Goal: Task Accomplishment & Management: Use online tool/utility

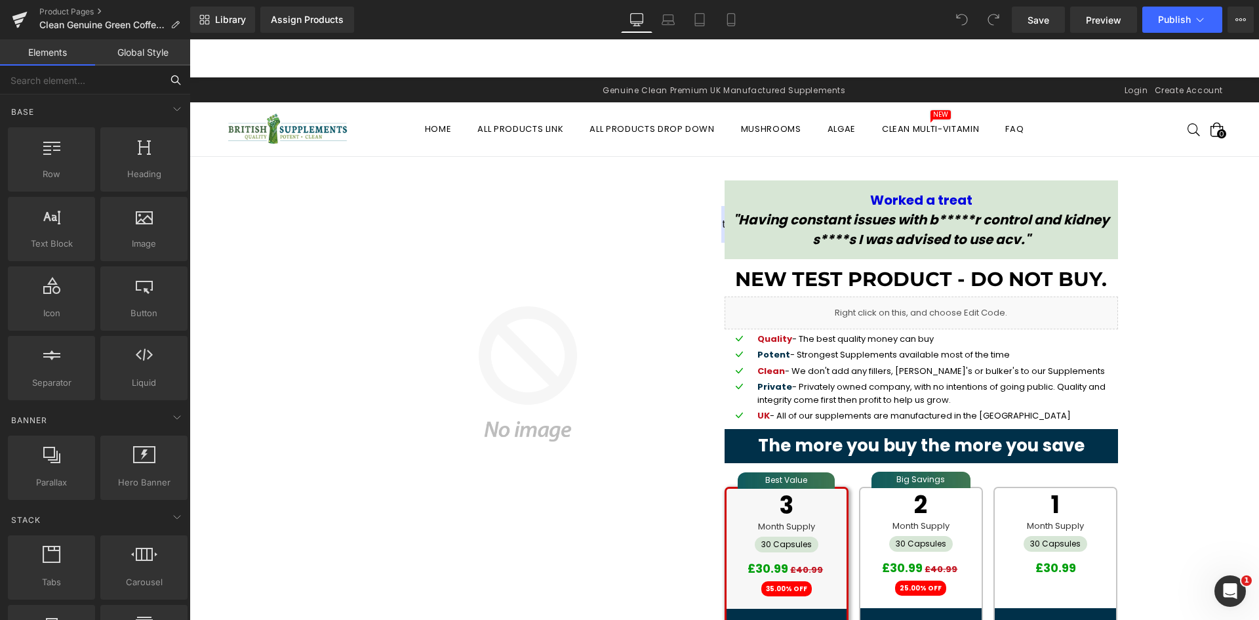
click at [136, 81] on input "text" at bounding box center [80, 80] width 161 height 29
click at [341, 20] on div "Assign Products" at bounding box center [307, 19] width 73 height 10
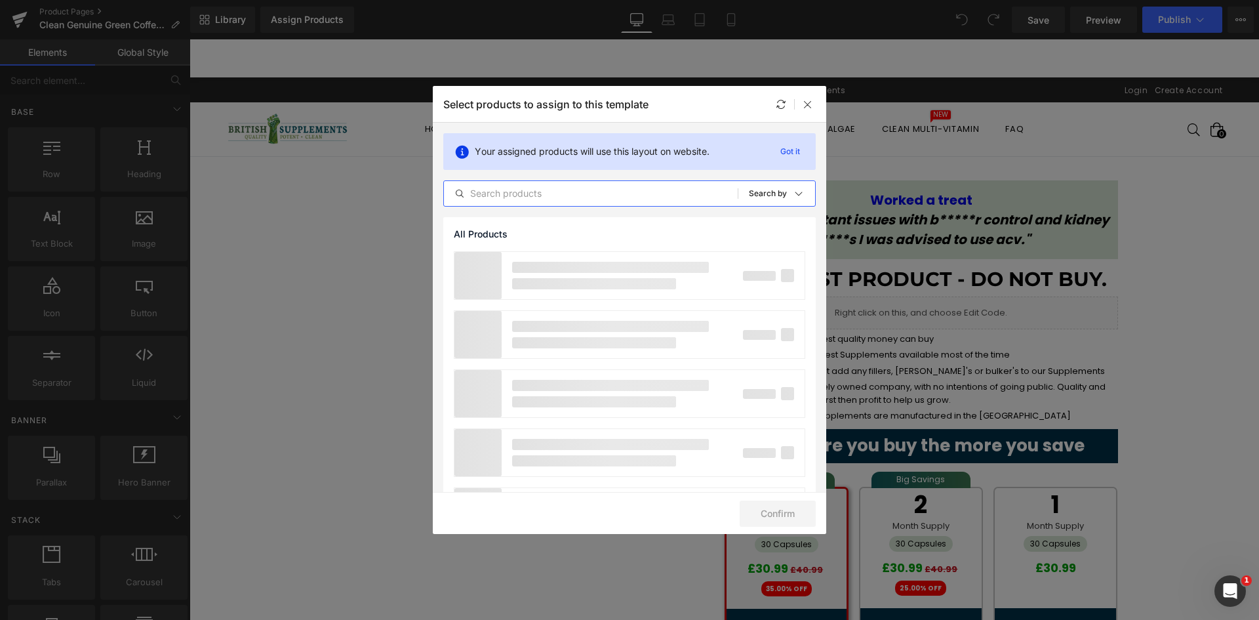
click at [522, 188] on input "text" at bounding box center [591, 194] width 294 height 16
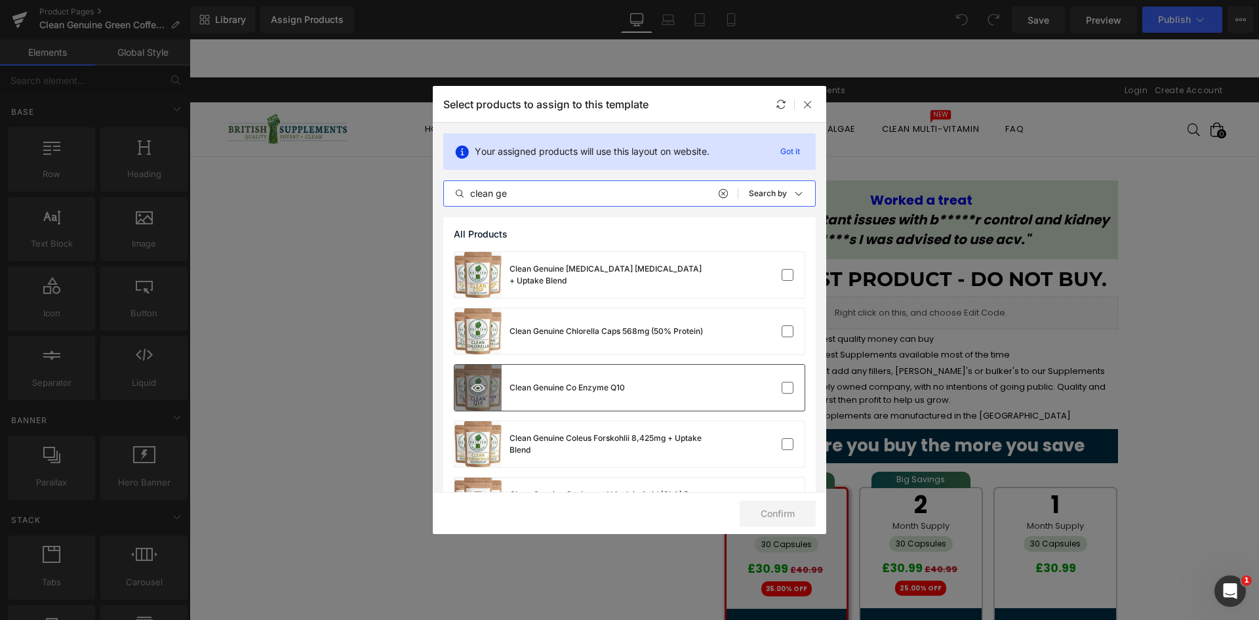
paste input "Clean Genuine Green Coffee Bean Extract 5,688mg Chlorogenic Acid 237mg"
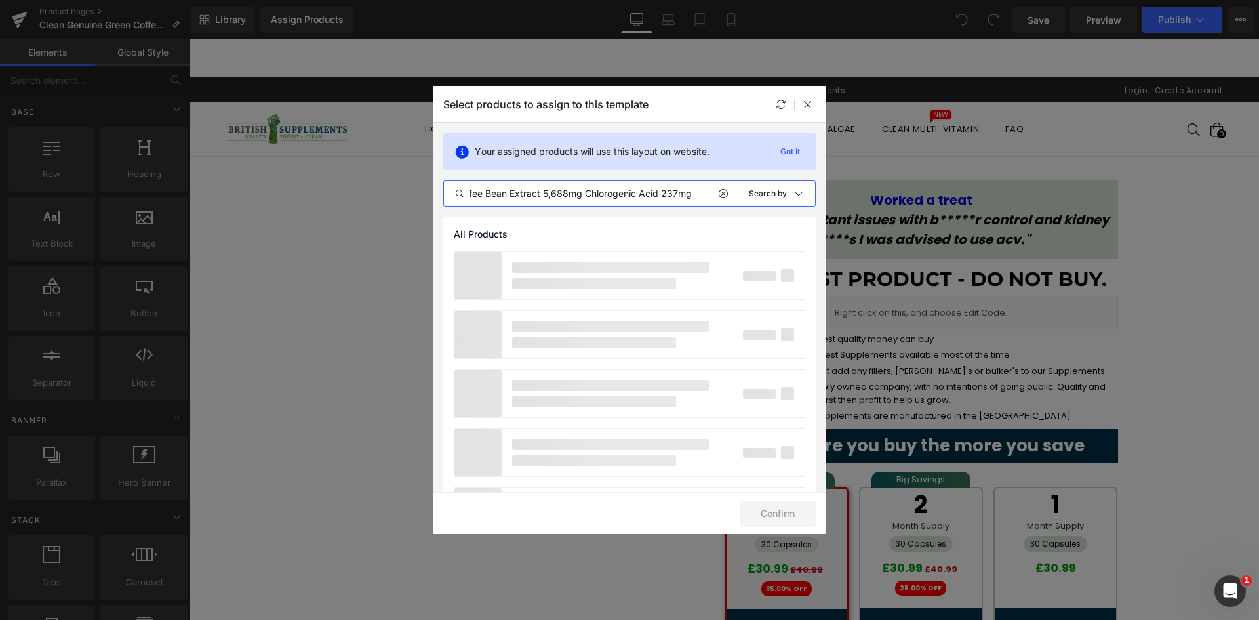
scroll to position [0, 111]
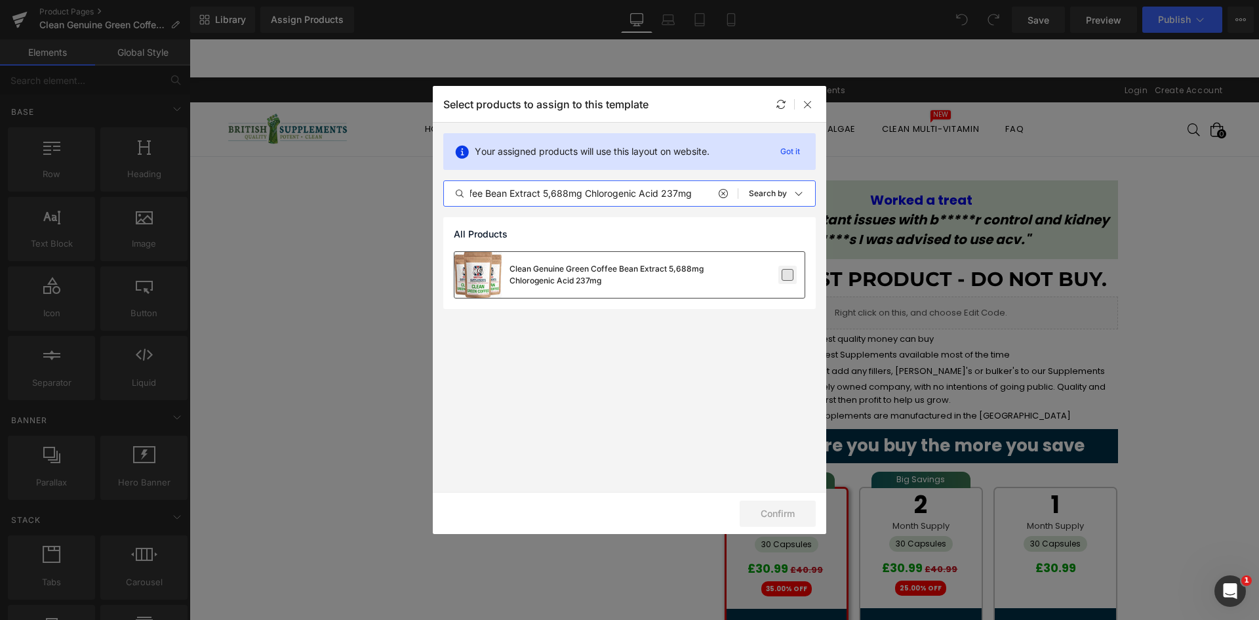
type input "Clean Genuine Green Coffee Bean Extract 5,688mg Chlorogenic Acid 237mg"
click at [786, 277] on label at bounding box center [788, 275] width 12 height 12
click at [788, 275] on input "checkbox" at bounding box center [788, 275] width 0 height 0
click at [796, 502] on button "Confirm" at bounding box center [778, 513] width 76 height 26
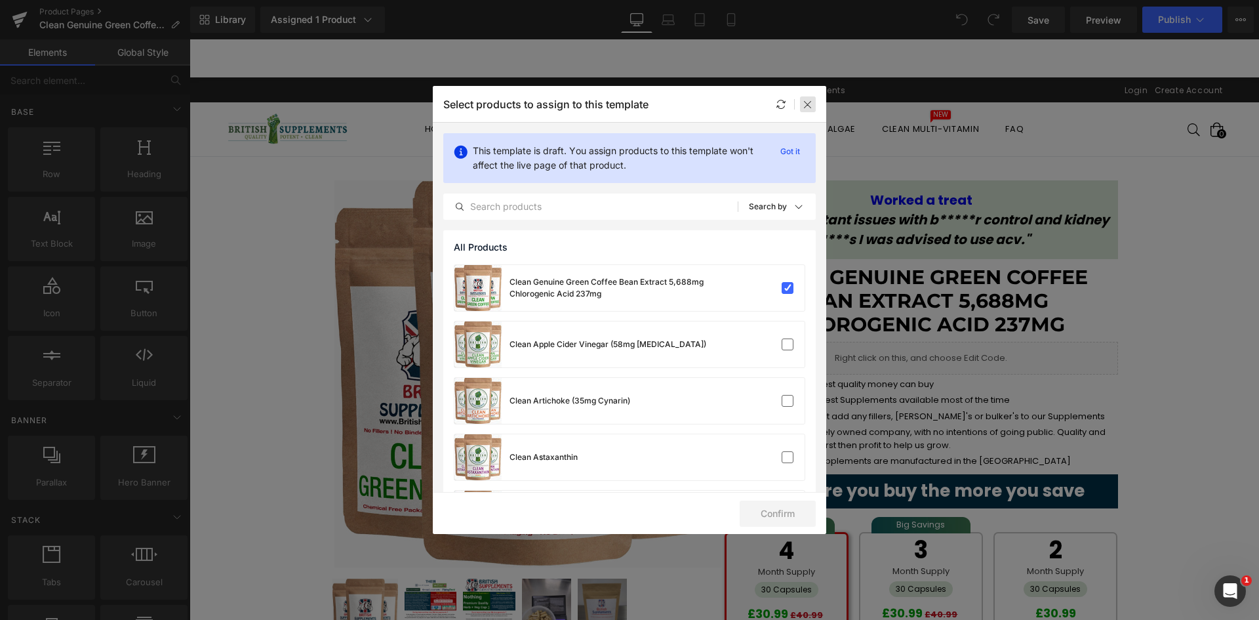
click at [813, 101] on icon at bounding box center [808, 104] width 10 height 10
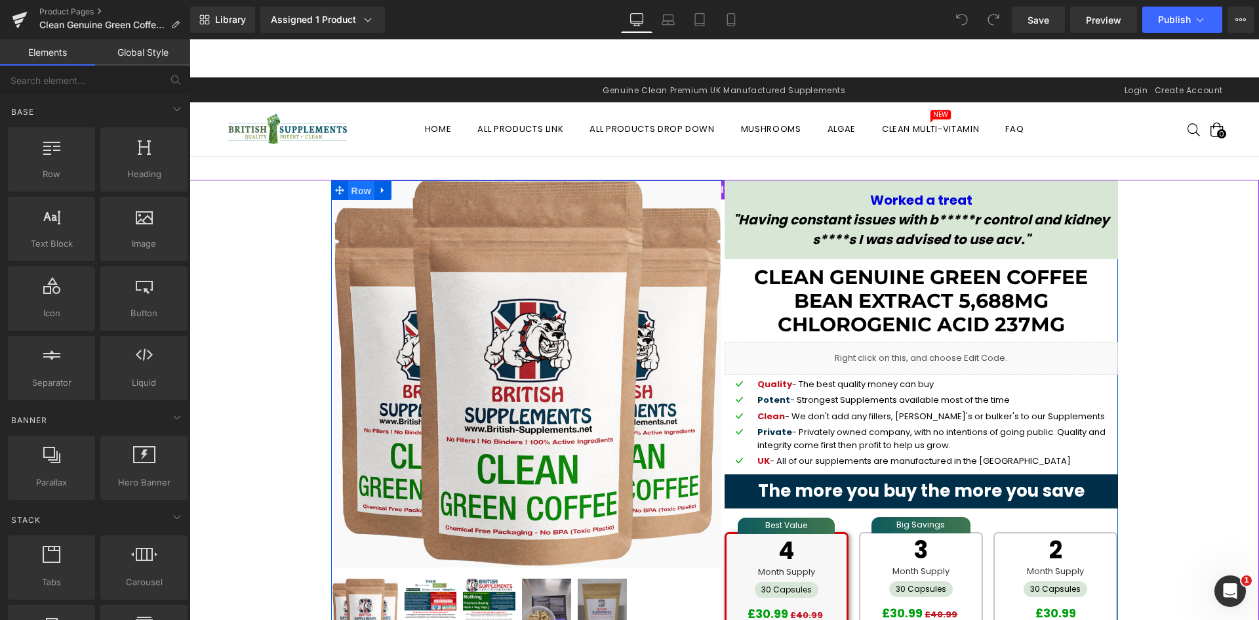
click at [348, 188] on span "Row" at bounding box center [361, 191] width 26 height 20
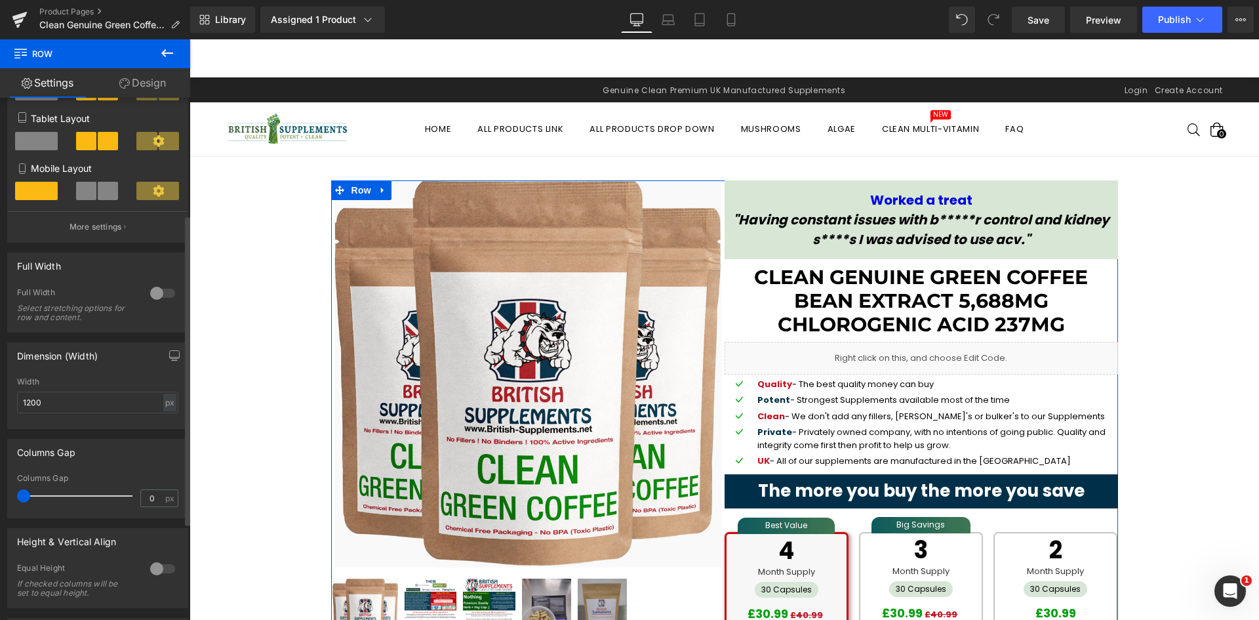
click at [154, 294] on div at bounding box center [162, 293] width 31 height 21
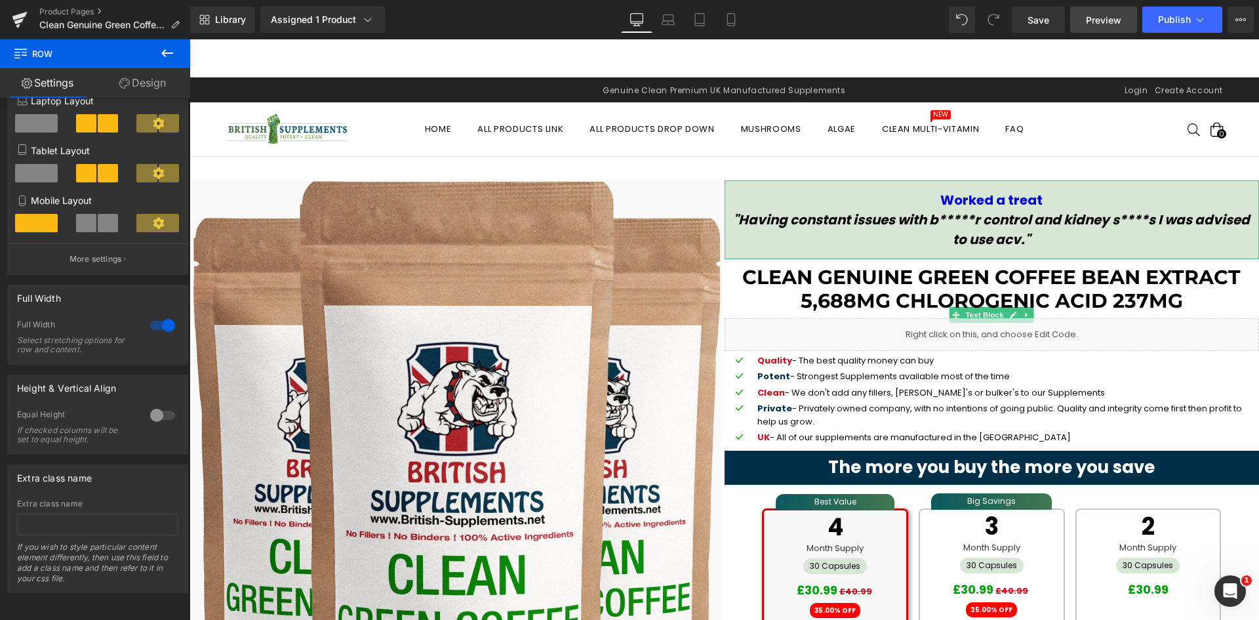
click at [1101, 10] on link "Preview" at bounding box center [1103, 20] width 67 height 26
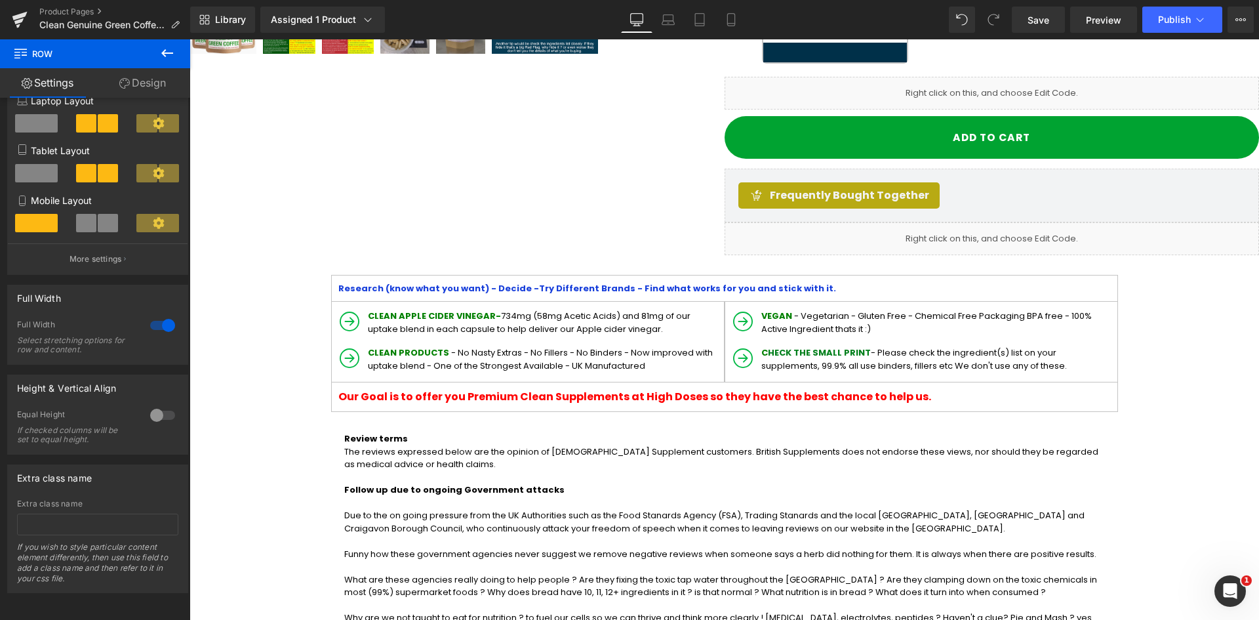
scroll to position [721, 0]
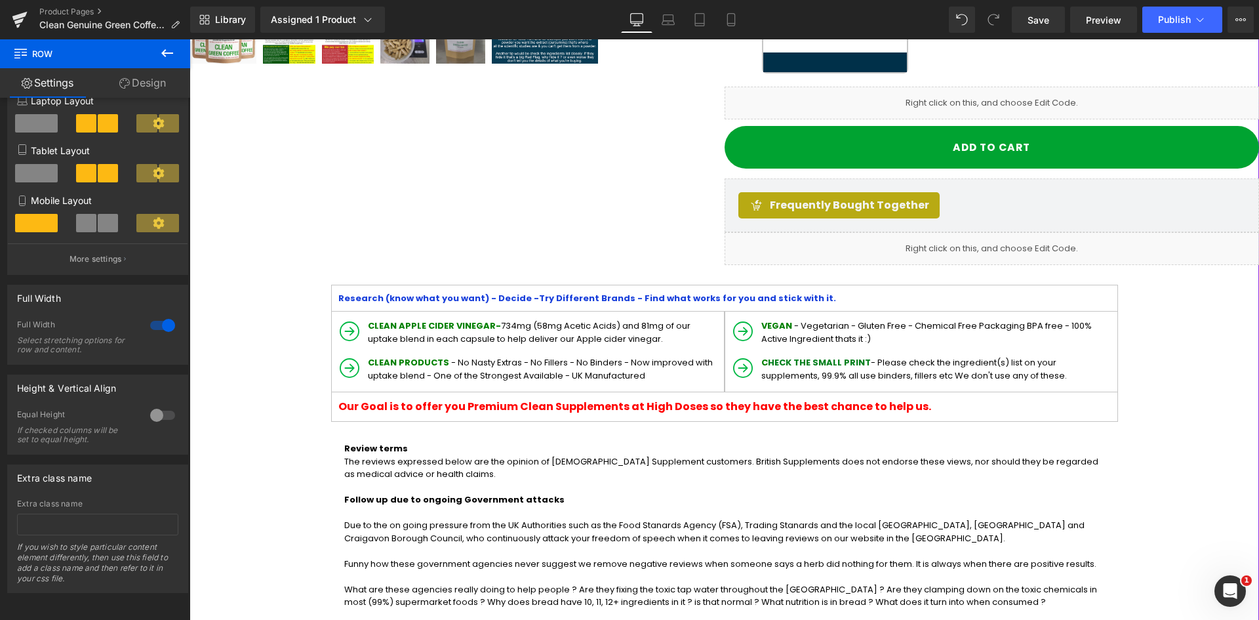
click at [471, 325] on p "CLEAN APPLE CIDER VINEGAR- 734mg (58mg Acetic Acids) and 81mg of our uptake ble…" at bounding box center [544, 332] width 353 height 26
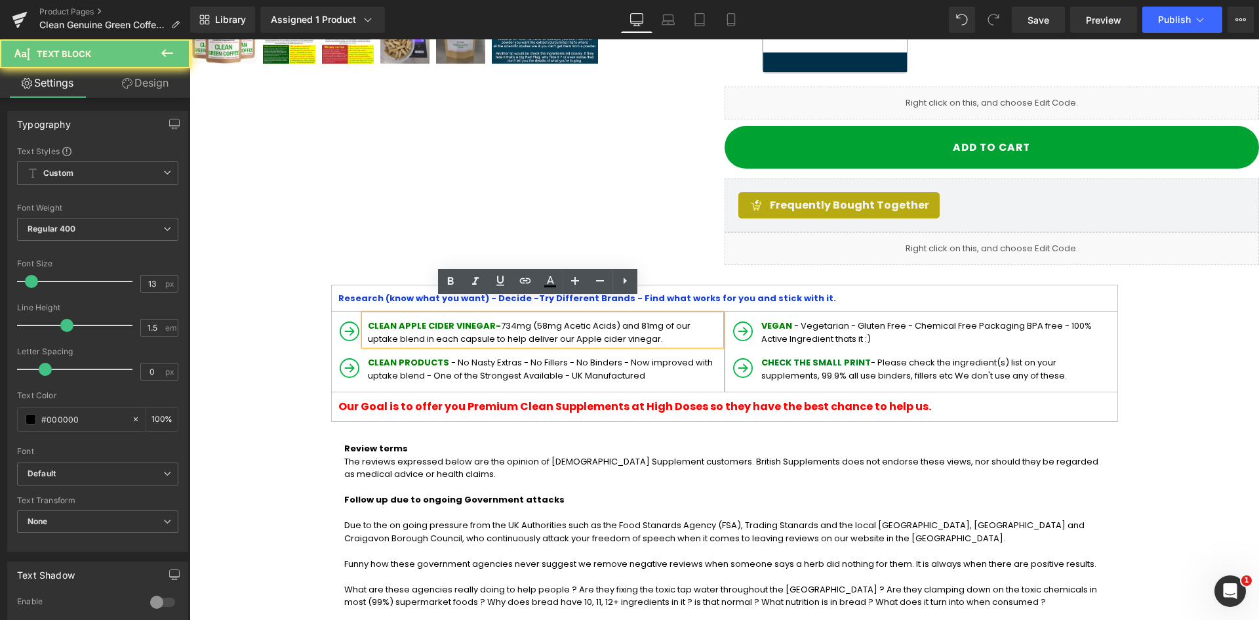
click at [489, 319] on strong "CLEAN APPLE CIDER VINEGAR-" at bounding box center [434, 325] width 133 height 12
click at [365, 315] on div "CLEAN APPLE CIDER VINEGAR- 734mg (58mg Acetic Acids) and 81mg of our uptake ble…" at bounding box center [543, 330] width 356 height 30
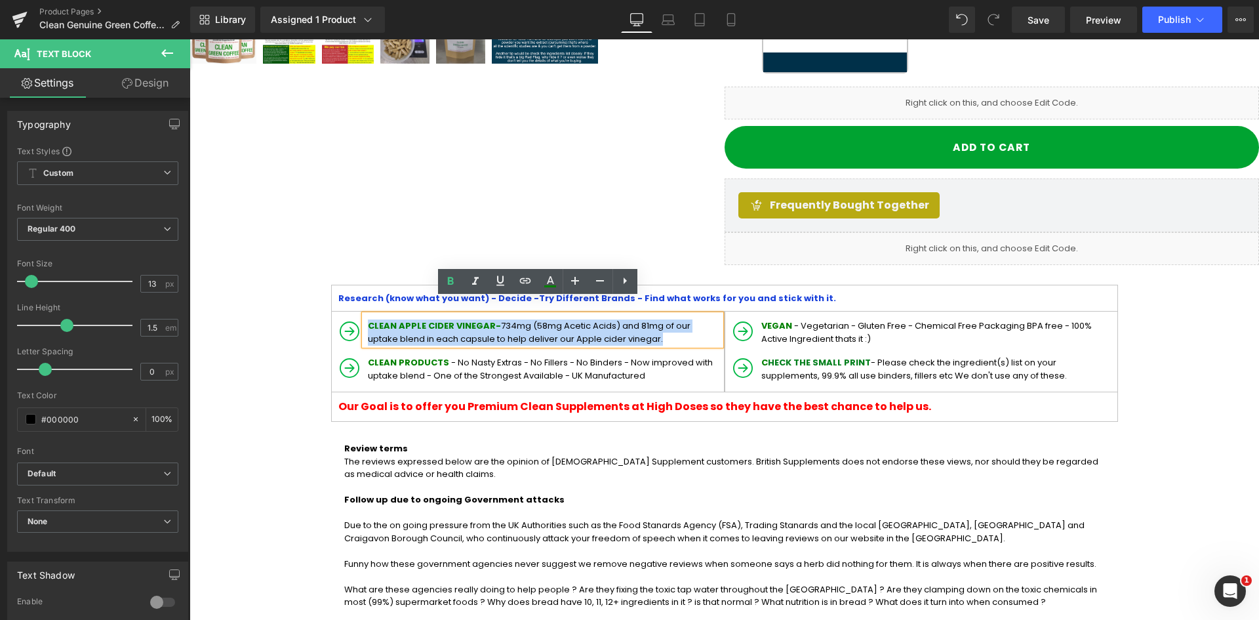
click at [592, 323] on p "CLEAN APPLE CIDER VINEGAR- 734mg (58mg Acetic Acids) and 81mg of our uptake ble…" at bounding box center [544, 332] width 353 height 26
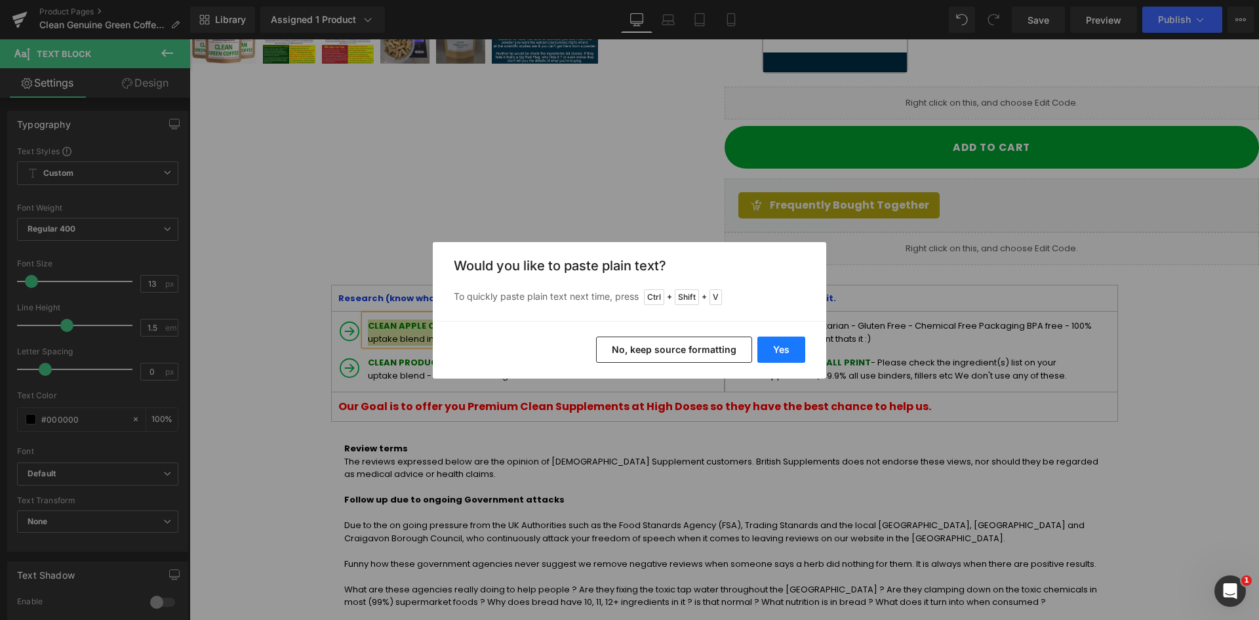
click at [787, 350] on button "Yes" at bounding box center [781, 349] width 48 height 26
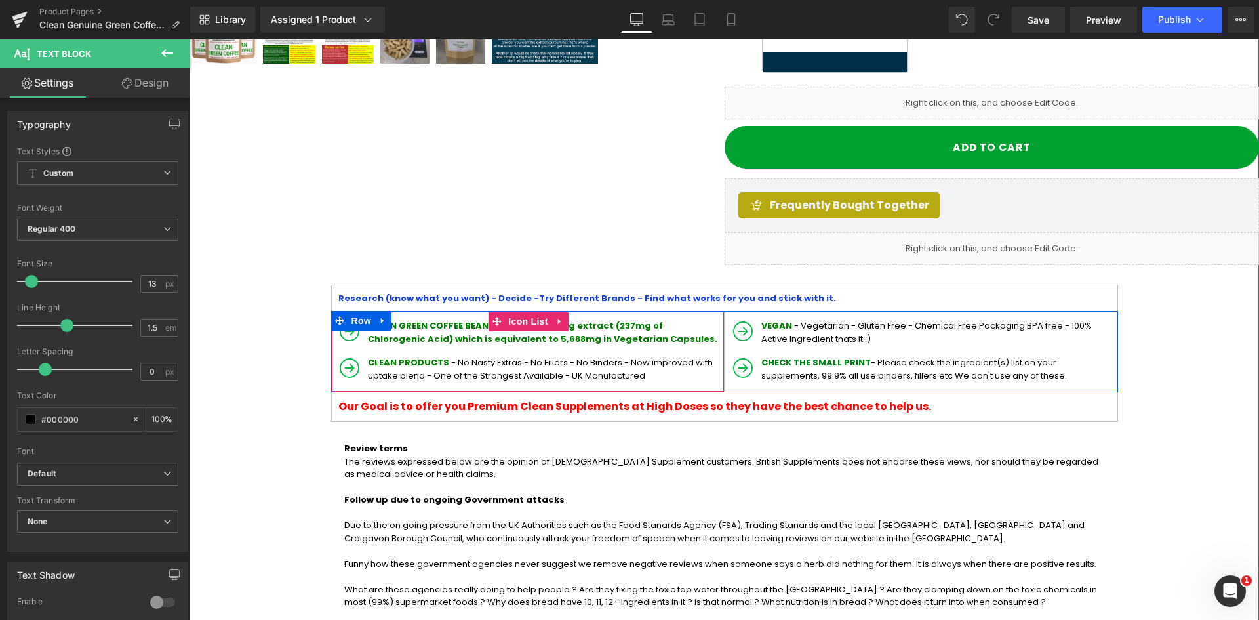
click at [598, 325] on p "CLEAN GREEN COFFEE BEAN EXTRACT - 474mg extract (237mg of Chlorogenic Acid) whi…" at bounding box center [544, 332] width 353 height 26
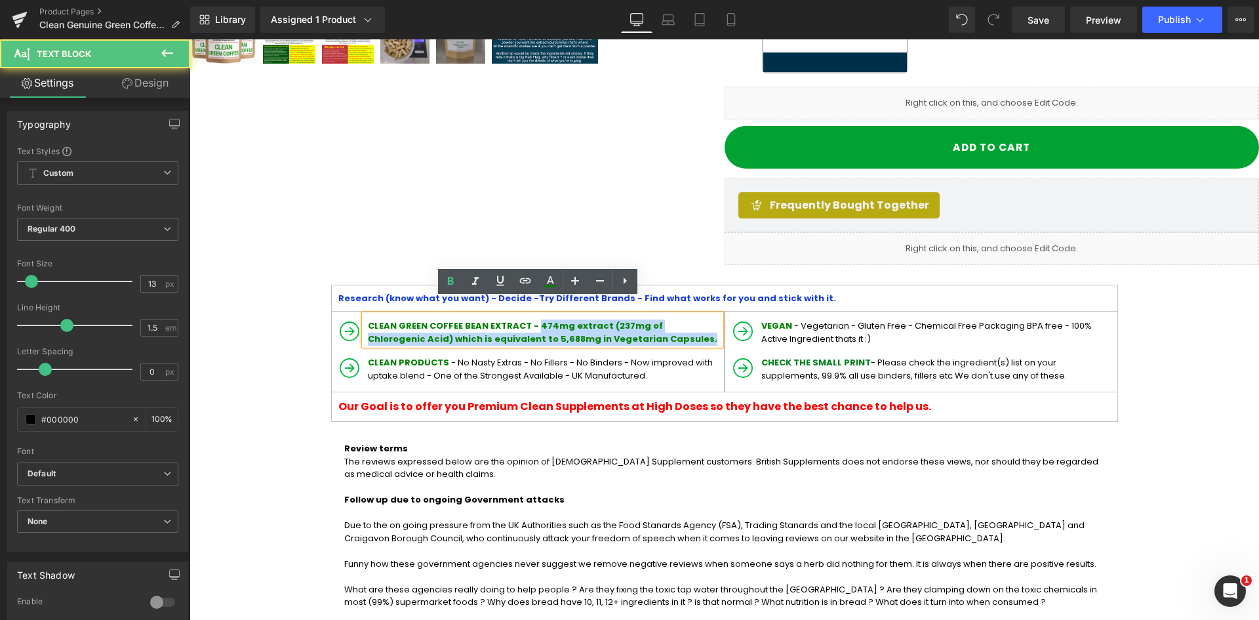
drag, startPoint x: 538, startPoint y: 310, endPoint x: 597, endPoint y: 324, distance: 60.6
click at [597, 325] on p "CLEAN GREEN COFFEE BEAN EXTRACT - 474mg extract (237mg of Chlorogenic Acid) whi…" at bounding box center [544, 332] width 353 height 26
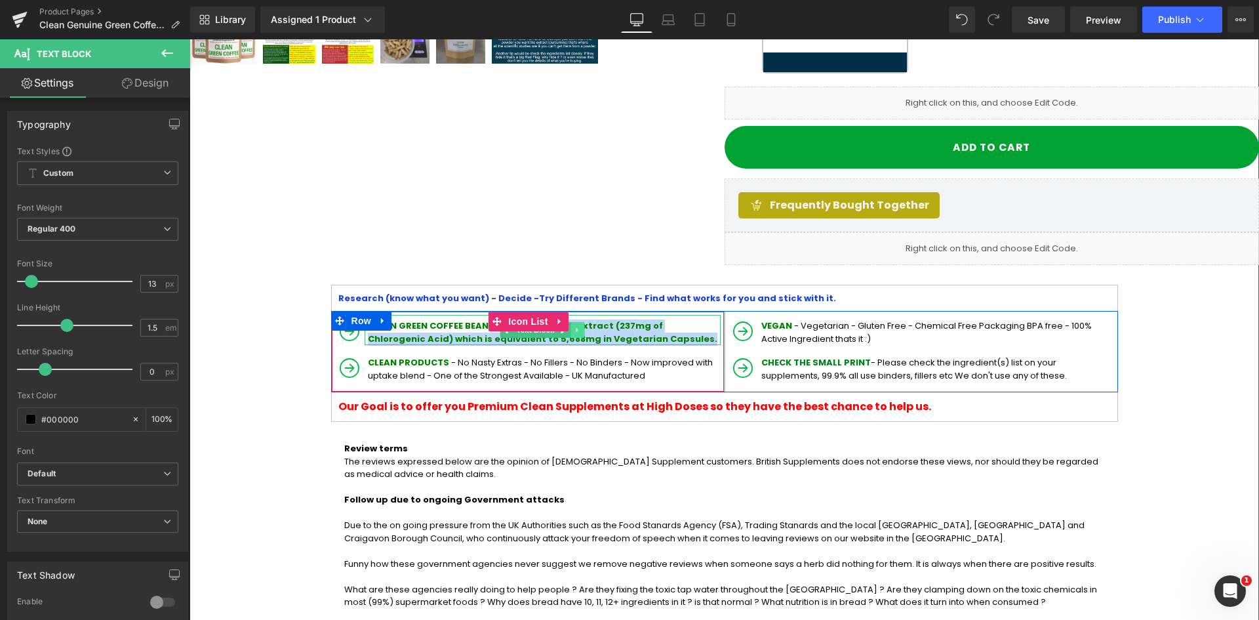
click at [571, 322] on link at bounding box center [578, 330] width 14 height 16
click at [628, 319] on b "CLEAN GREEN COFFEE BEAN EXTRACT - 474mg extract (237mg of Chlorogenic Acid) whi…" at bounding box center [543, 332] width 350 height 26
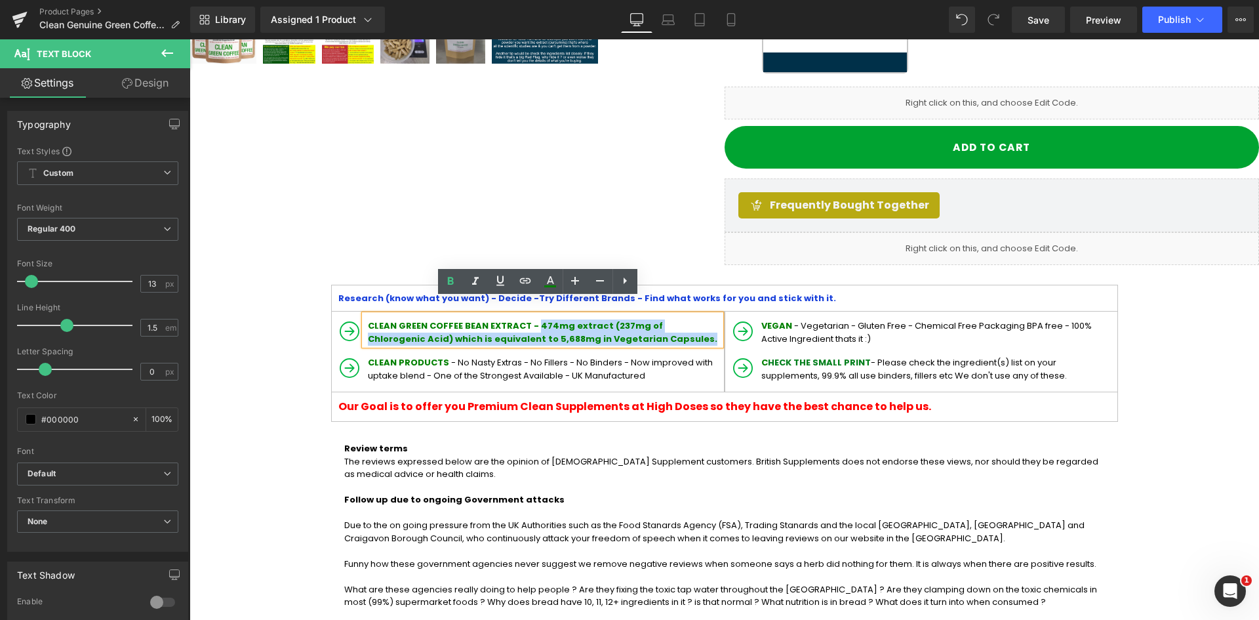
drag, startPoint x: 590, startPoint y: 324, endPoint x: 540, endPoint y: 314, distance: 51.4
click at [540, 319] on p "CLEAN GREEN COFFEE BEAN EXTRACT - 474mg extract (237mg of Chlorogenic Acid) whi…" at bounding box center [544, 332] width 353 height 26
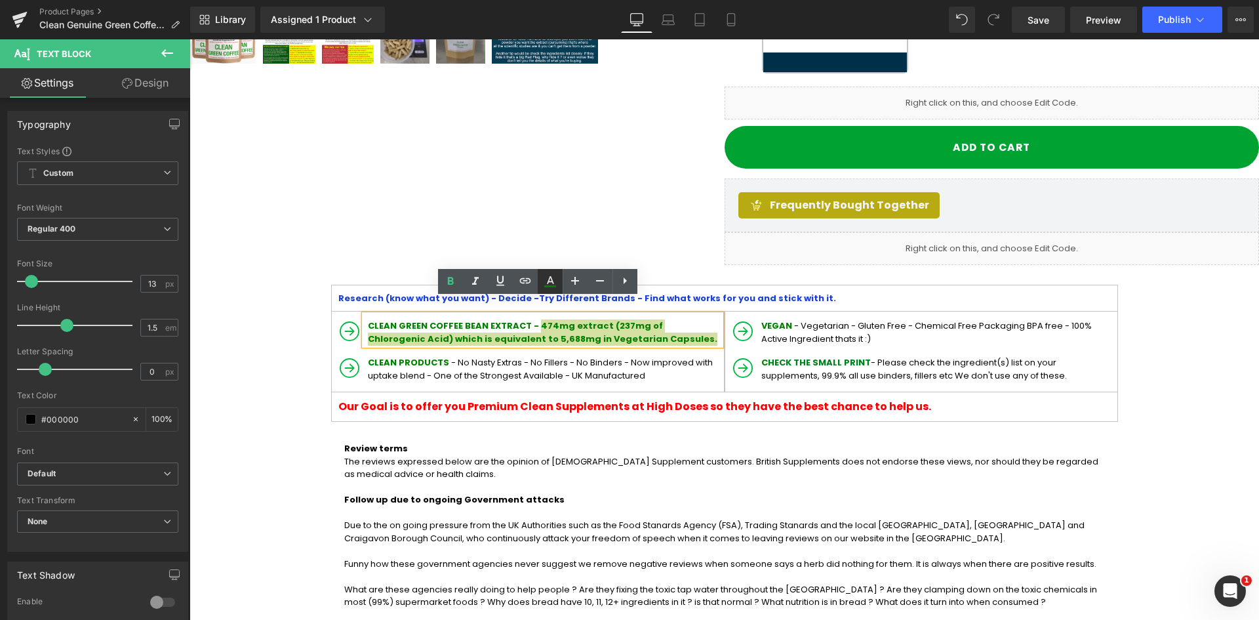
click at [552, 288] on icon at bounding box center [550, 281] width 16 height 16
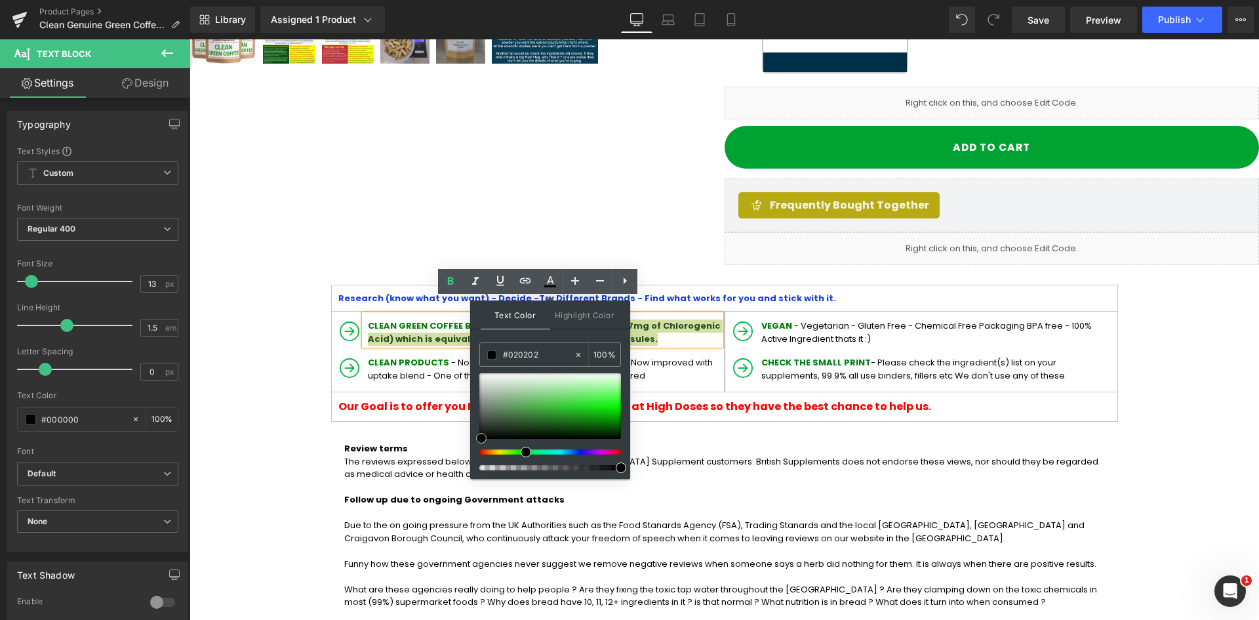
type input "#000000"
drag, startPoint x: 523, startPoint y: 424, endPoint x: 471, endPoint y: 443, distance: 55.4
click at [475, 443] on div "Text Color Highlight Color rgba(0, 0, 0, 1) #000000 100 % transparent transpare…" at bounding box center [550, 389] width 160 height 178
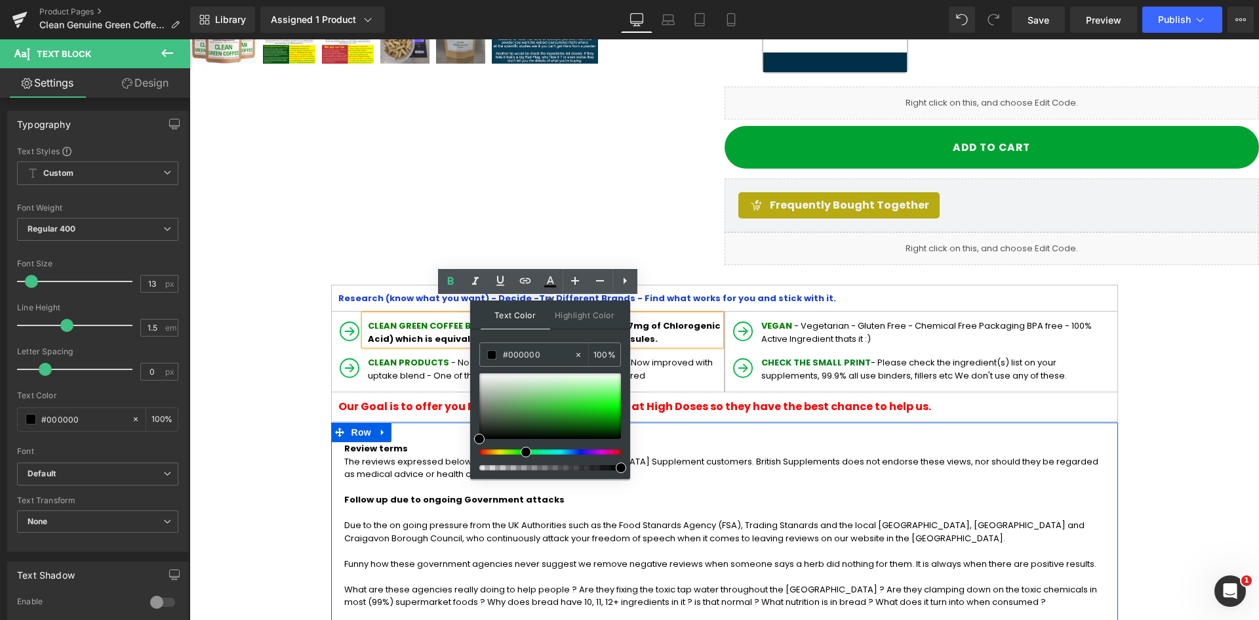
click at [380, 424] on link at bounding box center [382, 432] width 17 height 20
click at [787, 455] on p "The reviews expressed below are the opinion of [DEMOGRAPHIC_DATA] Supplement cu…" at bounding box center [724, 468] width 761 height 26
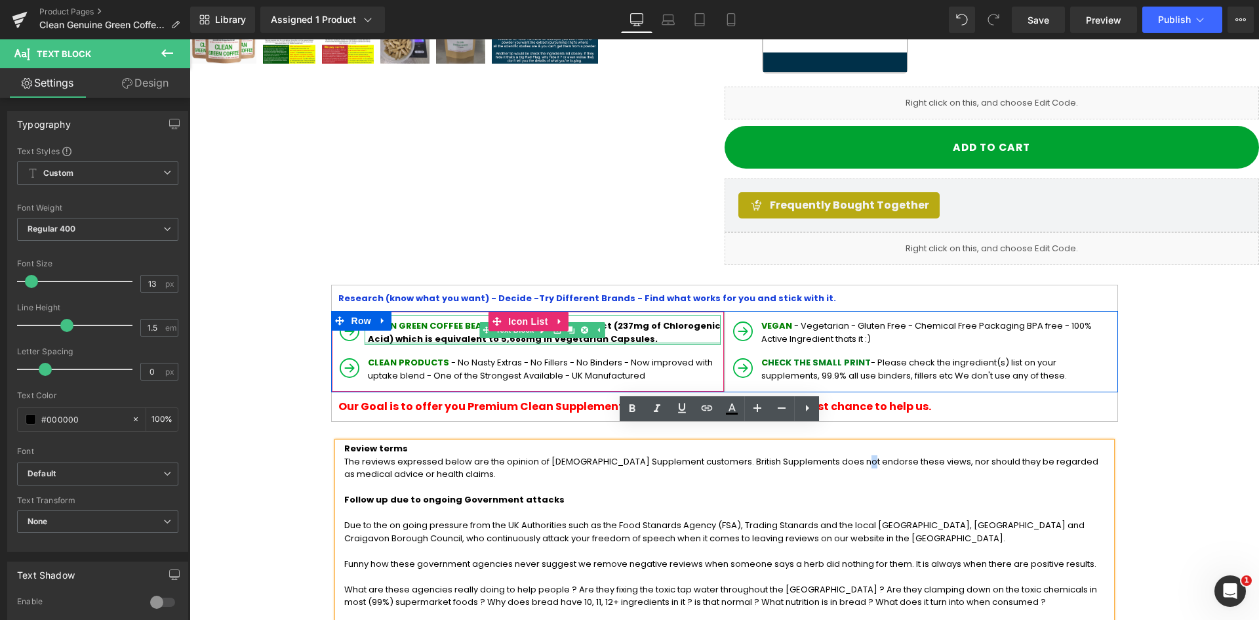
click at [689, 325] on p "CLEAN GREEN COFFEE BEAN EXTRACT - 474mg extract (237mg of Chlorogenic Acid) whi…" at bounding box center [544, 332] width 353 height 26
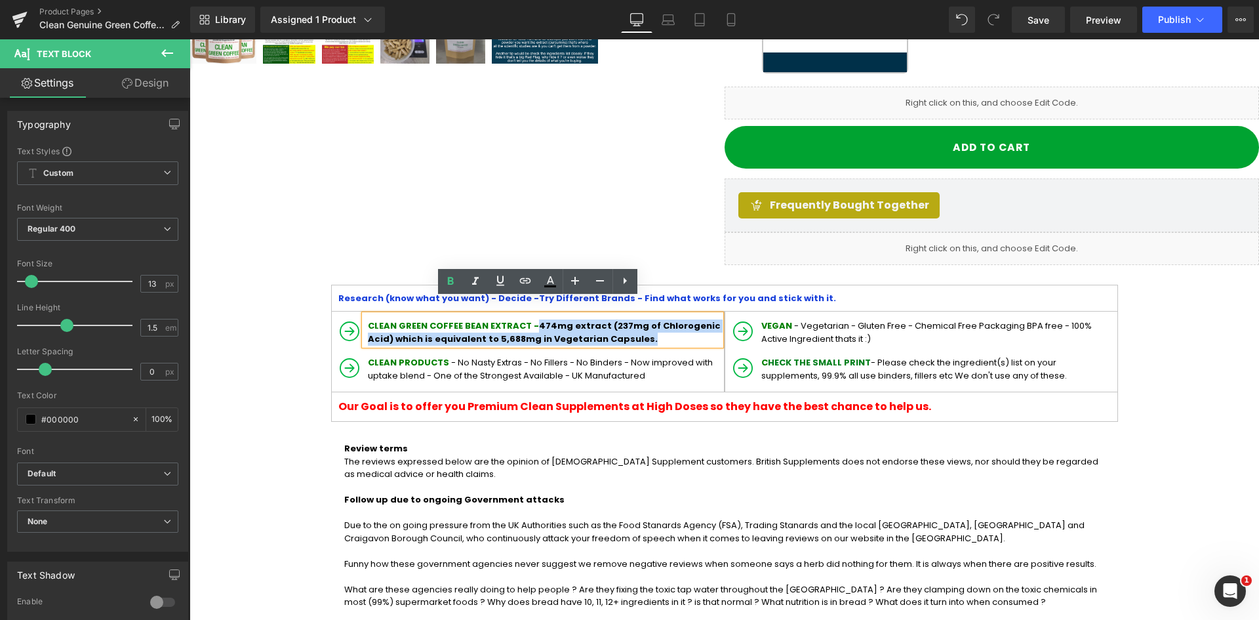
click at [540, 319] on b "CLEAN GREEN COFFEE BEAN EXTRACT - 474mg extract (237mg of Chlorogenic Acid) whi…" at bounding box center [544, 332] width 353 height 26
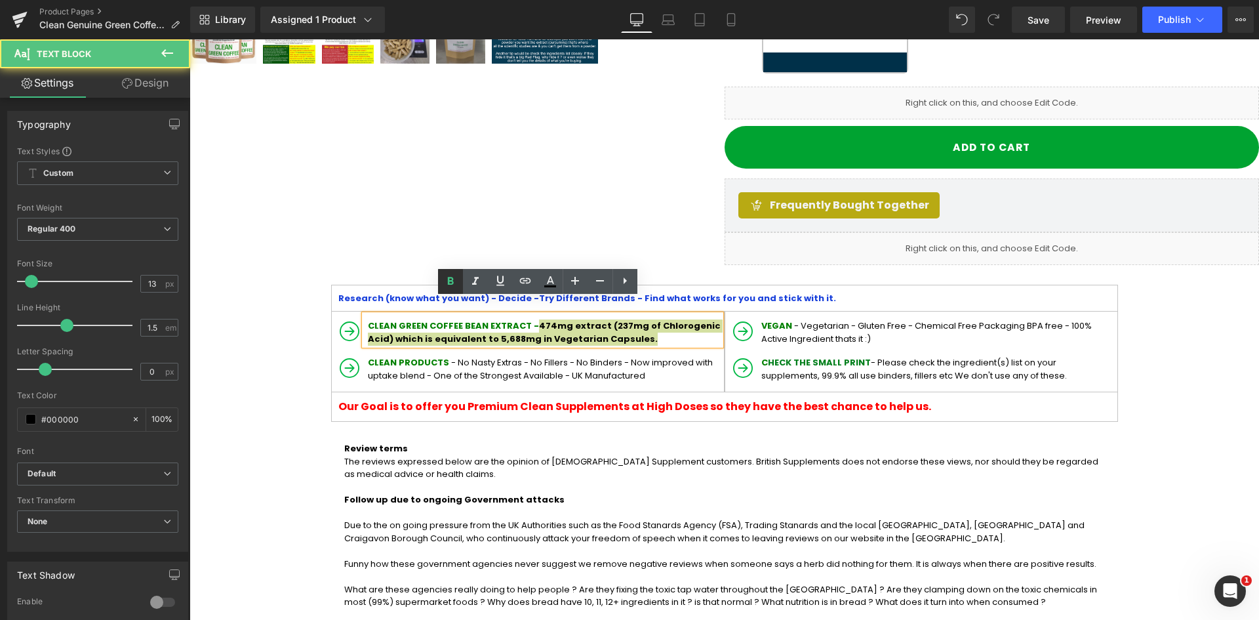
click at [448, 281] on icon at bounding box center [450, 281] width 6 height 8
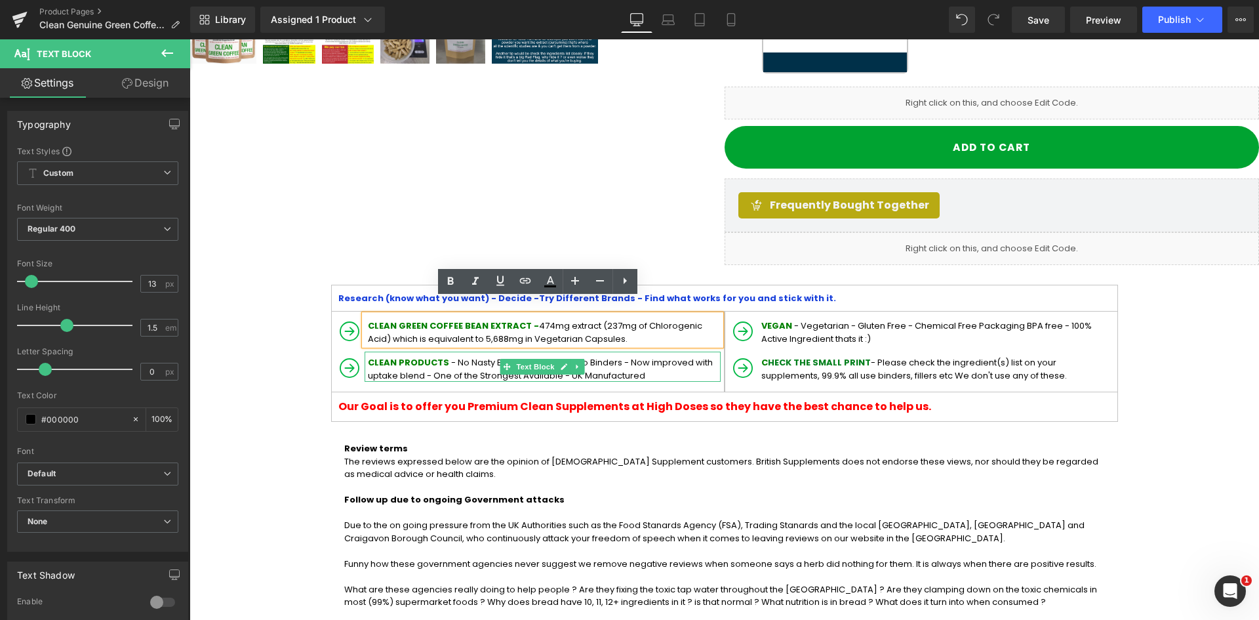
click at [439, 356] on p "CLEAN PRODUCTS - No Nasty Extras - No Fillers - No Binders - Now improved with …" at bounding box center [544, 369] width 353 height 26
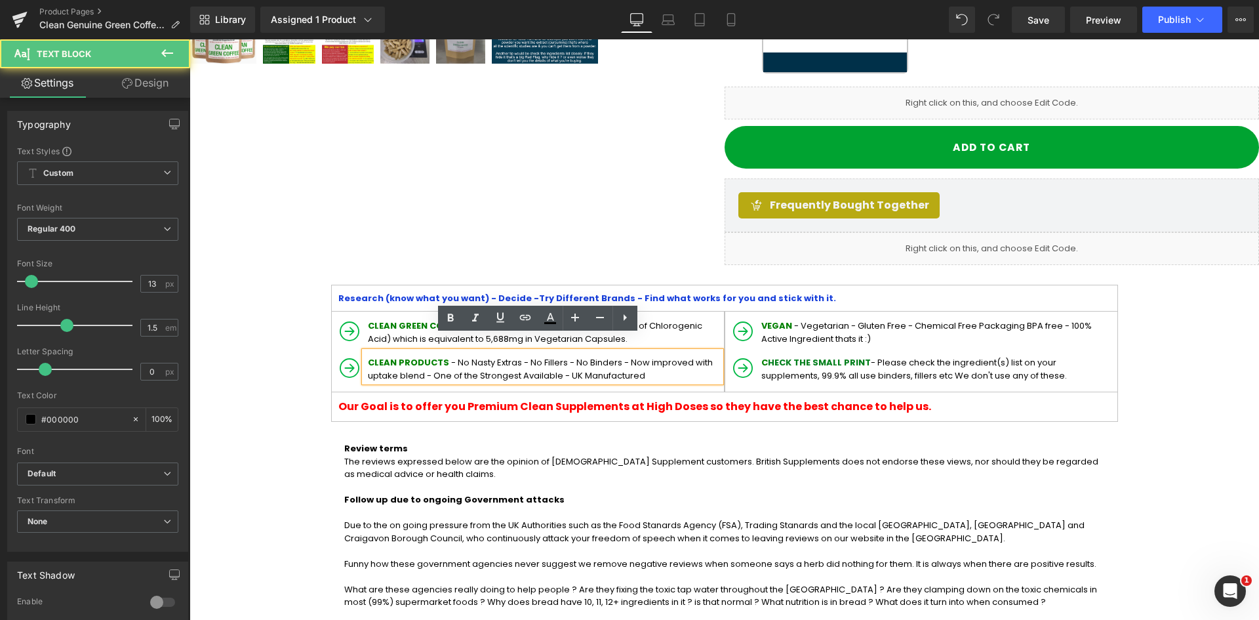
click at [365, 351] on div "CLEAN PRODUCTS - No Nasty Extras - No Fillers - No Binders - Now improved with …" at bounding box center [543, 366] width 356 height 30
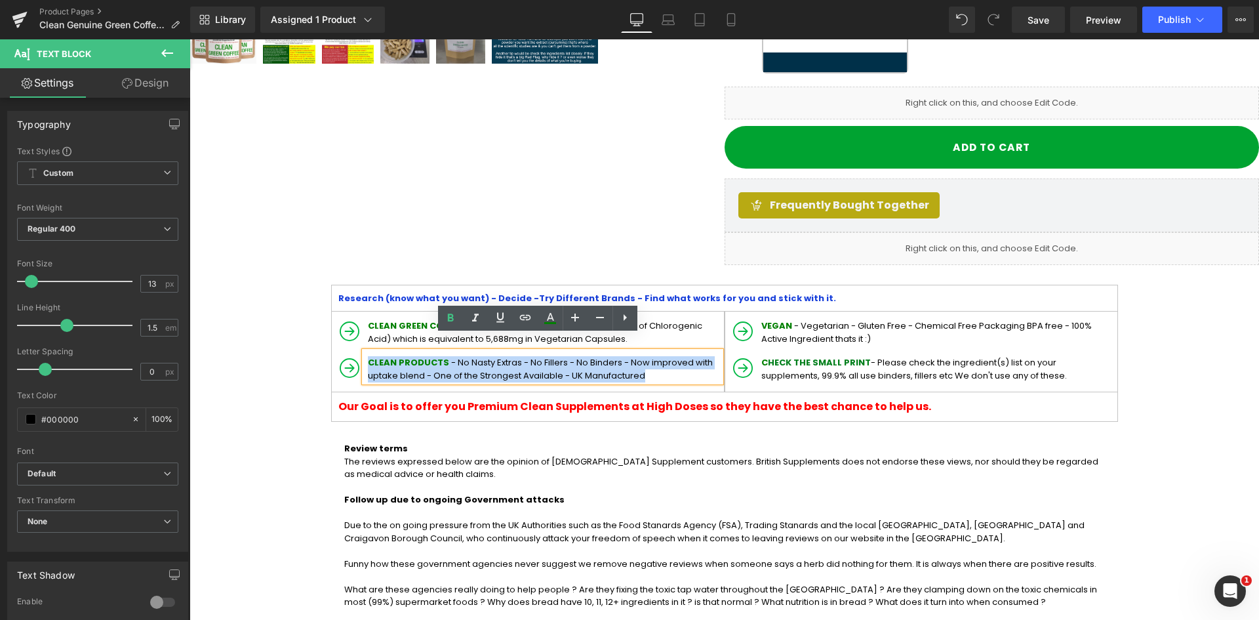
click at [582, 359] on p "CLEAN PRODUCTS - No Nasty Extras - No Fillers - No Binders - Now improved with …" at bounding box center [544, 369] width 353 height 26
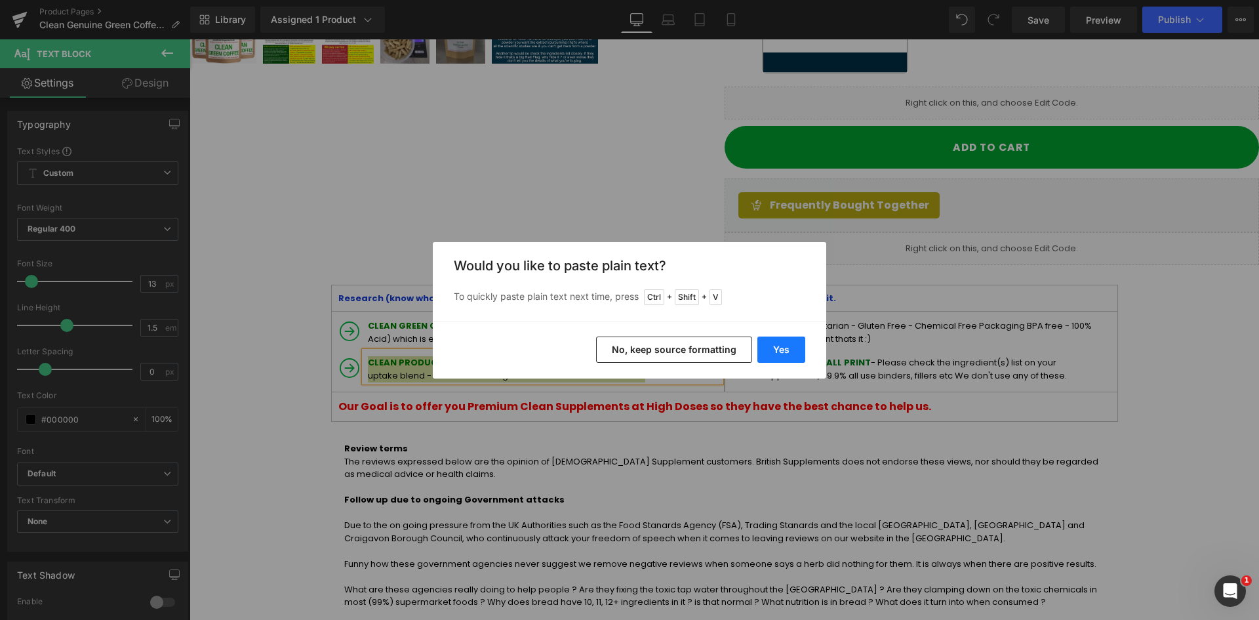
drag, startPoint x: 769, startPoint y: 353, endPoint x: 567, endPoint y: 315, distance: 204.8
click at [769, 353] on button "Yes" at bounding box center [781, 349] width 48 height 26
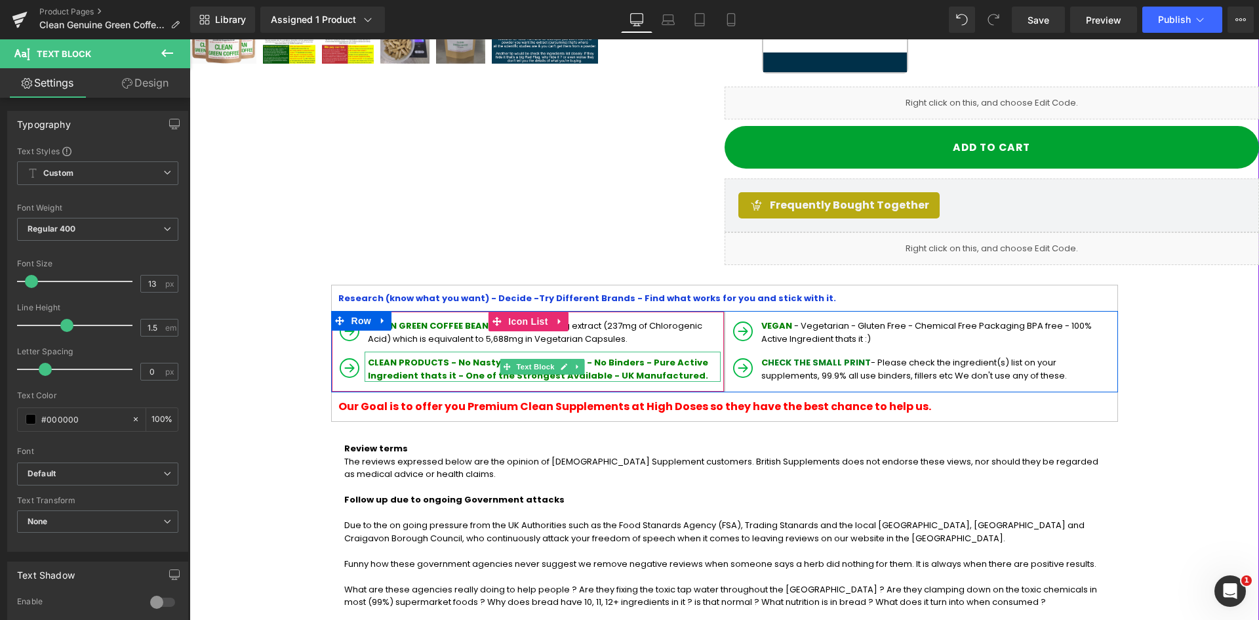
click at [450, 356] on span "CLEAN PRODUCTS - No Nasty Extras - No Fillers - No Binders - Pure Active Ingred…" at bounding box center [538, 369] width 340 height 26
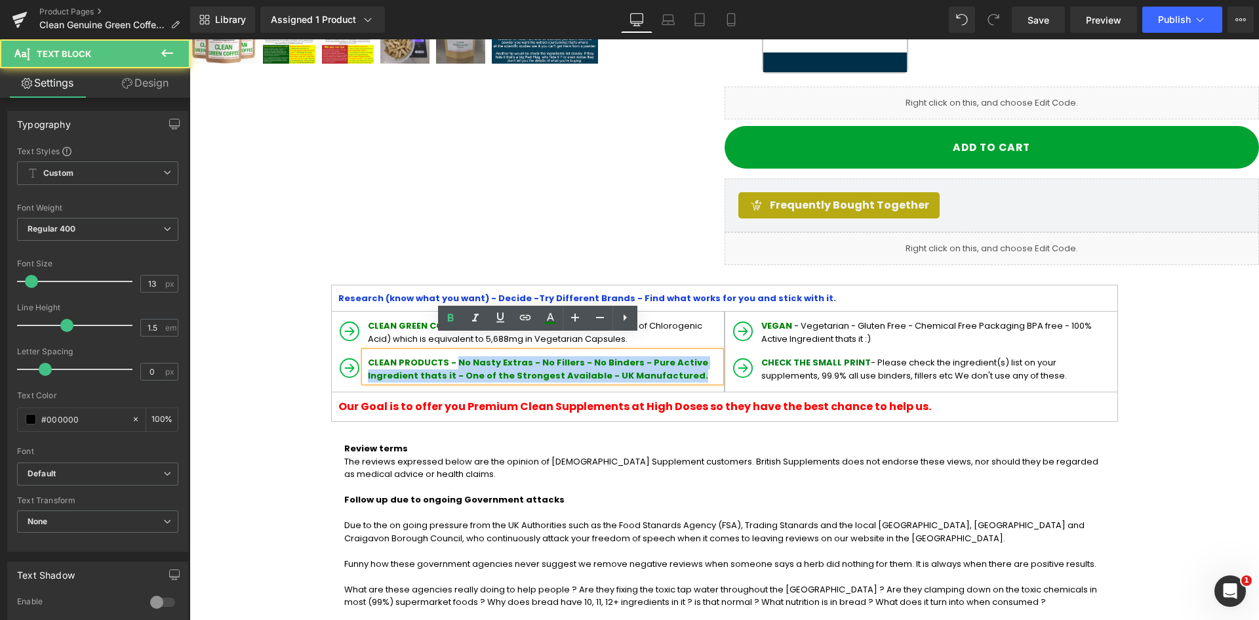
click at [605, 357] on p "CLEAN PRODUCTS - No Nasty Extras - No Fillers - No Binders - Pure Active Ingred…" at bounding box center [544, 369] width 353 height 26
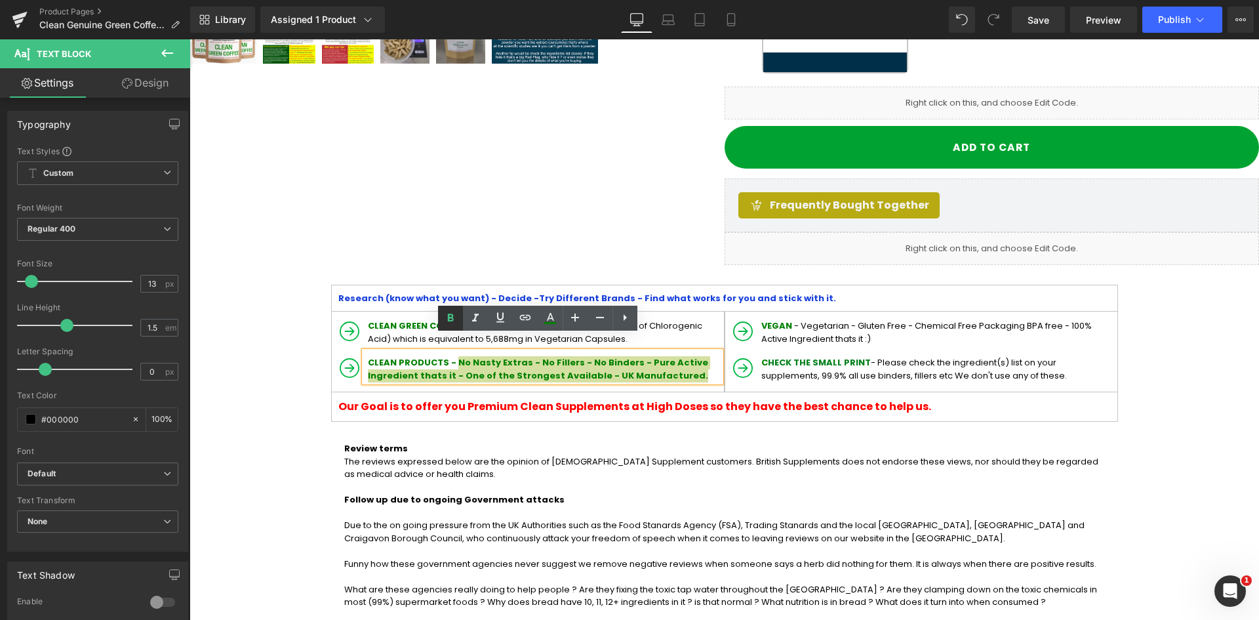
click at [452, 315] on icon at bounding box center [450, 317] width 6 height 8
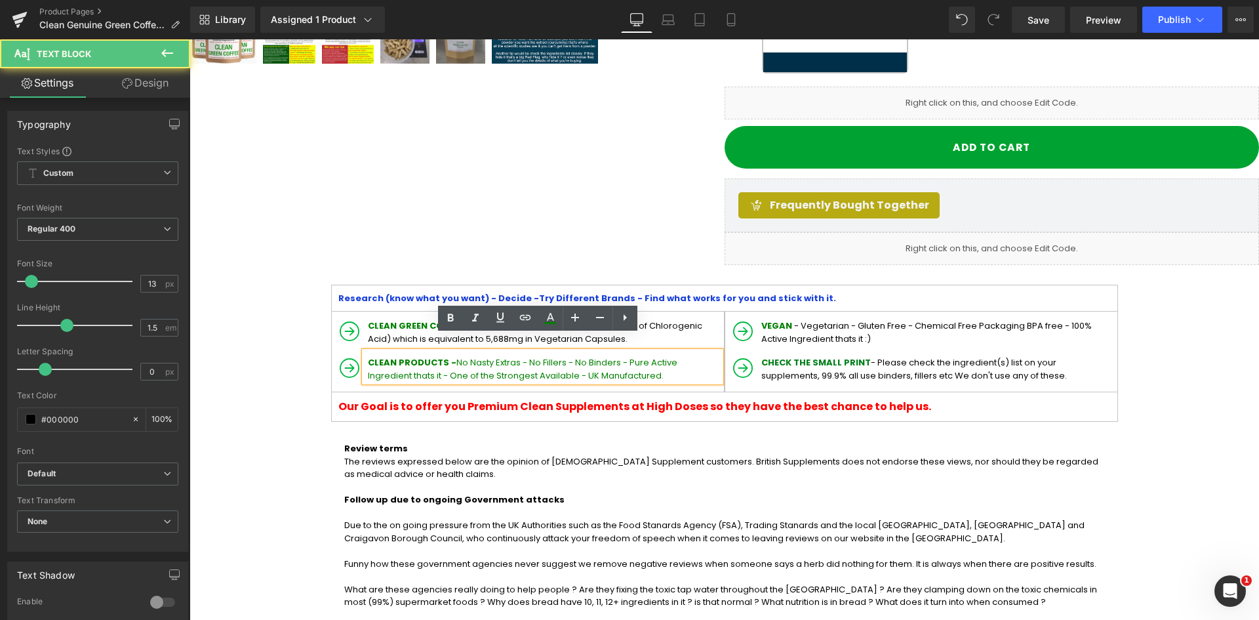
click at [595, 356] on p "CLEAN PRODUCTS - No Nasty Extras - No Fillers - No Binders - Pure Active Ingred…" at bounding box center [544, 369] width 353 height 26
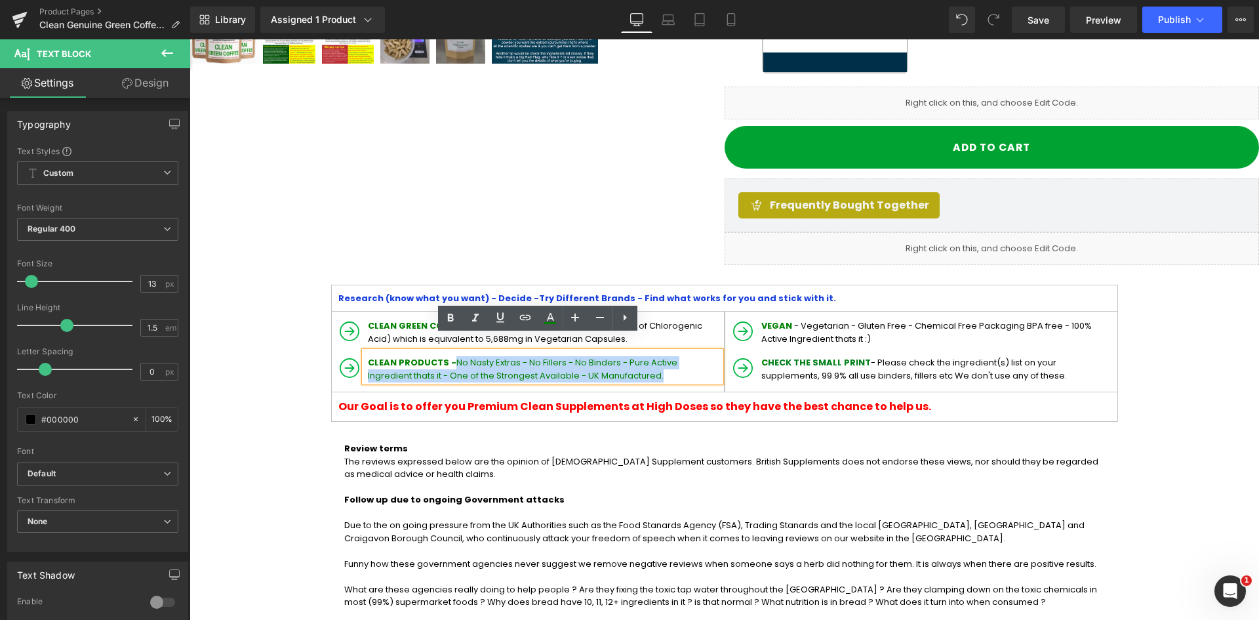
click at [452, 356] on span "No Nasty Extras - No Fillers - No Binders - Pure Active Ingredient thats it - O…" at bounding box center [523, 369] width 310 height 26
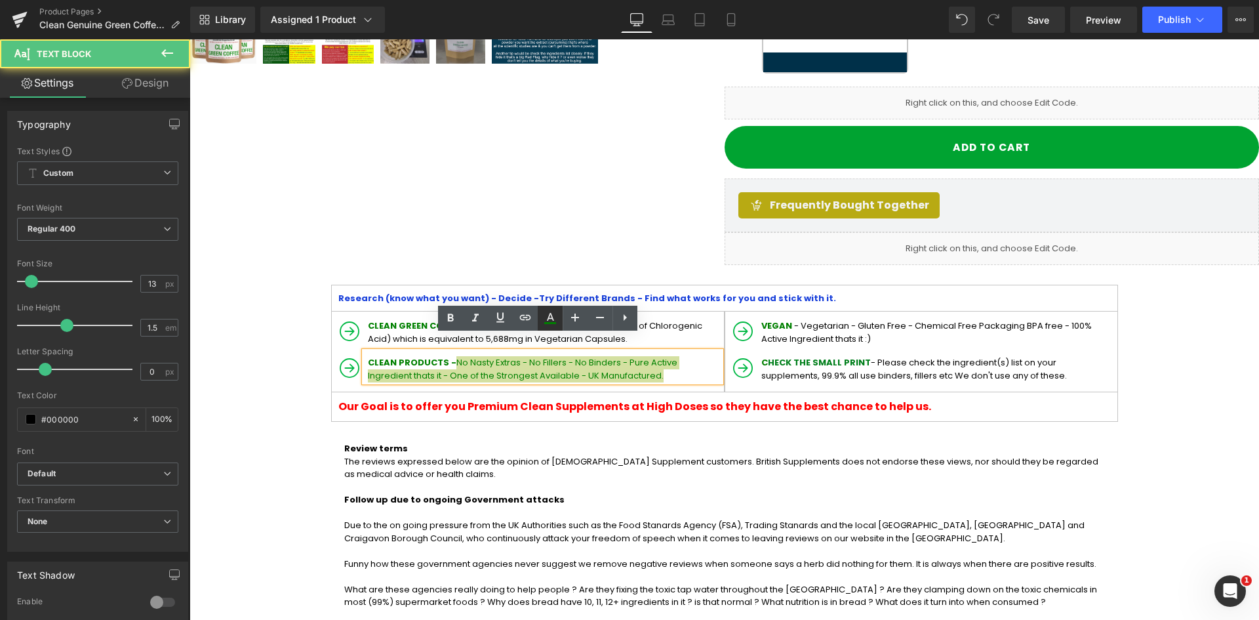
click at [548, 319] on icon at bounding box center [550, 317] width 7 height 8
type input "#008000"
type input "100"
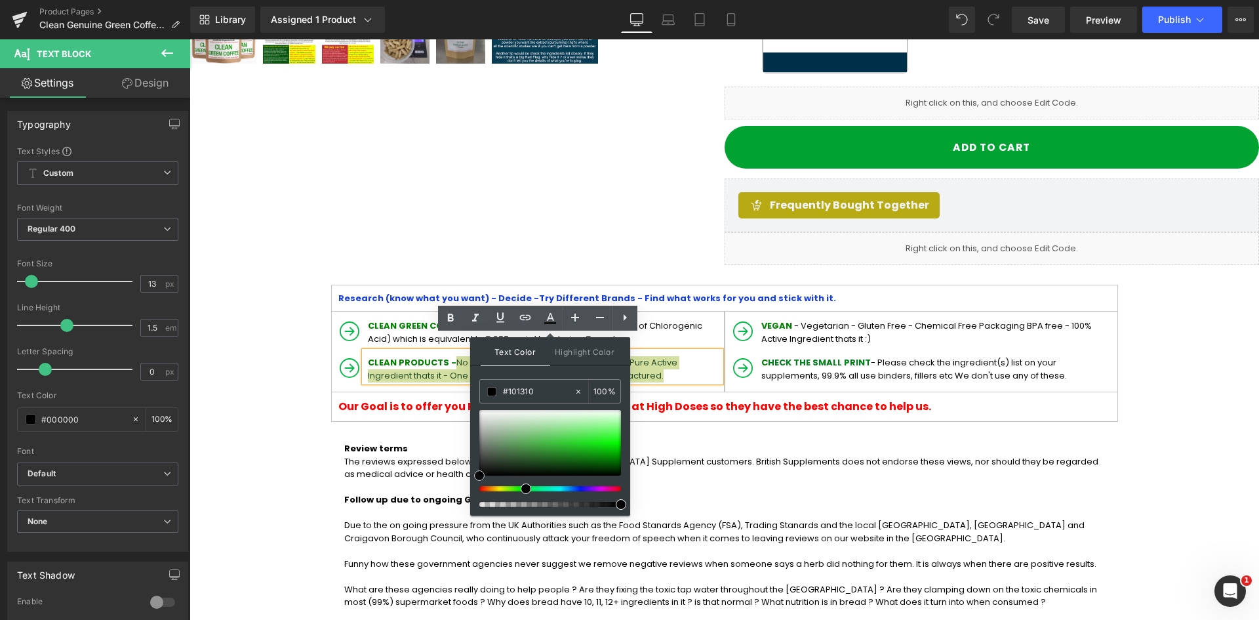
drag, startPoint x: 712, startPoint y: 500, endPoint x: 454, endPoint y: 482, distance: 258.3
type input "#000000"
click at [475, 480] on div "Text Color Highlight Color rgba(0, 0, 0, 1) #000000 100 % transparent transpare…" at bounding box center [550, 426] width 160 height 178
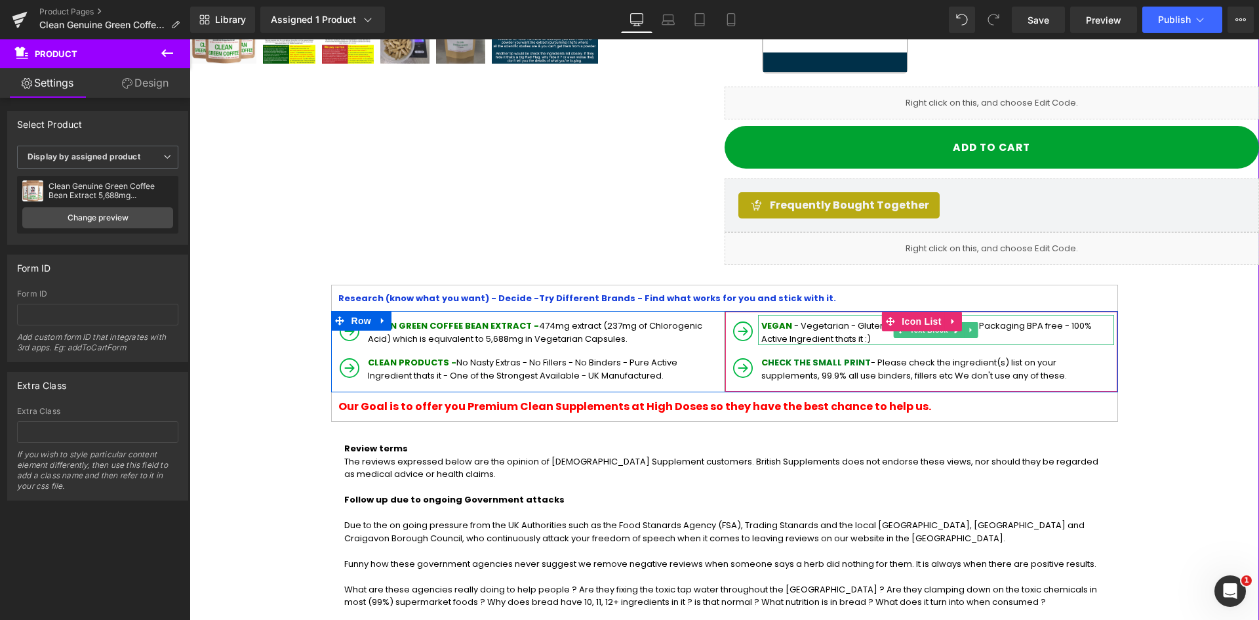
click at [793, 319] on span "- Vegetarian - Gluten Free - Chemical Free Packaging BPA free - 100% Active Ing…" at bounding box center [926, 332] width 331 height 26
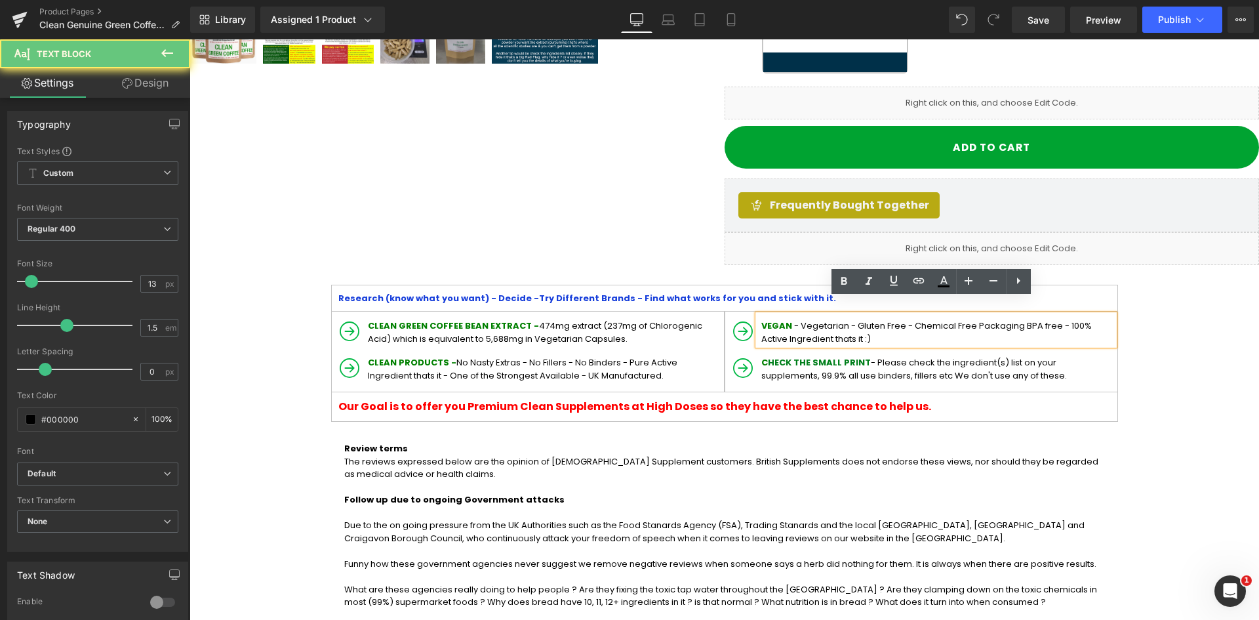
click at [797, 319] on span "- Vegetarian - Gluten Free - Chemical Free Packaging BPA free - 100% Active Ing…" at bounding box center [926, 332] width 331 height 26
drag, startPoint x: 759, startPoint y: 307, endPoint x: 766, endPoint y: 310, distance: 7.3
click at [761, 319] on span "VEGAN" at bounding box center [776, 325] width 31 height 12
click at [758, 315] on div "VEGAN - Vegetarian - Gluten Free - Chemical Free Packaging BPA free - 100% Acti…" at bounding box center [936, 330] width 356 height 30
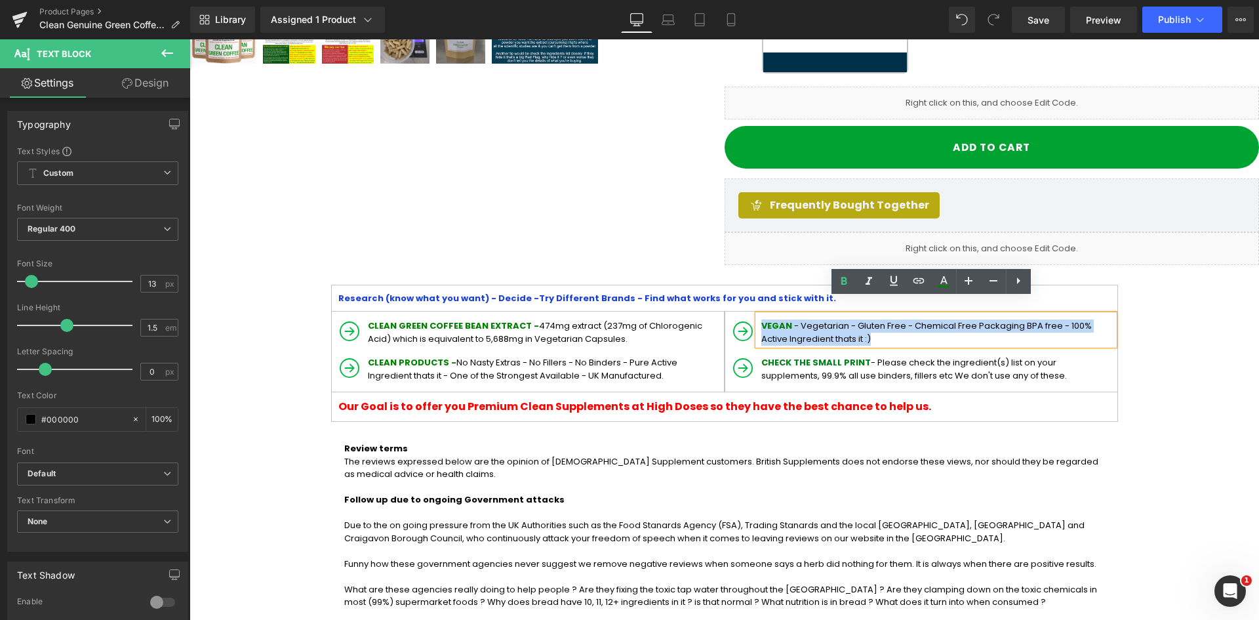
click at [833, 322] on p "VEGAN - Vegetarian - Gluten Free - Chemical Free Packaging BPA free - 100% Acti…" at bounding box center [937, 332] width 353 height 26
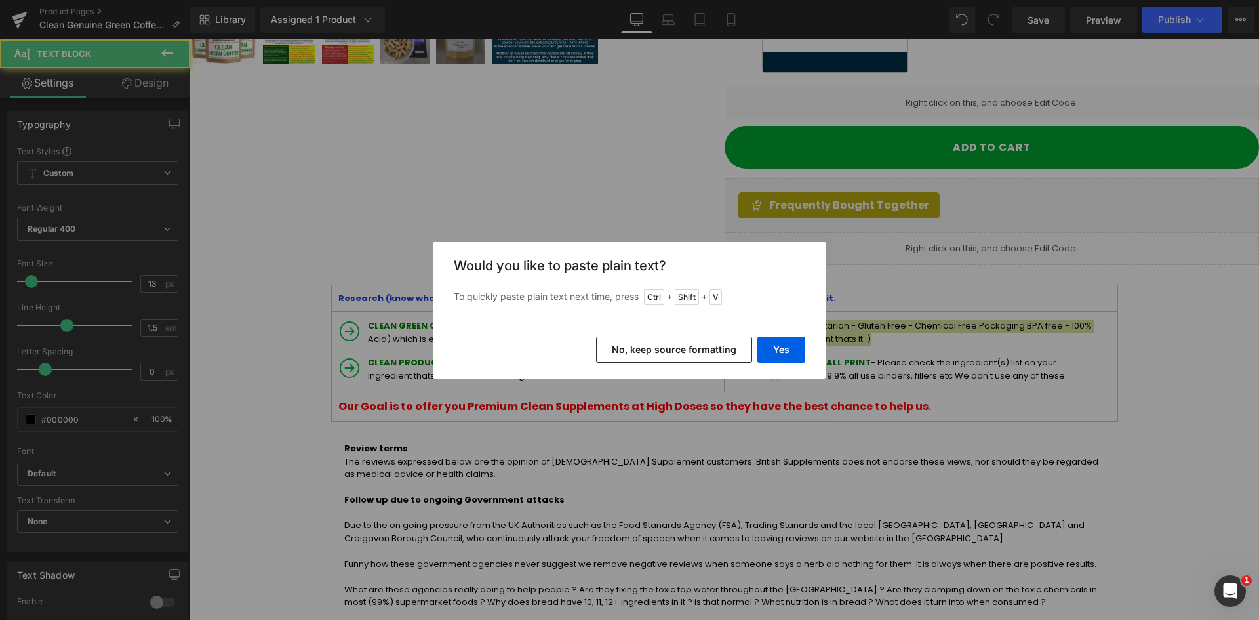
click at [807, 342] on div "Yes No, keep source formatting" at bounding box center [629, 350] width 393 height 58
click at [790, 348] on button "Yes" at bounding box center [781, 349] width 48 height 26
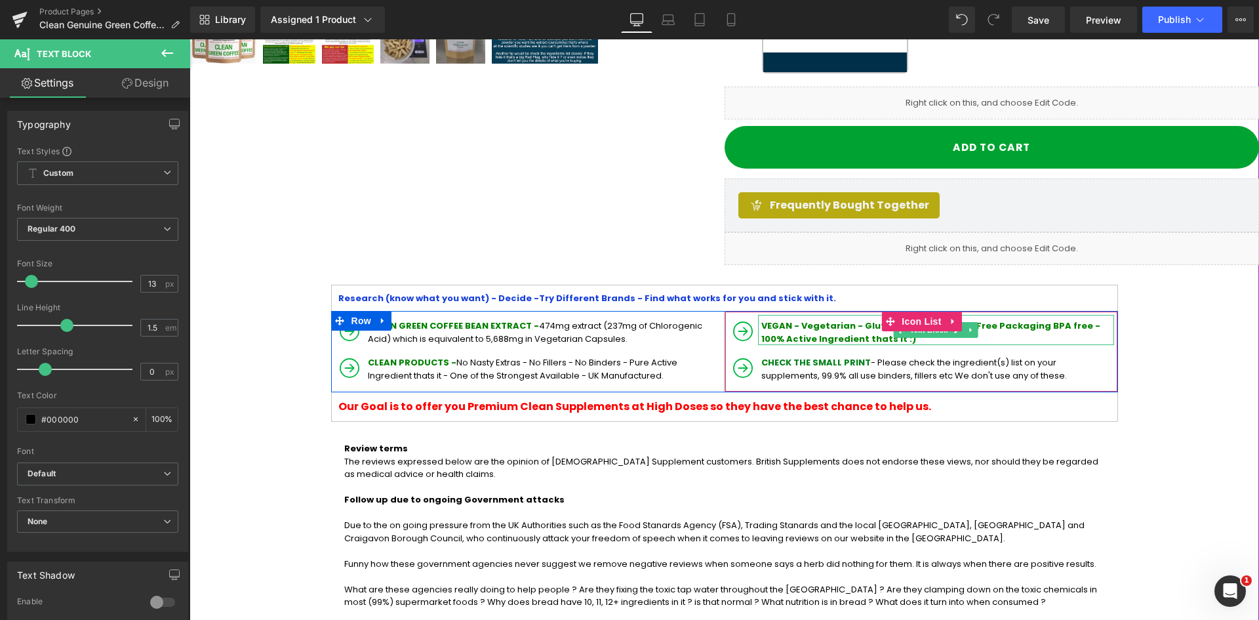
click at [797, 319] on span "VEGAN - Vegetarian - Gluten Free - Chemical Free Packaging BPA free - 100% Acti…" at bounding box center [930, 332] width 339 height 26
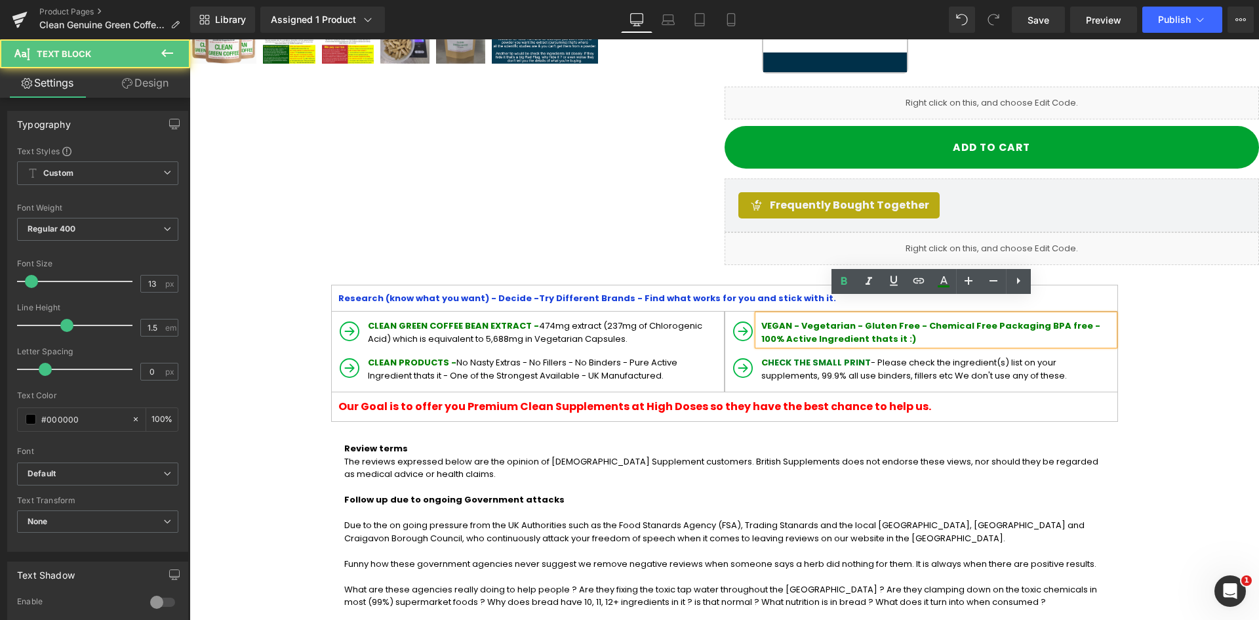
click at [797, 319] on span "VEGAN - Vegetarian - Gluten Free - Chemical Free Packaging BPA free - 100% Acti…" at bounding box center [930, 332] width 339 height 26
click at [793, 319] on span "VEGAN - Vegetarian - Gluten Free - Chemical Free Packaging BPA free - 100% Acti…" at bounding box center [930, 332] width 339 height 26
click at [795, 319] on span "VEGAN - Vegetarian - Gluten Free - Chemical Free Packaging BPA free - 100% Acti…" at bounding box center [930, 332] width 339 height 26
click at [797, 319] on span "VEGAN - Vegetarian - Gluten Free - Chemical Free Packaging BPA free - 100% Acti…" at bounding box center [930, 332] width 339 height 26
click at [795, 319] on span "VEGAN - Vegetarian - Gluten Free - Chemical Free Packaging BPA free - 100% Acti…" at bounding box center [930, 332] width 339 height 26
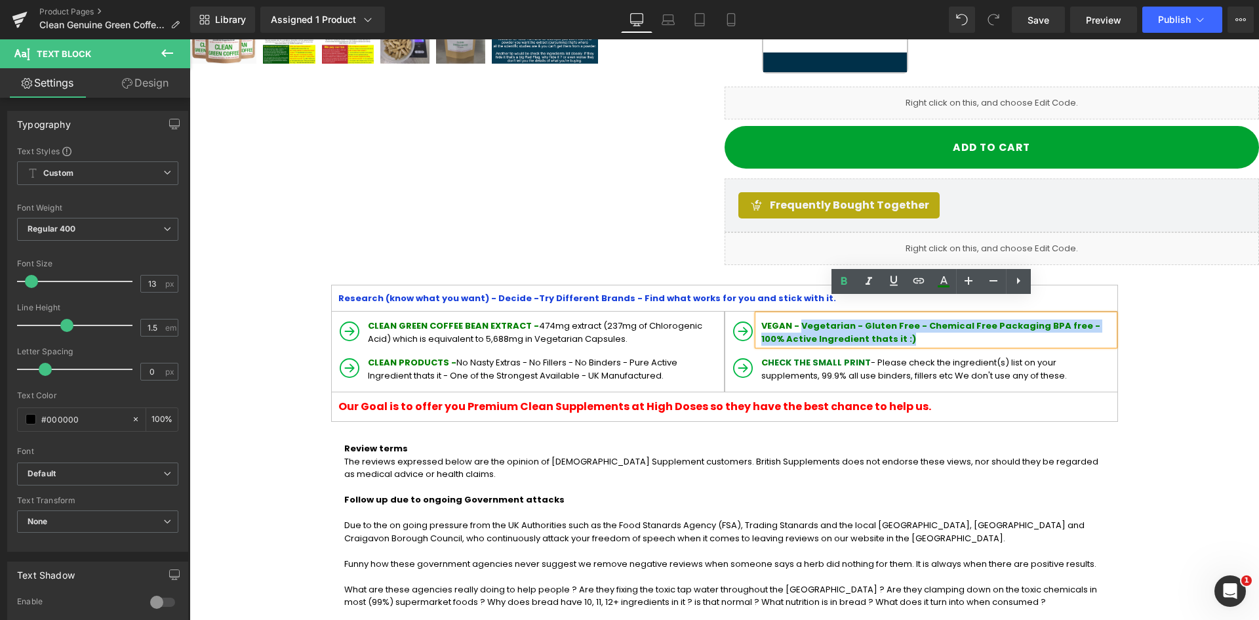
click at [843, 325] on p "VEGAN - Vegetarian - Gluten Free - Chemical Free Packaging BPA free - 100% Acti…" at bounding box center [937, 332] width 353 height 26
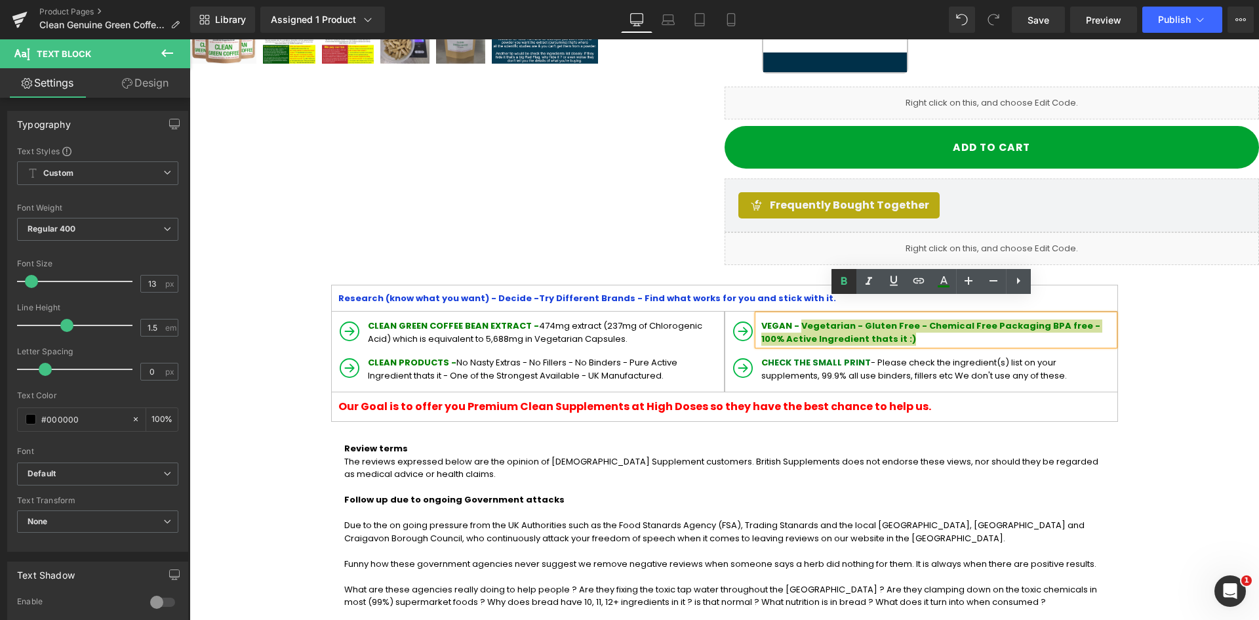
click at [846, 287] on icon at bounding box center [844, 281] width 16 height 16
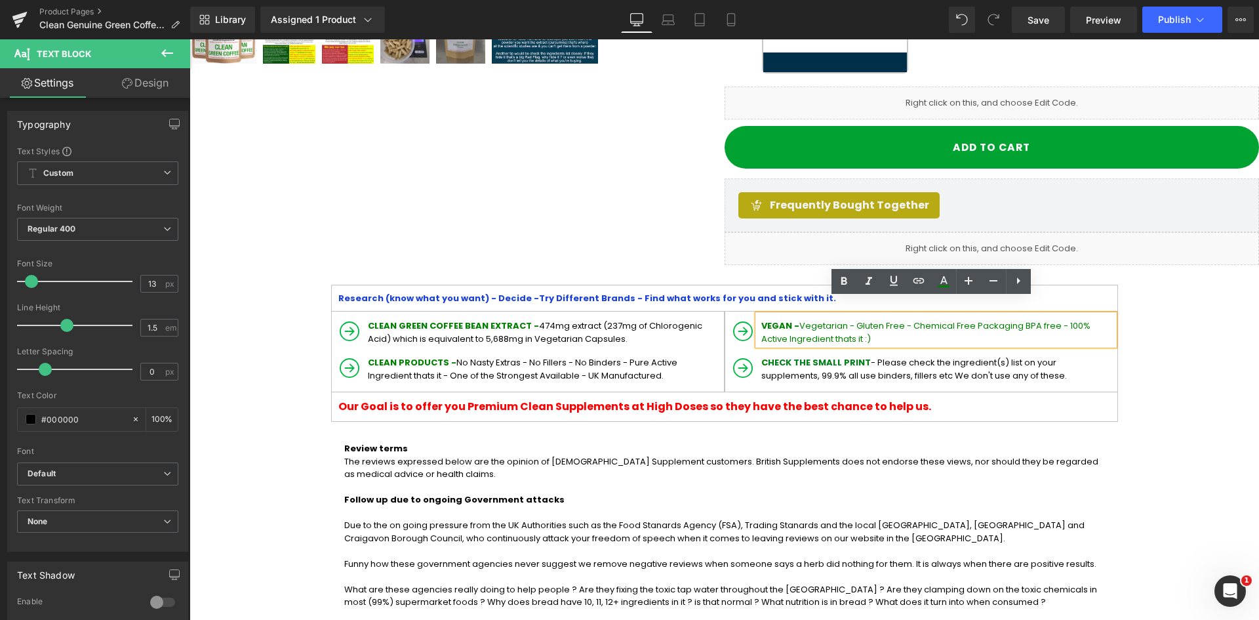
click at [839, 324] on p "VEGAN - Vegetarian - Gluten Free - Chemical Free Packaging BPA free - 100% Acti…" at bounding box center [937, 332] width 353 height 26
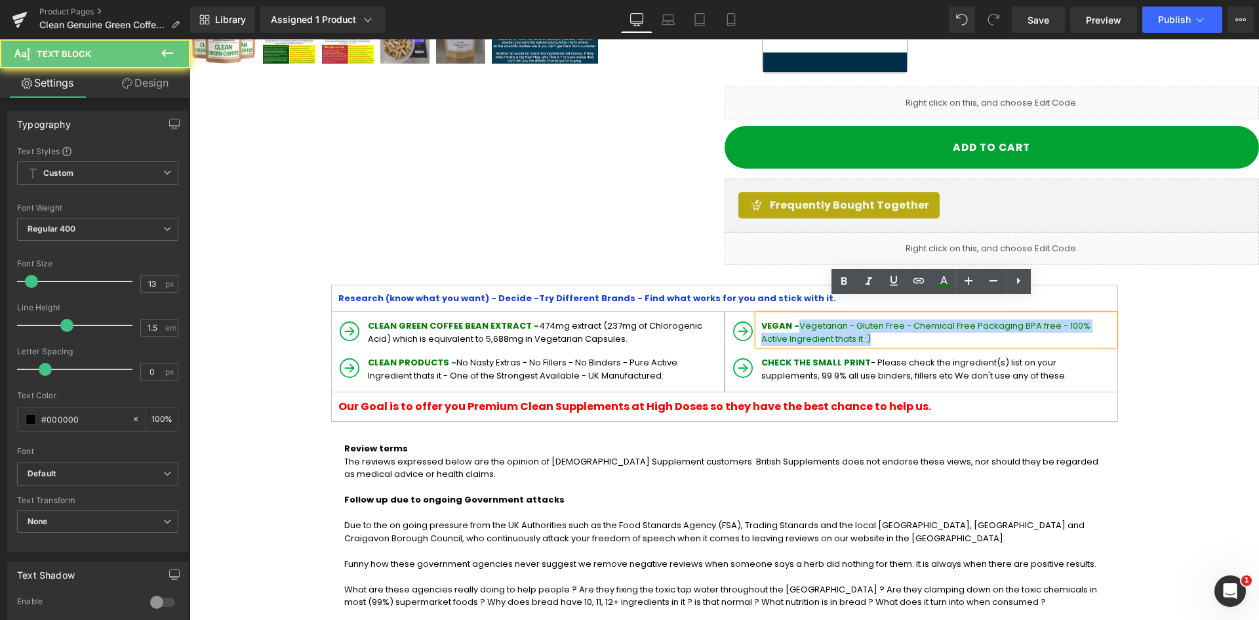
click at [795, 319] on span "Vegetarian - Gluten Free - Chemical Free Packaging BPA free - 100% Active Ingre…" at bounding box center [925, 332] width 329 height 26
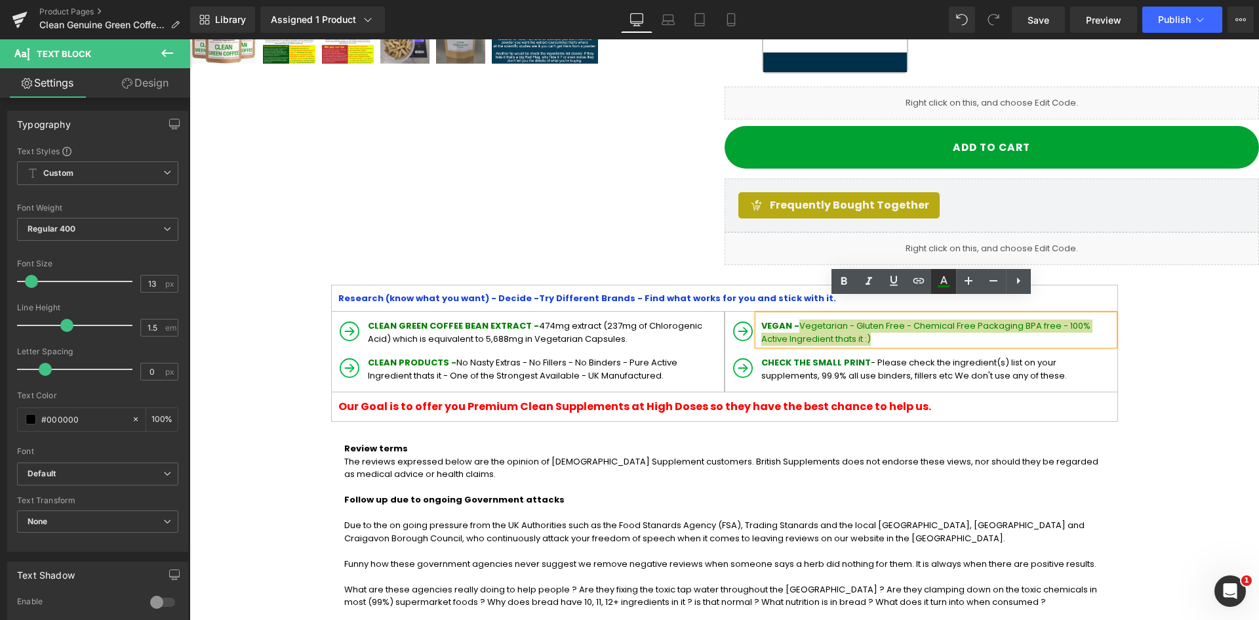
click at [946, 284] on icon at bounding box center [944, 281] width 16 height 16
type input "#008000"
type input "100"
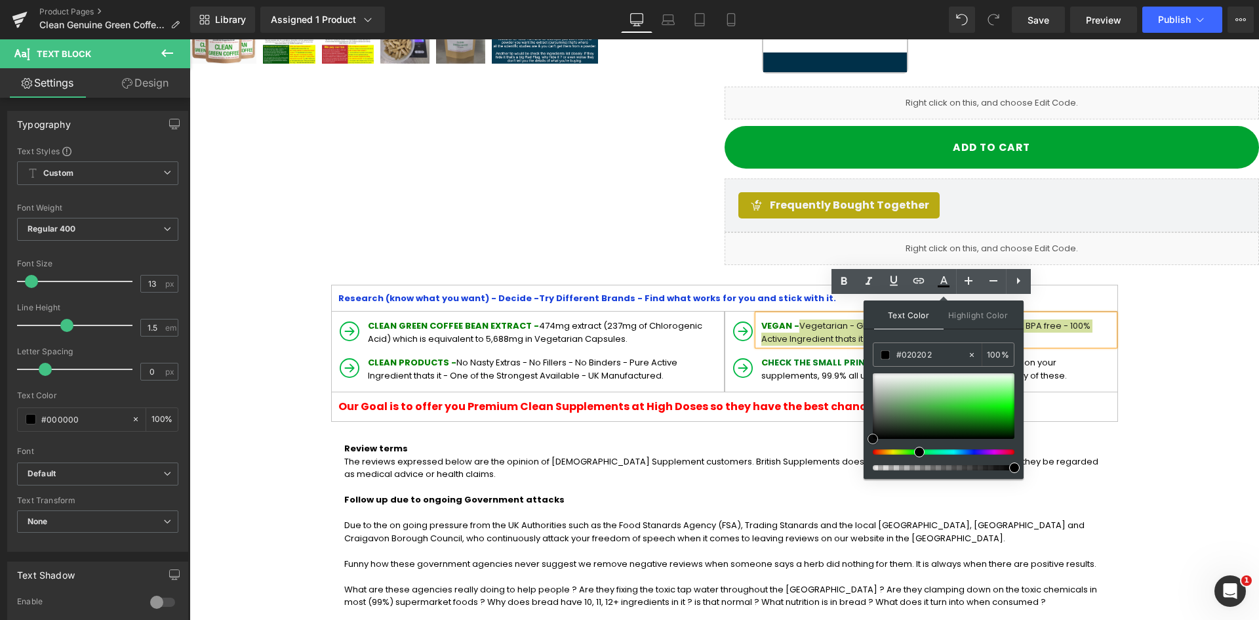
type input "#000000"
drag, startPoint x: 880, startPoint y: 424, endPoint x: 864, endPoint y: 448, distance: 28.9
click at [864, 448] on div "Text Color Highlight Color rgba(0, 0, 0, 1) #000000 100 % transparent transpare…" at bounding box center [944, 389] width 160 height 178
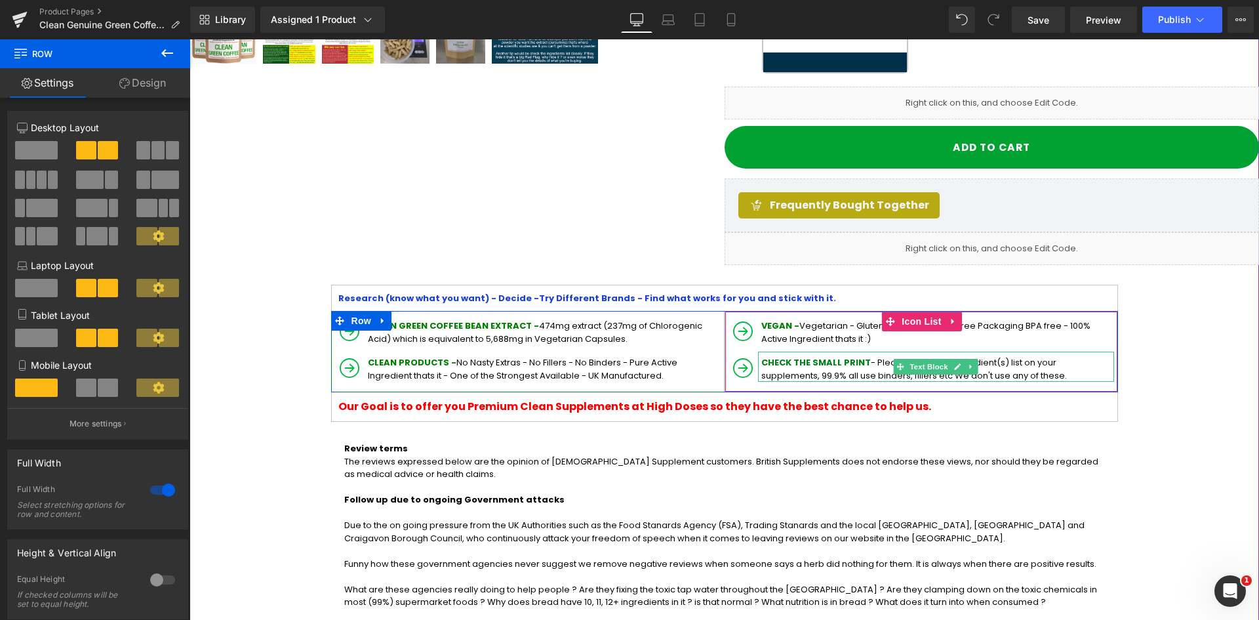
click at [804, 356] on span "HECK THE SMALL PRINT" at bounding box center [819, 362] width 103 height 12
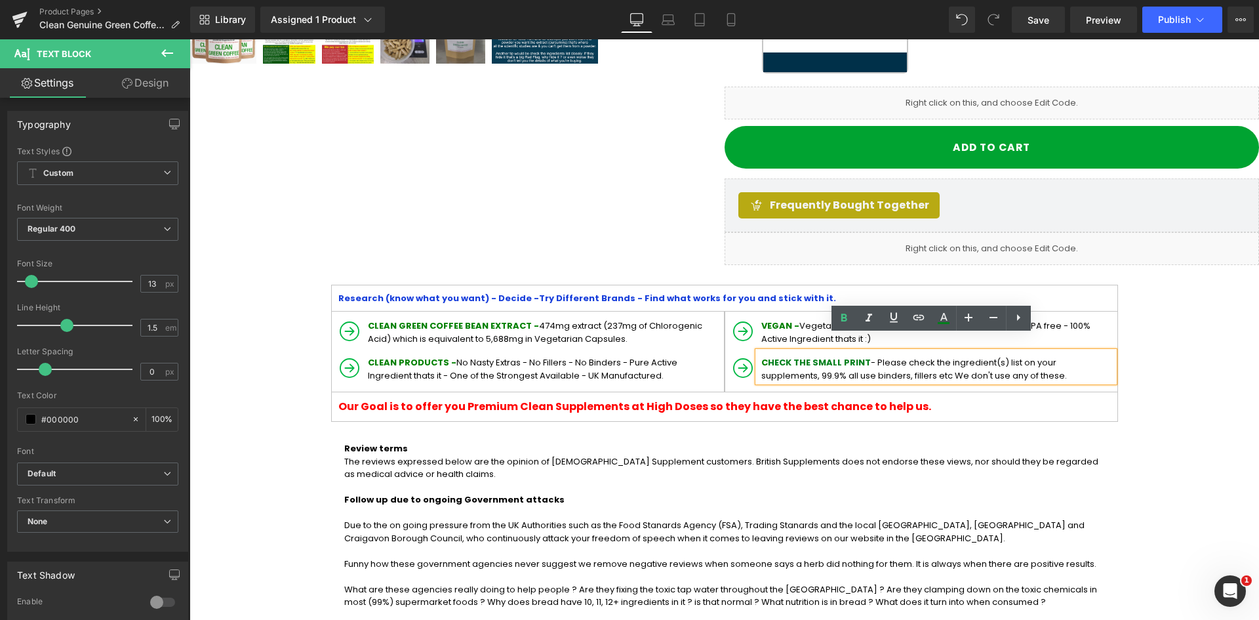
drag, startPoint x: 742, startPoint y: 41, endPoint x: 554, endPoint y: 258, distance: 286.4
click at [552, 265] on div "Research (know what you want) - Decide - Try Different Brands - Find what works…" at bounding box center [724, 344] width 787 height 158
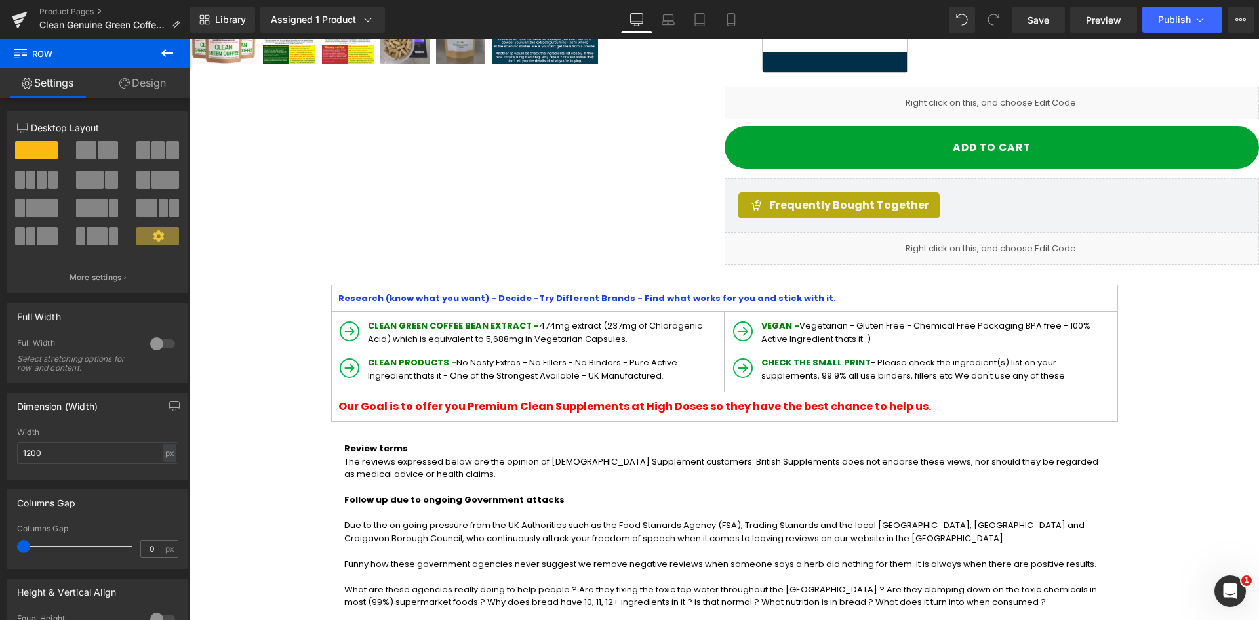
click at [813, 335] on ul "Icon VEGAN - Vegetarian - Gluten Free - Chemical Free Packaging BPA free - 100%…" at bounding box center [922, 351] width 386 height 73
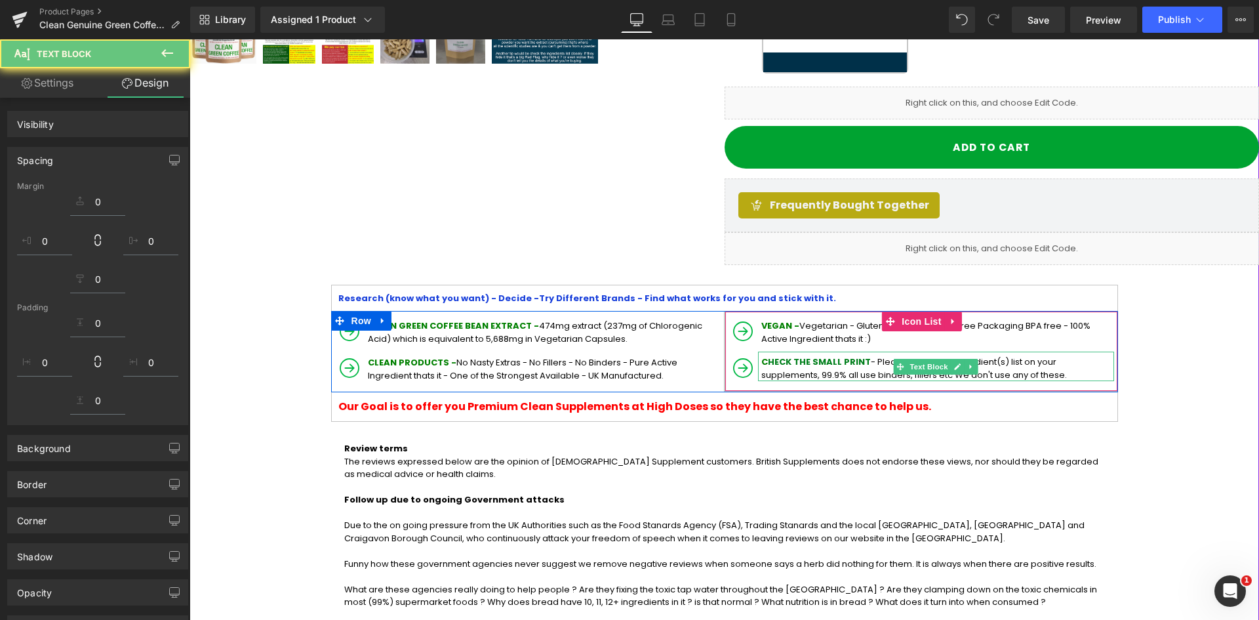
click at [800, 319] on p "VEGAN - Vegetarian - Gluten Free - Chemical Free Packaging BPA free - 100% Acti…" at bounding box center [937, 332] width 353 height 26
click at [830, 355] on span "HECK THE SMALL PRINT" at bounding box center [819, 361] width 103 height 12
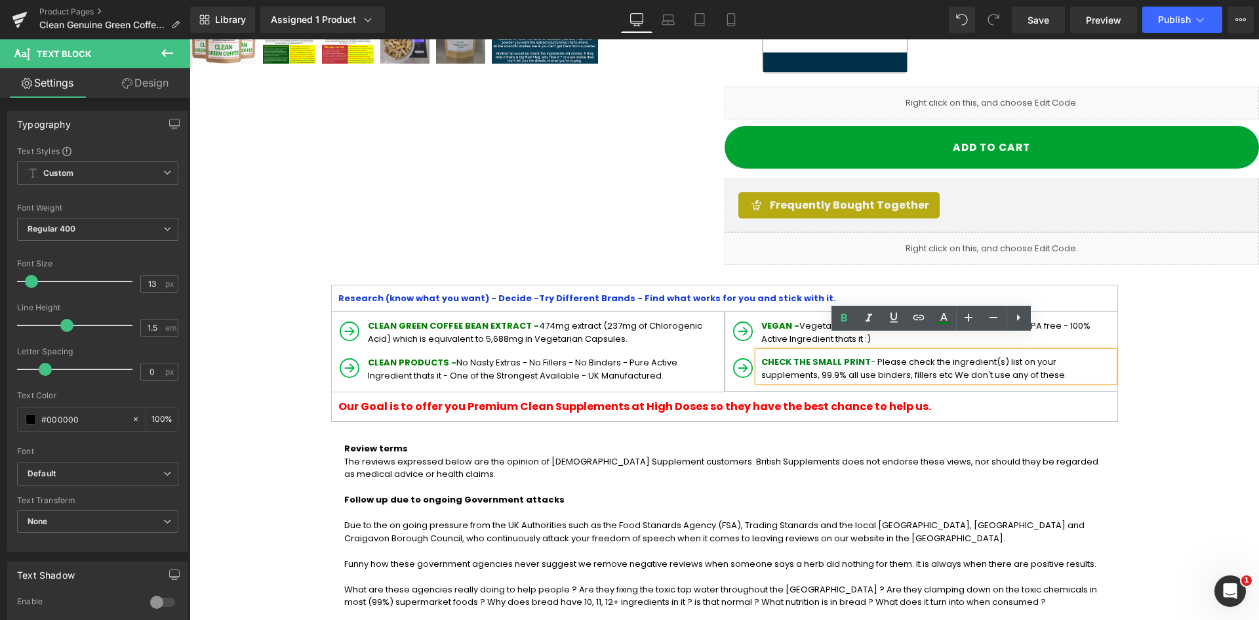
click at [788, 355] on span "- Please check the ingredient(s) list on your supplements, 99.9% all use binder…" at bounding box center [914, 368] width 306 height 26
click at [761, 355] on span "C" at bounding box center [764, 361] width 7 height 12
click at [992, 359] on p "C HECK THE SMALL PRINT - Please check the ingredient(s) list on your supplement…" at bounding box center [937, 368] width 353 height 26
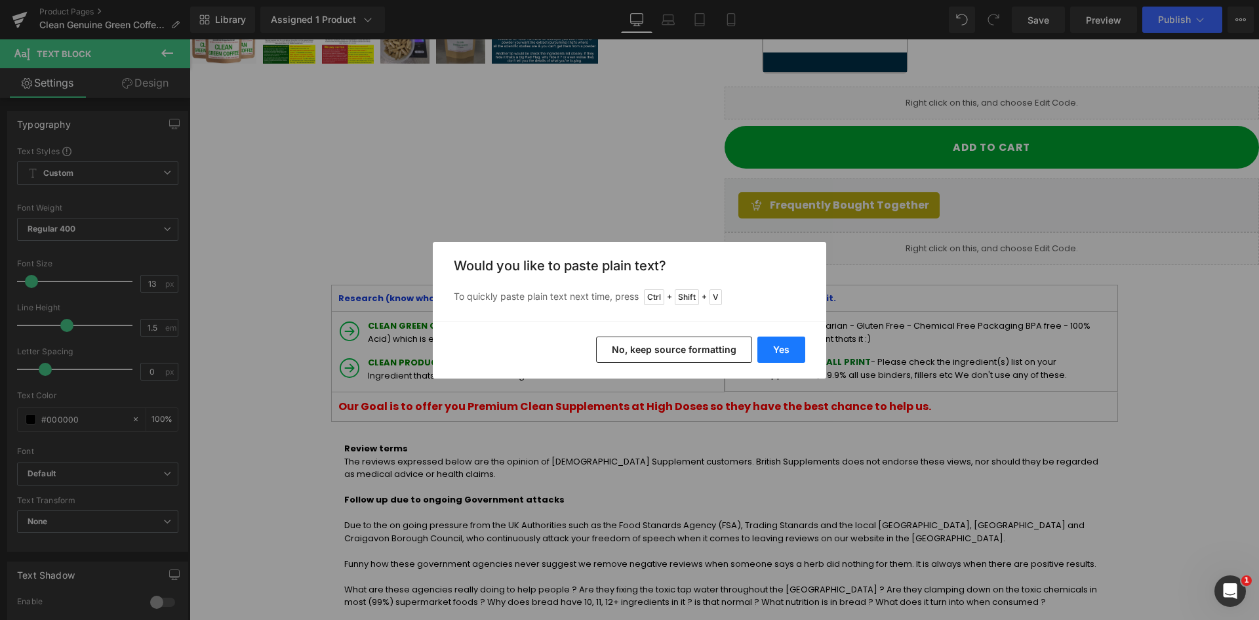
click at [776, 346] on button "Yes" at bounding box center [781, 349] width 48 height 26
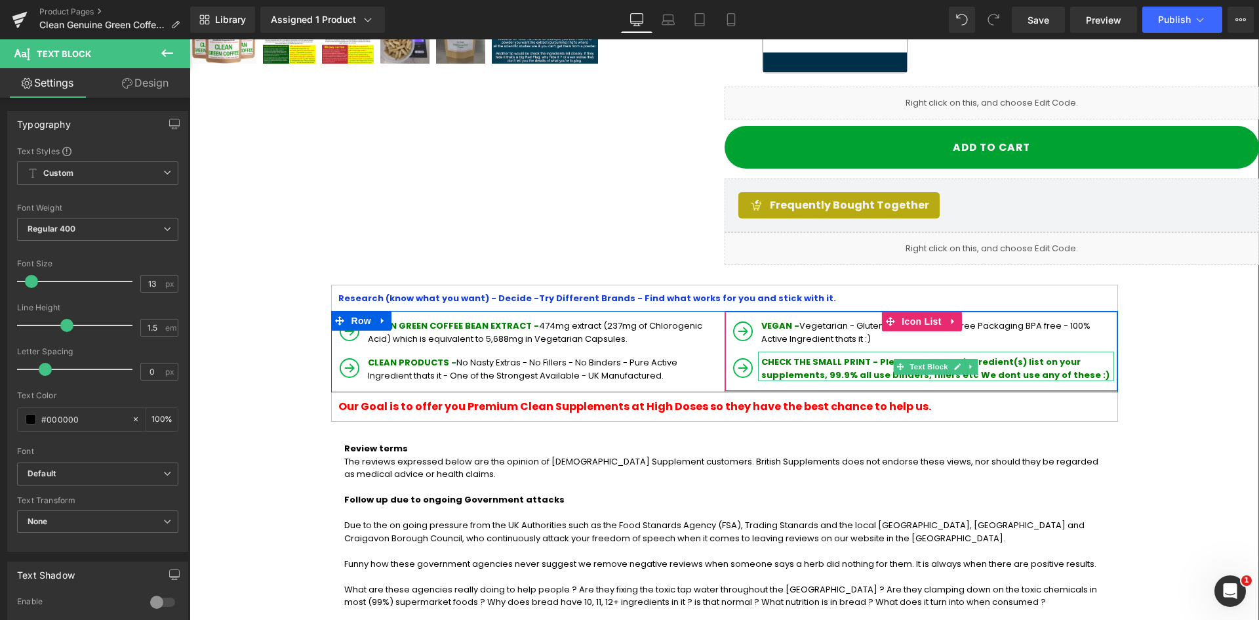
click at [872, 355] on span "CHECK THE SMALL PRINT - Please check the ingredient(s) list on your supplements…" at bounding box center [935, 368] width 348 height 26
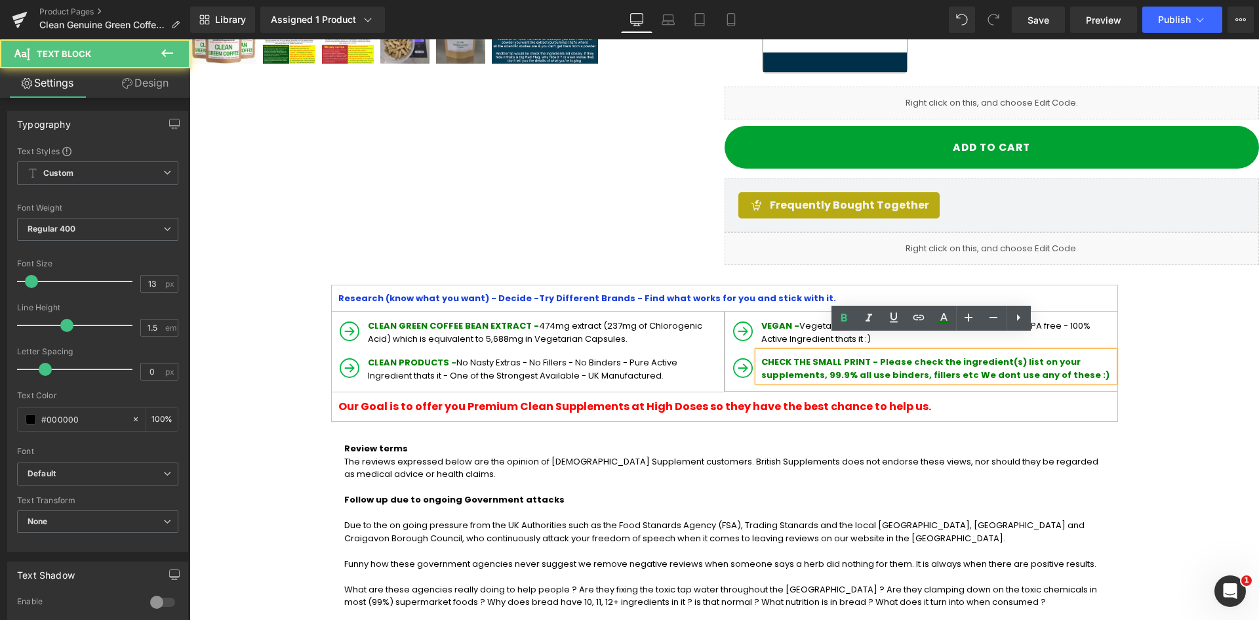
click at [872, 355] on span "CHECK THE SMALL PRINT - Please check the ingredient(s) list on your supplements…" at bounding box center [935, 368] width 348 height 26
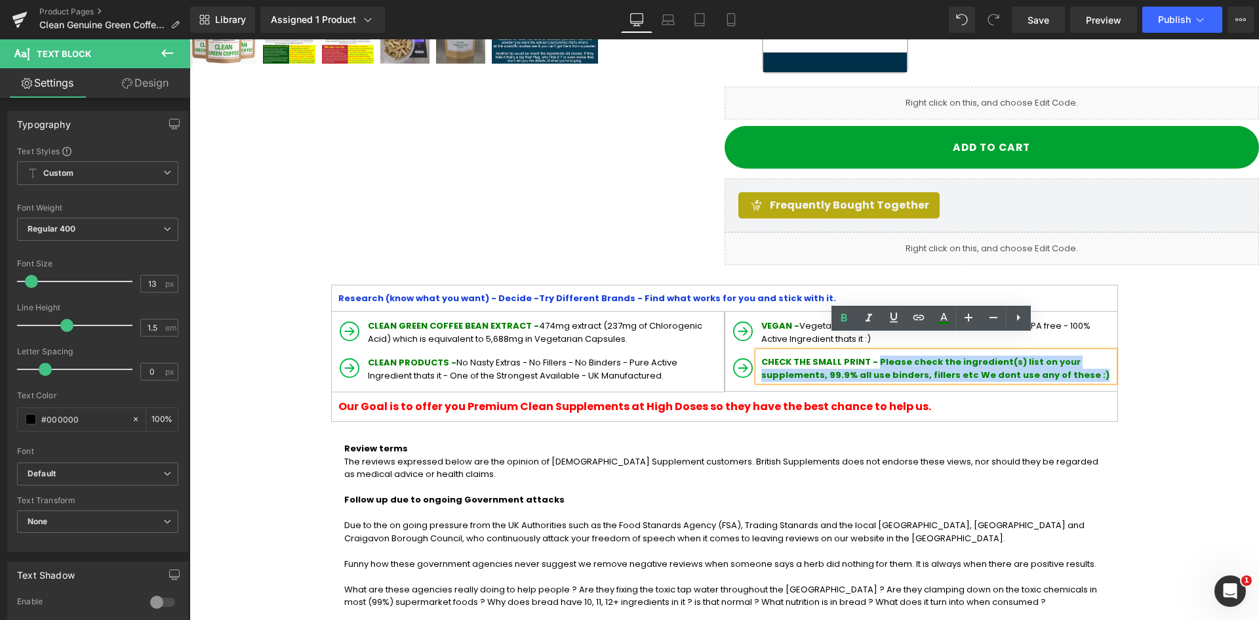
click at [1003, 361] on p "CHECK THE SMALL PRINT - Please check the ingredient(s) list on your supplements…" at bounding box center [937, 368] width 353 height 26
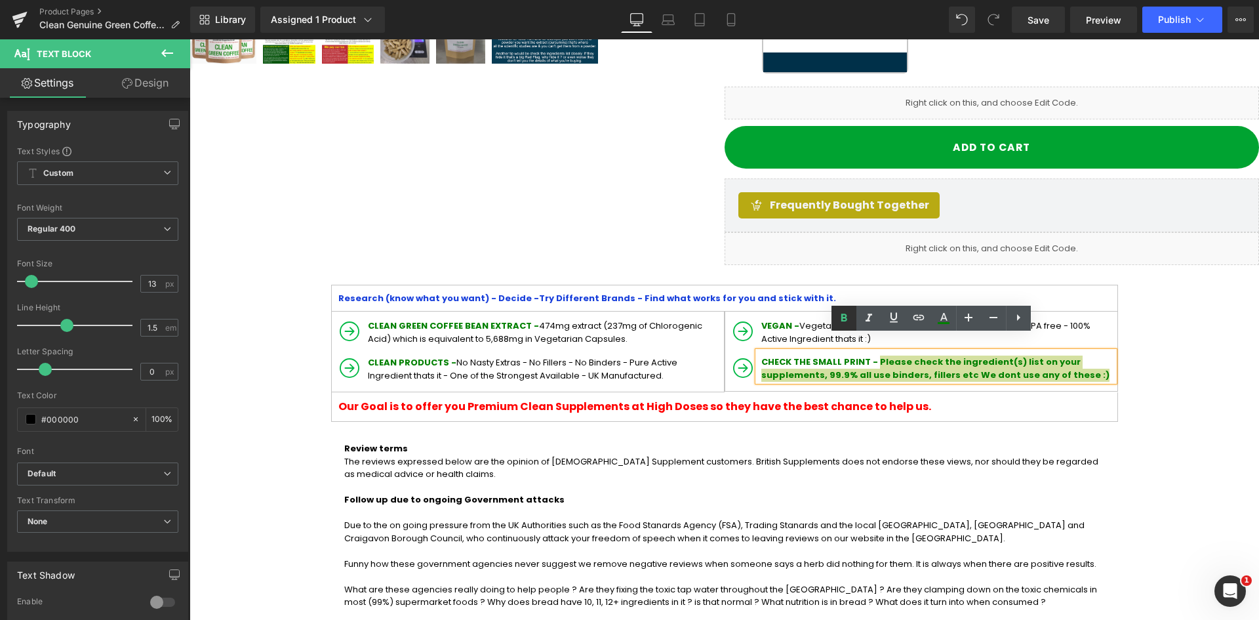
drag, startPoint x: 845, startPoint y: 323, endPoint x: 792, endPoint y: 296, distance: 59.0
click at [845, 323] on icon at bounding box center [844, 318] width 16 height 16
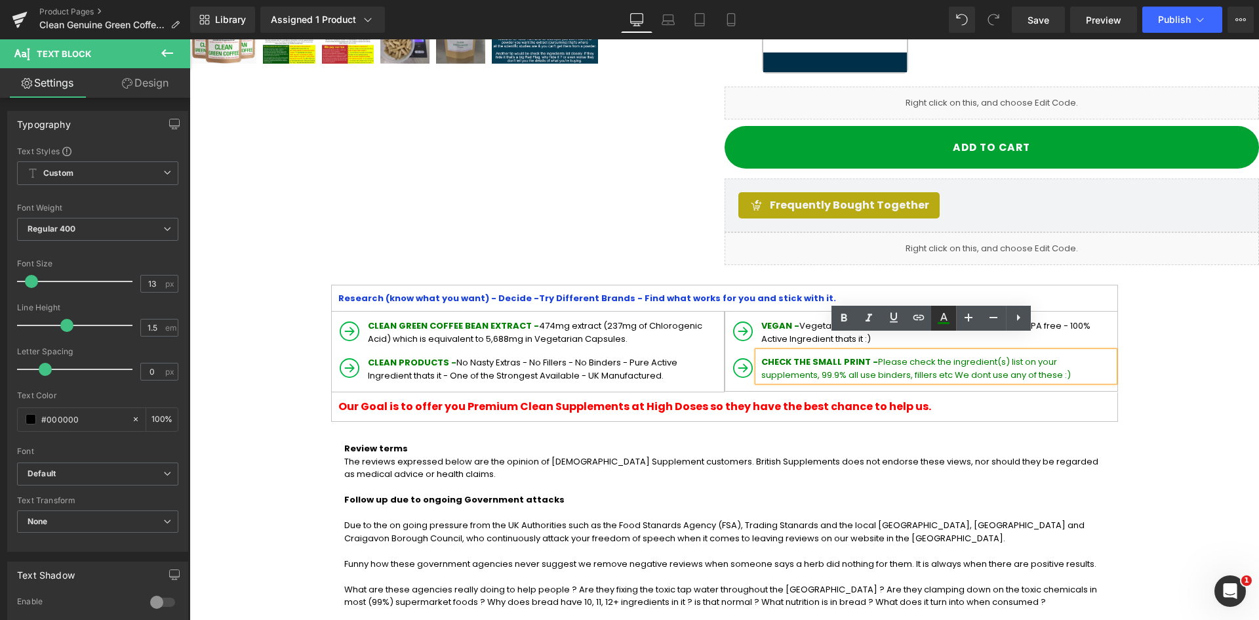
click at [942, 322] on icon at bounding box center [944, 318] width 16 height 16
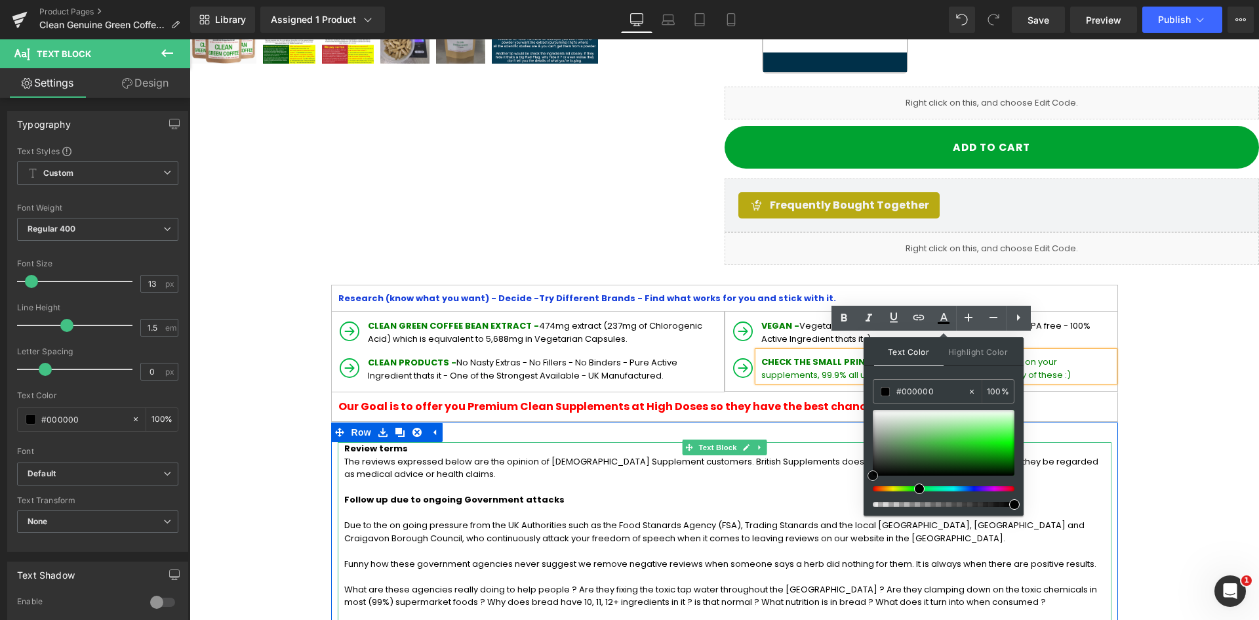
drag, startPoint x: 1063, startPoint y: 510, endPoint x: 858, endPoint y: 496, distance: 205.1
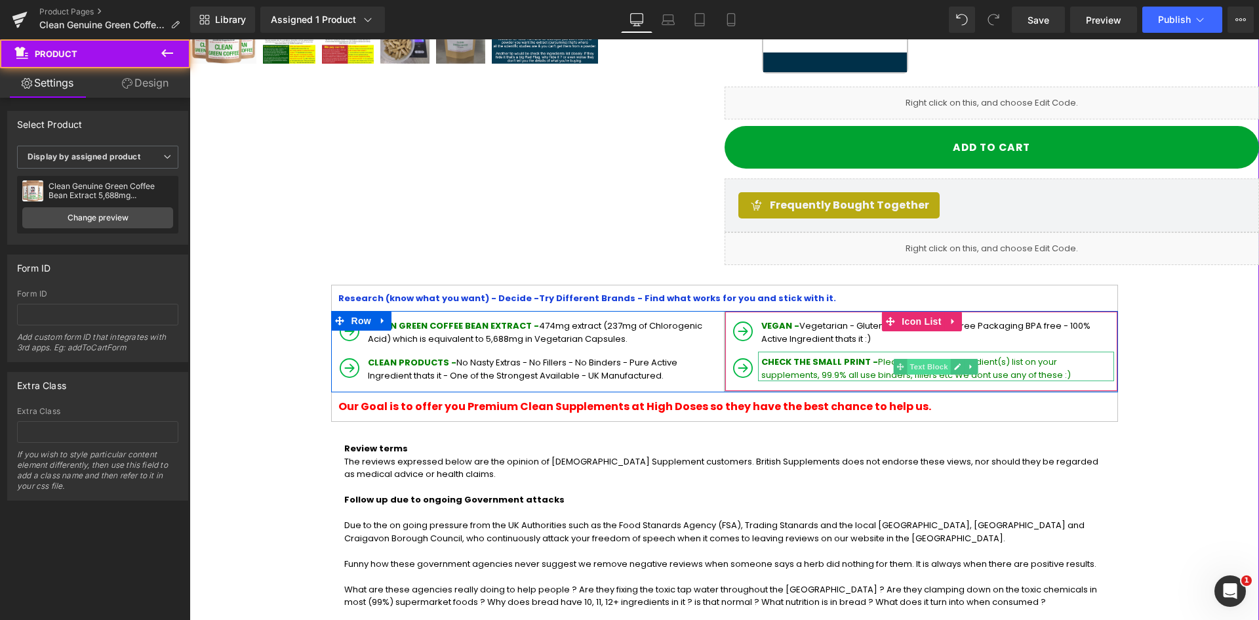
click at [934, 359] on span "Text Block" at bounding box center [928, 367] width 43 height 16
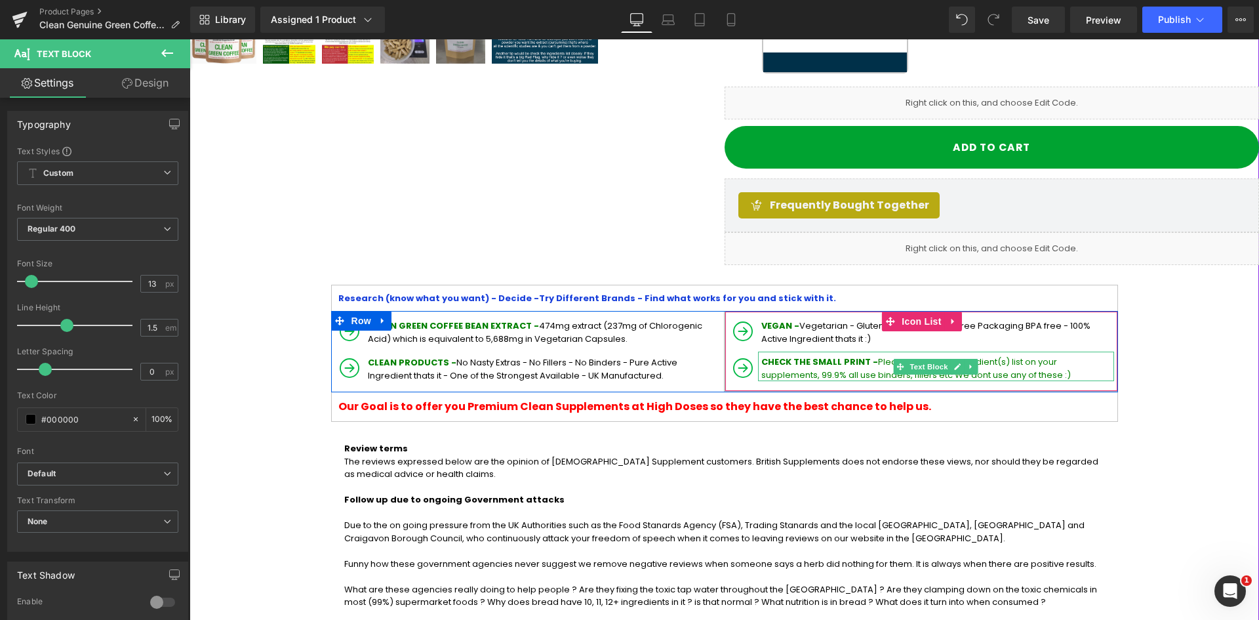
click at [881, 355] on span "Please check the ingredient(s) list on your supplements, 99.9% all use binders,…" at bounding box center [916, 368] width 310 height 26
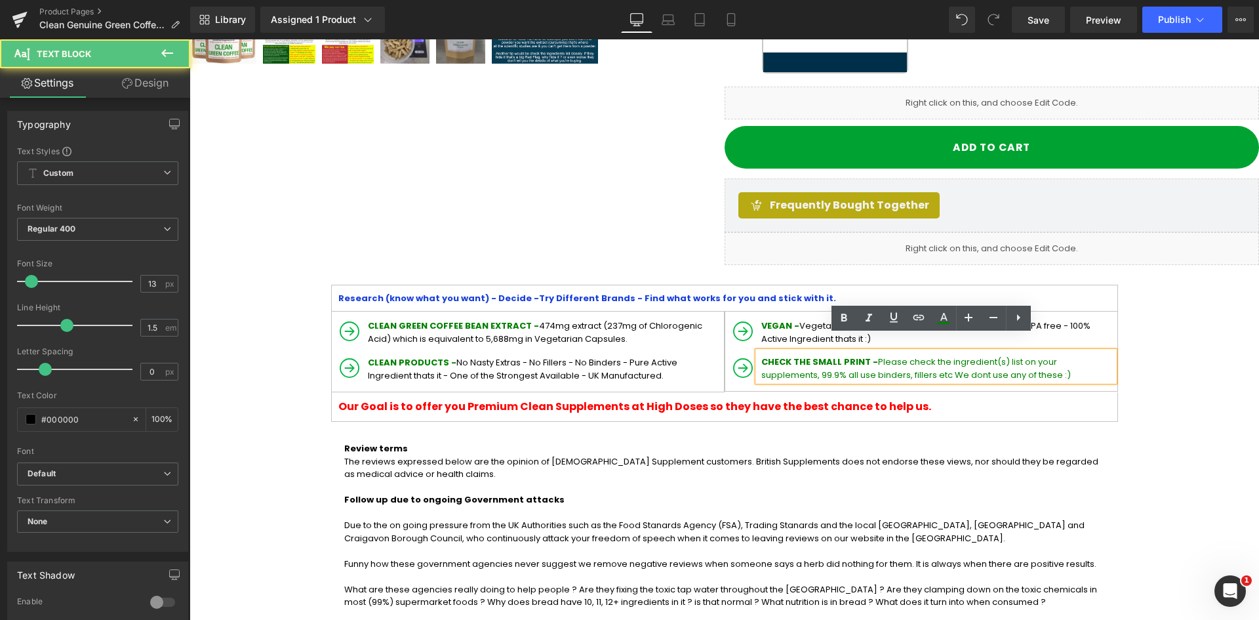
click at [874, 355] on span "Please check the ingredient(s) list on your supplements, 99.9% all use binders,…" at bounding box center [916, 368] width 310 height 26
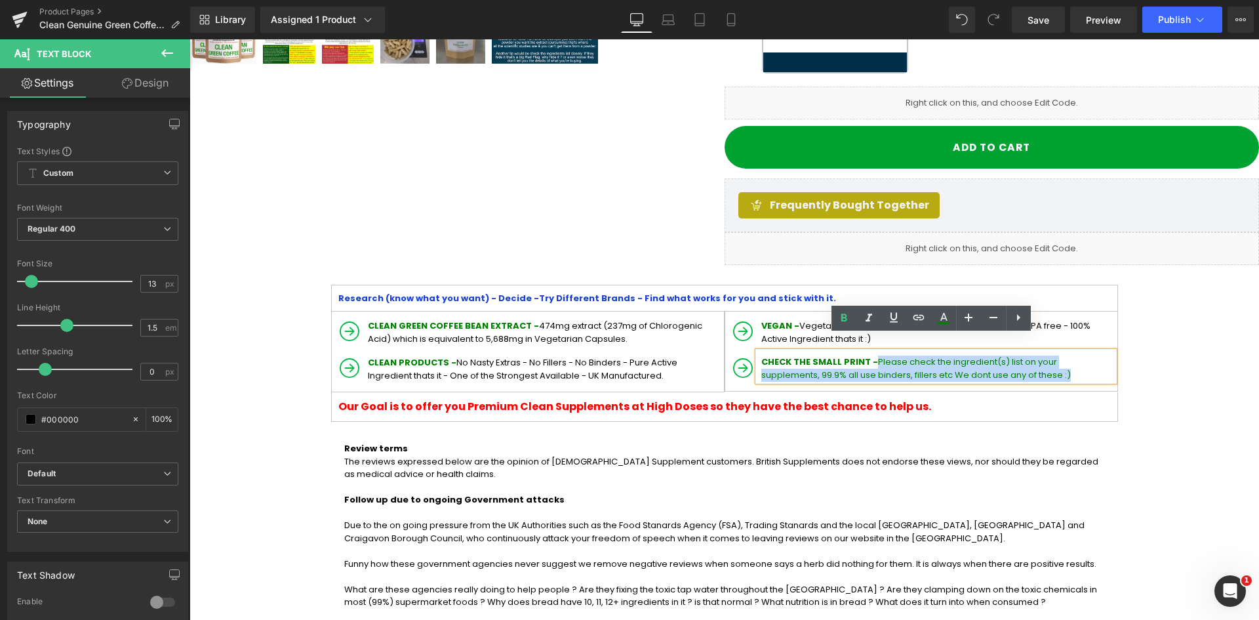
click at [986, 357] on p "CHECK THE SMALL PRINT - Please check the ingredient(s) list on your supplements…" at bounding box center [937, 368] width 353 height 26
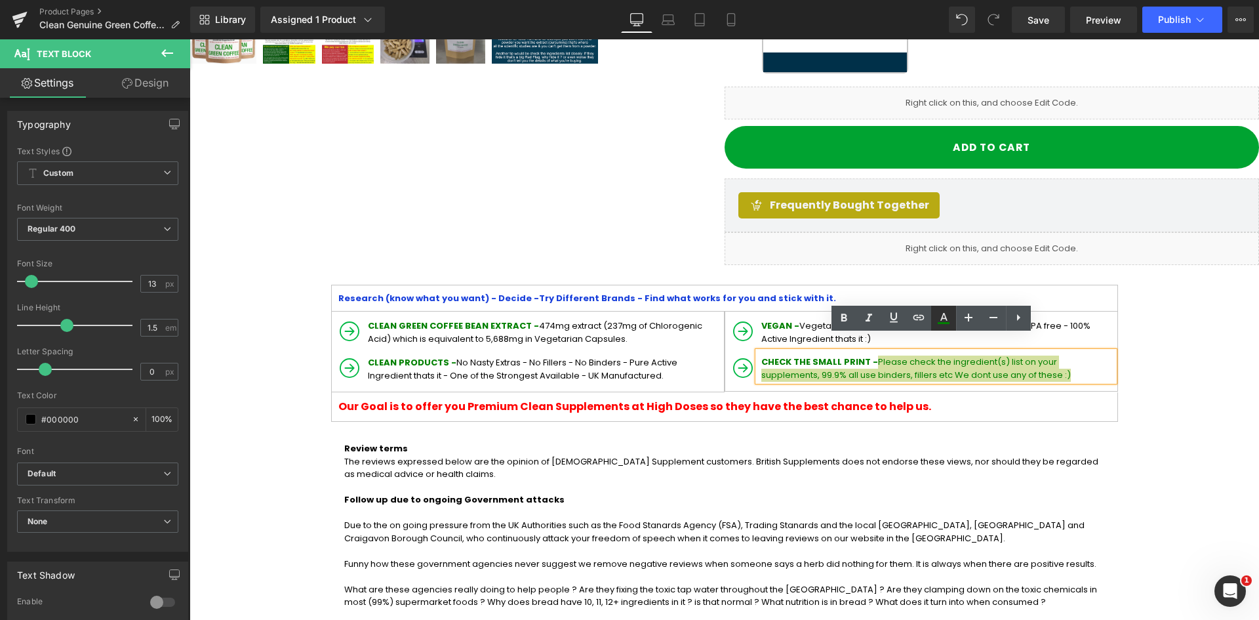
click at [948, 316] on icon at bounding box center [944, 318] width 16 height 16
type input "#008000"
type input "100"
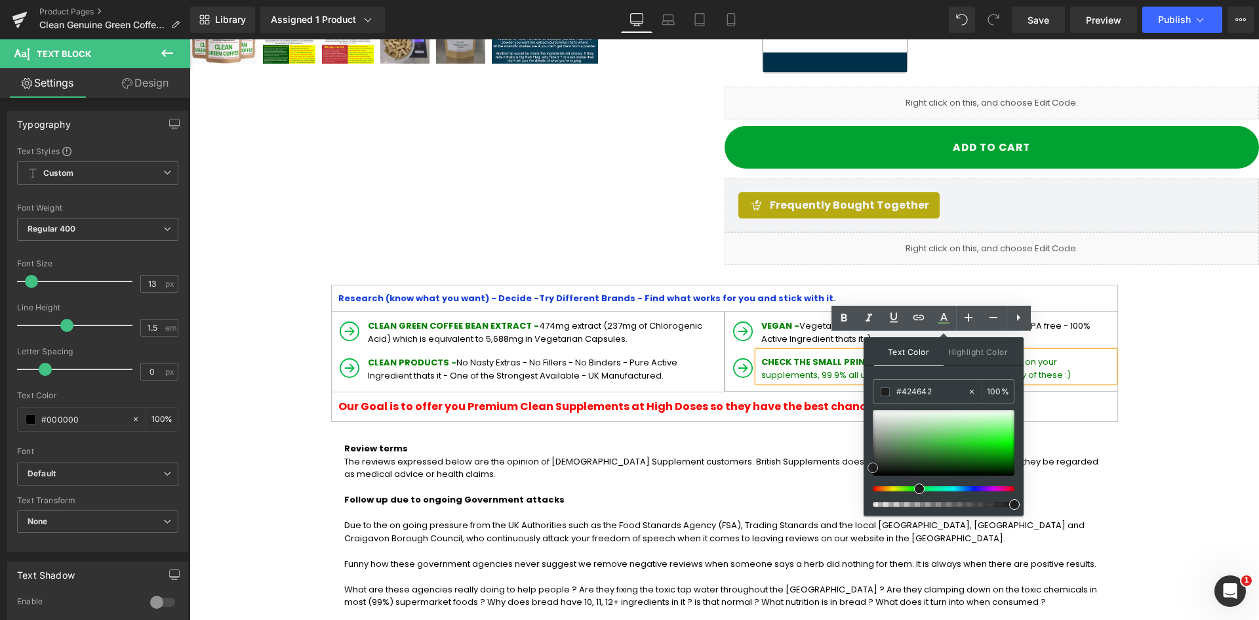
type input "#000000"
drag, startPoint x: 873, startPoint y: 468, endPoint x: 864, endPoint y: 496, distance: 29.7
click at [864, 496] on div "Text Color Highlight Color rgba(0, 0, 0, 1) #000000 100 % transparent transpare…" at bounding box center [944, 426] width 160 height 178
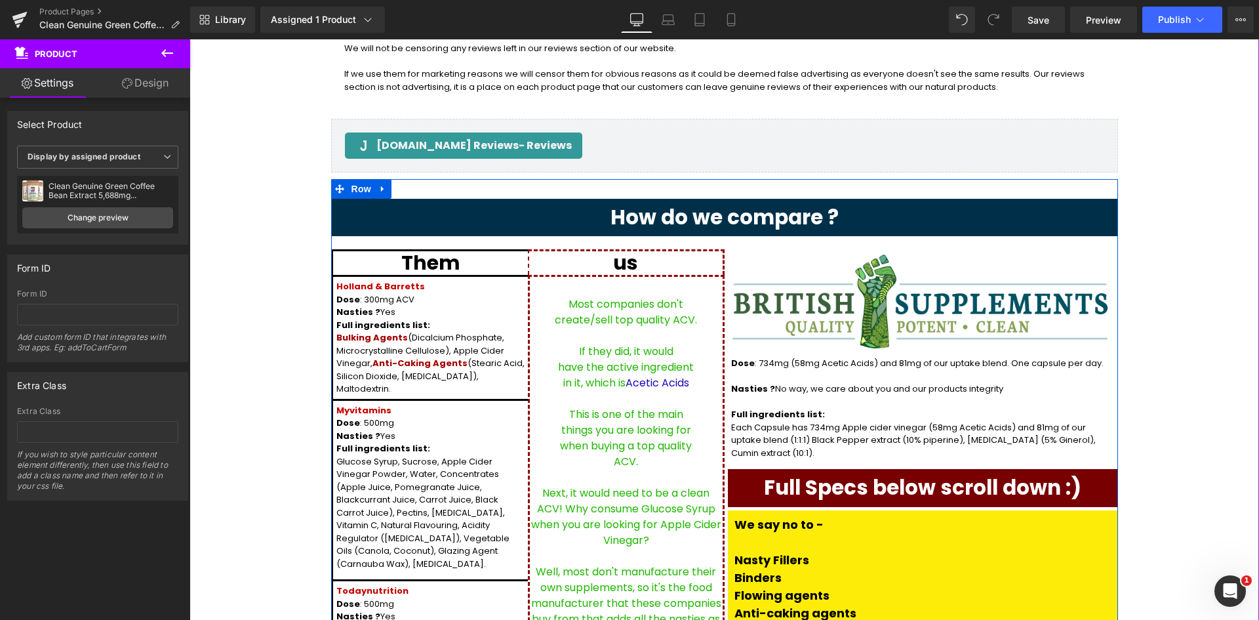
scroll to position [1677, 0]
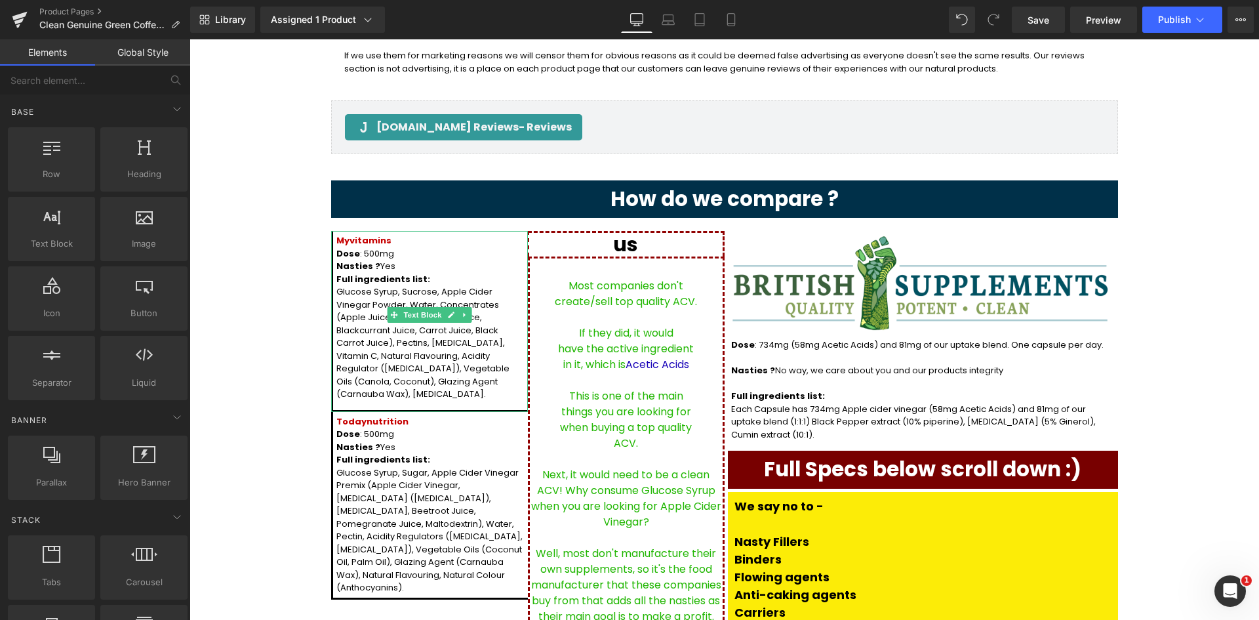
drag, startPoint x: 611, startPoint y: 375, endPoint x: 422, endPoint y: 336, distance: 193.6
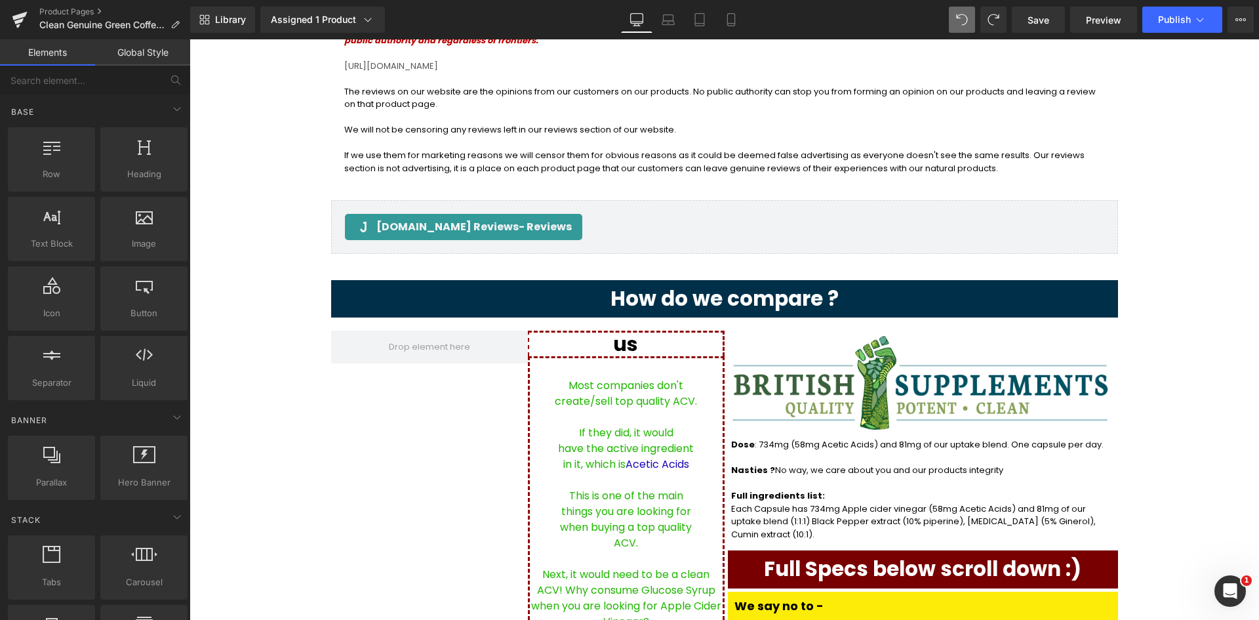
scroll to position [1606, 0]
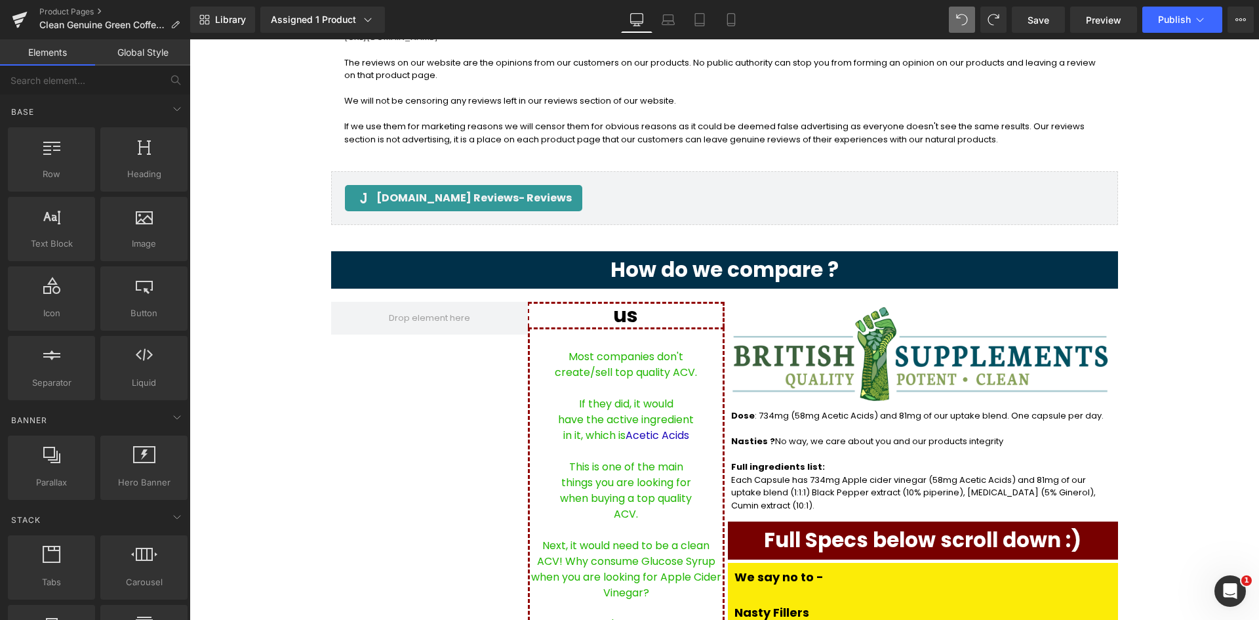
click at [588, 380] on p at bounding box center [626, 388] width 193 height 16
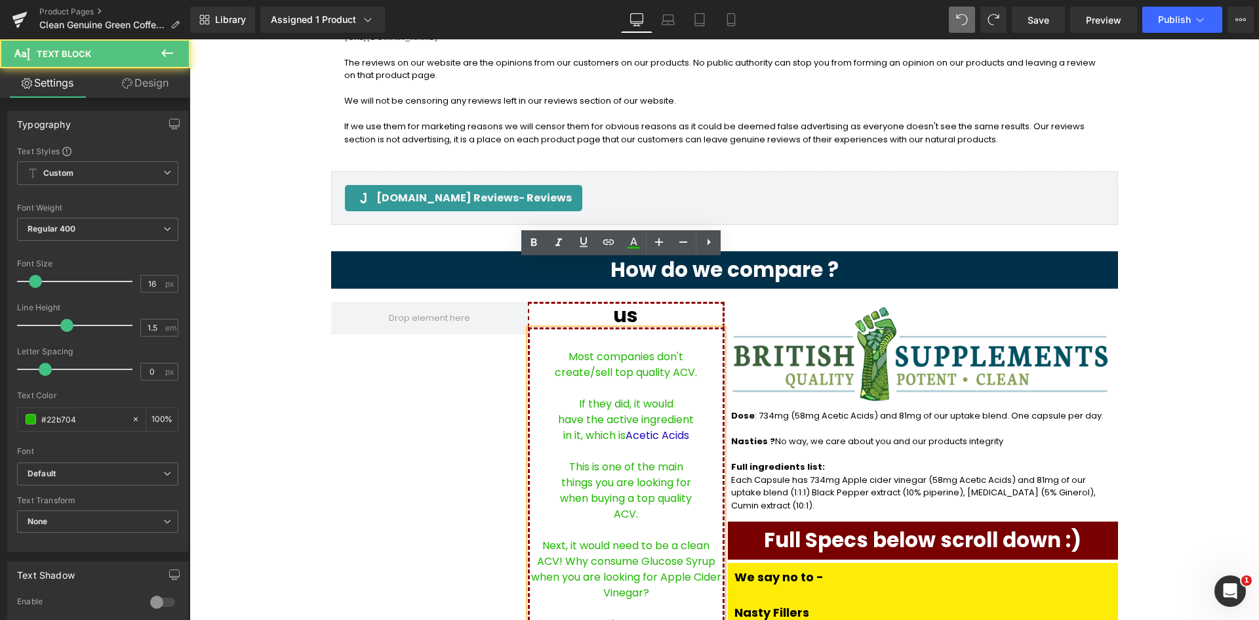
click at [614, 365] on p "create/sell top quality ACV." at bounding box center [626, 373] width 193 height 16
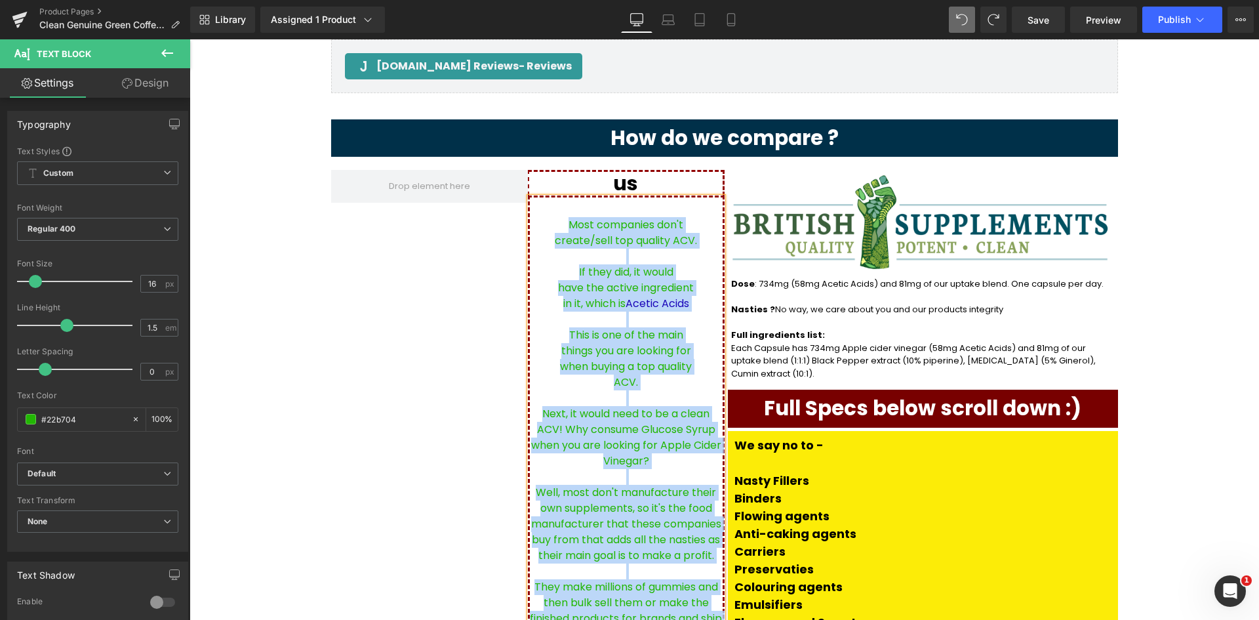
scroll to position [1672, 0]
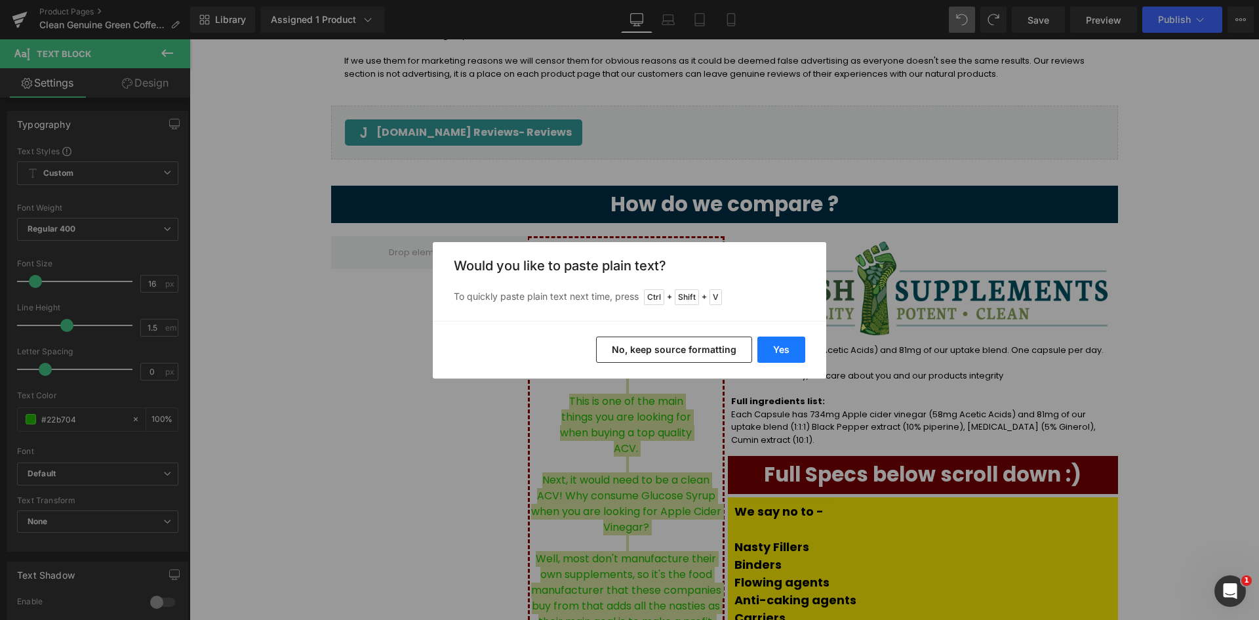
click at [797, 344] on button "Yes" at bounding box center [781, 349] width 48 height 26
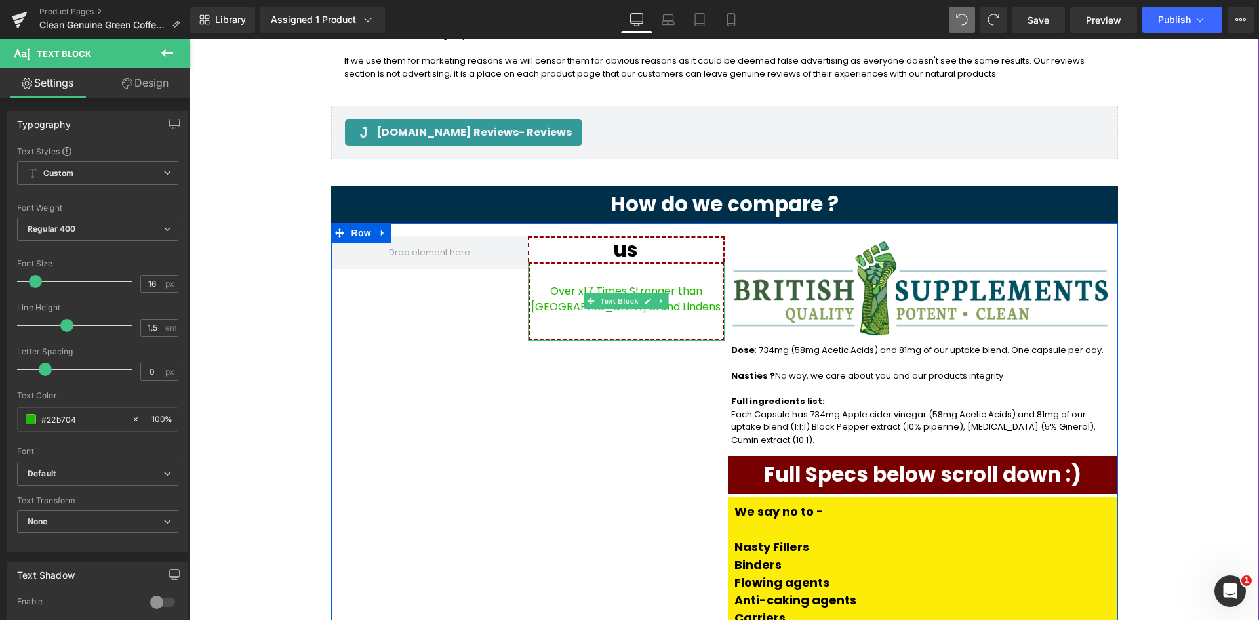
click at [673, 283] on p "Over x17 Times Stronger than UK Brand Lindens" at bounding box center [626, 298] width 193 height 31
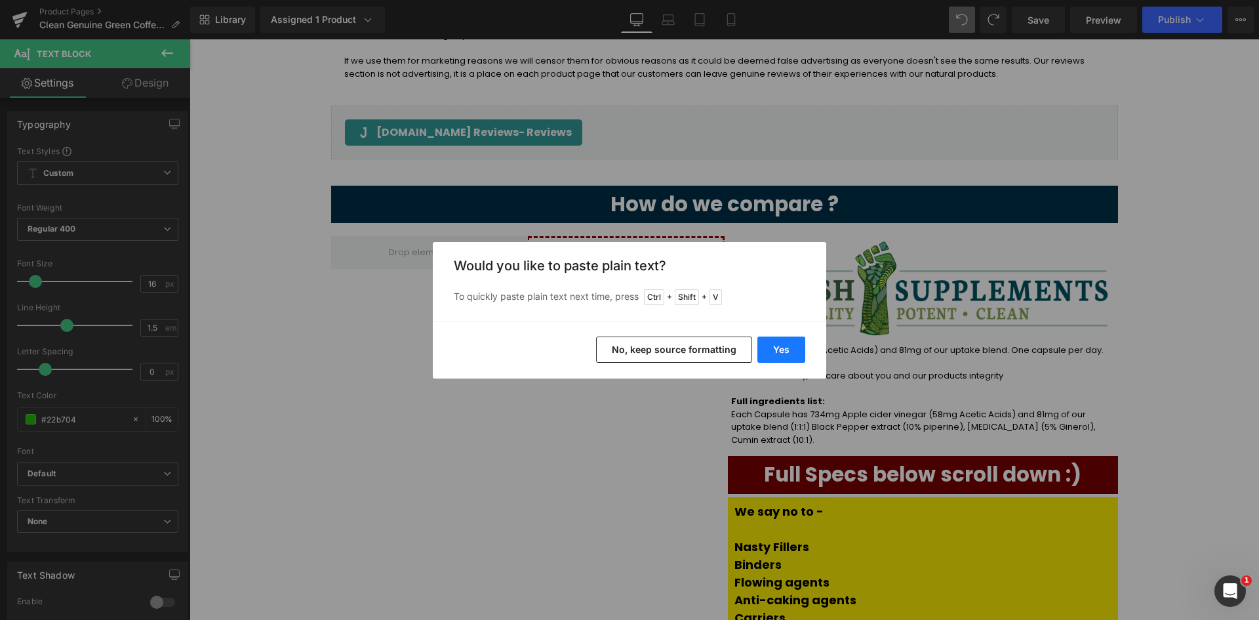
click at [785, 350] on button "Yes" at bounding box center [781, 349] width 48 height 26
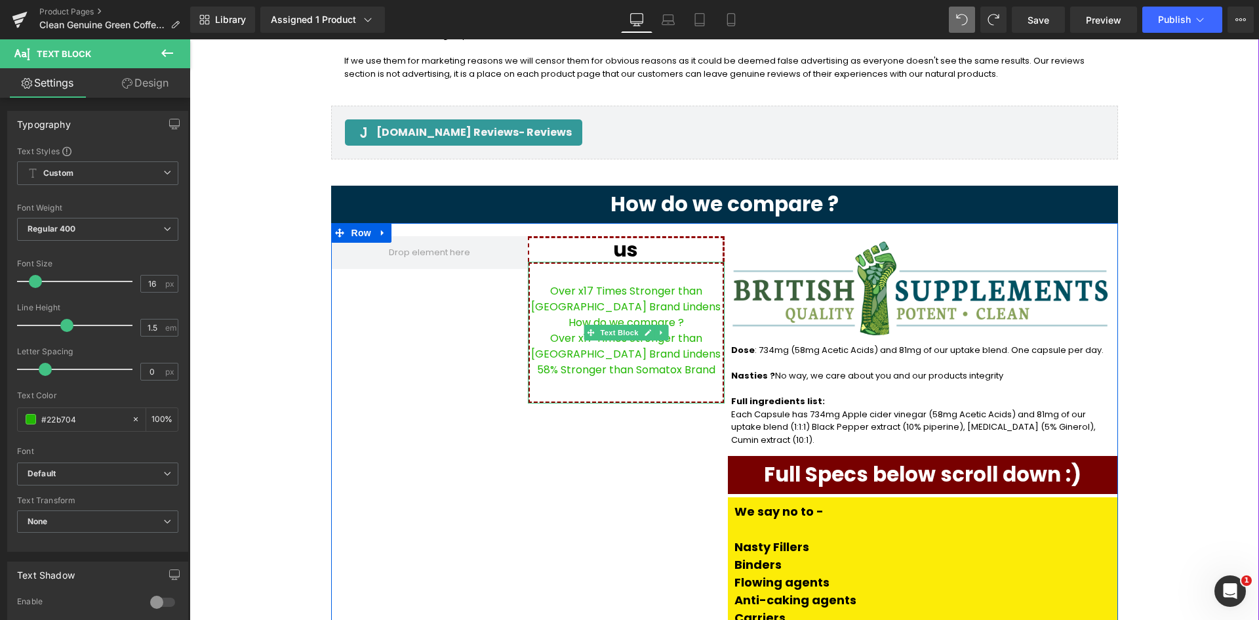
click at [671, 315] on p "How do we compare ?" at bounding box center [626, 323] width 193 height 16
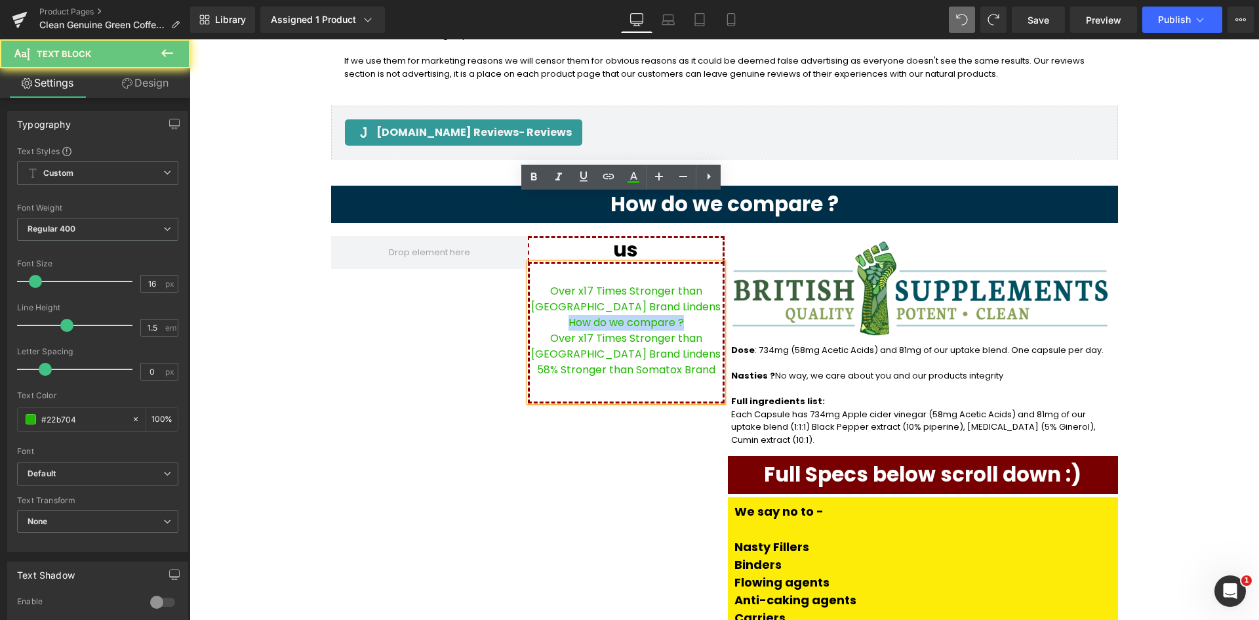
drag, startPoint x: 684, startPoint y: 252, endPoint x: 556, endPoint y: 249, distance: 127.9
click at [556, 315] on p "How do we compare ?" at bounding box center [626, 323] width 193 height 16
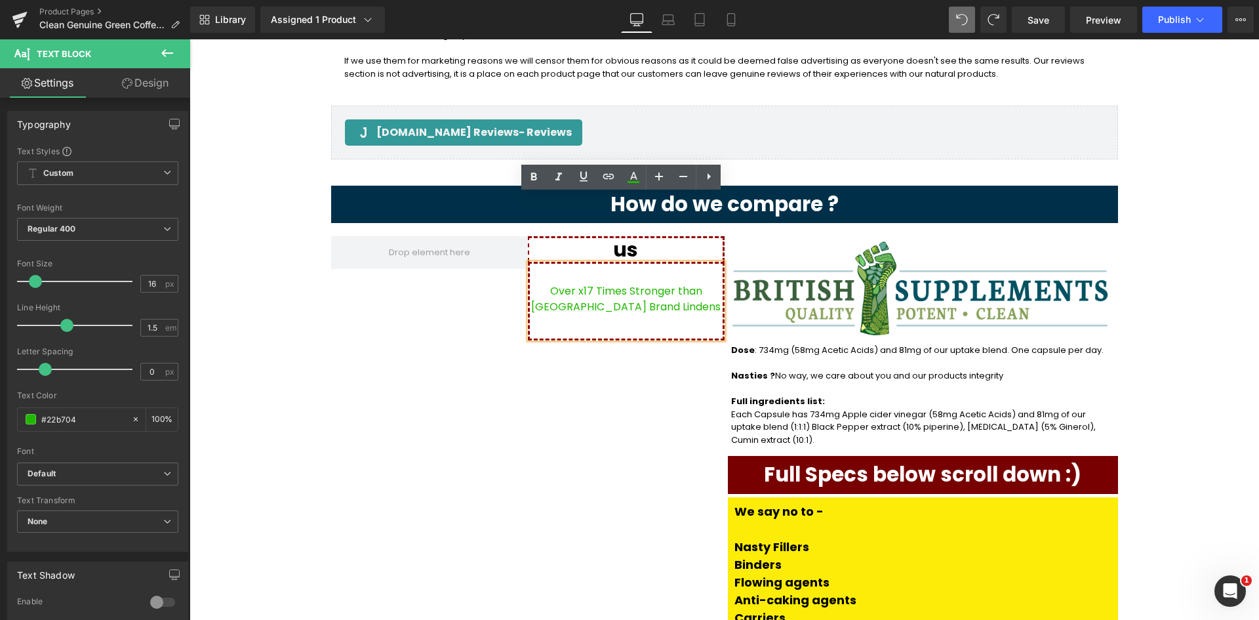
click at [606, 262] on div "Over x17 Times Stronger than UK Brand Lindens" at bounding box center [626, 301] width 197 height 79
click at [655, 283] on p "Over x17 Times Stronger than UK Brand Lindens" at bounding box center [626, 298] width 193 height 31
click at [532, 283] on p "Over x17 Times Stronger than UK Brand Lindens" at bounding box center [626, 298] width 193 height 31
click at [528, 262] on div "Over x17 Times Stronger than UK Brand Lindens" at bounding box center [626, 301] width 197 height 79
click at [683, 283] on p "Over x17 Times Stronger than UK Brand Lindens" at bounding box center [626, 298] width 193 height 31
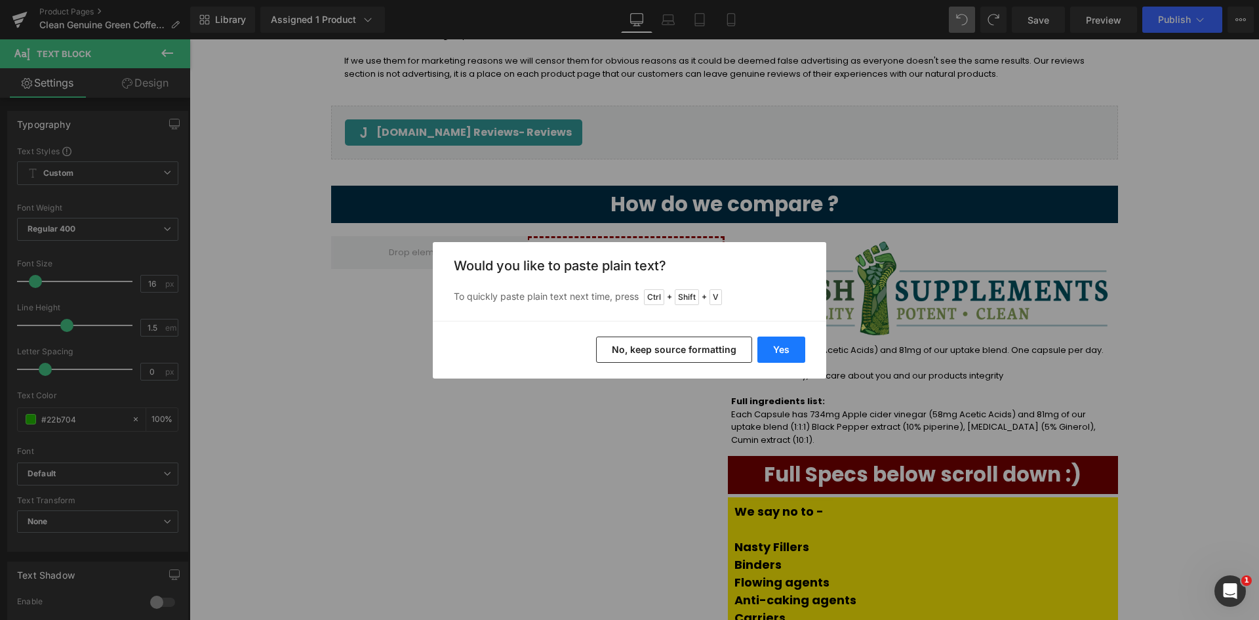
click at [763, 350] on button "Yes" at bounding box center [781, 349] width 48 height 26
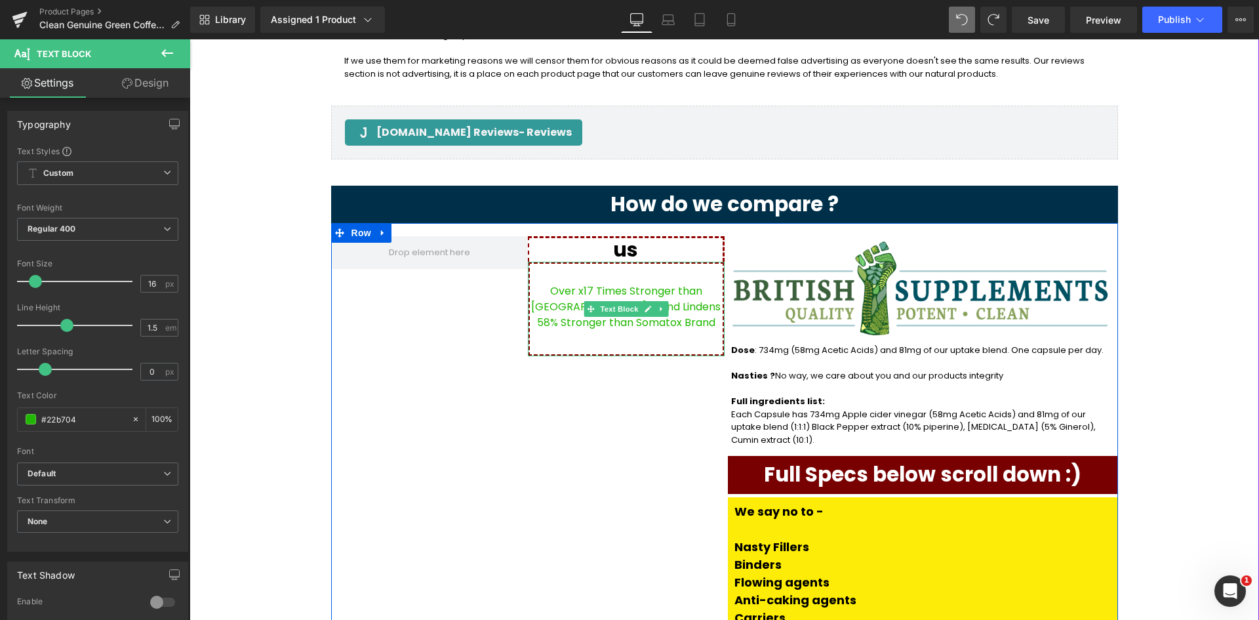
click at [704, 283] on p "Over x17 Times Stronger than UK Brand Lindens 58% Stronger than Somatox Brand" at bounding box center [626, 306] width 193 height 47
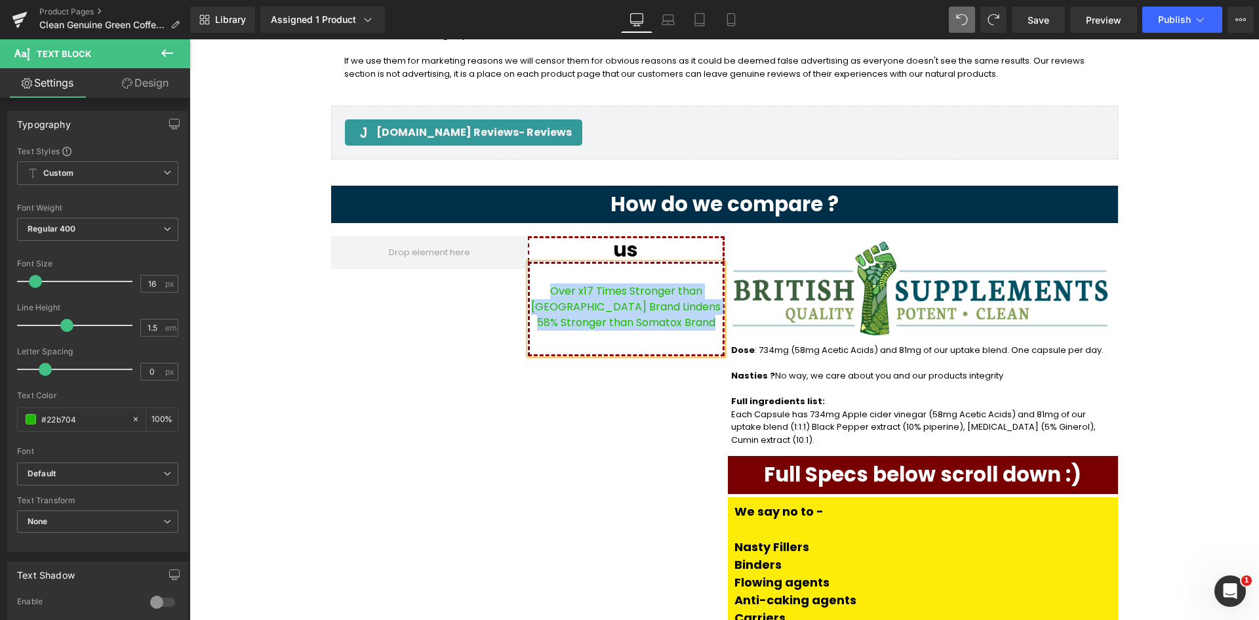
click at [416, 295] on div at bounding box center [429, 494] width 197 height 517
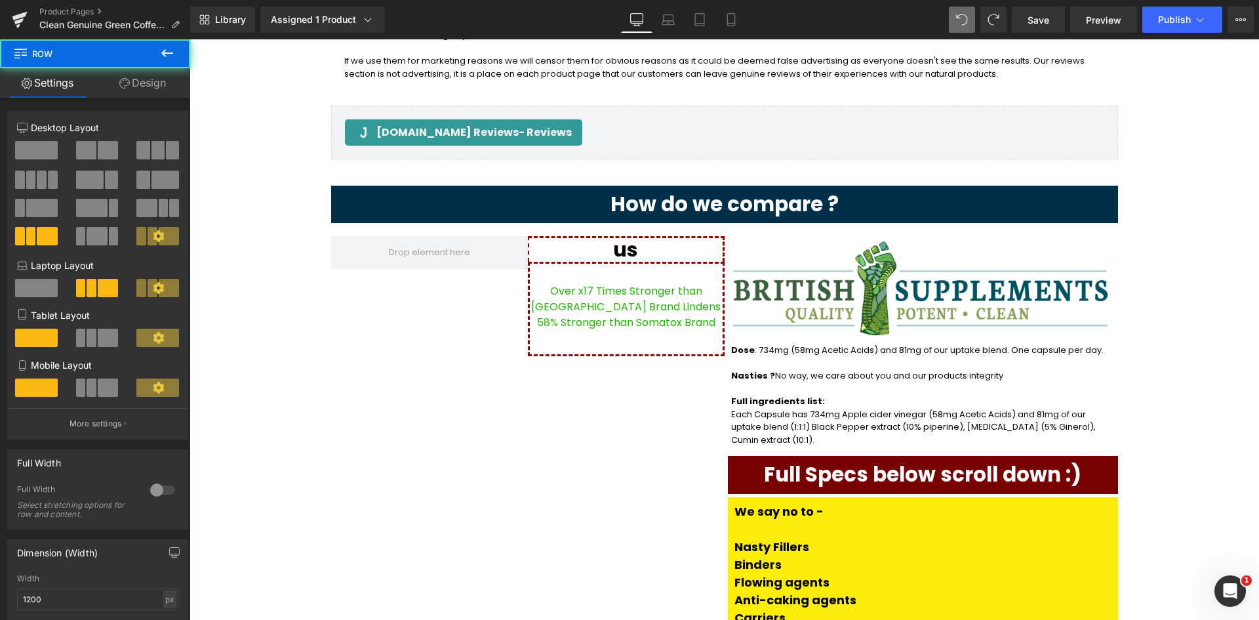
click at [628, 265] on div "Over x17 Times Stronger than UK Brand Lindens 58% Stronger than Somatox Brand" at bounding box center [626, 309] width 197 height 94
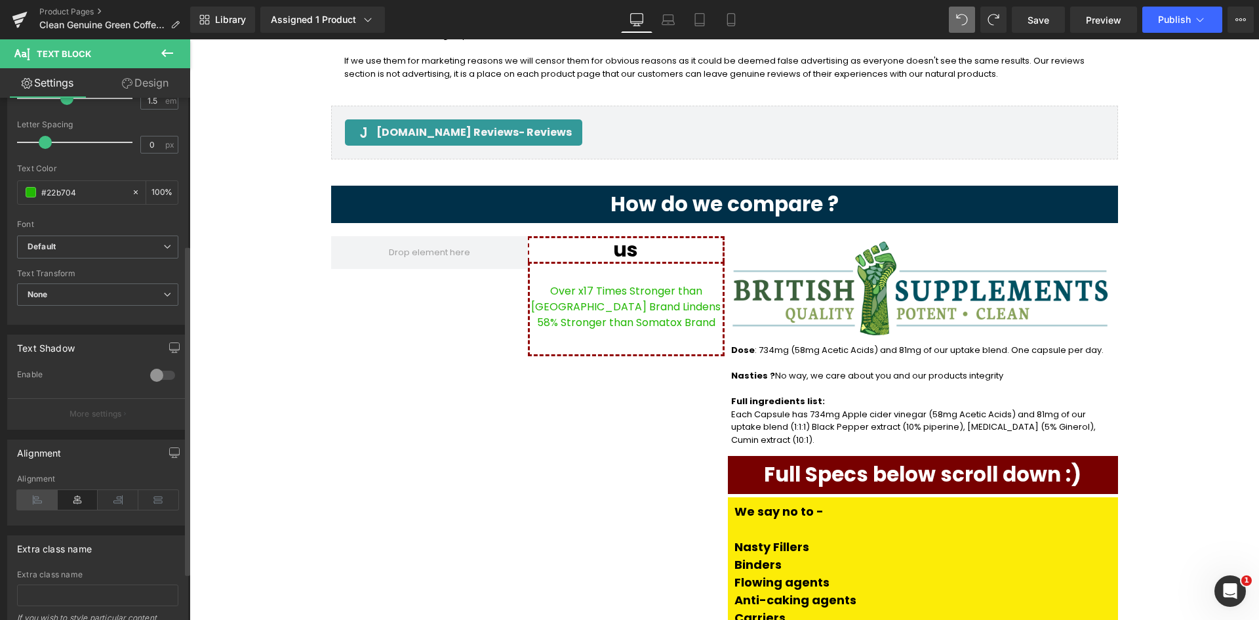
scroll to position [308, 0]
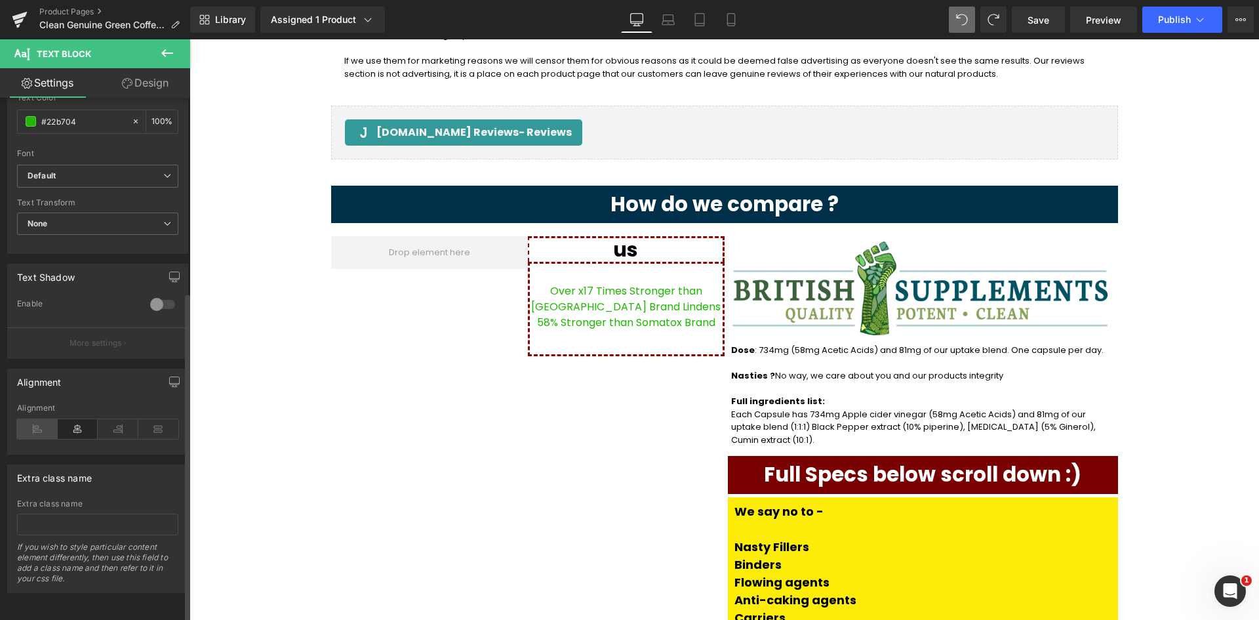
click at [37, 419] on icon at bounding box center [37, 429] width 41 height 20
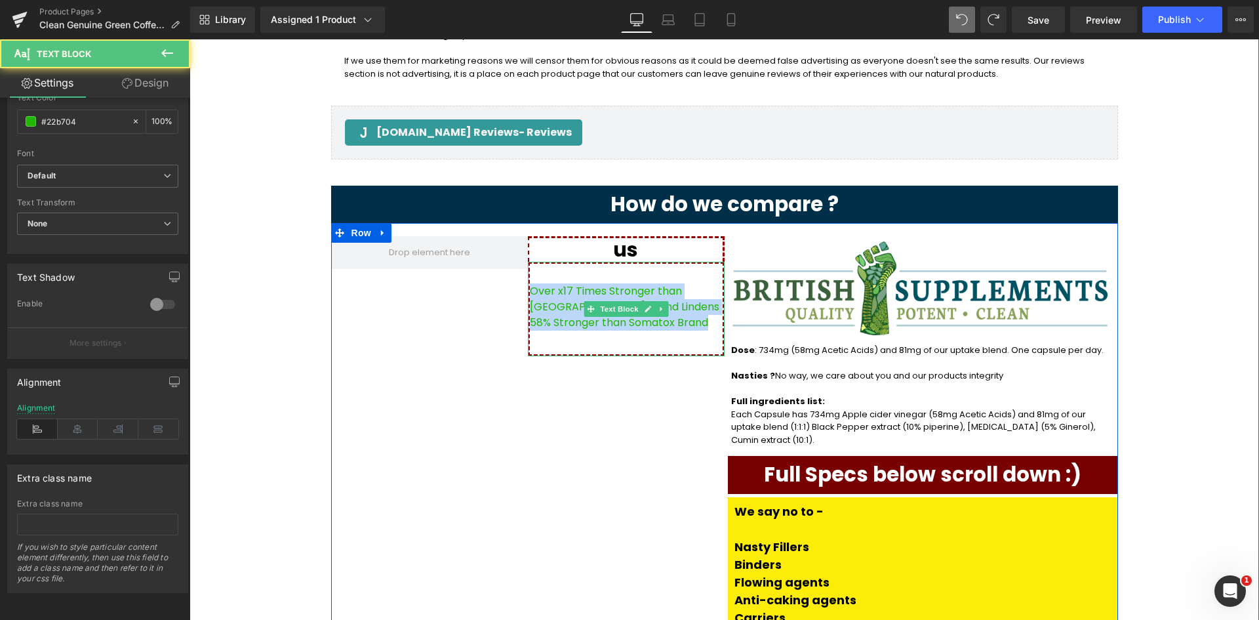
drag, startPoint x: 702, startPoint y: 258, endPoint x: 527, endPoint y: 219, distance: 179.5
click at [530, 283] on p "Over x17 Times Stronger than UK Brand Lindens 58% Stronger than Somatox Brand" at bounding box center [626, 306] width 193 height 47
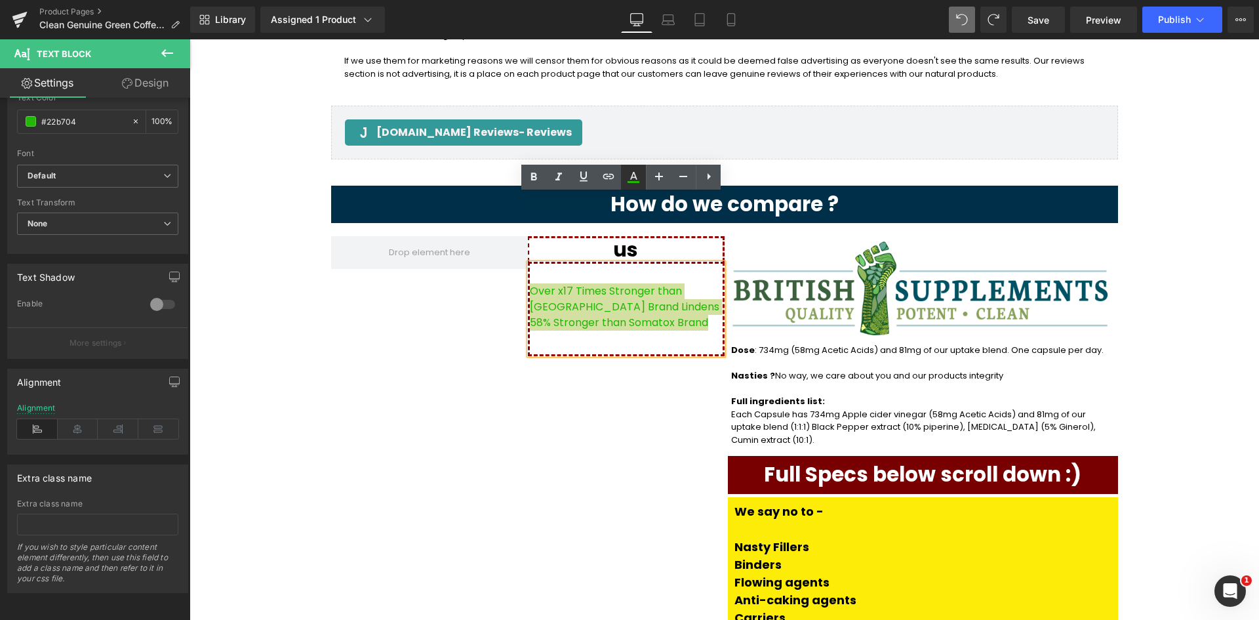
click at [641, 170] on icon at bounding box center [634, 177] width 16 height 16
type input "#22b704"
type input "100"
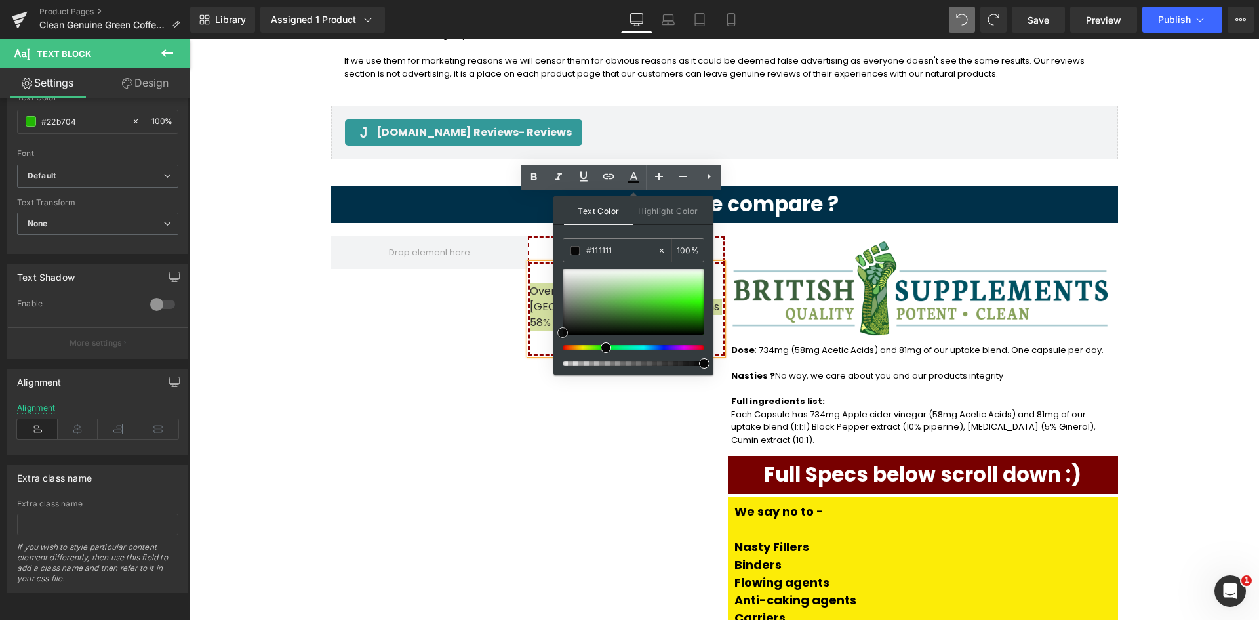
type input "#070707"
drag, startPoint x: 795, startPoint y: 332, endPoint x: 546, endPoint y: 336, distance: 249.2
click at [506, 315] on div at bounding box center [429, 494] width 197 height 517
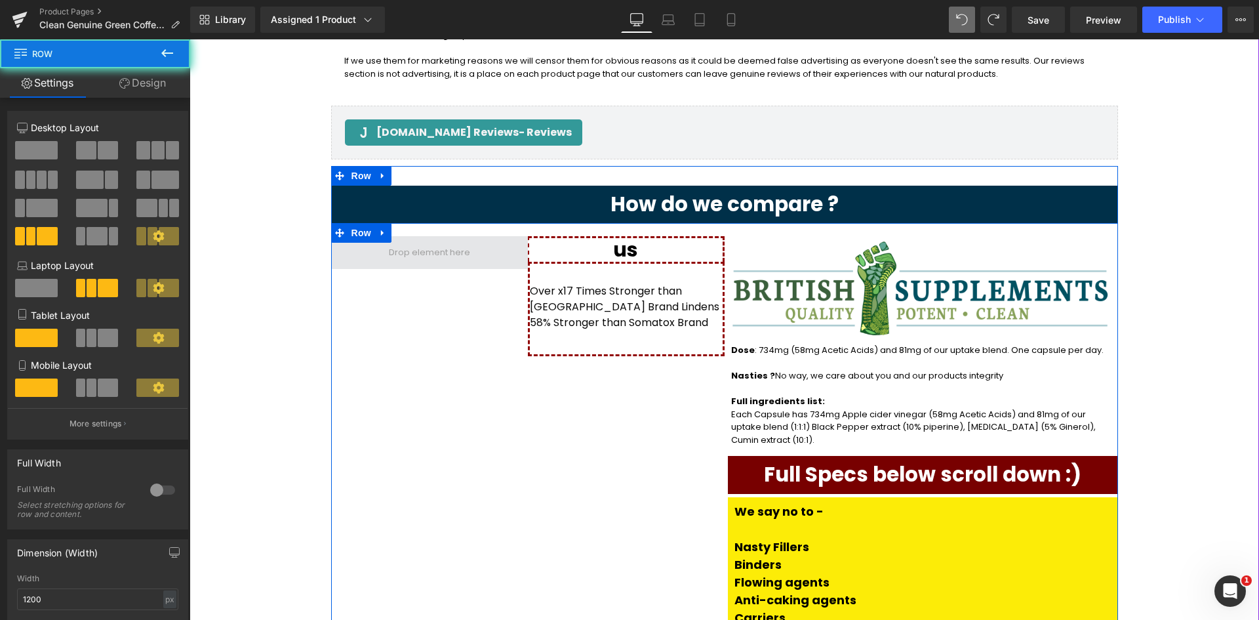
click at [475, 236] on span at bounding box center [429, 252] width 197 height 33
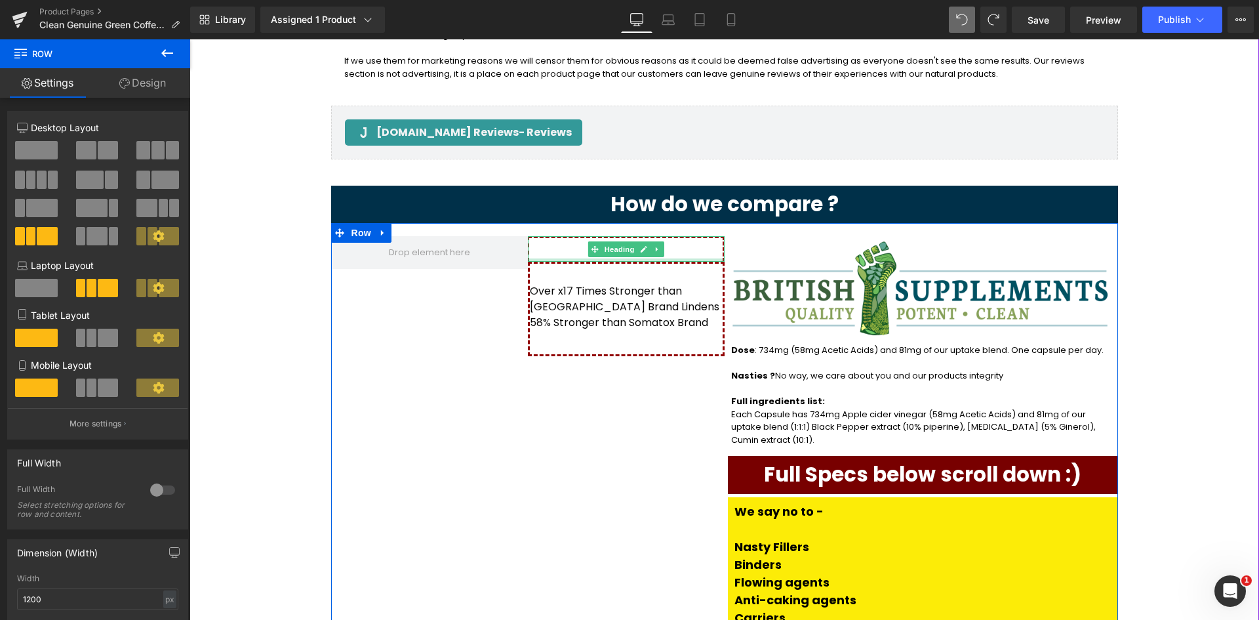
click at [533, 258] on div at bounding box center [626, 259] width 197 height 3
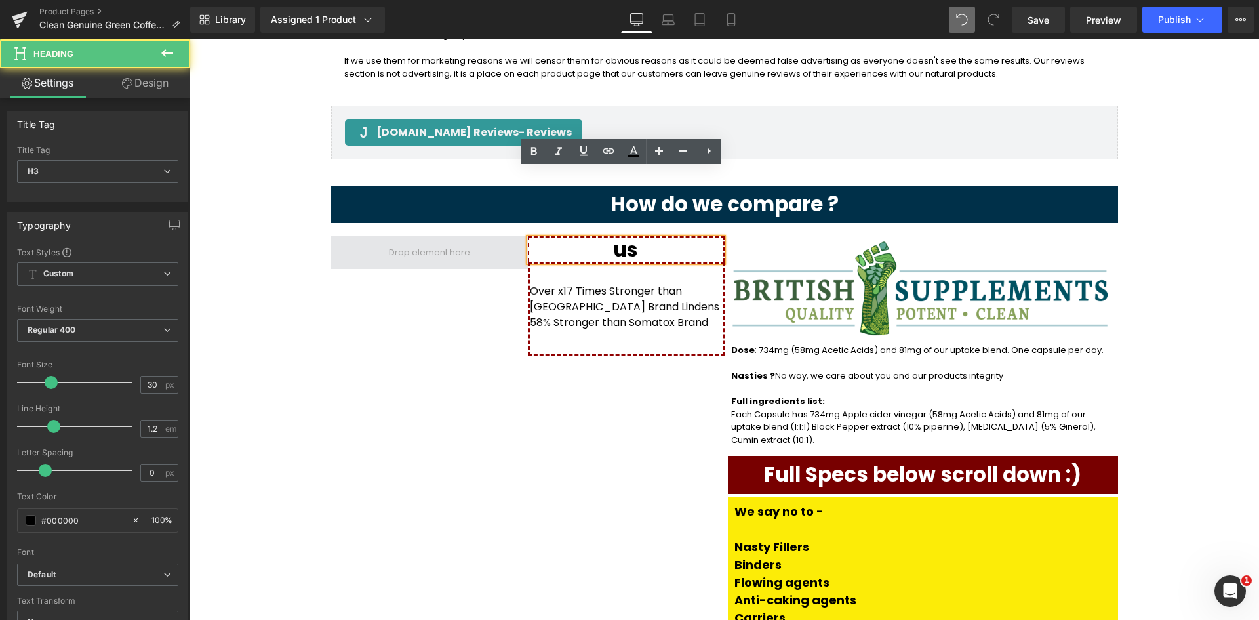
click at [474, 236] on span at bounding box center [429, 252] width 197 height 33
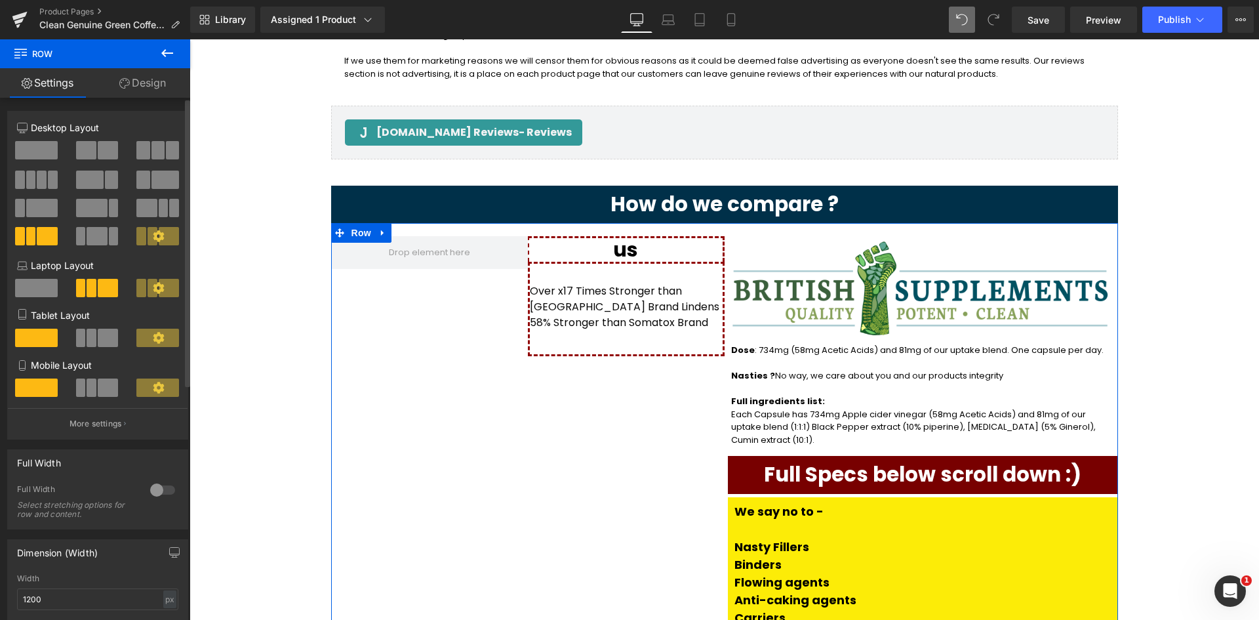
click at [157, 178] on span at bounding box center [165, 180] width 28 height 18
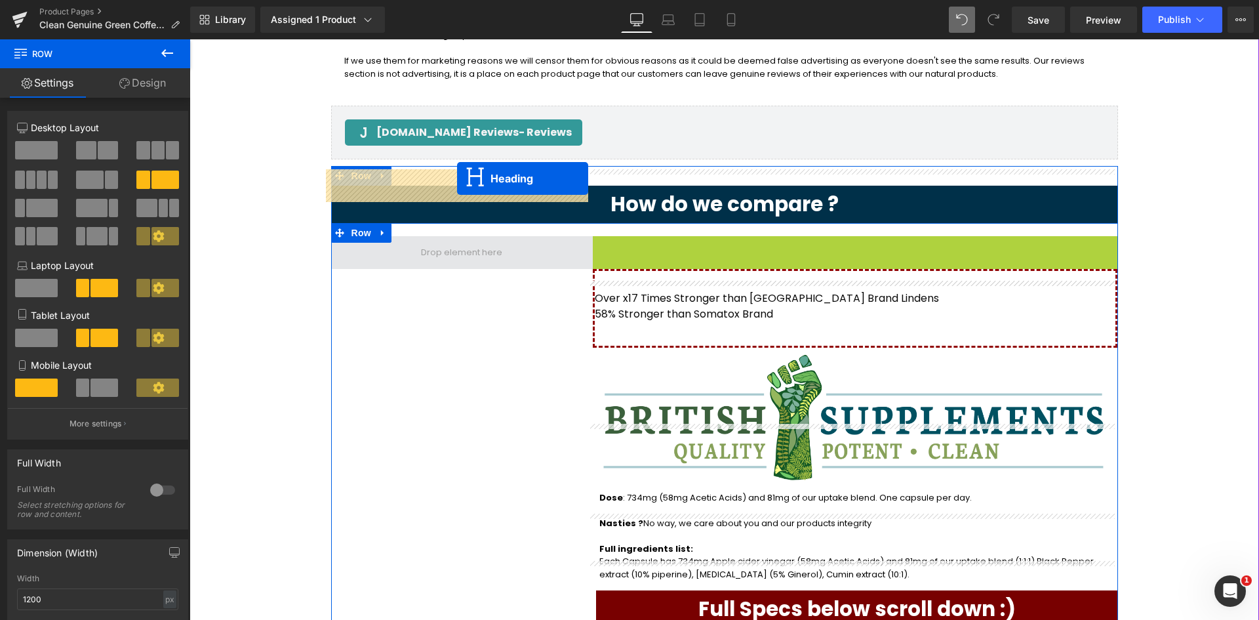
drag, startPoint x: 814, startPoint y: 178, endPoint x: 457, endPoint y: 178, distance: 357.4
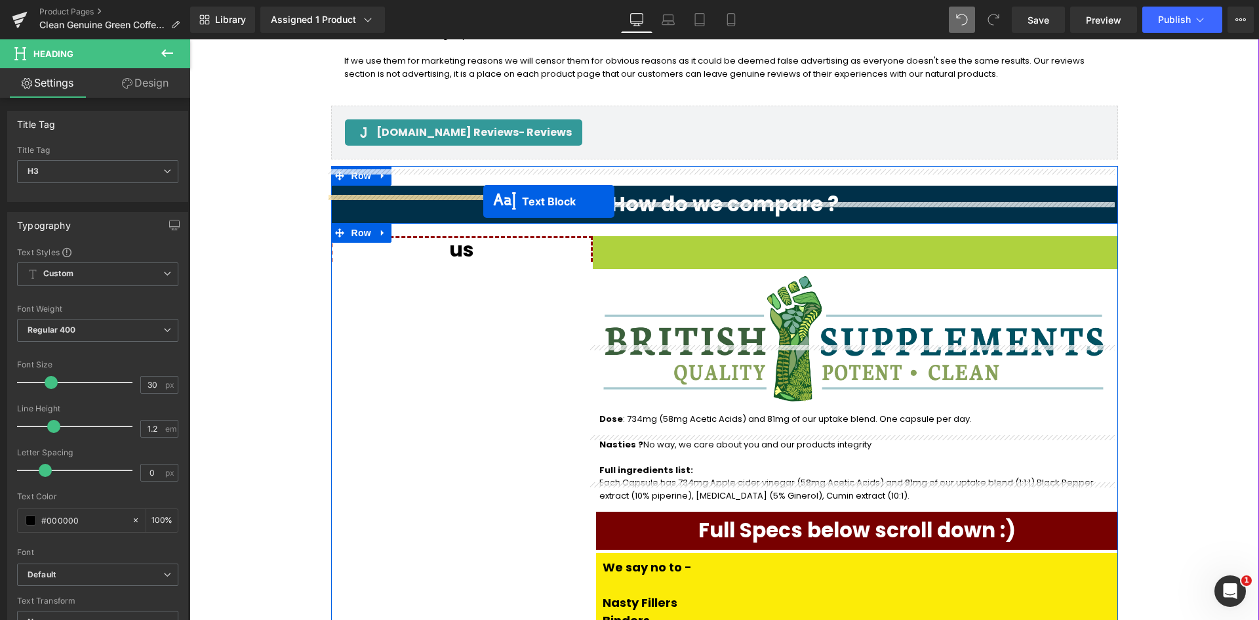
drag, startPoint x: 816, startPoint y: 209, endPoint x: 483, endPoint y: 201, distance: 332.6
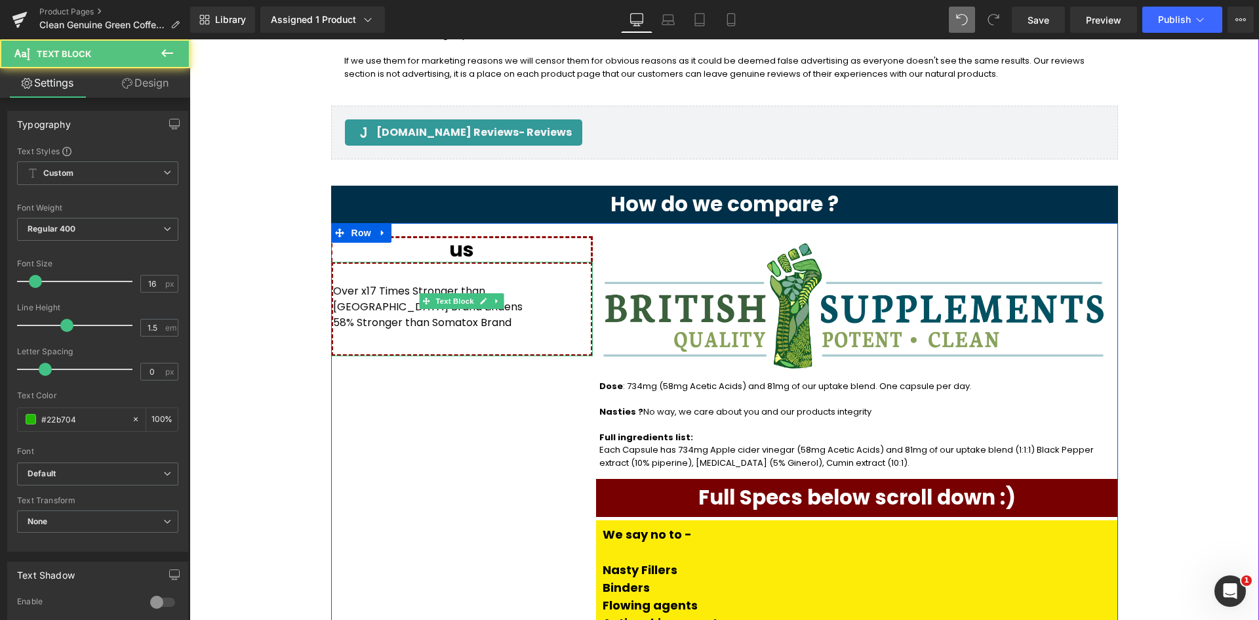
click at [531, 283] on p "Over x17 Times Stronger than UK Brand Lindens 58% Stronger than Somatox Brand" at bounding box center [462, 306] width 258 height 47
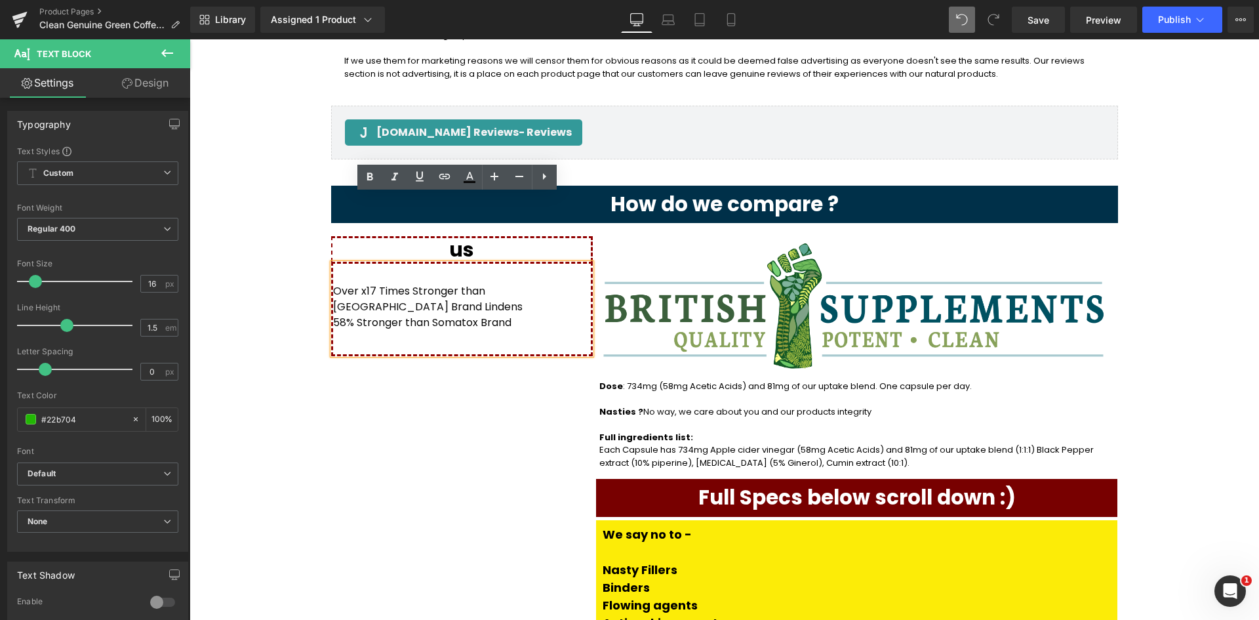
drag, startPoint x: 538, startPoint y: 223, endPoint x: 558, endPoint y: 223, distance: 19.7
click at [523, 283] on span "Over x17 Times Stronger than UK Brand Lindens 58% Stronger than Somatox Brand" at bounding box center [428, 306] width 190 height 47
drag, startPoint x: 561, startPoint y: 222, endPoint x: 327, endPoint y: 221, distance: 234.1
click at [331, 262] on div "Over x17 Times Stronger than UK Brand Lindens 58% Stronger than Somatox Brand" at bounding box center [462, 309] width 262 height 94
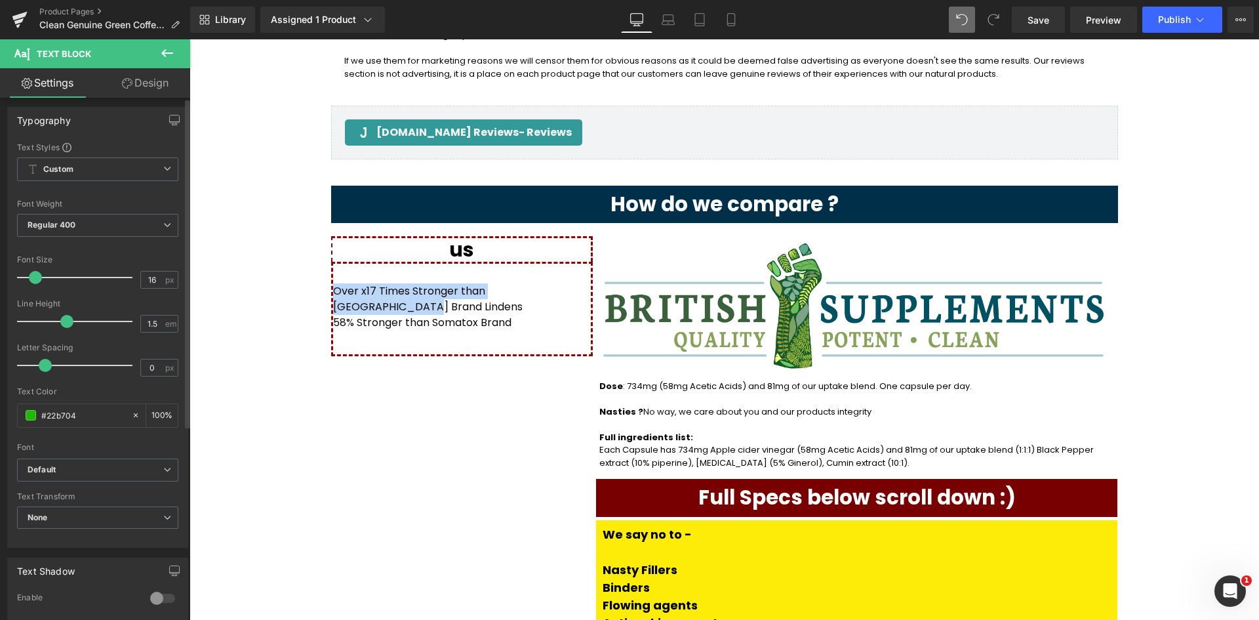
scroll to position [0, 0]
click at [136, 84] on link "Design" at bounding box center [145, 83] width 95 height 30
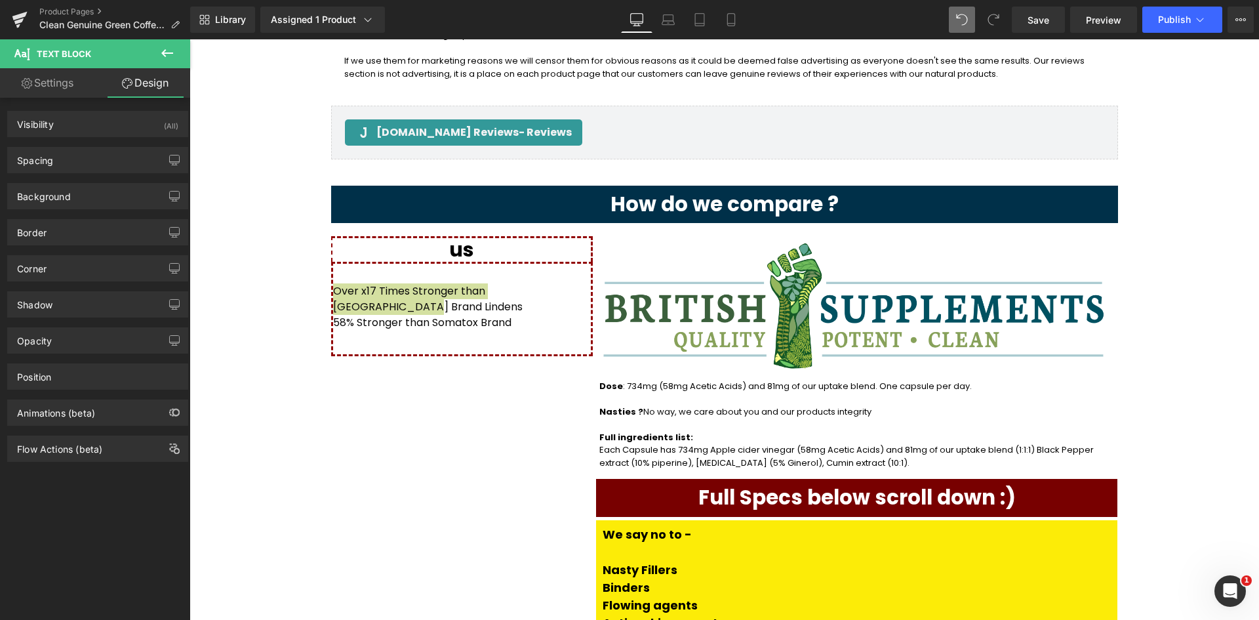
type input "transparent"
type input "0"
click at [102, 198] on div "Background" at bounding box center [98, 196] width 180 height 25
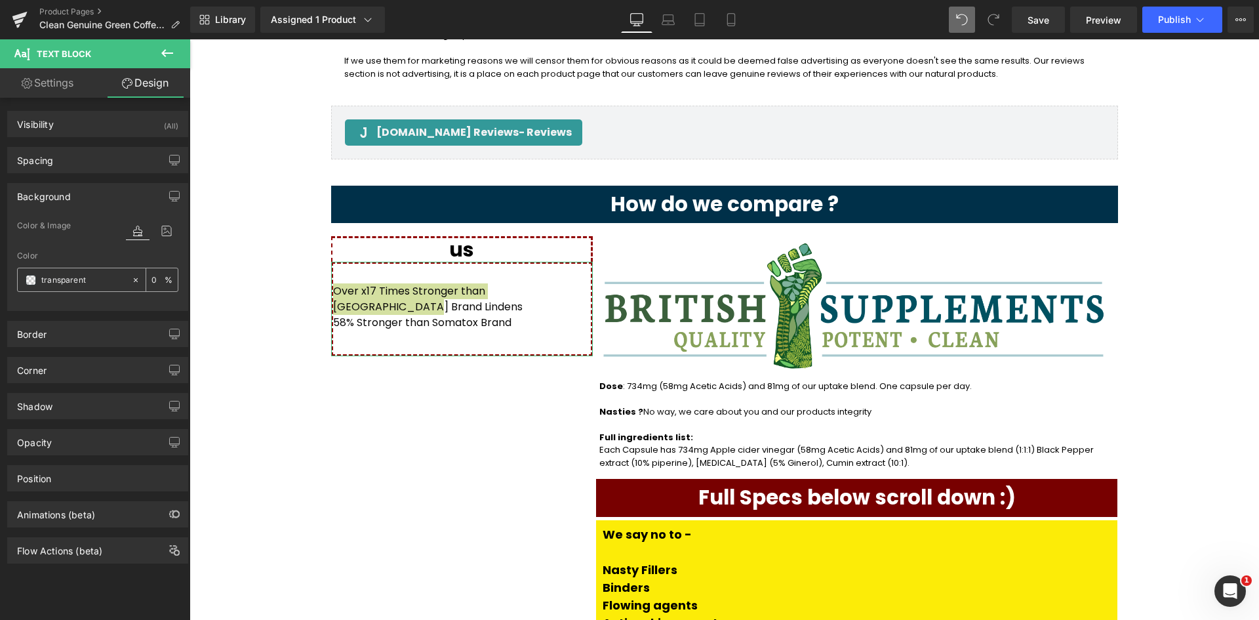
click at [75, 283] on input "transparent" at bounding box center [83, 280] width 84 height 14
click at [26, 277] on span at bounding box center [31, 280] width 10 height 10
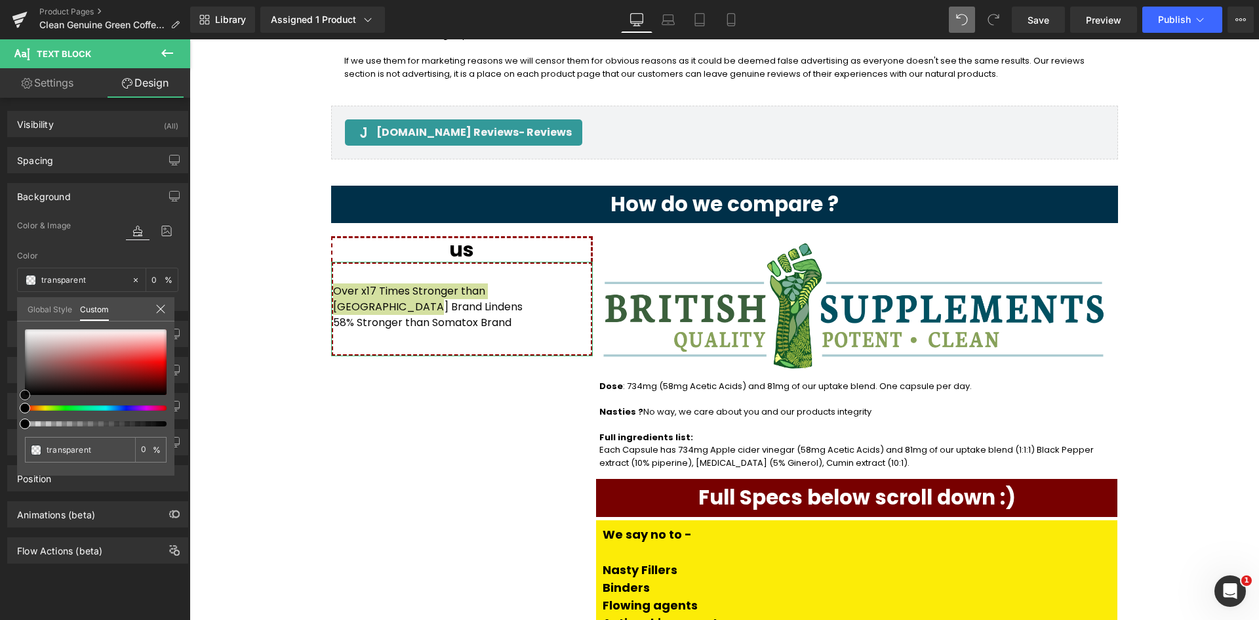
type input "#d0aeae"
type input "100"
type input "#d0aeae"
type input "100"
type input "#b37979"
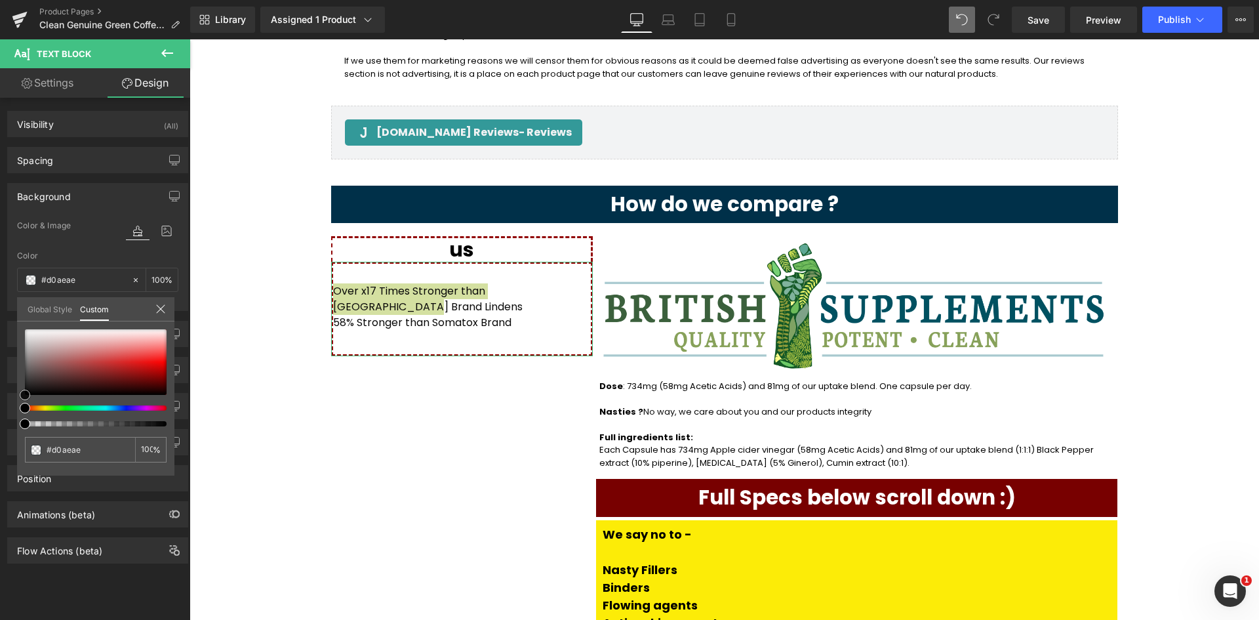
type input "#b37979"
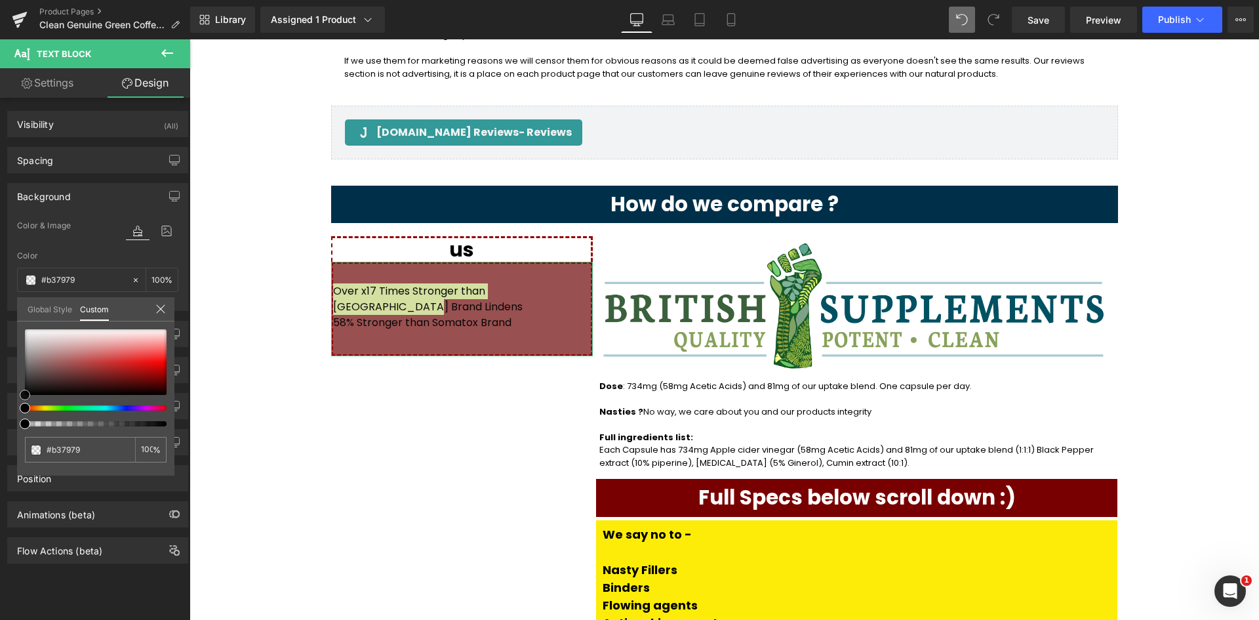
type input "#995050"
type input "#8c4949"
type input "#7f4141"
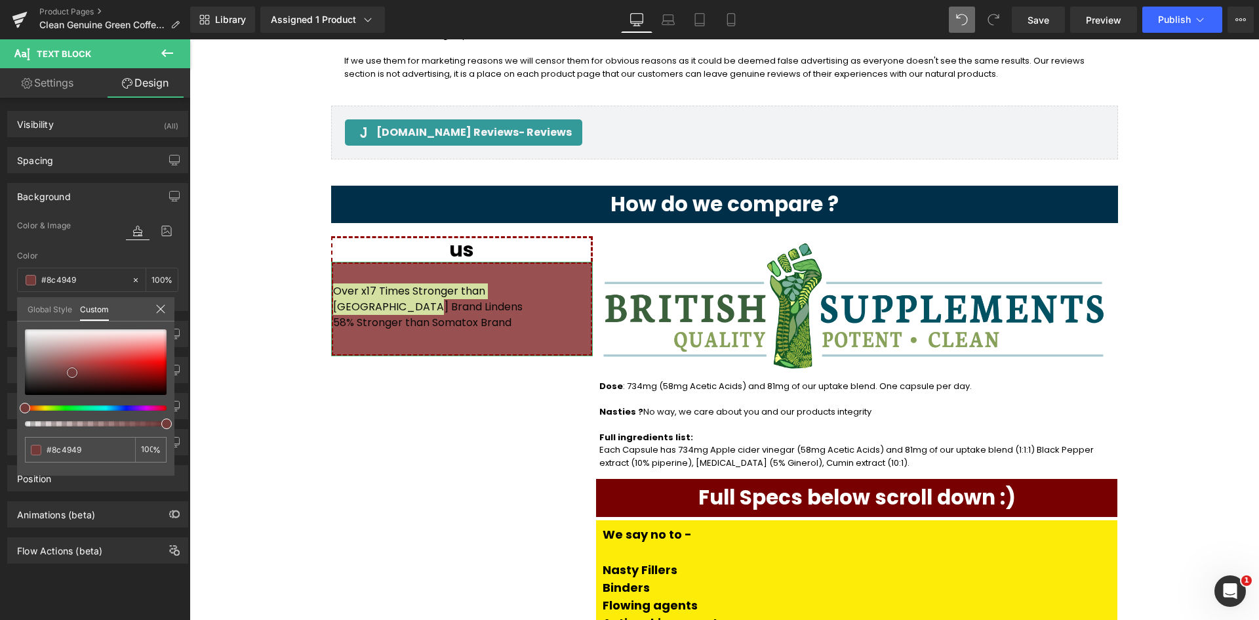
type input "#7f4141"
type input "#763b3b"
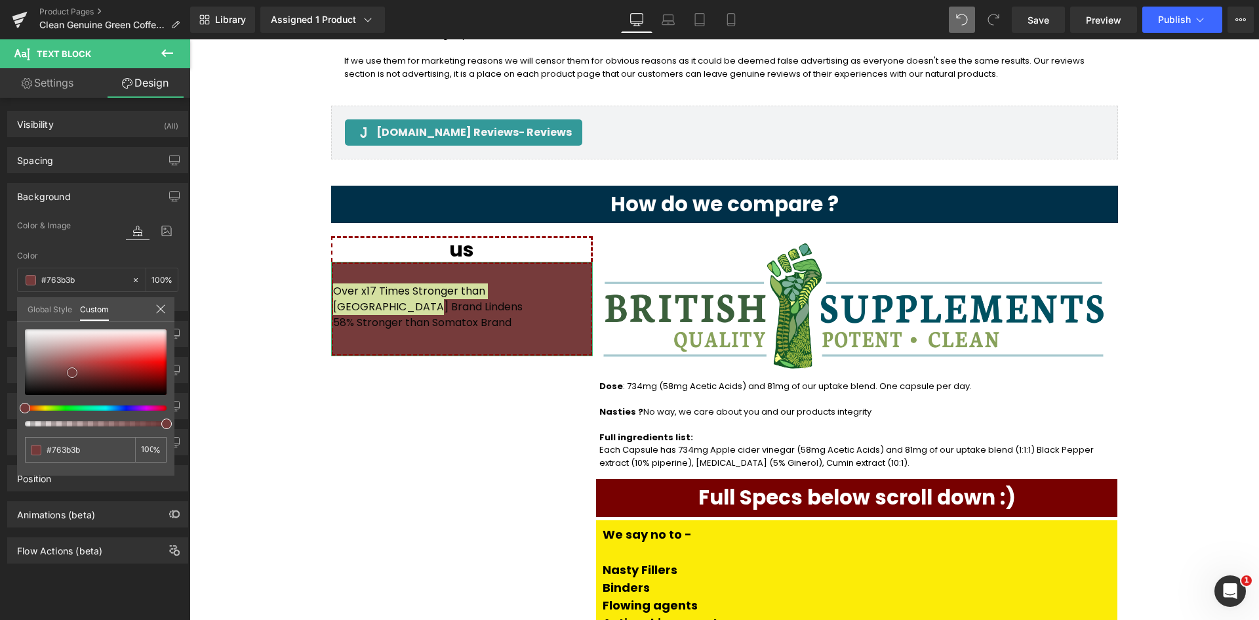
drag, startPoint x: 66, startPoint y: 360, endPoint x: 72, endPoint y: 372, distance: 13.8
click at [72, 372] on div at bounding box center [96, 362] width 142 height 66
type input "#c58585"
drag, startPoint x: 75, startPoint y: 352, endPoint x: 80, endPoint y: 336, distance: 17.0
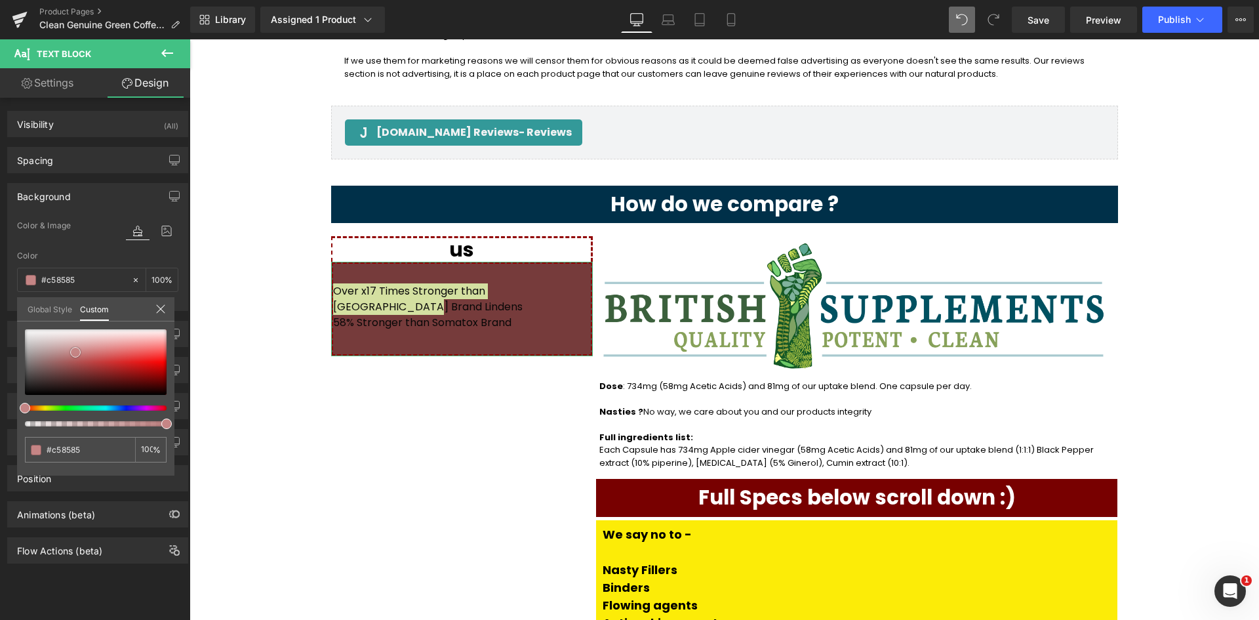
click at [75, 338] on div at bounding box center [96, 362] width 142 height 66
type input "#c78989"
type input "#dfbdbd"
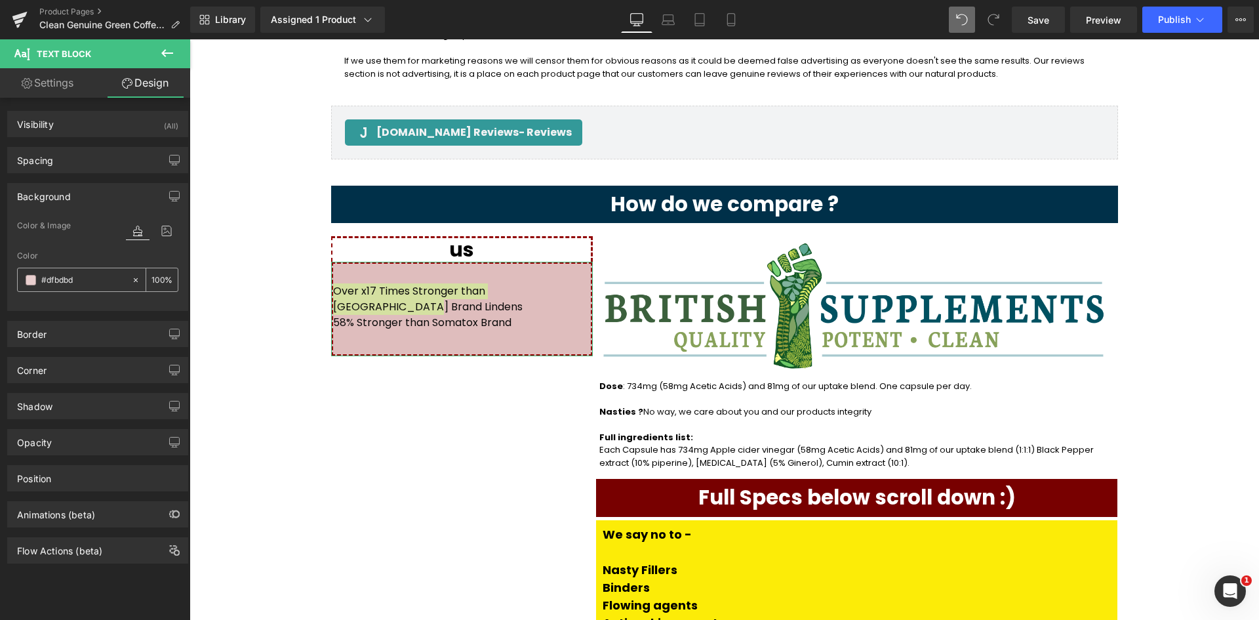
click at [131, 277] on icon at bounding box center [135, 279] width 9 height 9
type input "none"
type input "0"
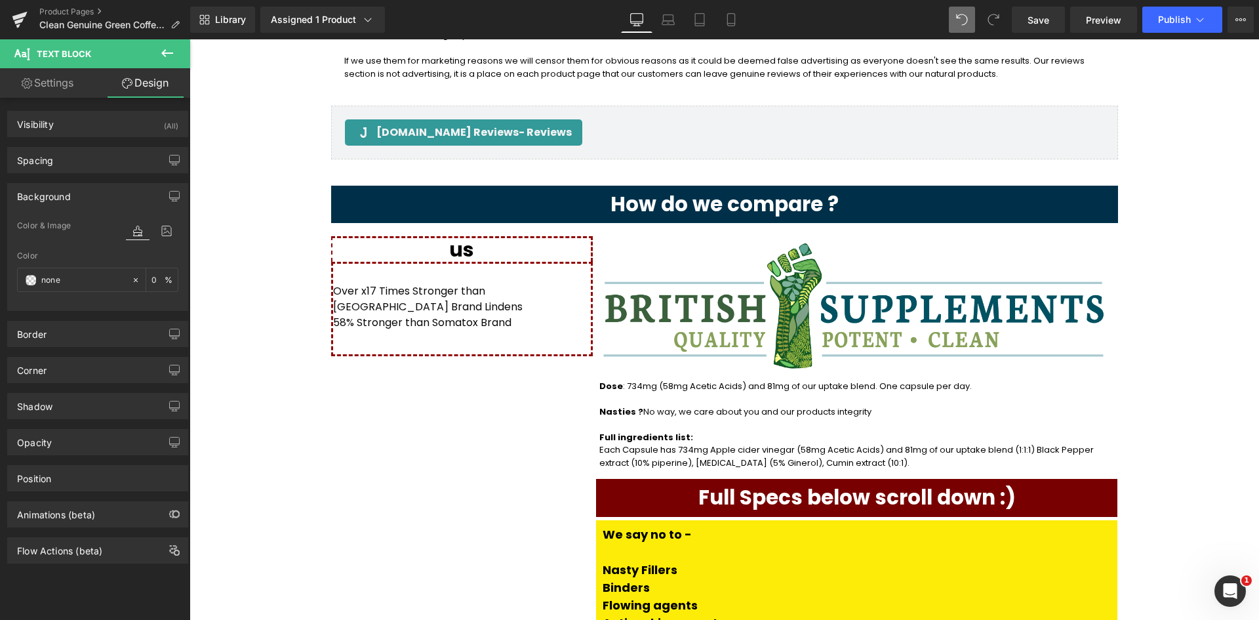
click at [414, 219] on body "Submit Close search Install our app to make sure you are buying from us and not…" at bounding box center [725, 193] width 1070 height 3650
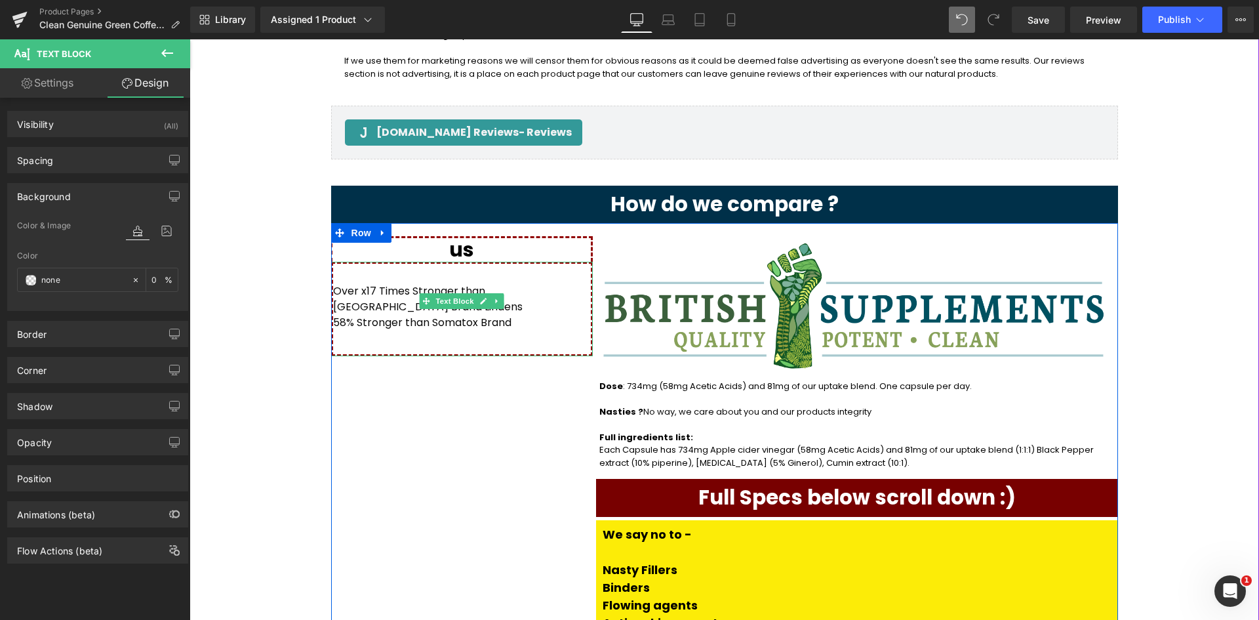
click at [498, 262] on div "Over x17 Times Stronger than UK Brand Lindens 58% Stronger than Somatox Brand" at bounding box center [462, 309] width 262 height 94
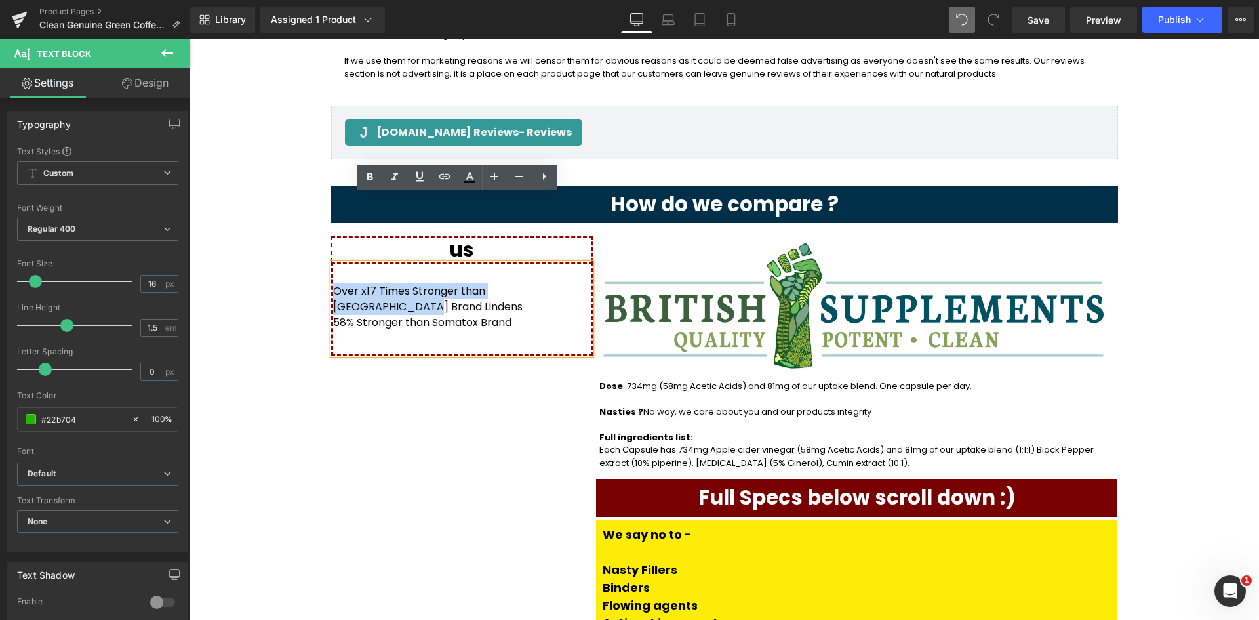
drag, startPoint x: 557, startPoint y: 226, endPoint x: 322, endPoint y: 222, distance: 234.8
click at [476, 178] on icon at bounding box center [470, 177] width 16 height 16
type input "100"
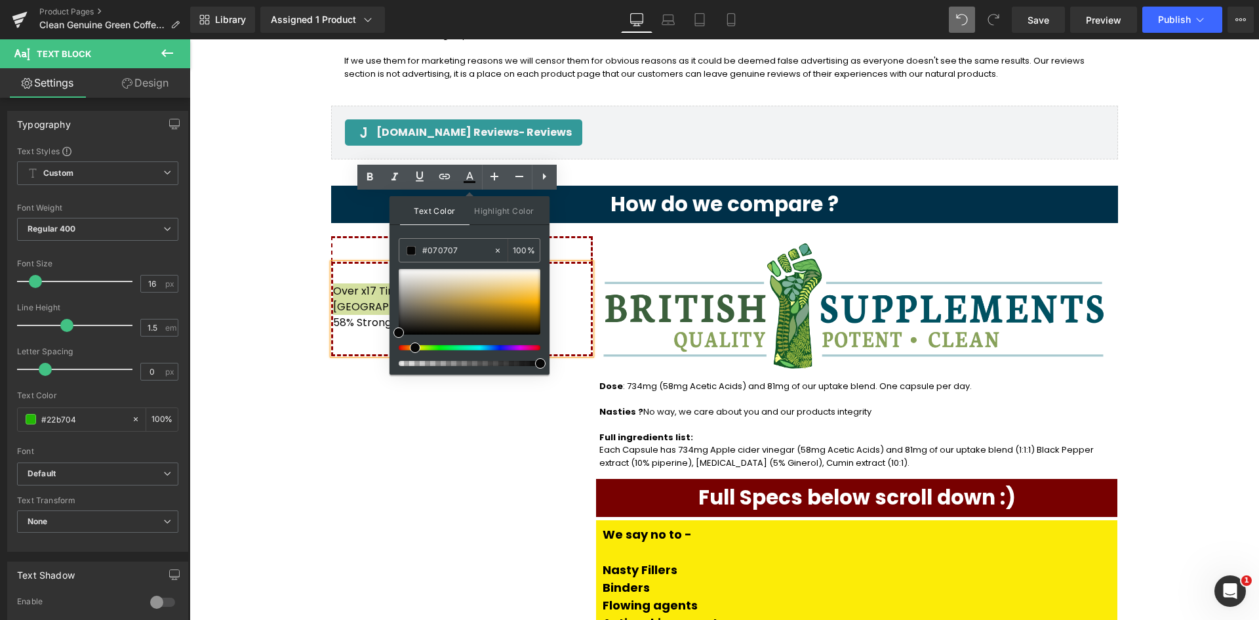
drag, startPoint x: 432, startPoint y: 349, endPoint x: 406, endPoint y: 353, distance: 26.5
click at [406, 353] on div at bounding box center [470, 317] width 142 height 97
drag, startPoint x: 397, startPoint y: 325, endPoint x: 542, endPoint y: 287, distance: 150.5
click at [542, 287] on div "Text Color Highlight Color rgba(7, 7, 7, 1) #070707 100 % transparent transpare…" at bounding box center [470, 285] width 160 height 178
drag, startPoint x: 710, startPoint y: 342, endPoint x: 568, endPoint y: 270, distance: 159.0
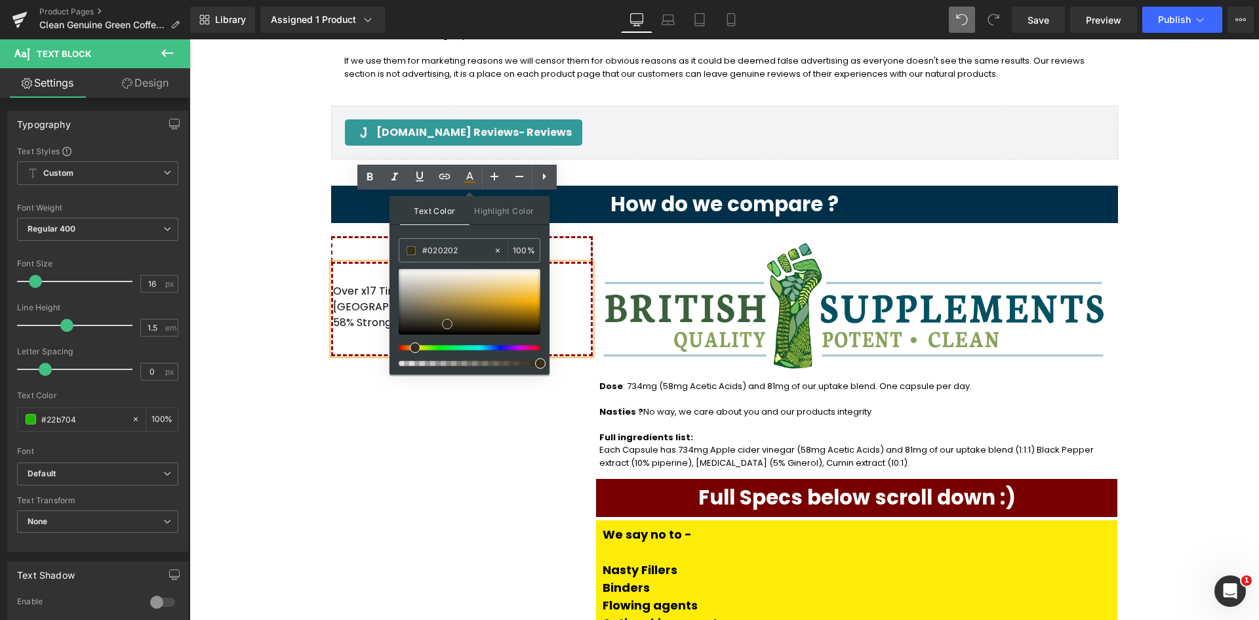
type input "#000000"
drag, startPoint x: 719, startPoint y: 347, endPoint x: 383, endPoint y: 339, distance: 335.9
click at [349, 315] on span "58% Stronger than Somatox Brand" at bounding box center [422, 322] width 178 height 15
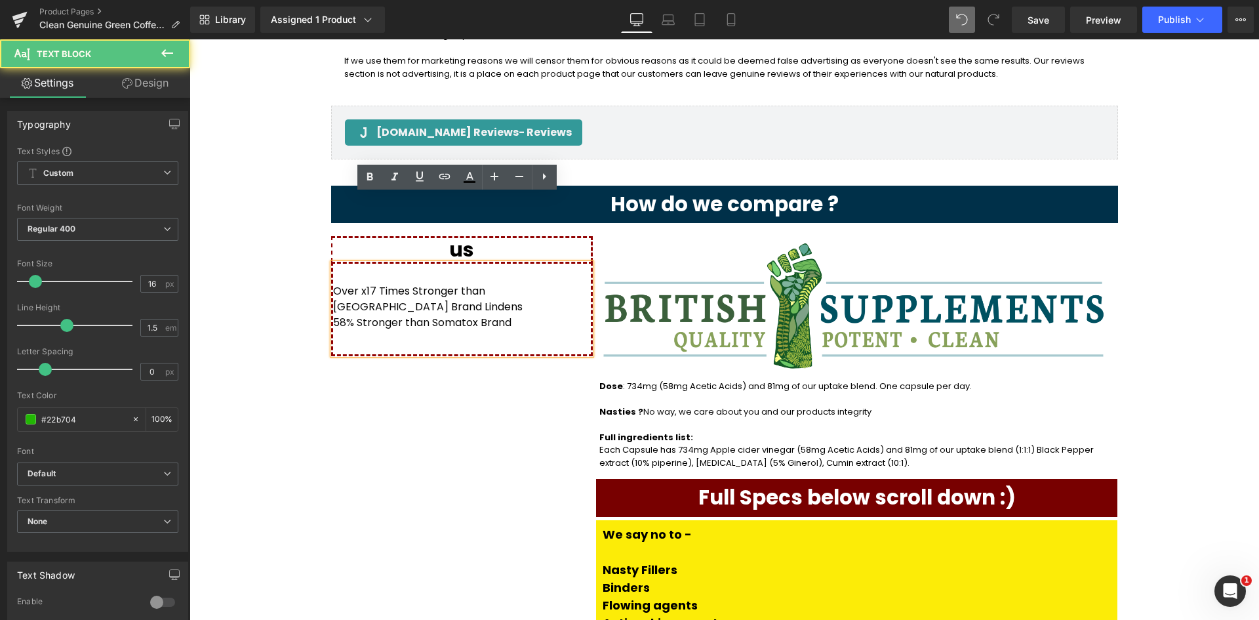
click at [444, 315] on span "58% Stronger than Somatox Brand" at bounding box center [422, 322] width 178 height 15
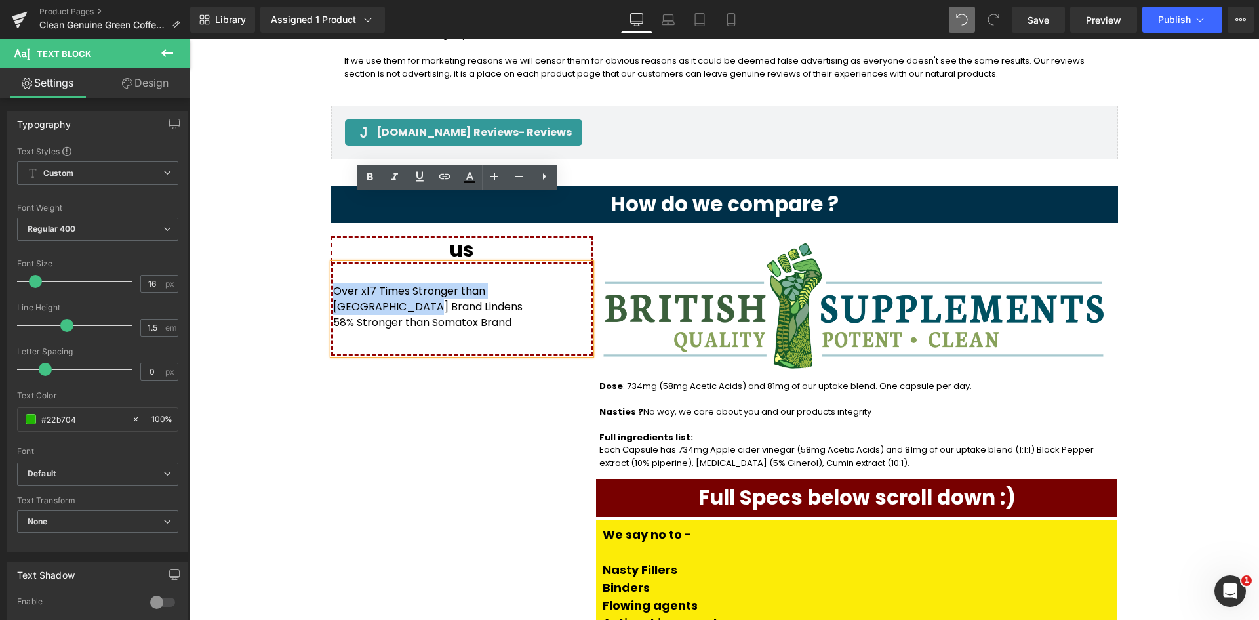
drag, startPoint x: 555, startPoint y: 222, endPoint x: 327, endPoint y: 231, distance: 228.4
click at [331, 262] on div "Over x17 Times Stronger than UK Brand Lindens 58% Stronger than Somatox Brand" at bounding box center [462, 309] width 262 height 94
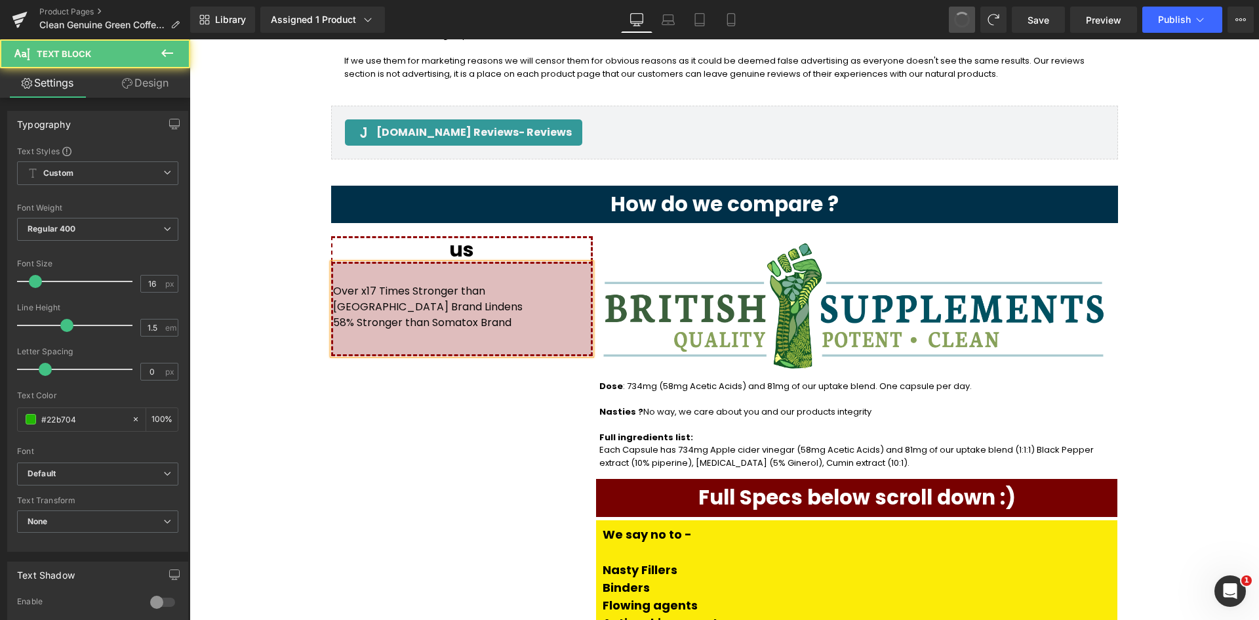
click at [500, 283] on p "Over x17 Times Stronger than UK Brand Lindens 58% Stronger than Somatox Brand" at bounding box center [462, 306] width 258 height 47
click at [524, 283] on p "Over x17 Times Stronger than UK Brand Lindens 58% Stronger than Somatox Brand" at bounding box center [462, 306] width 258 height 47
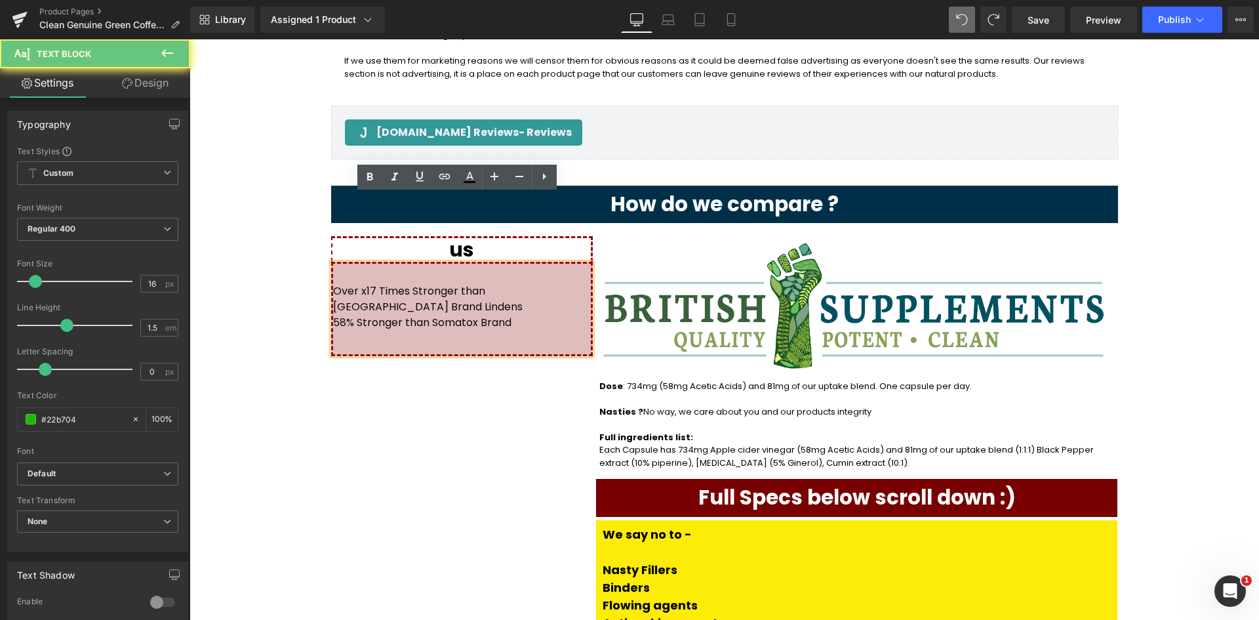
click at [504, 262] on div "Over x17 Times Stronger than UK Brand Lindens 58% Stronger than Somatox Brand" at bounding box center [462, 309] width 262 height 94
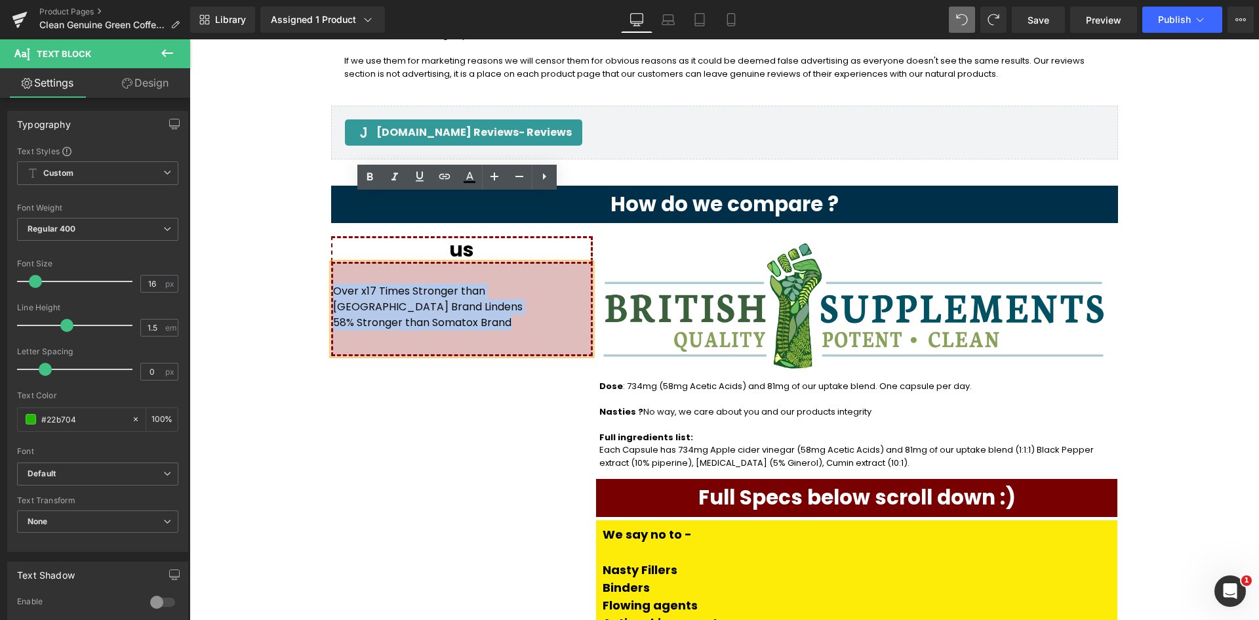
drag, startPoint x: 501, startPoint y: 245, endPoint x: 345, endPoint y: 212, distance: 159.6
click at [331, 262] on div "Over x17 Times Stronger than UK Brand Lindens 58% Stronger than Somatox Brand" at bounding box center [462, 309] width 262 height 94
click at [386, 262] on div "Over x17 Times Stronger than UK Brand Lindens 58% Stronger than Somatox Brand" at bounding box center [462, 309] width 262 height 94
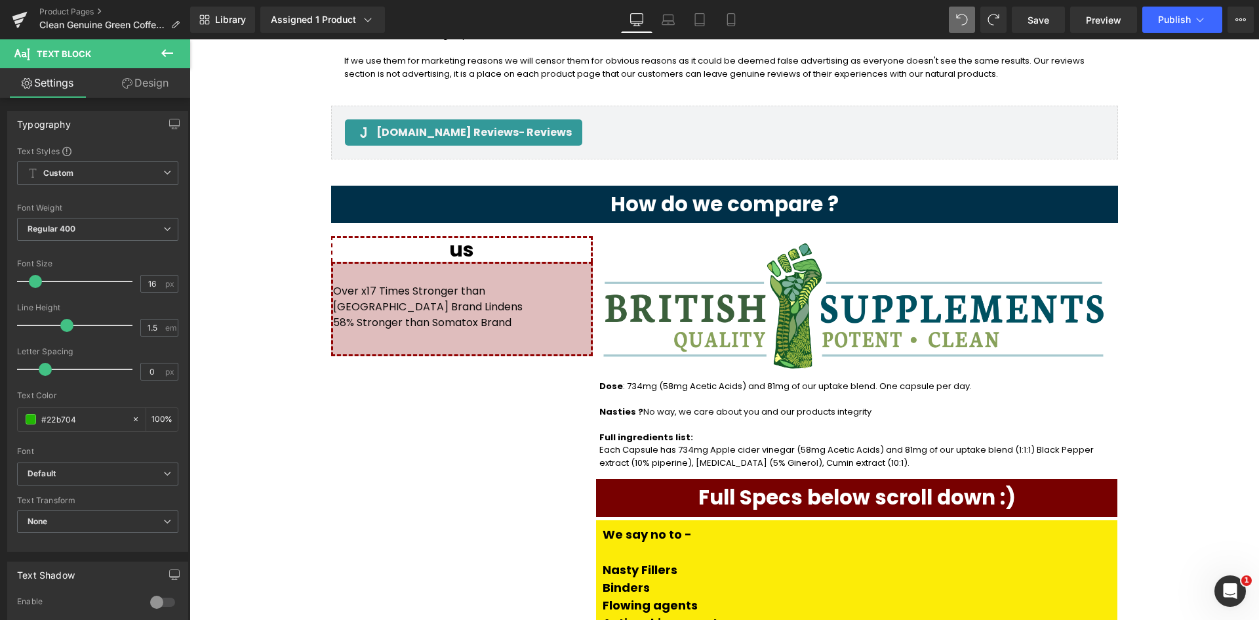
click at [151, 81] on link "Design" at bounding box center [145, 83] width 95 height 30
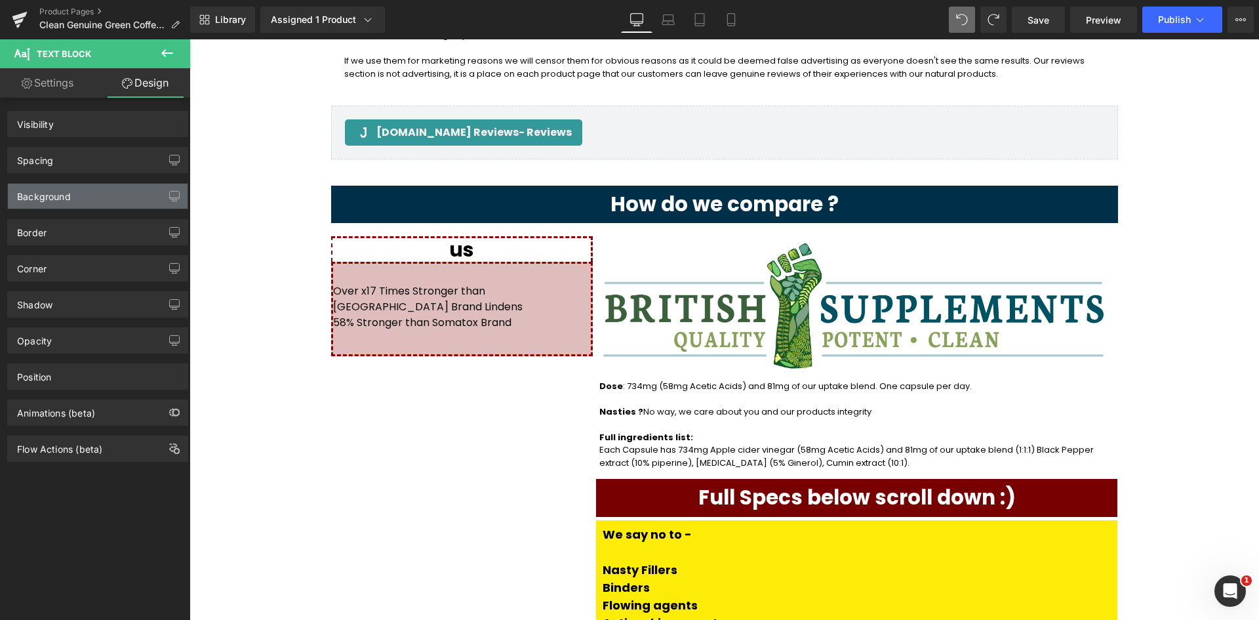
click at [120, 194] on div "Background" at bounding box center [98, 196] width 180 height 25
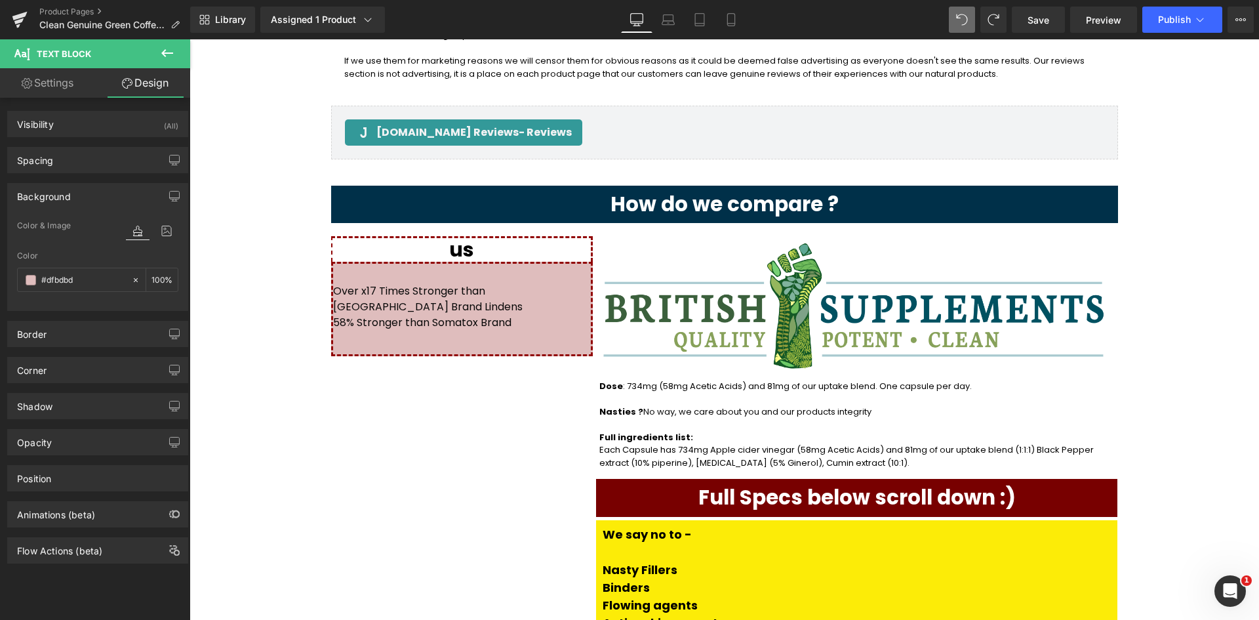
type input "100"
click at [131, 276] on icon at bounding box center [135, 279] width 9 height 9
type input "none"
type input "0"
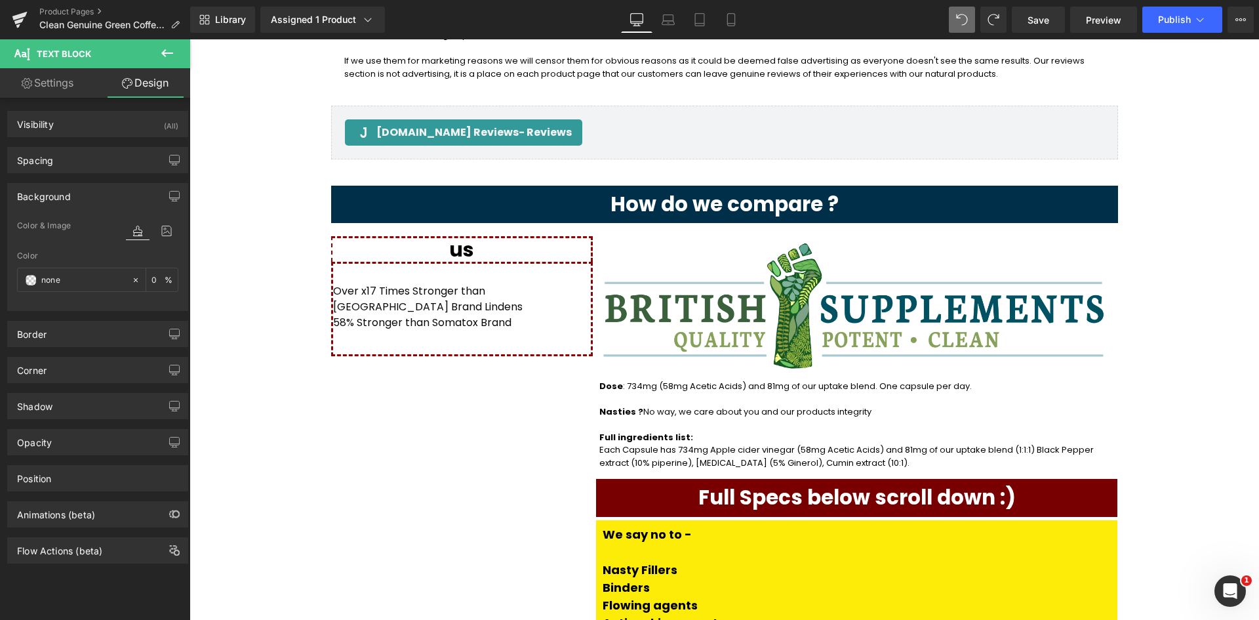
click at [371, 289] on div "us Heading Over x17 Times Stronger than UK Brand Lindens 58% Stronger than Soma…" at bounding box center [462, 506] width 262 height 540
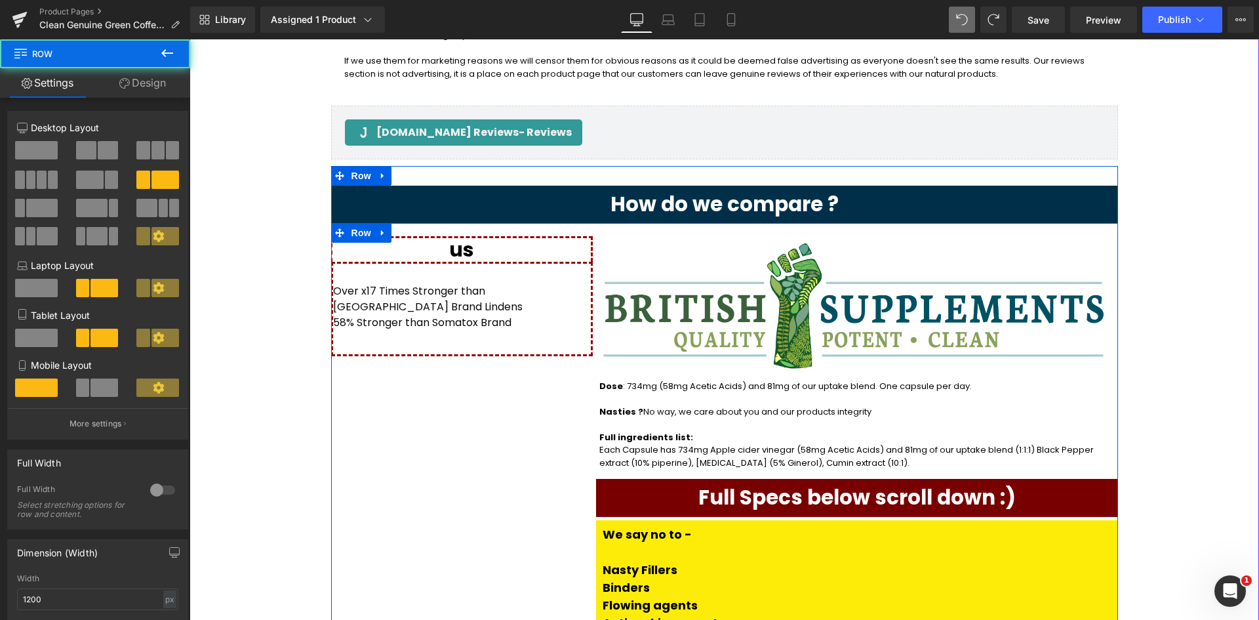
click at [382, 262] on div "Over x17 Times Stronger than UK Brand Lindens 58% Stronger than Somatox Brand" at bounding box center [462, 309] width 262 height 94
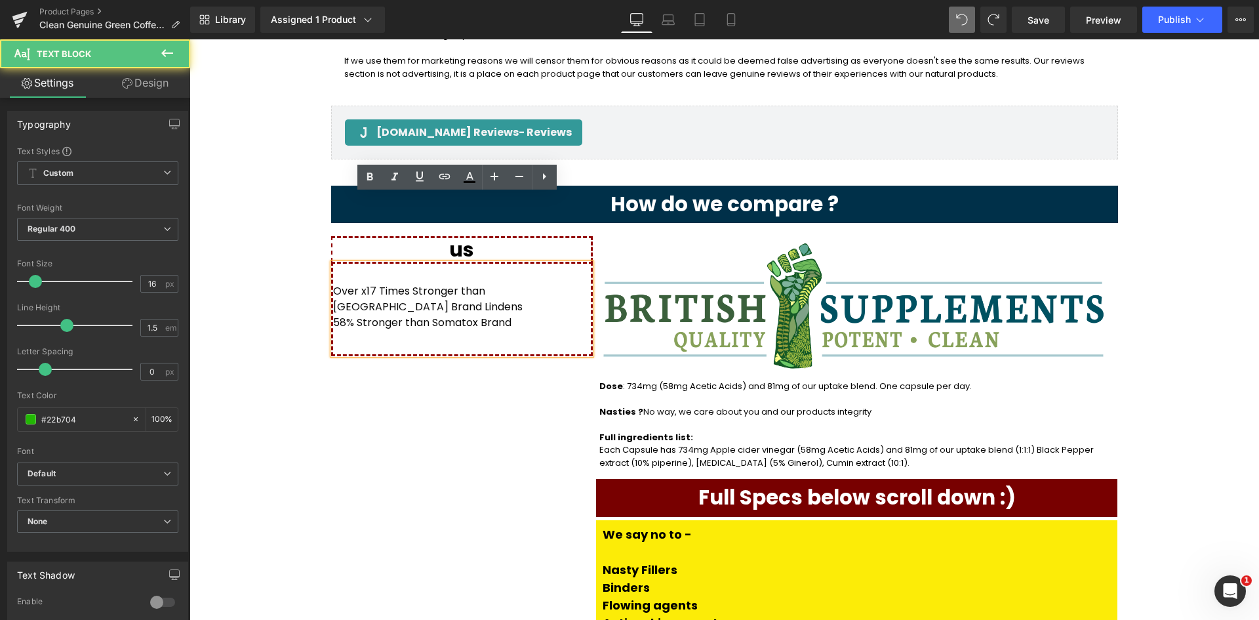
click at [392, 262] on div "Over x17 Times Stronger than UK Brand Lindens 58% Stronger than Somatox Brand" at bounding box center [462, 309] width 262 height 94
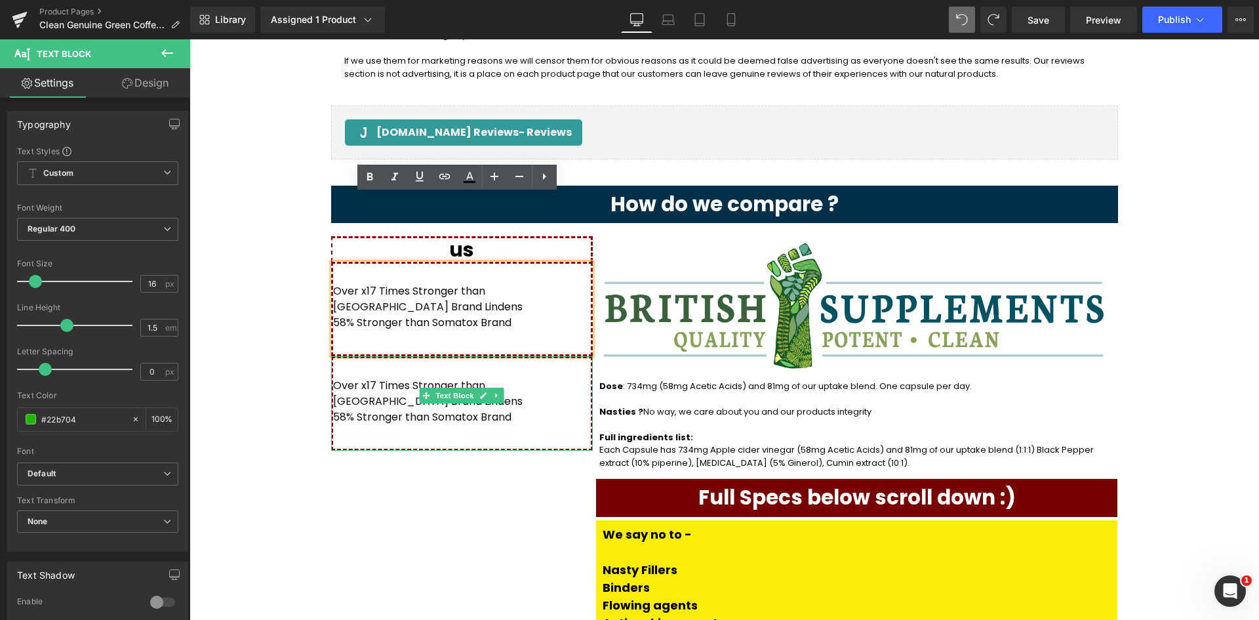
click at [412, 283] on p "Over x17 Times Stronger than UK Brand Lindens 58% Stronger than Somatox Brand" at bounding box center [462, 306] width 258 height 47
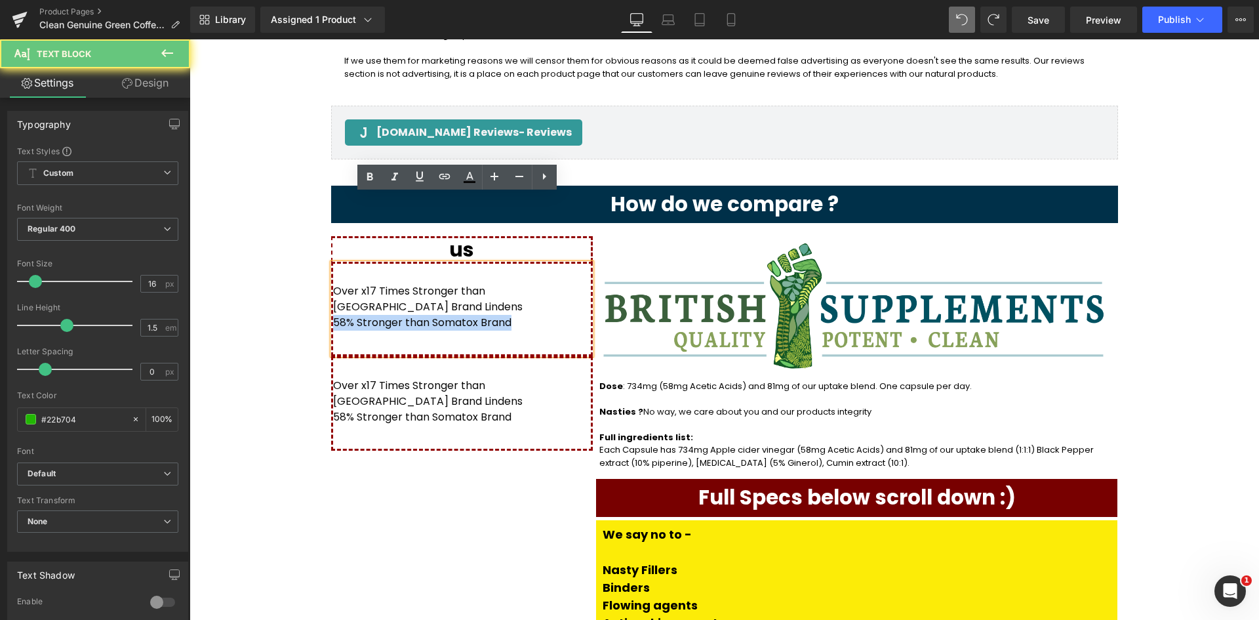
drag, startPoint x: 482, startPoint y: 245, endPoint x: 327, endPoint y: 247, distance: 155.4
click at [331, 262] on div "Over x17 Times Stronger than UK Brand Lindens 58% Stronger than Somatox Brand" at bounding box center [462, 309] width 262 height 94
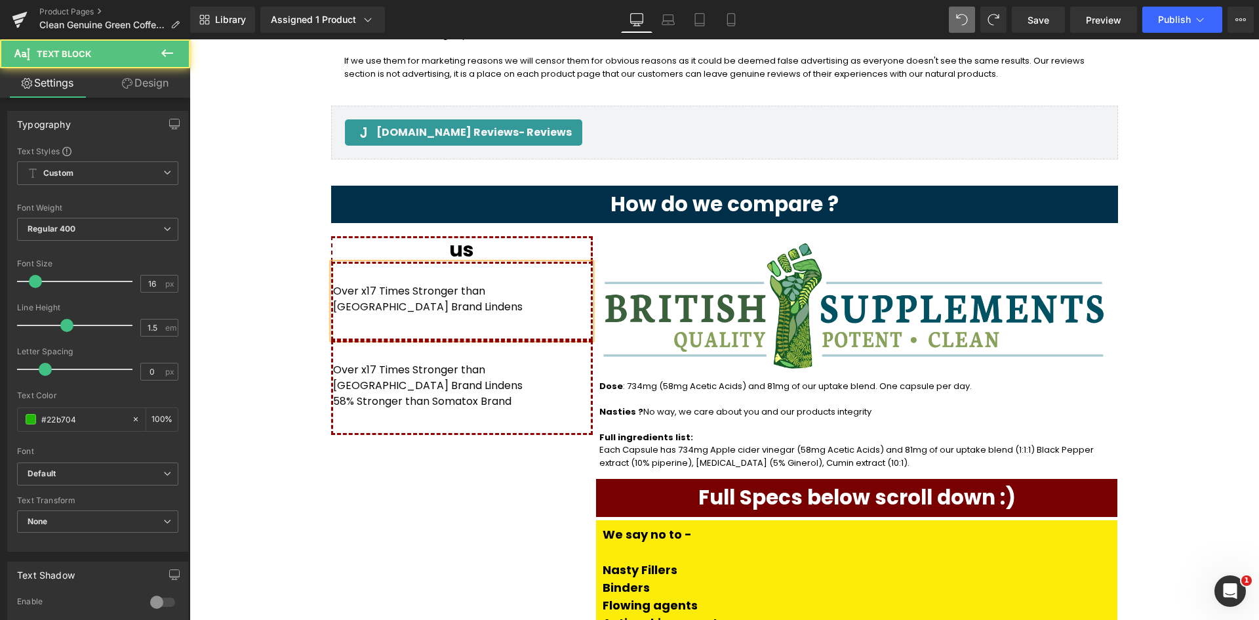
click at [343, 262] on div "Over x17 Times Stronger than UK Brand Lindens" at bounding box center [462, 301] width 262 height 79
click at [350, 262] on div "Over x17 Times Stronger than UK Brand Lindens" at bounding box center [462, 301] width 262 height 79
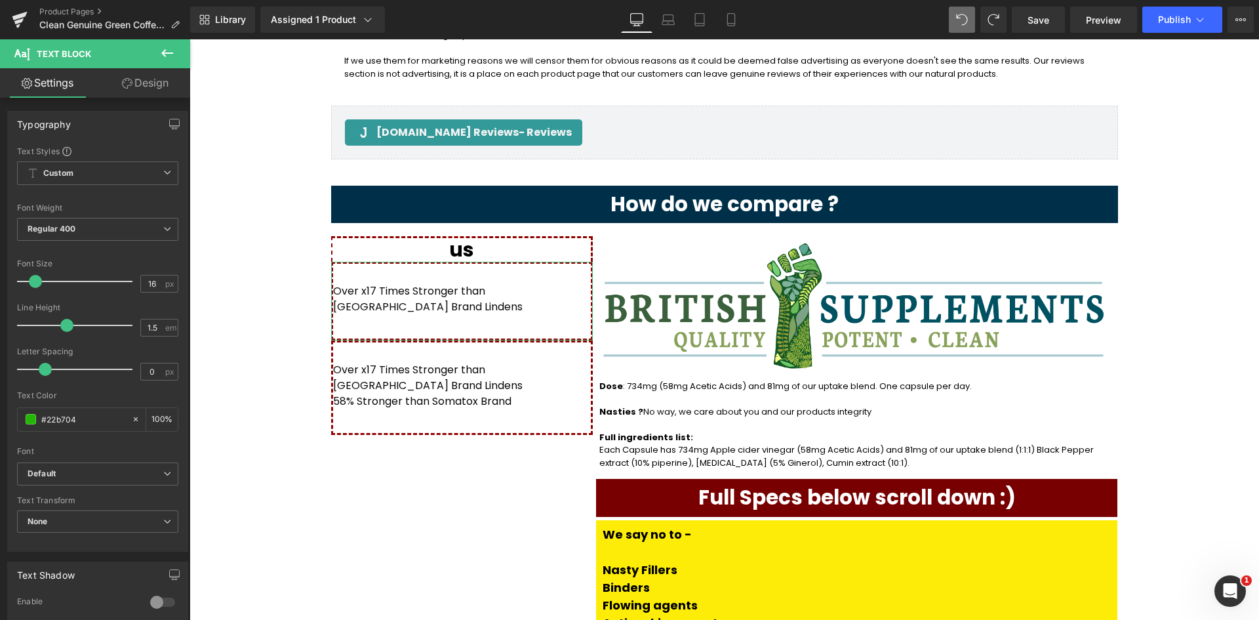
click at [157, 73] on link "Design" at bounding box center [145, 83] width 95 height 30
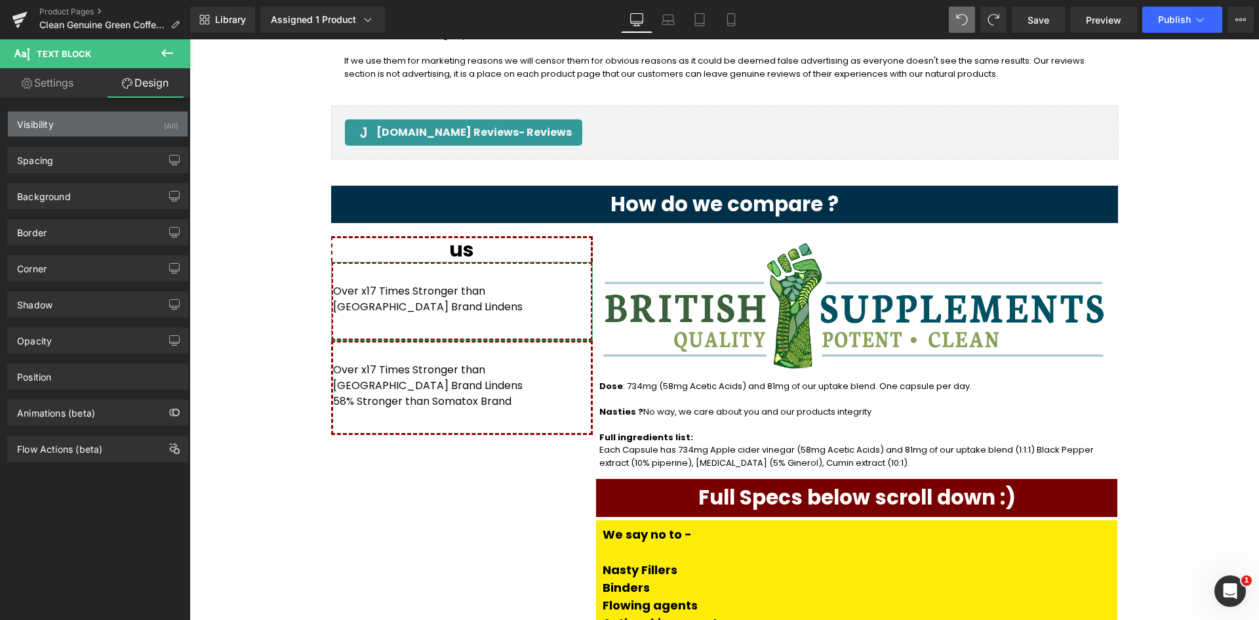
type input "0"
type input "30"
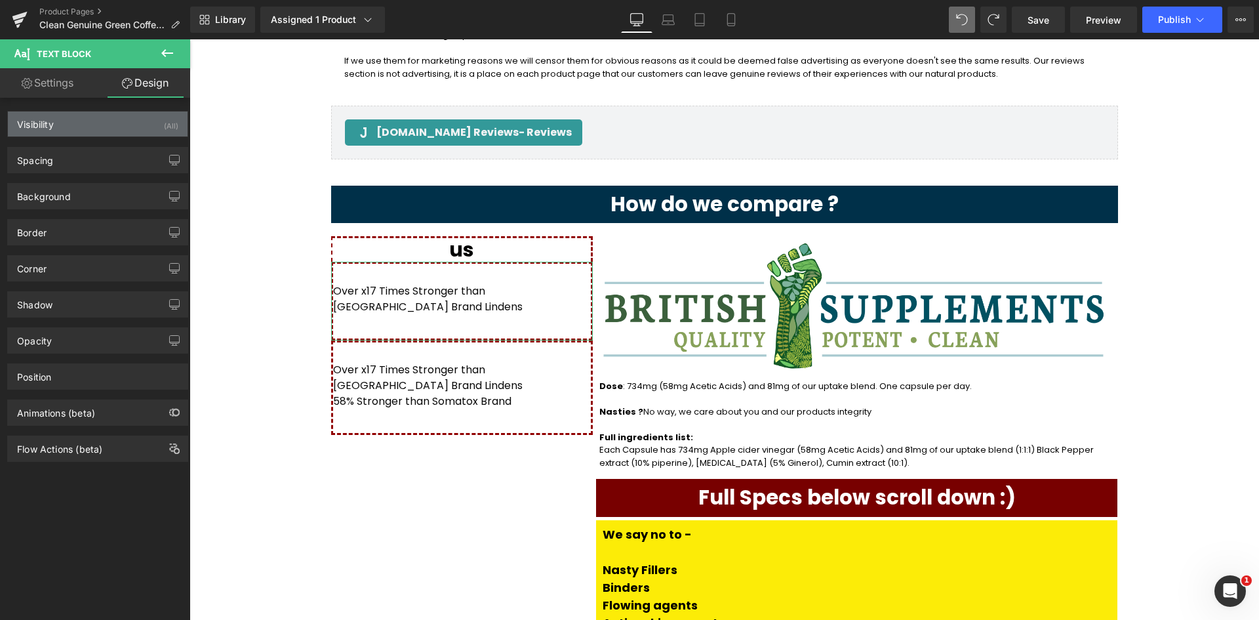
type input "0"
type input "36"
type input "0"
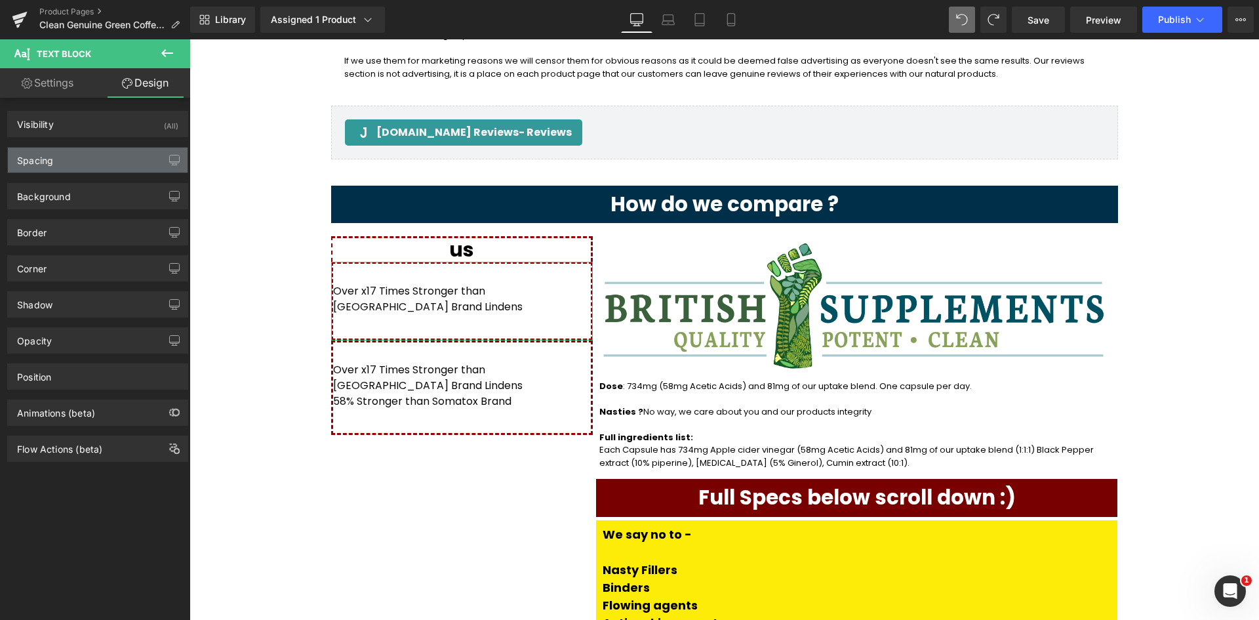
click at [140, 156] on div "Spacing" at bounding box center [98, 160] width 180 height 25
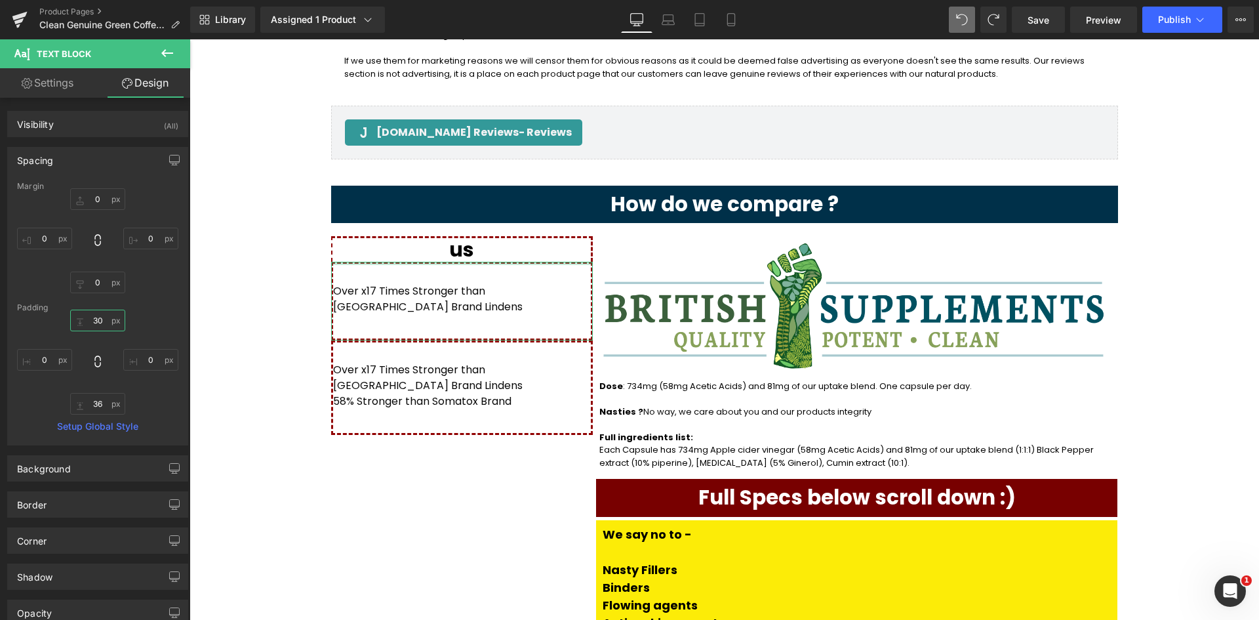
click at [98, 321] on input "30" at bounding box center [97, 321] width 55 height 22
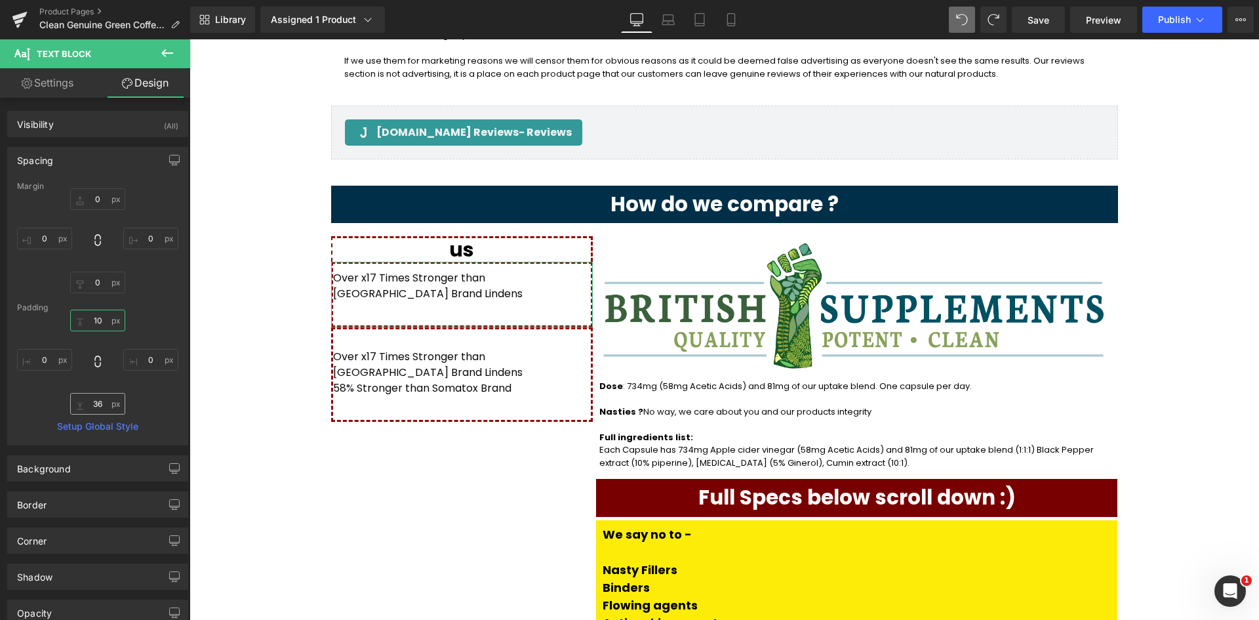
type input "10"
click at [97, 408] on input "36" at bounding box center [97, 404] width 55 height 22
type input "10"
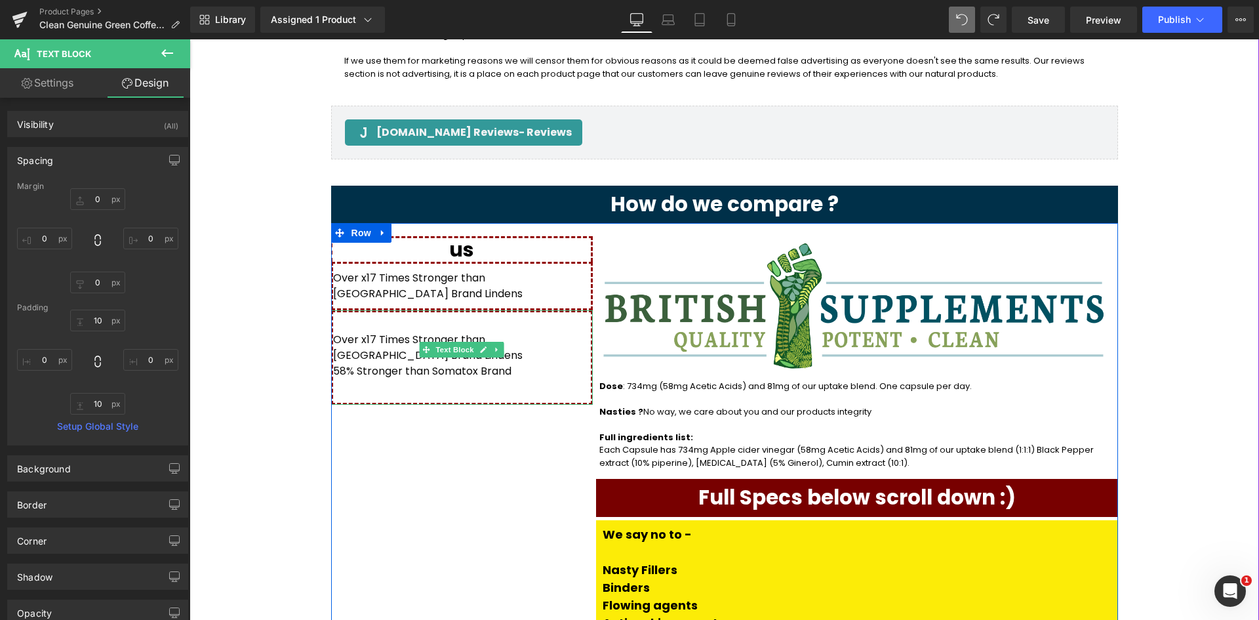
click at [385, 310] on div "Over x17 Times Stronger than UK Brand Lindens 58% Stronger than Somatox Brand" at bounding box center [462, 357] width 262 height 94
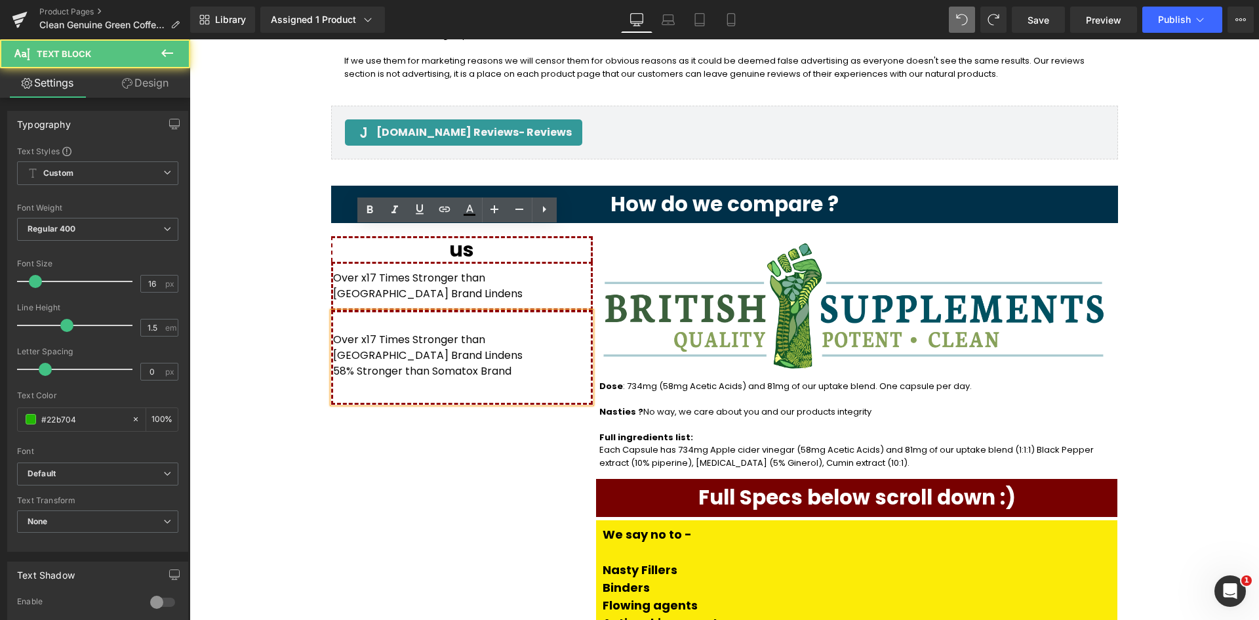
click at [530, 332] on p "Over x17 Times Stronger than UK Brand Lindens 58% Stronger than Somatox Brand" at bounding box center [462, 355] width 258 height 47
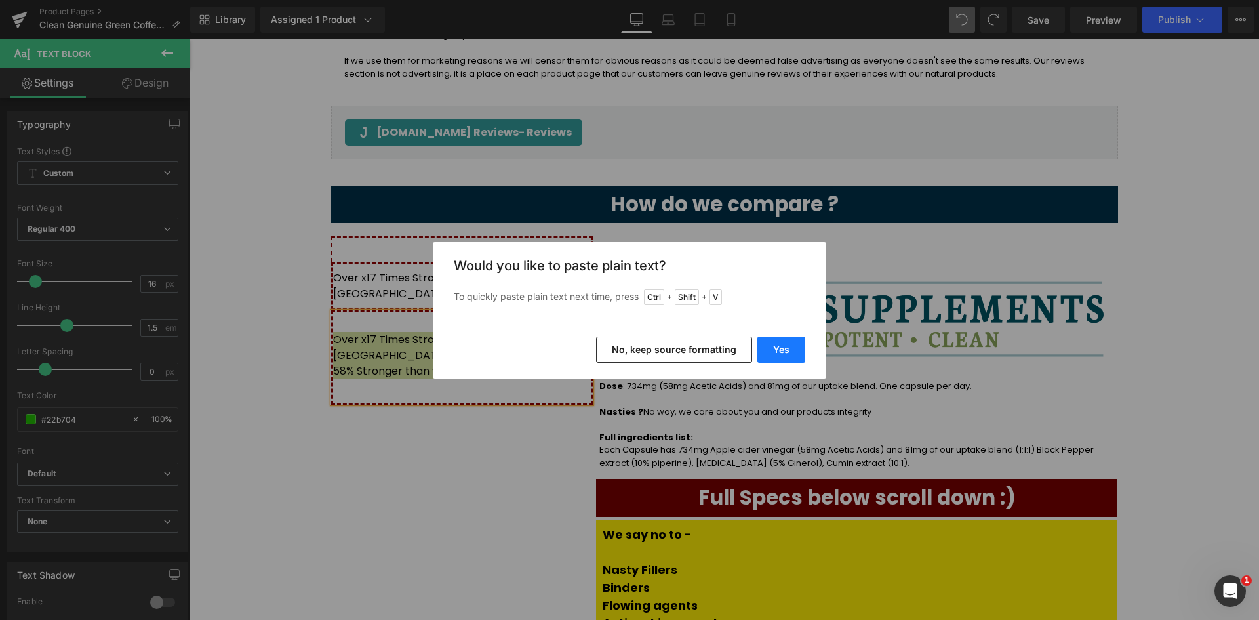
click at [773, 347] on button "Yes" at bounding box center [781, 349] width 48 height 26
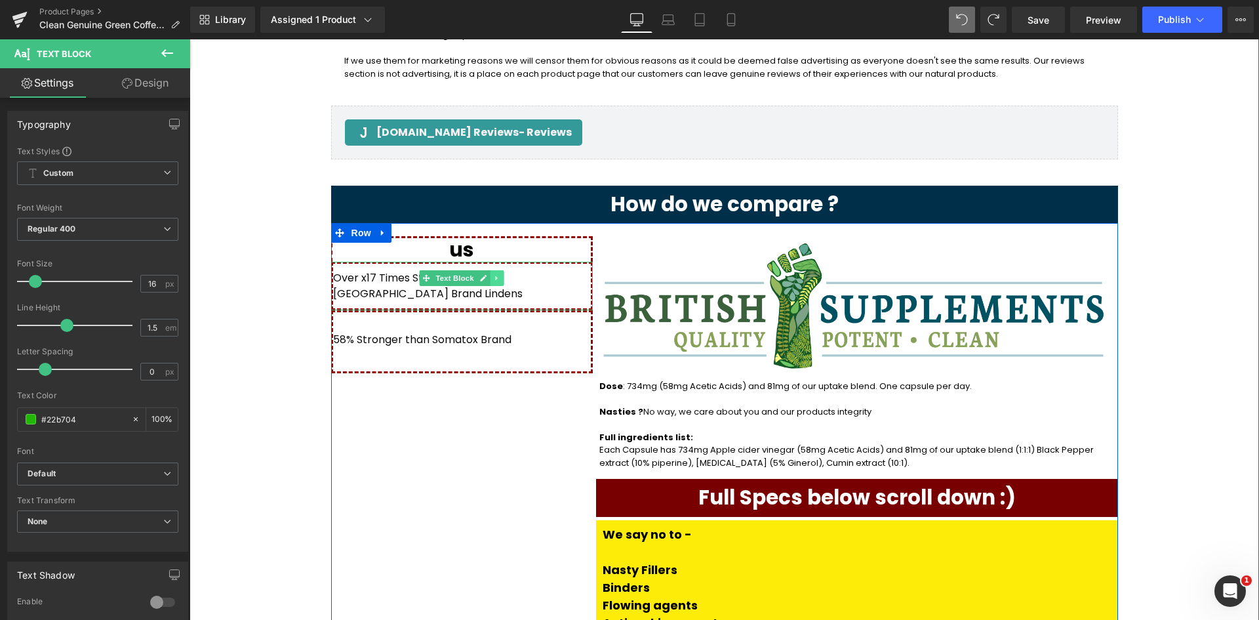
click at [494, 274] on icon at bounding box center [497, 278] width 7 height 8
click at [523, 270] on span "Over x17 Times Stronger than UK Brand Lindens" at bounding box center [428, 285] width 190 height 31
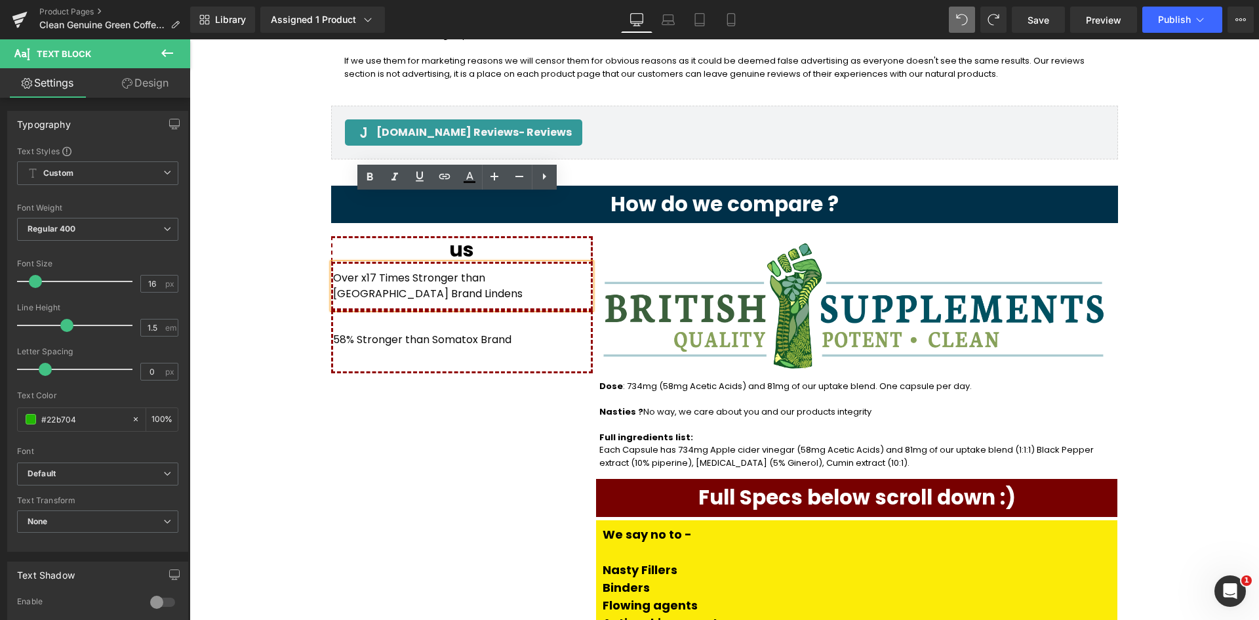
drag, startPoint x: 569, startPoint y: 209, endPoint x: 325, endPoint y: 214, distance: 243.4
click at [331, 262] on div "Over x17 Times Stronger than UK Brand Lindens" at bounding box center [462, 286] width 262 height 49
click at [333, 270] on span "Over x17 Times Stronger than UK Brand Lindens" at bounding box center [428, 285] width 190 height 31
click at [556, 270] on p "Over x17 Times Stronger than UK Brand Lindens" at bounding box center [462, 285] width 258 height 31
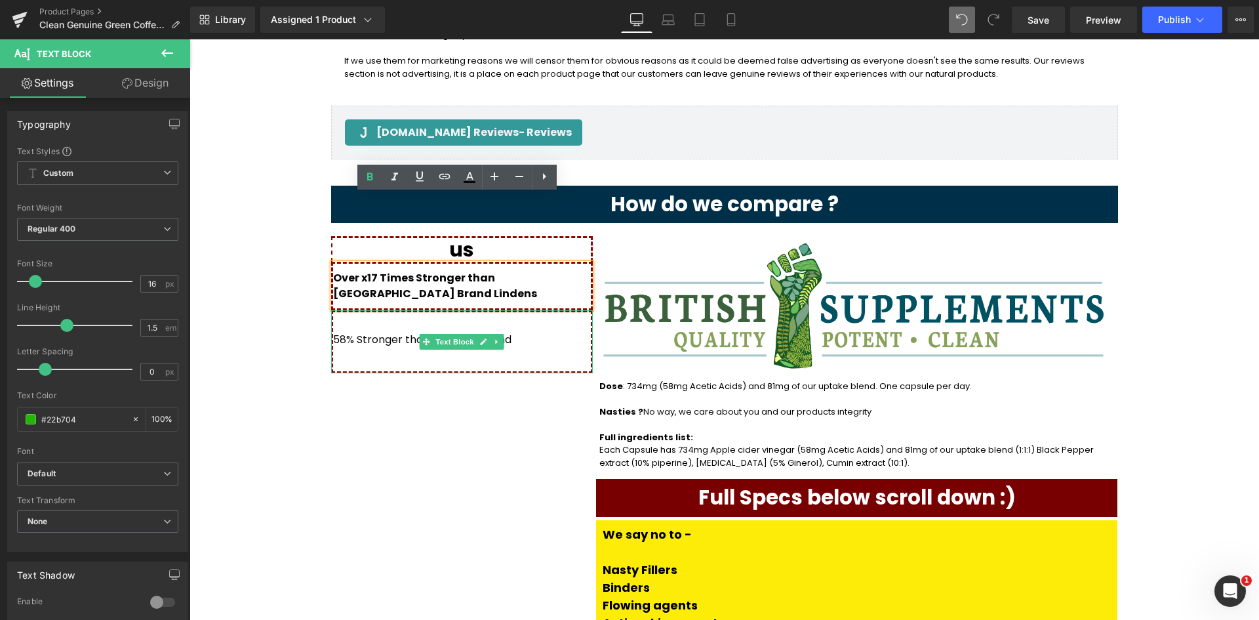
click at [486, 310] on div "58% Stronger than Somatox Brand" at bounding box center [462, 341] width 262 height 63
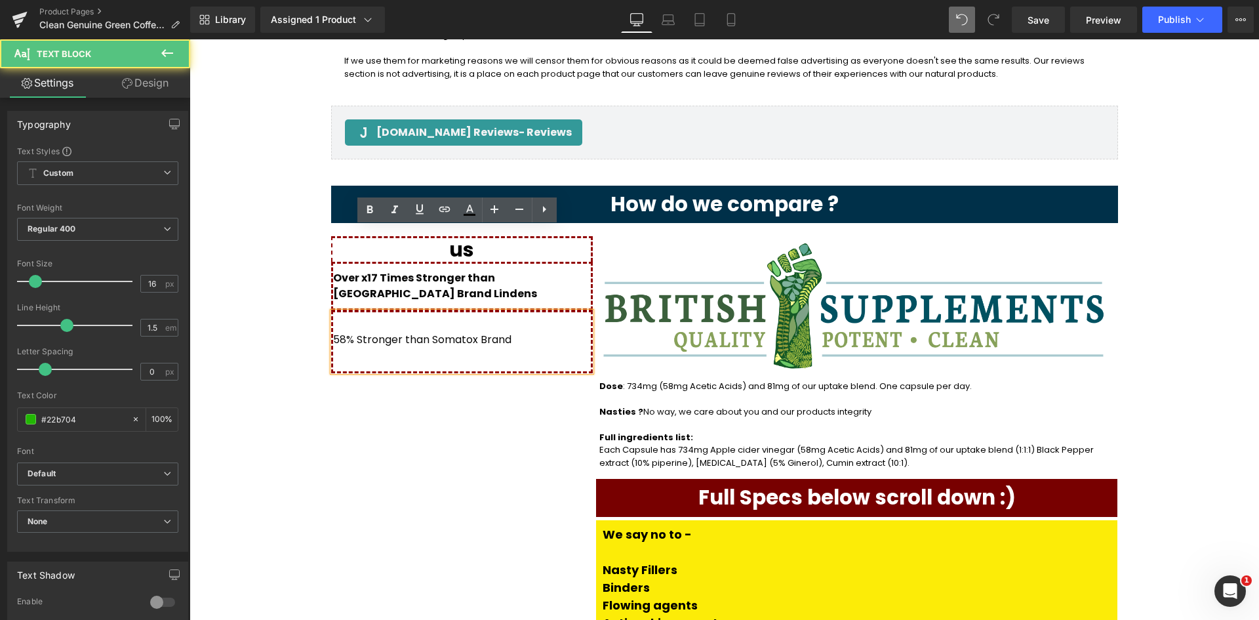
click at [529, 332] on p "58% Stronger than Somatox Brand" at bounding box center [462, 340] width 258 height 16
drag, startPoint x: 498, startPoint y: 259, endPoint x: 325, endPoint y: 258, distance: 173.8
click at [331, 310] on div "58% Stronger than Somatox Brand" at bounding box center [462, 341] width 262 height 63
click at [333, 332] on span "58% Stronger than Somatox Brand" at bounding box center [422, 339] width 178 height 15
click at [369, 203] on icon at bounding box center [370, 210] width 16 height 16
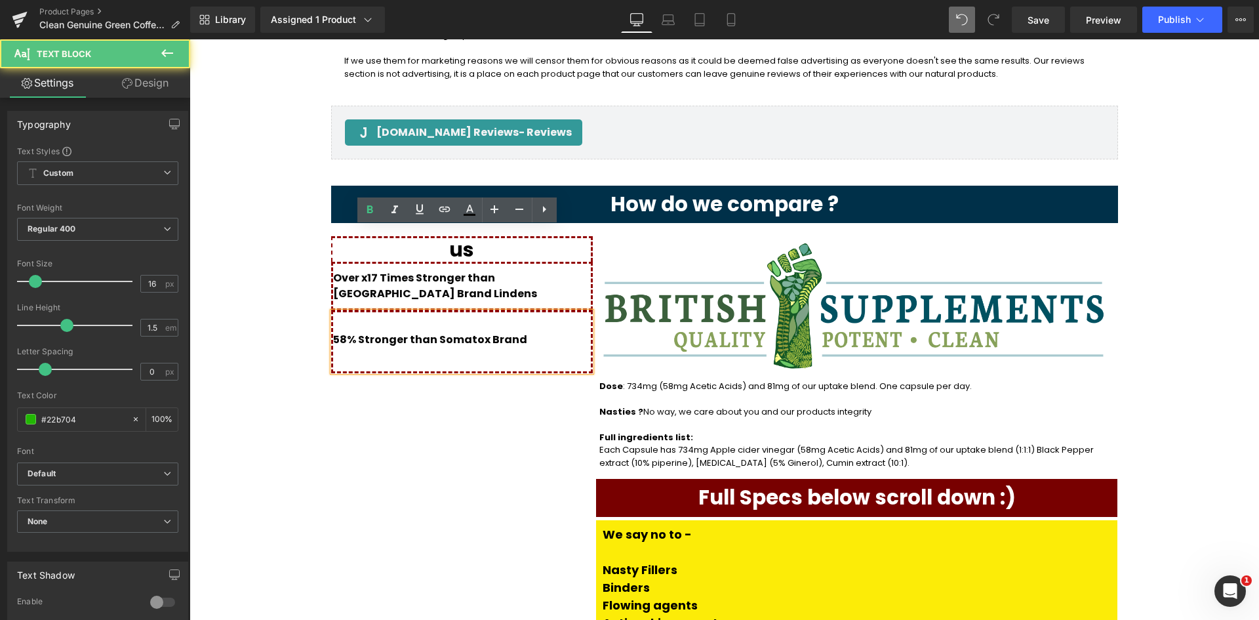
click at [523, 332] on p "58% Stronger than Somatox Brand" at bounding box center [462, 340] width 258 height 16
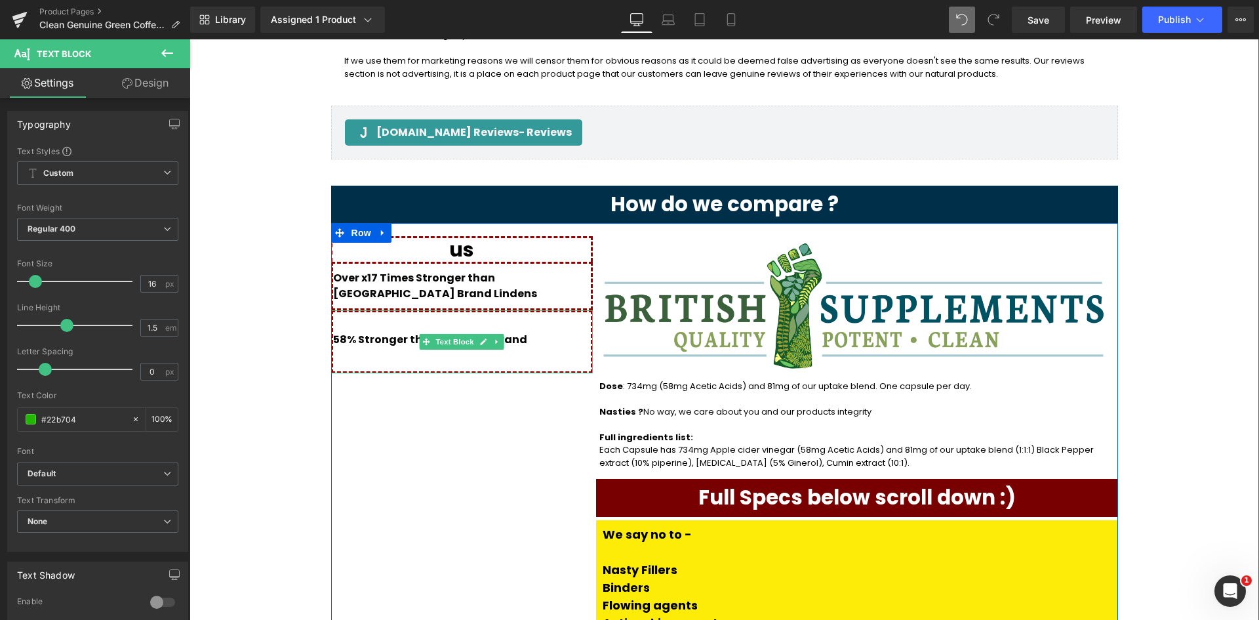
click at [382, 310] on div "58% Stronger than Somatox Brand" at bounding box center [462, 341] width 262 height 63
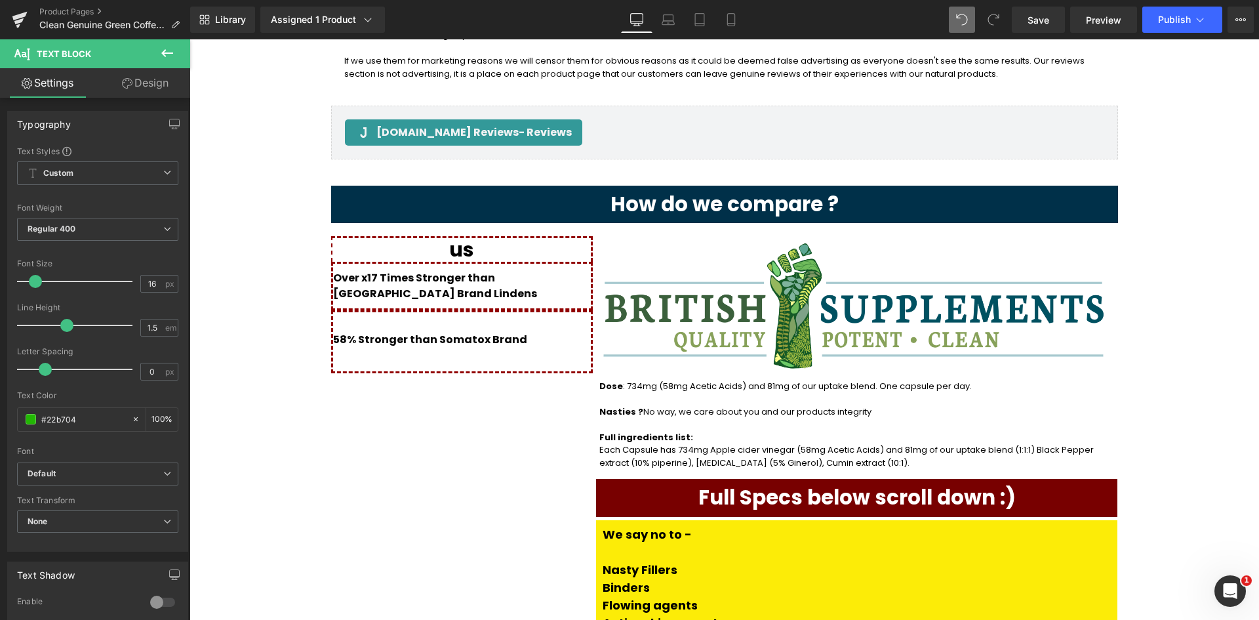
click at [147, 83] on link "Design" at bounding box center [145, 83] width 95 height 30
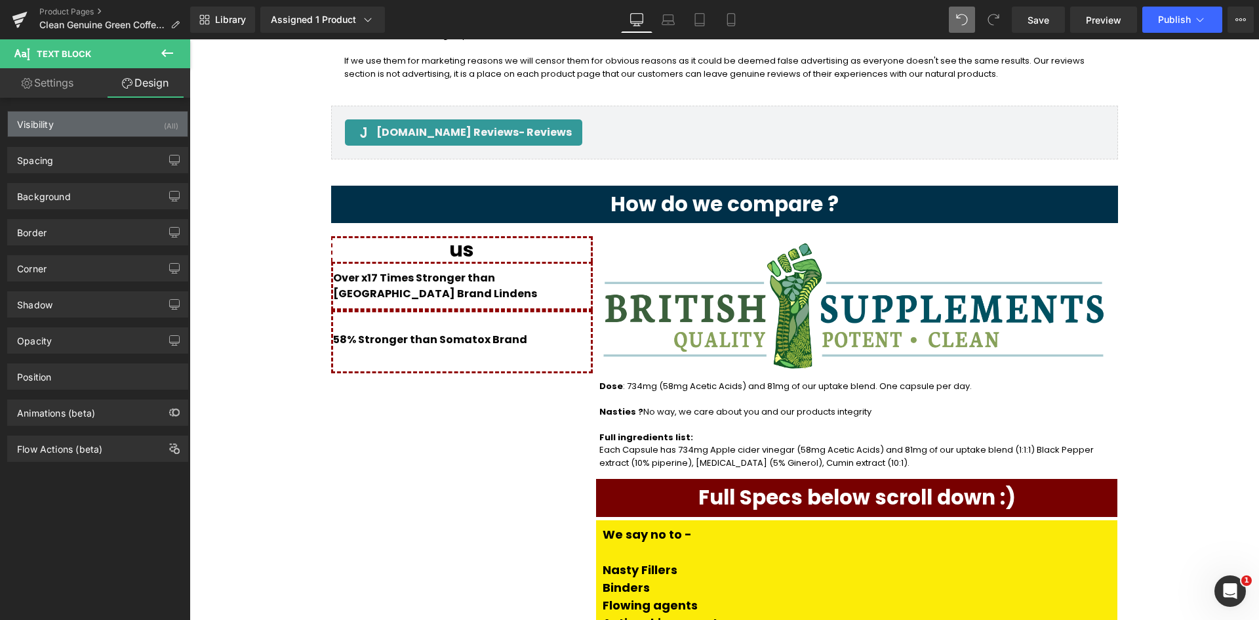
type input "0"
type input "30"
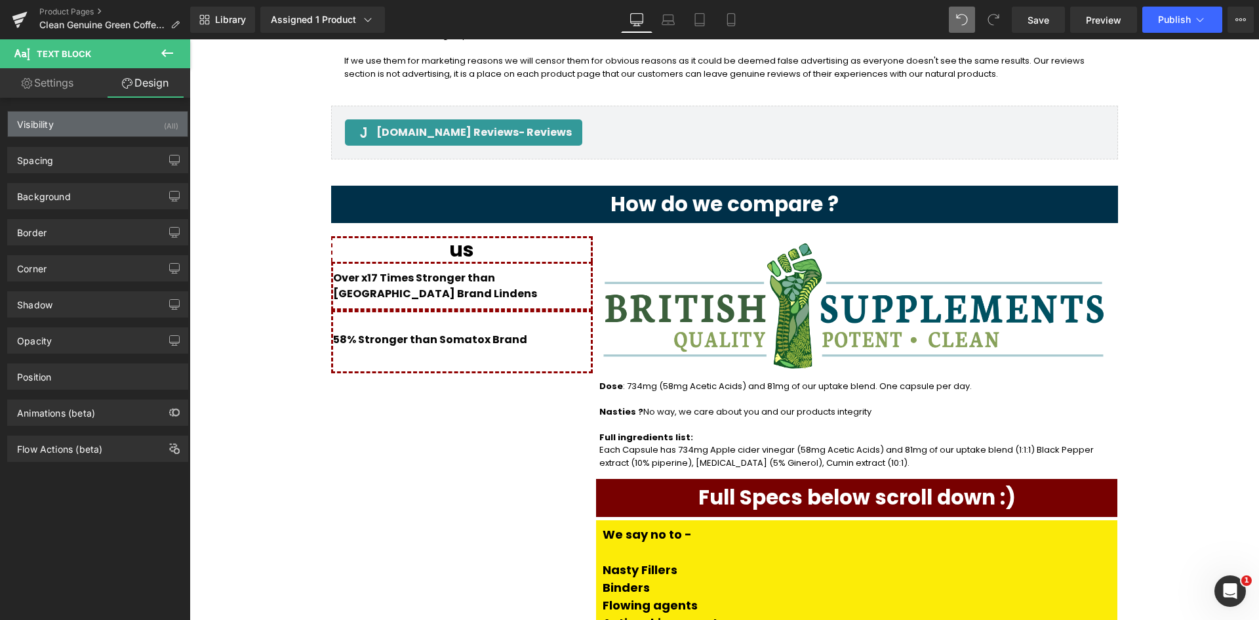
type input "0"
type input "36"
type input "0"
click at [98, 132] on div "Visibility (All)" at bounding box center [98, 123] width 180 height 25
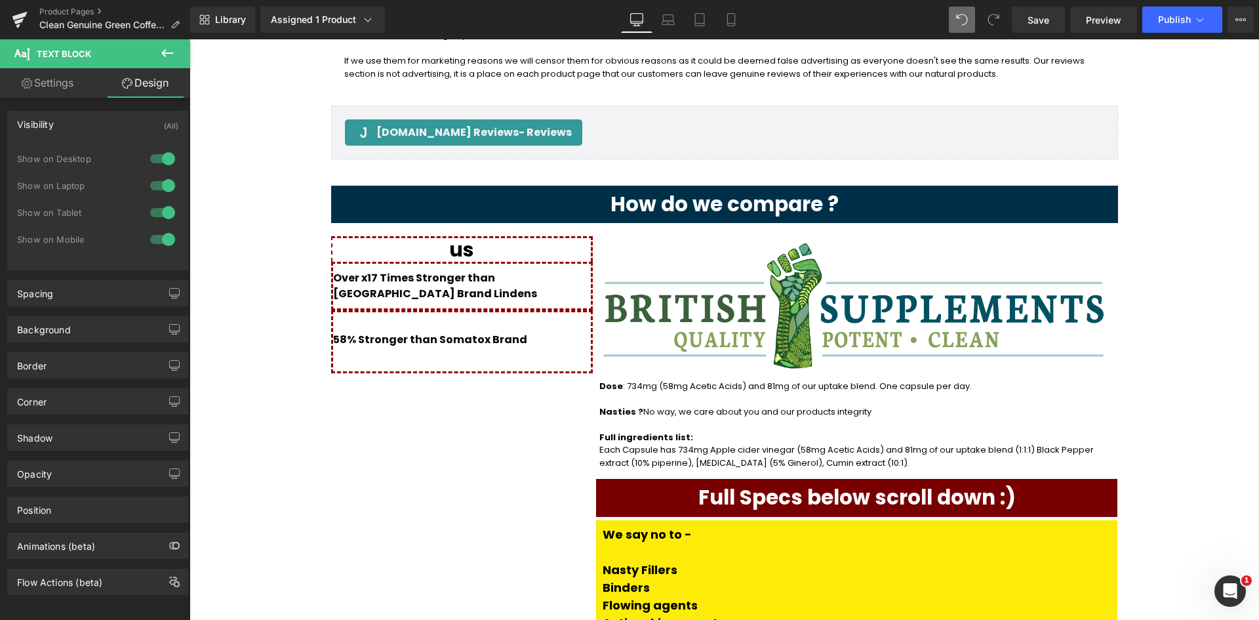
click at [96, 127] on div "Visibility (All)" at bounding box center [98, 123] width 180 height 25
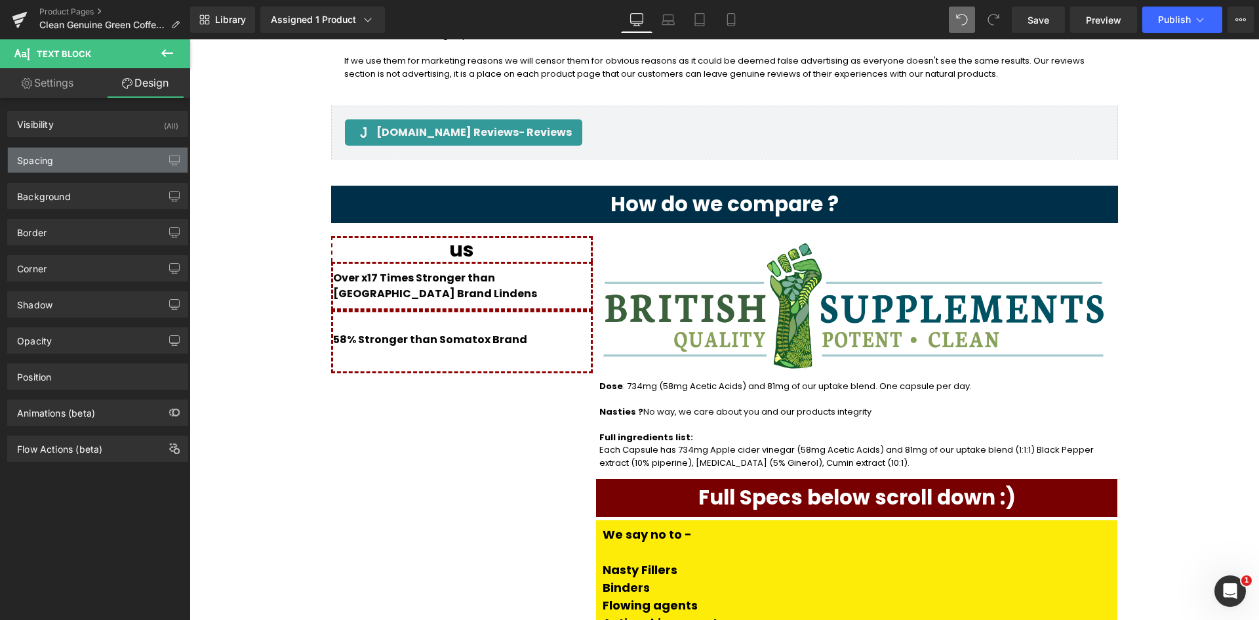
click at [87, 158] on div "Spacing" at bounding box center [98, 160] width 180 height 25
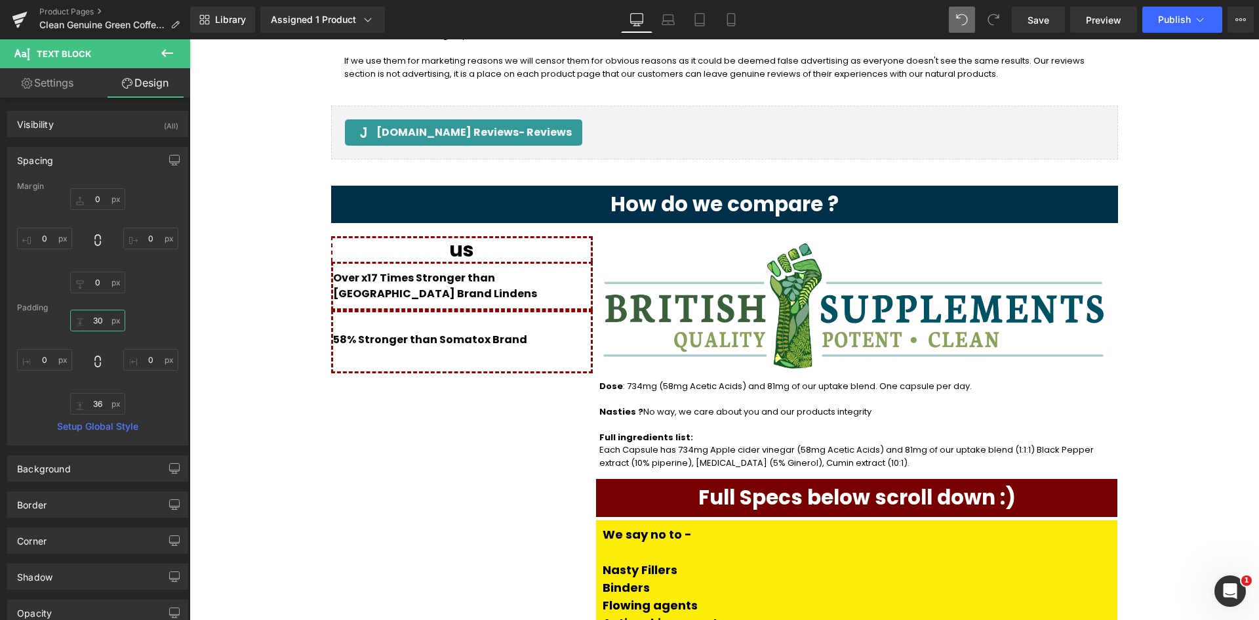
click at [94, 319] on input "30" at bounding box center [97, 321] width 55 height 22
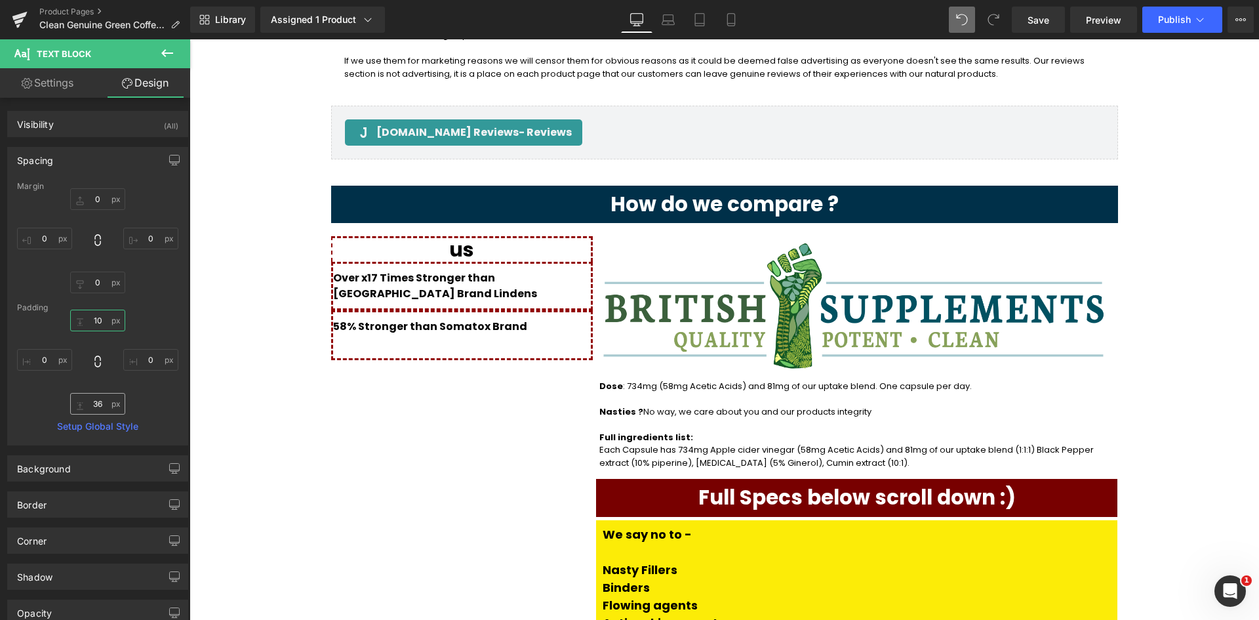
type input "10"
click at [94, 408] on input "36" at bounding box center [97, 404] width 55 height 22
click at [95, 408] on input "36" at bounding box center [97, 404] width 55 height 22
type input "10"
click at [494, 328] on div "us Heading Over x17 Times Stronger than UK Brand Lindens Text Block 58% Stronge…" at bounding box center [462, 506] width 262 height 540
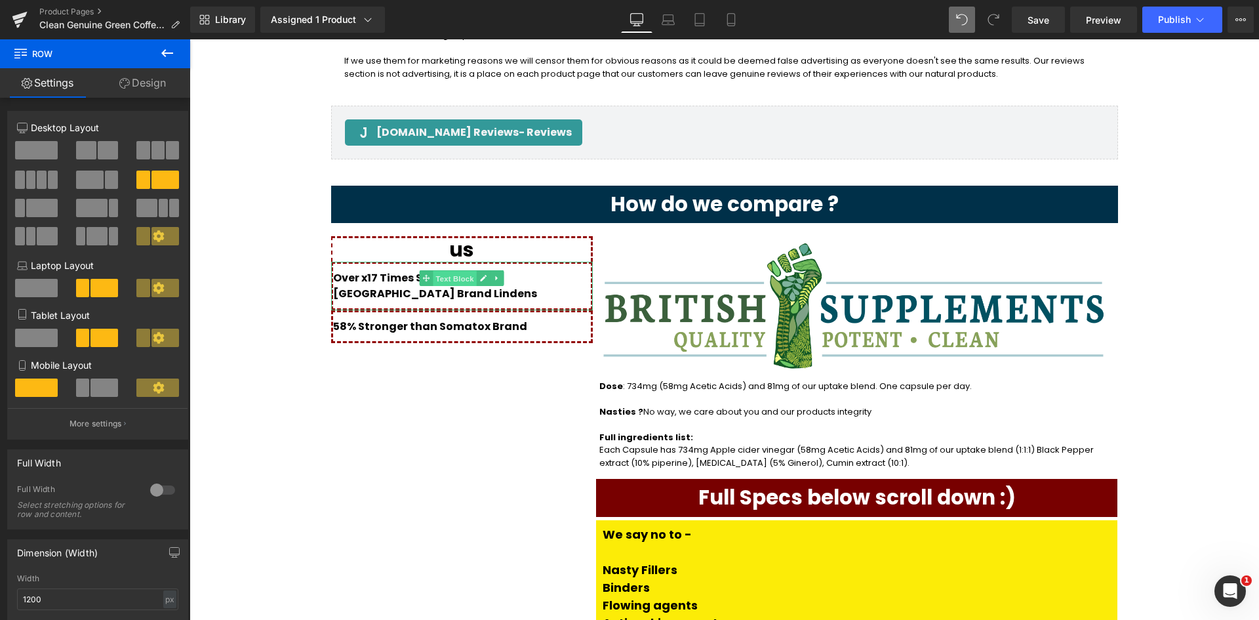
click at [426, 270] on link "Text Block" at bounding box center [448, 278] width 57 height 16
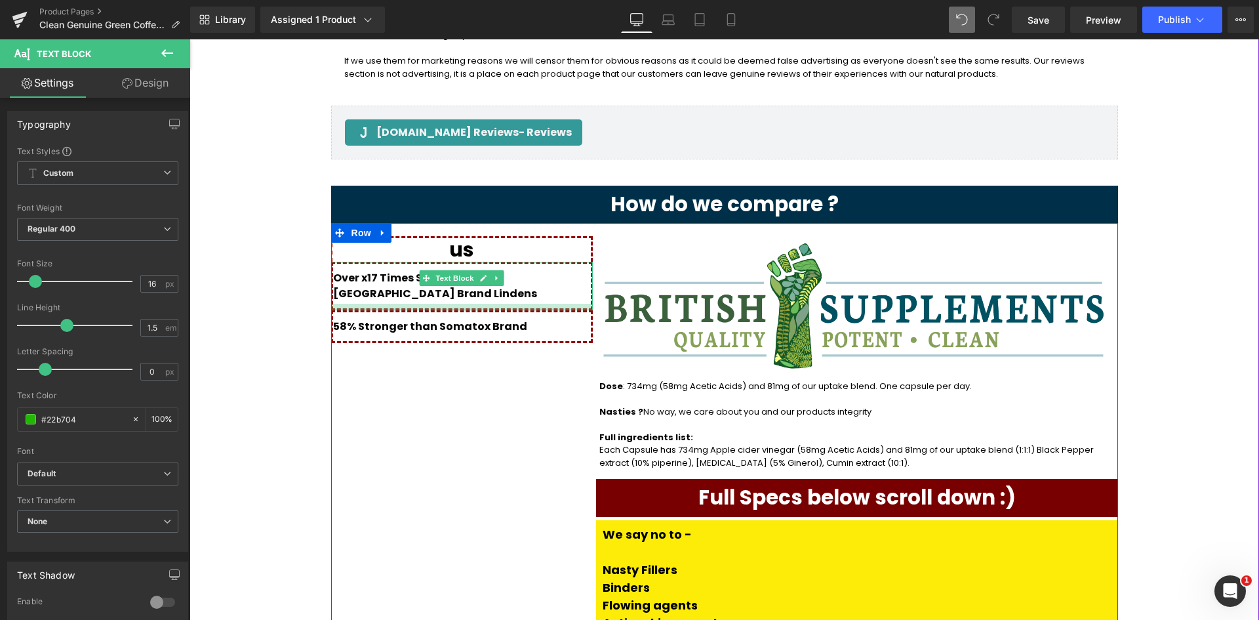
click at [421, 304] on div at bounding box center [462, 307] width 262 height 7
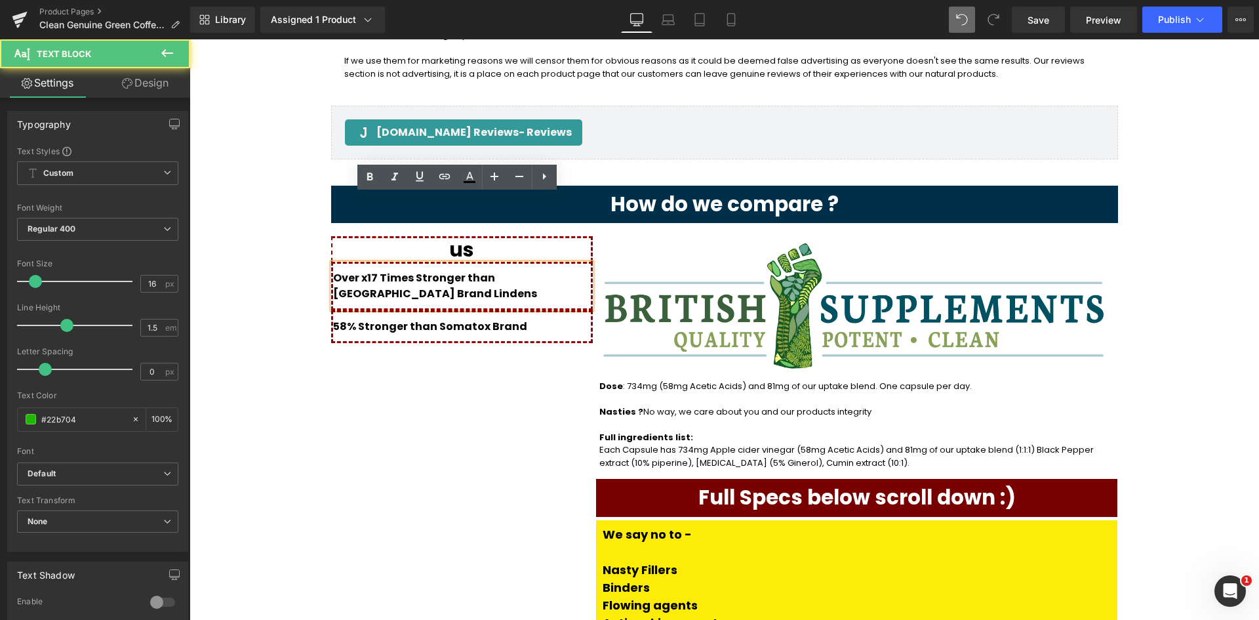
click at [355, 270] on span "Over x17 Times Stronger than UK Brand Lindens" at bounding box center [435, 285] width 204 height 31
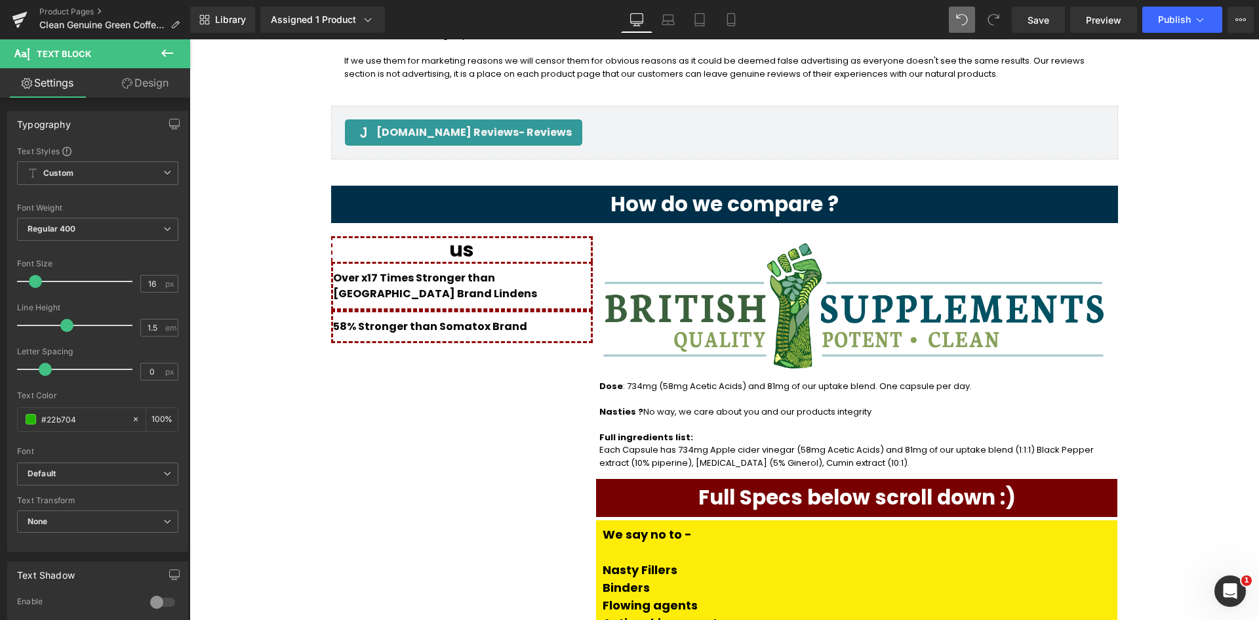
click at [149, 85] on link "Design" at bounding box center [145, 83] width 95 height 30
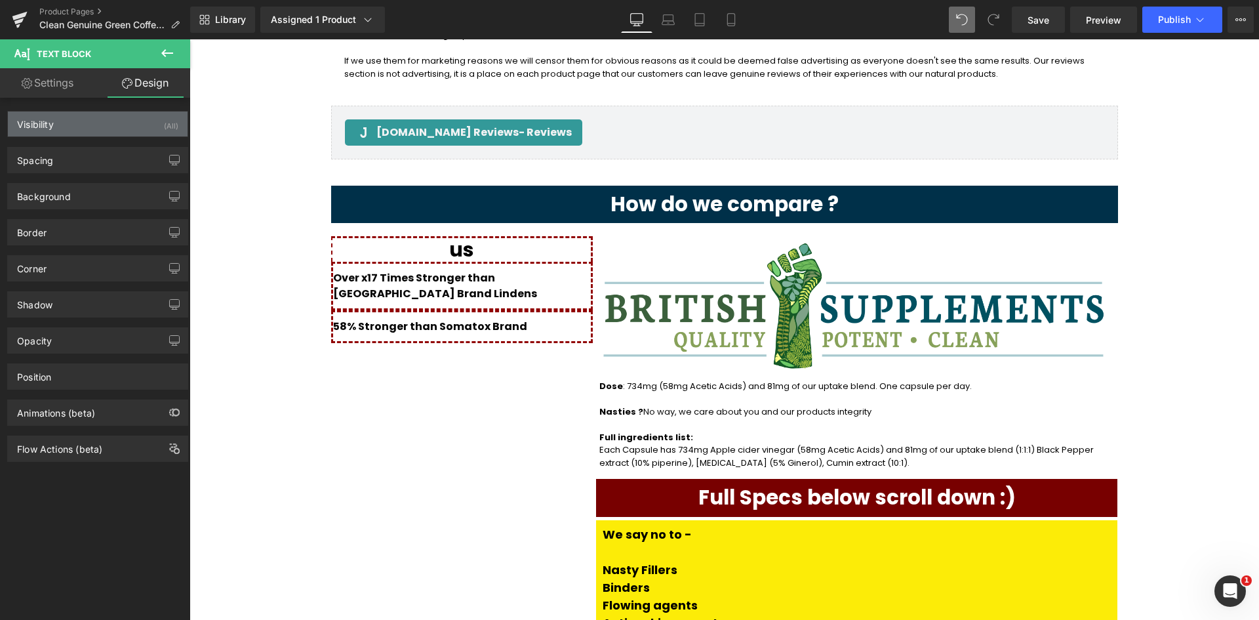
type input "0"
type input "10"
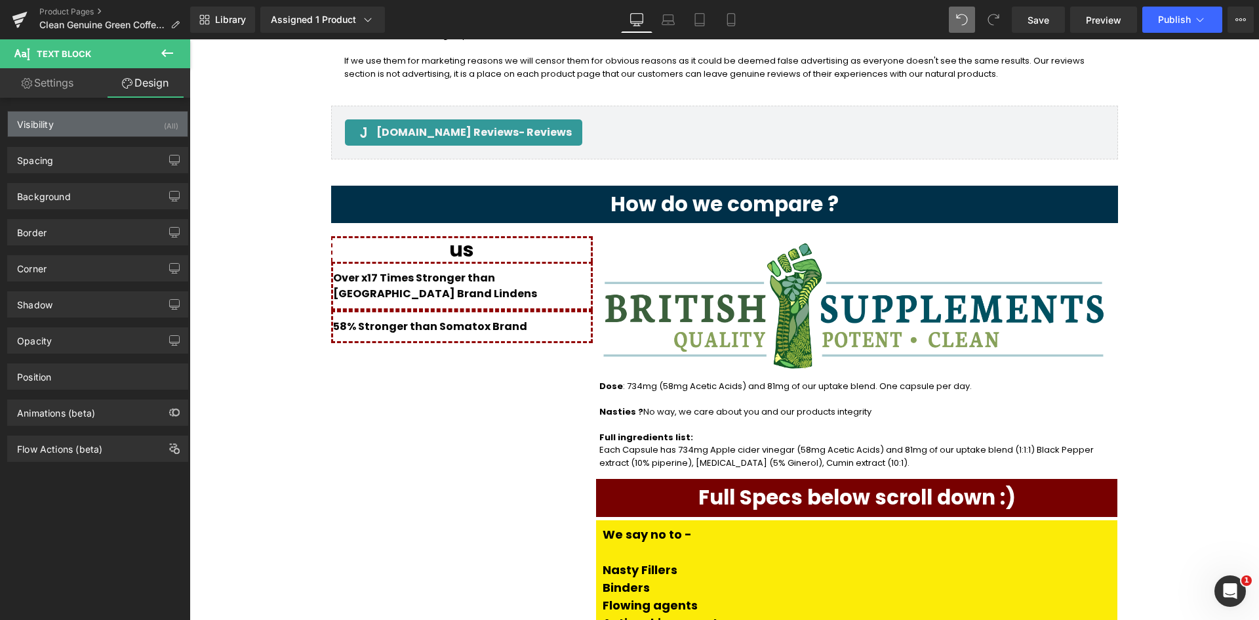
type input "0"
type input "10"
click at [106, 127] on div "Visibility (All)" at bounding box center [98, 123] width 180 height 25
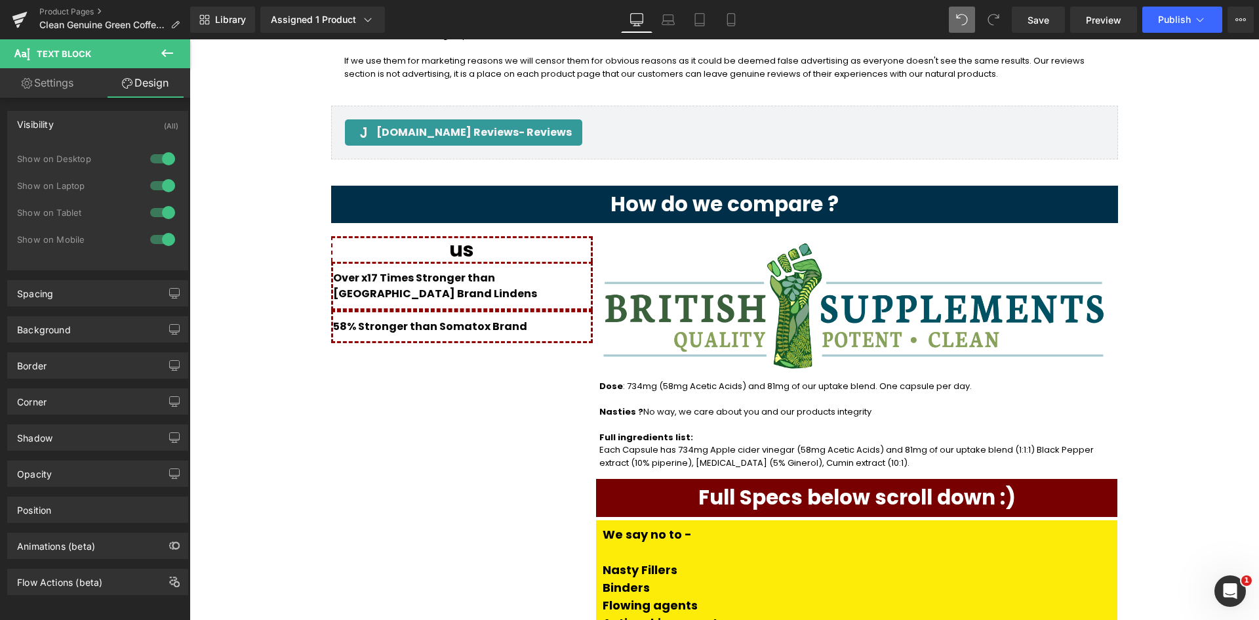
click at [107, 125] on div "Visibility (All)" at bounding box center [98, 123] width 180 height 25
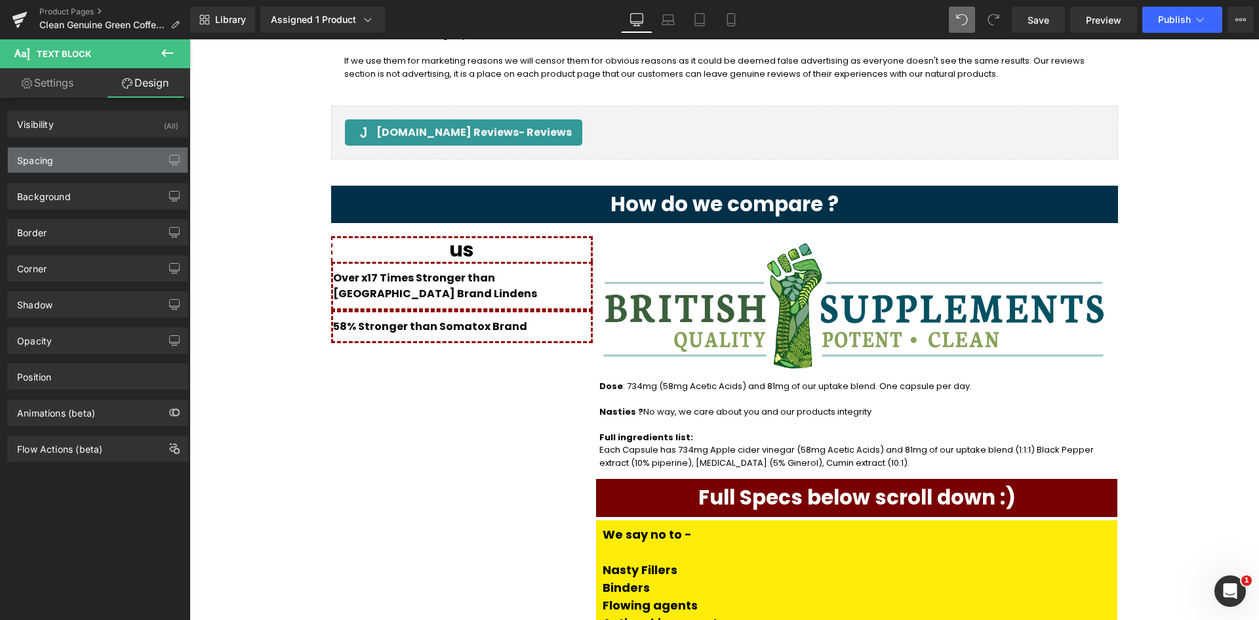
click at [104, 148] on div "Spacing" at bounding box center [98, 160] width 180 height 25
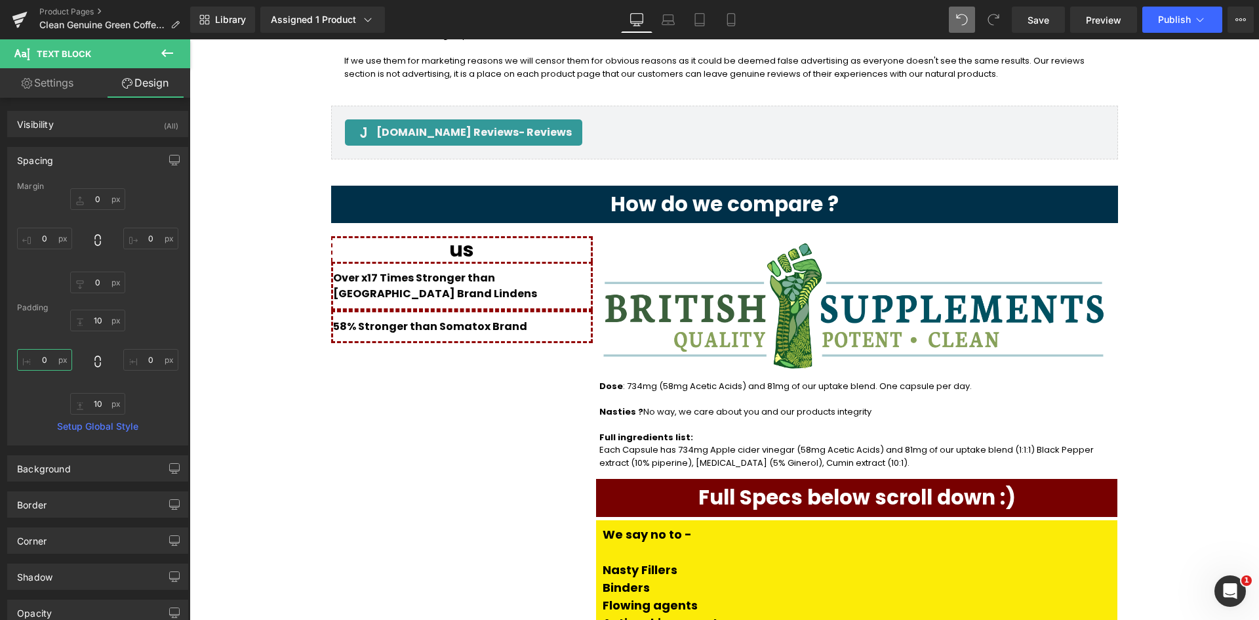
click at [41, 360] on input "0" at bounding box center [44, 360] width 55 height 22
type input "5"
click at [337, 319] on span "58% Stronger than Somatox Brand" at bounding box center [430, 326] width 194 height 15
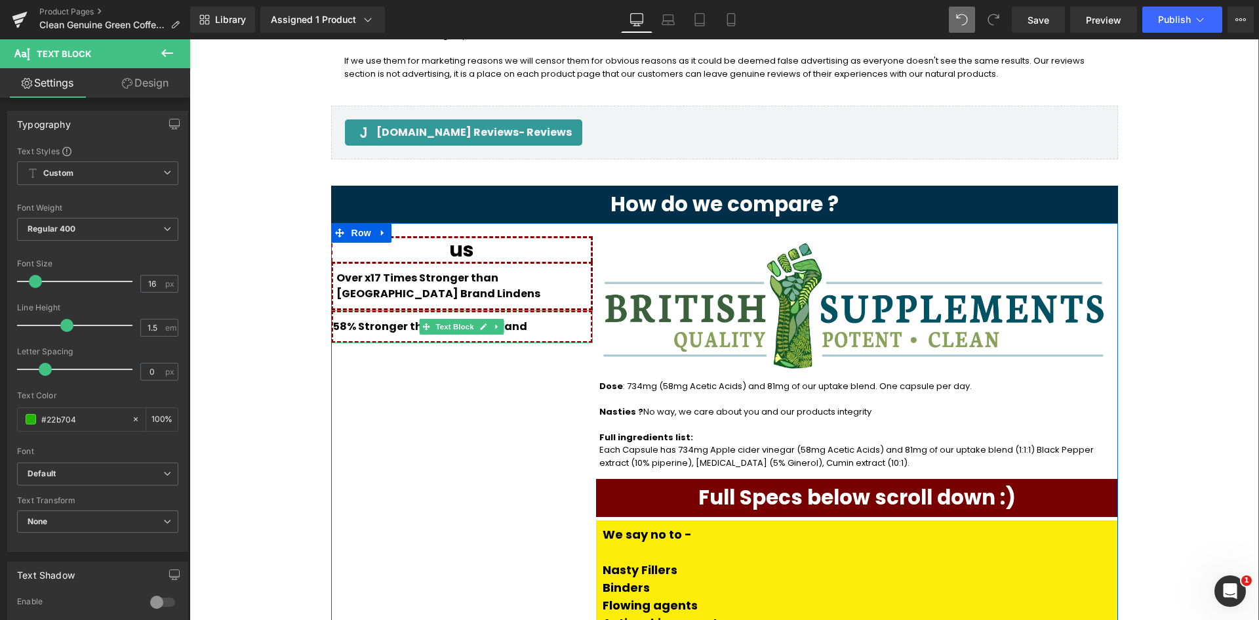
click at [333, 319] on span "58% Stronger than Somatox Brand" at bounding box center [430, 326] width 194 height 15
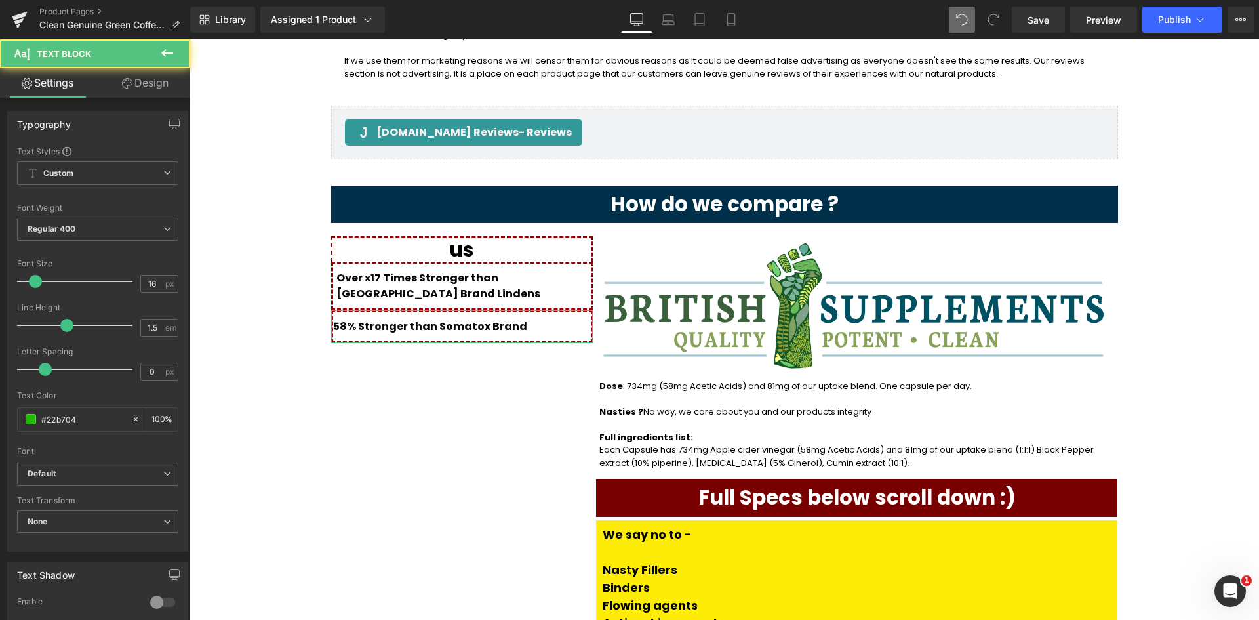
click at [155, 90] on link "Design" at bounding box center [145, 83] width 95 height 30
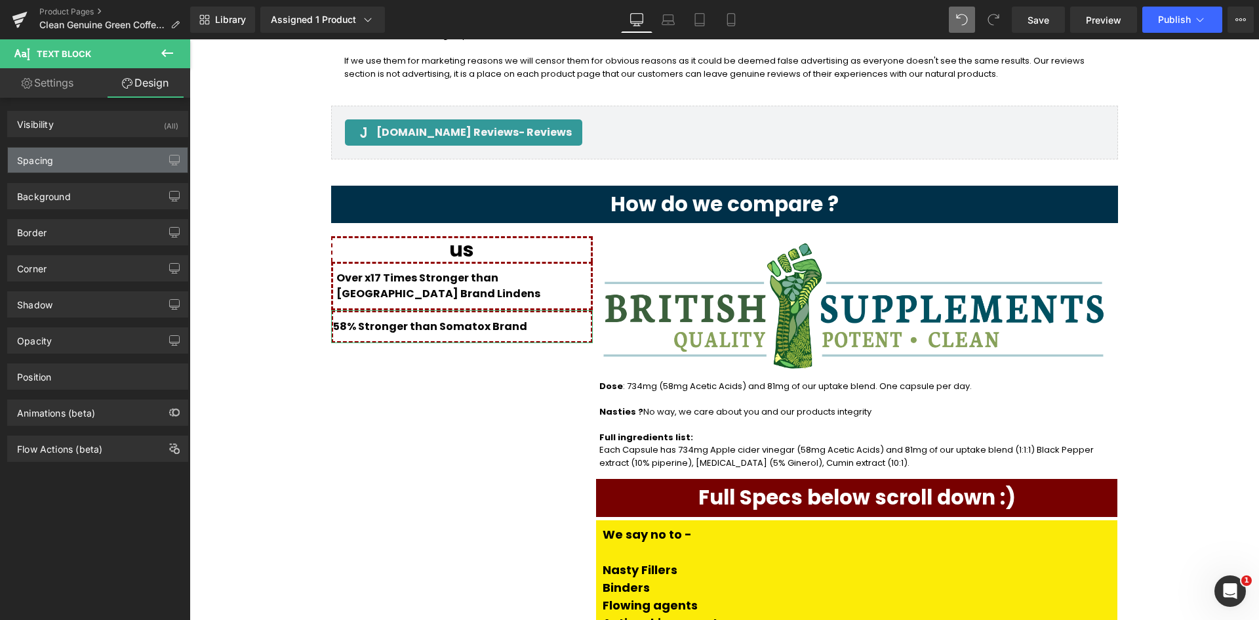
click at [48, 167] on div "Spacing" at bounding box center [98, 160] width 180 height 25
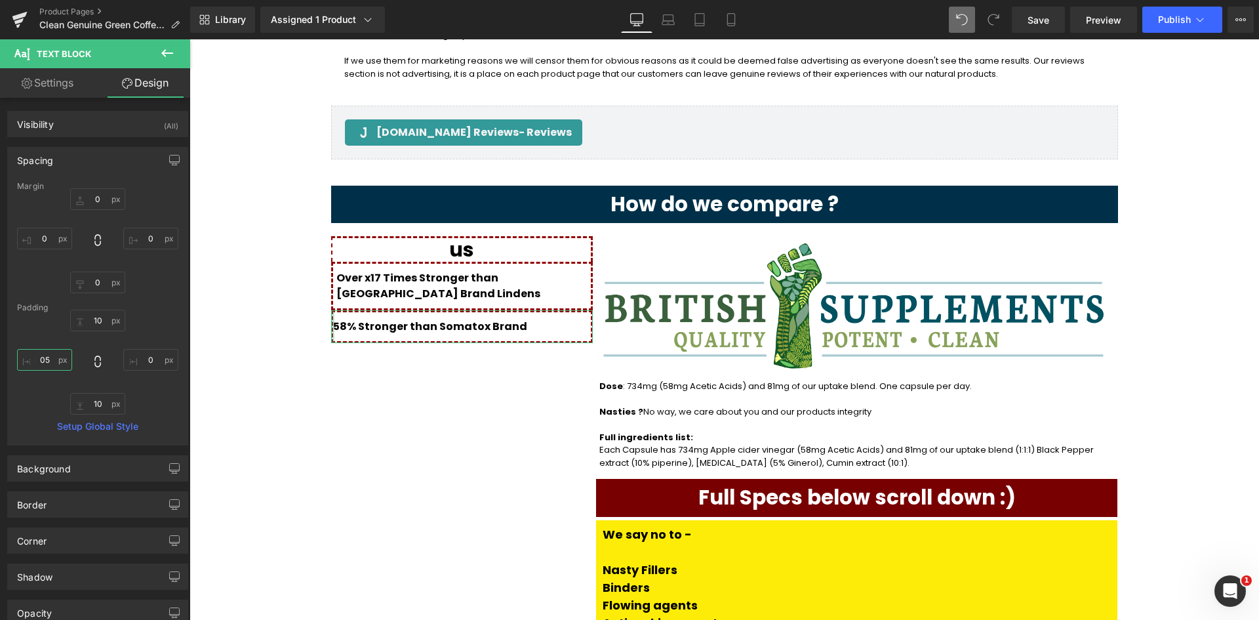
type input "5"
click at [331, 323] on div "us Heading Over x17 Times Stronger than UK Brand Lindens Text Block 58% Stronge…" at bounding box center [462, 506] width 262 height 540
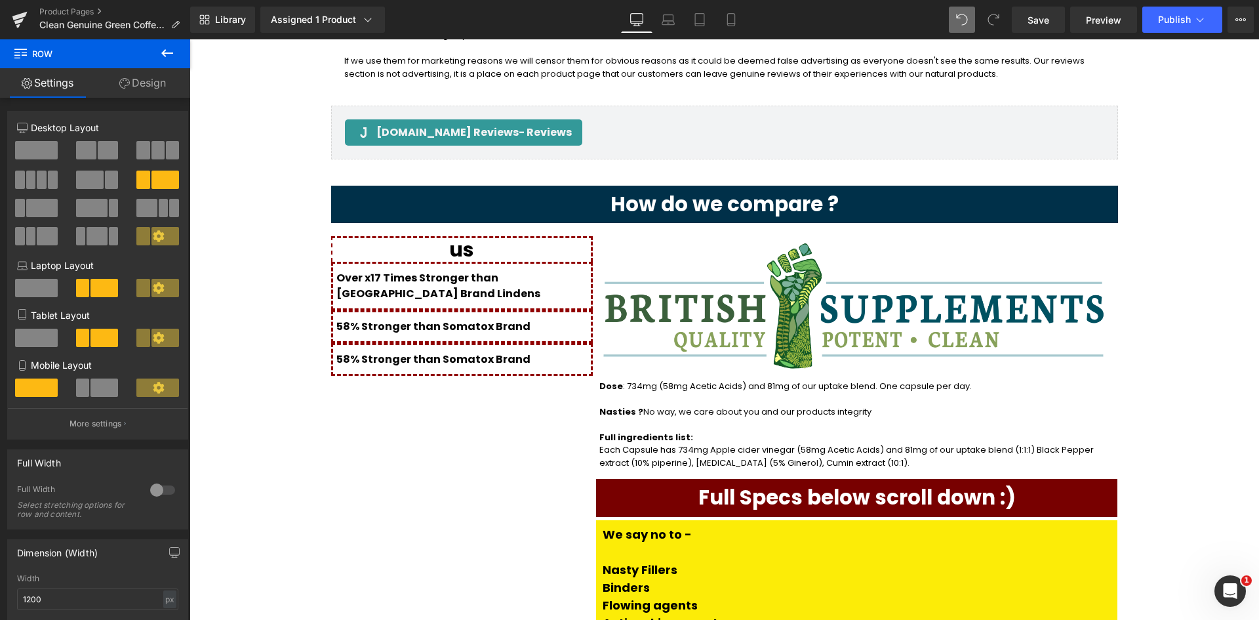
click at [506, 343] on div "58% Stronger than Somatox Brand Text Block" at bounding box center [462, 359] width 262 height 33
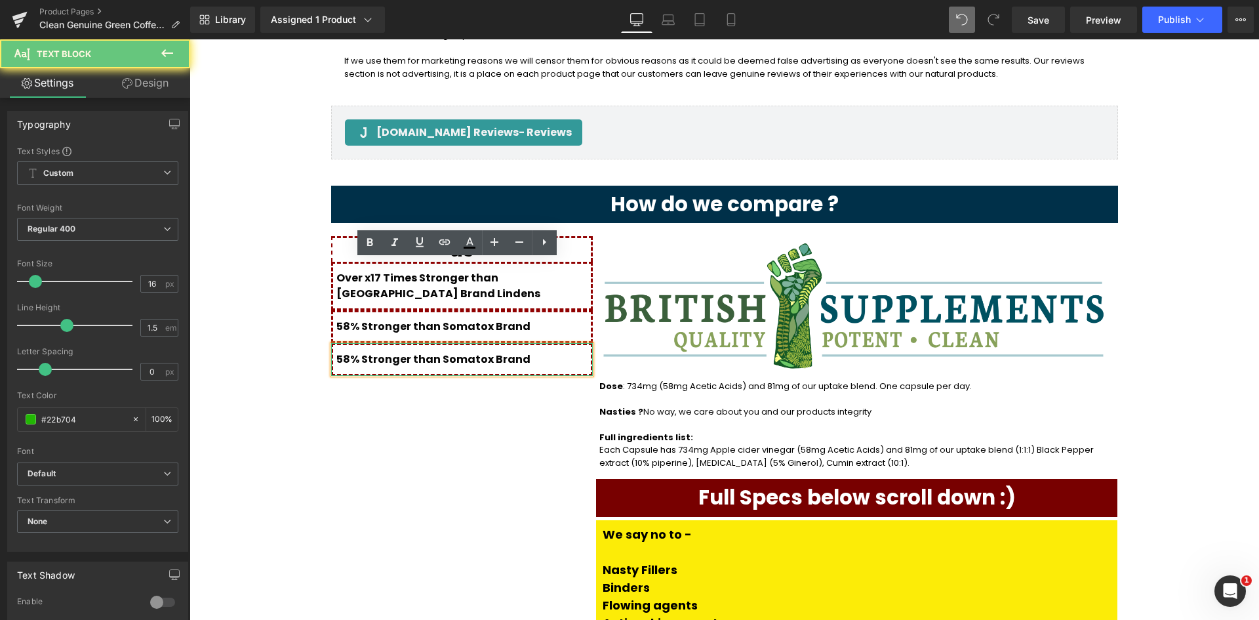
click at [500, 351] on span "58% Stronger than Somatox Brand" at bounding box center [433, 358] width 194 height 15
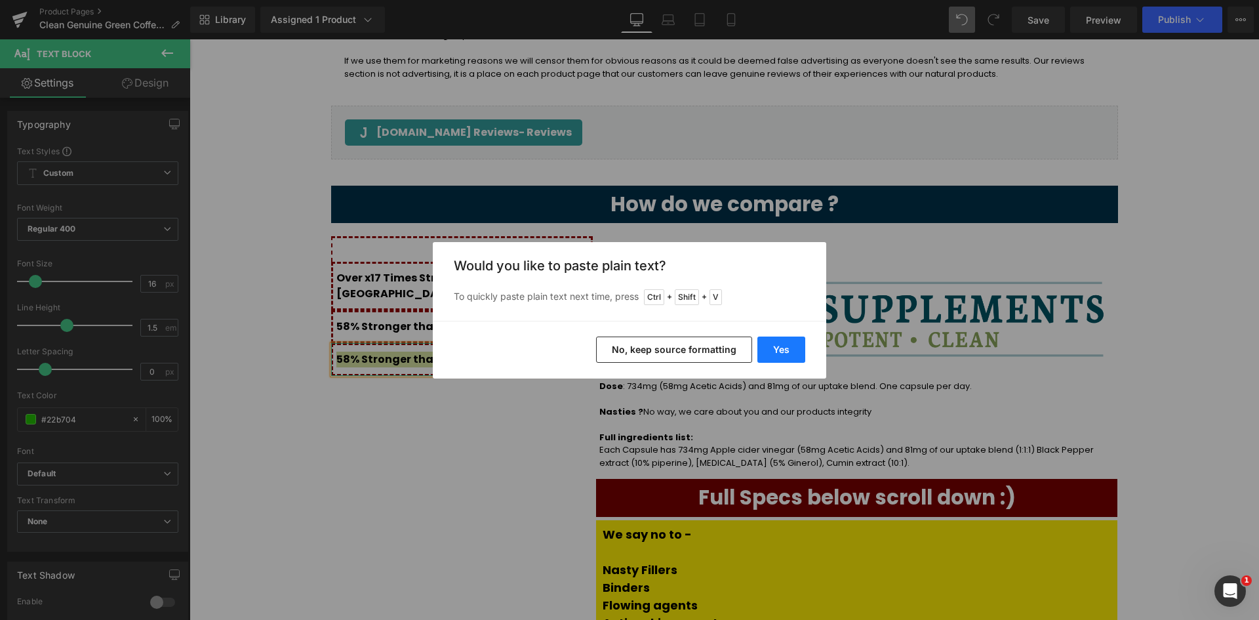
click at [778, 340] on button "Yes" at bounding box center [781, 349] width 48 height 26
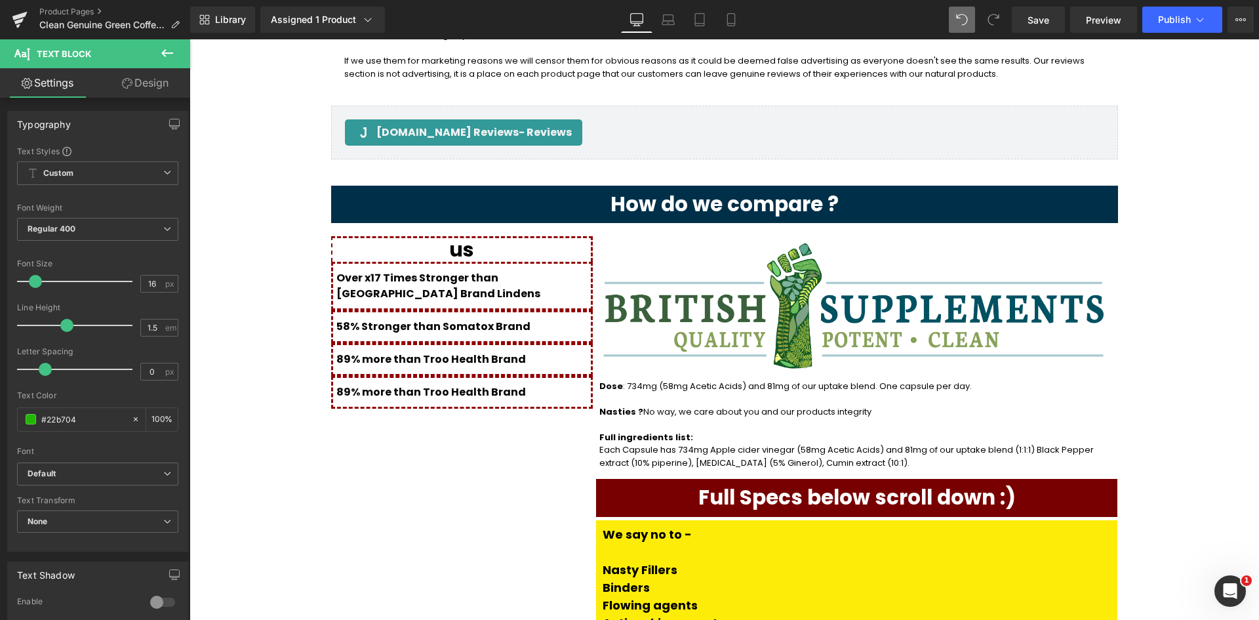
click at [505, 376] on div "89% more than Troo Health Brand Text Block" at bounding box center [462, 392] width 262 height 33
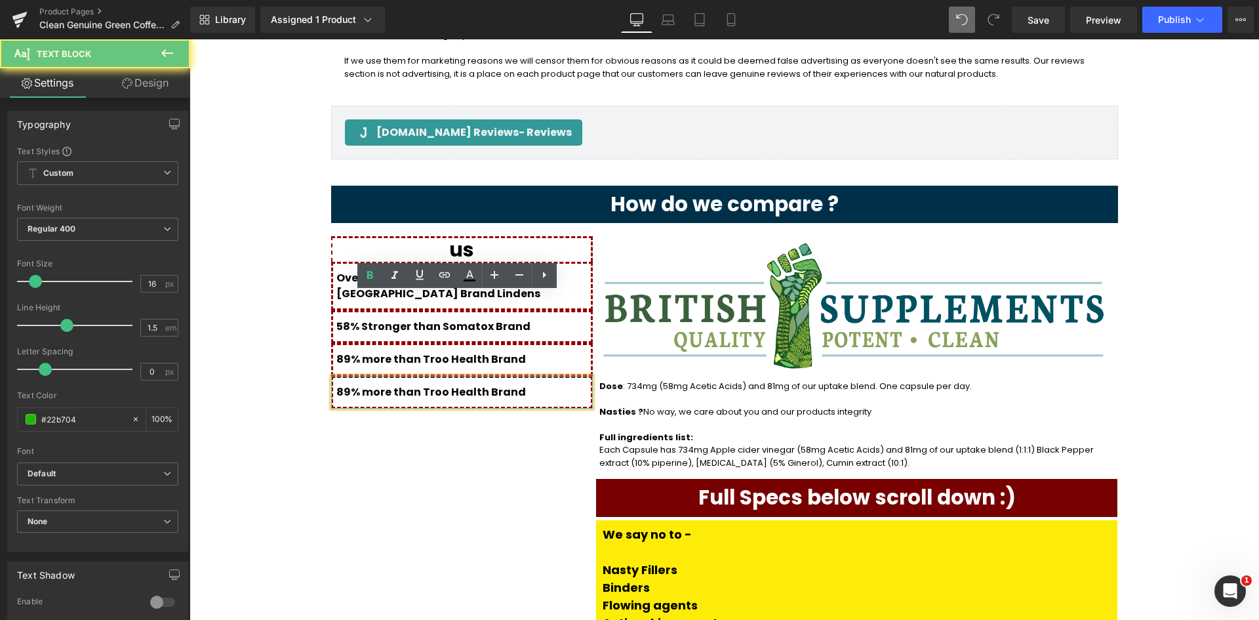
click at [502, 384] on p "89% more than Troo Health Brand" at bounding box center [463, 392] width 255 height 16
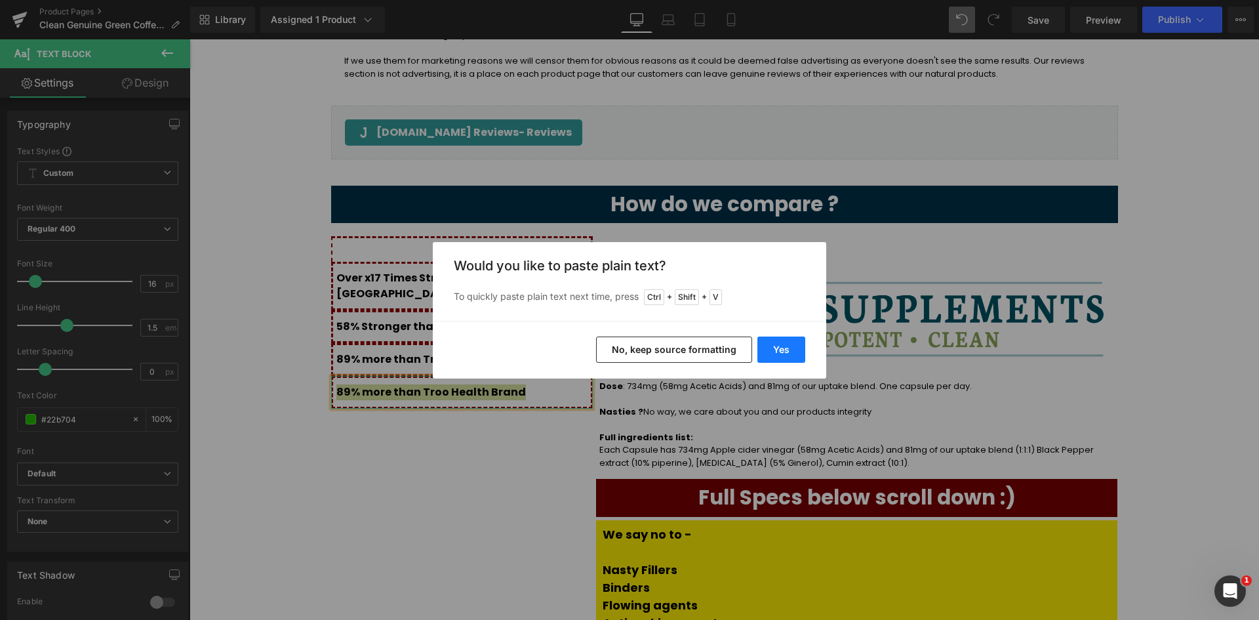
click at [765, 343] on button "Yes" at bounding box center [781, 349] width 48 height 26
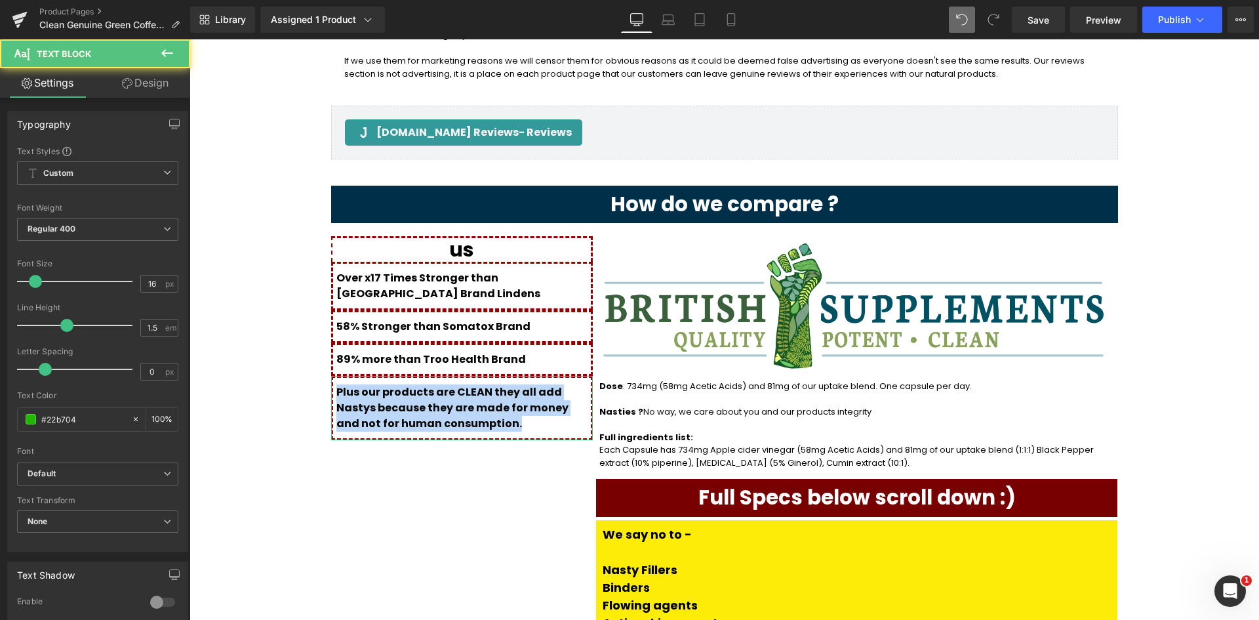
drag, startPoint x: 439, startPoint y: 346, endPoint x: 332, endPoint y: 312, distance: 112.2
click at [336, 384] on p "Plus our products are CLEAN they all add Nastys because they are made for money…" at bounding box center [463, 407] width 255 height 47
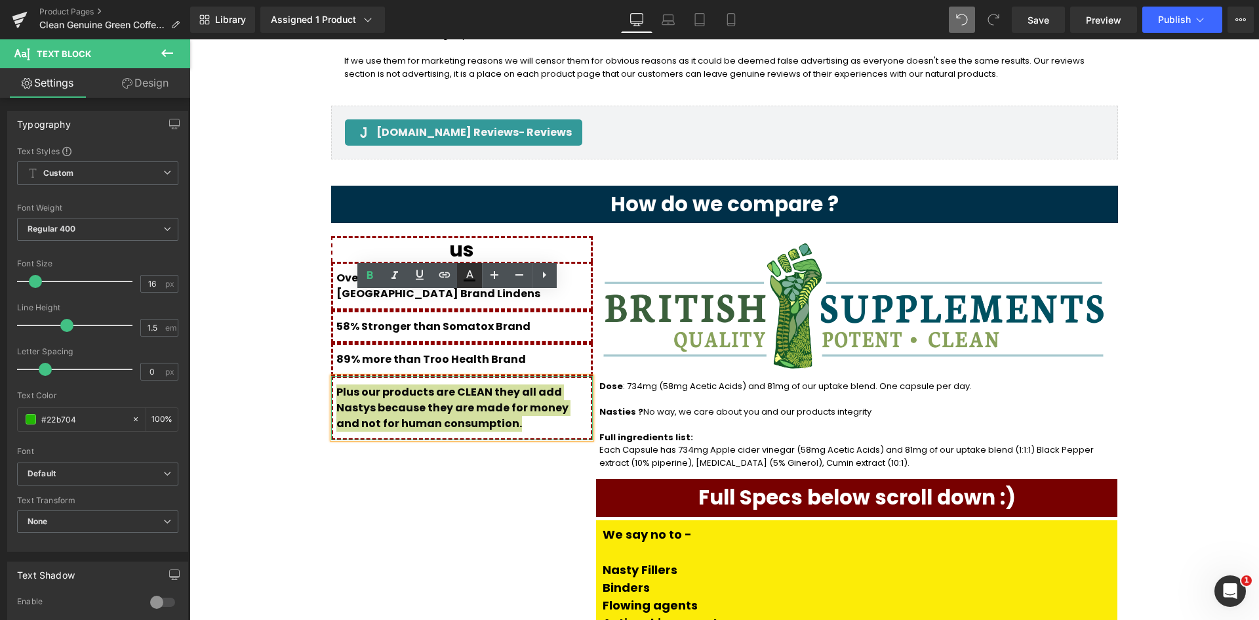
click at [466, 273] on icon at bounding box center [470, 276] width 16 height 16
type input "#070707"
type input "100"
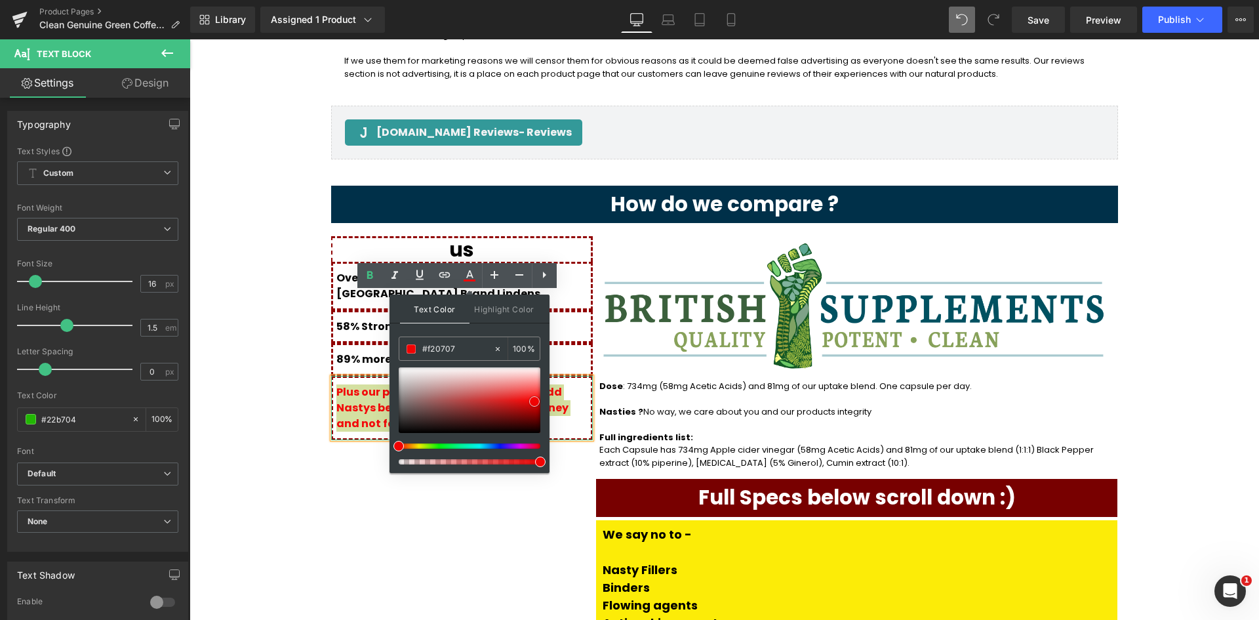
type input "#f20202"
drag, startPoint x: 492, startPoint y: 395, endPoint x: 541, endPoint y: 403, distance: 49.3
click at [540, 403] on div at bounding box center [470, 400] width 142 height 66
click at [331, 412] on div "us Heading Over x17 Times Stronger than UK Brand Lindens Text Block 58% Stronge…" at bounding box center [462, 506] width 262 height 540
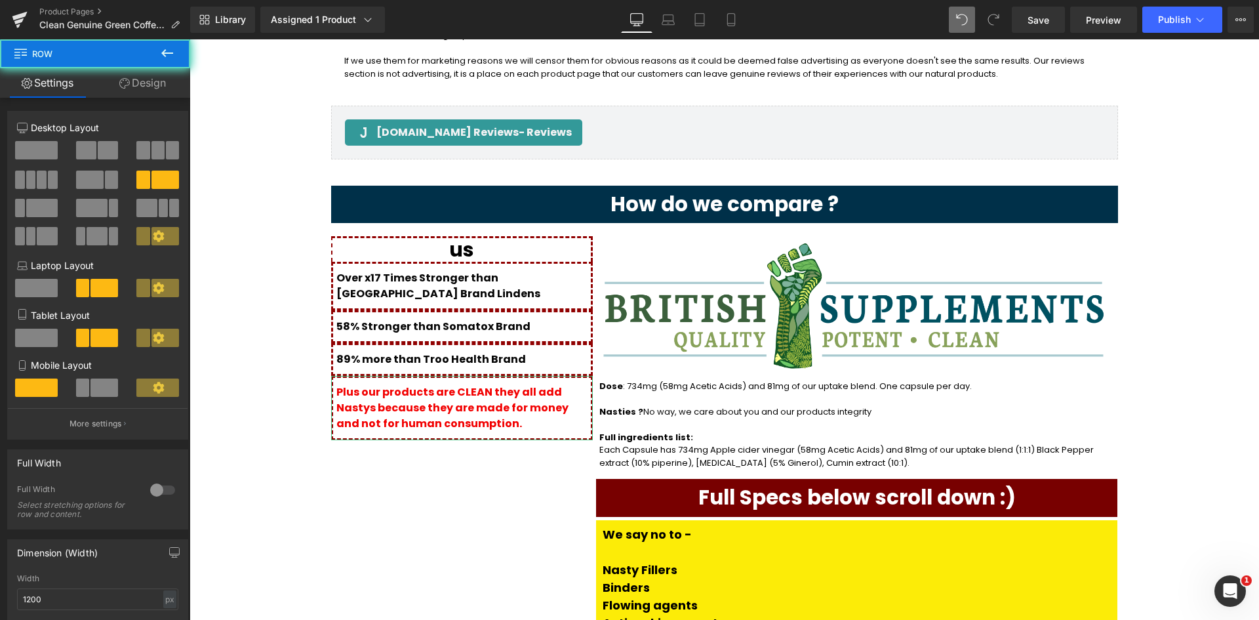
click at [342, 415] on div "us Heading Over x17 Times Stronger than UK Brand Lindens Text Block 58% Stronge…" at bounding box center [462, 506] width 262 height 540
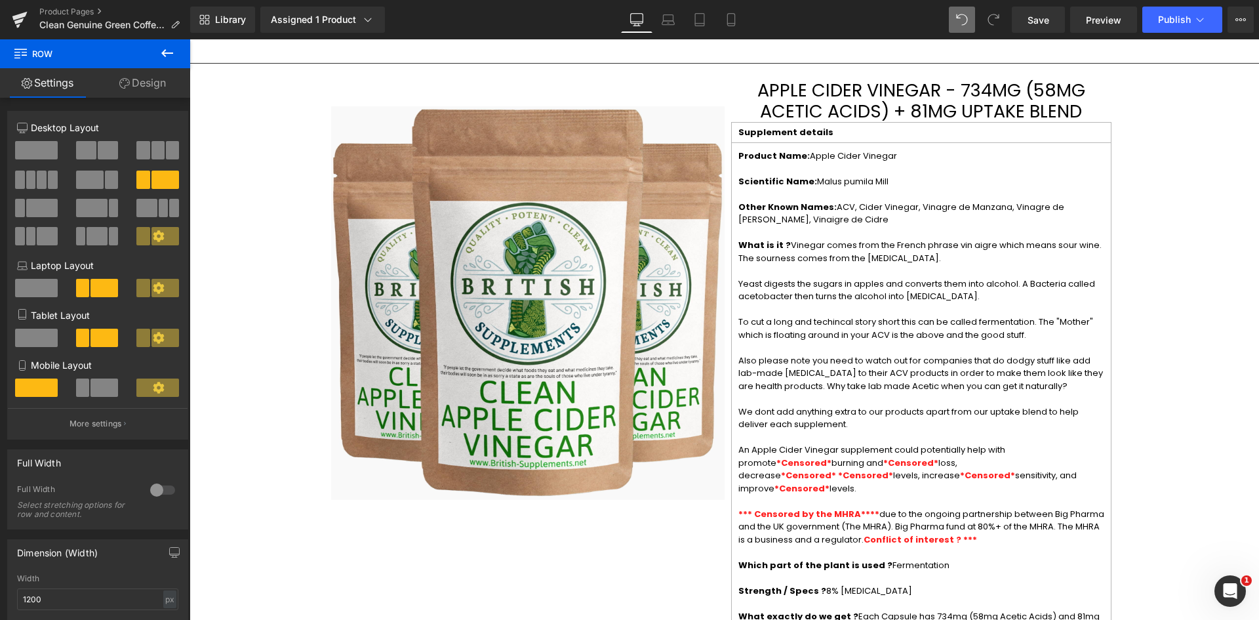
scroll to position [2393, 0]
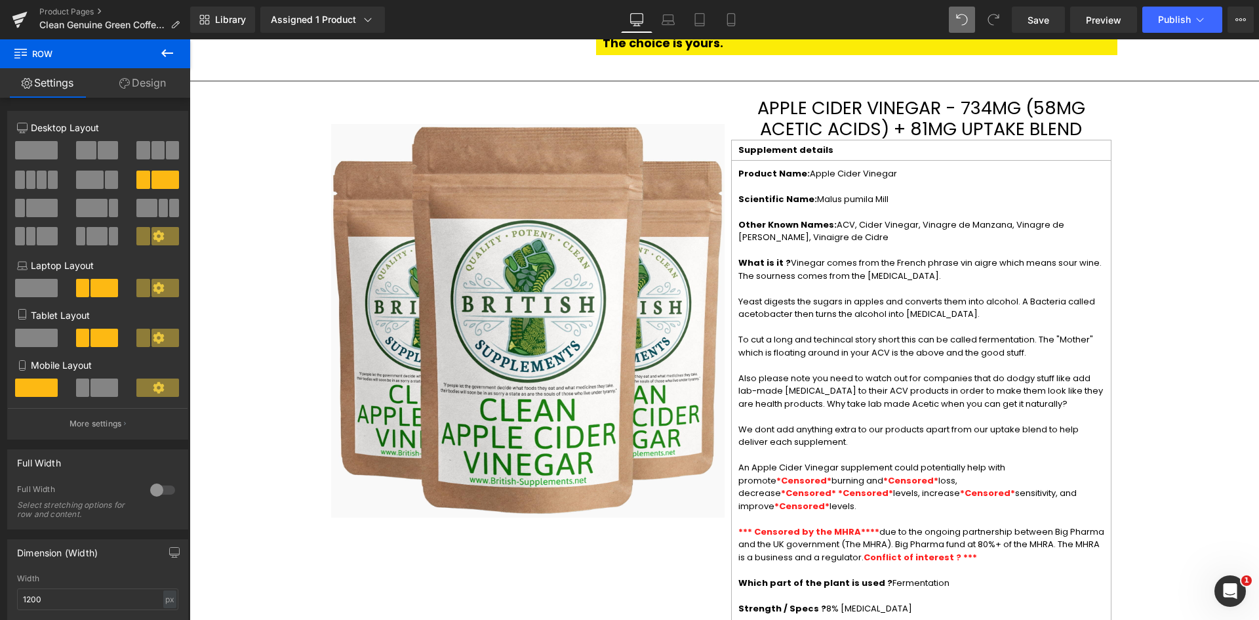
click at [805, 256] on p "What is it ? Vinegar comes from the French phrase vin aigre which means sour wi…" at bounding box center [921, 269] width 366 height 26
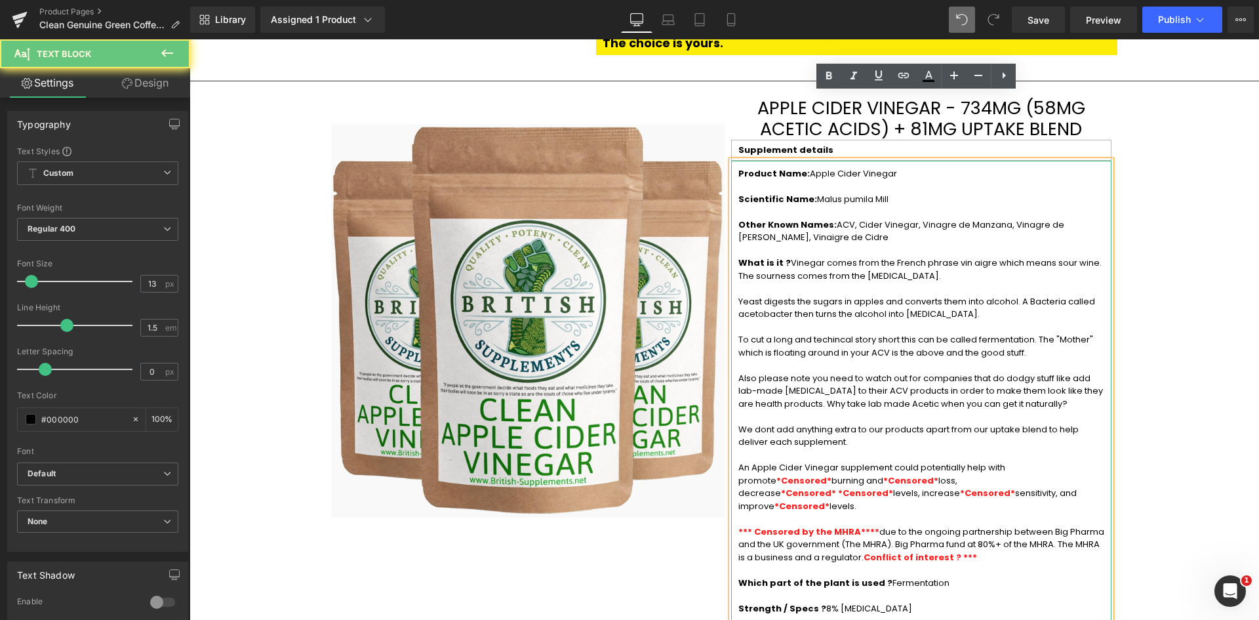
drag, startPoint x: 807, startPoint y: 141, endPoint x: 771, endPoint y: 121, distance: 42.0
click at [807, 205] on p at bounding box center [921, 211] width 366 height 13
click at [738, 167] on span "Product Name:" at bounding box center [773, 173] width 71 height 12
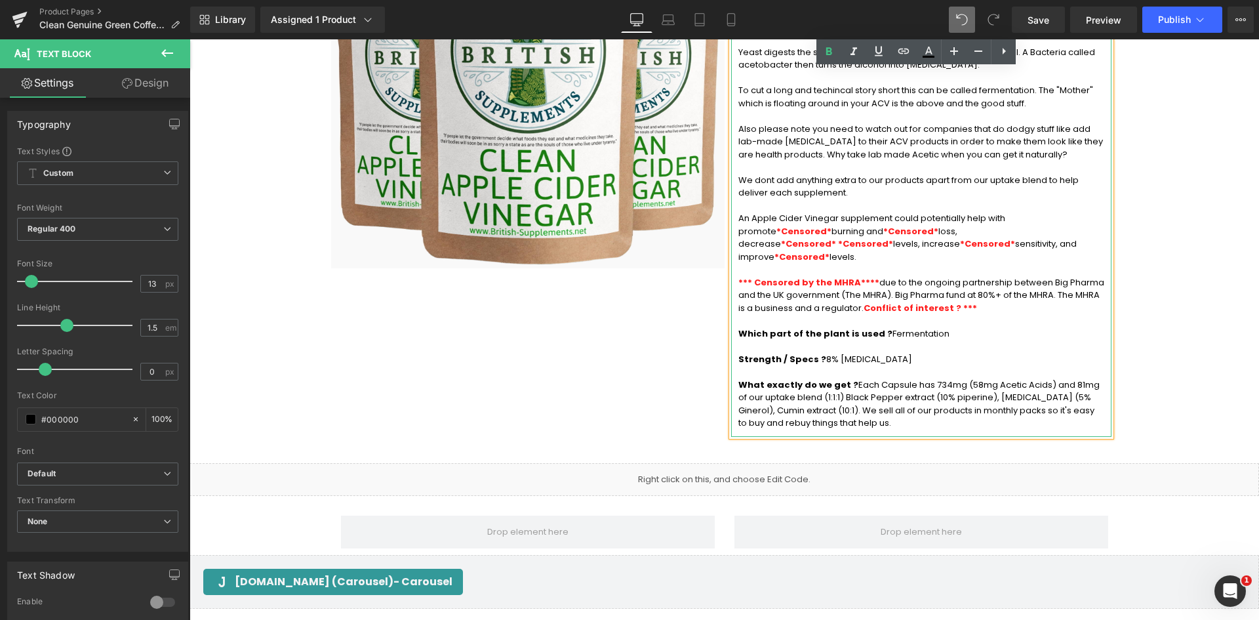
scroll to position [2655, 0]
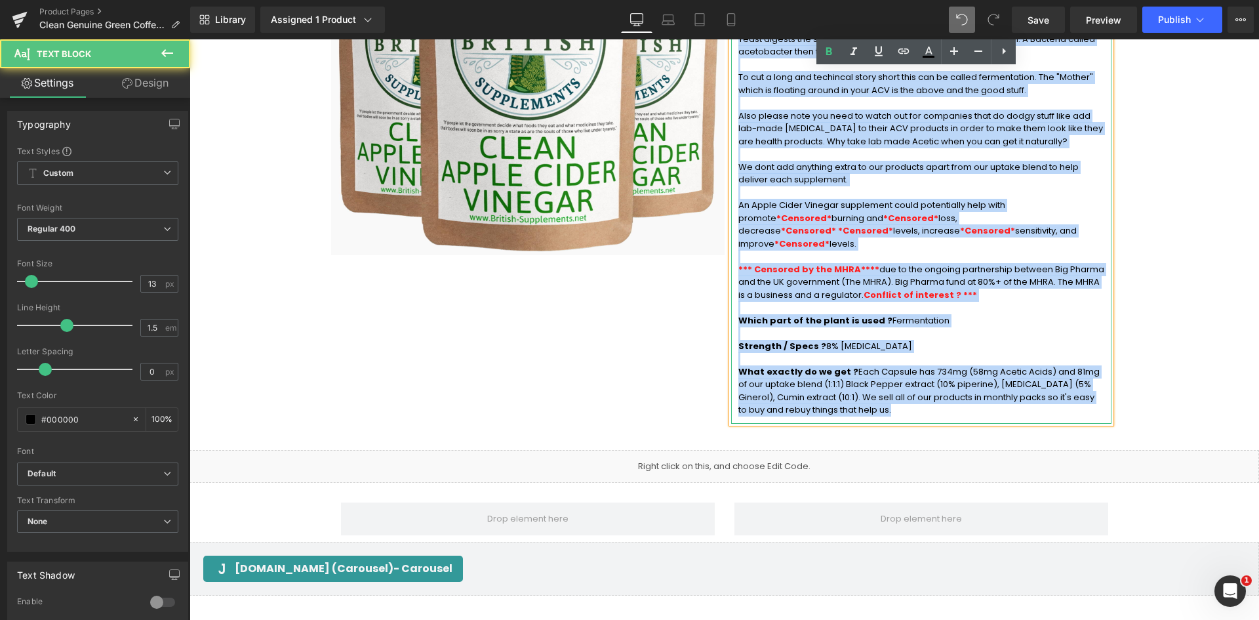
click at [787, 365] on p "What exactly do we get ? Each Capsule has 734mg (58mg Acetic Acids) and 81mg of…" at bounding box center [921, 390] width 366 height 51
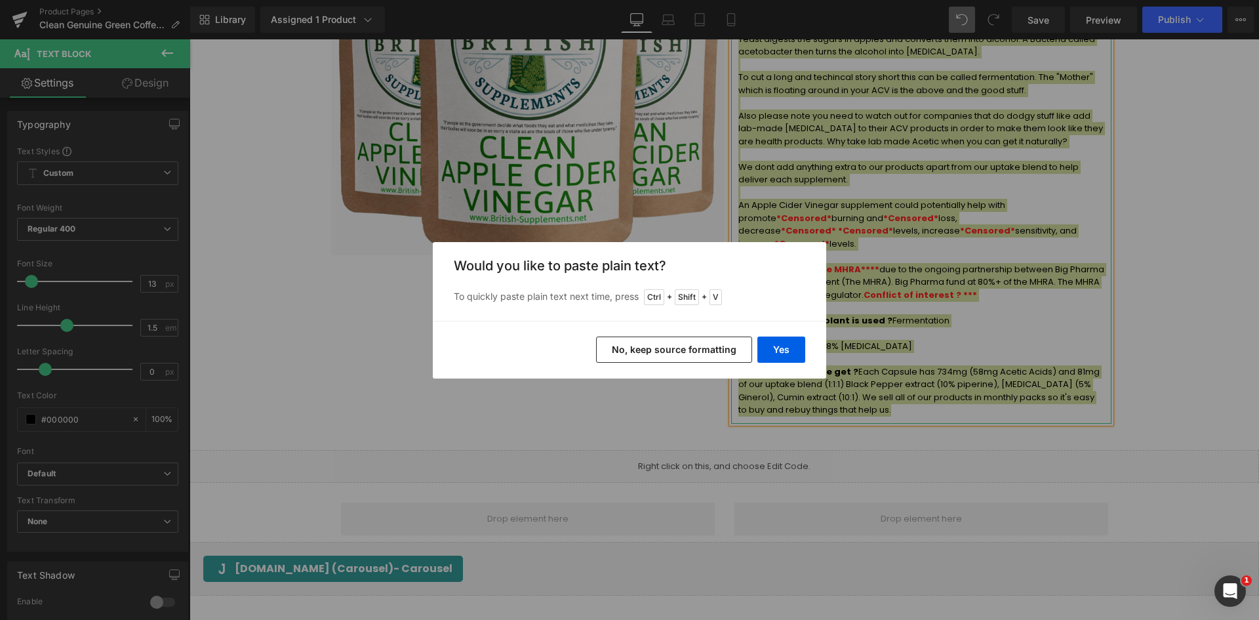
click at [738, 346] on button "No, keep source formatting" at bounding box center [674, 349] width 156 height 26
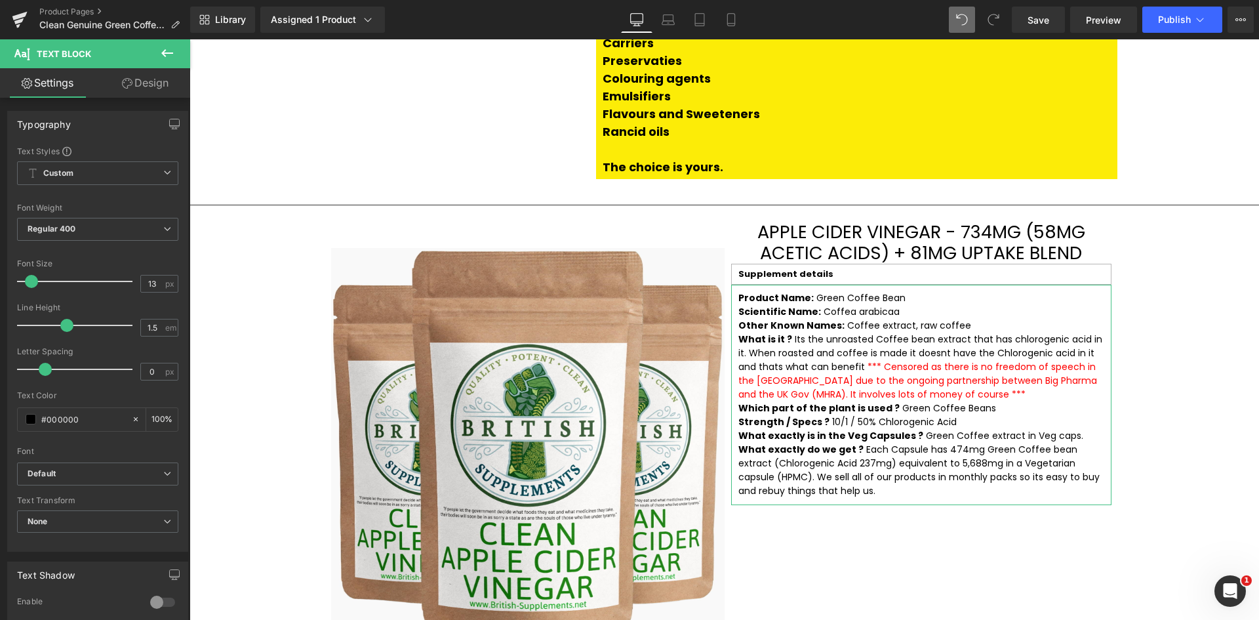
scroll to position [2262, 0]
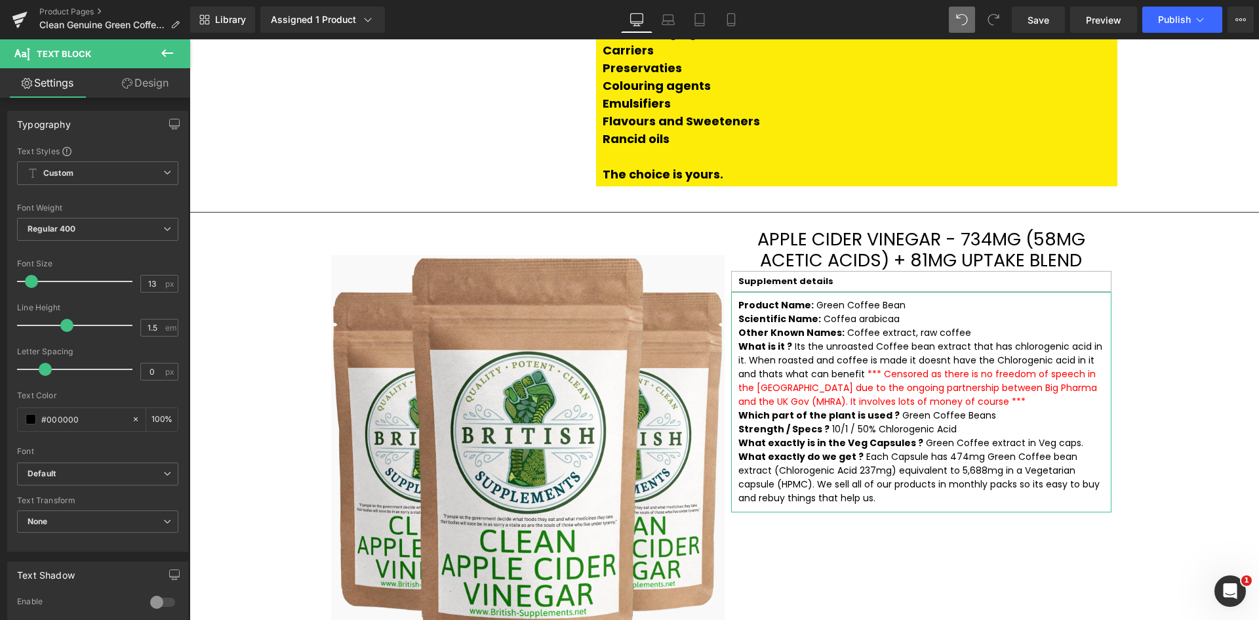
drag, startPoint x: 776, startPoint y: 319, endPoint x: 789, endPoint y: 315, distance: 13.5
click at [776, 367] on span "*** Censored as there is no freedom of speech in the UK due to the ongoing part…" at bounding box center [917, 387] width 359 height 41
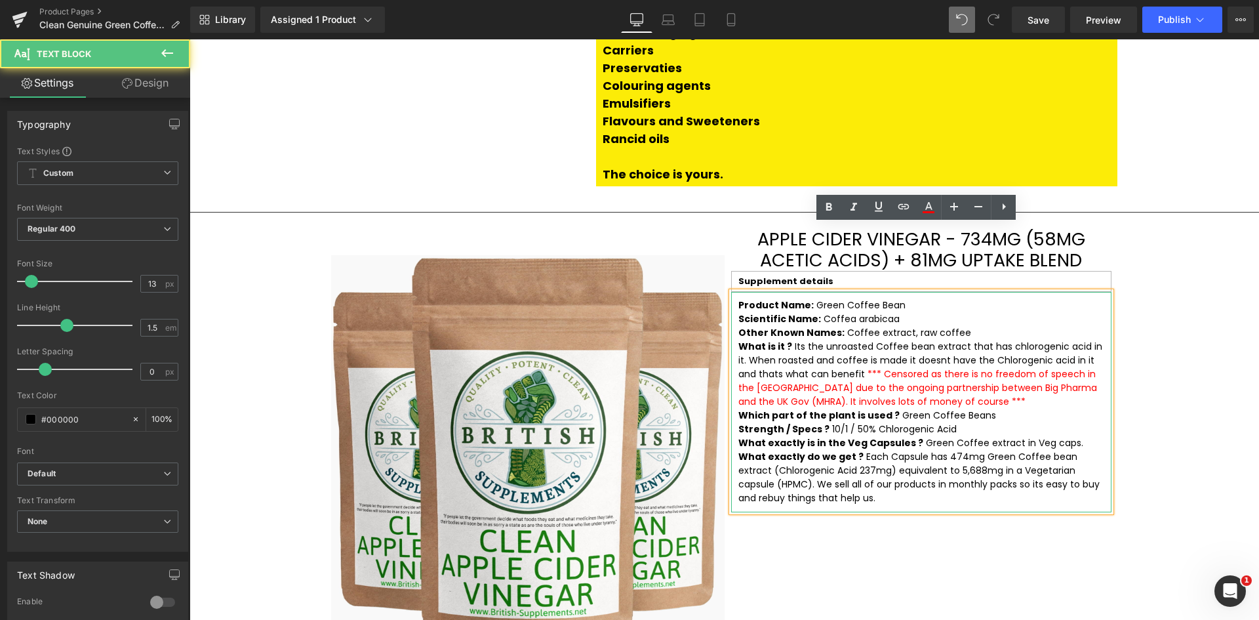
click at [852, 340] on span "What is it ? Its the unroasted Coffee bean extract that has chlorogenic acid in…" at bounding box center [920, 374] width 364 height 68
click at [881, 298] on p "Product Name: Green Coffee Bean" at bounding box center [921, 305] width 366 height 14
click at [901, 298] on p "Product Name: Green Coffee Bean" at bounding box center [921, 305] width 366 height 14
click at [733, 292] on div "Product Name: Green Coffee Bean Scientific Name: Coffea arabicaa Other Known Na…" at bounding box center [921, 402] width 380 height 220
click at [1091, 450] on p "What exactly do we get ? Each Capsule has 474mg Green Coffee bean extract (Chlo…" at bounding box center [921, 477] width 366 height 55
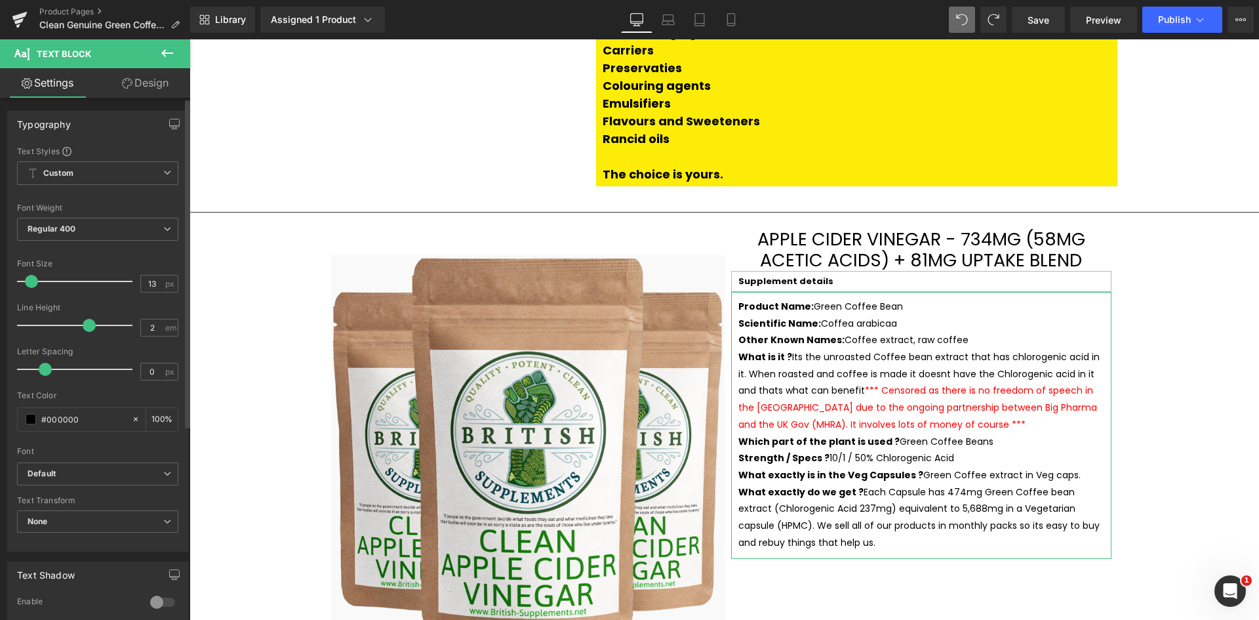
type input "2.1"
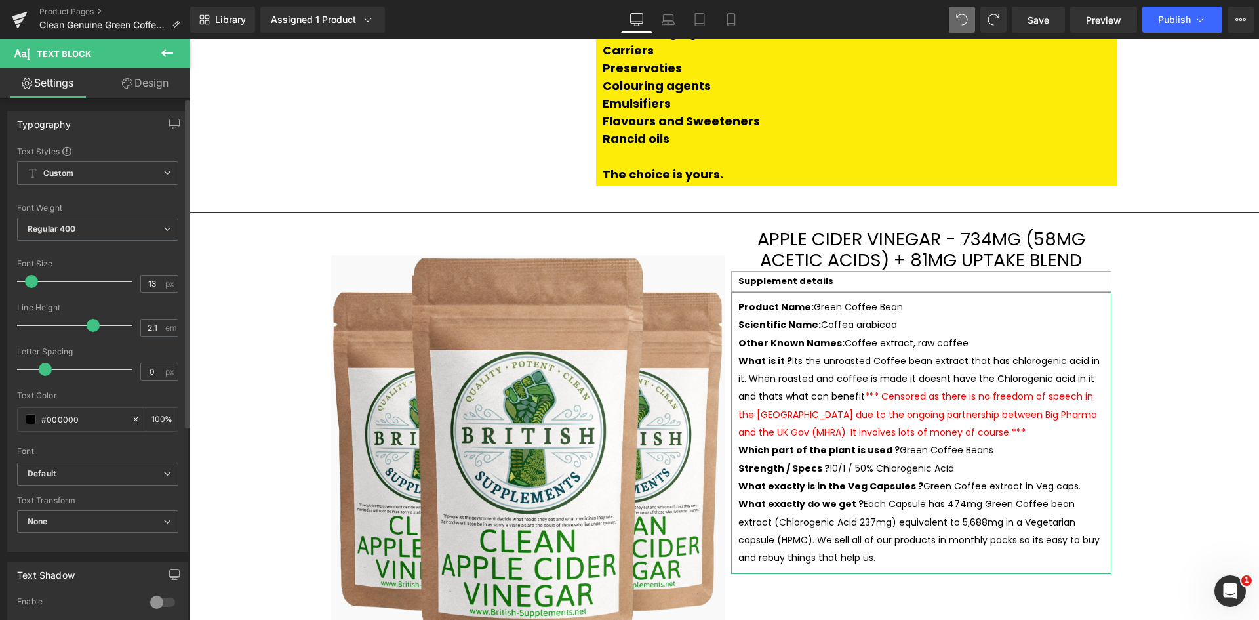
drag, startPoint x: 66, startPoint y: 327, endPoint x: 90, endPoint y: 331, distance: 24.6
click at [90, 331] on span at bounding box center [93, 325] width 13 height 13
click at [1008, 567] on div "Image APPLE CIDER VINEGAR - 734mg (58mg Acetic Acids) + 81mg uptake blend Headi…" at bounding box center [724, 447] width 787 height 456
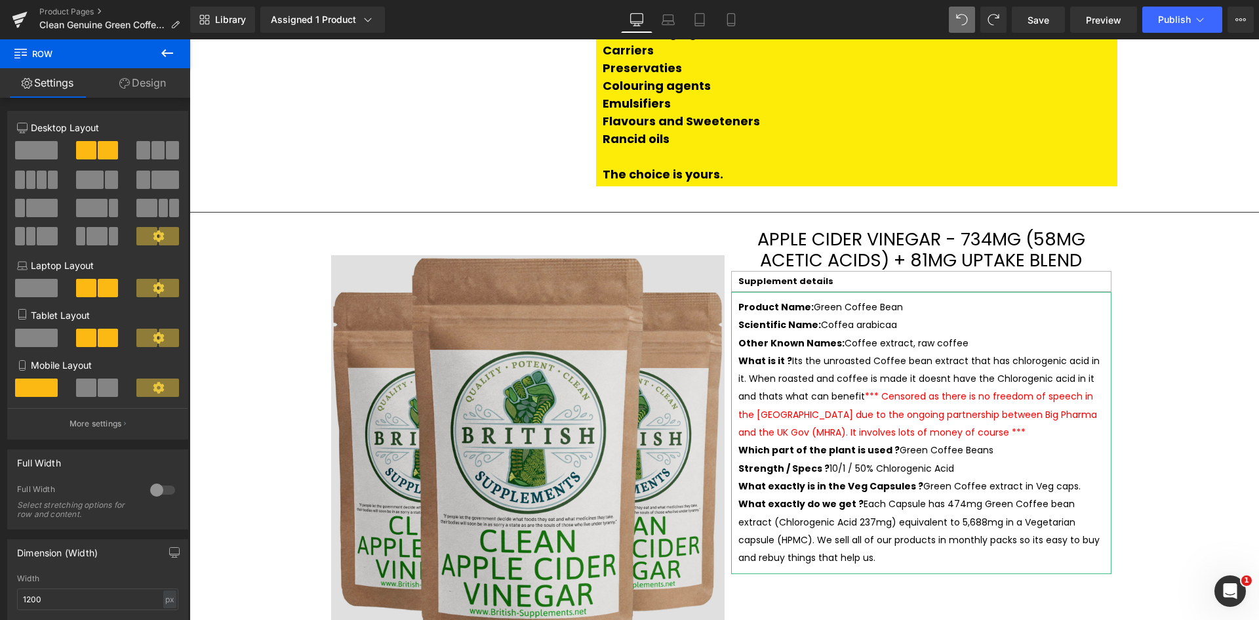
click at [586, 405] on img at bounding box center [527, 439] width 393 height 420
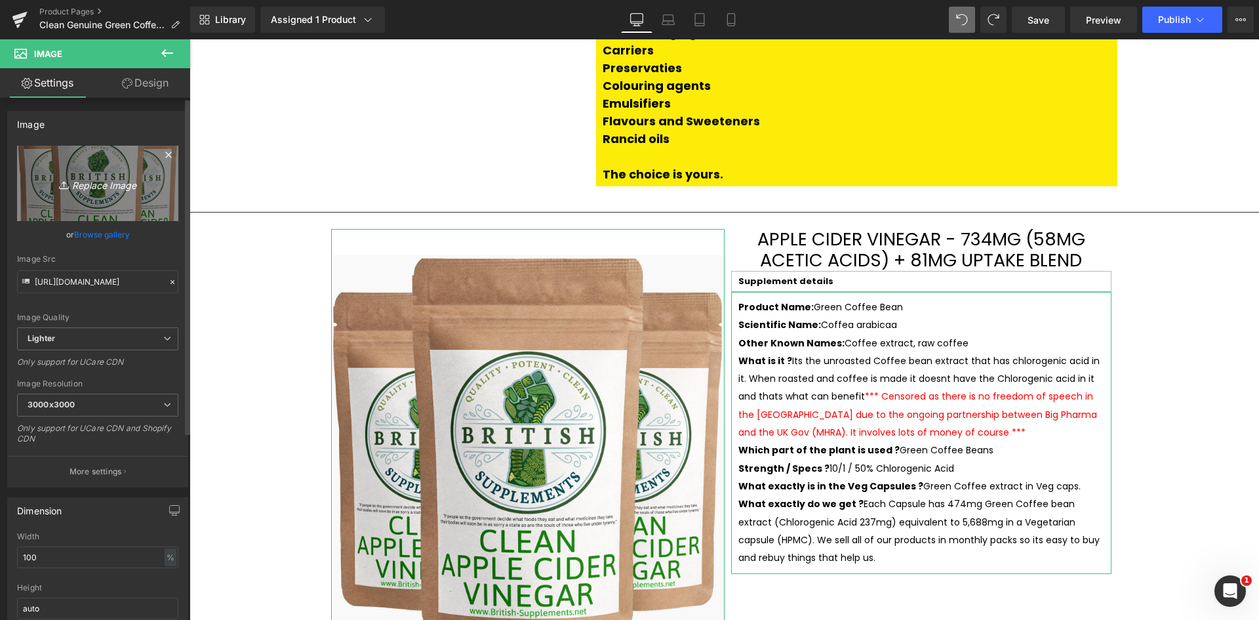
click at [79, 193] on link "Replace Image" at bounding box center [97, 183] width 161 height 75
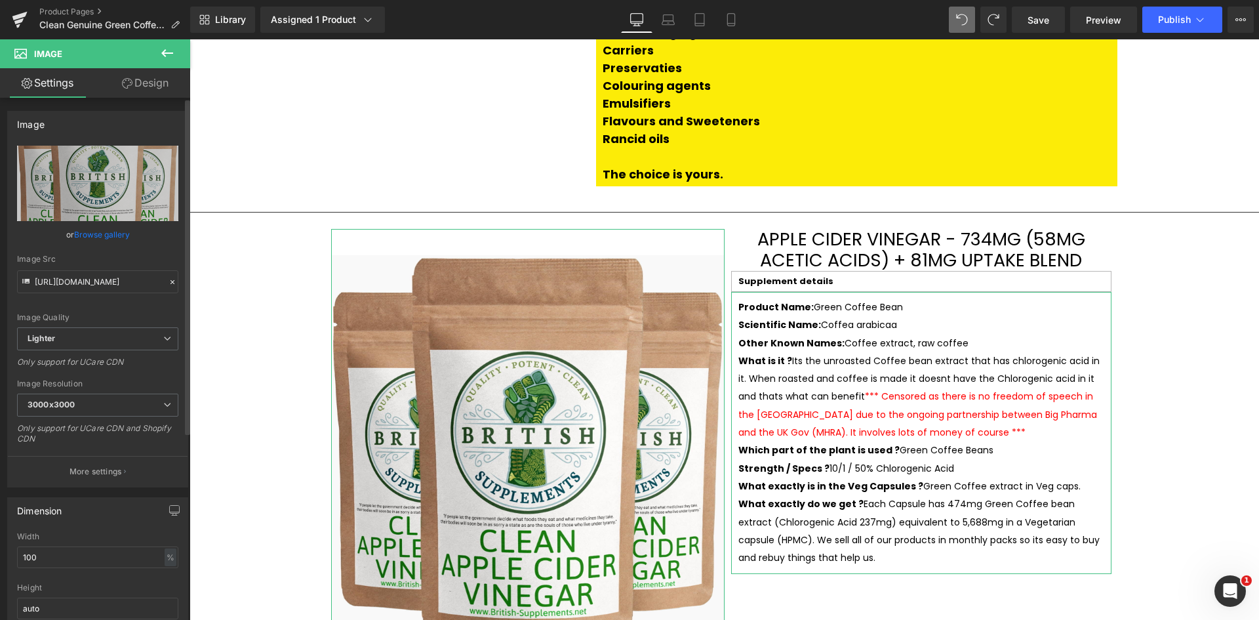
click at [168, 282] on icon at bounding box center [172, 281] width 9 height 9
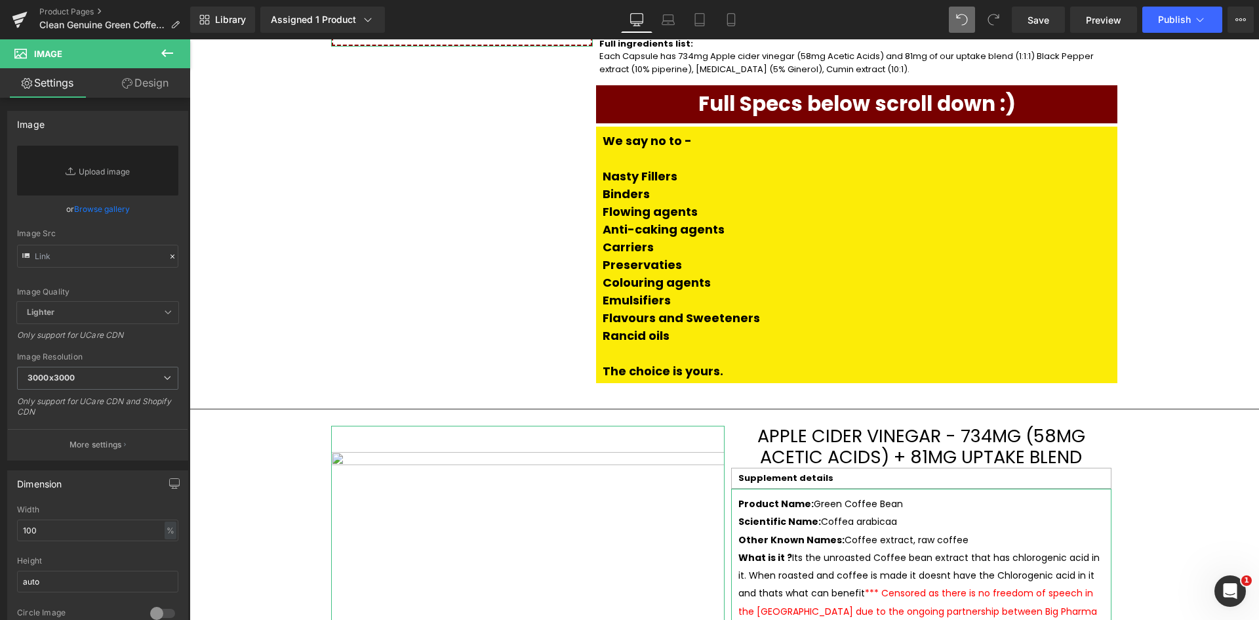
scroll to position [2393, 0]
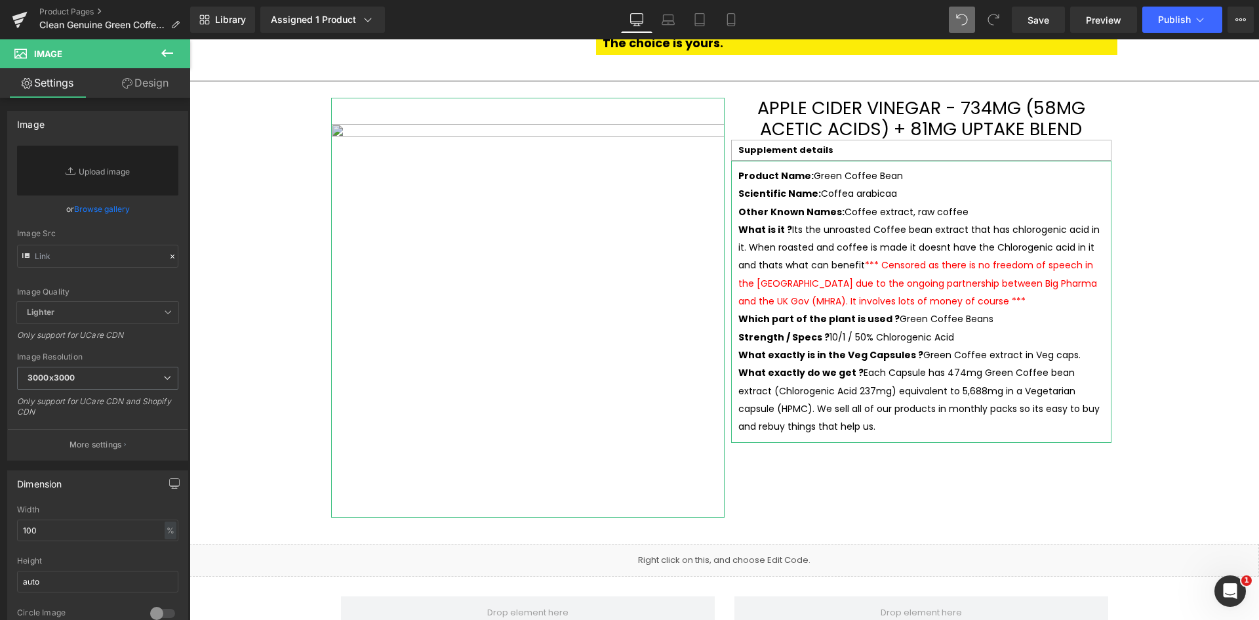
click at [483, 184] on img at bounding box center [527, 308] width 393 height 420
click at [80, 252] on input "text" at bounding box center [97, 256] width 161 height 23
paste input "https://www.british-supplements.net/cdn/shop/products/clean-genuine-green-coffe…"
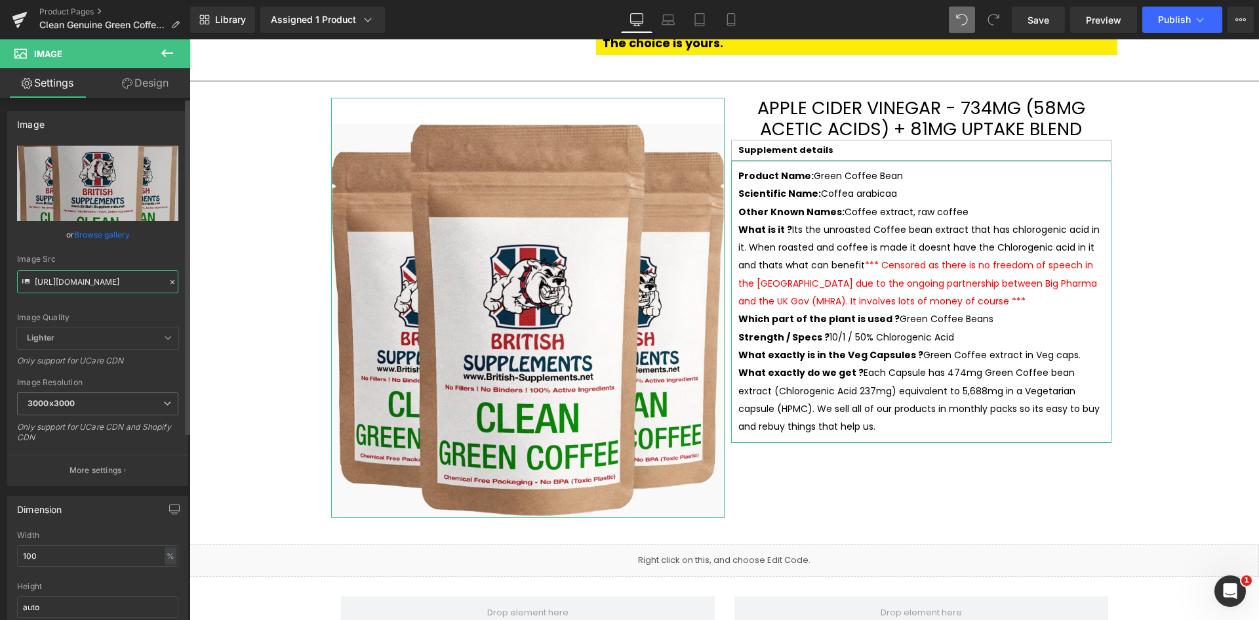
type input "https://www.british-supplements.net/cdn/shop/products/clean-genuine-green-coffe…"
click at [159, 247] on div "Image Quality Lighter Lightest Lighter Lighter Lightest Only support for UCare …" at bounding box center [97, 237] width 161 height 182
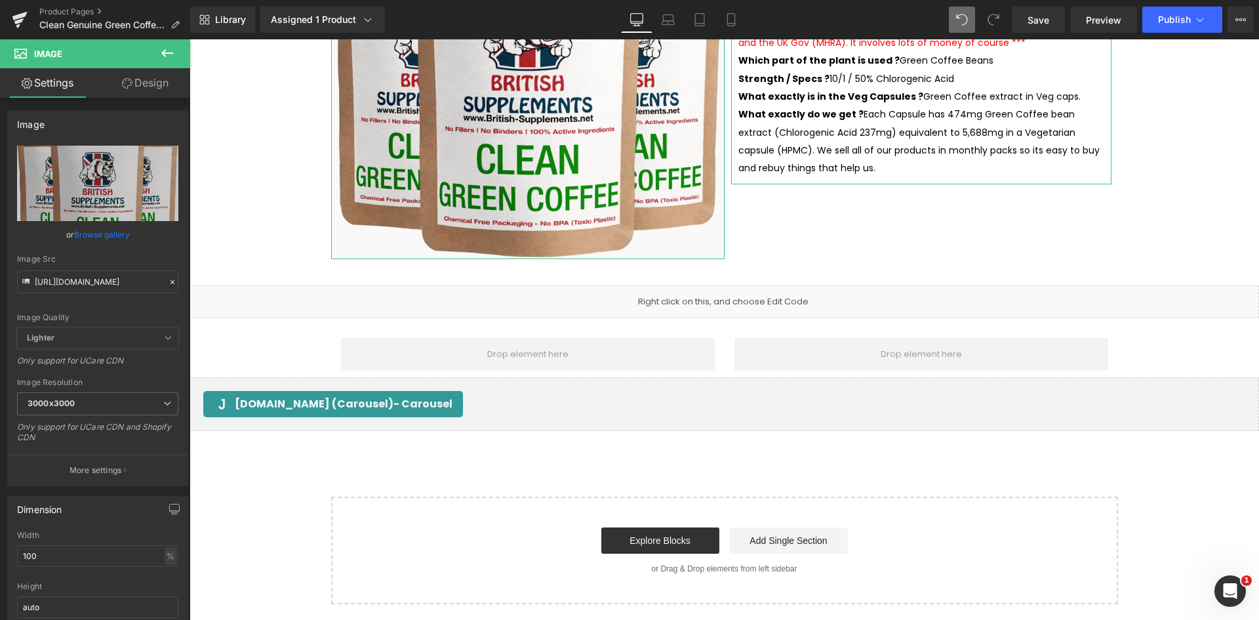
scroll to position [2655, 0]
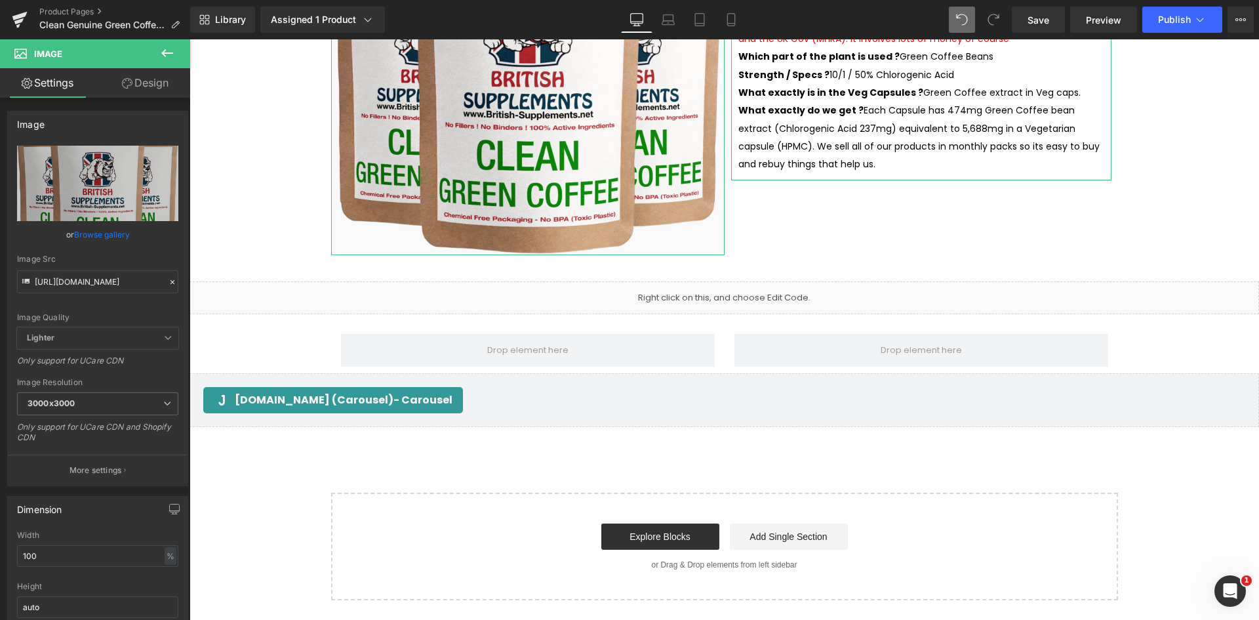
click at [506, 387] on div "Judge.me (Carousel) - Carousel" at bounding box center [724, 400] width 1042 height 26
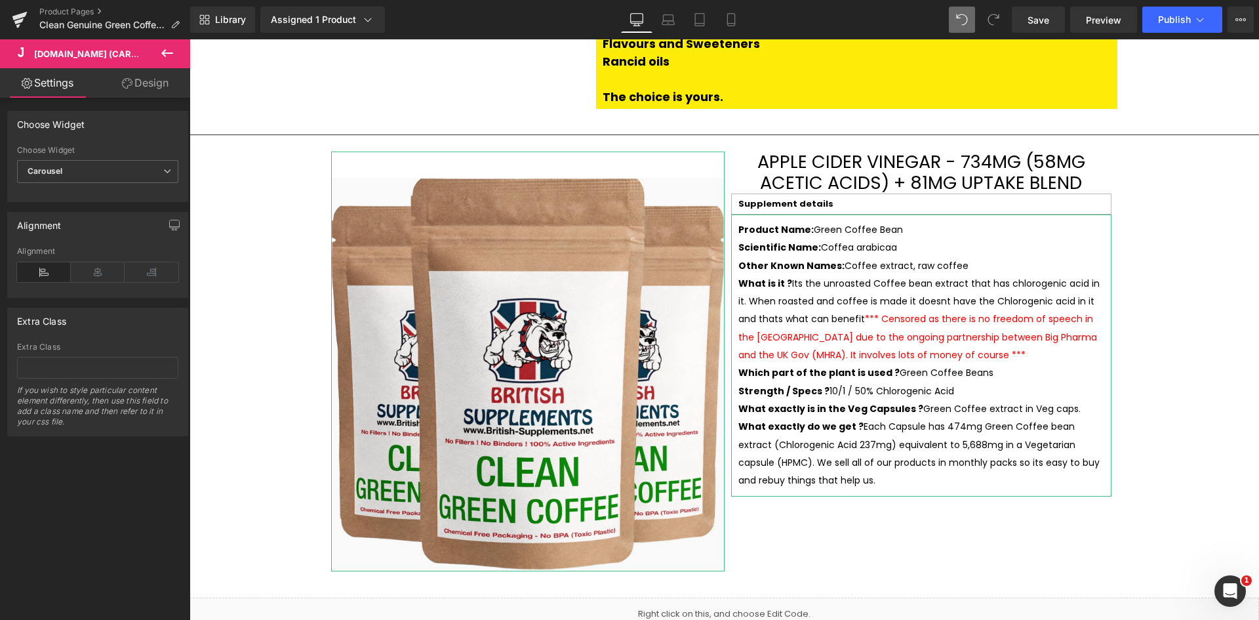
scroll to position [2441, 0]
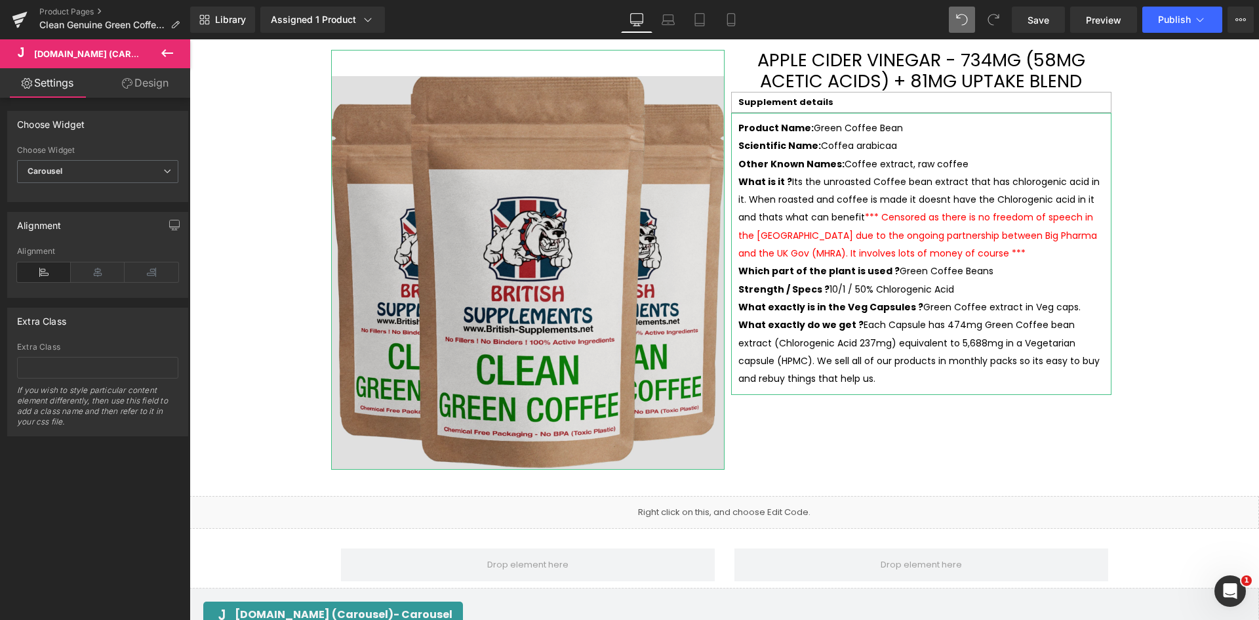
click at [510, 196] on img at bounding box center [527, 260] width 393 height 420
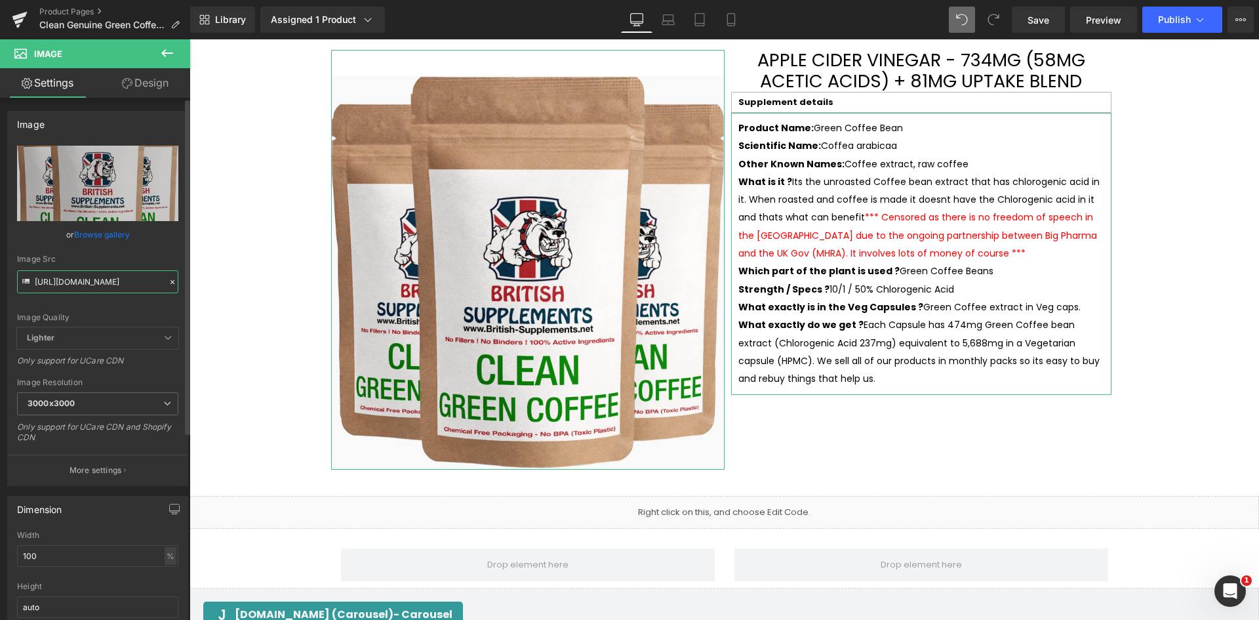
click at [97, 279] on input "https://www.british-supplements.net/cdn/shop/products/clean-genuine-green-coffe…" at bounding box center [97, 281] width 161 height 23
paste input "text"
type input "https://www.british-supplements.net/cdn/shop/products/clean-genuine-green-coffe…"
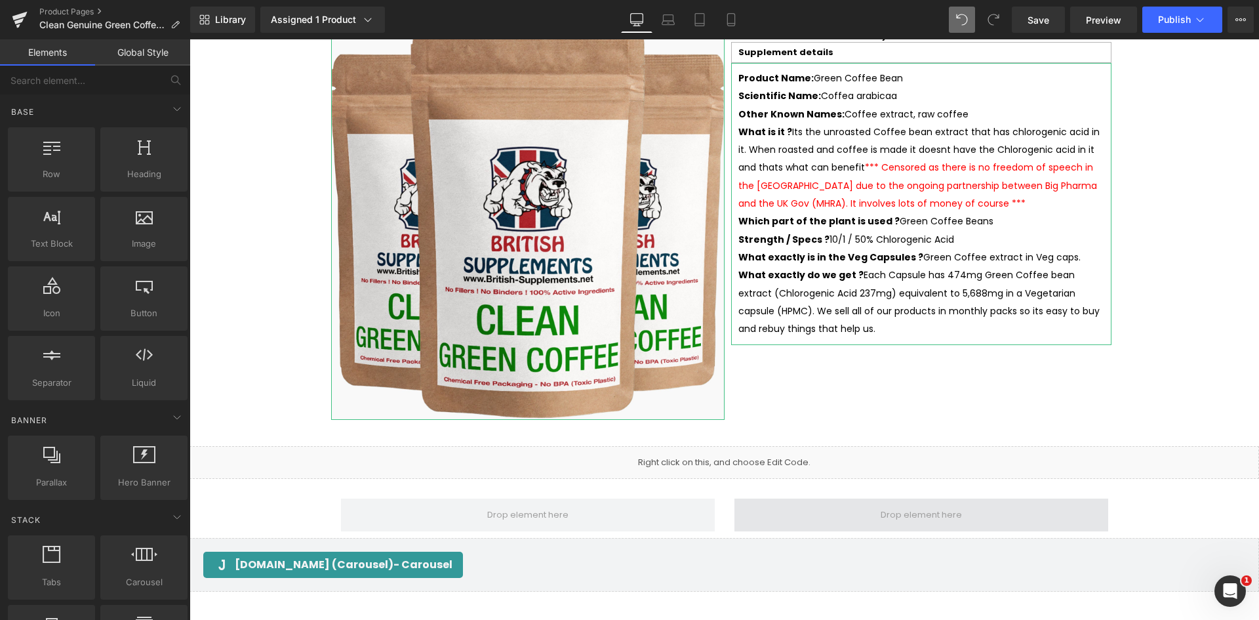
scroll to position [2506, 0]
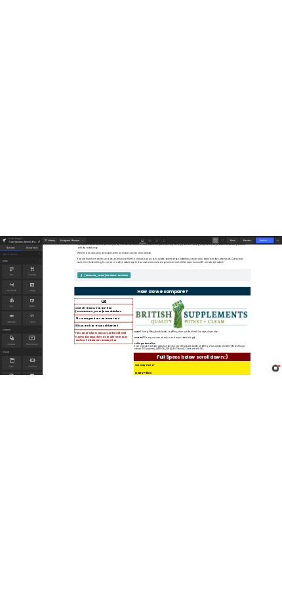
scroll to position [1719, 0]
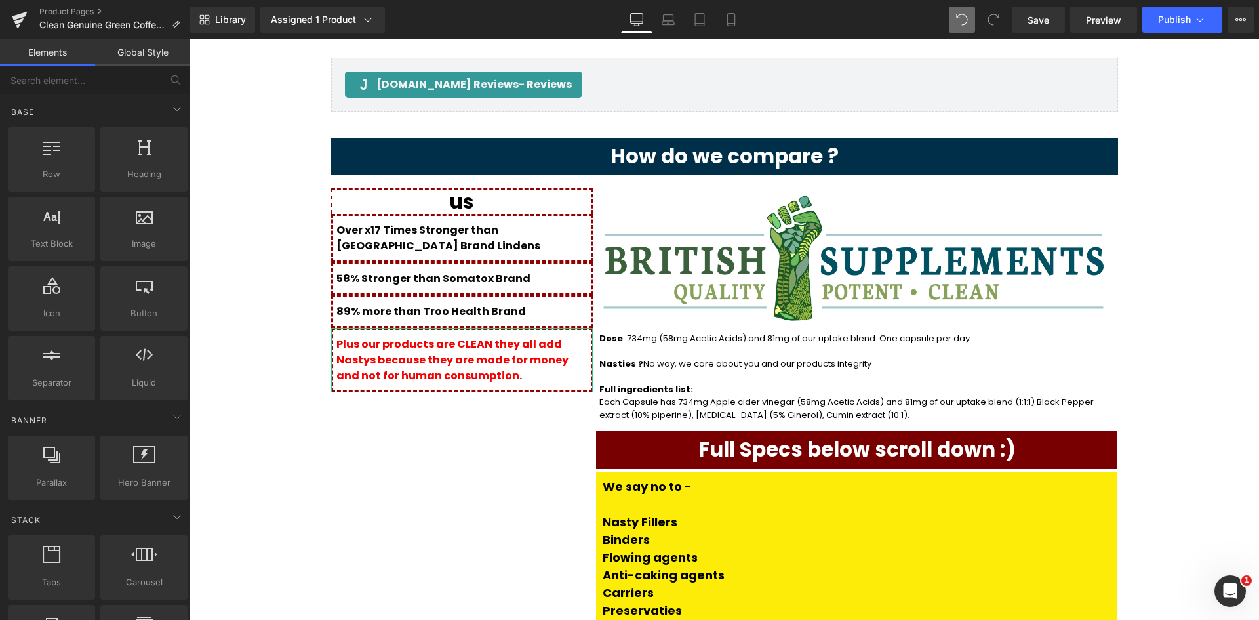
click at [635, 395] on p "Each Capsule has 734mg Apple cider vinegar (58mg Acetic Acids) and 81mg of our …" at bounding box center [855, 408] width 512 height 26
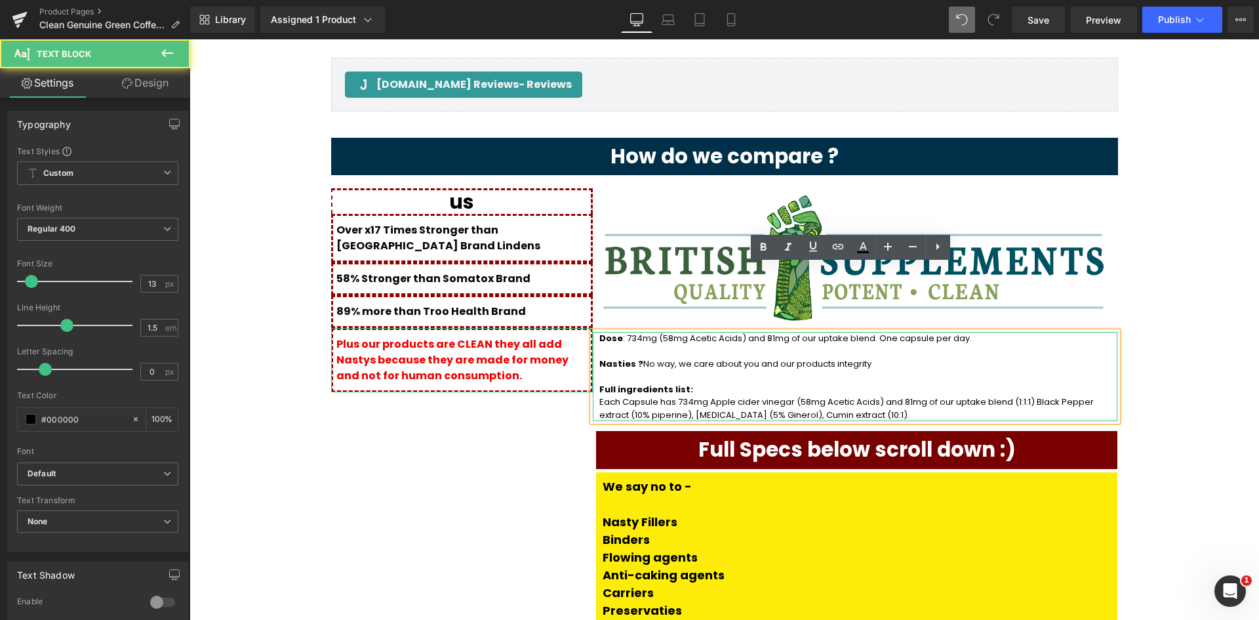
click at [694, 395] on p "Each Capsule has 734mg Apple cider vinegar (58mg Acetic Acids) and 81mg of our …" at bounding box center [855, 408] width 512 height 26
click at [788, 395] on p "Each Capsule has 734mg Apple cider vinegar (58mg Acetic Acids) and 81mg of our …" at bounding box center [855, 408] width 512 height 26
click at [824, 418] on div at bounding box center [855, 419] width 525 height 3
click at [836, 395] on p "Each Capsule has 734mg Apple cider vinegar (58mg Acetic Acids) and 81mg of our …" at bounding box center [855, 408] width 512 height 26
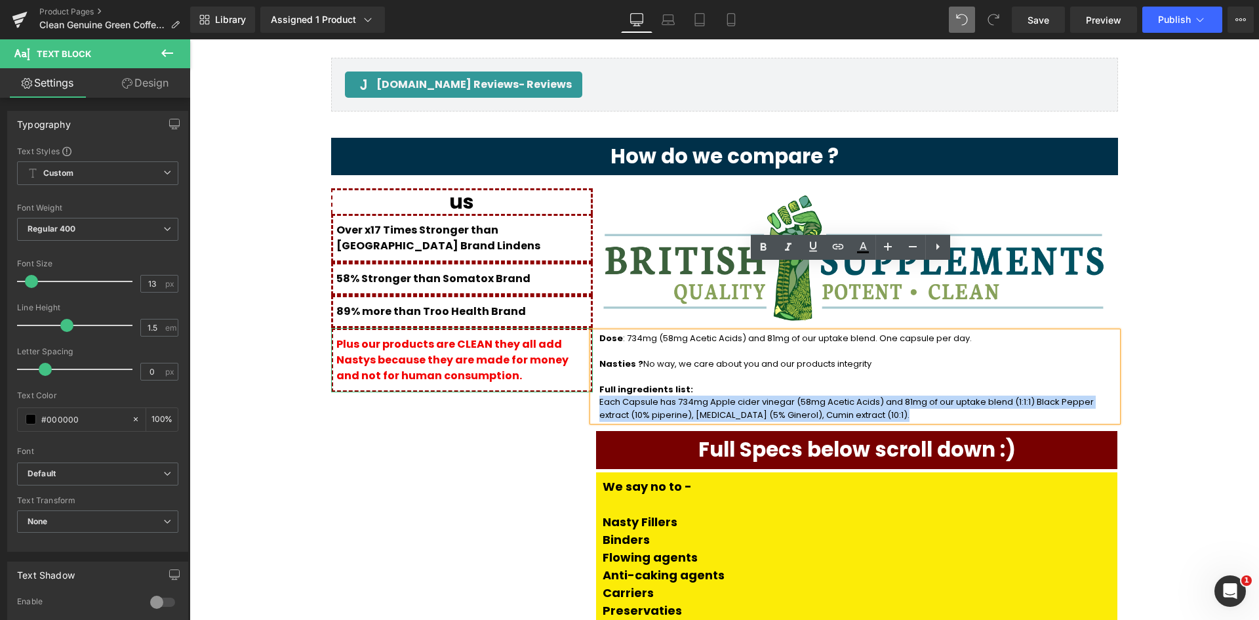
click at [593, 334] on div "Dose : 734mg (58mg Acetic Acids) and 81mg of our uptake blend. One capsule per …" at bounding box center [855, 377] width 525 height 90
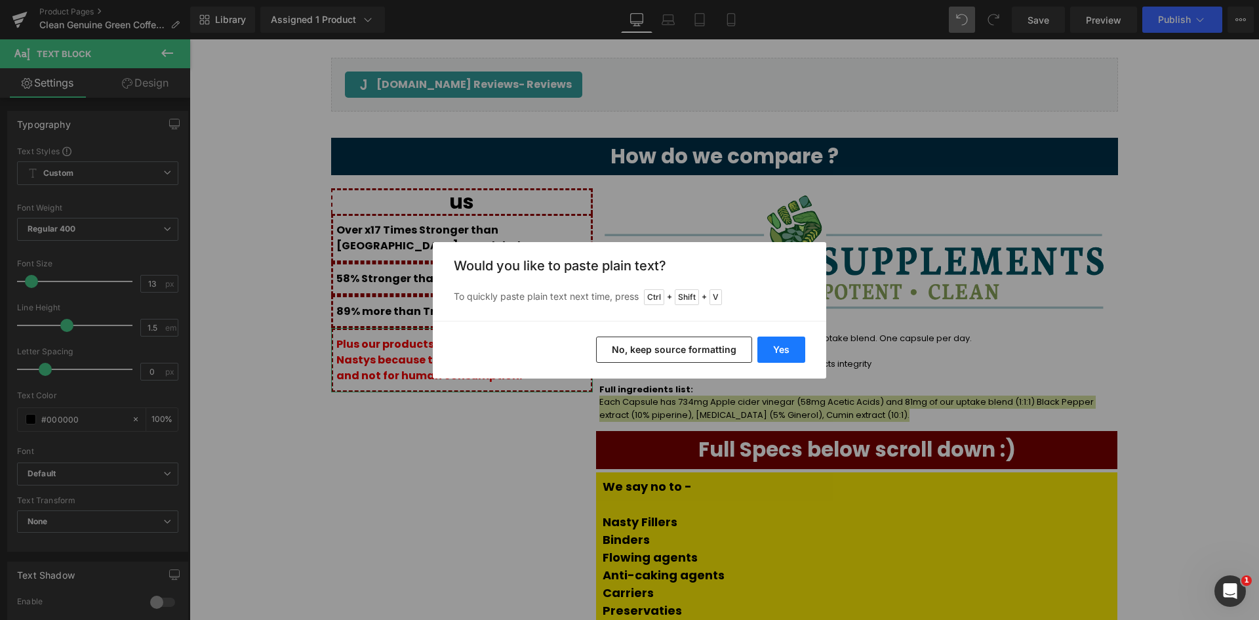
click at [773, 344] on button "Yes" at bounding box center [781, 349] width 48 height 26
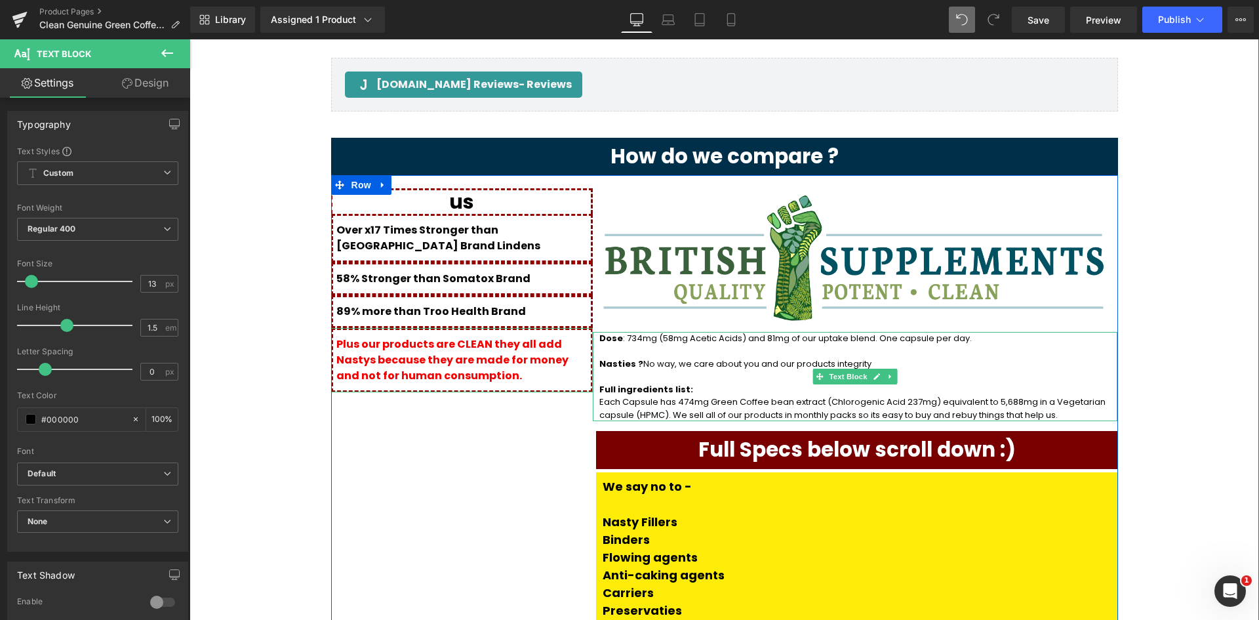
click at [965, 395] on p "Each Capsule has 474mg Green Coffee bean extract (Chlorogenic Acid 237mg) equiv…" at bounding box center [855, 408] width 512 height 26
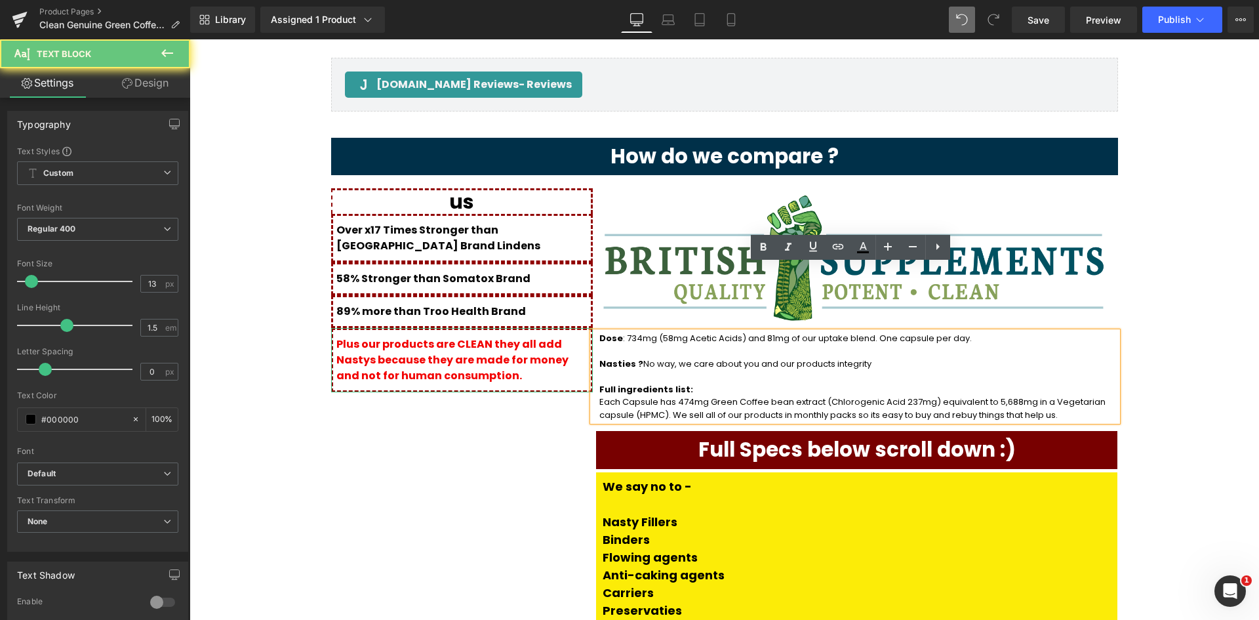
click at [976, 383] on p "Full ingredients list:" at bounding box center [855, 389] width 512 height 13
click at [631, 395] on p "Each Capsule has 474mg Green Coffee bean extract (Chlorogenic Acid 237mg) equiv…" at bounding box center [855, 408] width 512 height 26
click at [988, 395] on p "Each Capsule has 474mg Green Coffee bean extract (Chlorogenic Acid 237mg) equiv…" at bounding box center [855, 408] width 512 height 26
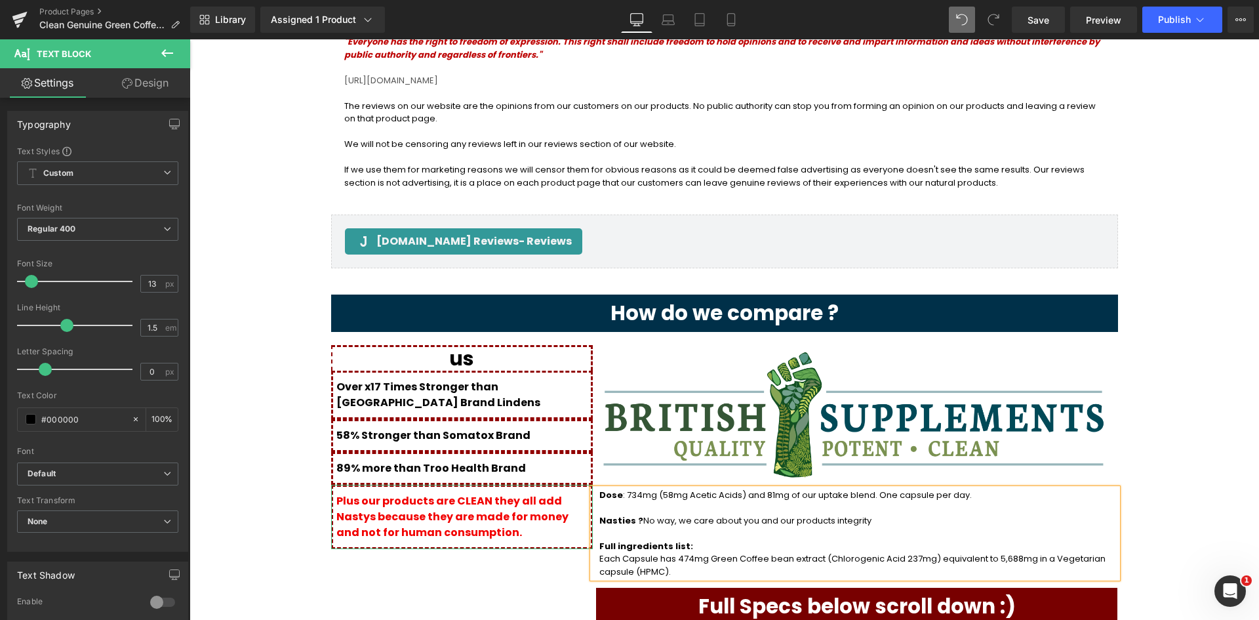
scroll to position [1731, 0]
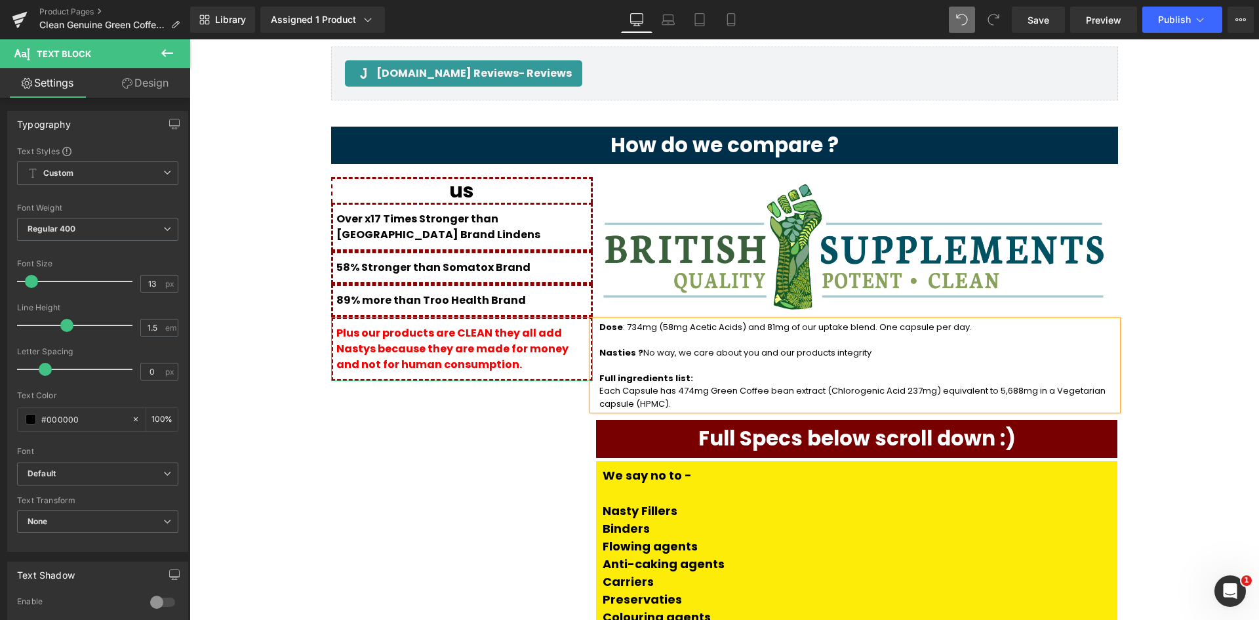
drag, startPoint x: 668, startPoint y: 328, endPoint x: 675, endPoint y: 327, distance: 8.0
click at [668, 384] on p "Each Capsule has 474mg Green Coffee bean extract (Chlorogenic Acid 237mg) equiv…" at bounding box center [855, 397] width 512 height 26
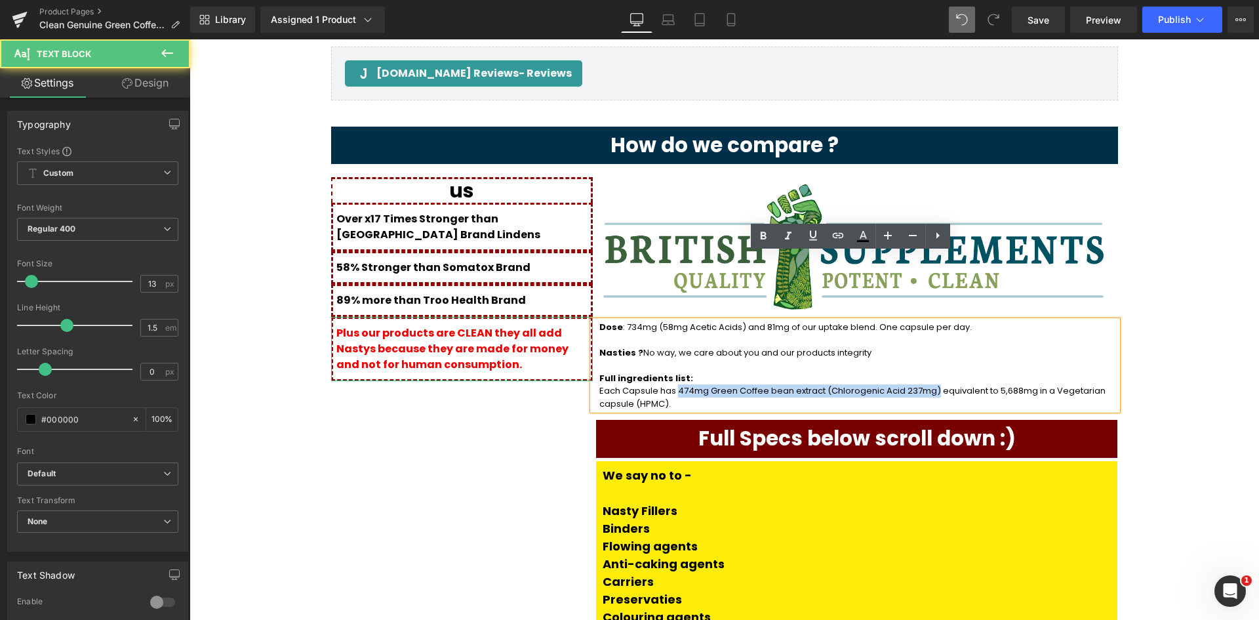
click at [895, 384] on p "Each Capsule has 474mg Green Coffee bean extract (Chlorogenic Acid 237mg) equiv…" at bounding box center [855, 397] width 512 height 26
copy p "474mg Green Coffee bean extract (Chlorogenic Acid 237mg)"
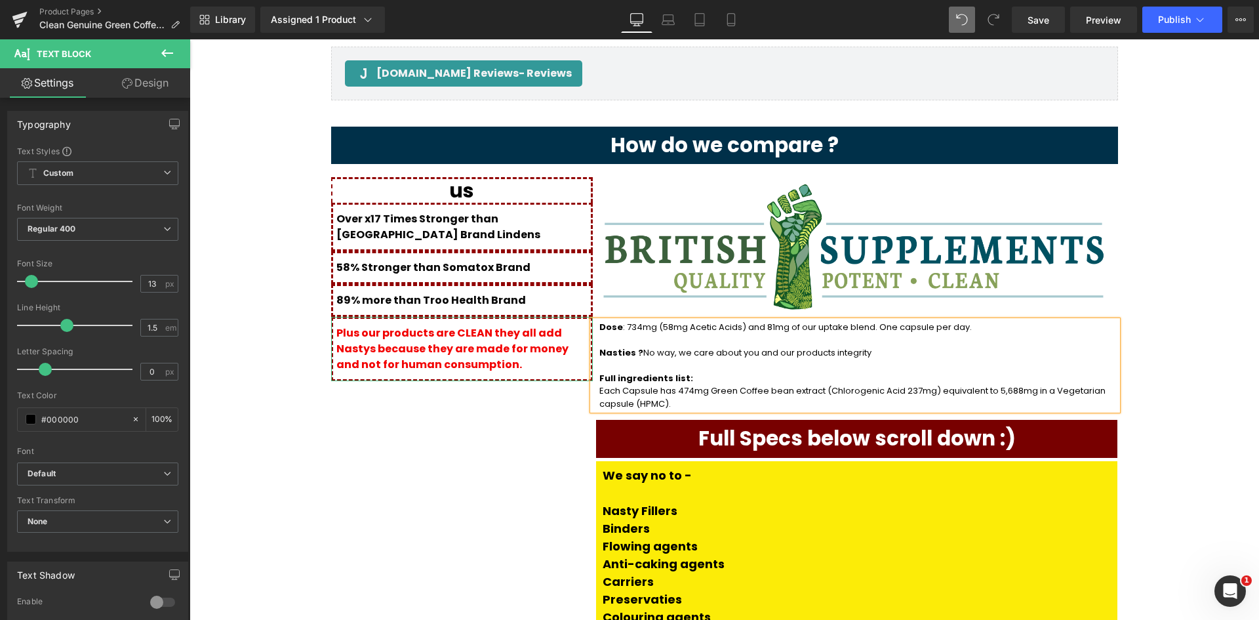
click at [623, 321] on span ": 734mg (58mg Acetic Acids) and 81mg of our uptake blend. One capsule per day." at bounding box center [797, 327] width 349 height 12
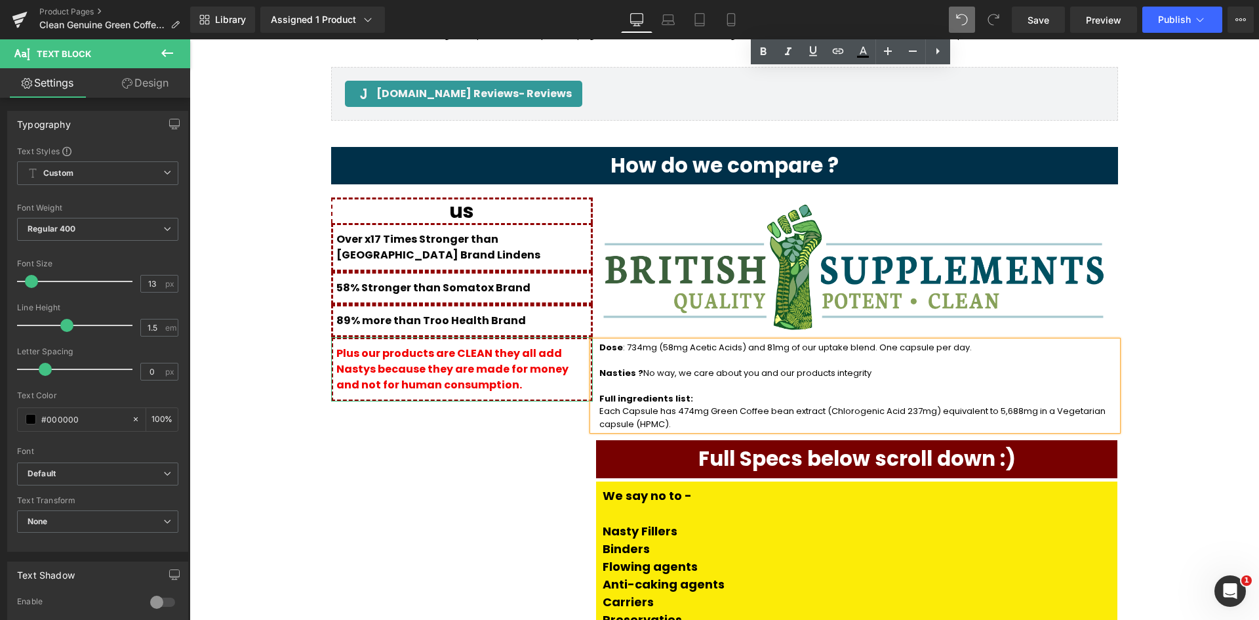
scroll to position [1599, 0]
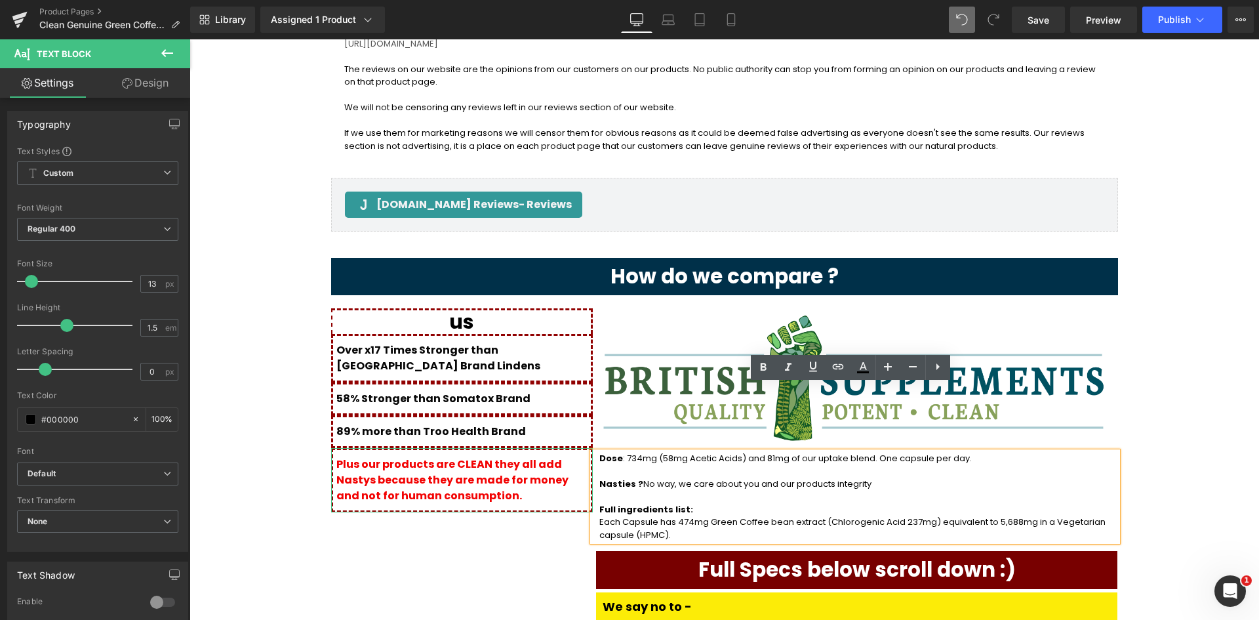
click at [666, 515] on p "Each Capsule has 474mg Green Coffee bean extract (Chlorogenic Acid 237mg) equiv…" at bounding box center [855, 528] width 512 height 26
click at [795, 515] on p "Each Capsule has 474mg Green Coffee bean extract (Chlorogenic Acid 237mg) equiv…" at bounding box center [855, 528] width 512 height 26
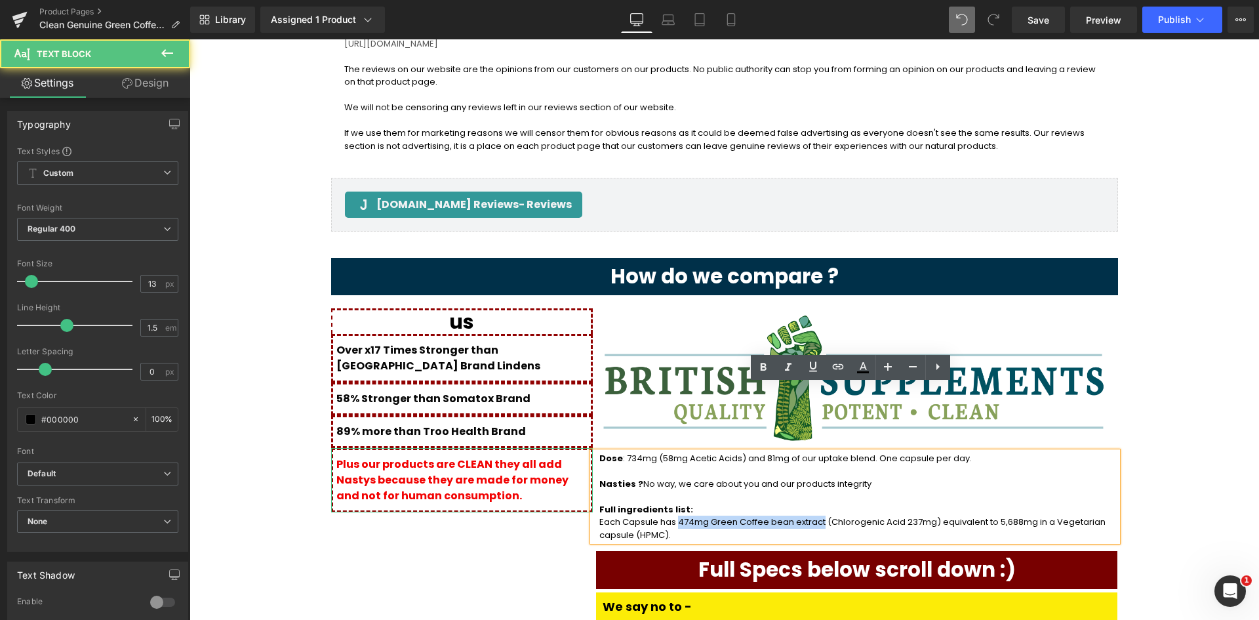
copy p "474mg Green Coffee bean extract"
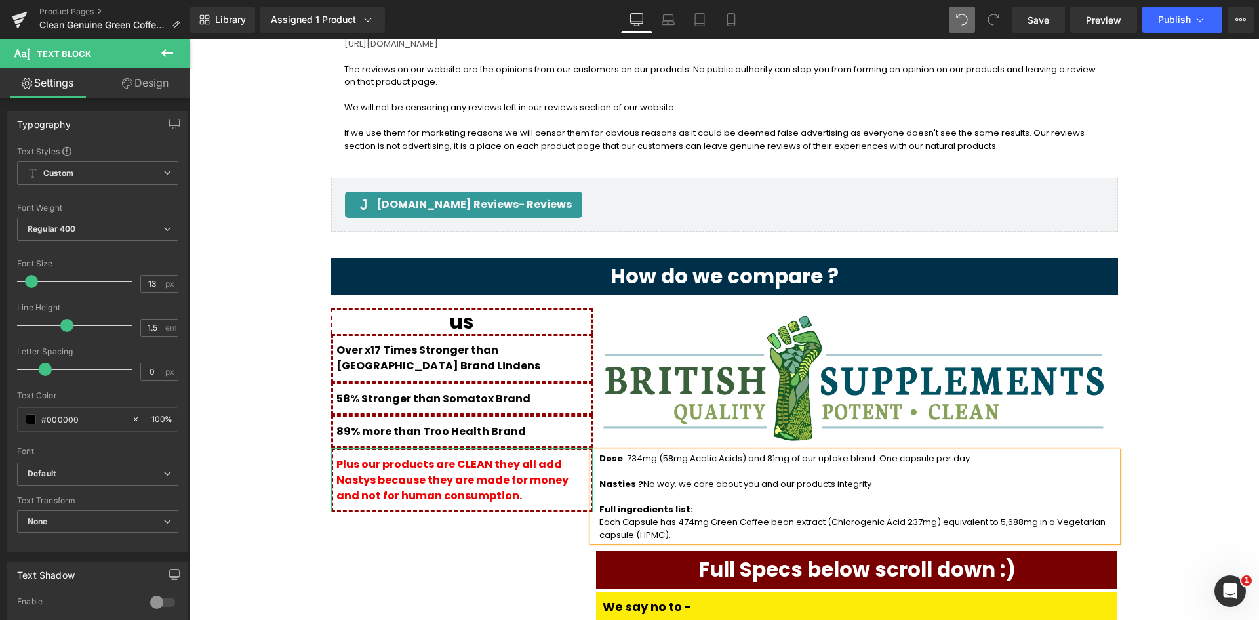
click at [895, 515] on p "Each Capsule has 474mg Green Coffee bean extract (Chlorogenic Acid 237mg) equiv…" at bounding box center [855, 528] width 512 height 26
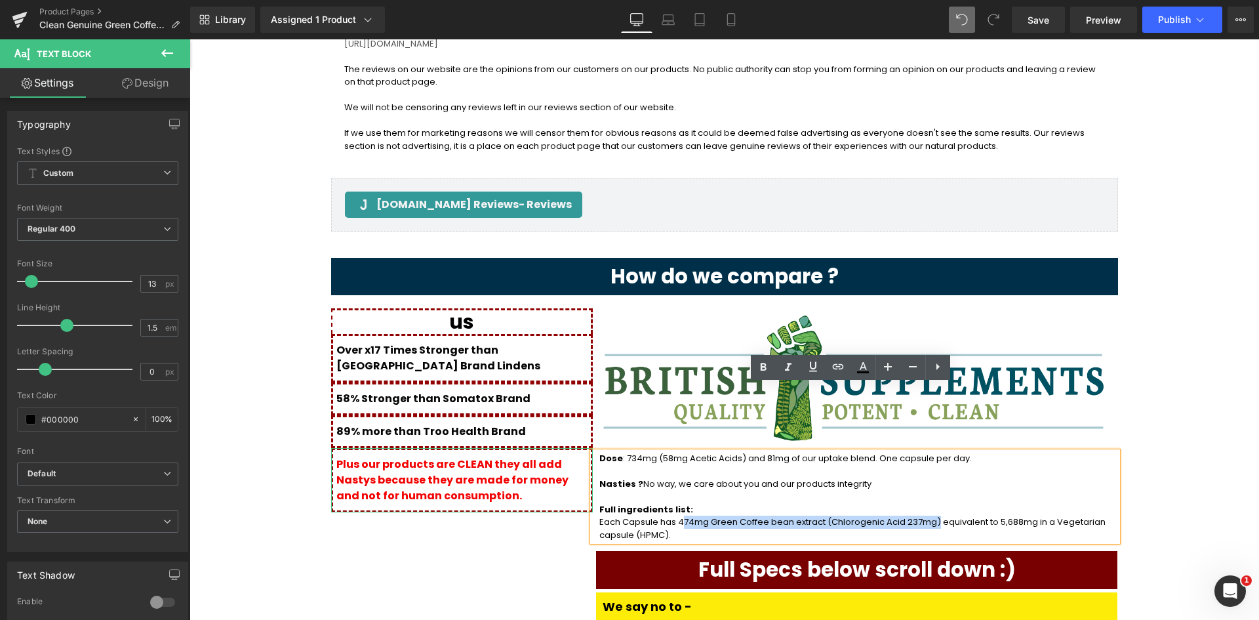
click at [672, 515] on p "Each Capsule has 474mg Green Coffee bean extract (Chlorogenic Acid 237mg) equiv…" at bounding box center [855, 528] width 512 height 26
click at [666, 515] on p "Each Capsule has 474mg Green Coffee bean extract (Chlorogenic Acid 237mg) equiv…" at bounding box center [855, 528] width 512 height 26
copy p "474mg Green Coffee bean extract (Chlorogenic Acid 237mg)"
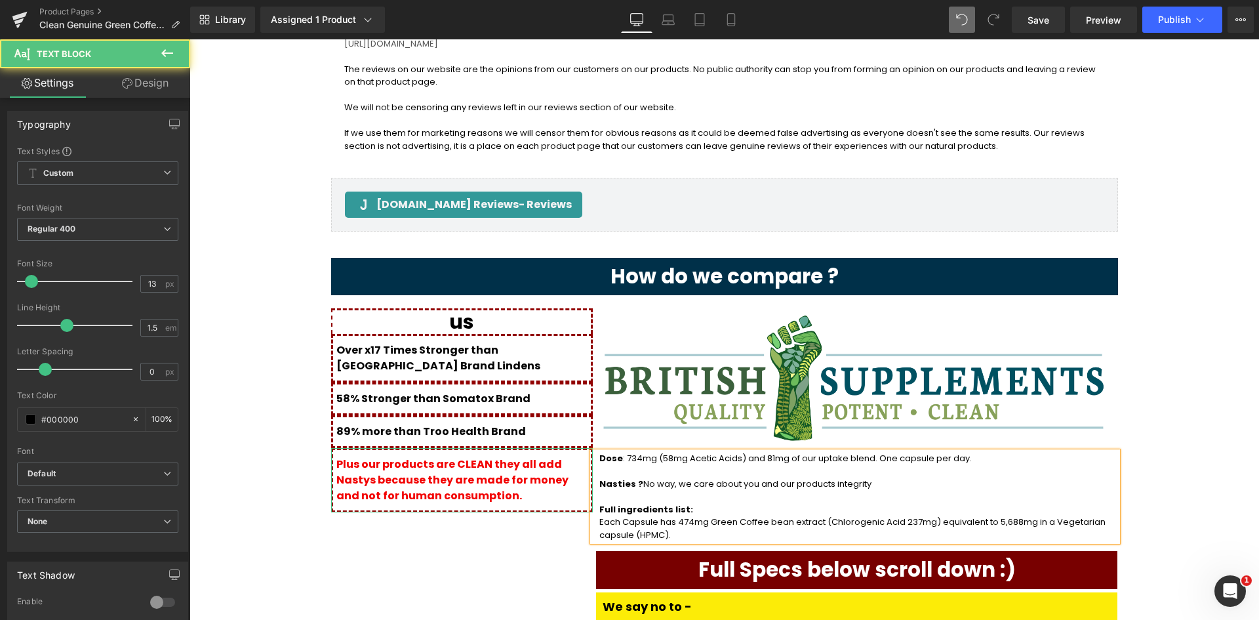
click at [623, 452] on span ": 734mg (58mg Acetic Acids) and 81mg of our uptake blend. One capsule per day." at bounding box center [797, 458] width 349 height 12
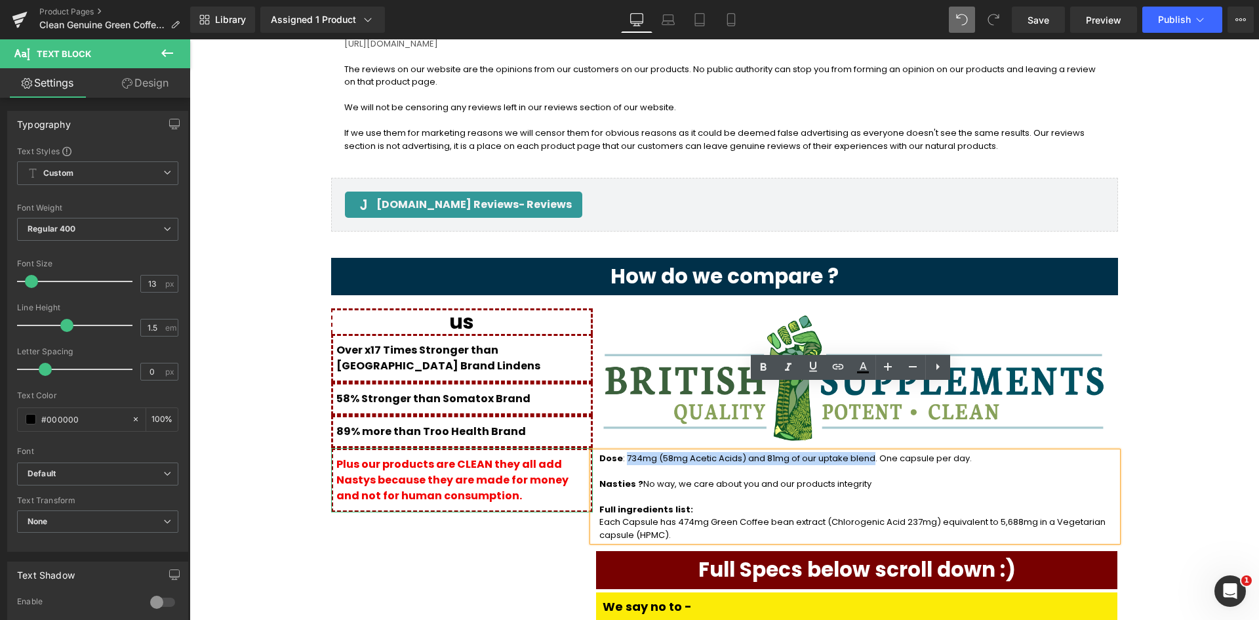
click at [837, 452] on span ": 734mg (58mg Acetic Acids) and 81mg of our uptake blend. One capsule per day." at bounding box center [797, 458] width 349 height 12
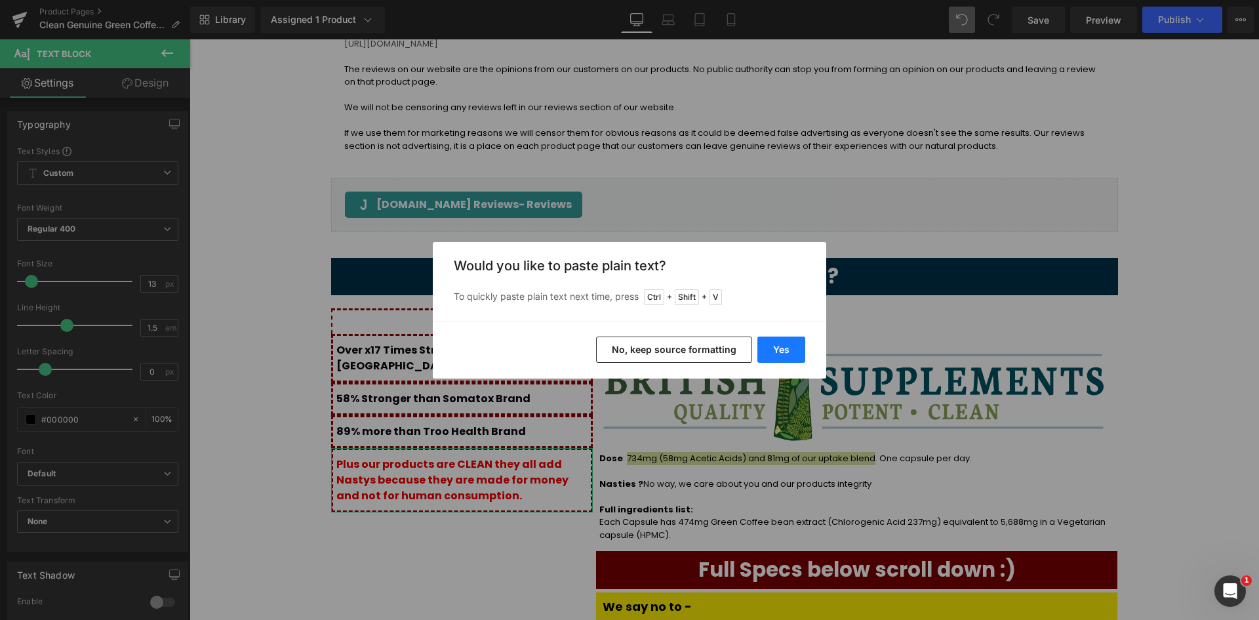
click at [790, 344] on button "Yes" at bounding box center [781, 349] width 48 height 26
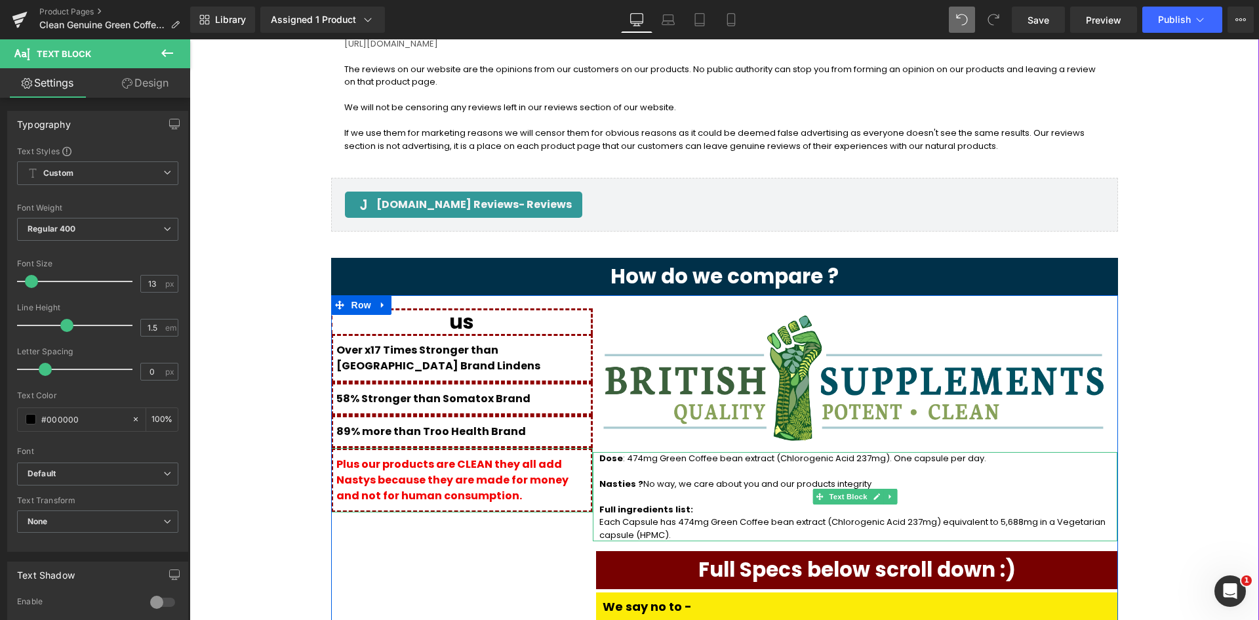
click at [974, 452] on p "Dose : 474mg Green Coffee bean extract (Chlorogenic Acid 237mg). One capsule pe…" at bounding box center [855, 458] width 512 height 13
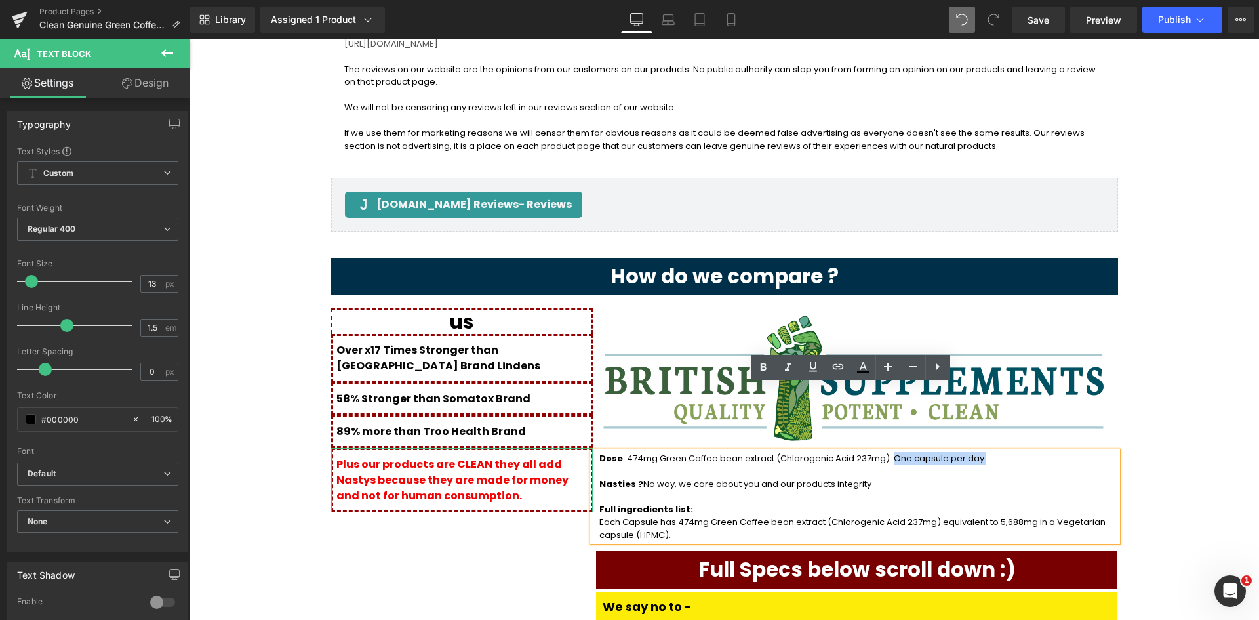
click at [856, 452] on span ": 474mg Green Coffee bean extract (Chlorogenic Acid 237mg). One capsule per day." at bounding box center [804, 458] width 363 height 12
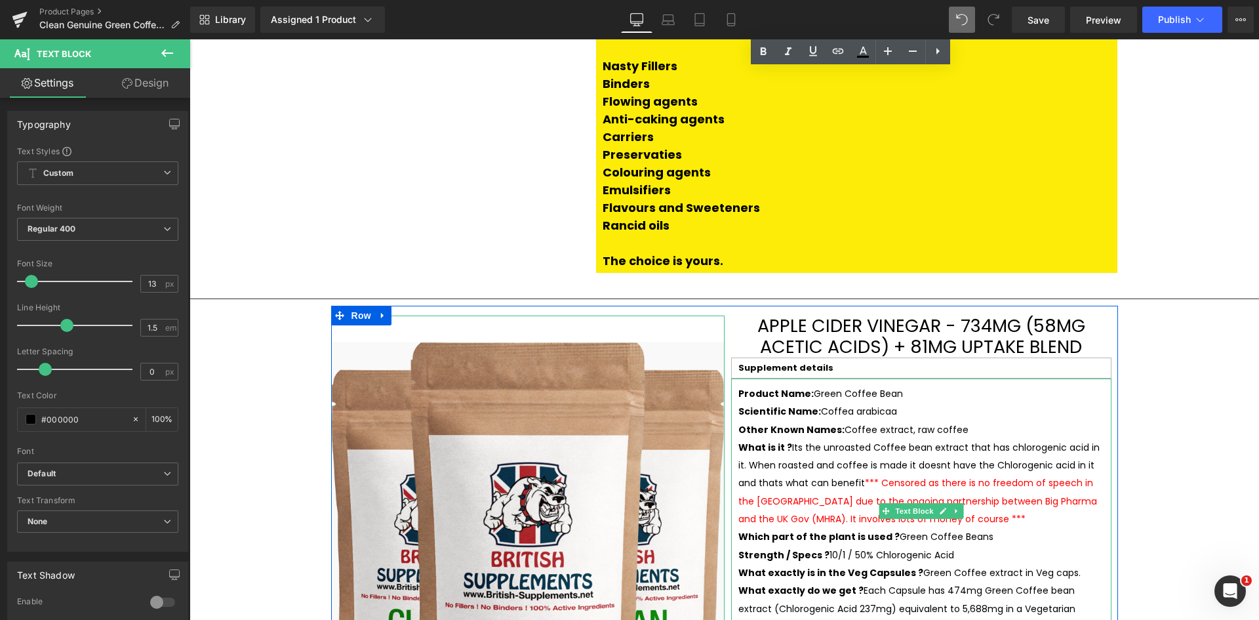
scroll to position [2190, 0]
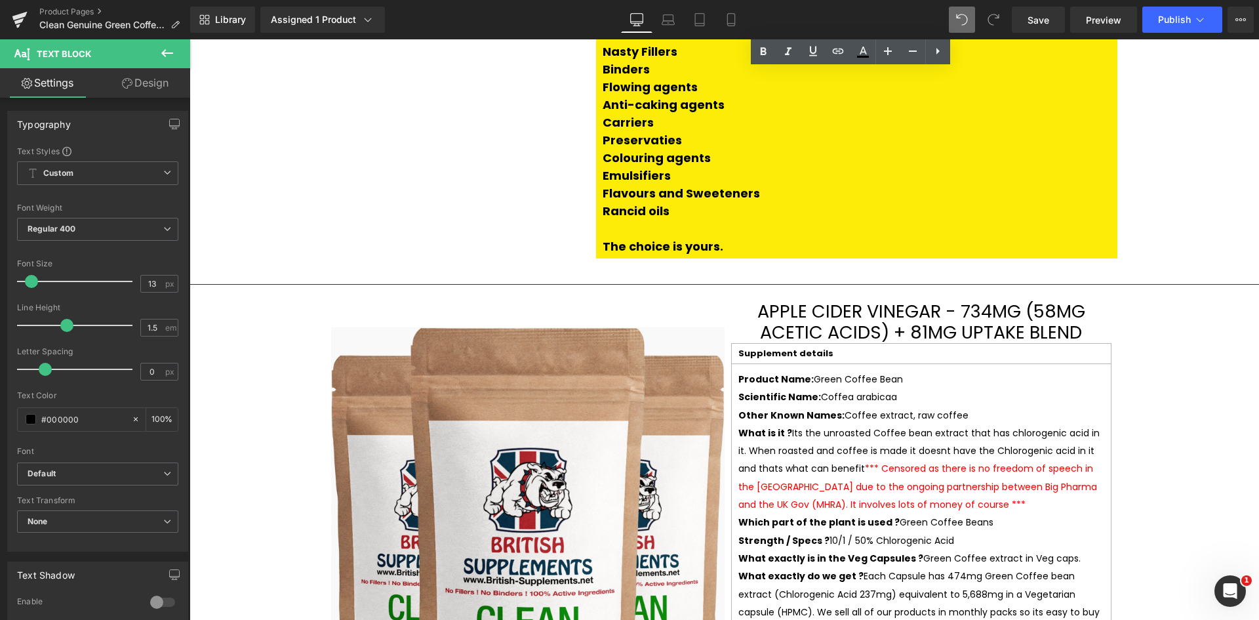
click at [836, 301] on h3 "APPLE CIDER VINEGAR - 734mg (58mg Acetic Acids) + 81mg uptake blend" at bounding box center [921, 322] width 393 height 43
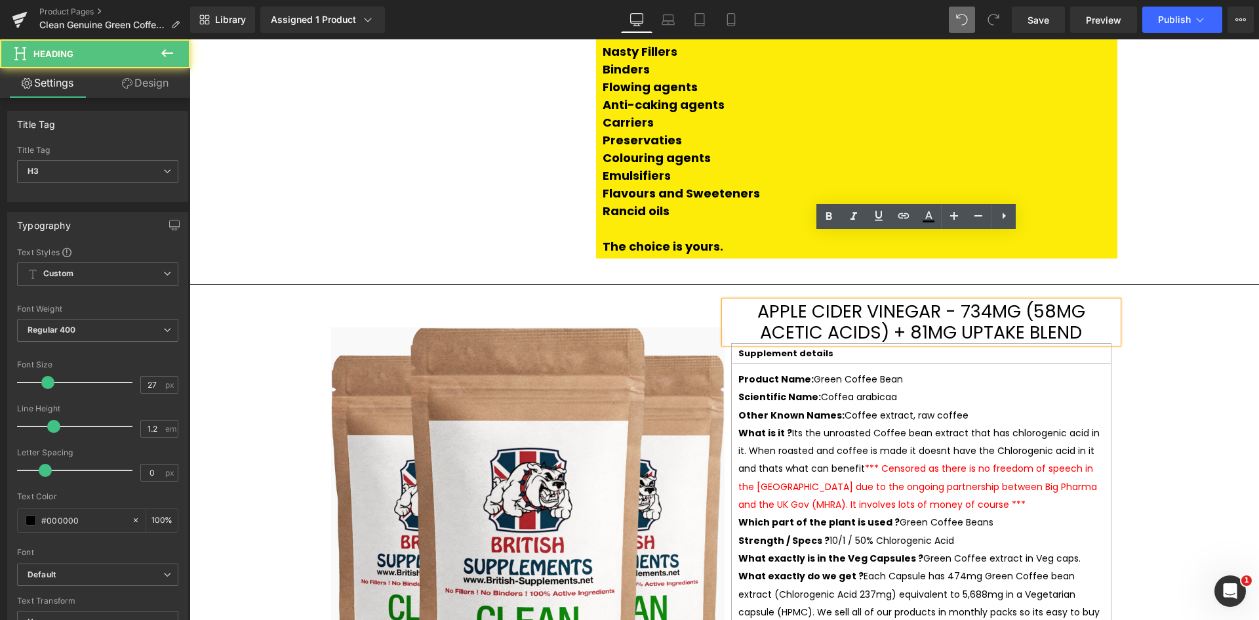
click at [1050, 301] on h3 "APPLE CIDER VINEGAR - 734mg (58mg Acetic Acids) + 81mg uptake blend" at bounding box center [921, 322] width 393 height 43
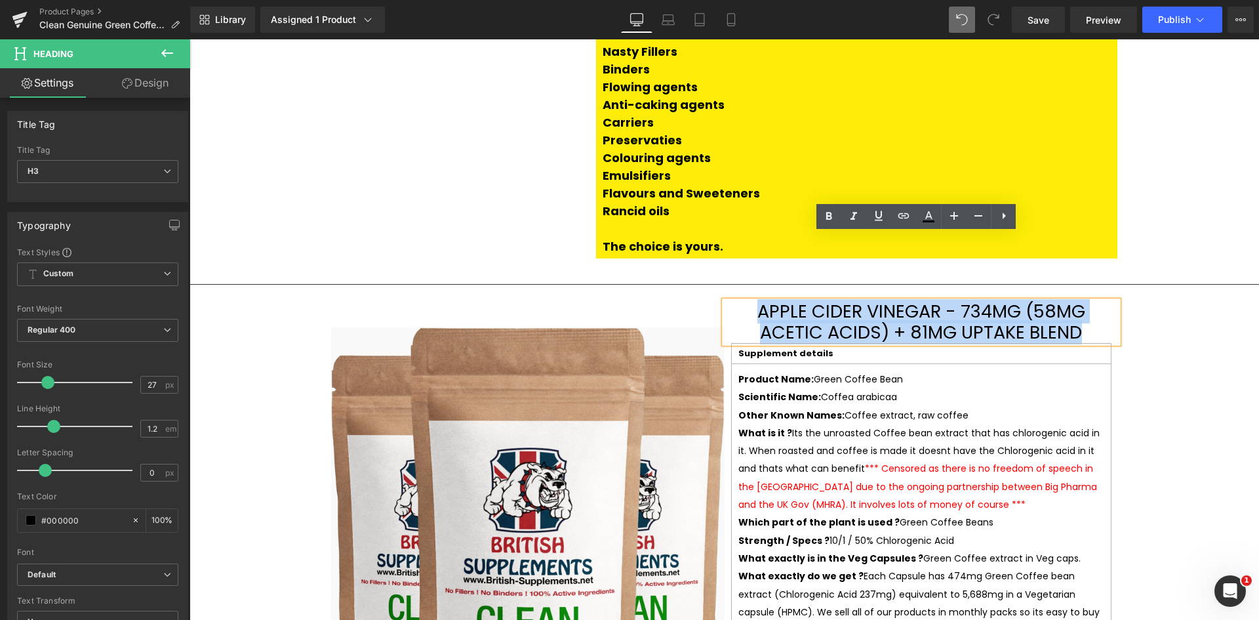
drag, startPoint x: 1085, startPoint y: 266, endPoint x: 740, endPoint y: 245, distance: 345.6
click at [740, 301] on h3 "APPLE CIDER VINEGAR - 734mg (58mg Acetic Acids) + 81mg uptake blend" at bounding box center [921, 322] width 393 height 43
paste div
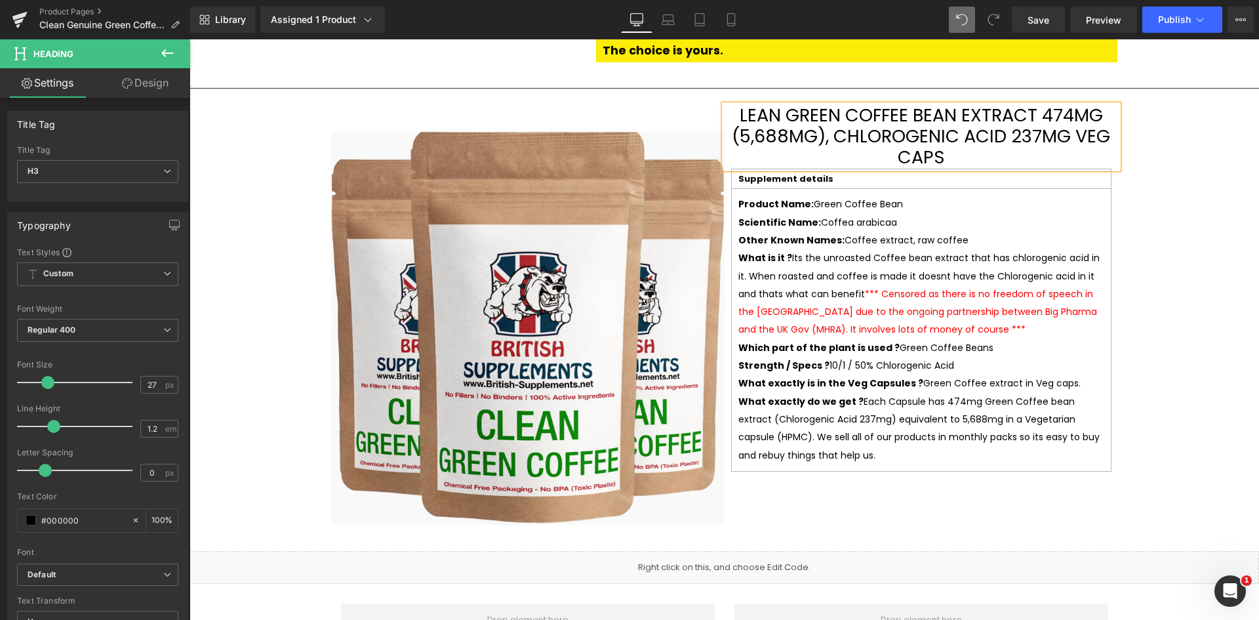
scroll to position [2386, 0]
click at [938, 383] on div "Product Name: Green Coffee Bean Scientific Name: Coffea arabicaa Other Known Na…" at bounding box center [921, 329] width 380 height 282
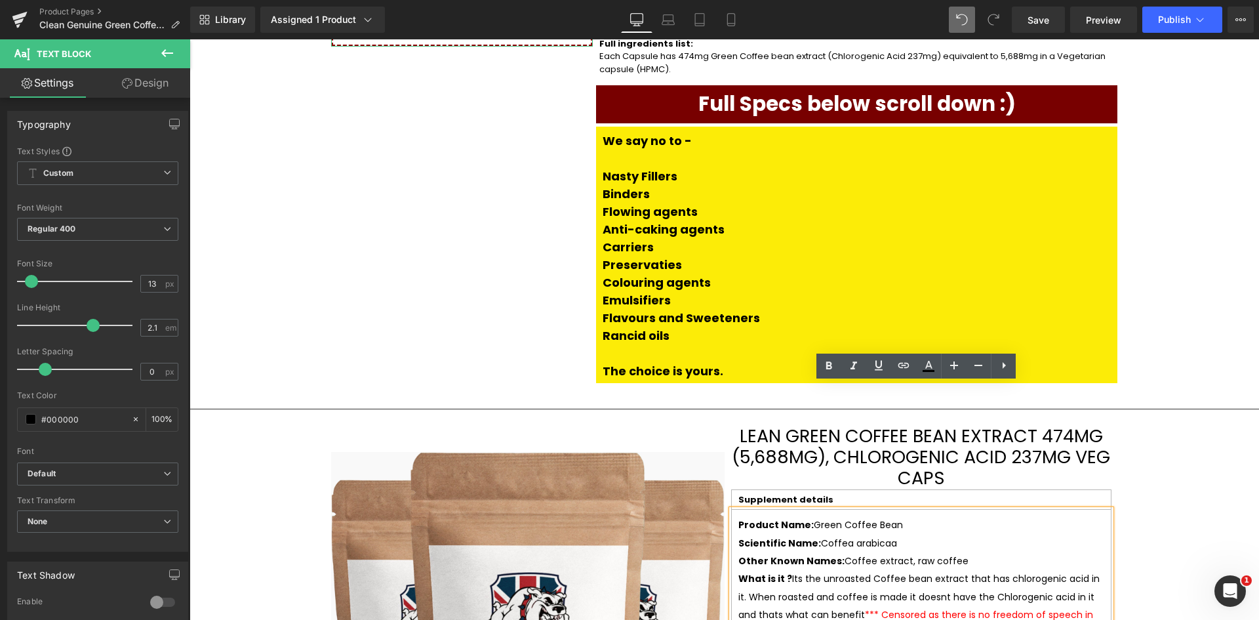
scroll to position [2124, 0]
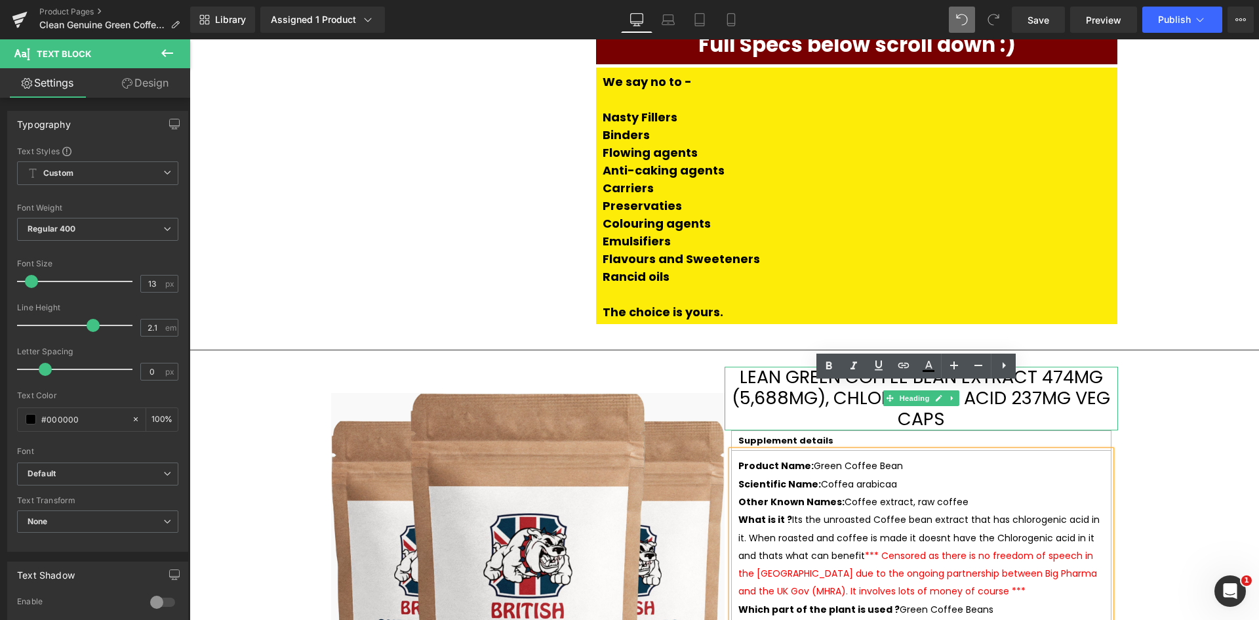
click at [755, 367] on h3 "lean Green Coffee Bean Extract 474mg (5,688mg), Chlorogenic Acid 237mg Veg Caps" at bounding box center [921, 399] width 393 height 64
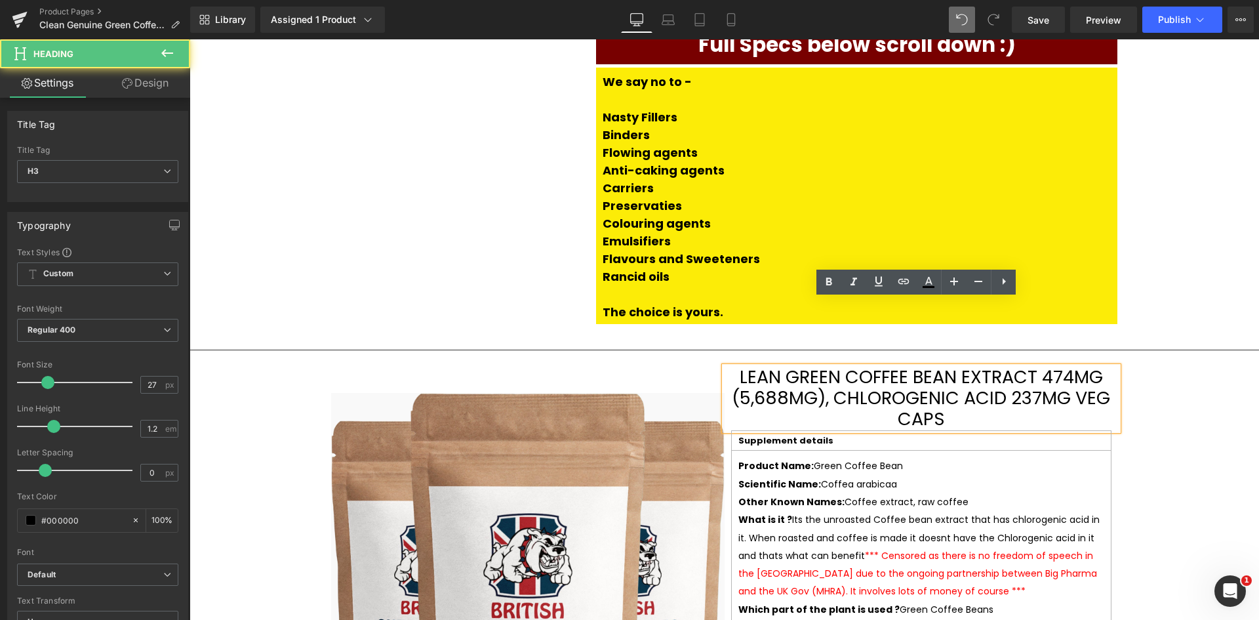
click at [749, 367] on h3 "lean Green Coffee Bean Extract 474mg (5,688mg), Chlorogenic Acid 237mg Veg Caps" at bounding box center [921, 399] width 393 height 64
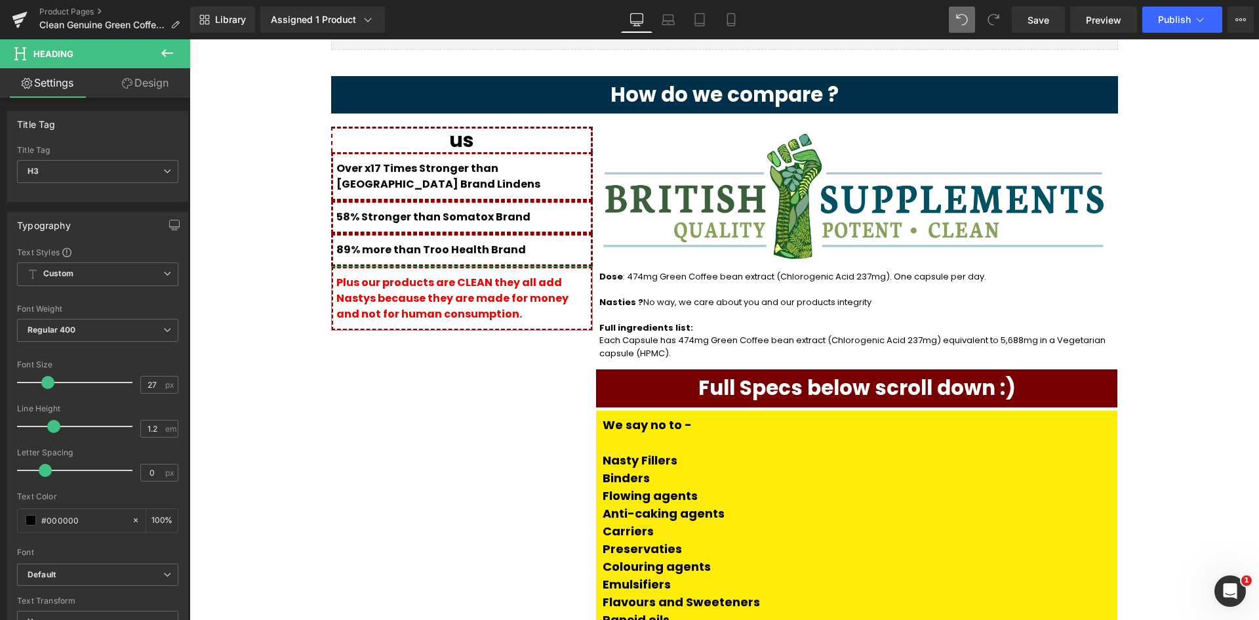
scroll to position [1796, 0]
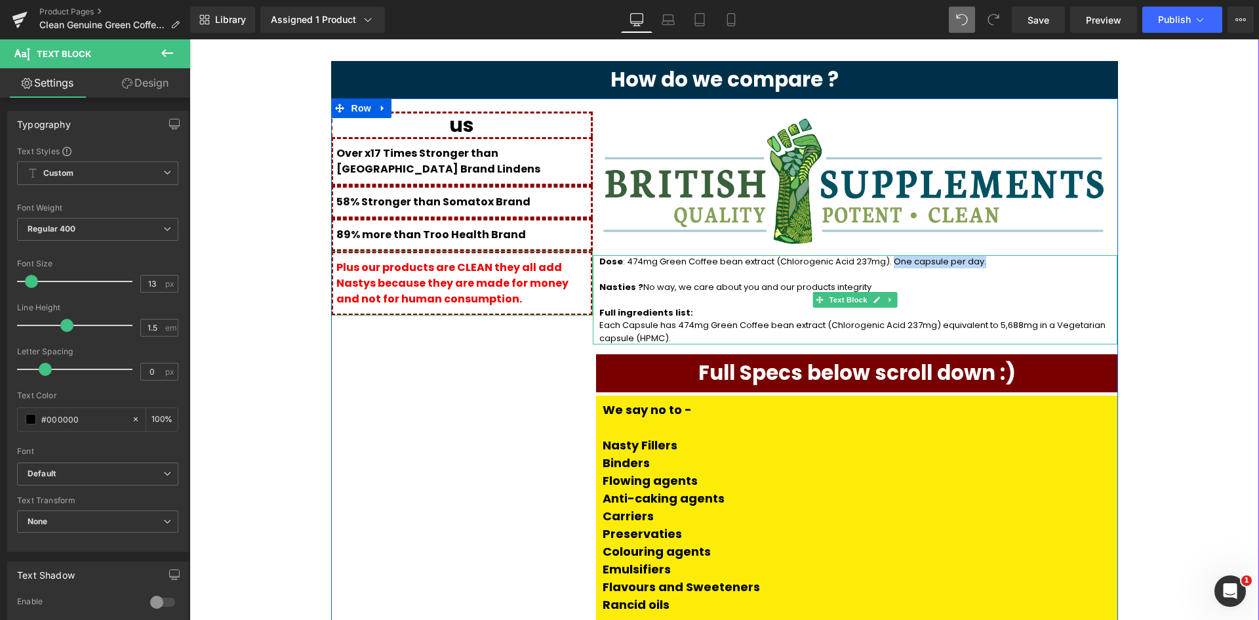
drag, startPoint x: 939, startPoint y: 193, endPoint x: 857, endPoint y: 199, distance: 82.2
click at [857, 255] on p "Dose : 474mg Green Coffee bean extract (Chlorogenic Acid 237mg). One capsule pe…" at bounding box center [855, 261] width 512 height 13
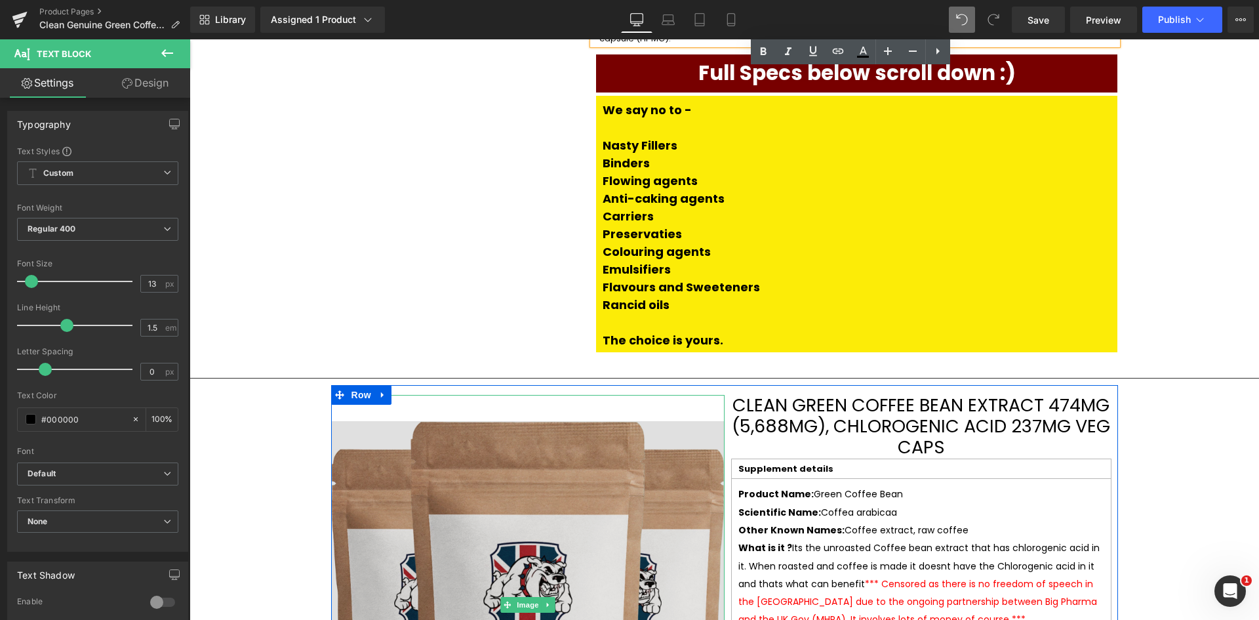
scroll to position [2059, 0]
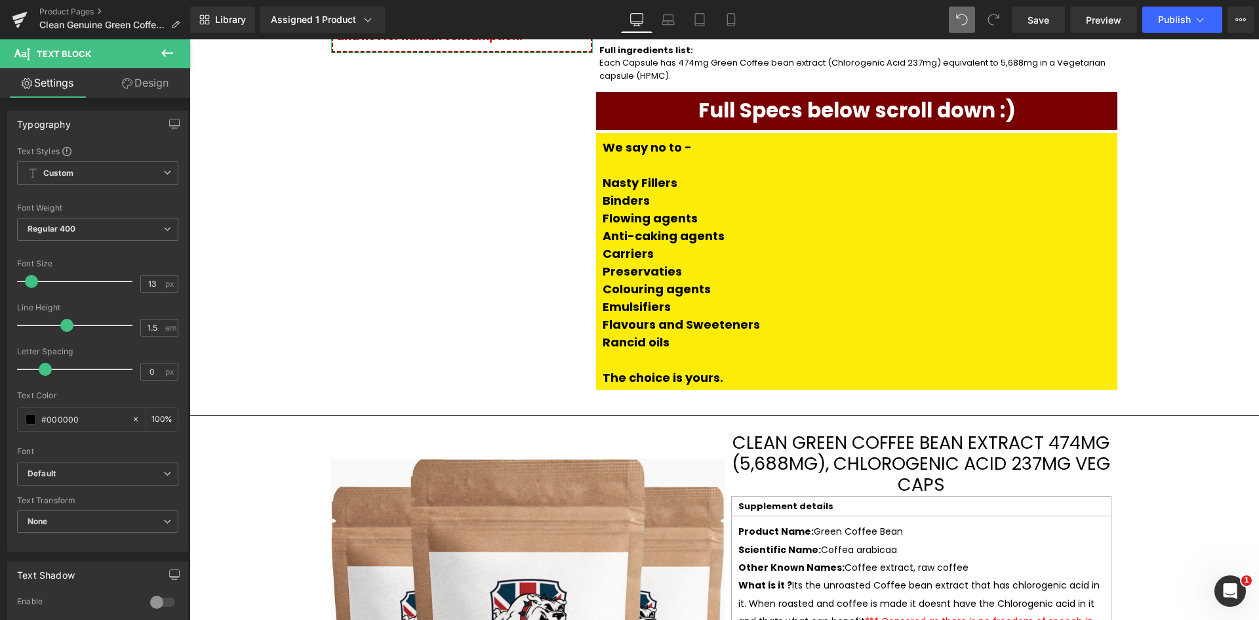
click at [163, 49] on icon at bounding box center [167, 53] width 16 height 16
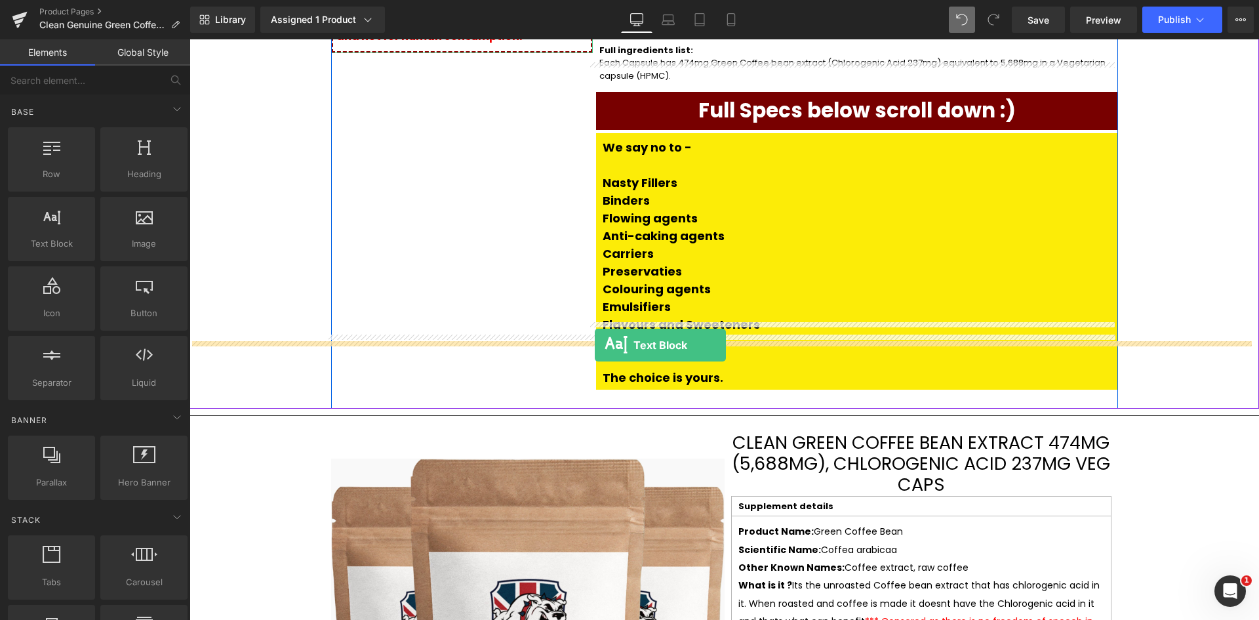
drag, startPoint x: 215, startPoint y: 284, endPoint x: 595, endPoint y: 344, distance: 384.4
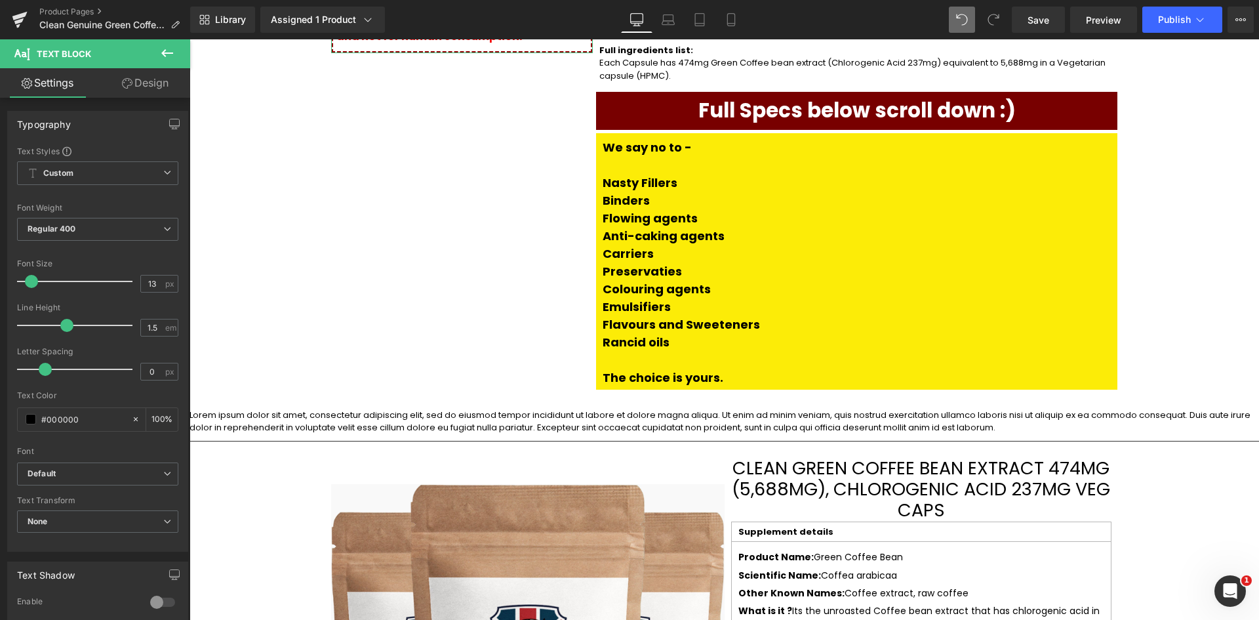
click at [353, 409] on p "Lorem ipsum dolor sit amet, consectetur adipiscing elit, sed do eiusmod tempor …" at bounding box center [725, 422] width 1070 height 26
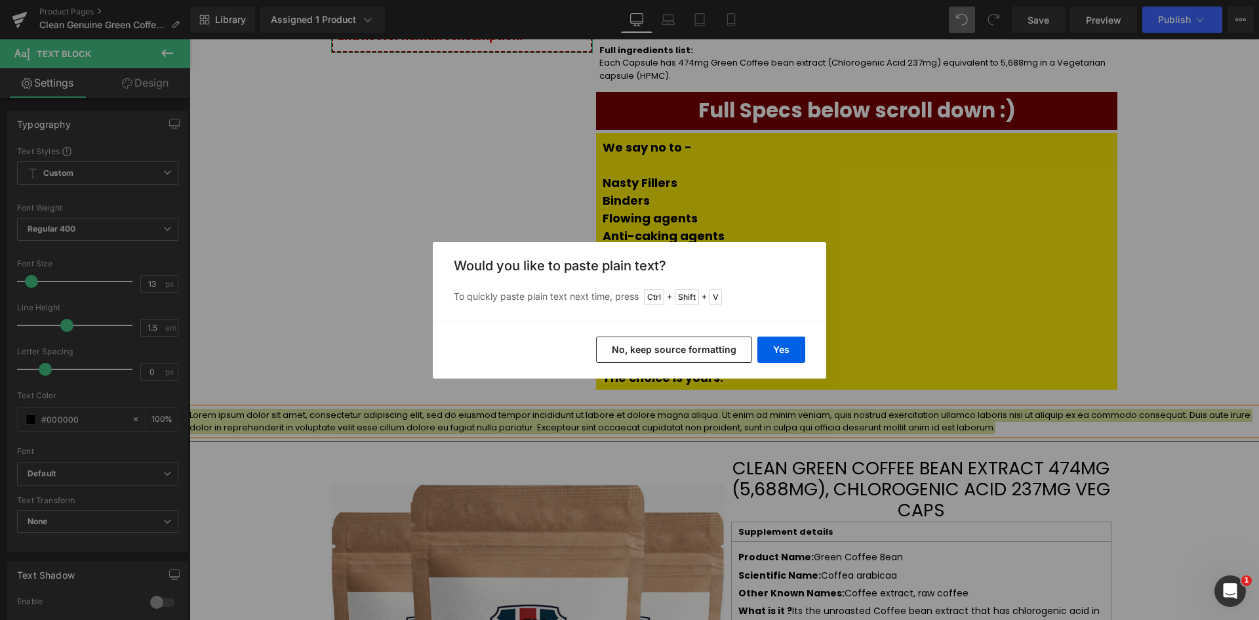
click at [635, 354] on button "No, keep source formatting" at bounding box center [674, 349] width 156 height 26
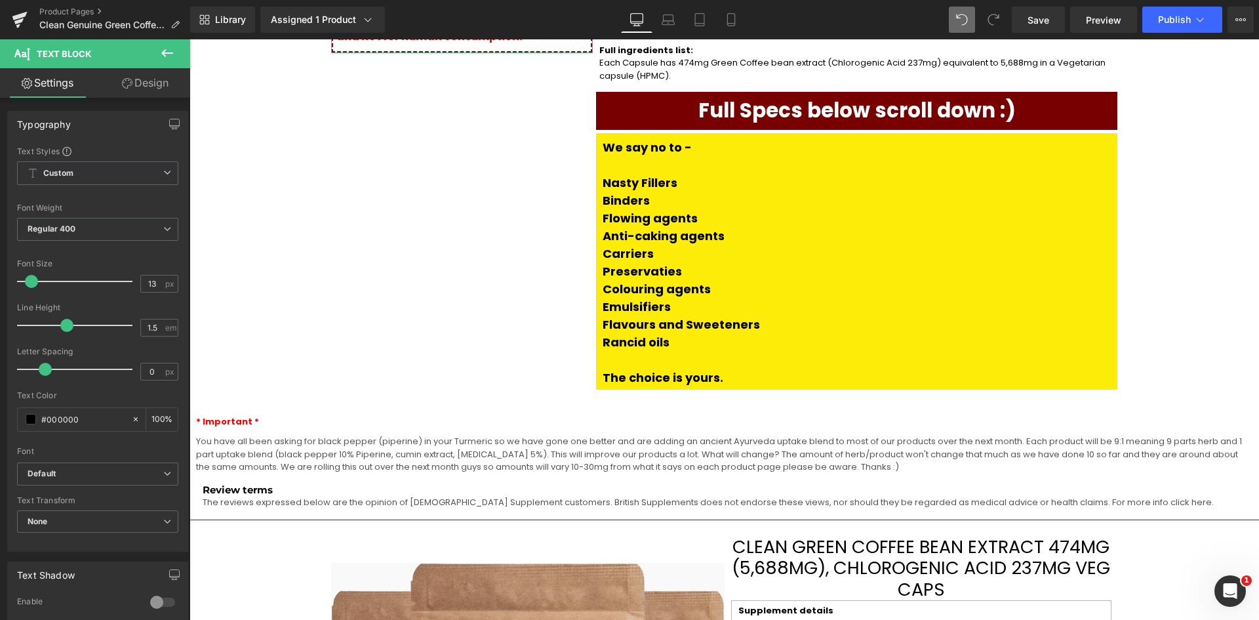
click at [273, 435] on p "You have all been asking for black pepper (piperine) in your Turmeric so we hav…" at bounding box center [724, 454] width 1056 height 39
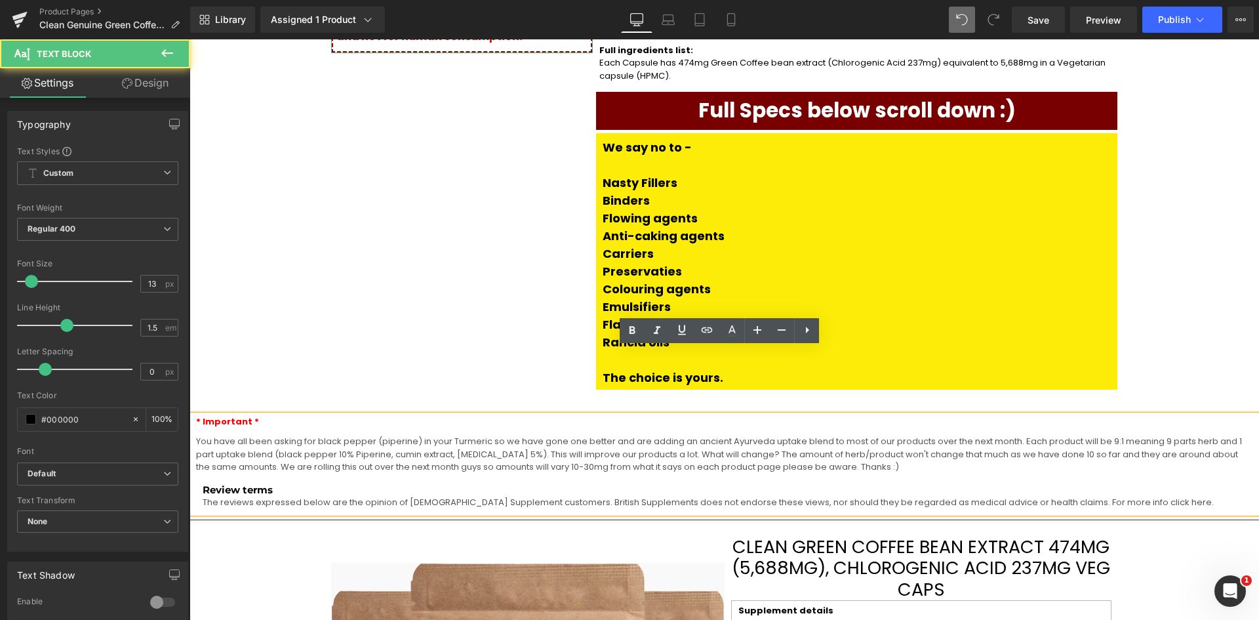
click at [351, 435] on p "You have all been asking for black pepper (piperine) in your Turmeric so we hav…" at bounding box center [724, 454] width 1056 height 39
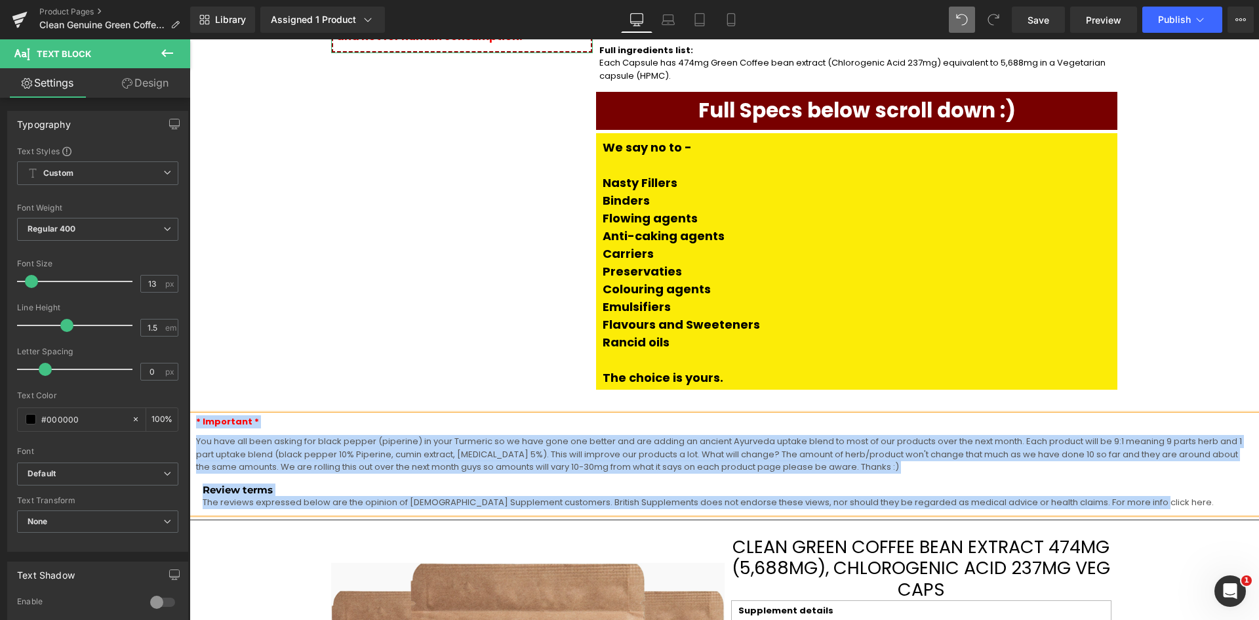
click at [197, 435] on p "You have all been asking for black pepper (piperine) in your Turmeric so we hav…" at bounding box center [724, 454] width 1056 height 39
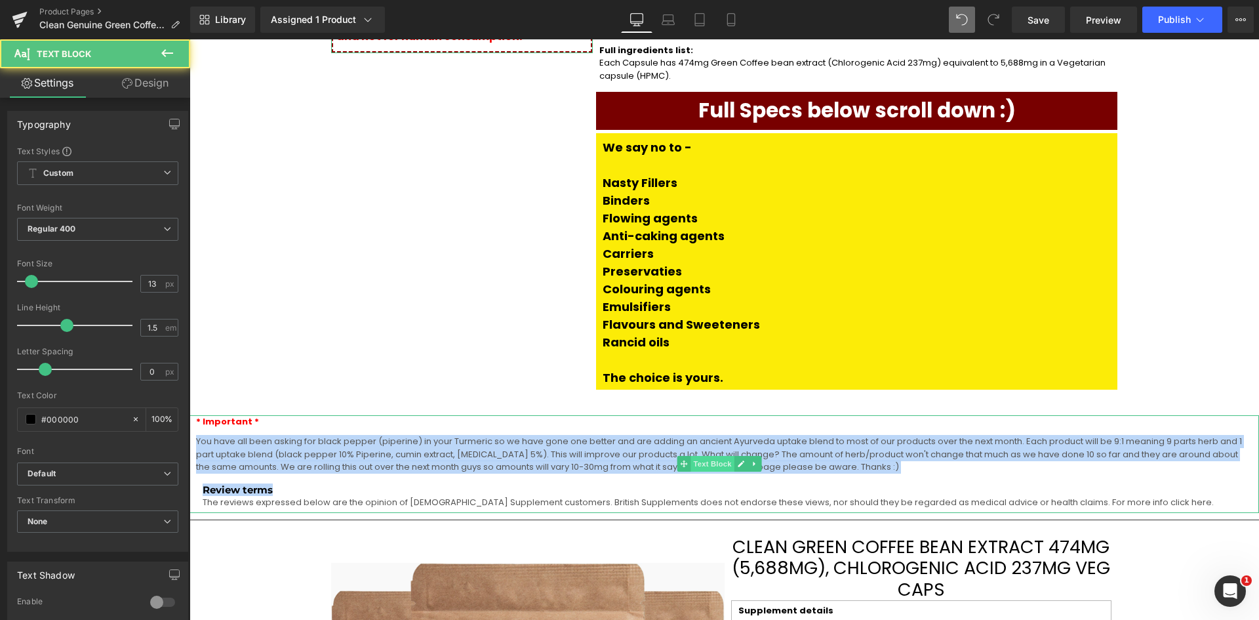
drag, startPoint x: 198, startPoint y: 372, endPoint x: 703, endPoint y: 397, distance: 505.6
click at [703, 415] on div "* Important * You have all been asking for black pepper (piperine) in your Turm…" at bounding box center [725, 464] width 1070 height 98
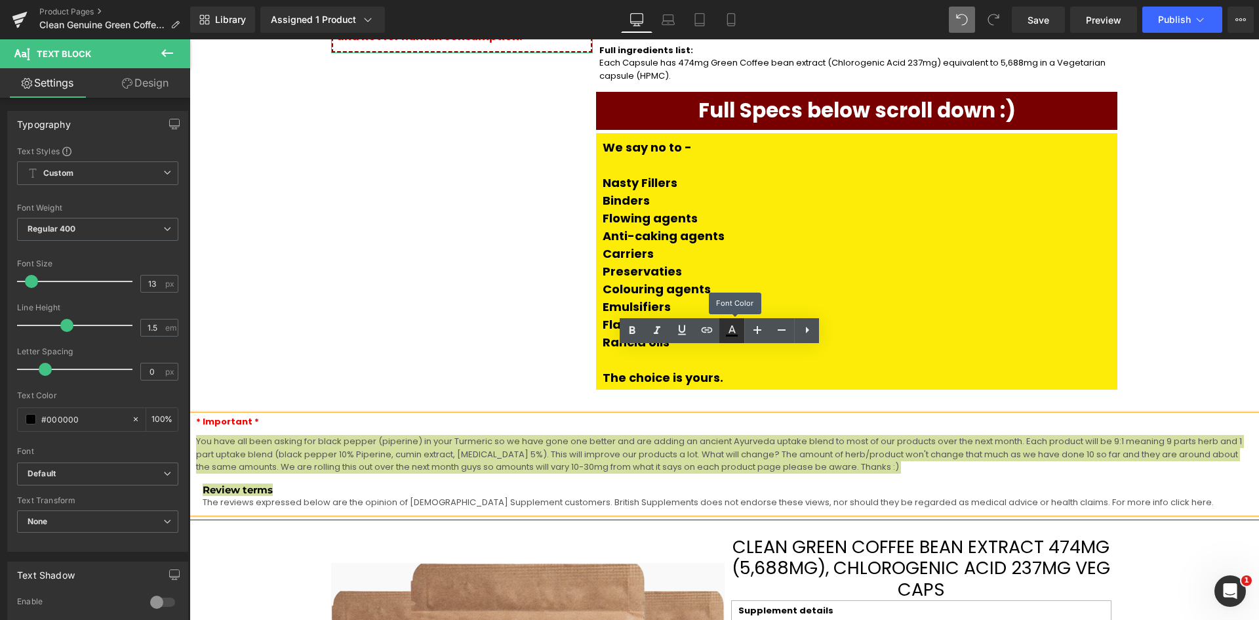
click at [723, 327] on link at bounding box center [731, 330] width 25 height 25
type input "#000000"
type input "100"
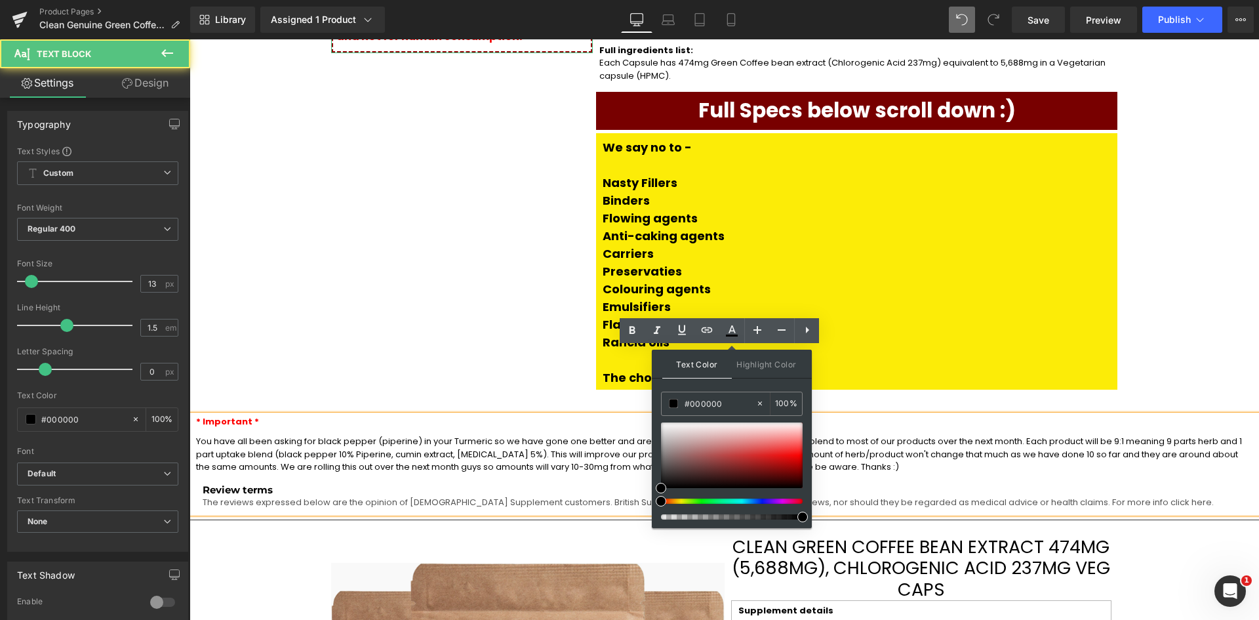
click at [216, 480] on div "Review terms The reviews expressed below are the opinion of British Supplement …" at bounding box center [814, 496] width 1249 height 33
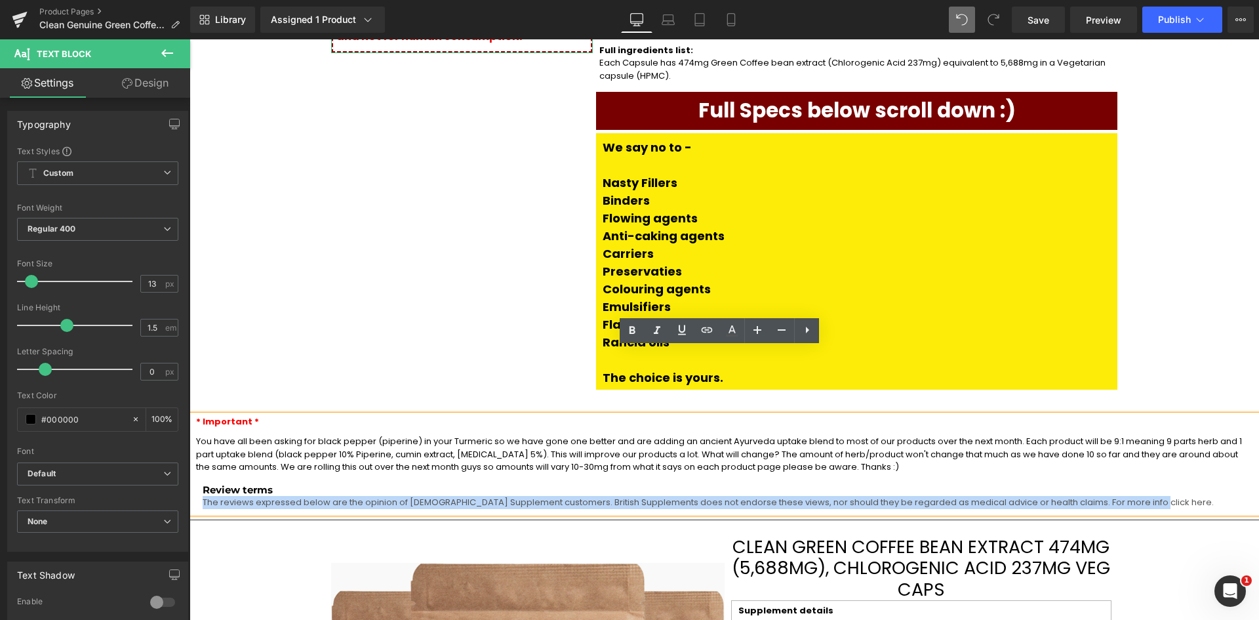
drag, startPoint x: 253, startPoint y: 433, endPoint x: 1050, endPoint y: 428, distance: 796.8
click at [1046, 496] on p "The reviews expressed below are the opinion of British Supplement customers. Br…" at bounding box center [814, 502] width 1223 height 13
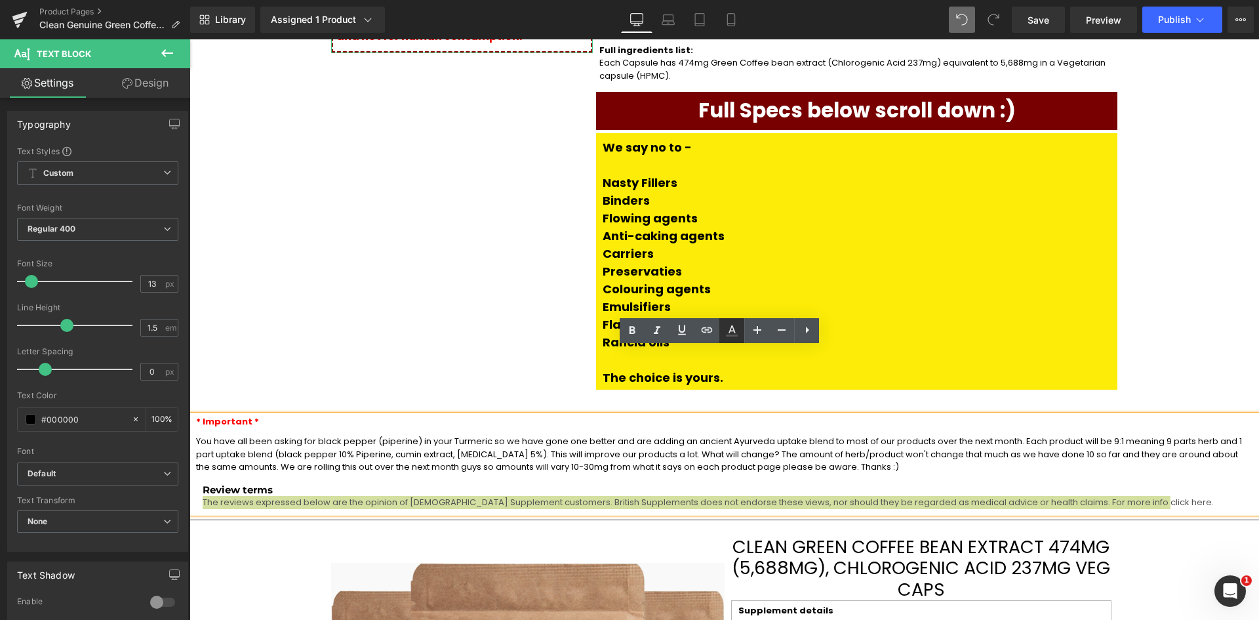
click at [733, 322] on link at bounding box center [731, 330] width 25 height 25
type input "#555555"
type input "100"
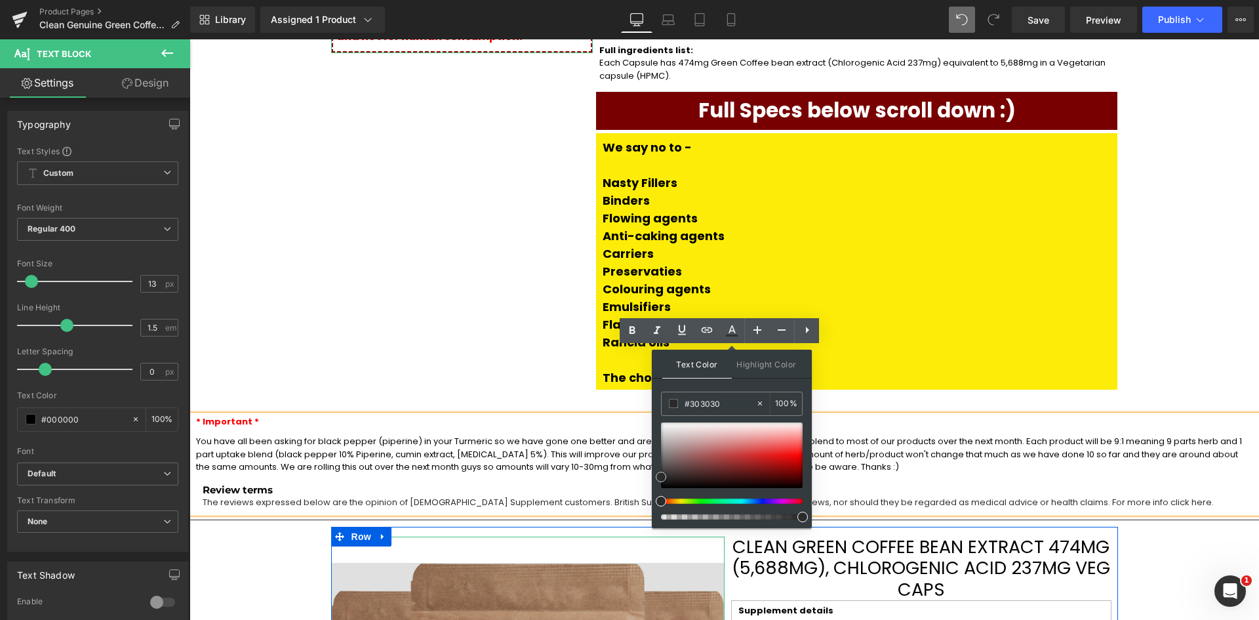
drag, startPoint x: 850, startPoint y: 510, endPoint x: 643, endPoint y: 488, distance: 208.4
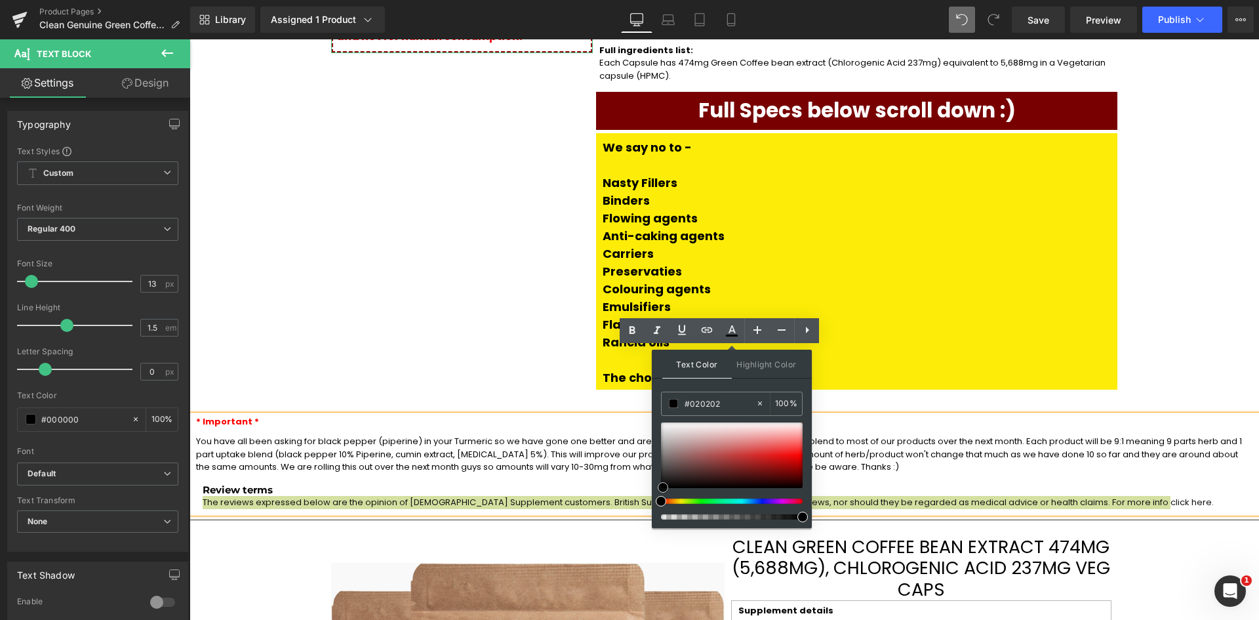
type input "#000000"
drag, startPoint x: 660, startPoint y: 476, endPoint x: 661, endPoint y: 488, distance: 11.9
click at [661, 488] on span at bounding box center [662, 488] width 10 height 10
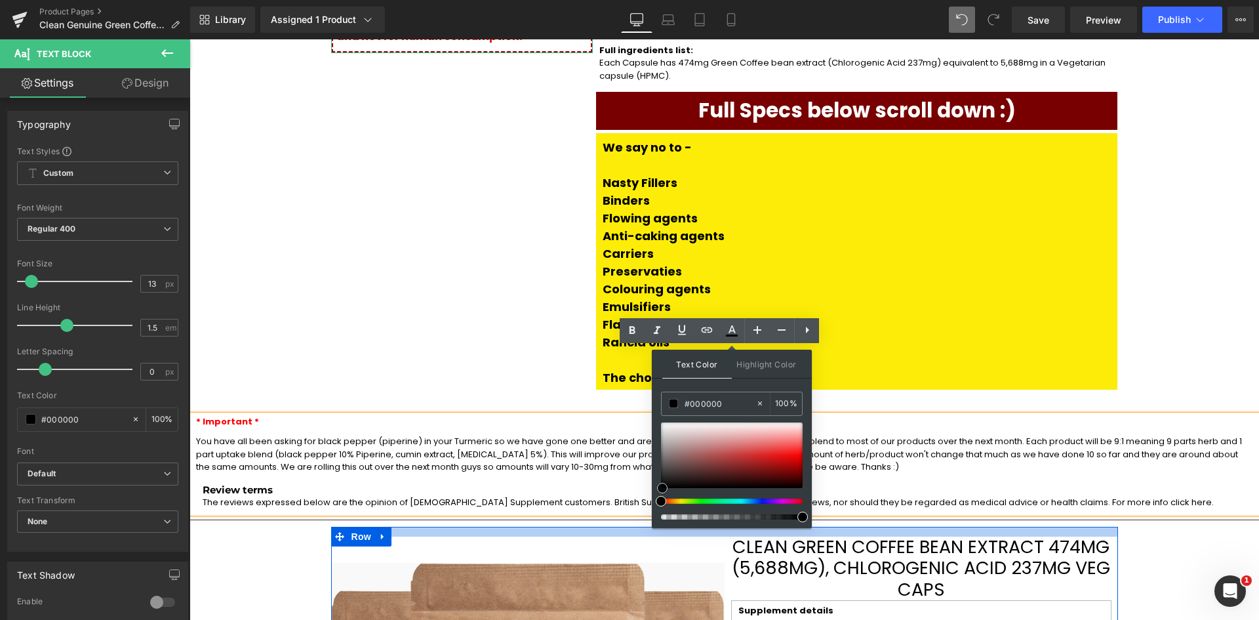
click at [594, 527] on div at bounding box center [724, 532] width 787 height 10
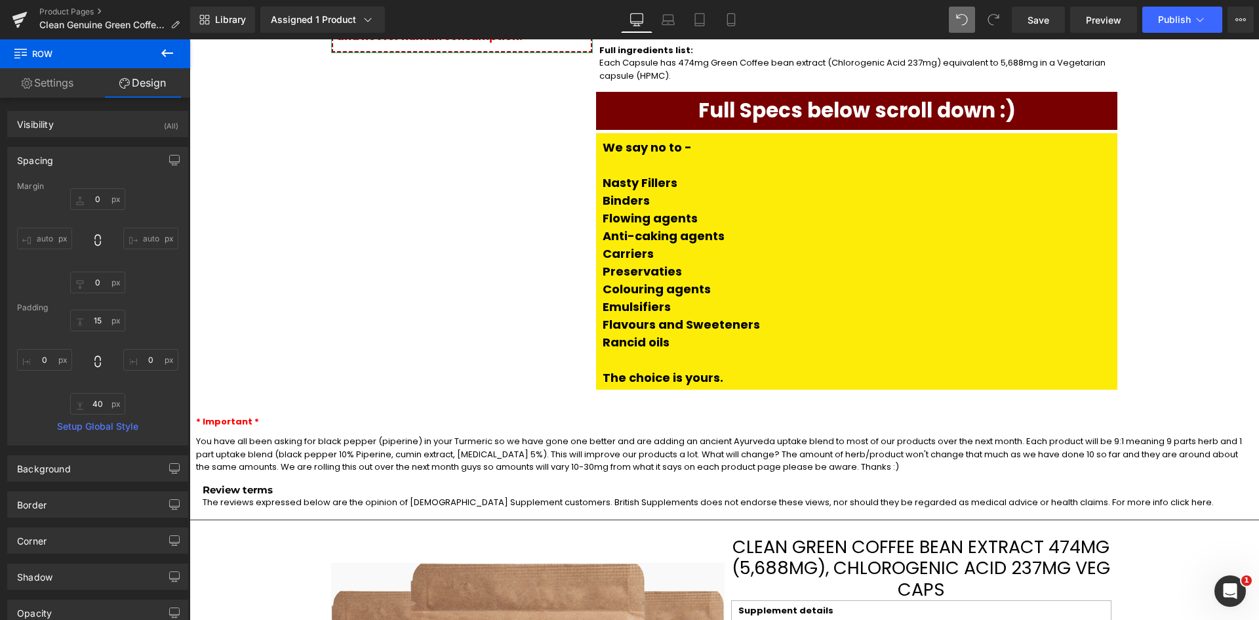
click at [620, 496] on span "The reviews expressed below are the opinion of British Supplement customers. Br…" at bounding box center [708, 502] width 1011 height 12
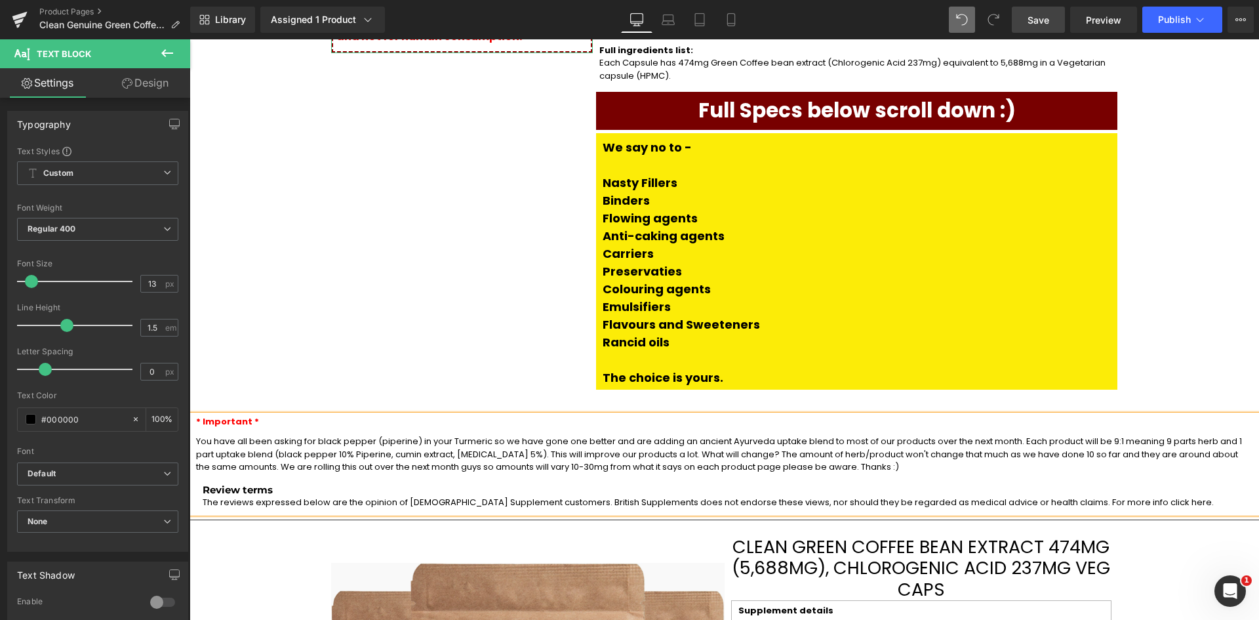
click at [1044, 17] on span "Save" at bounding box center [1039, 20] width 22 height 14
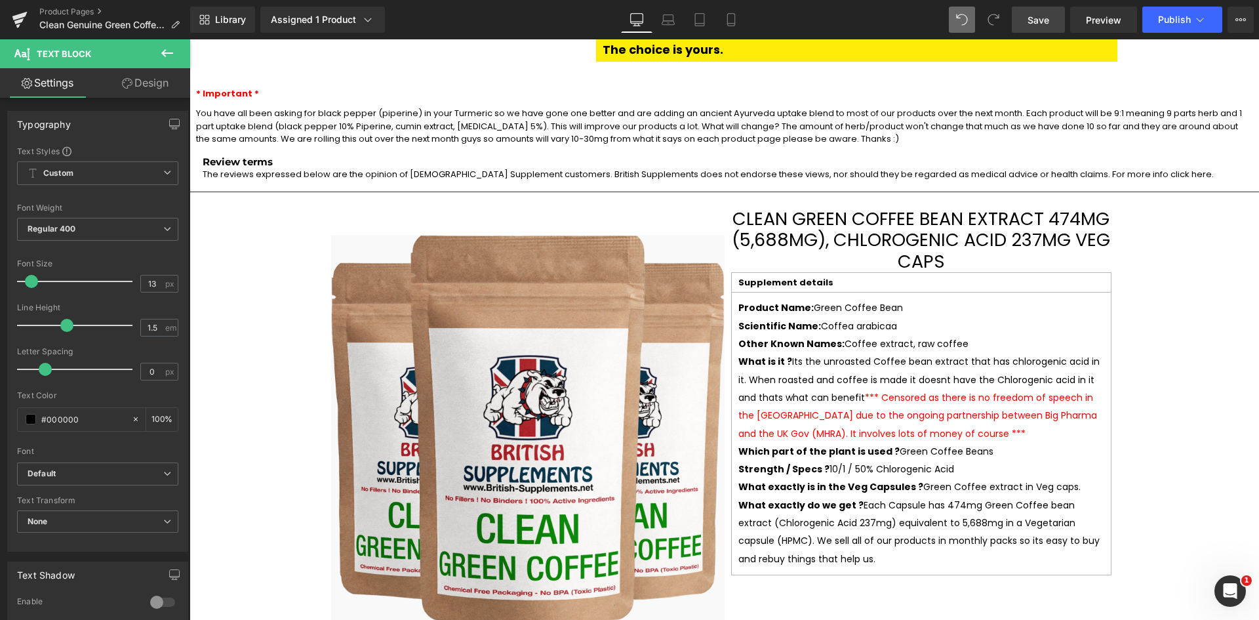
scroll to position [2321, 0]
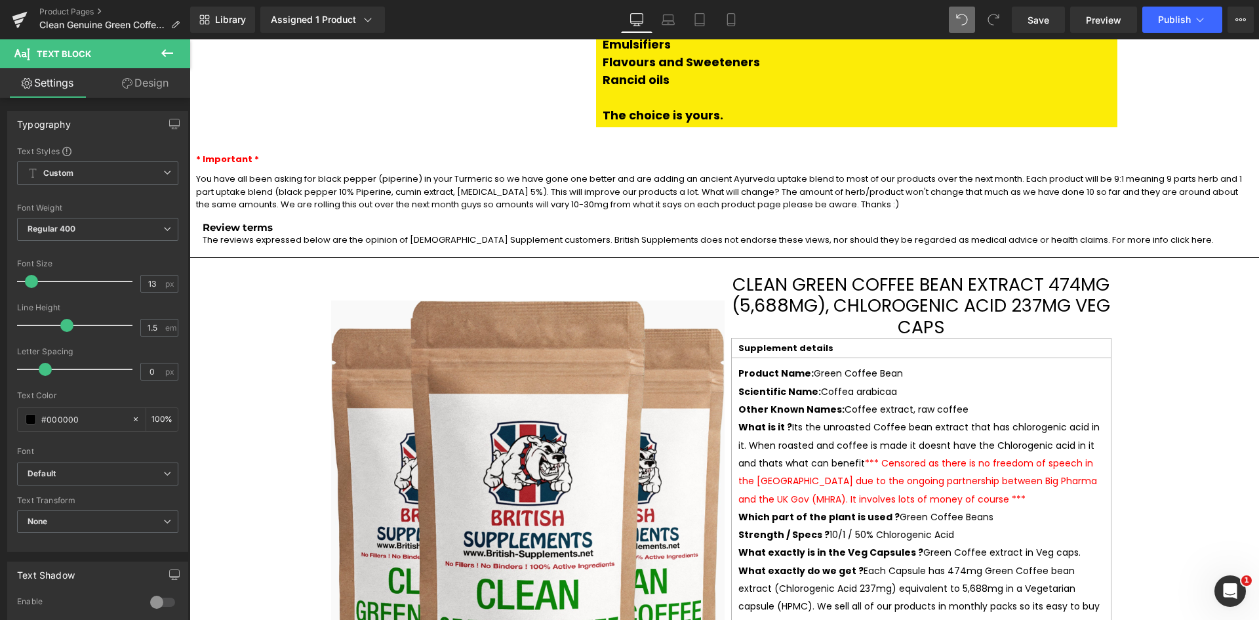
drag, startPoint x: 1041, startPoint y: 28, endPoint x: 1041, endPoint y: 35, distance: 7.9
click at [1041, 28] on link "Save" at bounding box center [1038, 20] width 53 height 26
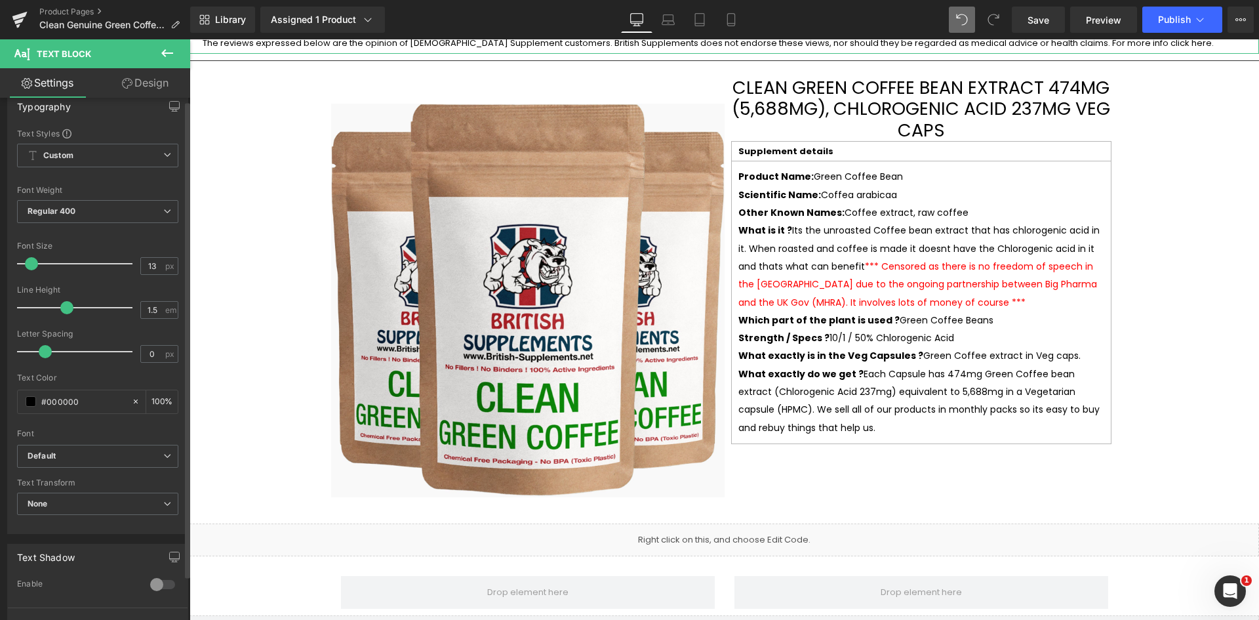
scroll to position [0, 0]
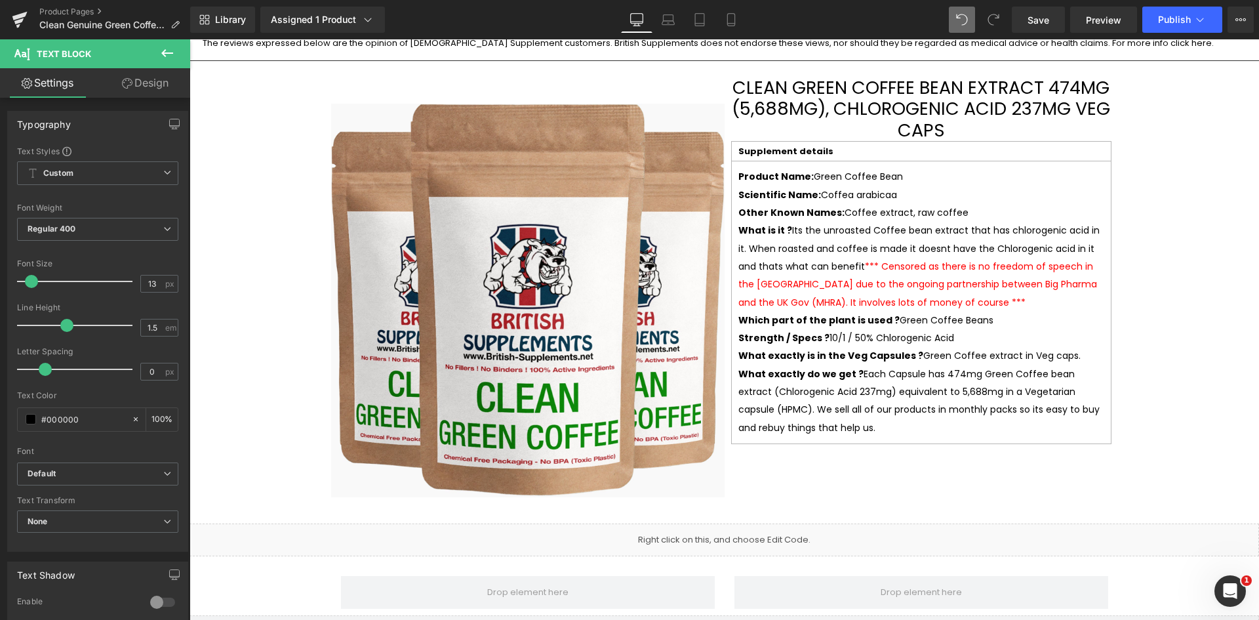
drag, startPoint x: 727, startPoint y: 11, endPoint x: 951, endPoint y: 79, distance: 233.8
click at [727, 11] on link "Mobile" at bounding box center [730, 20] width 31 height 26
type input "100"
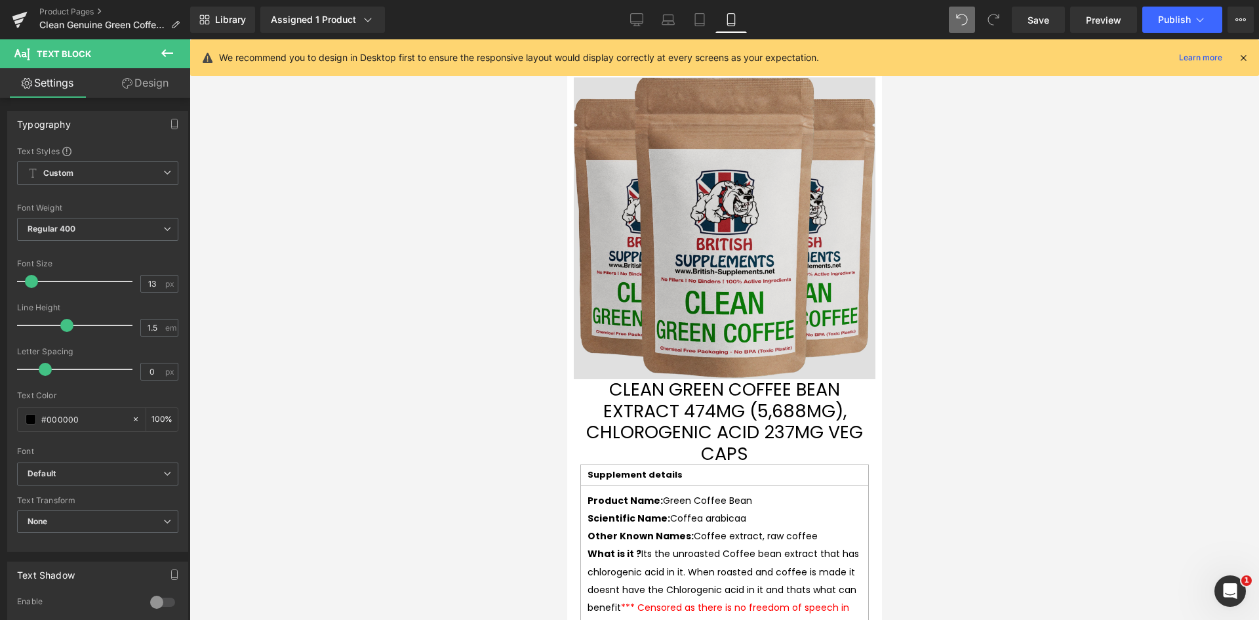
scroll to position [4000, 0]
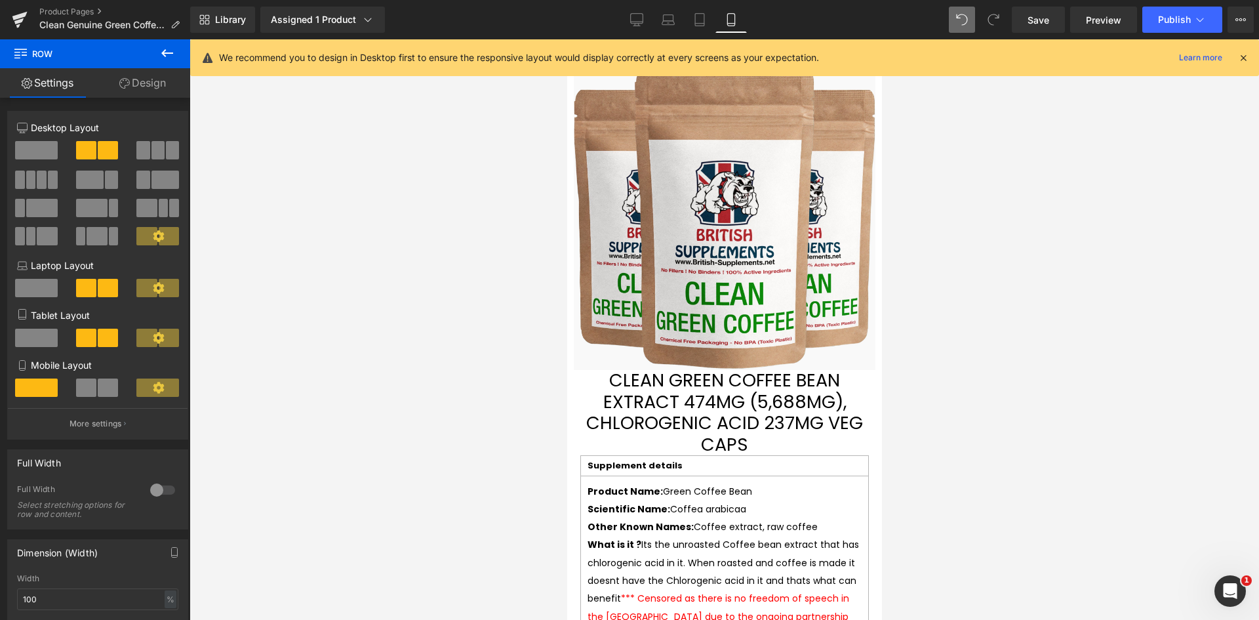
drag, startPoint x: 128, startPoint y: 609, endPoint x: 957, endPoint y: 532, distance: 833.1
click at [957, 532] on div at bounding box center [725, 329] width 1070 height 580
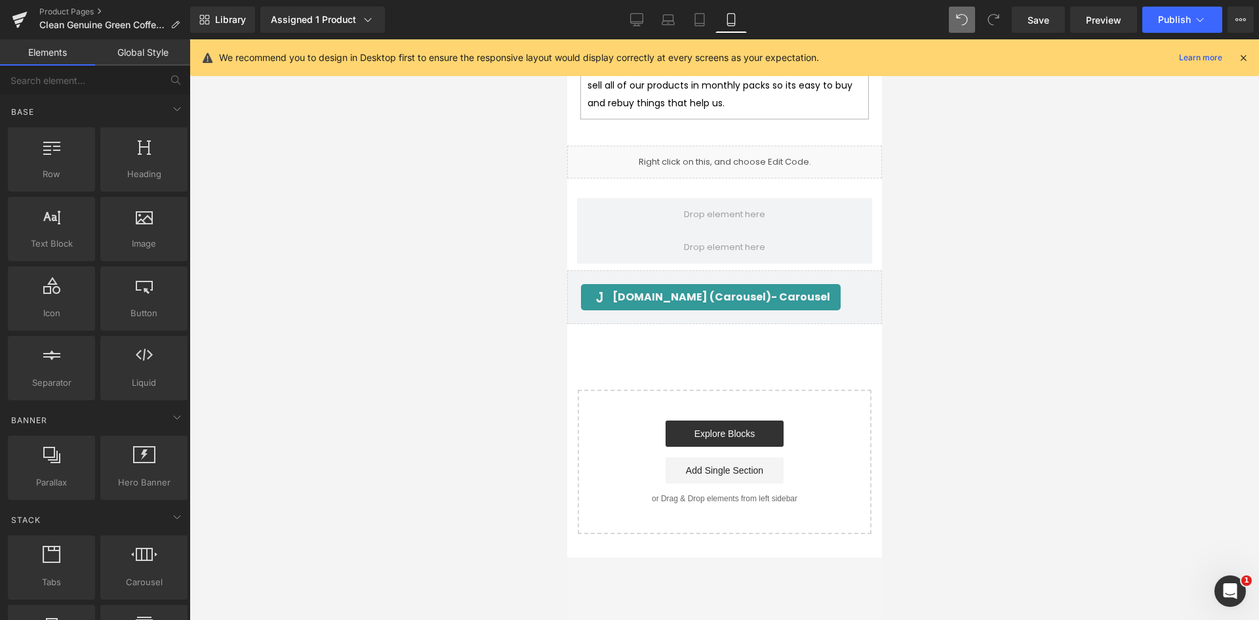
scroll to position [4722, 0]
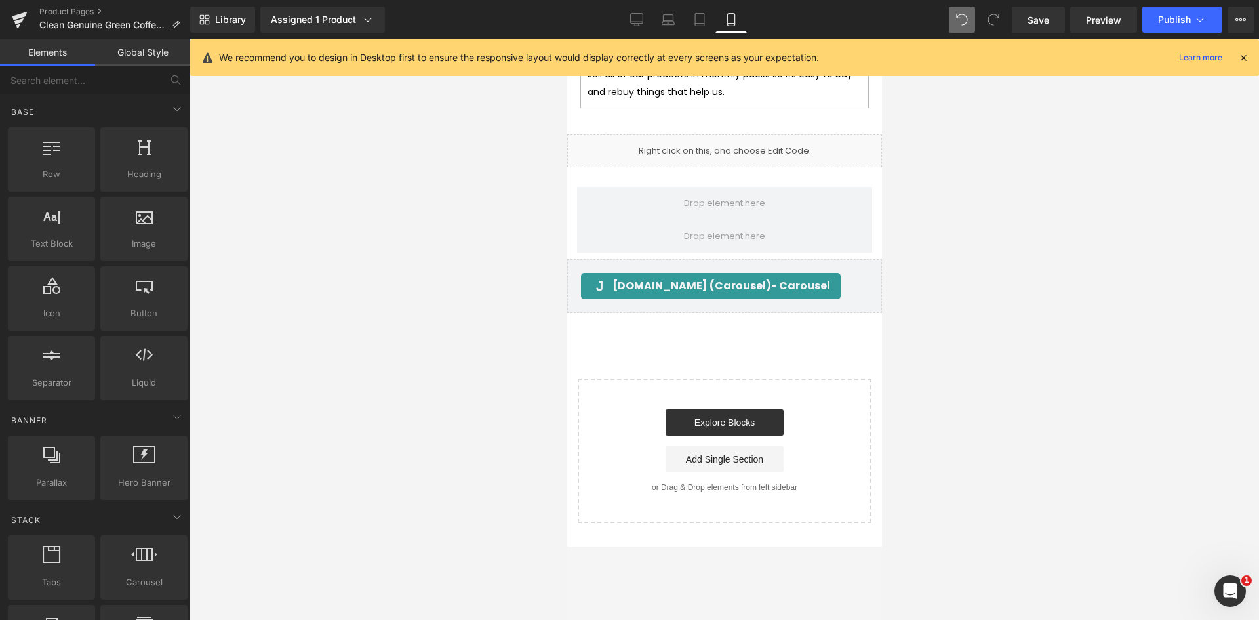
drag, startPoint x: 460, startPoint y: 458, endPoint x: 453, endPoint y: 453, distance: 8.0
click at [460, 458] on div at bounding box center [725, 329] width 1070 height 580
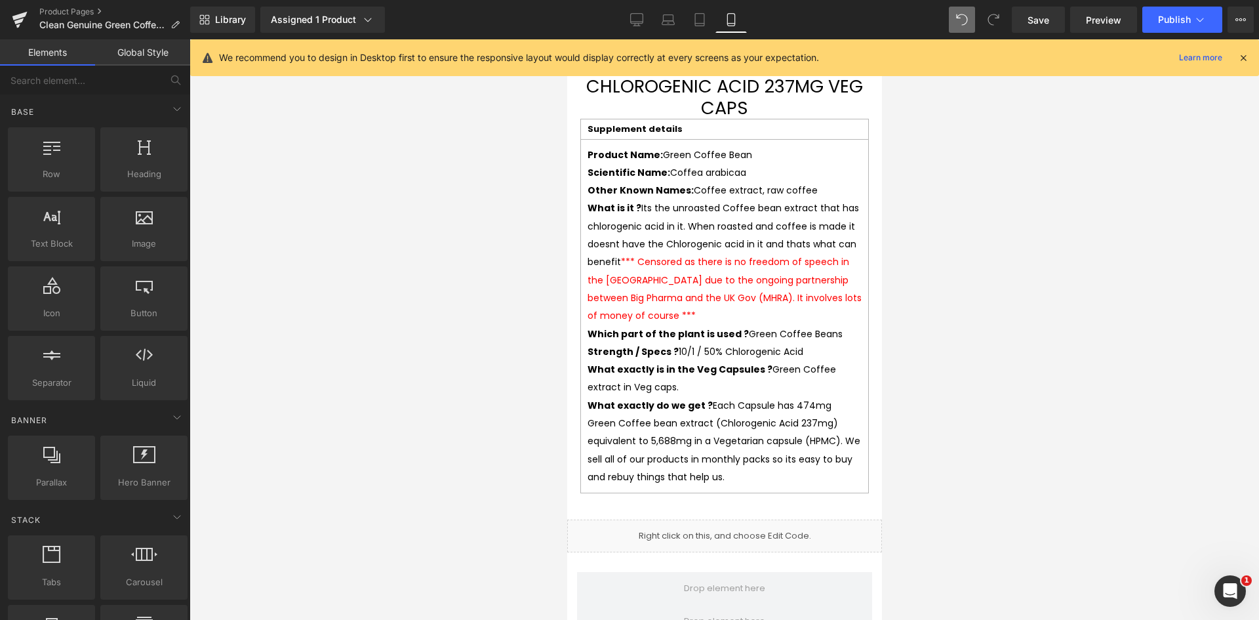
scroll to position [4328, 0]
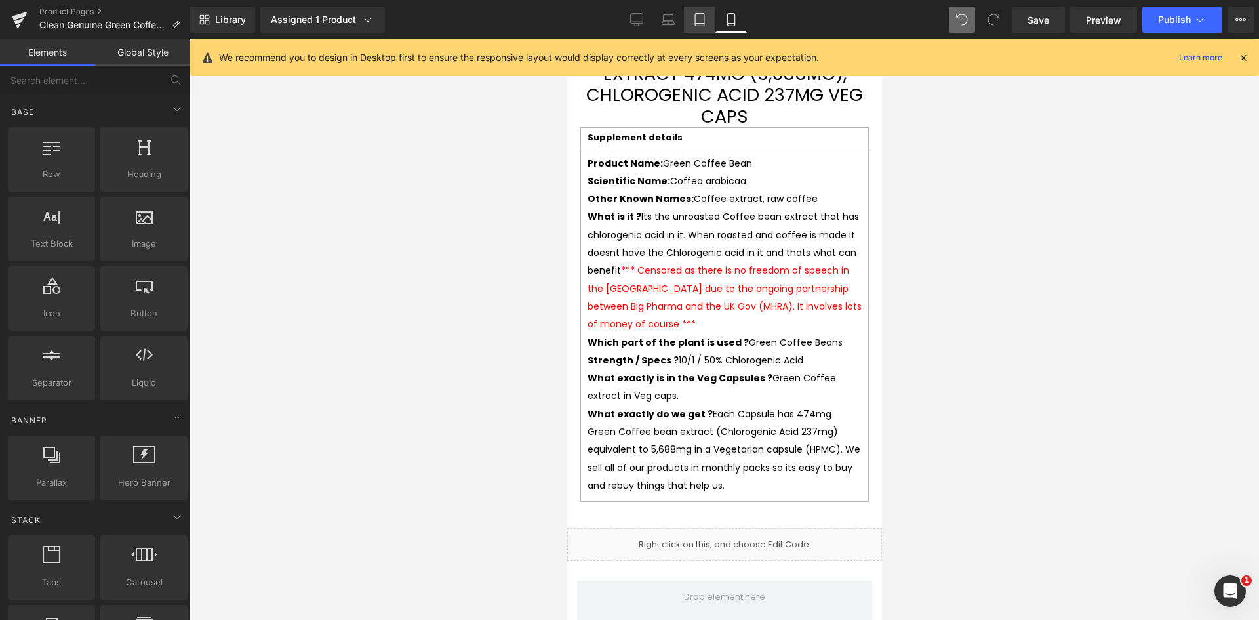
click at [644, 16] on link "Desktop" at bounding box center [636, 20] width 31 height 26
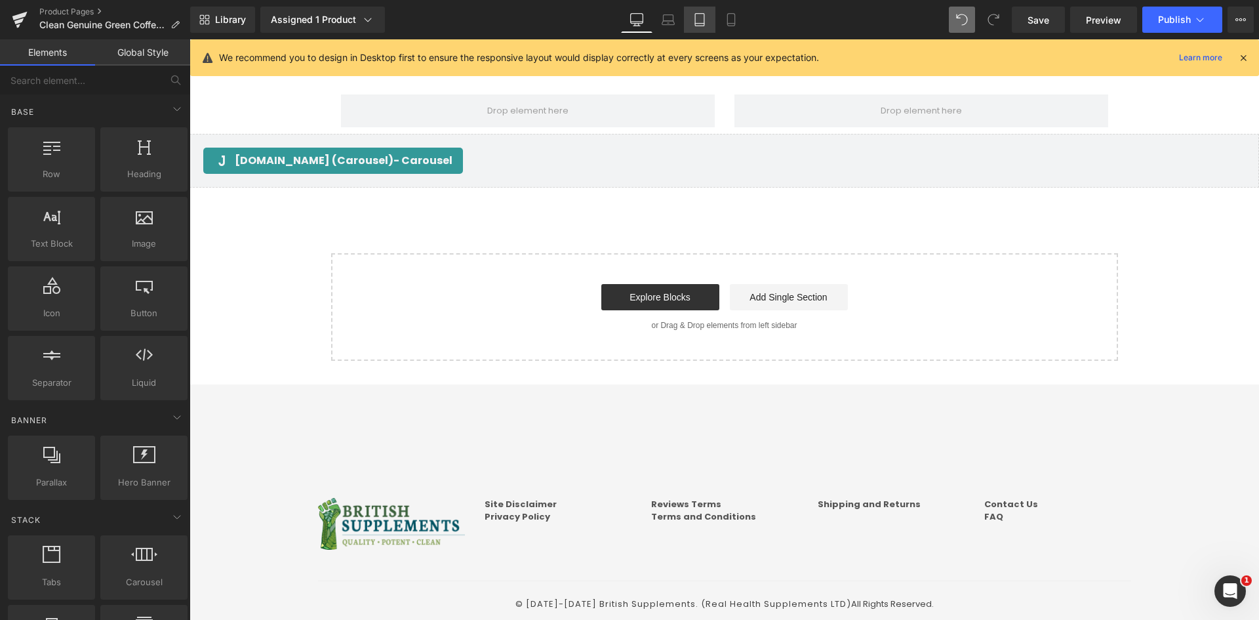
scroll to position [2935, 0]
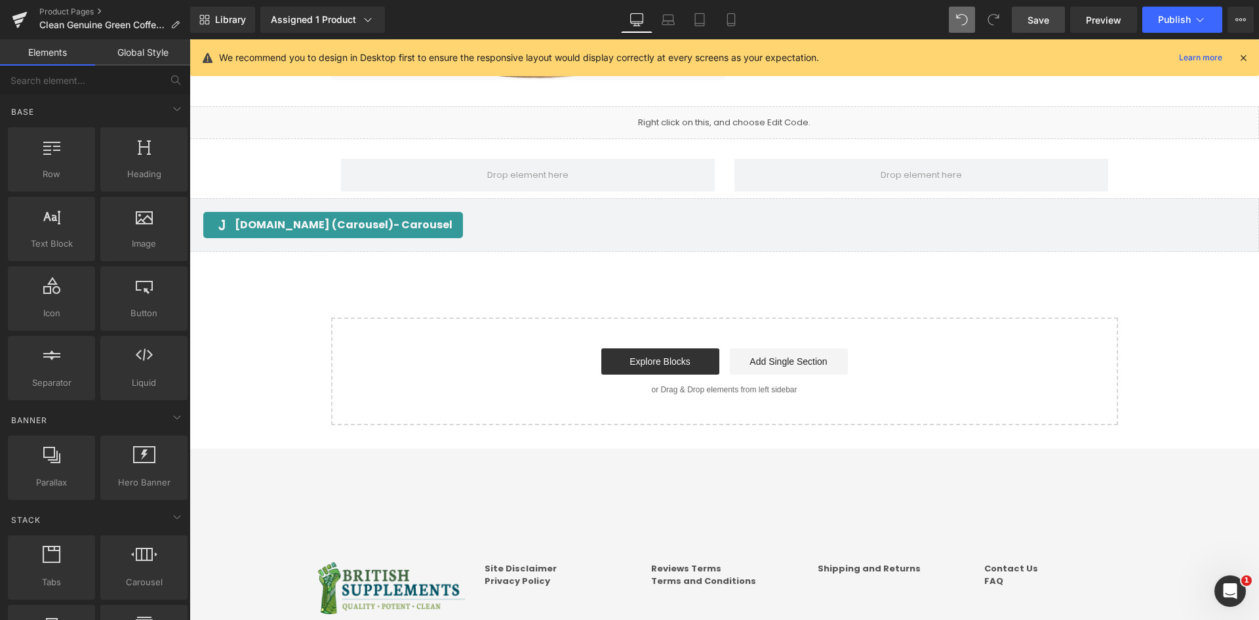
click at [1047, 11] on link "Save" at bounding box center [1038, 20] width 53 height 26
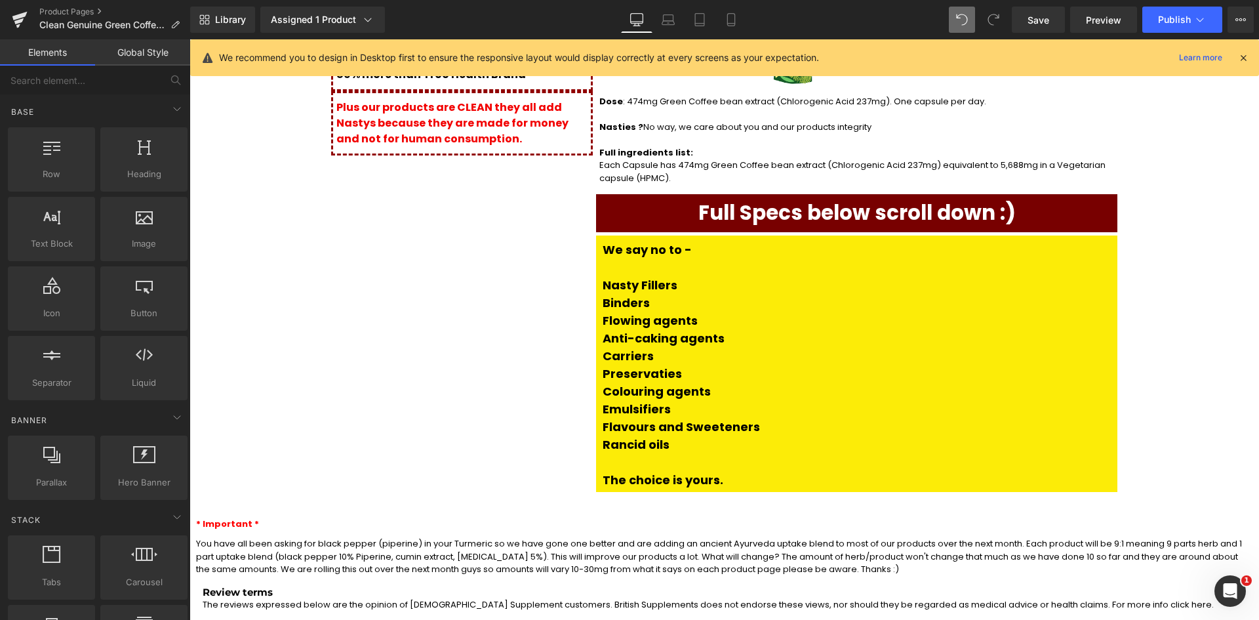
scroll to position [2279, 0]
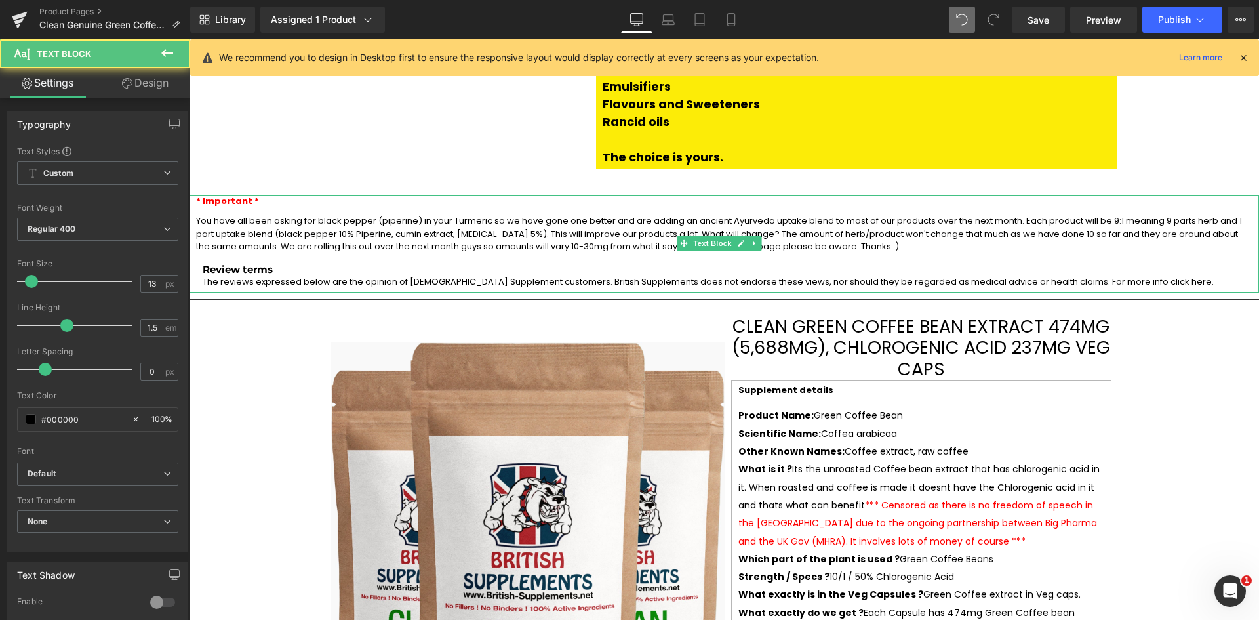
drag, startPoint x: 205, startPoint y: 214, endPoint x: 914, endPoint y: 212, distance: 709.6
click at [877, 275] on span "The reviews expressed below are the opinion of British Supplement customers. Br…" at bounding box center [708, 281] width 1011 height 12
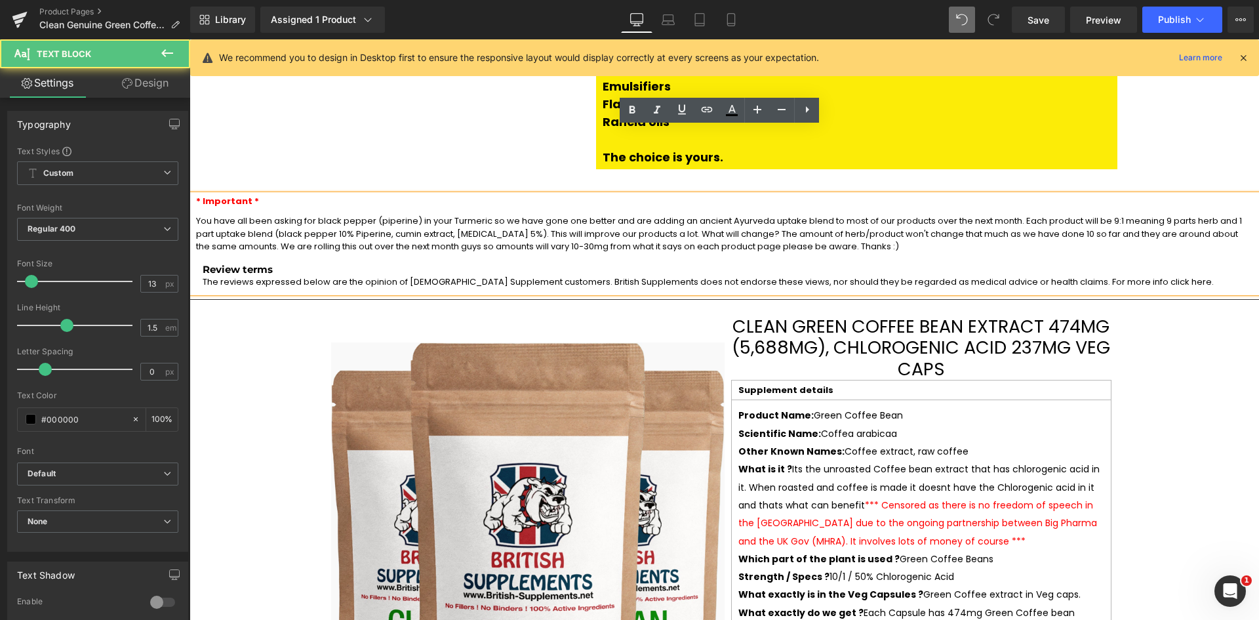
click at [1015, 275] on span "The reviews expressed below are the opinion of British Supplement customers. Br…" at bounding box center [708, 281] width 1011 height 12
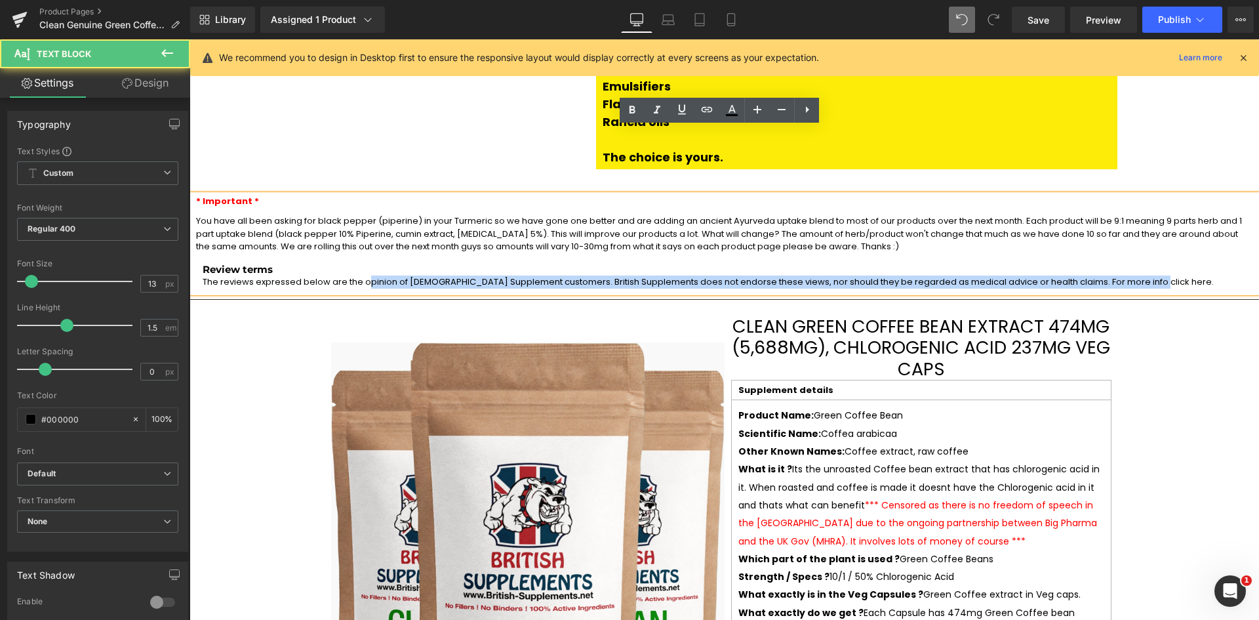
drag, startPoint x: 1038, startPoint y: 214, endPoint x: 352, endPoint y: 215, distance: 685.9
click at [352, 275] on p "The reviews expressed below are the opinion of British Supplement customers. Br…" at bounding box center [814, 281] width 1223 height 13
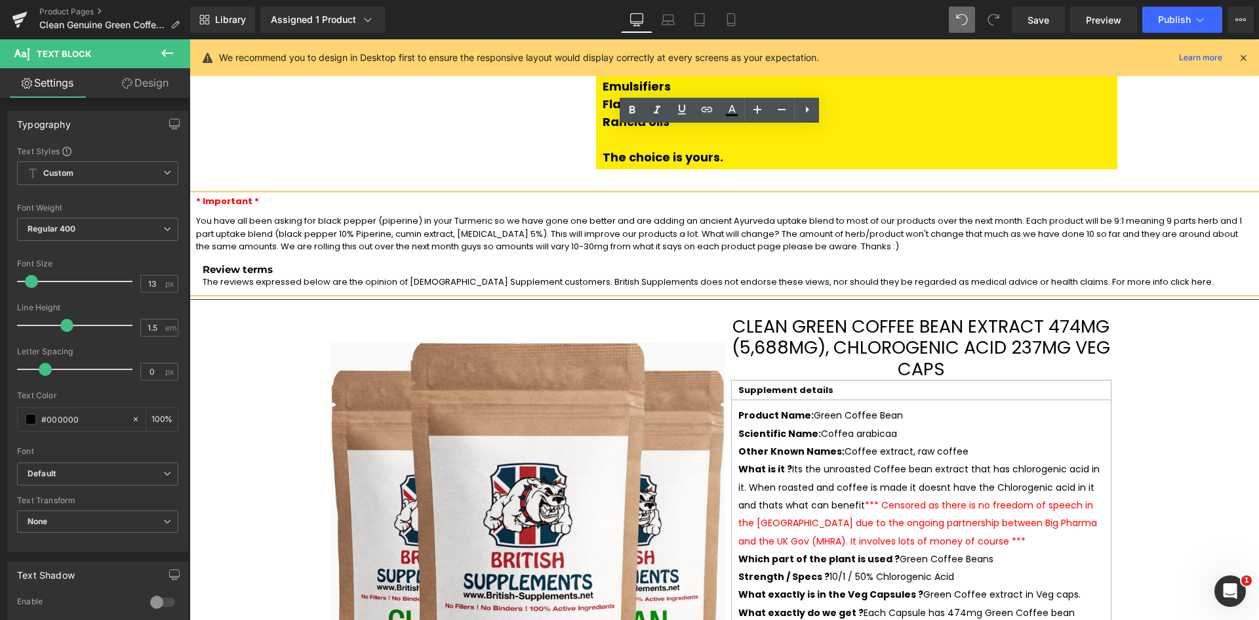
click at [206, 264] on h4 "Review terms" at bounding box center [814, 270] width 1223 height 12
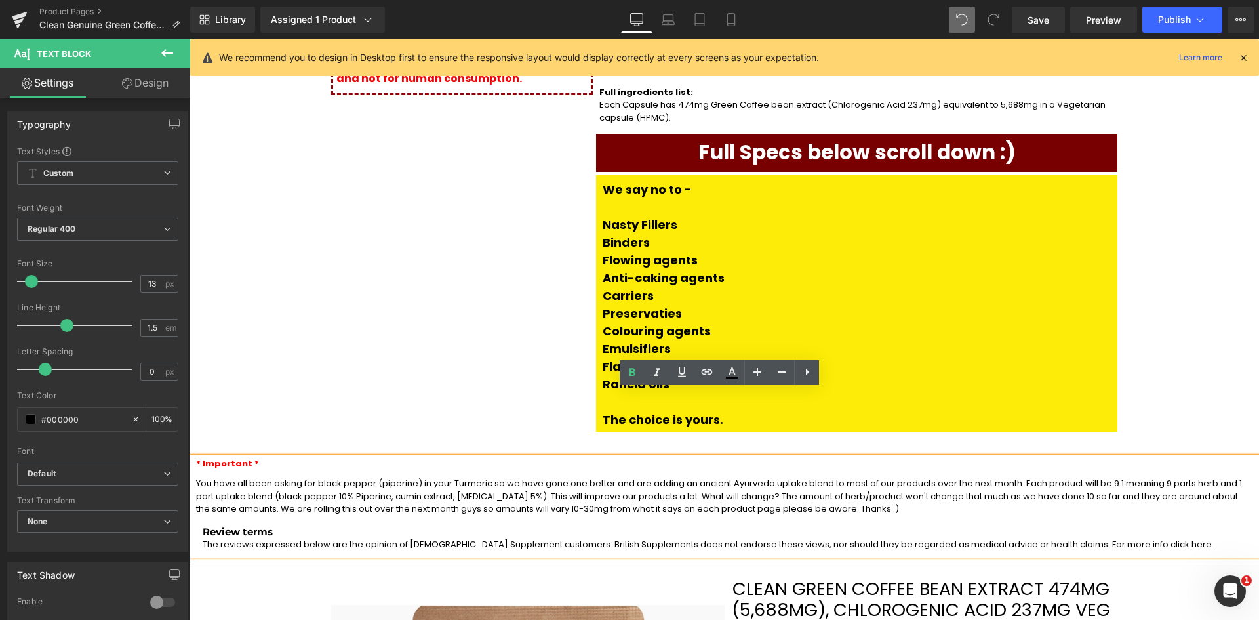
scroll to position [2344, 0]
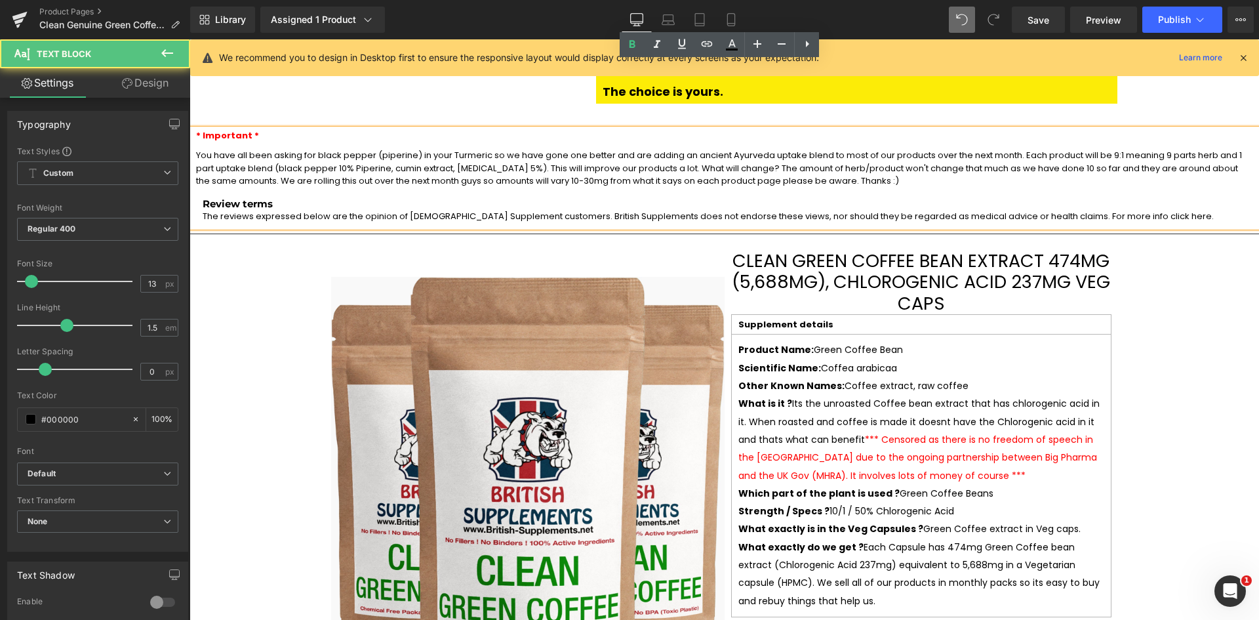
click at [200, 198] on div "Review terms The reviews expressed below are the opinion of British Supplement …" at bounding box center [814, 210] width 1249 height 25
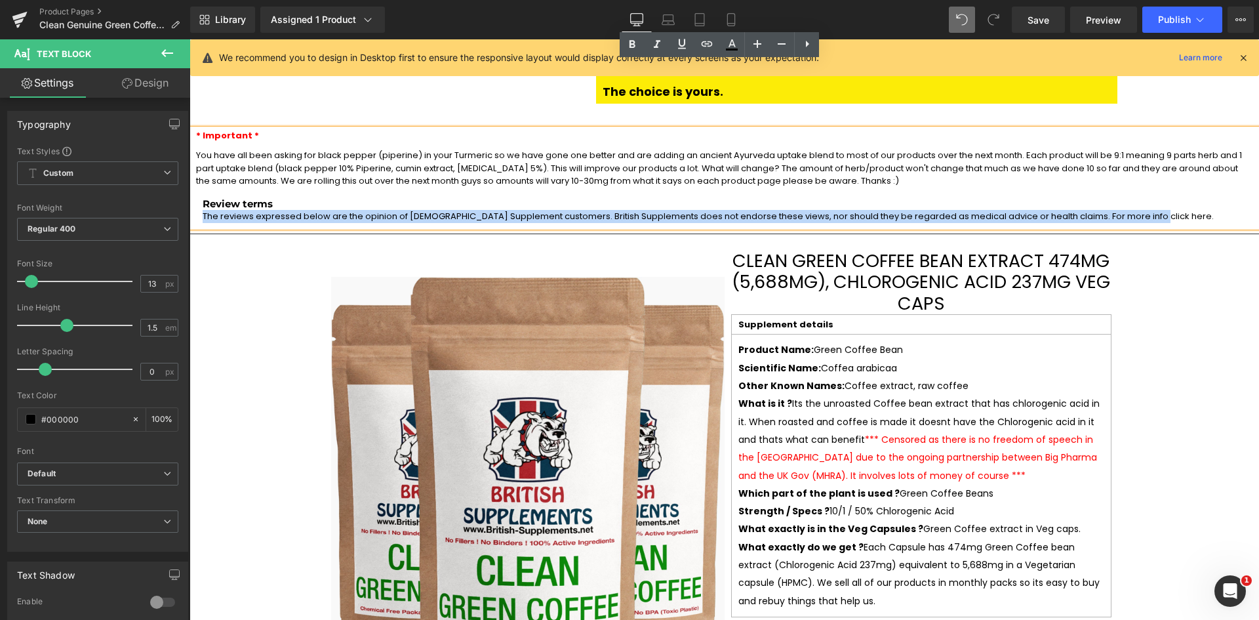
click at [1034, 210] on span "The reviews expressed below are the opinion of British Supplement customers. Br…" at bounding box center [708, 216] width 1011 height 12
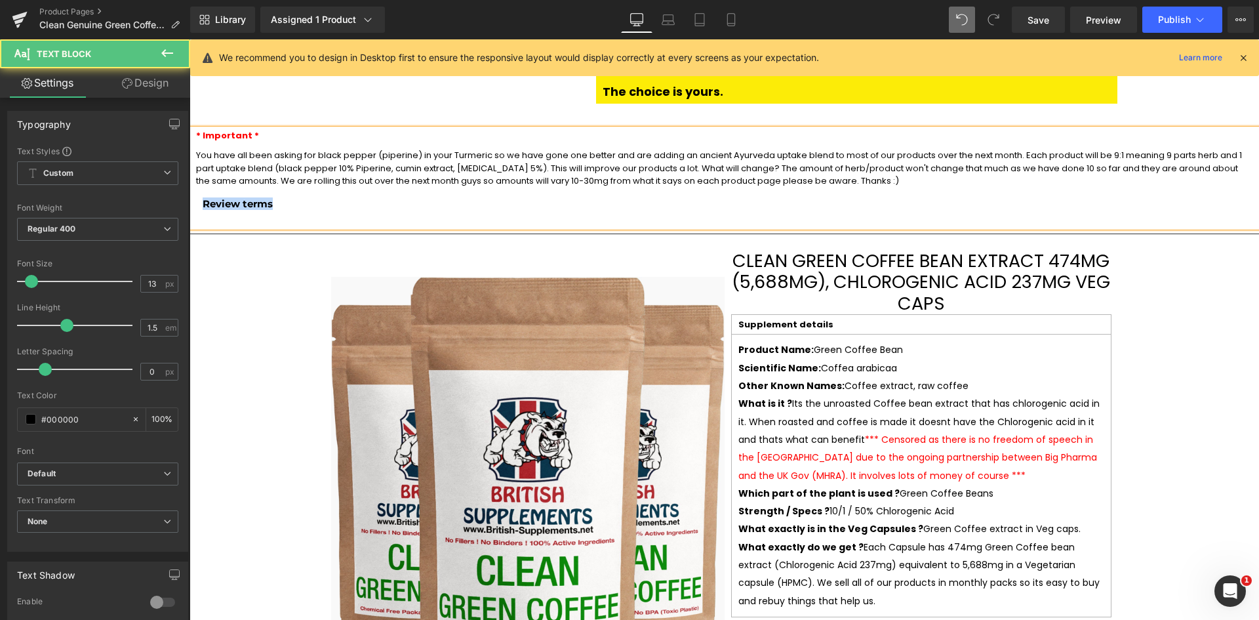
drag, startPoint x: 272, startPoint y: 139, endPoint x: 205, endPoint y: 138, distance: 67.6
click at [205, 198] on h4 "Review terms" at bounding box center [814, 204] width 1223 height 12
drag, startPoint x: 262, startPoint y: 154, endPoint x: 361, endPoint y: 176, distance: 101.5
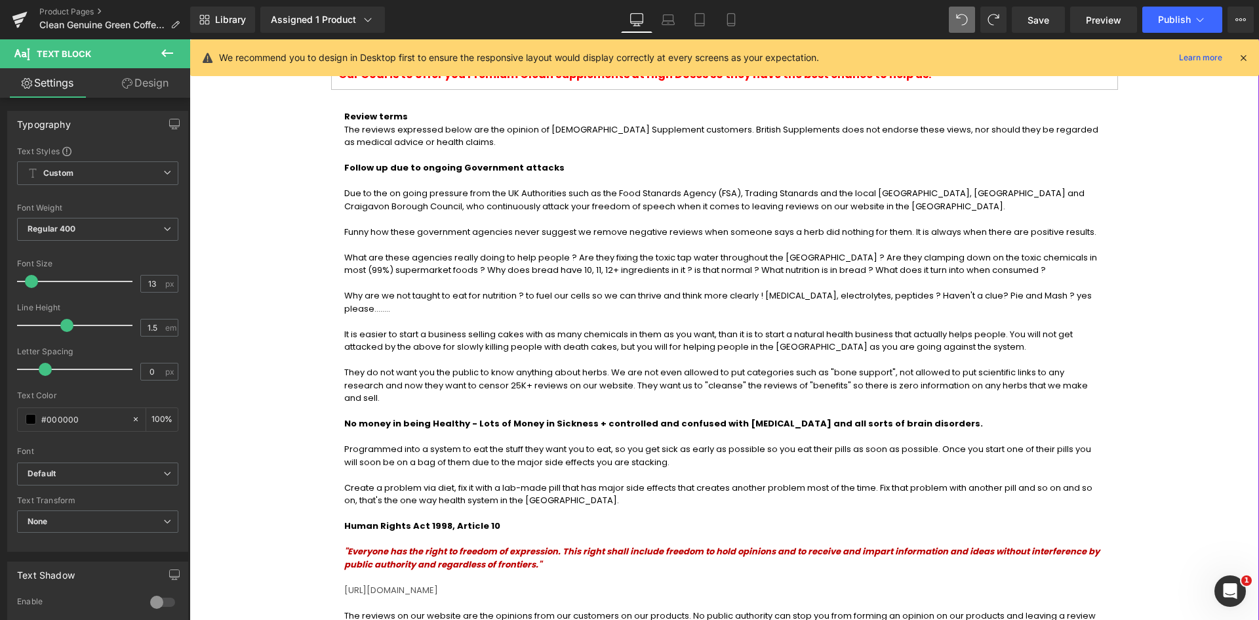
scroll to position [1033, 0]
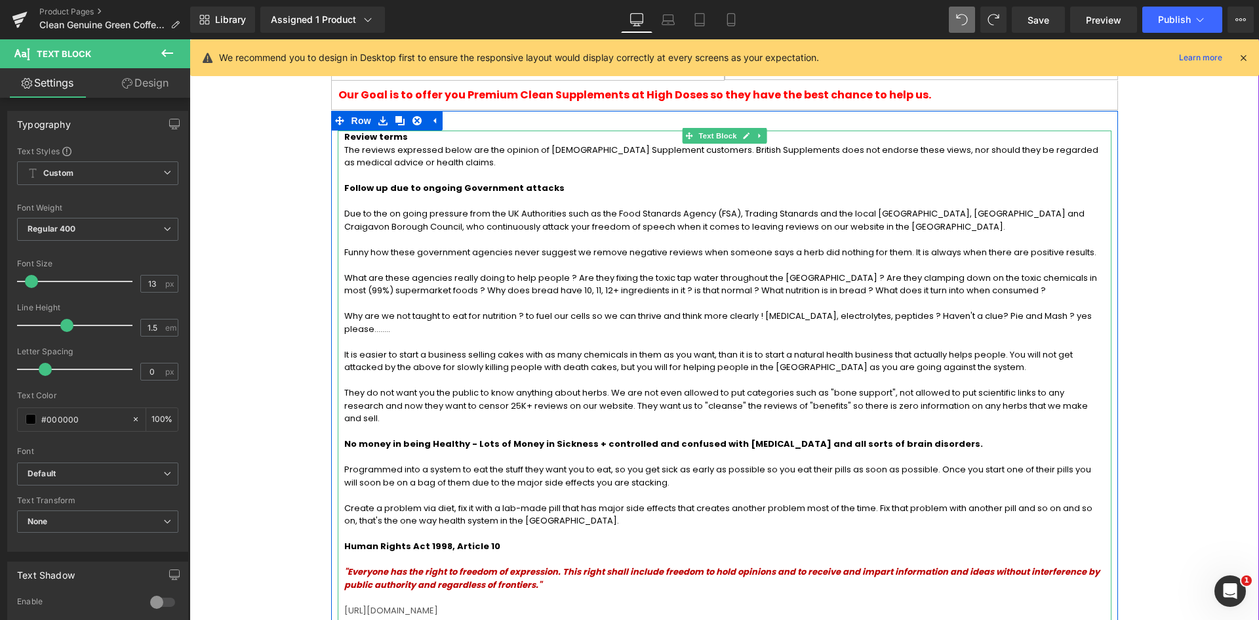
click at [338, 137] on div "Review terms The reviews expressed below are the opinion of British Supplement …" at bounding box center [725, 438] width 774 height 614
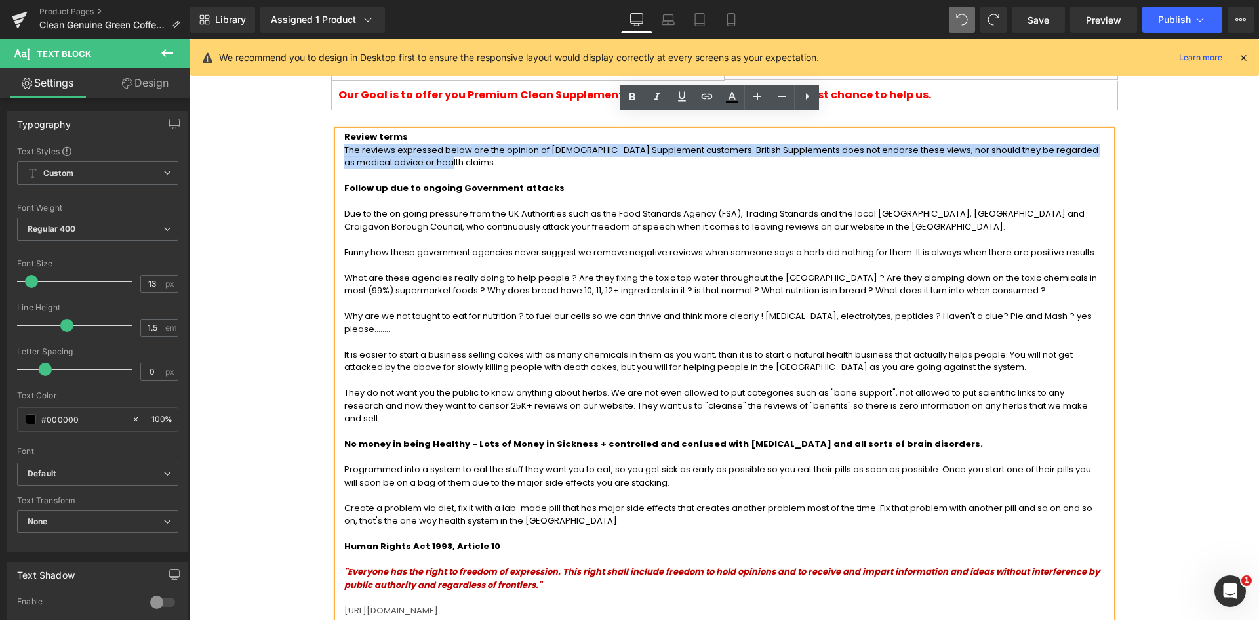
click at [1076, 144] on p "The reviews expressed below are the opinion of British Supplement customers. Br…" at bounding box center [724, 157] width 761 height 26
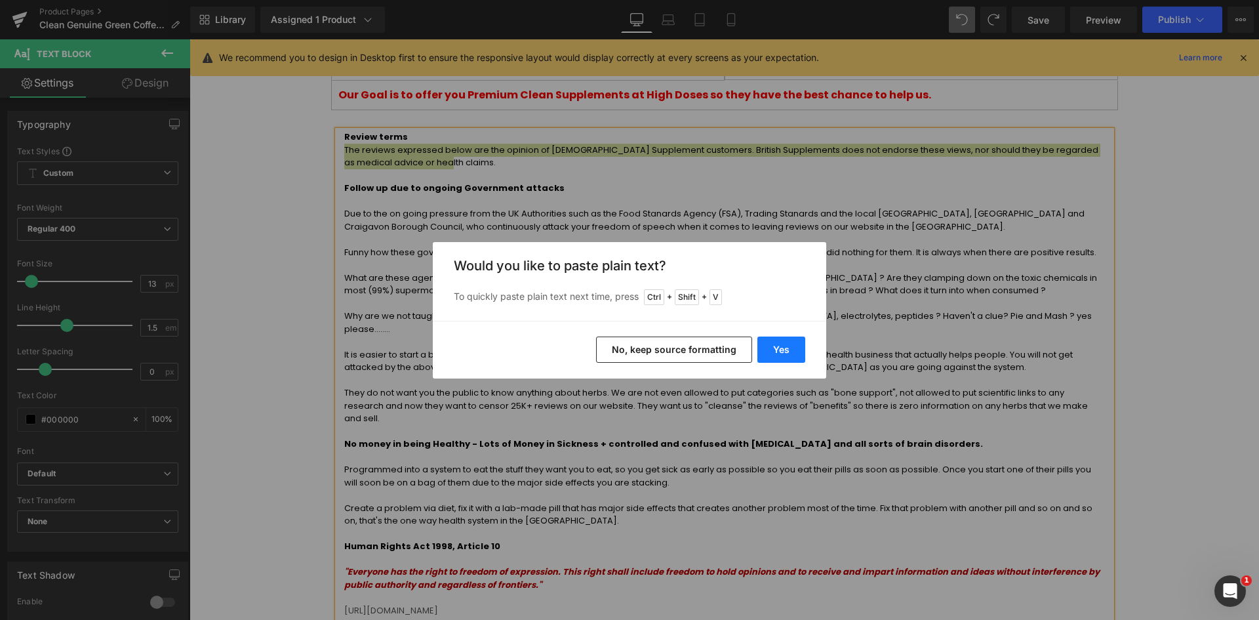
click at [785, 348] on button "Yes" at bounding box center [781, 349] width 48 height 26
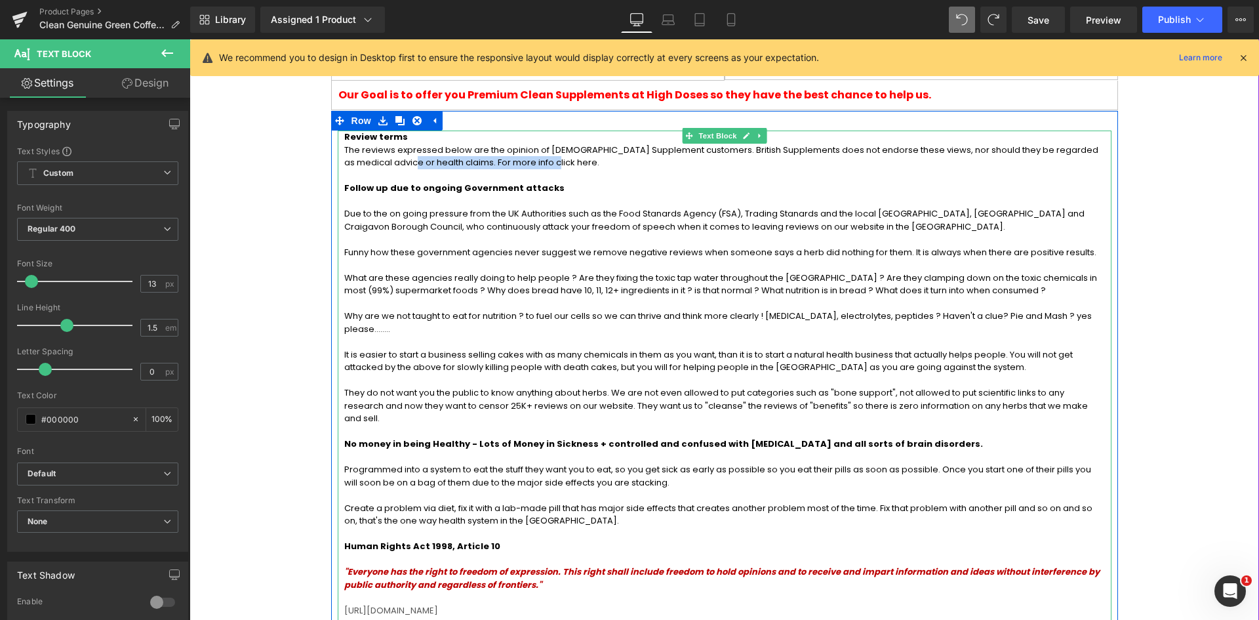
click at [1045, 144] on p "The reviews expressed below are the opinion of British Supplement customers. Br…" at bounding box center [724, 157] width 761 height 26
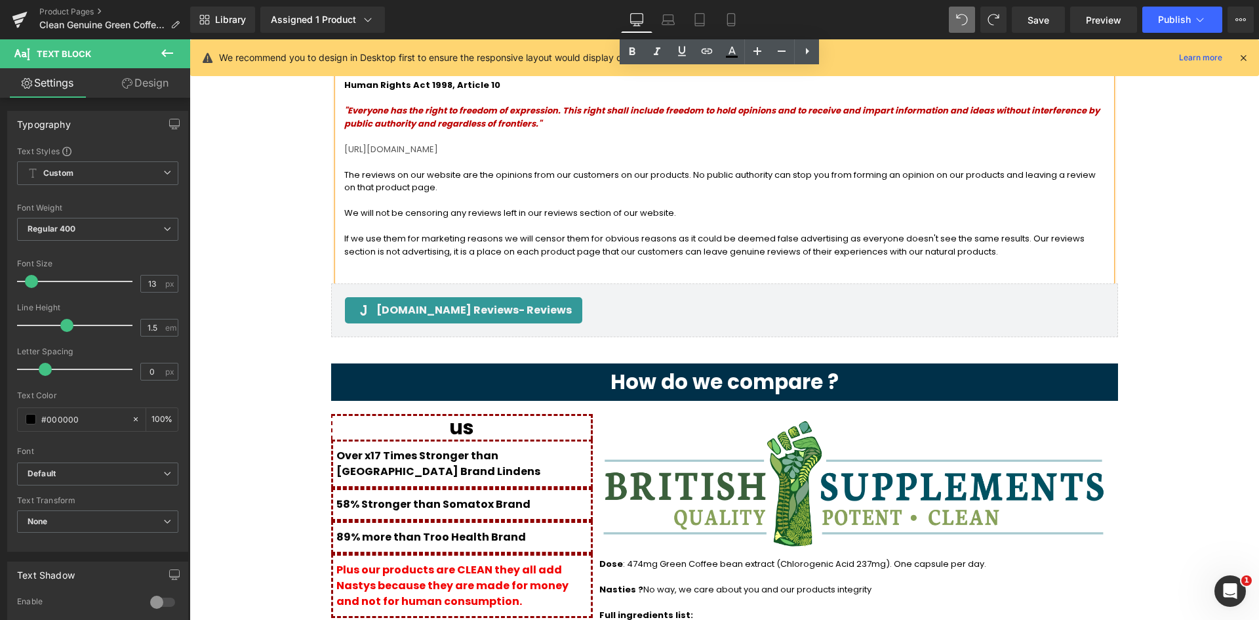
scroll to position [1492, 0]
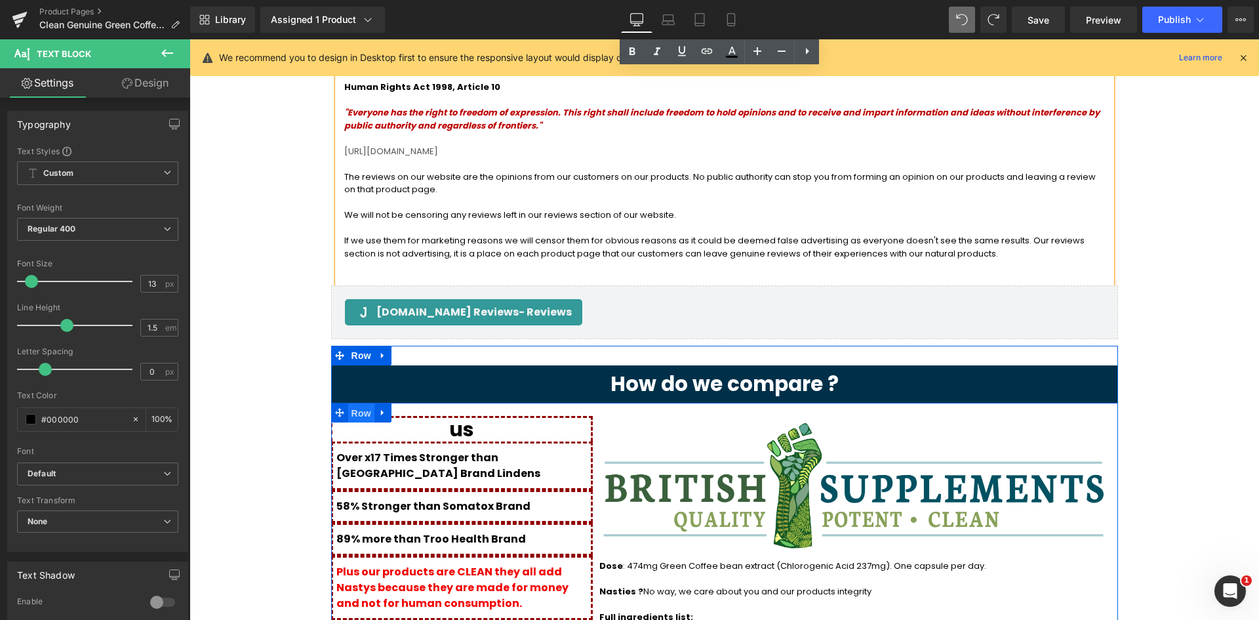
click at [361, 403] on span "Row" at bounding box center [361, 413] width 26 height 20
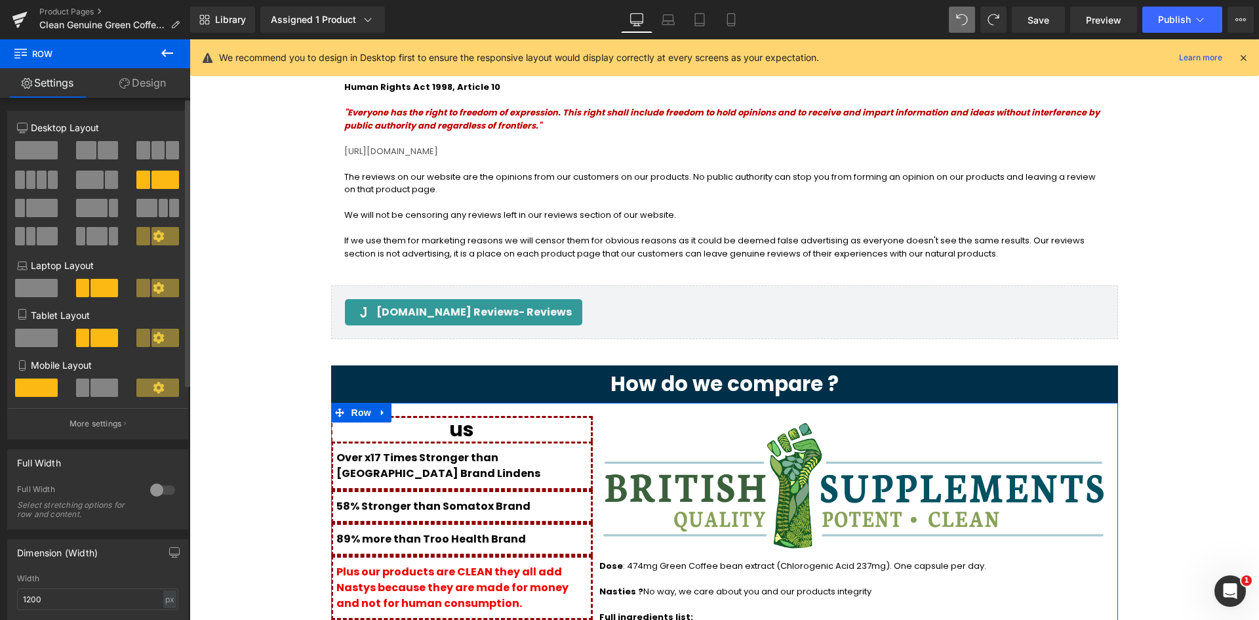
click at [37, 242] on span at bounding box center [47, 236] width 20 height 18
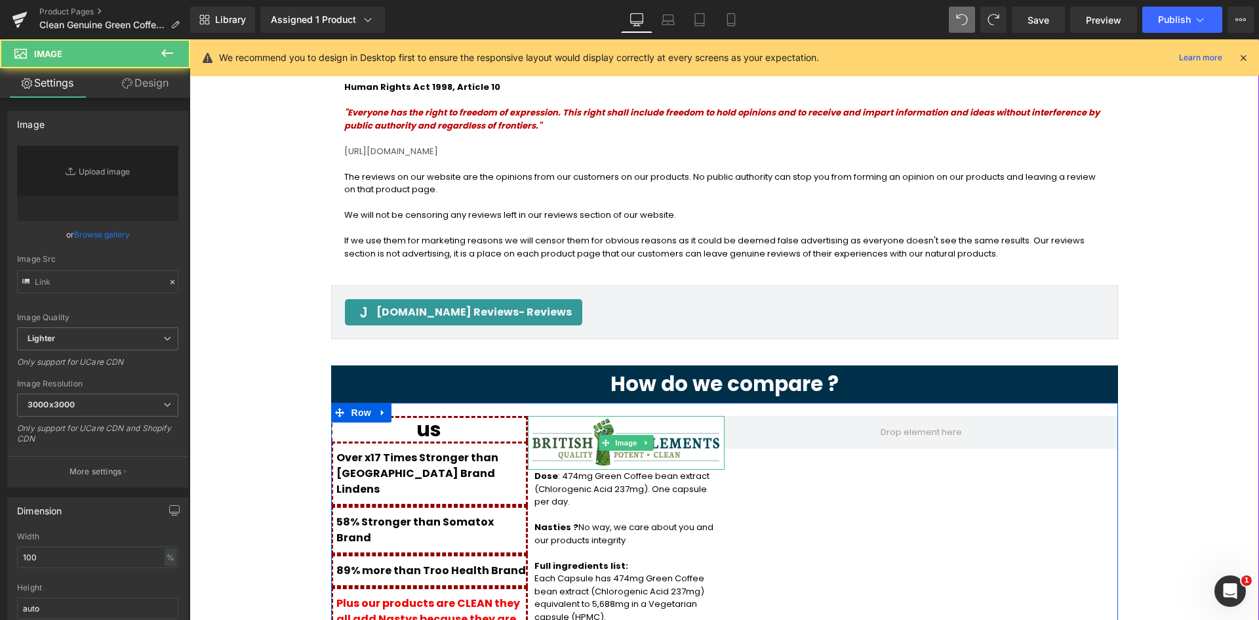
type input "https://ucarecdn.com/9dc0c59b-d30c-4cbd-8bcf-db9b867a13fa/-/format/auto/-/previ…"
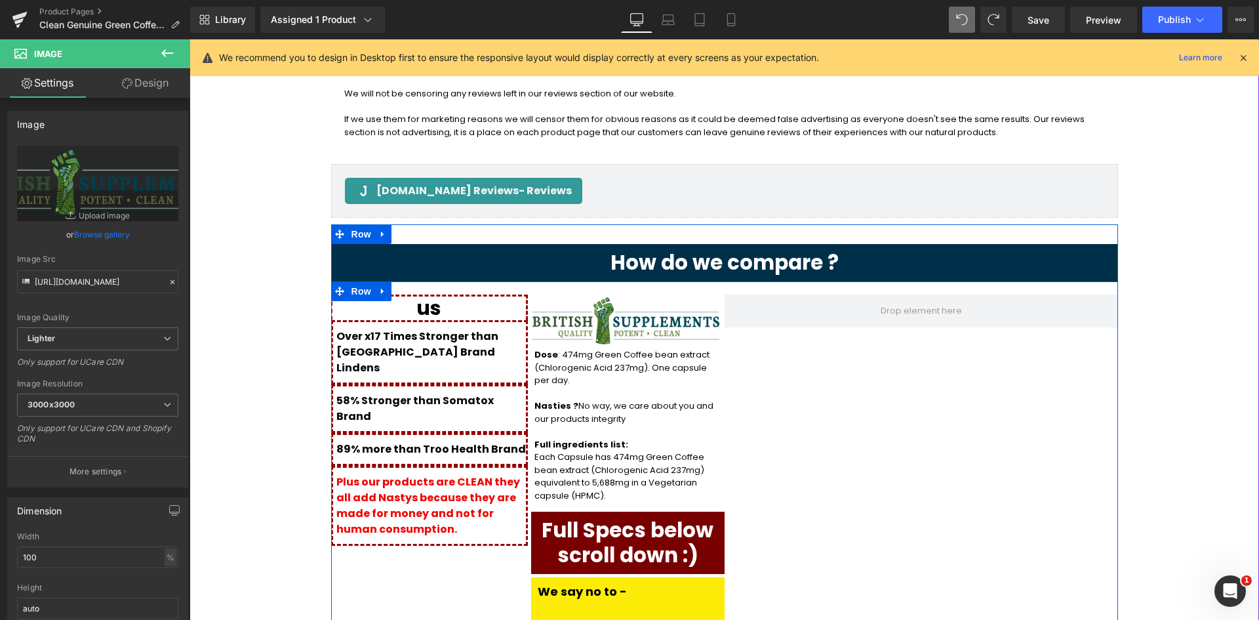
scroll to position [1623, 0]
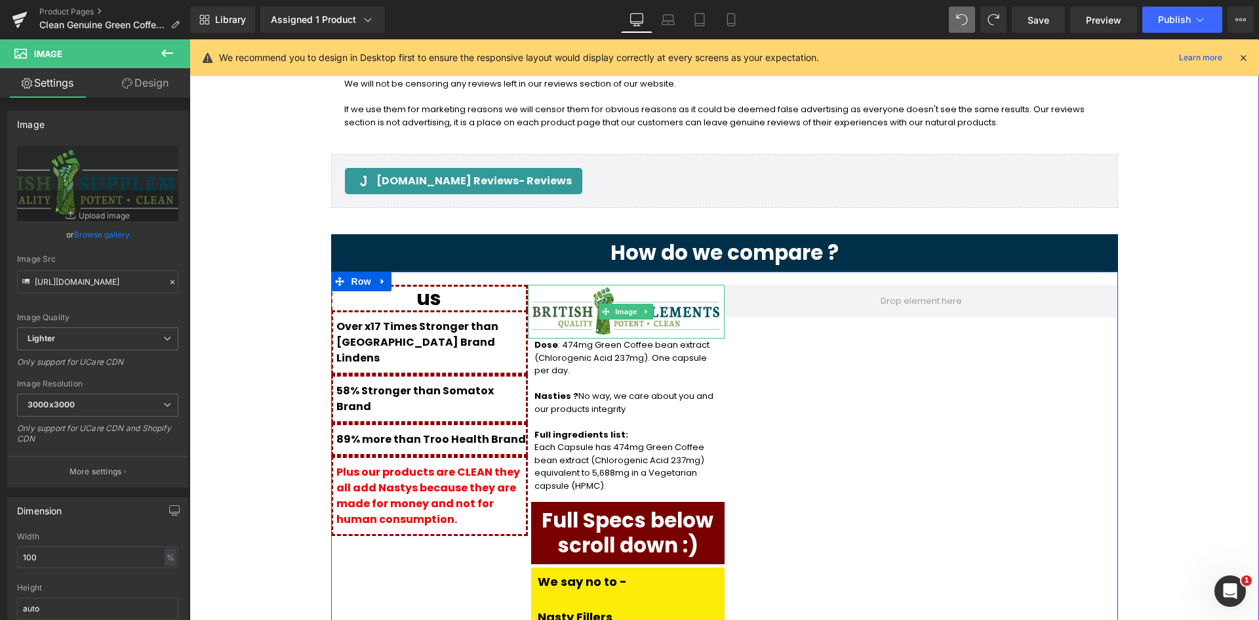
click at [607, 304] on span at bounding box center [606, 312] width 14 height 16
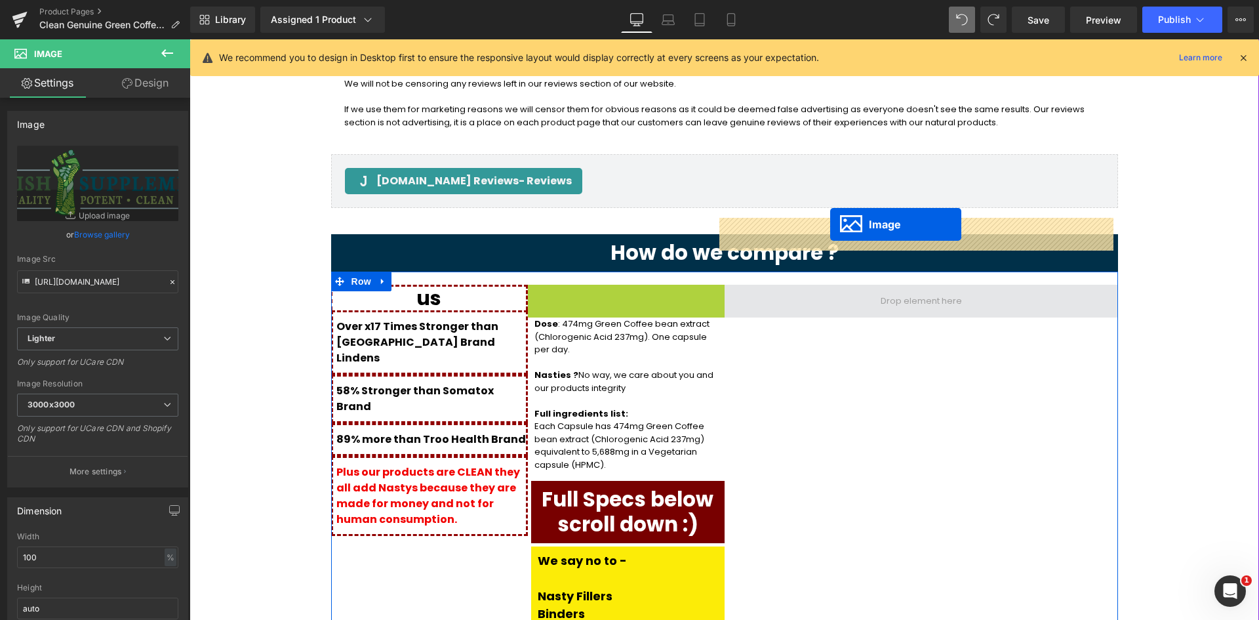
drag, startPoint x: 752, startPoint y: 229, endPoint x: 830, endPoint y: 224, distance: 78.2
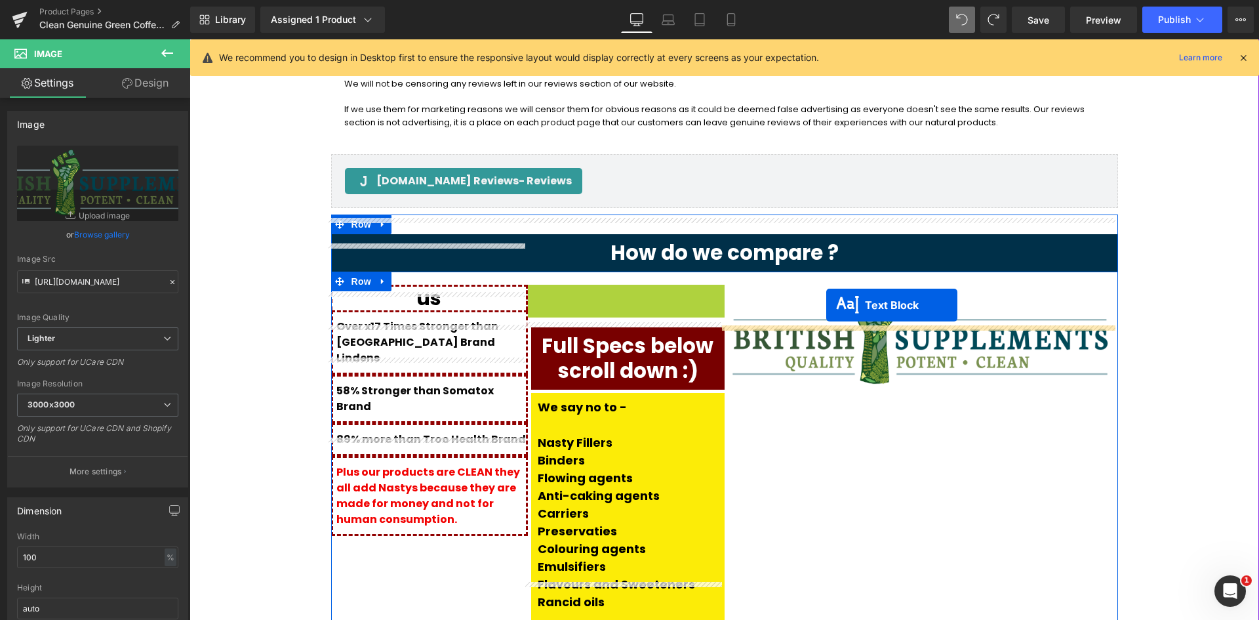
drag, startPoint x: 582, startPoint y: 283, endPoint x: 827, endPoint y: 305, distance: 245.6
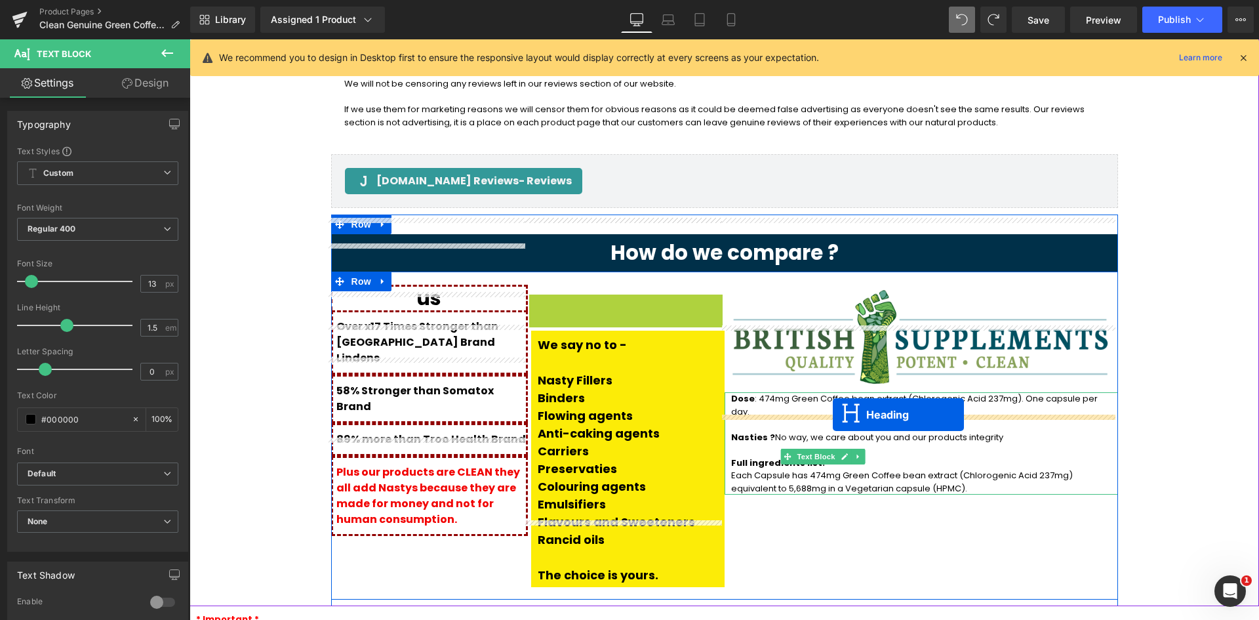
drag, startPoint x: 586, startPoint y: 261, endPoint x: 600, endPoint y: 315, distance: 56.1
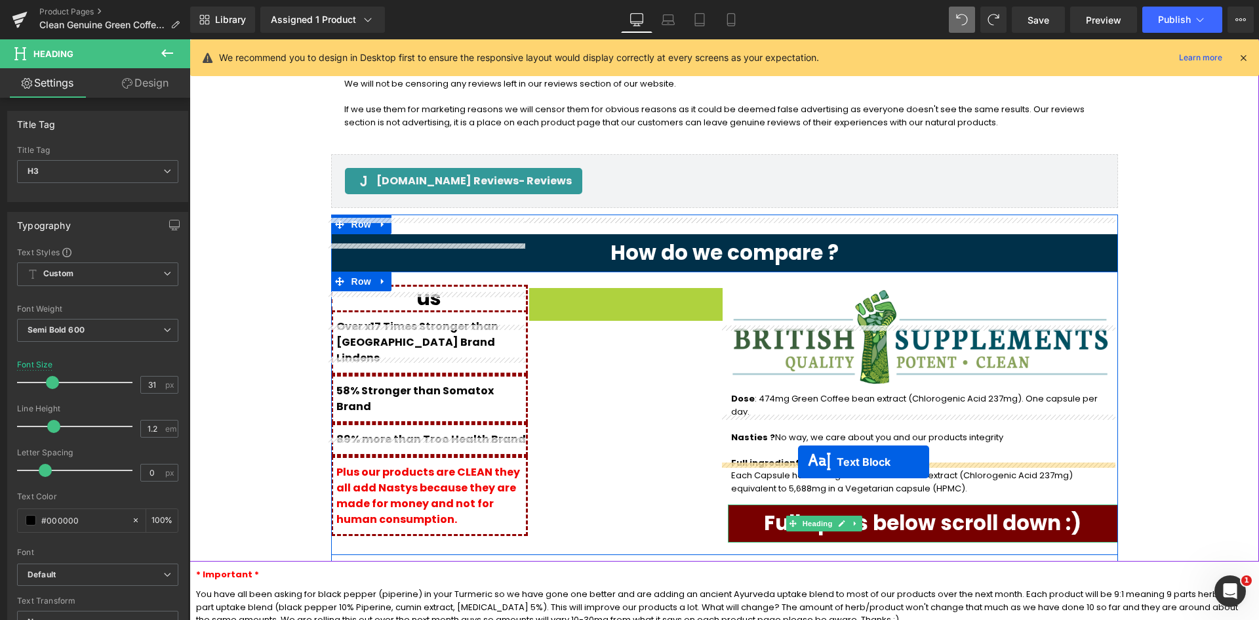
drag, startPoint x: 587, startPoint y: 348, endPoint x: 793, endPoint y: 456, distance: 232.6
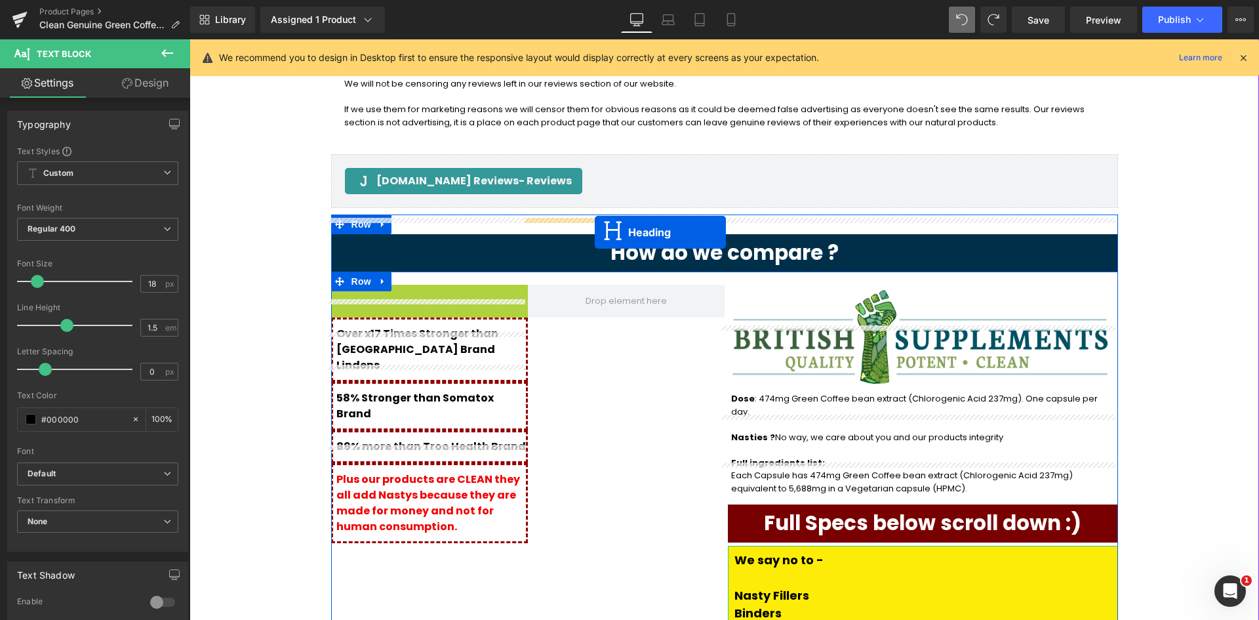
drag, startPoint x: 394, startPoint y: 232, endPoint x: 414, endPoint y: 257, distance: 31.7
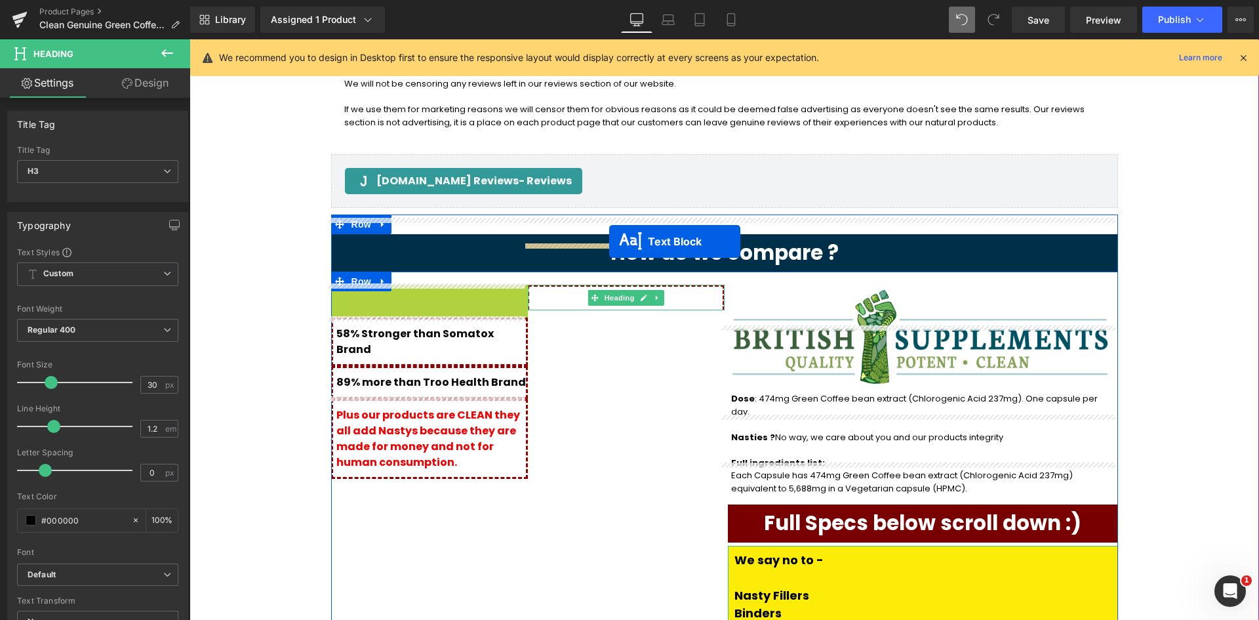
drag, startPoint x: 395, startPoint y: 241, endPoint x: 609, endPoint y: 245, distance: 213.2
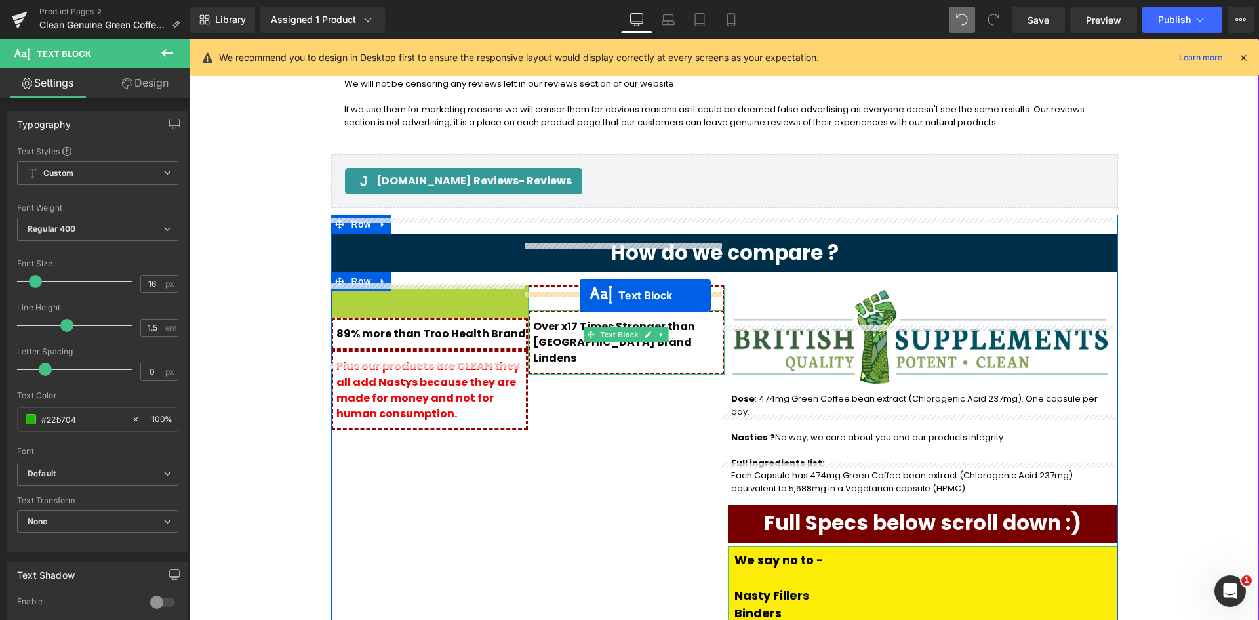
drag, startPoint x: 390, startPoint y: 235, endPoint x: 580, endPoint y: 295, distance: 199.5
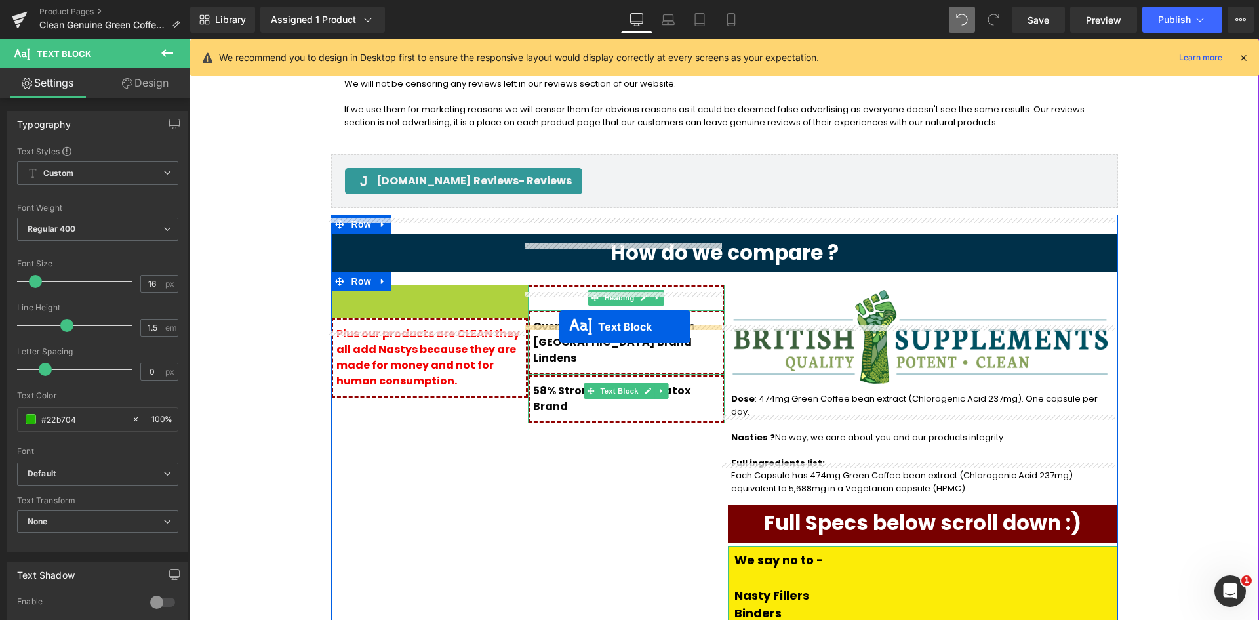
drag, startPoint x: 460, startPoint y: 257, endPoint x: 559, endPoint y: 327, distance: 121.0
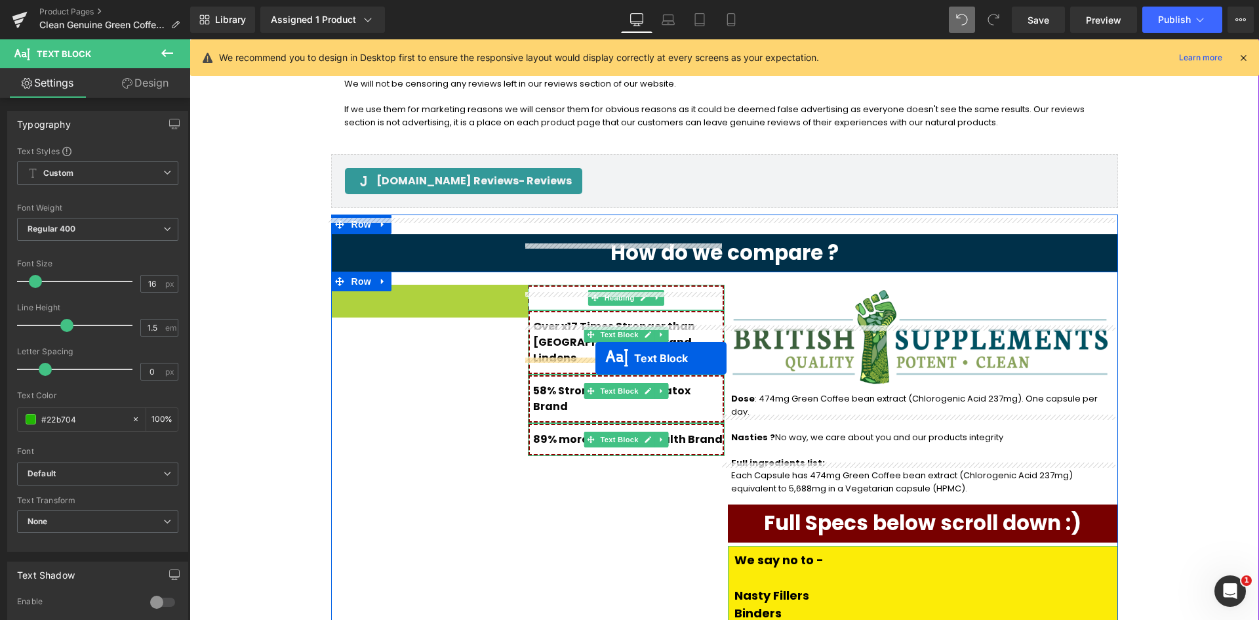
drag, startPoint x: 388, startPoint y: 254, endPoint x: 595, endPoint y: 358, distance: 232.0
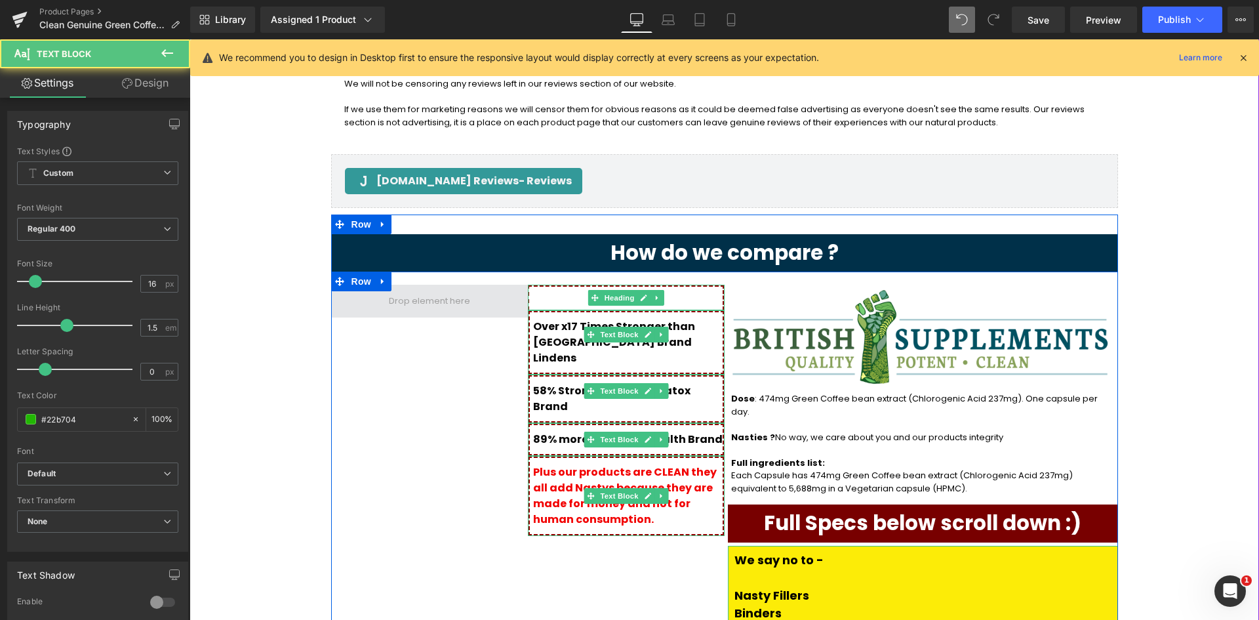
click at [367, 285] on span at bounding box center [429, 301] width 197 height 33
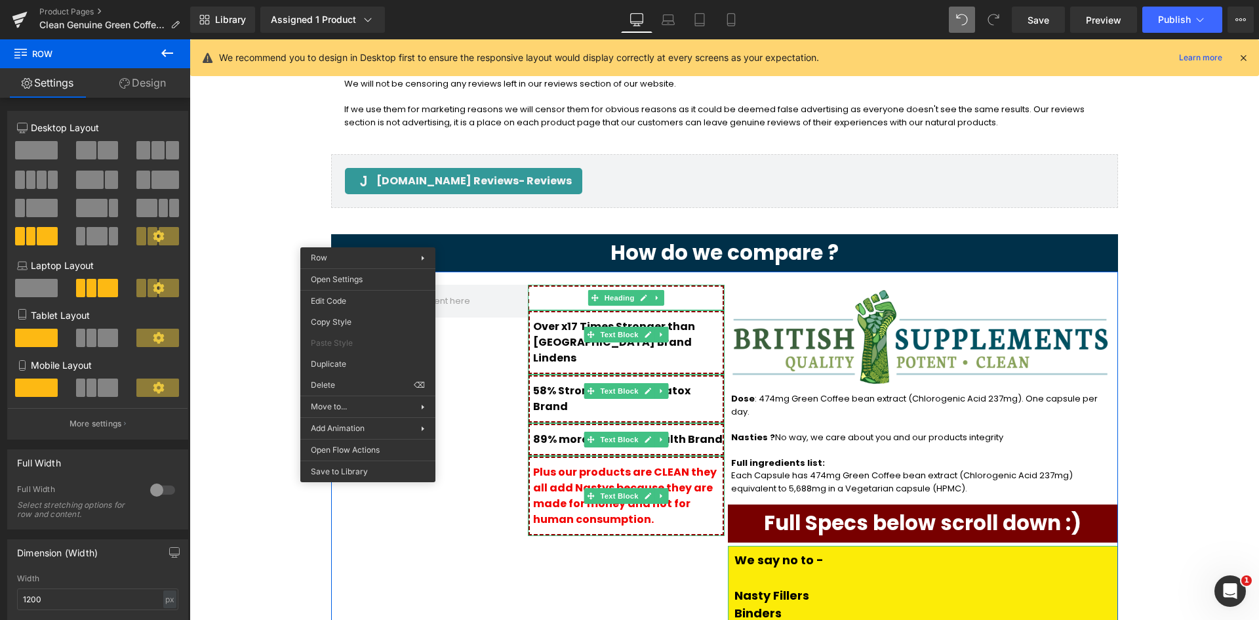
drag, startPoint x: 172, startPoint y: 89, endPoint x: 80, endPoint y: 208, distance: 150.6
click at [172, 89] on link "Design" at bounding box center [142, 83] width 95 height 30
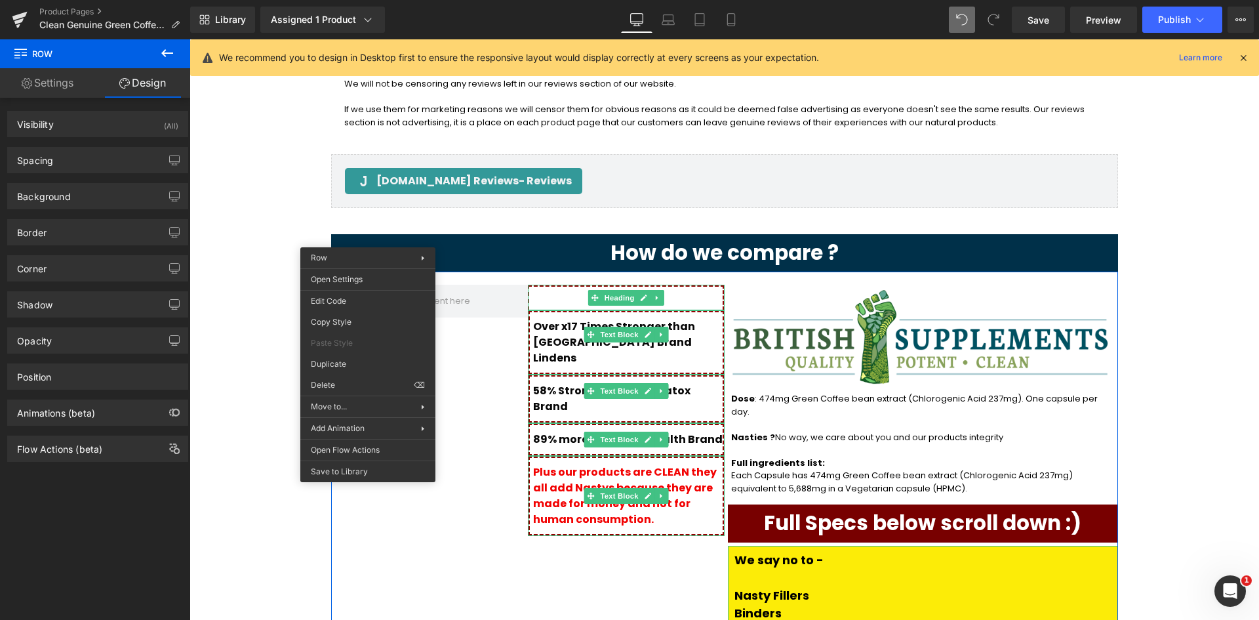
click at [78, 86] on link "Settings" at bounding box center [47, 83] width 95 height 30
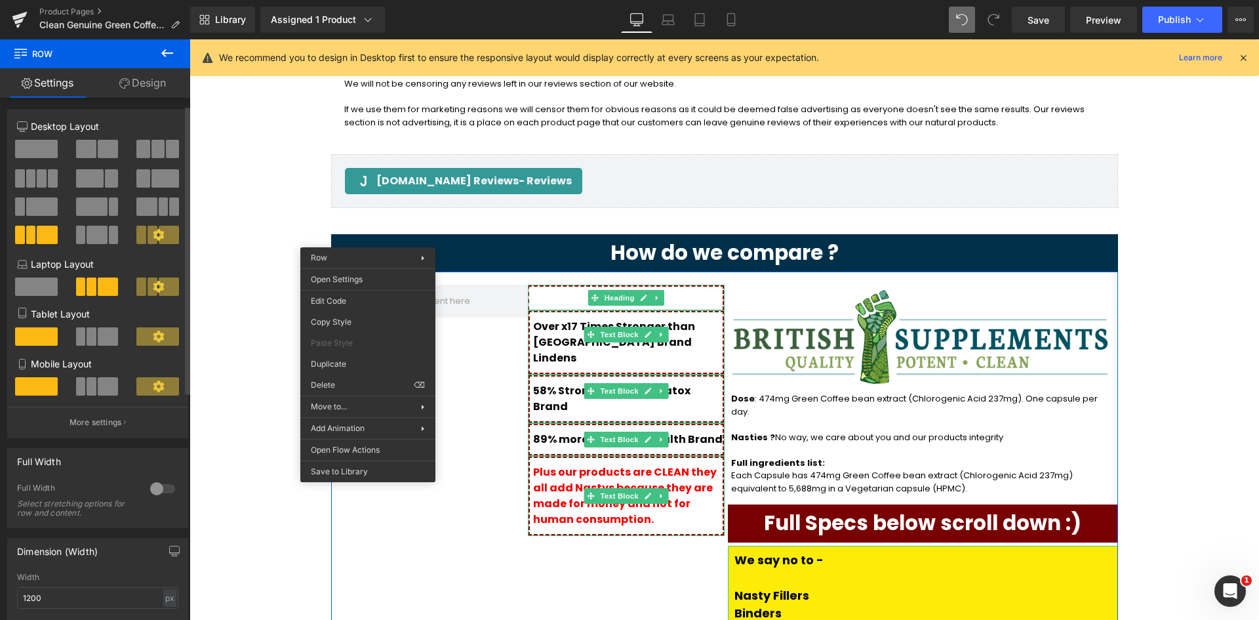
scroll to position [0, 0]
click at [148, 69] on link "Design" at bounding box center [142, 83] width 95 height 30
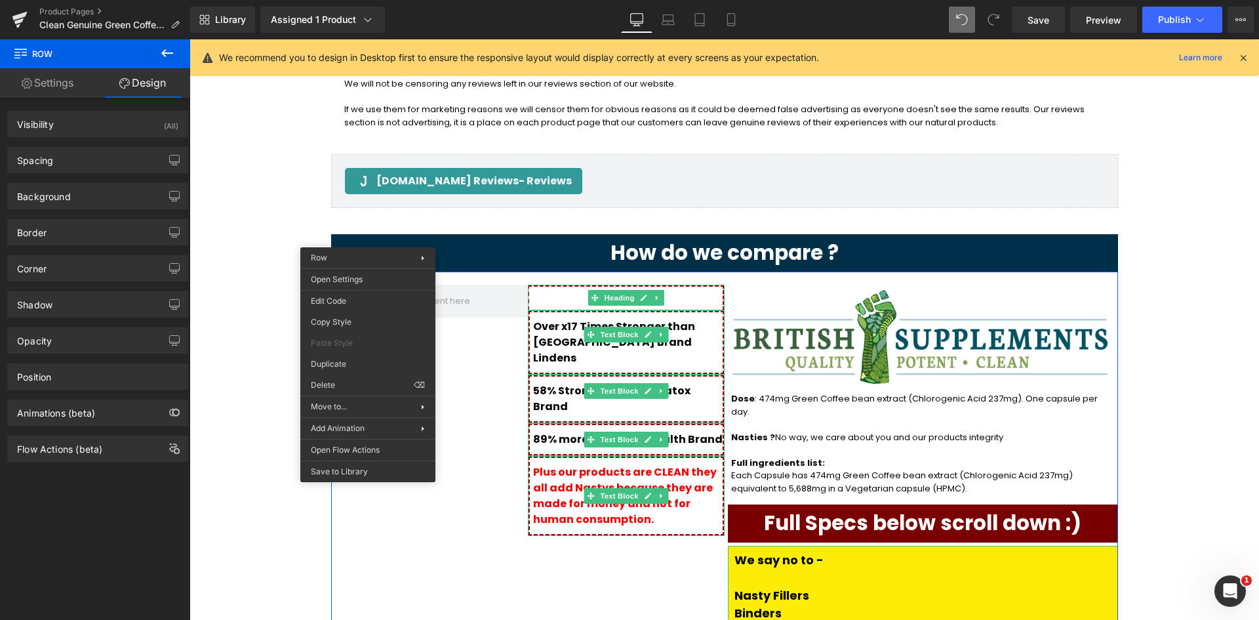
click at [68, 85] on link "Settings" at bounding box center [47, 83] width 95 height 30
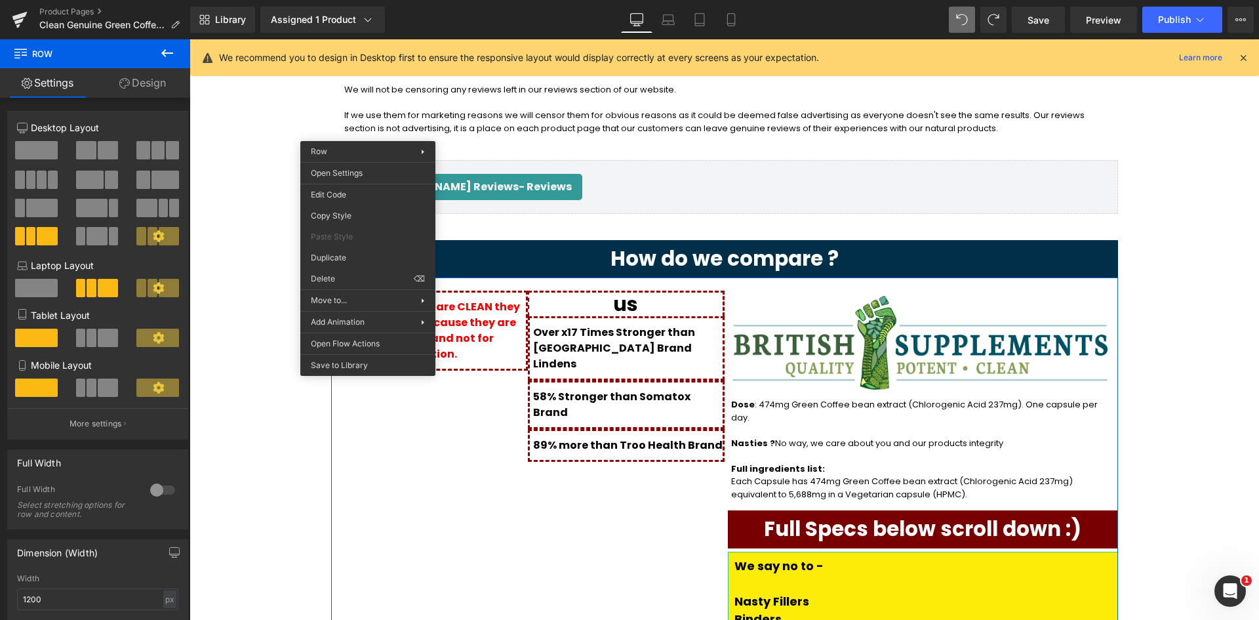
scroll to position [1606, 0]
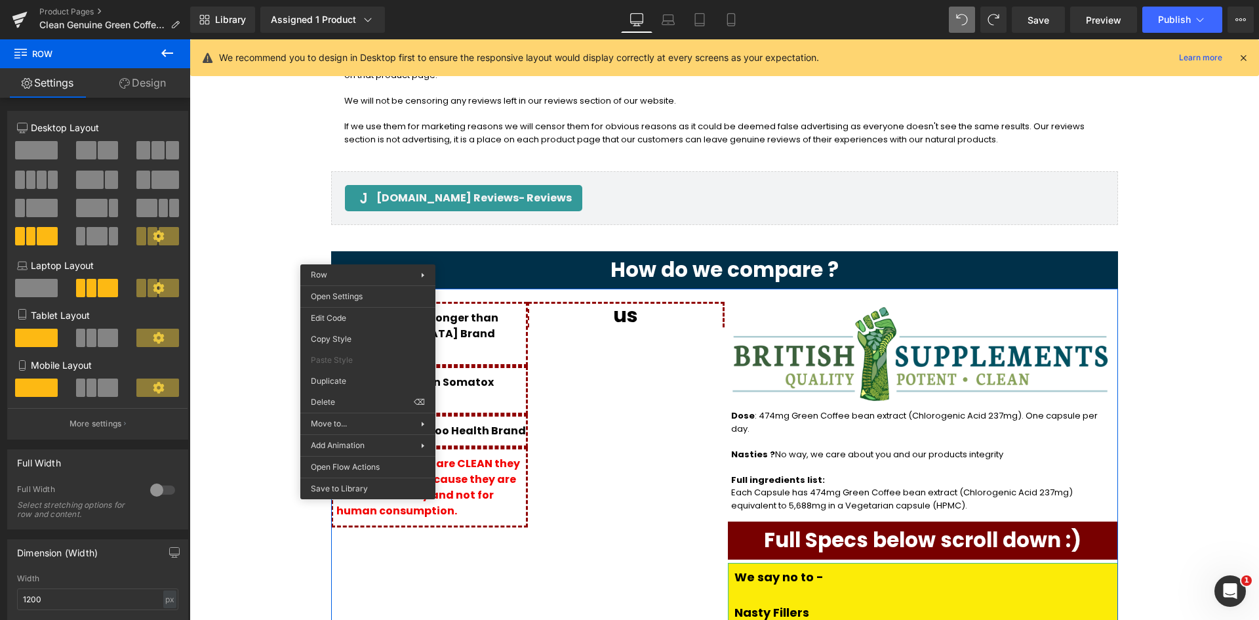
click at [948, 26] on div "Library Assigned 1 Product Product Preview Clean Genuine Green Coffee Bean Extr…" at bounding box center [724, 20] width 1069 height 26
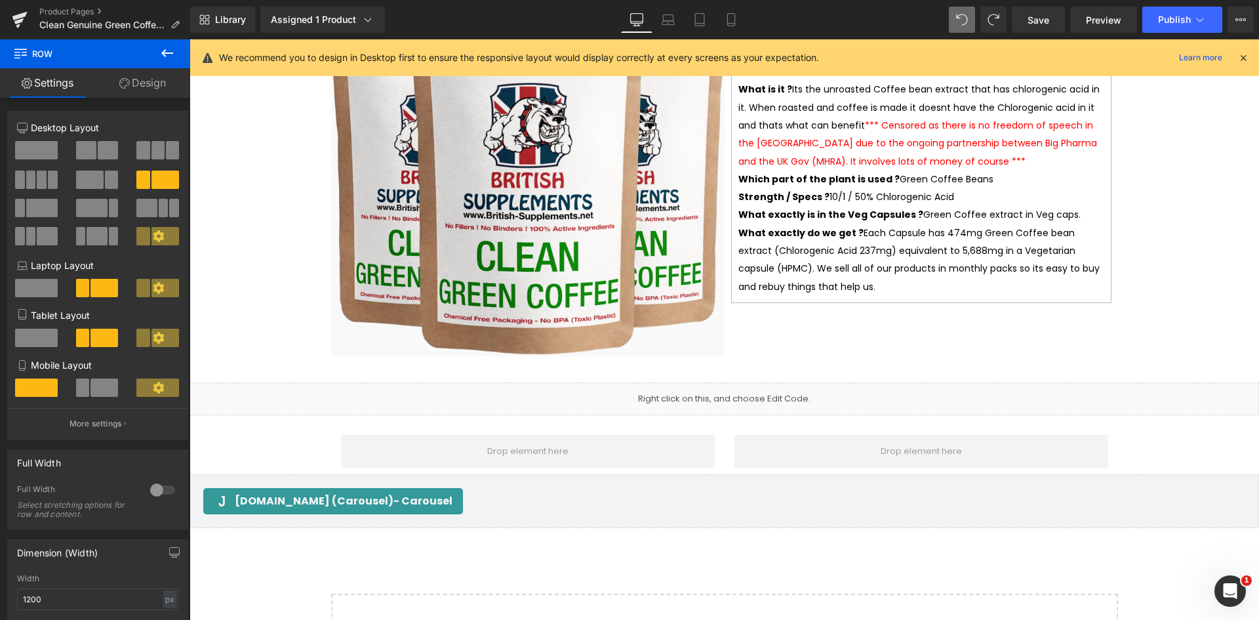
scroll to position [2655, 0]
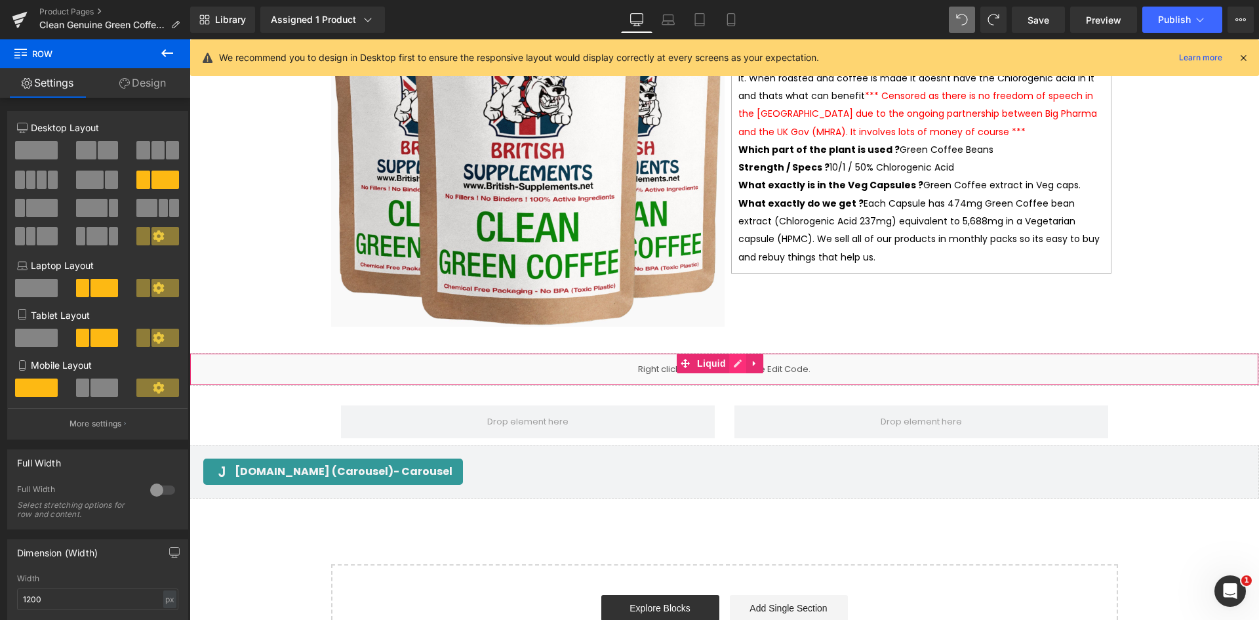
click at [735, 353] on link at bounding box center [737, 363] width 17 height 20
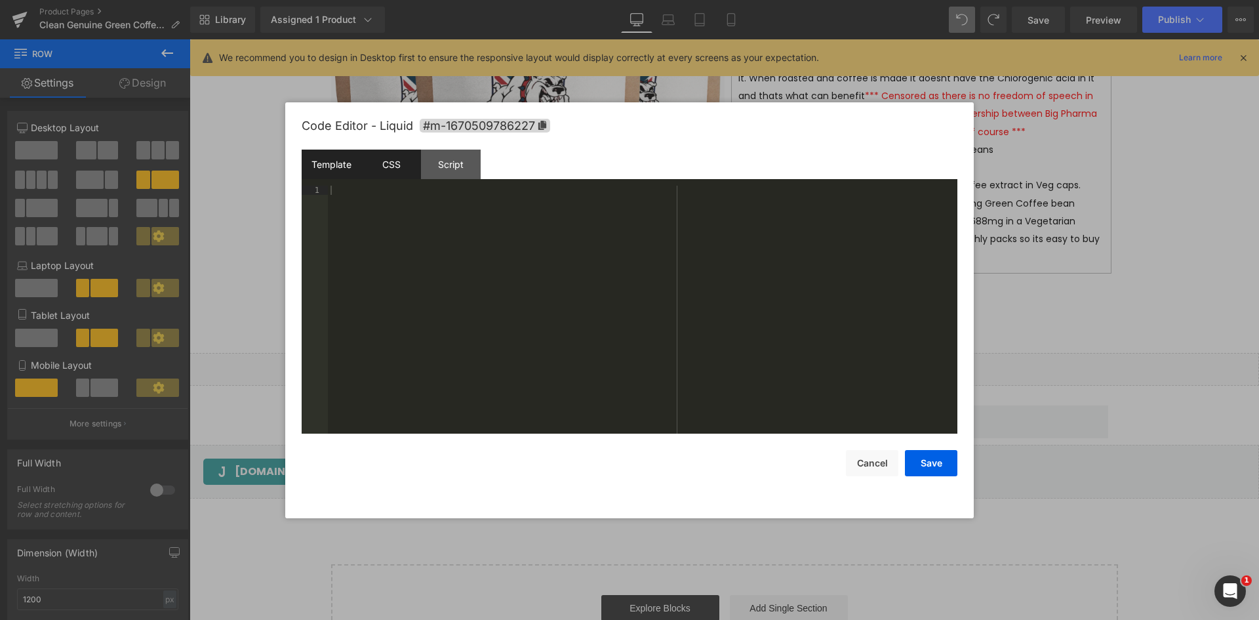
click at [402, 174] on div "CSS" at bounding box center [391, 165] width 60 height 30
click at [440, 165] on div "Script" at bounding box center [451, 165] width 60 height 30
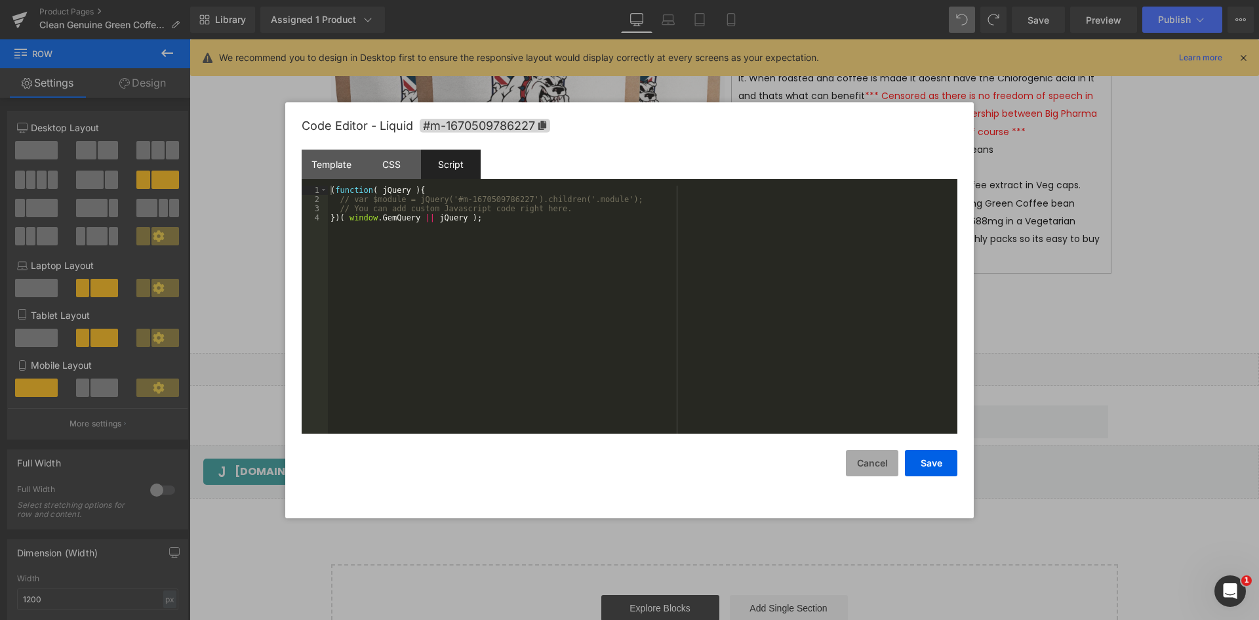
click at [875, 464] on button "Cancel" at bounding box center [872, 463] width 52 height 26
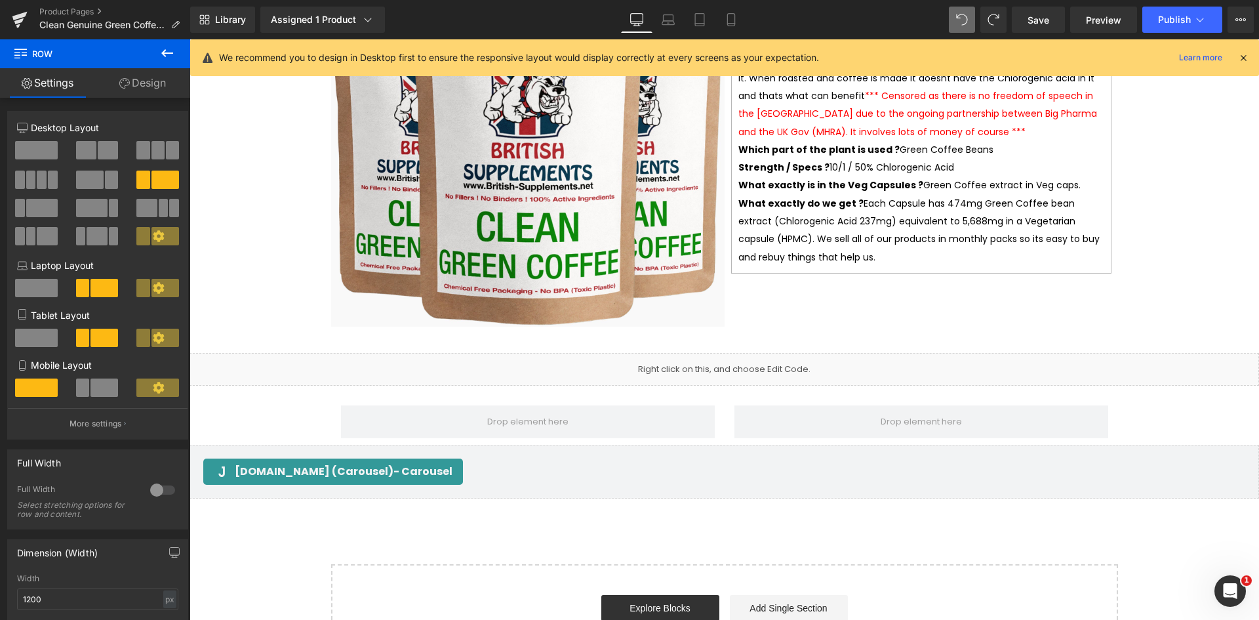
drag, startPoint x: 338, startPoint y: 308, endPoint x: 373, endPoint y: 451, distance: 146.6
click at [45, 147] on span at bounding box center [36, 150] width 43 height 18
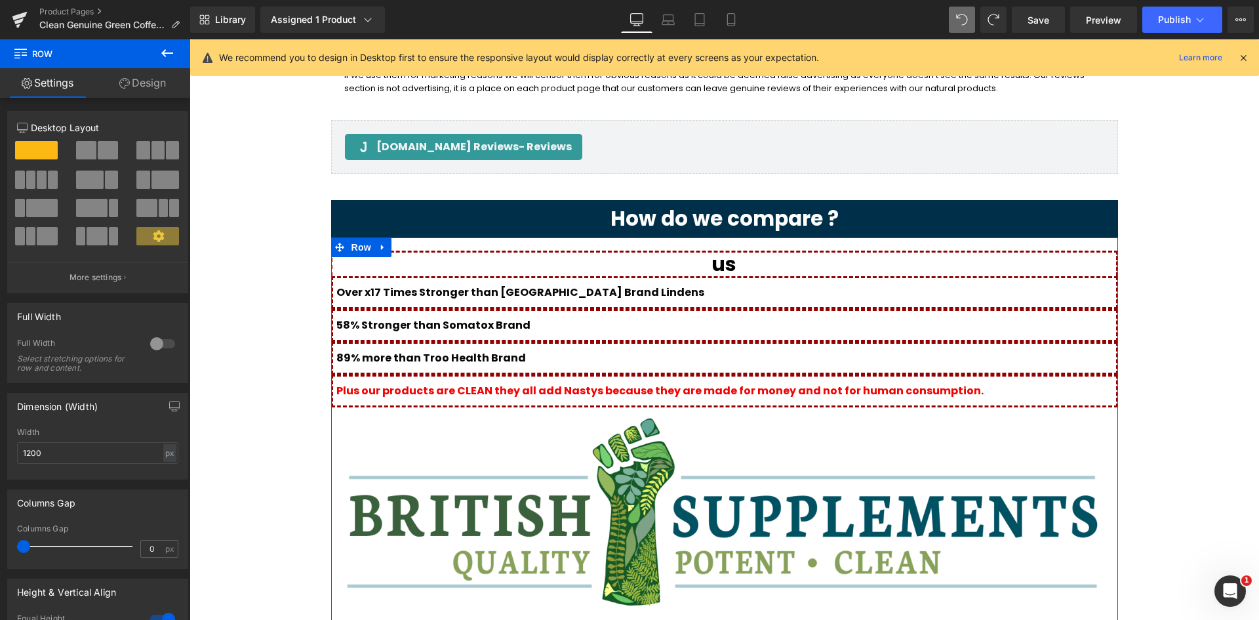
scroll to position [3122, 0]
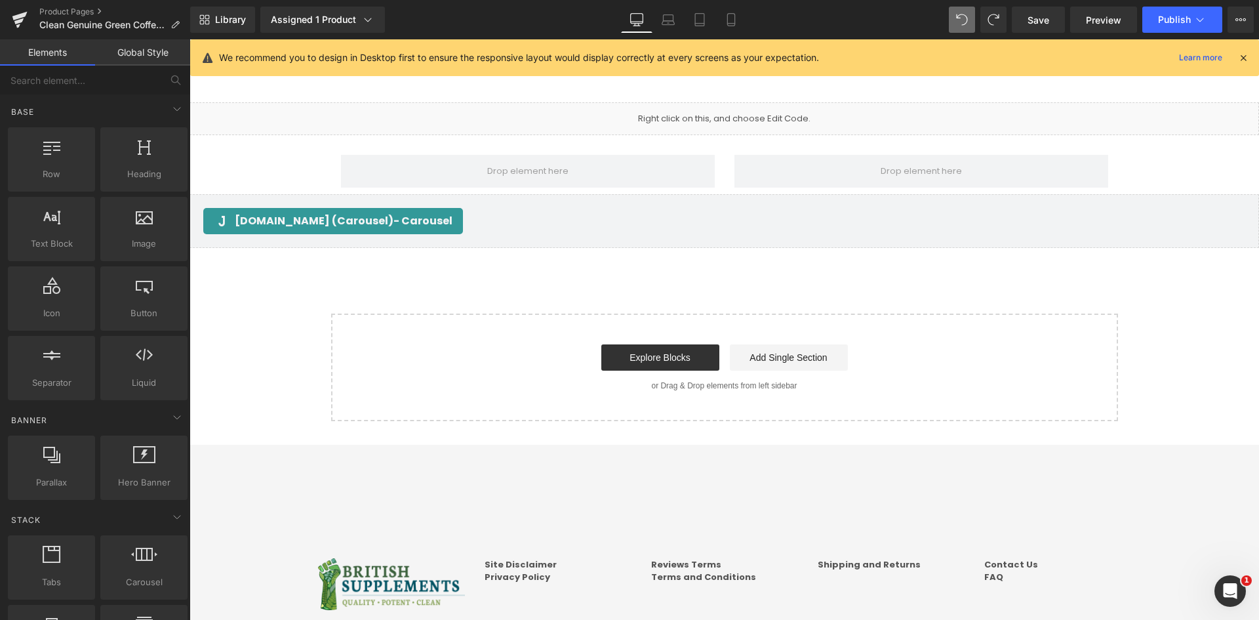
click at [486, 315] on div "Start building your page Explore Blocks Add Single Section or Drag & Drop eleme…" at bounding box center [724, 367] width 784 height 105
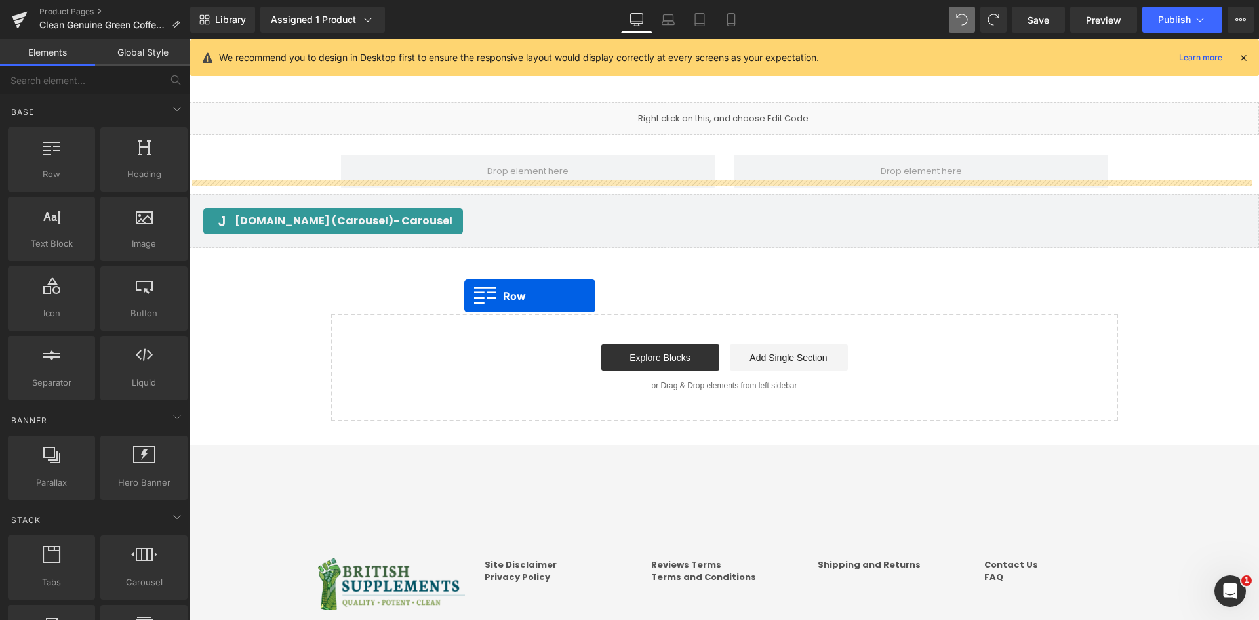
drag, startPoint x: 346, startPoint y: 268, endPoint x: 470, endPoint y: 290, distance: 125.8
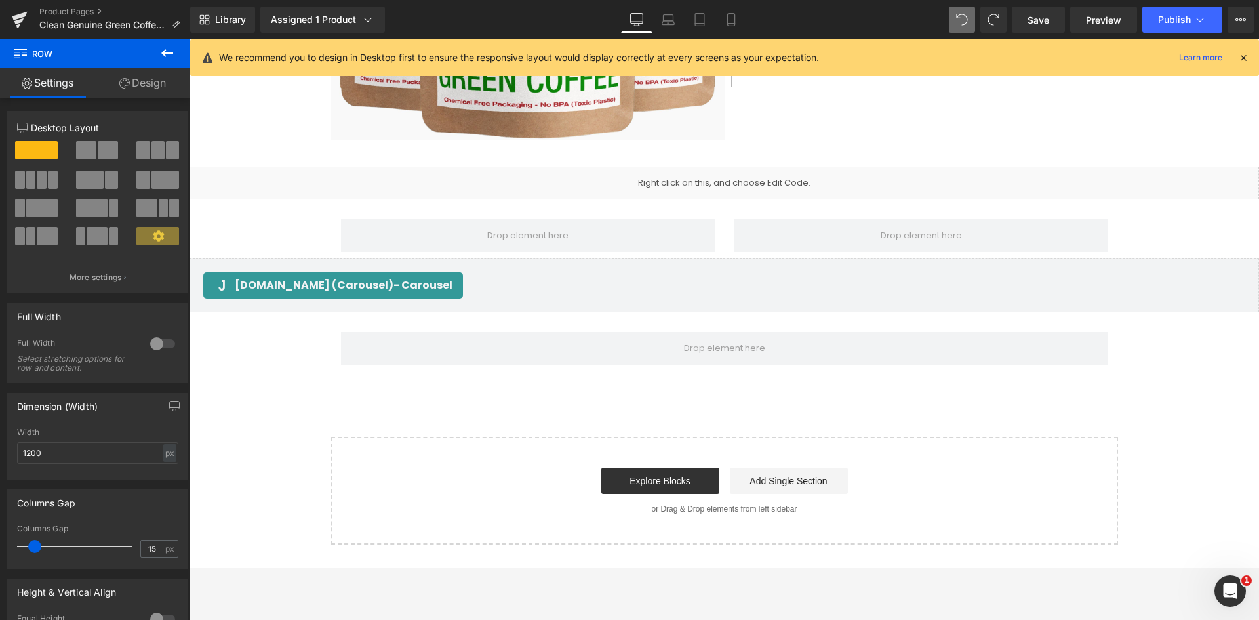
scroll to position [3056, 0]
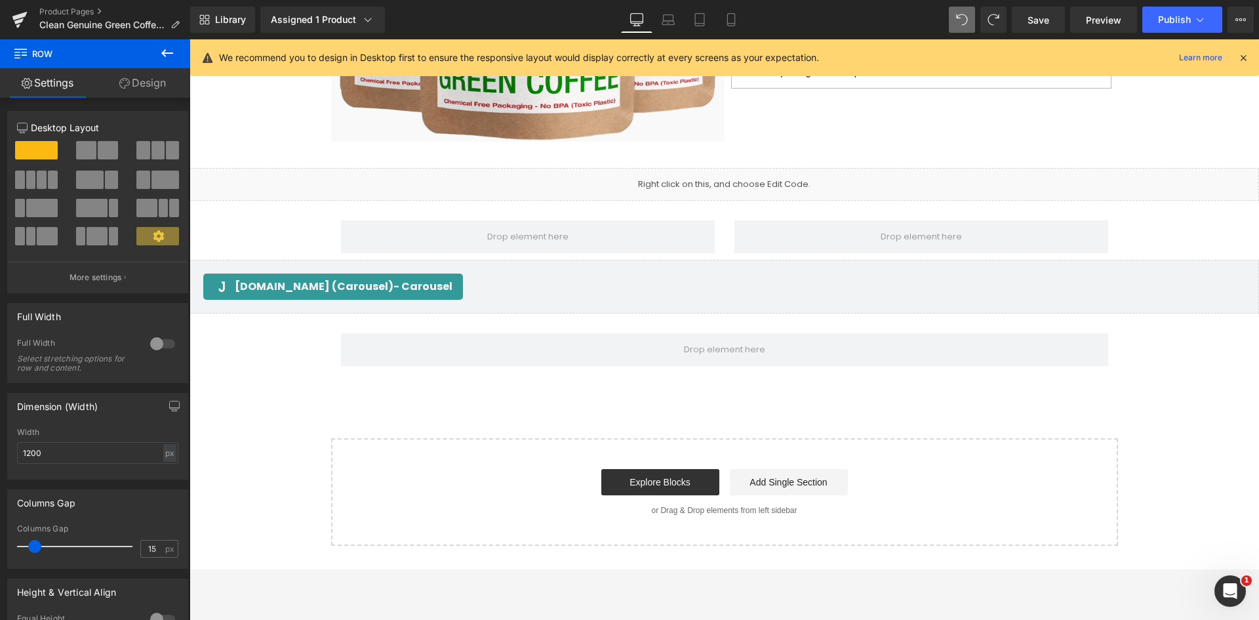
click at [163, 55] on icon at bounding box center [167, 53] width 16 height 16
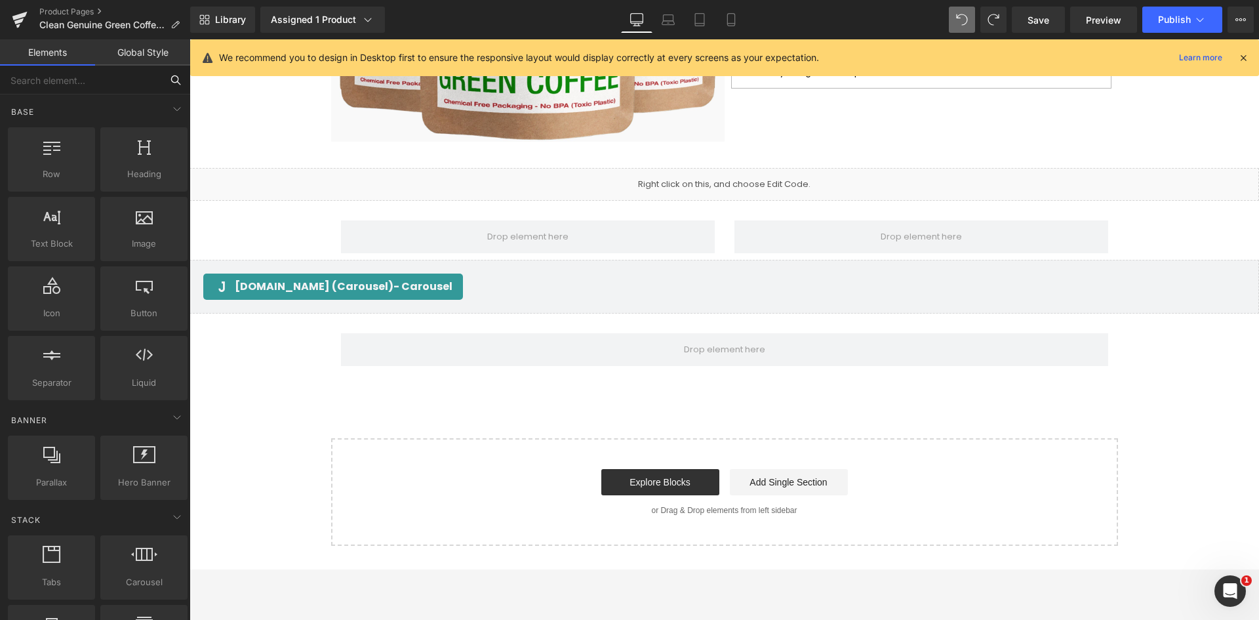
click at [132, 78] on input "text" at bounding box center [80, 80] width 161 height 29
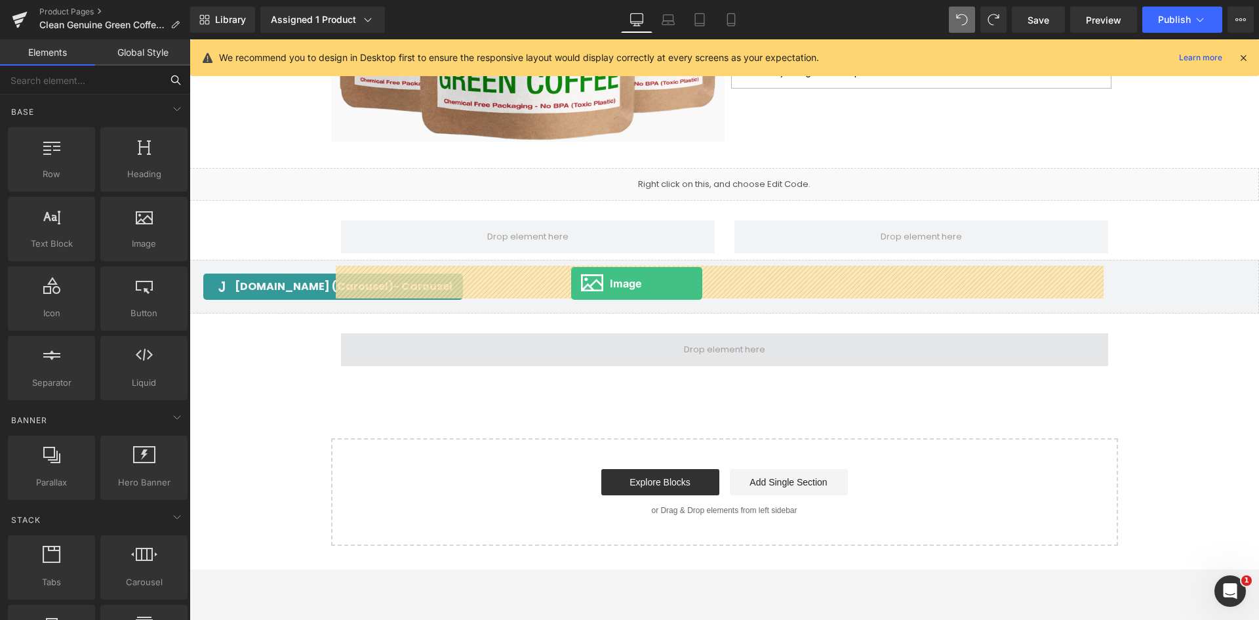
drag, startPoint x: 317, startPoint y: 266, endPoint x: 571, endPoint y: 283, distance: 254.4
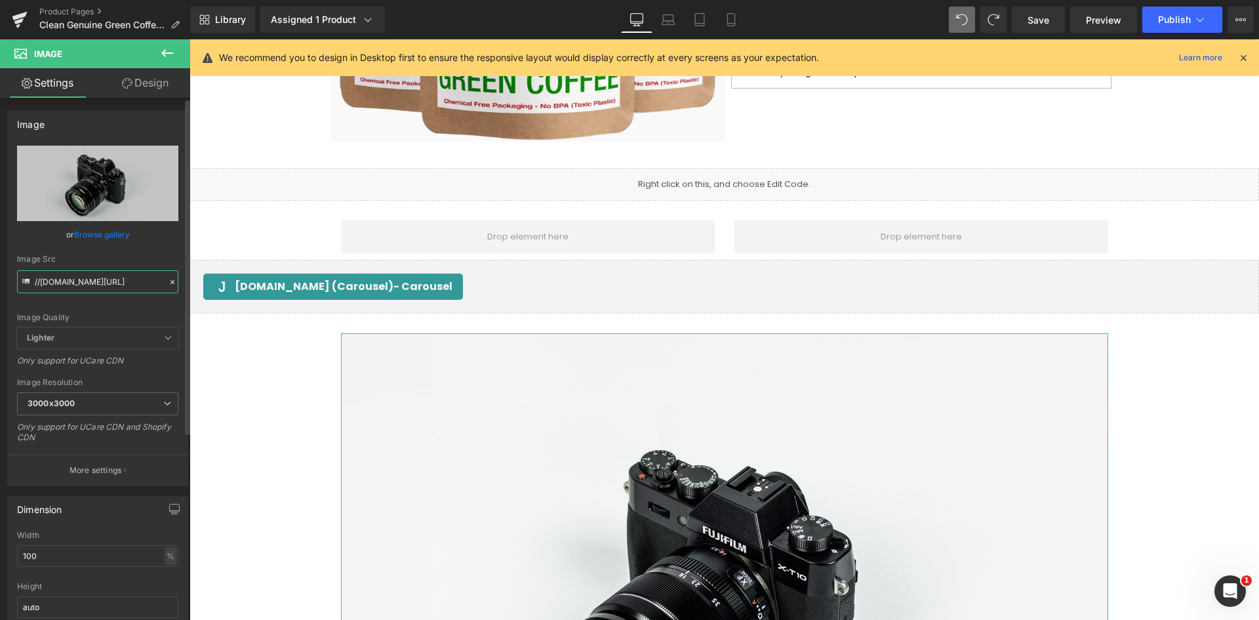
click at [56, 283] on input "//d1um8515vdn9kb.cloudfront.net/images/parallax.jpg" at bounding box center [97, 281] width 161 height 23
paste input "https://i.shgcdn.com/22ffc8cd-d31c-44e0-aa48-7c7338f9f204/-/format/auto/-/previ…"
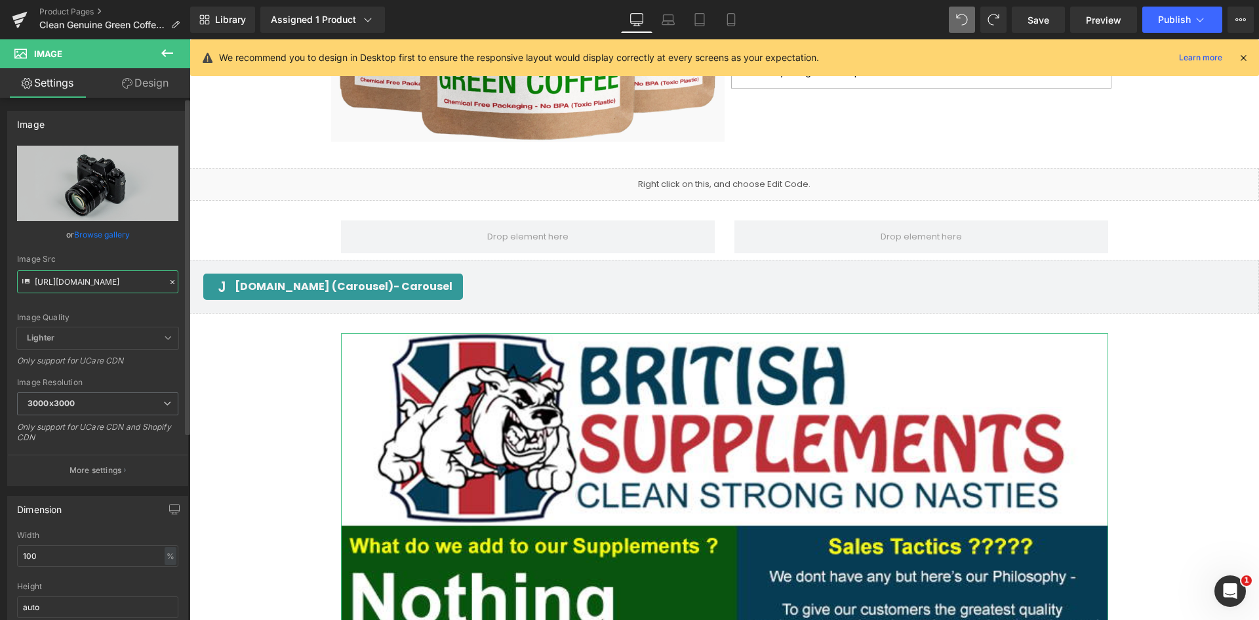
type input "https://i.shgcdn.com/22ffc8cd-d31c-44e0-aa48-7c7338f9f204/-/format/auto/-/previ…"
click at [150, 255] on div "Image Src" at bounding box center [97, 258] width 161 height 9
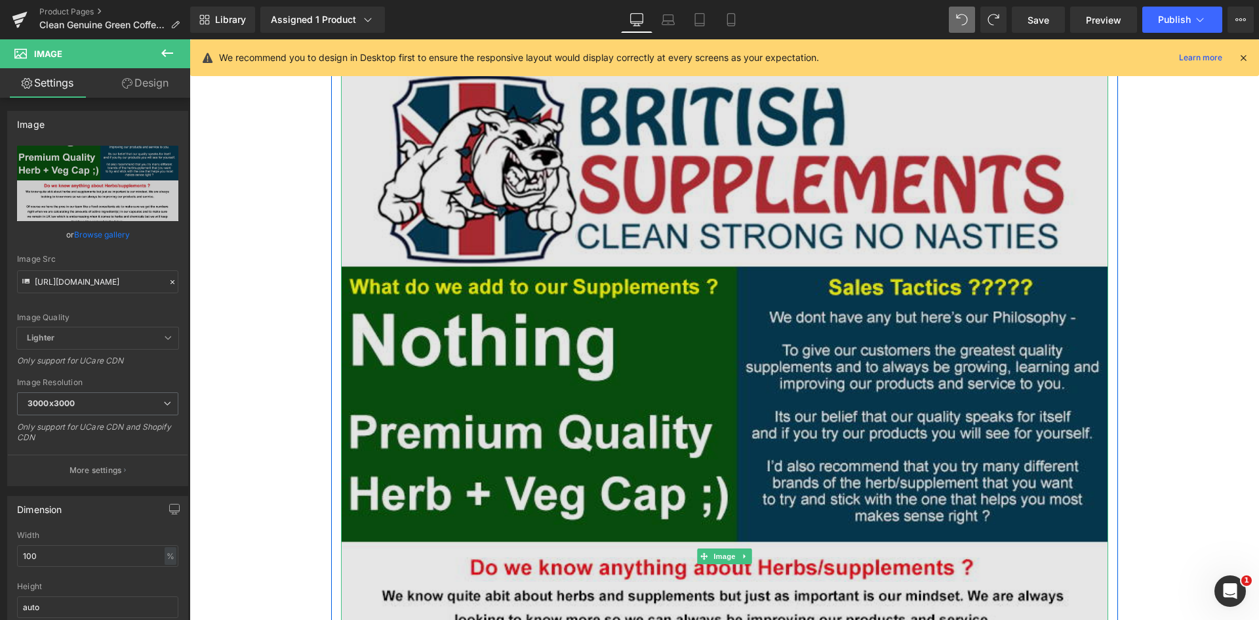
scroll to position [3318, 0]
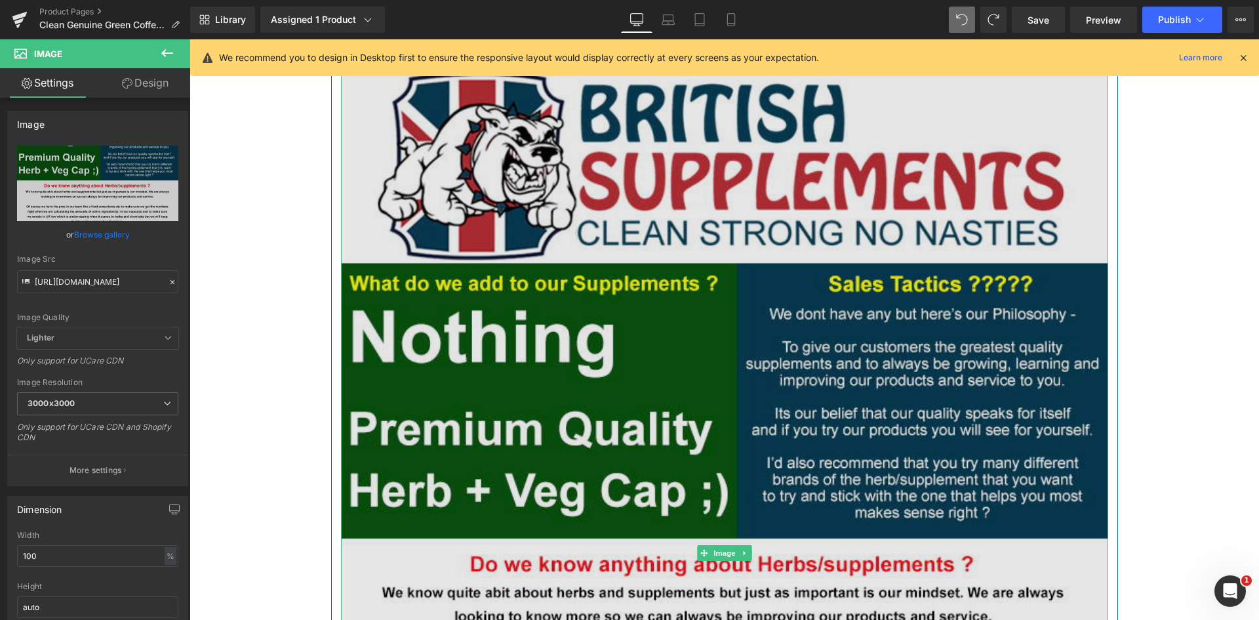
click at [632, 384] on img at bounding box center [724, 553] width 767 height 965
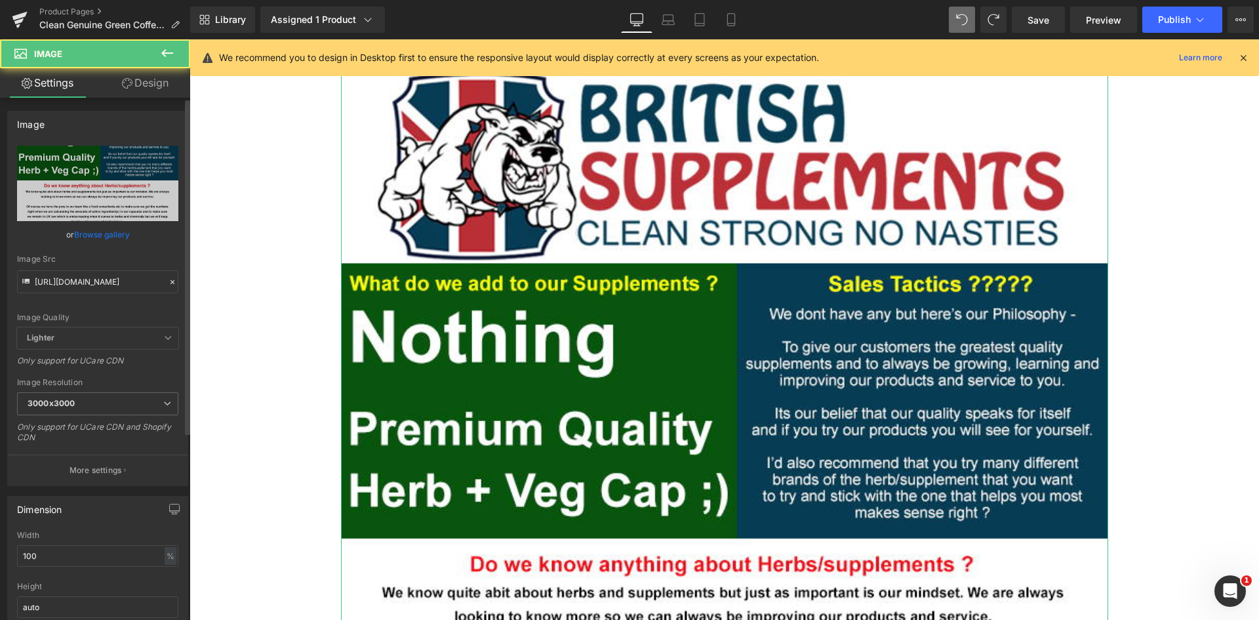
click at [131, 332] on span "Lighter" at bounding box center [97, 338] width 161 height 22
click at [167, 342] on icon at bounding box center [168, 338] width 8 height 8
click at [169, 406] on span "3000x3000" at bounding box center [97, 403] width 161 height 23
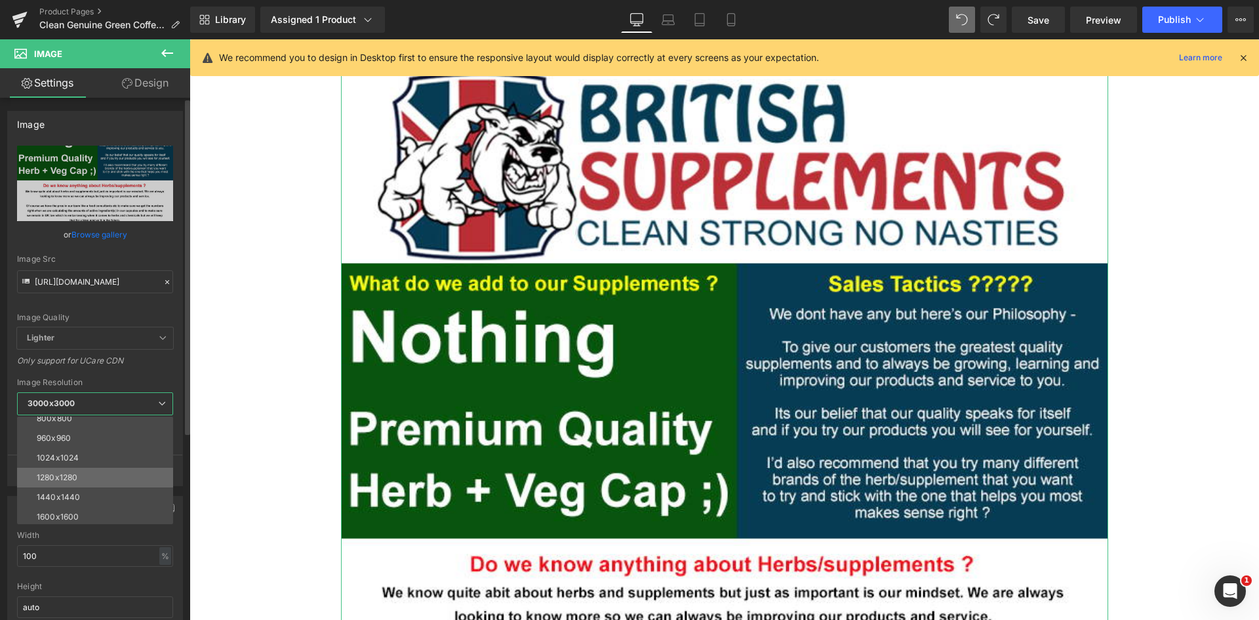
scroll to position [131, 0]
click at [126, 435] on li "960x960" at bounding box center [98, 433] width 162 height 20
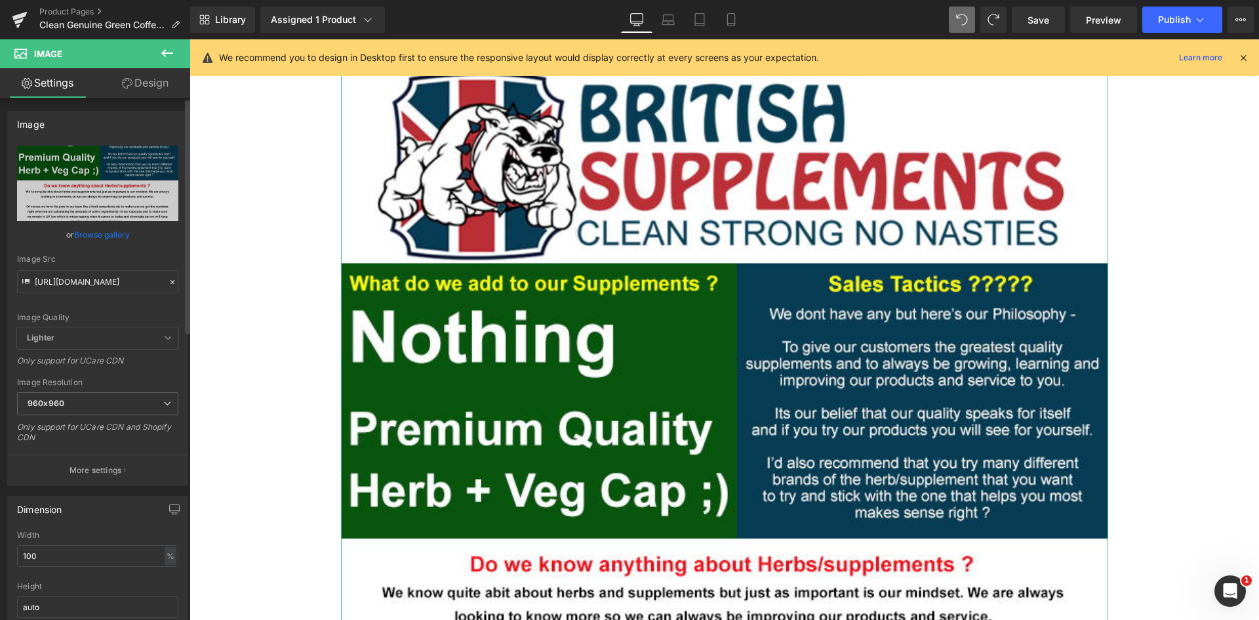
click at [110, 466] on p "More settings" at bounding box center [96, 470] width 52 height 12
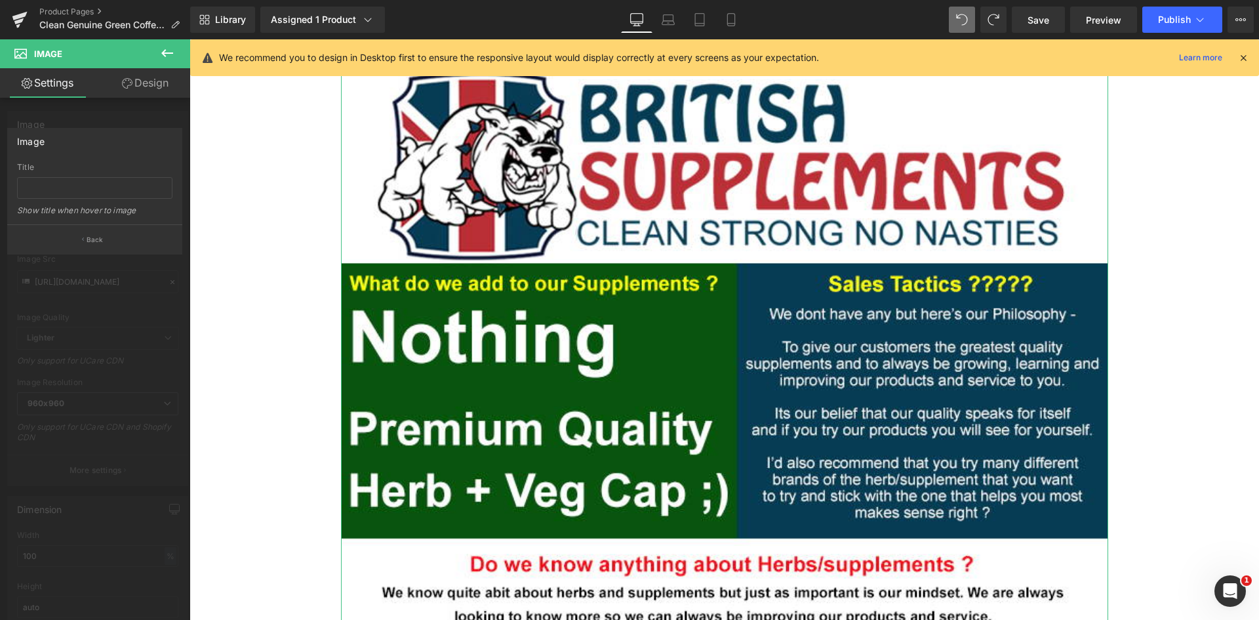
click at [129, 254] on div at bounding box center [95, 332] width 190 height 587
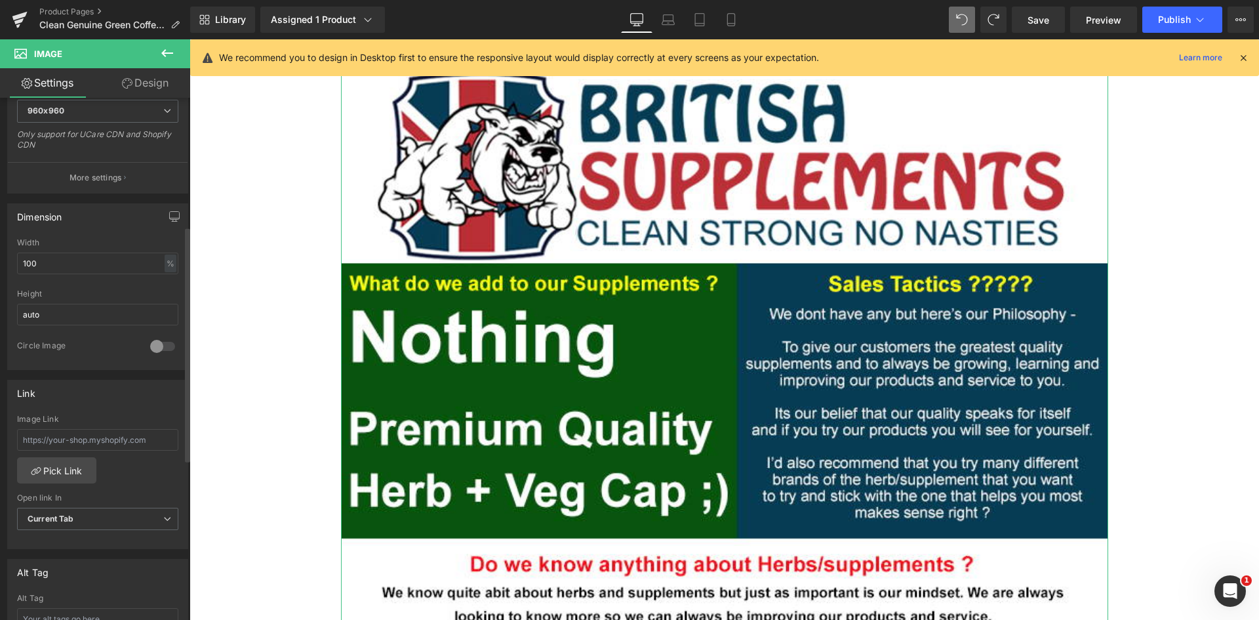
scroll to position [262, 0]
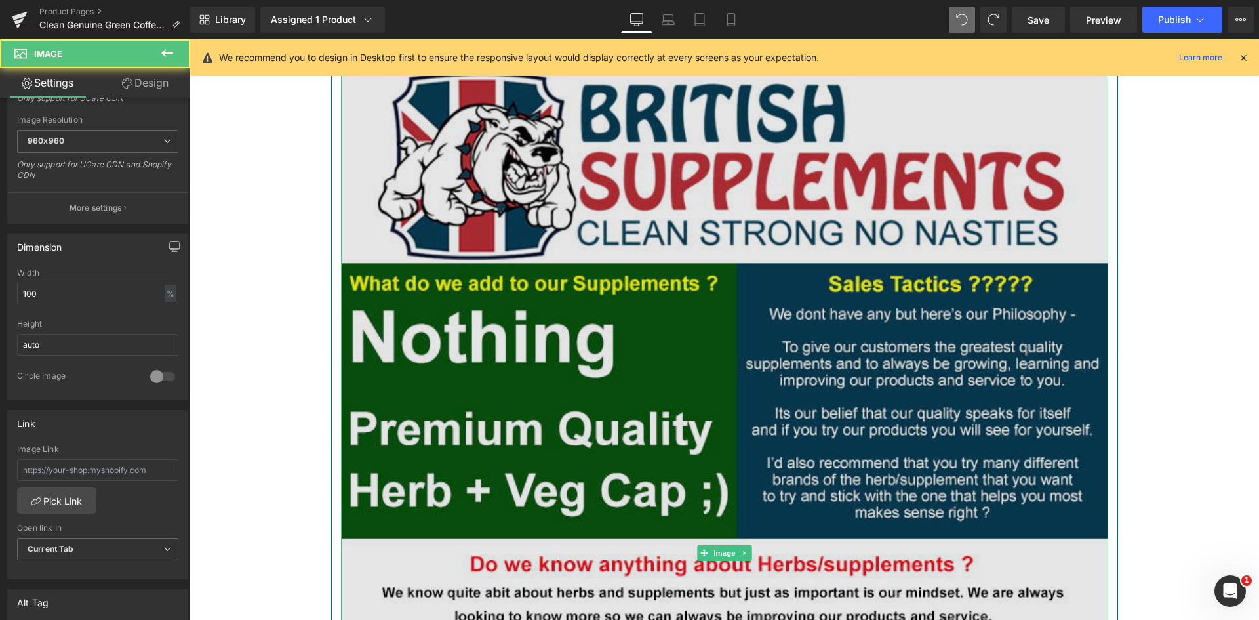
click at [922, 379] on img at bounding box center [724, 553] width 767 height 965
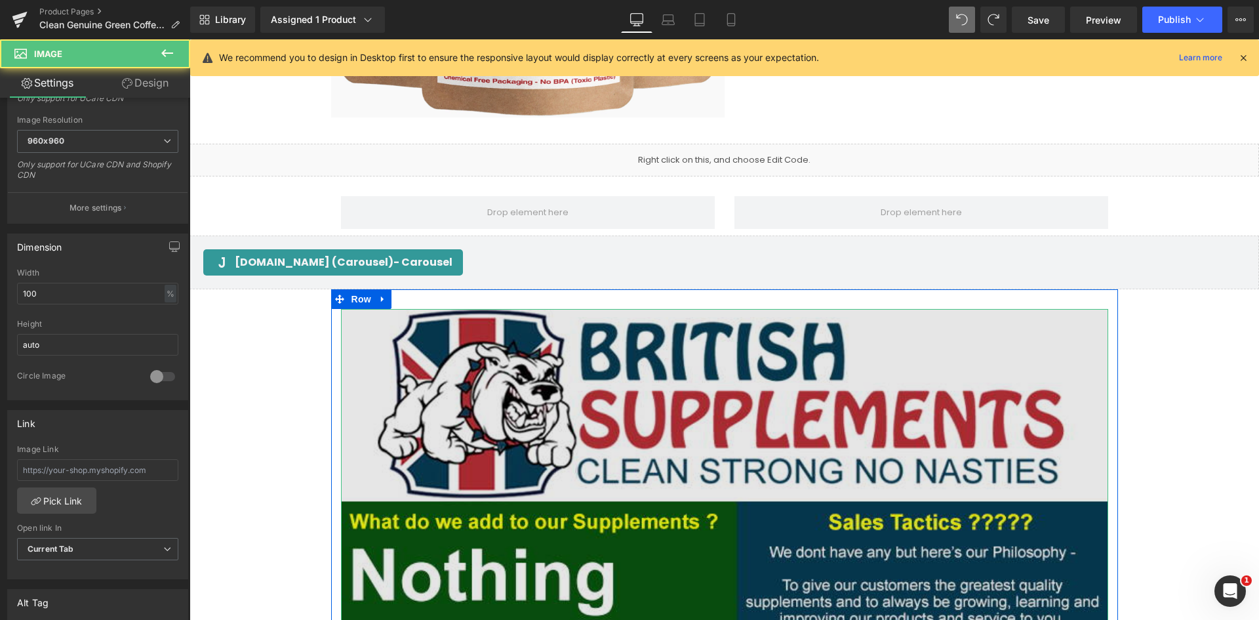
scroll to position [3056, 0]
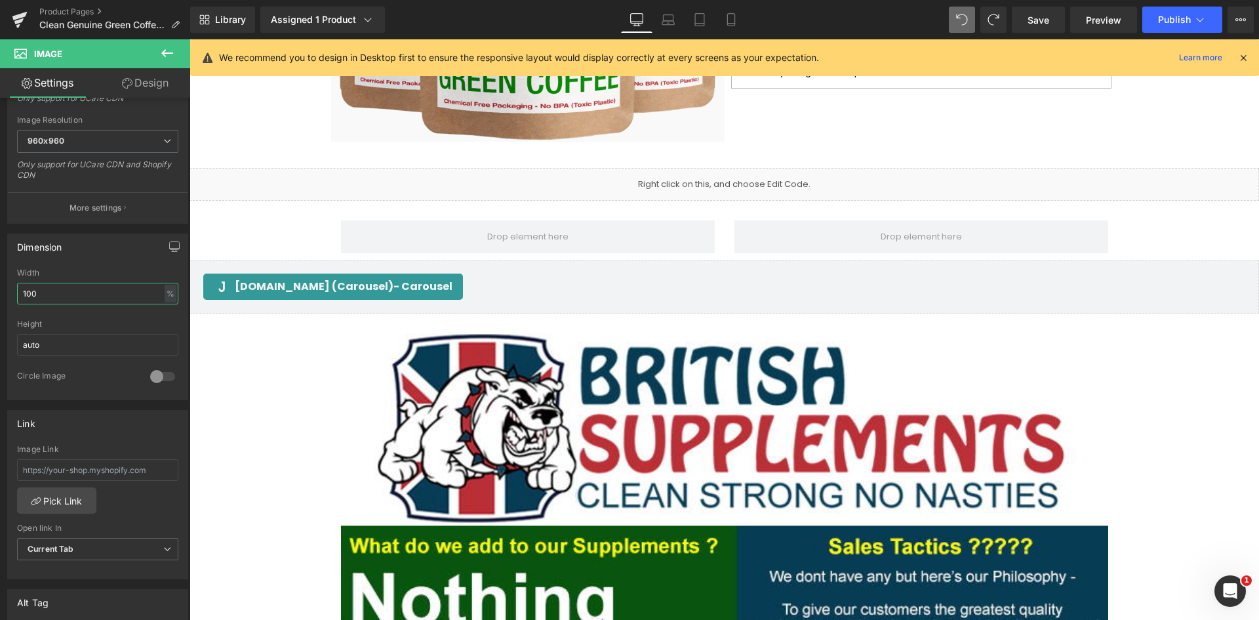
drag, startPoint x: 57, startPoint y: 293, endPoint x: -45, endPoint y: 287, distance: 102.5
click at [0, 287] on html "Image You are previewing how the will restyle your page. You can not edit Eleme…" at bounding box center [629, 310] width 1259 height 620
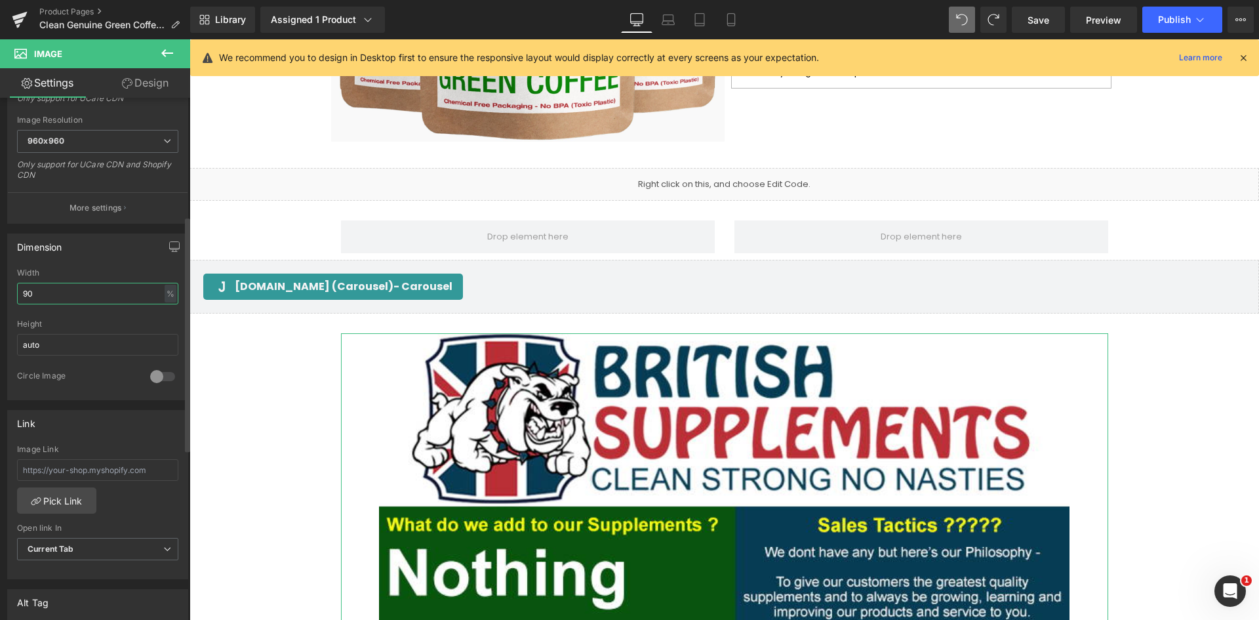
drag, startPoint x: 58, startPoint y: 303, endPoint x: 36, endPoint y: 289, distance: 25.7
click at [8, 291] on div "90% Width 90 % % px auto Height auto 0 Circle Image" at bounding box center [98, 333] width 180 height 131
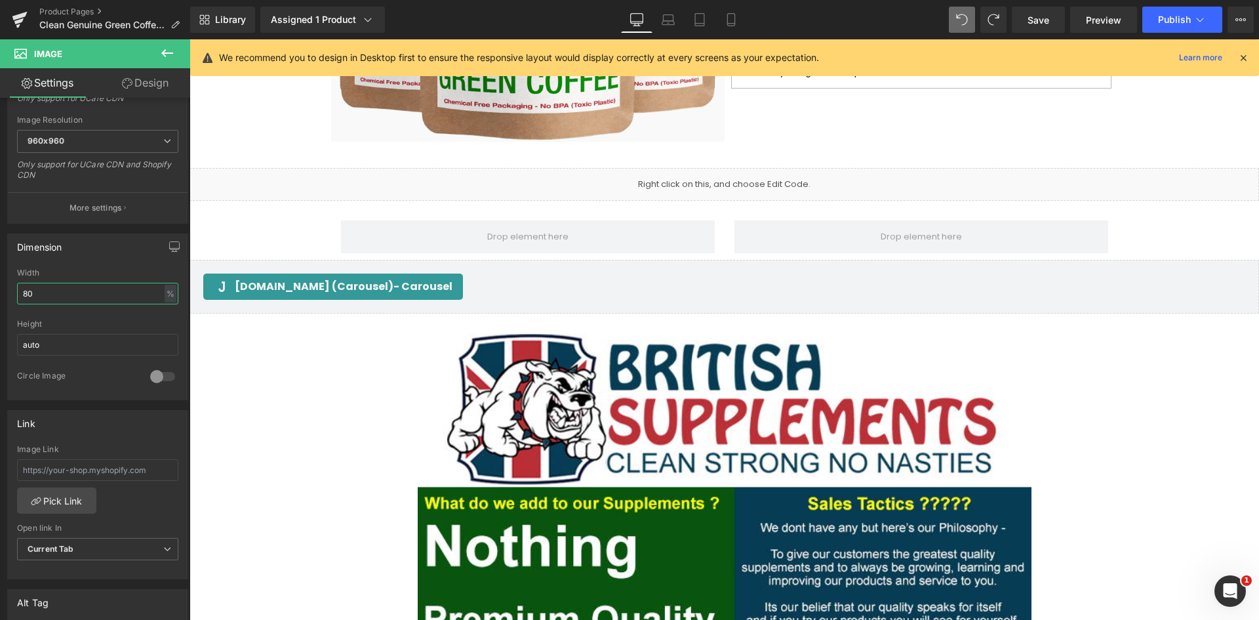
drag, startPoint x: 43, startPoint y: 299, endPoint x: -31, endPoint y: 289, distance: 75.4
click at [0, 289] on html "Image You are previewing how the will restyle your page. You can not edit Eleme…" at bounding box center [629, 310] width 1259 height 620
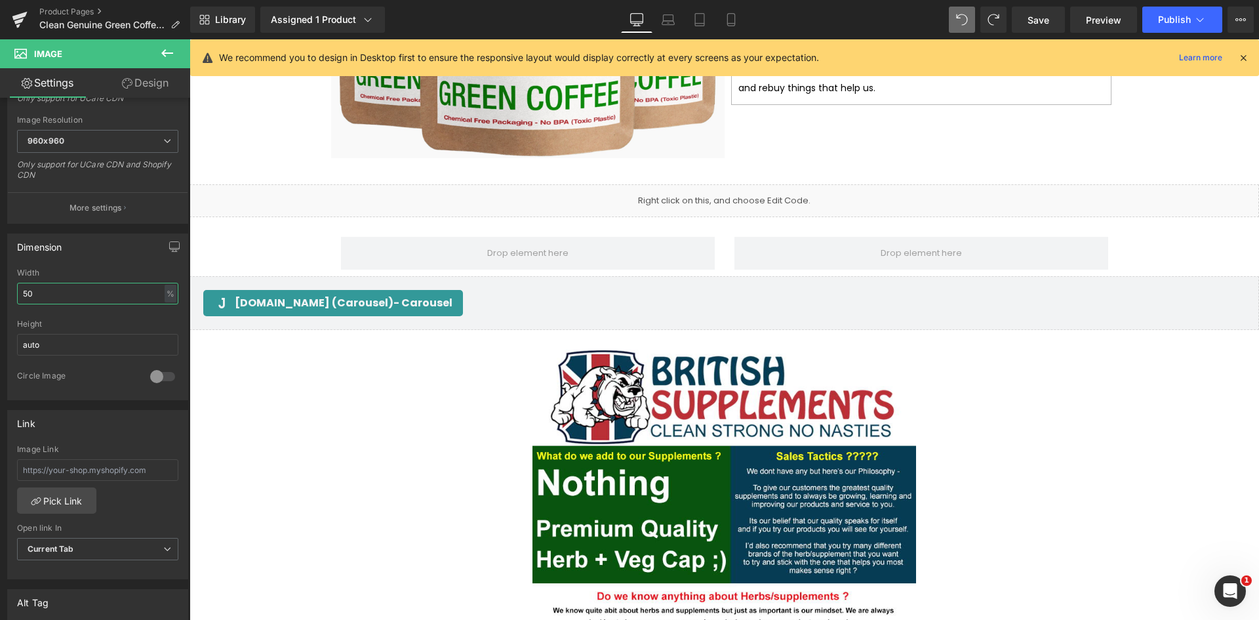
type input "50"
click at [1041, 403] on div at bounding box center [724, 591] width 767 height 483
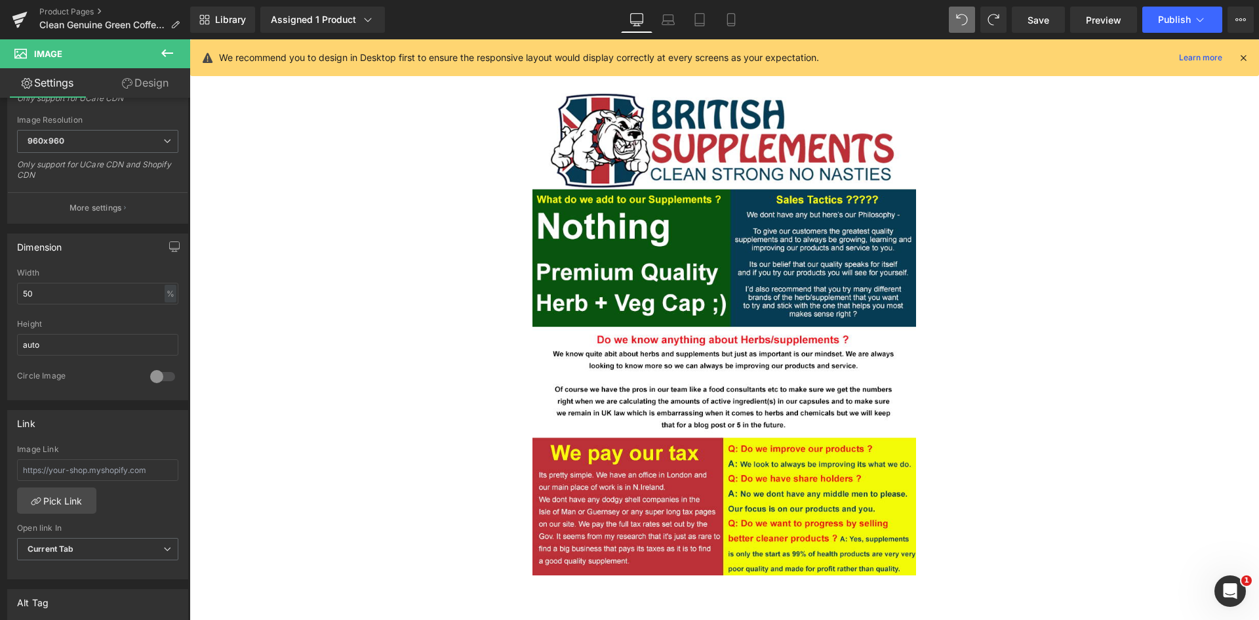
scroll to position [3302, 0]
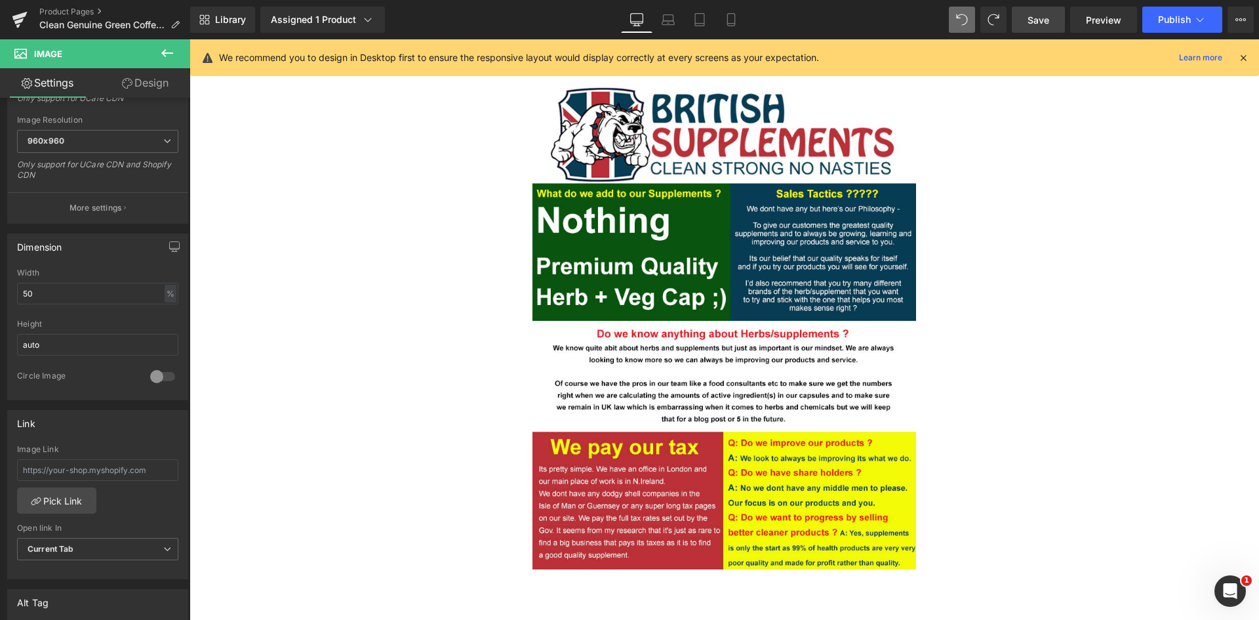
click at [1047, 18] on span "Save" at bounding box center [1039, 20] width 22 height 14
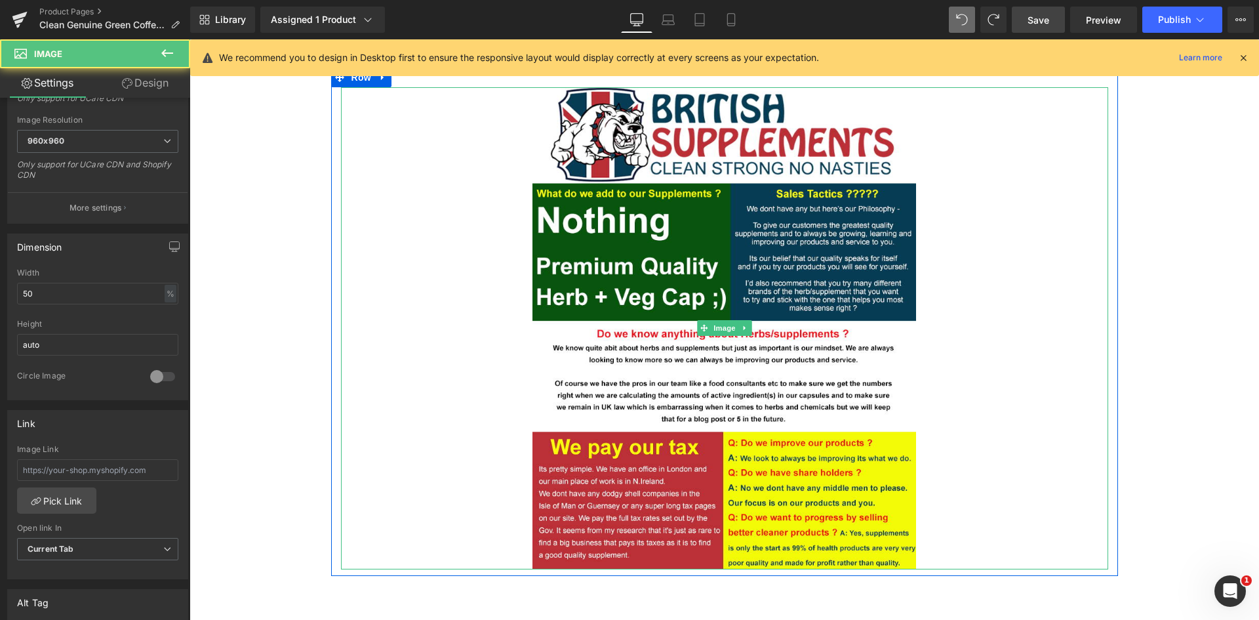
click at [385, 412] on div at bounding box center [724, 328] width 767 height 483
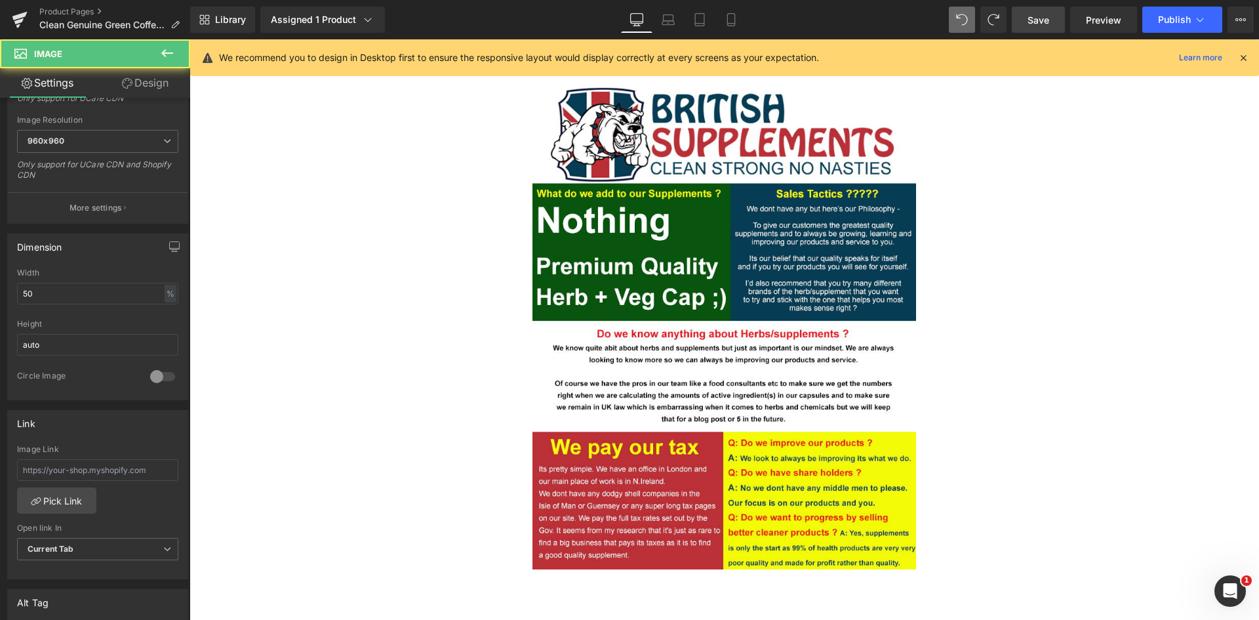
drag, startPoint x: 1039, startPoint y: 22, endPoint x: 1056, endPoint y: 30, distance: 19.7
click at [1039, 22] on span "Save" at bounding box center [1039, 20] width 22 height 14
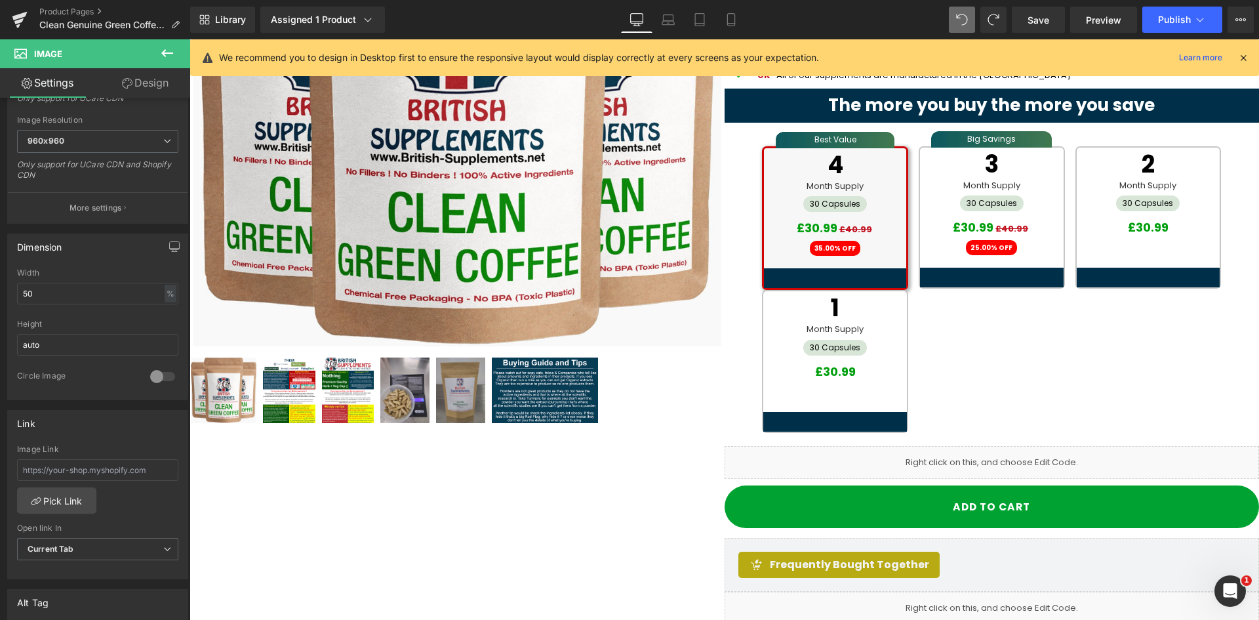
scroll to position [351, 0]
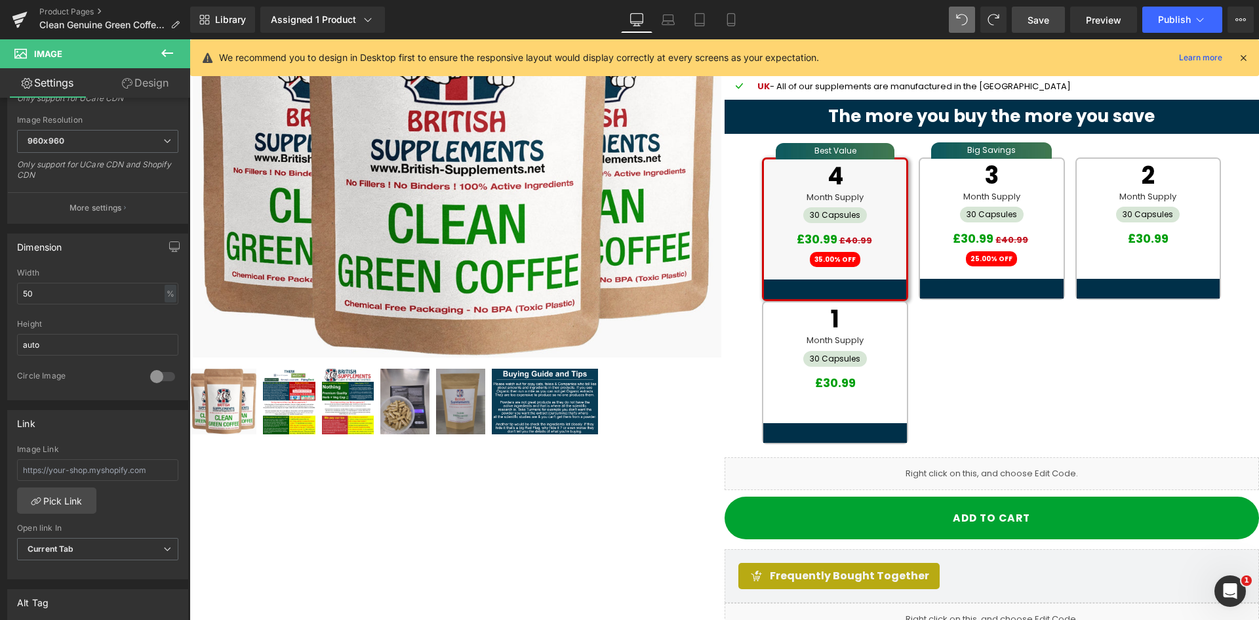
click at [1024, 30] on link "Save" at bounding box center [1038, 20] width 53 height 26
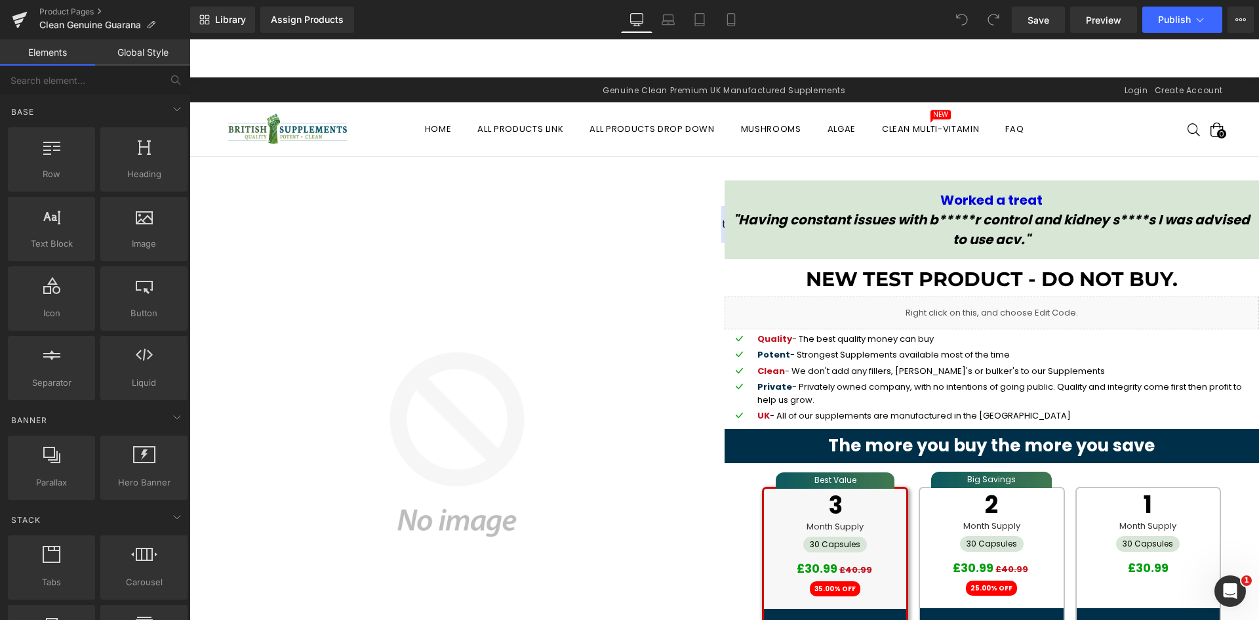
click at [377, 216] on img at bounding box center [457, 444] width 535 height 529
click at [323, 45] on div "Install our app to make sure you are buying from us and not a imitator/scammer.…" at bounding box center [725, 58] width 1070 height 38
click at [306, 20] on div "Assign Products" at bounding box center [307, 19] width 73 height 10
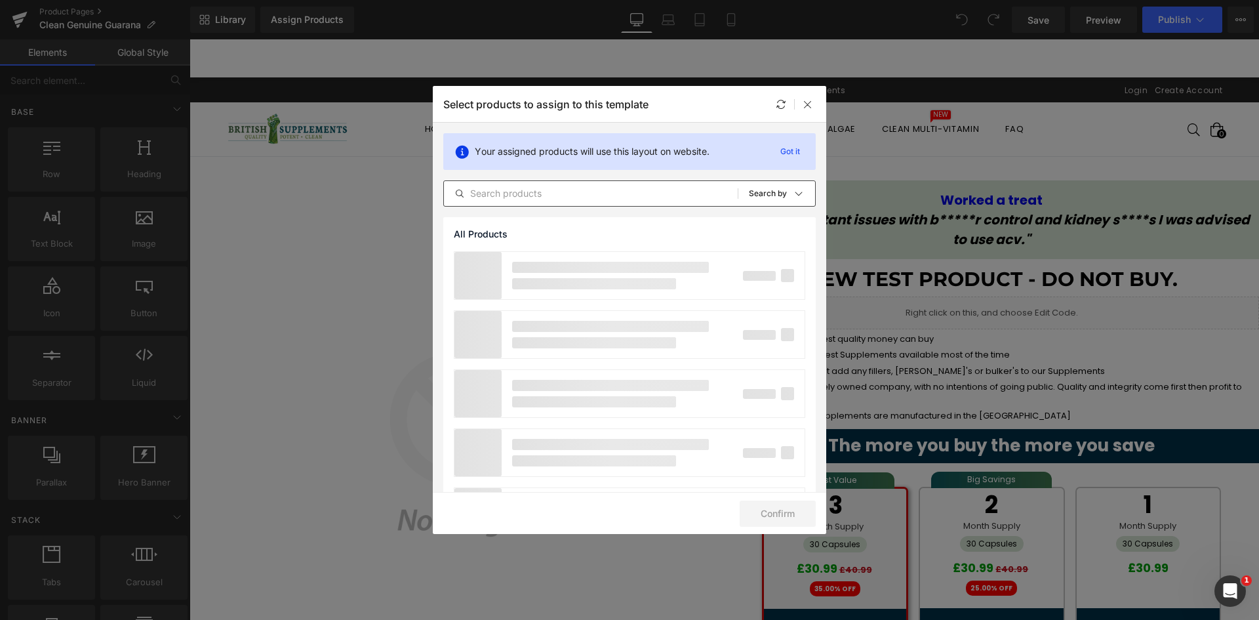
click at [543, 197] on input "text" at bounding box center [591, 194] width 294 height 16
paste input "Clean Genuine Guarana Extract 3,880mg (38.8mg natural Caffeine) Success"
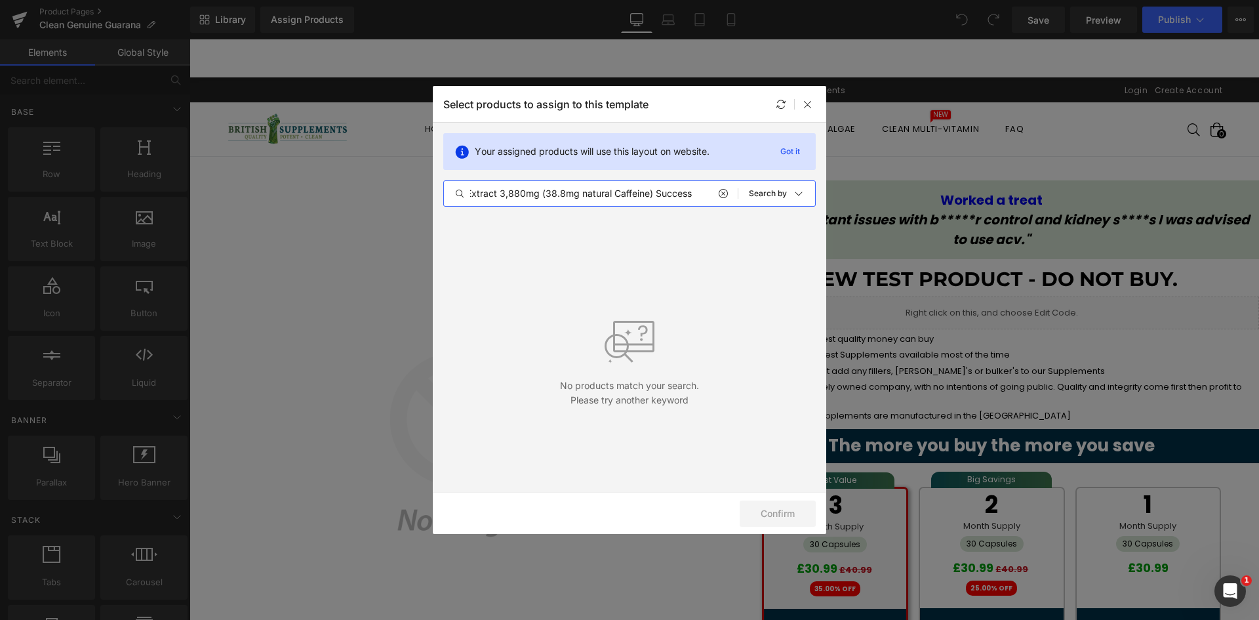
scroll to position [0, 109]
click at [670, 186] on input "Clean Genuine Guarana Extract 3,880mg (38.8mg natural Caffeine) Success" at bounding box center [591, 194] width 294 height 16
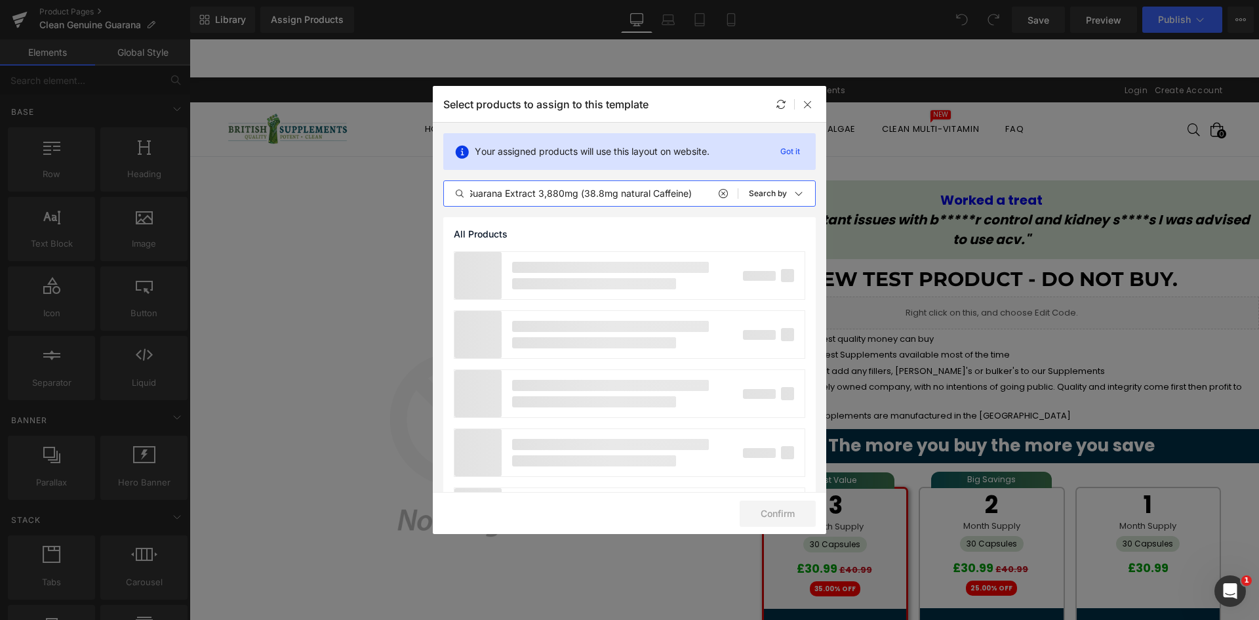
scroll to position [0, 70]
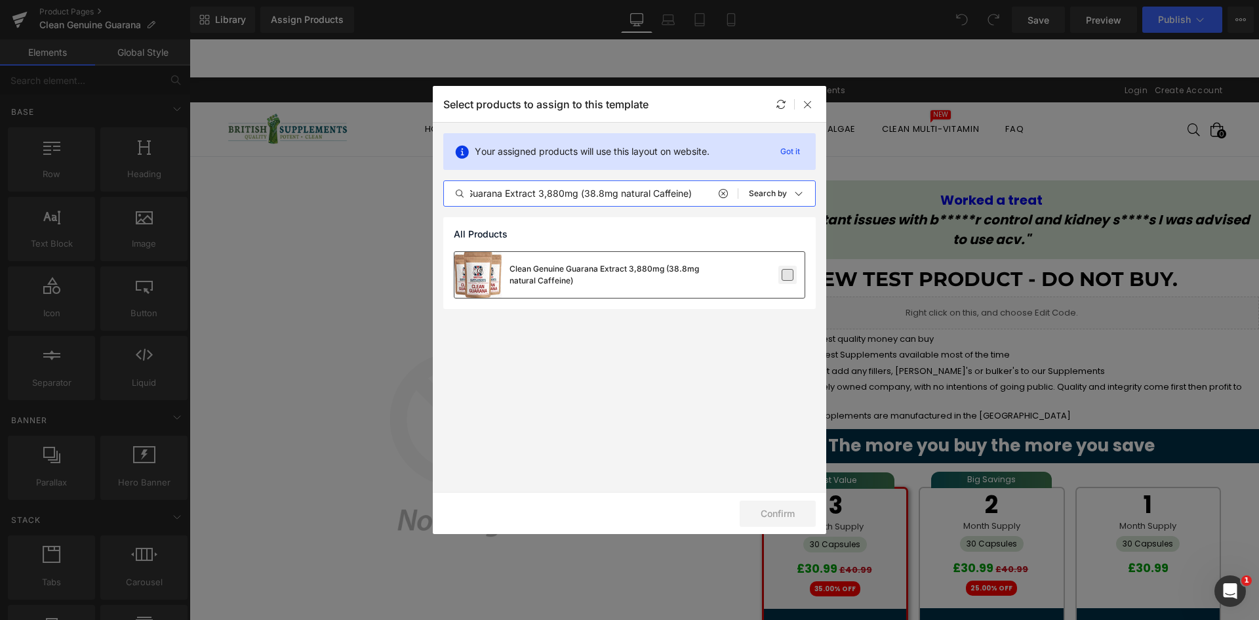
type input "Clean Genuine Guarana Extract 3,880mg (38.8mg natural Caffeine)"
click at [785, 271] on label at bounding box center [788, 275] width 12 height 12
click at [788, 275] on input "checkbox" at bounding box center [788, 275] width 0 height 0
click at [784, 516] on button "Confirm" at bounding box center [778, 513] width 76 height 26
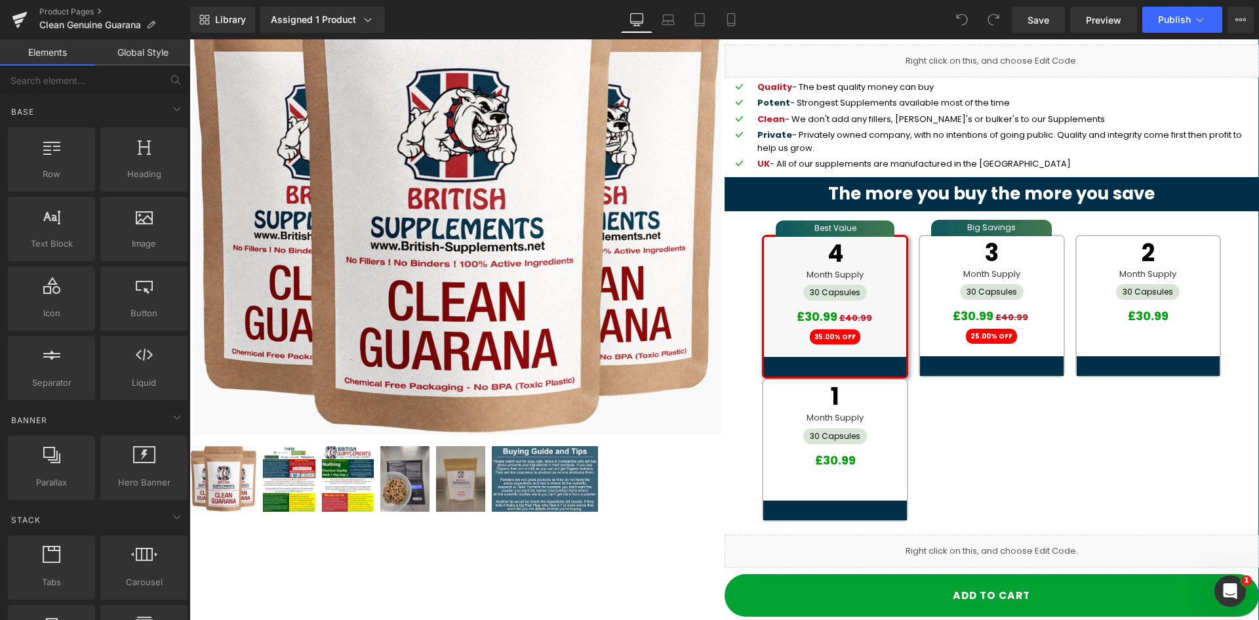
scroll to position [66, 0]
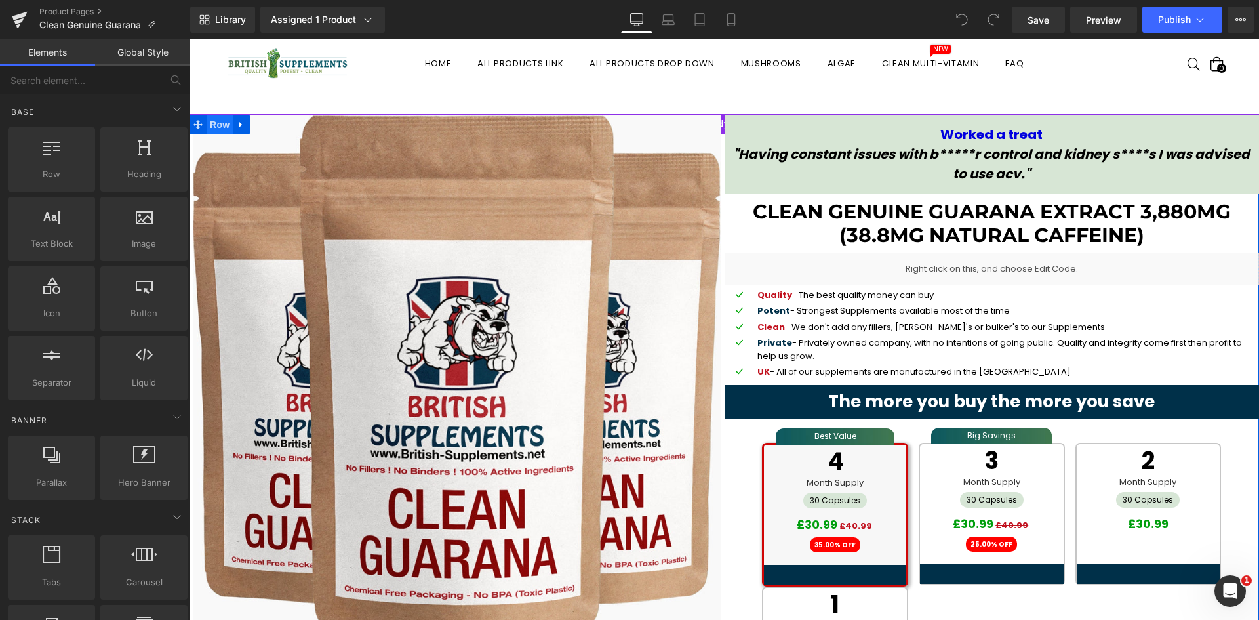
click at [211, 129] on span "Row" at bounding box center [220, 125] width 26 height 20
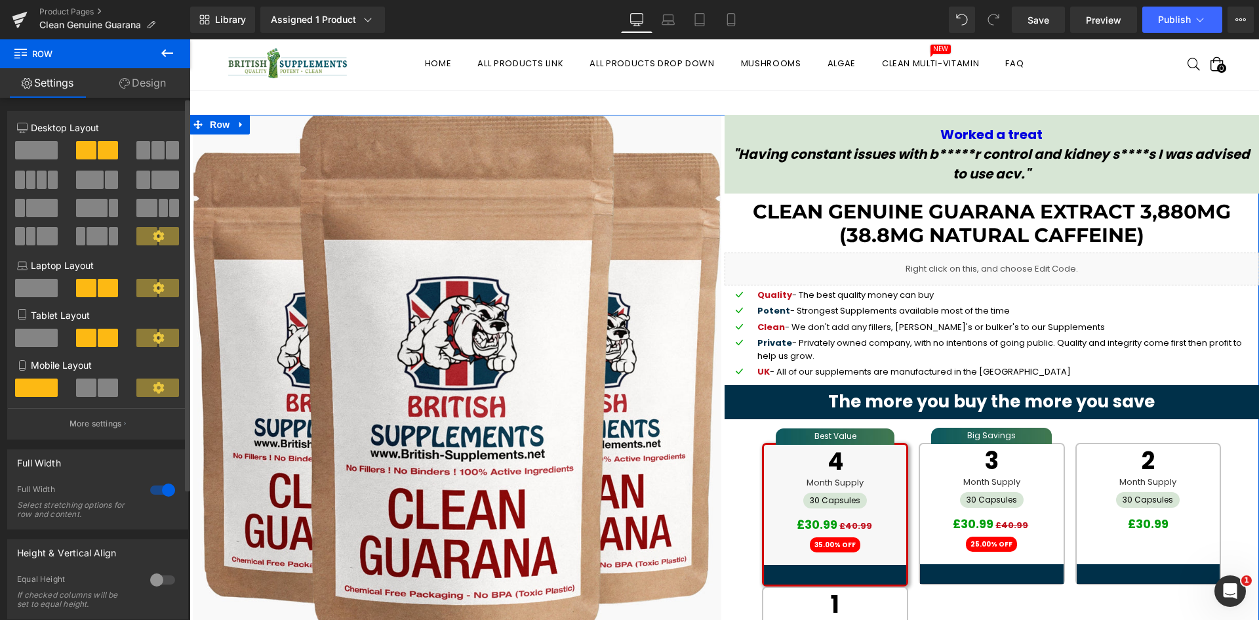
click at [152, 490] on div at bounding box center [162, 489] width 31 height 21
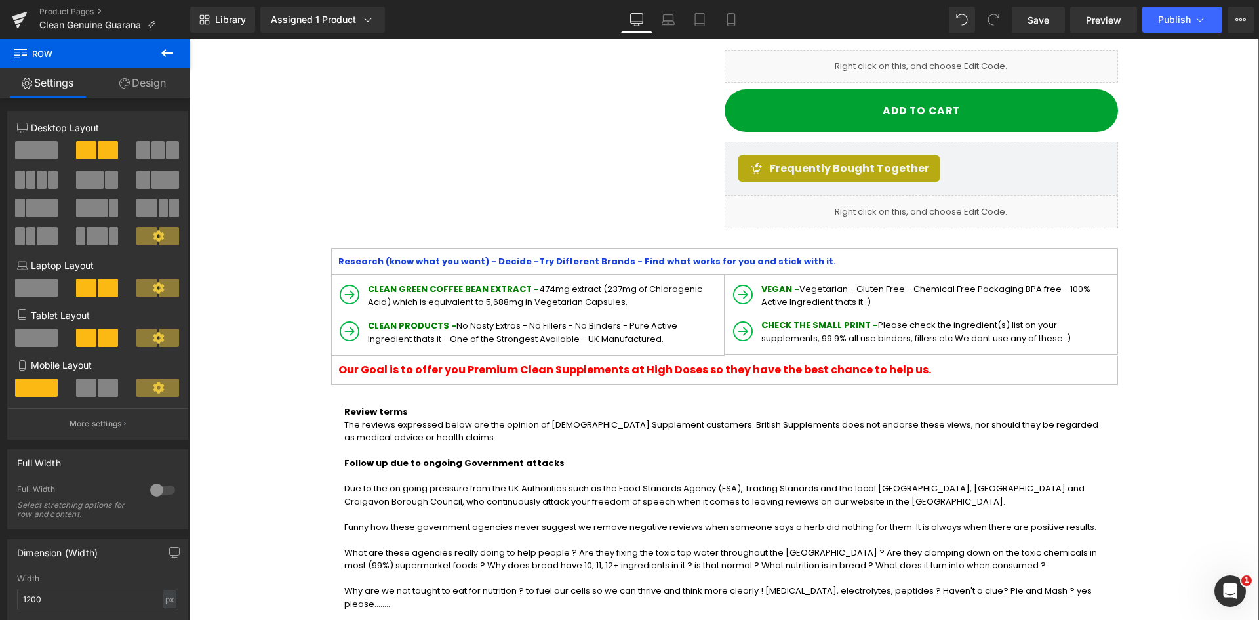
scroll to position [787, 0]
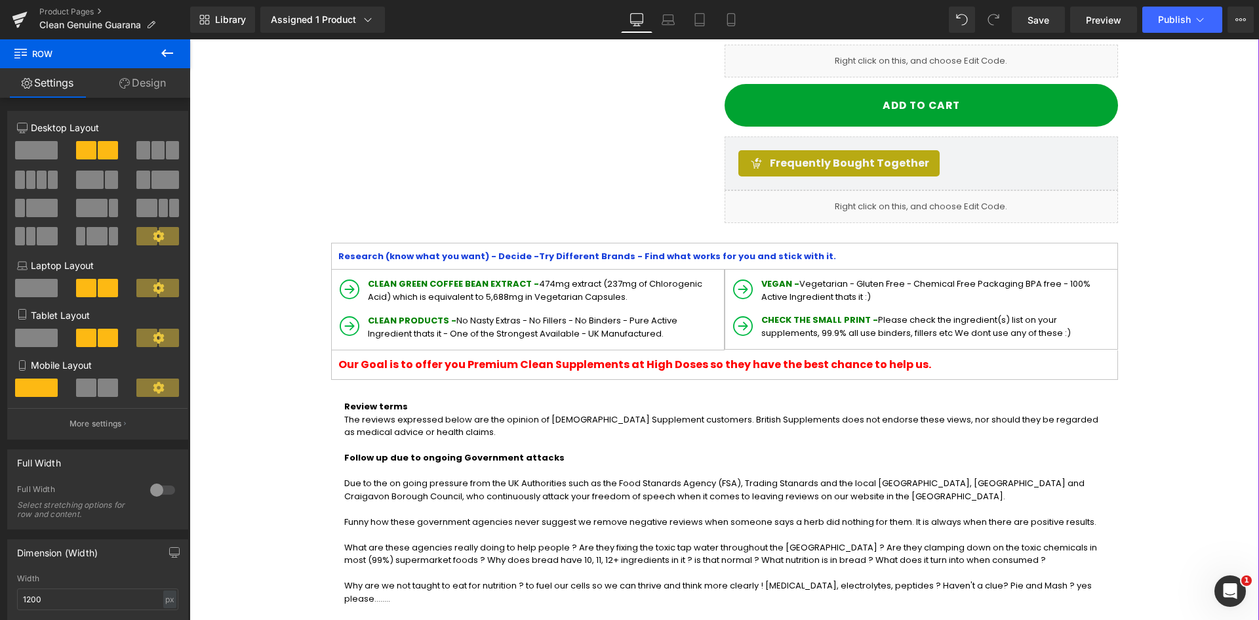
click at [421, 273] on div "CLEAN GREEN COFFEE BEAN EXTRACT - 474mg extract (237mg of Chlorogenic Acid) whi…" at bounding box center [543, 288] width 356 height 30
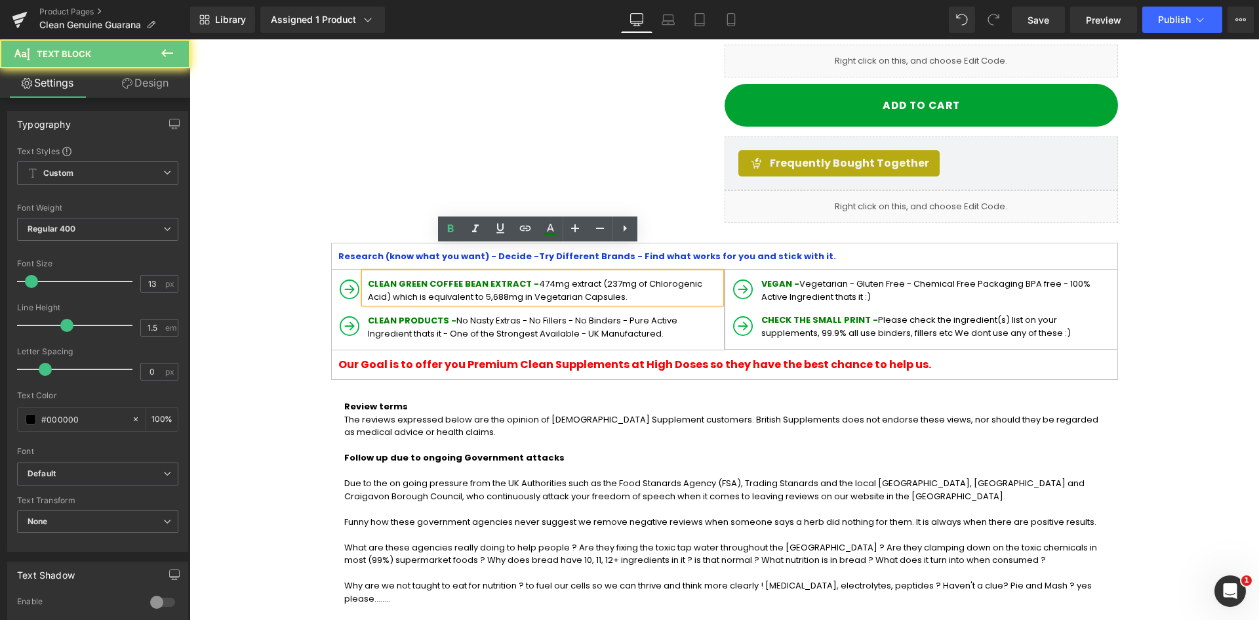
click at [421, 277] on span "CLEAN GREEN COFFEE BEAN EXTRACT -" at bounding box center [453, 283] width 171 height 12
click at [365, 273] on div "CLEAN GREEN COFFEE BEAN EXTRACT - 474mg extract (237mg of Chlorogenic Acid) whi…" at bounding box center [543, 288] width 356 height 30
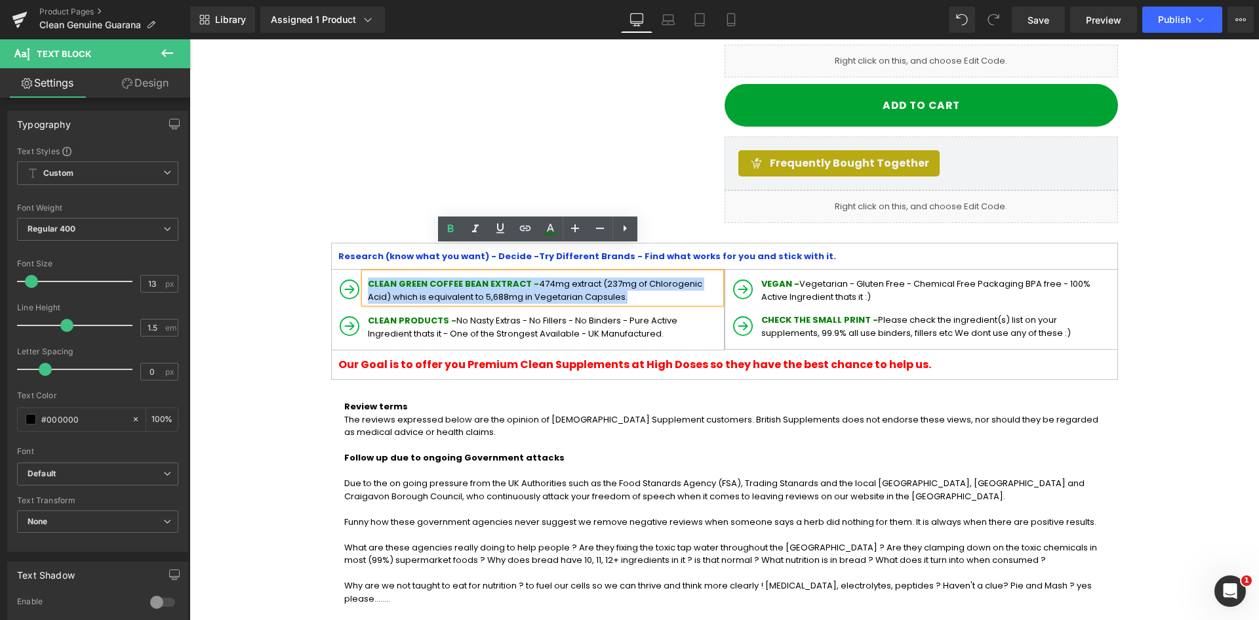
click at [580, 277] on p "CLEAN GREEN COFFEE BEAN EXTRACT - 474mg extract (237mg of Chlorogenic Acid) whi…" at bounding box center [544, 290] width 353 height 26
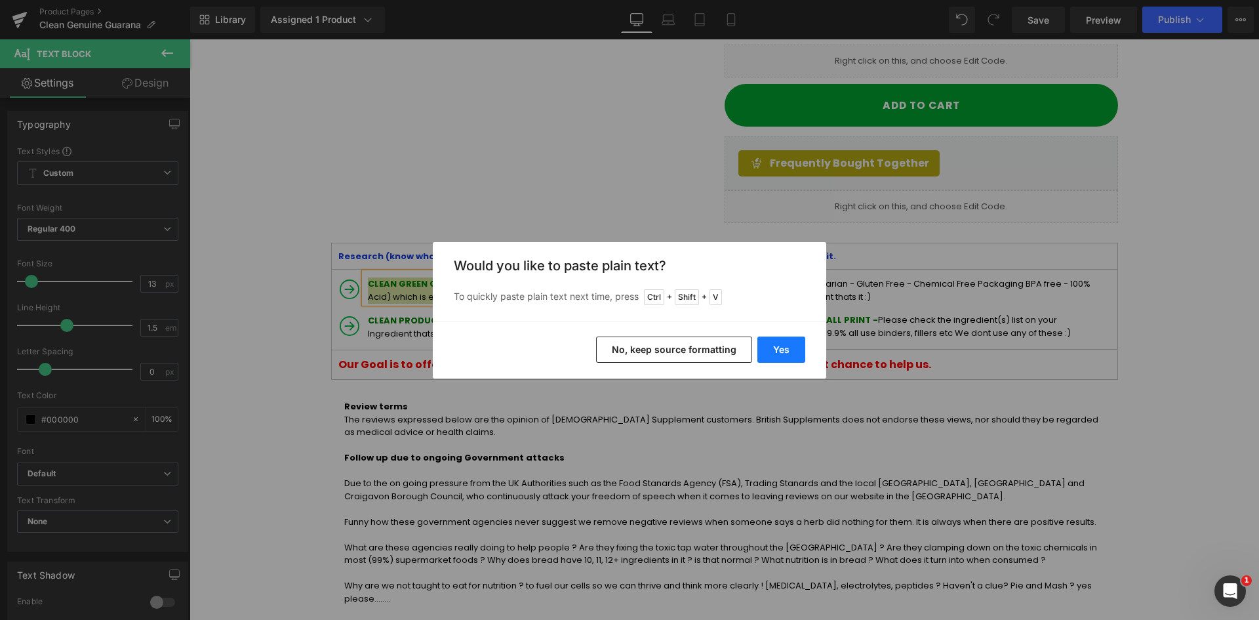
drag, startPoint x: 778, startPoint y: 337, endPoint x: 589, endPoint y: 298, distance: 193.4
click at [778, 337] on button "Yes" at bounding box center [781, 349] width 48 height 26
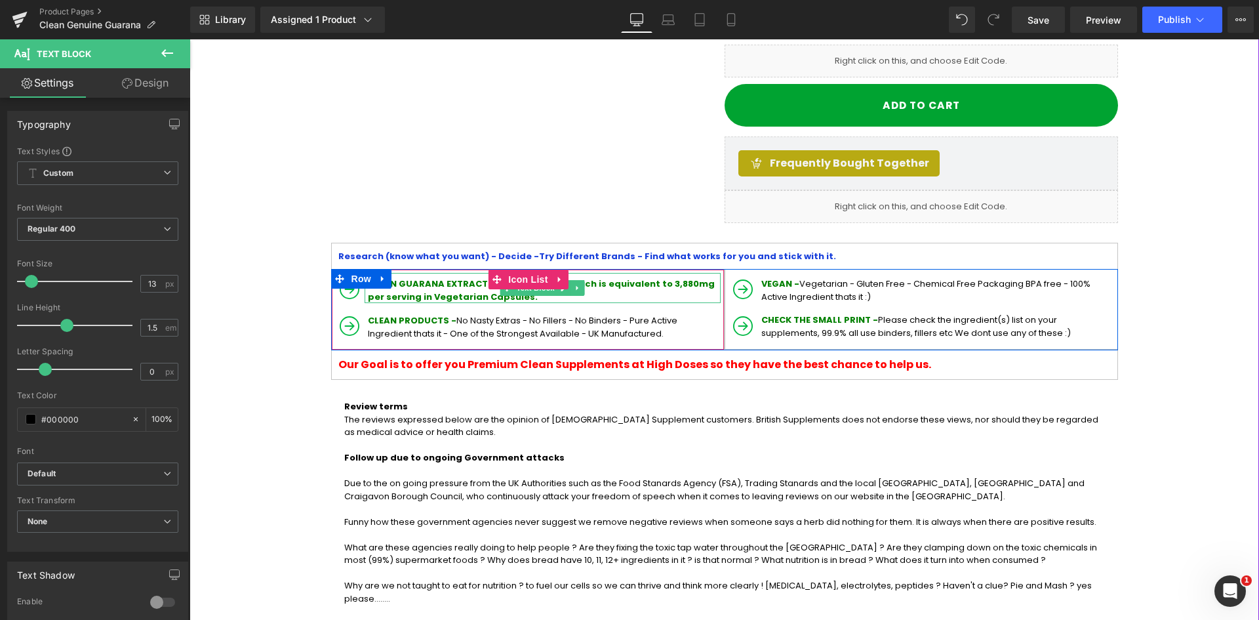
click at [469, 277] on b "CLEAN GUARANA EXTRACT - 388mg extract which is equivalent to 3,880mg per servin…" at bounding box center [541, 290] width 347 height 26
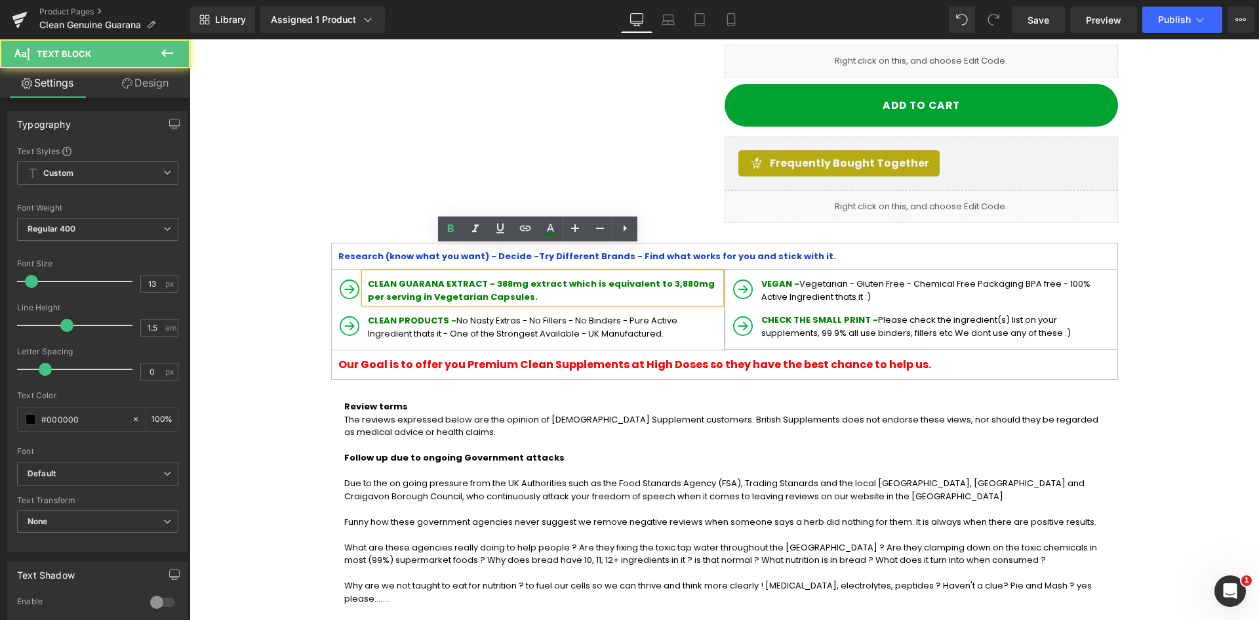
click at [489, 277] on b "CLEAN GUARANA EXTRACT - 388mg extract which is equivalent to 3,880mg per servin…" at bounding box center [541, 290] width 347 height 26
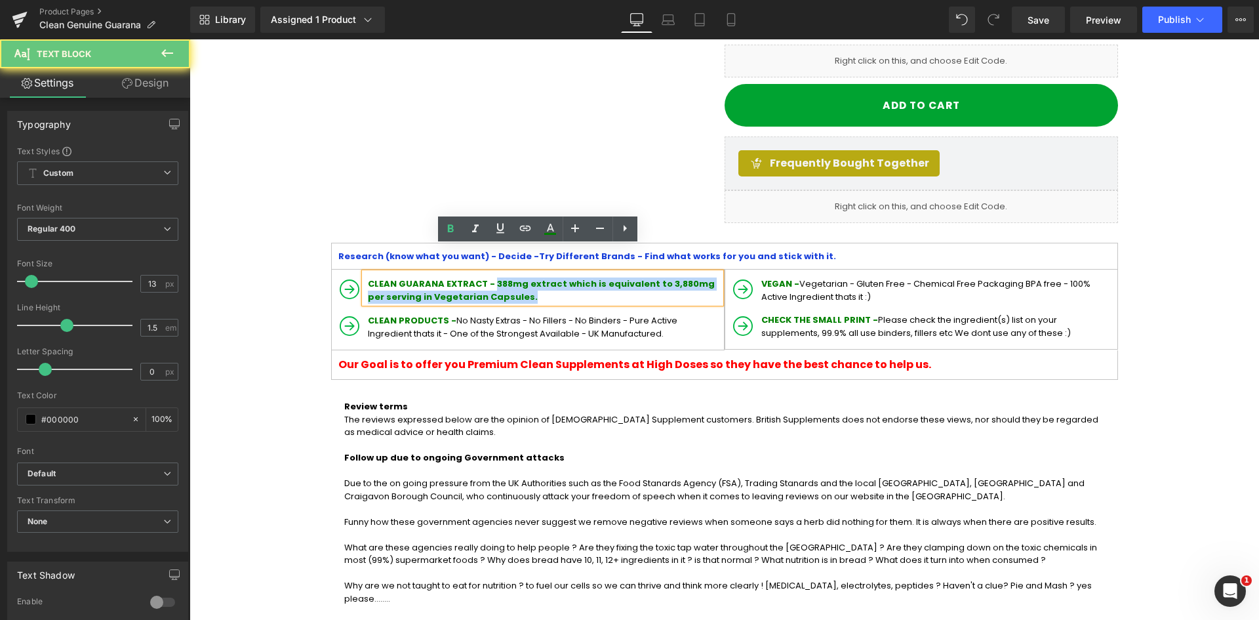
click at [497, 277] on p "CLEAN GUARANA EXTRACT - 388mg extract which is equivalent to 3,880mg per servin…" at bounding box center [544, 290] width 353 height 26
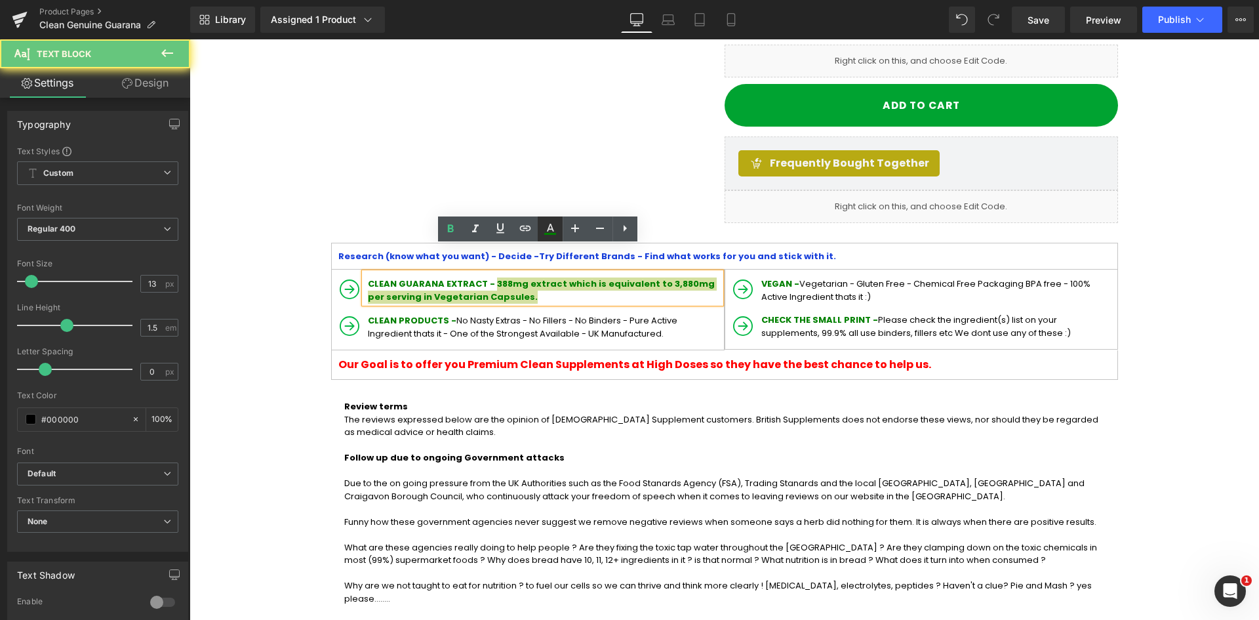
click at [550, 226] on icon at bounding box center [550, 228] width 7 height 8
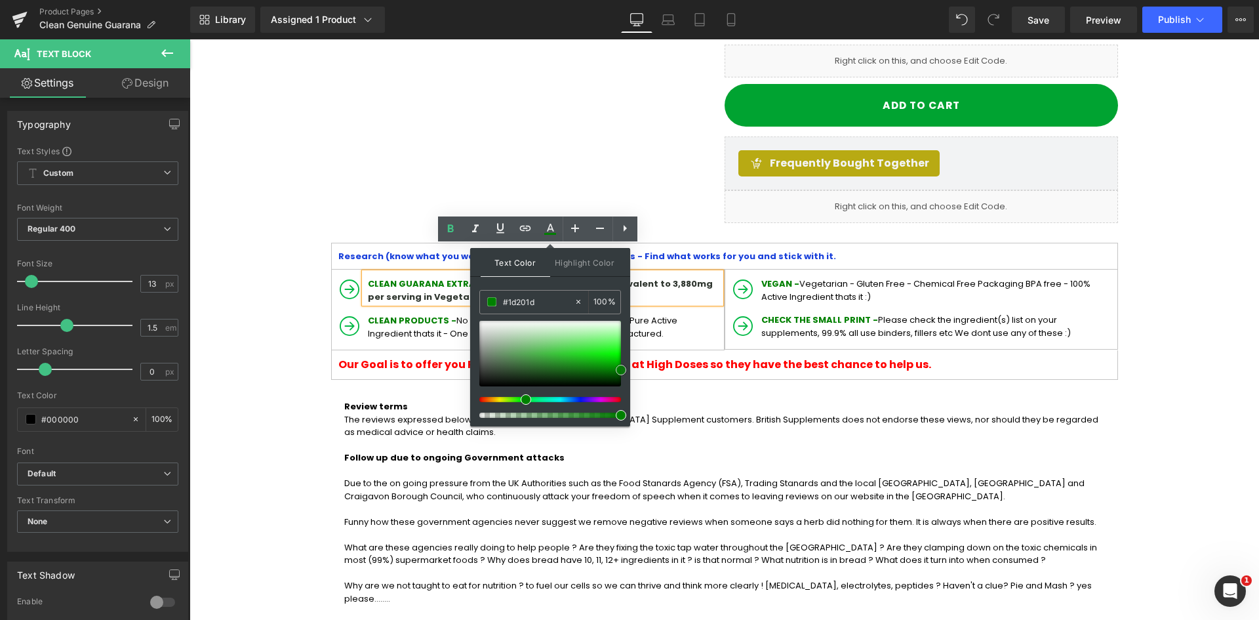
type input "#000000"
drag, startPoint x: 679, startPoint y: 412, endPoint x: 466, endPoint y: 400, distance: 212.8
click at [448, 226] on icon at bounding box center [450, 228] width 6 height 8
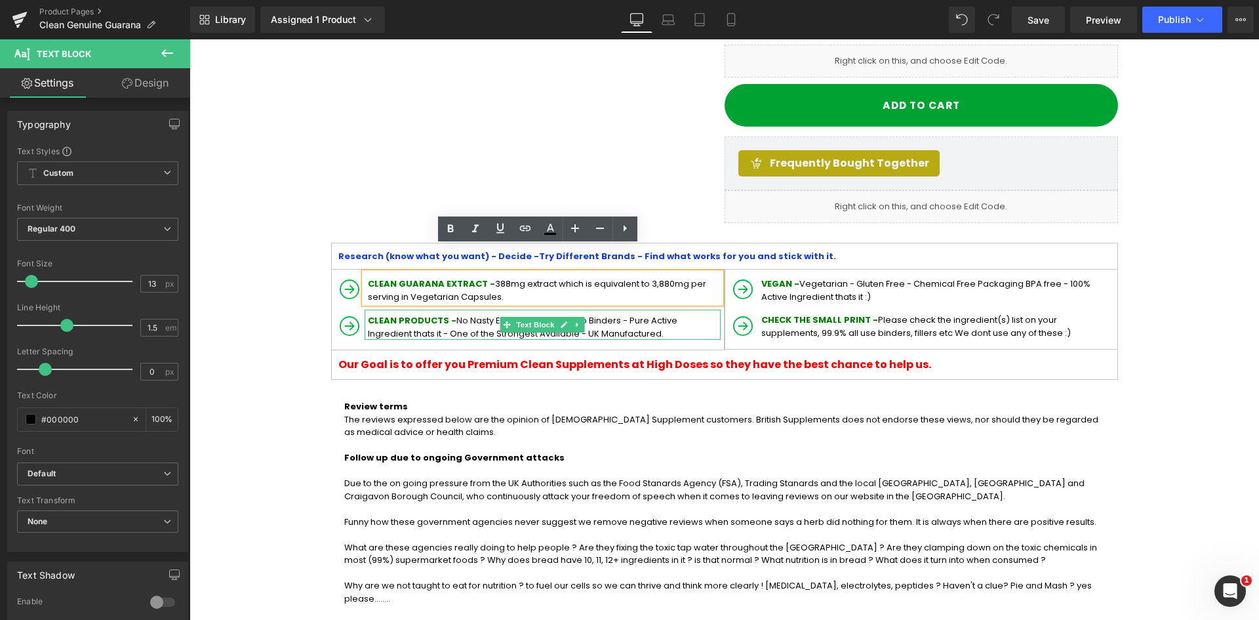
click at [368, 314] on span "CLEAN PRODUCTS -" at bounding box center [412, 320] width 89 height 12
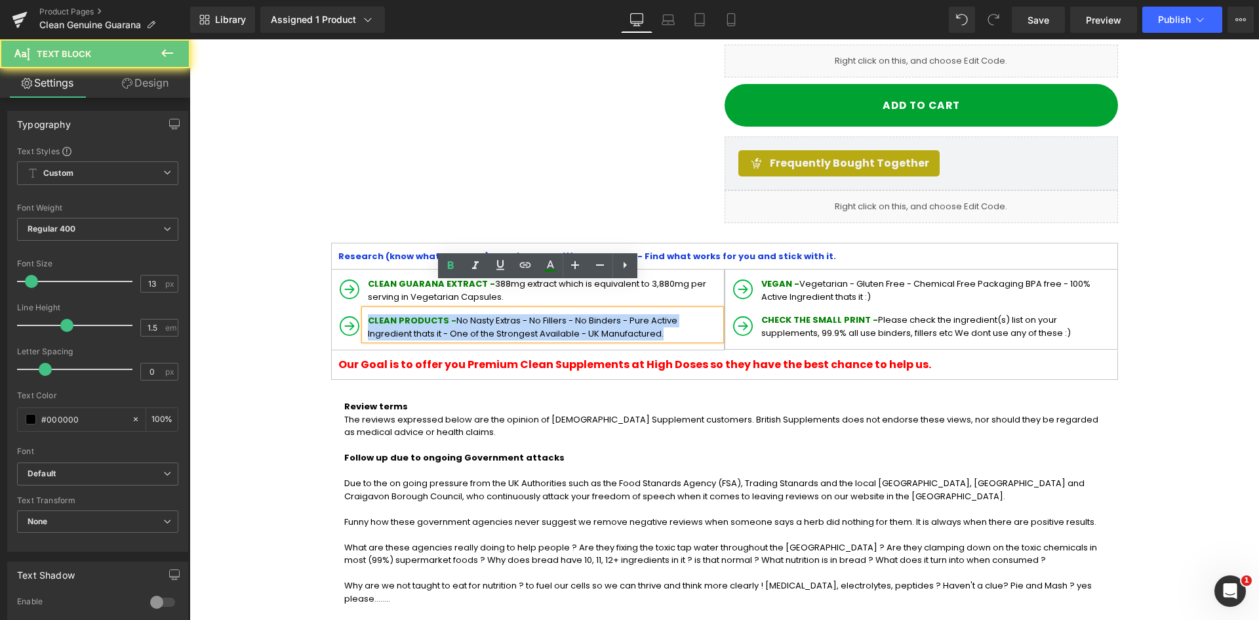
click at [603, 314] on p "CLEAN PRODUCTS - No Nasty Extras - No Fillers - No Binders - Pure Active Ingred…" at bounding box center [544, 327] width 353 height 26
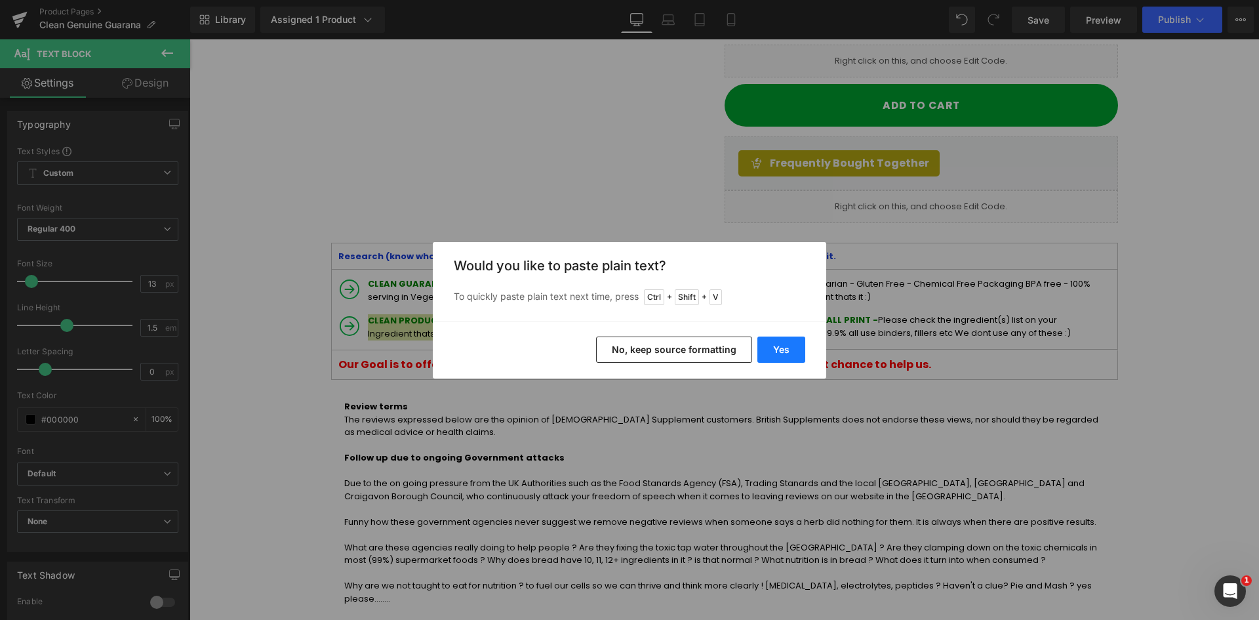
click at [786, 343] on button "Yes" at bounding box center [781, 349] width 48 height 26
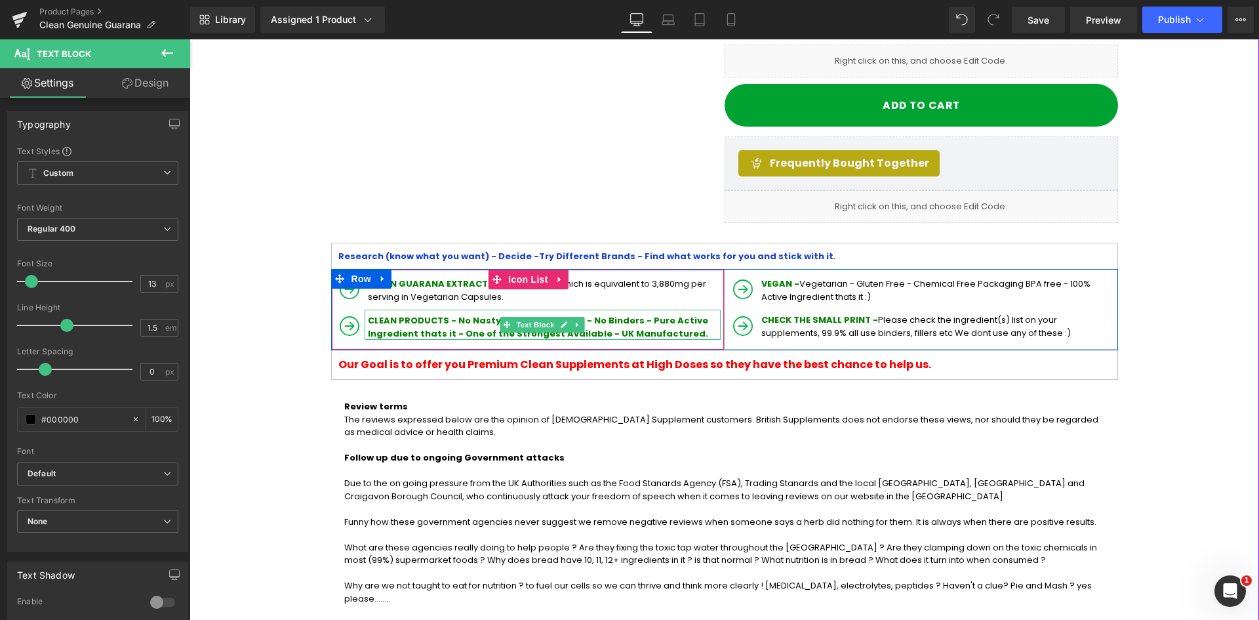
drag, startPoint x: 450, startPoint y: 293, endPoint x: 470, endPoint y: 298, distance: 20.2
click at [451, 314] on span "CLEAN PRODUCTS - No Nasty Extras - No Fillers - No Binders - Pure Active Ingred…" at bounding box center [538, 327] width 340 height 26
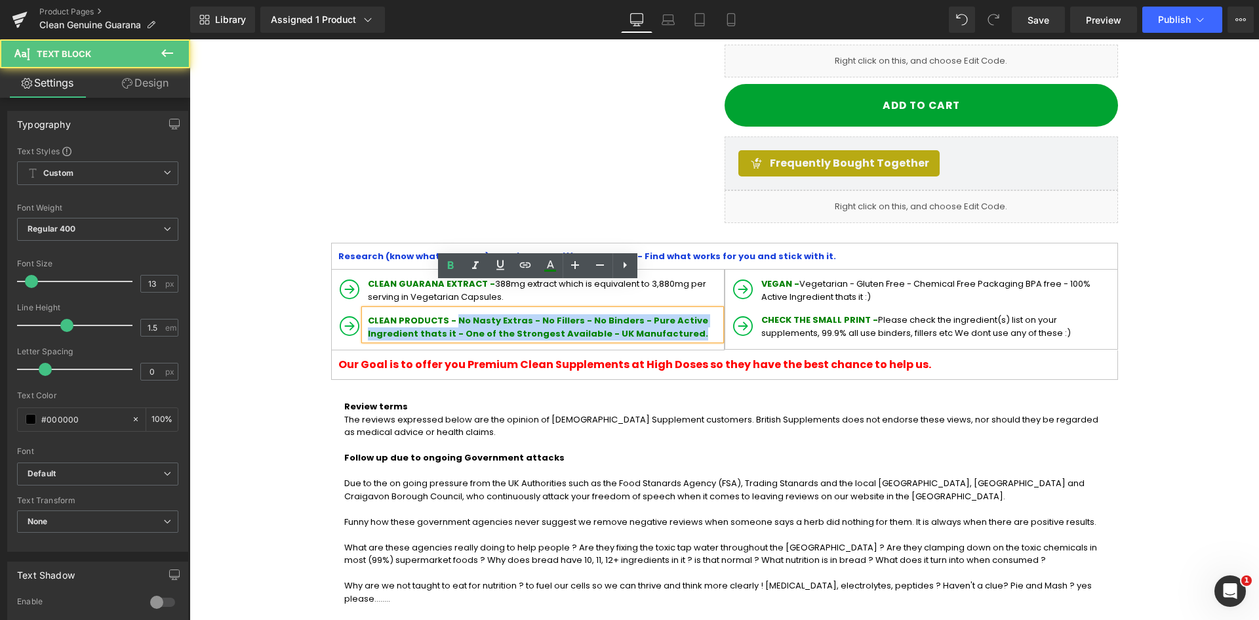
click at [630, 314] on p "CLEAN PRODUCTS - No Nasty Extras - No Fillers - No Binders - Pure Active Ingred…" at bounding box center [544, 327] width 353 height 26
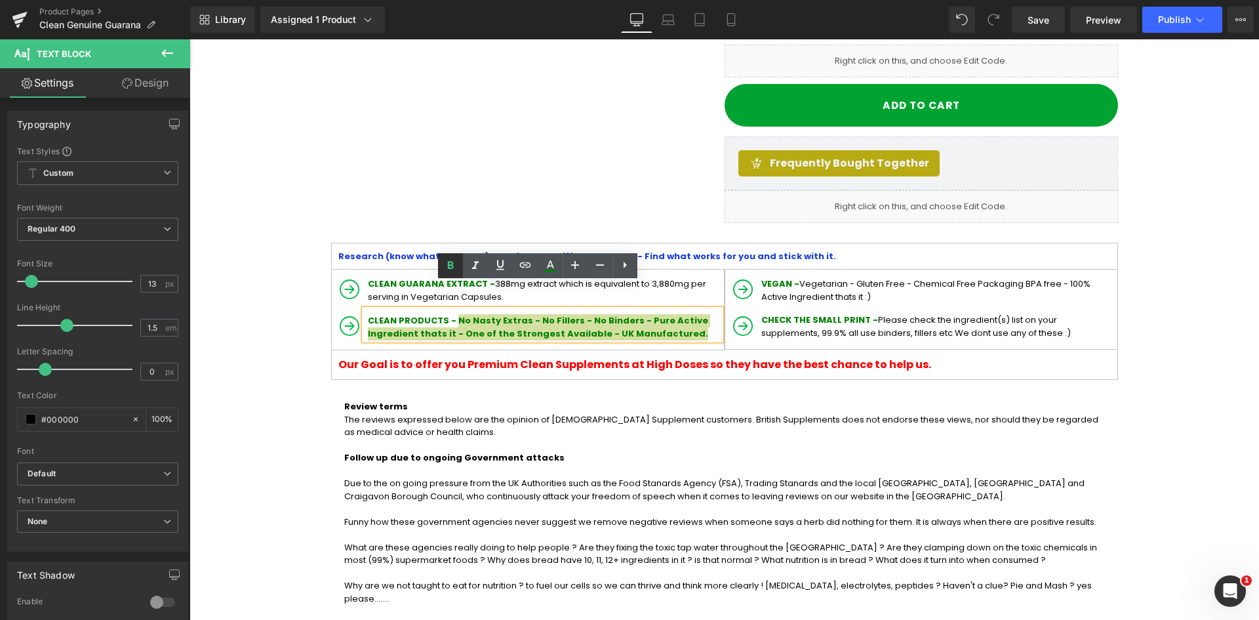
click at [451, 264] on icon at bounding box center [450, 265] width 6 height 8
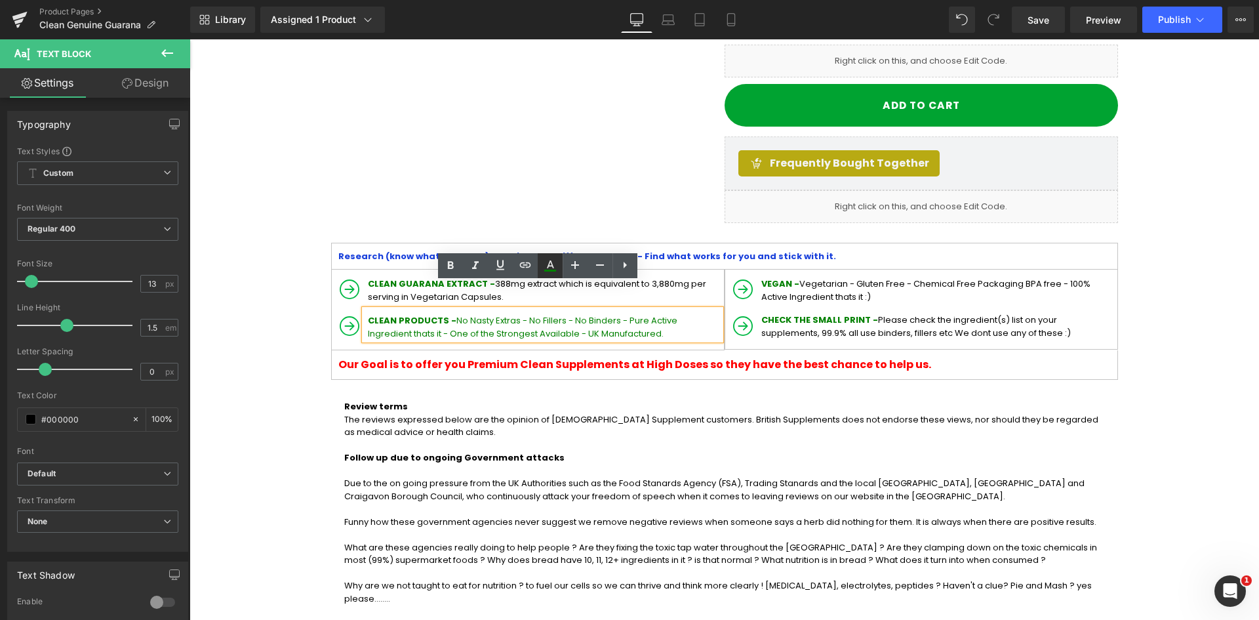
click at [542, 268] on icon at bounding box center [550, 266] width 16 height 16
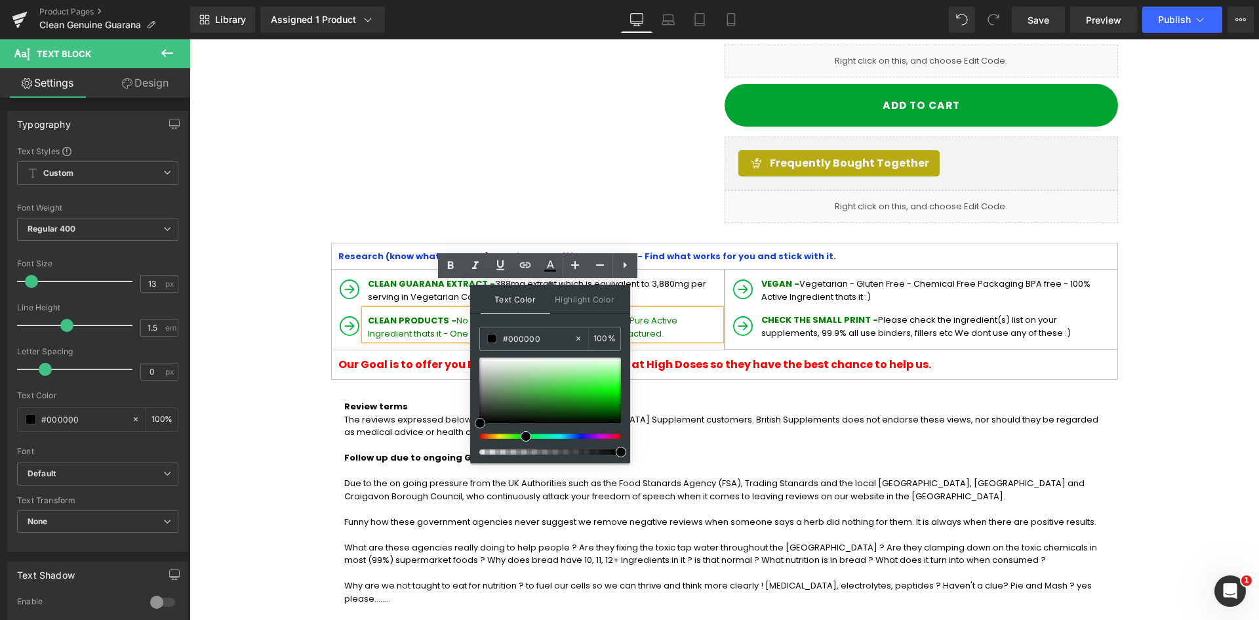
drag, startPoint x: 488, startPoint y: 414, endPoint x: 480, endPoint y: 429, distance: 16.4
click at [480, 429] on div at bounding box center [550, 405] width 142 height 97
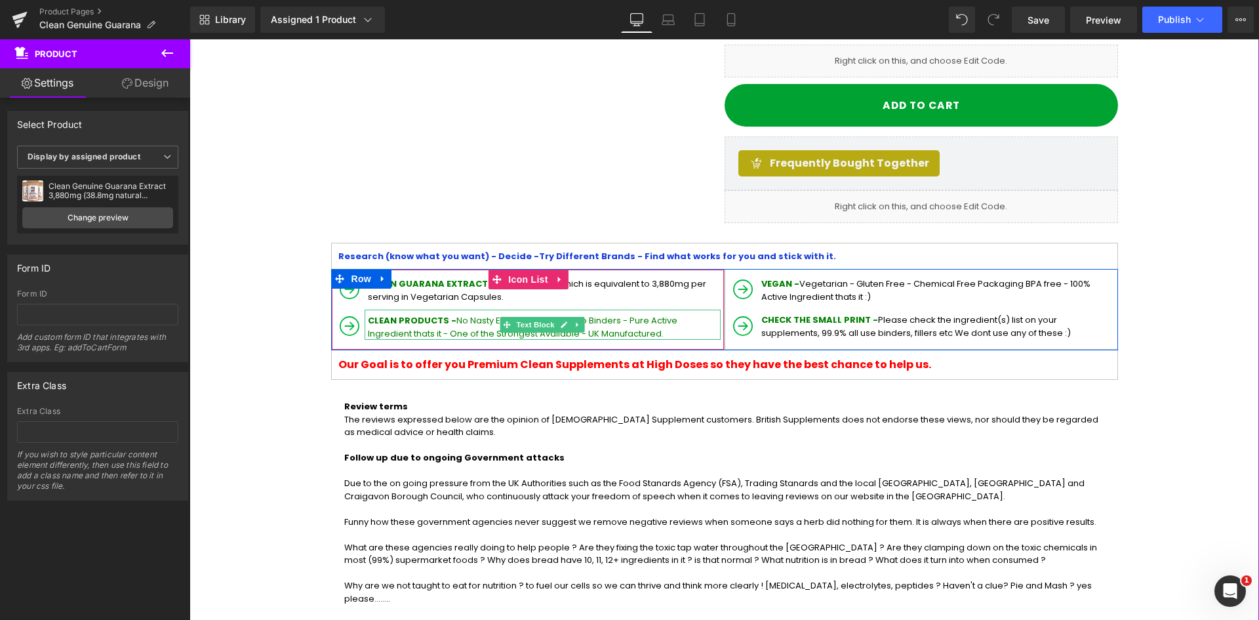
click at [451, 314] on span "No Nasty Extras - No Fillers - No Binders - Pure Active Ingredient thats it - O…" at bounding box center [523, 327] width 310 height 26
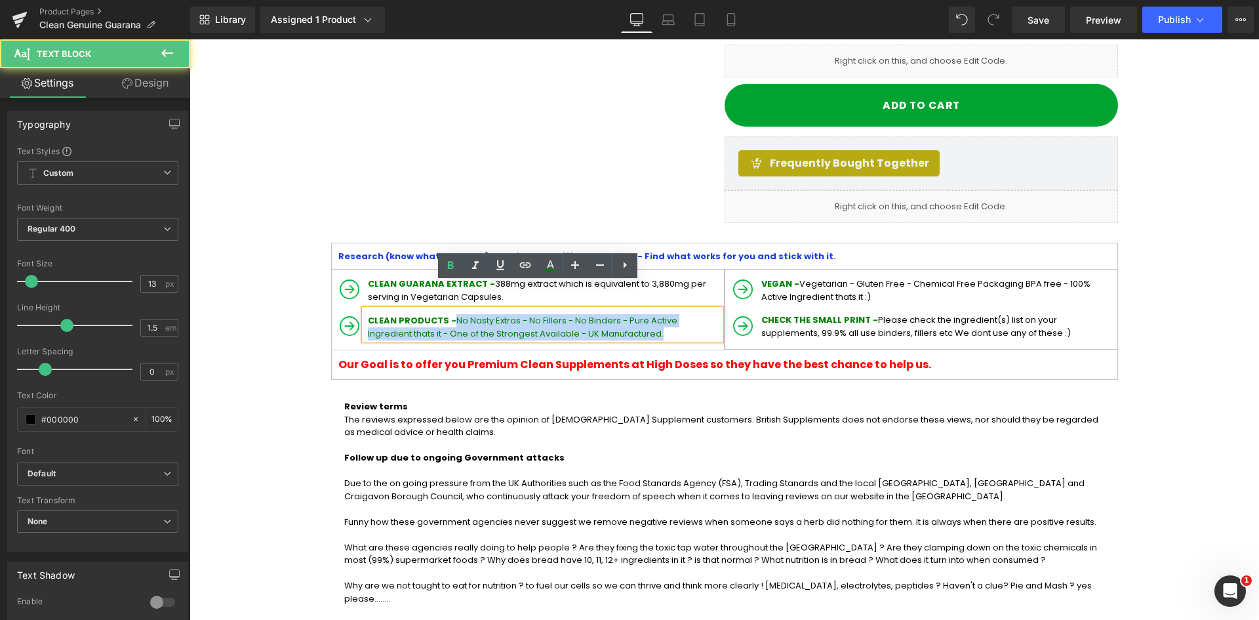
click at [614, 314] on p "CLEAN PRODUCTS - No Nasty Extras - No Fillers - No Binders - Pure Active Ingred…" at bounding box center [544, 327] width 353 height 26
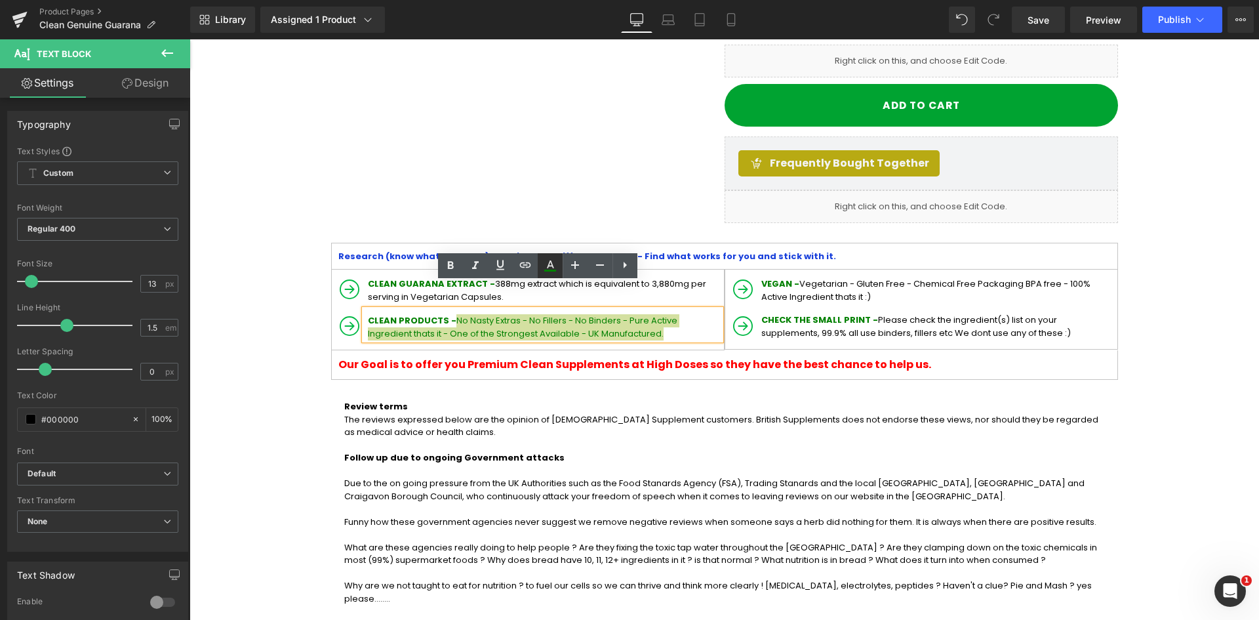
click at [555, 264] on icon at bounding box center [550, 266] width 16 height 16
type input "#008000"
type input "100"
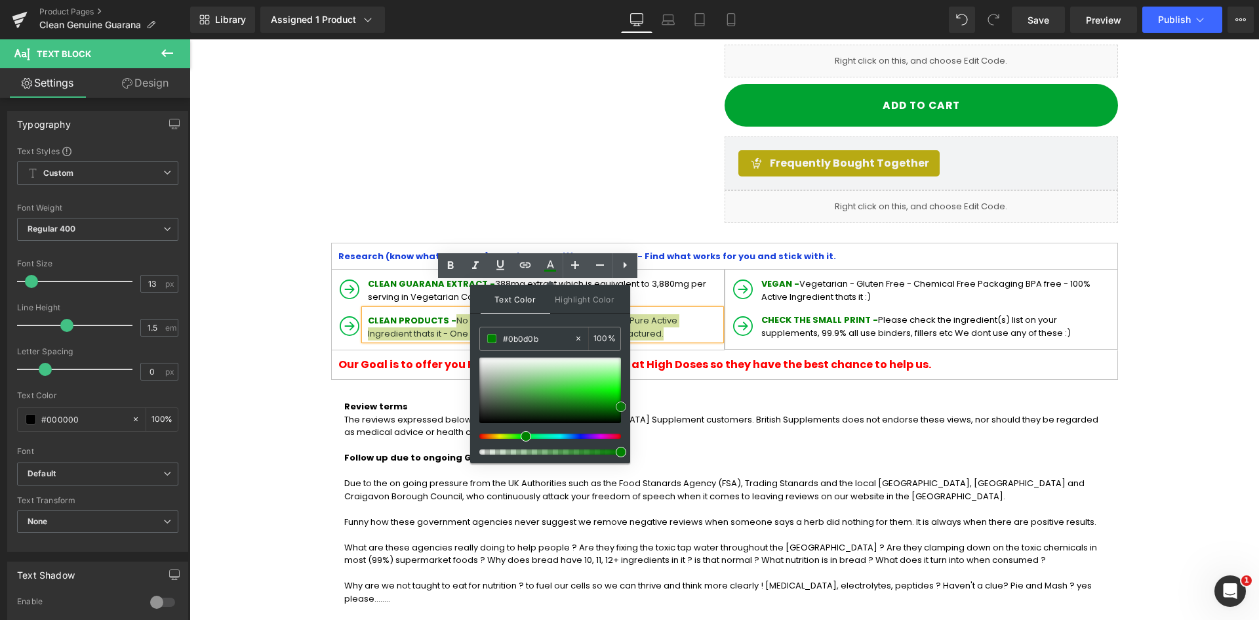
type input "#000000"
click at [479, 429] on div at bounding box center [550, 405] width 142 height 97
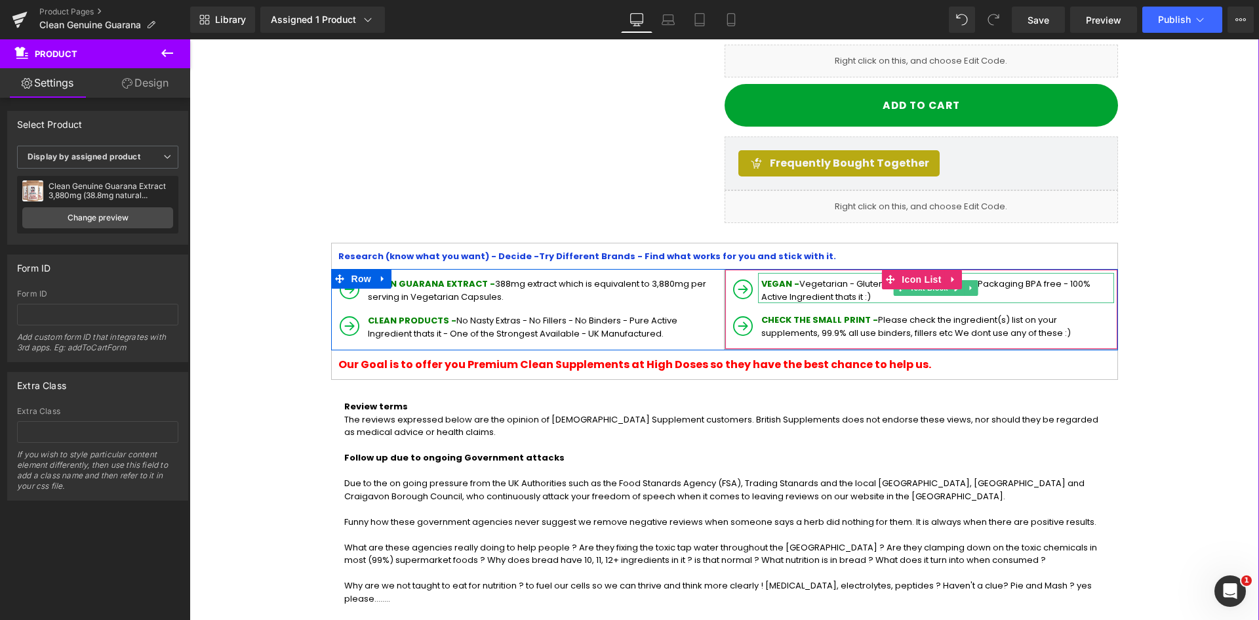
click at [758, 273] on div at bounding box center [759, 288] width 3 height 30
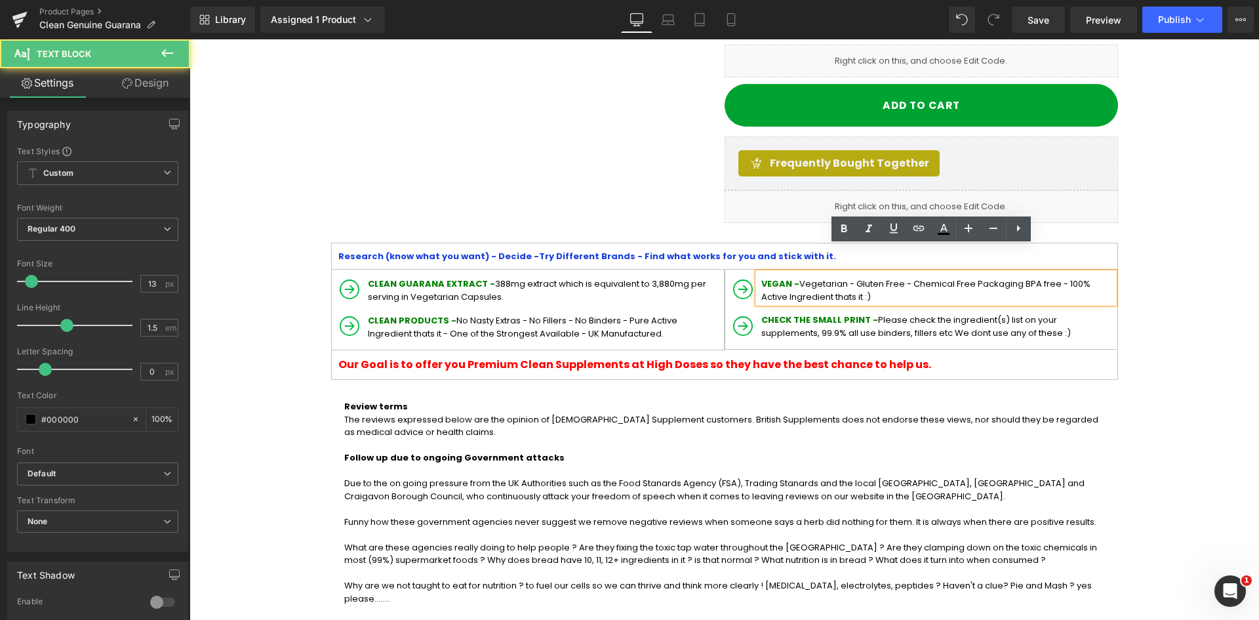
click at [761, 277] on span "VEGAN -" at bounding box center [780, 283] width 38 height 12
click at [822, 277] on p "VEGAN - Vegetarian - Gluten Free - Chemical Free Packaging BPA free - 100% Acti…" at bounding box center [937, 290] width 353 height 26
click at [833, 277] on p "VEGAN - Vegetarian - Gluten Free - Chemical Free Packaging BPA free - 100% Acti…" at bounding box center [937, 290] width 353 height 26
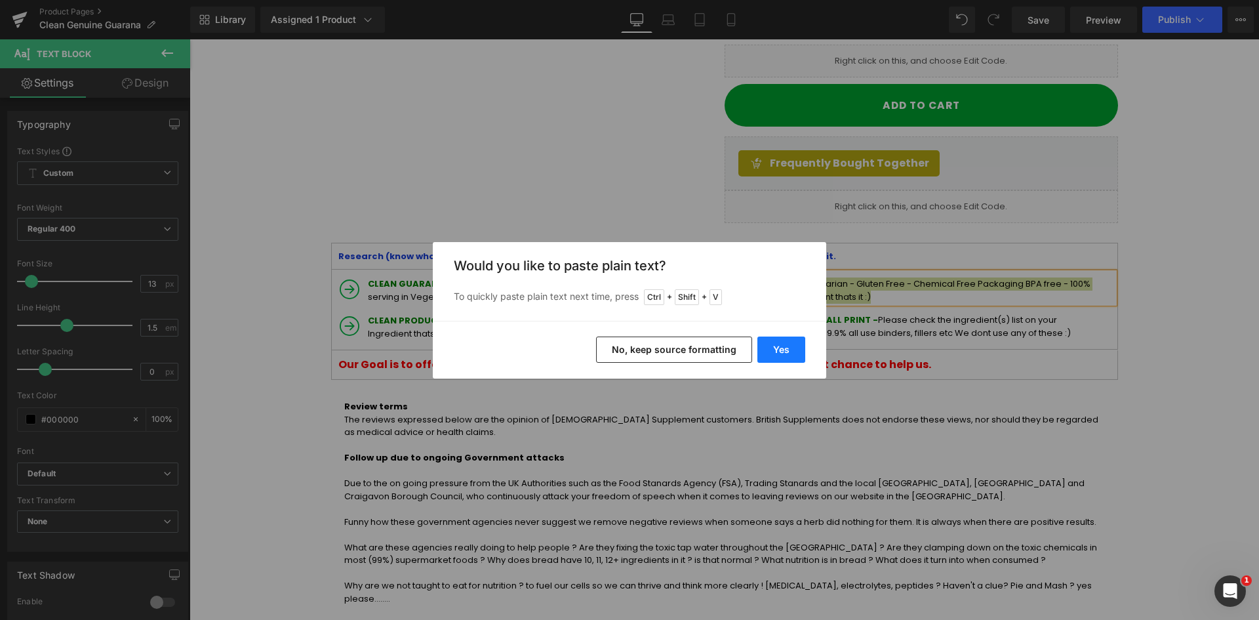
click at [767, 342] on button "Yes" at bounding box center [781, 349] width 48 height 26
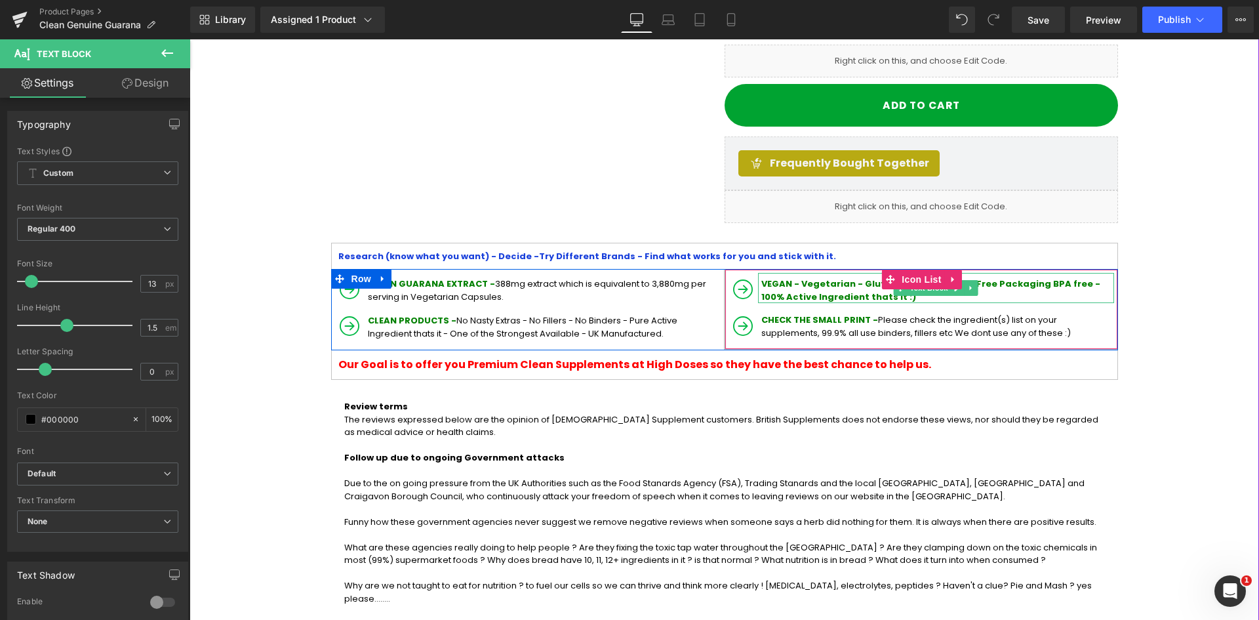
click at [793, 277] on span "VEGAN - Vegetarian - Gluten Free - Chemical Free Packaging BPA free - 100% Acti…" at bounding box center [930, 290] width 339 height 26
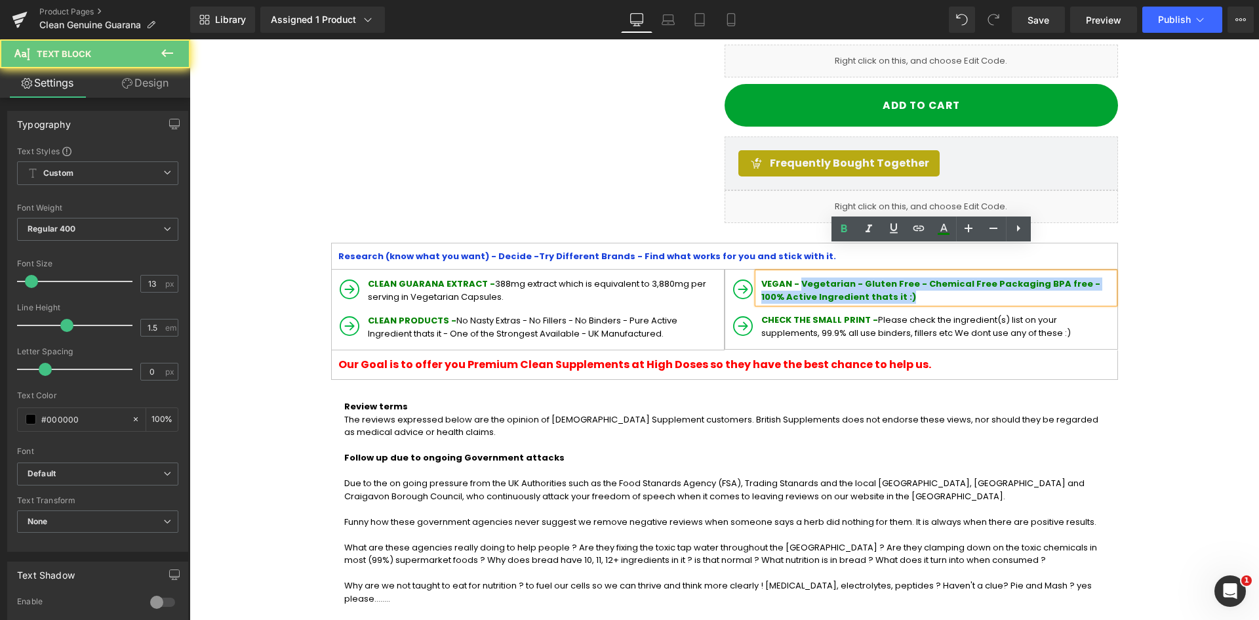
click at [838, 277] on div "VEGAN - Vegetarian - Gluten Free - Chemical Free Packaging BPA free - 100% Acti…" at bounding box center [936, 288] width 356 height 30
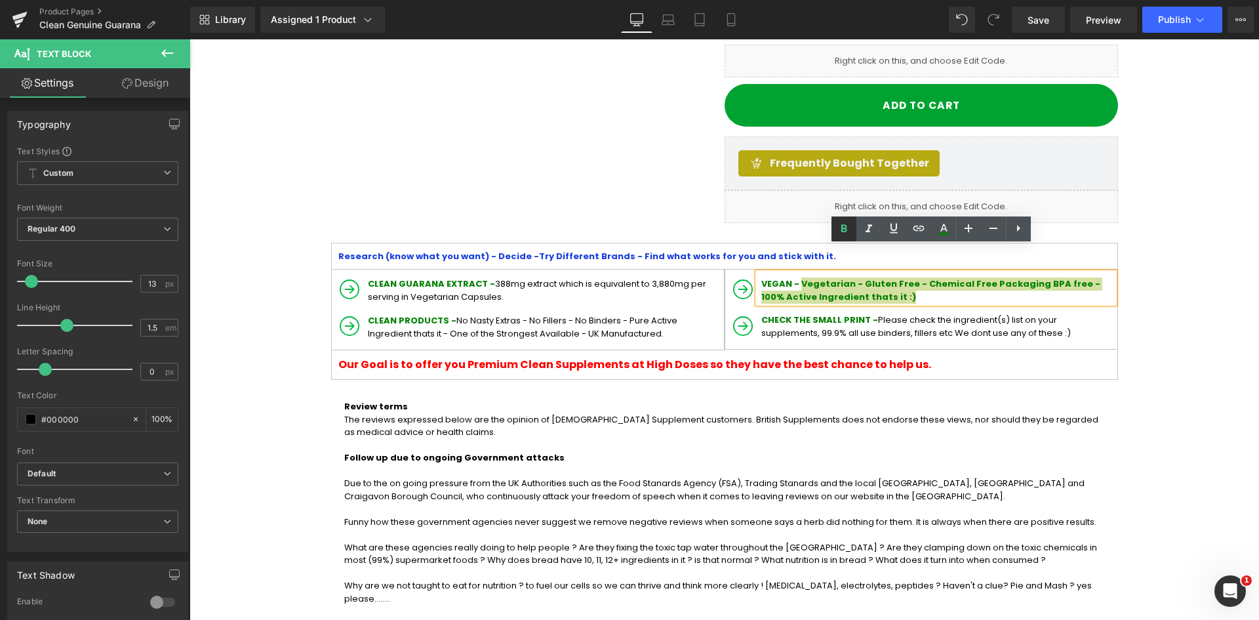
click at [845, 225] on icon at bounding box center [844, 228] width 6 height 8
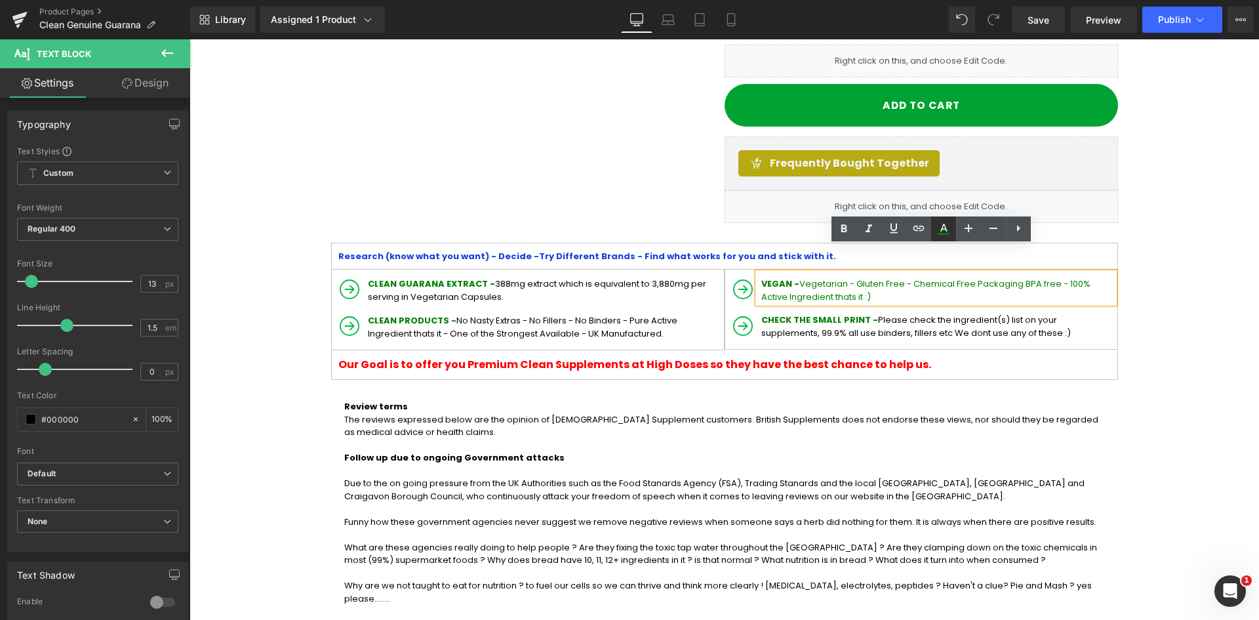
click at [942, 232] on icon at bounding box center [944, 229] width 16 height 16
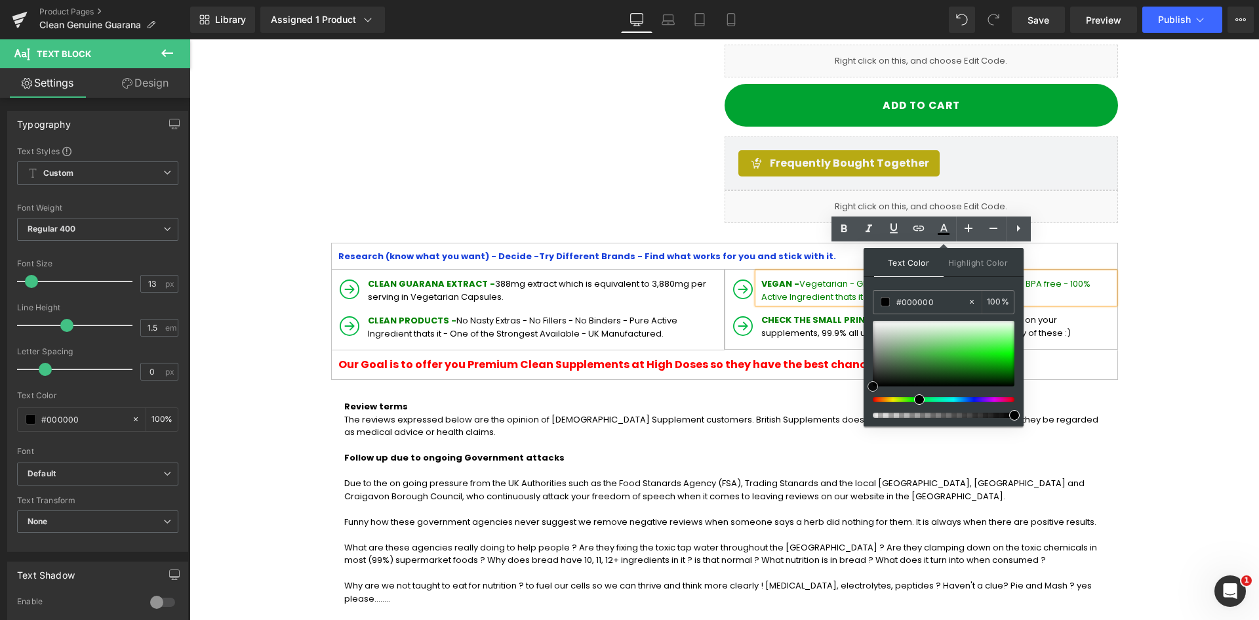
drag, startPoint x: 875, startPoint y: 378, endPoint x: 865, endPoint y: 392, distance: 17.3
click at [865, 392] on div "Text Color Highlight Color rgba(0, 0, 0, 1) #000000 100 % transparent transpare…" at bounding box center [944, 337] width 160 height 178
click at [797, 277] on span "Vegetarian - Gluten Free - Chemical Free Packaging BPA free - 100% Active Ingre…" at bounding box center [925, 290] width 329 height 26
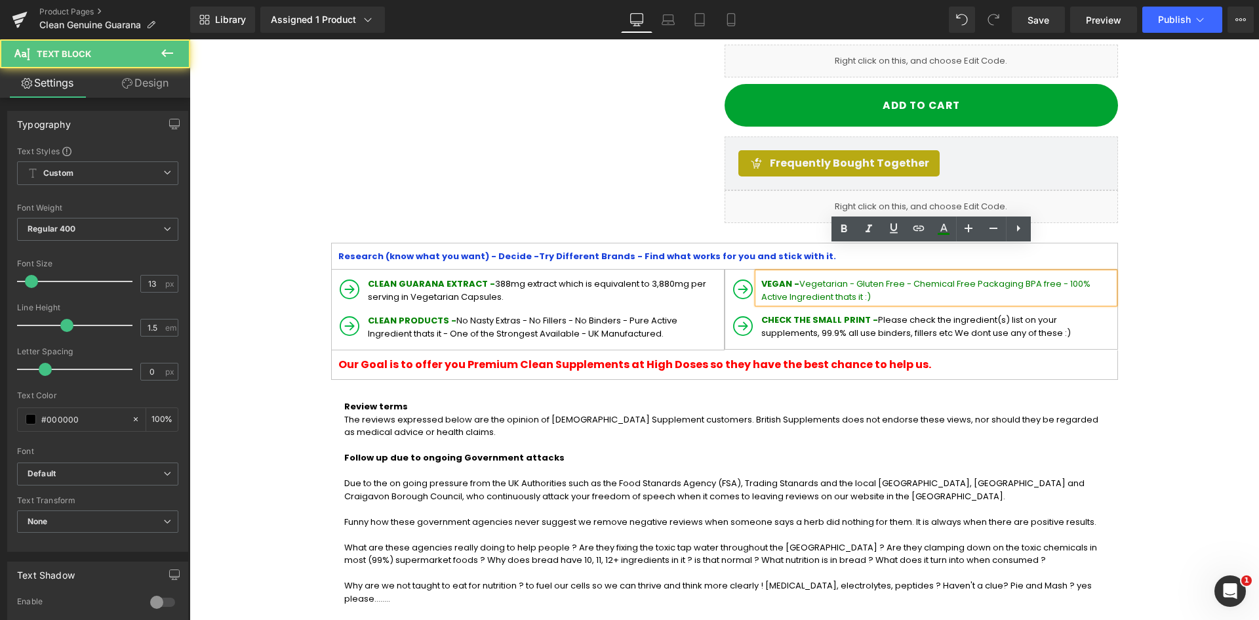
click at [796, 277] on p "VEGAN - Vegetarian - Gluten Free - Chemical Free Packaging BPA free - 100% Acti…" at bounding box center [937, 290] width 353 height 26
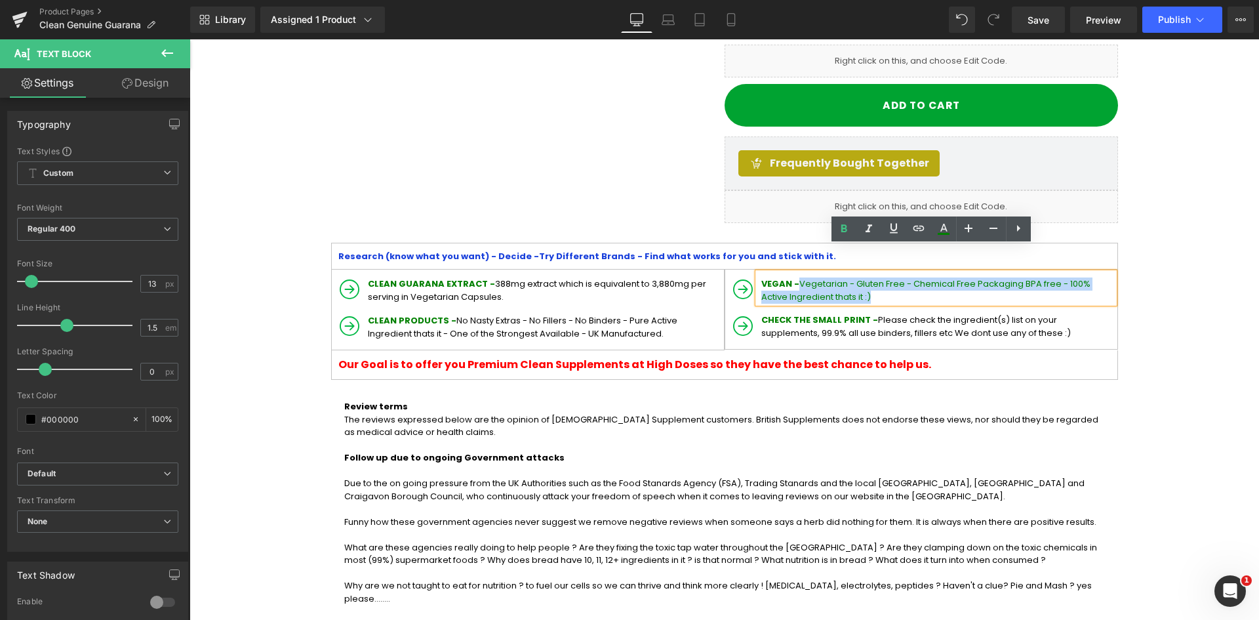
click at [833, 277] on p "VEGAN - Vegetarian - Gluten Free - Chemical Free Packaging BPA free - 100% Acti…" at bounding box center [937, 290] width 353 height 26
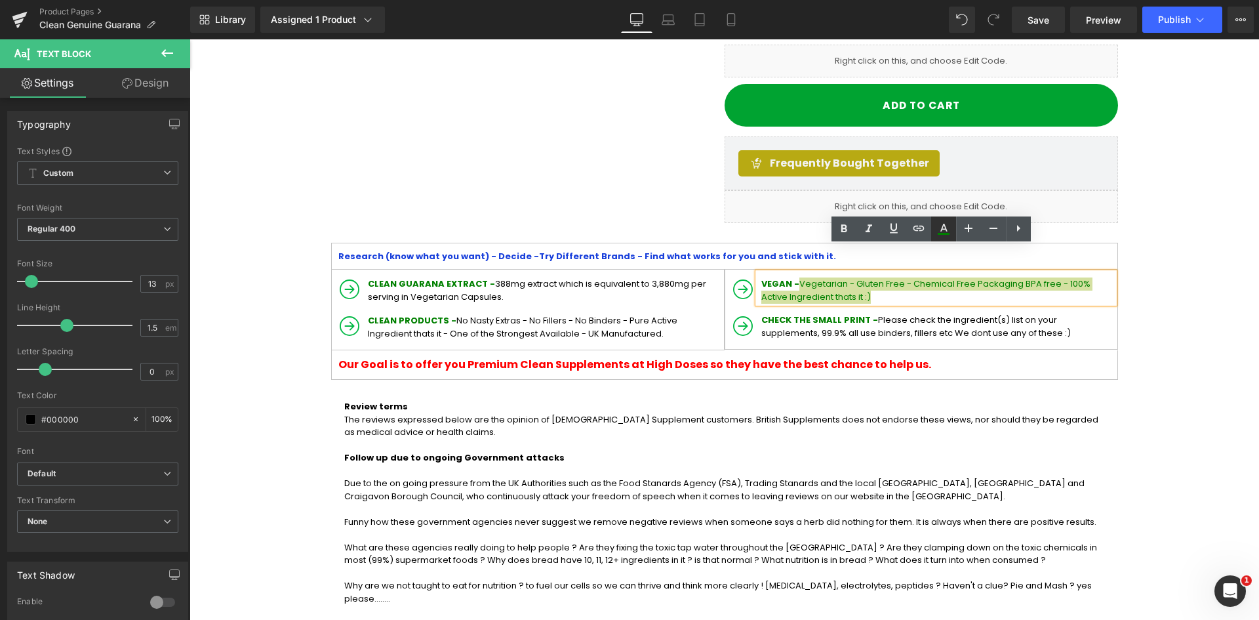
click at [938, 231] on icon at bounding box center [944, 229] width 16 height 16
type input "#008000"
type input "100"
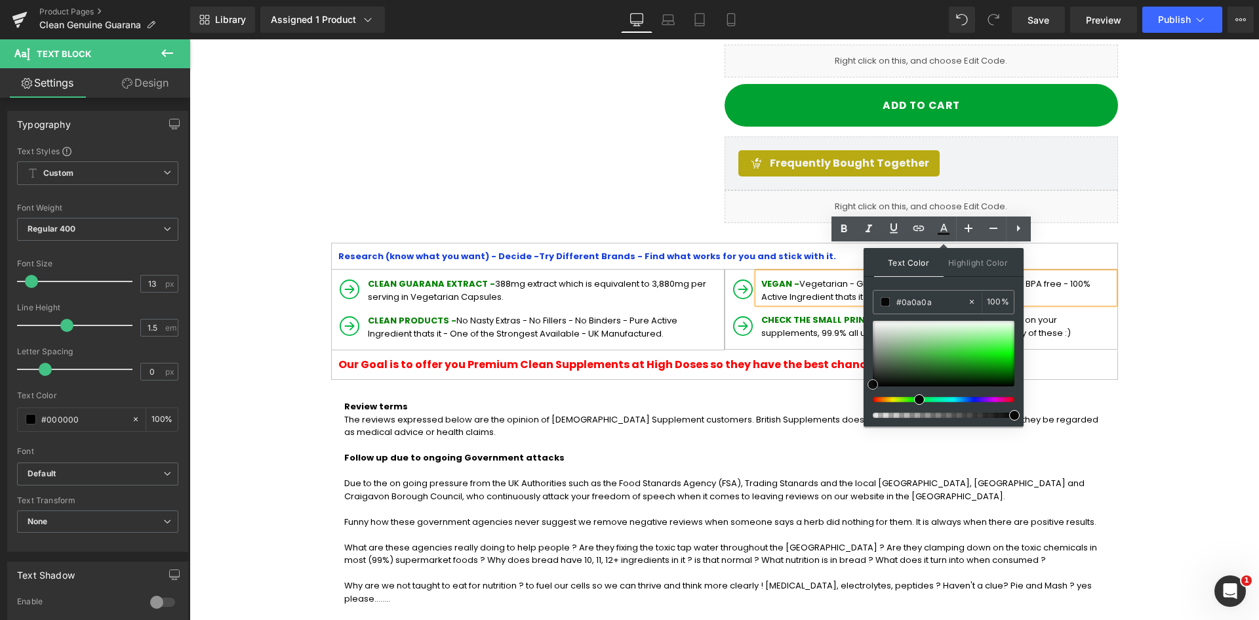
type input "#000000"
drag, startPoint x: 889, startPoint y: 353, endPoint x: 870, endPoint y: 393, distance: 44.3
click at [870, 393] on div "Text Color Highlight Color rgba(0, 0, 0, 1) #000000 100 % transparent transpare…" at bounding box center [944, 337] width 160 height 178
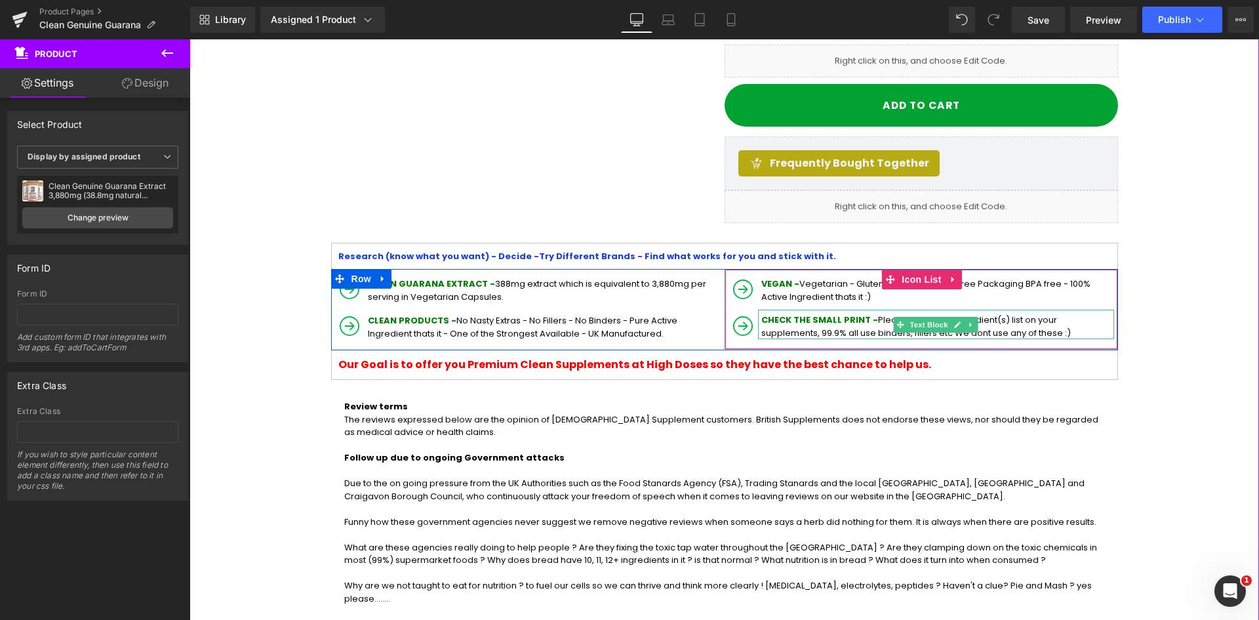
click at [761, 313] on span "CHECK THE SMALL PRINT -" at bounding box center [819, 319] width 117 height 12
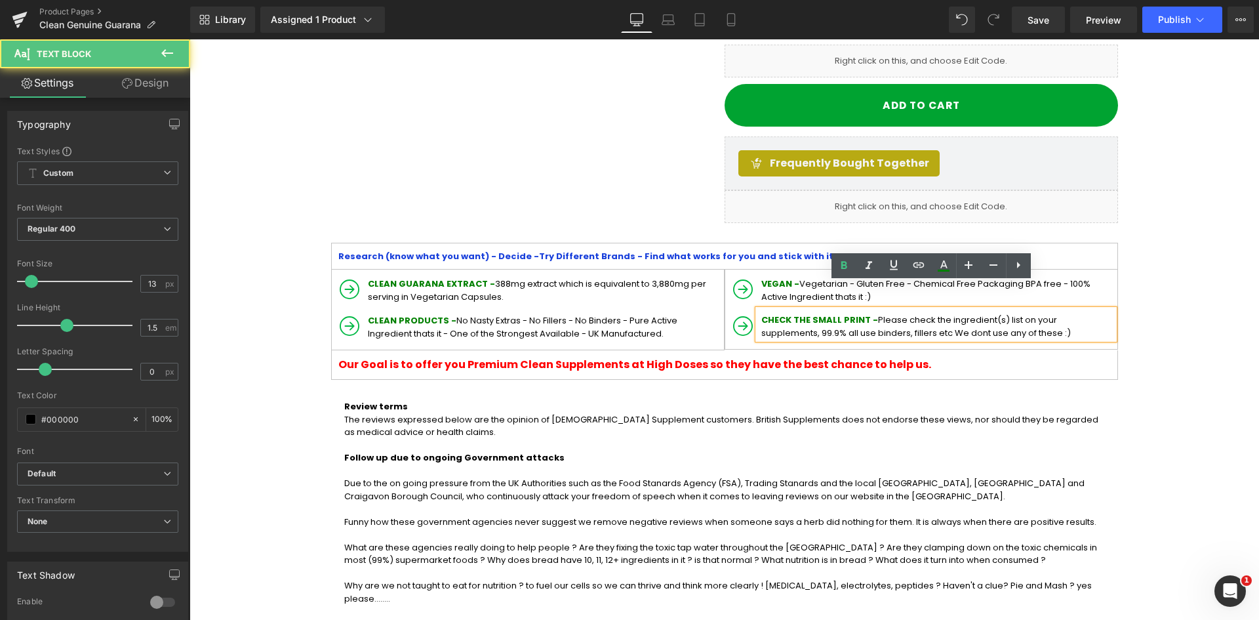
click at [997, 313] on p "CHECK THE SMALL PRINT - Please check the ingredient(s) list on your supplements…" at bounding box center [937, 326] width 353 height 26
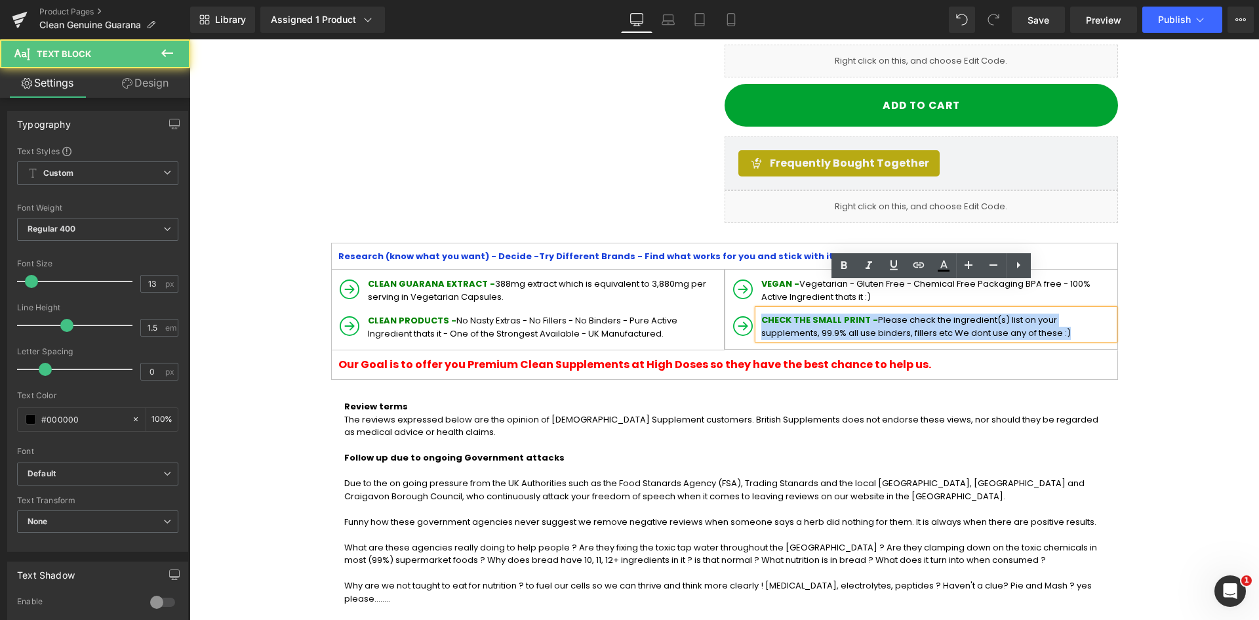
click at [758, 310] on div "CHECK THE SMALL PRINT - Please check the ingredient(s) list on your supplements…" at bounding box center [936, 325] width 356 height 30
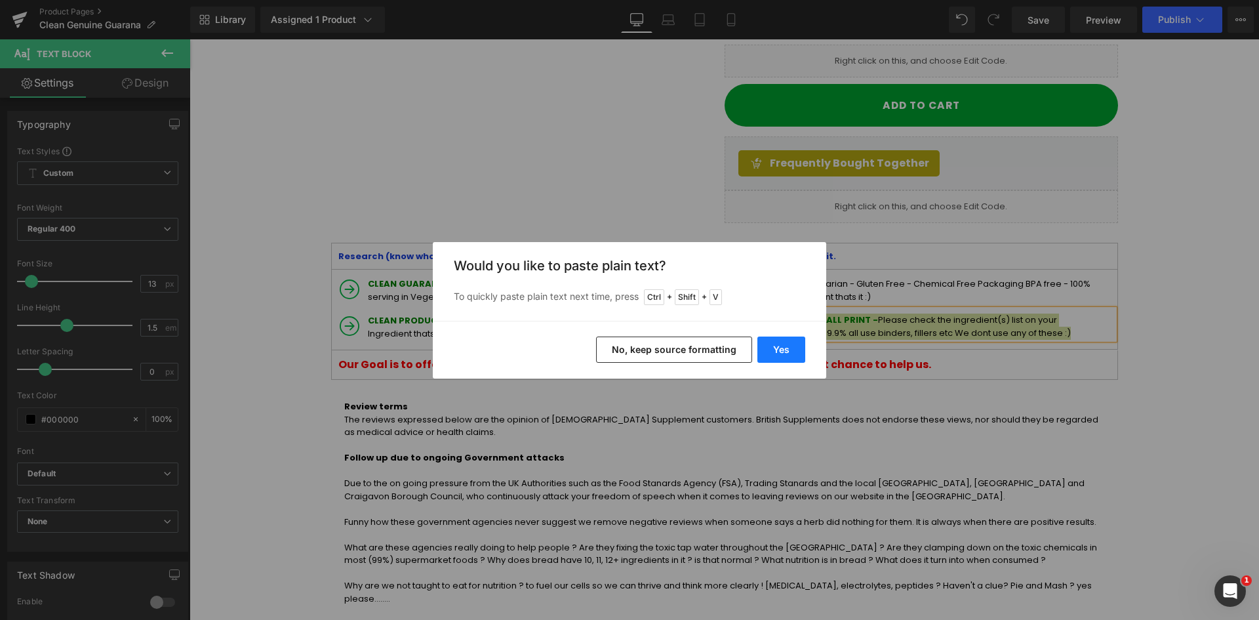
drag, startPoint x: 785, startPoint y: 338, endPoint x: 651, endPoint y: 282, distance: 145.2
click at [785, 338] on button "Yes" at bounding box center [781, 349] width 48 height 26
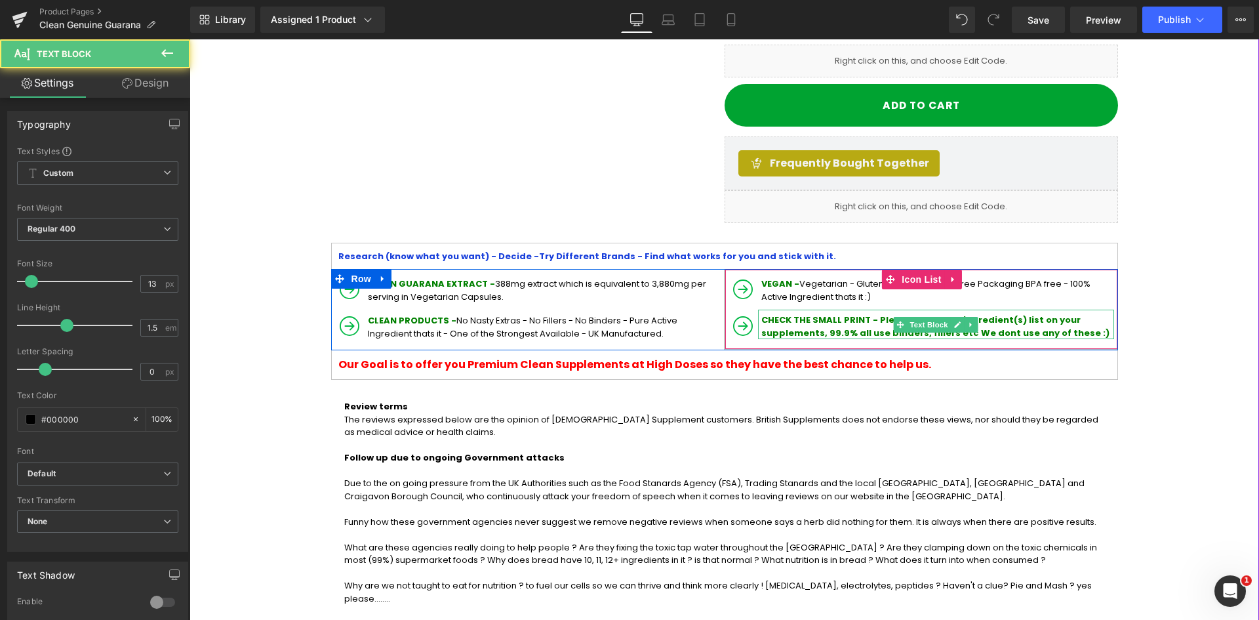
click at [872, 313] on span "CHECK THE SMALL PRINT - Please check the ingredient(s) list on your supplements…" at bounding box center [935, 326] width 348 height 26
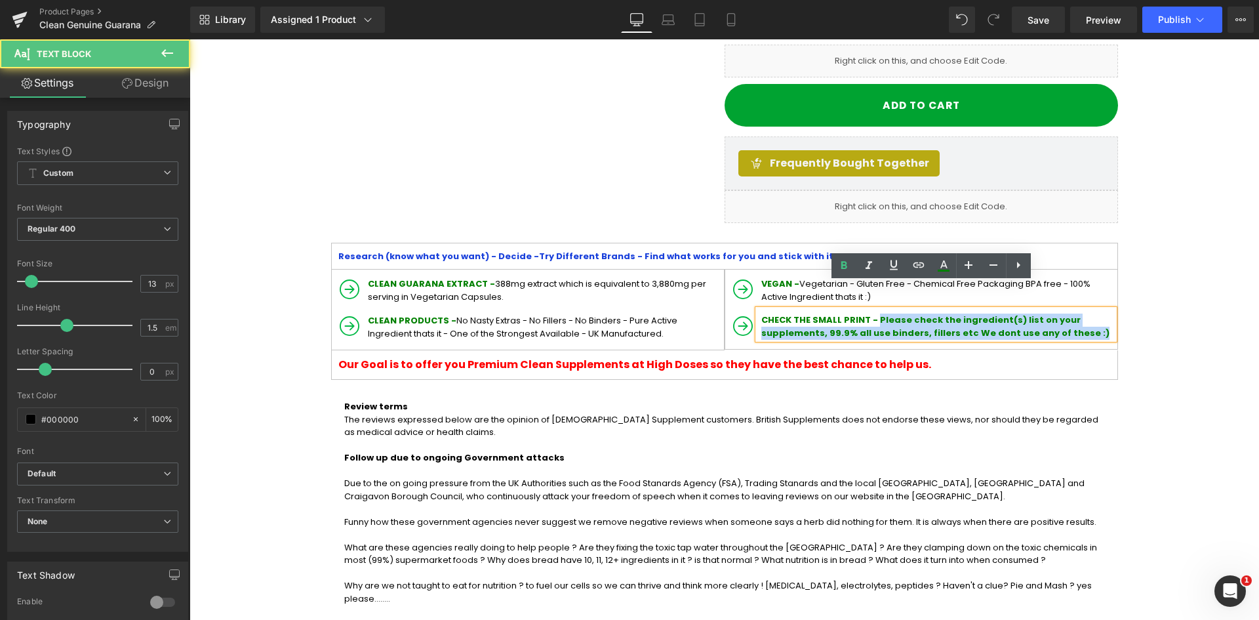
click at [1002, 313] on p "CHECK THE SMALL PRINT - Please check the ingredient(s) list on your supplements…" at bounding box center [937, 326] width 353 height 26
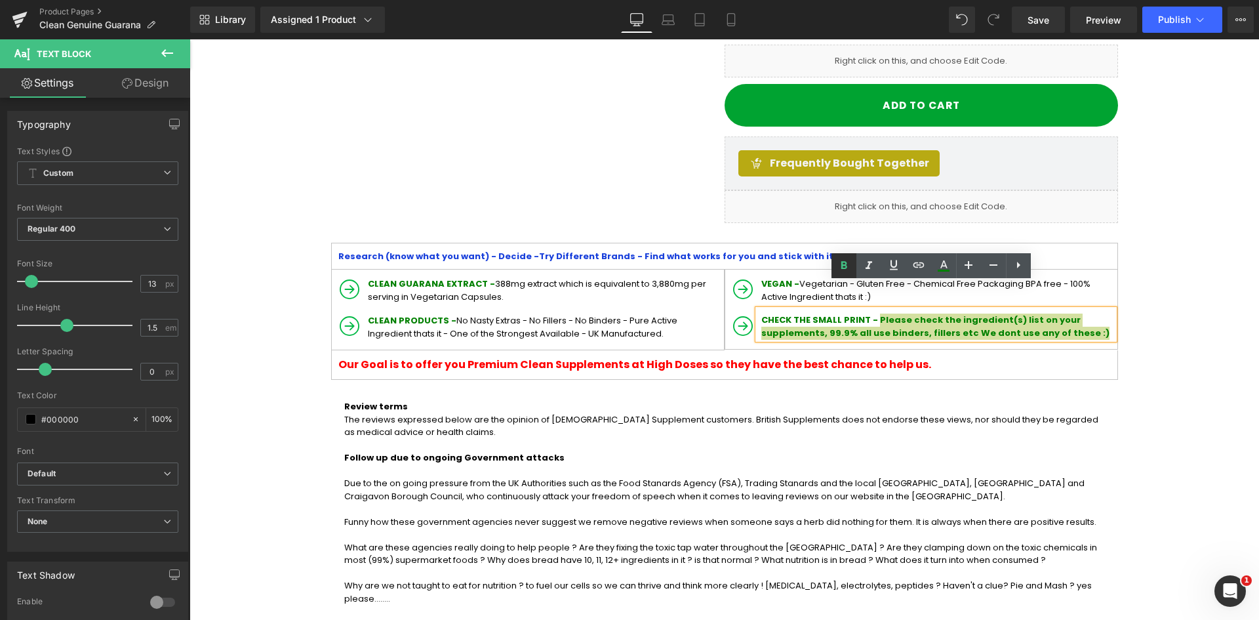
click at [843, 264] on icon at bounding box center [844, 265] width 6 height 8
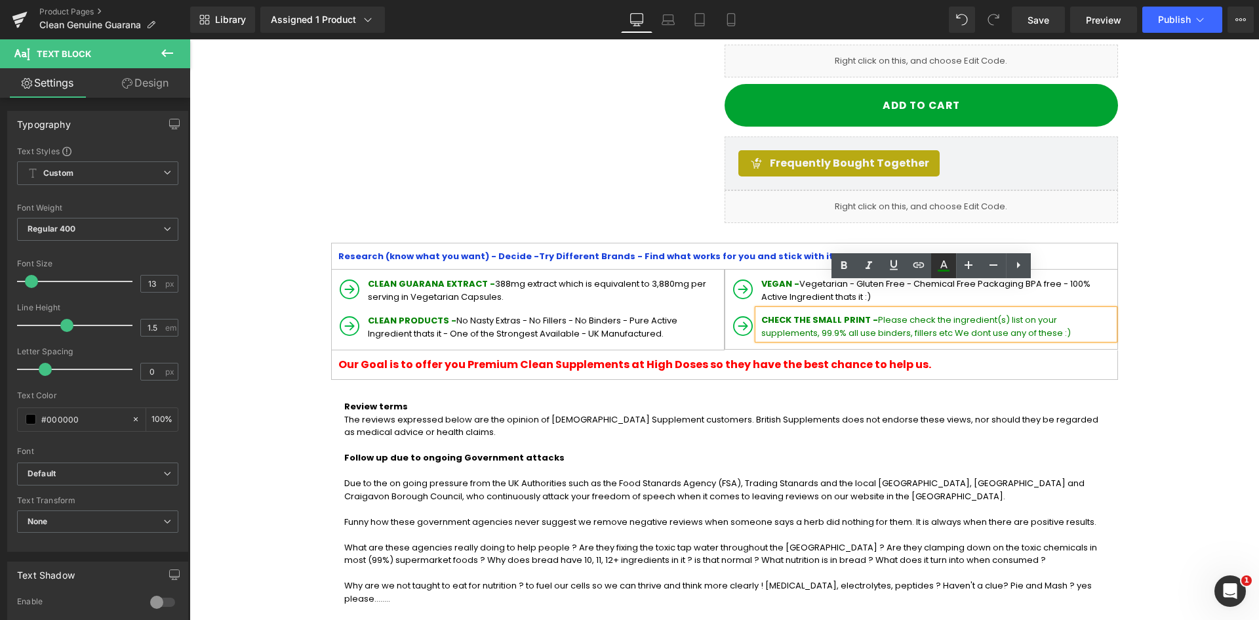
click at [950, 264] on icon at bounding box center [944, 266] width 16 height 16
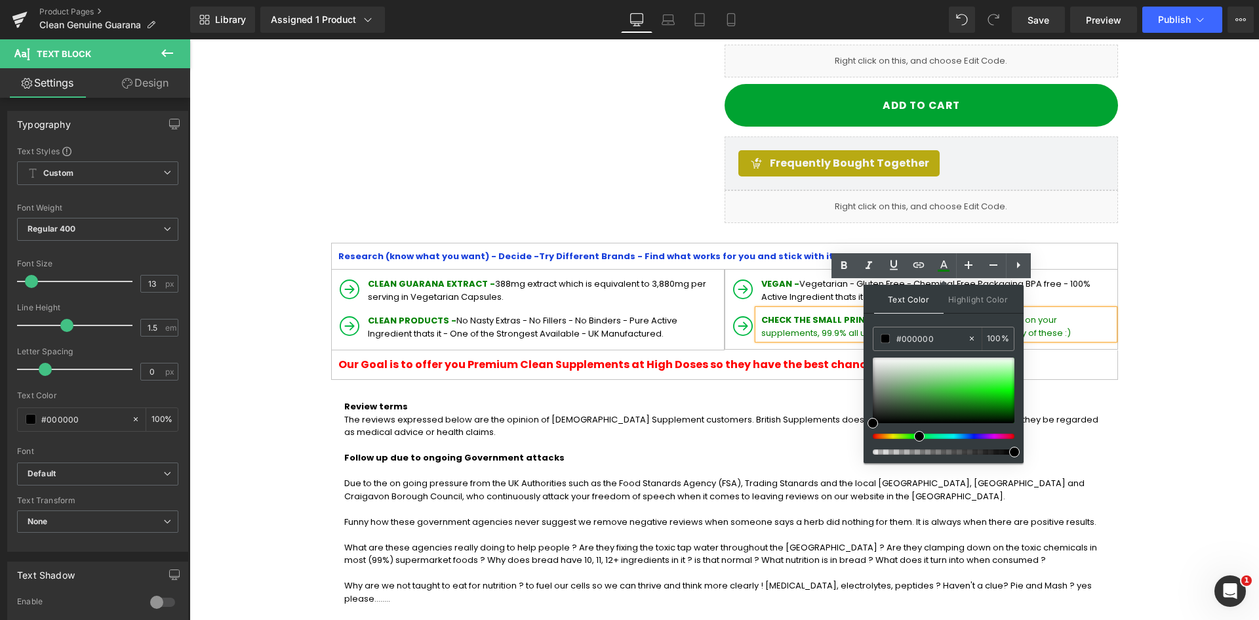
click at [834, 313] on span "Please check the ingredient(s) list on your supplements, 99.9% all use binders,…" at bounding box center [916, 326] width 310 height 26
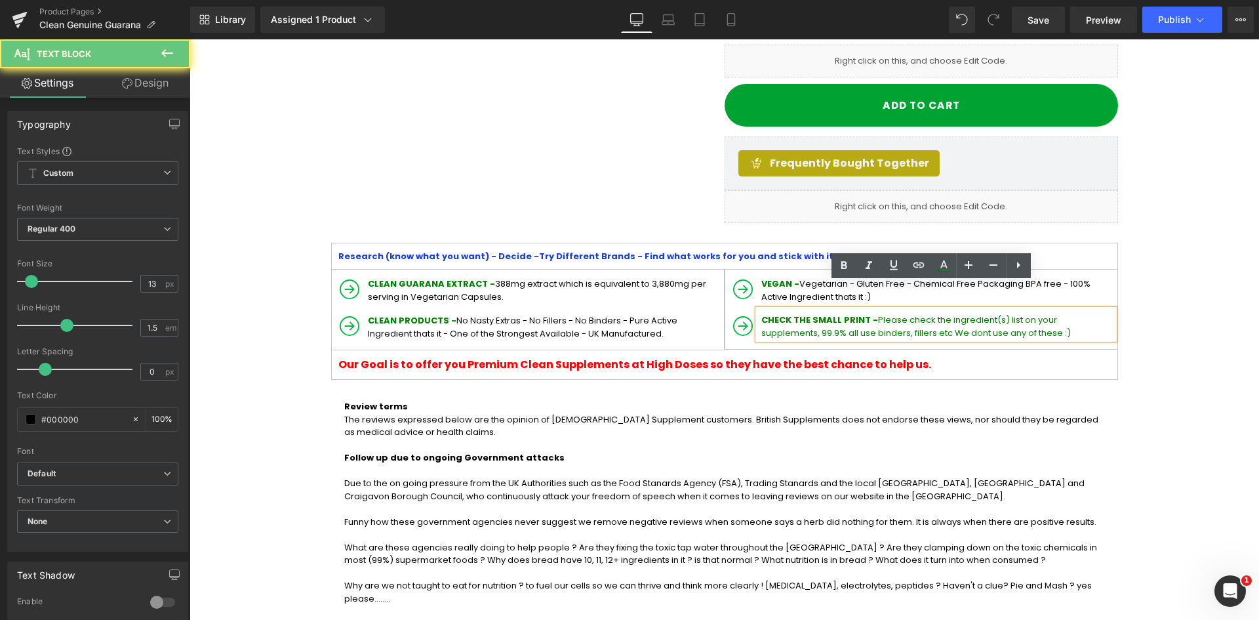
drag, startPoint x: 874, startPoint y: 297, endPoint x: 995, endPoint y: 317, distance: 123.6
click at [875, 313] on span "Please check the ingredient(s) list on your supplements, 99.9% all use binders,…" at bounding box center [916, 326] width 310 height 26
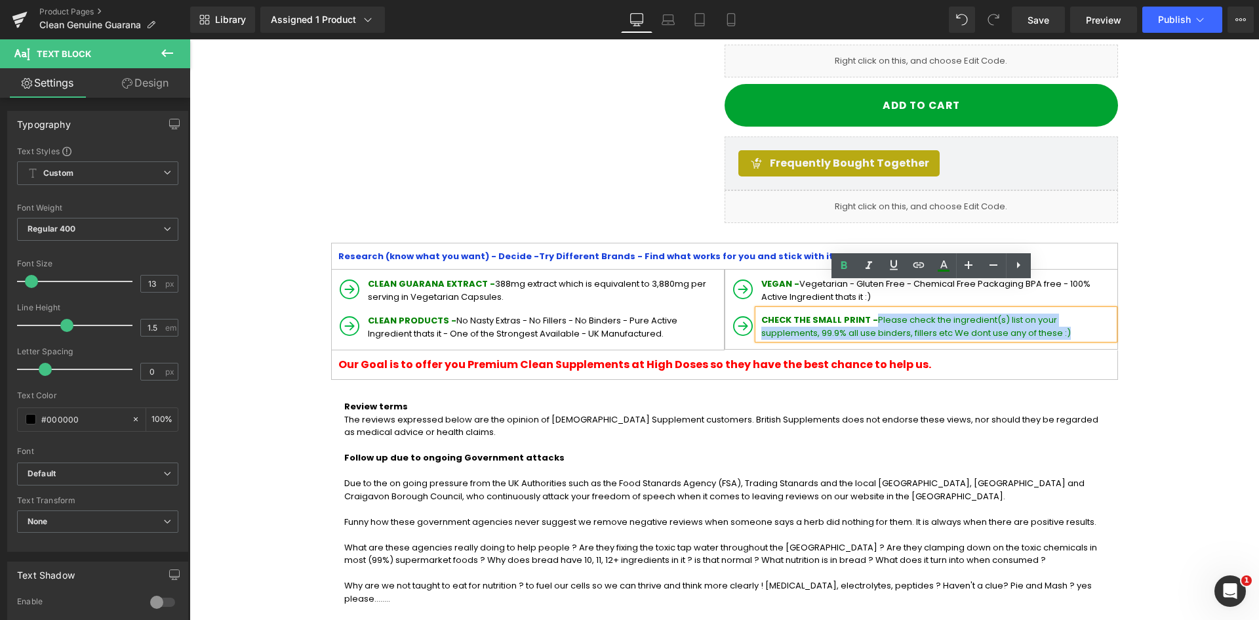
click at [1000, 313] on p "CHECK THE SMALL PRINT - Please check the ingredient(s) list on your supplements…" at bounding box center [937, 326] width 353 height 26
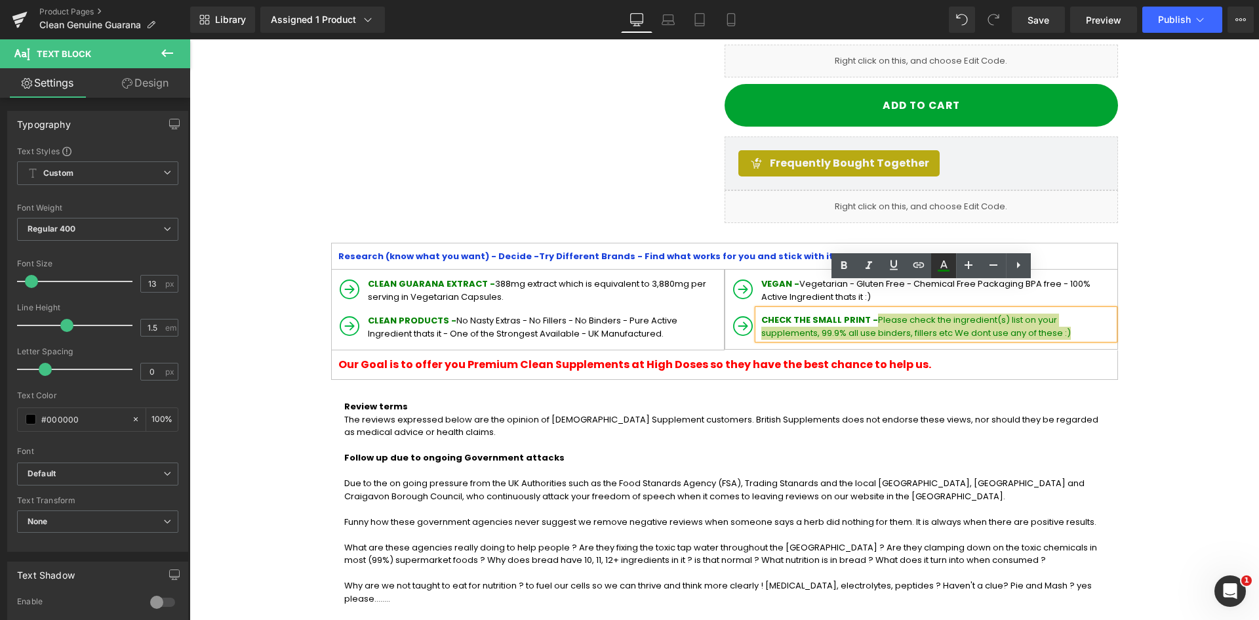
click at [950, 272] on icon at bounding box center [944, 266] width 16 height 16
type input "#008000"
type input "100"
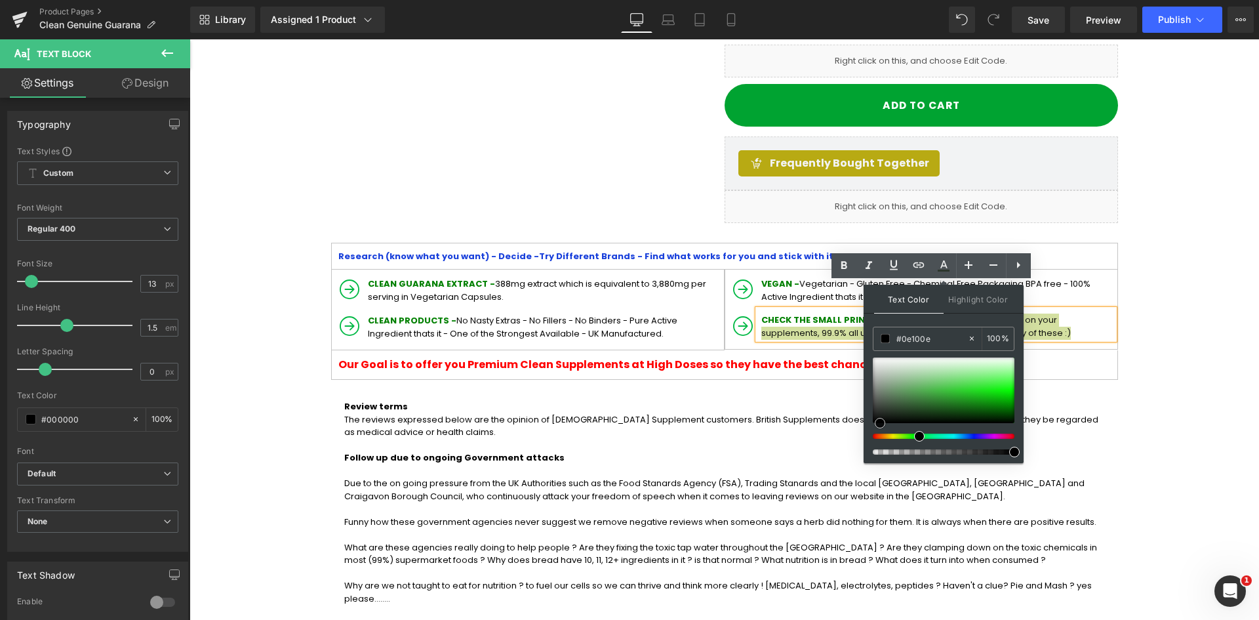
type input "#000000"
drag, startPoint x: 884, startPoint y: 412, endPoint x: 865, endPoint y: 437, distance: 30.8
click at [864, 437] on div "Text Color Highlight Color rgba(0, 0, 0, 1) #000000 100 % transparent transpare…" at bounding box center [944, 374] width 160 height 178
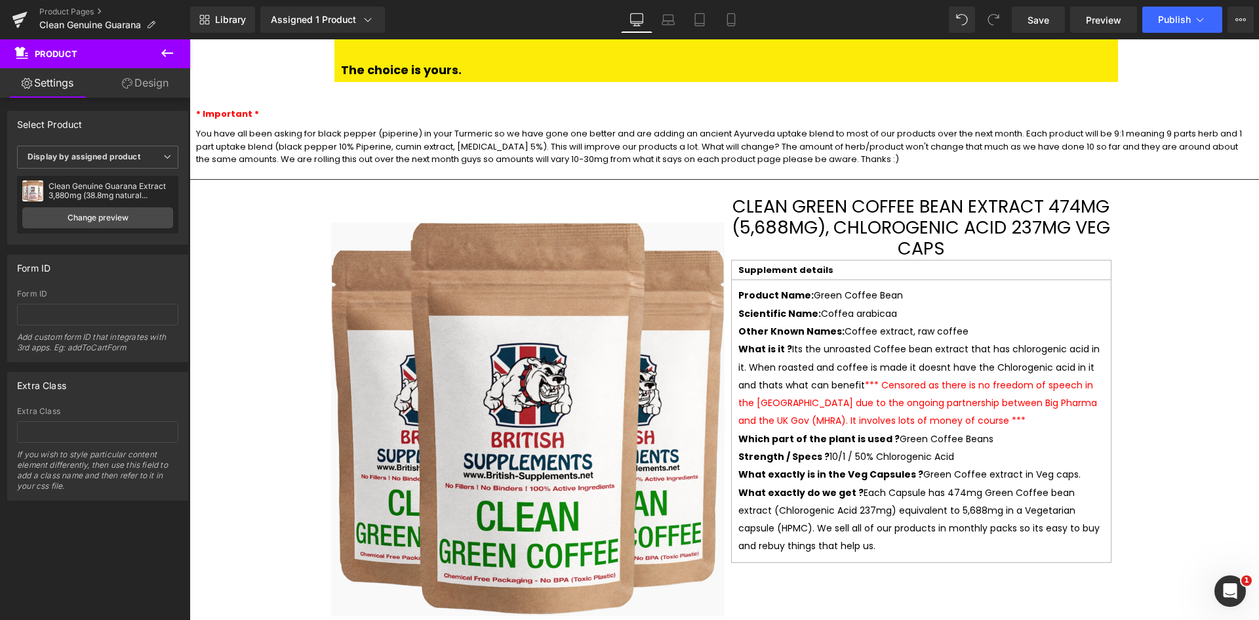
scroll to position [2558, 0]
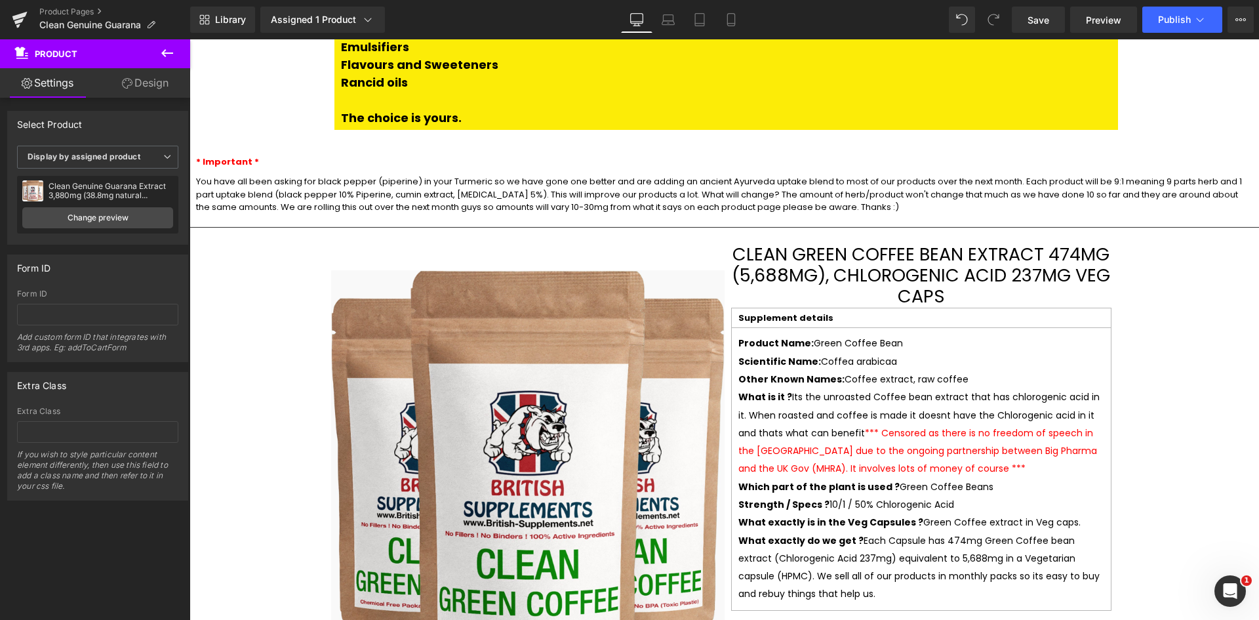
click at [230, 175] on span "You have all been asking for black pepper (piperine) in your Turmeric so we hav…" at bounding box center [719, 194] width 1046 height 38
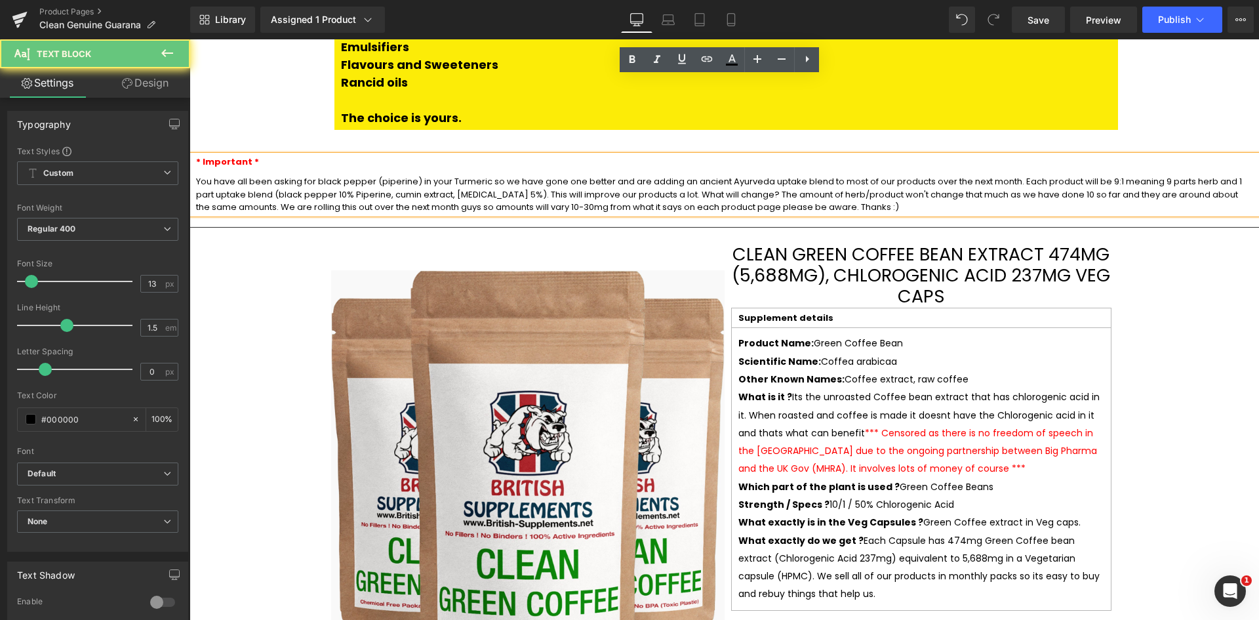
click at [285, 175] on span "You have all been asking for black pepper (piperine) in your Turmeric so we hav…" at bounding box center [719, 194] width 1046 height 38
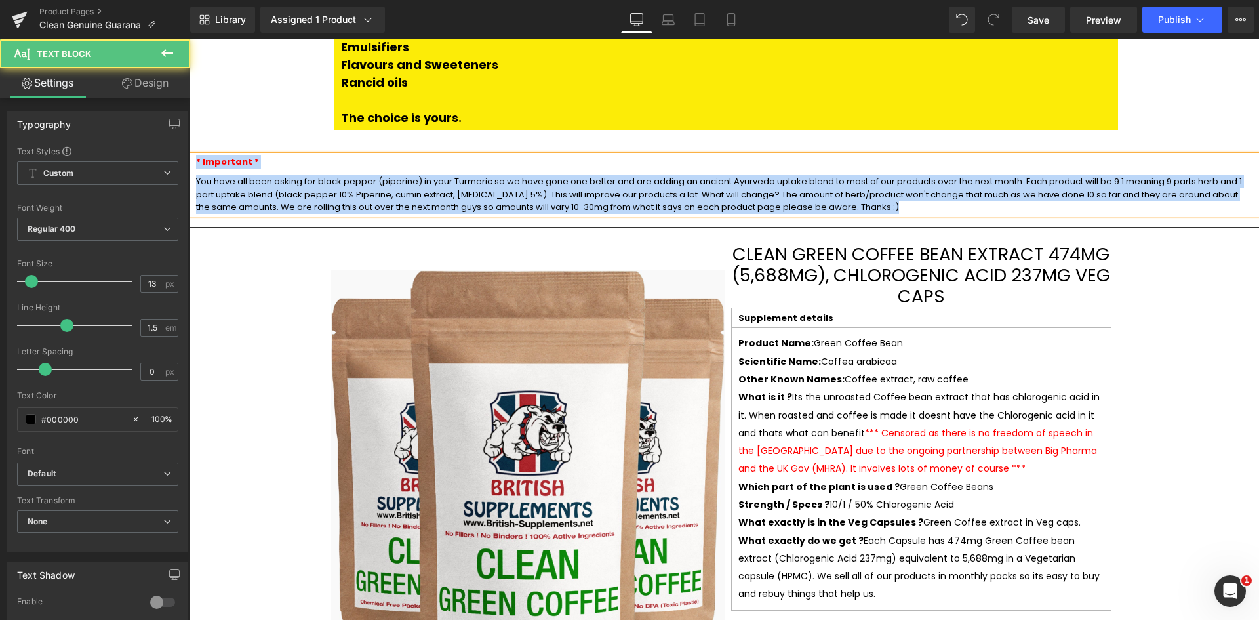
click at [195, 155] on div "* Important * You have all been asking for black pepper (piperine) in your Turm…" at bounding box center [725, 184] width 1070 height 58
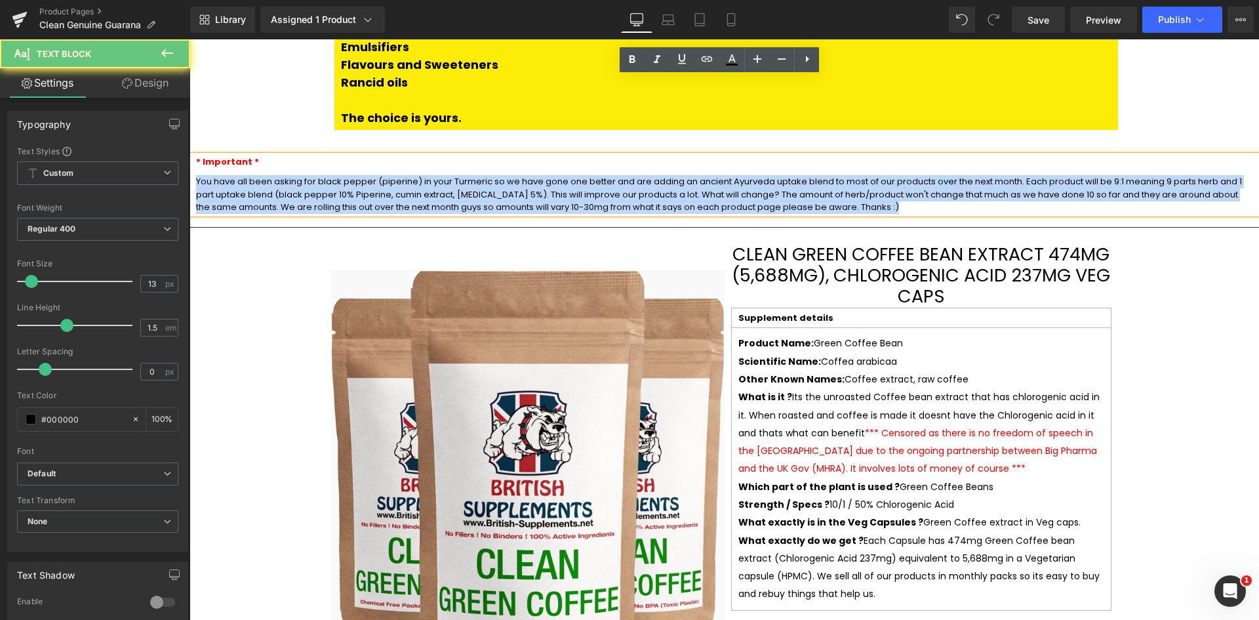
click at [626, 175] on p "You have all been asking for black pepper (piperine) in your Turmeric so we hav…" at bounding box center [724, 194] width 1056 height 39
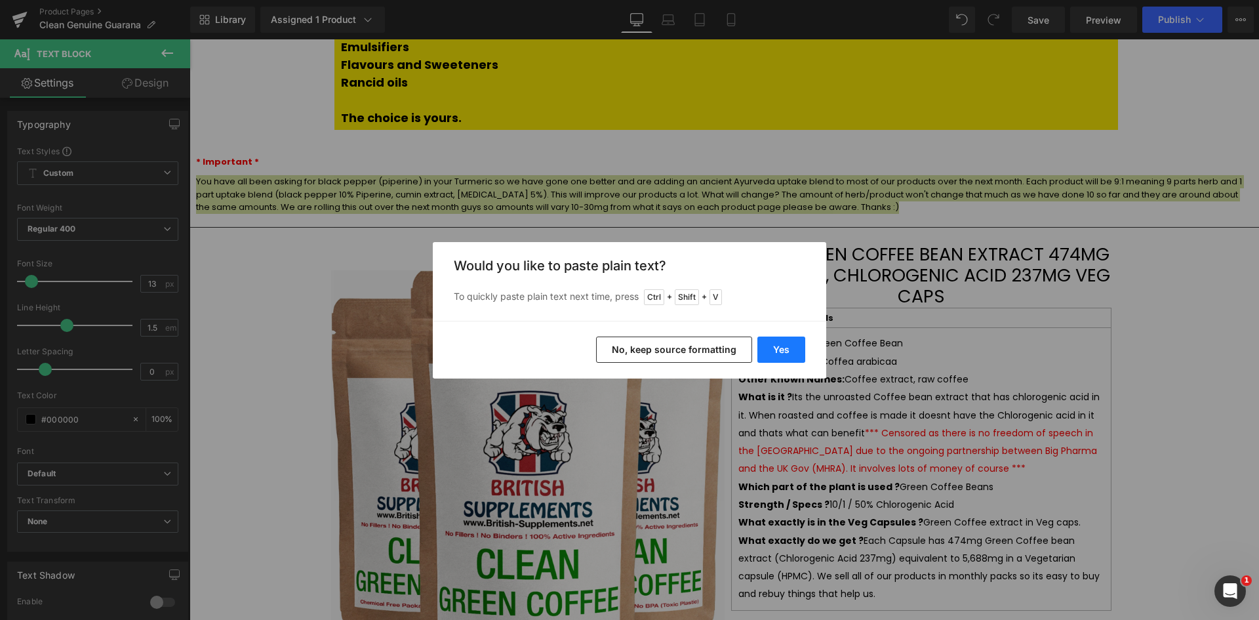
click at [771, 352] on button "Yes" at bounding box center [781, 349] width 48 height 26
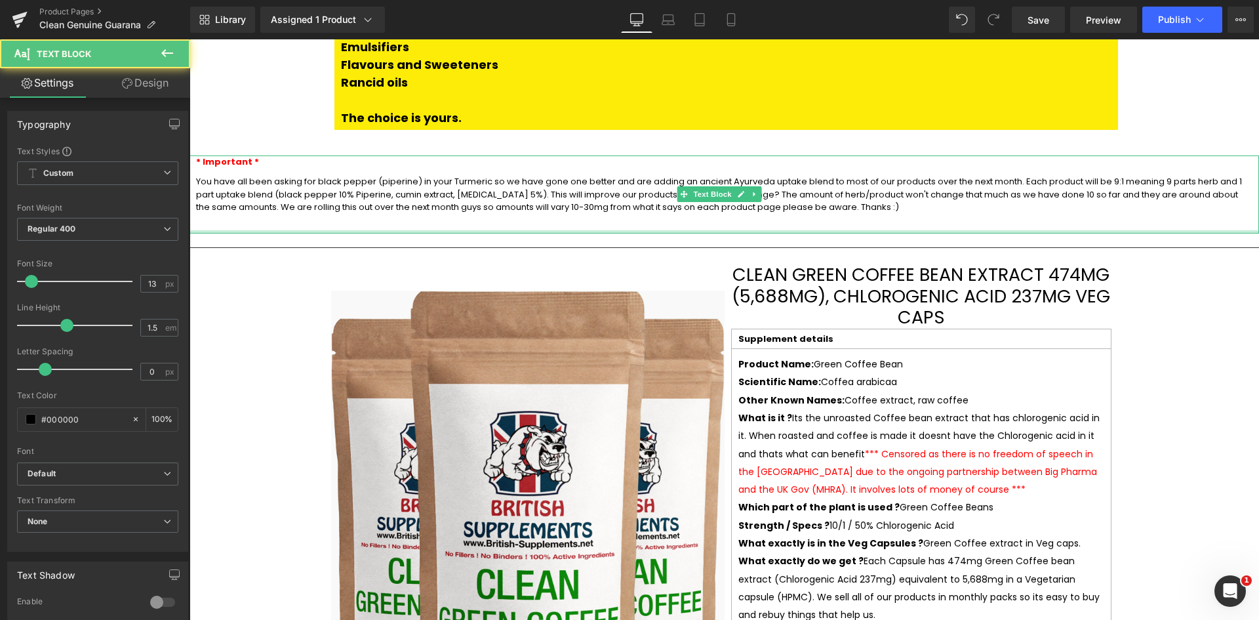
click at [382, 155] on div "* Important * You have all been asking for black pepper (piperine) in your Turm…" at bounding box center [725, 194] width 1070 height 79
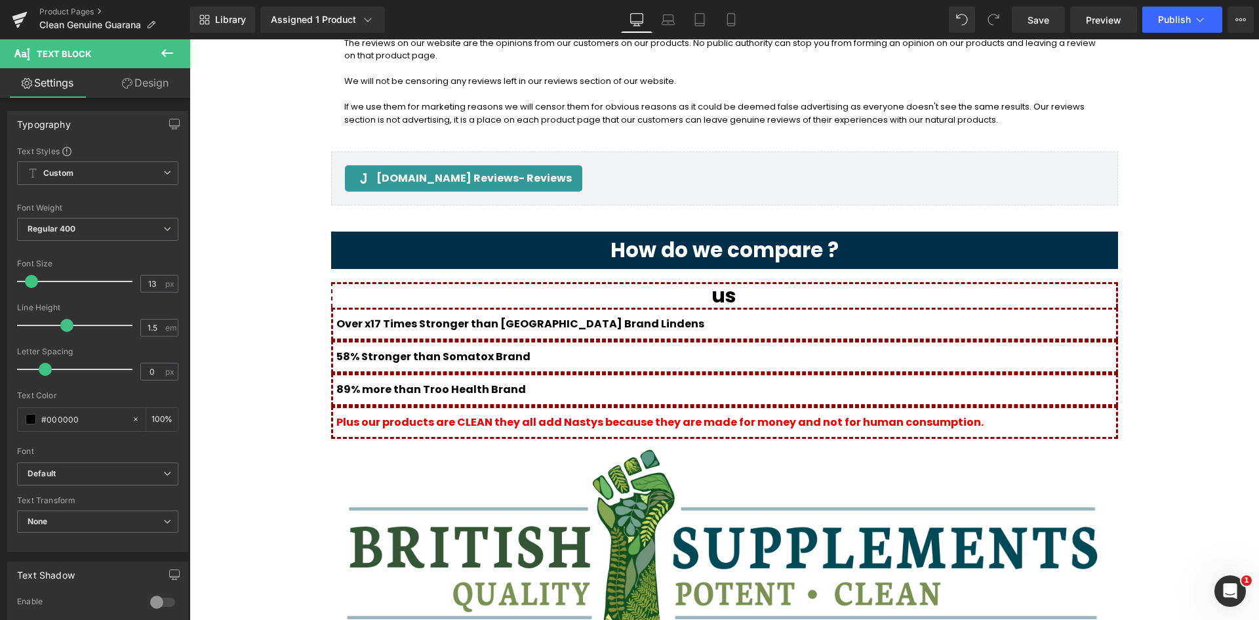
scroll to position [1639, 0]
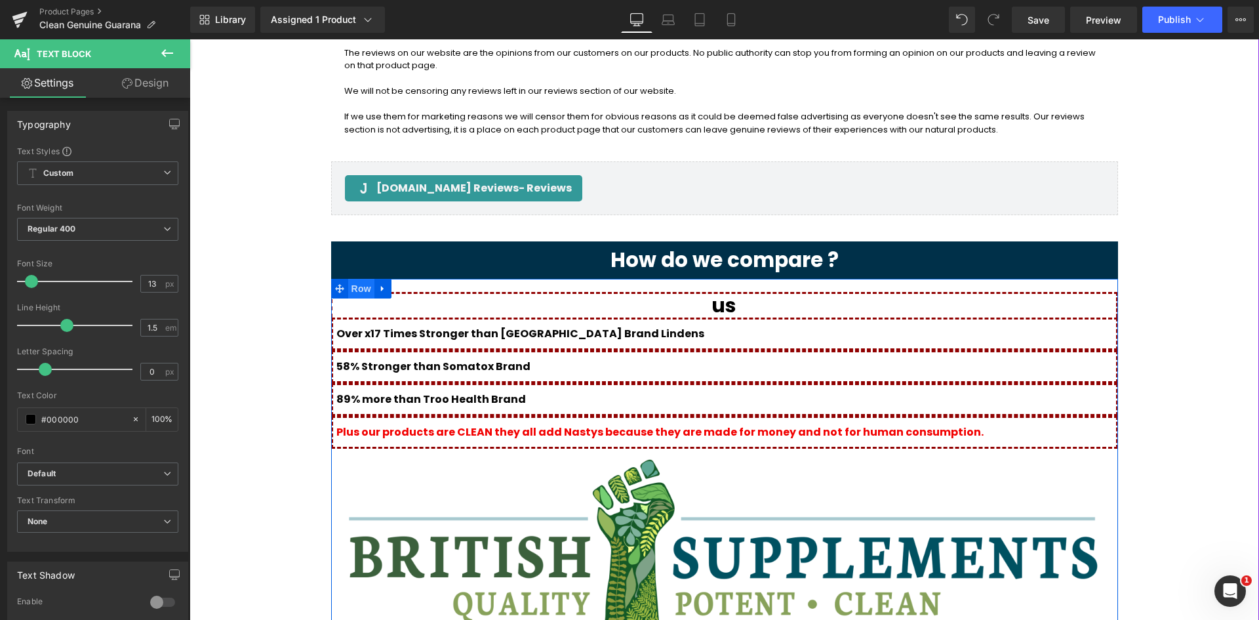
click at [349, 279] on span "Row" at bounding box center [361, 289] width 26 height 20
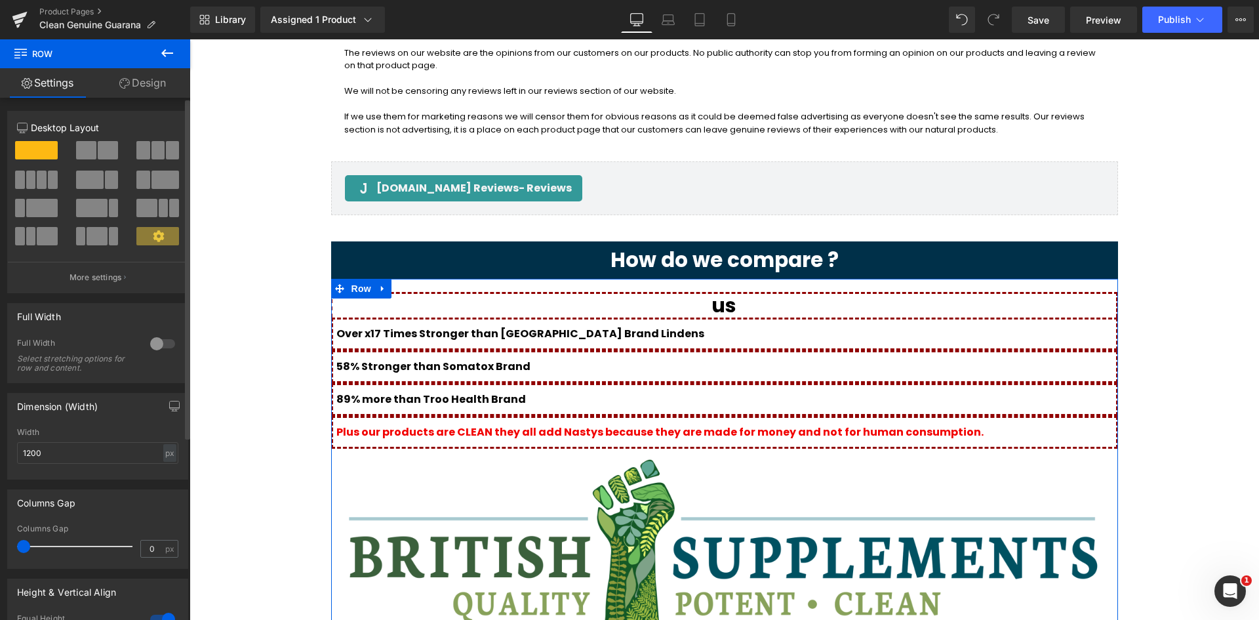
click at [87, 144] on span at bounding box center [86, 150] width 20 height 18
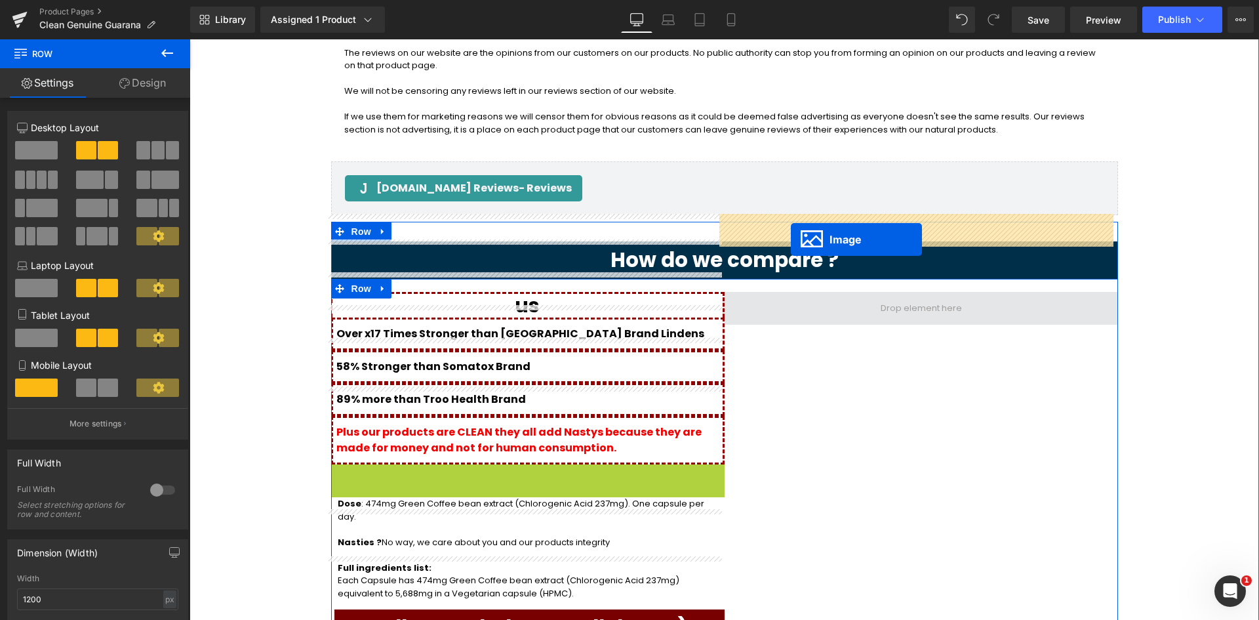
drag, startPoint x: 500, startPoint y: 442, endPoint x: 791, endPoint y: 239, distance: 354.7
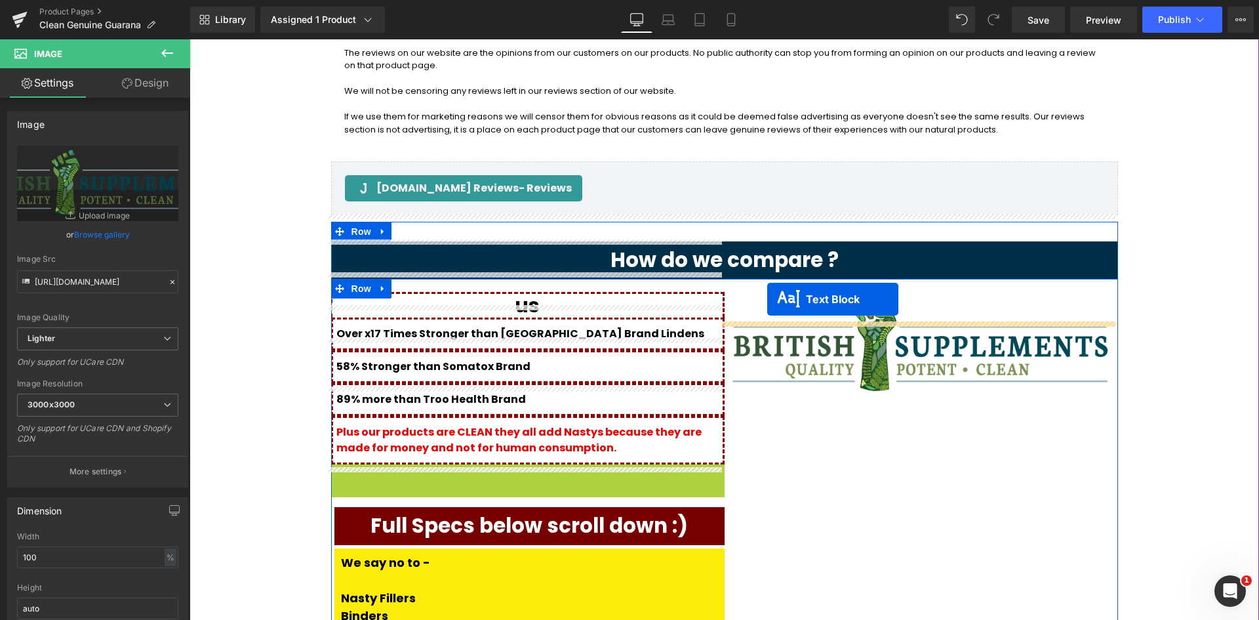
drag, startPoint x: 487, startPoint y: 434, endPoint x: 767, endPoint y: 299, distance: 311.5
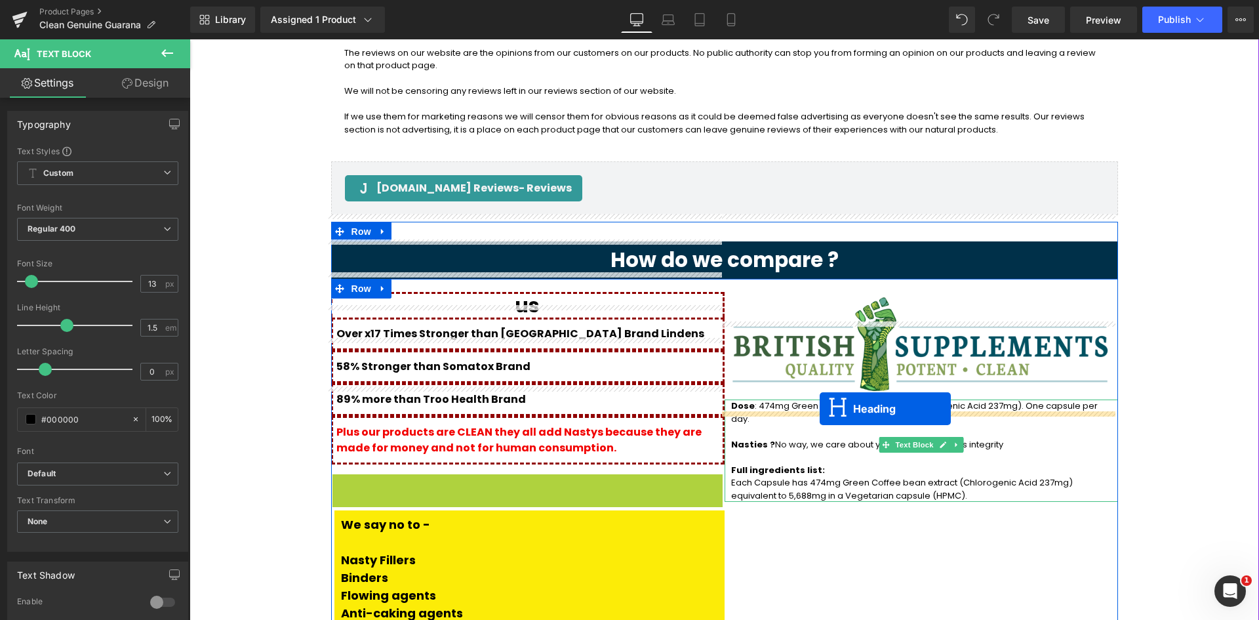
drag, startPoint x: 492, startPoint y: 420, endPoint x: 820, endPoint y: 409, distance: 328.1
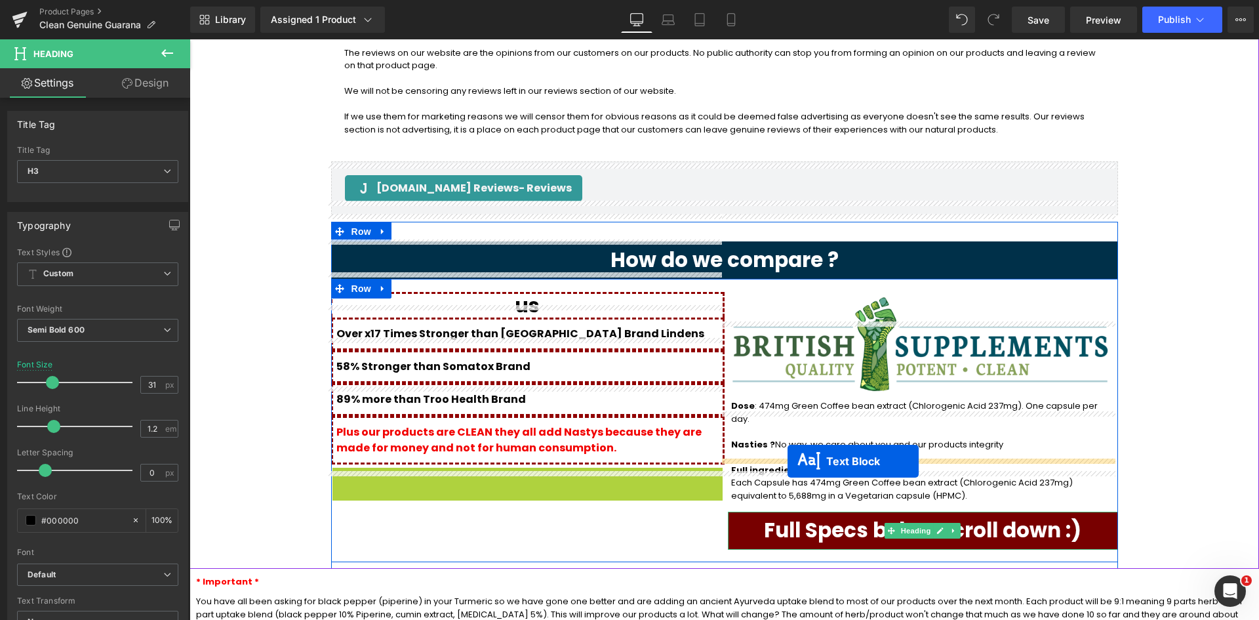
drag, startPoint x: 485, startPoint y: 519, endPoint x: 788, endPoint y: 461, distance: 307.8
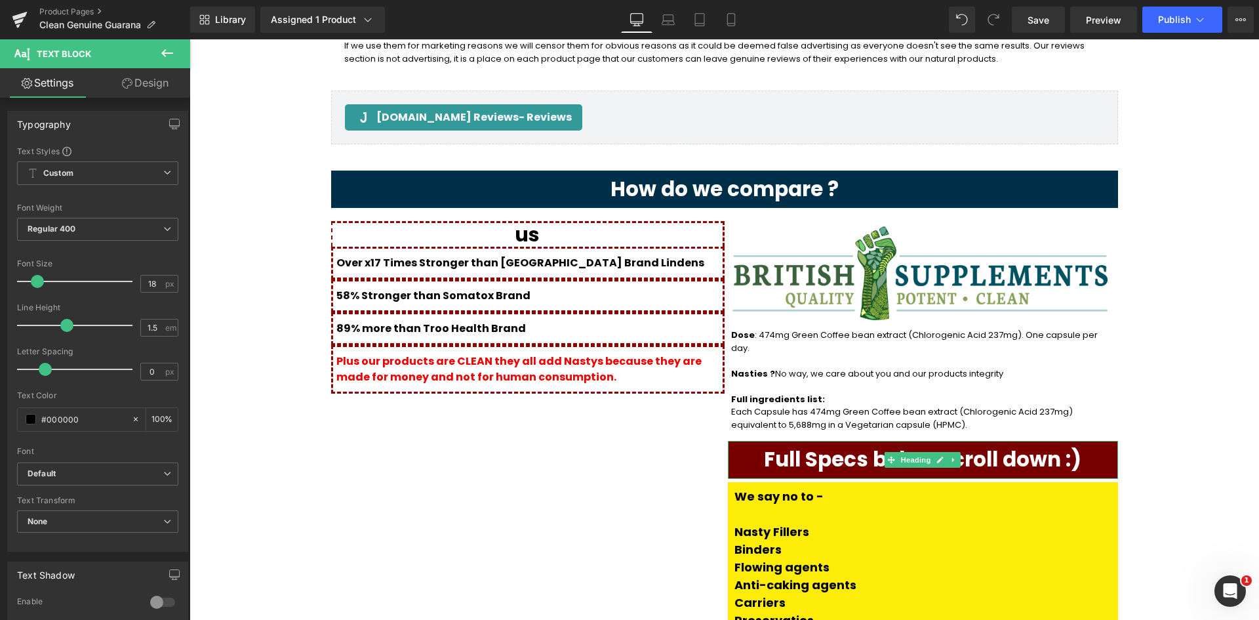
scroll to position [1705, 0]
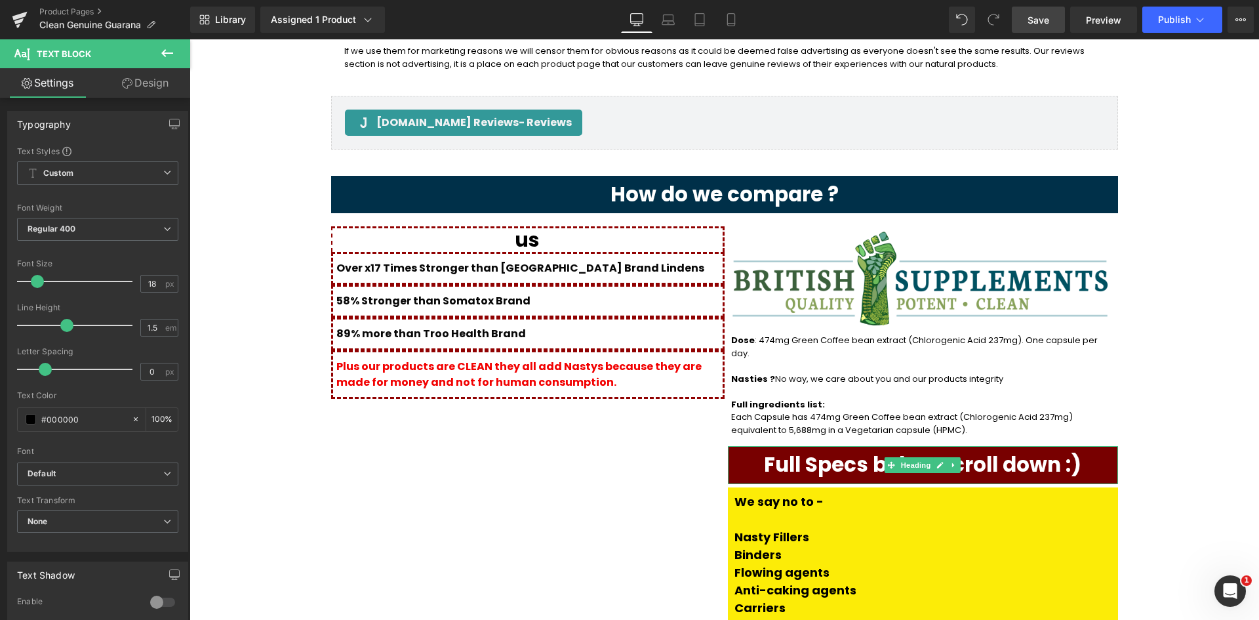
click at [1048, 20] on span "Save" at bounding box center [1039, 20] width 22 height 14
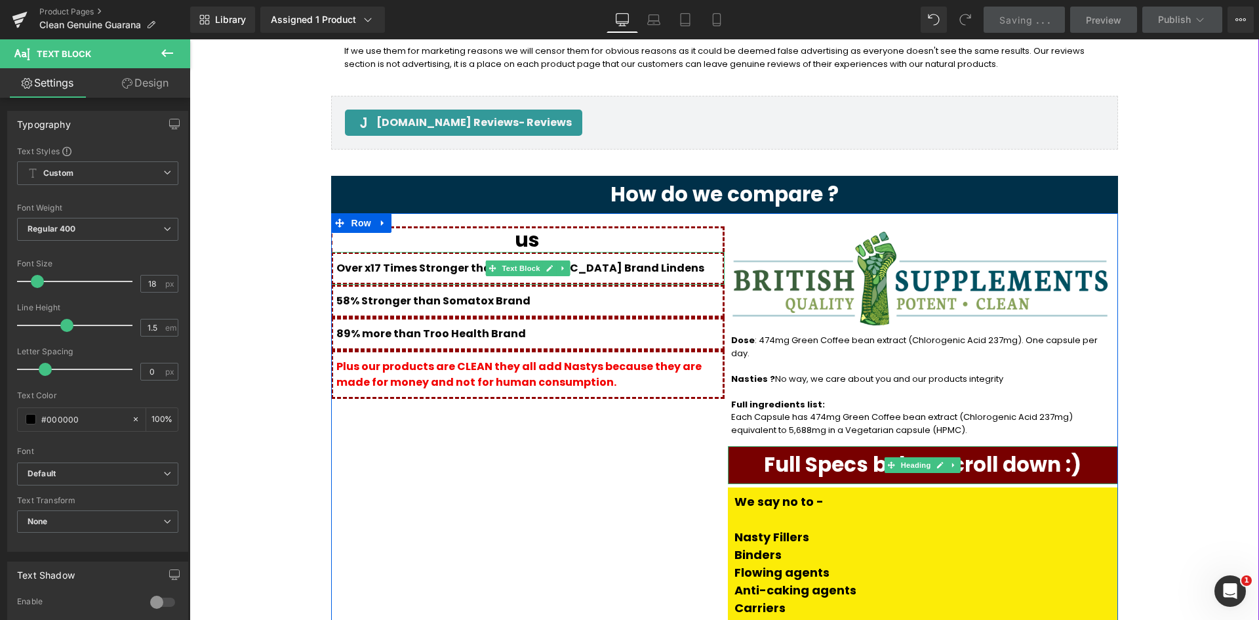
click at [595, 260] on p "Over x17 Times Stronger than UK Brand Lindens" at bounding box center [529, 268] width 386 height 16
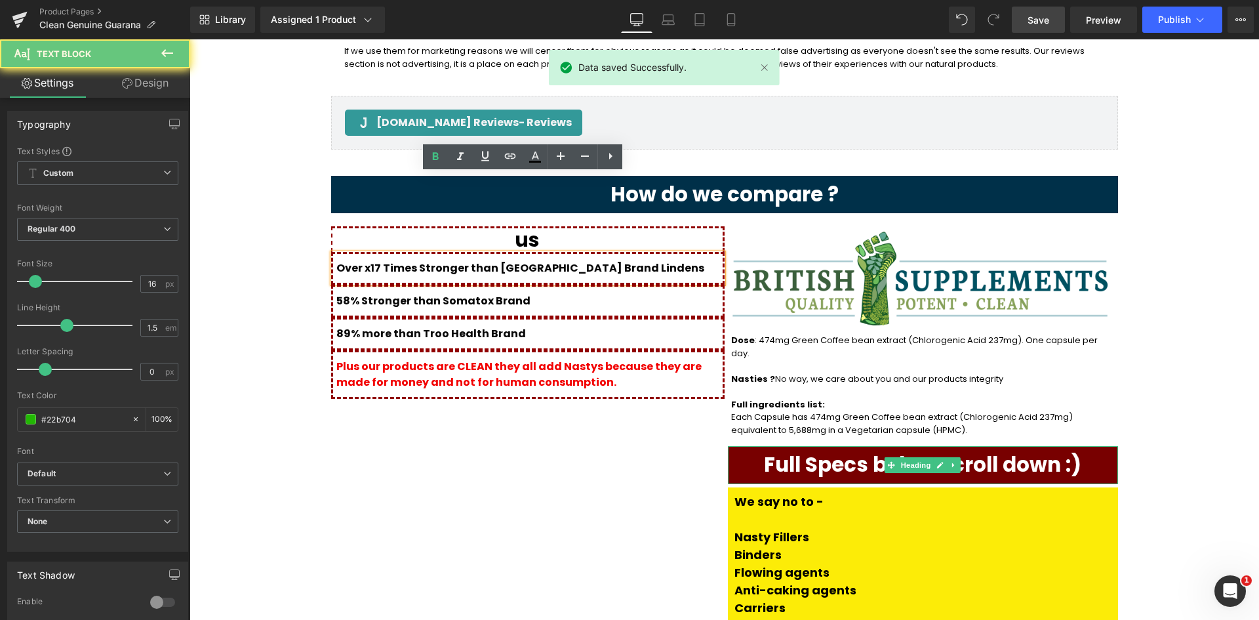
click at [563, 260] on span "Over x17 Times Stronger than UK Brand Lindens" at bounding box center [520, 267] width 368 height 15
click at [594, 260] on p "Over x17 Times Stronger than UK Brand Lindens" at bounding box center [529, 268] width 386 height 16
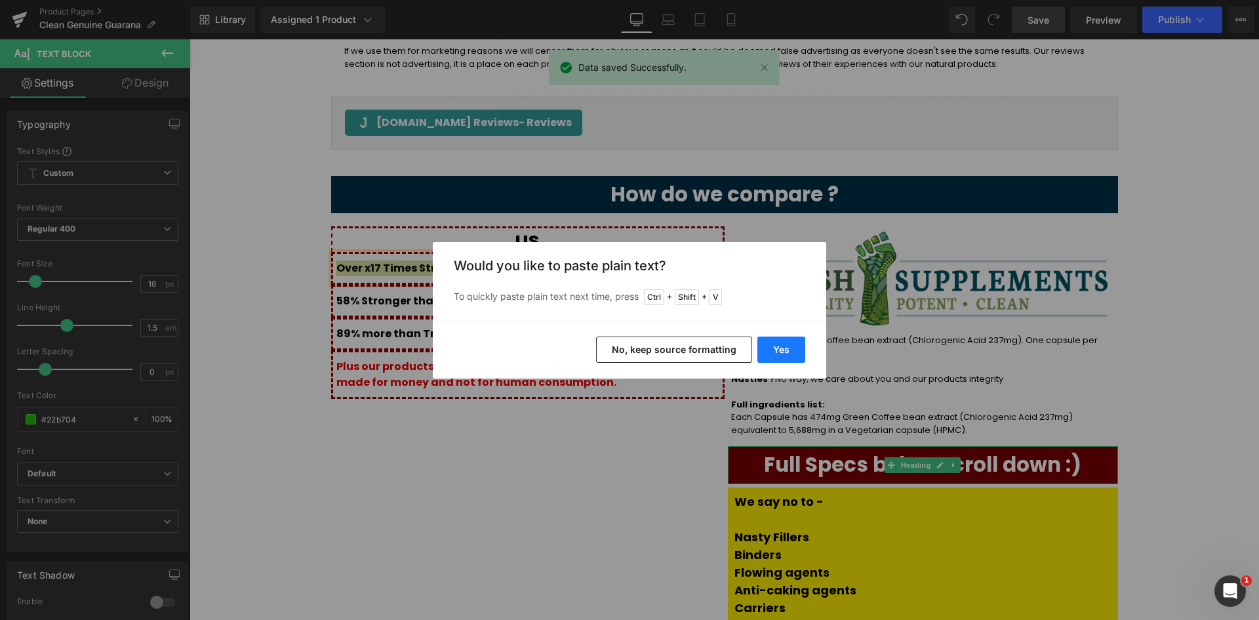
click at [778, 350] on button "Yes" at bounding box center [781, 349] width 48 height 26
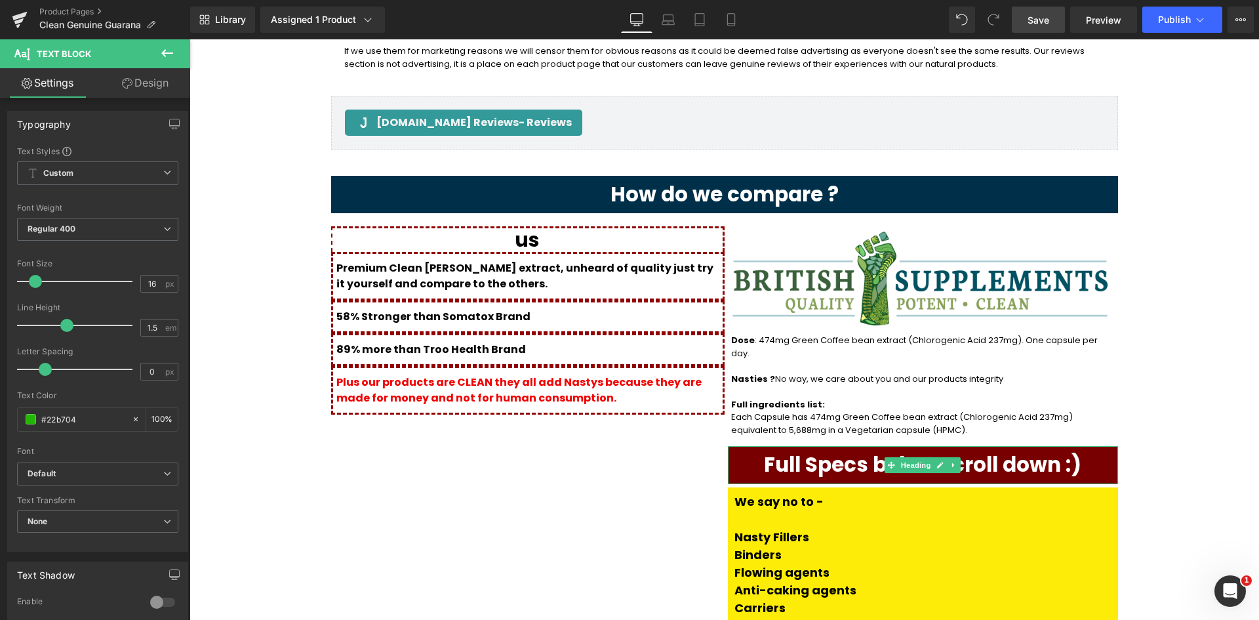
click at [190, 39] on div at bounding box center [190, 39] width 0 height 0
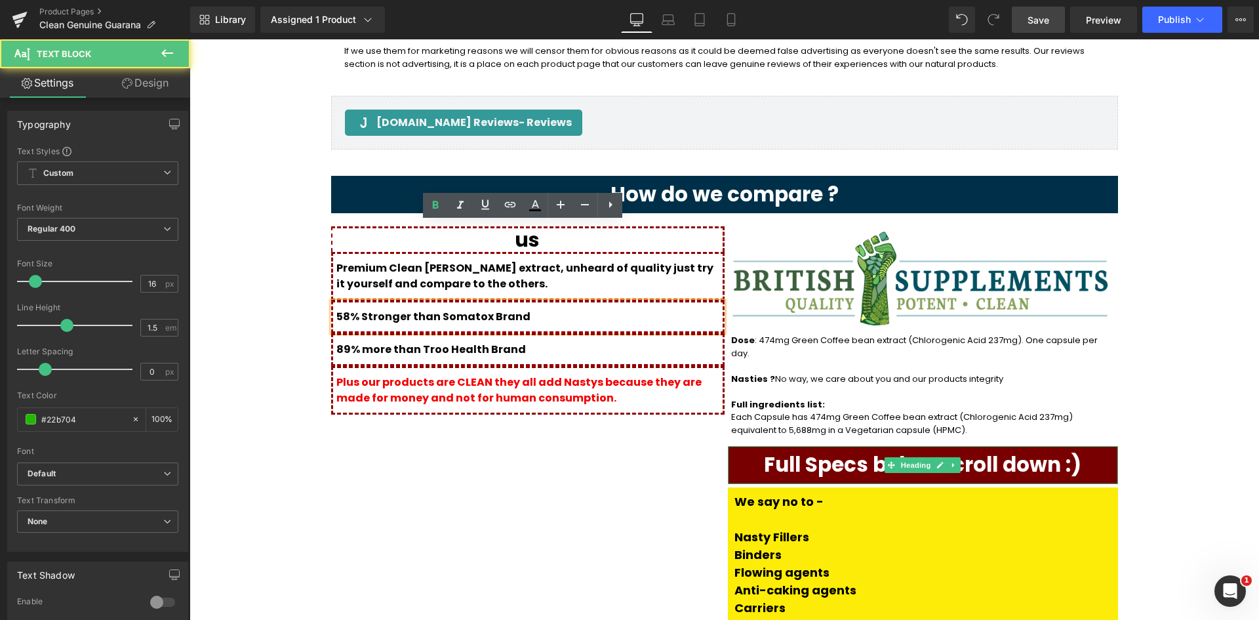
click at [423, 309] on span "58% Stronger than Somatox Brand" at bounding box center [433, 316] width 194 height 15
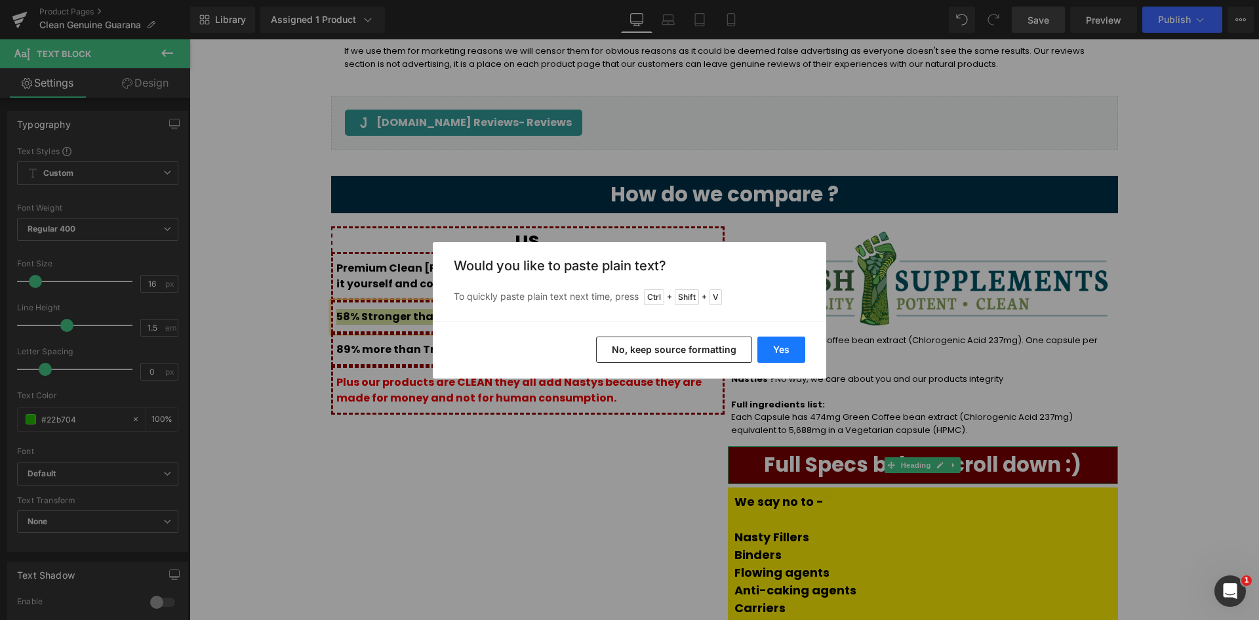
click at [757, 347] on button "Yes" at bounding box center [781, 349] width 48 height 26
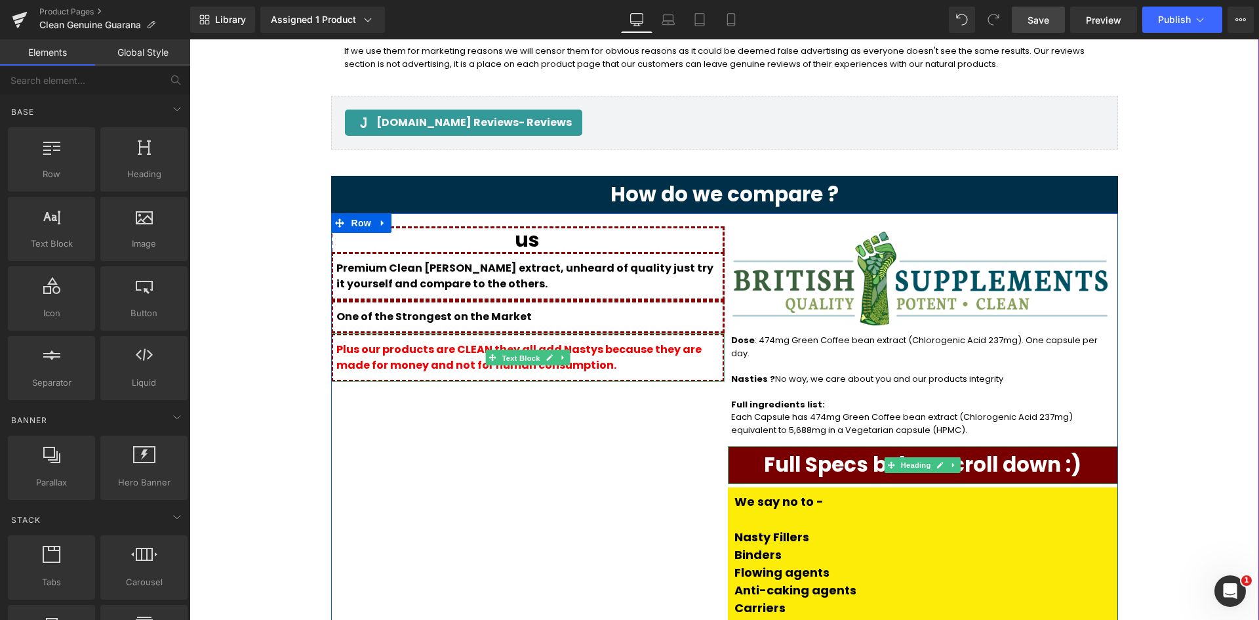
click at [510, 350] on span "Text Block" at bounding box center [520, 358] width 43 height 16
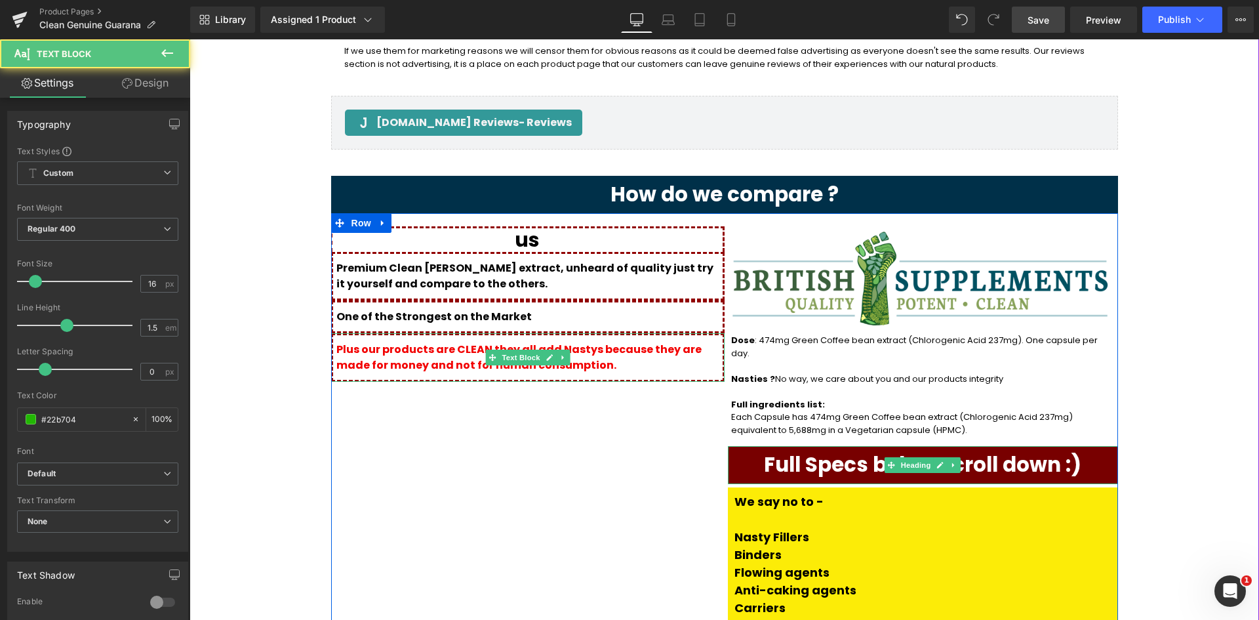
click at [593, 342] on span "Plus our products are CLEAN they all add Nastys because they are made for money…" at bounding box center [518, 357] width 365 height 31
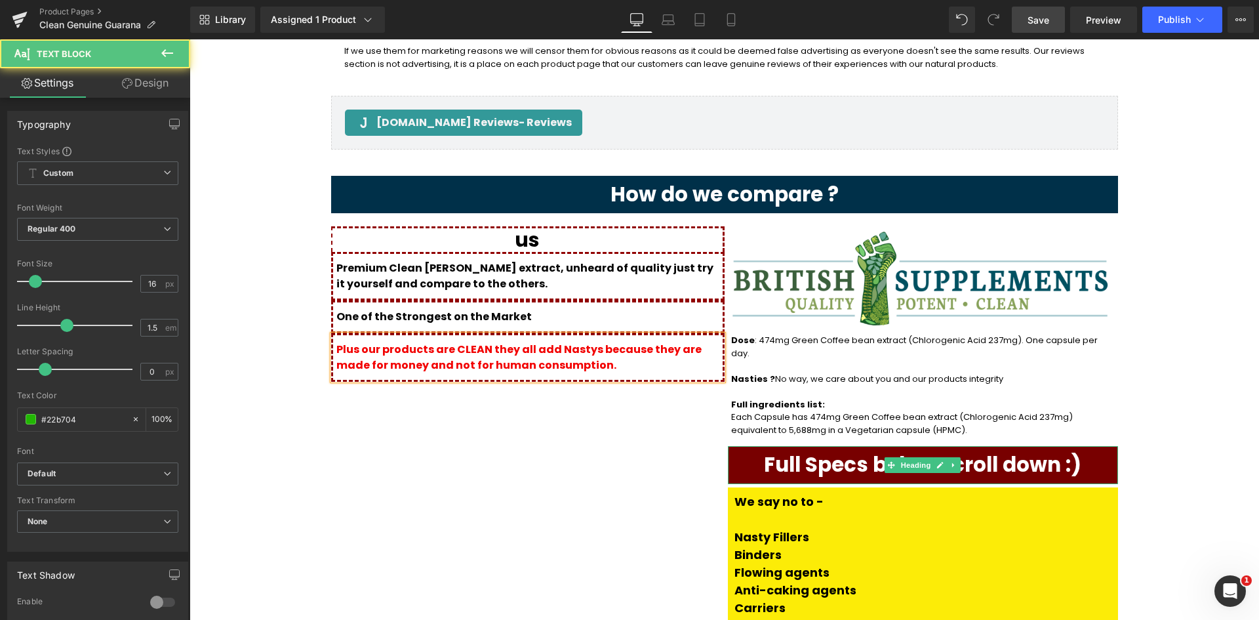
click at [567, 342] on p "Plus our products are CLEAN they all add Nastys because they are made for money…" at bounding box center [529, 357] width 386 height 31
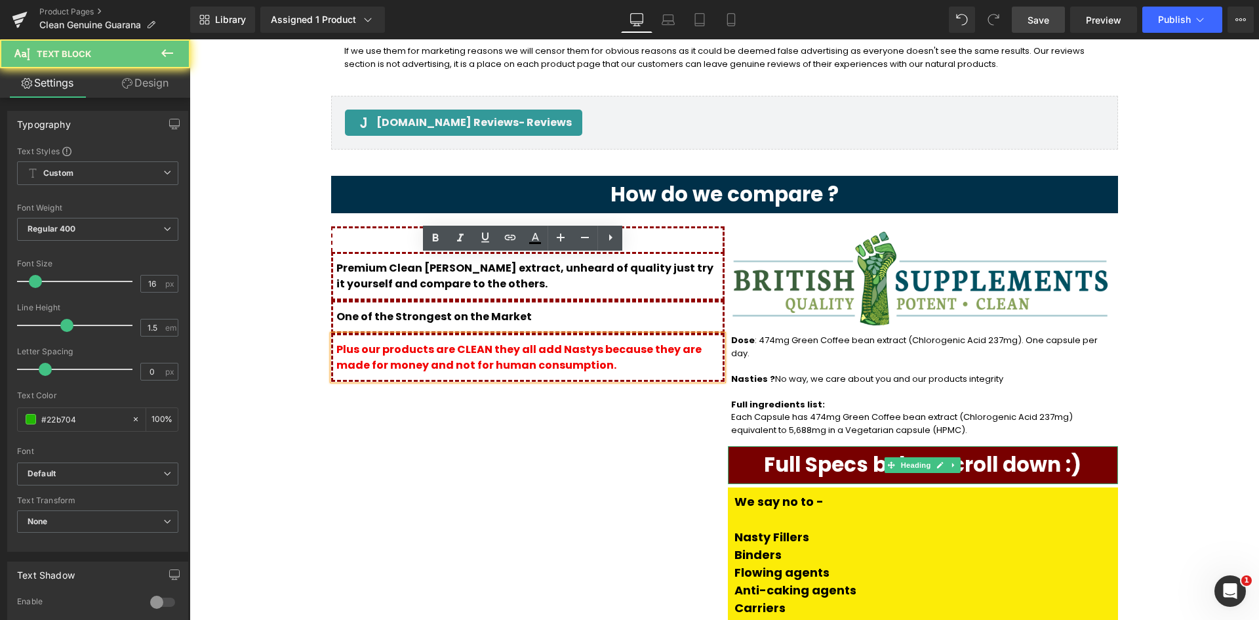
click at [523, 342] on span "Plus our products are CLEAN they all add Nastys because they are made for money…" at bounding box center [518, 357] width 365 height 31
click at [578, 342] on p "Plus our products are CLEAN they all add Nastys because they are made for money…" at bounding box center [529, 357] width 386 height 31
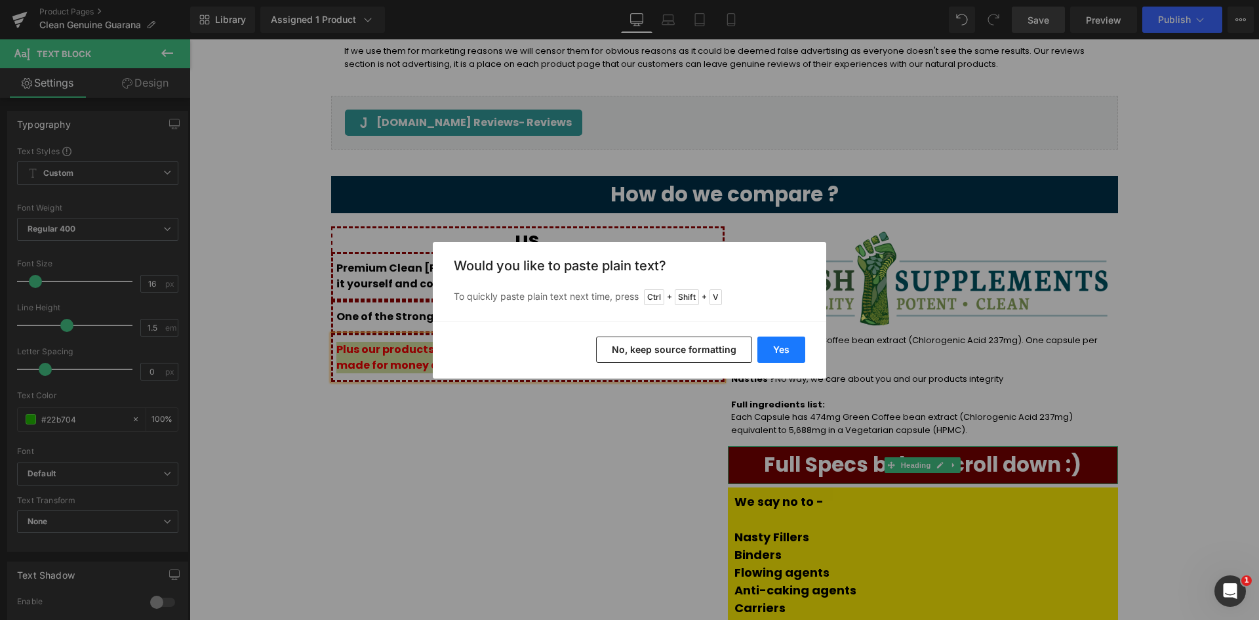
click at [767, 343] on button "Yes" at bounding box center [781, 349] width 48 height 26
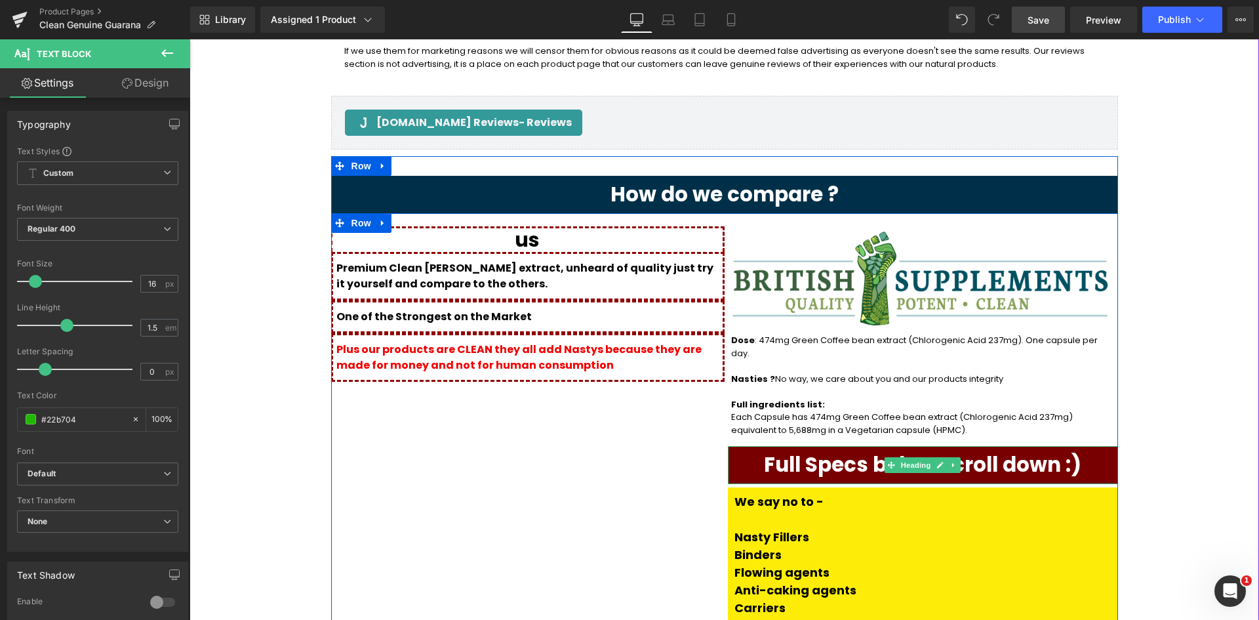
click at [574, 344] on div "us Heading Premium Clean Guarna extract, unheard of quality just try it yoursel…" at bounding box center [527, 484] width 393 height 517
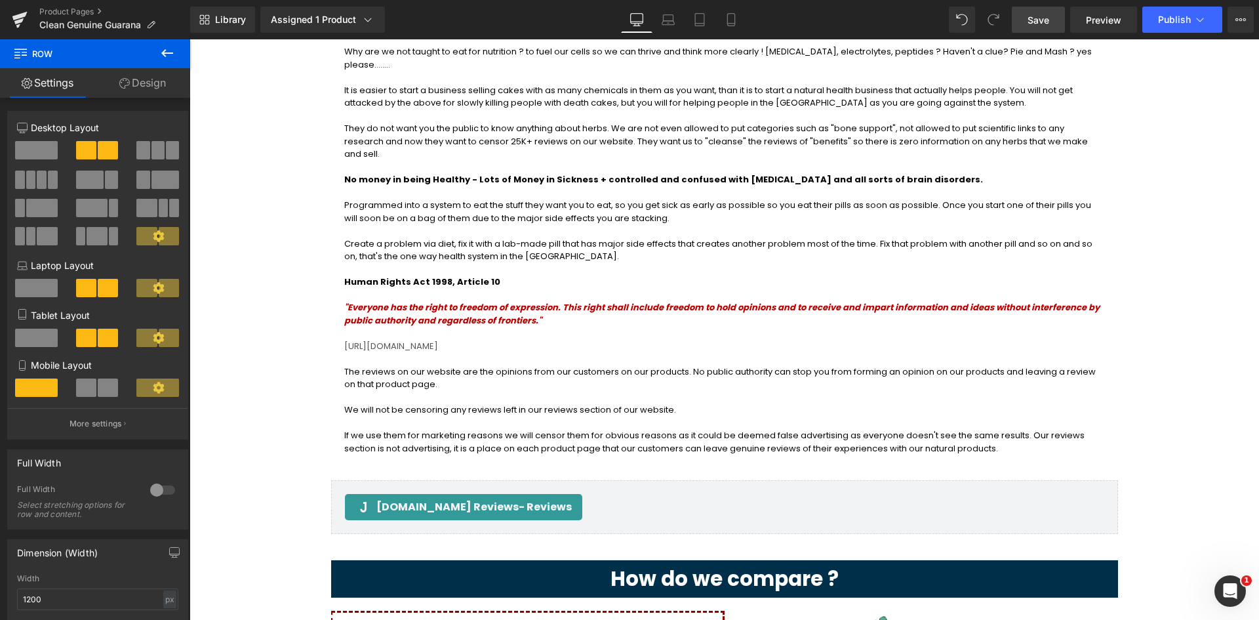
scroll to position [1312, 0]
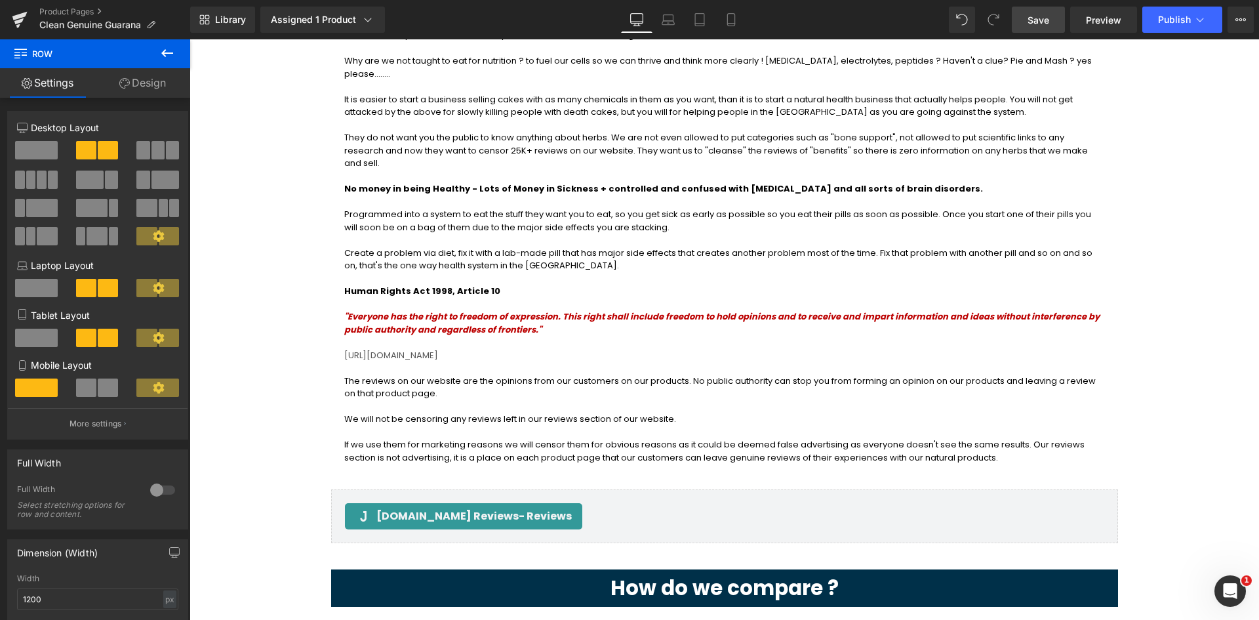
click at [1035, 24] on span "Save" at bounding box center [1039, 20] width 22 height 14
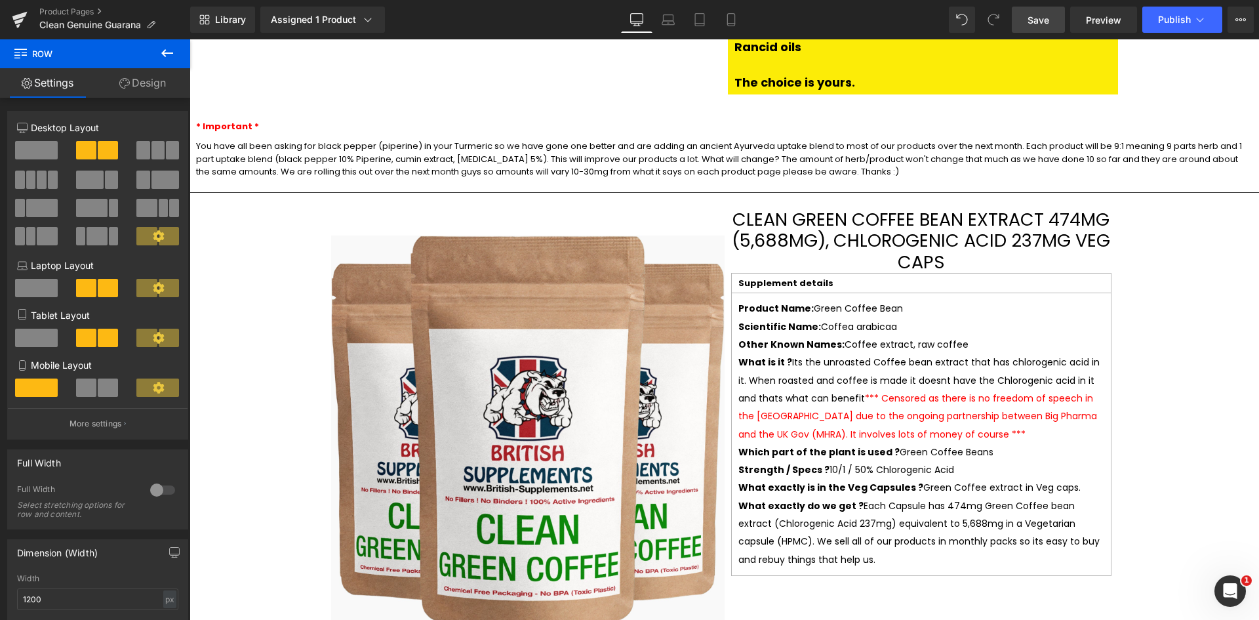
scroll to position [2361, 0]
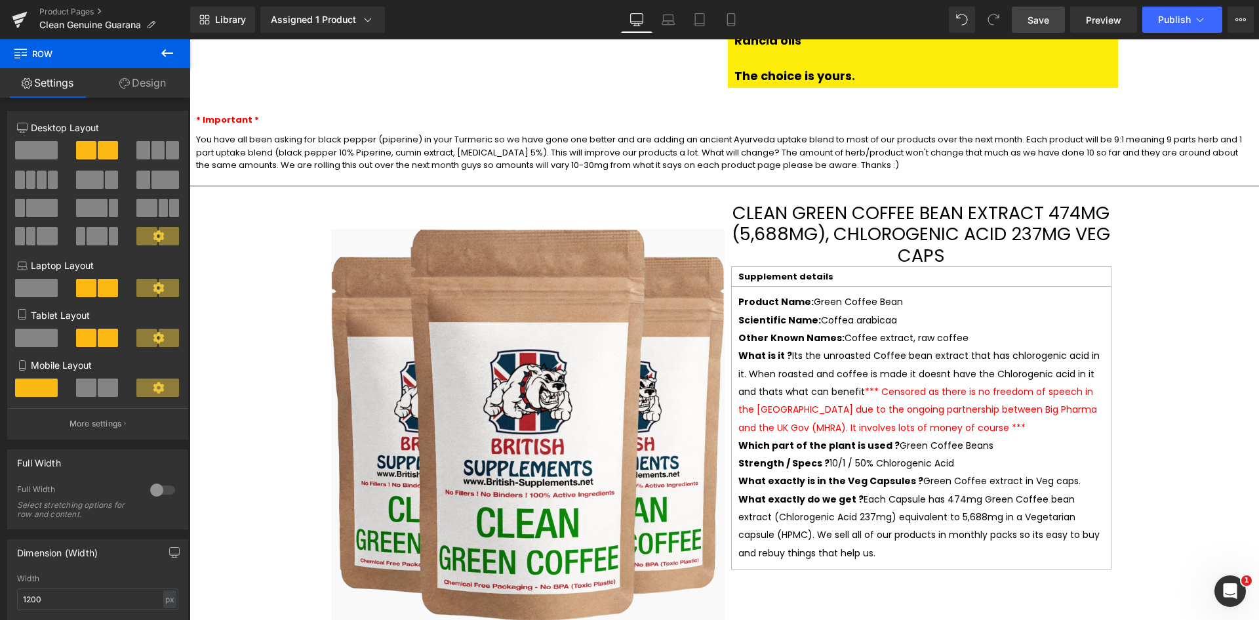
click at [758, 331] on span "Other Known Names:" at bounding box center [791, 337] width 106 height 13
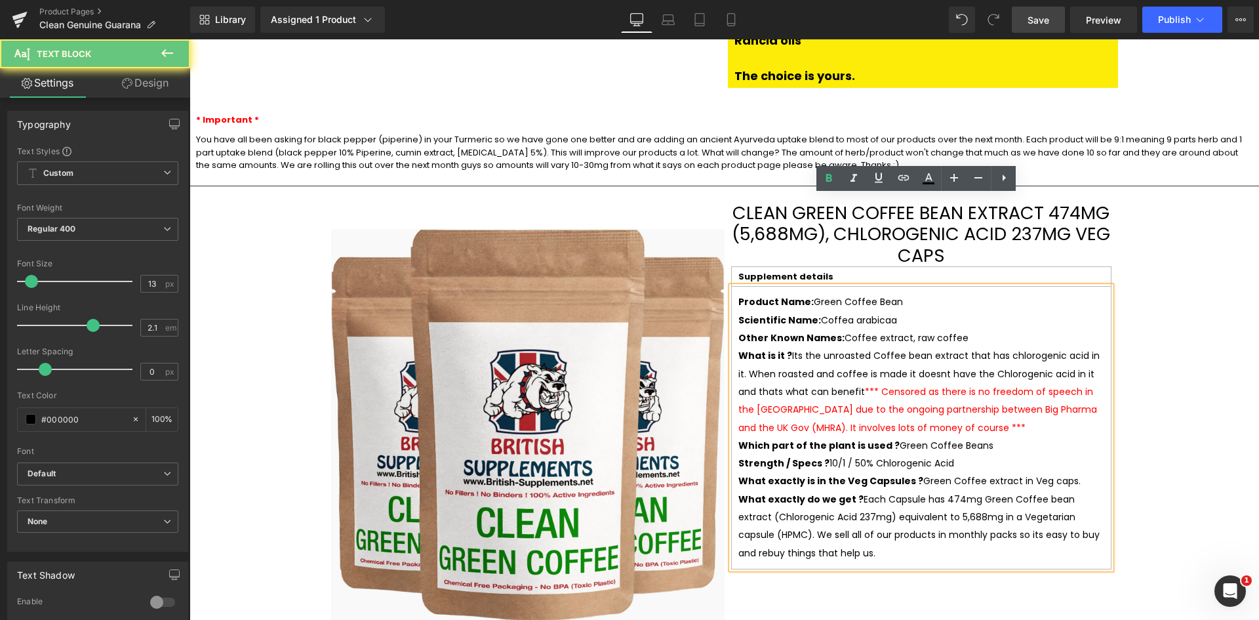
click at [860, 311] on p "Scientific Name: Coffea arabicaa" at bounding box center [921, 320] width 366 height 18
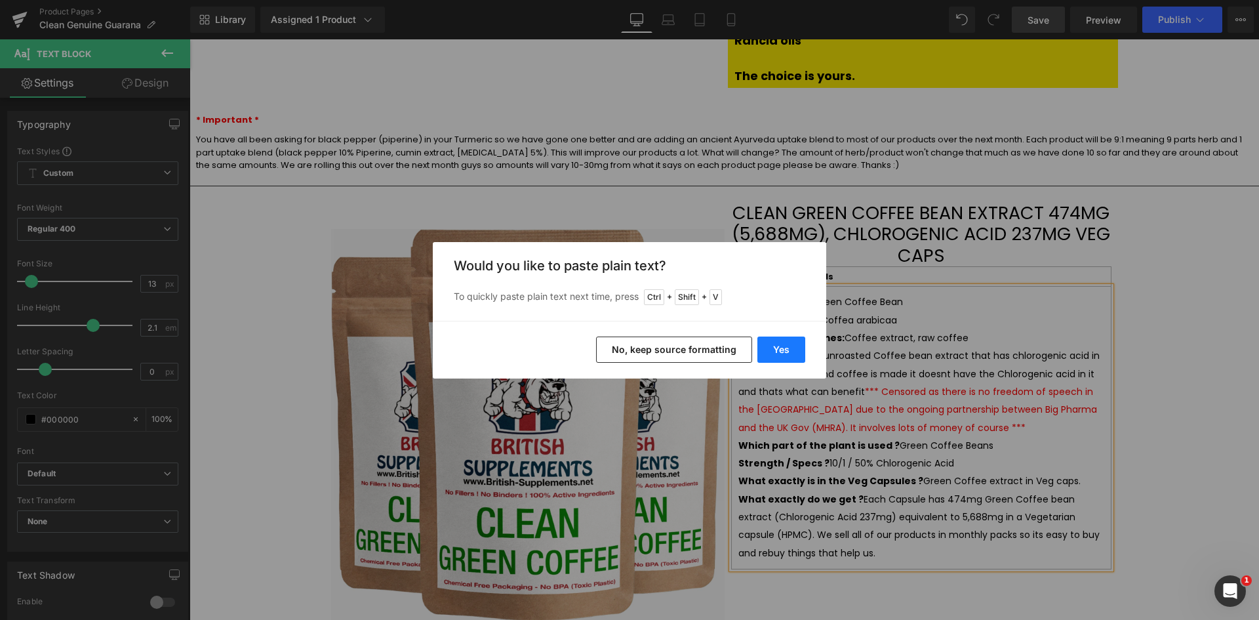
click at [770, 352] on button "Yes" at bounding box center [781, 349] width 48 height 26
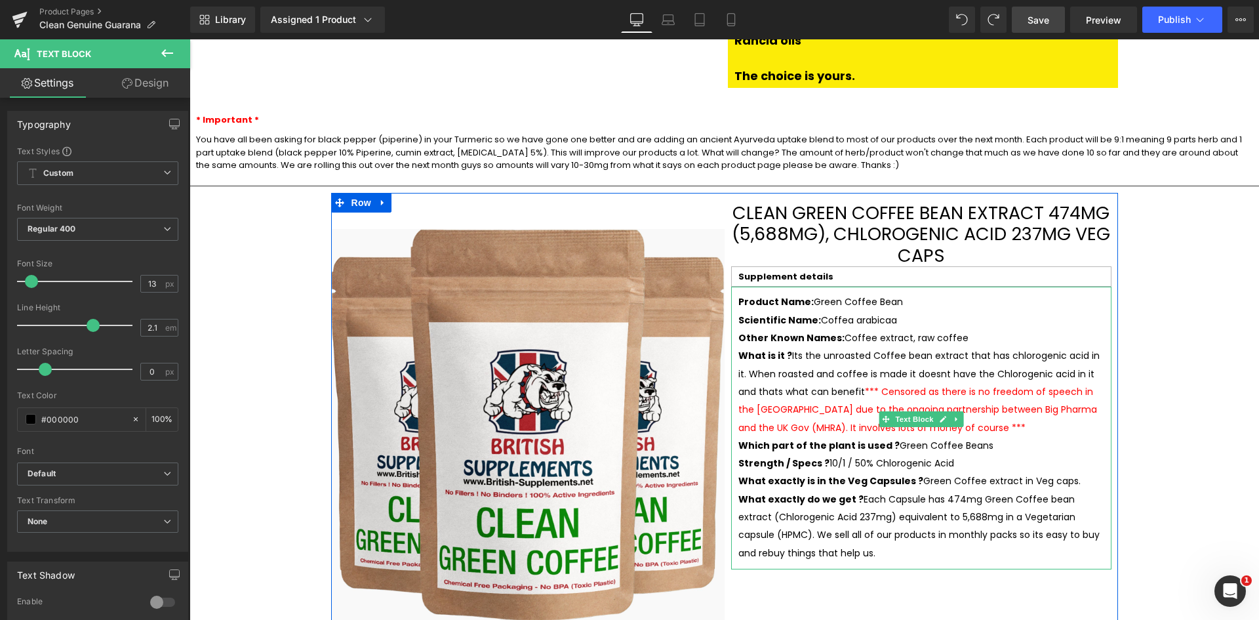
click at [731, 287] on div "Product Name: Green Coffee Bean Scientific Name: Coffea arabicaa Other Known Na…" at bounding box center [921, 428] width 380 height 282
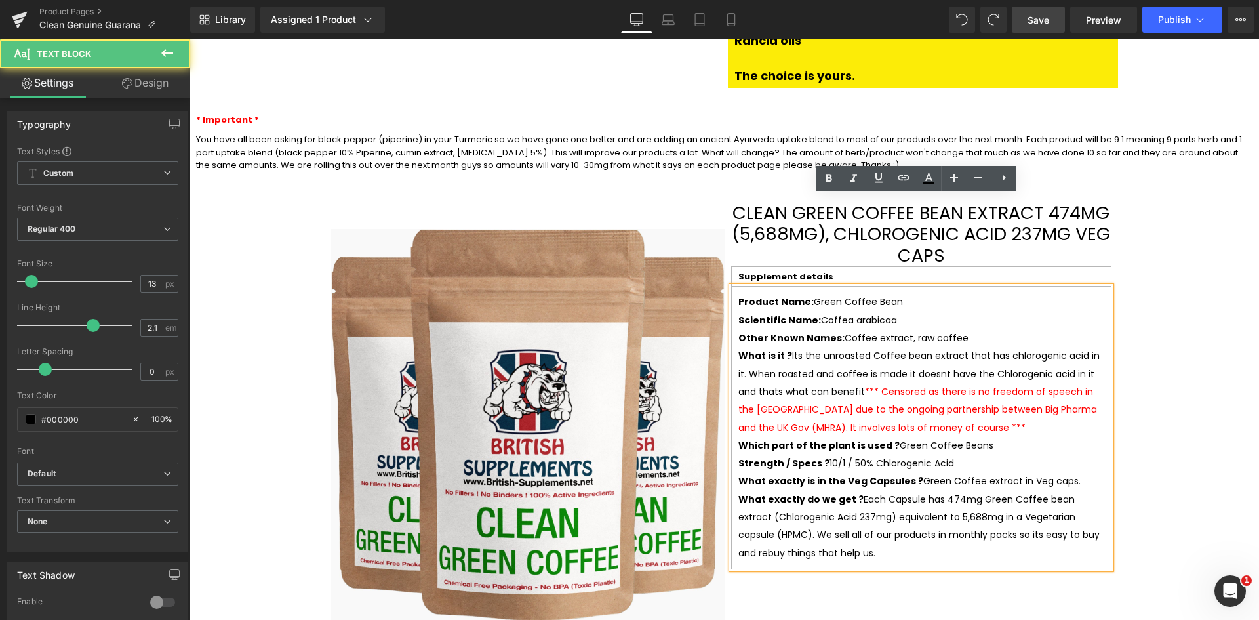
click at [1096, 491] on p "What exactly do we get ? Each Capsule has 474mg Green Coffee bean extract (Chlo…" at bounding box center [921, 526] width 366 height 71
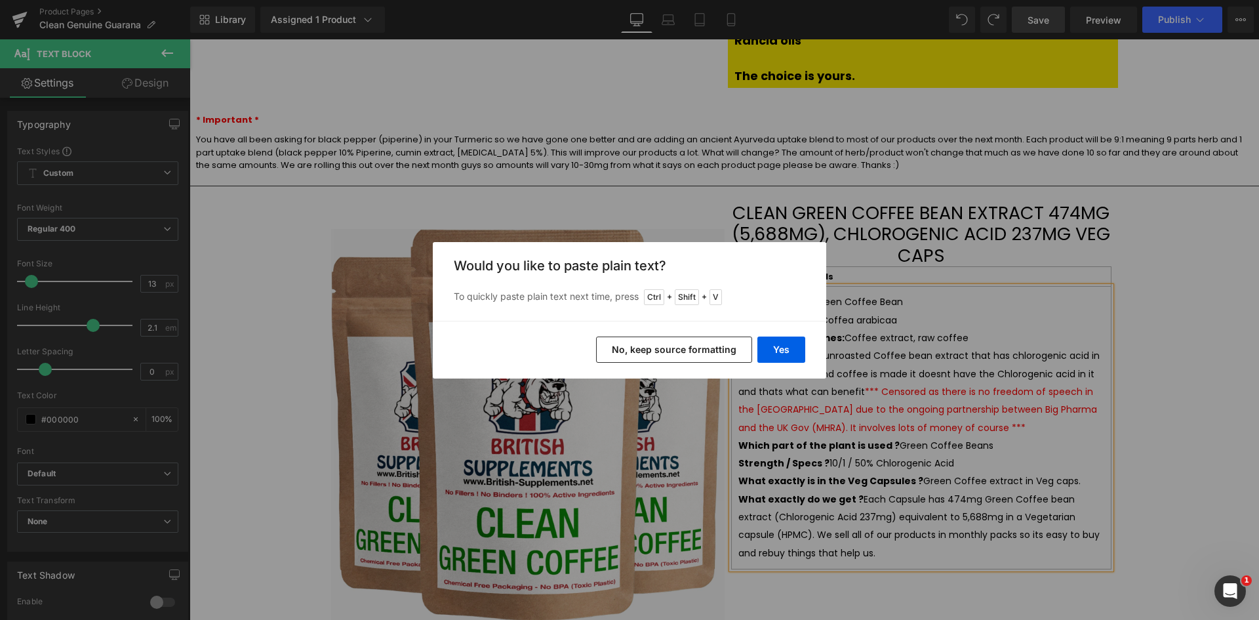
click at [692, 343] on button "No, keep source formatting" at bounding box center [674, 349] width 156 height 26
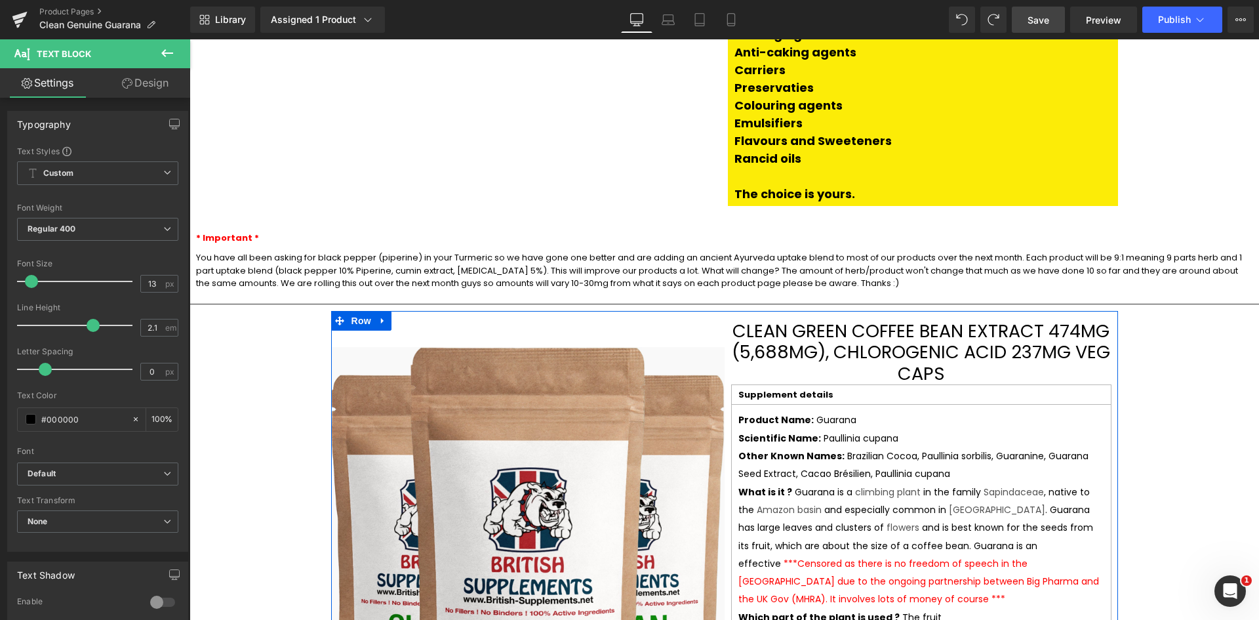
scroll to position [2295, 0]
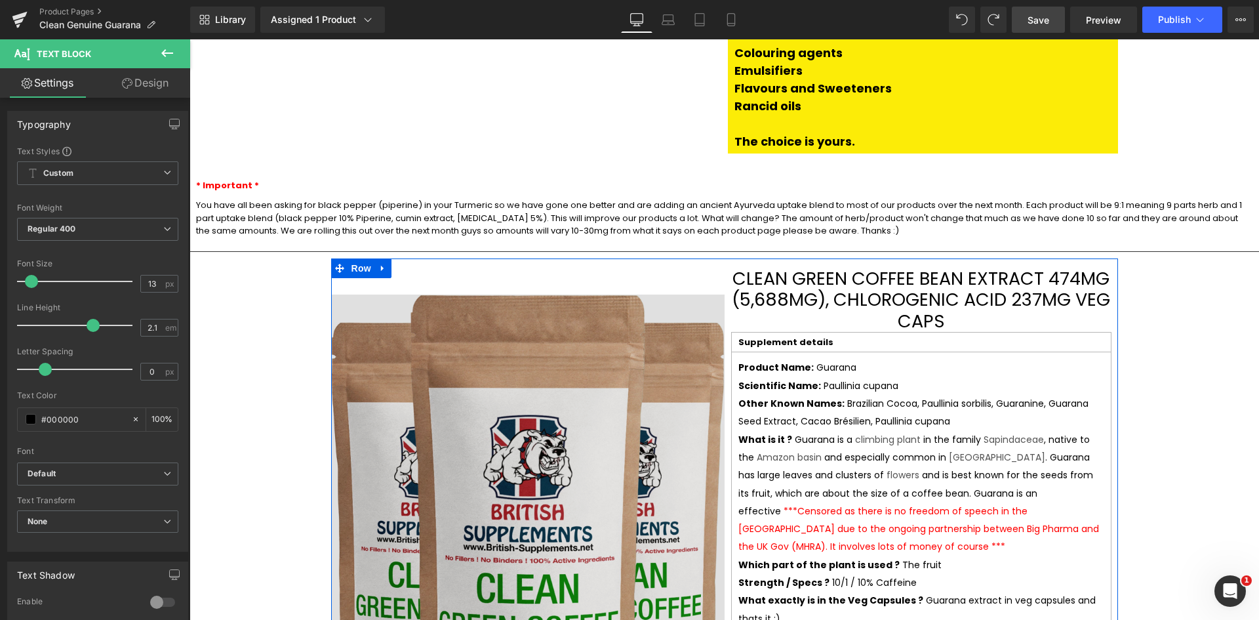
click at [571, 376] on img at bounding box center [527, 478] width 393 height 420
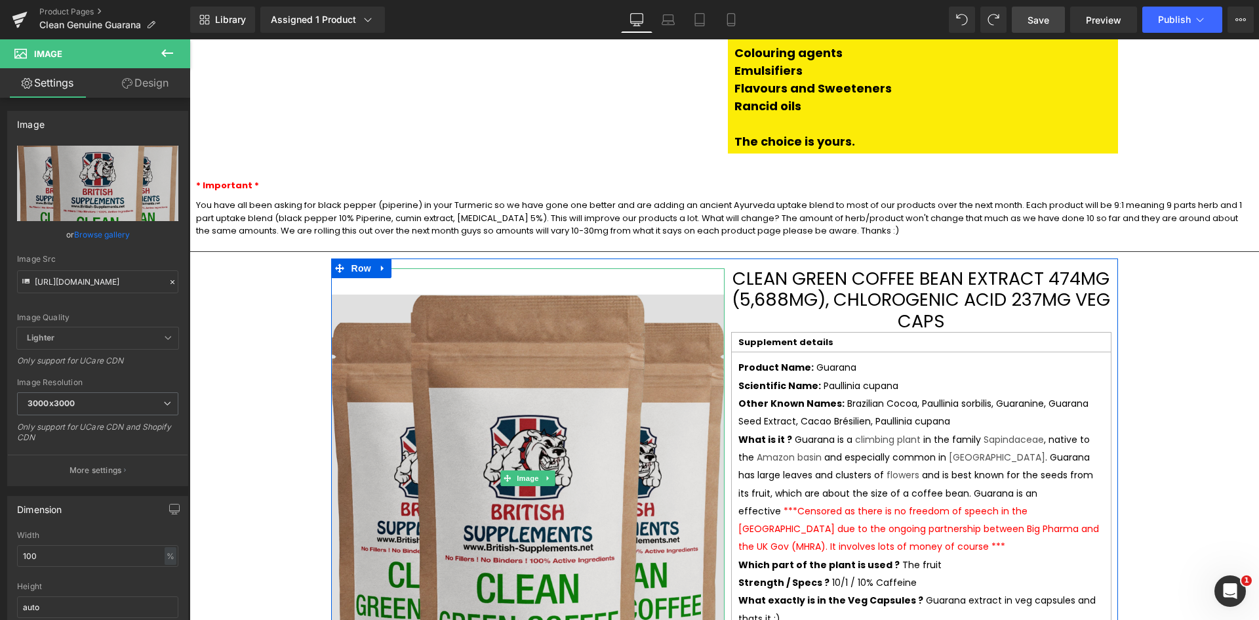
click at [552, 268] on img at bounding box center [527, 478] width 393 height 420
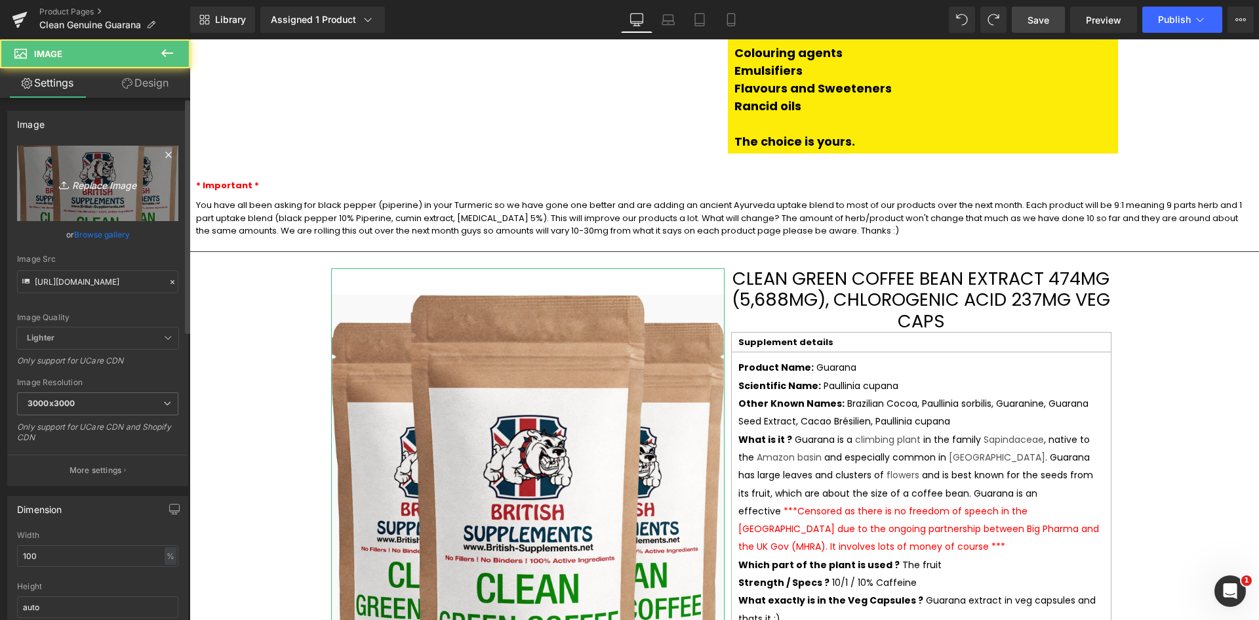
click at [113, 164] on link "Replace Image" at bounding box center [97, 183] width 161 height 75
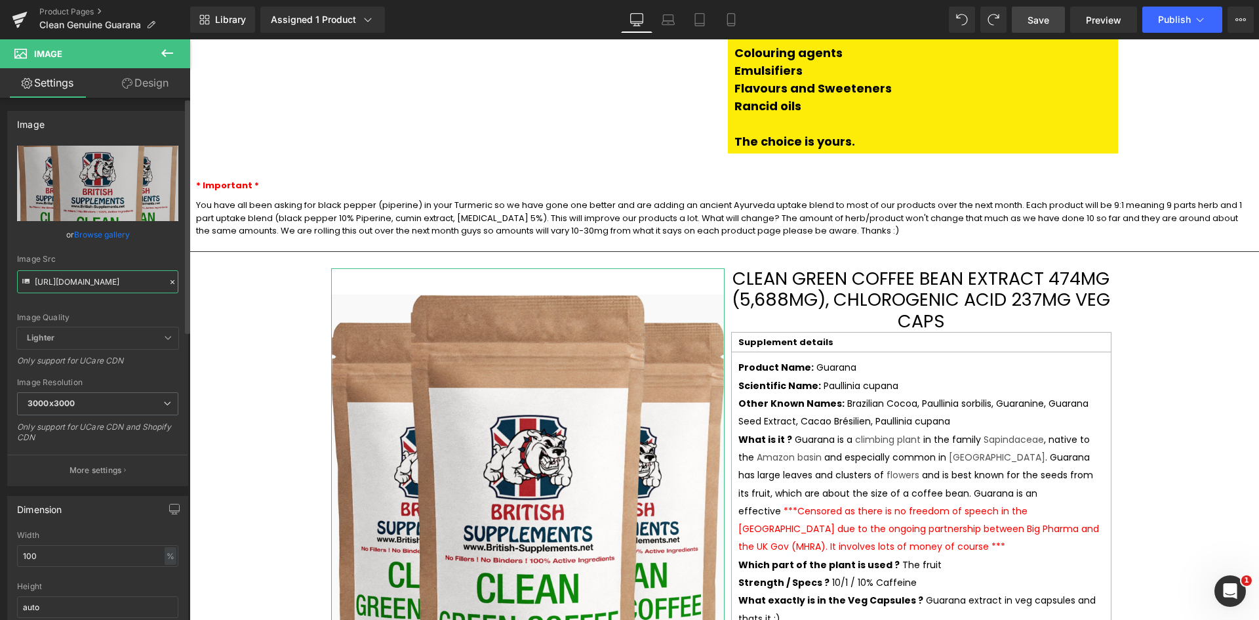
click at [103, 271] on input "https://www.british-supplements.net/cdn/shop/products/clean-genuine-green-coffe…" at bounding box center [97, 281] width 161 height 23
paste input "i.shgcdn.com/716c1117-4191-452e-8e00-0bddf2698bba/-/format/auto/-/preview/3000x…"
type input "https://www.british-supplements.net/cdn/shop/products/clean-genuine-green-coffe…"
click at [134, 317] on div "Image Quality" at bounding box center [97, 317] width 161 height 9
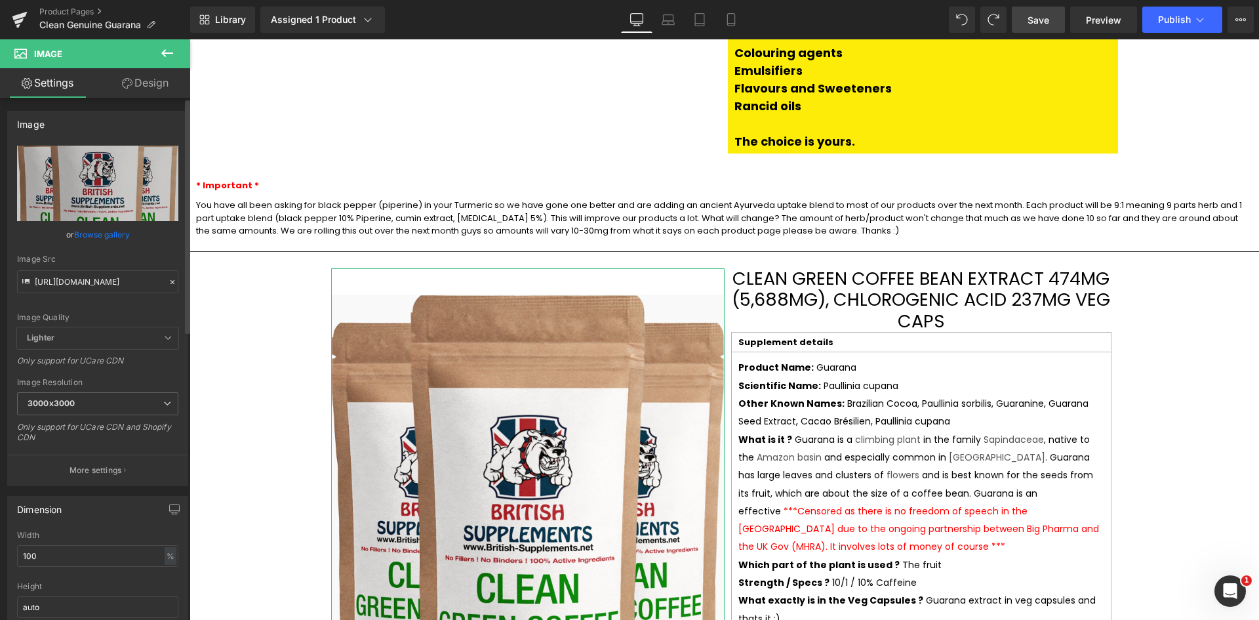
scroll to position [0, 0]
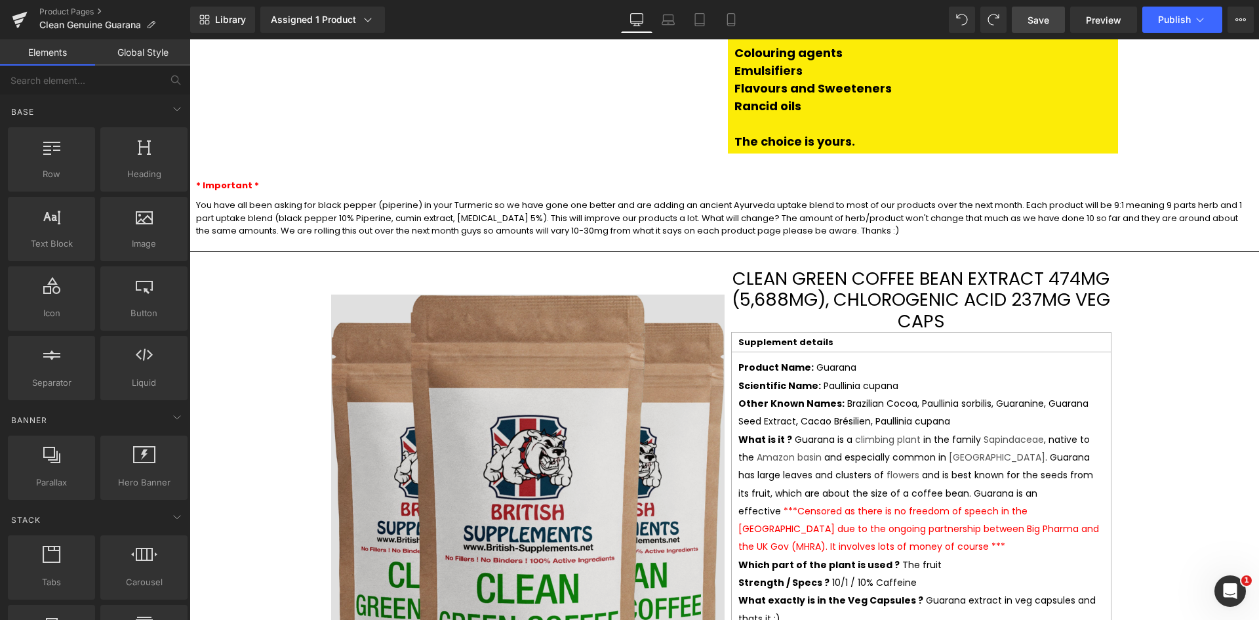
click at [416, 323] on img at bounding box center [527, 478] width 393 height 420
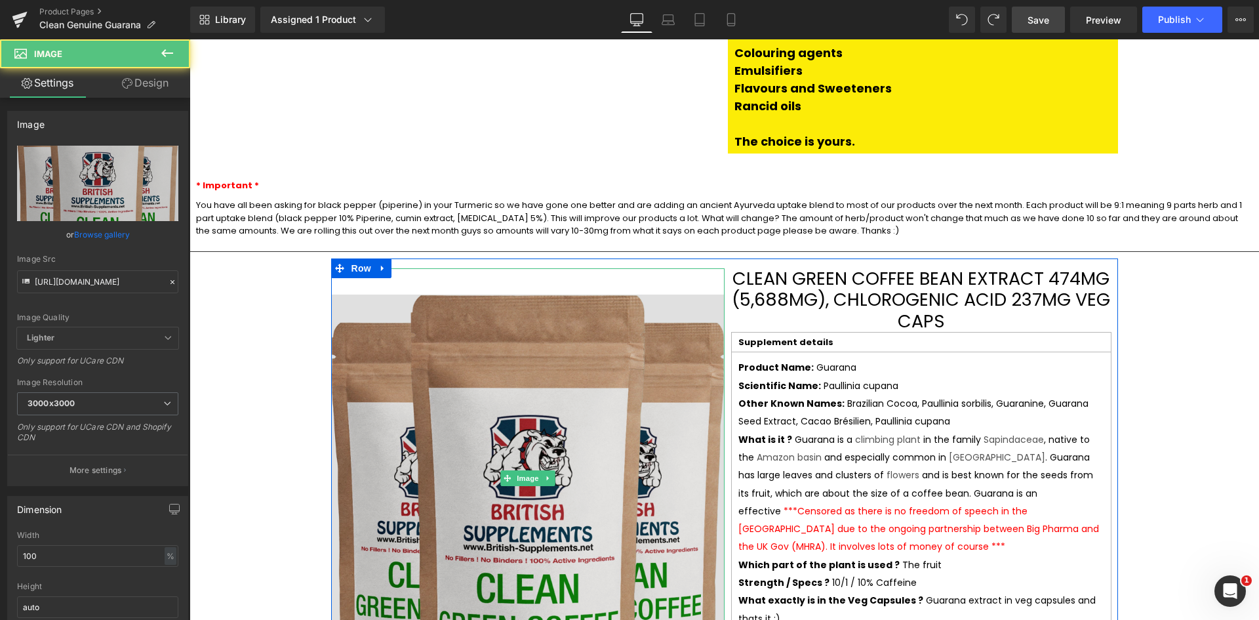
click at [542, 273] on img at bounding box center [527, 478] width 393 height 420
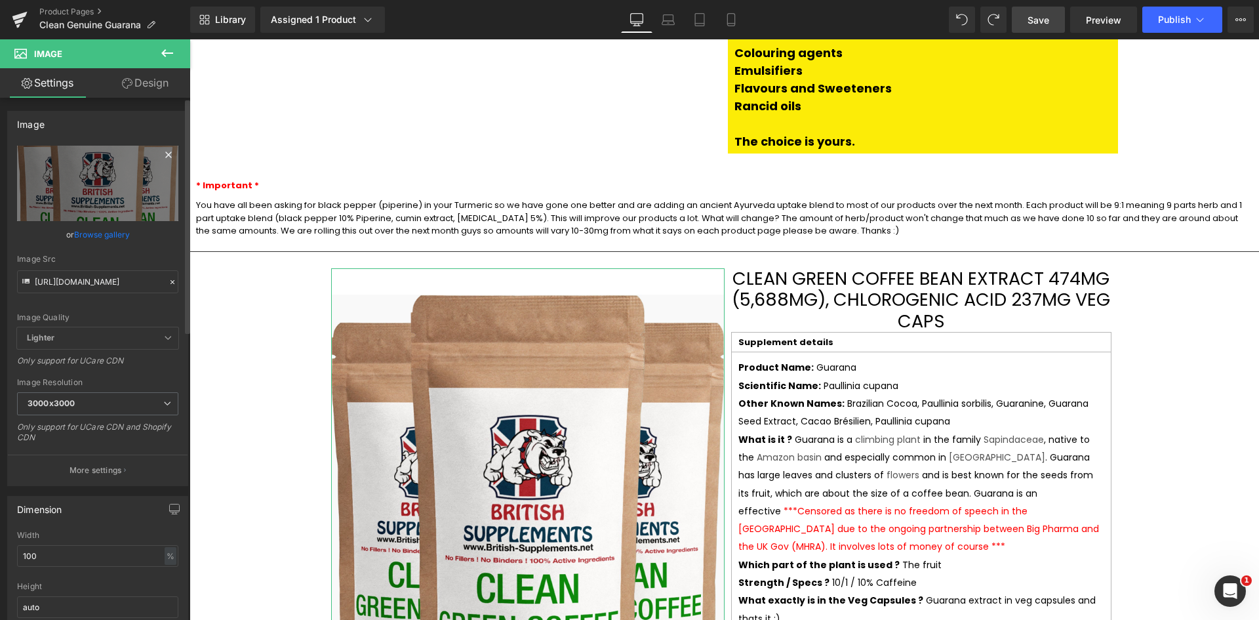
click at [165, 155] on icon at bounding box center [168, 154] width 6 height 6
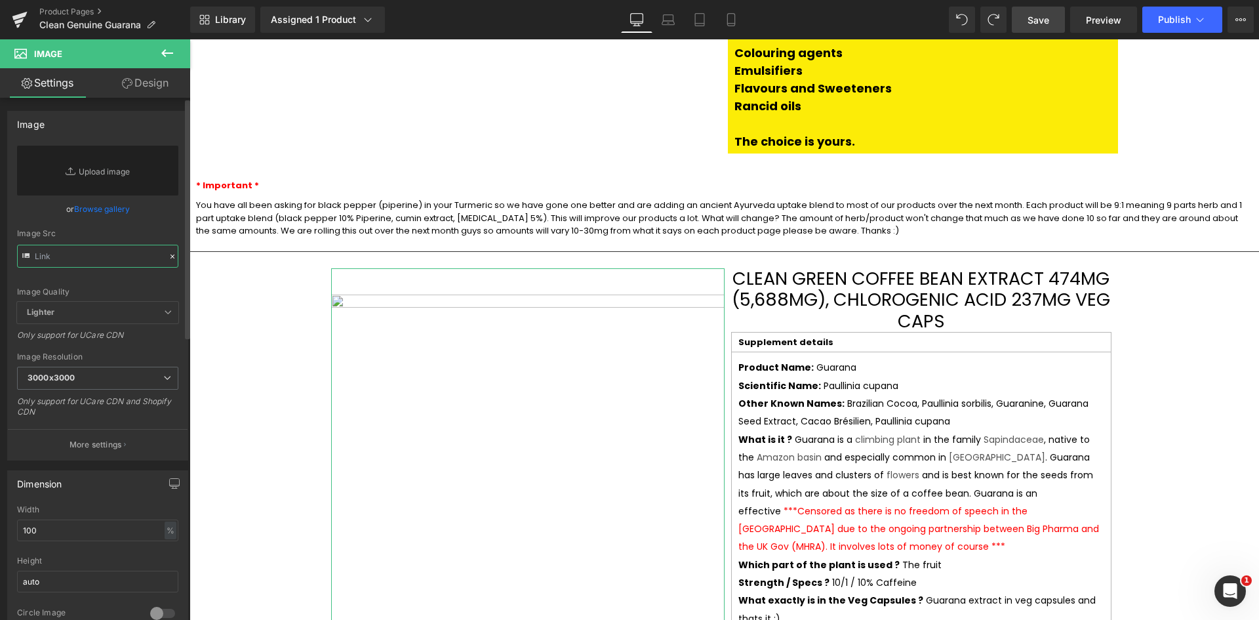
click at [116, 254] on input "text" at bounding box center [97, 256] width 161 height 23
paste input "https://i.shgcdn.com/716c1117-4191-452e-8e00-0bddf2698bba/-/format/auto/-/previ…"
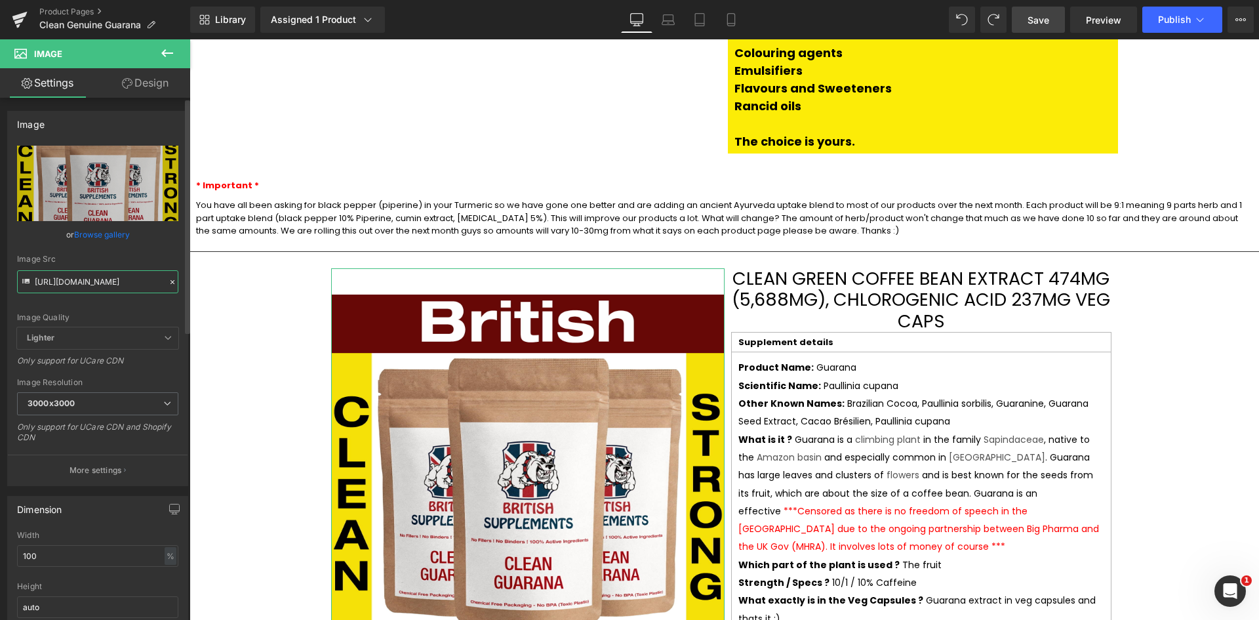
type input "https://i.shgcdn.com/716c1117-4191-452e-8e00-0bddf2698bba/-/format/auto/-/previ…"
click at [118, 254] on div "Image Src" at bounding box center [97, 258] width 161 height 9
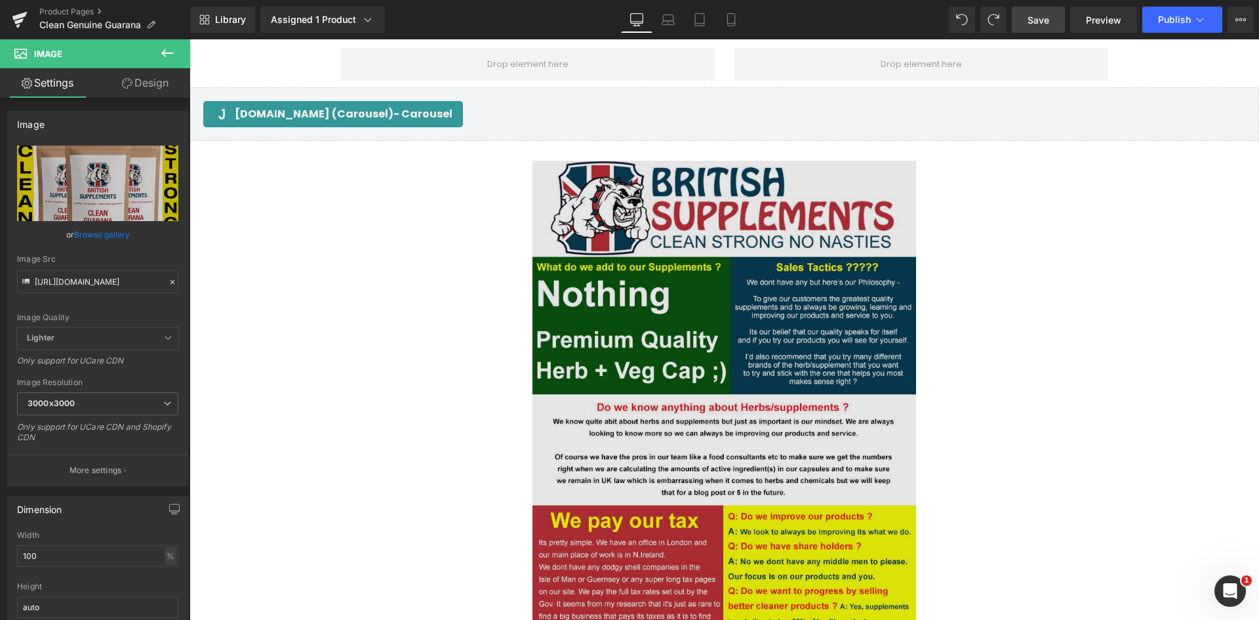
scroll to position [3017, 0]
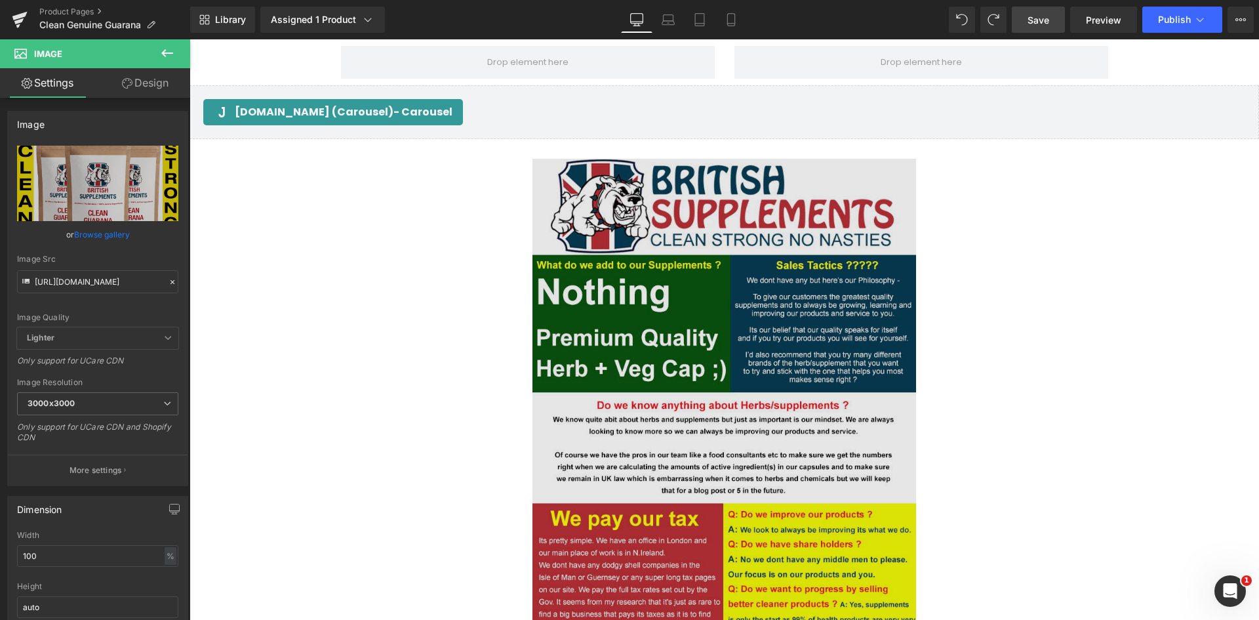
click at [677, 159] on img at bounding box center [724, 400] width 384 height 483
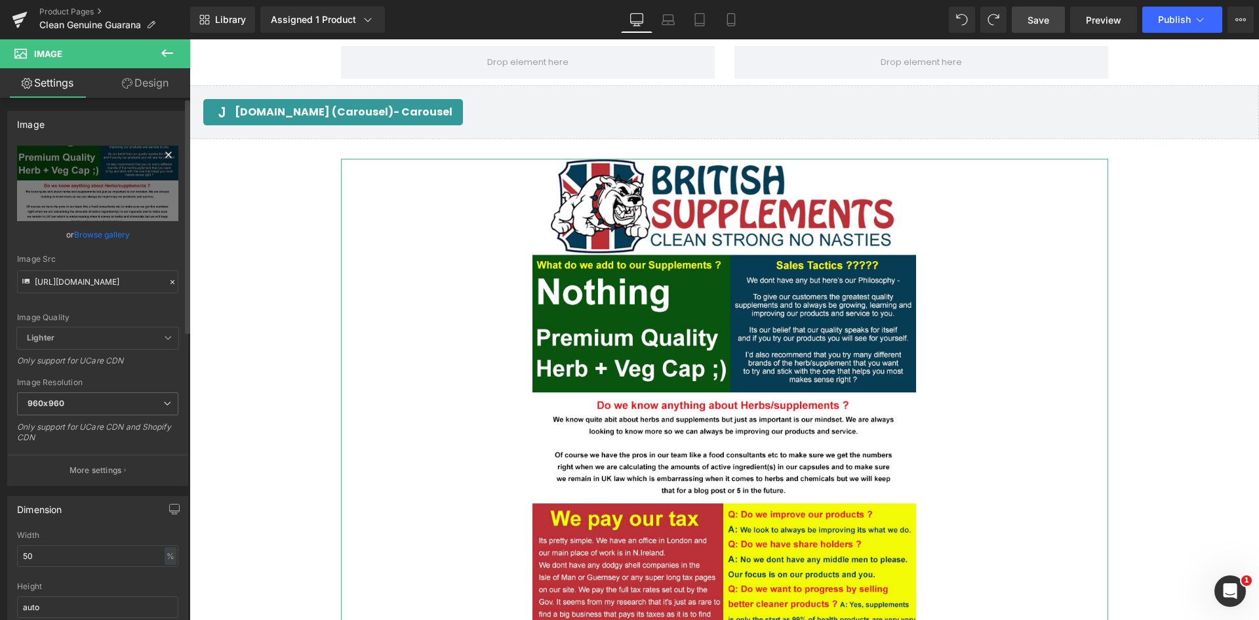
click at [161, 155] on icon at bounding box center [169, 155] width 16 height 16
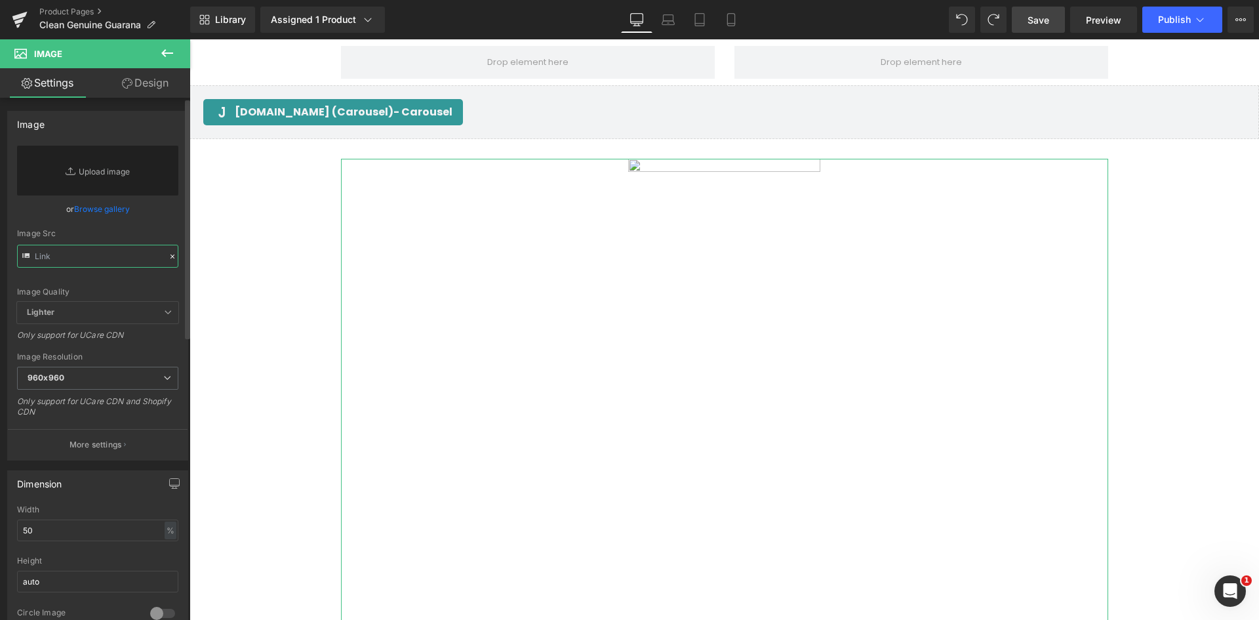
click at [89, 266] on input "text" at bounding box center [97, 256] width 161 height 23
paste input "https://i.shgcdn.com/3093bf41-2632-4fde-b684-e53bda5a19a1/-/format/auto/-/previ…"
type input "https://i.shgcdn.com/3093bf41-2632-4fde-b684-e53bda5a19a1/-/format/auto/-/previ…"
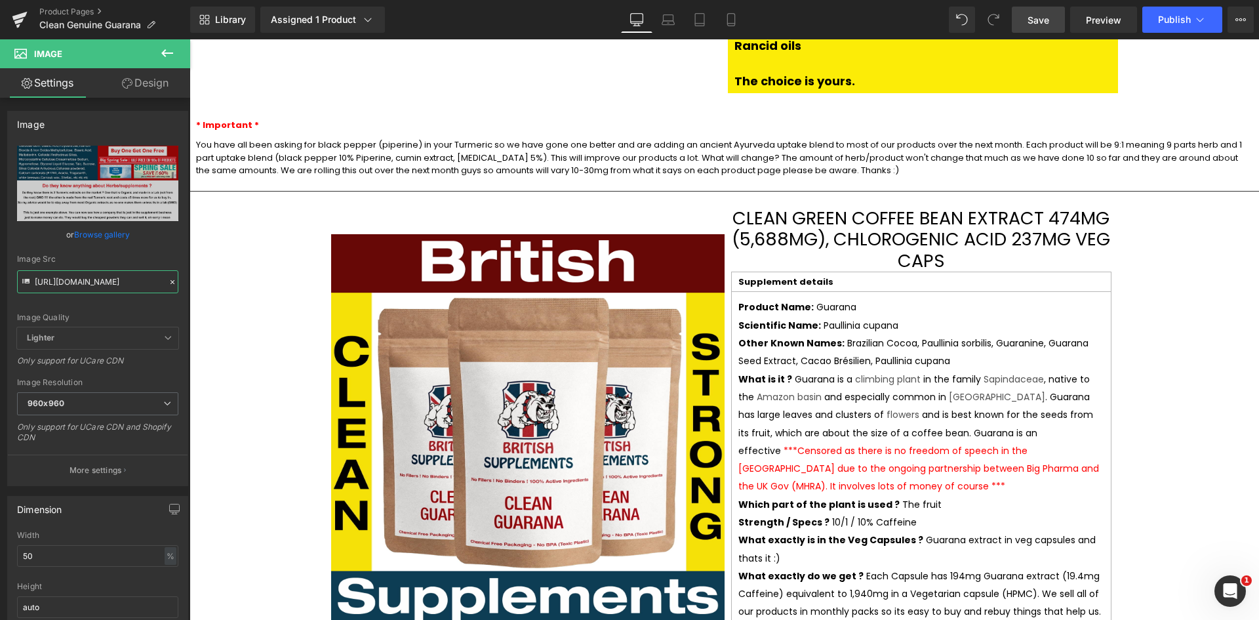
scroll to position [2361, 0]
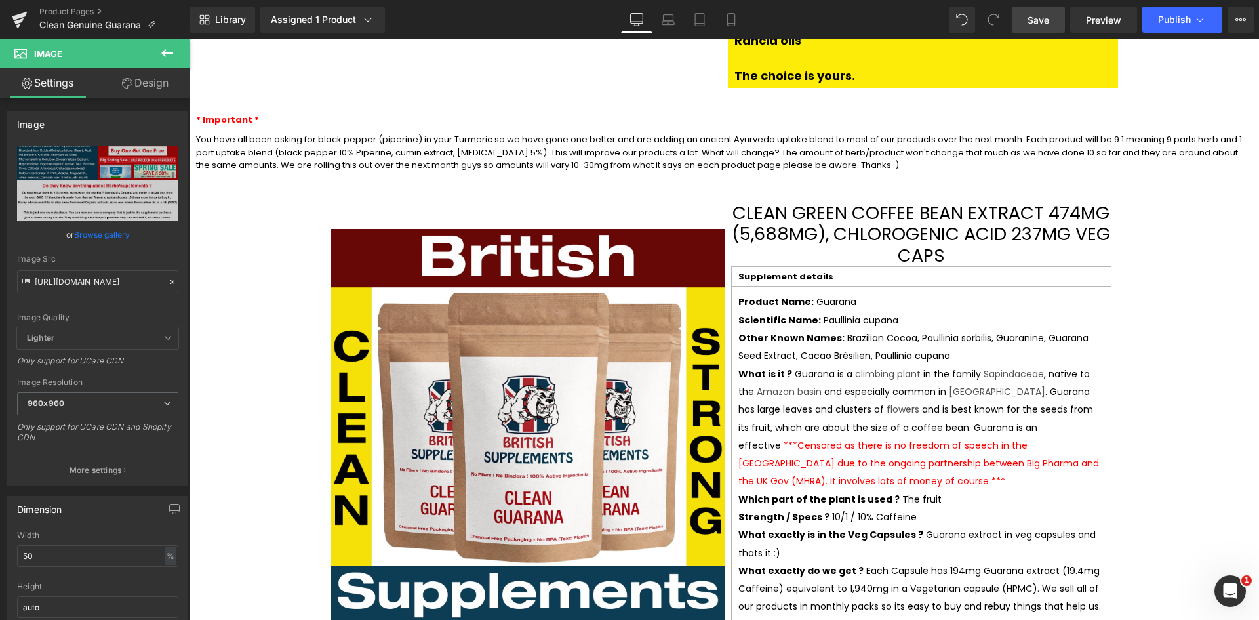
click at [837, 564] on span "What exactly do we get ?" at bounding box center [800, 570] width 125 height 13
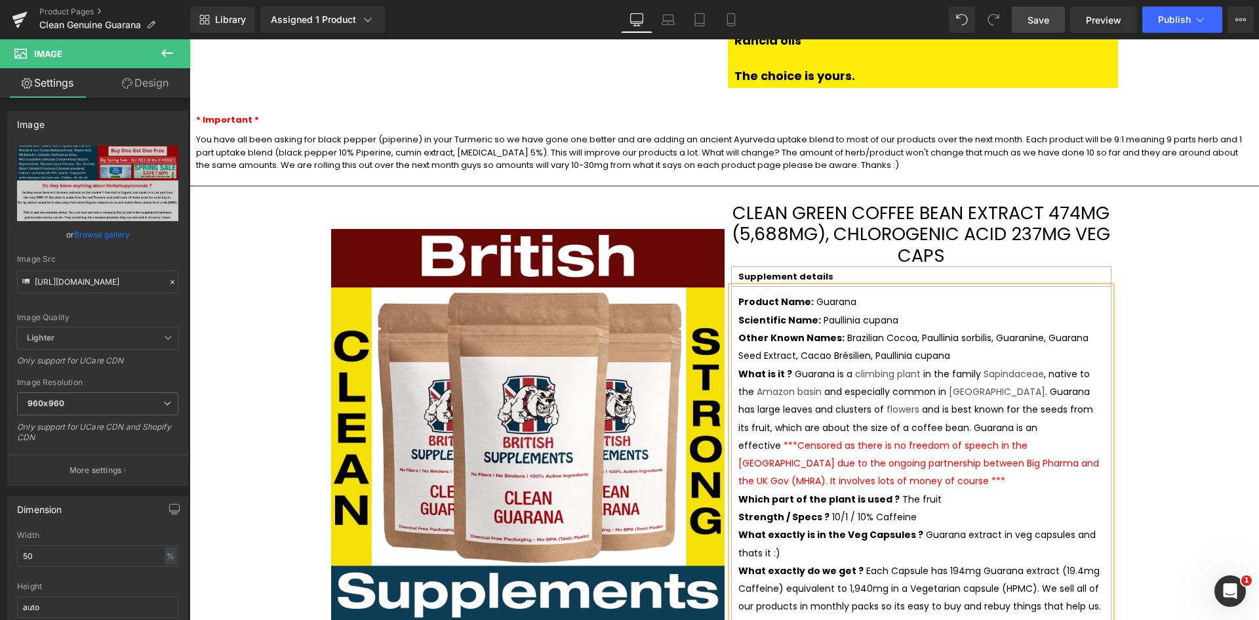
click at [872, 528] on span "What exactly is in the Veg Capsules ?" at bounding box center [830, 534] width 185 height 13
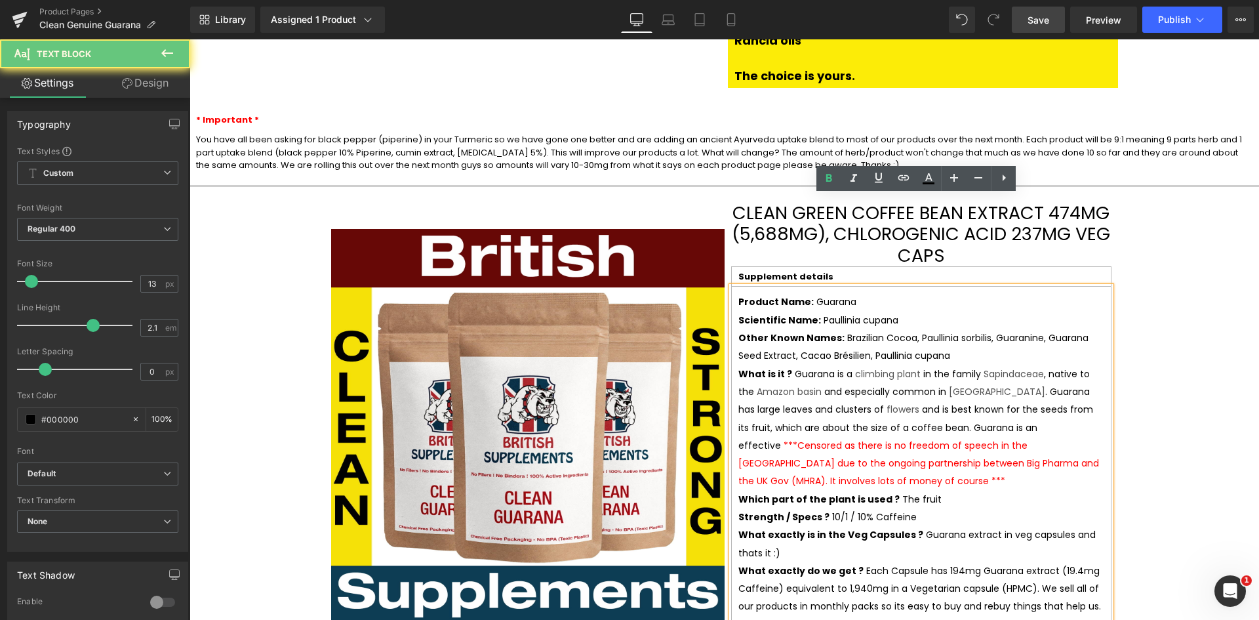
click at [846, 564] on span "What exactly do we get ? Each Capsule has 194mg Guarana extract (19.4mg Caffein…" at bounding box center [919, 588] width 363 height 49
click at [961, 562] on p "What exactly do we get ? Each Capsule has 194mg Guarana extract (19.4mg Caffein…" at bounding box center [921, 589] width 366 height 54
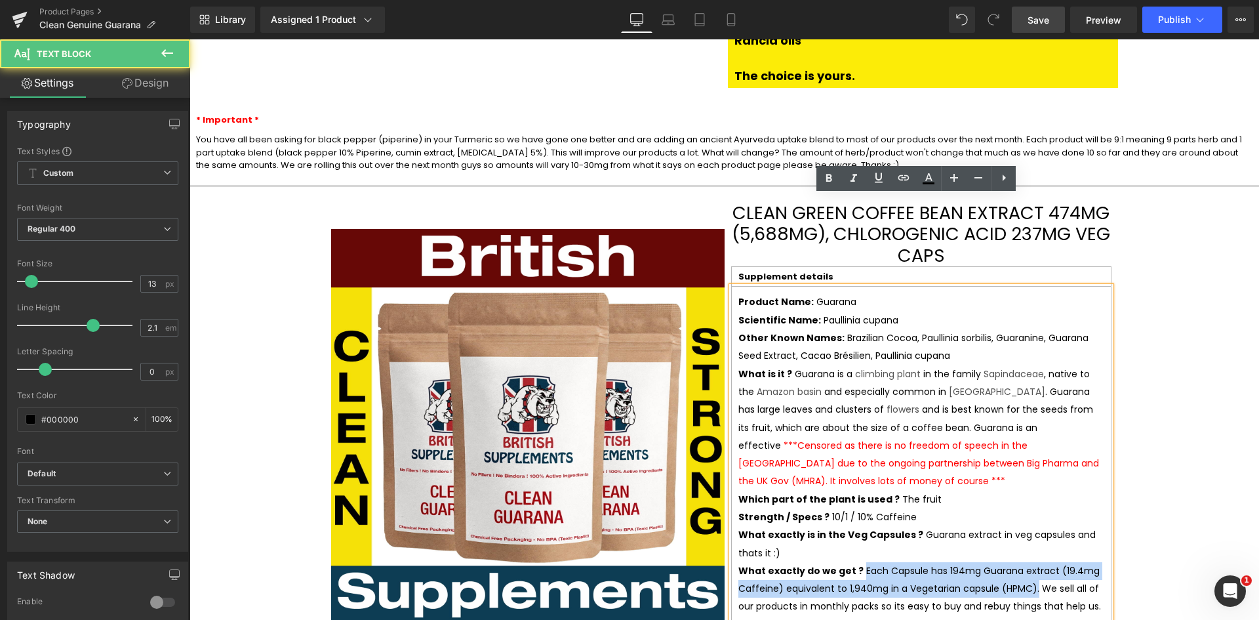
click at [845, 564] on span "What exactly do we get ? Each Capsule has 194mg Guarana extract (19.4mg Caffein…" at bounding box center [919, 588] width 363 height 49
copy span "Each Capsule has 194mg Guarana extract (19.4mg Caffeine) equivalent to 1,940mg …"
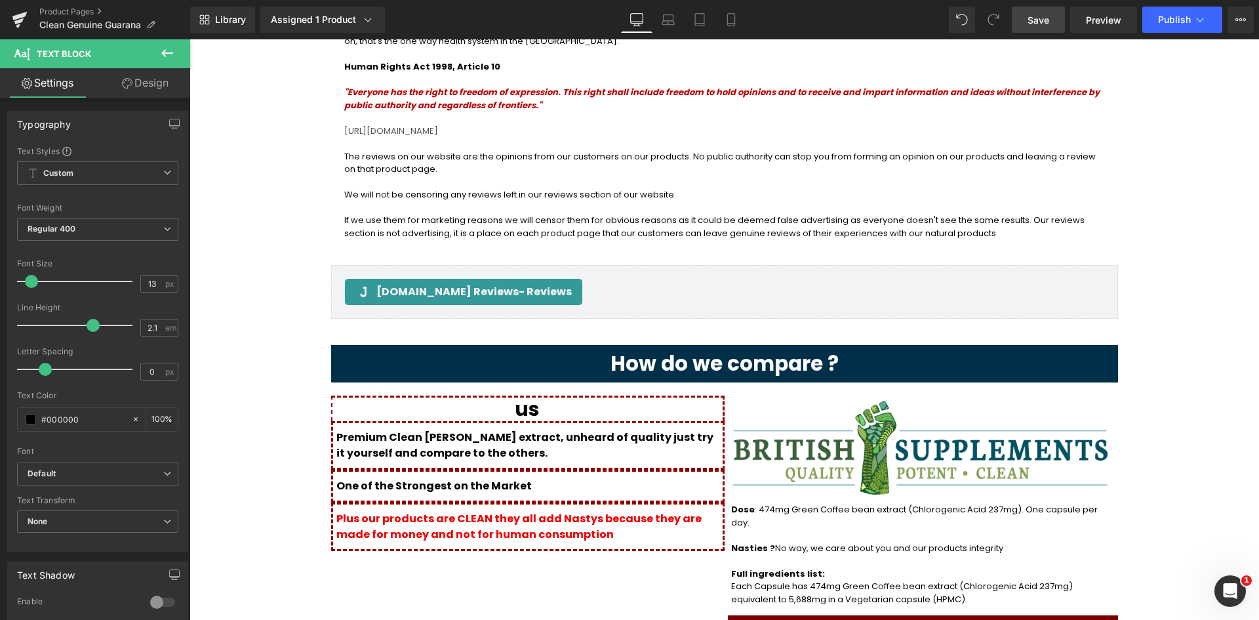
scroll to position [1639, 0]
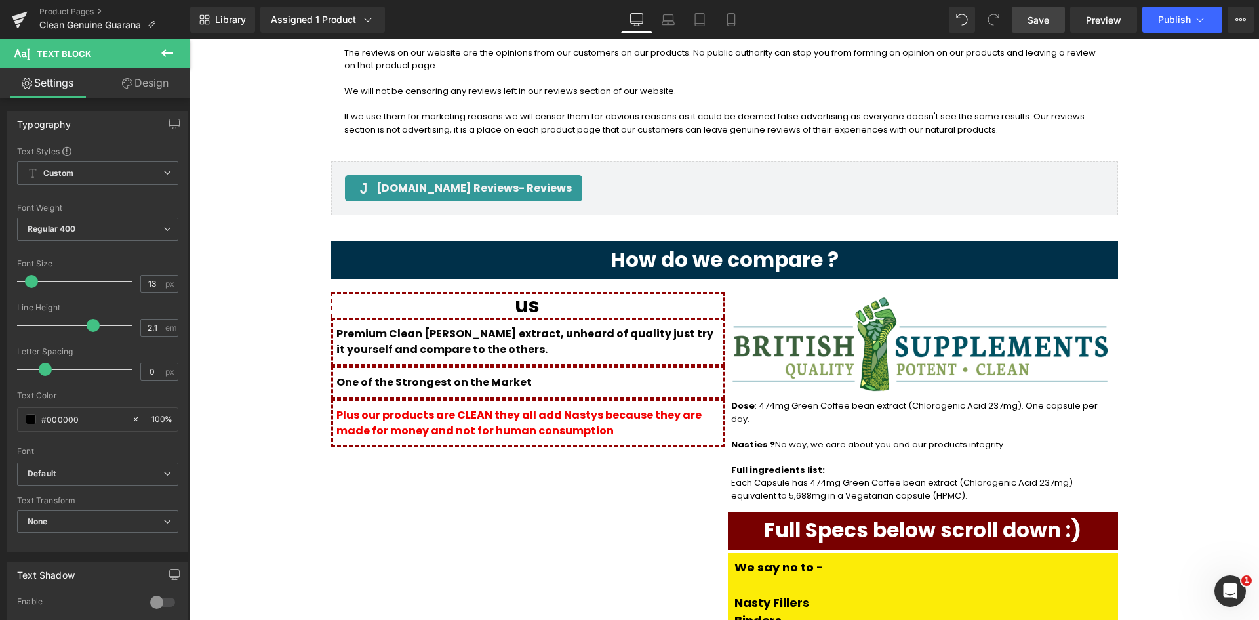
click at [780, 464] on p "Full ingredients list:" at bounding box center [921, 470] width 380 height 13
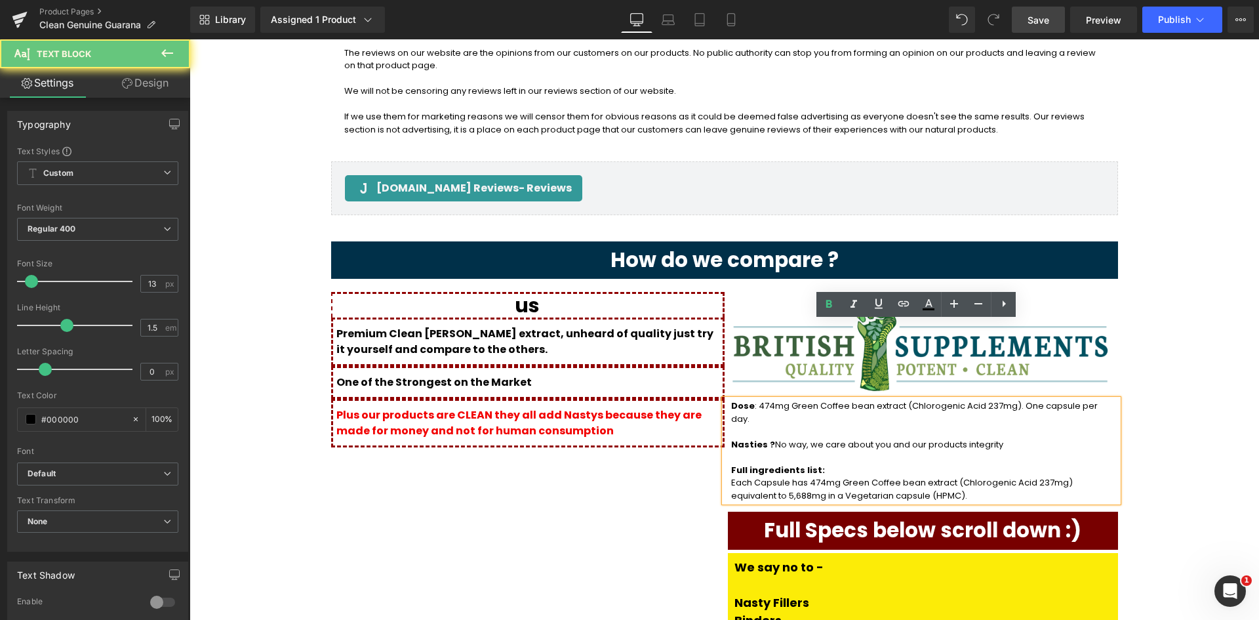
click at [822, 476] on p "Each Capsule has 474mg Green Coffee bean extract (Chlorogenic Acid 237mg) equiv…" at bounding box center [921, 489] width 380 height 26
drag, startPoint x: 726, startPoint y: 393, endPoint x: 835, endPoint y: 394, distance: 108.9
click at [731, 476] on p "Each Capsule has 474mg Green Coffee bean extract (Chlorogenic Acid 237mg) equiv…" at bounding box center [921, 489] width 380 height 26
click at [890, 476] on p "Each Capsule has 474mg Green Coffee bean extract (Chlorogenic Acid 237mg) equiv…" at bounding box center [921, 489] width 380 height 26
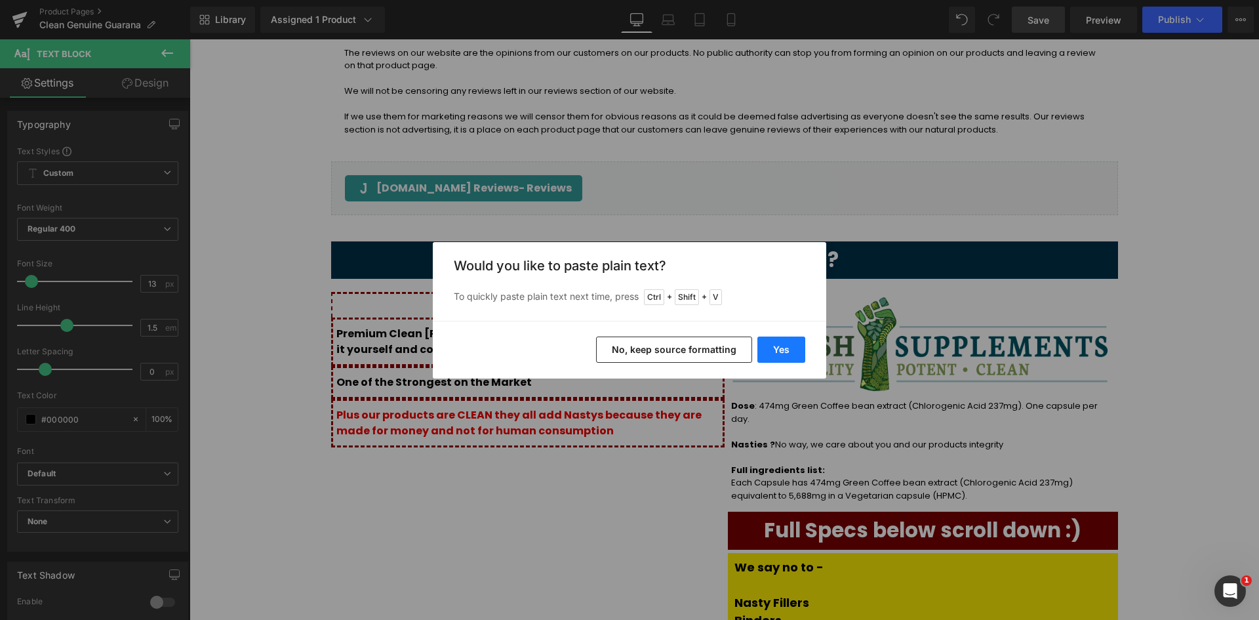
click at [782, 348] on button "Yes" at bounding box center [781, 349] width 48 height 26
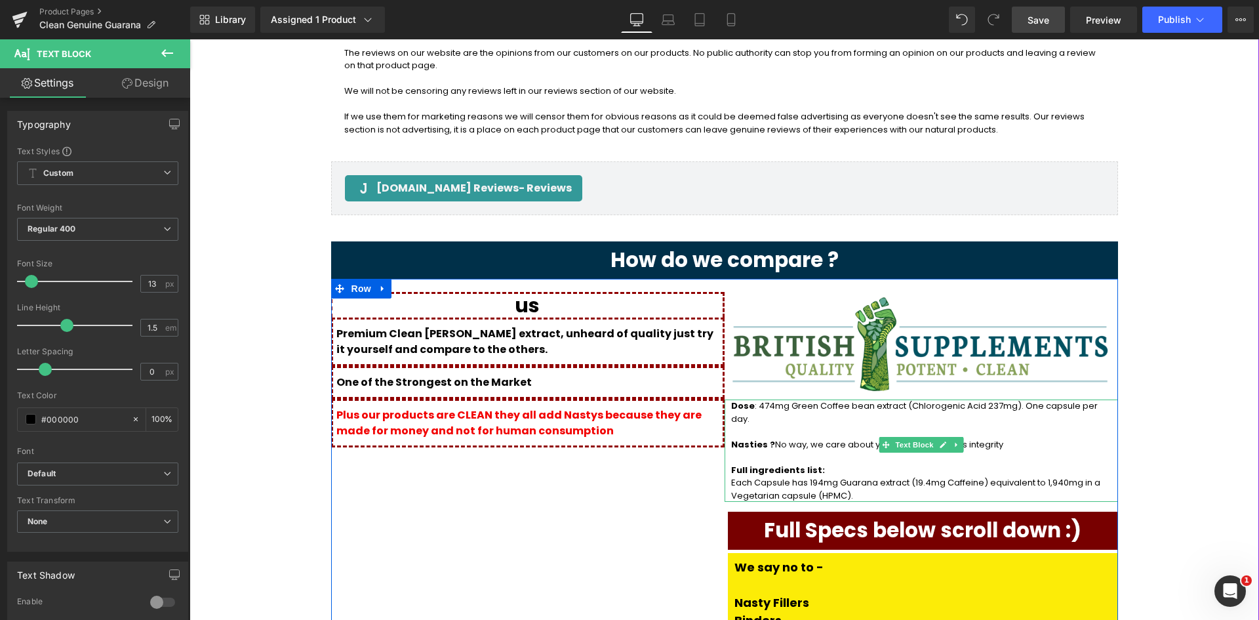
click at [797, 476] on p "Each Capsule has 194mg Guarana extract (19.4mg Caffeine) equivalent to 1,940mg …" at bounding box center [921, 489] width 380 height 26
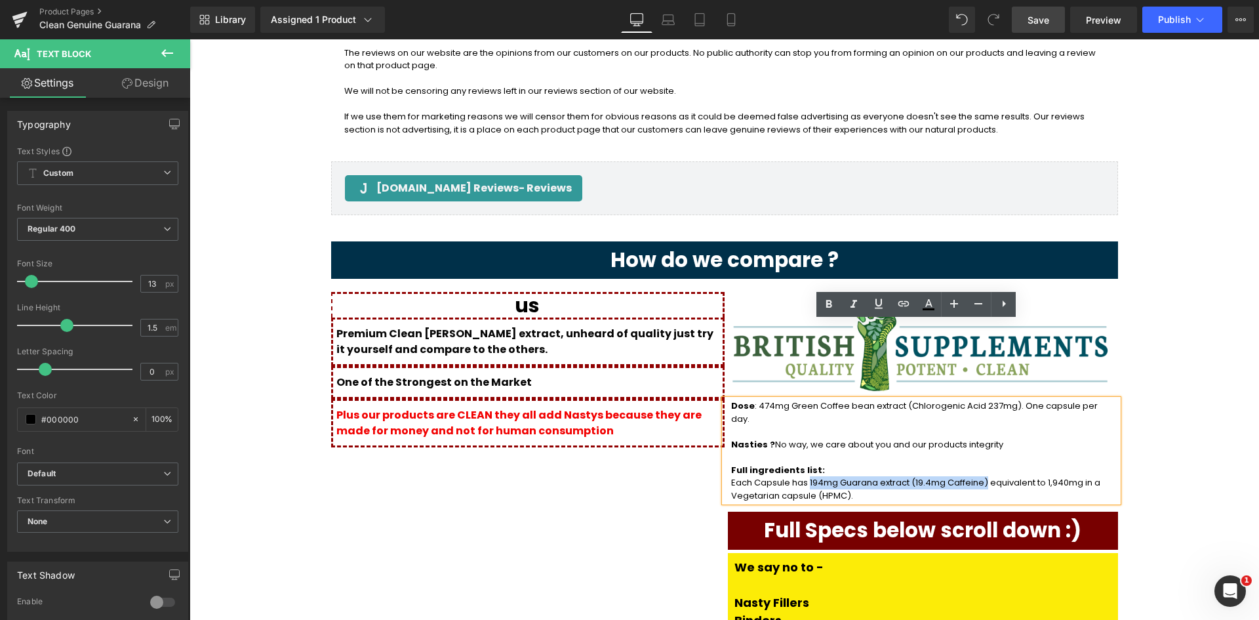
click at [957, 476] on p "Each Capsule has 194mg Guarana extract (19.4mg Caffeine) equivalent to 1,940mg …" at bounding box center [921, 489] width 380 height 26
copy p "194mg Guarana extract (19.4mg Caffeine)"
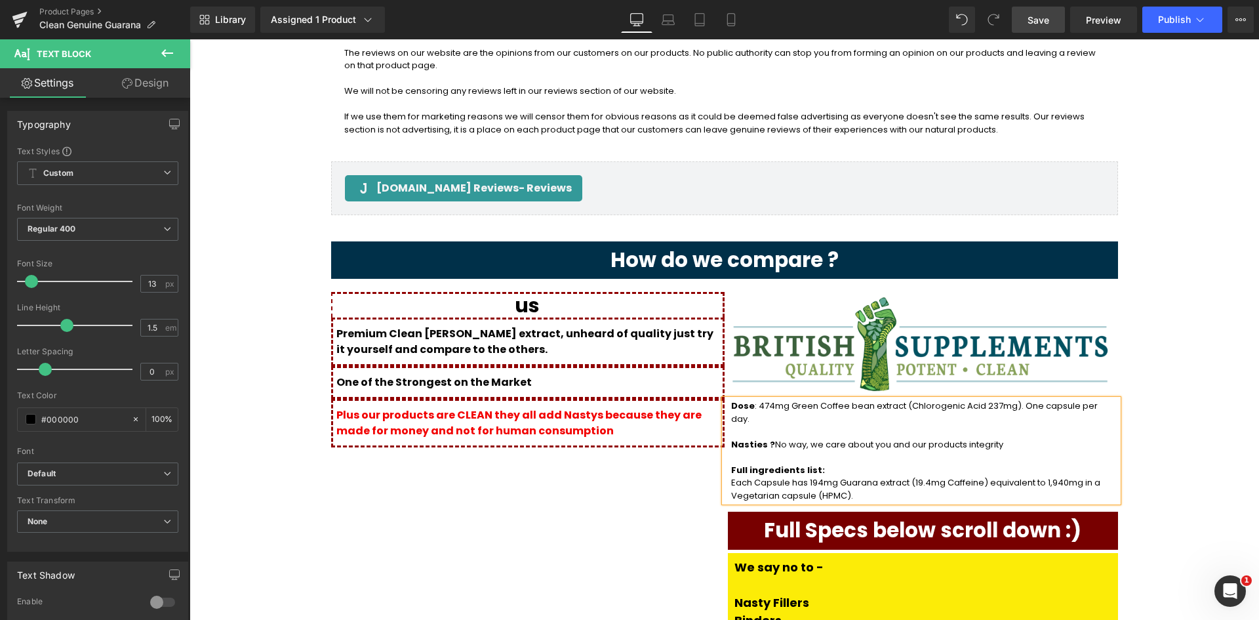
click at [753, 399] on span ": 474mg Green Coffee bean extract (Chlorogenic Acid 237mg). One capsule per day." at bounding box center [914, 412] width 367 height 26
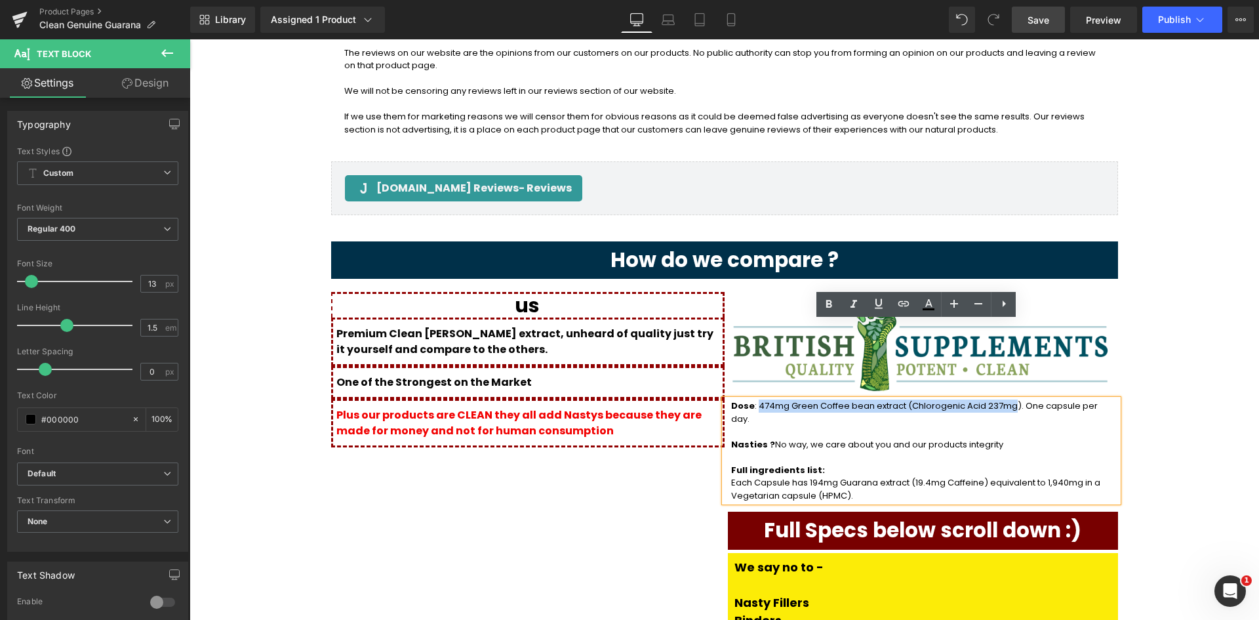
click at [979, 399] on span ": 474mg Green Coffee bean extract (Chlorogenic Acid 237mg). One capsule per day." at bounding box center [914, 412] width 367 height 26
click at [980, 399] on span ": 474mg Green Coffee bean extract (Chlorogenic Acid 237mg). One capsule per day." at bounding box center [914, 412] width 367 height 26
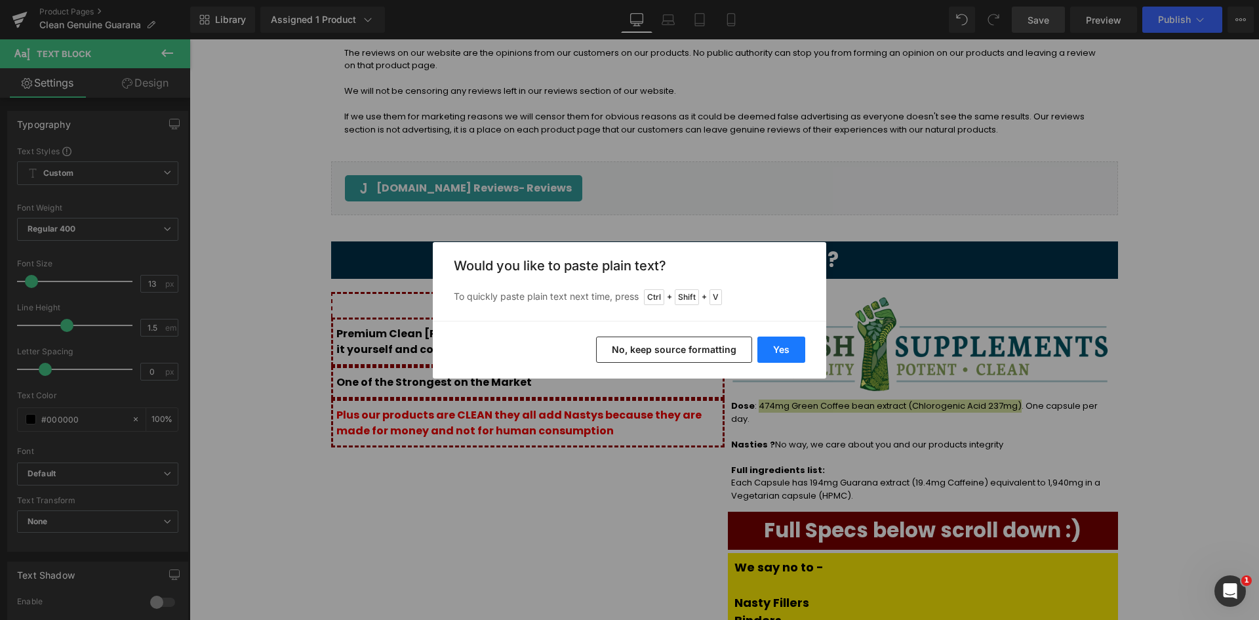
click at [778, 346] on button "Yes" at bounding box center [781, 349] width 48 height 26
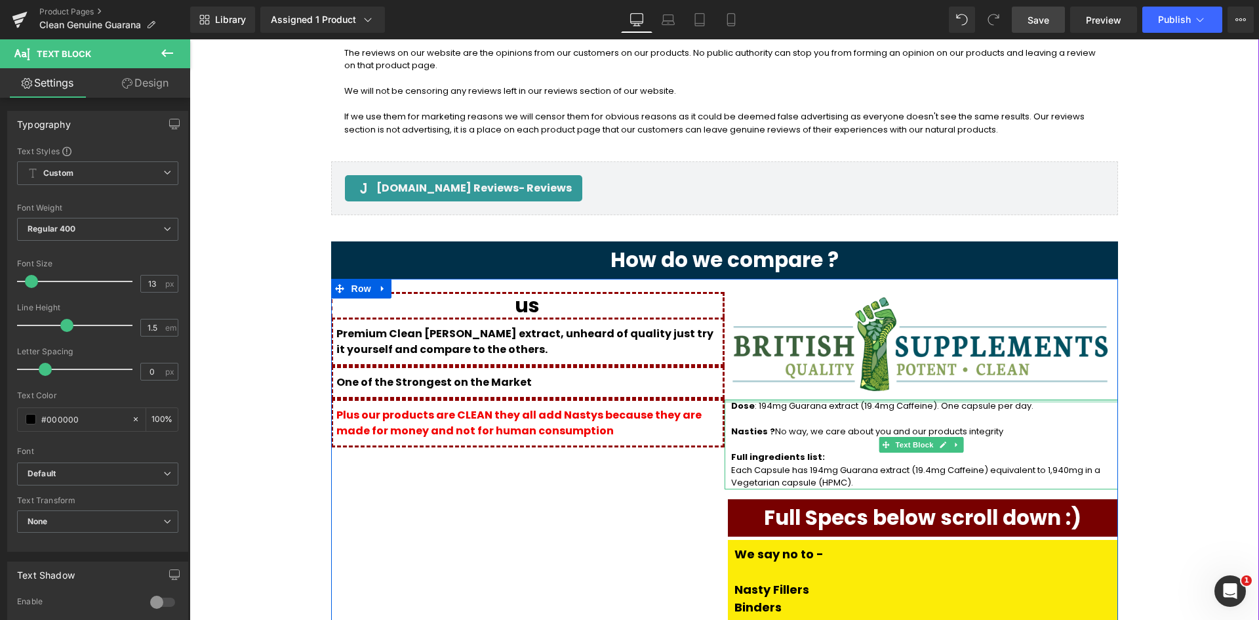
click at [1013, 399] on div at bounding box center [921, 400] width 393 height 3
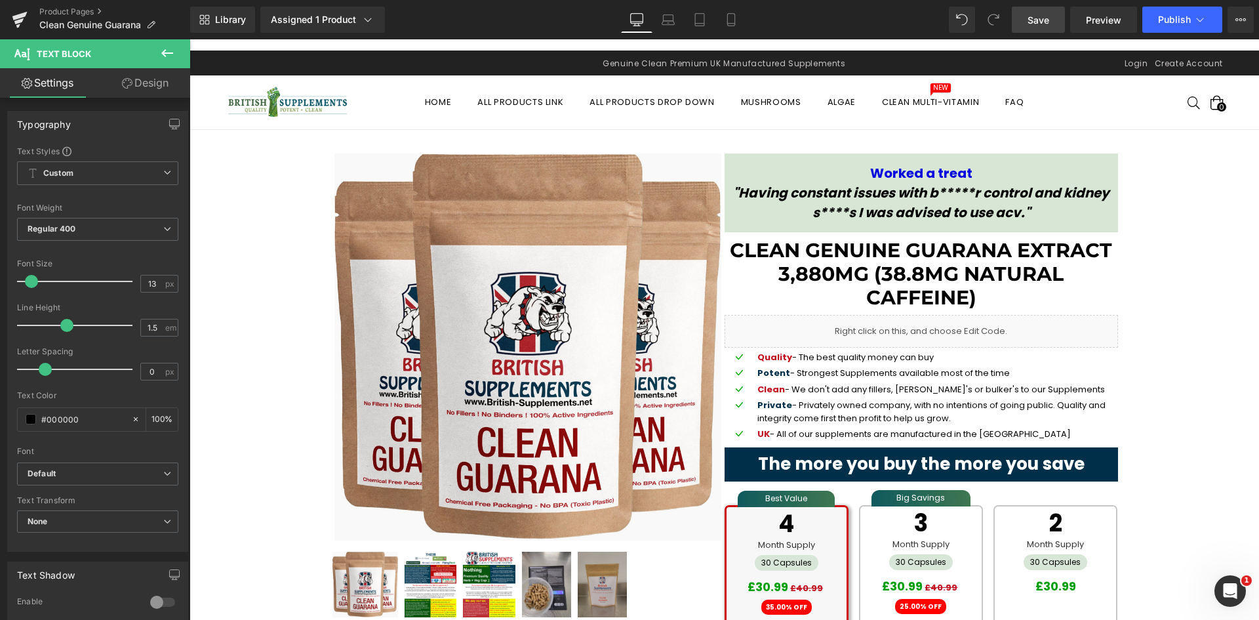
scroll to position [0, 0]
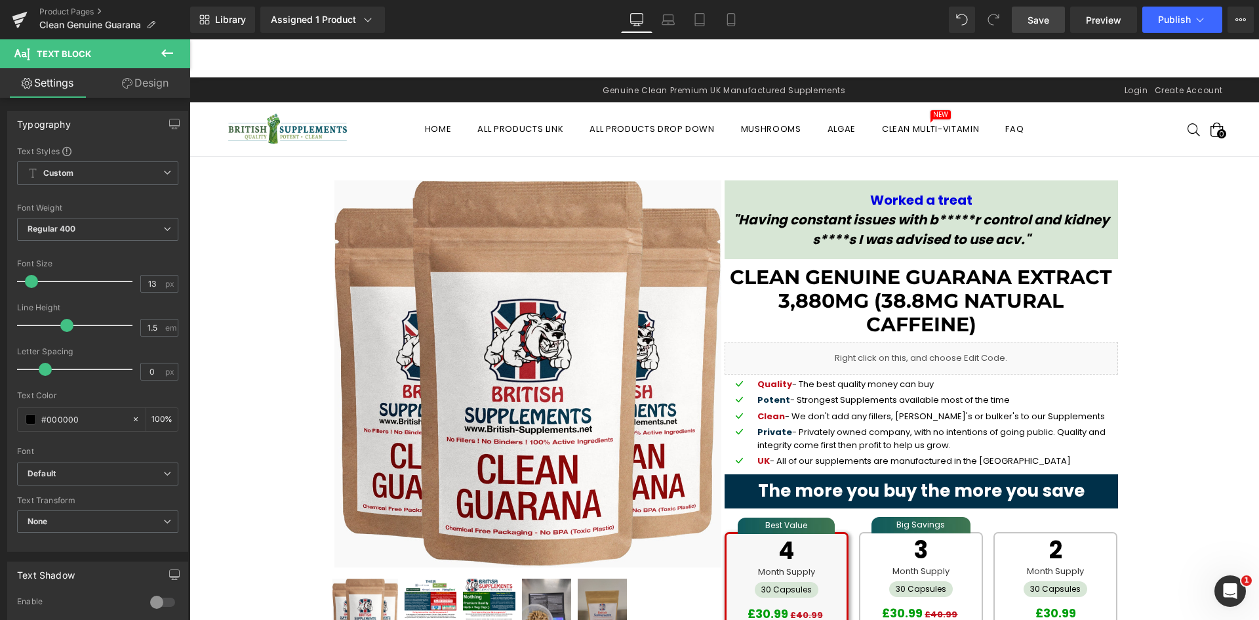
click at [902, 204] on strong "Worked a treat" at bounding box center [921, 200] width 102 height 18
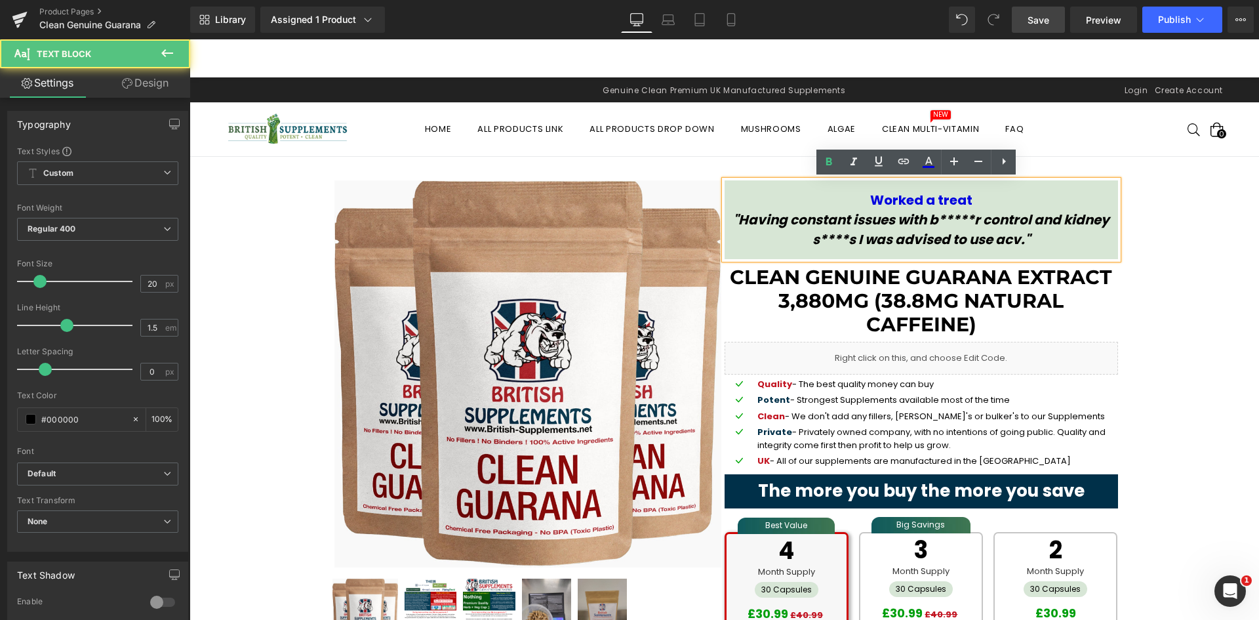
click at [874, 200] on strong "Worked a treat" at bounding box center [921, 200] width 102 height 18
click at [964, 203] on p "Worked a treat" at bounding box center [921, 200] width 387 height 20
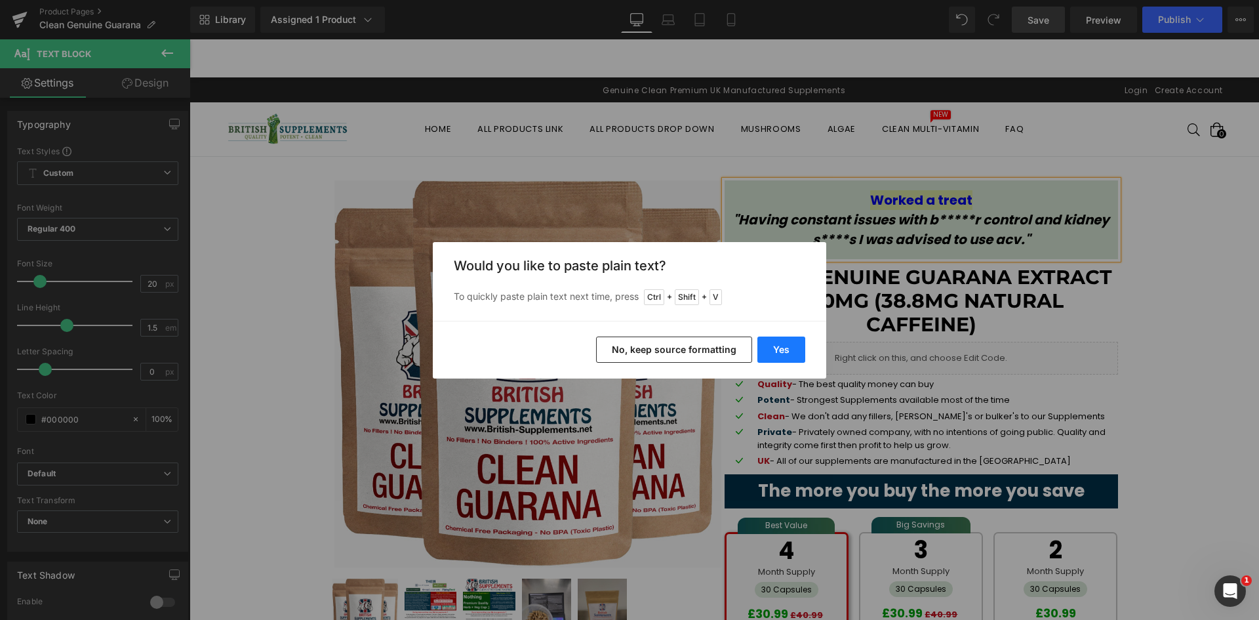
click at [759, 346] on button "Yes" at bounding box center [781, 349] width 48 height 26
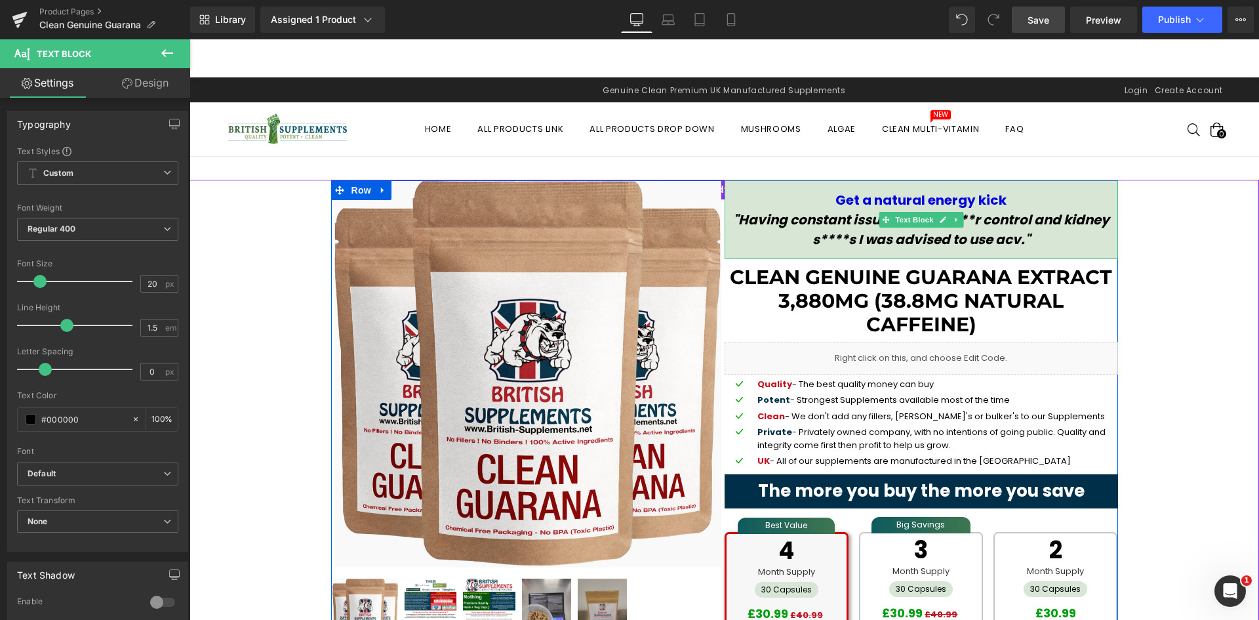
click at [733, 222] on icon ""Having constant issues with b*****r control and kidney s****s I was advised to…" at bounding box center [921, 230] width 376 height 38
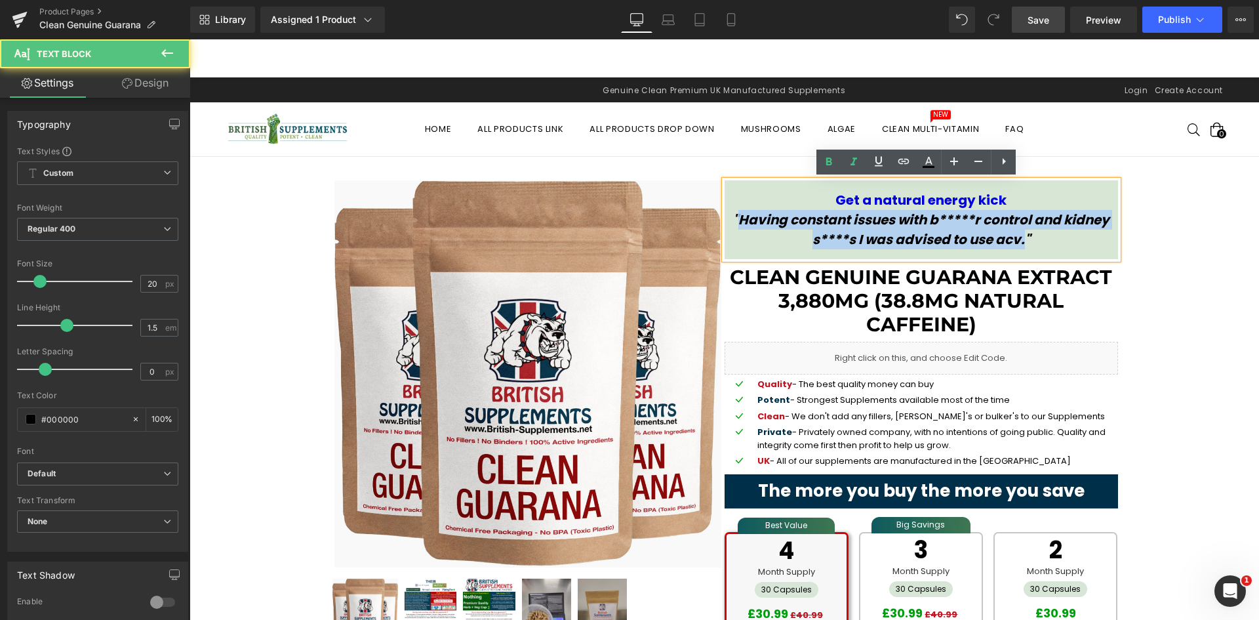
click at [990, 242] on icon ""Having constant issues with b*****r control and kidney s****s I was advised to…" at bounding box center [921, 230] width 376 height 38
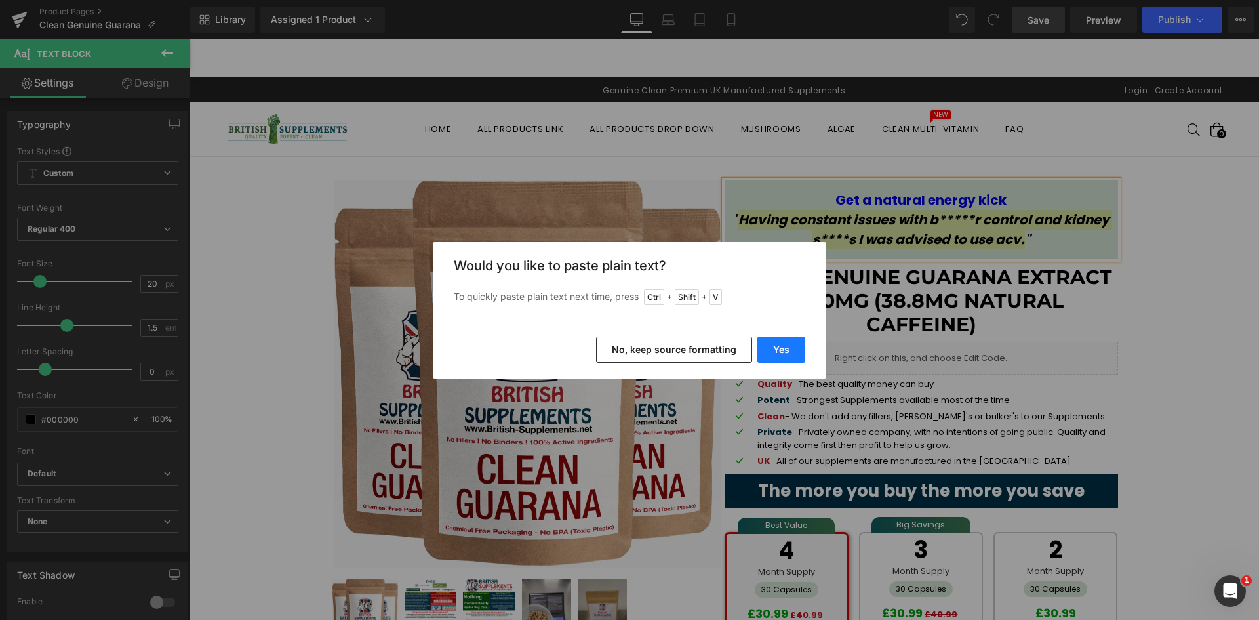
click at [774, 344] on button "Yes" at bounding box center [781, 349] width 48 height 26
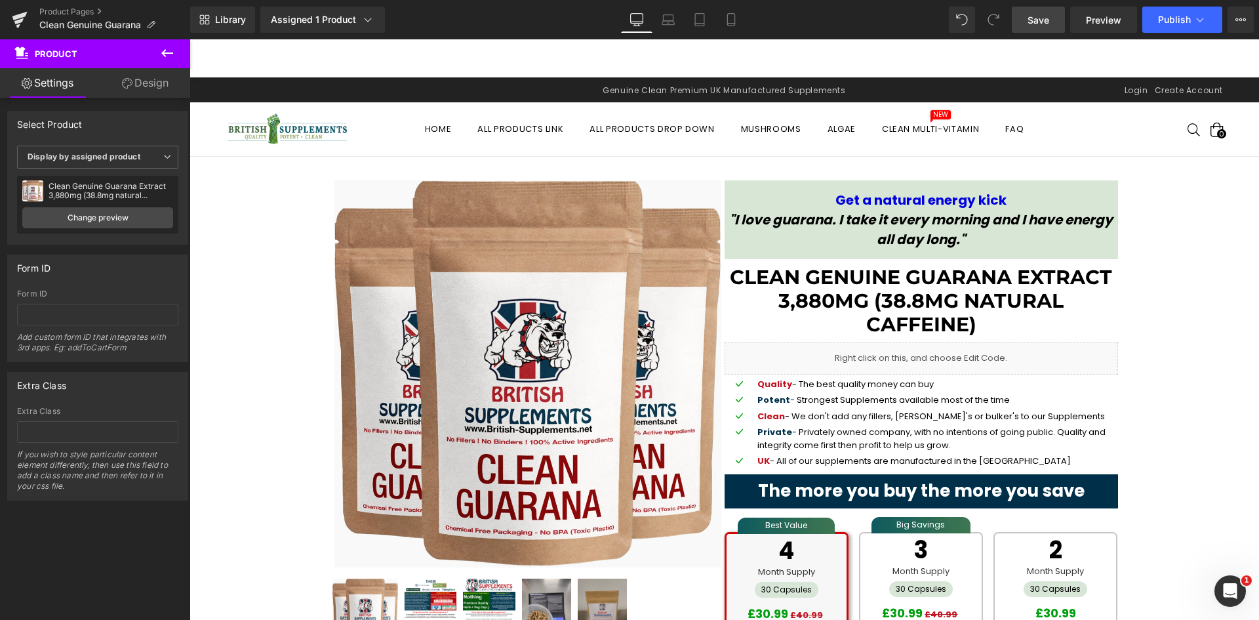
click at [1029, 24] on span "Save" at bounding box center [1039, 20] width 22 height 14
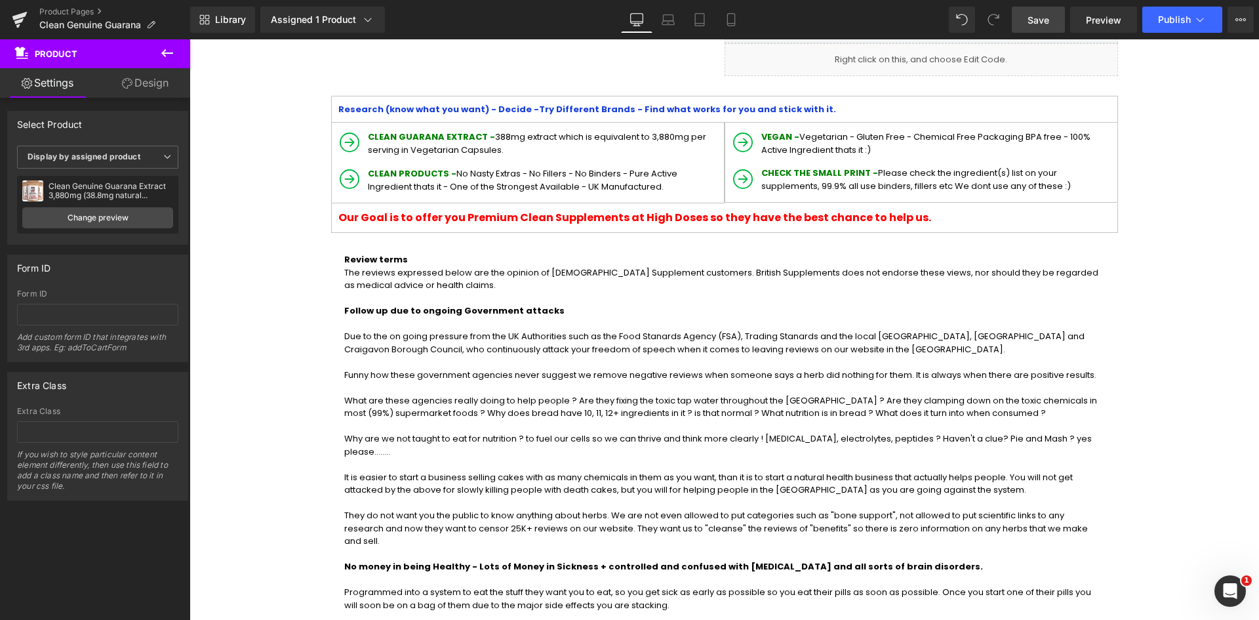
scroll to position [703, 0]
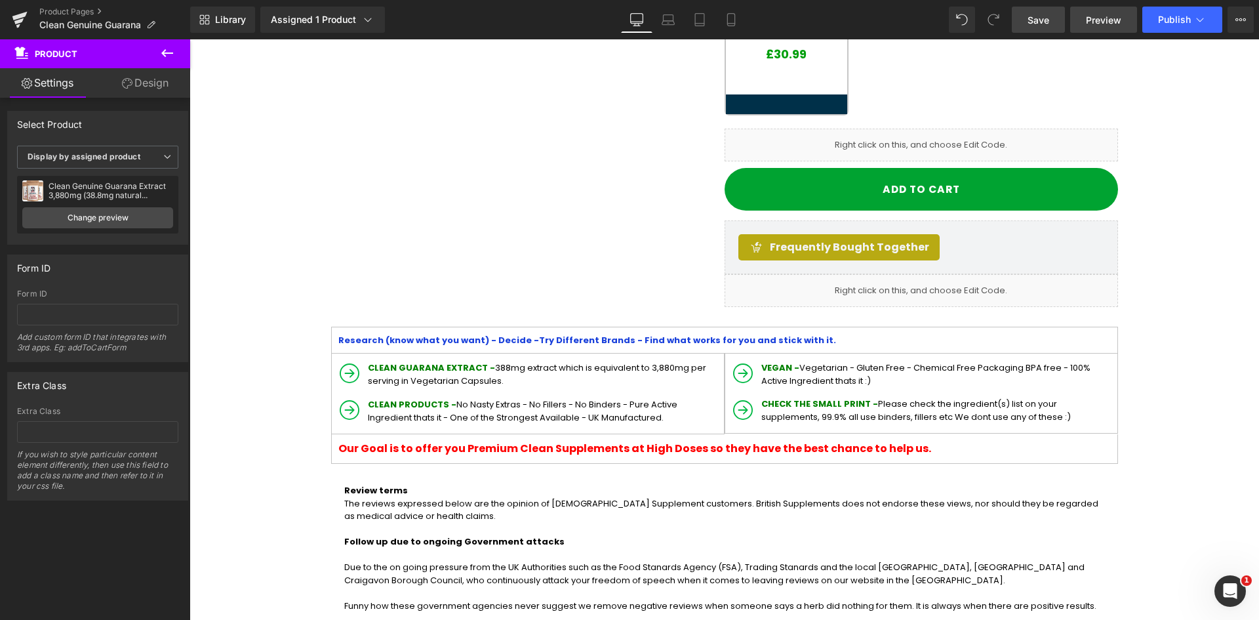
click at [1118, 22] on span "Preview" at bounding box center [1103, 20] width 35 height 14
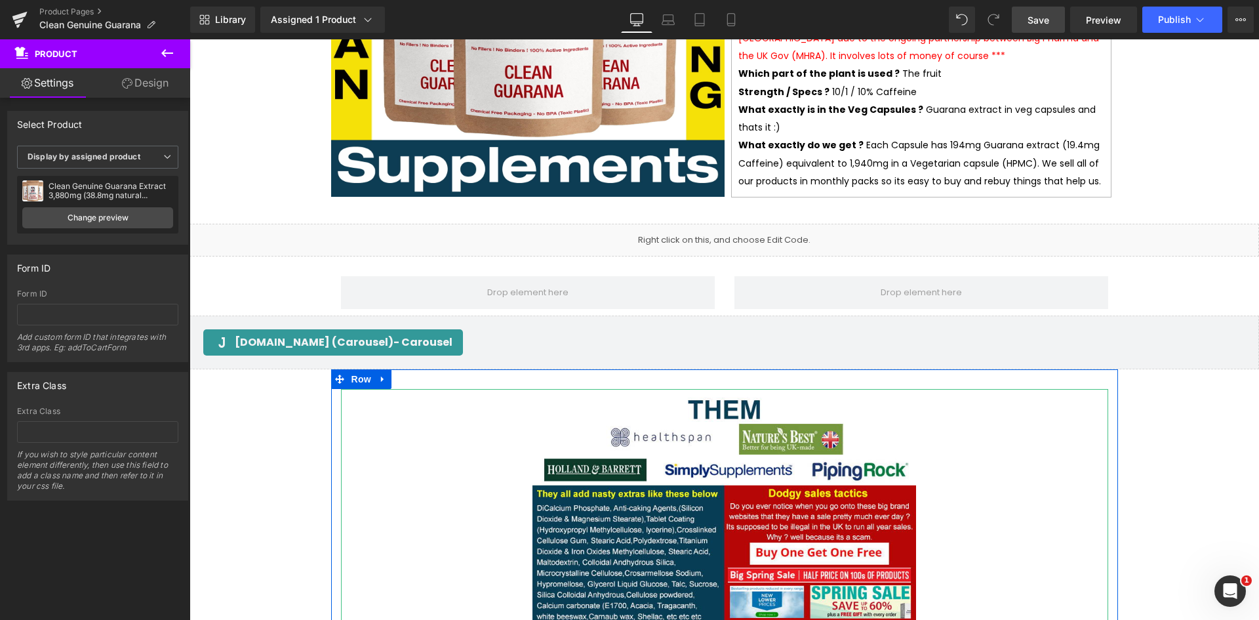
scroll to position [2670, 0]
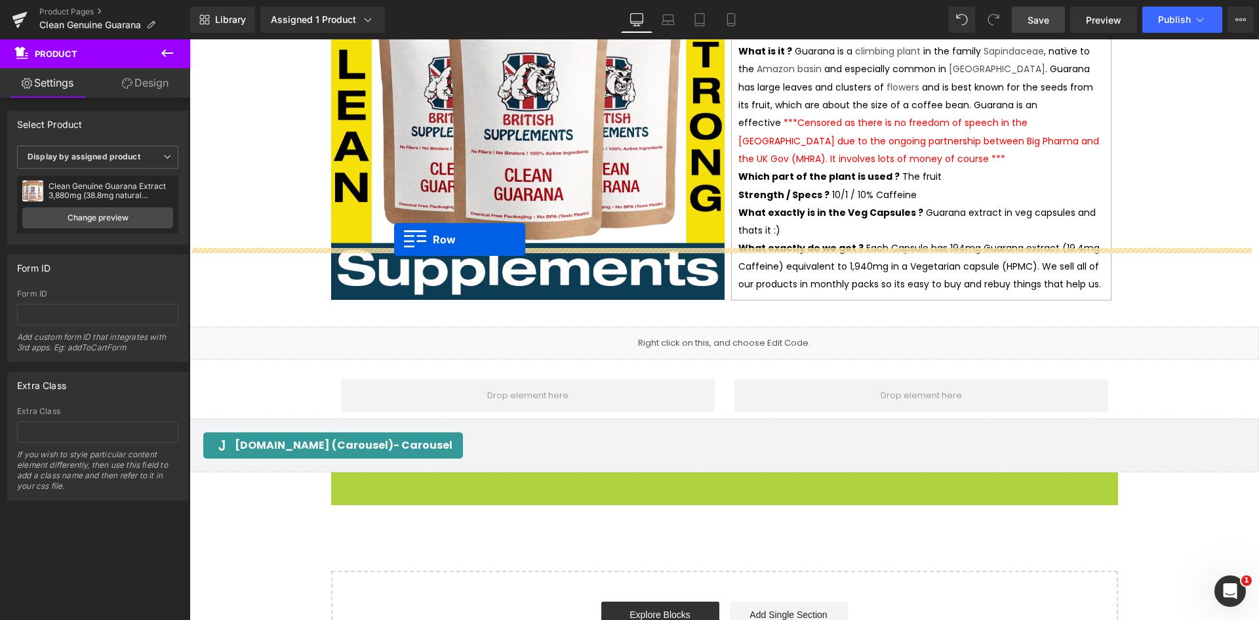
drag, startPoint x: 329, startPoint y: 404, endPoint x: 394, endPoint y: 239, distance: 176.9
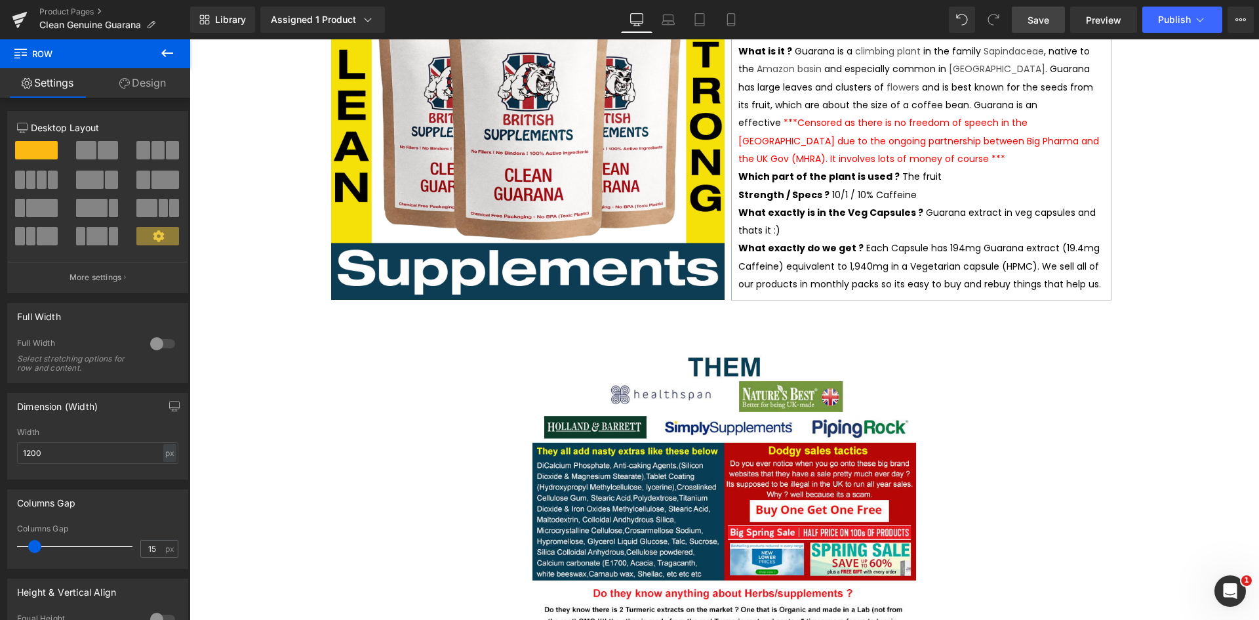
click at [1037, 20] on span "Save" at bounding box center [1039, 20] width 22 height 14
click at [1108, 23] on span "Preview" at bounding box center [1103, 20] width 35 height 14
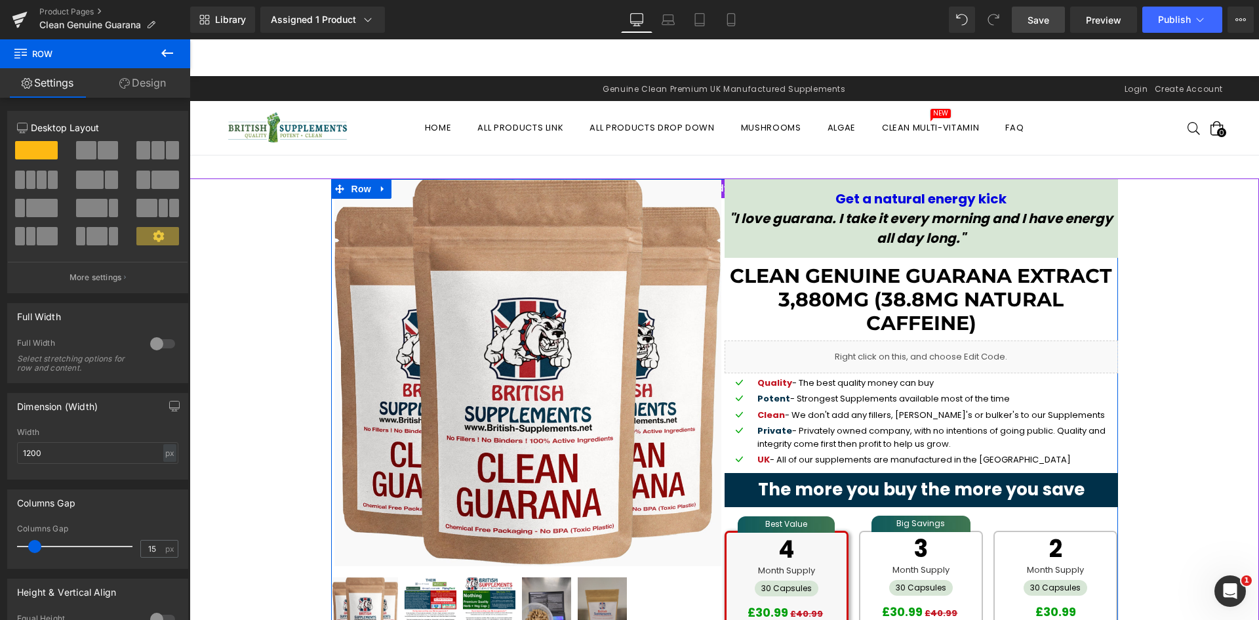
scroll to position [0, 0]
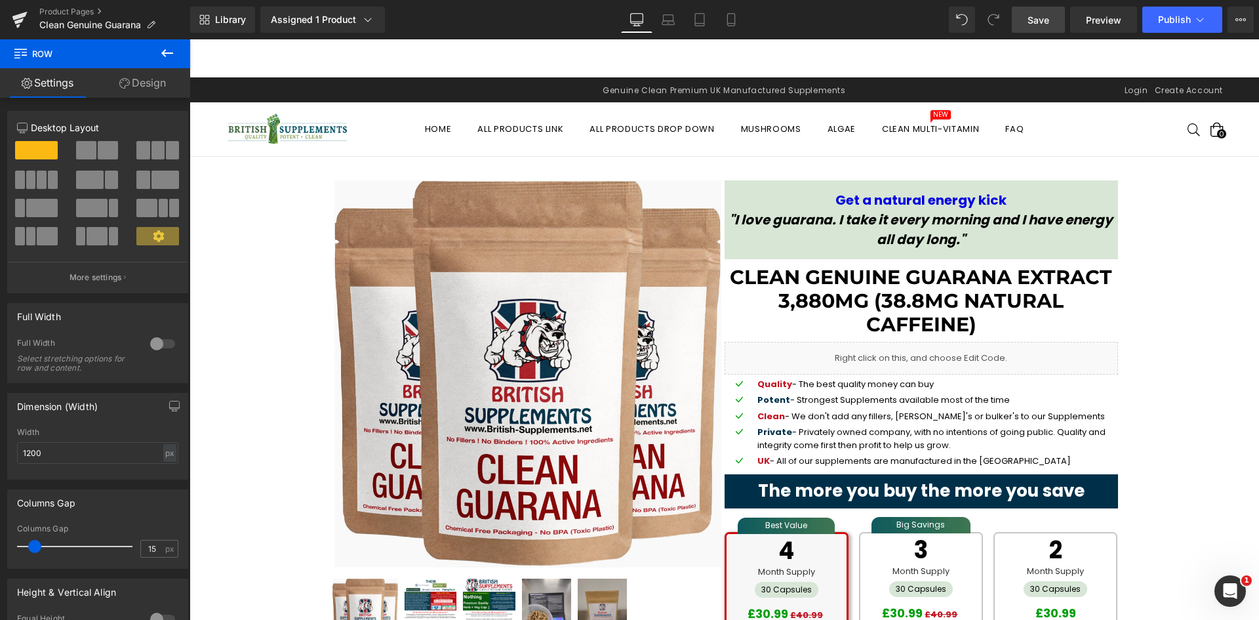
click at [1046, 15] on span "Save" at bounding box center [1039, 20] width 22 height 14
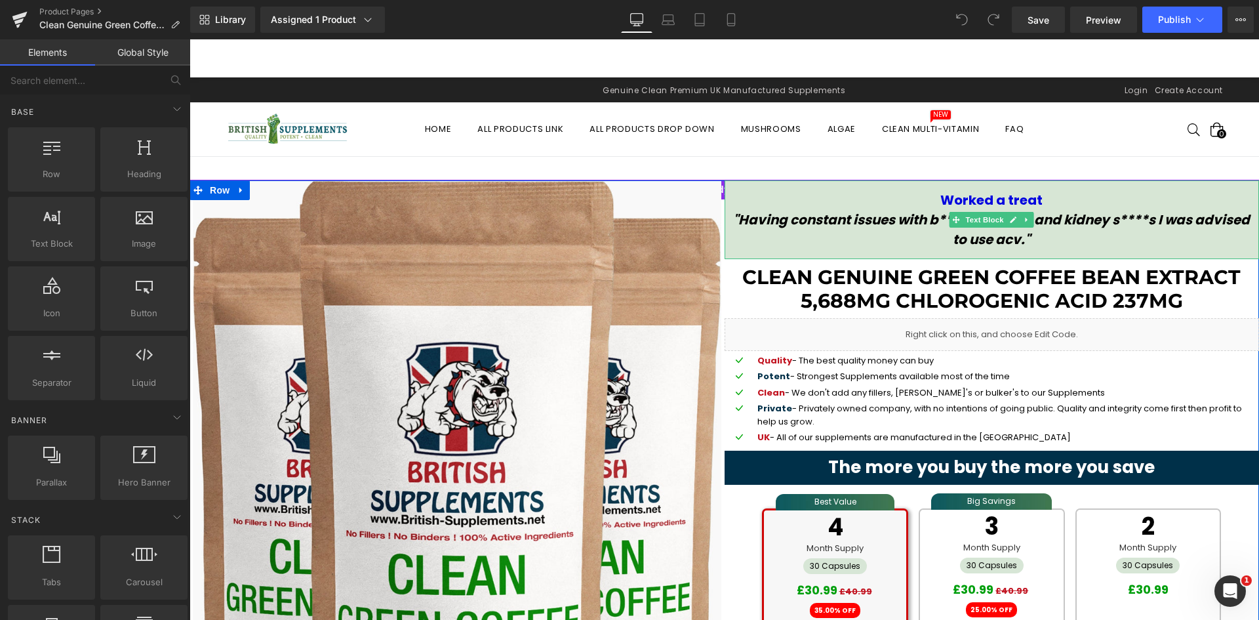
click at [821, 188] on div "Worked a treat "Having constant issues with b*****r control and kidney s****s I…" at bounding box center [992, 219] width 535 height 79
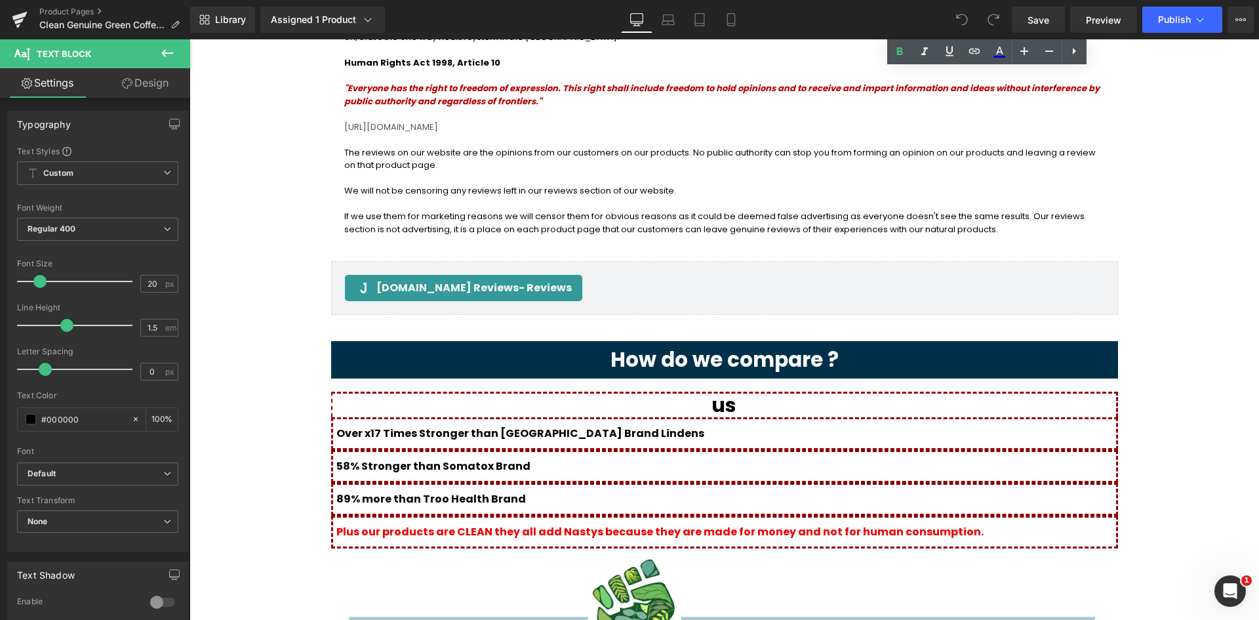
scroll to position [1508, 0]
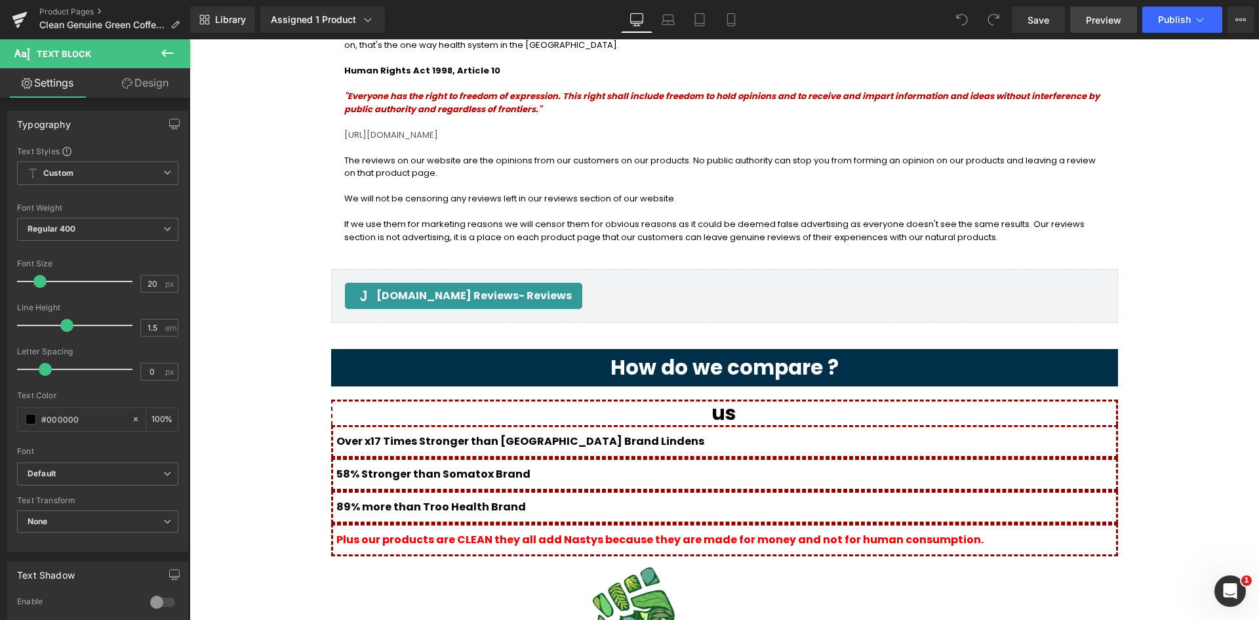
click at [1098, 25] on span "Preview" at bounding box center [1103, 20] width 35 height 14
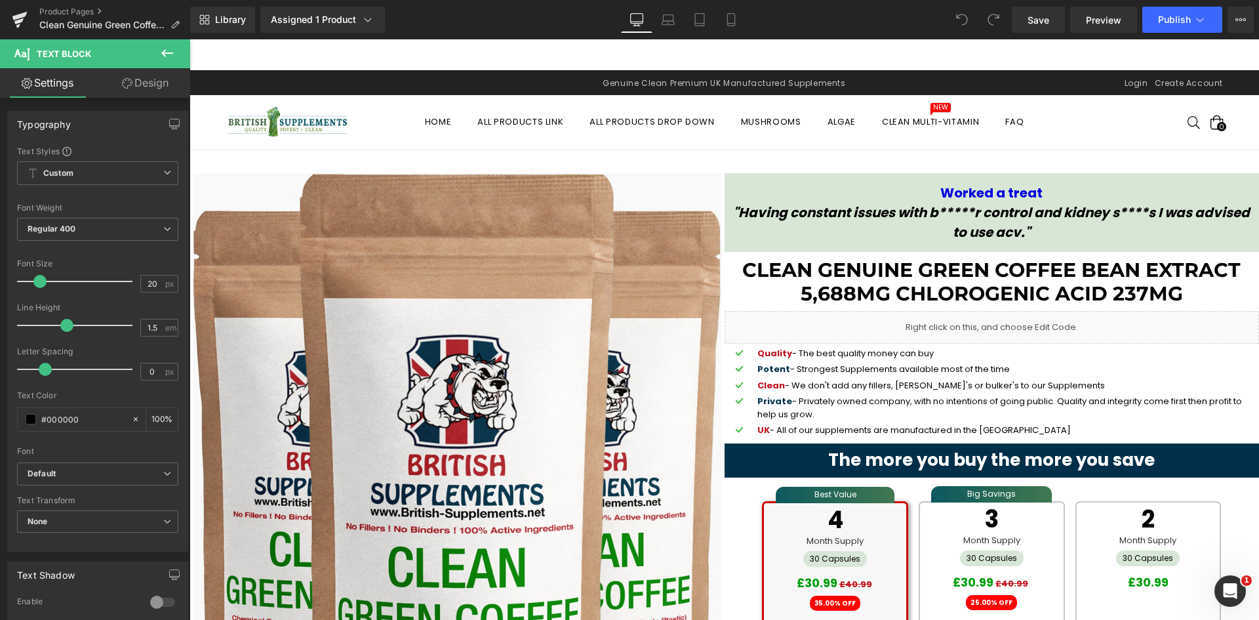
scroll to position [0, 0]
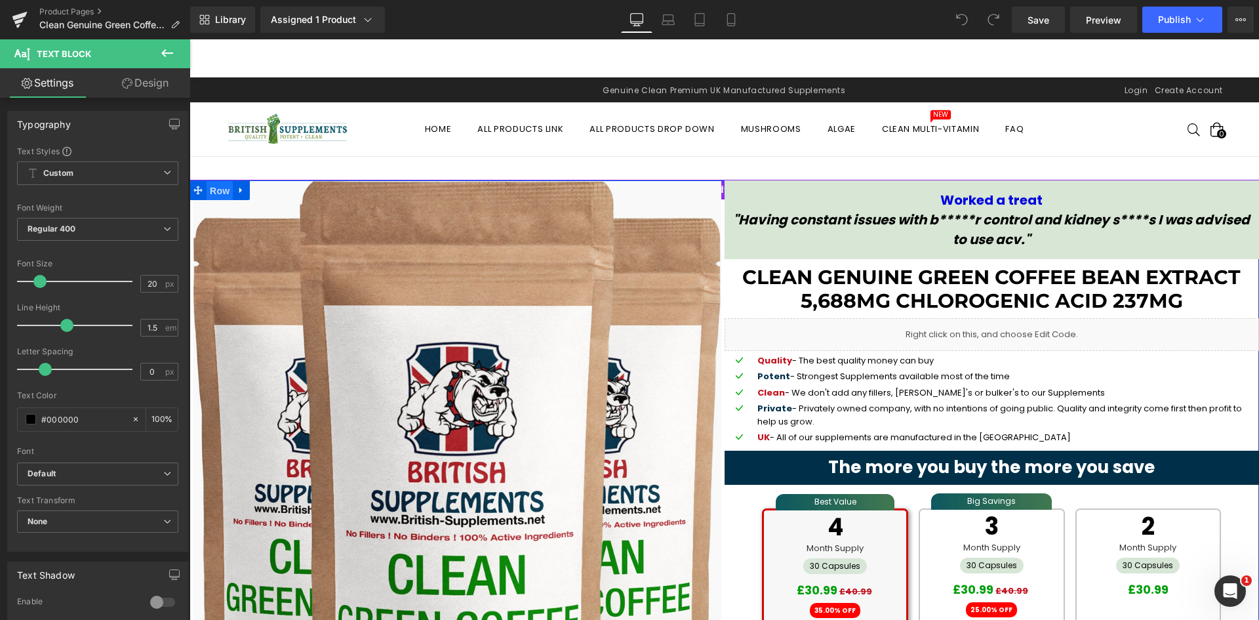
click at [211, 183] on span "Row" at bounding box center [220, 191] width 26 height 20
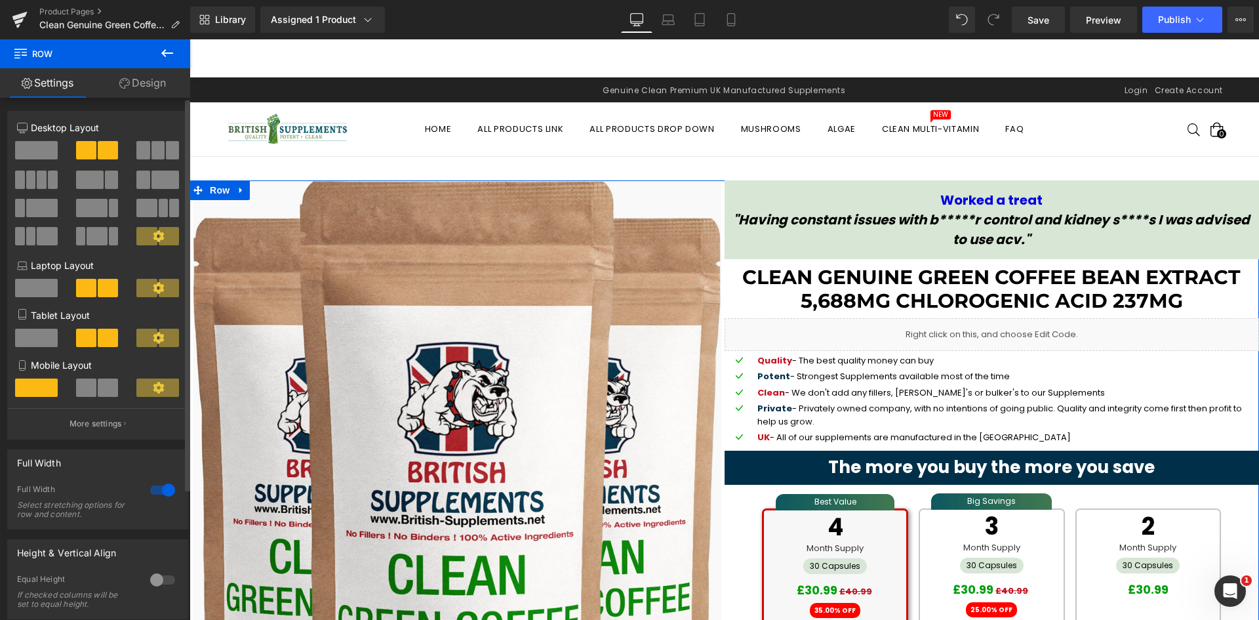
click at [152, 489] on div at bounding box center [162, 489] width 31 height 21
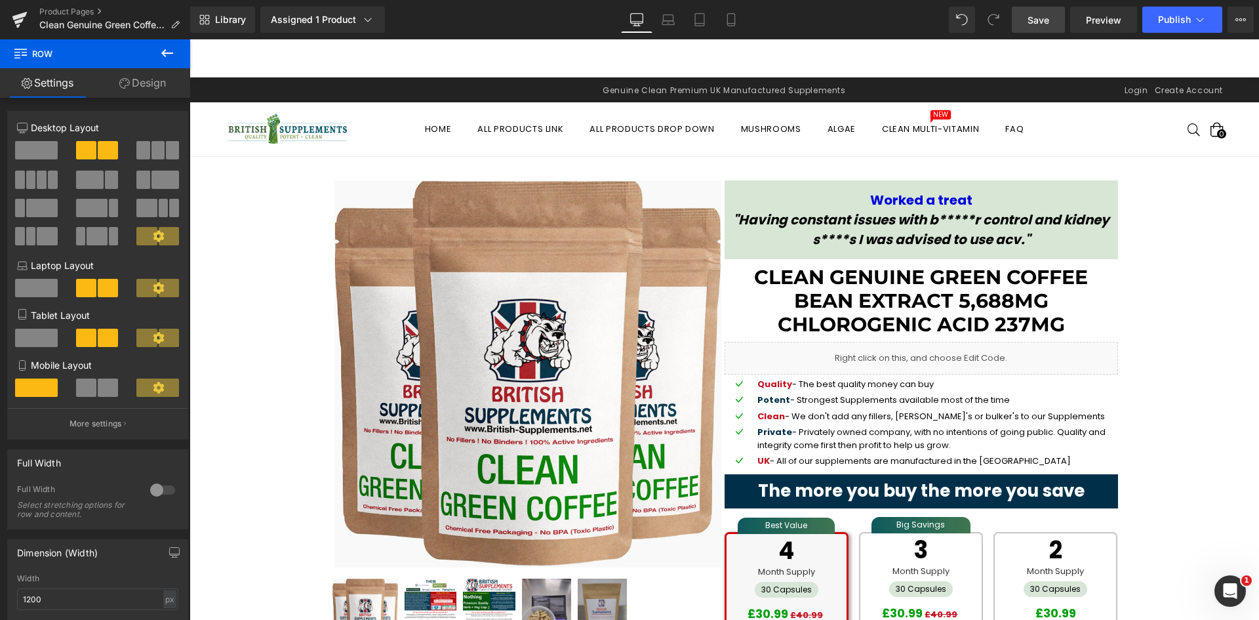
click at [1039, 17] on span "Save" at bounding box center [1039, 20] width 22 height 14
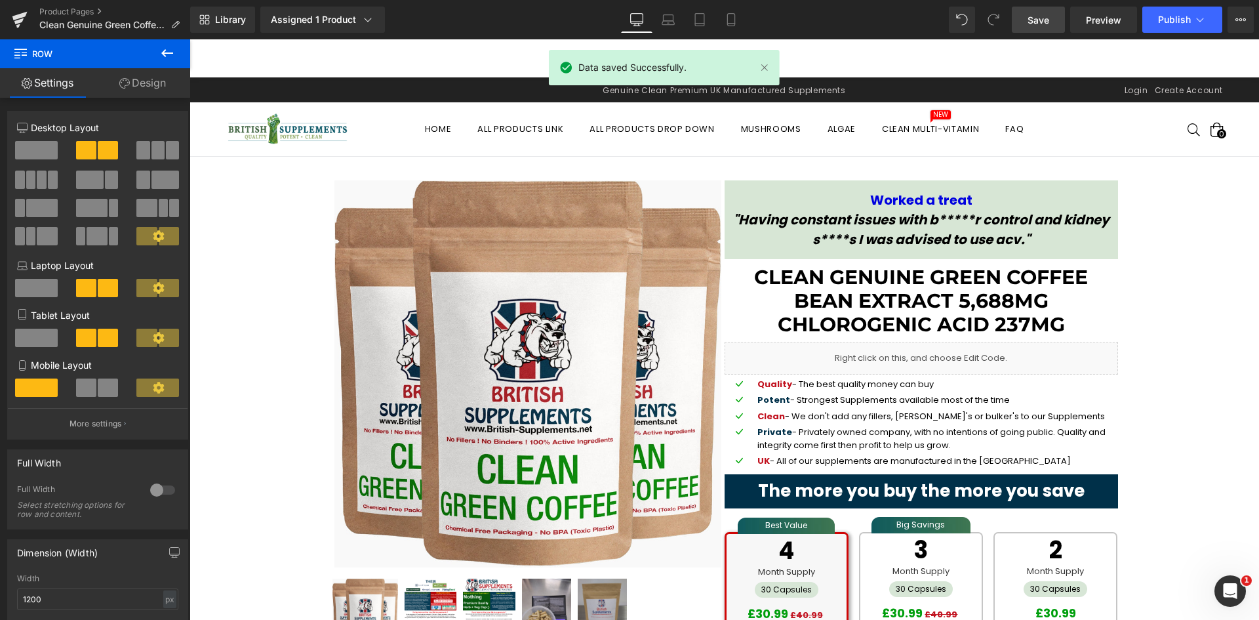
click at [1051, 27] on link "Save" at bounding box center [1038, 20] width 53 height 26
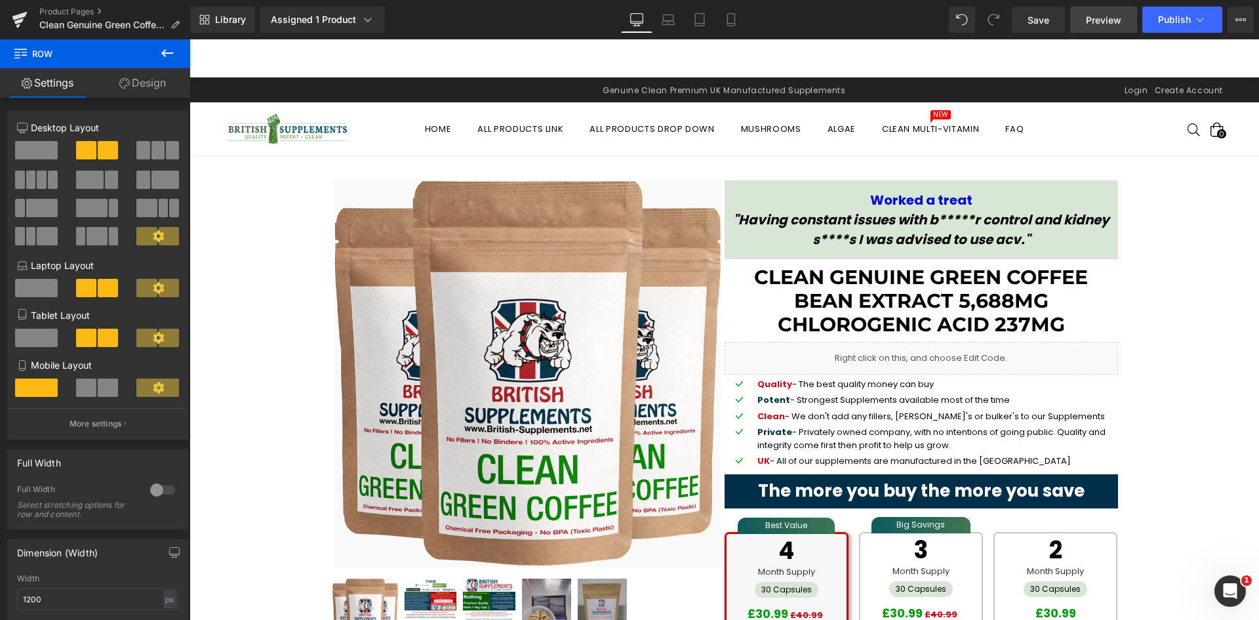
click at [1087, 20] on span "Preview" at bounding box center [1103, 20] width 35 height 14
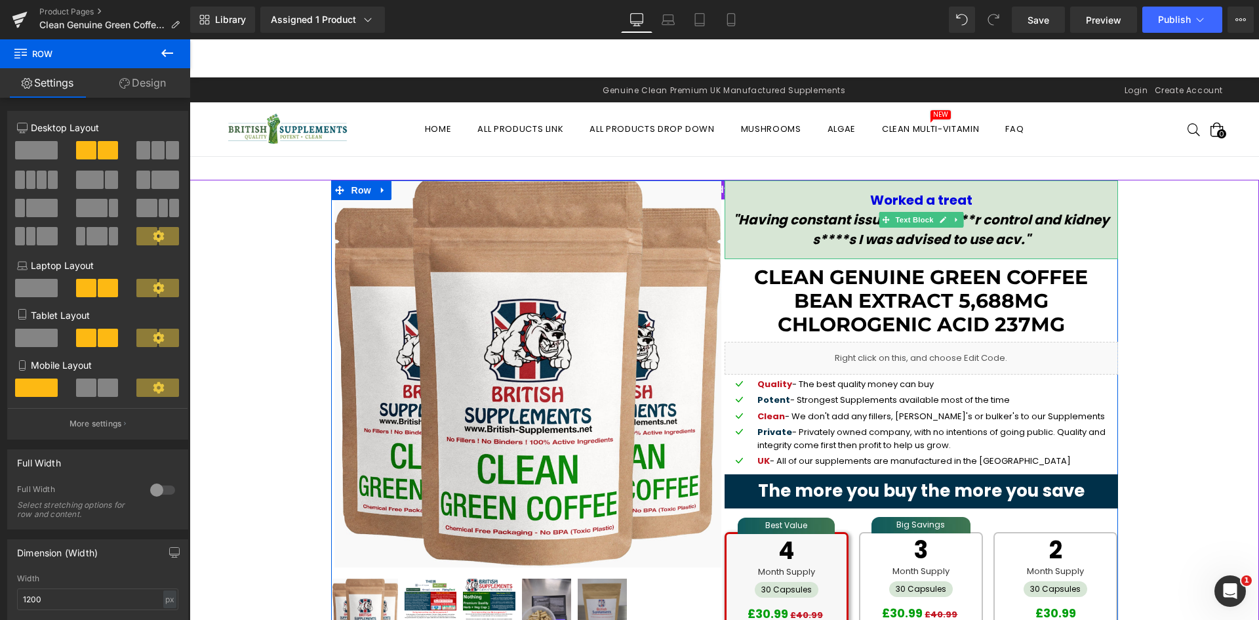
click at [894, 197] on strong "Worked a treat" at bounding box center [921, 200] width 102 height 18
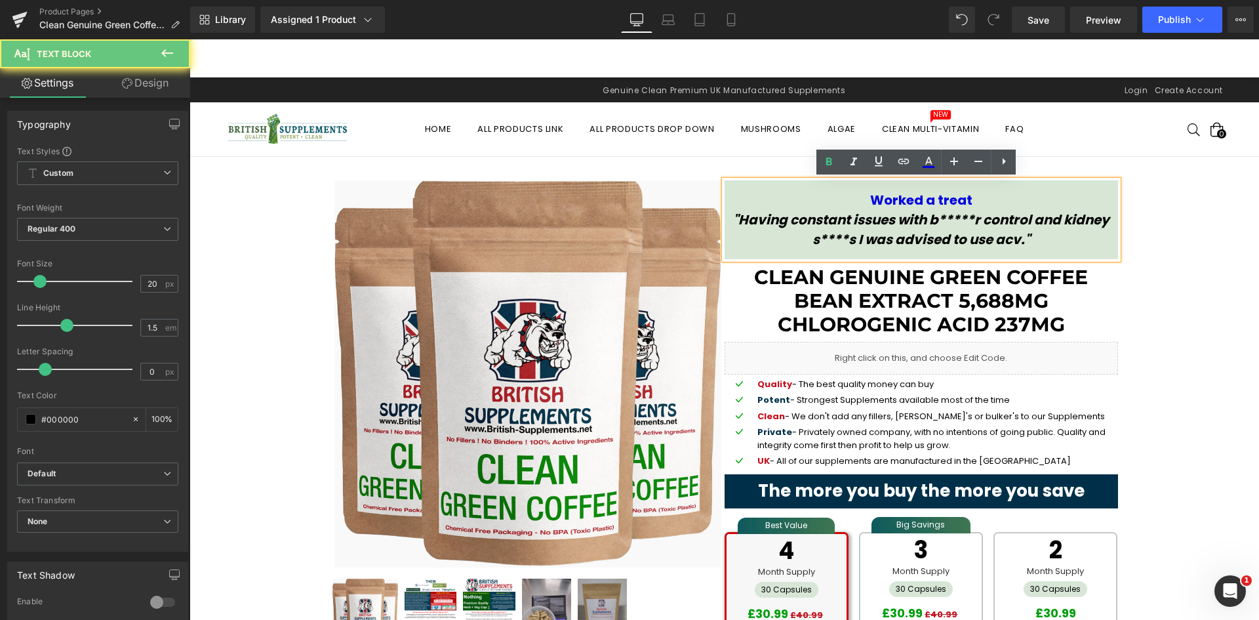
click at [963, 195] on p "Worked a treat" at bounding box center [921, 200] width 387 height 20
click at [870, 204] on strong "Worked a treat" at bounding box center [921, 200] width 102 height 18
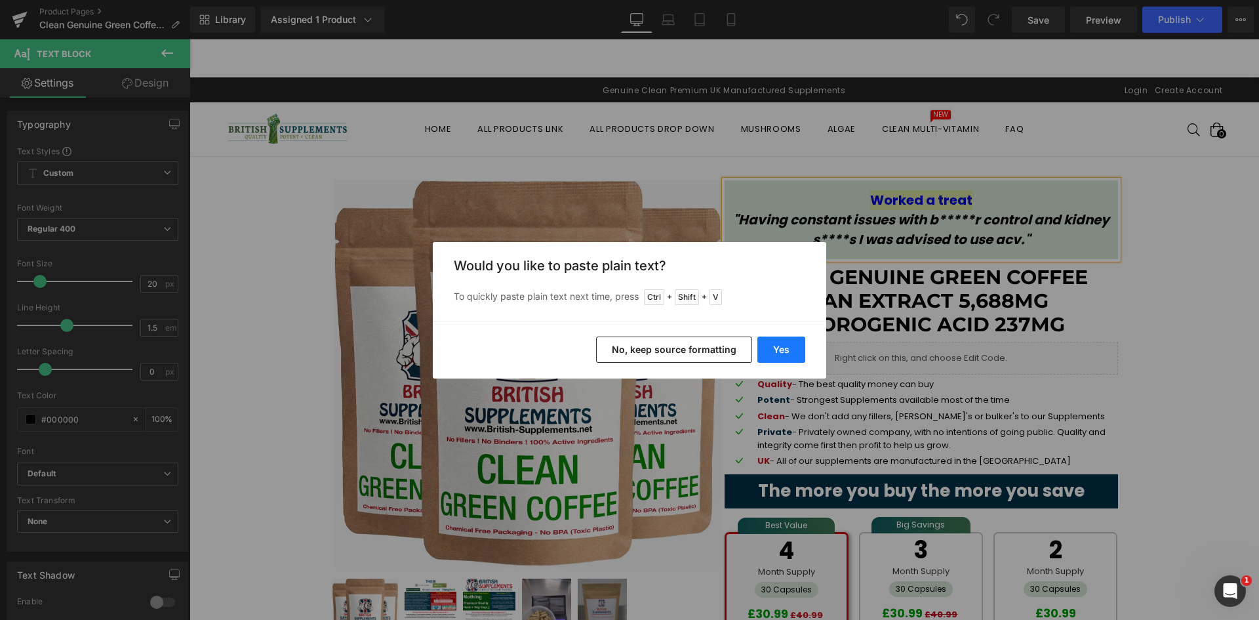
click at [782, 344] on button "Yes" at bounding box center [781, 349] width 48 height 26
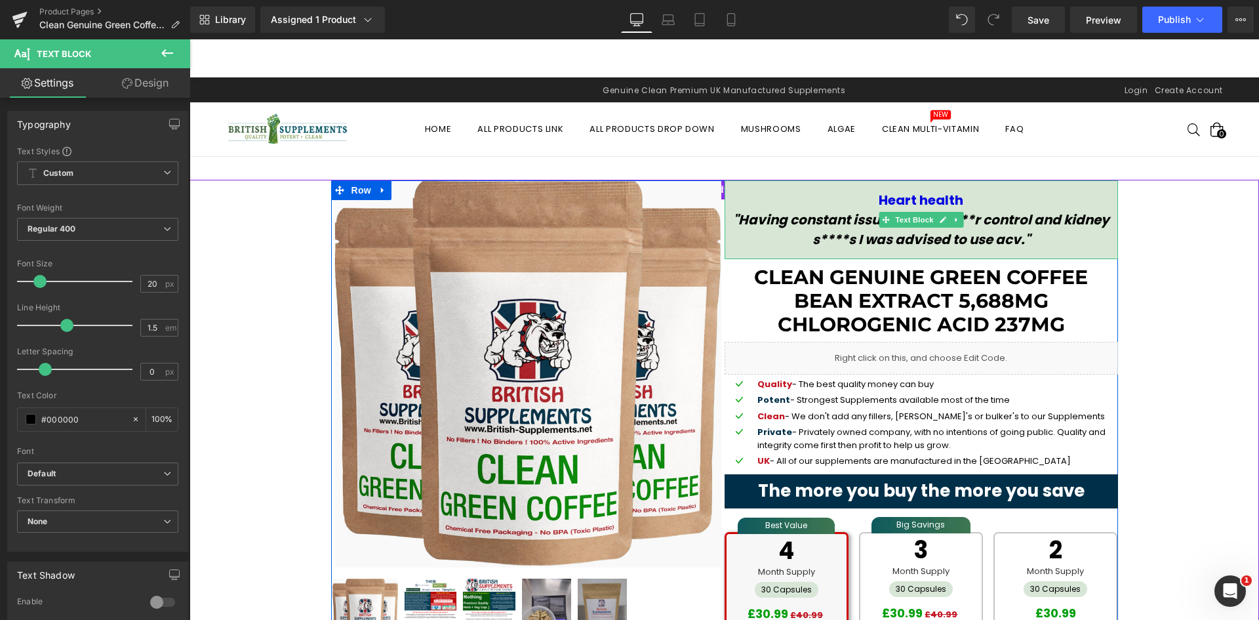
click at [989, 239] on icon ""Having constant issues with b*****r control and kidney s****s I was advised to…" at bounding box center [921, 230] width 376 height 38
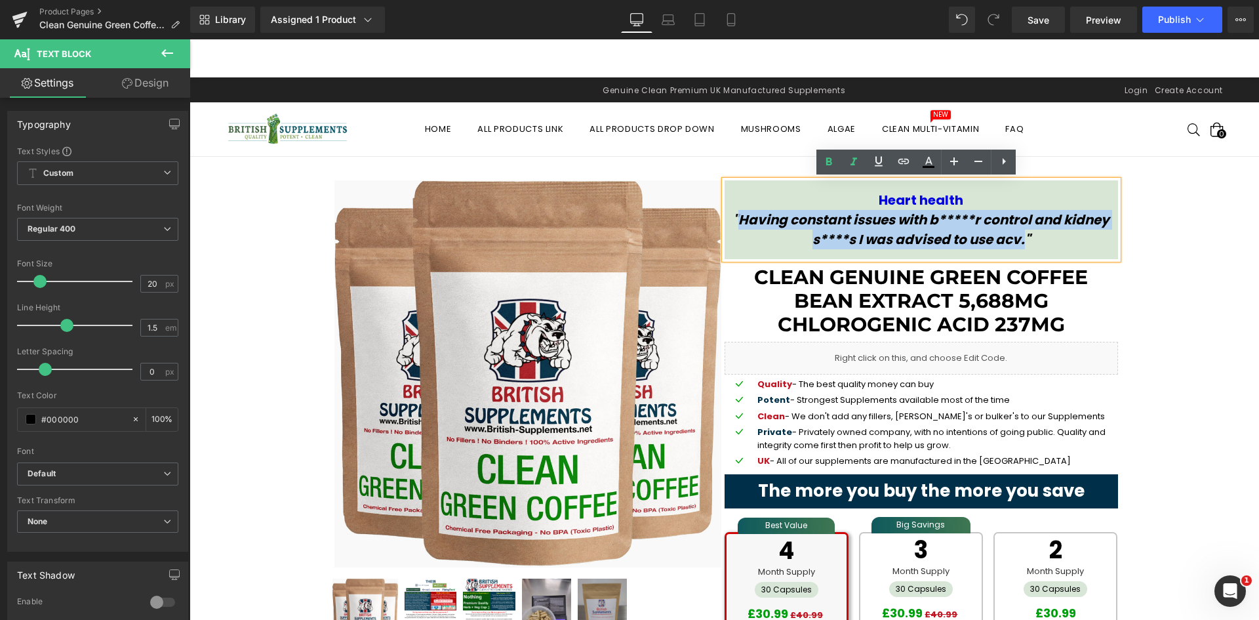
click at [733, 220] on icon ""Having constant issues with b*****r control and kidney s****s I was advised to…" at bounding box center [921, 230] width 376 height 38
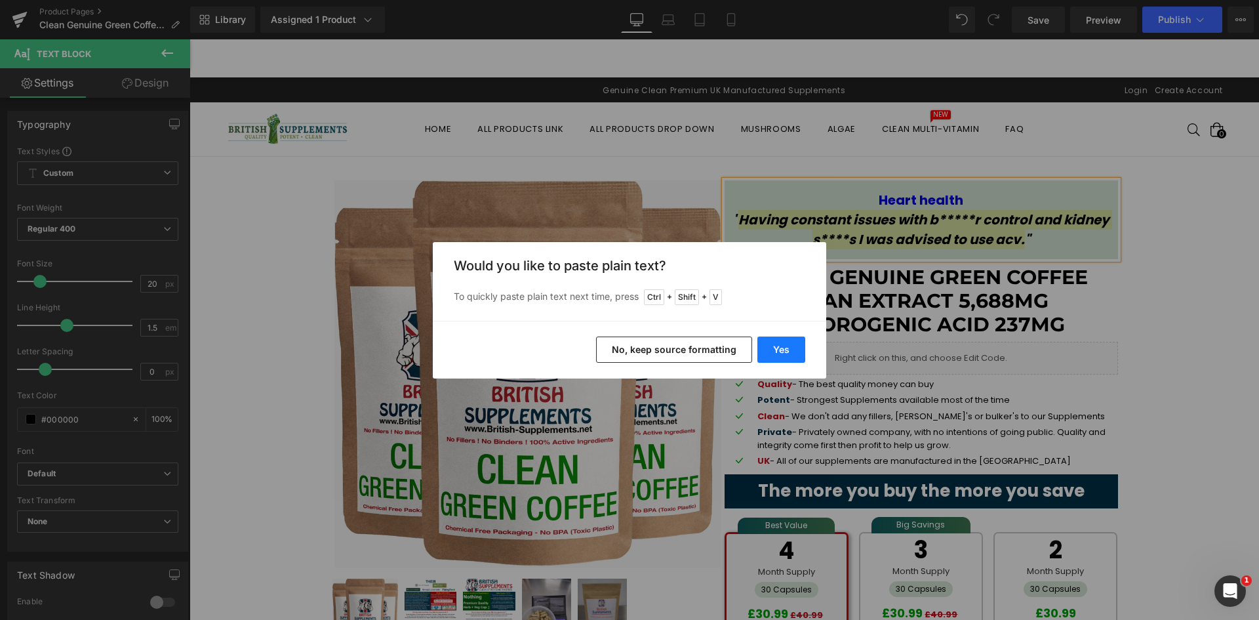
click at [785, 345] on button "Yes" at bounding box center [781, 349] width 48 height 26
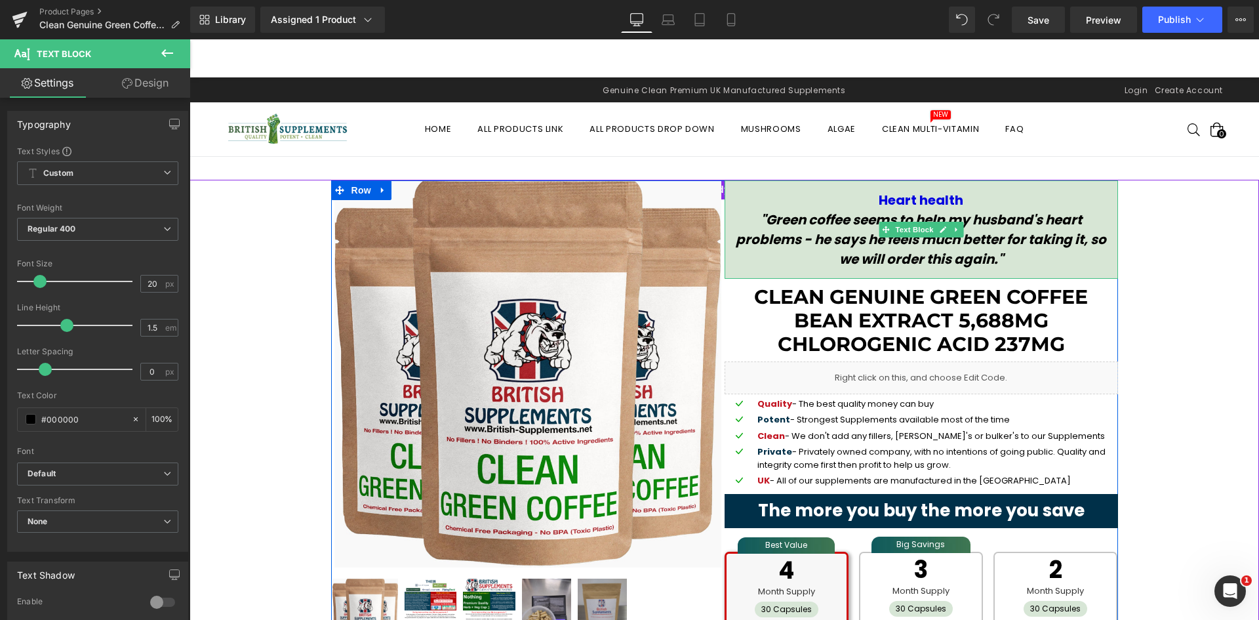
click at [1035, 231] on icon ""Green coffee seems to help my husband's heart problems - he says he feels much…" at bounding box center [921, 240] width 371 height 58
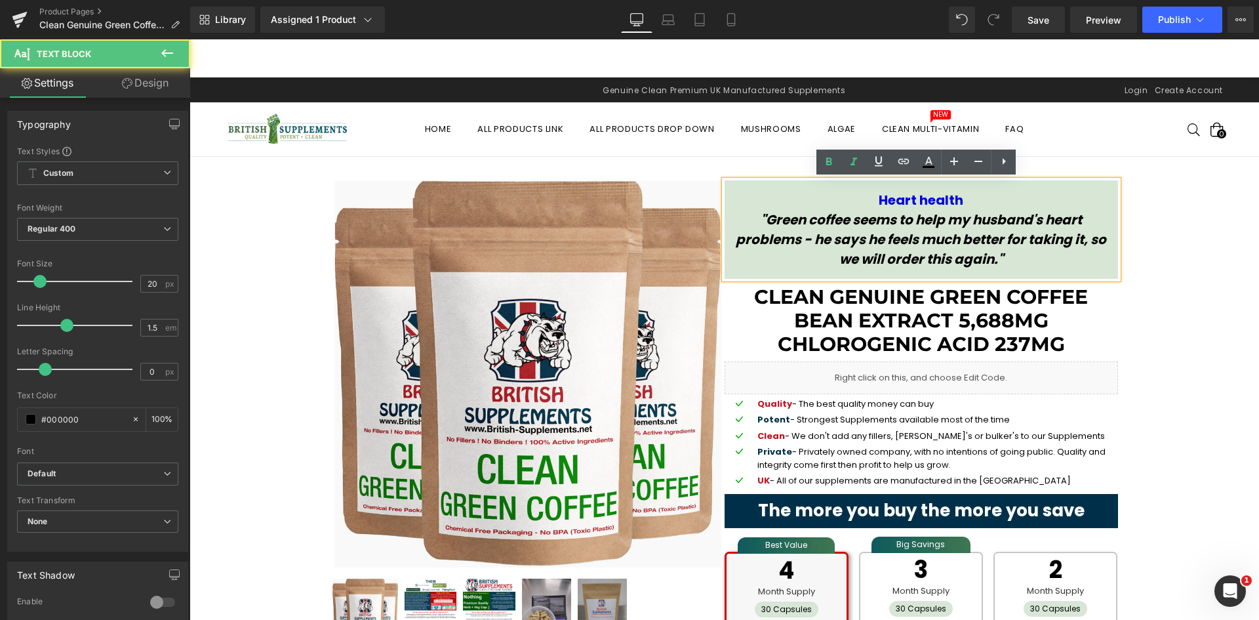
click at [822, 237] on icon ""Green coffee seems to help my husband's heart problems - he says he feels much…" at bounding box center [921, 240] width 371 height 58
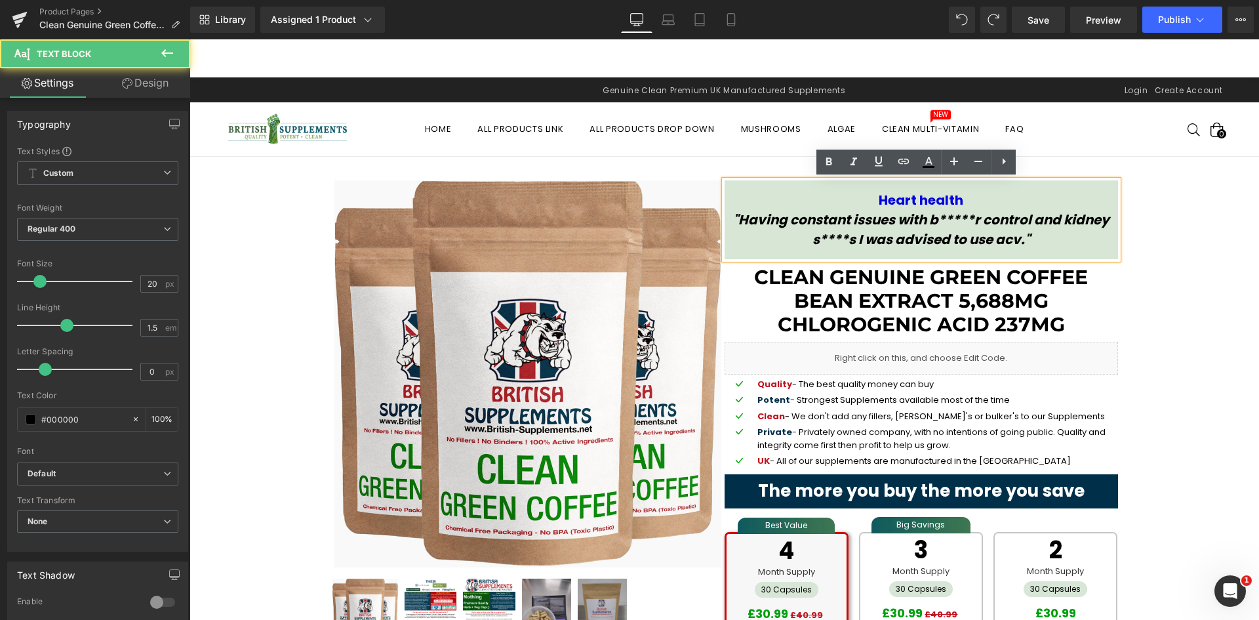
click at [921, 220] on icon ""Having constant issues with b*****r control and kidney s****s I was advised to…" at bounding box center [921, 230] width 376 height 38
click at [991, 241] on icon ""Having constant issues with b*****r control and kidney s****s I was advised to…" at bounding box center [921, 230] width 376 height 38
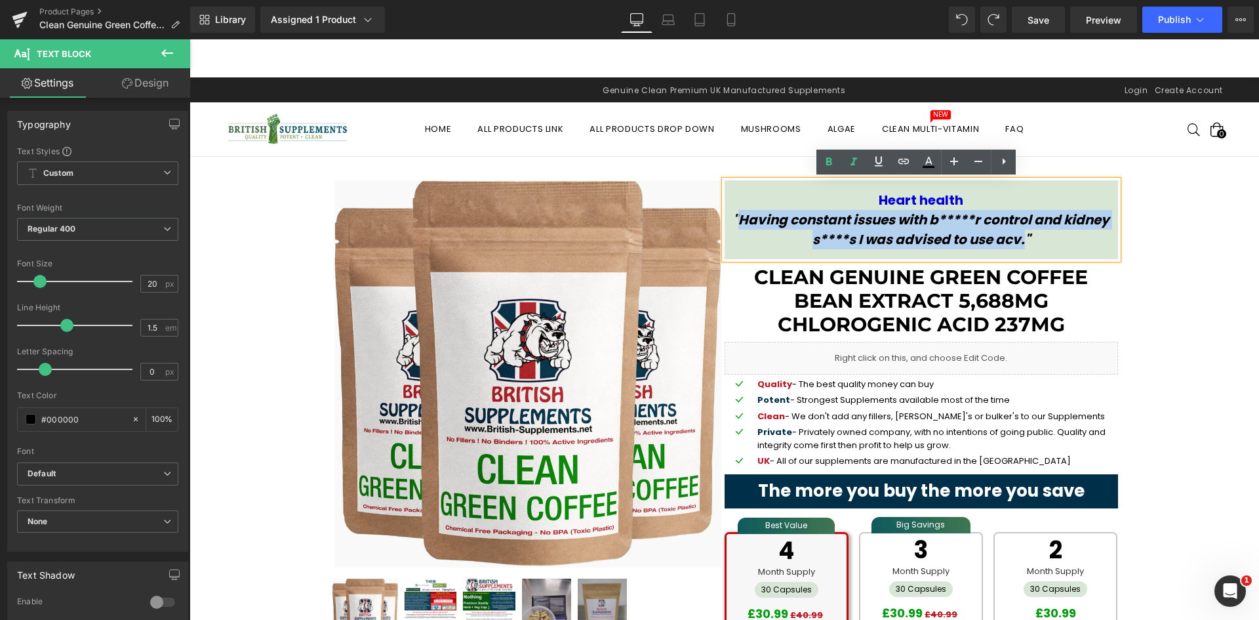
click at [733, 220] on icon ""Having constant issues with b*****r control and kidney s****s I was advised to…" at bounding box center [921, 230] width 376 height 38
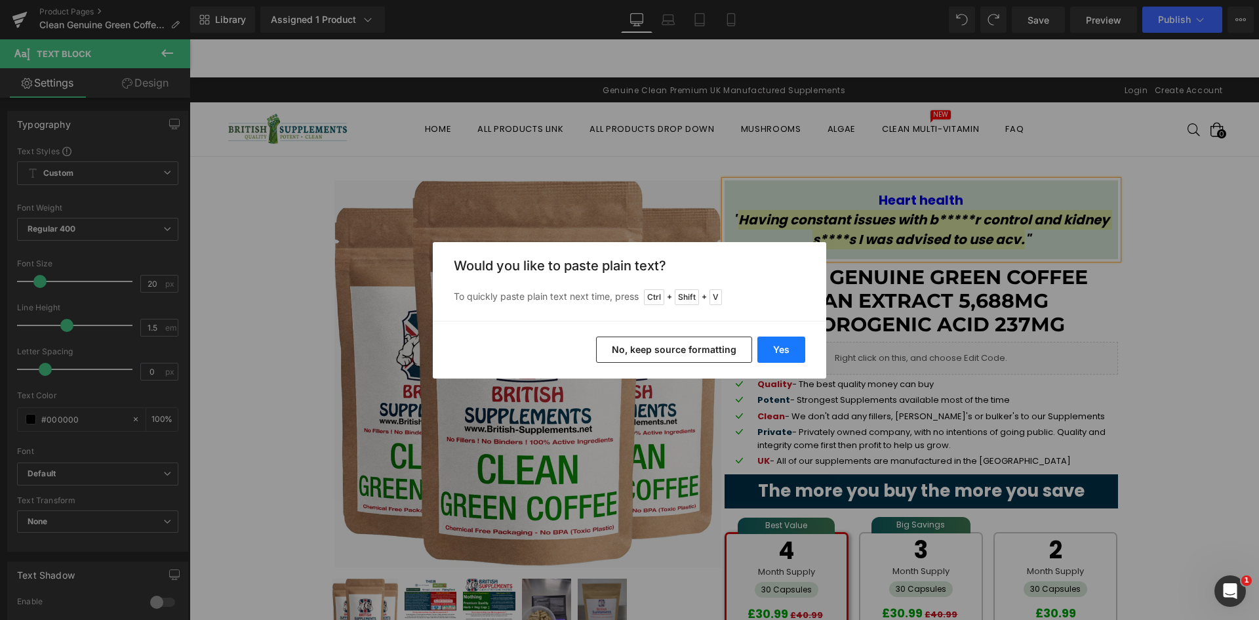
drag, startPoint x: 773, startPoint y: 351, endPoint x: 584, endPoint y: 311, distance: 193.1
click at [773, 351] on button "Yes" at bounding box center [781, 349] width 48 height 26
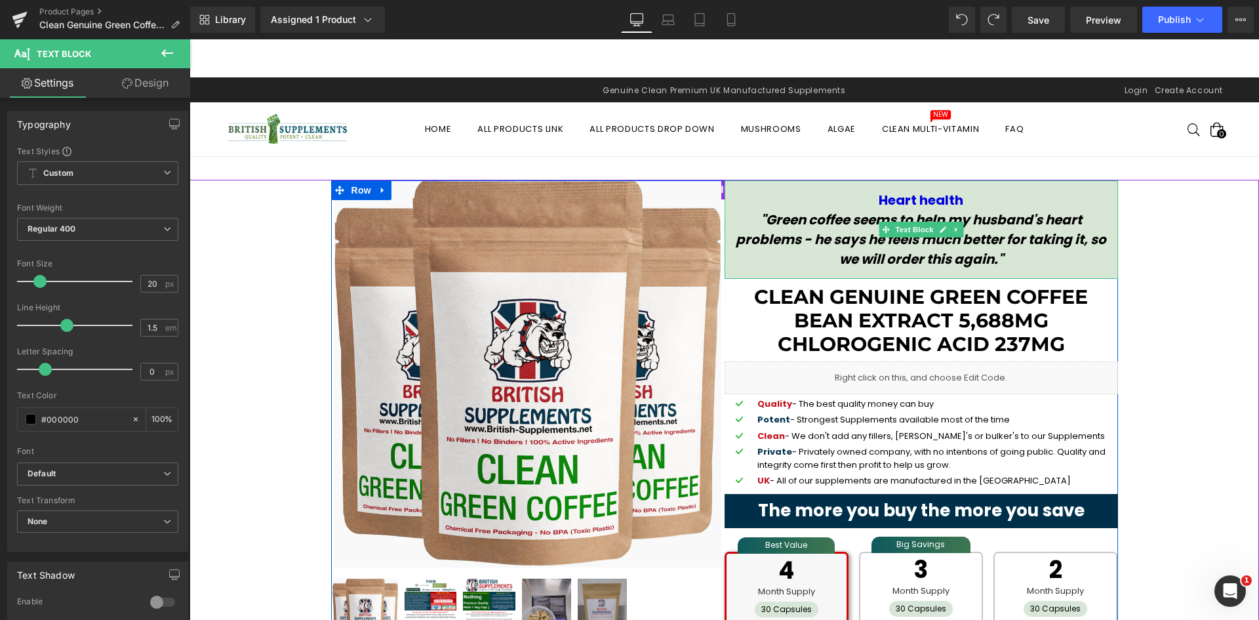
click at [1008, 220] on icon ""Green coffee seems to help my husband's heart problems - he says he feels much…" at bounding box center [921, 240] width 371 height 58
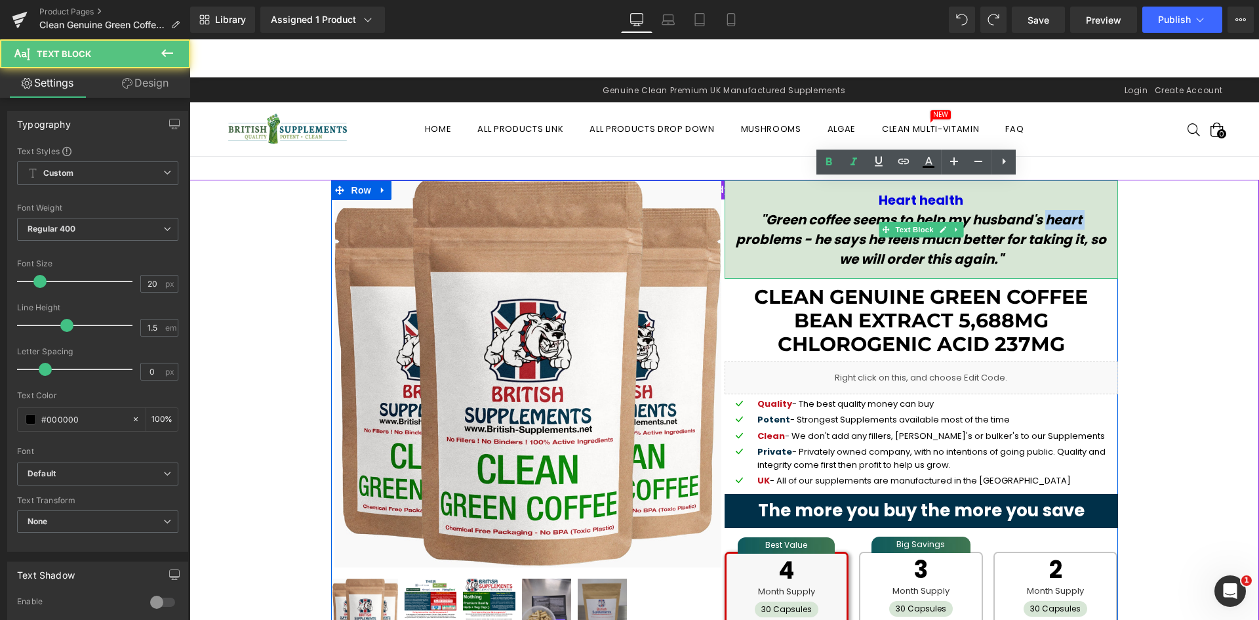
click at [1008, 220] on icon ""Green coffee seems to help my husband's heart problems - he says he feels much…" at bounding box center [921, 240] width 371 height 58
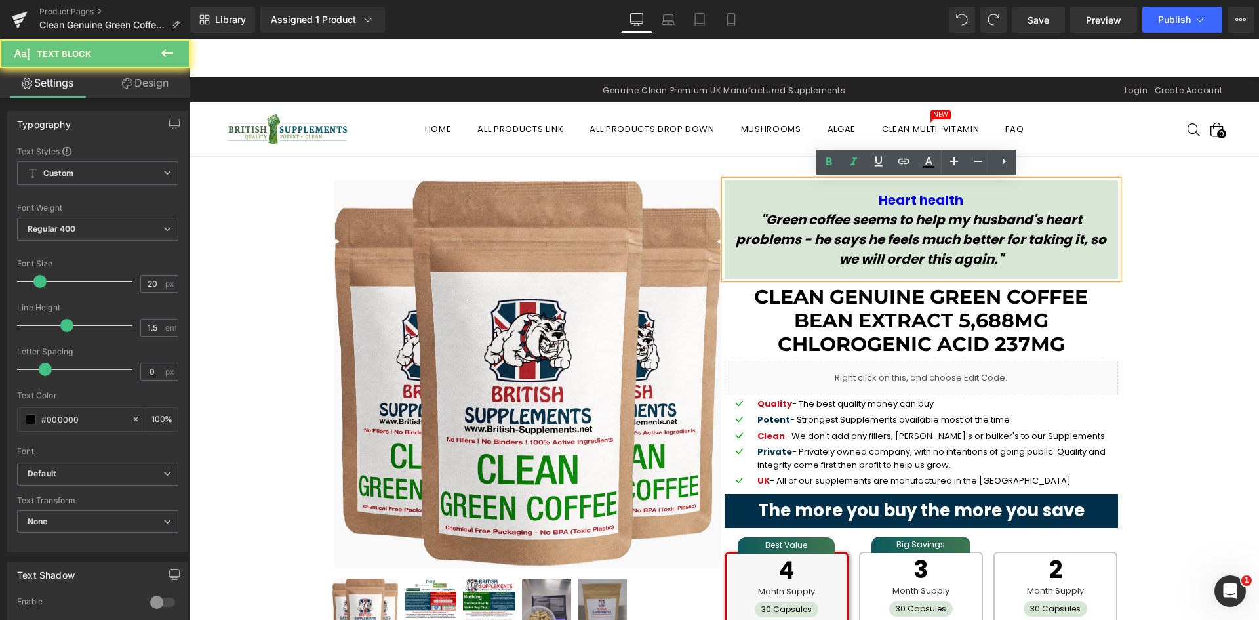
click at [1077, 231] on p ""Green coffee seems to help my husband's heart problems - he says he feels much…" at bounding box center [921, 239] width 387 height 59
click at [799, 249] on p ""Green coffee seems to help my husband's heart problems - he says he feels much…" at bounding box center [921, 239] width 387 height 59
click at [934, 249] on p ""Green coffee seems to help my husband's heart problems - he says he feels much…" at bounding box center [921, 239] width 387 height 59
click at [1006, 220] on icon ""Green coffee seems to help my husband's heart problems - he says he feels much…" at bounding box center [921, 240] width 371 height 58
click at [1031, 219] on icon ""Green coffee seems to help my husband's heart problems - he says he feels much…" at bounding box center [921, 240] width 371 height 58
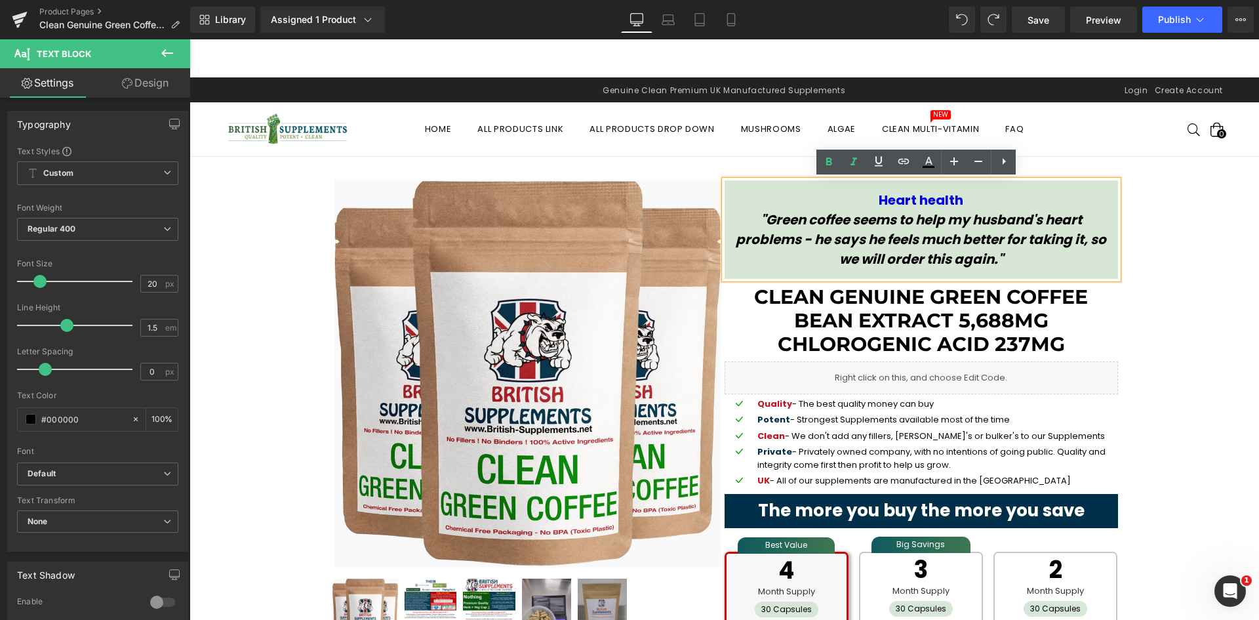
click at [1022, 235] on icon ""Green coffee seems to help my husband's heart problems - he says he feels much…" at bounding box center [921, 240] width 371 height 58
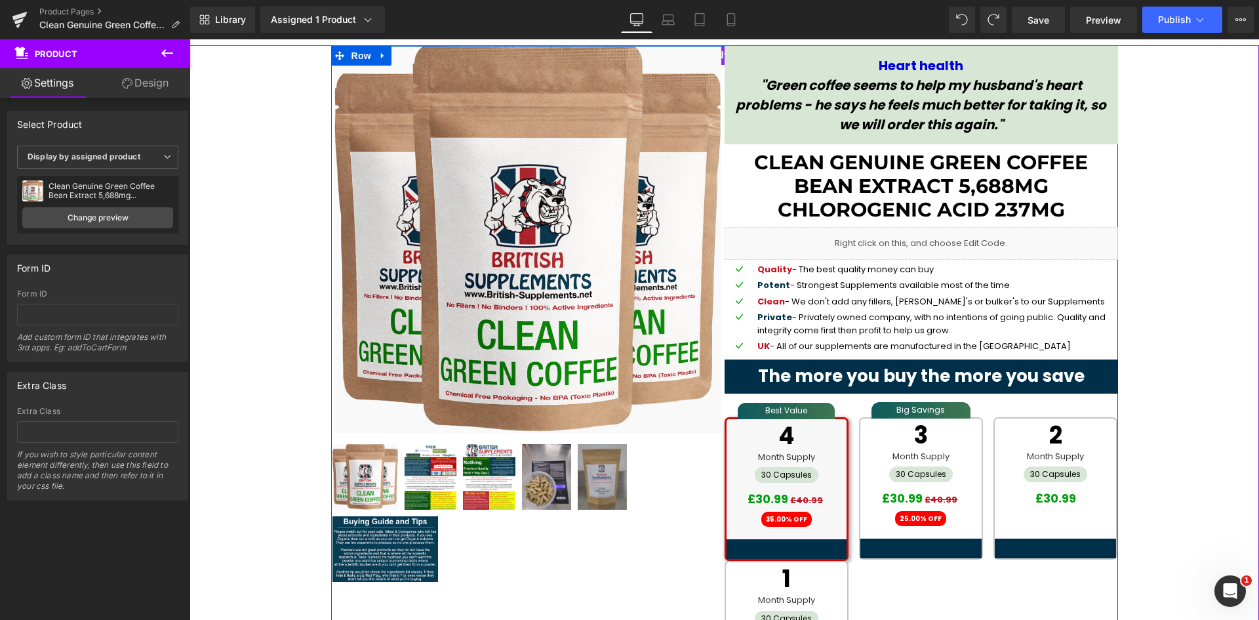
scroll to position [66, 0]
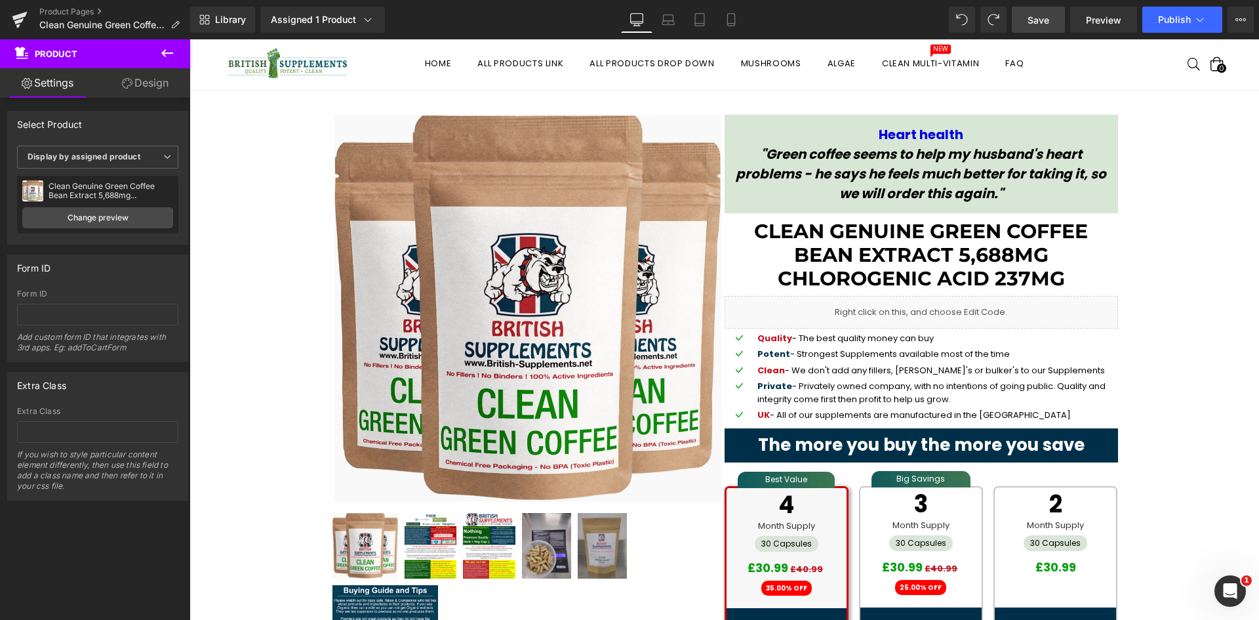
click at [1034, 16] on span "Save" at bounding box center [1039, 20] width 22 height 14
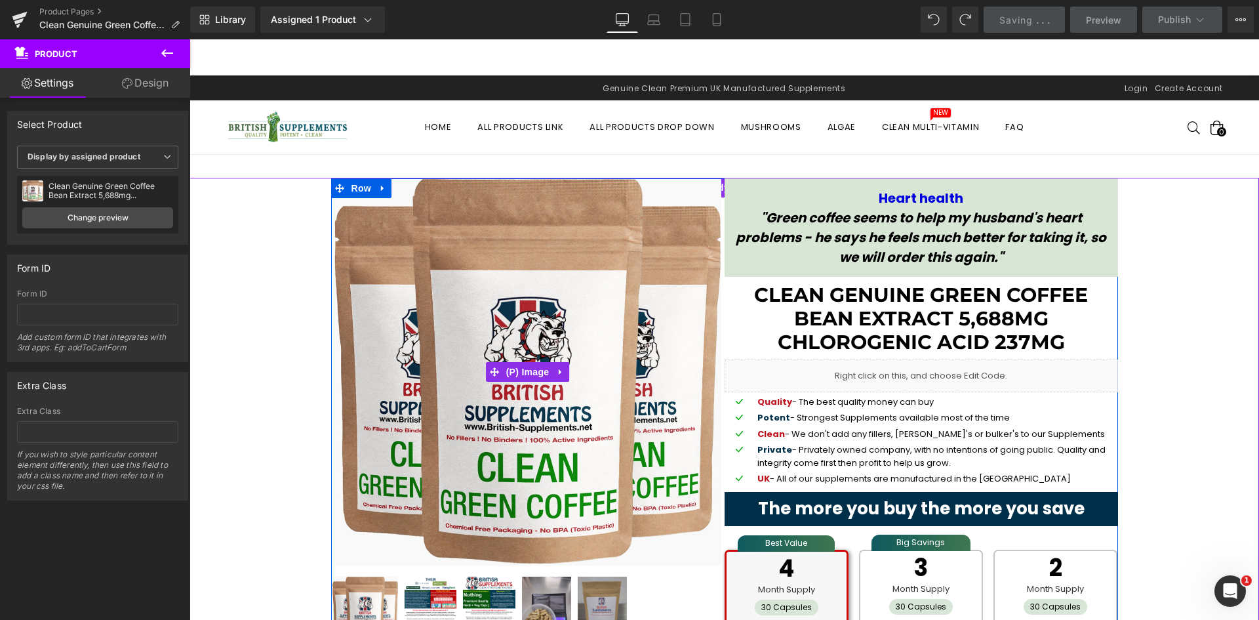
scroll to position [0, 0]
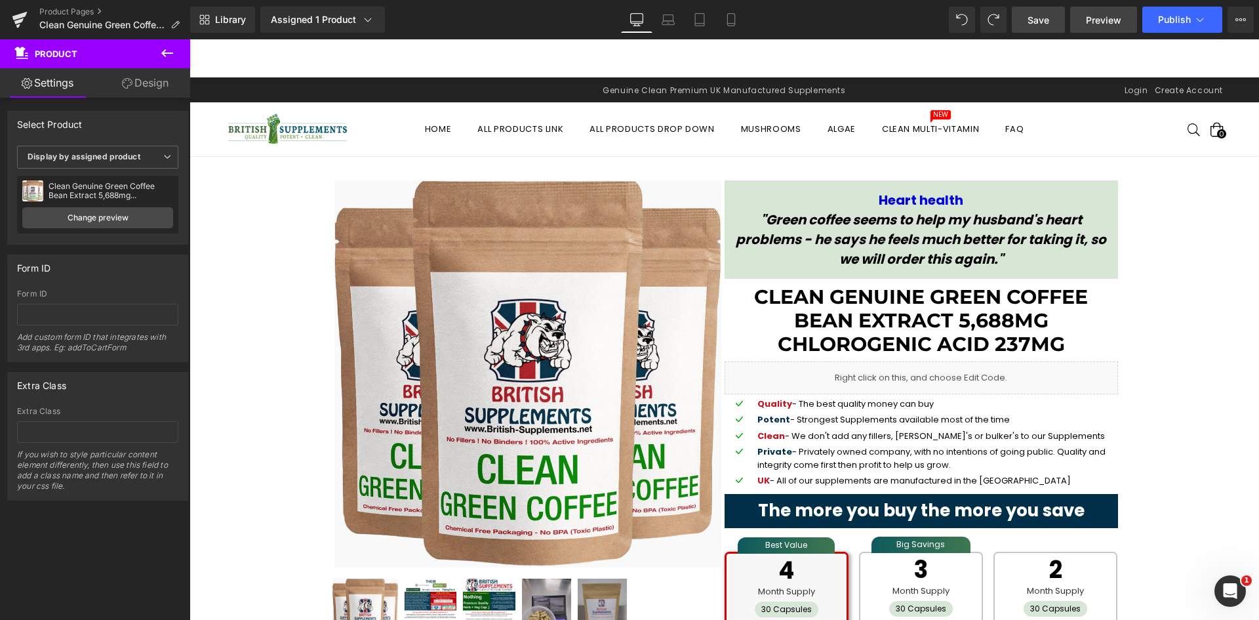
click at [1086, 20] on link "Preview" at bounding box center [1103, 20] width 67 height 26
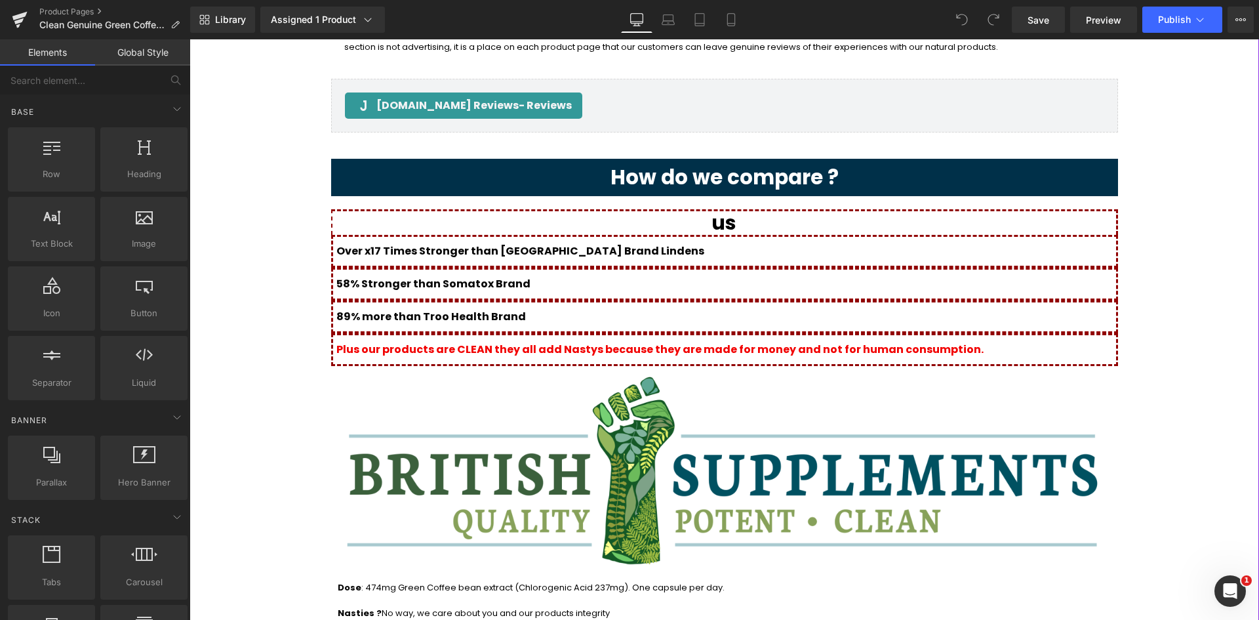
scroll to position [1639, 0]
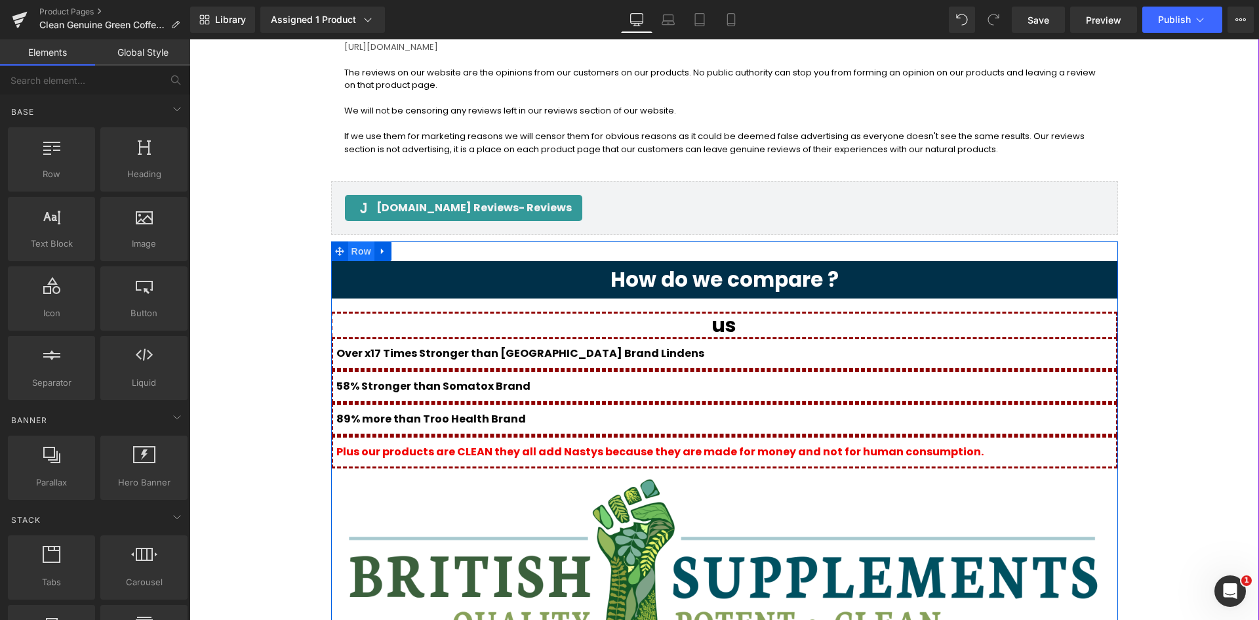
click at [357, 241] on span "Row" at bounding box center [361, 251] width 26 height 20
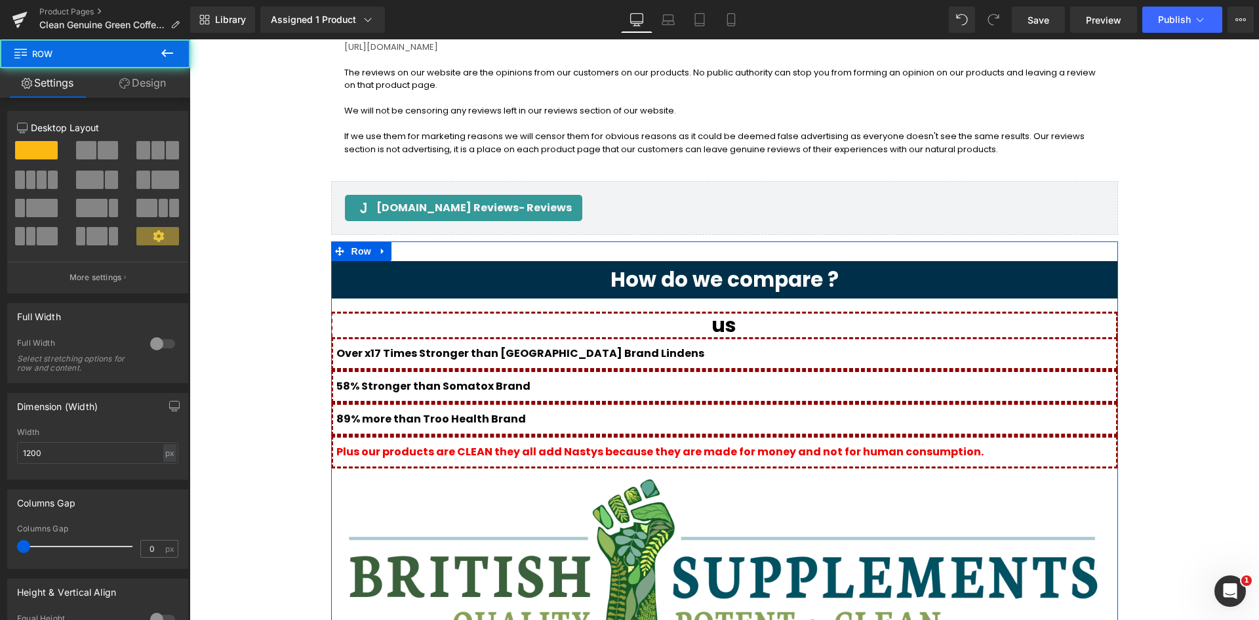
click at [87, 153] on span at bounding box center [86, 150] width 20 height 18
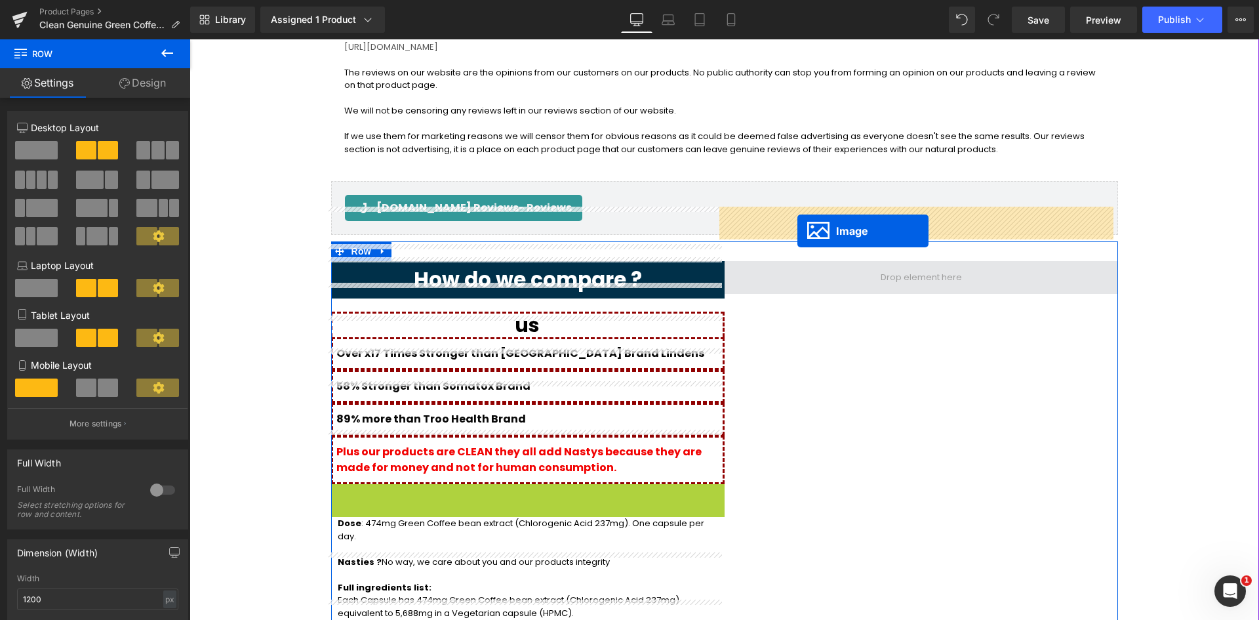
drag, startPoint x: 498, startPoint y: 481, endPoint x: 797, endPoint y: 230, distance: 390.4
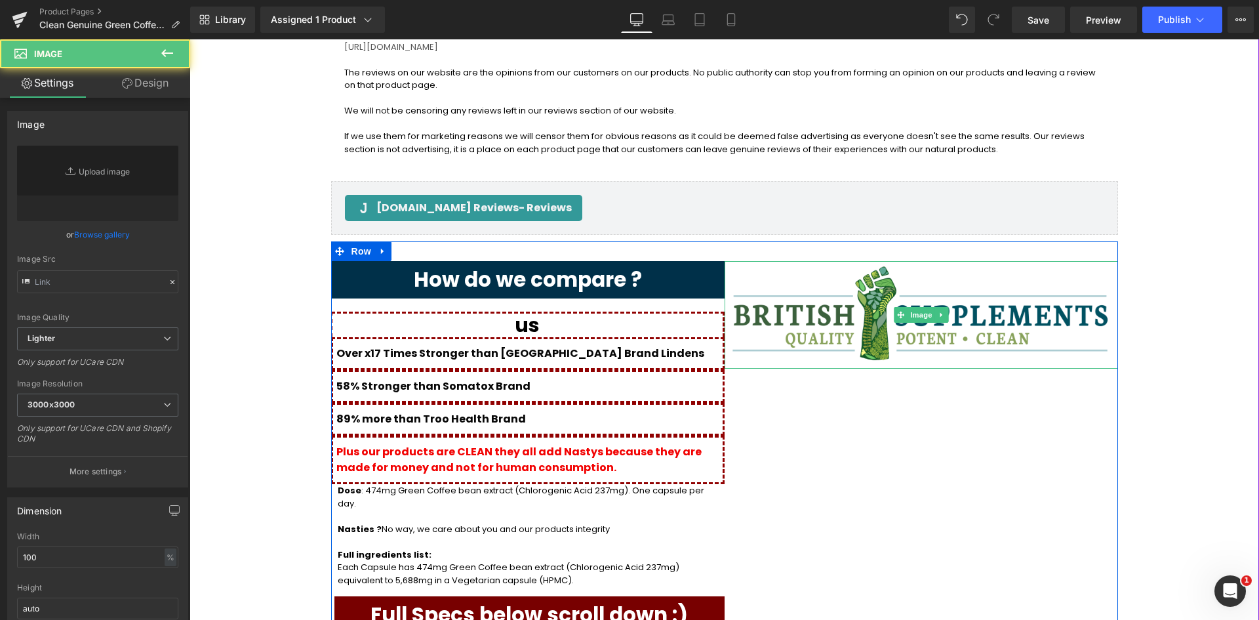
type input "[URL][DOMAIN_NAME]"
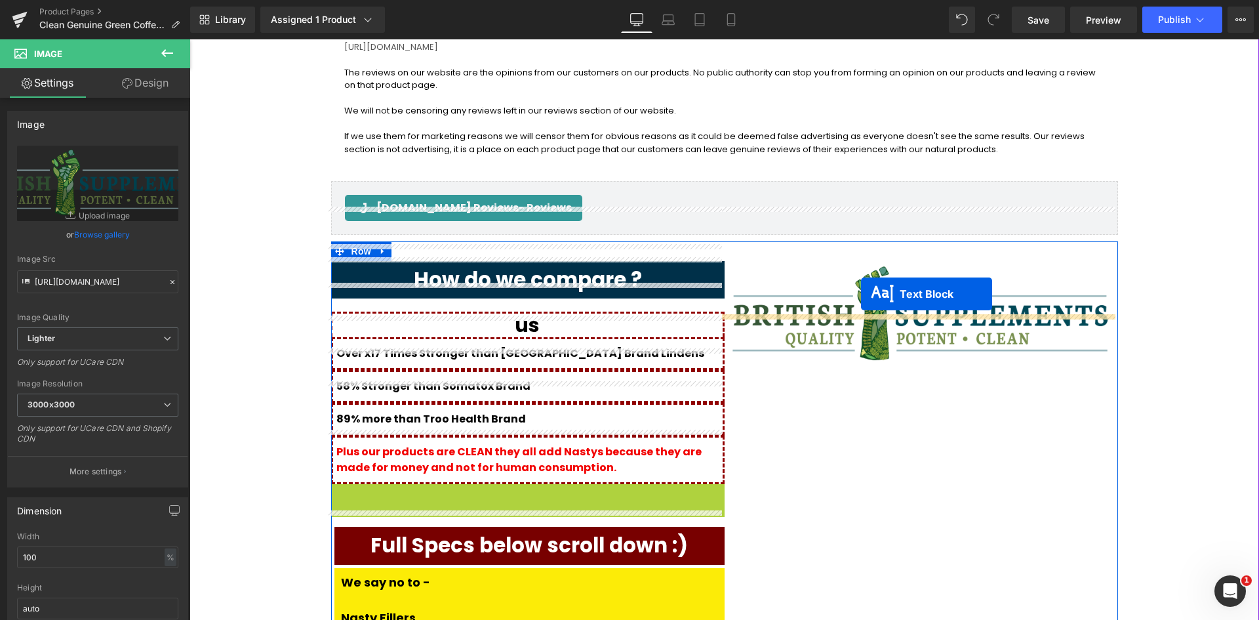
drag, startPoint x: 485, startPoint y: 475, endPoint x: 854, endPoint y: 292, distance: 411.5
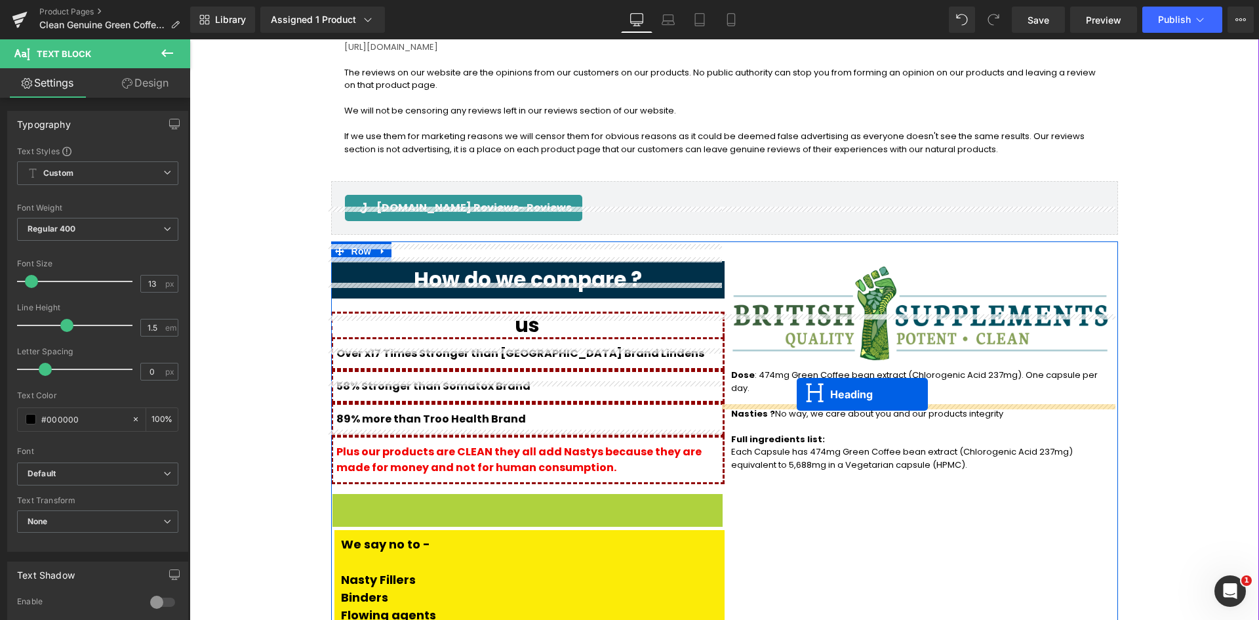
drag, startPoint x: 491, startPoint y: 456, endPoint x: 797, endPoint y: 395, distance: 312.4
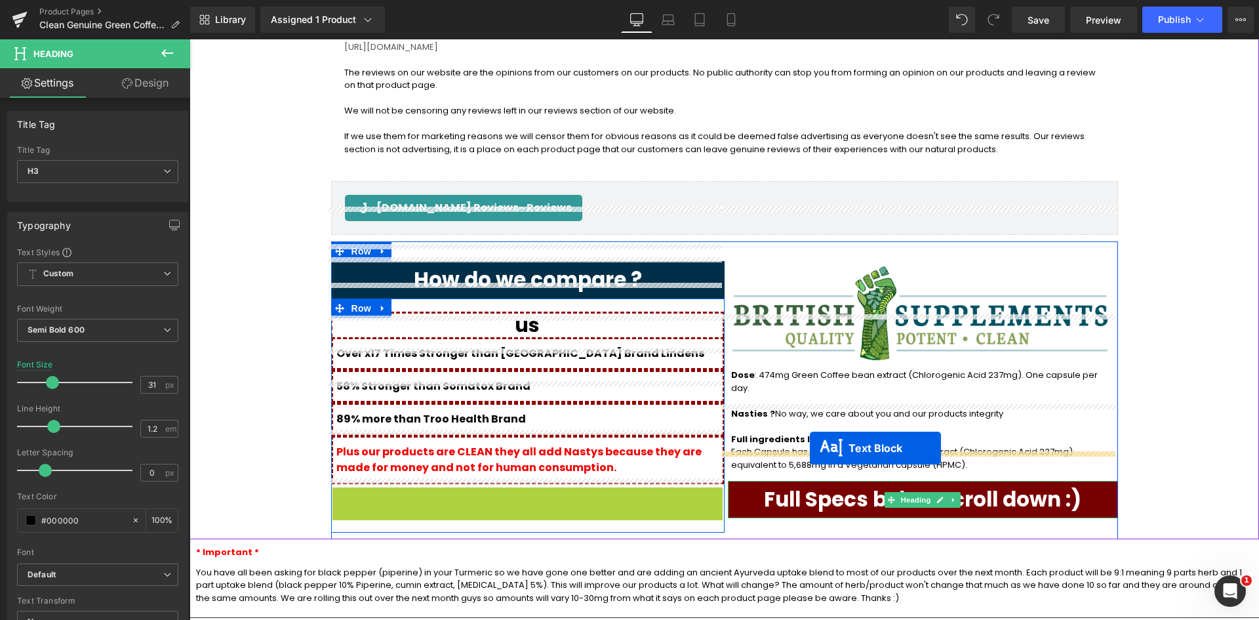
drag, startPoint x: 487, startPoint y: 561, endPoint x: 810, endPoint y: 448, distance: 341.8
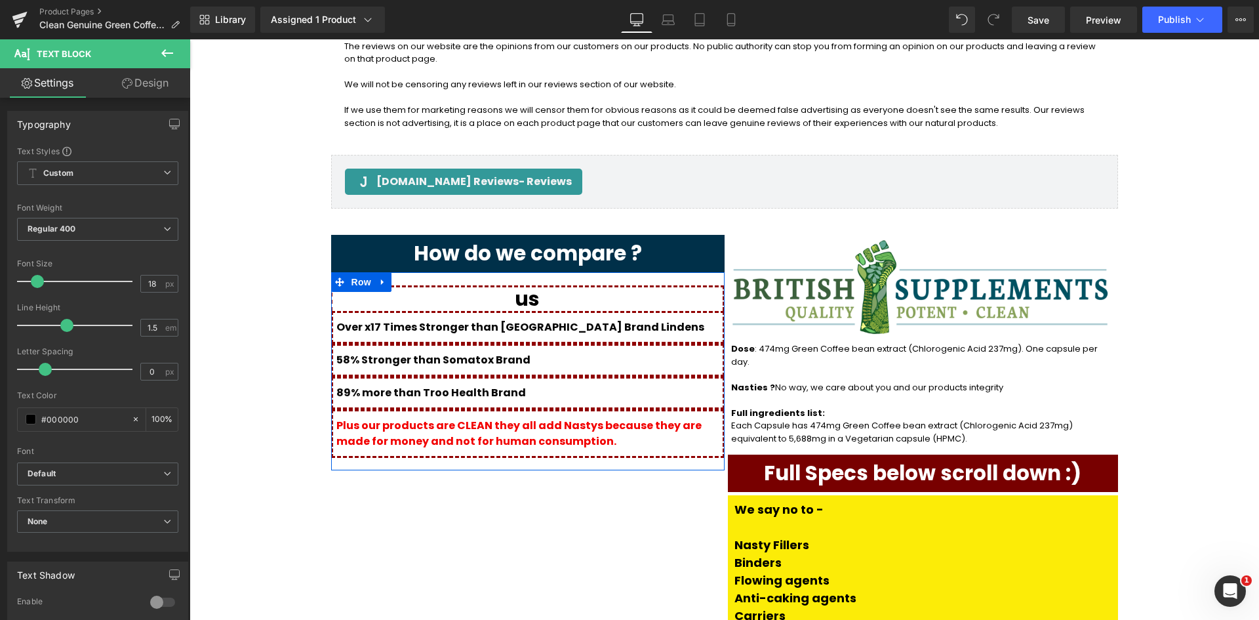
scroll to position [1508, 0]
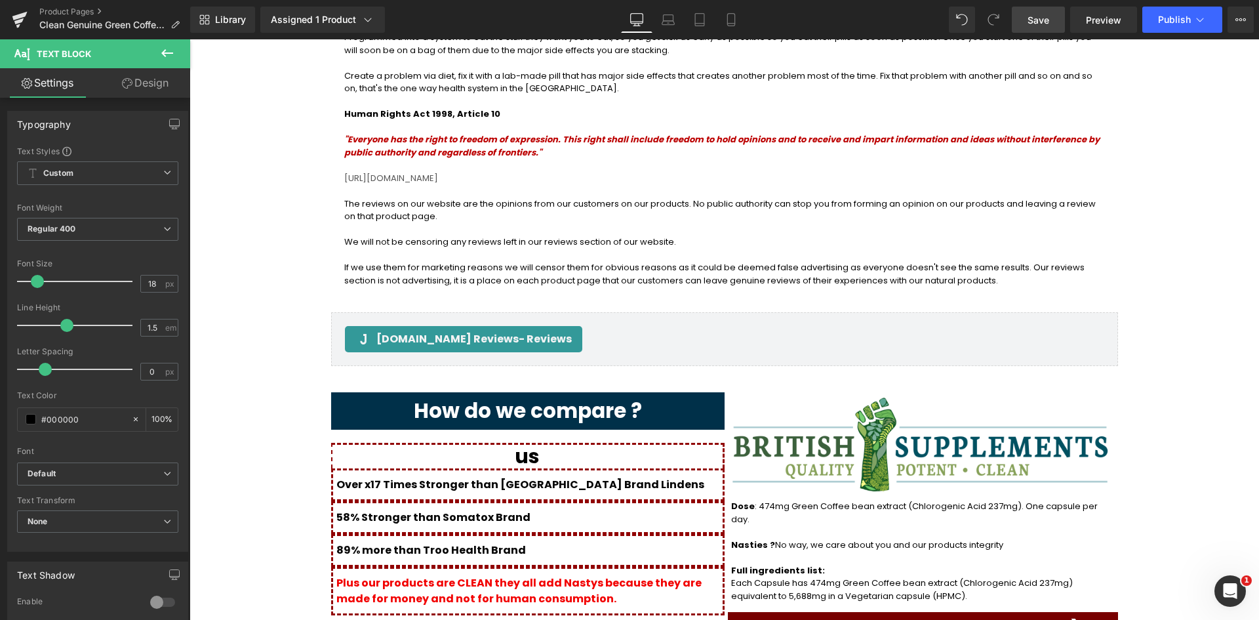
click at [1043, 24] on span "Save" at bounding box center [1039, 20] width 22 height 14
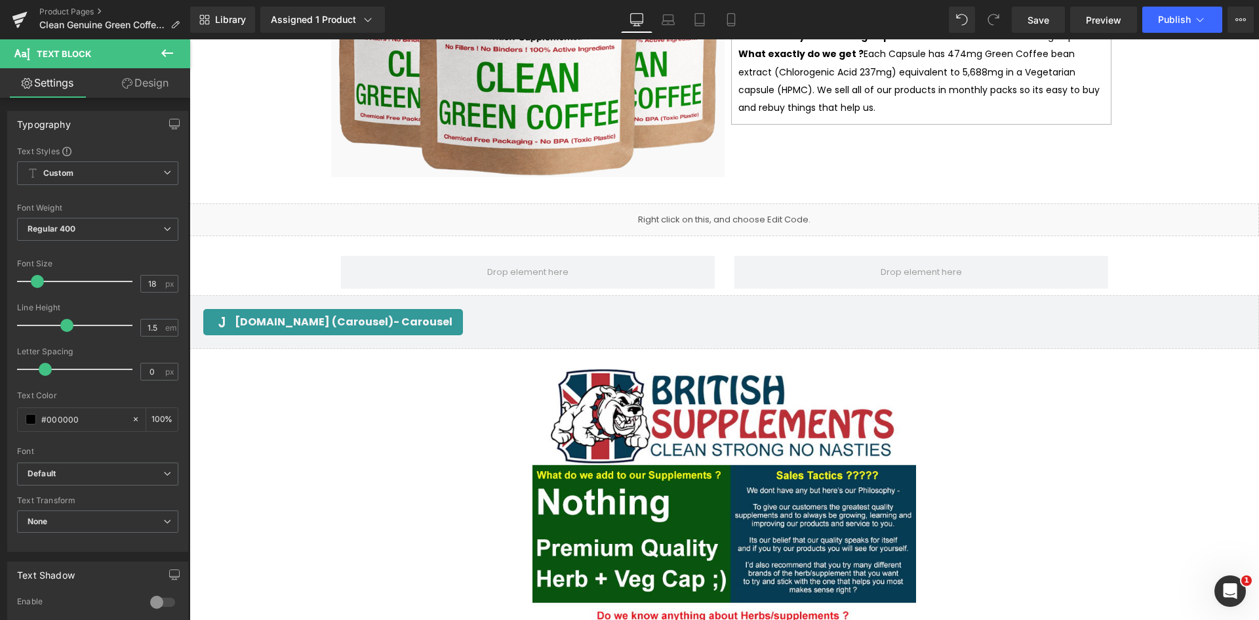
scroll to position [2754, 0]
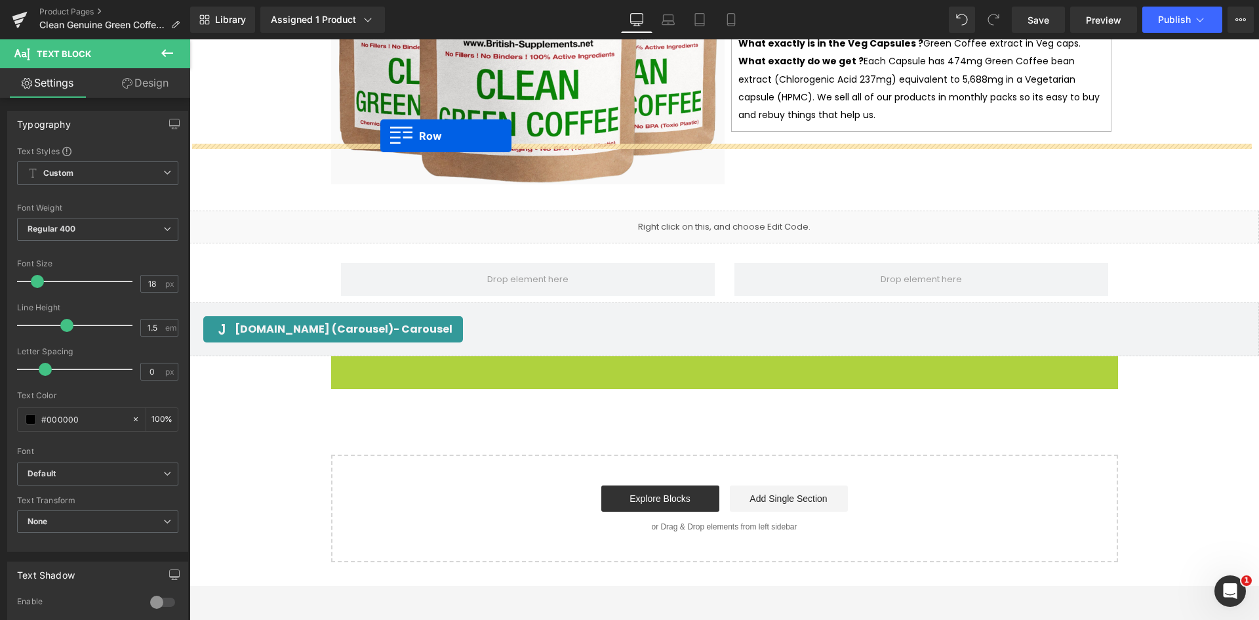
drag, startPoint x: 332, startPoint y: 297, endPoint x: 380, endPoint y: 136, distance: 168.5
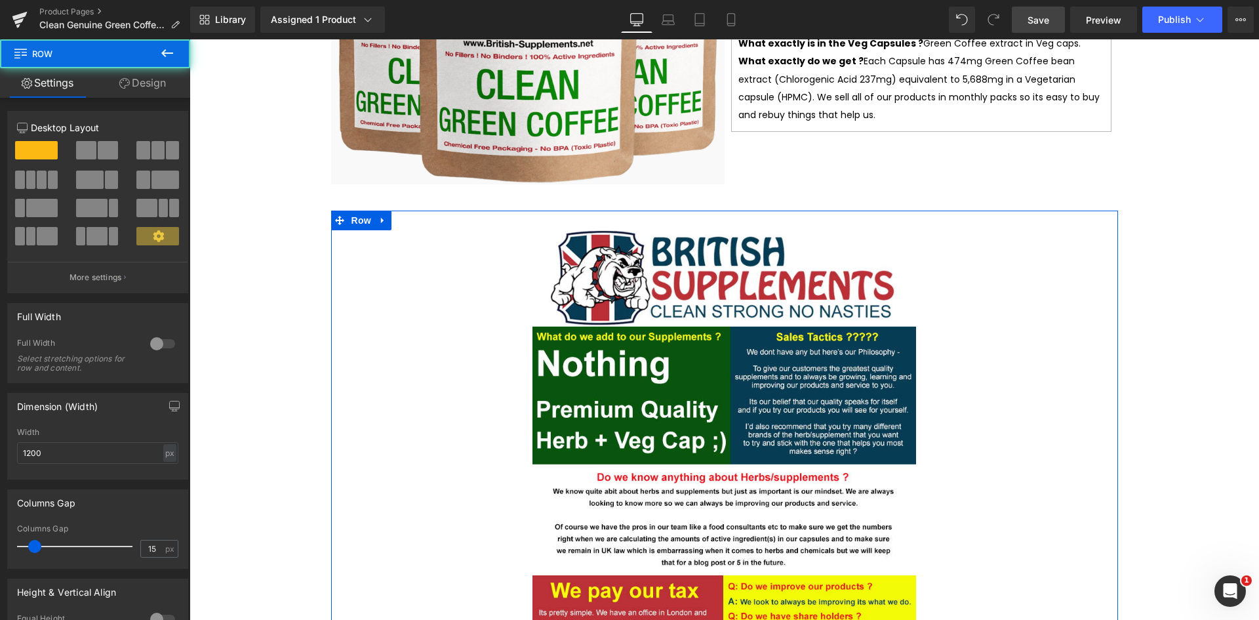
click at [1034, 23] on span "Save" at bounding box center [1039, 20] width 22 height 14
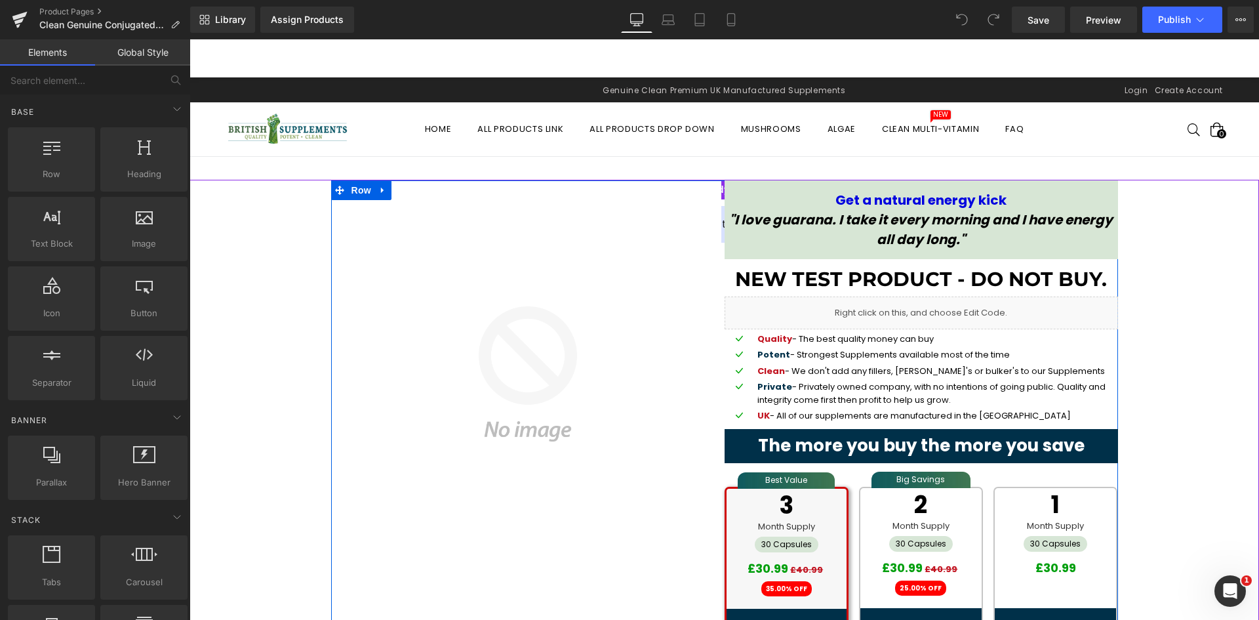
click at [338, 199] on li "Row" at bounding box center [352, 190] width 43 height 20
click at [354, 190] on span "Row" at bounding box center [361, 190] width 26 height 20
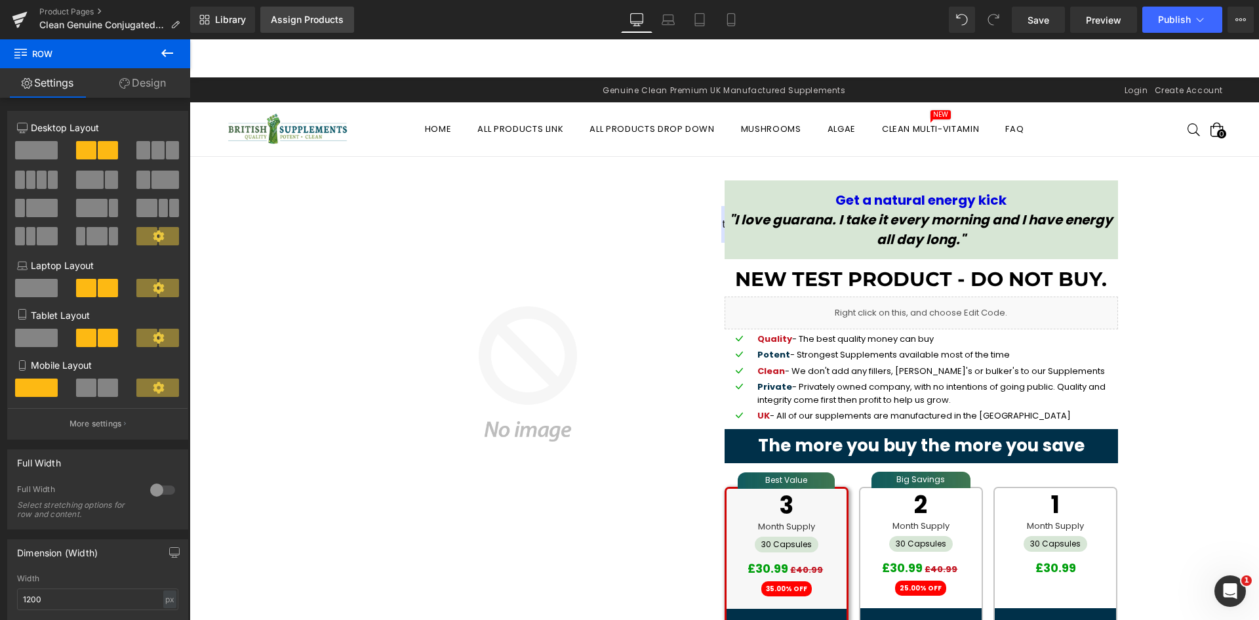
click at [304, 20] on div "Assign Products" at bounding box center [307, 19] width 73 height 10
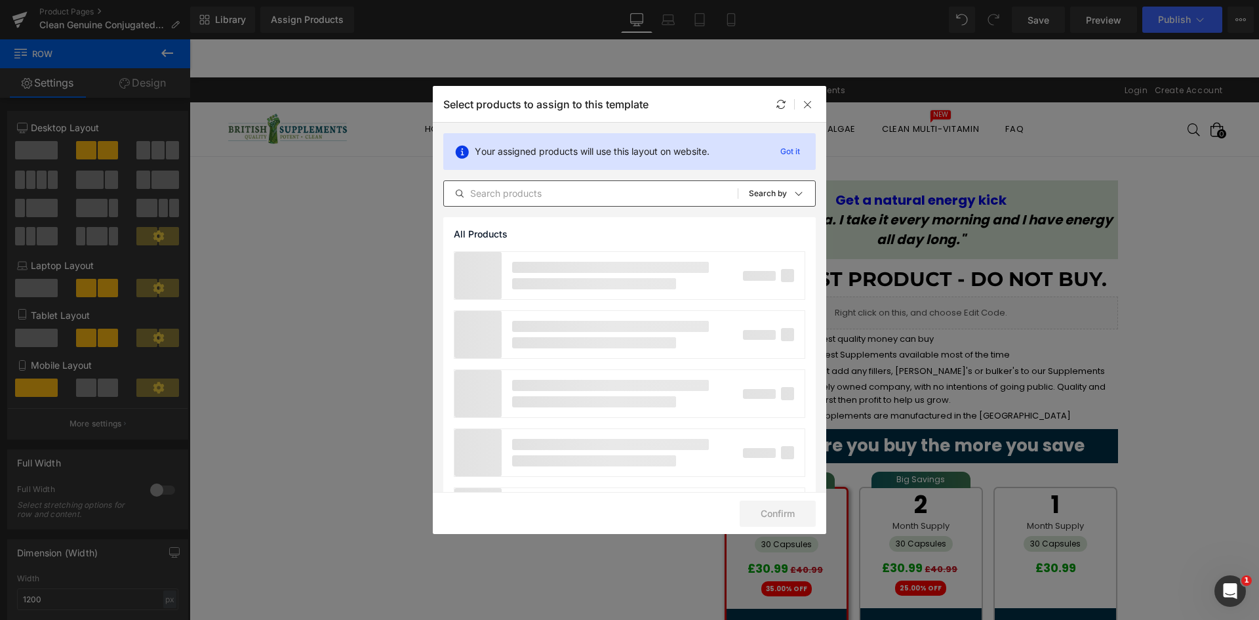
click at [535, 190] on input "text" at bounding box center [591, 194] width 294 height 16
paste input "Clean Genuine Conjugated Linoleic Acid"
type input "Clean Genuine Conjugated Linoleic Acid"
click at [809, 106] on icon at bounding box center [808, 104] width 10 height 10
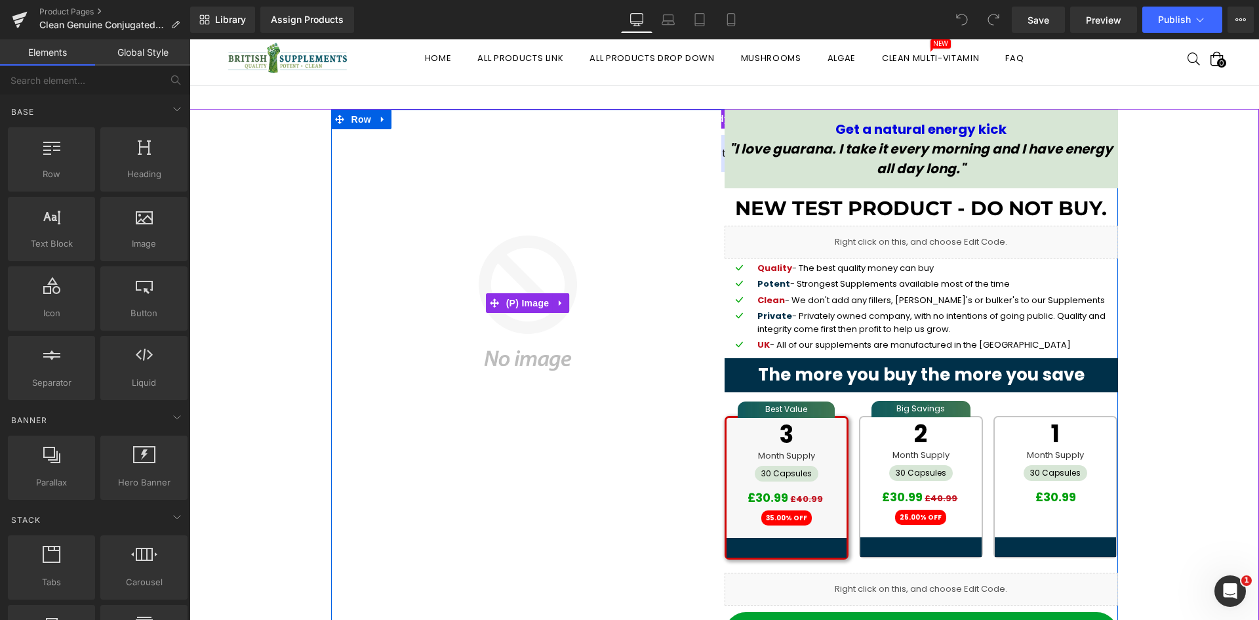
scroll to position [66, 0]
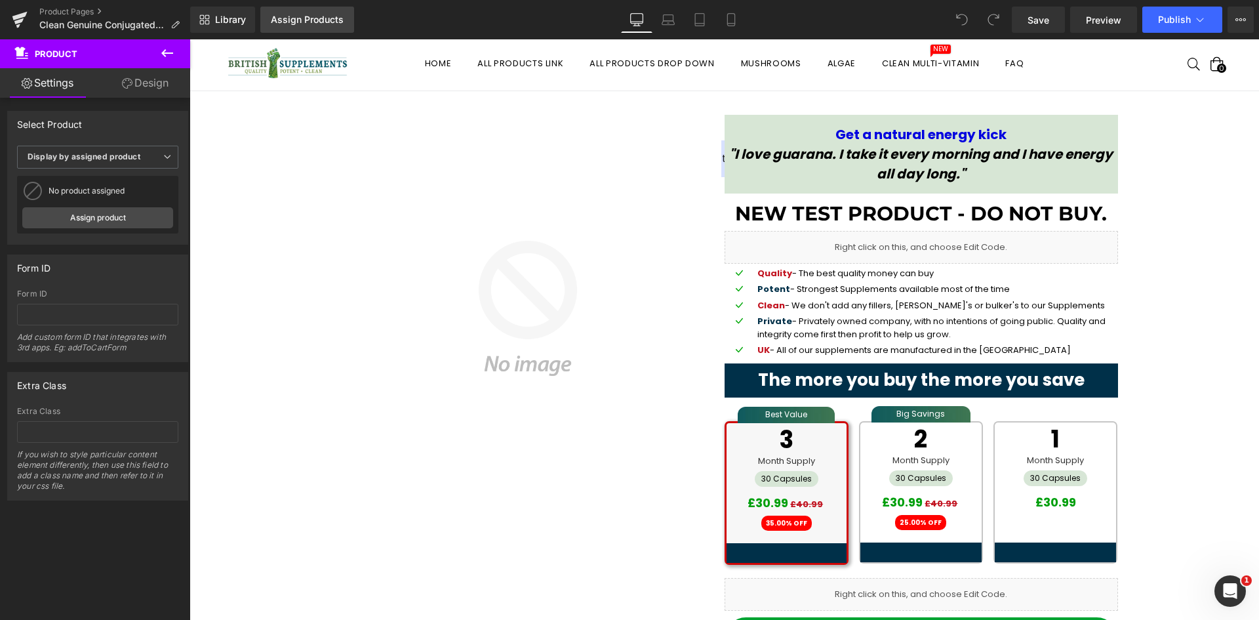
click at [351, 21] on link "Assign Products" at bounding box center [307, 20] width 94 height 26
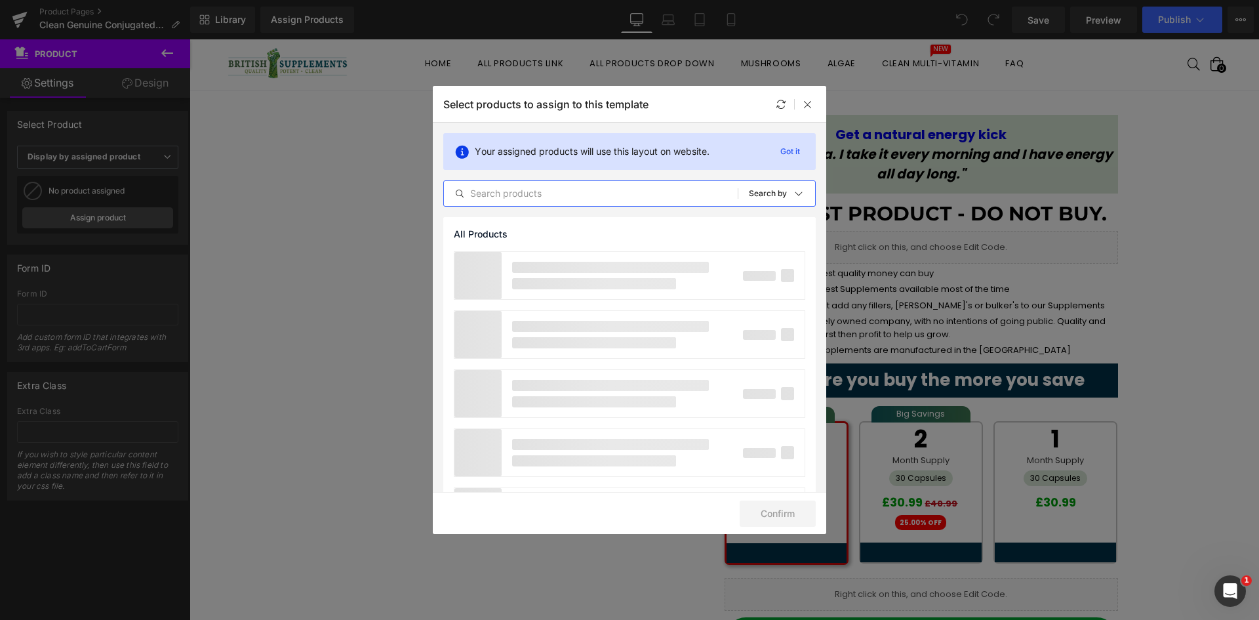
click at [520, 191] on input "text" at bounding box center [591, 194] width 294 height 16
paste input "Clean Genuine Conjugated Linoleic Acid (CLA) Rare Vegetarian"
type input "Clean Genuine Conjugated Linoleic Acid (CLA) Rare Vegetarian"
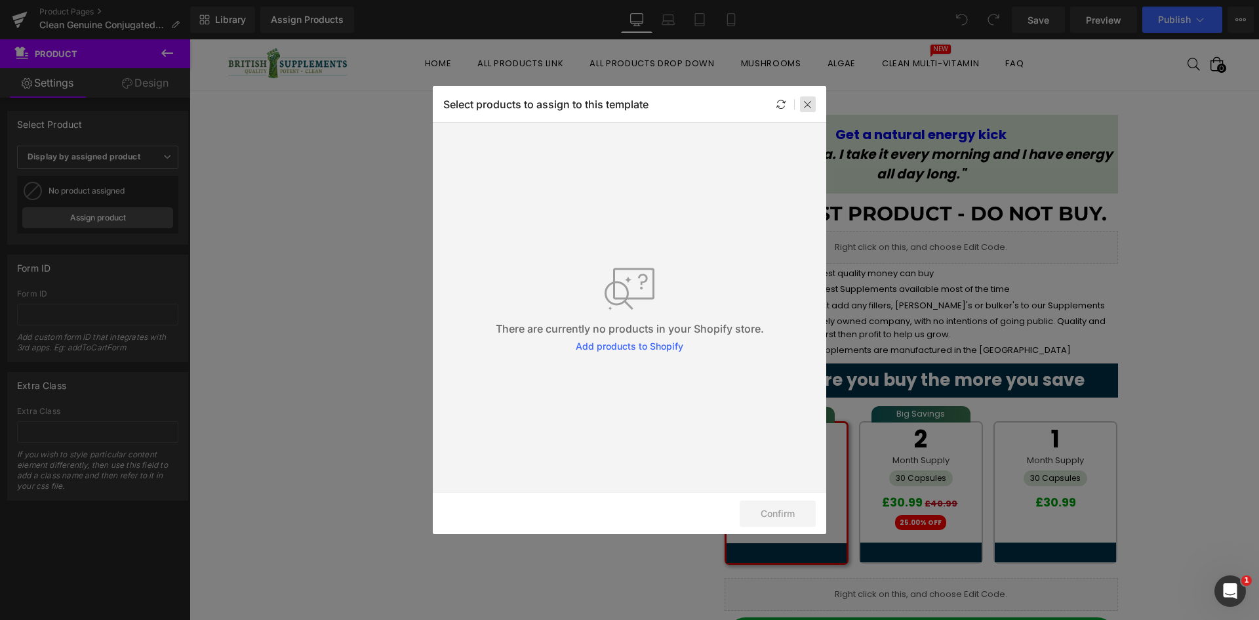
click at [811, 109] on icon at bounding box center [808, 104] width 10 height 10
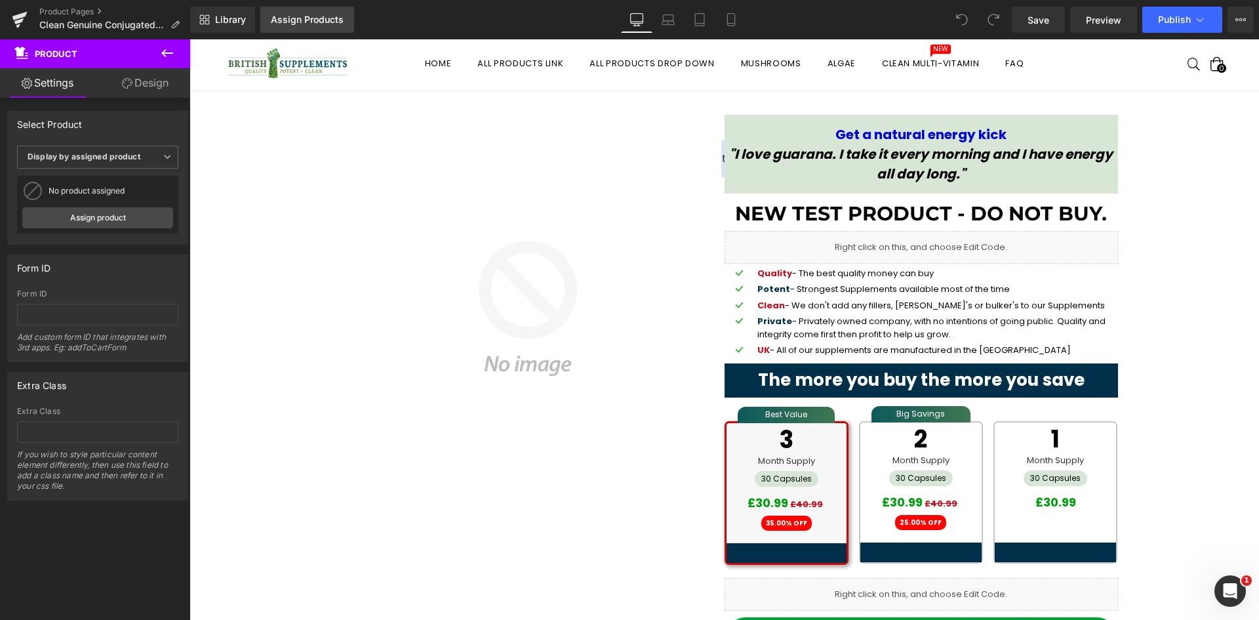
click at [306, 24] on div "Assign Products" at bounding box center [307, 19] width 73 height 10
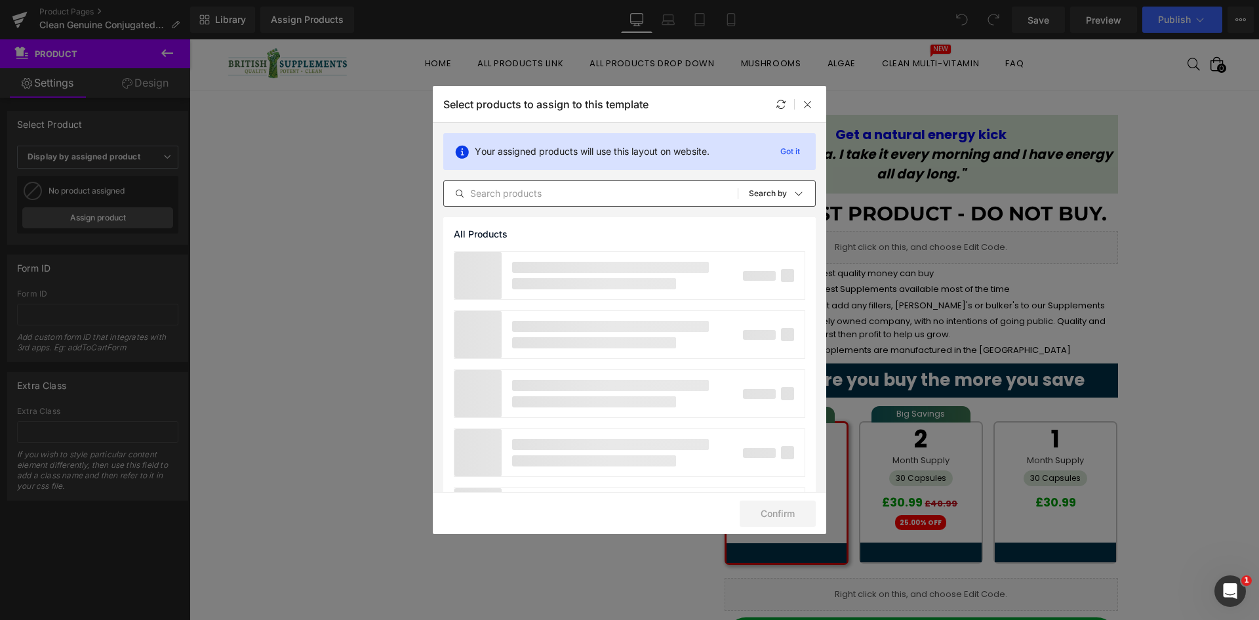
click at [563, 202] on div "All Products Shopify Collections Product Templates Shopify Collections Sort: Se…" at bounding box center [629, 193] width 372 height 26
drag, startPoint x: 562, startPoint y: 196, endPoint x: 563, endPoint y: 190, distance: 6.6
click at [562, 195] on input "text" at bounding box center [591, 194] width 294 height 16
paste input "Clean Genuine Conjugated Linoleic Acid (CLA) Rare Vegetarian"
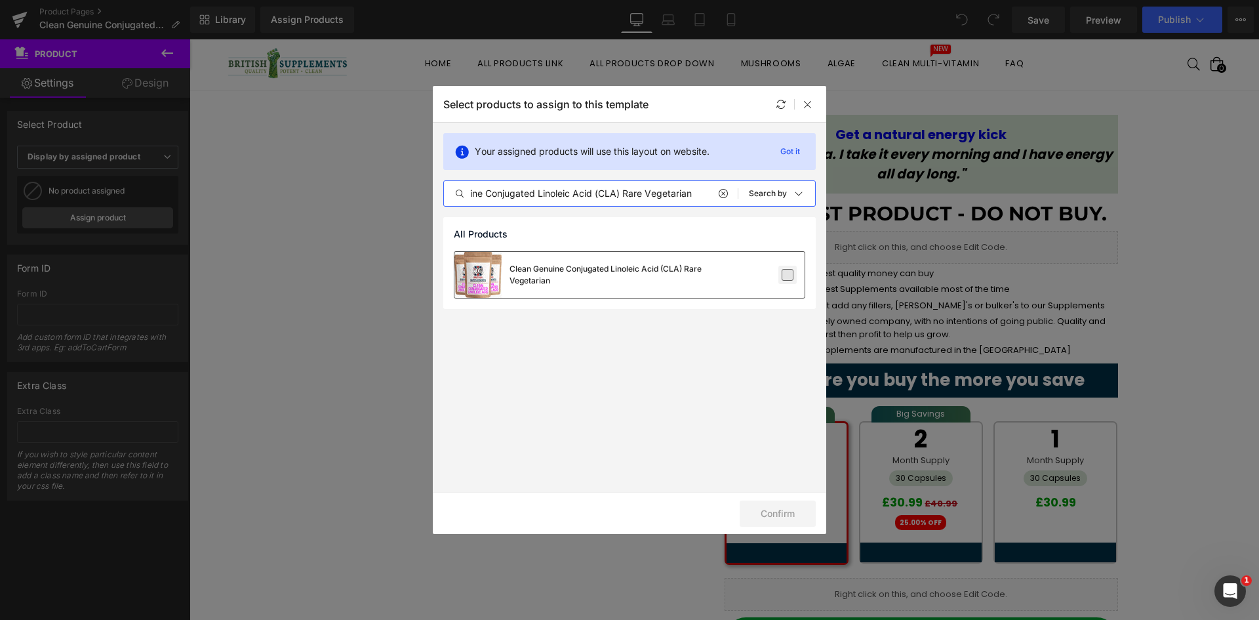
type input "Clean Genuine Conjugated Linoleic Acid (CLA) Rare Vegetarian"
click at [792, 273] on label at bounding box center [788, 275] width 12 height 12
click at [788, 275] on input "checkbox" at bounding box center [788, 275] width 0 height 0
click at [784, 517] on button "Confirm" at bounding box center [778, 513] width 76 height 26
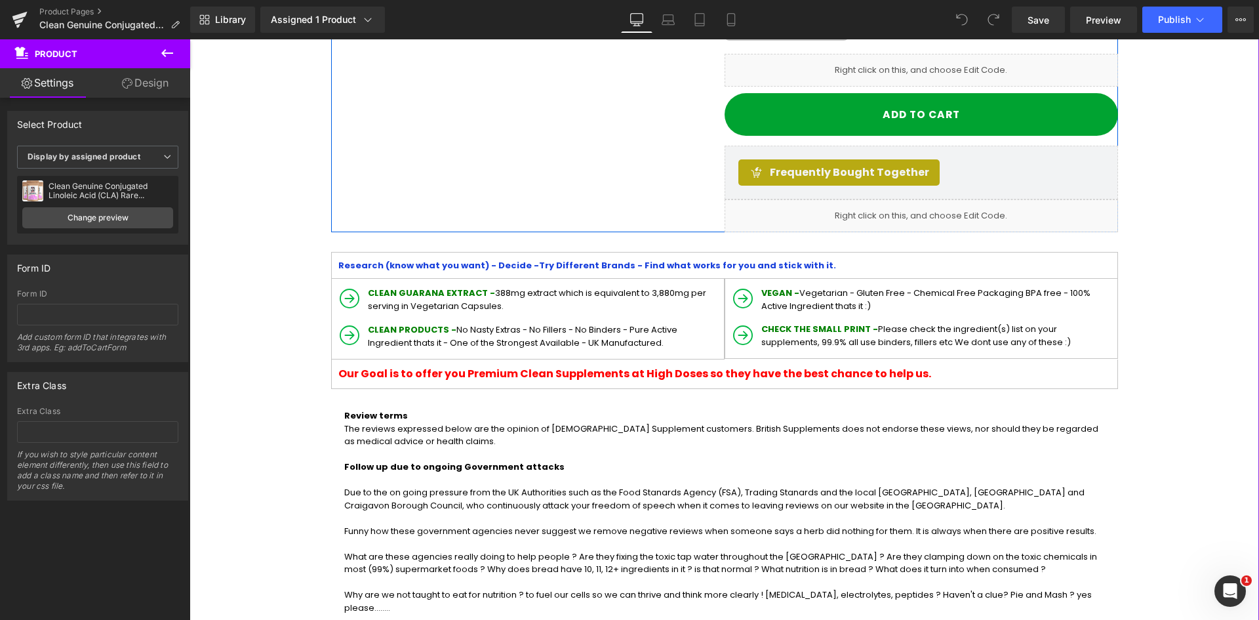
scroll to position [787, 0]
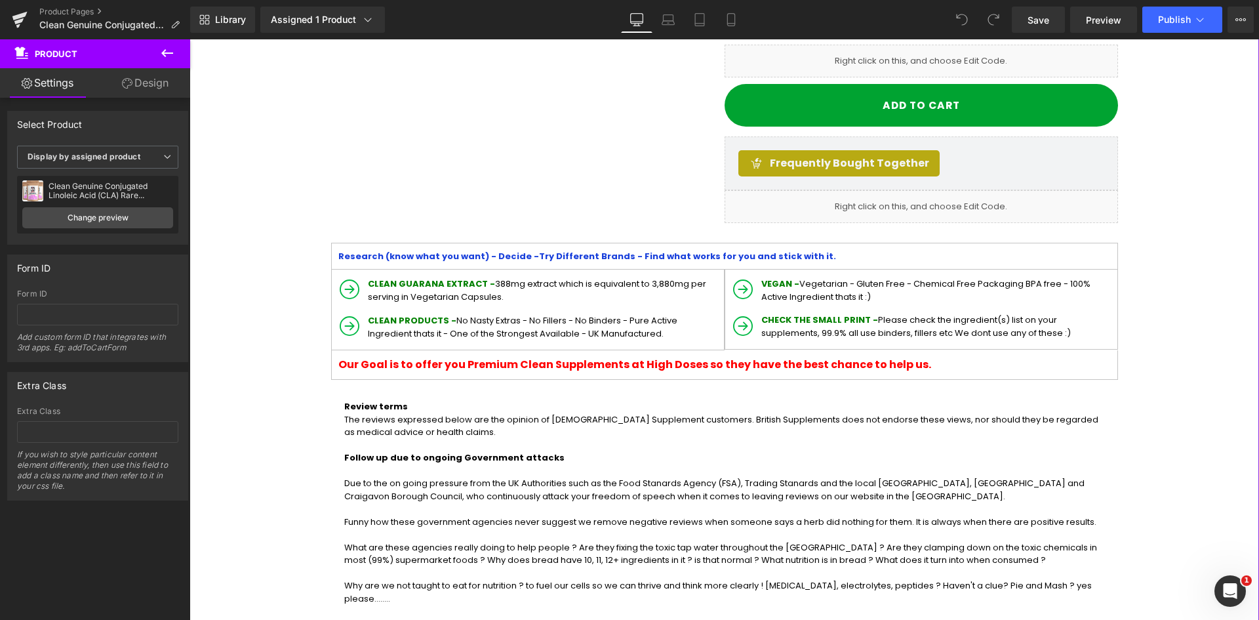
click at [402, 286] on p "CLEAN GUARANA EXTRACT - 388mg extract which is equivalent to 3,880mg per servin…" at bounding box center [544, 290] width 353 height 26
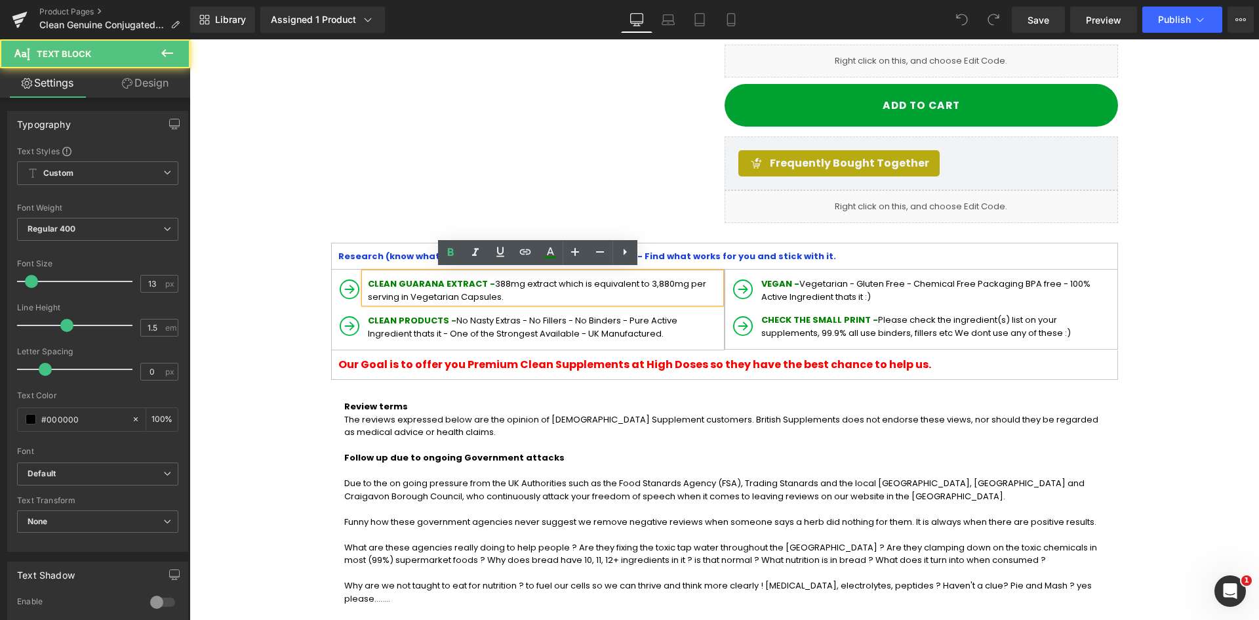
click at [368, 281] on span "CLEAN GUARANA EXTRACT -" at bounding box center [431, 283] width 127 height 12
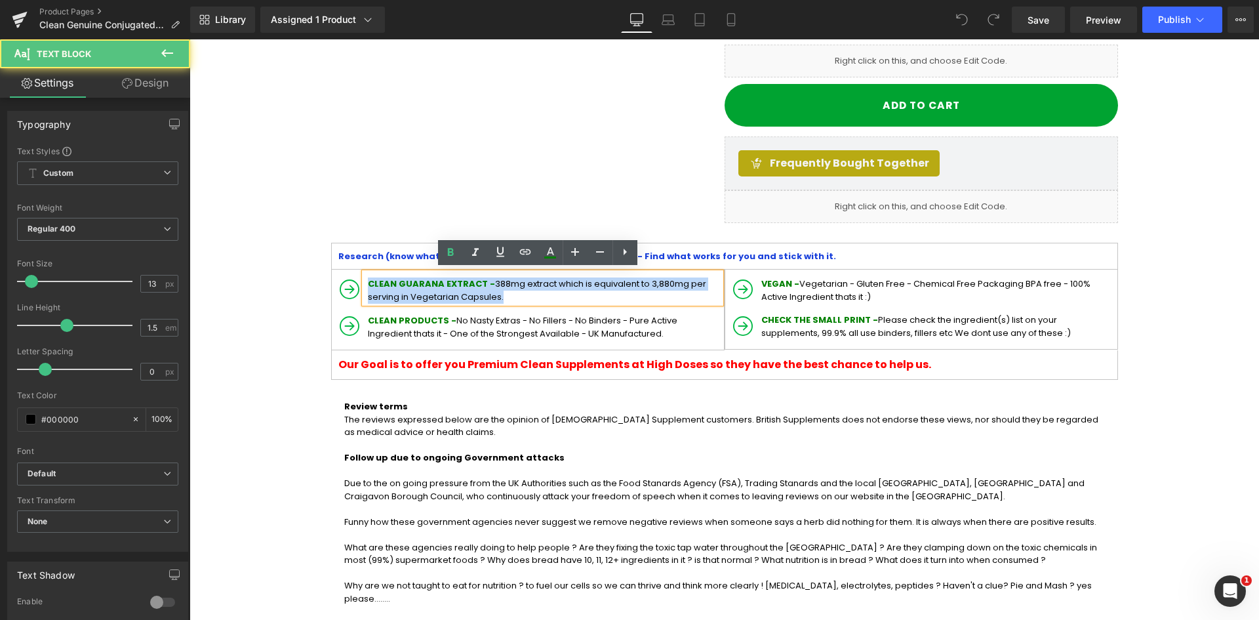
click at [449, 292] on p "CLEAN GUARANA EXTRACT - 388mg extract which is equivalent to 3,880mg per servin…" at bounding box center [544, 290] width 353 height 26
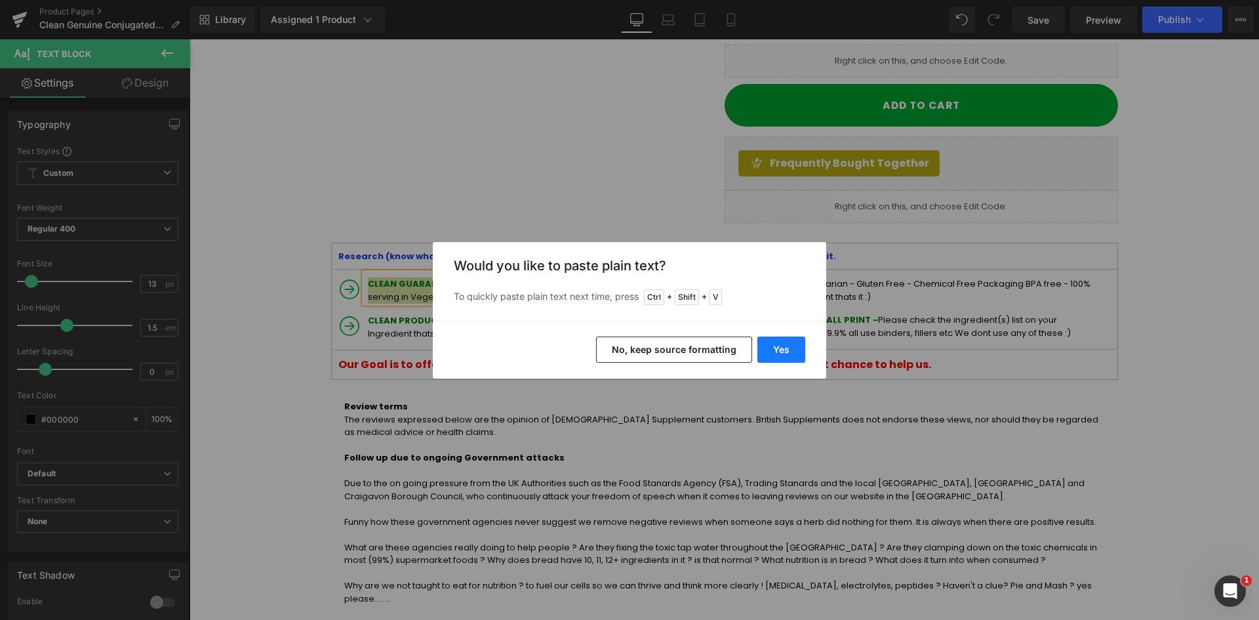
click at [786, 352] on button "Yes" at bounding box center [781, 349] width 48 height 26
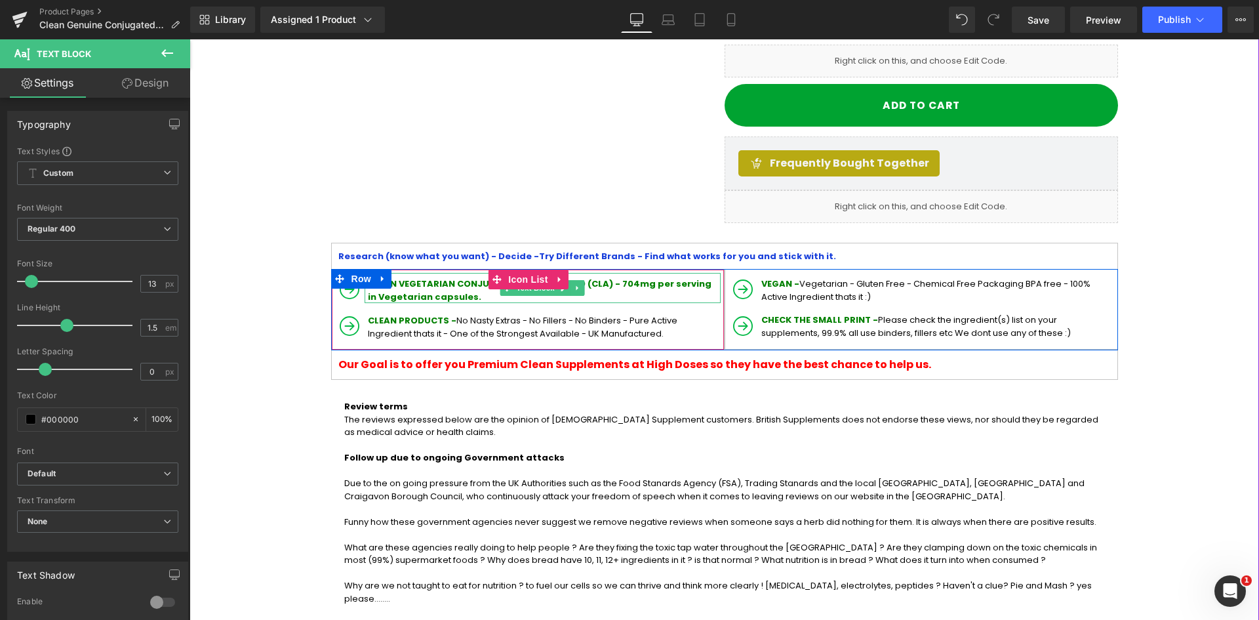
click at [609, 283] on b "CLEAN VEGETARIAN CONJUGATED LINOLEIC ACID (CLA) - 704mg per serving in Vegetari…" at bounding box center [540, 290] width 344 height 26
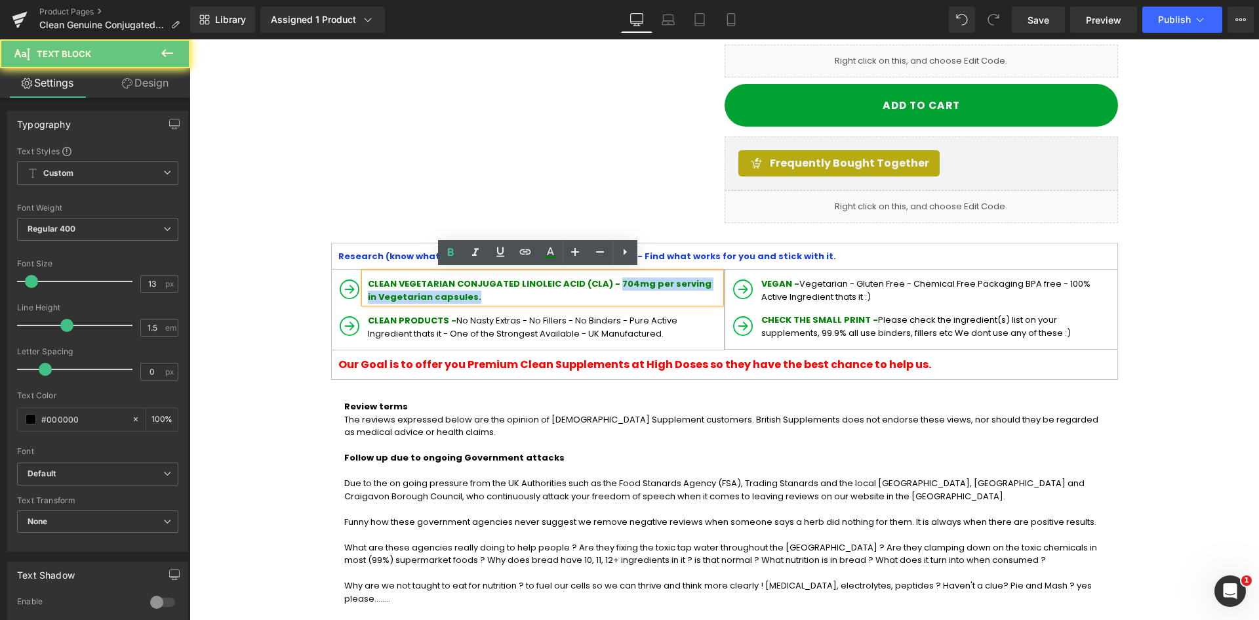
click at [587, 291] on p "CLEAN VEGETARIAN CONJUGATED LINOLEIC ACID (CLA) - 704mg per serving in Vegetari…" at bounding box center [544, 290] width 353 height 26
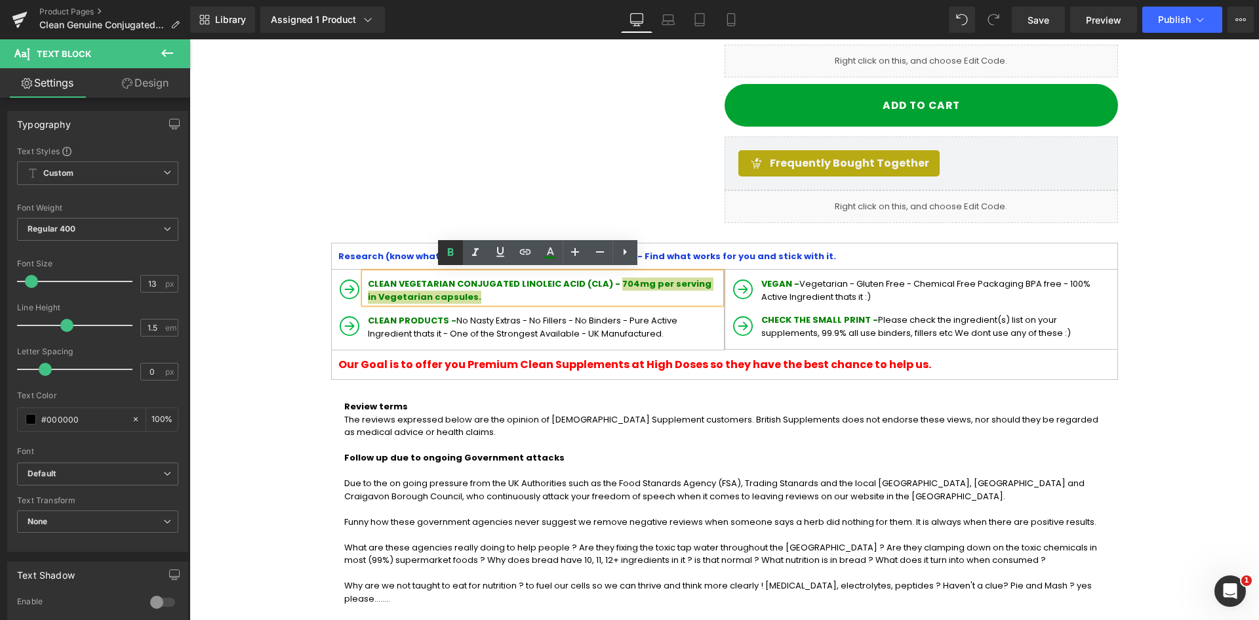
click at [446, 251] on icon at bounding box center [451, 253] width 16 height 16
click at [549, 251] on icon at bounding box center [550, 251] width 7 height 8
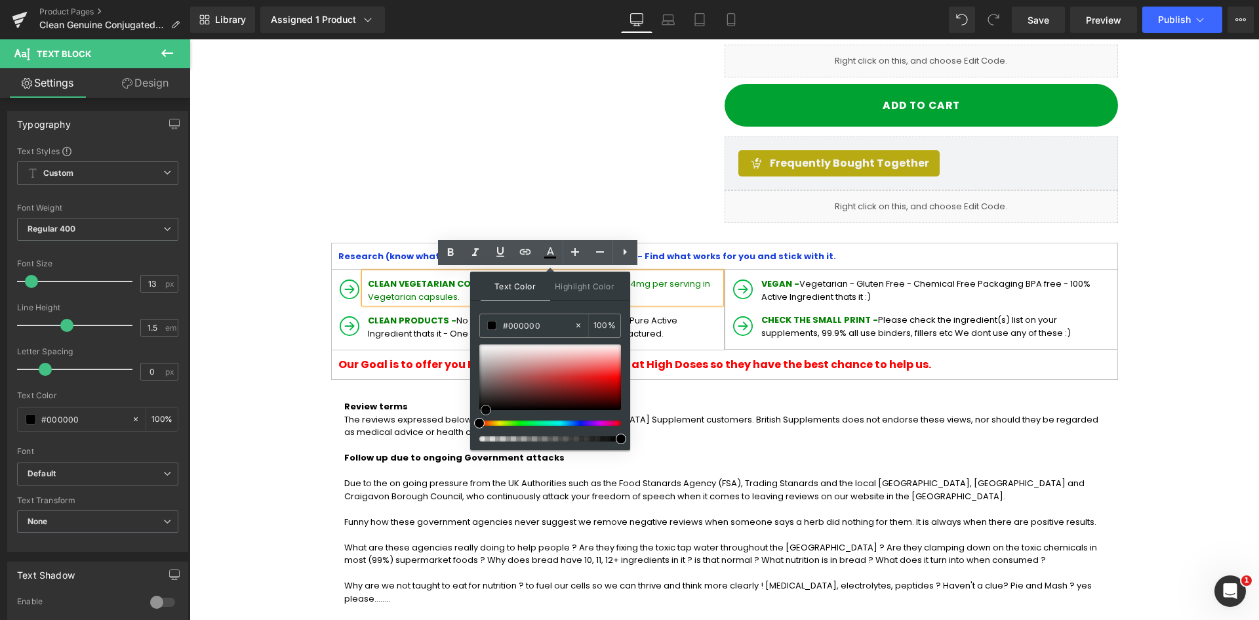
drag, startPoint x: 487, startPoint y: 380, endPoint x: 483, endPoint y: 412, distance: 32.3
click at [485, 410] on div at bounding box center [550, 377] width 142 height 66
click at [405, 304] on ul "Icon CLEAN VEGETARIAN CONJUGATED LINOLEIC ACID (CLA) - 704mg per serving in Veg…" at bounding box center [528, 309] width 386 height 73
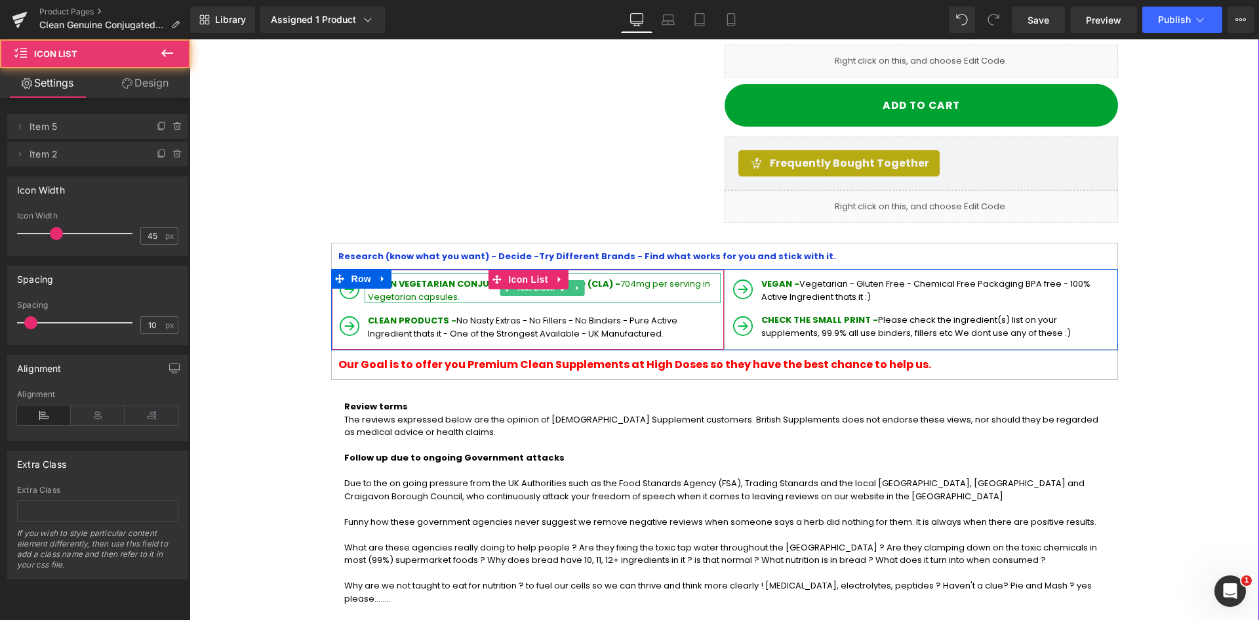
click at [584, 288] on p "CLEAN VEGETARIAN CONJUGATED LINOLEIC ACID (CLA) - 704mg per serving in Vegetari…" at bounding box center [544, 290] width 353 height 26
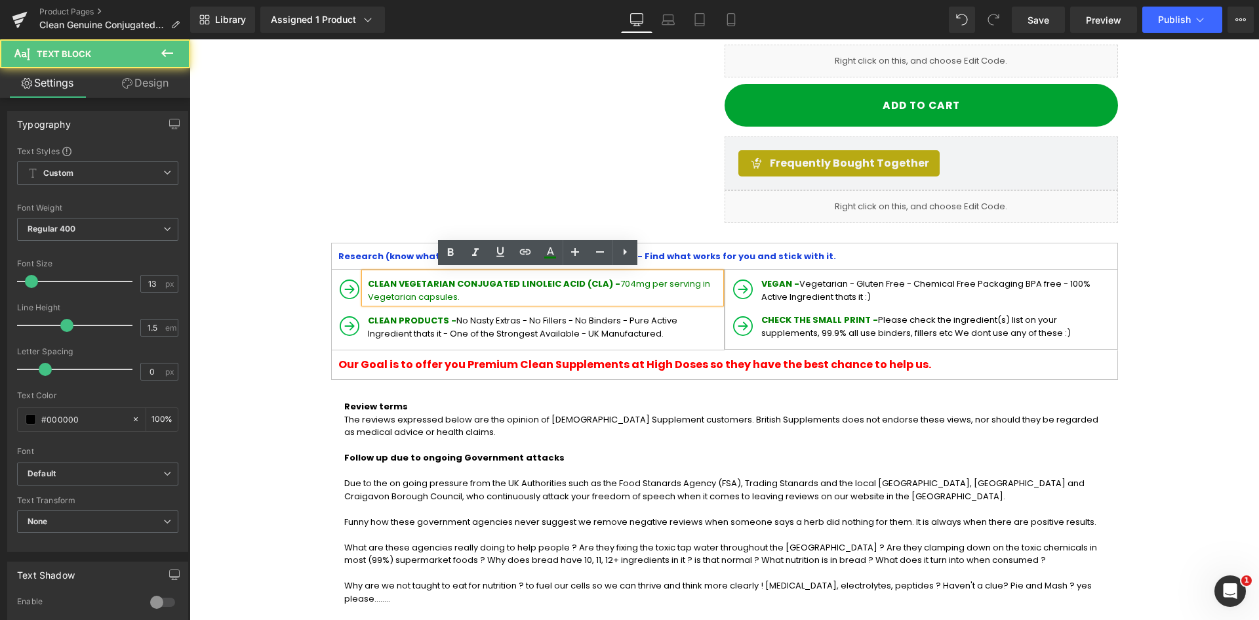
drag, startPoint x: 609, startPoint y: 285, endPoint x: 614, endPoint y: 294, distance: 10.0
click at [609, 285] on font "CLEAN VEGETARIAN CONJUGATED LINOLEIC ACID (CLA) - 704mg per serving in Vegetari…" at bounding box center [539, 290] width 342 height 26
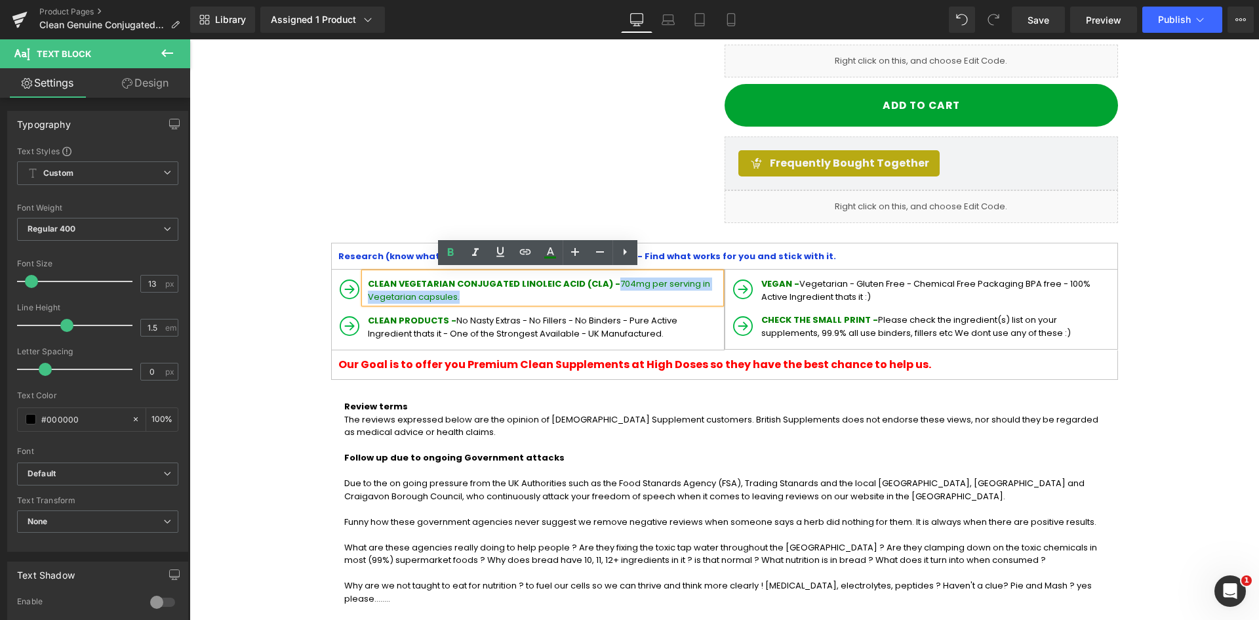
click at [569, 295] on p "CLEAN VEGETARIAN CONJUGATED LINOLEIC ACID (CLA) - 704mg per serving in Vegetari…" at bounding box center [544, 290] width 353 height 26
click at [550, 256] on icon at bounding box center [550, 257] width 12 height 2
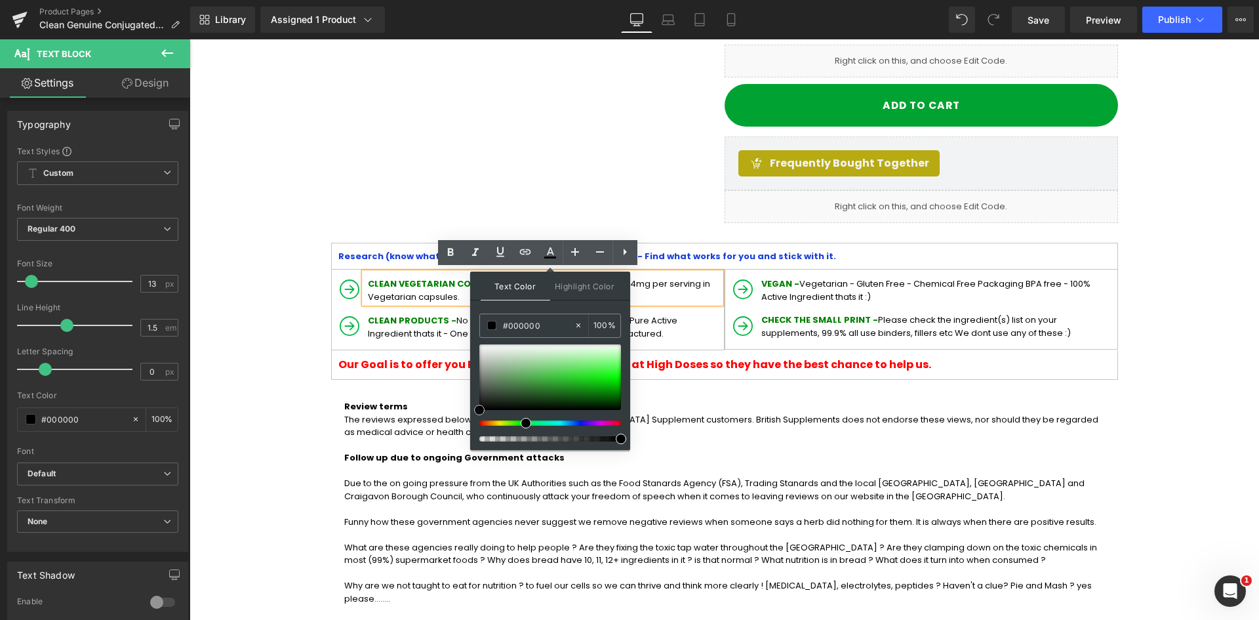
drag, startPoint x: 508, startPoint y: 370, endPoint x: 470, endPoint y: 417, distance: 60.6
click at [473, 418] on div "Text Color Highlight Color #333333 #333333 100 % none 0 %" at bounding box center [550, 360] width 160 height 178
click at [421, 327] on p "CLEAN PRODUCTS - No Nasty Extras - No Fillers - No Binders - Pure Active Ingred…" at bounding box center [544, 327] width 353 height 26
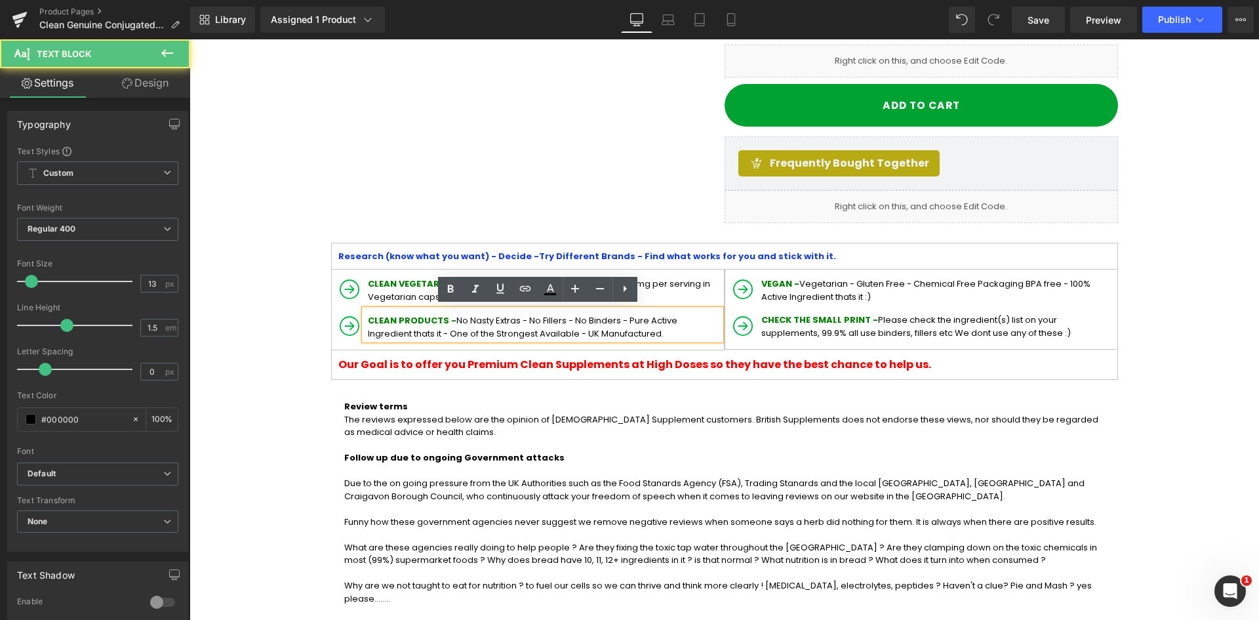
click at [390, 323] on p "CLEAN PRODUCTS - No Nasty Extras - No Fillers - No Binders - Pure Active Ingred…" at bounding box center [544, 327] width 353 height 26
click at [368, 318] on span "CLEAN PRODUCTS -" at bounding box center [412, 320] width 89 height 12
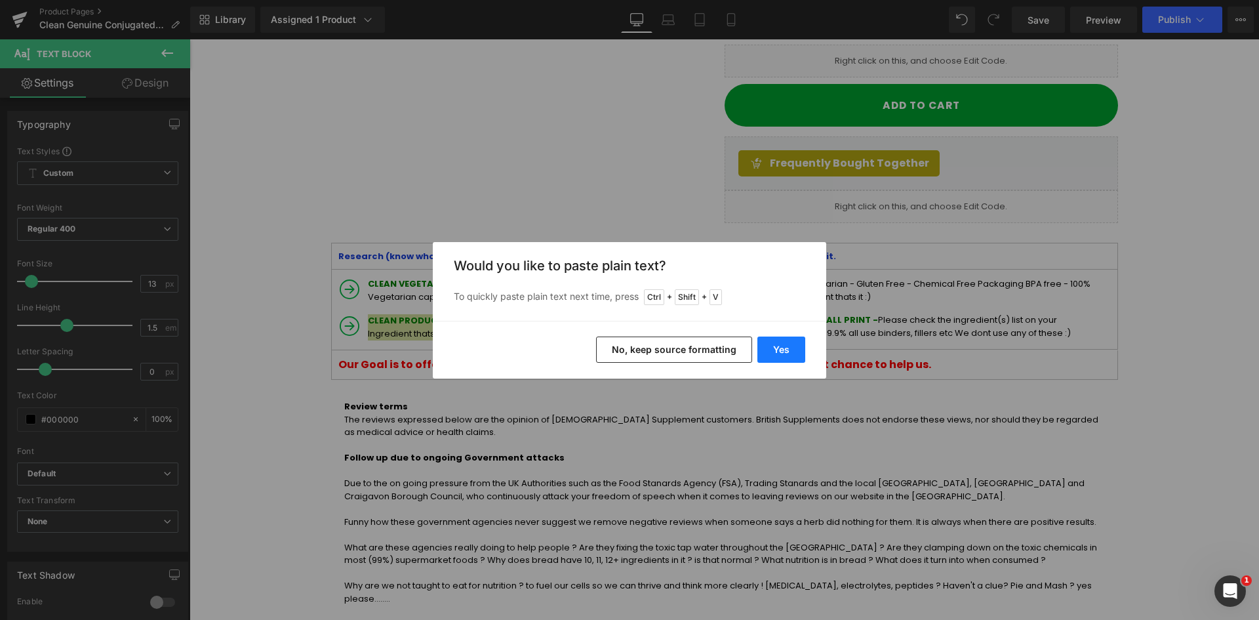
click at [782, 357] on button "Yes" at bounding box center [781, 349] width 48 height 26
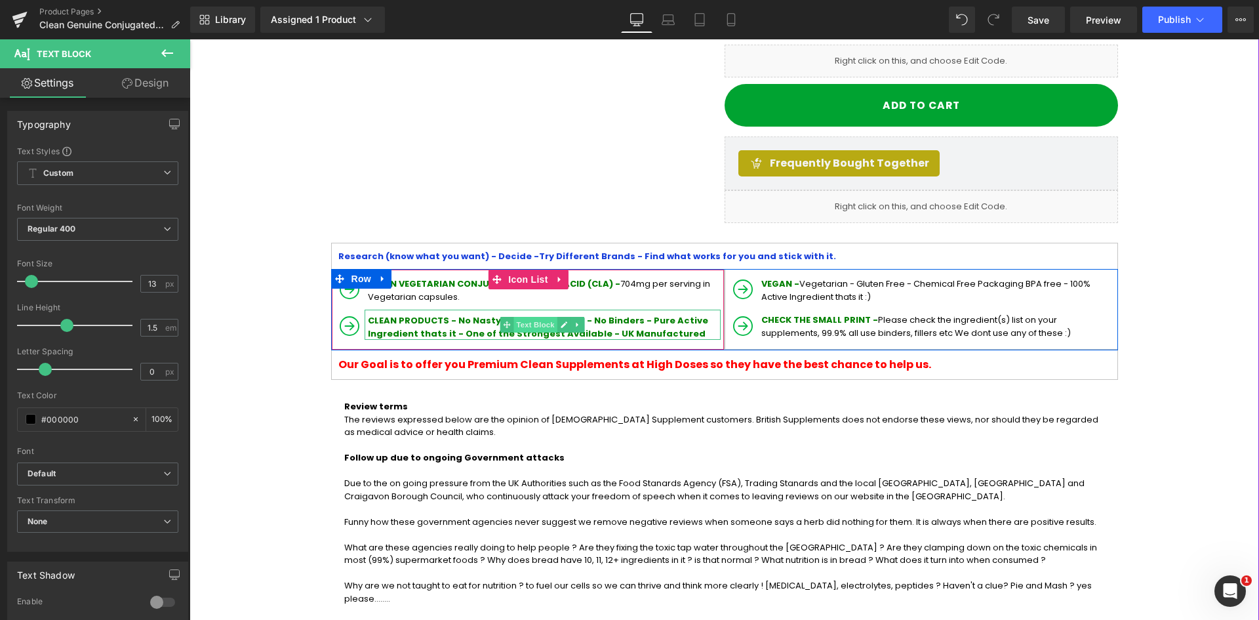
click at [547, 327] on span "Text Block" at bounding box center [534, 325] width 43 height 16
click at [643, 316] on span "CLEAN PRODUCTS - No Nasty Extras - No Fillers - No Binders - Pure Active Ingred…" at bounding box center [538, 327] width 340 height 26
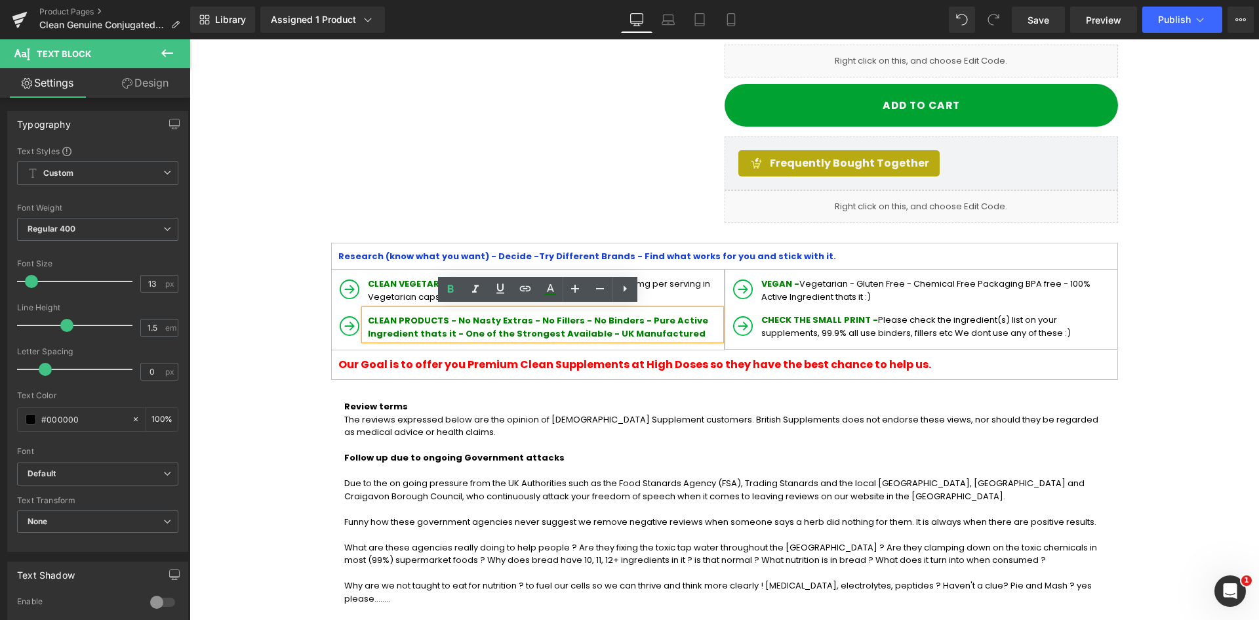
click at [558, 317] on div "CLEAN PRODUCTS - No Nasty Extras - No Fillers - No Binders - Pure Active Ingred…" at bounding box center [543, 325] width 356 height 30
click at [522, 317] on span "CLEAN PRODUCTS - No Nasty Extras - No Fillers - No Binders - Pure Active Ingred…" at bounding box center [538, 327] width 340 height 26
click at [517, 319] on span "CLEAN PRODUCTS - No Nasty Extras - No Fillers - No Binders - Pure Active Ingred…" at bounding box center [538, 327] width 340 height 26
click at [452, 319] on span "CLEAN PRODUCTS - No Nasty Extras - No Fillers - No Binders - Pure Active Ingred…" at bounding box center [538, 327] width 340 height 26
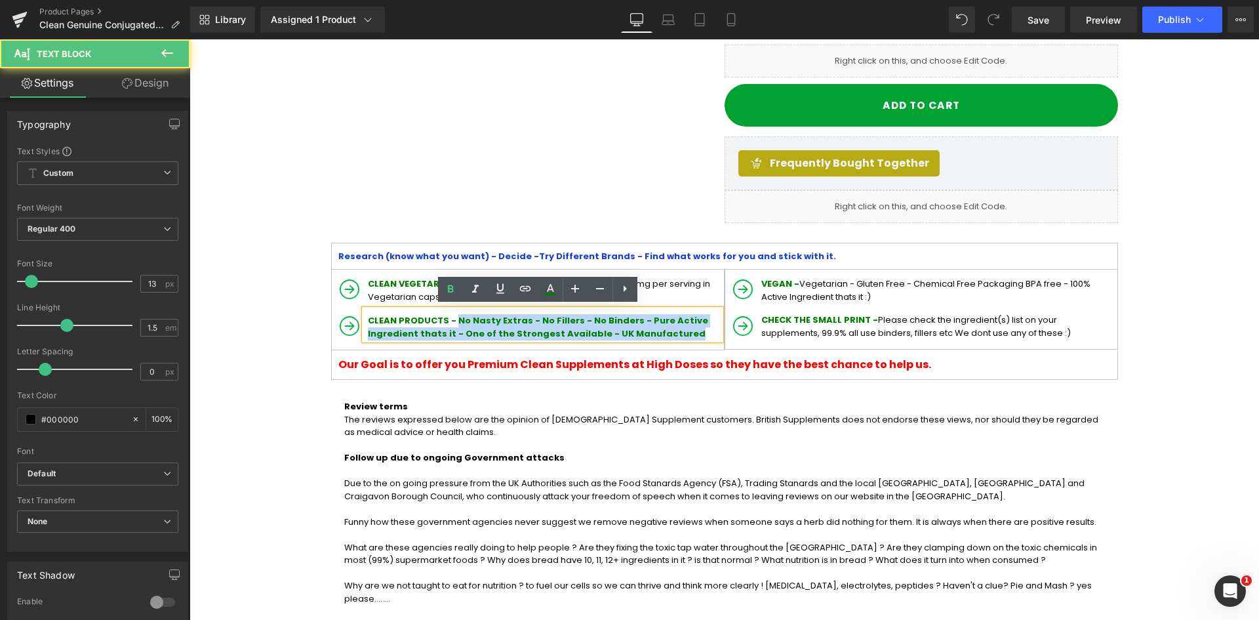
click at [606, 331] on p "CLEAN PRODUCTS - No Nasty Extras - No Fillers - No Binders - Pure Active Ingred…" at bounding box center [544, 327] width 353 height 26
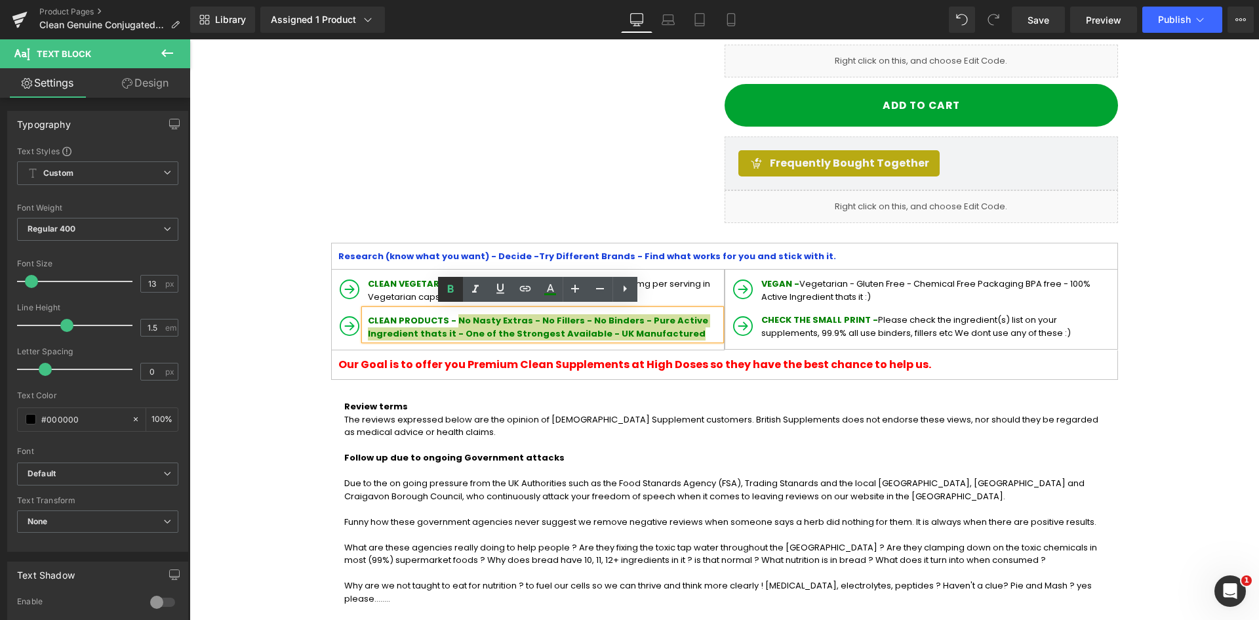
click at [451, 288] on icon at bounding box center [450, 289] width 6 height 8
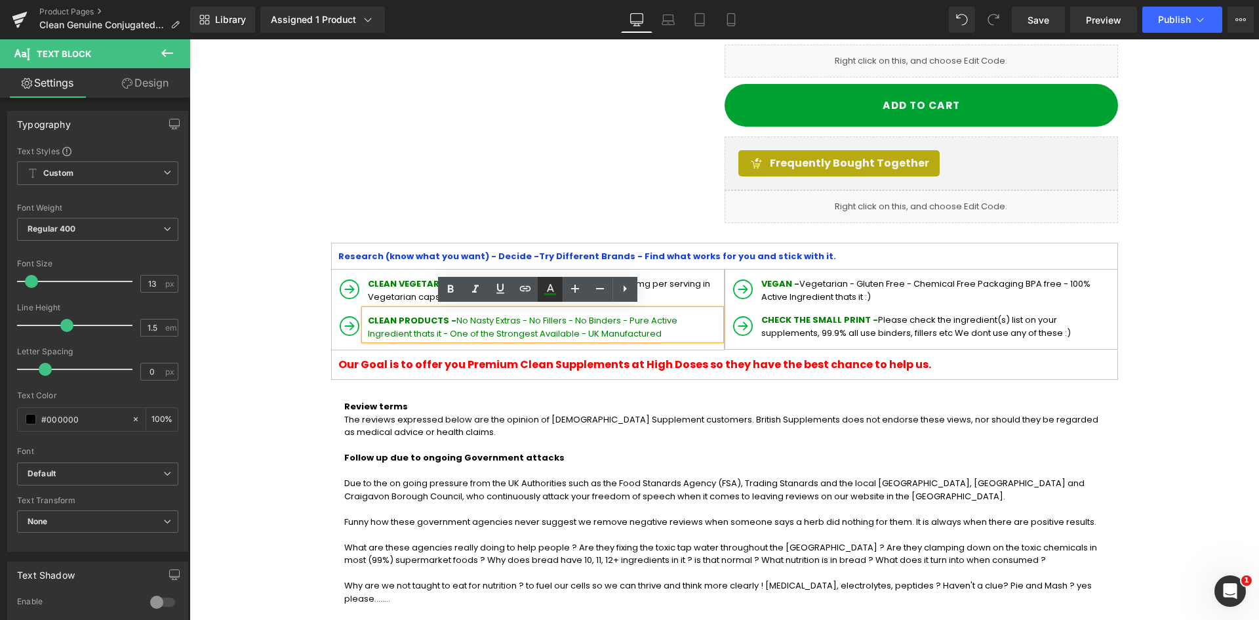
click at [552, 294] on icon at bounding box center [550, 294] width 12 height 2
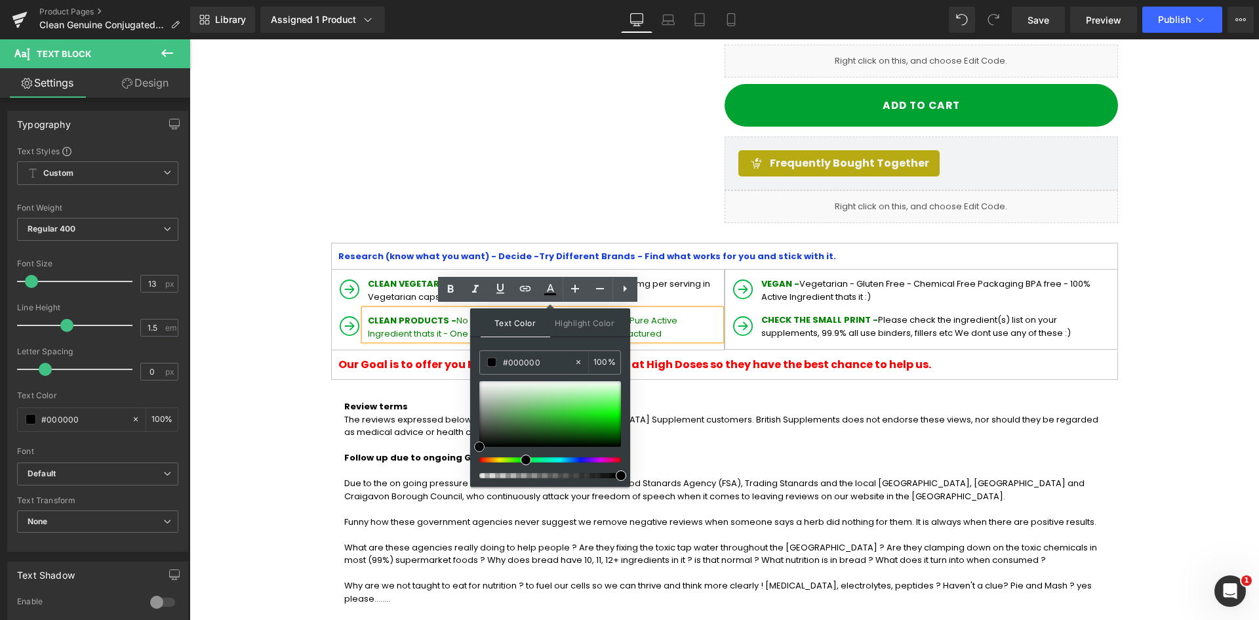
drag, startPoint x: 505, startPoint y: 431, endPoint x: 475, endPoint y: 453, distance: 37.5
click at [475, 453] on div "Text Color Highlight Color #333333 #333333 100 % none 0 %" at bounding box center [550, 397] width 160 height 178
click at [442, 325] on span "No Nasty Extras - No Fillers - No Binders - Pure Active Ingredient thats it - O…" at bounding box center [523, 327] width 310 height 26
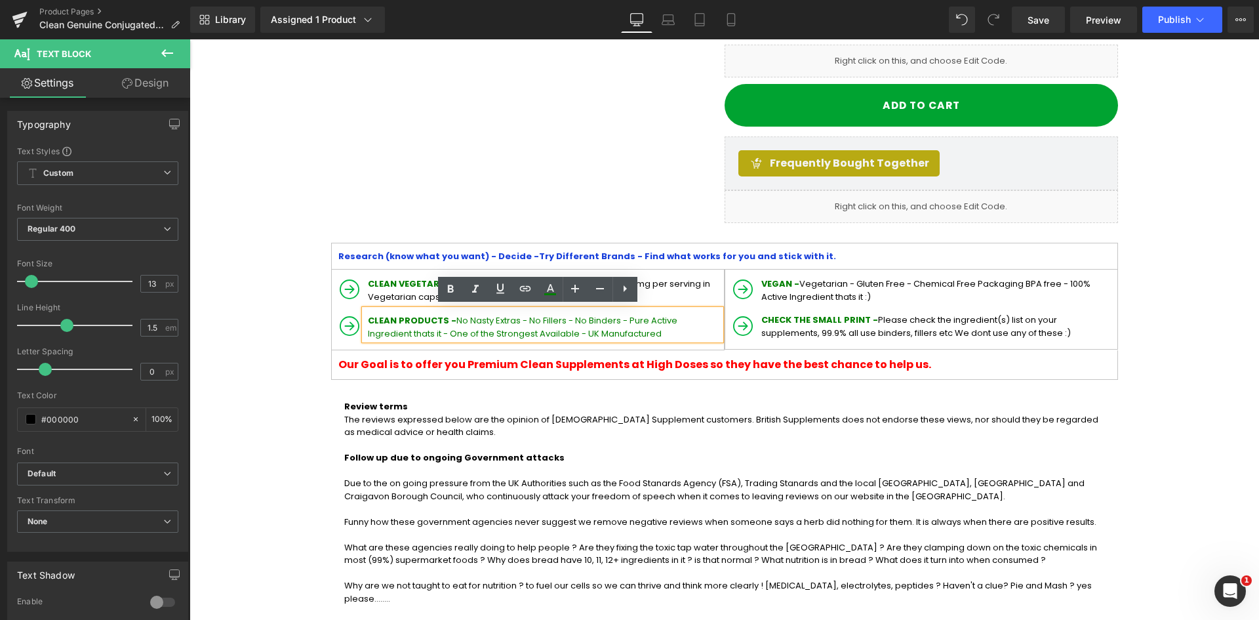
click at [451, 317] on span "No Nasty Extras - No Fillers - No Binders - Pure Active Ingredient thats it - O…" at bounding box center [523, 327] width 310 height 26
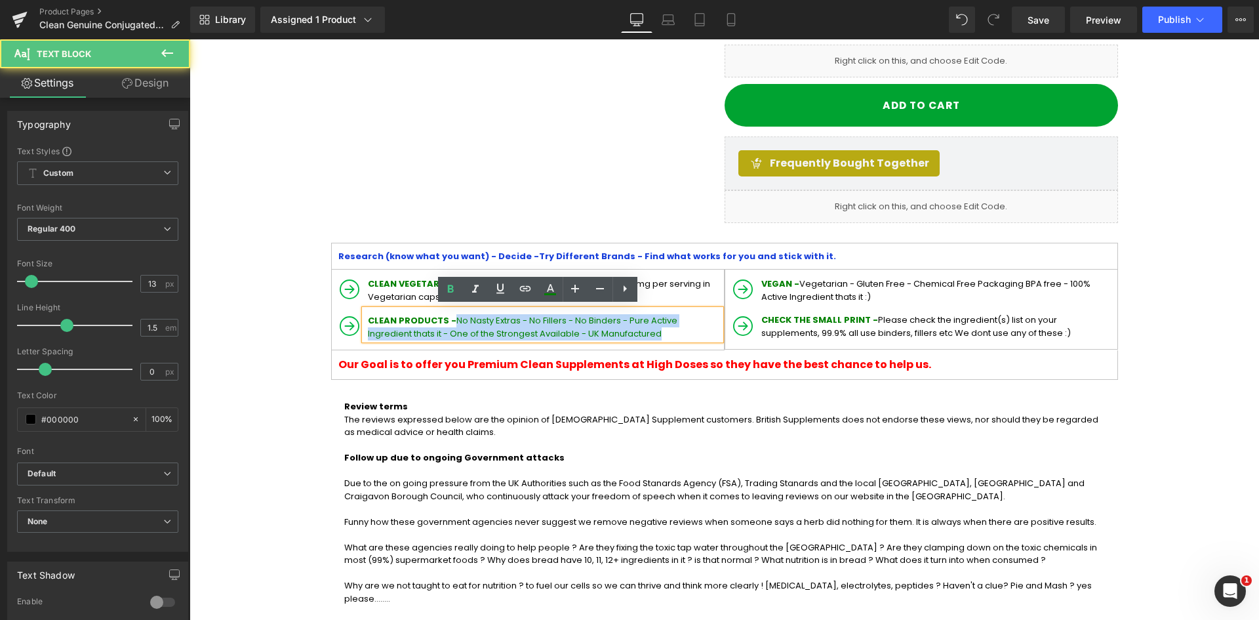
click at [599, 332] on p "CLEAN PRODUCTS - No Nasty Extras - No Fillers - No Binders - Pure Active Ingred…" at bounding box center [544, 327] width 353 height 26
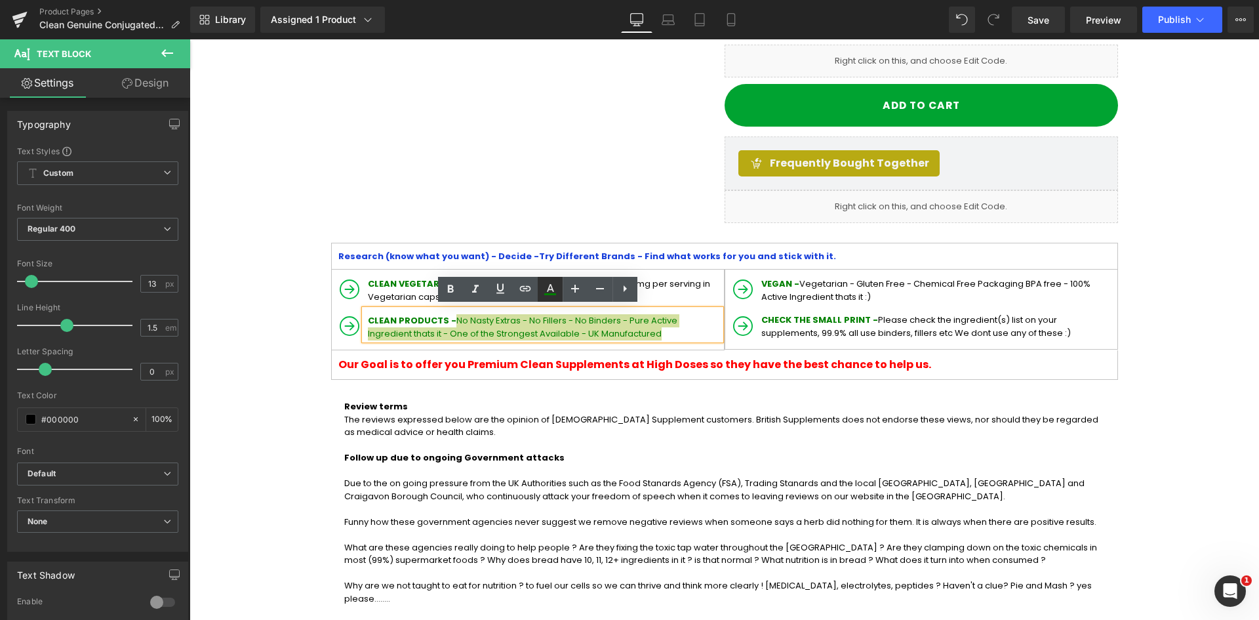
click at [544, 283] on icon at bounding box center [550, 289] width 16 height 16
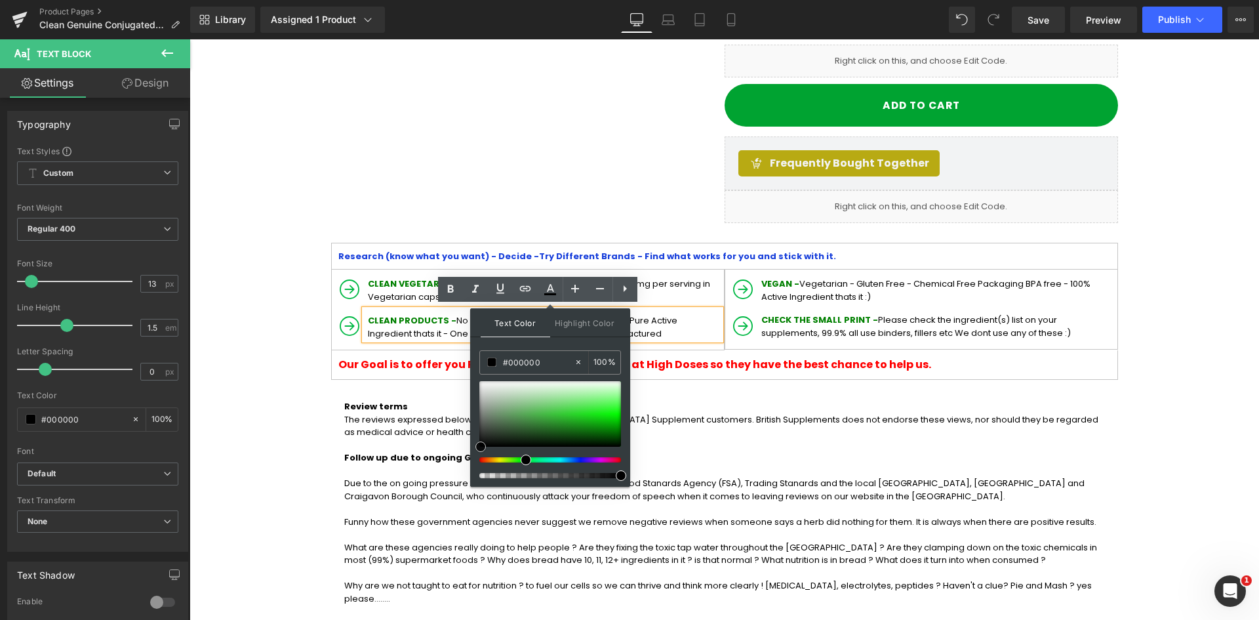
drag, startPoint x: 483, startPoint y: 407, endPoint x: 470, endPoint y: 451, distance: 45.7
click at [476, 451] on div "Text Color Highlight Color #333333 #333333 100 % none 0 %" at bounding box center [550, 397] width 160 height 178
click at [411, 439] on p at bounding box center [724, 445] width 761 height 13
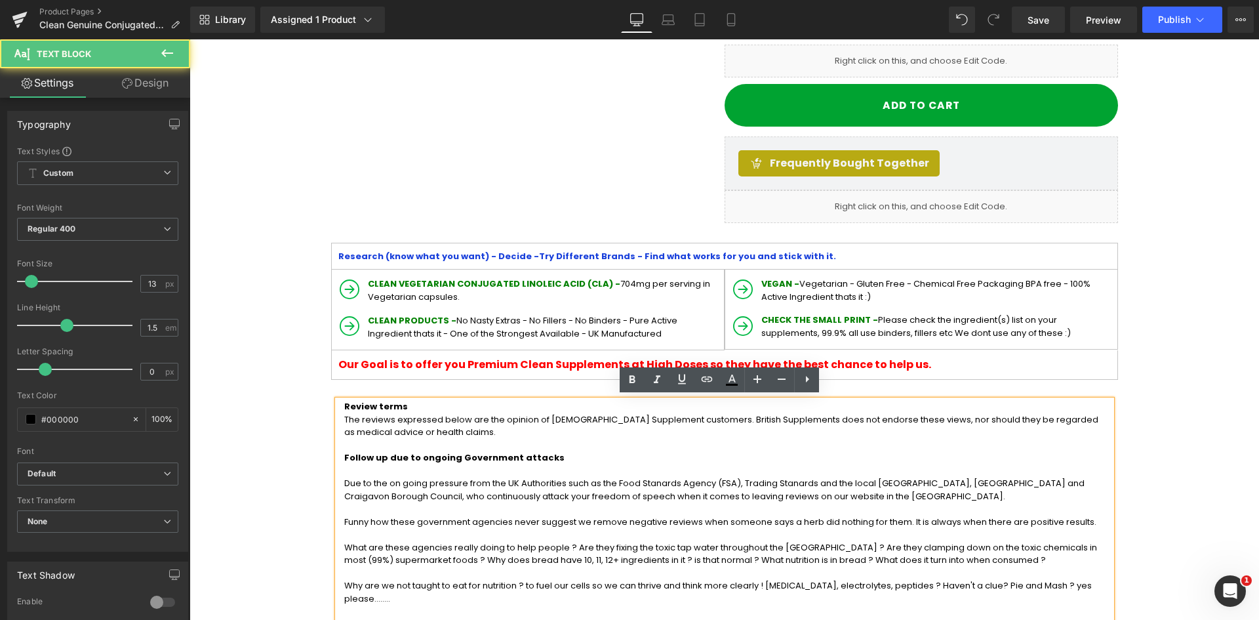
click at [808, 277] on p "VEGAN - Vegetarian - Gluten Free - Chemical Free Packaging BPA free - 100% Acti…" at bounding box center [937, 290] width 353 height 26
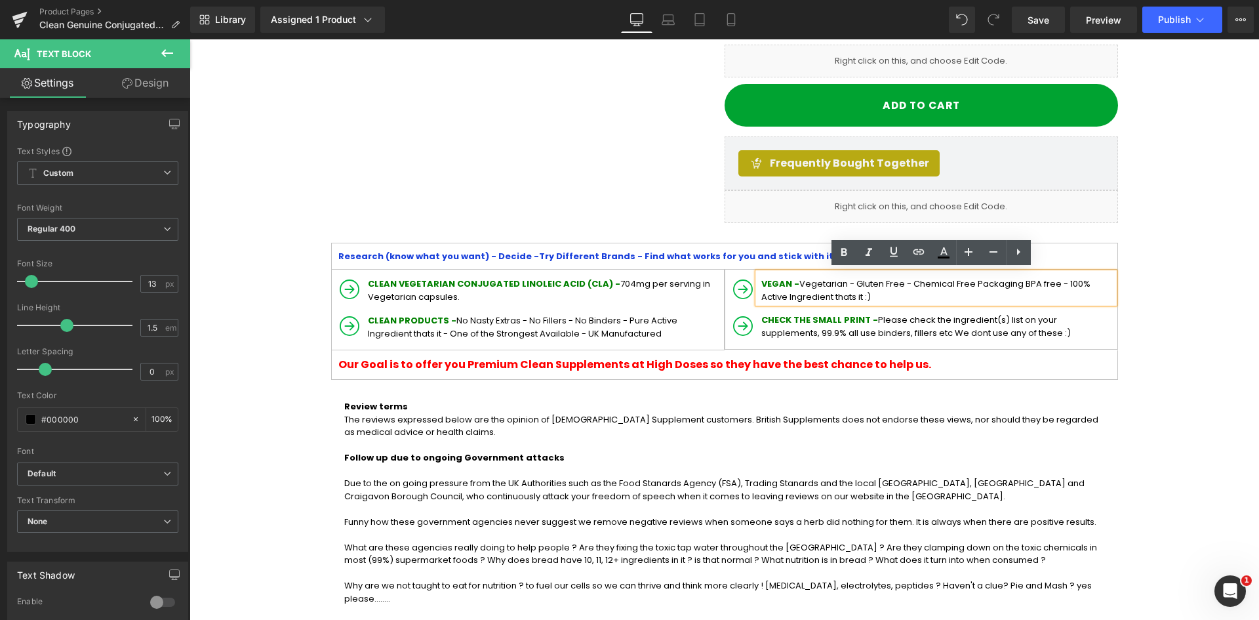
click at [614, 418] on p "The reviews expressed below are the opinion of British Supplement customers. Br…" at bounding box center [724, 426] width 761 height 26
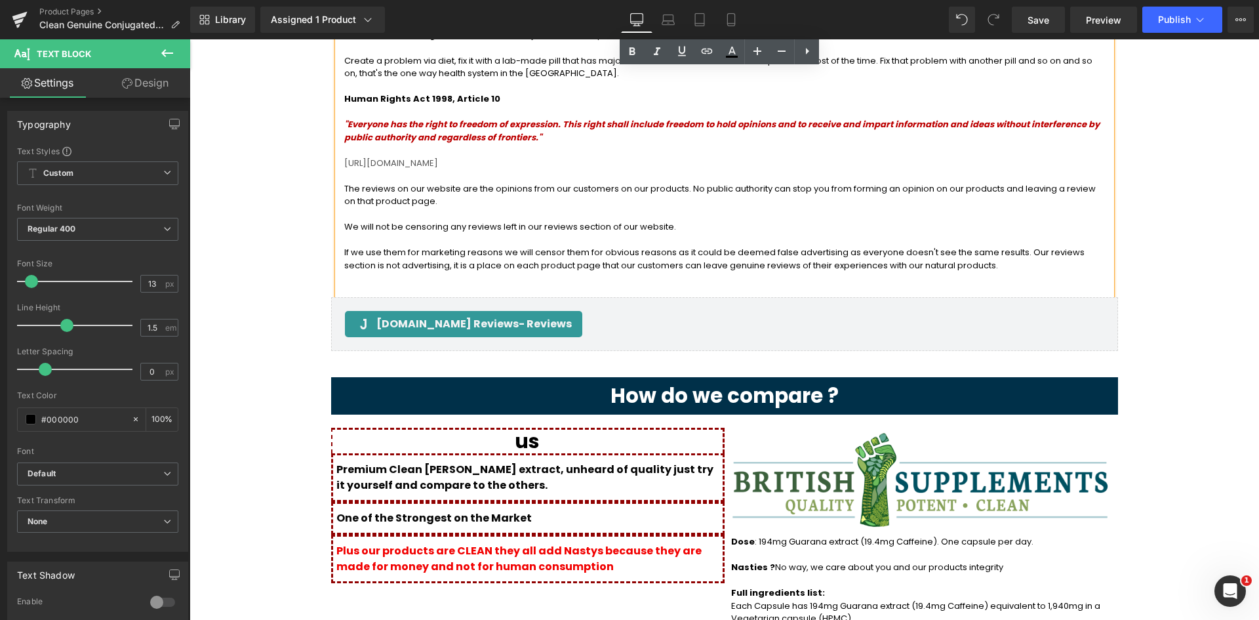
scroll to position [1705, 0]
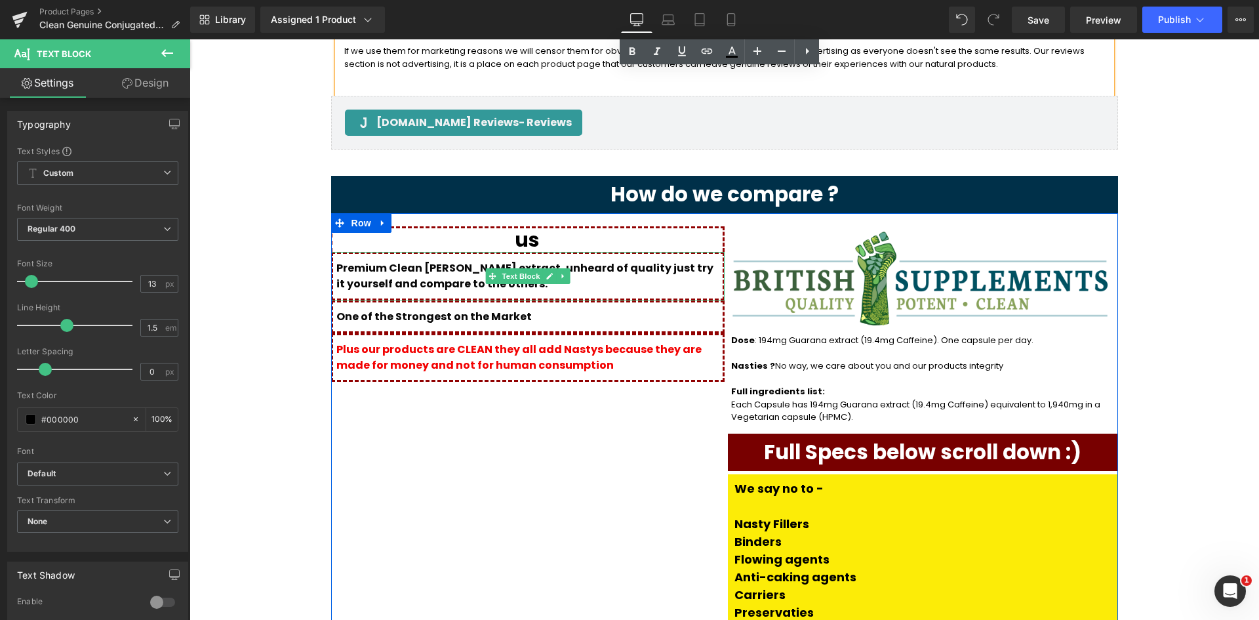
click at [412, 260] on span "Premium Clean Guarna extract, unheard of quality just try it yourself and compa…" at bounding box center [524, 275] width 377 height 31
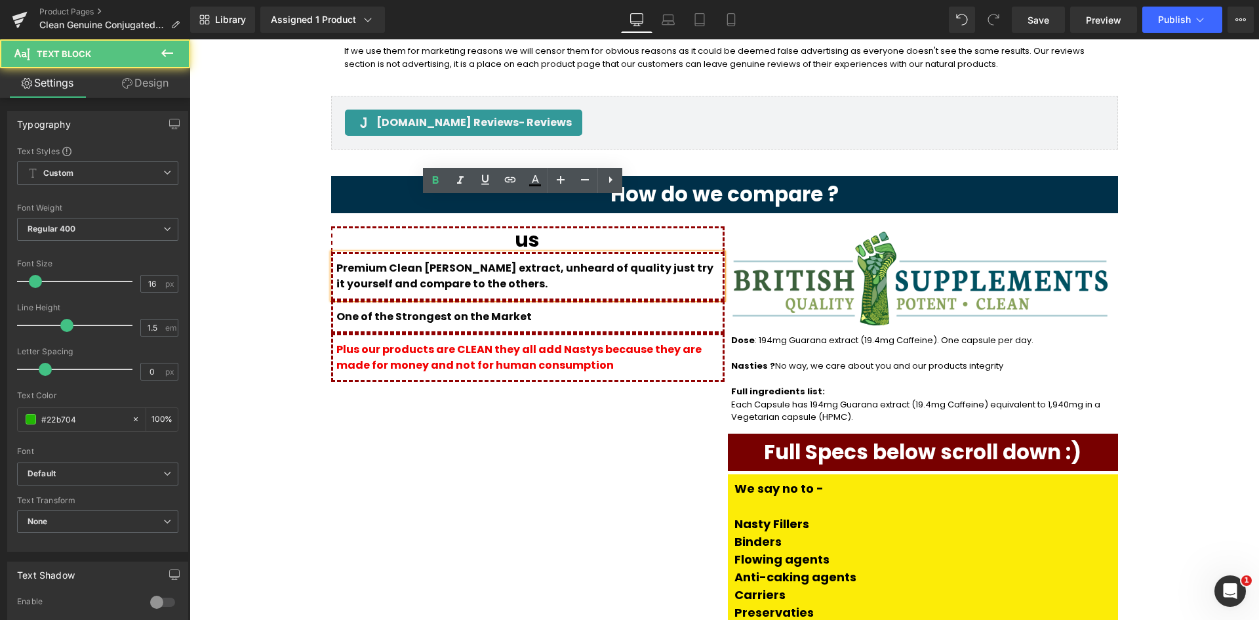
click at [424, 260] on span "Premium Clean Guarna extract, unheard of quality just try it yourself and compa…" at bounding box center [524, 275] width 377 height 31
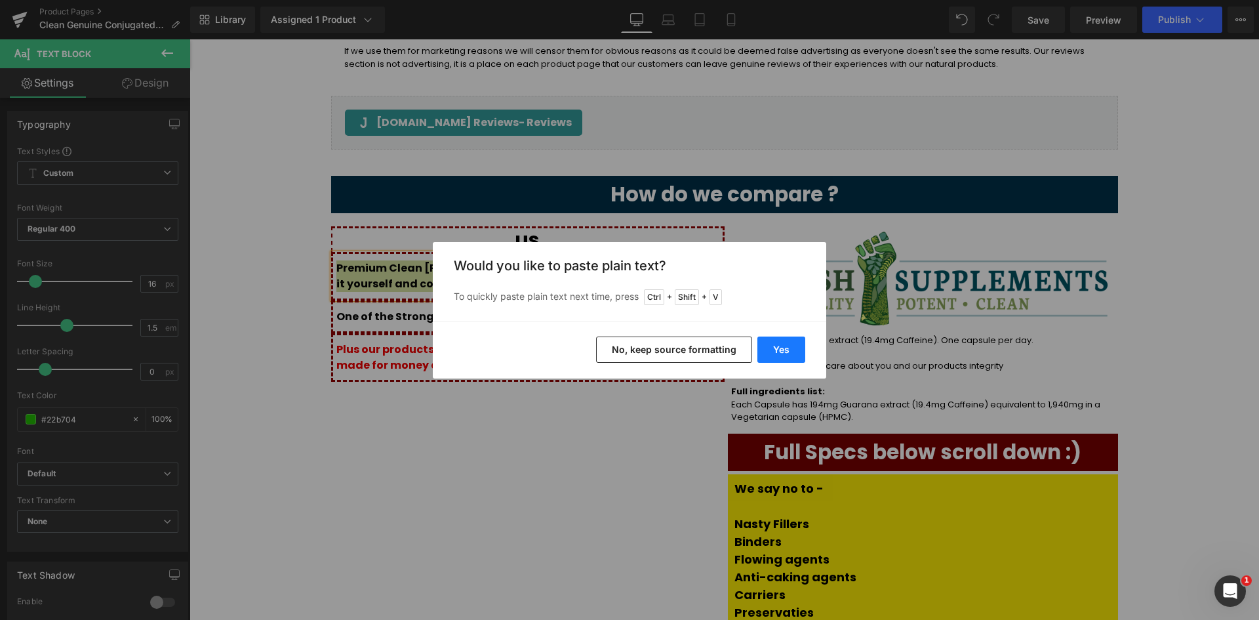
drag, startPoint x: 770, startPoint y: 348, endPoint x: 578, endPoint y: 309, distance: 196.1
click at [770, 348] on button "Yes" at bounding box center [781, 349] width 48 height 26
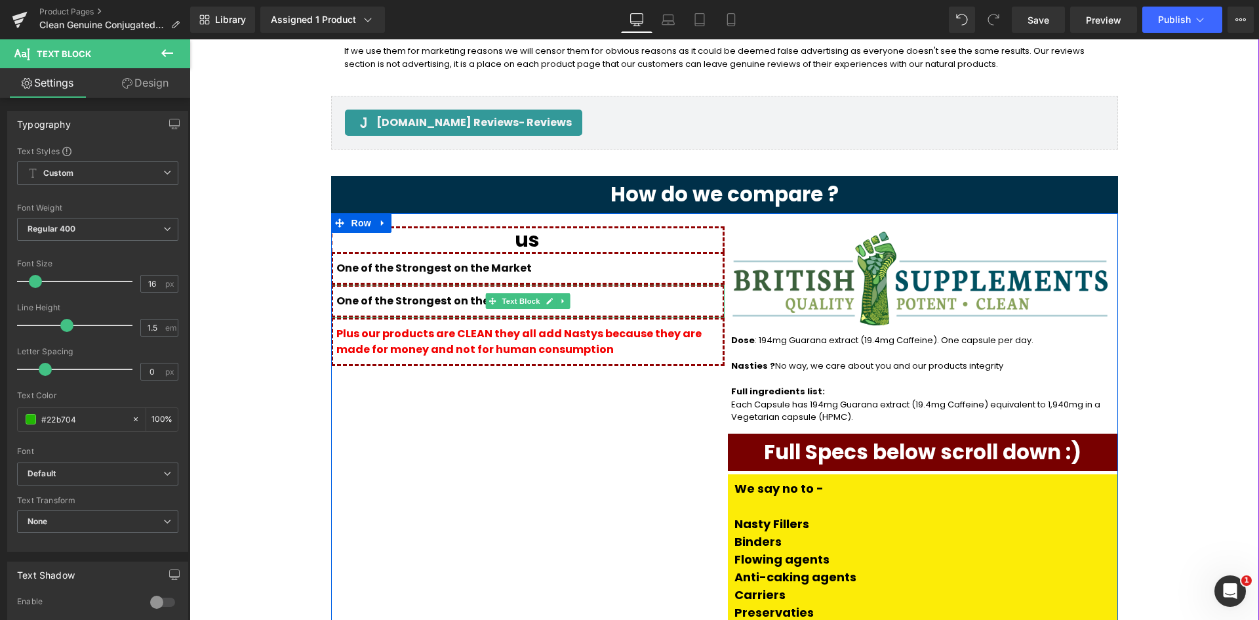
click at [464, 293] on span "One of the Strongest on the Market" at bounding box center [433, 300] width 195 height 15
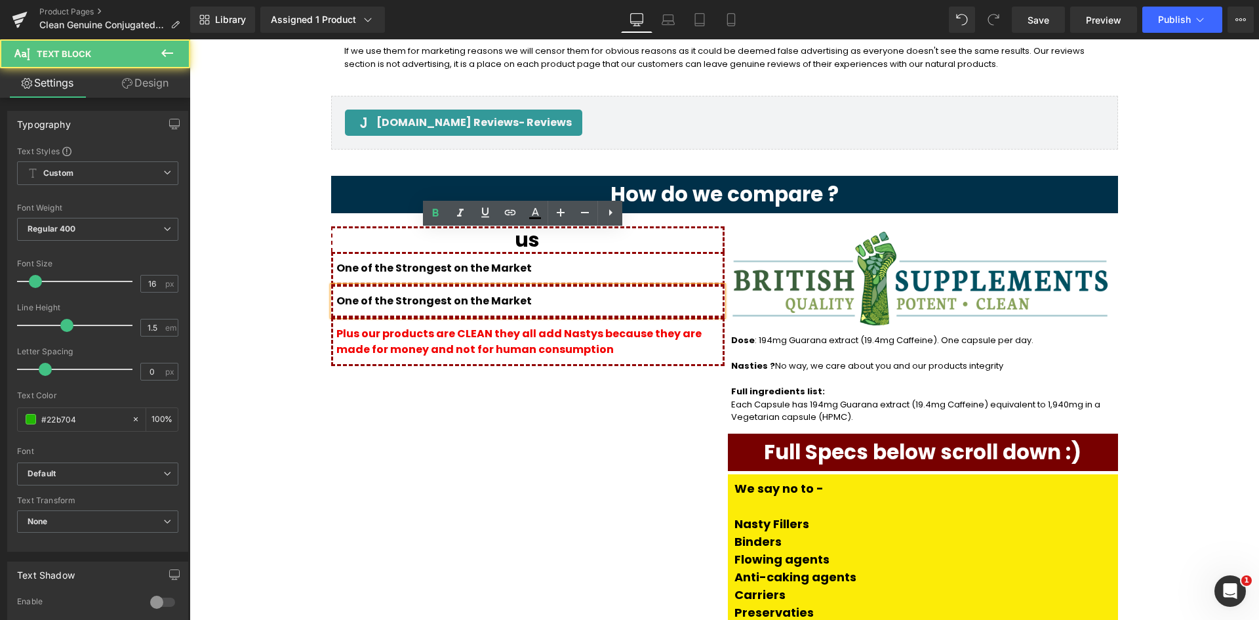
click at [506, 285] on div "One of the Strongest on the Market Text Block" at bounding box center [527, 301] width 393 height 33
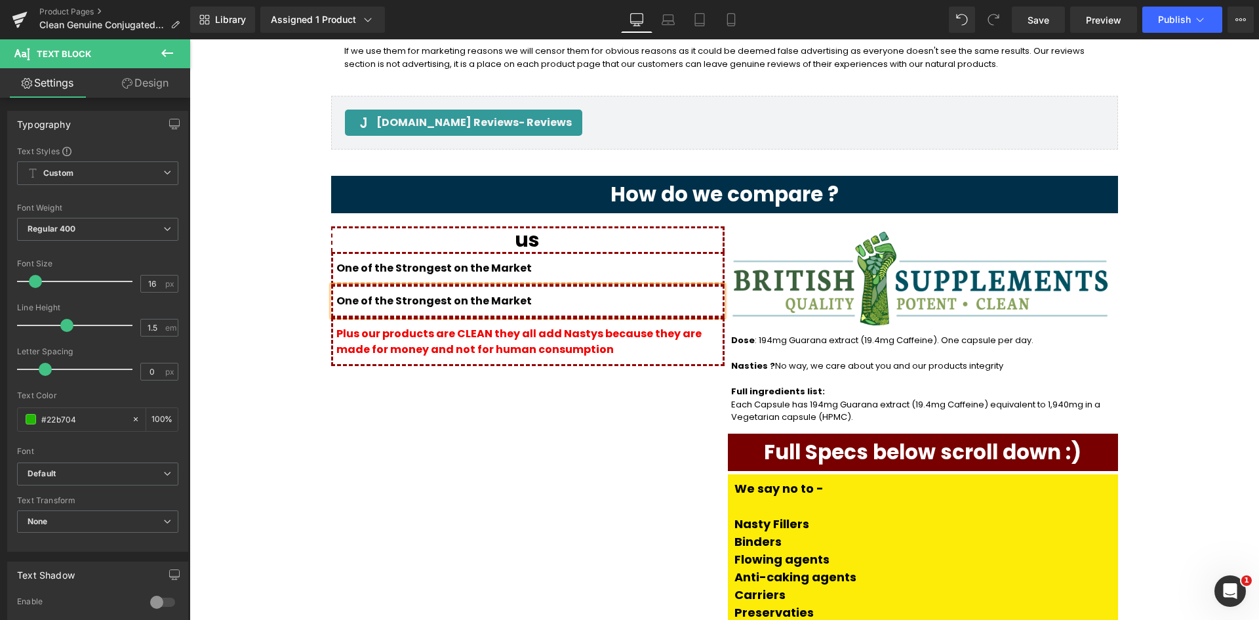
click at [532, 293] on p "One of the Strongest on the Market" at bounding box center [529, 301] width 386 height 16
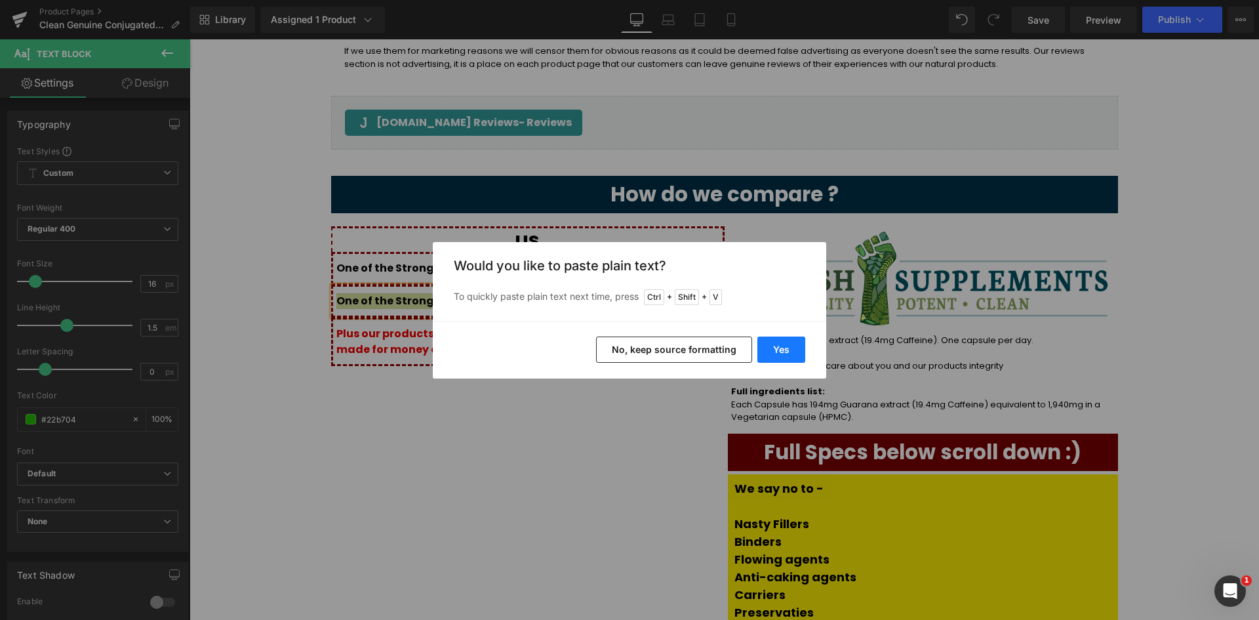
click at [779, 345] on button "Yes" at bounding box center [781, 349] width 48 height 26
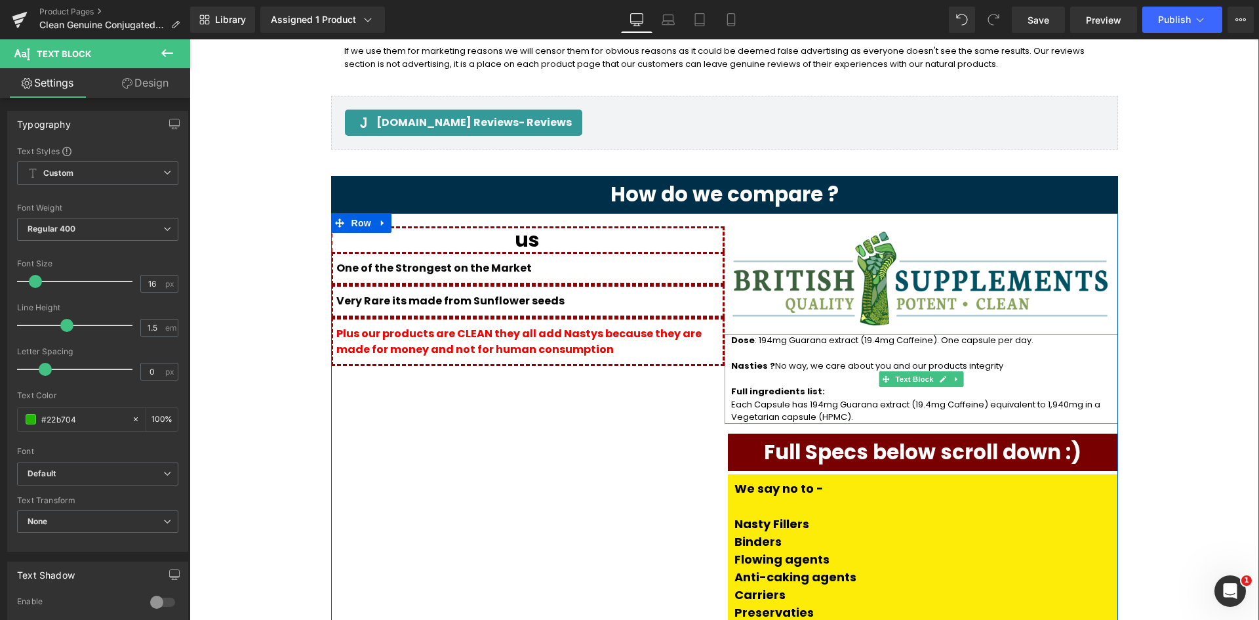
click at [520, 360] on div "us Heading One of the Strongest on the Market Text Block Very Rare its made fro…" at bounding box center [527, 478] width 393 height 504
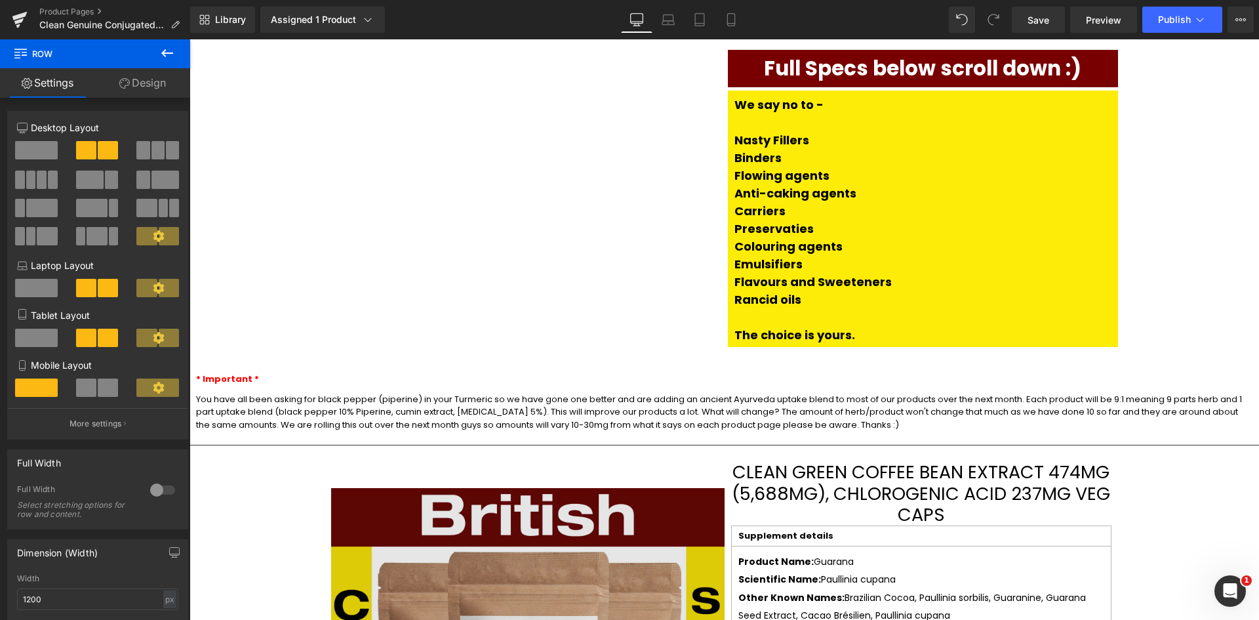
scroll to position [2230, 0]
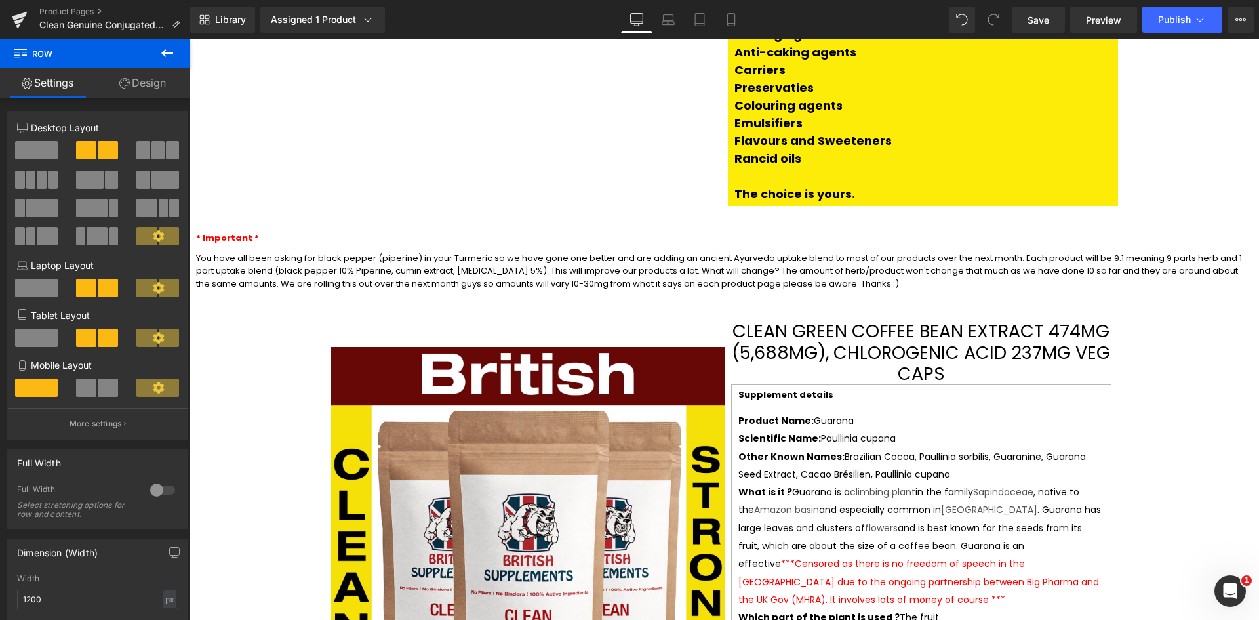
click at [382, 252] on span "You have all been asking for black pepper (piperine) in your Turmeric so we hav…" at bounding box center [719, 271] width 1046 height 38
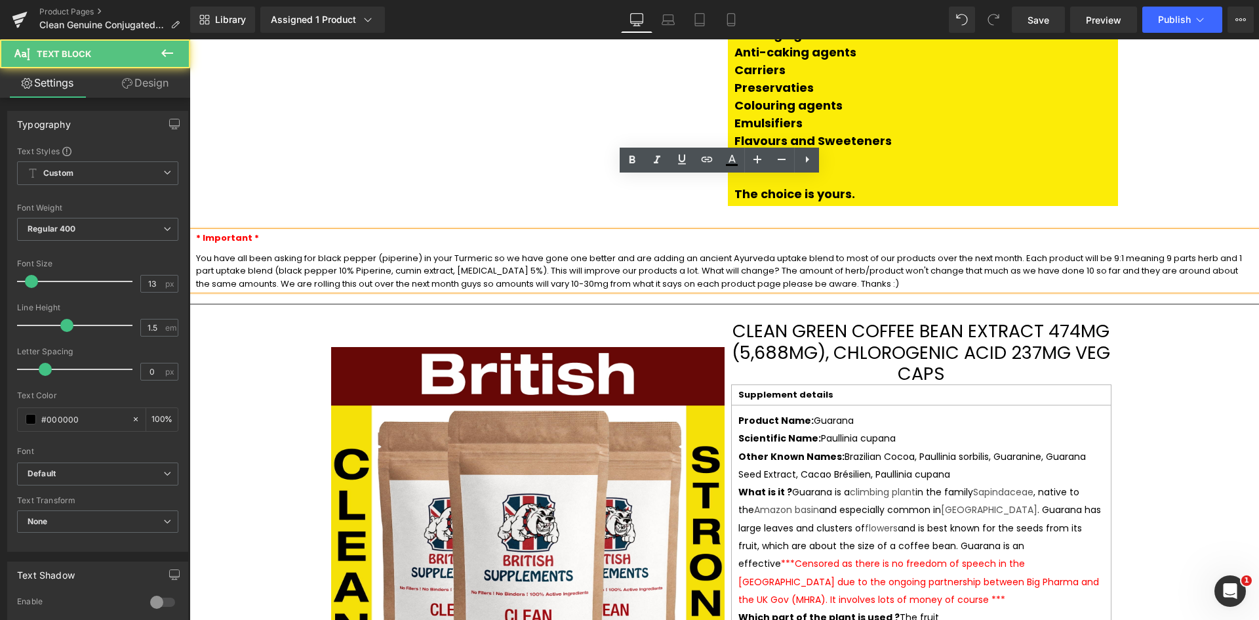
click at [196, 252] on span "You have all been asking for black pepper (piperine) in your Turmeric so we hav…" at bounding box center [719, 271] width 1046 height 38
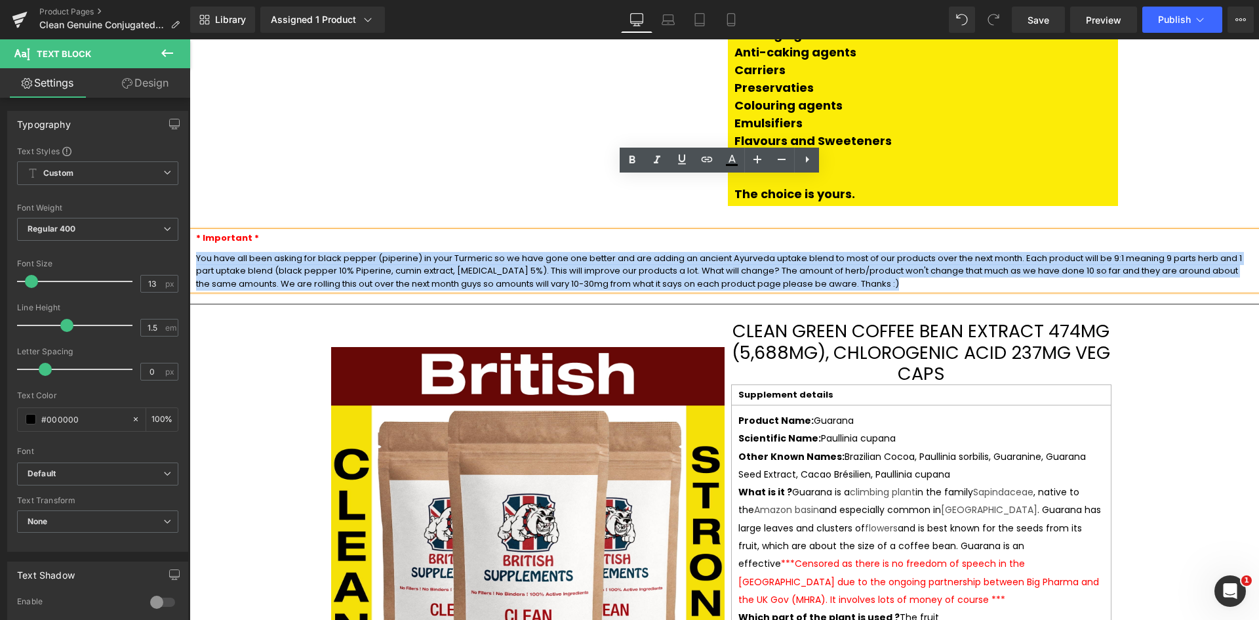
click at [618, 252] on p "You have all been asking for black pepper (piperine) in your Turmeric so we hav…" at bounding box center [724, 271] width 1056 height 39
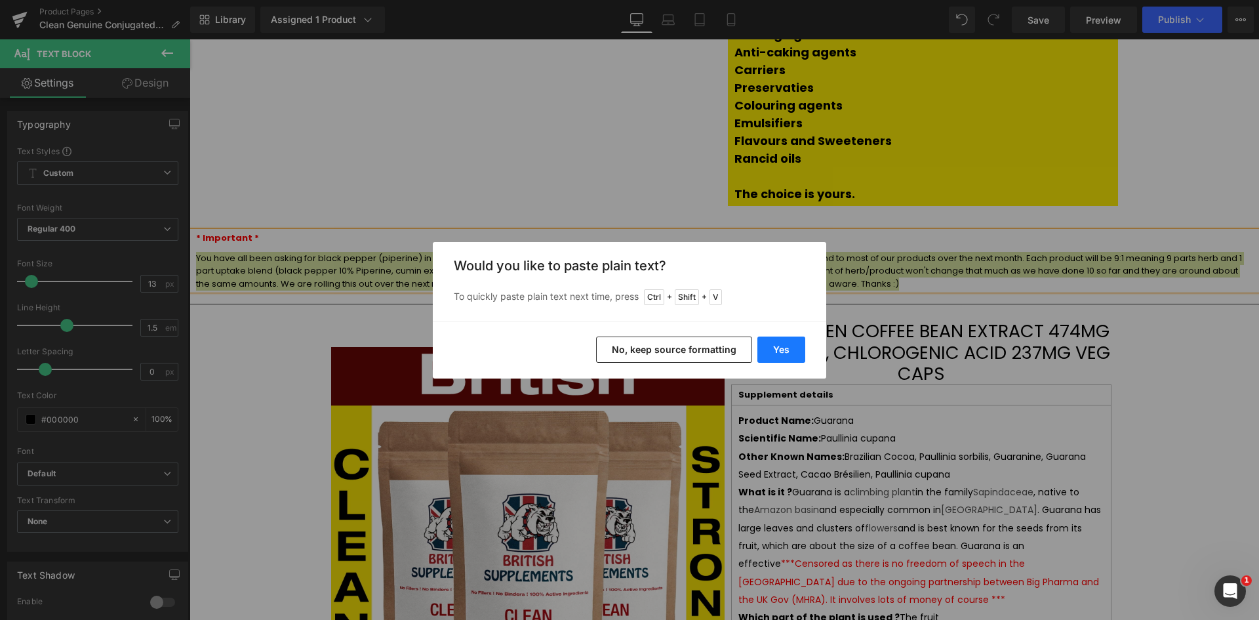
click at [781, 346] on button "Yes" at bounding box center [781, 349] width 48 height 26
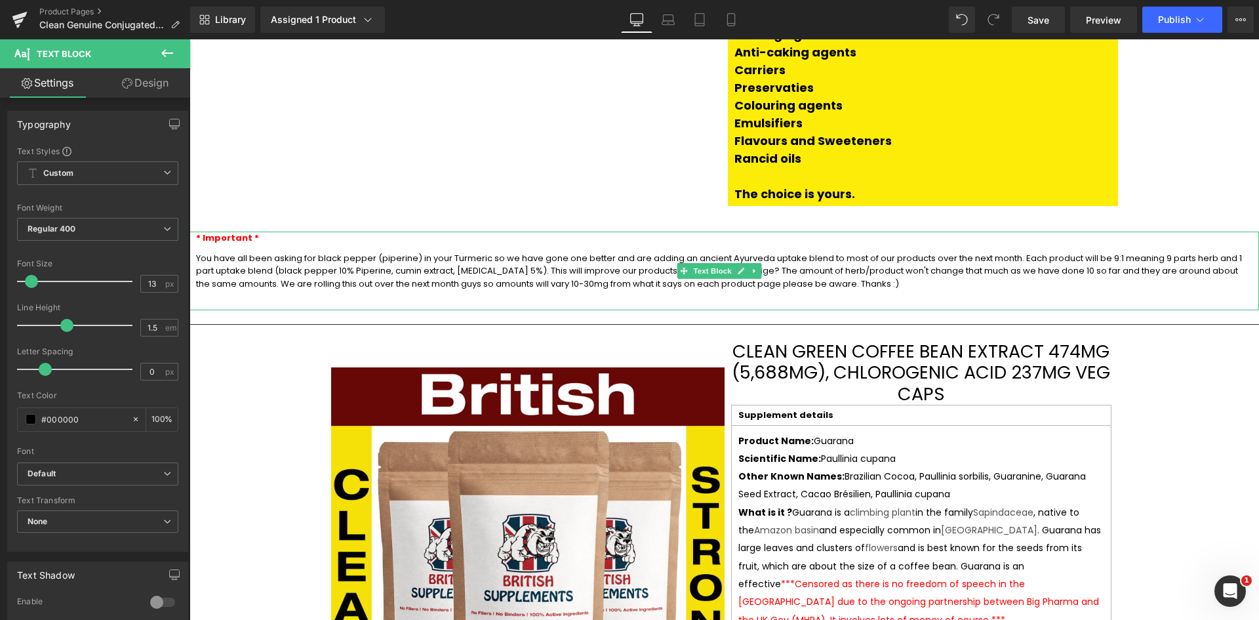
click at [407, 297] on p at bounding box center [724, 303] width 1056 height 13
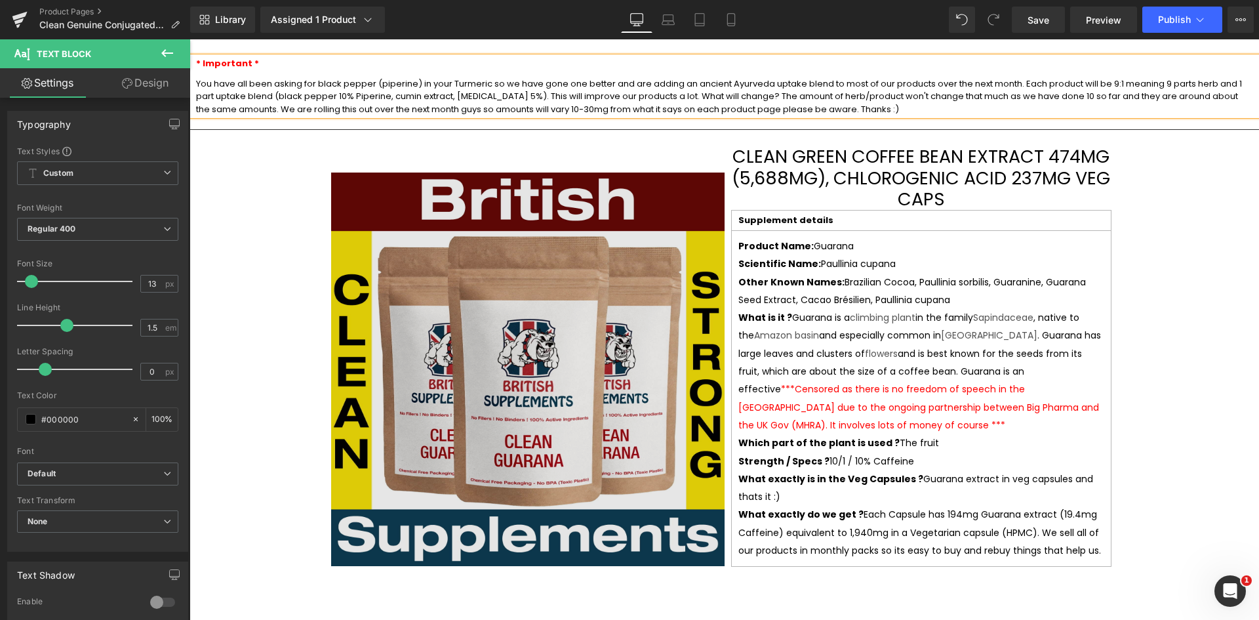
scroll to position [2426, 0]
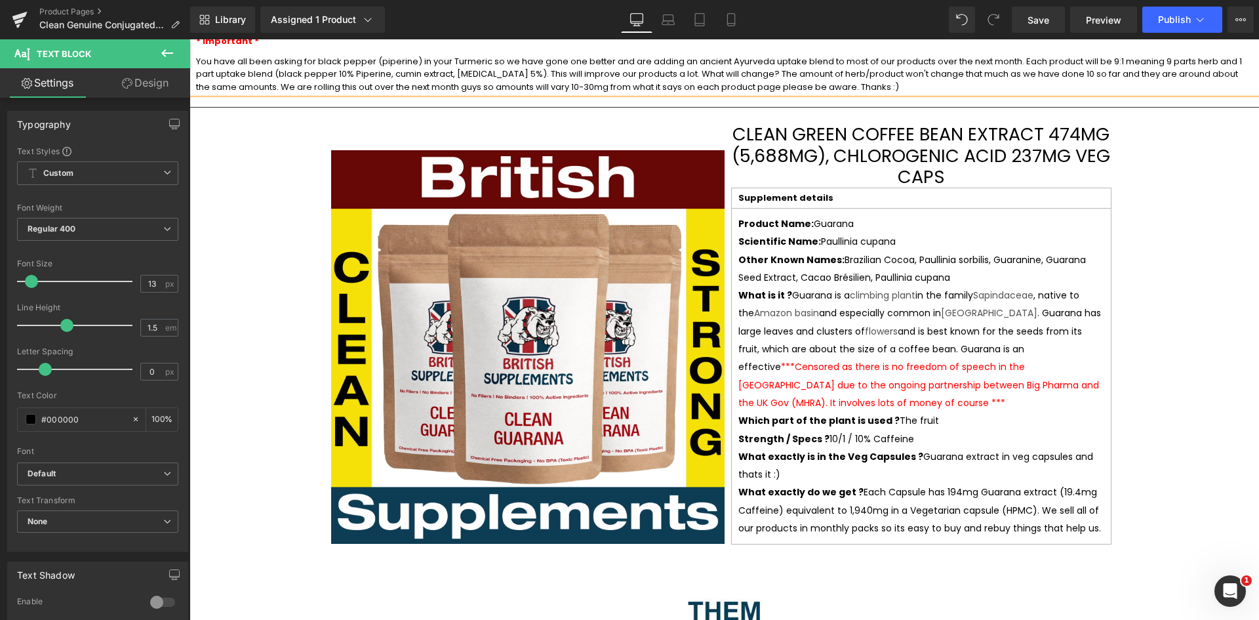
click at [852, 124] on h3 "Clean Green Coffee Bean Extract 474mg (5,688mg), Chlorogenic Acid 237mg Veg Caps" at bounding box center [921, 156] width 393 height 64
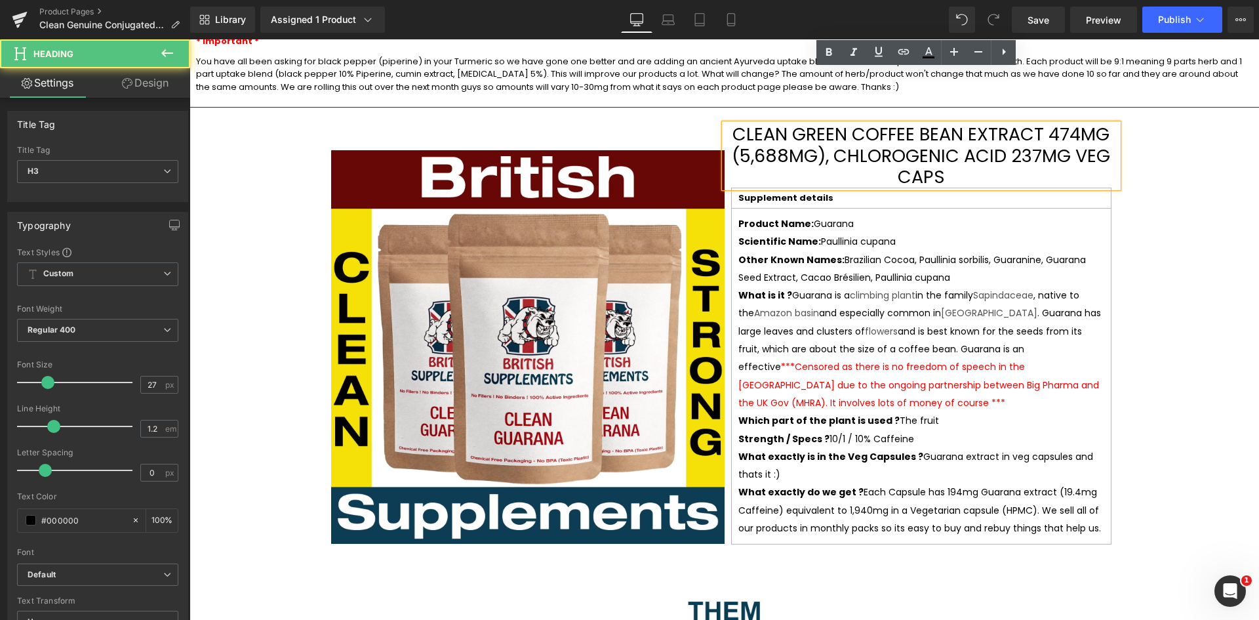
click at [845, 124] on h3 "Clean Green Coffee Bean Extract 474mg (5,688mg), Chlorogenic Acid 237mg Veg Caps" at bounding box center [921, 156] width 393 height 64
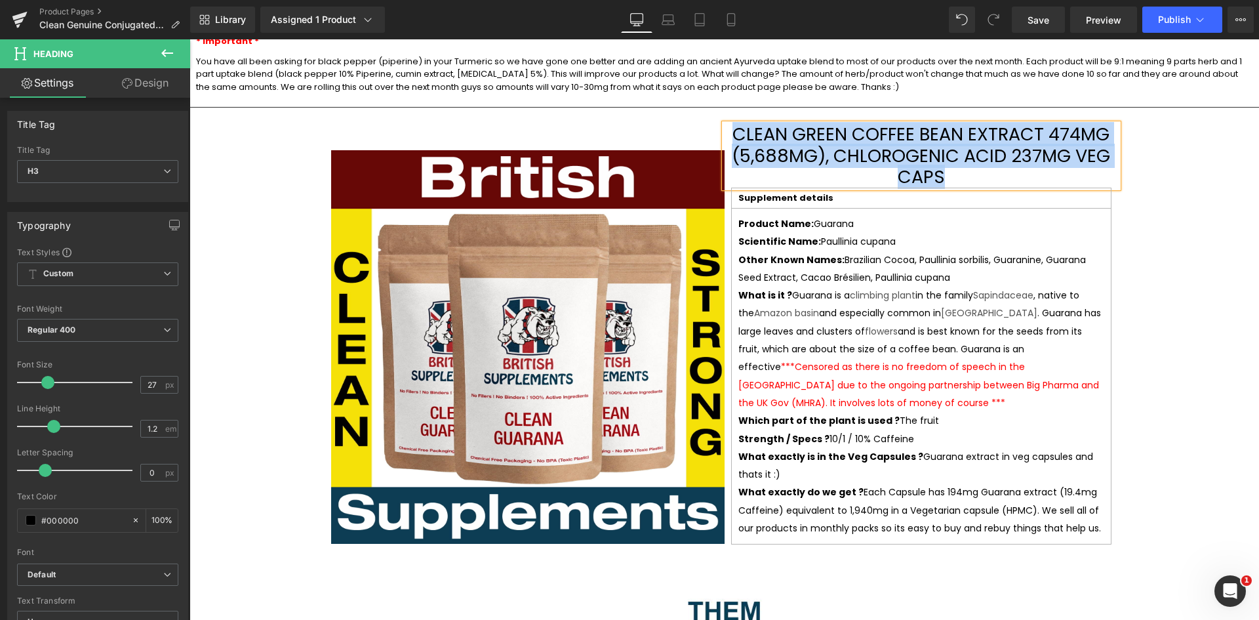
paste div
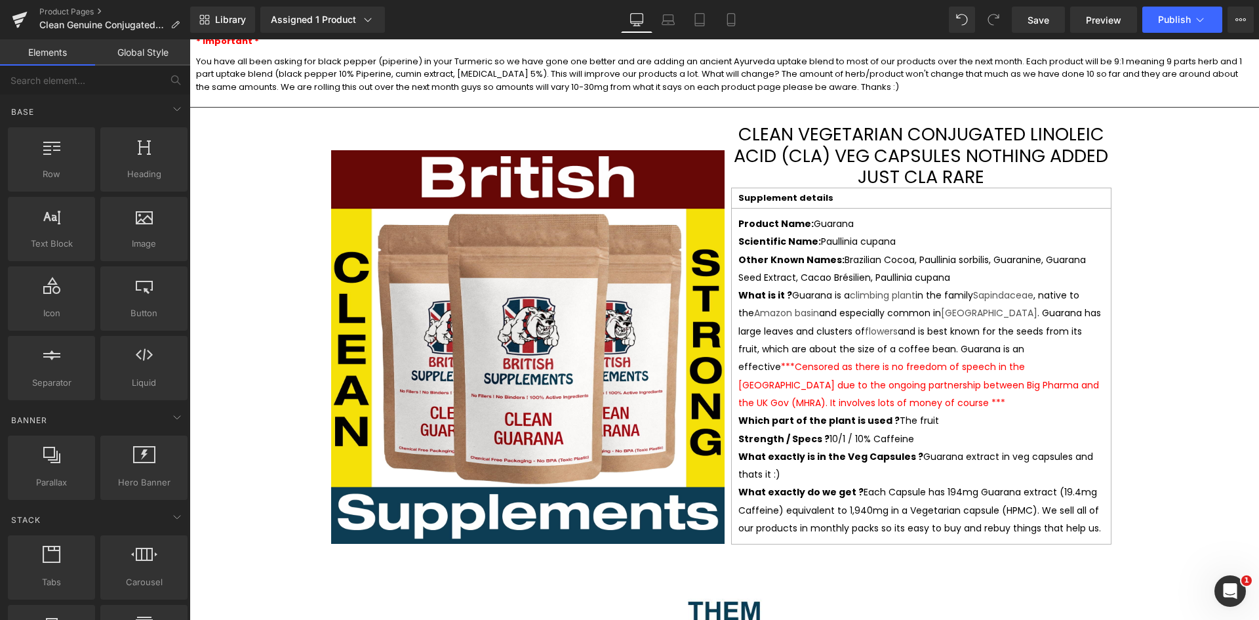
click at [873, 287] on p "What is it ? Guarana is a climbing plant in the family Sapindaceae , native to …" at bounding box center [921, 349] width 366 height 125
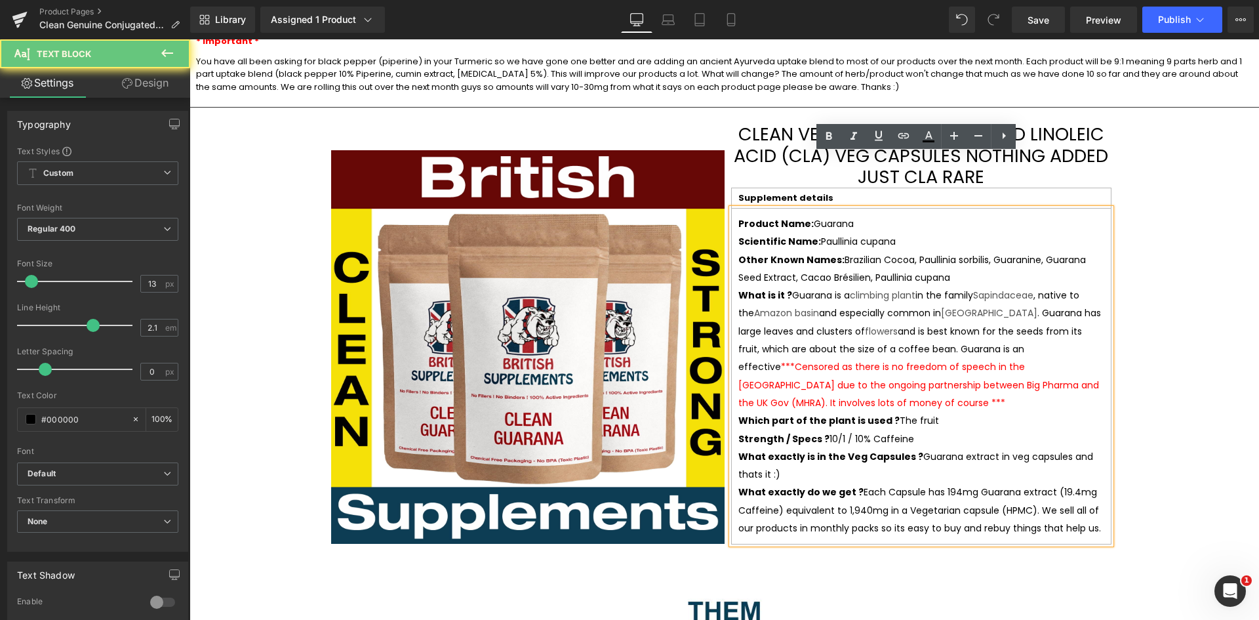
click at [917, 289] on span "What is it ? Guarana is a climbing plant in the family Sapindaceae , native to …" at bounding box center [919, 349] width 363 height 121
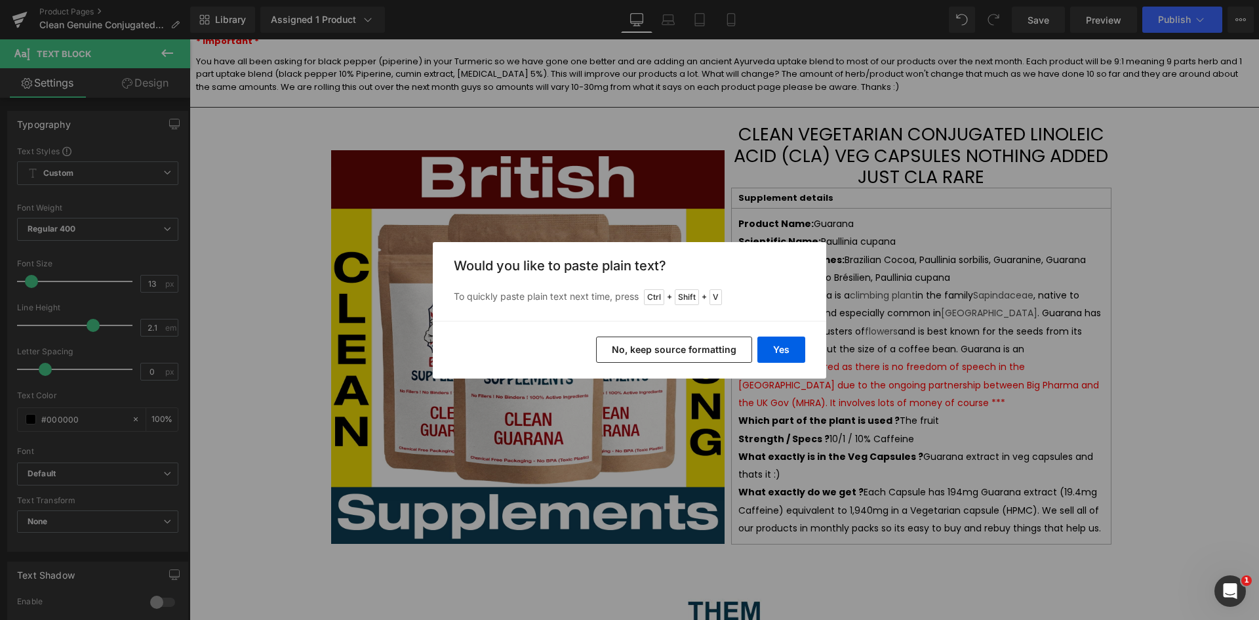
click at [705, 351] on button "No, keep source formatting" at bounding box center [674, 349] width 156 height 26
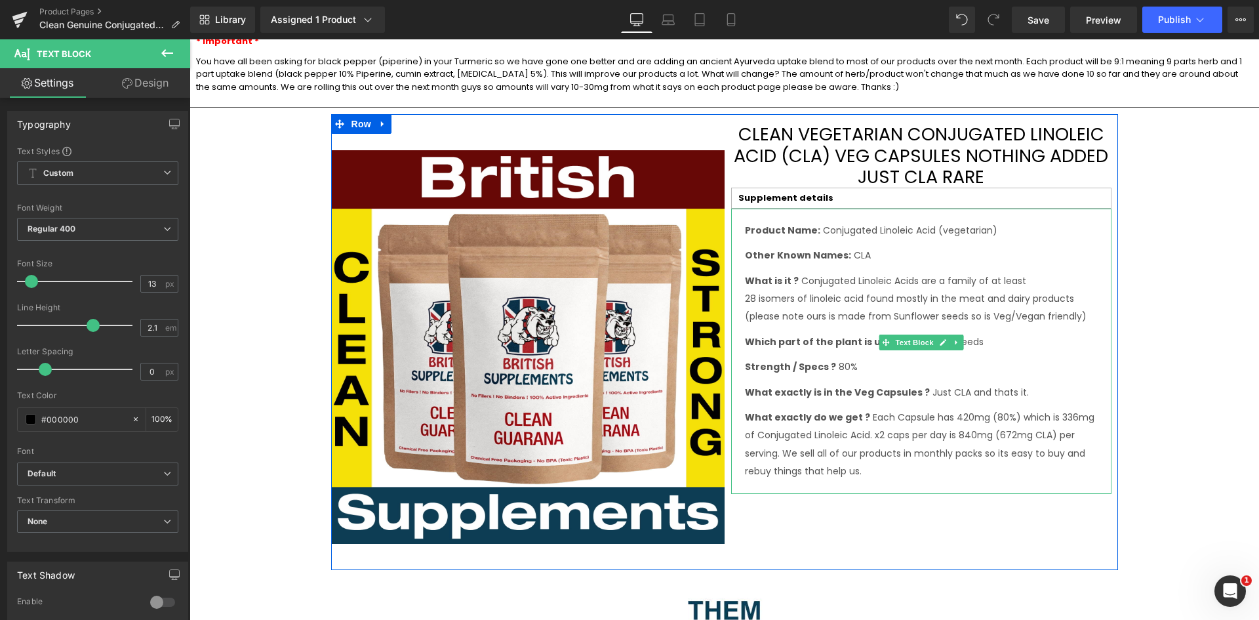
click at [738, 215] on td "Product Name: Conjugated Linoleic Acid (vegetarian) Other Known Names: CLA What…" at bounding box center [921, 350] width 366 height 271
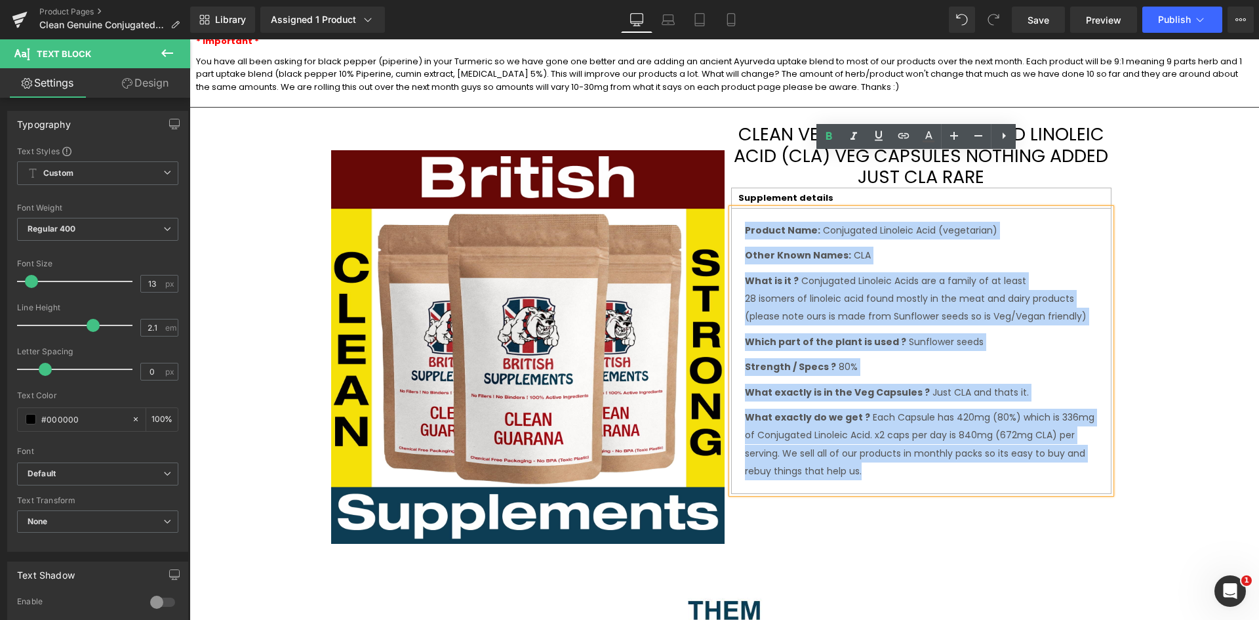
click at [1085, 409] on p "What exactly do we get ? Each Capsule has 420mg (80%) which is 336mg of Conjuga…" at bounding box center [921, 444] width 353 height 71
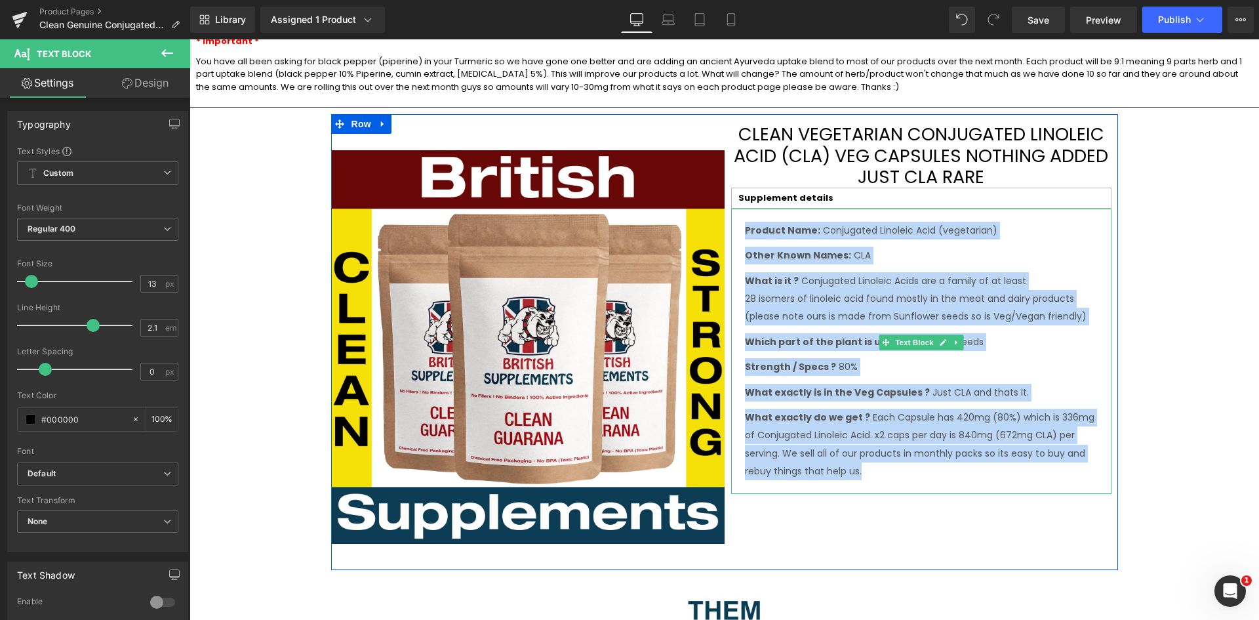
click at [803, 222] on div "Product Name: Conjugated Linoleic Acid (vegetarian) Other Known Names: CLA What…" at bounding box center [921, 351] width 353 height 258
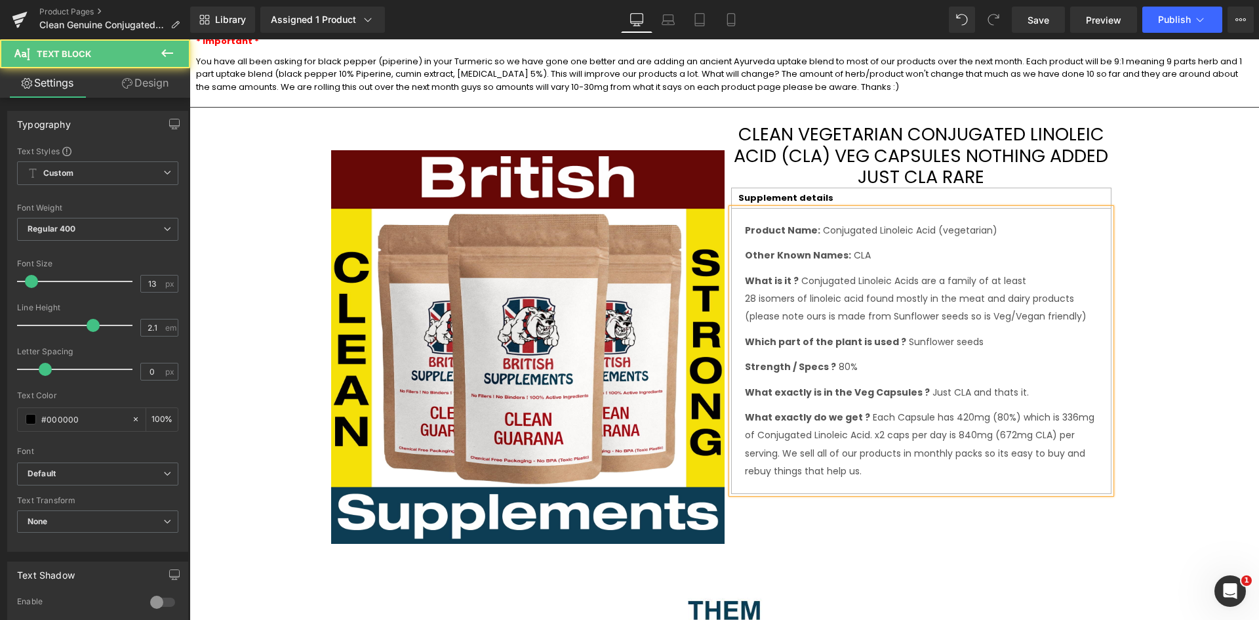
click at [909, 224] on span "Product Name: Conjugated Linoleic Acid (vegetarian)" at bounding box center [871, 230] width 252 height 13
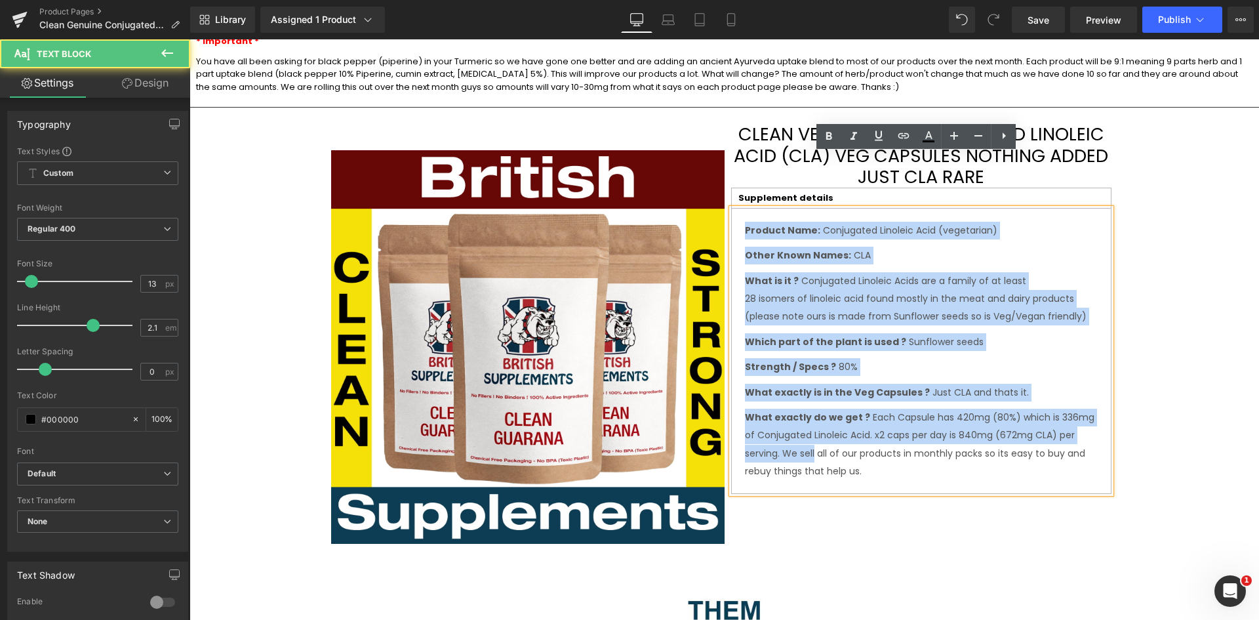
drag, startPoint x: 741, startPoint y: 178, endPoint x: 1027, endPoint y: 279, distance: 303.2
click at [1097, 372] on td "Product Name: Conjugated Linoleic Acid (vegetarian) Other Known Names: CLA What…" at bounding box center [921, 350] width 366 height 271
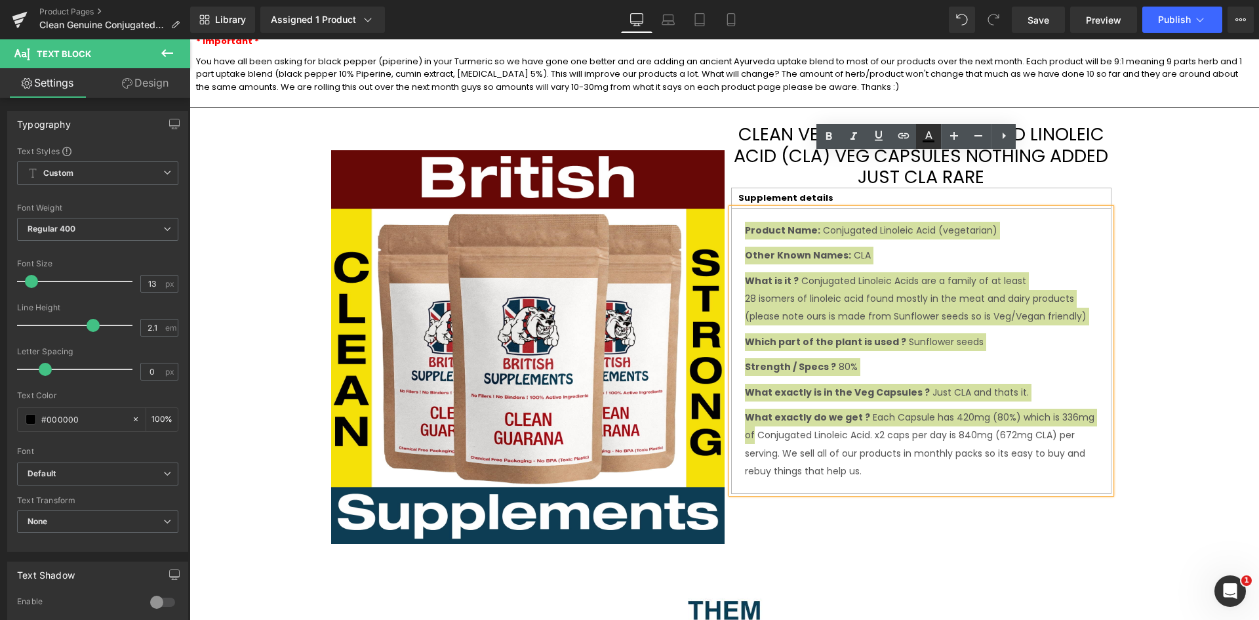
click at [924, 141] on icon at bounding box center [929, 141] width 12 height 2
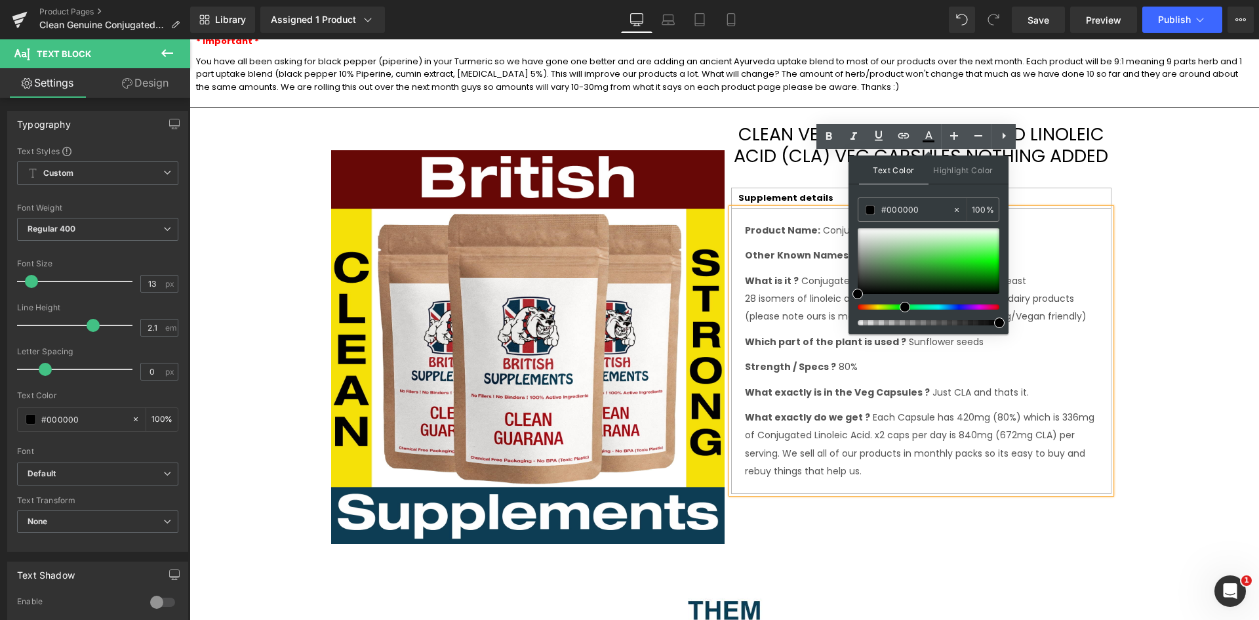
click at [829, 409] on p "What exactly do we get ? Each Capsule has 420mg (80%) which is 336mg of Conjuga…" at bounding box center [921, 444] width 353 height 71
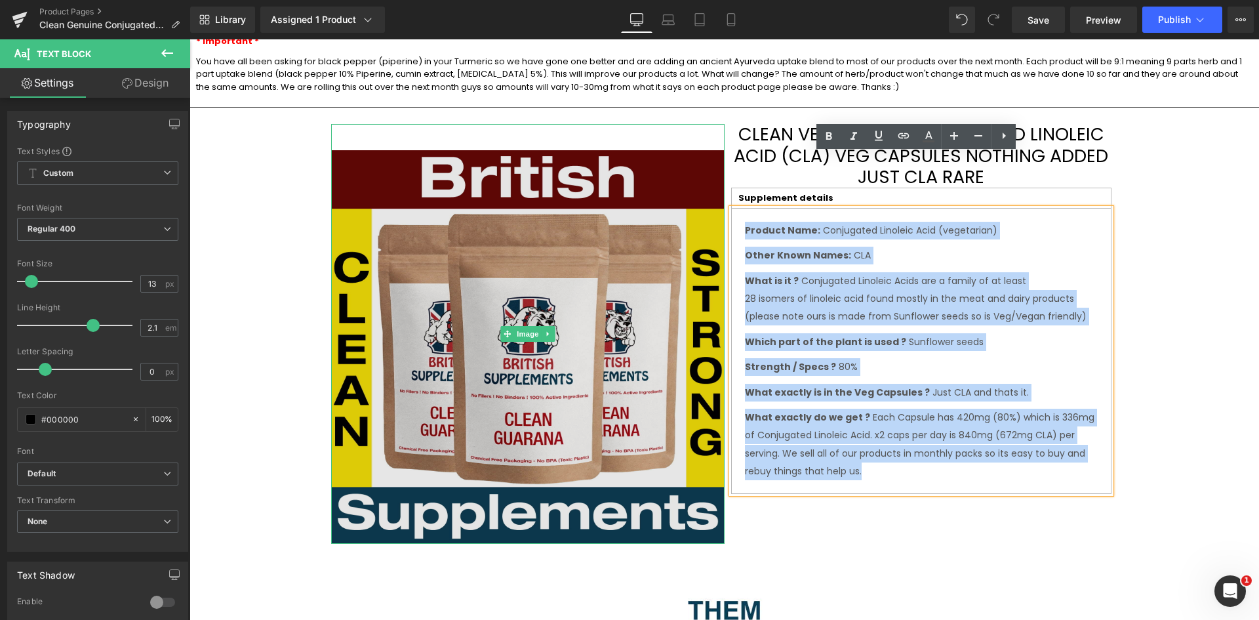
drag, startPoint x: 1058, startPoint y: 397, endPoint x: 710, endPoint y: 178, distance: 410.8
click at [710, 178] on div "Image Clean Vegetarian Conjugated Linoleic Acid (CLA) Veg Capsules Nothing adde…" at bounding box center [724, 342] width 787 height 456
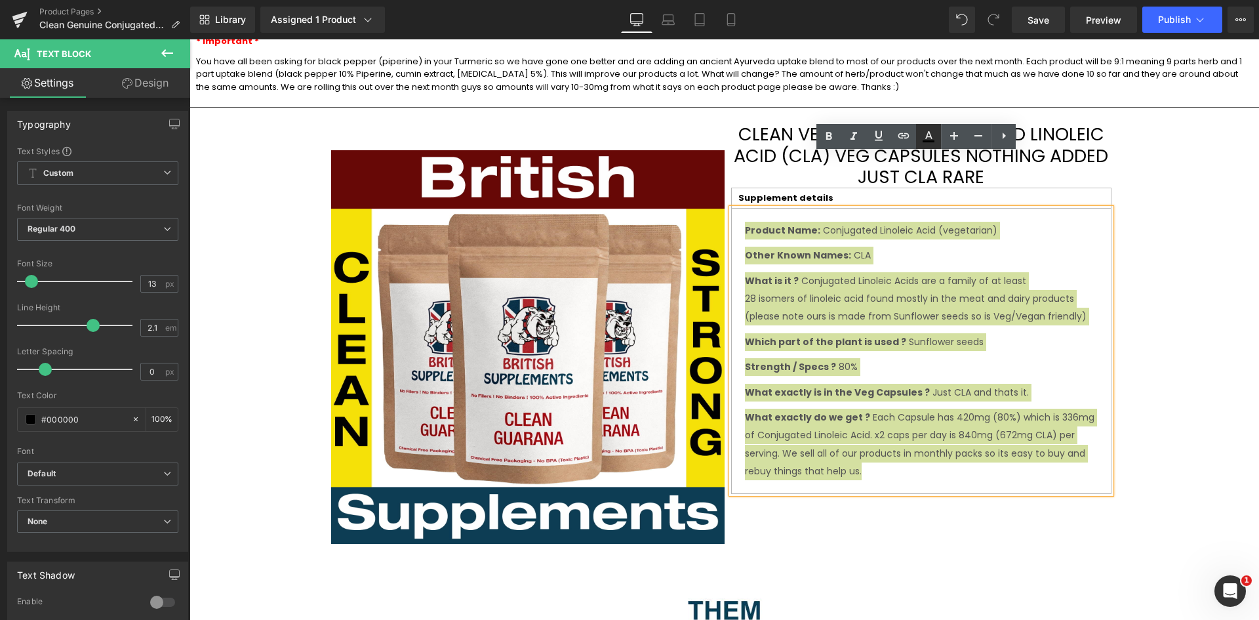
click at [925, 142] on icon at bounding box center [929, 141] width 12 height 2
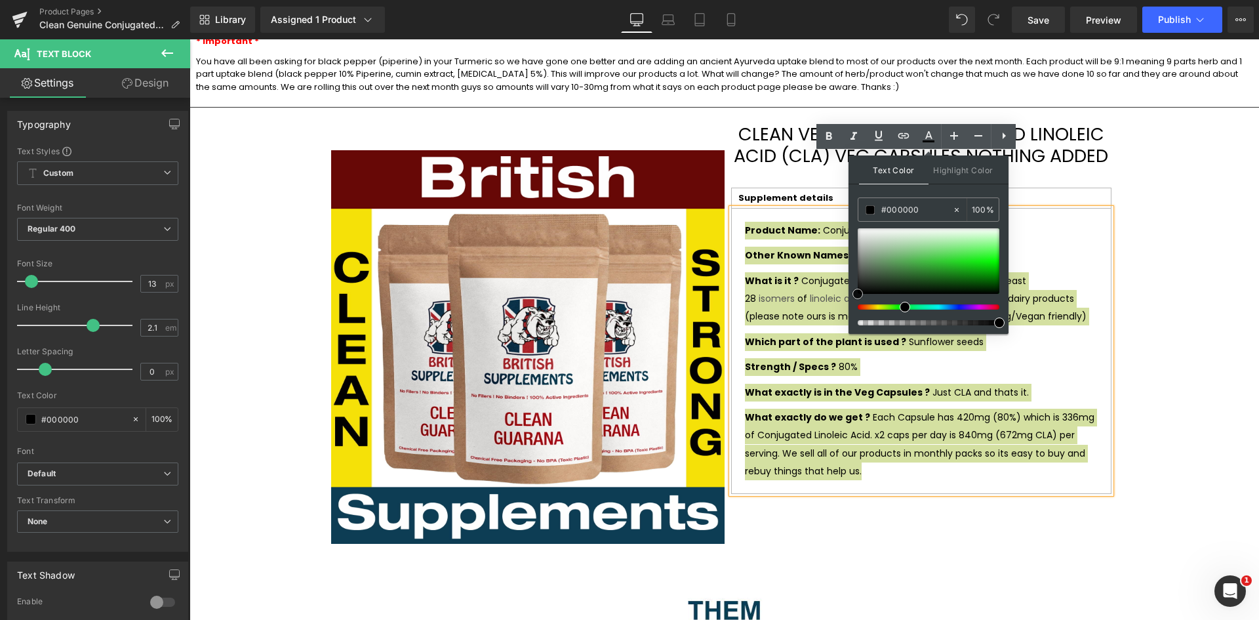
drag, startPoint x: 900, startPoint y: 273, endPoint x: 855, endPoint y: 302, distance: 53.5
click at [855, 302] on div "Text Color Highlight Color #333333 #333333 100 % none 0 %" at bounding box center [929, 244] width 160 height 178
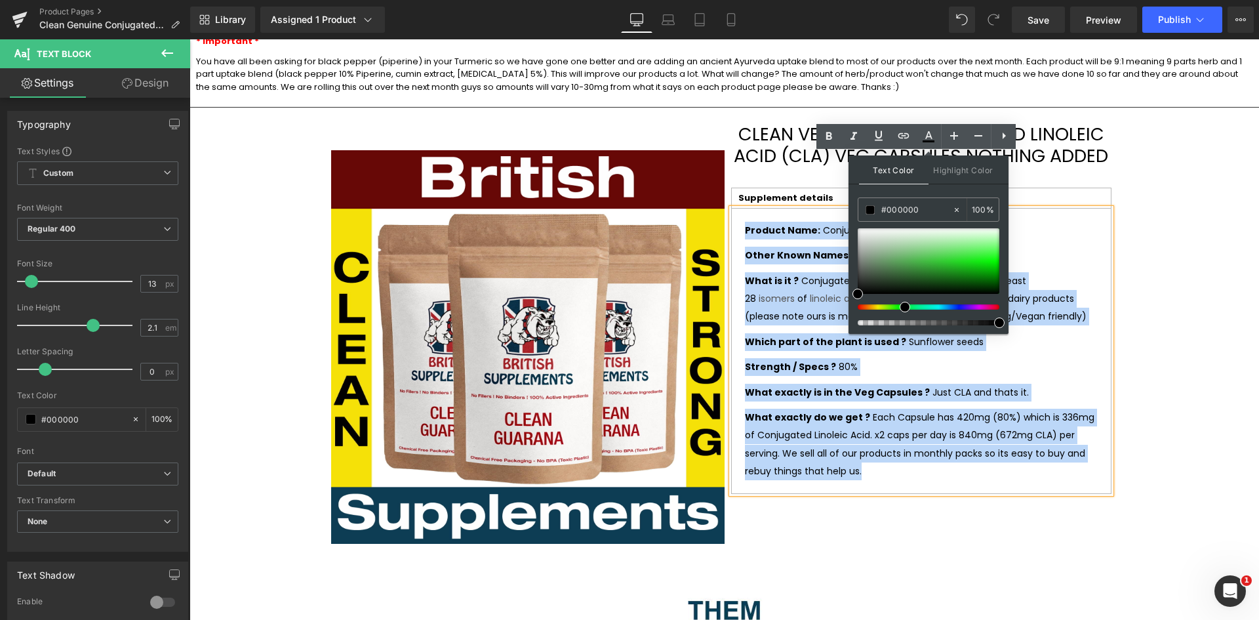
click at [861, 451] on div "Image Clean Vegetarian Conjugated Linoleic Acid (CLA) Veg Capsules Nothing adde…" at bounding box center [724, 342] width 787 height 456
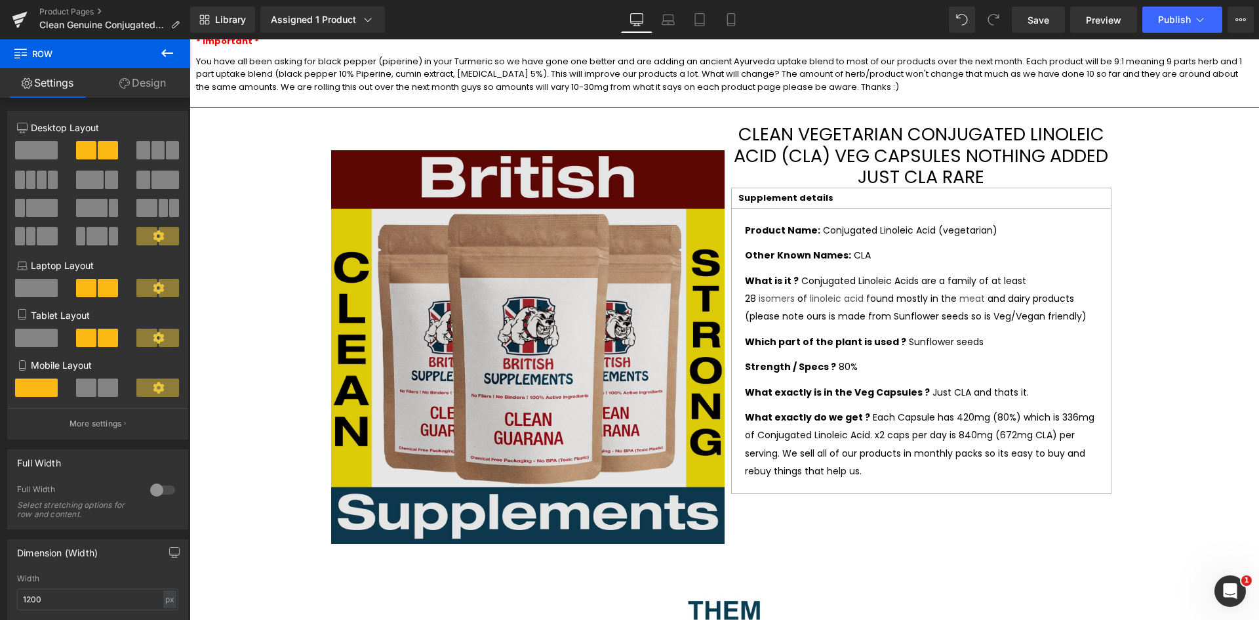
click at [512, 124] on img at bounding box center [527, 334] width 393 height 420
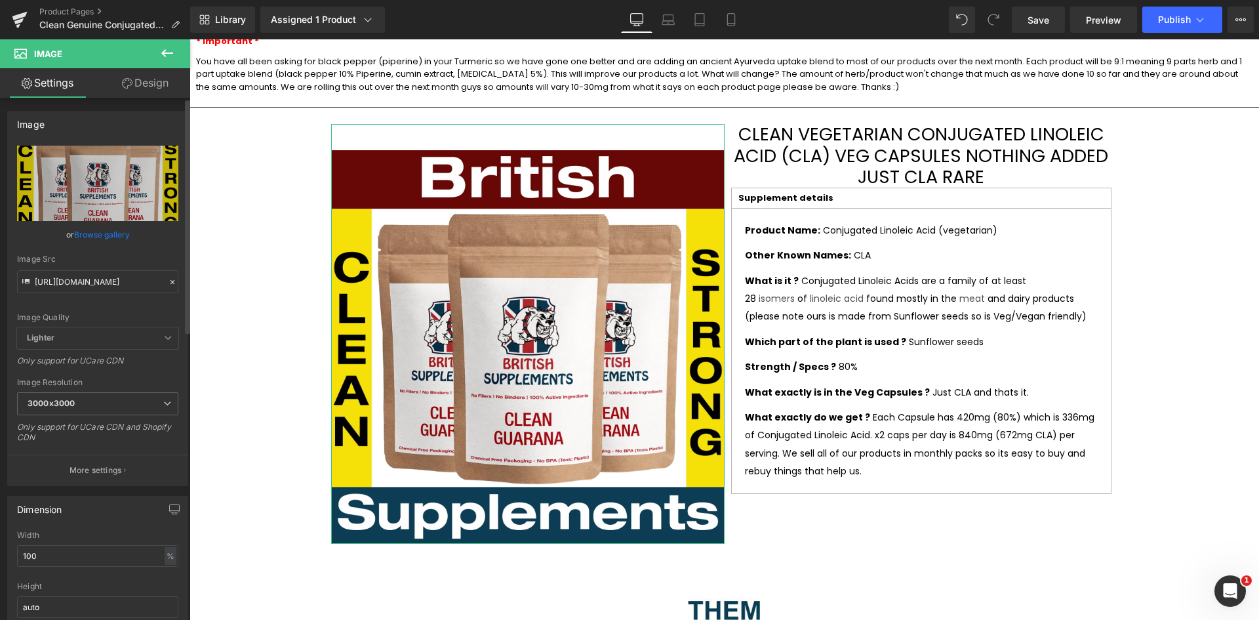
click at [168, 283] on icon at bounding box center [172, 281] width 9 height 9
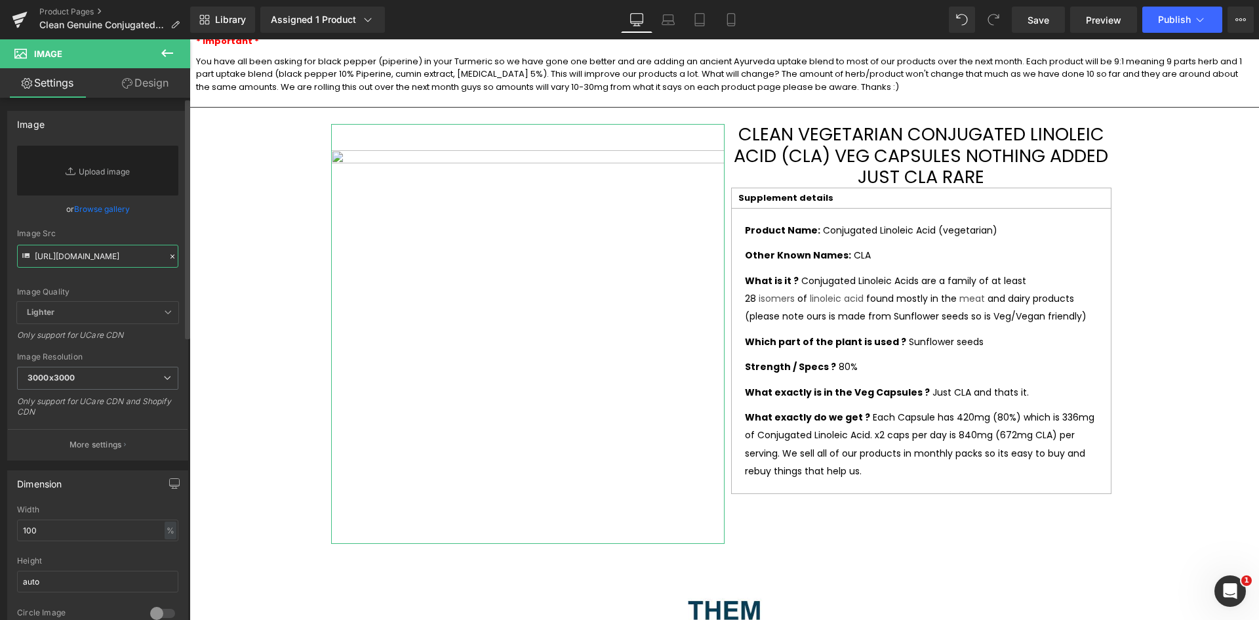
click at [95, 254] on input "https://i.shgcdn.com/716c1117-4191-452e-8e00-0bddf2698bba/-/format/auto/-/previ…" at bounding box center [97, 256] width 161 height 23
paste input "https://i.shgcdn.com/863d4505-4692-4756-b738-c07b66764031/-/format/auto/-/previ…"
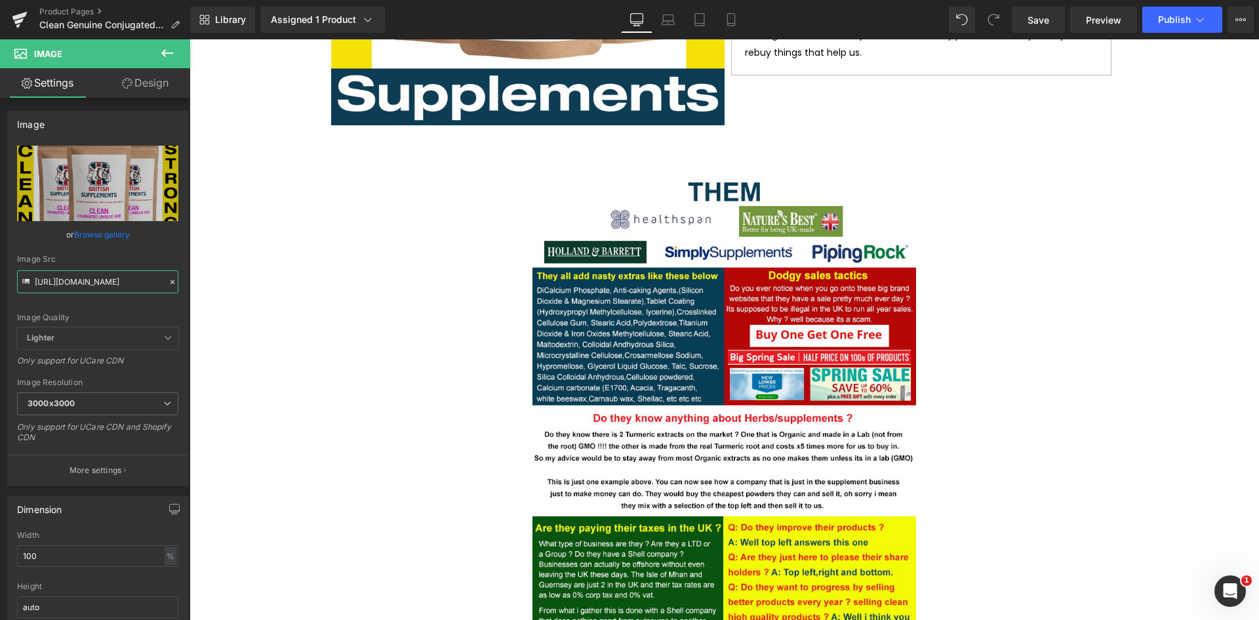
scroll to position [2885, 0]
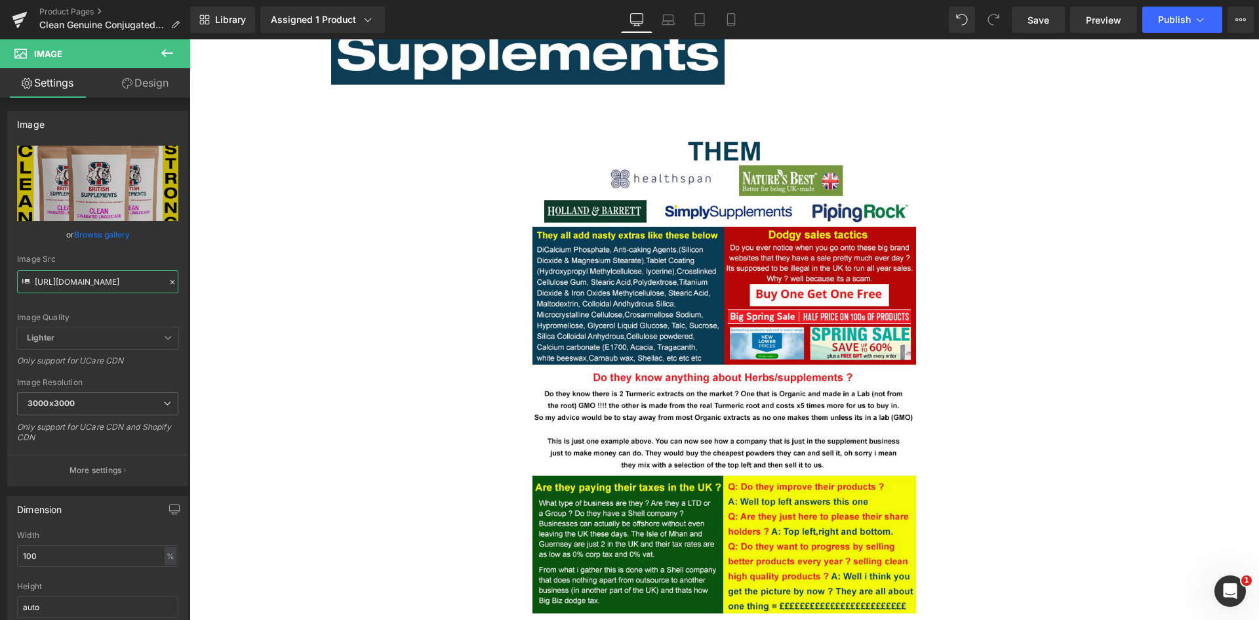
type input "https://i.shgcdn.com/863d4505-4692-4756-b738-c07b66764031/-/format/auto/-/previ…"
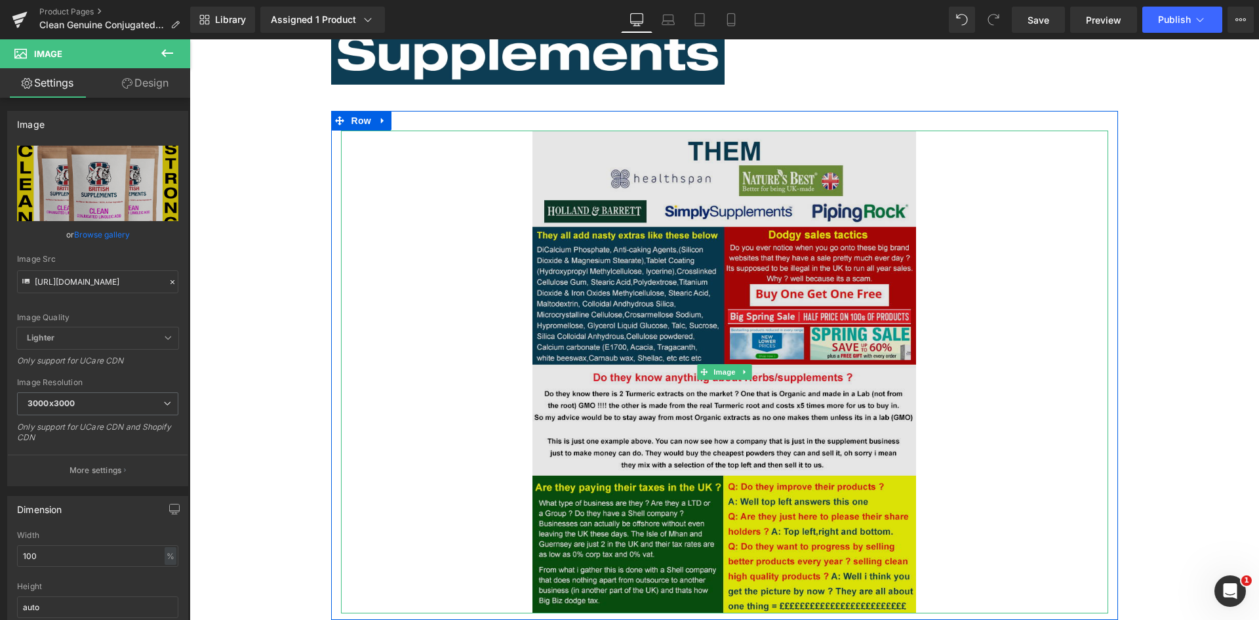
click at [767, 253] on img at bounding box center [724, 372] width 384 height 483
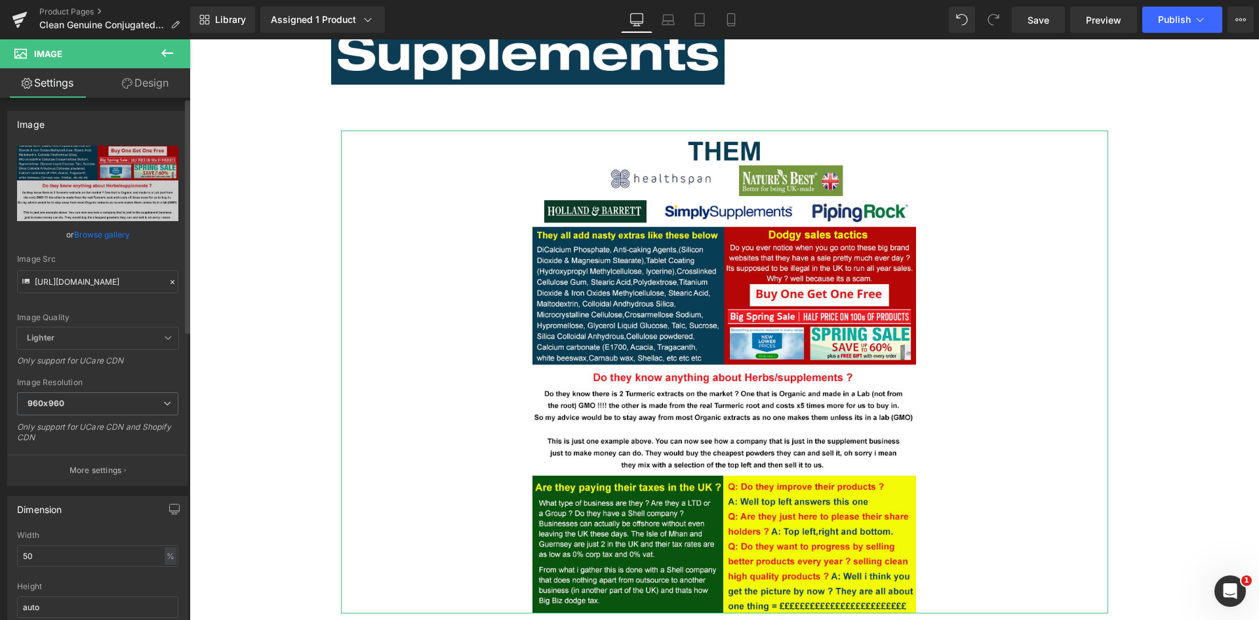
click at [168, 278] on icon at bounding box center [172, 281] width 9 height 9
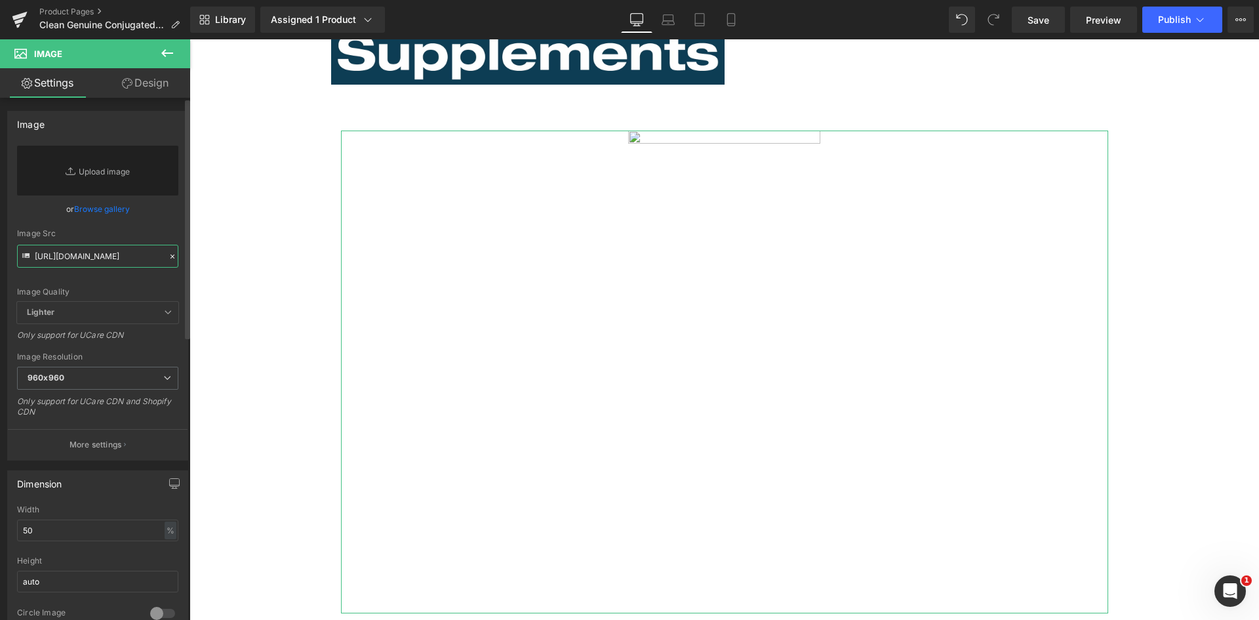
click at [111, 256] on input "https://i.shgcdn.com/3093bf41-2632-4fde-b684-e53bda5a19a1/-/format/auto/-/previ…" at bounding box center [97, 256] width 161 height 23
paste input "https://i.shgcdn.com/3093bf41-2632-4fde-b684-e53bda5a19a1/-/format/auto/-/previ…"
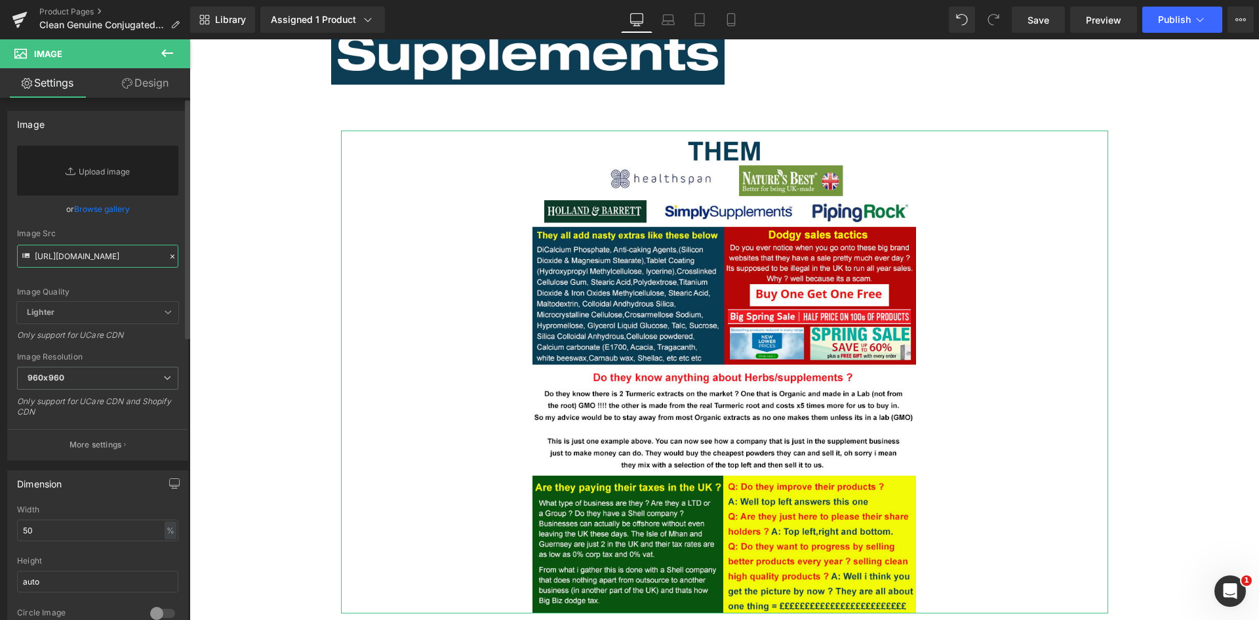
click at [121, 268] on input "https://i.shgcdn.com/3093bf41-2632-4fde-b684-e53bda5a19a1/-/format/auto/-/previ…" at bounding box center [97, 256] width 161 height 23
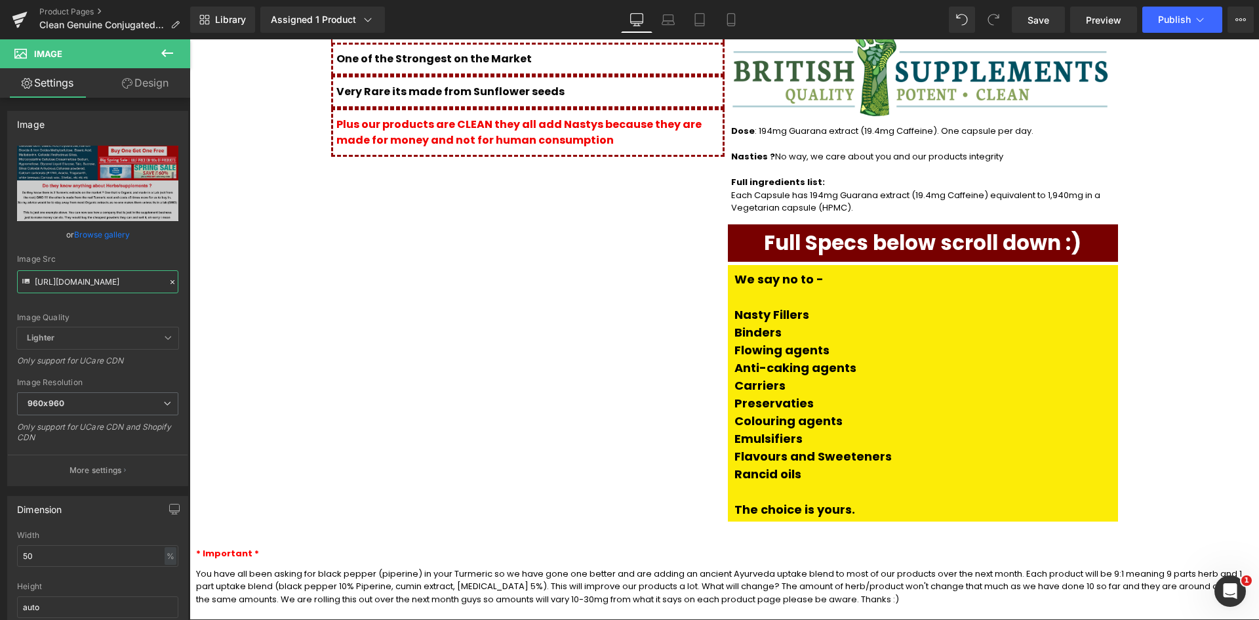
scroll to position [1776, 0]
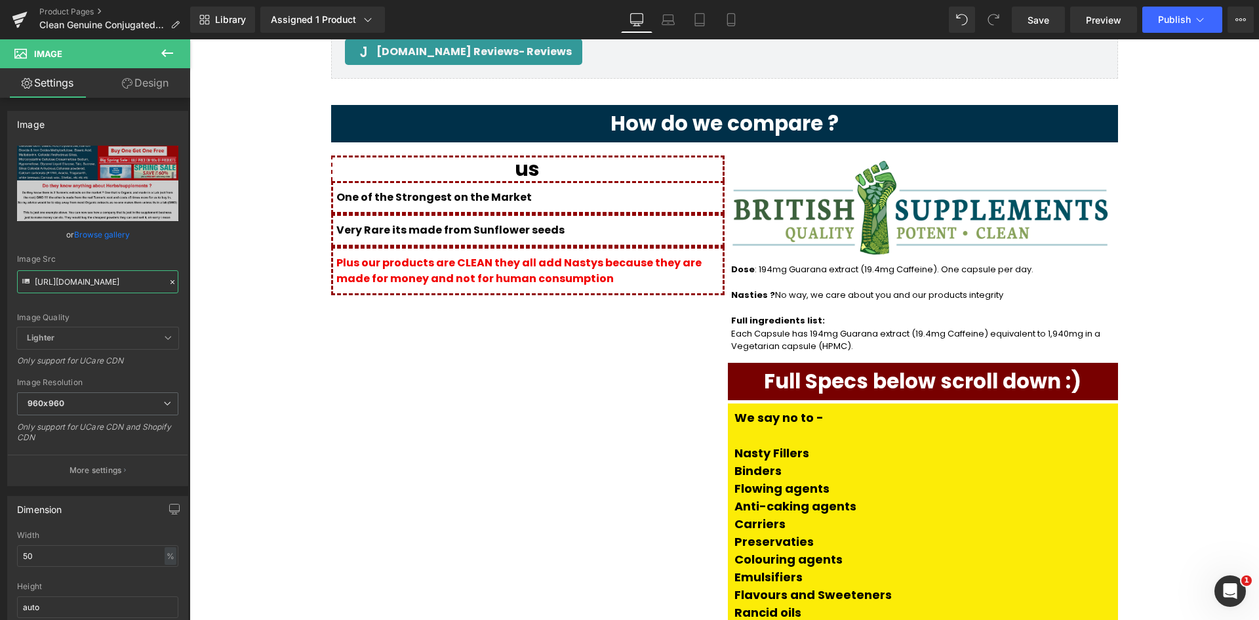
type input "https://i.shgcdn.com/3093bf41-2632-4fde-b684-e53bda5a19a1/-/format/auto/-/previ…"
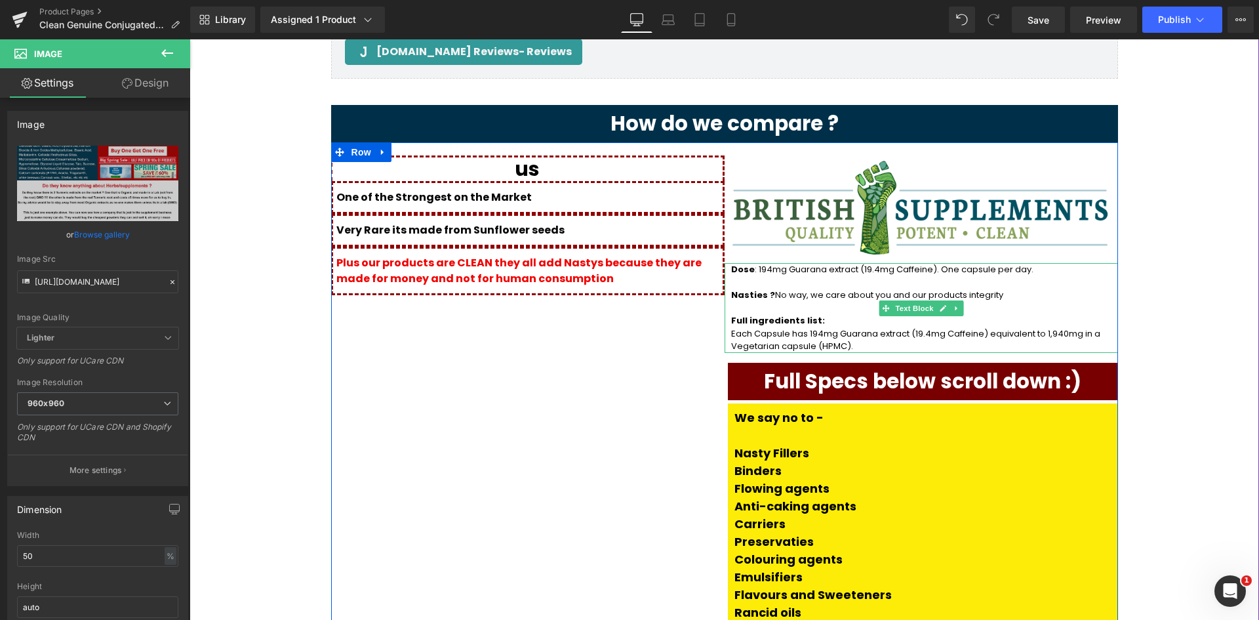
click at [725, 279] on div "Dose : 194mg Guarana extract (19.4mg Caffeine). One capsule per day. Nasties ? …" at bounding box center [921, 308] width 393 height 90
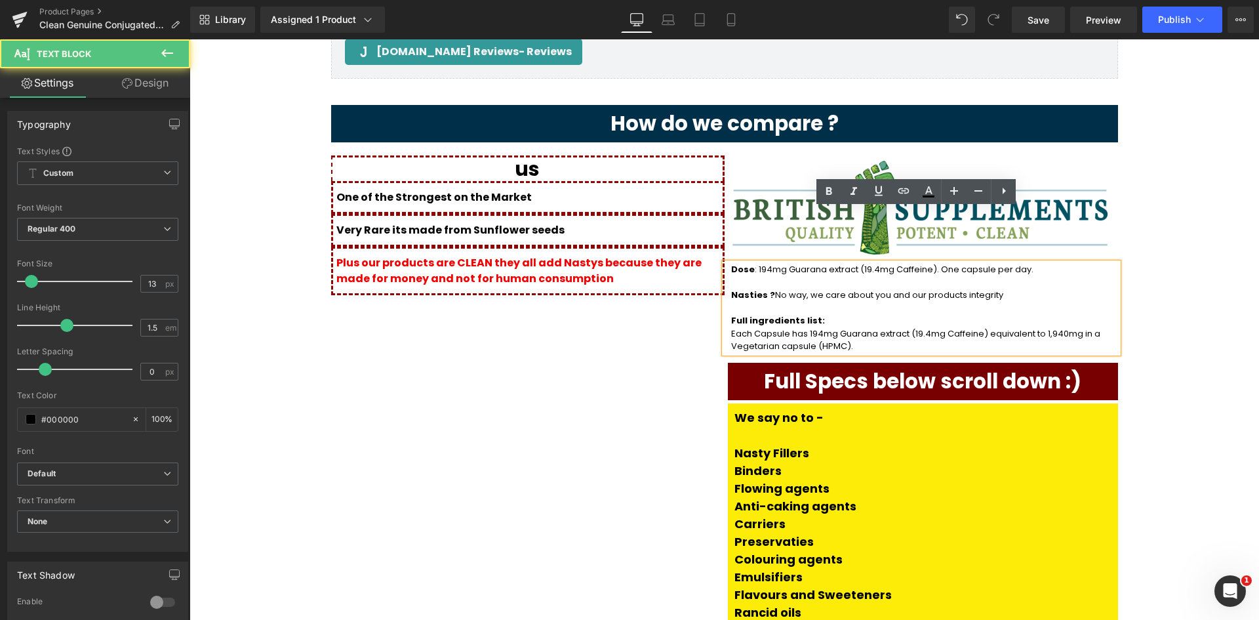
click at [731, 327] on p "Each Capsule has 194mg Guarana extract (19.4mg Caffeine) equivalent to 1,940mg …" at bounding box center [921, 340] width 380 height 26
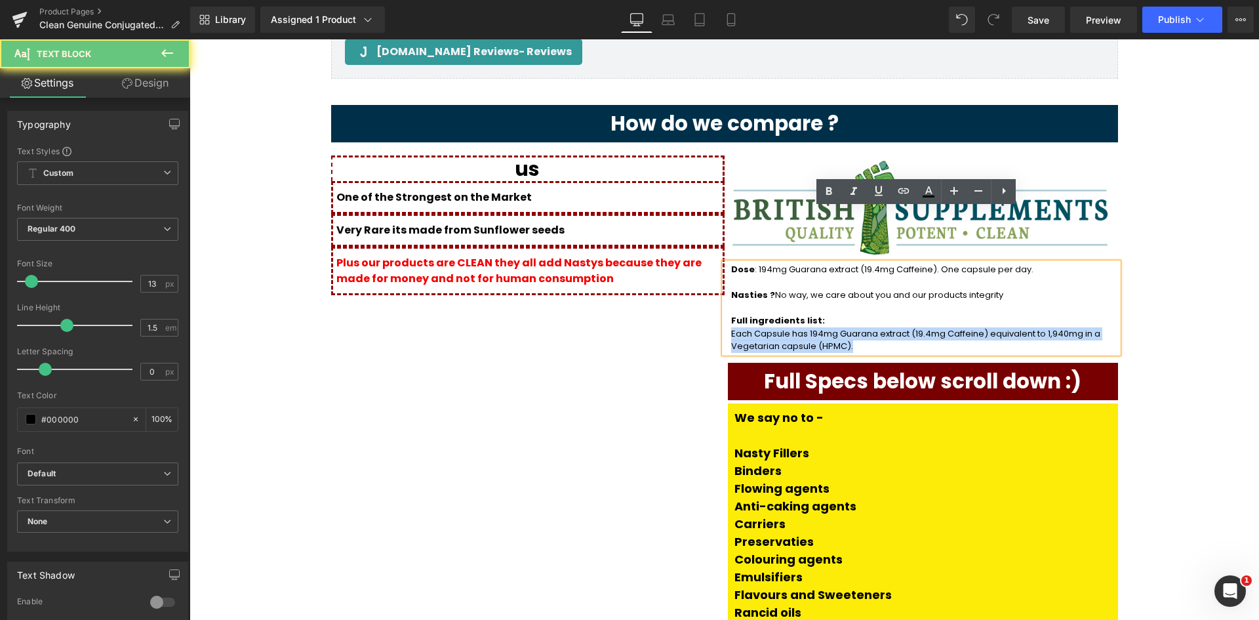
click at [810, 327] on p "Each Capsule has 194mg Guarana extract (19.4mg Caffeine) equivalent to 1,940mg …" at bounding box center [921, 340] width 380 height 26
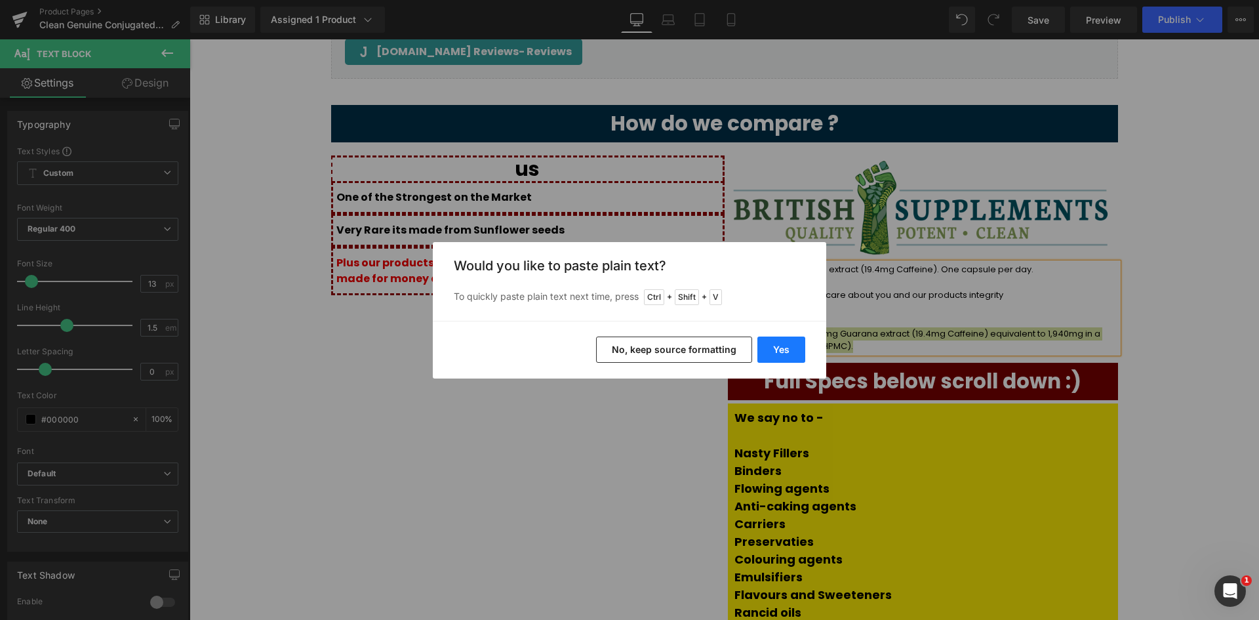
click at [788, 340] on button "Yes" at bounding box center [781, 349] width 48 height 26
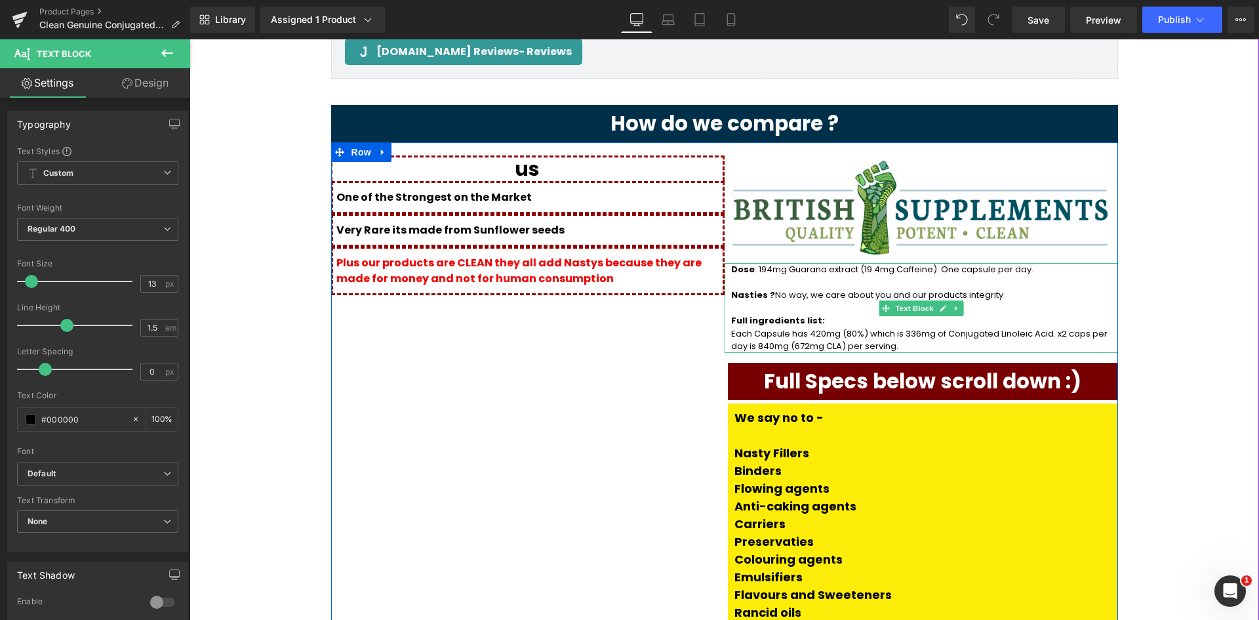
click at [802, 327] on p "Each Capsule has 420mg (80%) which is 336mg of Conjugated Linoleic Acid. x2 cap…" at bounding box center [921, 340] width 380 height 26
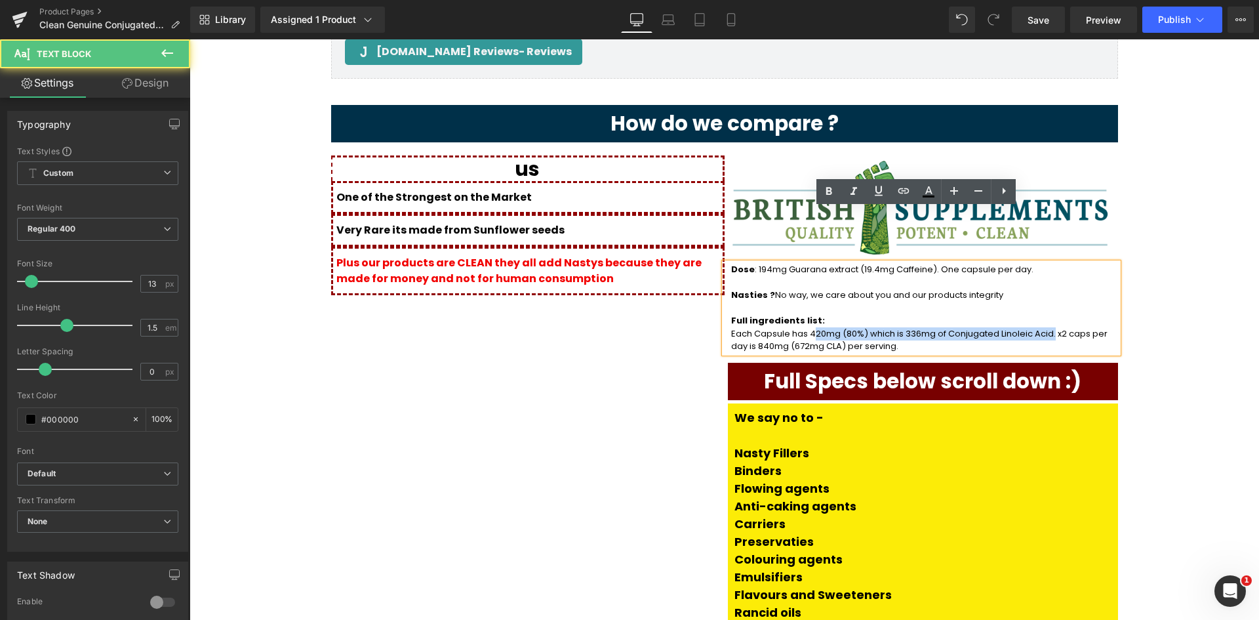
click at [1018, 327] on p "Each Capsule has 420mg (80%) which is 336mg of Conjugated Linoleic Acid. x2 cap…" at bounding box center [921, 340] width 380 height 26
click at [810, 327] on p "Each Capsule has 420mg (80%) which is 336mg of Conjugated Linoleic Acid. x2 cap…" at bounding box center [921, 340] width 380 height 26
click at [802, 327] on p "Each Capsule has 420mg (80%) which is 336mg of Conjugated Linoleic Acid. x2 cap…" at bounding box center [921, 340] width 380 height 26
click at [1081, 327] on p "Each Capsule has 420mg (80%) which is 336mg of Conjugated Linoleic Acid. x2 cap…" at bounding box center [921, 340] width 380 height 26
copy p "420mg (80%) which is 336mg of Conjugated Linoleic Acid. x2 caps per day"
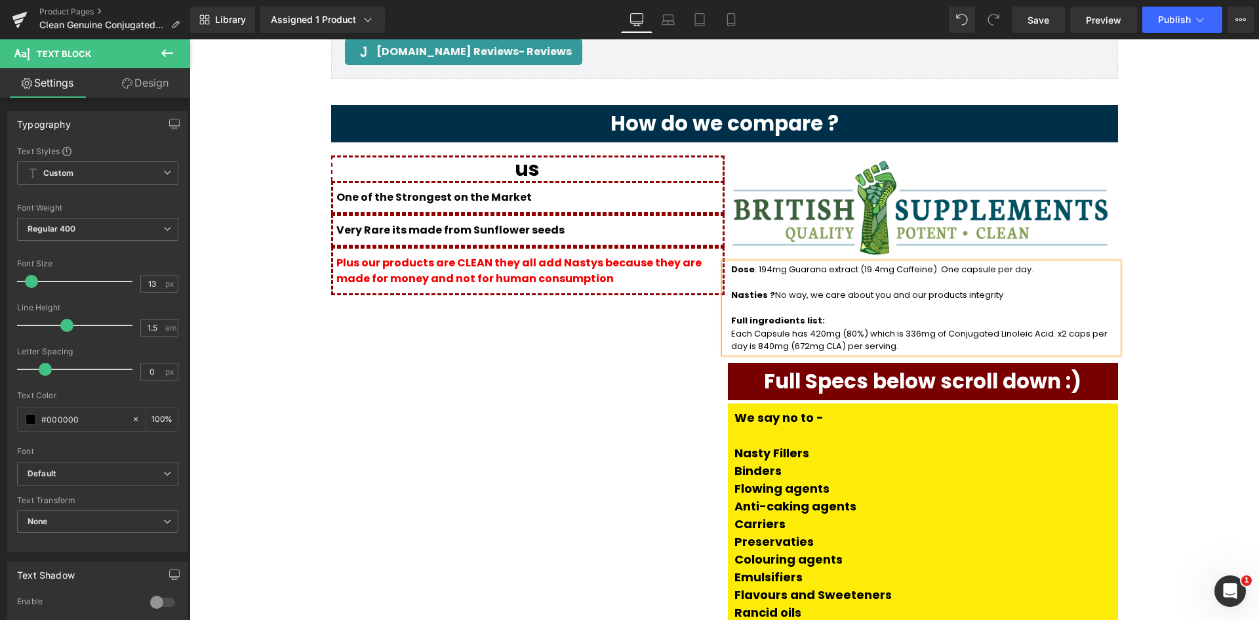
click at [755, 263] on span ": 194mg Guarana extract (19.4mg Caffeine). One capsule per day." at bounding box center [894, 269] width 279 height 12
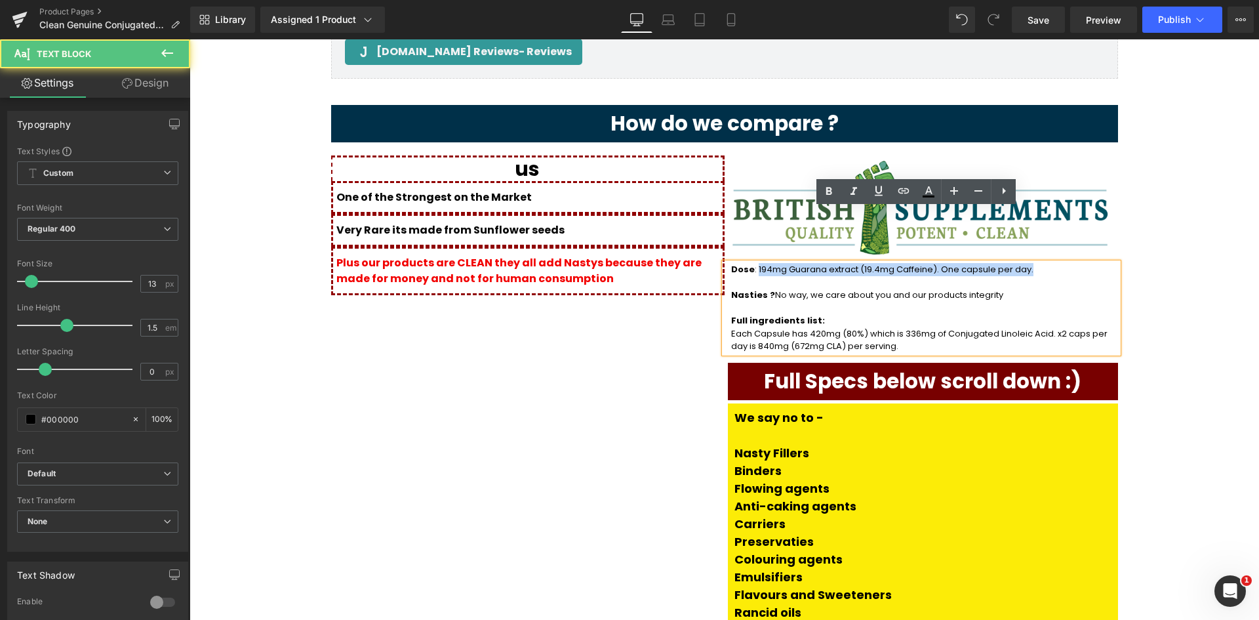
click at [999, 263] on p "Dose : 194mg Guarana extract (19.4mg Caffeine). One capsule per day." at bounding box center [921, 269] width 380 height 13
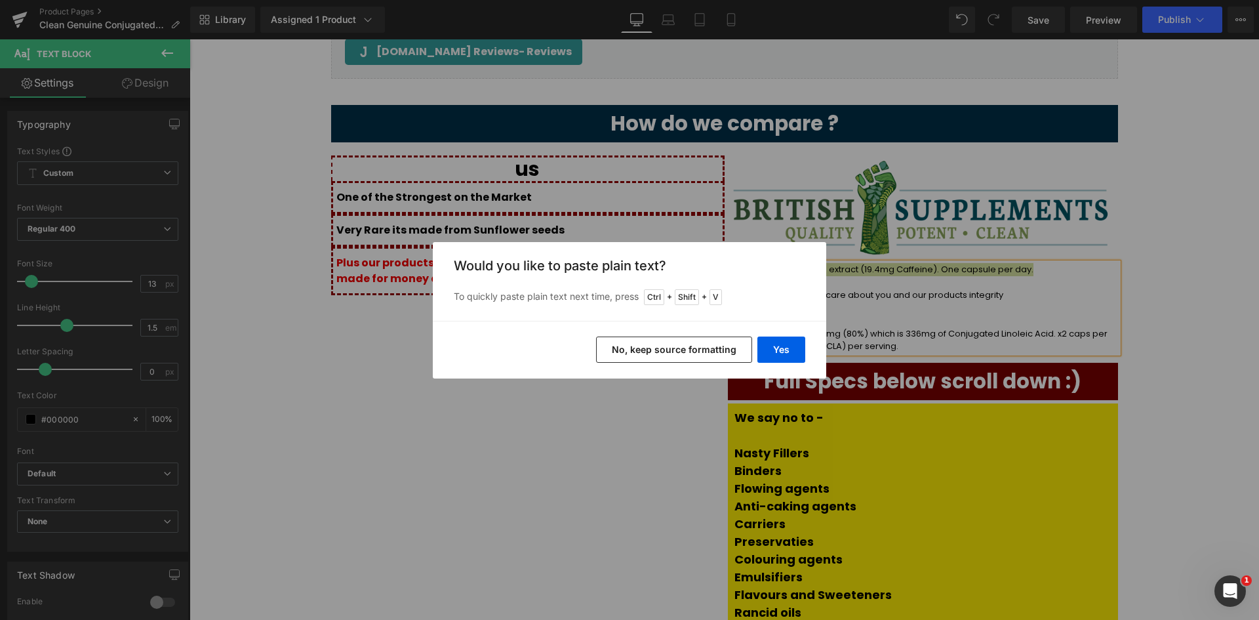
click at [938, 231] on div "Back to Library Insert Would you like to paste plain text? To quickly paste pla…" at bounding box center [629, 310] width 1259 height 620
click at [952, 282] on div "Back to Library Insert Would you like to paste plain text? To quickly paste pla…" at bounding box center [629, 310] width 1259 height 620
click at [896, 268] on div "Back to Library Insert Would you like to paste plain text? To quickly paste pla…" at bounding box center [629, 310] width 1259 height 620
click at [771, 346] on button "Yes" at bounding box center [781, 349] width 48 height 26
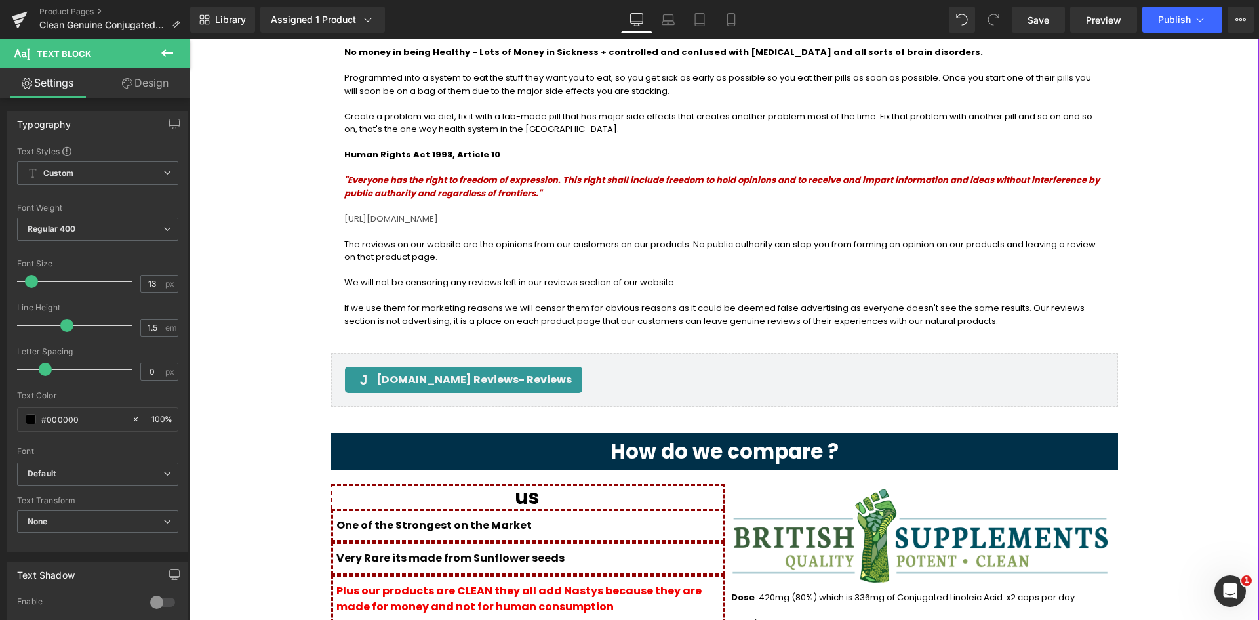
scroll to position [1710, 0]
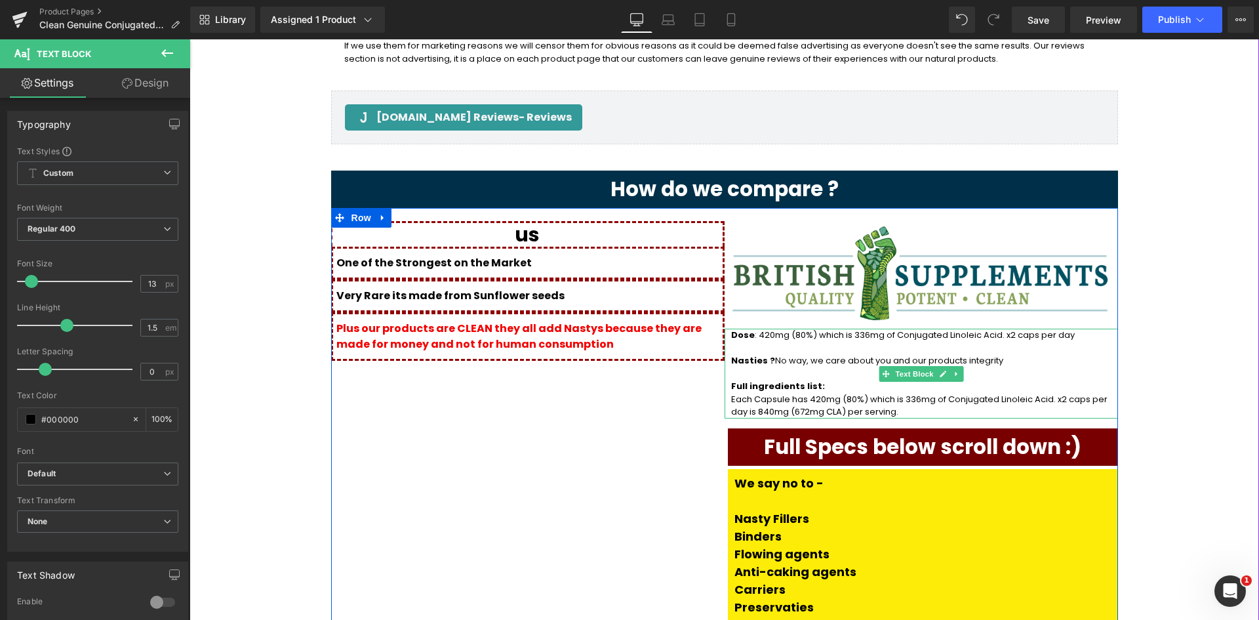
click at [934, 329] on span ": 420mg (80%) which is 336mg of Conjugated Linoleic Acid. x2 caps per day" at bounding box center [915, 335] width 320 height 12
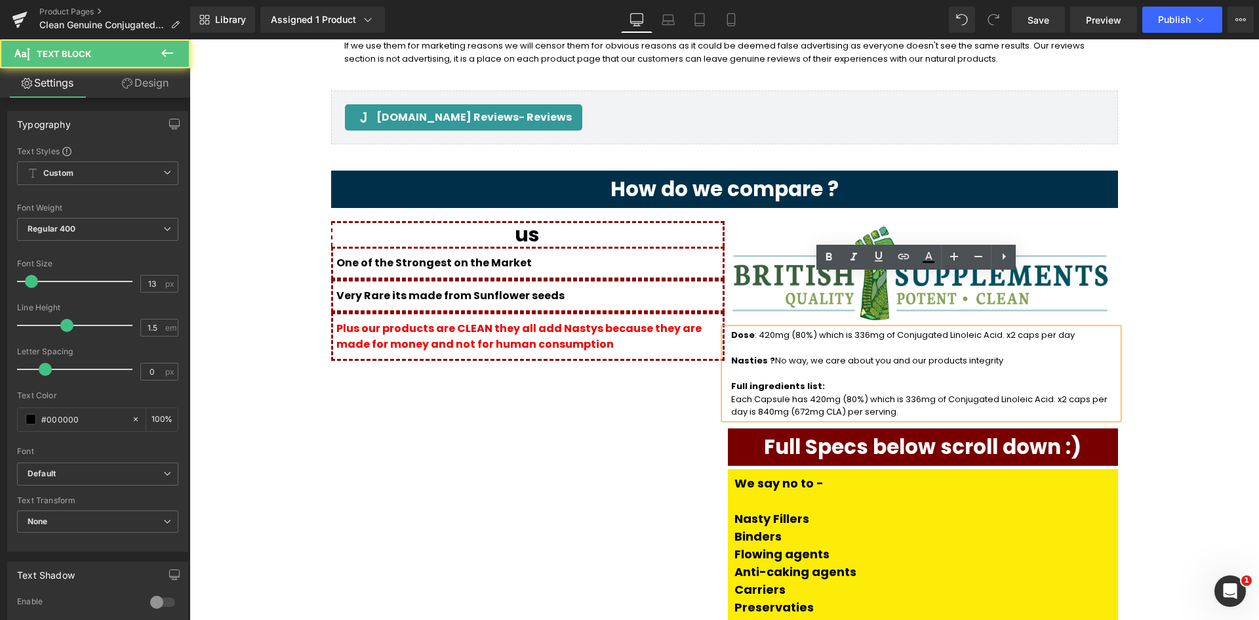
click at [963, 329] on span ": 420mg (80%) which is 336mg of Conjugated Linoleic Acid. x2 caps per day" at bounding box center [915, 335] width 320 height 12
click at [974, 329] on span ": 420mg (80%) which is 336mg of Conjugated Linoleic Acid. x2 caps per day" at bounding box center [915, 335] width 320 height 12
click at [1036, 329] on p "Dose : 420mg (80%) which is 336mg of Conjugated Linoleic Acid. x2 caps per day" at bounding box center [921, 335] width 380 height 13
click at [1013, 380] on p "Full ingredients list:" at bounding box center [921, 386] width 380 height 13
click at [1021, 393] on p "Each Capsule has 420mg (80%) which is 336mg of Conjugated Linoleic Acid. x2 cap…" at bounding box center [921, 406] width 380 height 26
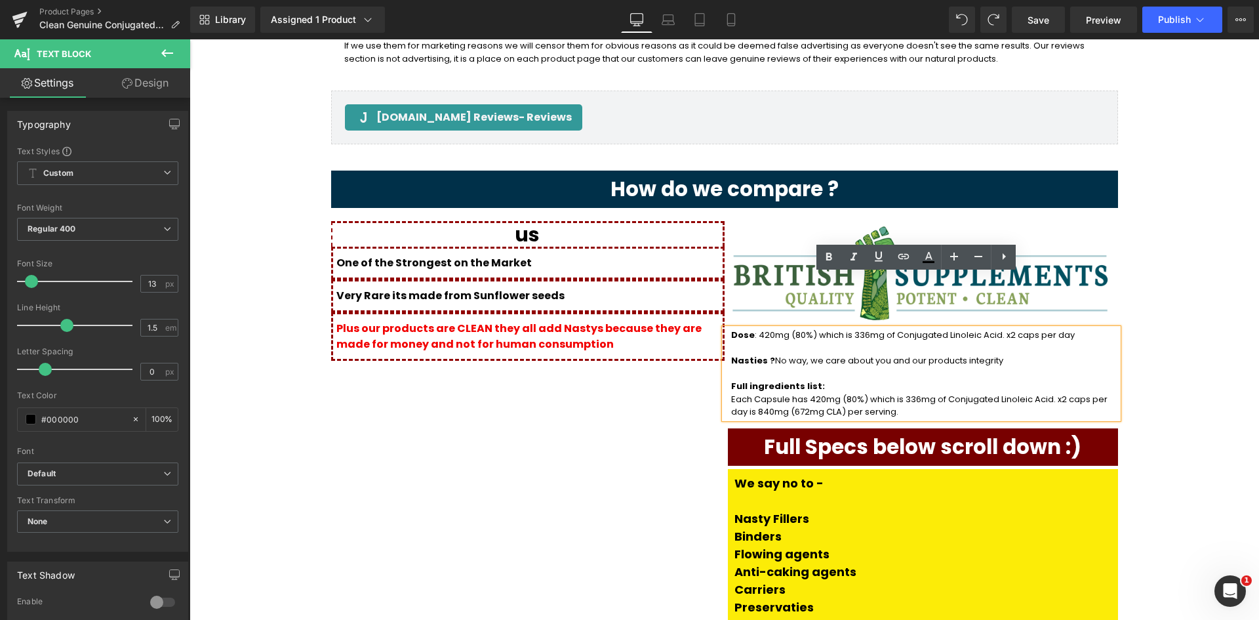
click at [731, 393] on p "Each Capsule has 420mg (80%) which is 336mg of Conjugated Linoleic Acid. x2 cap…" at bounding box center [921, 406] width 380 height 26
click at [848, 393] on p "Each Capsule has 420mg (80%) which is 336mg of Conjugated Linoleic Acid. x2 cap…" at bounding box center [921, 406] width 380 height 26
copy p "840mg (672mg CLA) per serving"
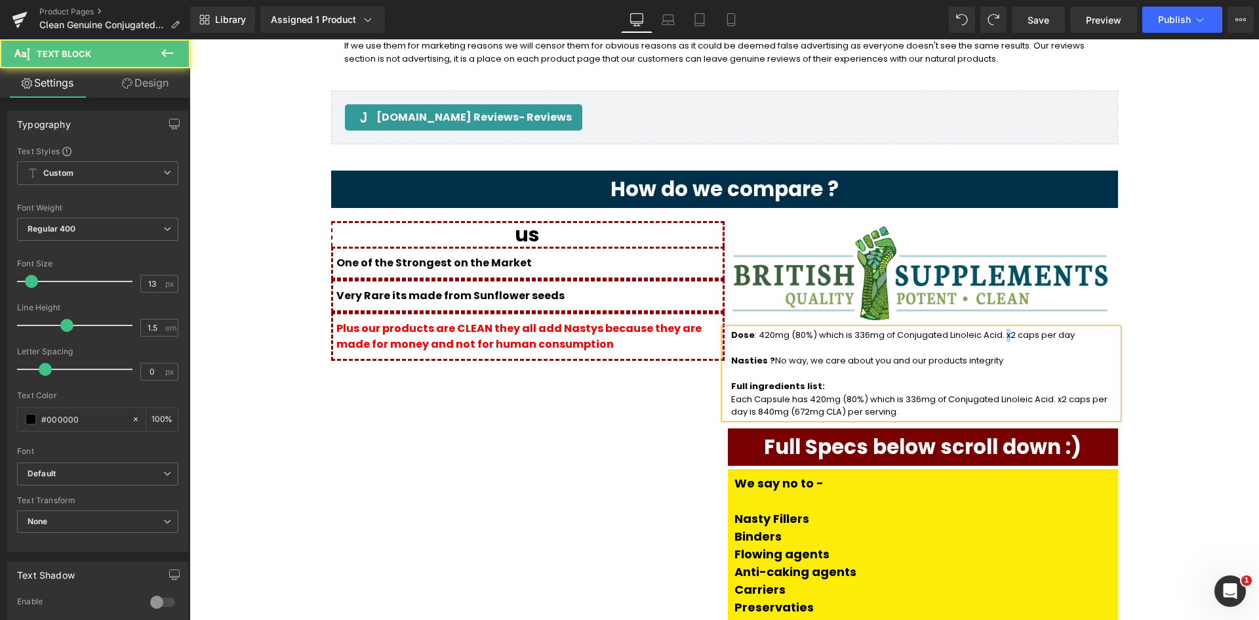
click at [974, 329] on span ": 420mg (80%) which is 336mg of Conjugated Linoleic Acid. x2 caps per day" at bounding box center [915, 335] width 320 height 12
click at [973, 329] on span ": 420mg (80%) which is 336mg of Conjugated Linoleic Acid. x2 caps per day" at bounding box center [915, 335] width 320 height 12
click at [982, 329] on span ": 420mg (80%) which is 336mg of Conjugated Linoleic Acid. x2 caps per day" at bounding box center [915, 335] width 320 height 12
click at [1009, 329] on span ": 420mg (80%) which is 336mg of Conjugated Linoleic Acid. One caps per day" at bounding box center [919, 335] width 329 height 12
click at [1030, 342] on p at bounding box center [921, 348] width 380 height 13
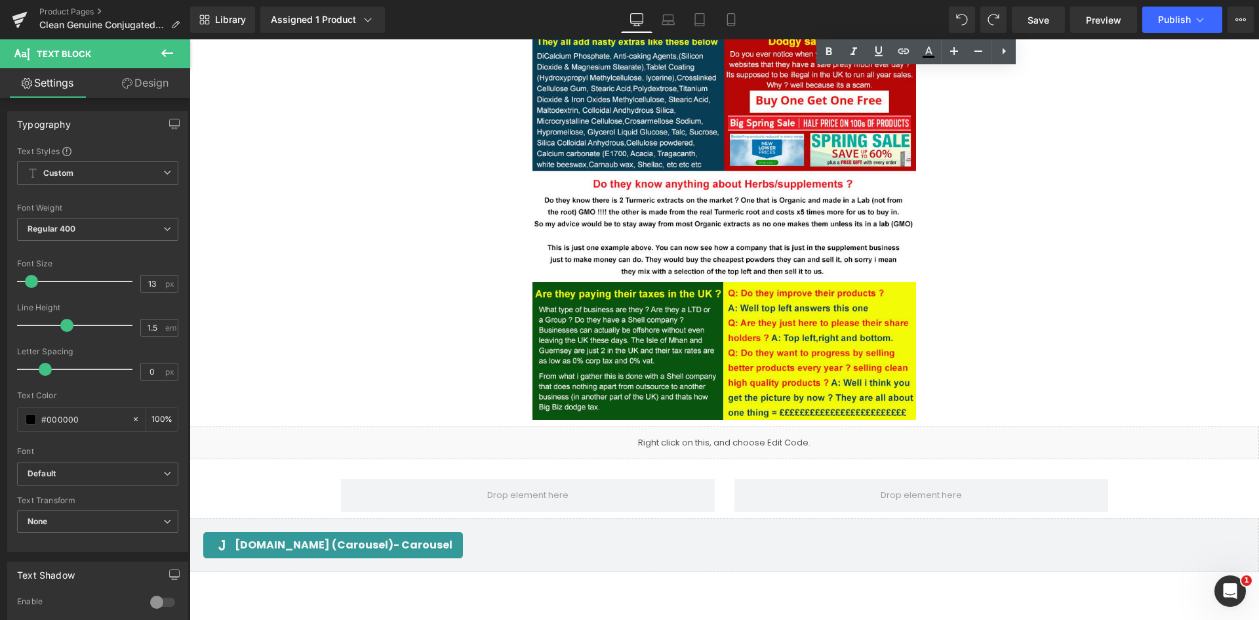
scroll to position [3284, 0]
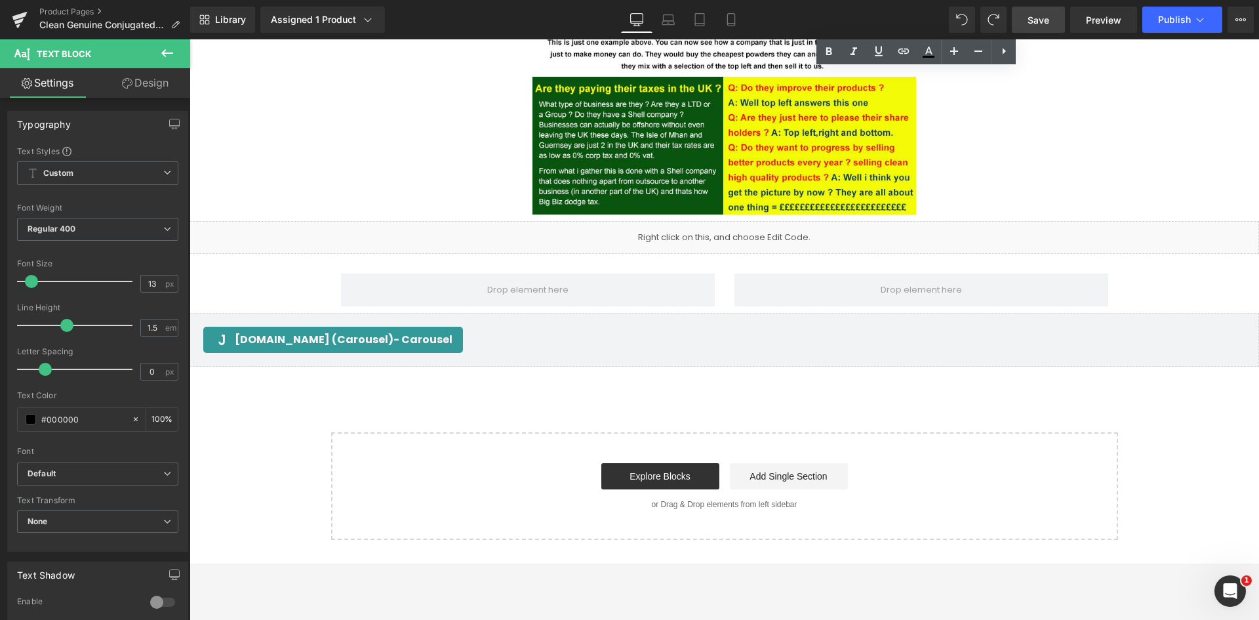
click at [1038, 26] on span "Save" at bounding box center [1039, 20] width 22 height 14
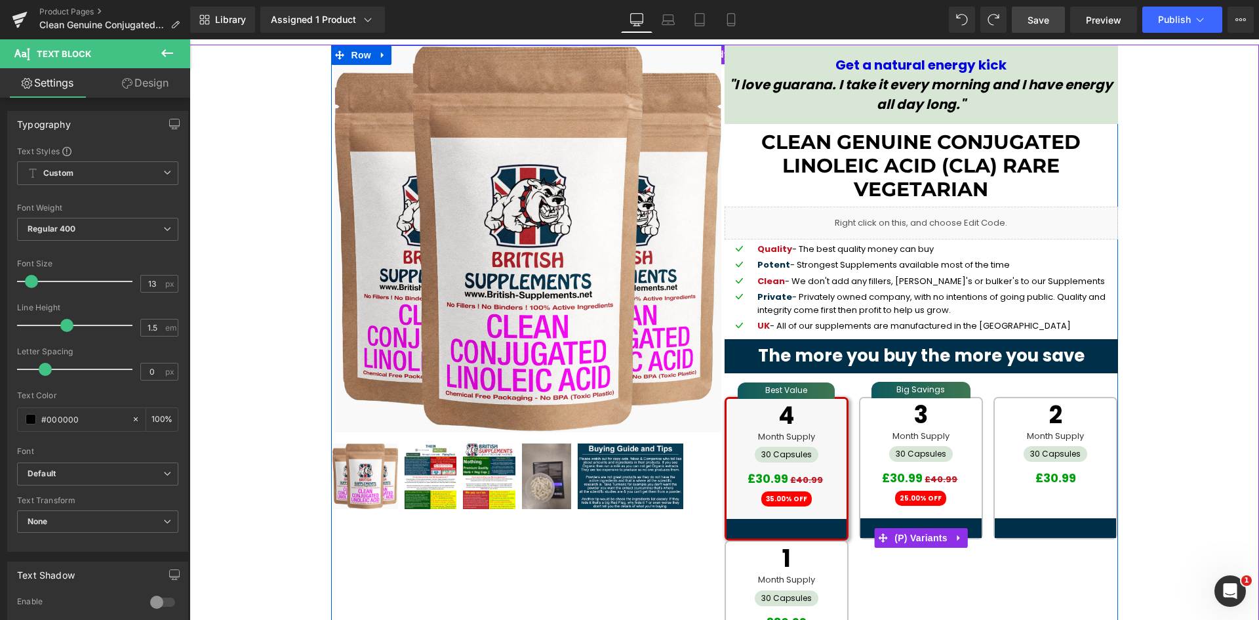
scroll to position [0, 0]
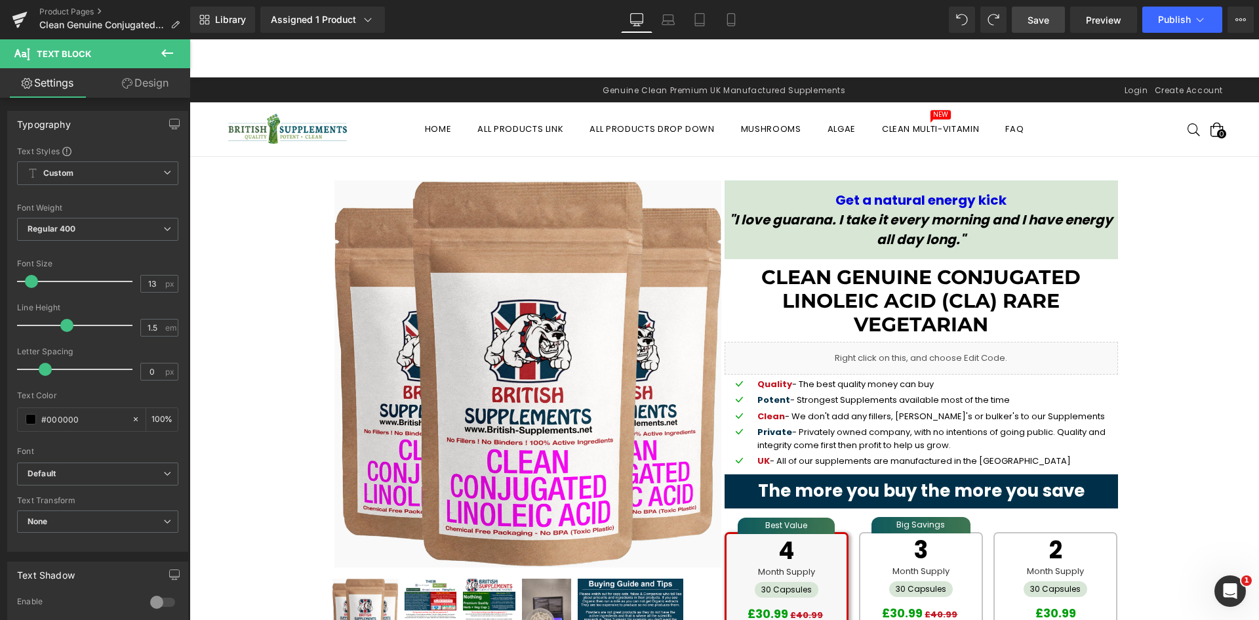
click at [875, 204] on span "Get a natural energy kick" at bounding box center [920, 200] width 171 height 18
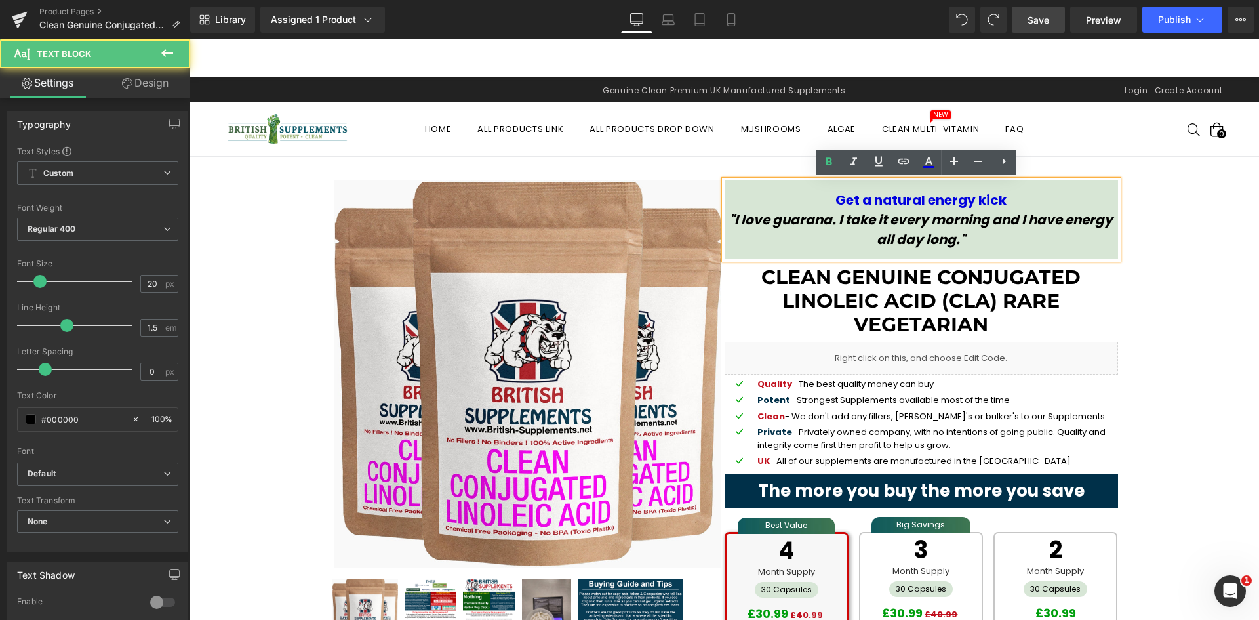
click at [842, 199] on span "Get a natural energy kick" at bounding box center [920, 200] width 171 height 18
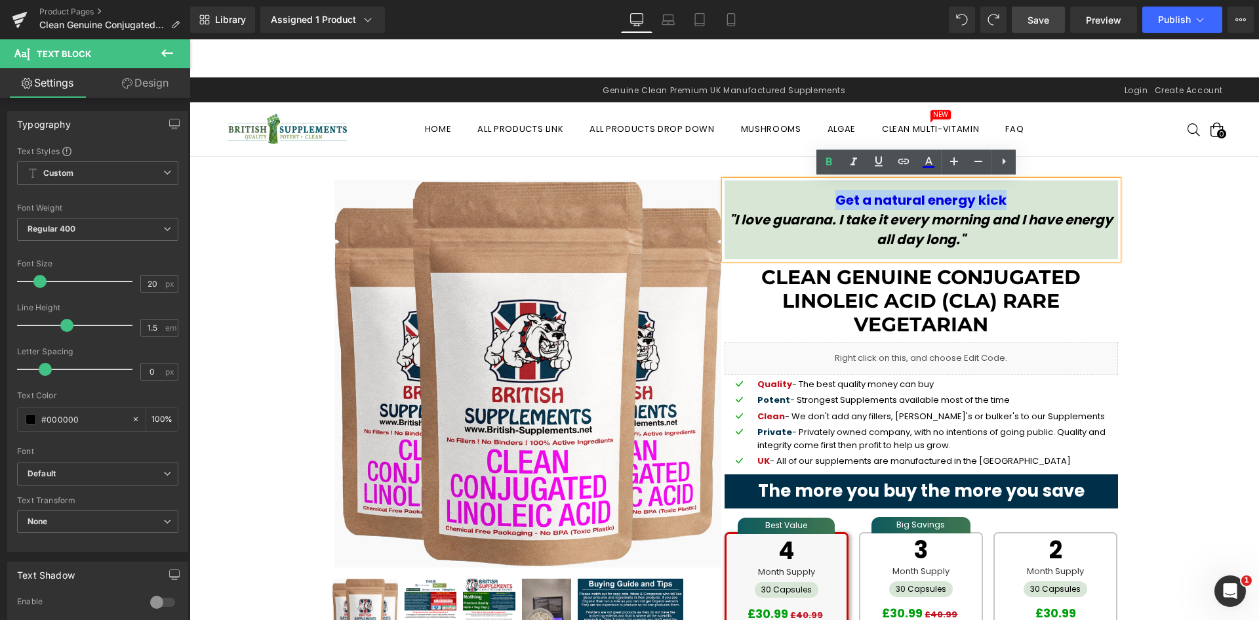
click at [997, 199] on p "Get a natural energy kick" at bounding box center [921, 200] width 387 height 20
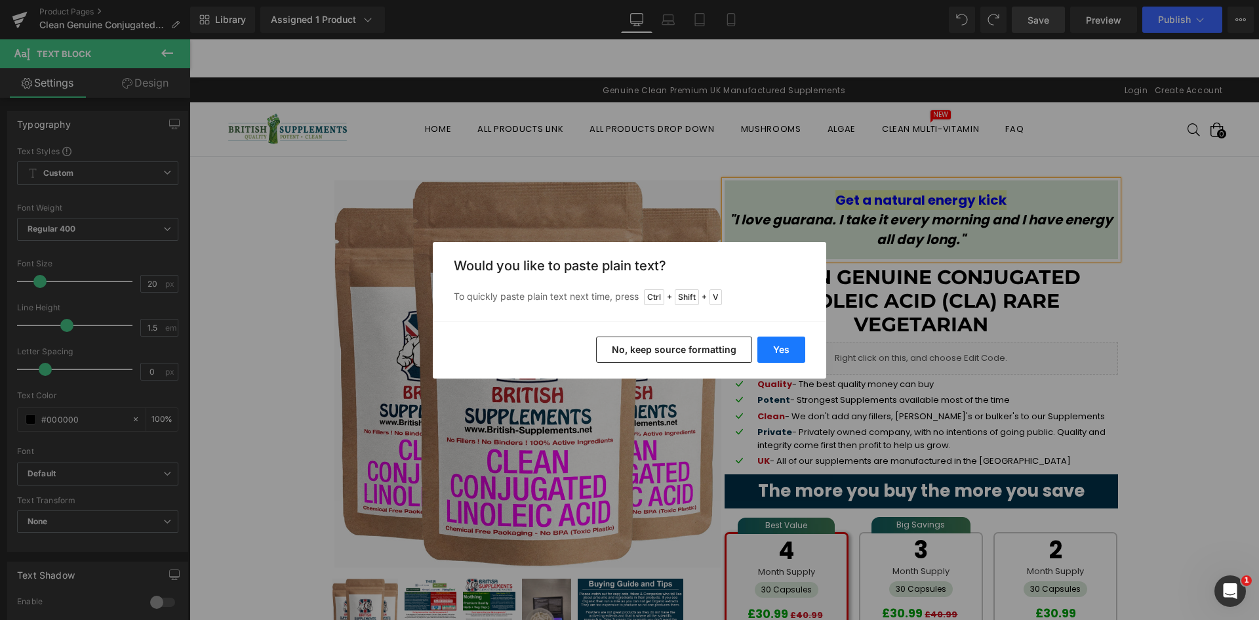
click at [776, 355] on button "Yes" at bounding box center [781, 349] width 48 height 26
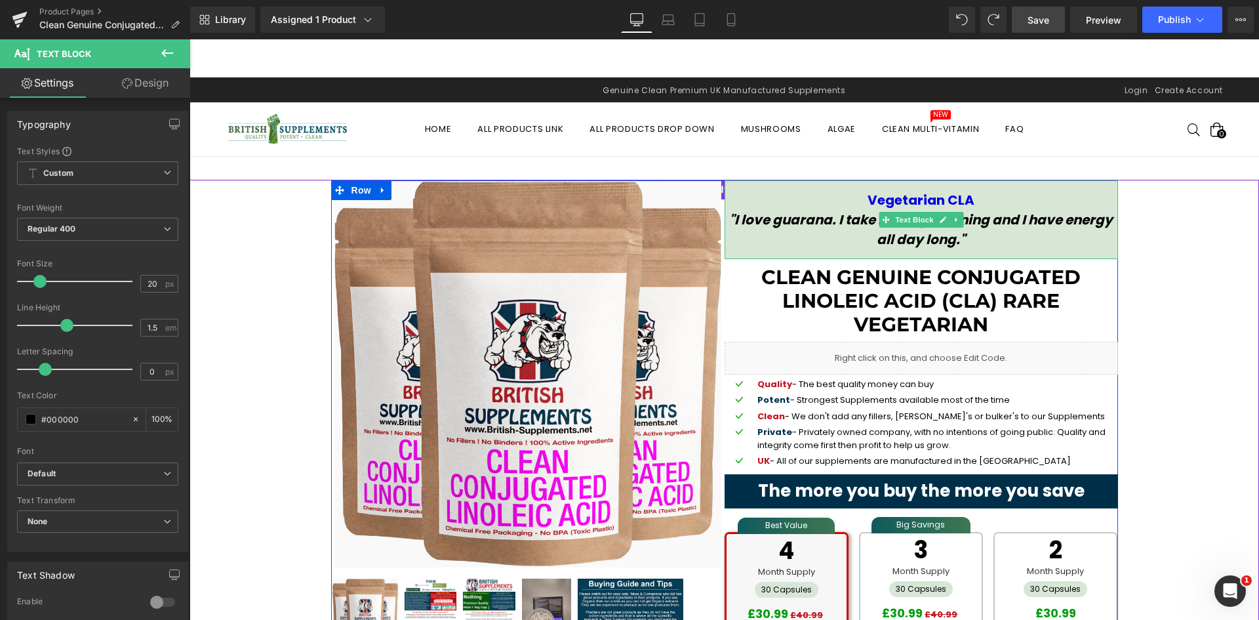
click at [738, 216] on icon ""I love guarana. I take it every morning and I have energy all day long."" at bounding box center [921, 230] width 384 height 38
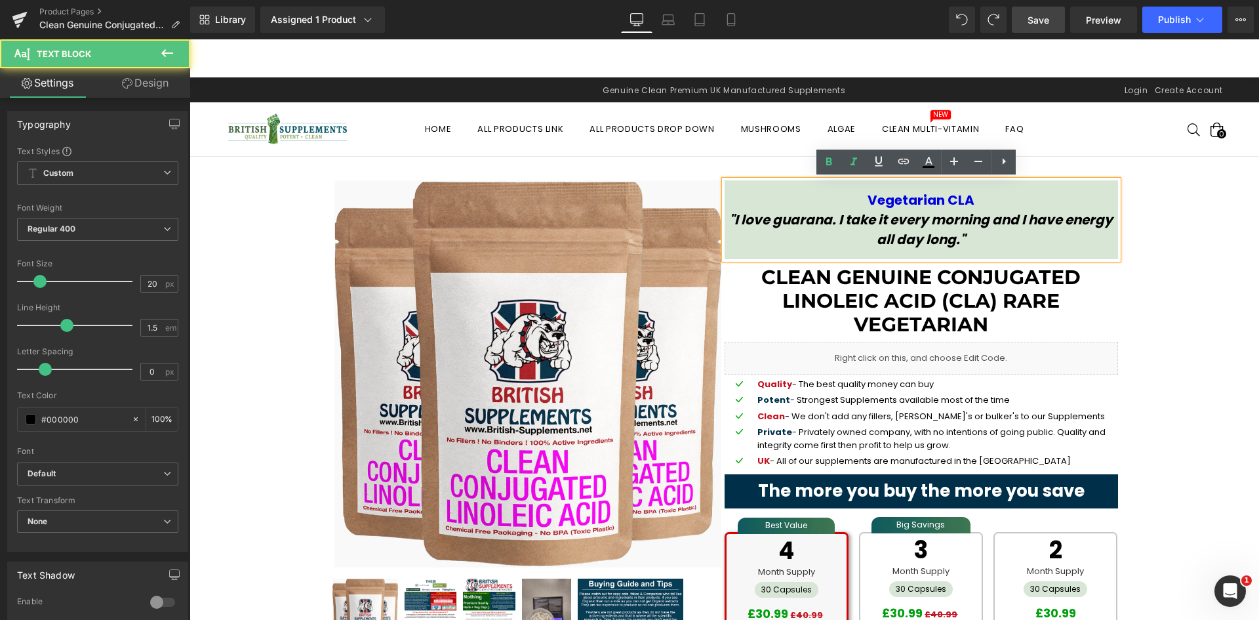
click at [739, 220] on icon ""I love guarana. I take it every morning and I have energy all day long."" at bounding box center [921, 230] width 384 height 38
click at [737, 216] on icon ""I love guarana. I take it every morning and I have energy all day long."" at bounding box center [921, 230] width 384 height 38
click at [942, 243] on icon ""I love guarana. I take it every morning and I have energy all day long."" at bounding box center [921, 230] width 384 height 38
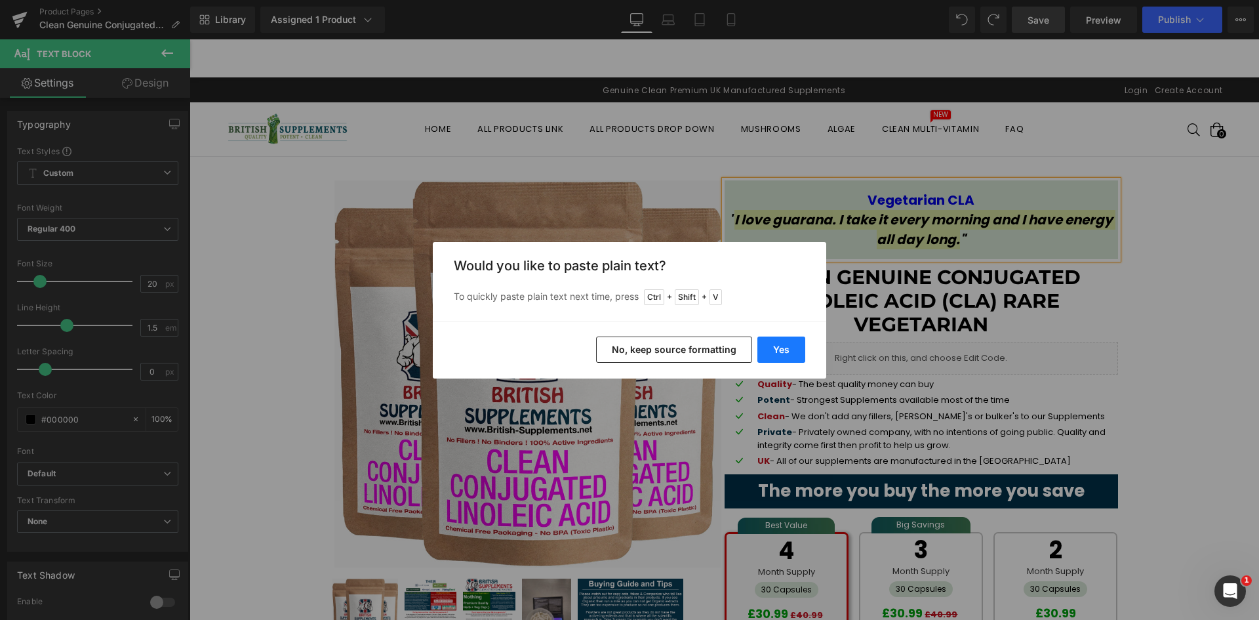
click at [770, 353] on button "Yes" at bounding box center [781, 349] width 48 height 26
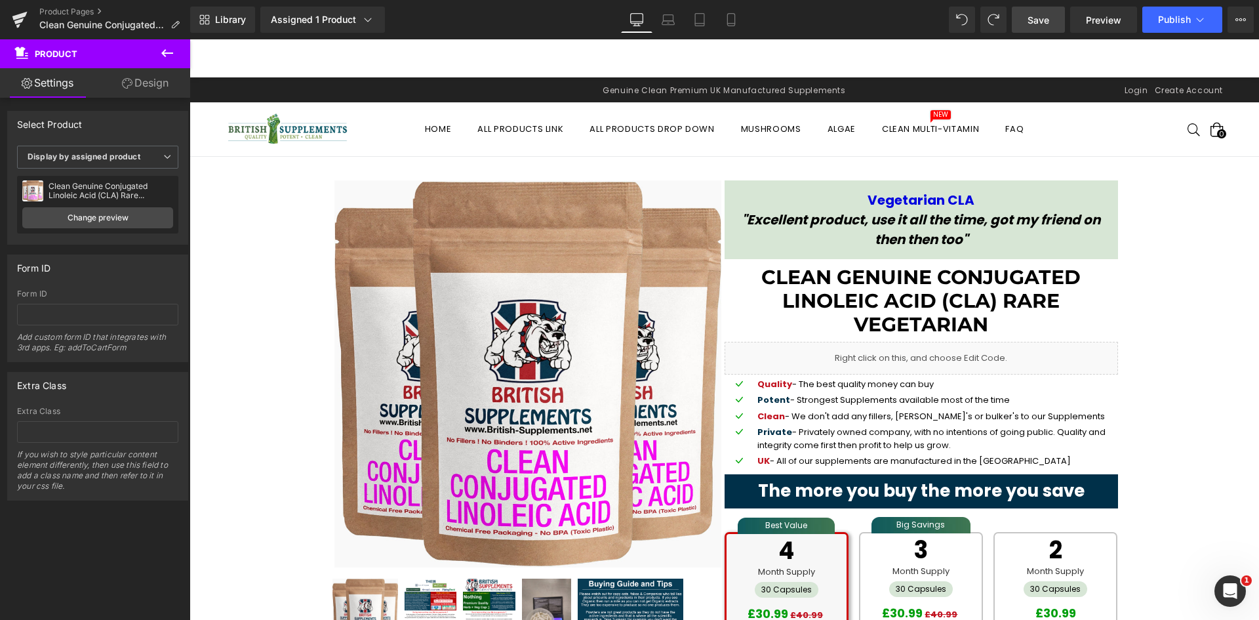
click at [1039, 22] on span "Save" at bounding box center [1039, 20] width 22 height 14
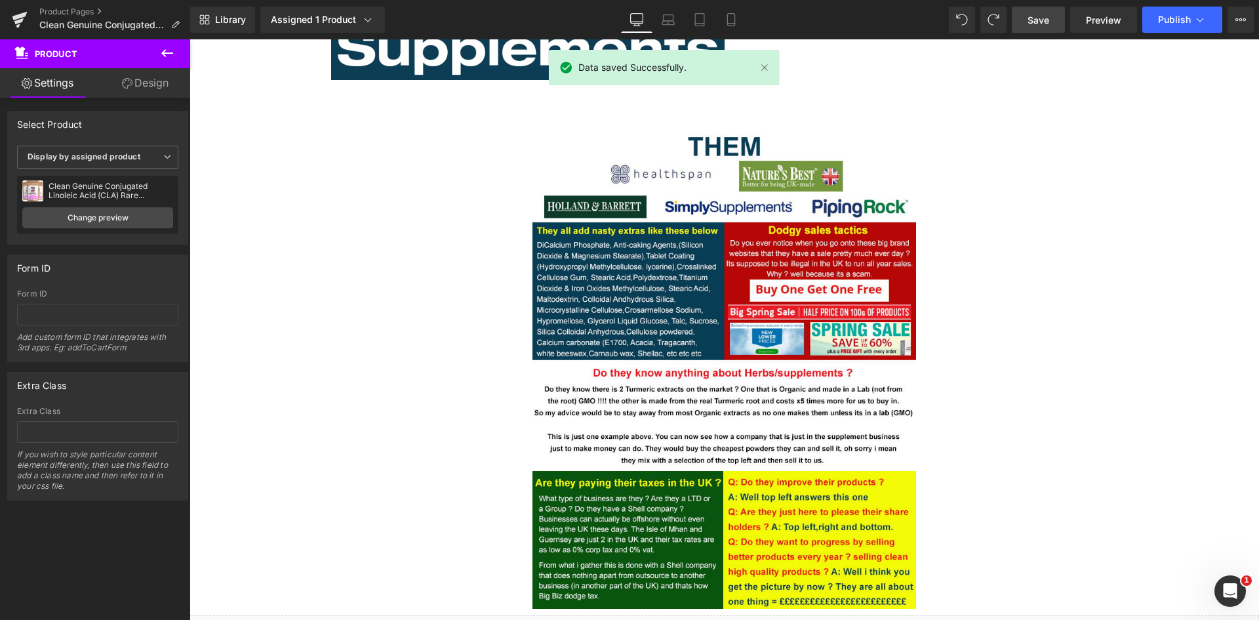
scroll to position [2885, 0]
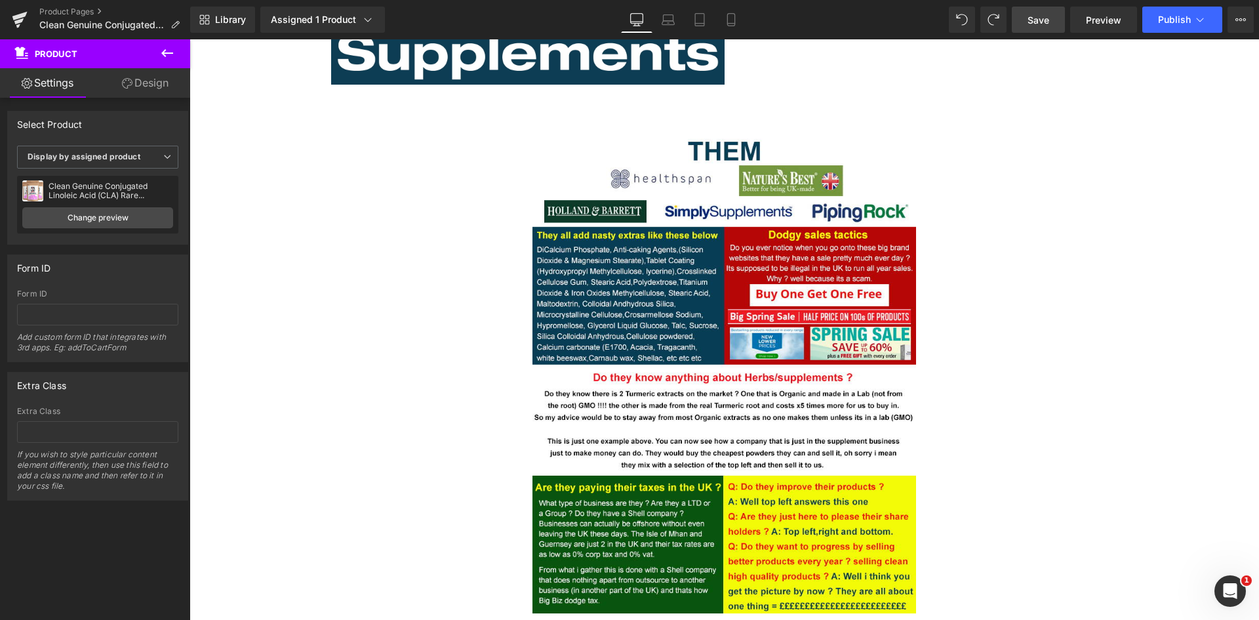
click at [1054, 17] on link "Save" at bounding box center [1038, 20] width 53 height 26
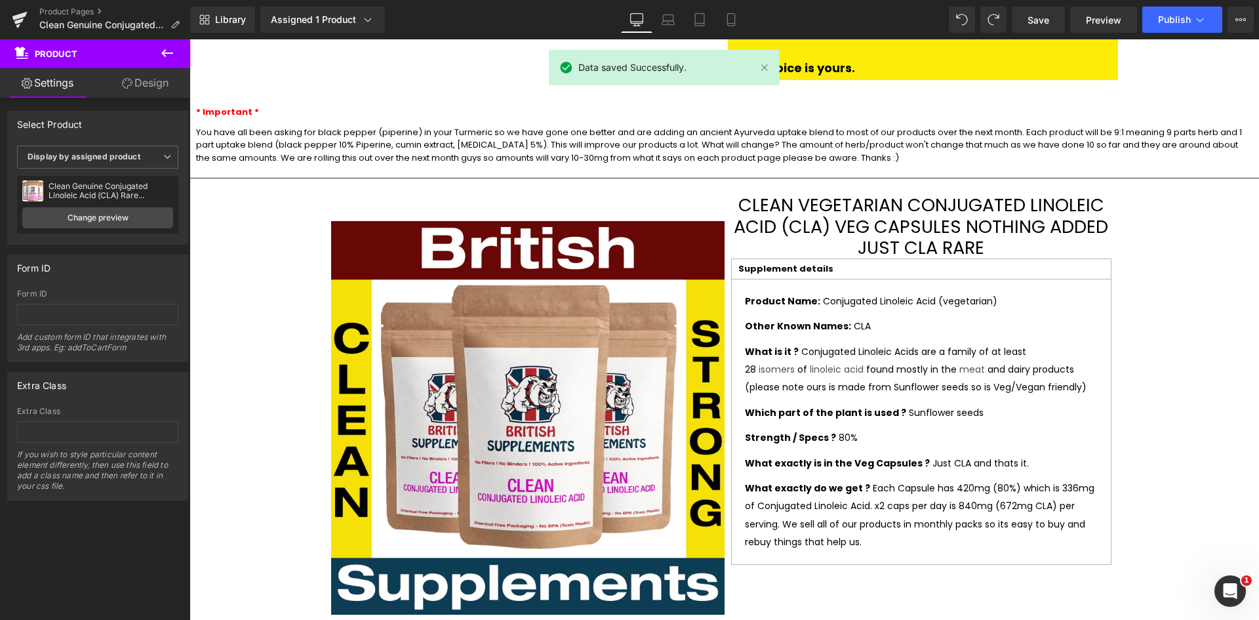
scroll to position [2169, 0]
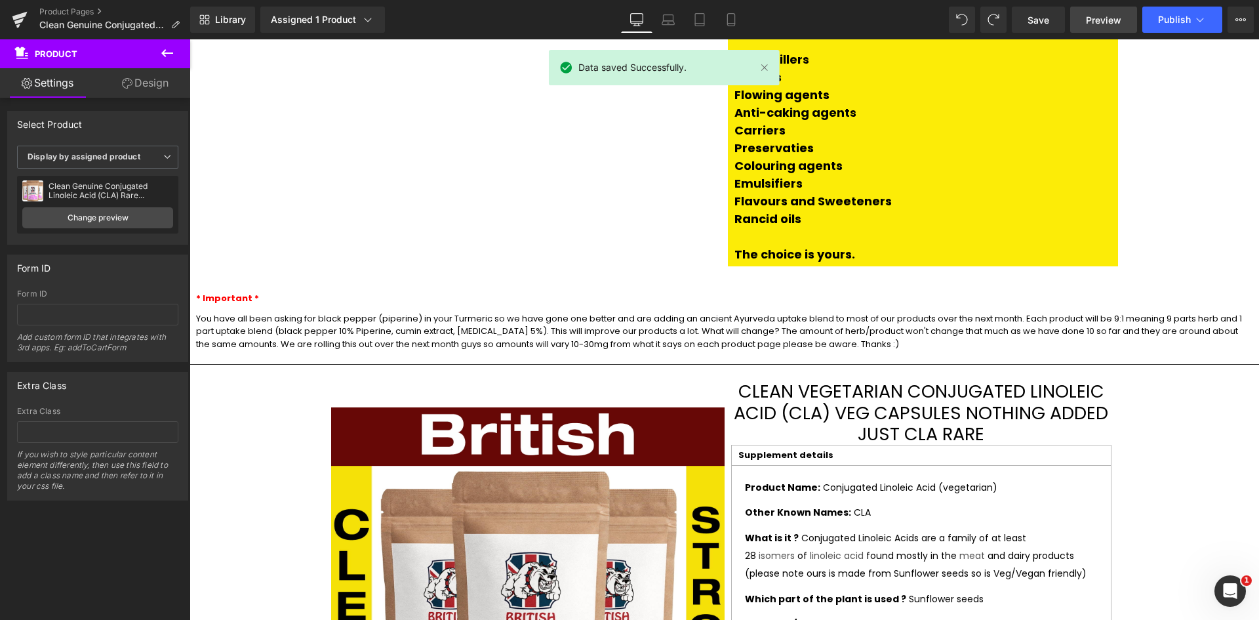
click at [1102, 14] on span "Preview" at bounding box center [1103, 20] width 35 height 14
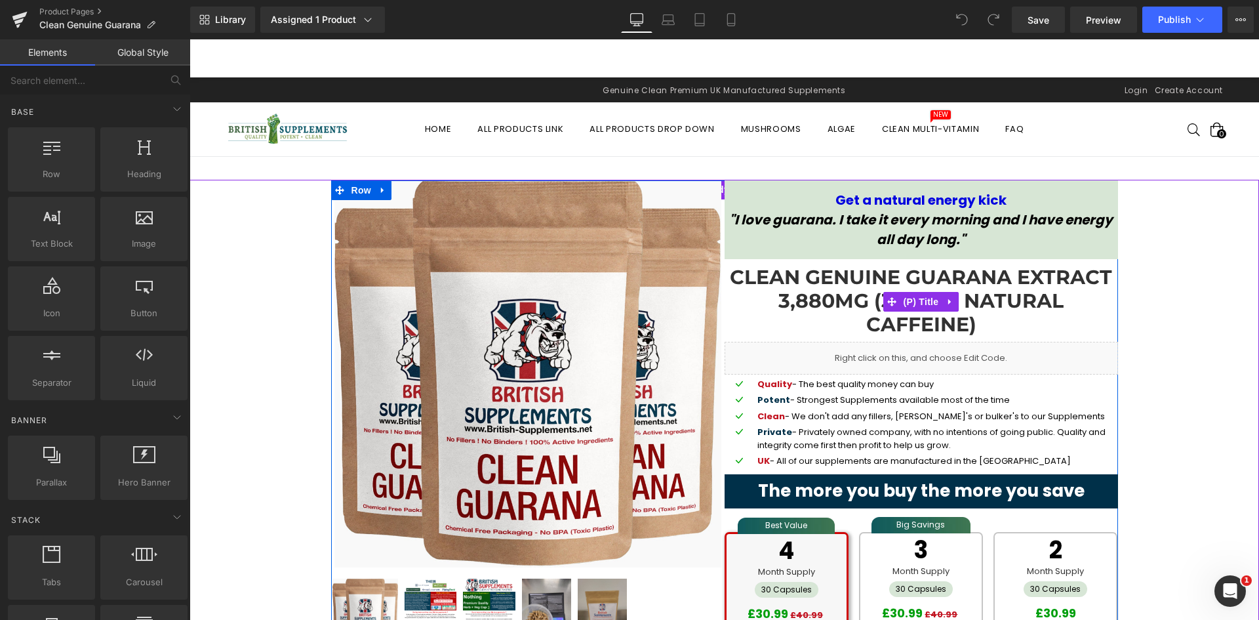
click at [734, 280] on link "Clean Genuine Guarana Extract 3,880mg (38.8mg natural Caffeine)" at bounding box center [921, 301] width 393 height 71
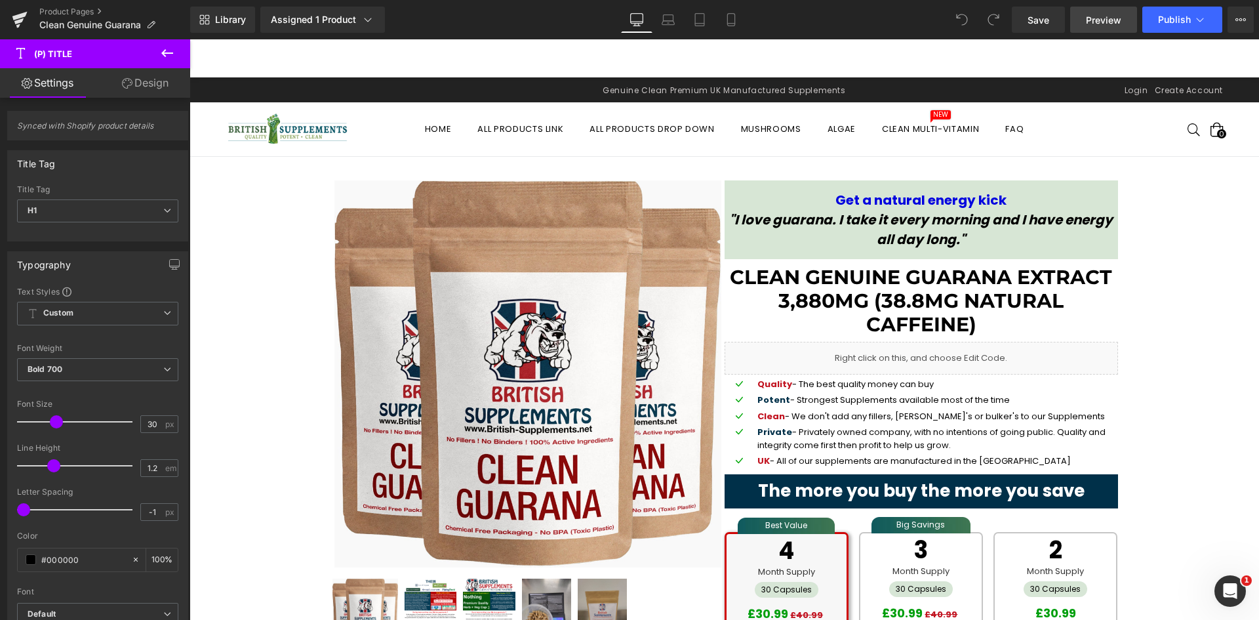
click at [1124, 17] on link "Preview" at bounding box center [1103, 20] width 67 height 26
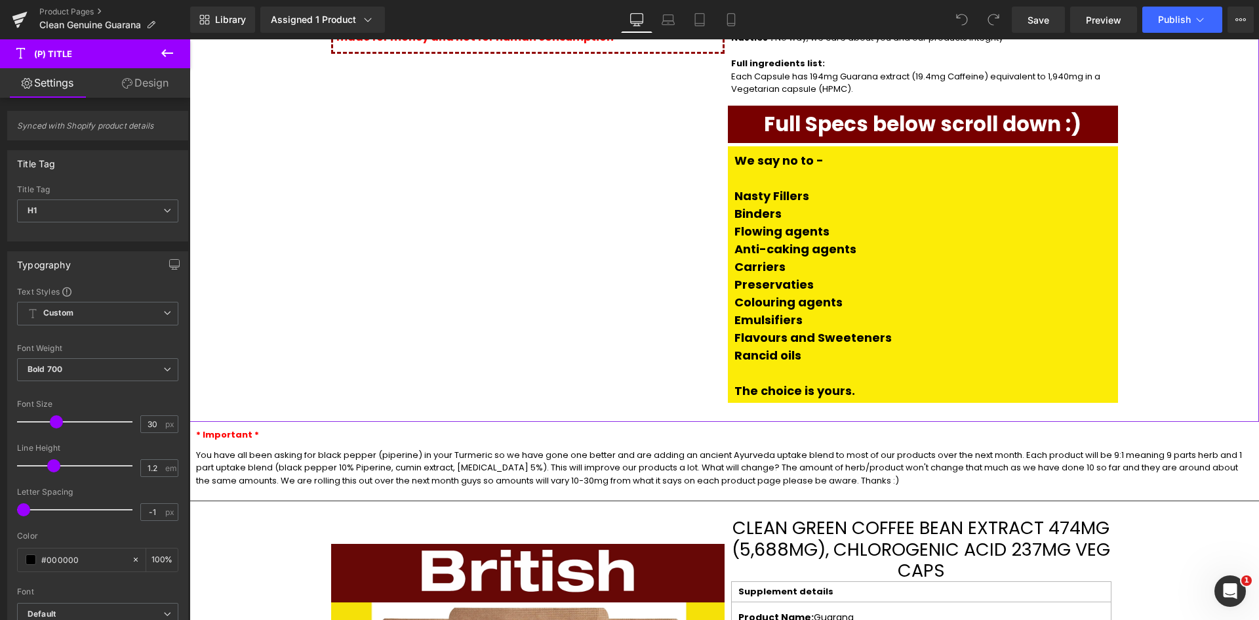
scroll to position [2361, 0]
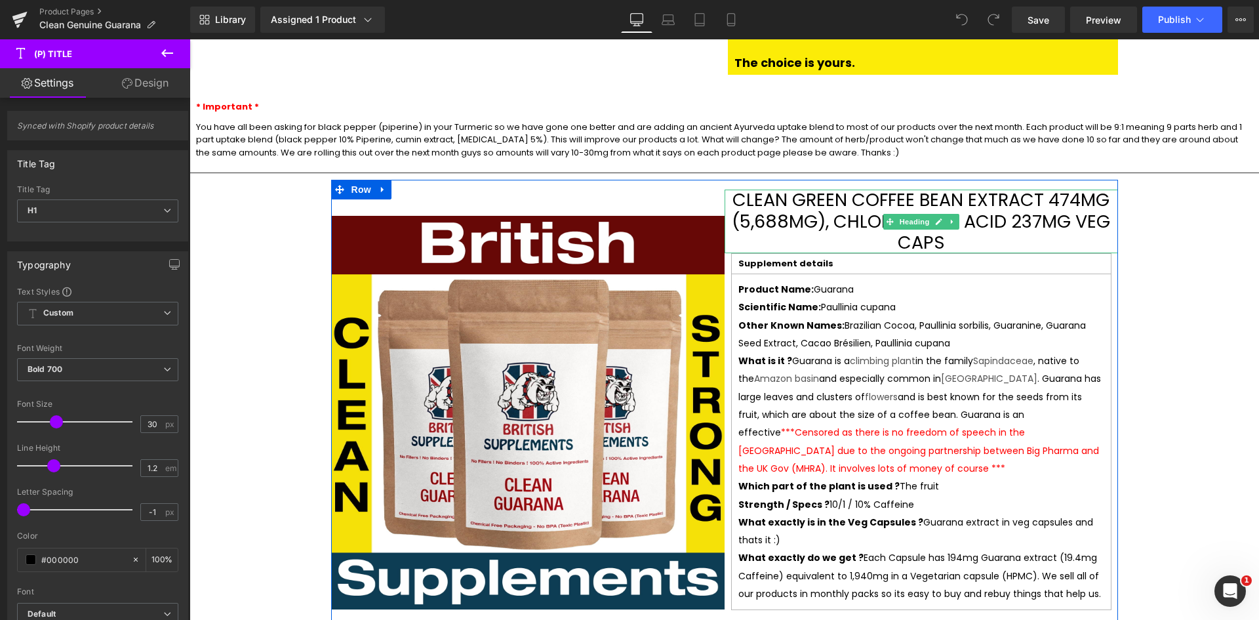
click at [825, 190] on h3 "Clean Green Coffee Bean Extract 474mg (5,688mg), Chlorogenic Acid 237mg Veg Caps" at bounding box center [921, 222] width 393 height 64
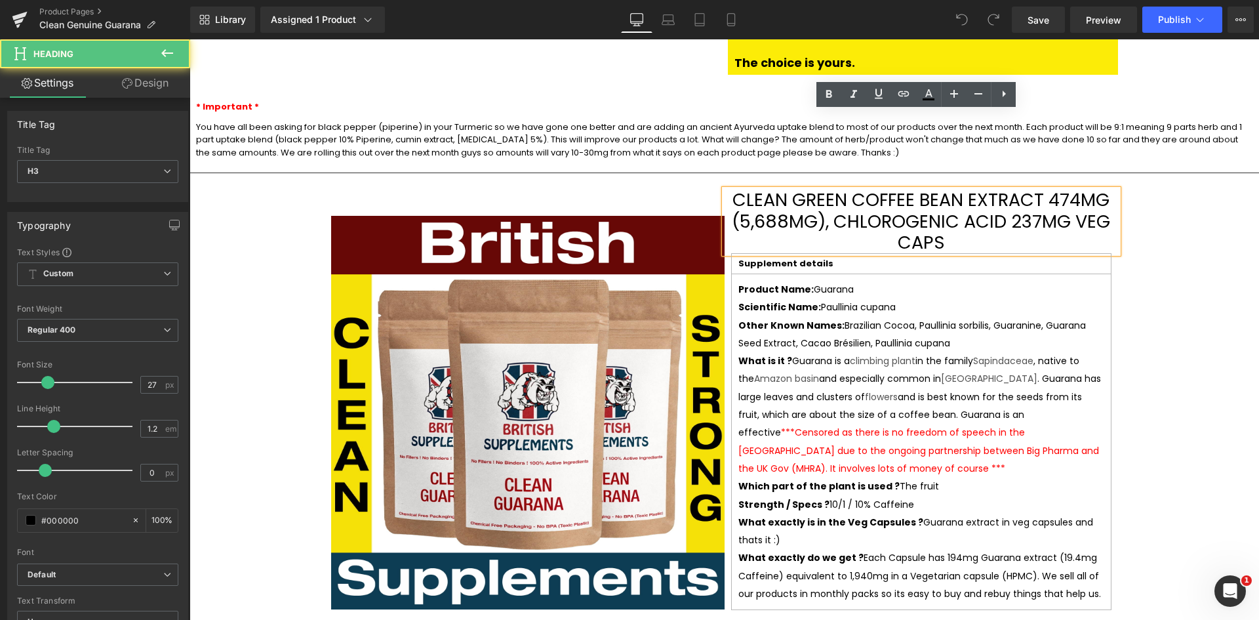
click at [895, 190] on h3 "Clean Green Coffee Bean Extract 474mg (5,688mg), Chlorogenic Acid 237mg Veg Caps" at bounding box center [921, 222] width 393 height 64
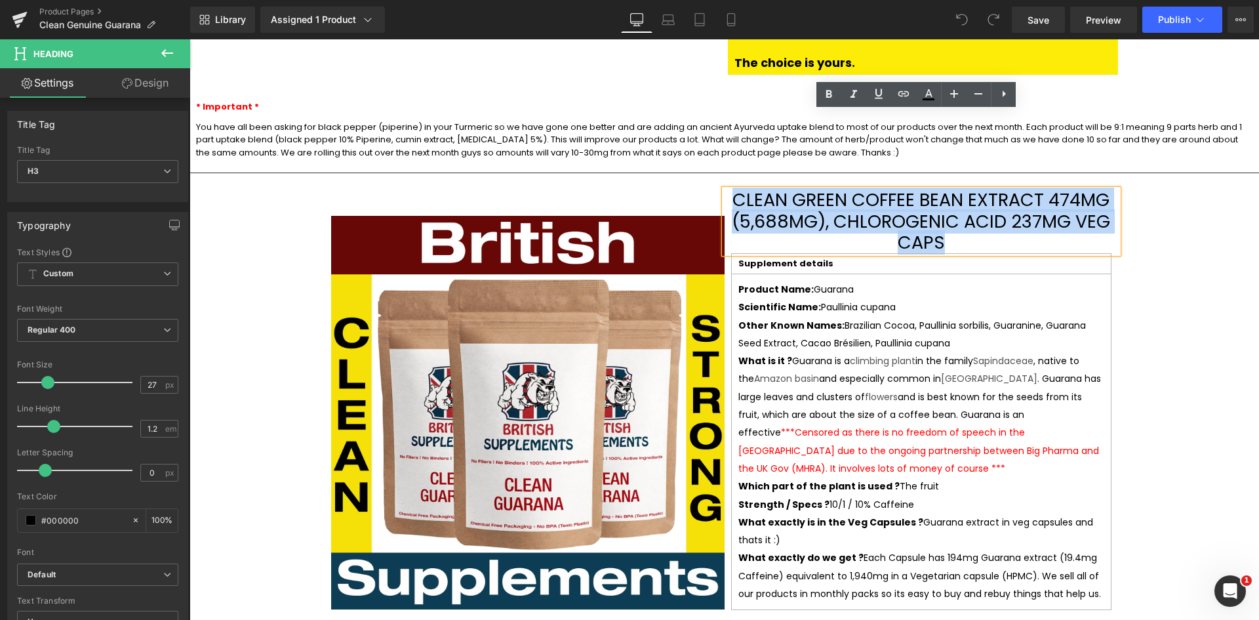
paste div
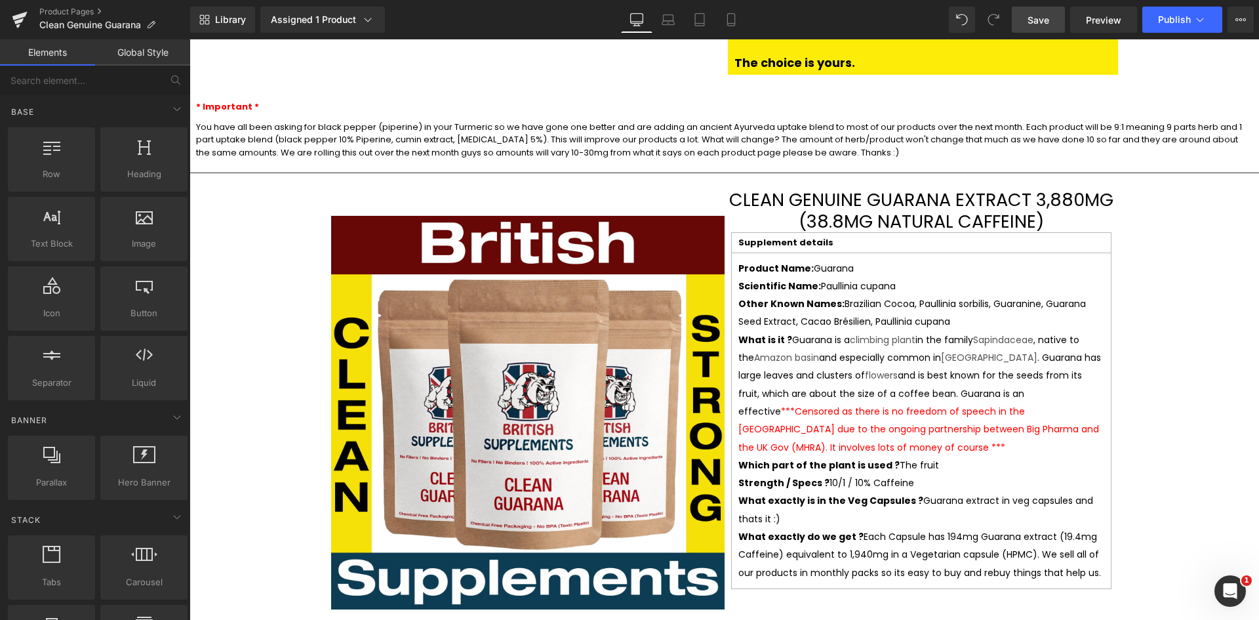
click at [1030, 20] on span "Save" at bounding box center [1039, 20] width 22 height 14
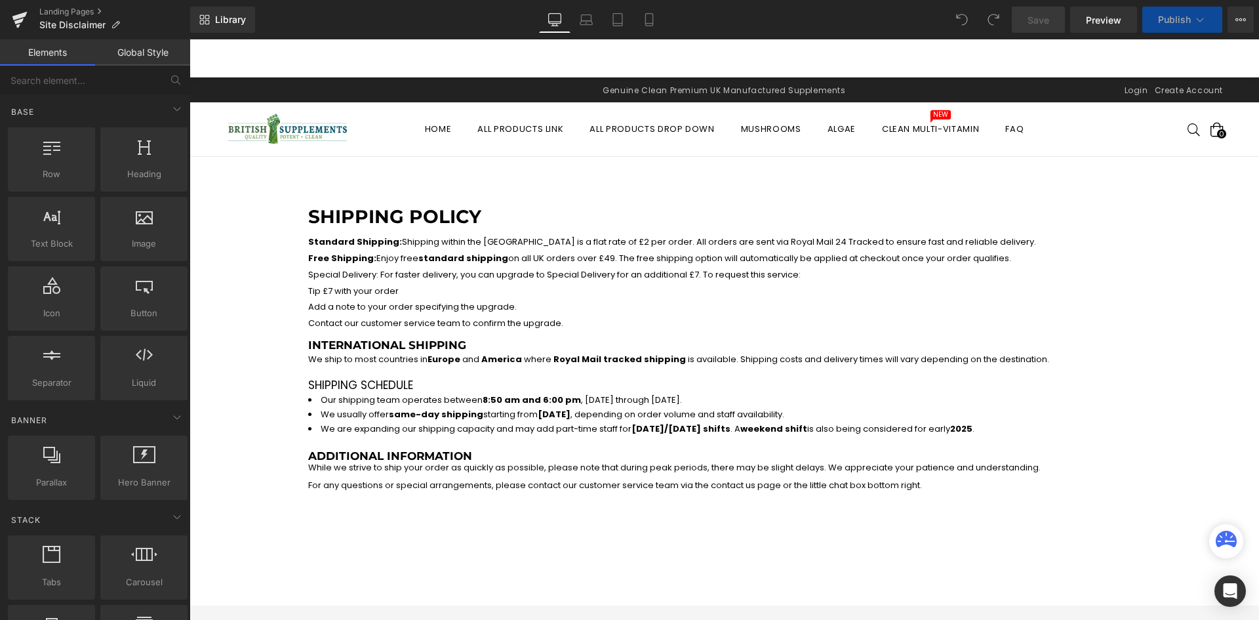
click at [454, 323] on p "Contact our customer service team to confirm the upgrade." at bounding box center [724, 323] width 833 height 16
click at [445, 287] on p "Tip £7 with your order" at bounding box center [724, 291] width 833 height 16
click at [477, 262] on strong "standard shipping" at bounding box center [463, 258] width 90 height 12
click at [438, 212] on h1 "Shipping Policy" at bounding box center [724, 217] width 833 height 22
drag, startPoint x: 456, startPoint y: 225, endPoint x: 468, endPoint y: 235, distance: 15.3
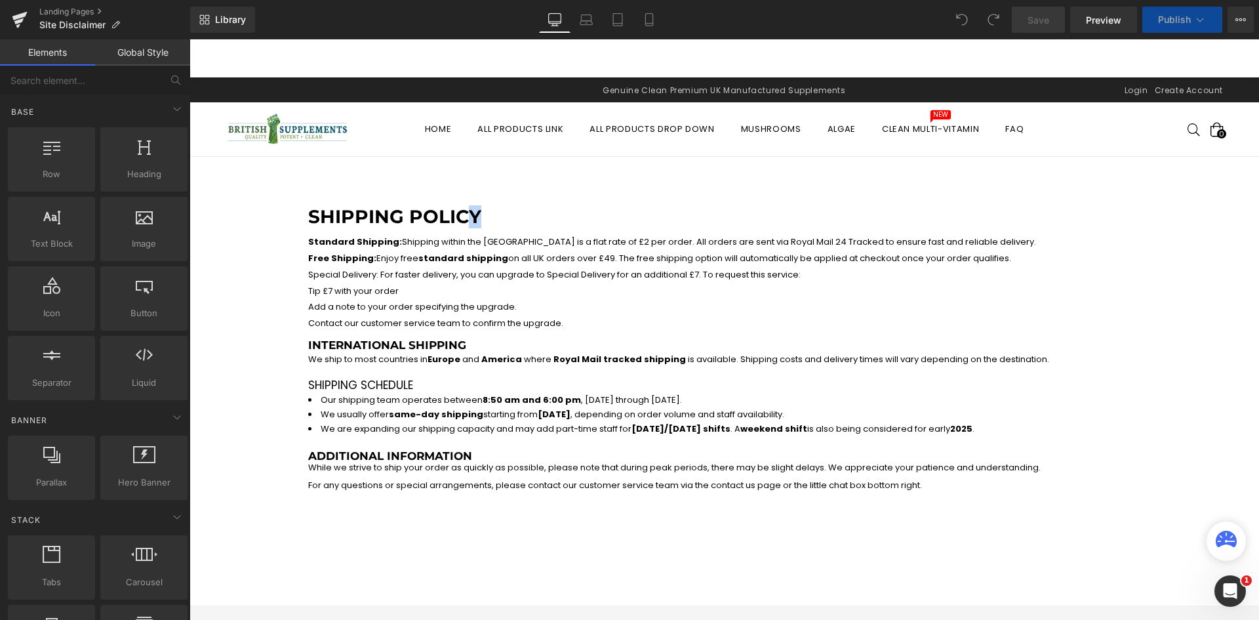
click at [458, 226] on h1 "Shipping Policy" at bounding box center [724, 217] width 833 height 22
click at [471, 242] on p "Standard Shipping: Shipping within the [GEOGRAPHIC_DATA] is a flat rate of £2 p…" at bounding box center [724, 242] width 833 height 16
click at [528, 210] on h1 "Shipping Policy" at bounding box center [724, 217] width 833 height 22
click at [567, 259] on p "Free Shipping: Enjoy free standard shipping on all UK orders over £49. The free…" at bounding box center [724, 259] width 833 height 16
click at [567, 258] on p "Free Shipping: Enjoy free standard shipping on all UK orders over £49. The free…" at bounding box center [724, 259] width 833 height 16
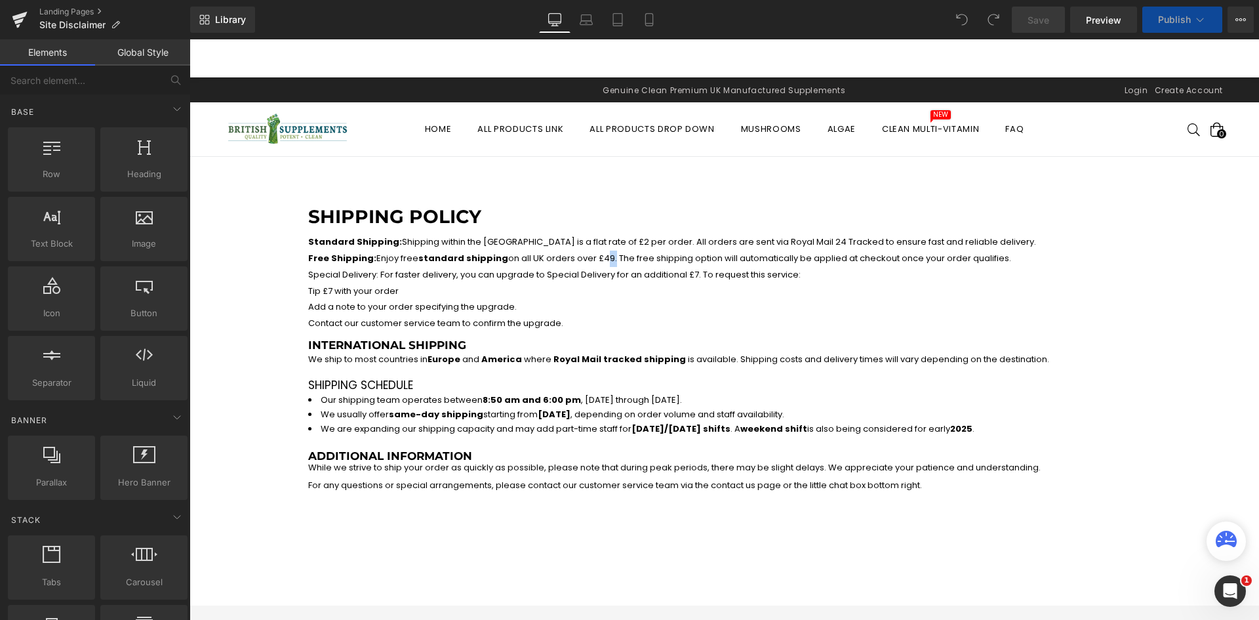
click at [578, 253] on p "Free Shipping: Enjoy free standard shipping on all UK orders over £49. The free…" at bounding box center [724, 259] width 833 height 16
drag, startPoint x: 701, startPoint y: 256, endPoint x: 729, endPoint y: 284, distance: 39.4
click at [701, 258] on p "Free Shipping: Enjoy free standard shipping on all UK orders over £49. The free…" at bounding box center [724, 259] width 833 height 16
click at [767, 420] on li "We usually offer same-day shipping starting from [DATE] , depending on order vo…" at bounding box center [724, 414] width 833 height 14
click at [845, 478] on h3 "Additional Information While we strive to ship your order as quickly as possibl…" at bounding box center [724, 469] width 833 height 41
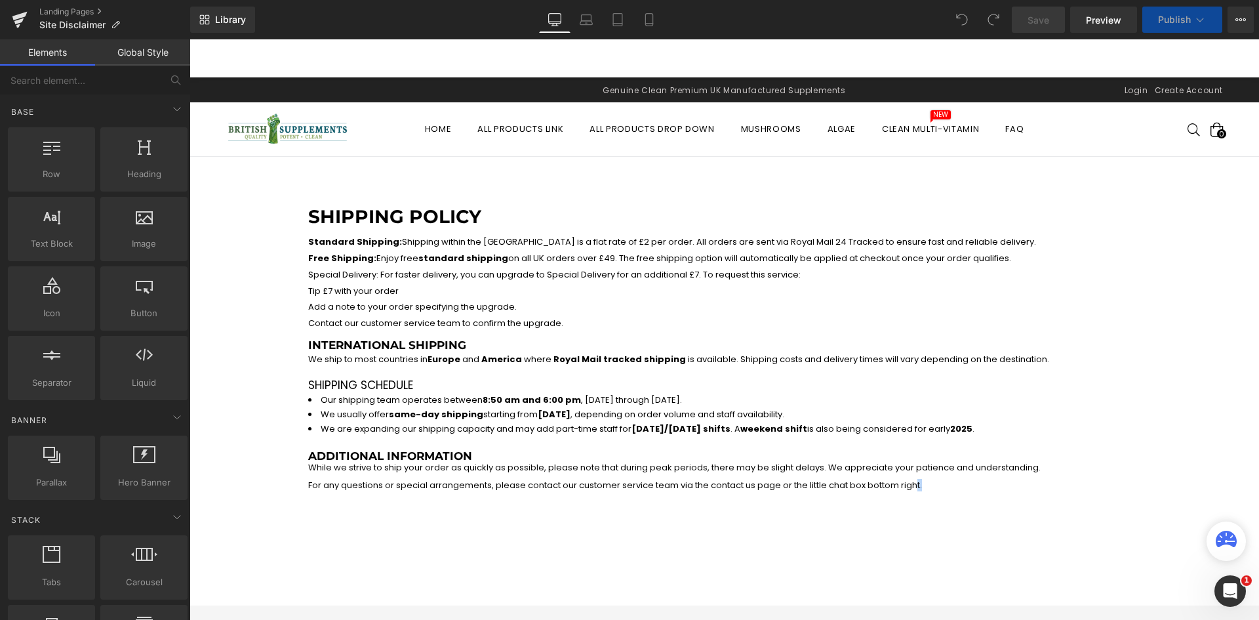
click at [871, 487] on p "For any questions or special arrangements, please contact our customer service …" at bounding box center [724, 485] width 833 height 10
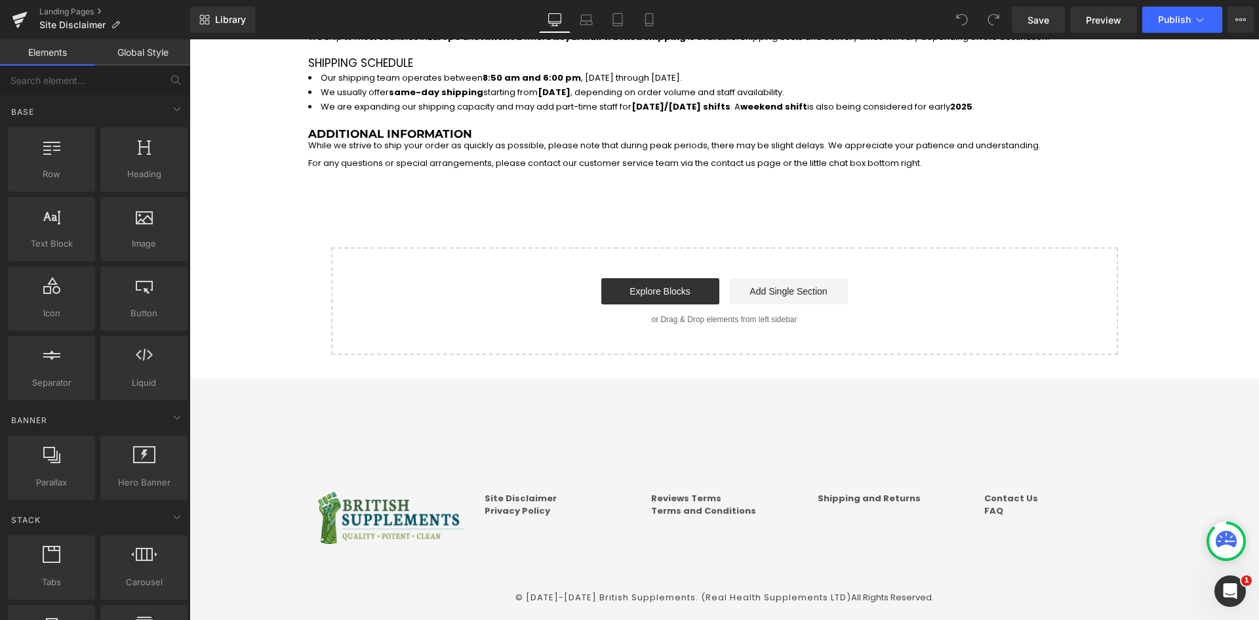
click at [1231, 539] on icon at bounding box center [1226, 539] width 21 height 16
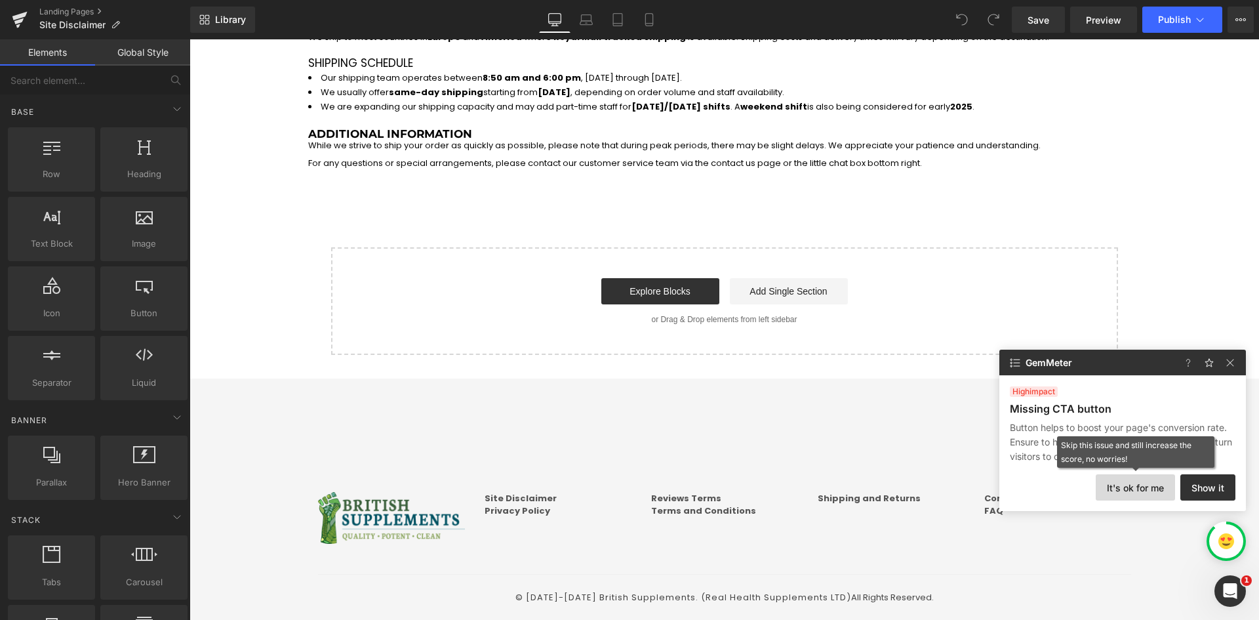
click at [1144, 485] on button "It's ok for me" at bounding box center [1135, 487] width 79 height 26
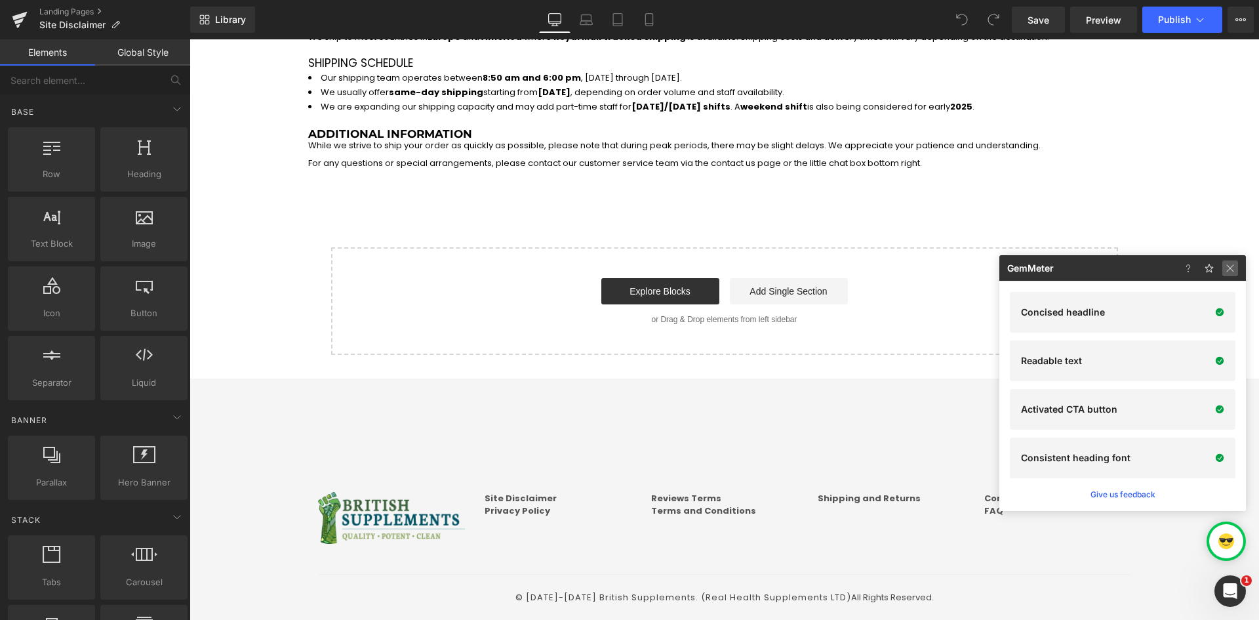
click at [1237, 272] on img at bounding box center [1230, 268] width 16 height 16
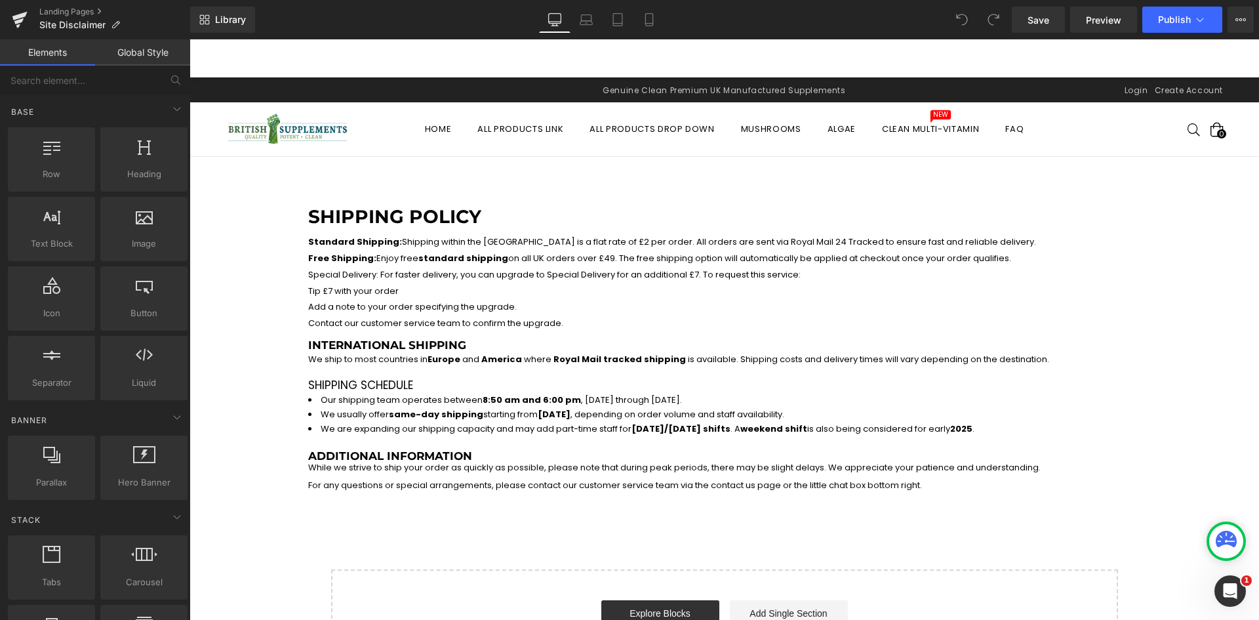
click at [596, 472] on span "While we strive to ship your order as quickly as possible, please note that dur…" at bounding box center [674, 467] width 733 height 12
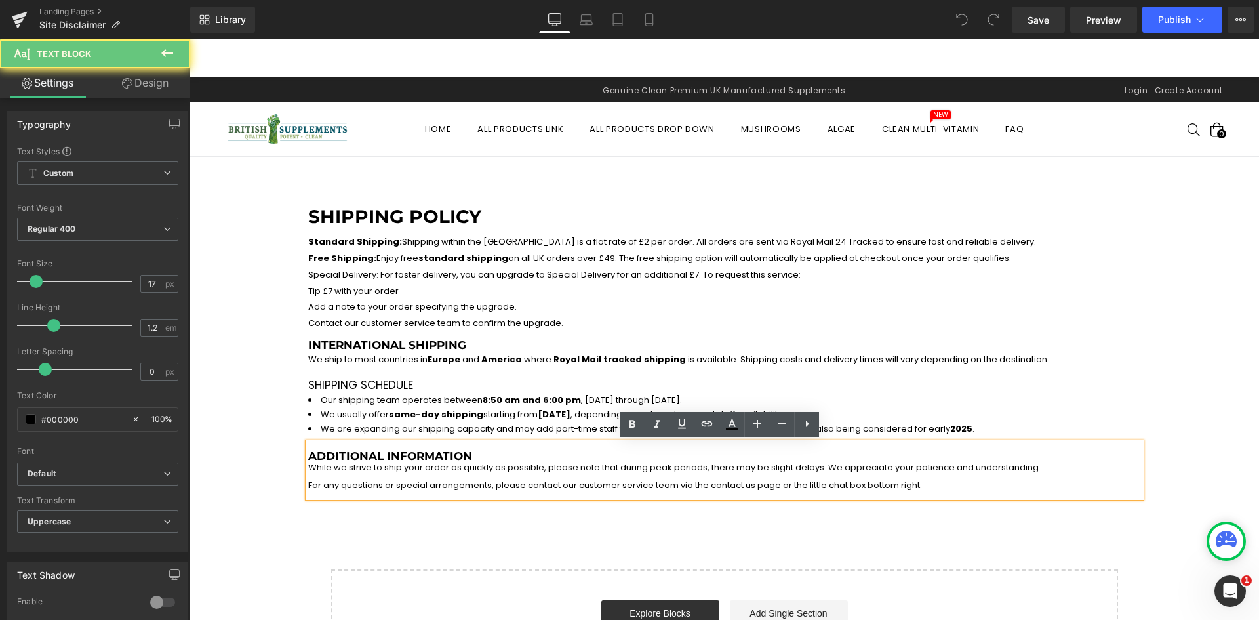
click at [595, 464] on span "While we strive to ship your order as quickly as possible, please note that dur…" at bounding box center [674, 467] width 733 height 12
click at [595, 460] on h3 "Additional Information While we strive to ship your order as quickly as possibl…" at bounding box center [724, 469] width 833 height 41
click at [478, 416] on li "We usually offer same-day shipping starting from [DATE] , depending on order vo…" at bounding box center [724, 414] width 833 height 14
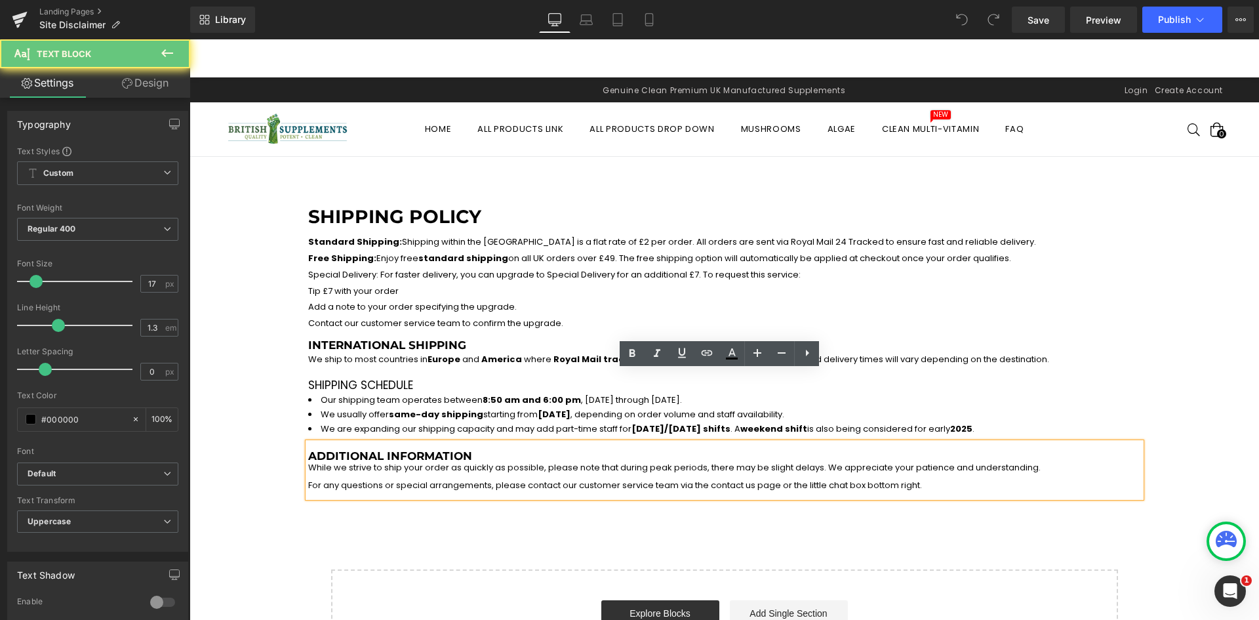
click at [475, 413] on li "We usually offer same-day shipping starting from [DATE] , depending on order vo…" at bounding box center [724, 414] width 833 height 14
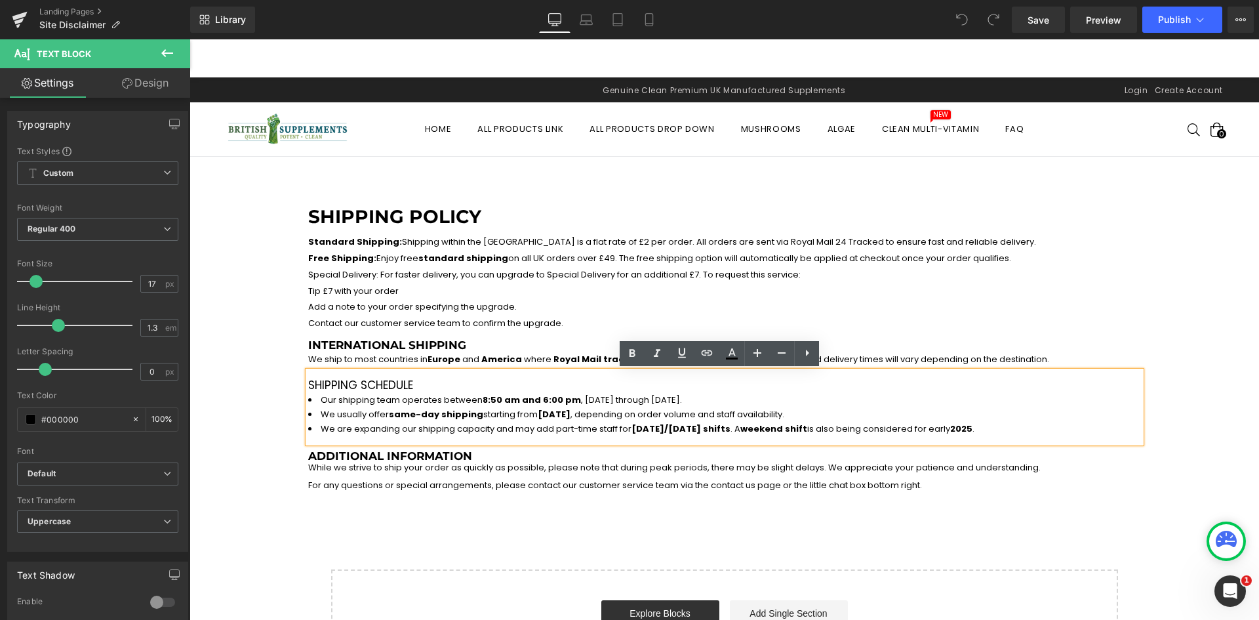
click at [390, 244] on p "Standard Shipping: Shipping within the [GEOGRAPHIC_DATA] is a flat rate of £2 p…" at bounding box center [724, 242] width 833 height 16
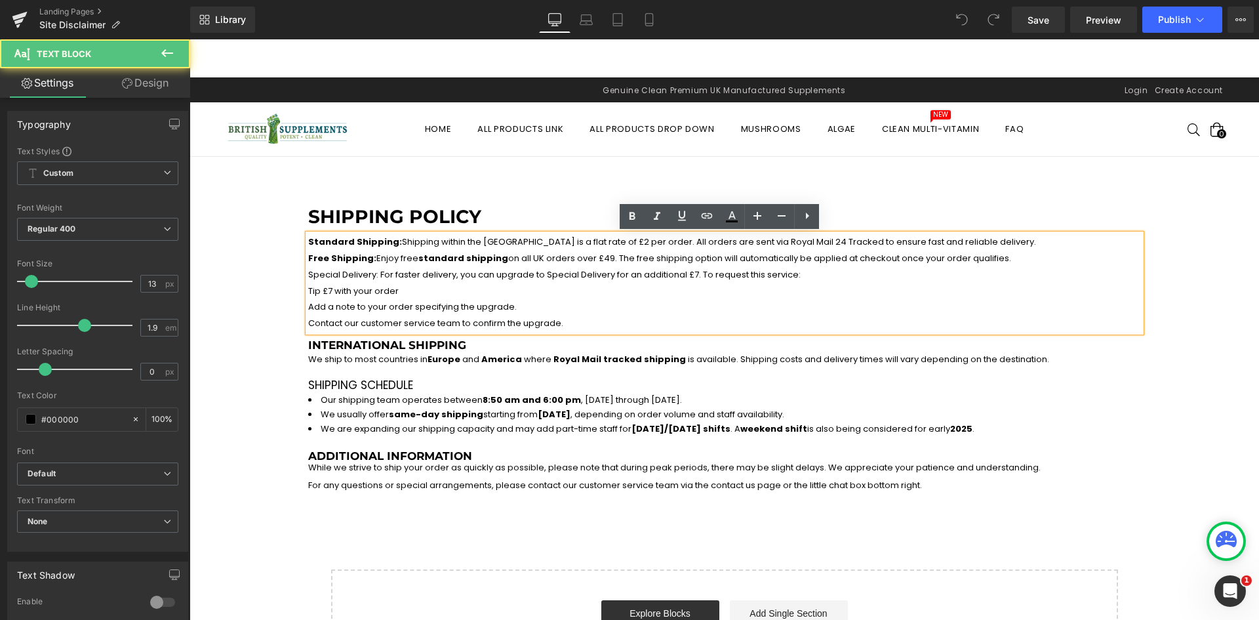
click at [388, 237] on p "Standard Shipping: Shipping within the [GEOGRAPHIC_DATA] is a flat rate of £2 p…" at bounding box center [724, 242] width 833 height 16
click at [389, 213] on h1 "Shipping Policy" at bounding box center [724, 217] width 833 height 22
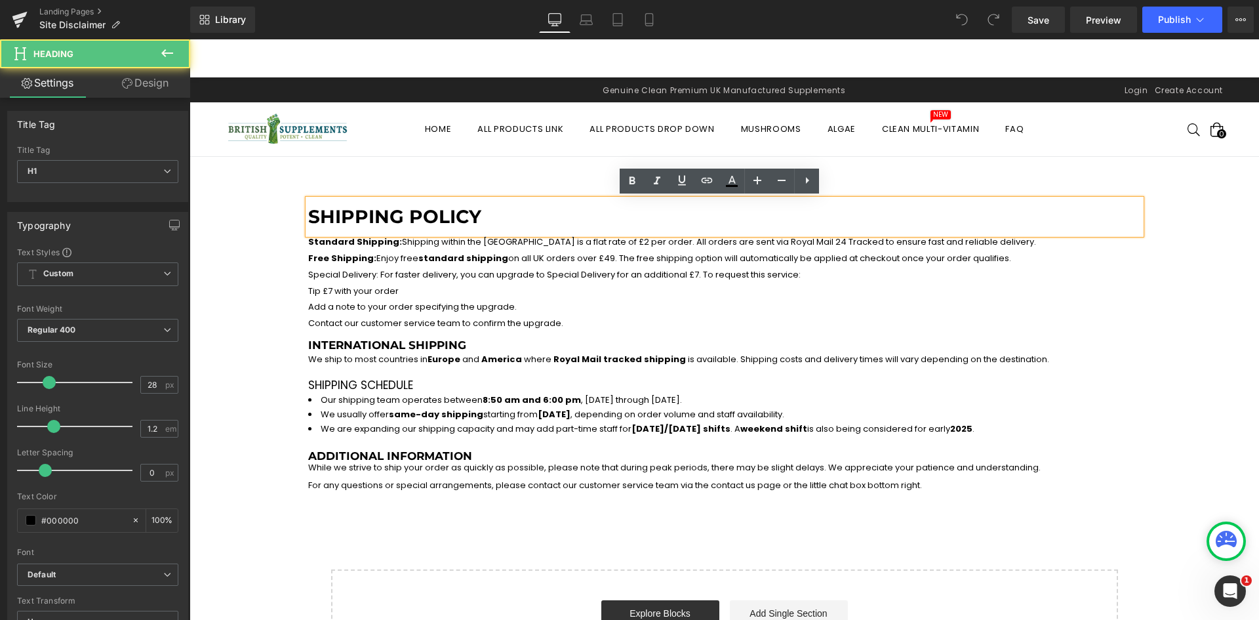
click at [414, 215] on h1 "Shipping Policy" at bounding box center [724, 217] width 833 height 22
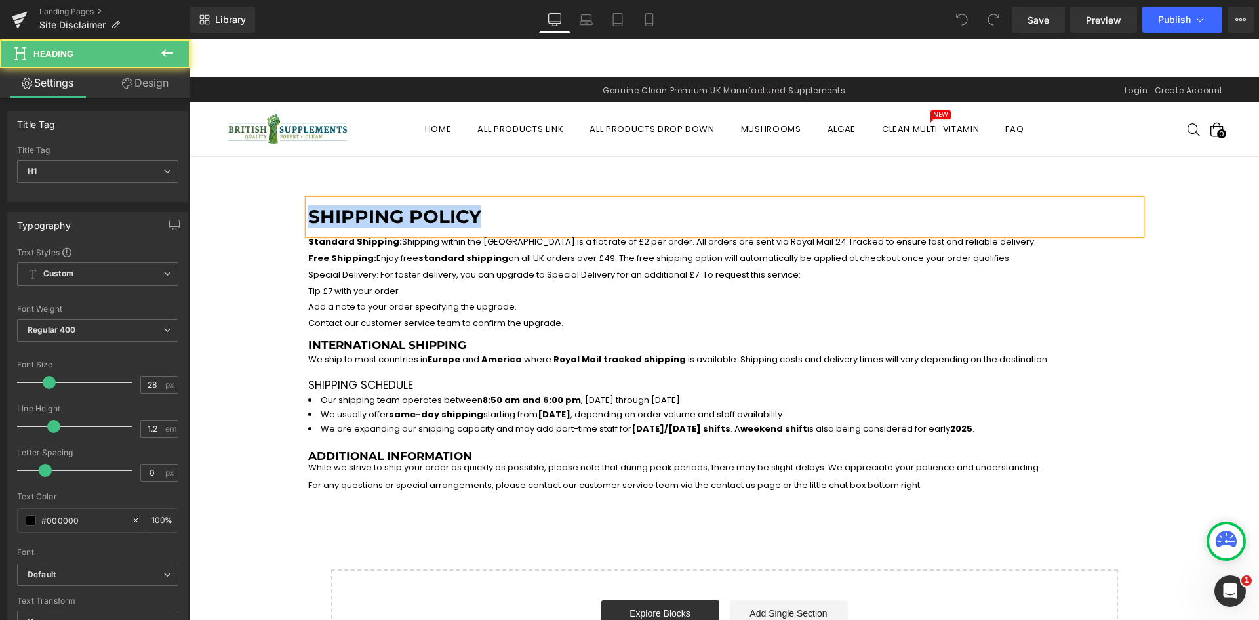
paste div
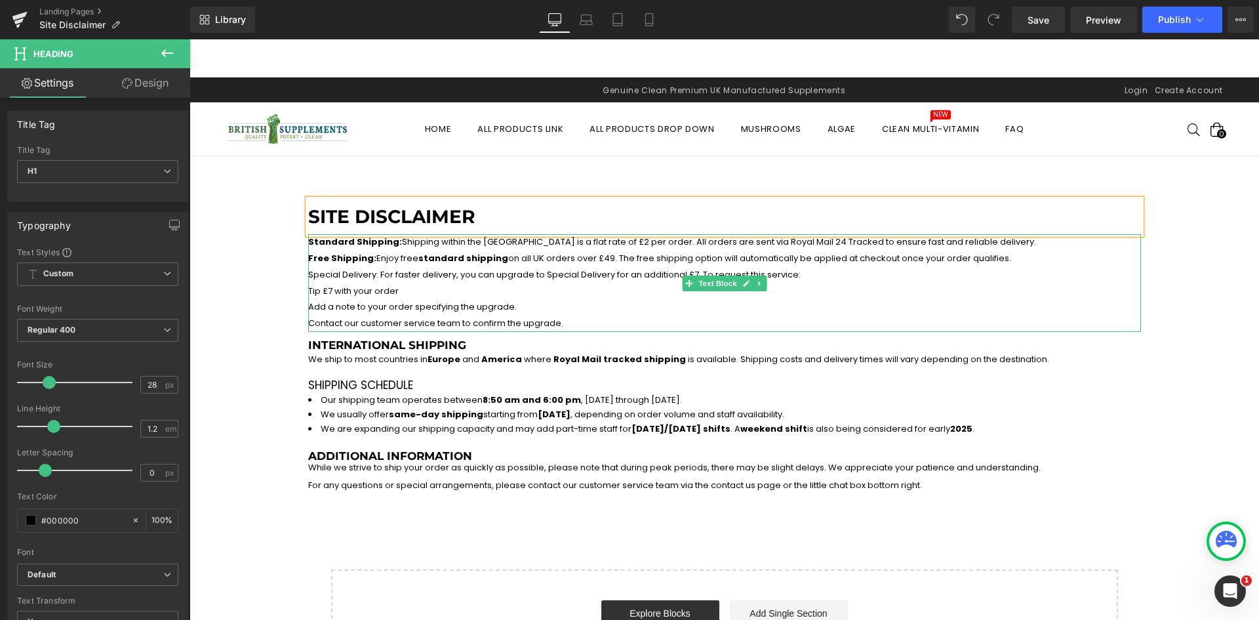
click at [448, 262] on strong "standard shipping" at bounding box center [463, 258] width 90 height 12
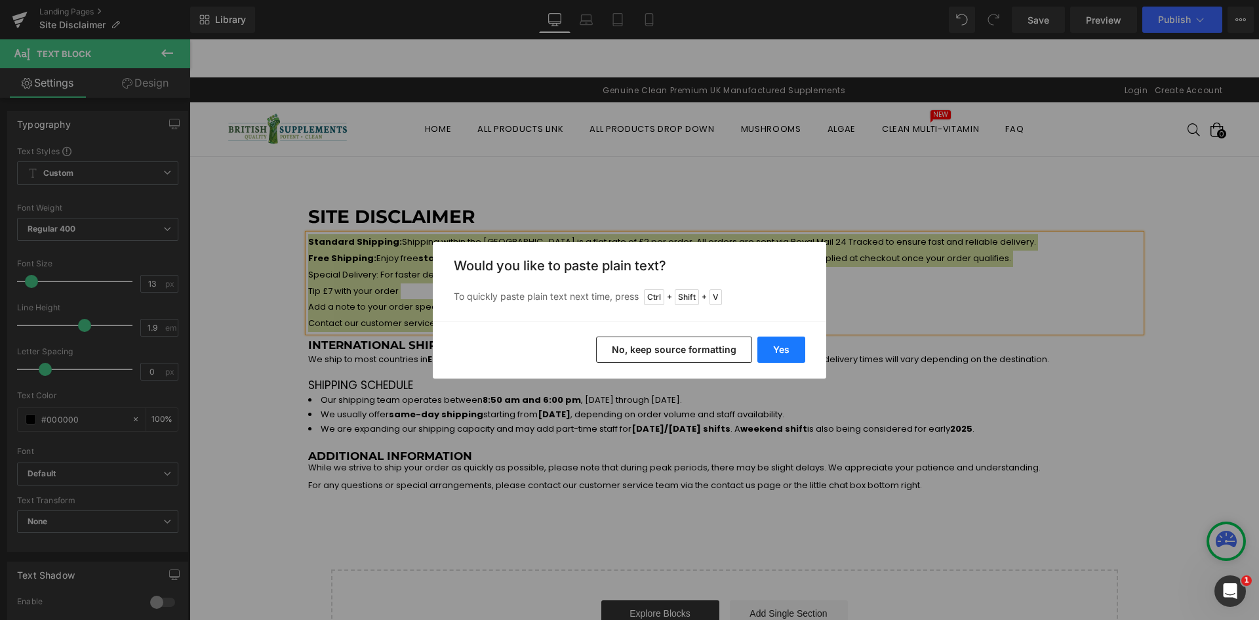
drag, startPoint x: 794, startPoint y: 353, endPoint x: 752, endPoint y: 331, distance: 48.1
click at [794, 353] on button "Yes" at bounding box center [781, 349] width 48 height 26
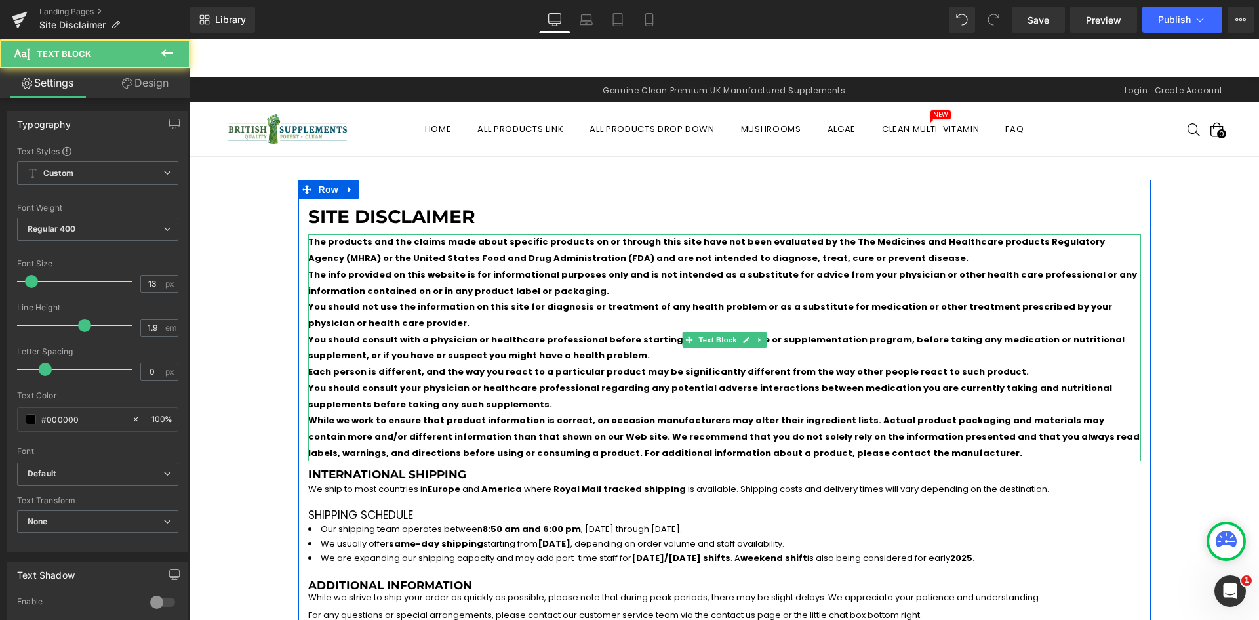
click at [703, 435] on p "While we work to ensure that product information is correct, on occasion manufa…" at bounding box center [724, 436] width 833 height 49
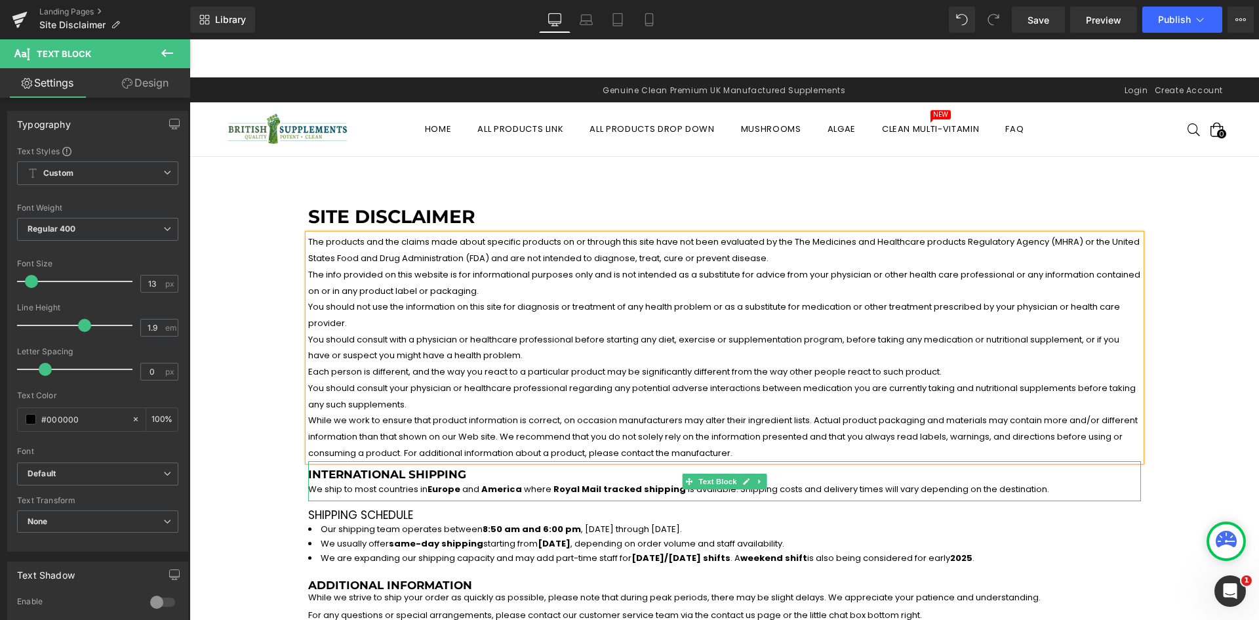
click at [382, 468] on h3 "International Shipping We ship to most countries in [GEOGRAPHIC_DATA] and [GEOG…" at bounding box center [724, 481] width 833 height 27
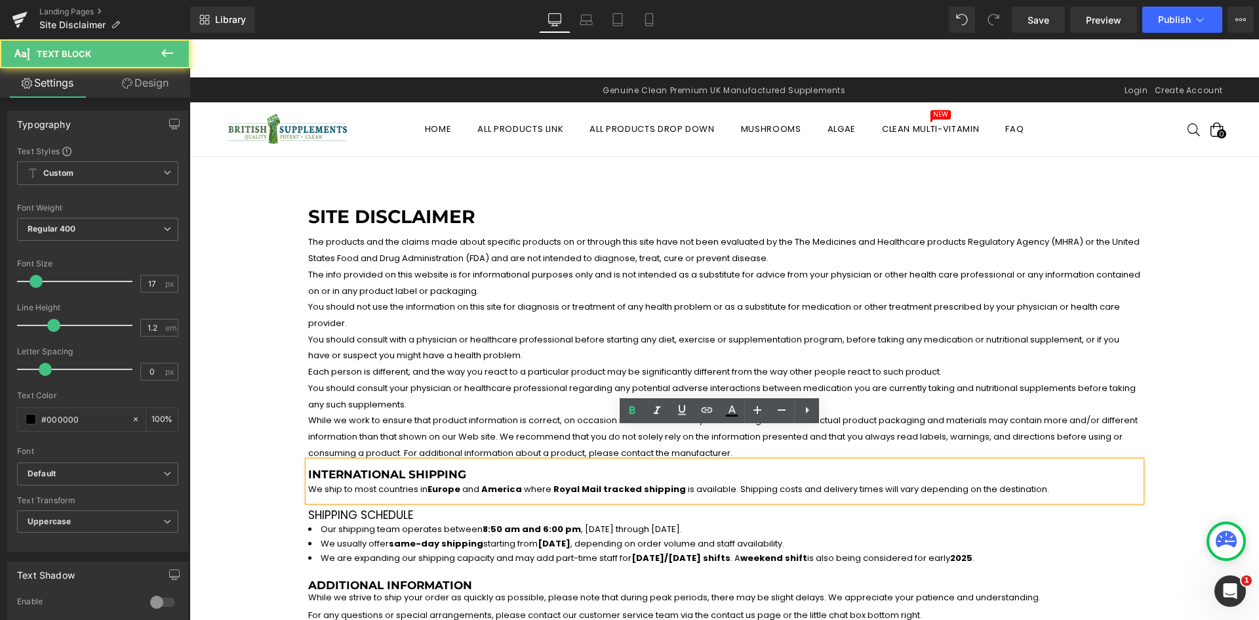
drag, startPoint x: 455, startPoint y: 441, endPoint x: 579, endPoint y: 456, distance: 124.9
click at [457, 468] on h3 "International Shipping We ship to most countries in [GEOGRAPHIC_DATA] and [GEOG…" at bounding box center [724, 481] width 833 height 27
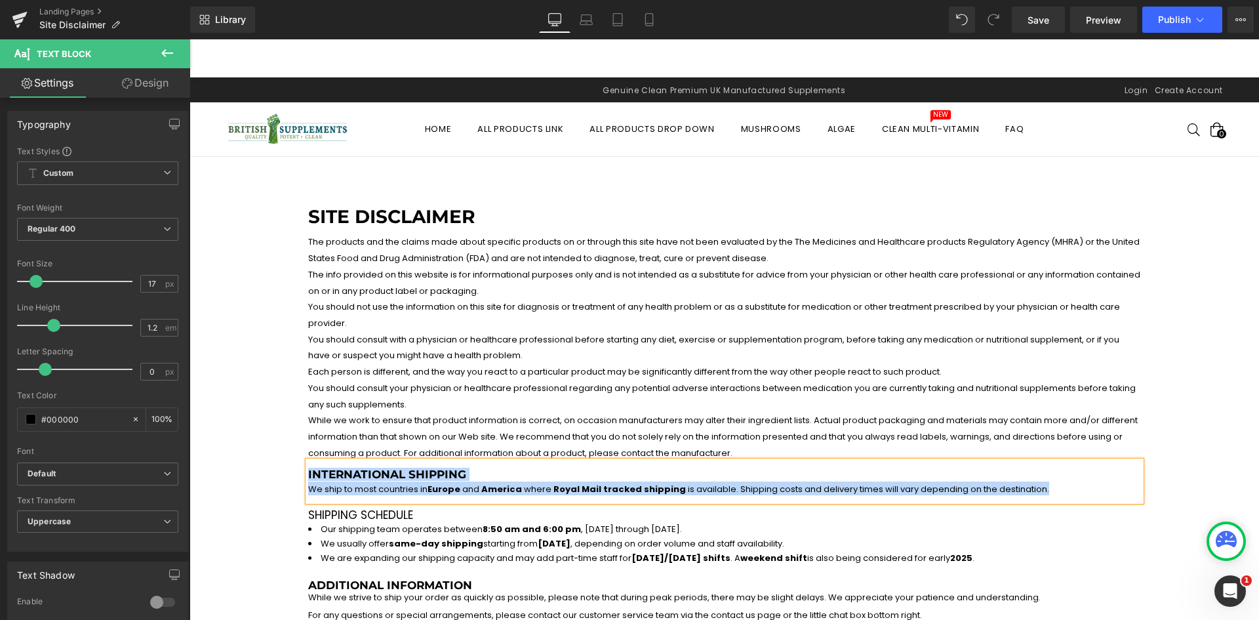
click at [449, 380] on p "You should consult your physician or healthcare professional regarding any pote…" at bounding box center [724, 396] width 833 height 32
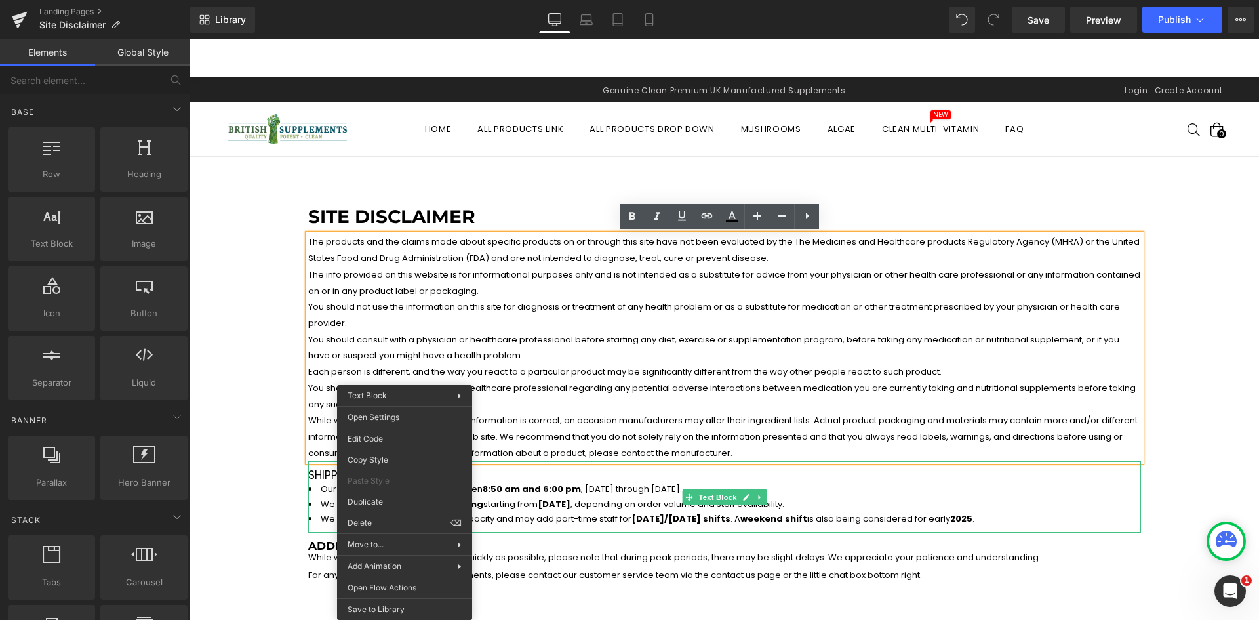
drag, startPoint x: 565, startPoint y: 552, endPoint x: 376, endPoint y: 513, distance: 193.4
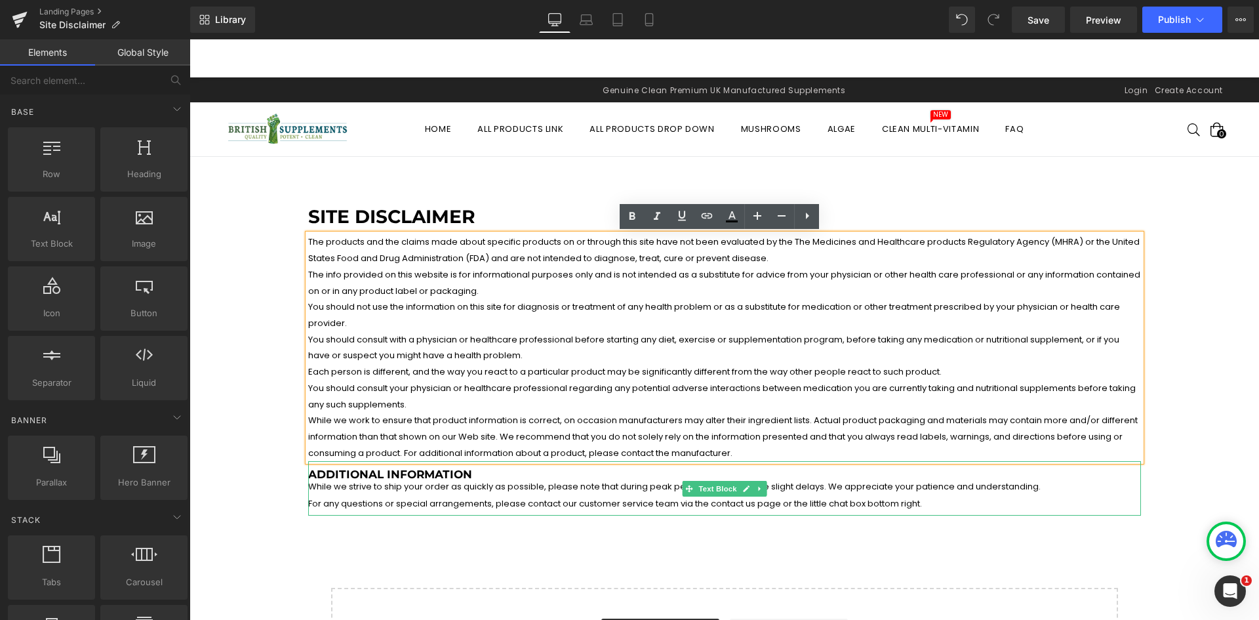
drag, startPoint x: 594, startPoint y: 557, endPoint x: 405, endPoint y: 515, distance: 194.3
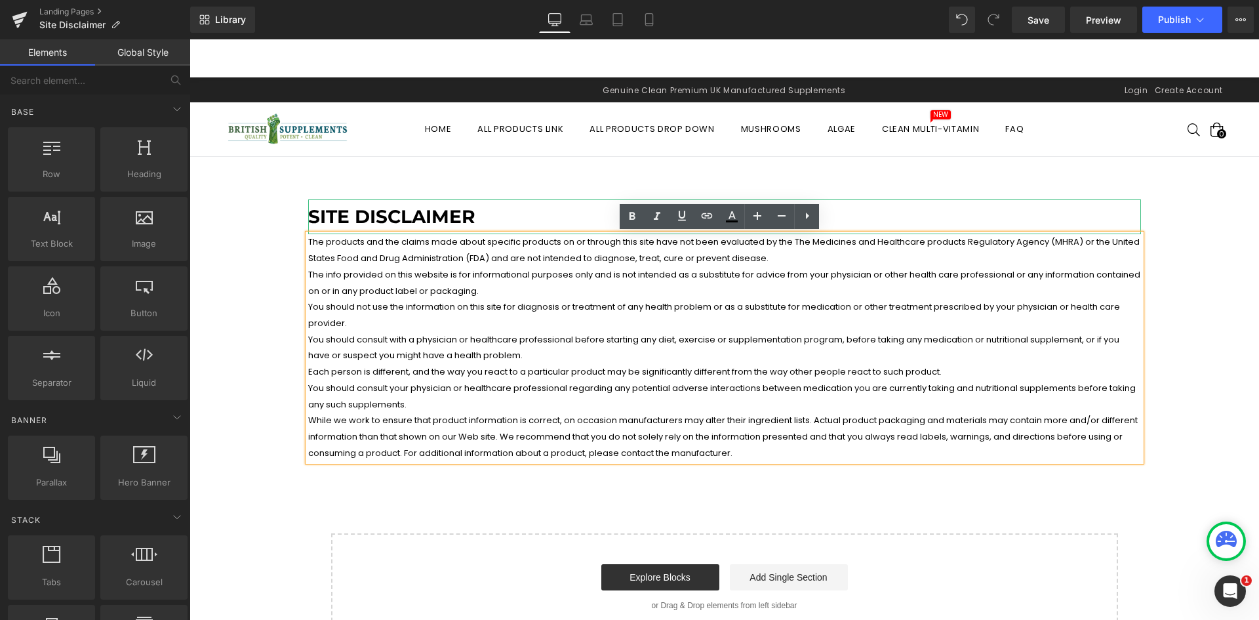
click at [427, 220] on h1 "Site Disclaimer" at bounding box center [724, 217] width 833 height 22
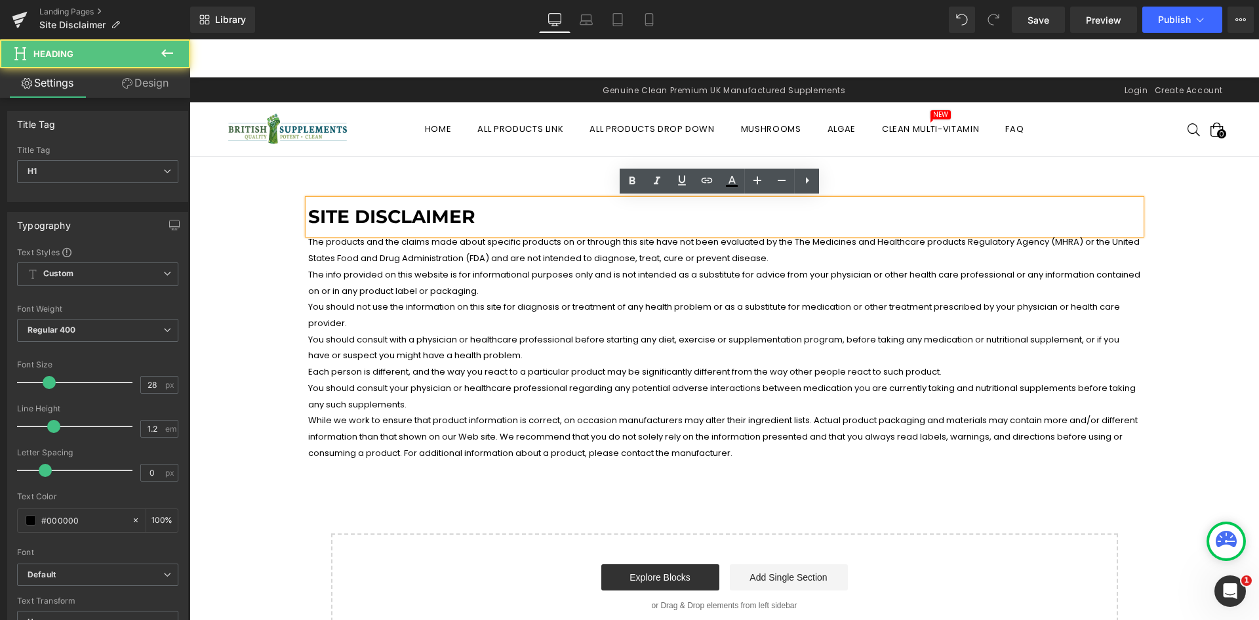
click at [483, 214] on h1 "Site Disclaimer" at bounding box center [724, 217] width 833 height 22
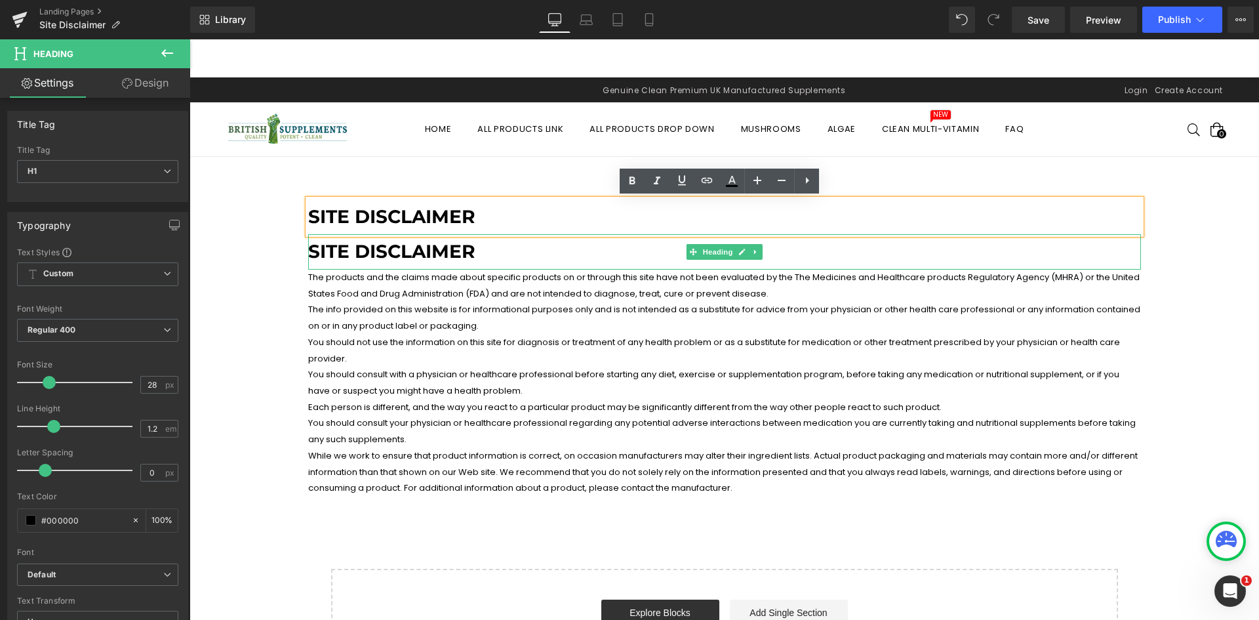
click at [537, 250] on h1 "Site Disclaimer" at bounding box center [724, 252] width 833 height 22
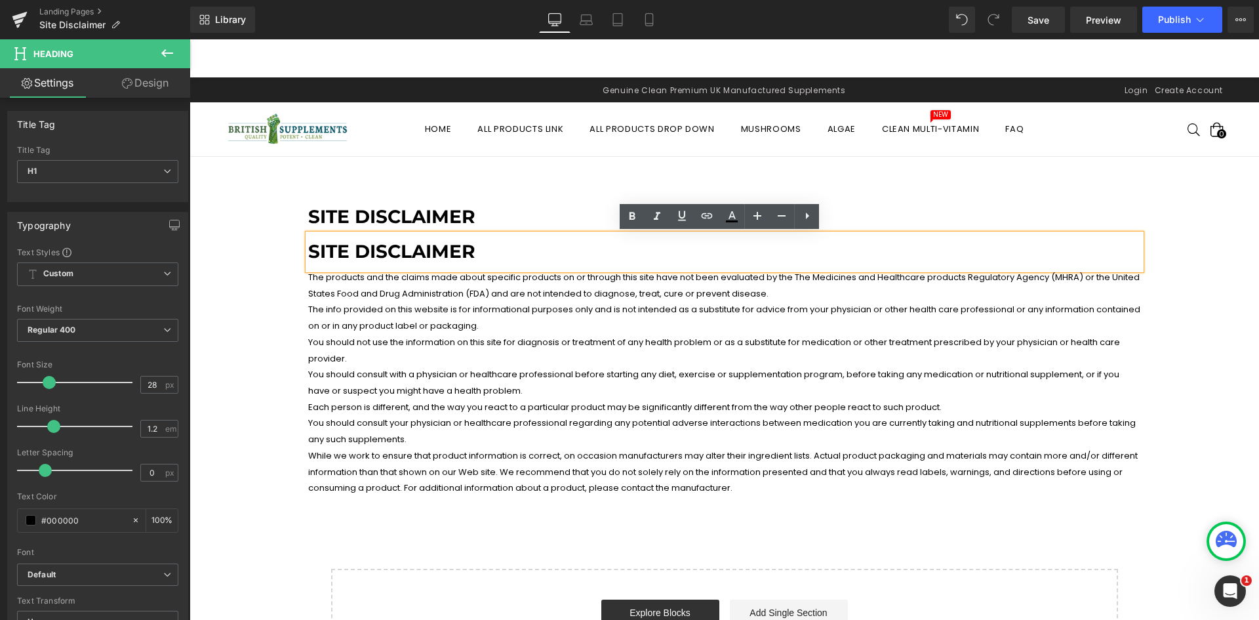
click at [378, 256] on h1 "Site Disclaimer" at bounding box center [724, 252] width 833 height 22
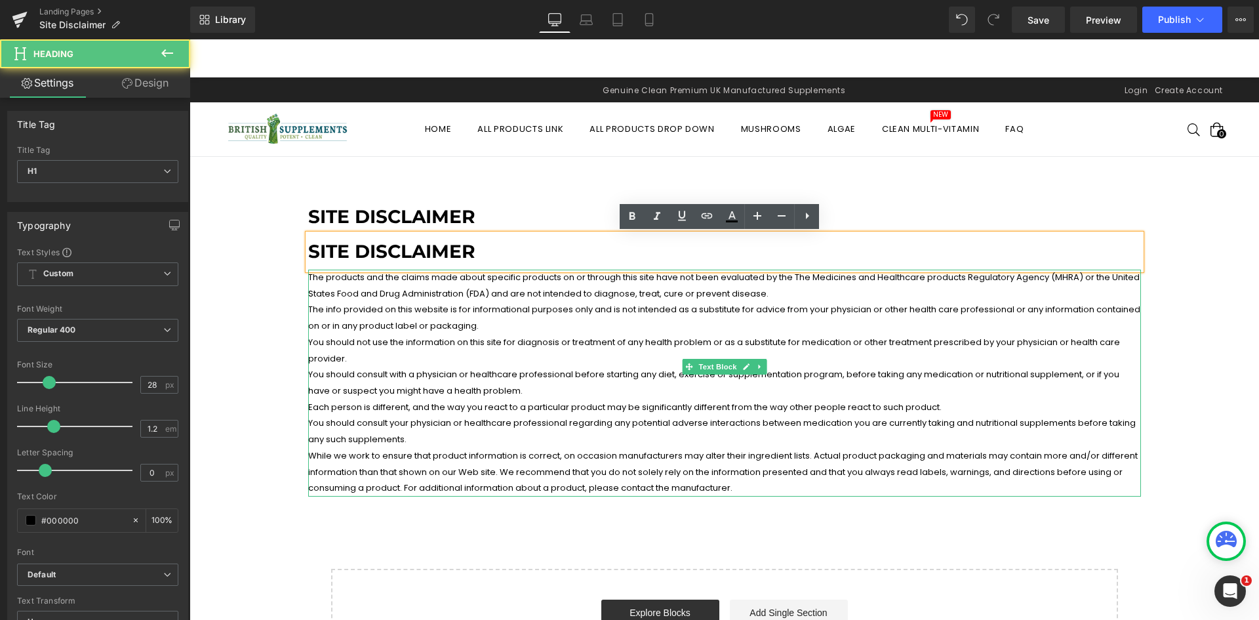
drag, startPoint x: 790, startPoint y: 305, endPoint x: 745, endPoint y: 271, distance: 55.7
click at [790, 303] on p "The info provided on this website is for informational purposes only and is not…" at bounding box center [724, 318] width 833 height 32
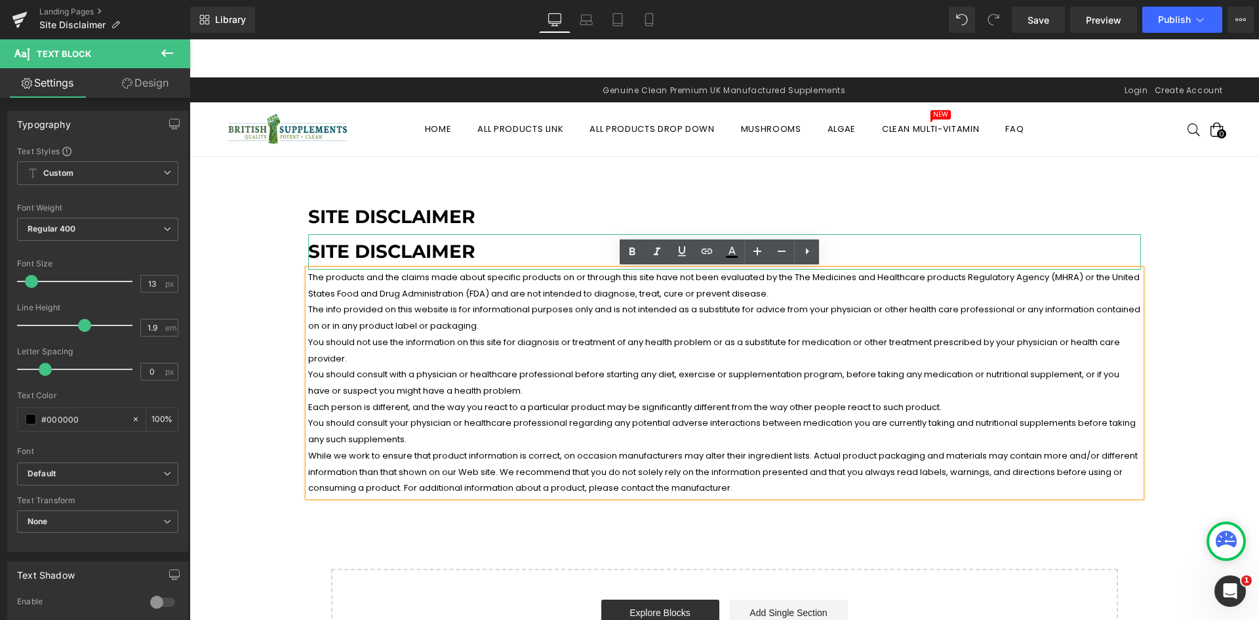
click at [521, 244] on h1 "Site Disclaimer" at bounding box center [724, 252] width 833 height 22
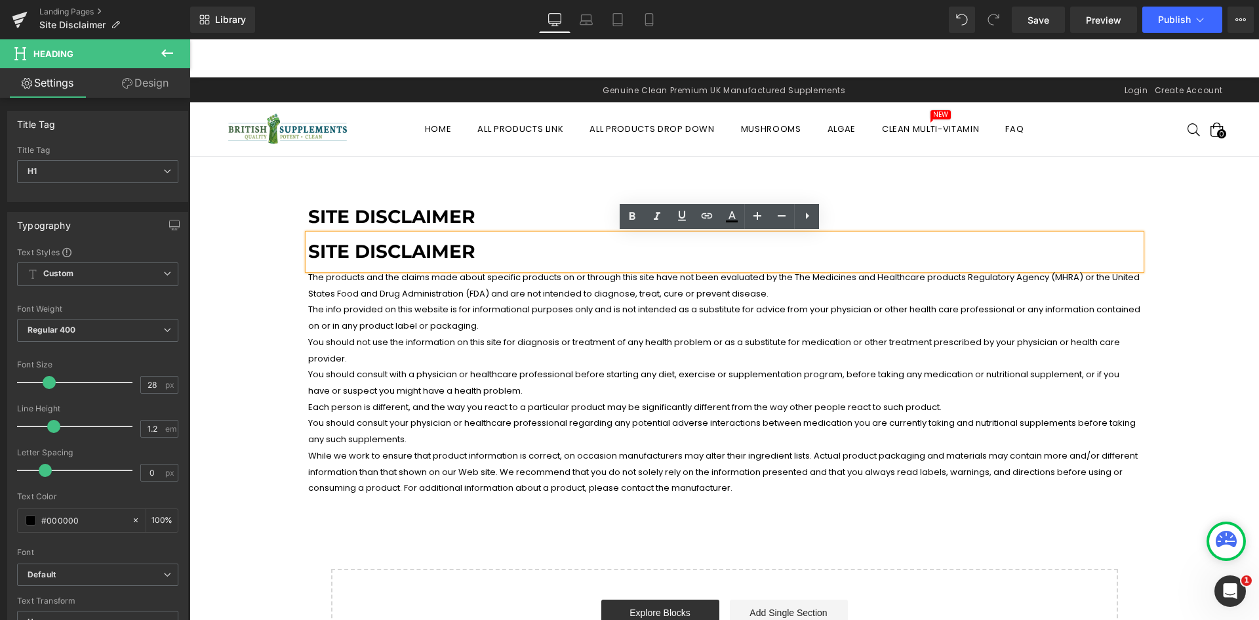
click at [574, 304] on p "The info provided on this website is for informational purposes only and is not…" at bounding box center [724, 318] width 833 height 32
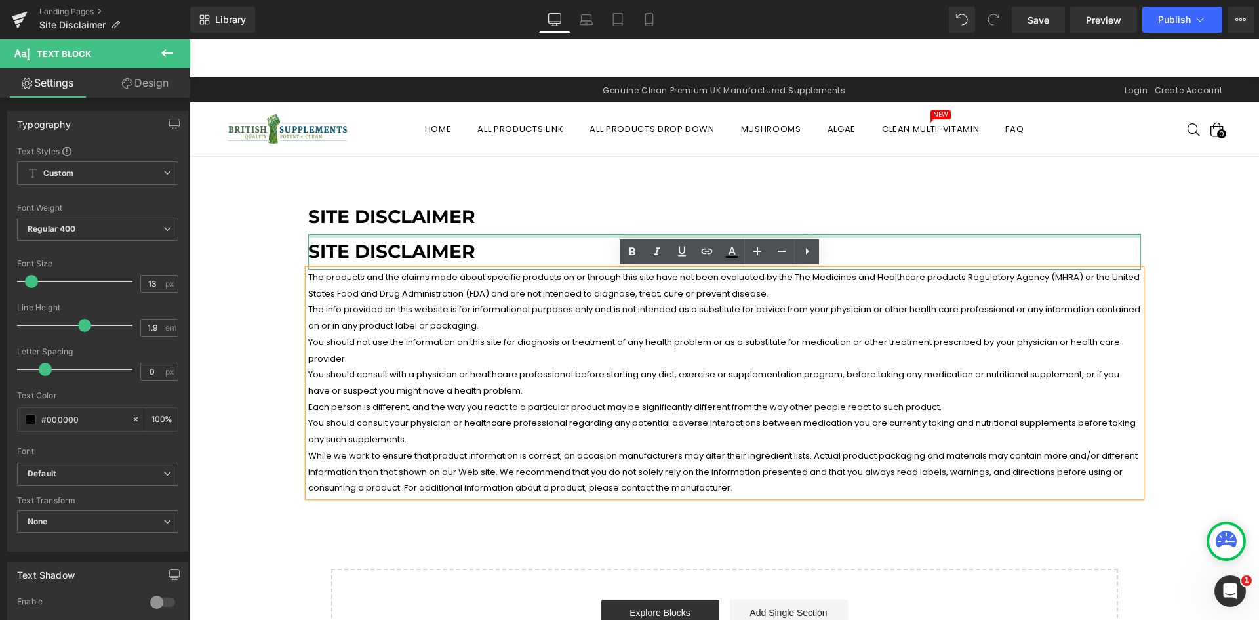
click at [533, 234] on div at bounding box center [724, 235] width 833 height 3
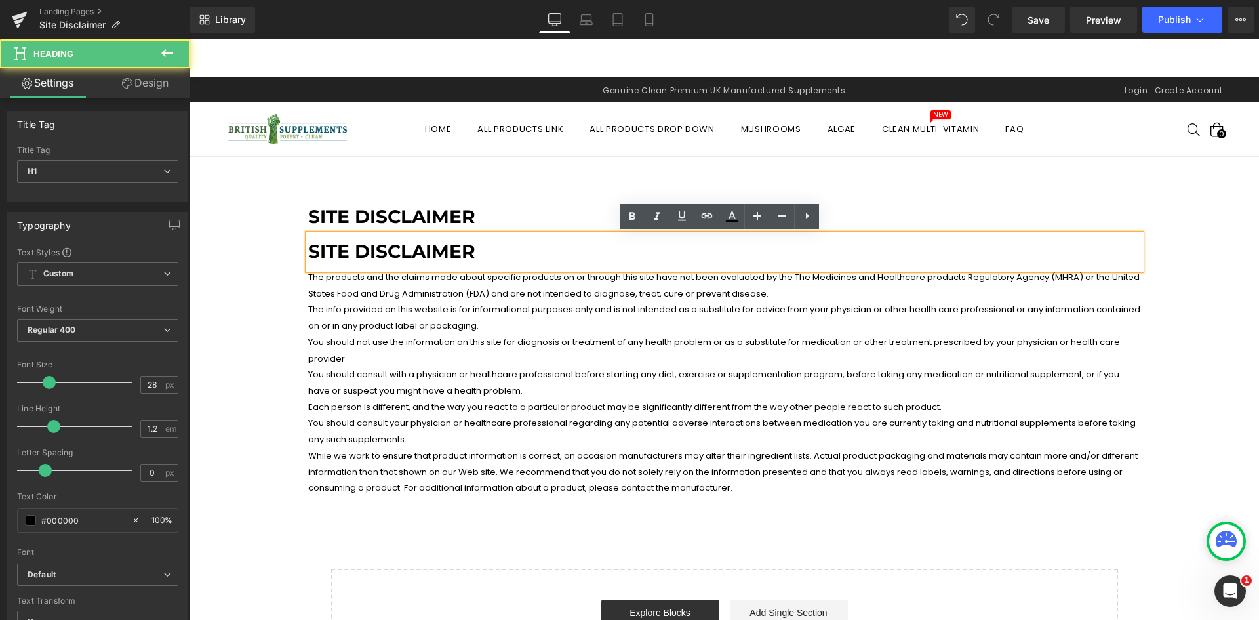
click at [438, 246] on h1 "Site Disclaimer" at bounding box center [724, 252] width 833 height 22
click at [278, 258] on div "Site Disclaimer Heading Site Disclaimer Heading The products and the claims mad…" at bounding box center [725, 428] width 1070 height 496
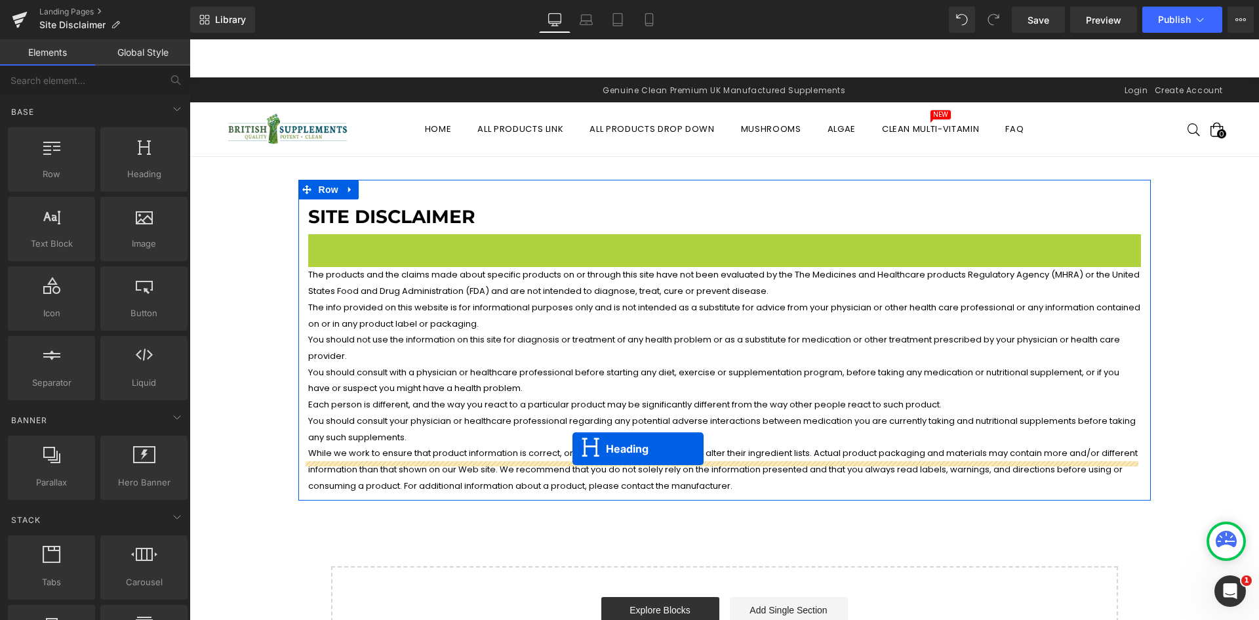
drag, startPoint x: 685, startPoint y: 252, endPoint x: 584, endPoint y: 422, distance: 198.5
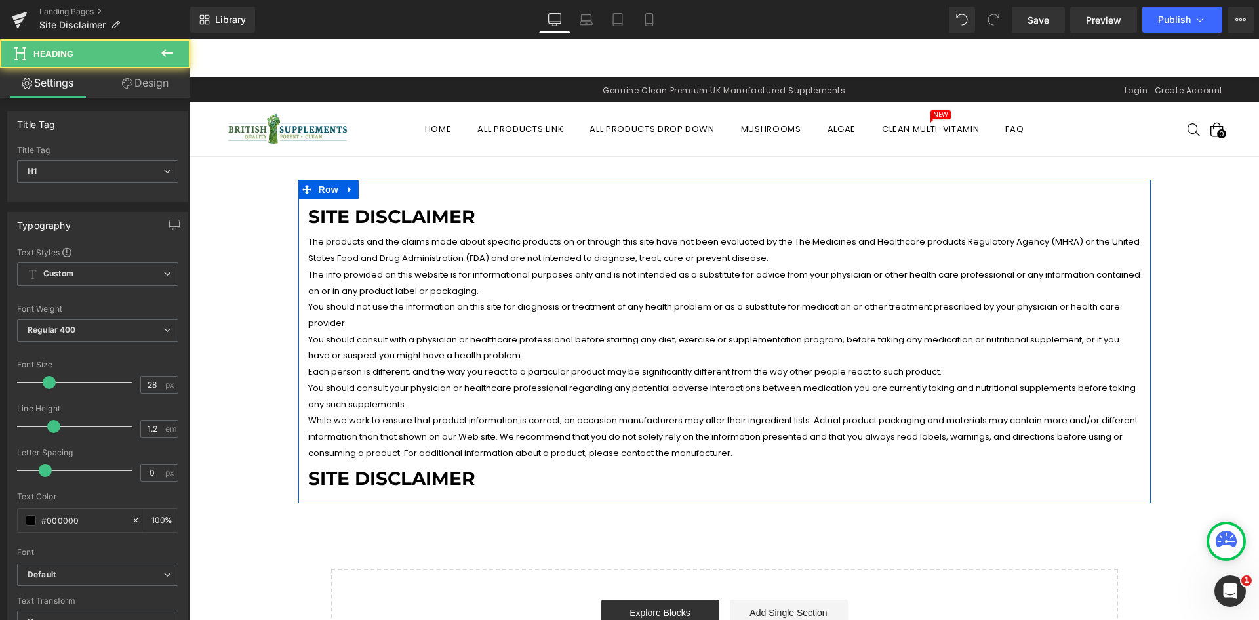
click at [439, 468] on h1 "Site Disclaimer" at bounding box center [724, 479] width 833 height 22
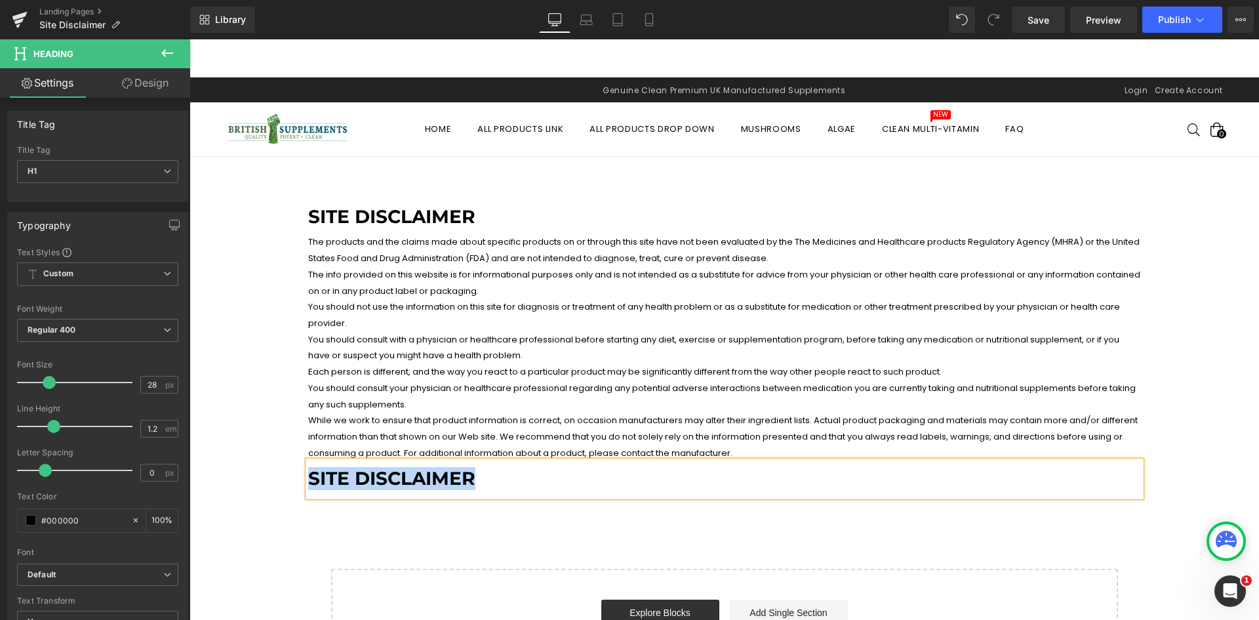
paste div
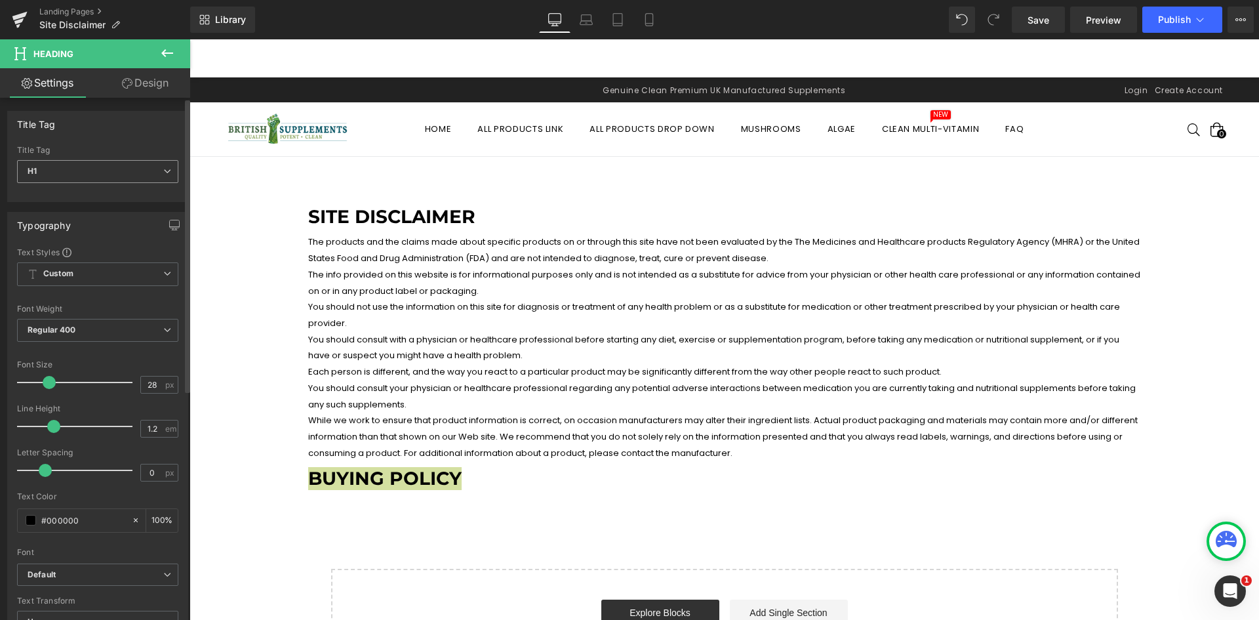
click at [125, 183] on div "H1 H1 H2 H3 H4 H5 H6" at bounding box center [97, 175] width 161 height 30
click at [122, 168] on span "H1" at bounding box center [97, 171] width 161 height 23
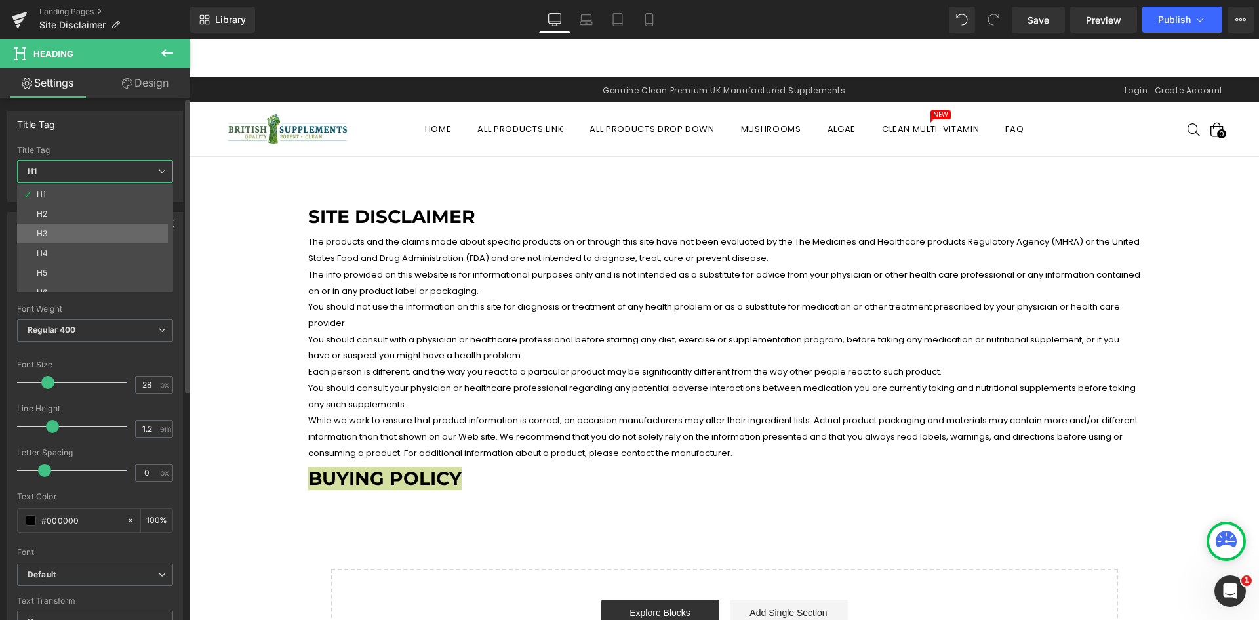
click at [92, 237] on li "H3" at bounding box center [98, 234] width 162 height 20
type input "15.21"
type input "1.5"
type input "100"
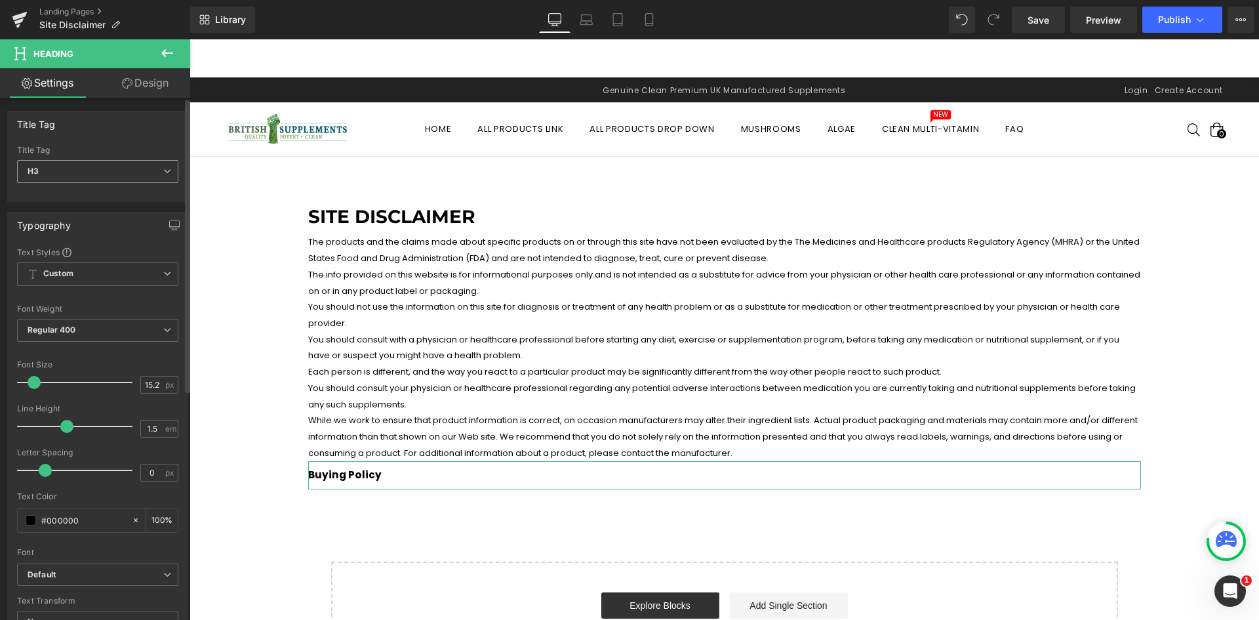
click at [111, 174] on span "H3" at bounding box center [97, 171] width 161 height 23
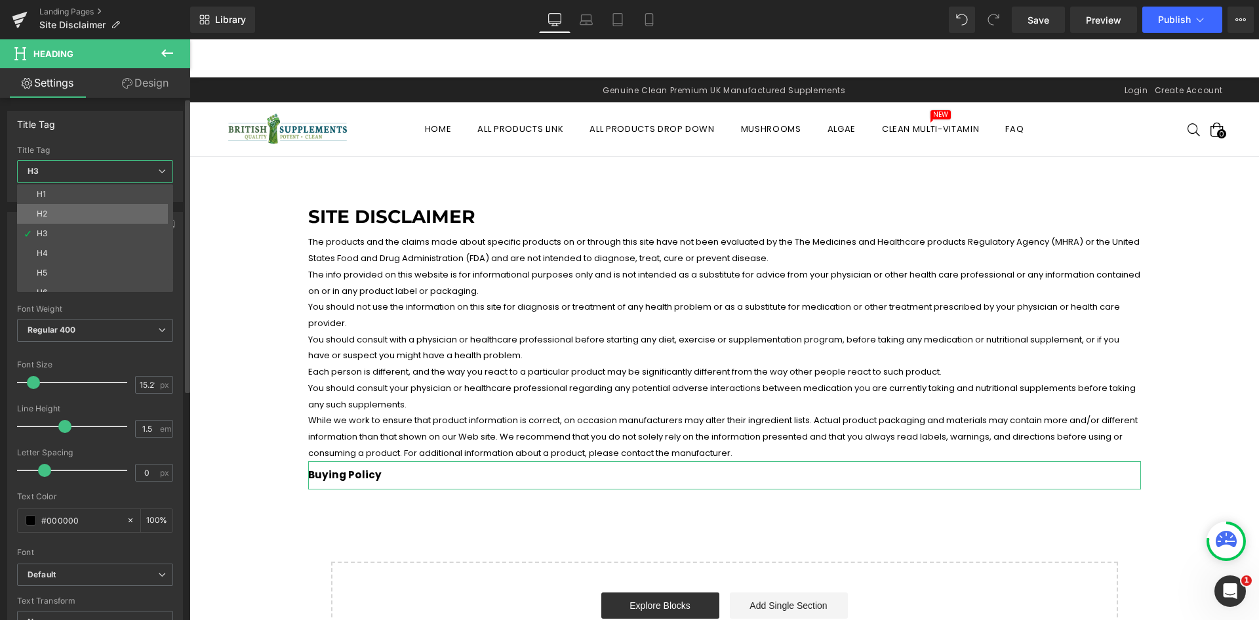
click at [100, 216] on li "H2" at bounding box center [98, 214] width 162 height 20
type input "20"
type input "1.2"
type input "0.6"
type input "100"
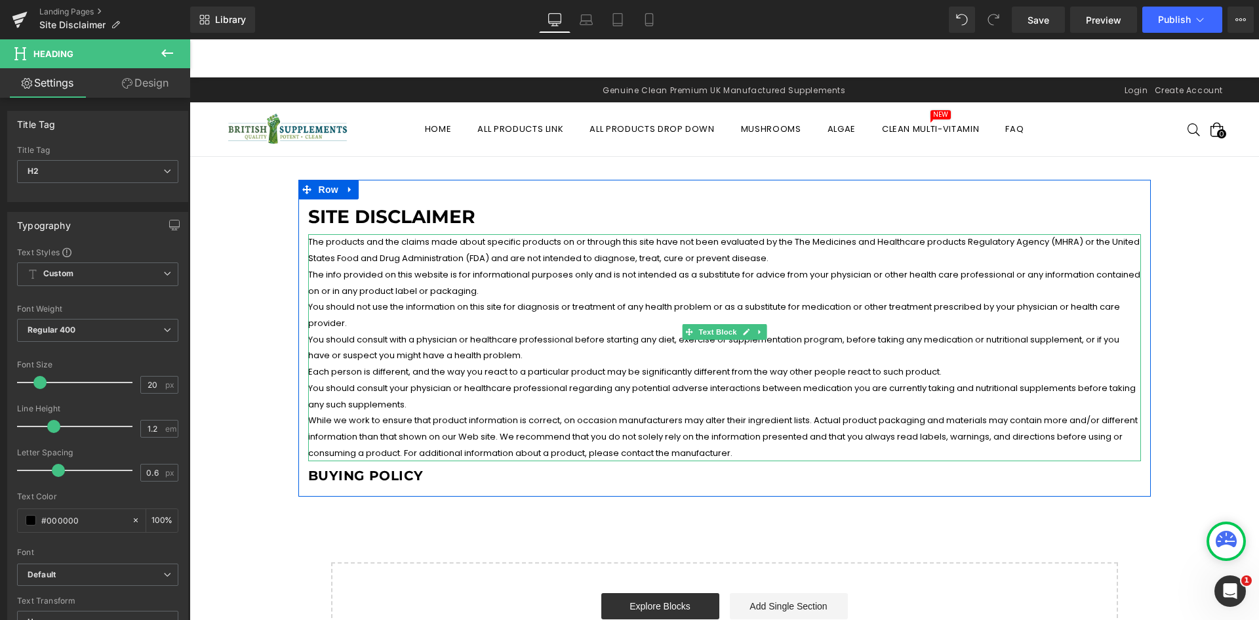
drag, startPoint x: 445, startPoint y: 371, endPoint x: 457, endPoint y: 371, distance: 11.8
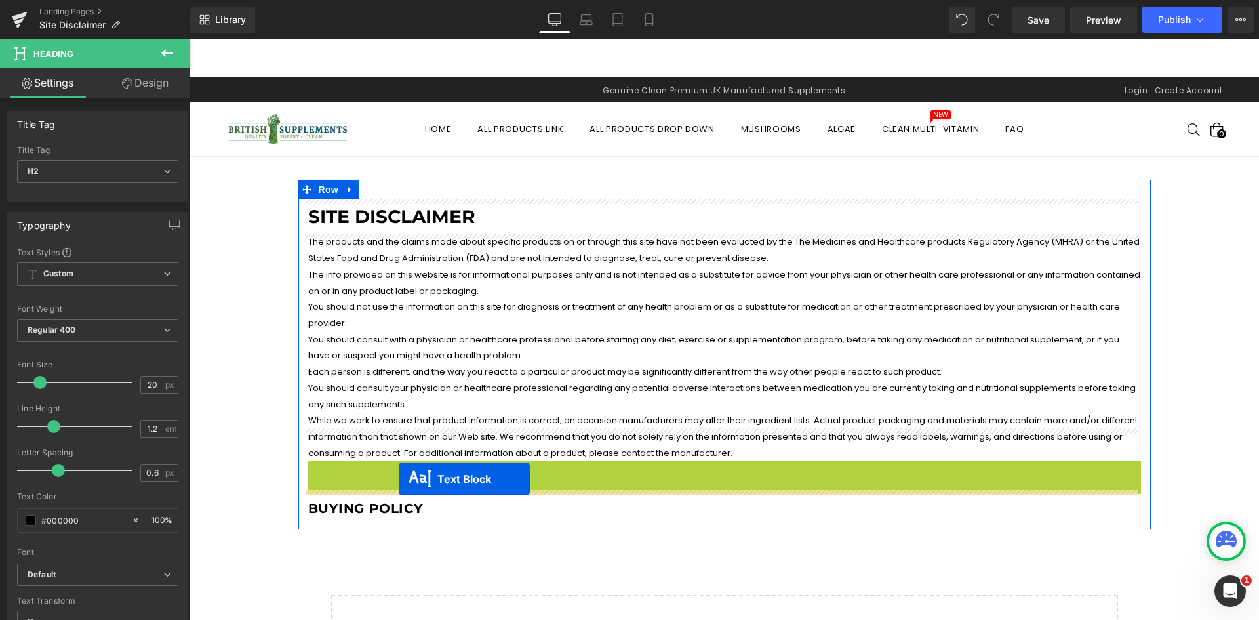
drag, startPoint x: 681, startPoint y: 526, endPoint x: 399, endPoint y: 479, distance: 286.6
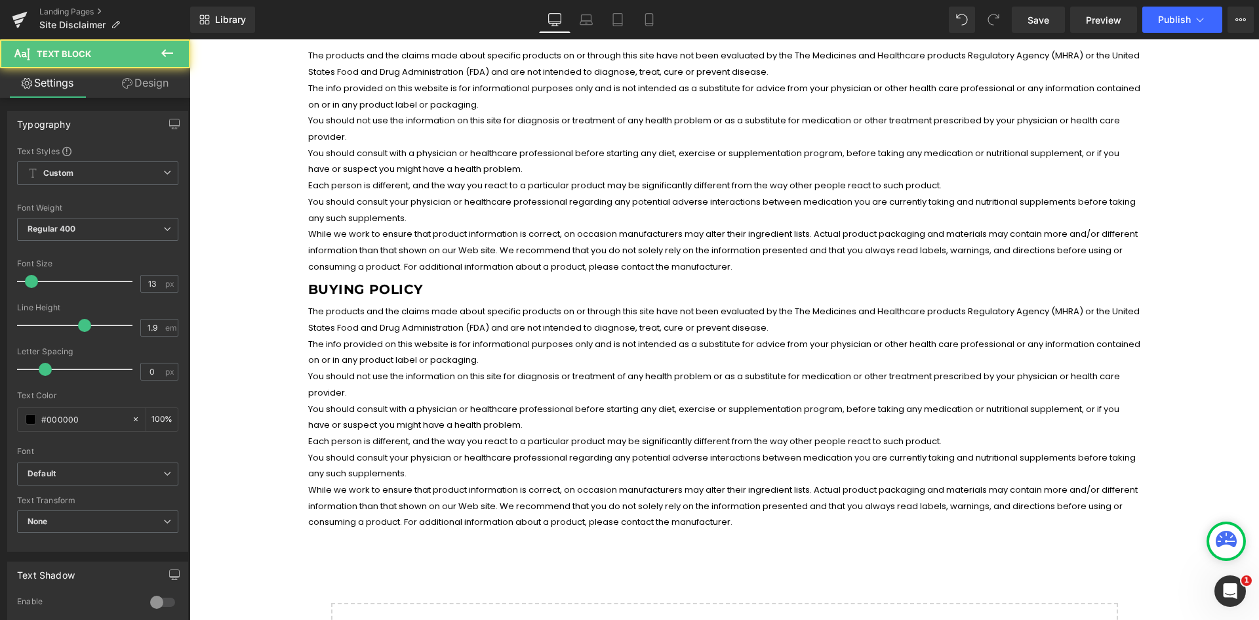
scroll to position [197, 0]
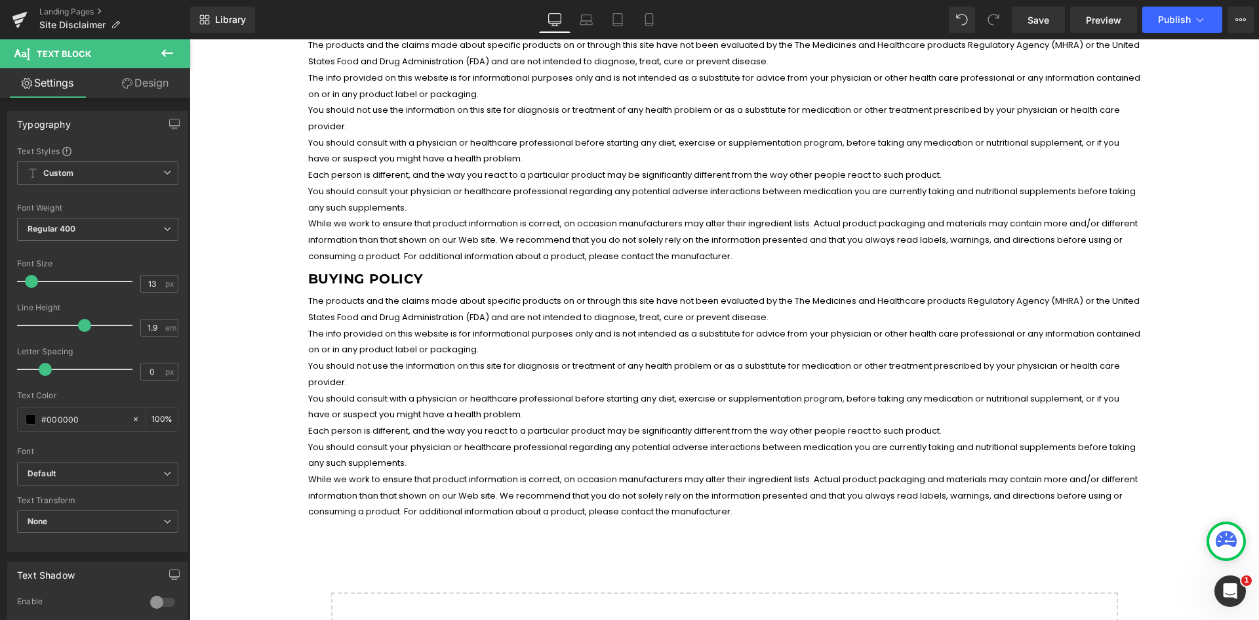
click at [420, 439] on p "You should consult your physician or healthcare professional regarding any pote…" at bounding box center [724, 455] width 833 height 32
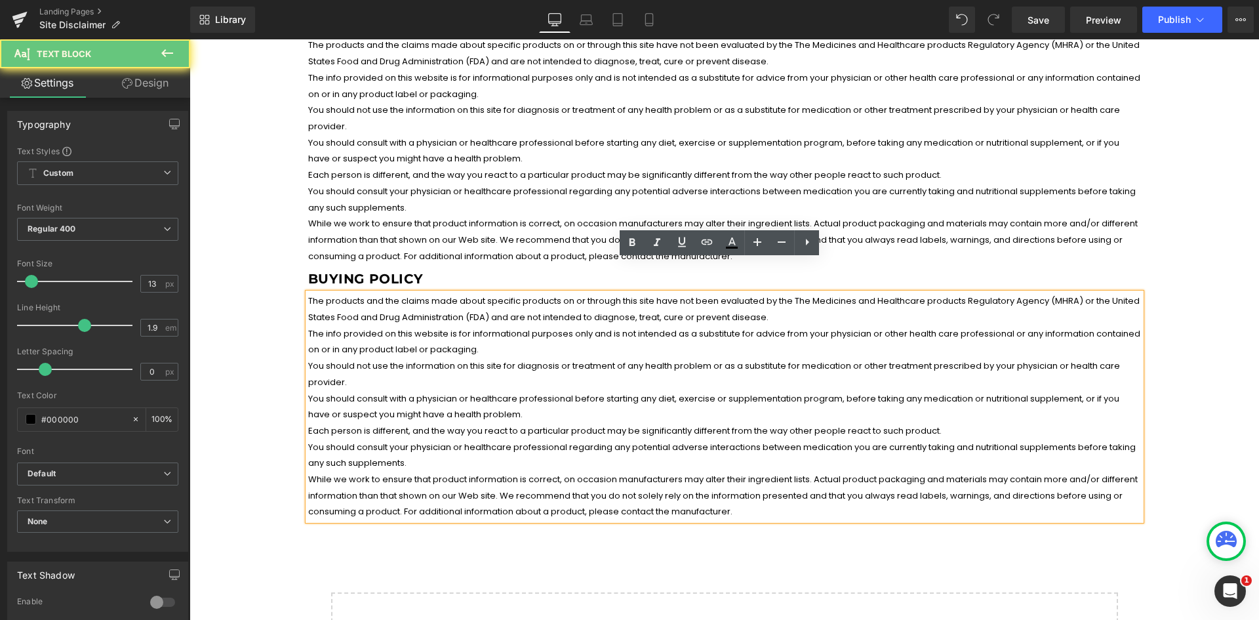
click at [471, 391] on p "You should consult with a physician or healthcare professional before starting …" at bounding box center [724, 407] width 833 height 32
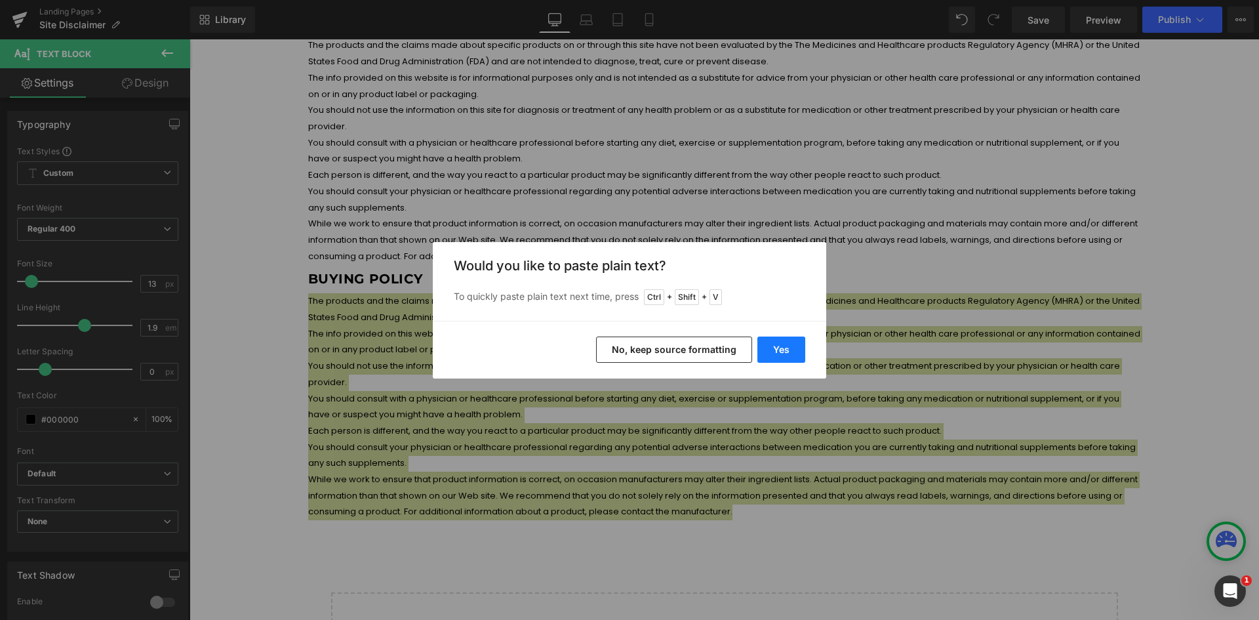
click at [774, 357] on button "Yes" at bounding box center [781, 349] width 48 height 26
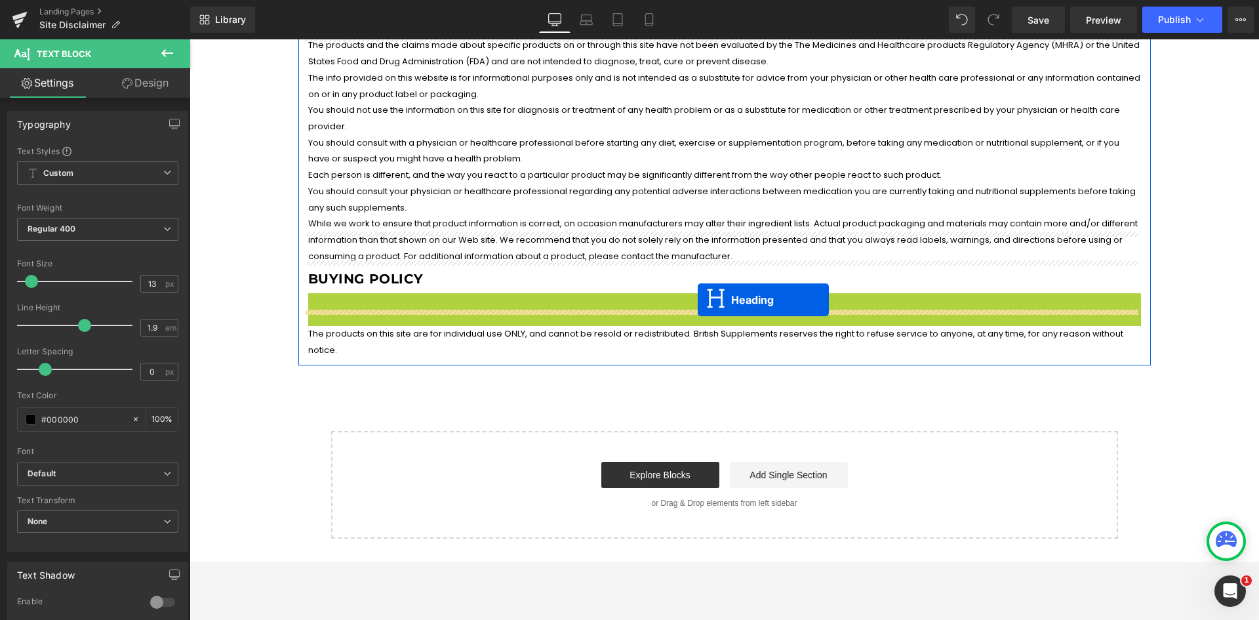
drag, startPoint x: 689, startPoint y: 271, endPoint x: 698, endPoint y: 300, distance: 29.7
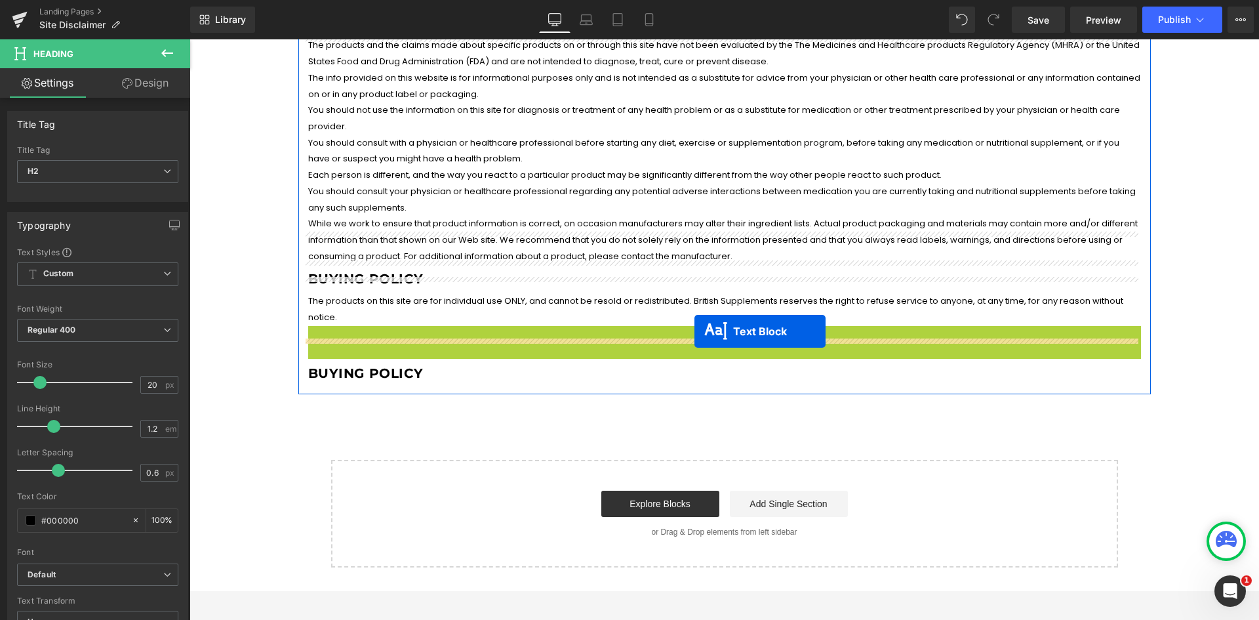
drag, startPoint x: 687, startPoint y: 283, endPoint x: 694, endPoint y: 332, distance: 50.5
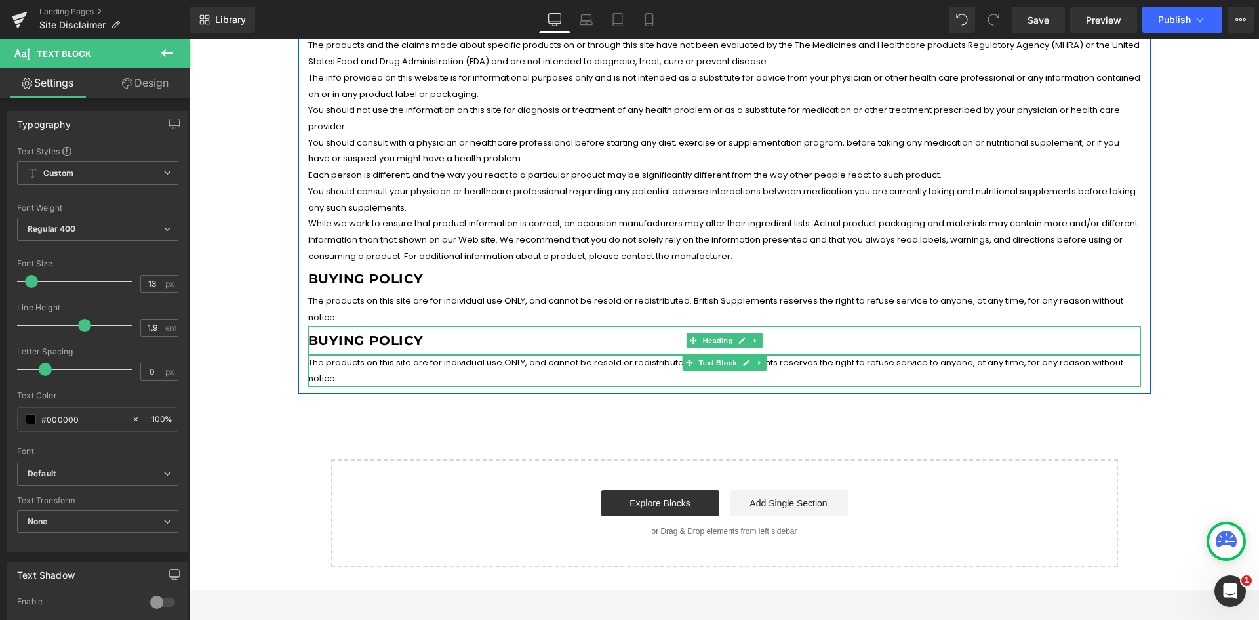
click at [373, 332] on h2 "Buying Policy" at bounding box center [724, 340] width 833 height 16
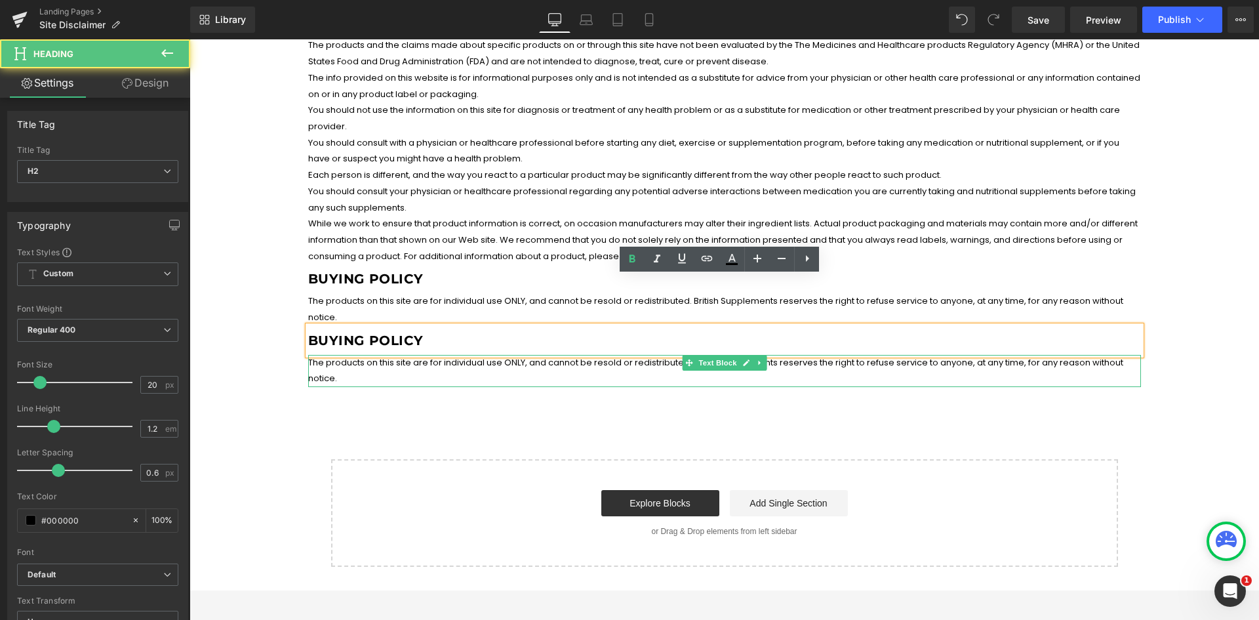
click at [428, 332] on h2 "Buying Policy" at bounding box center [724, 340] width 833 height 16
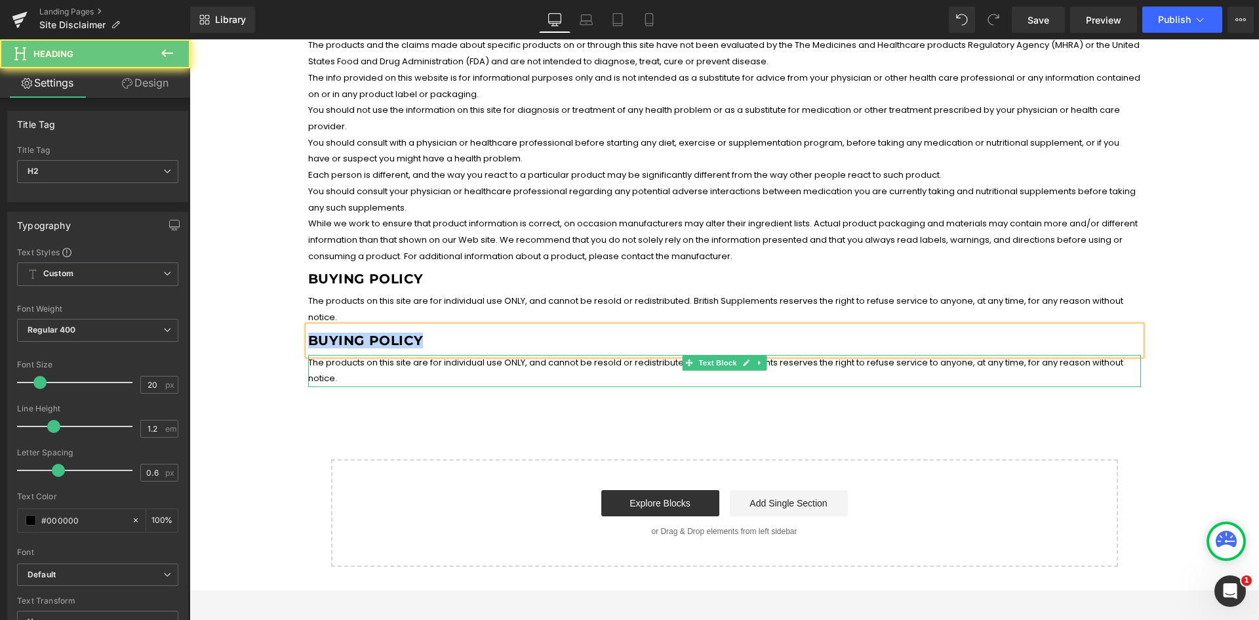
paste div
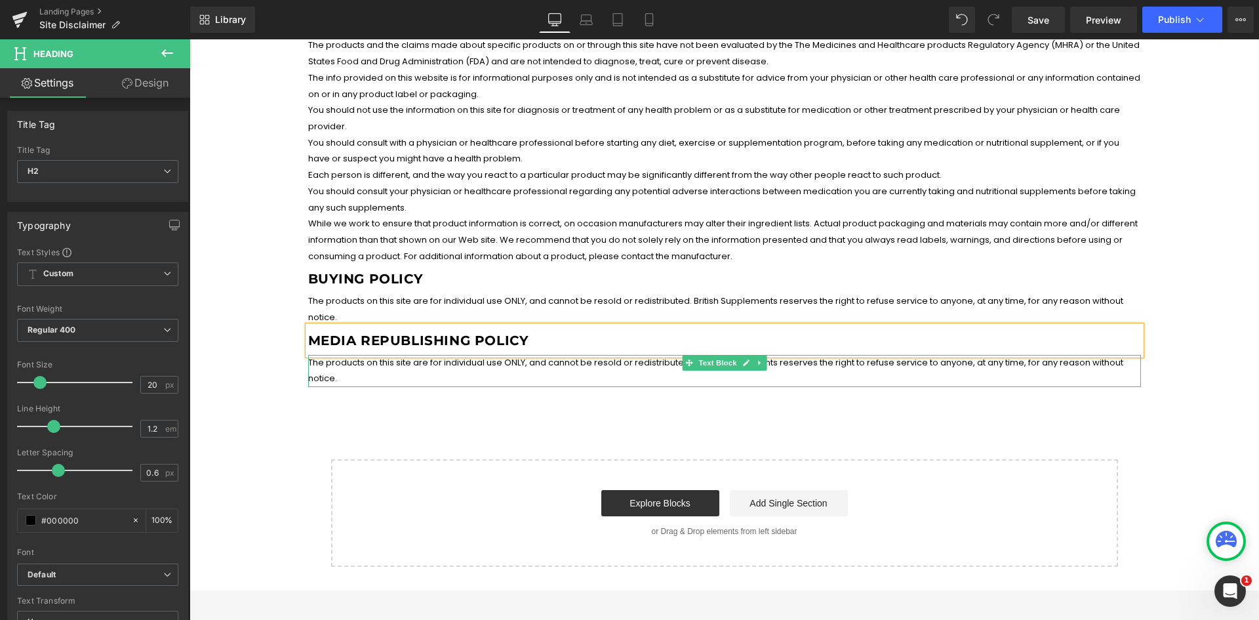
click at [433, 355] on p "The products on this site are for individual use ONLY, and cannot be resold or …" at bounding box center [724, 371] width 833 height 32
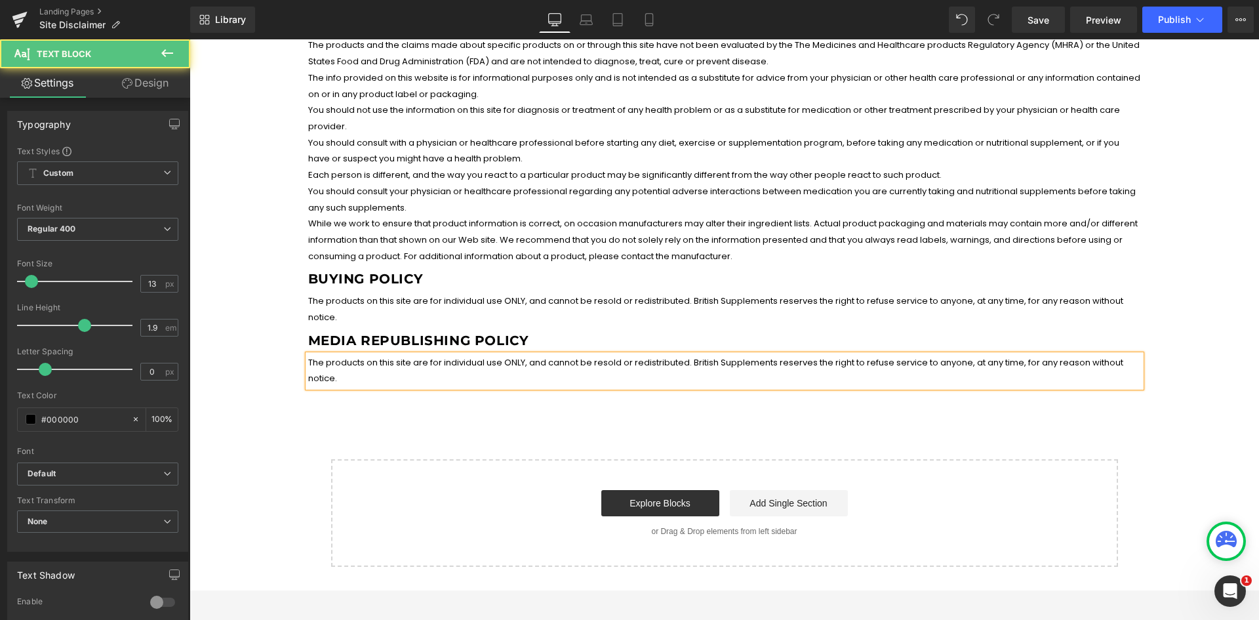
click at [556, 355] on p "The products on this site are for individual use ONLY, and cannot be resold or …" at bounding box center [724, 371] width 833 height 32
click at [616, 355] on p "The products on this site are for individual use ONLY, and cannot be resold or …" at bounding box center [724, 371] width 833 height 32
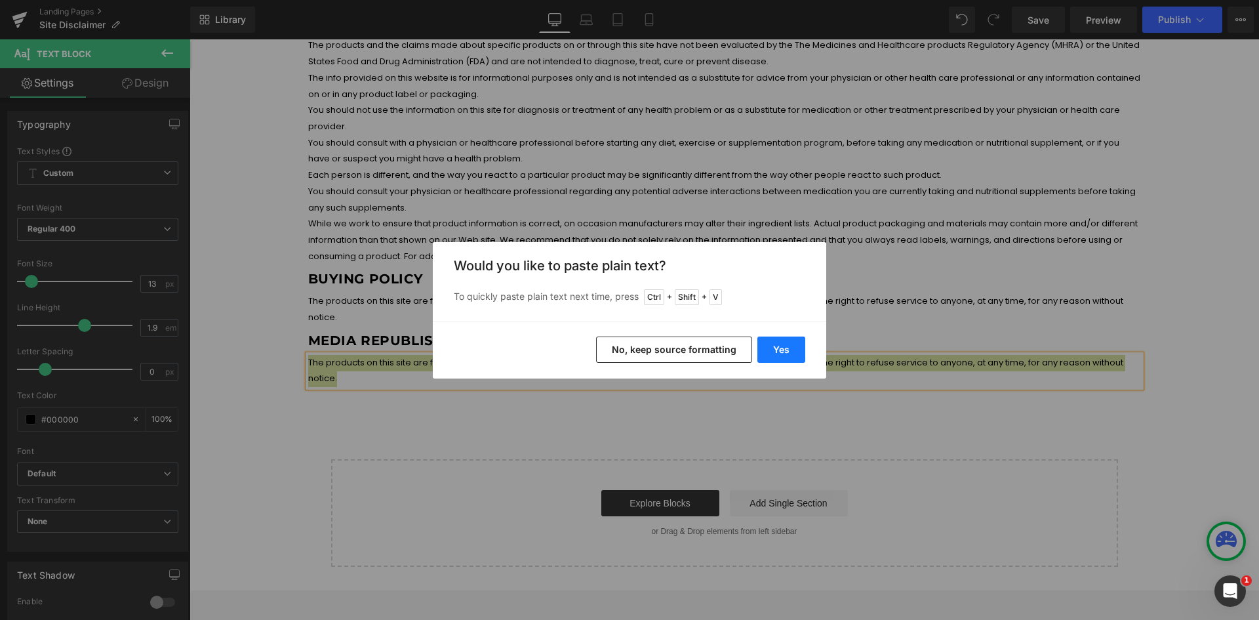
click at [774, 350] on button "Yes" at bounding box center [781, 349] width 48 height 26
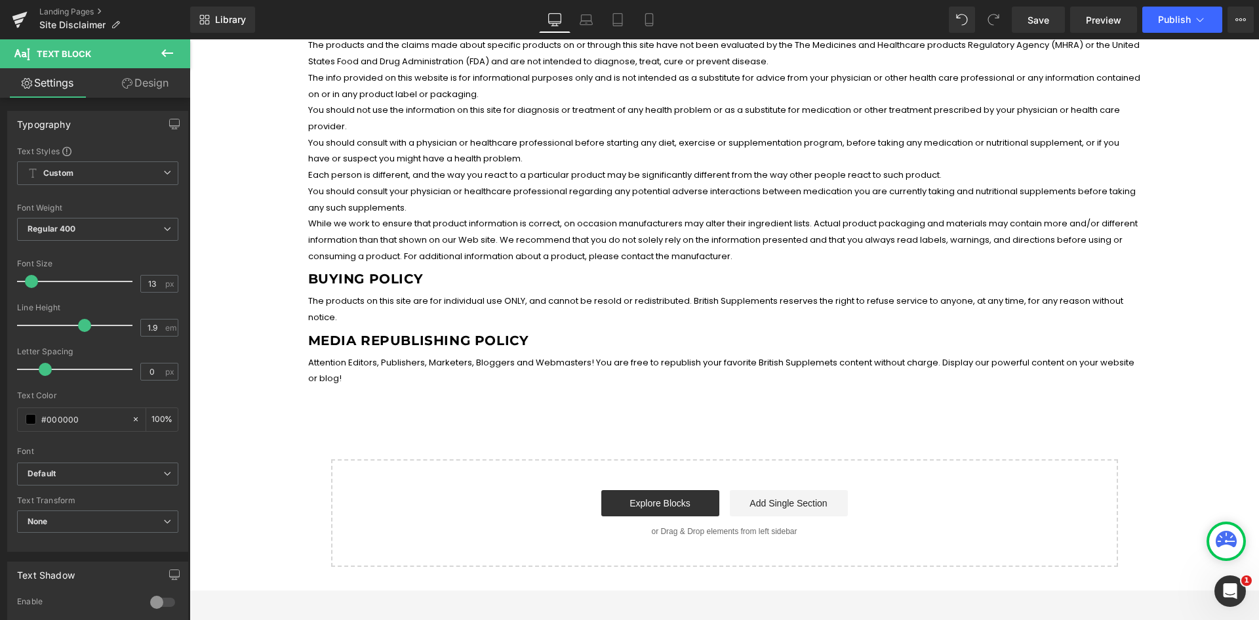
click at [412, 362] on div "Site Disclaimer Heading The products and the claims made about specific product…" at bounding box center [725, 275] width 1070 height 584
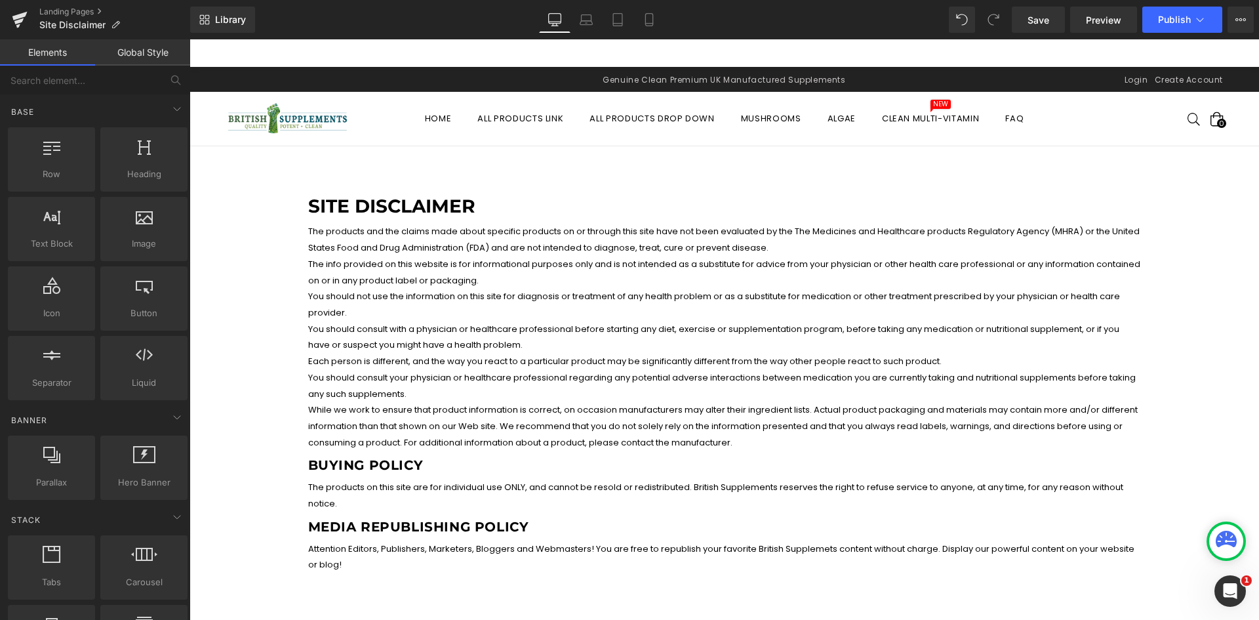
scroll to position [0, 0]
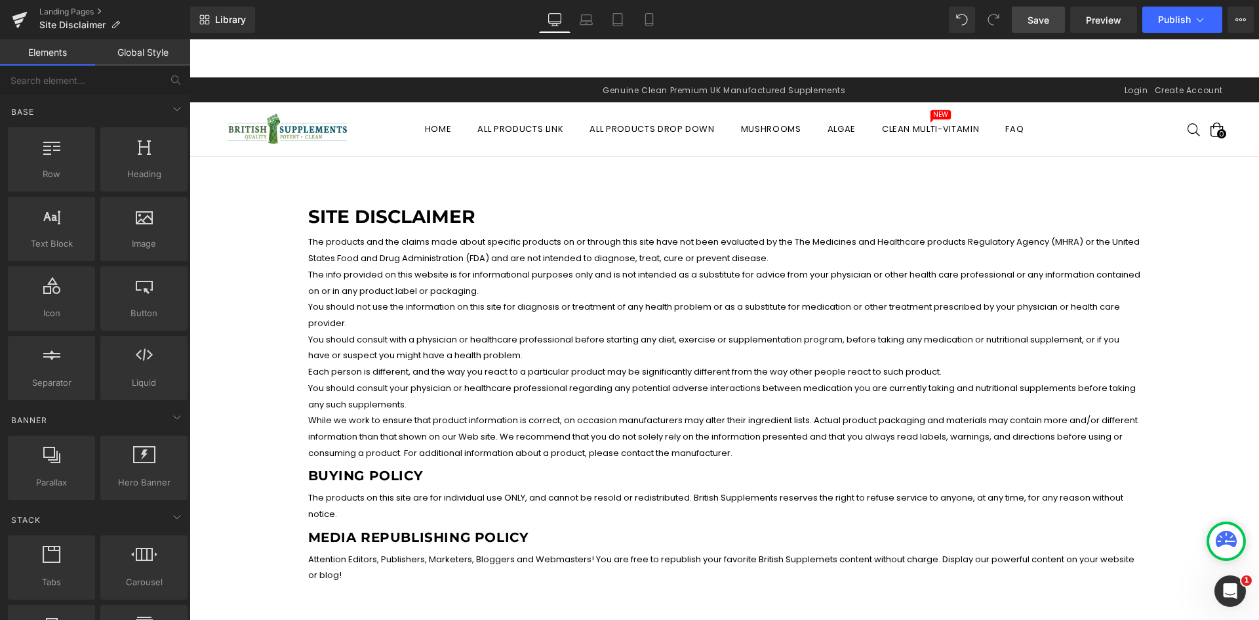
click at [1040, 26] on span "Save" at bounding box center [1039, 20] width 22 height 14
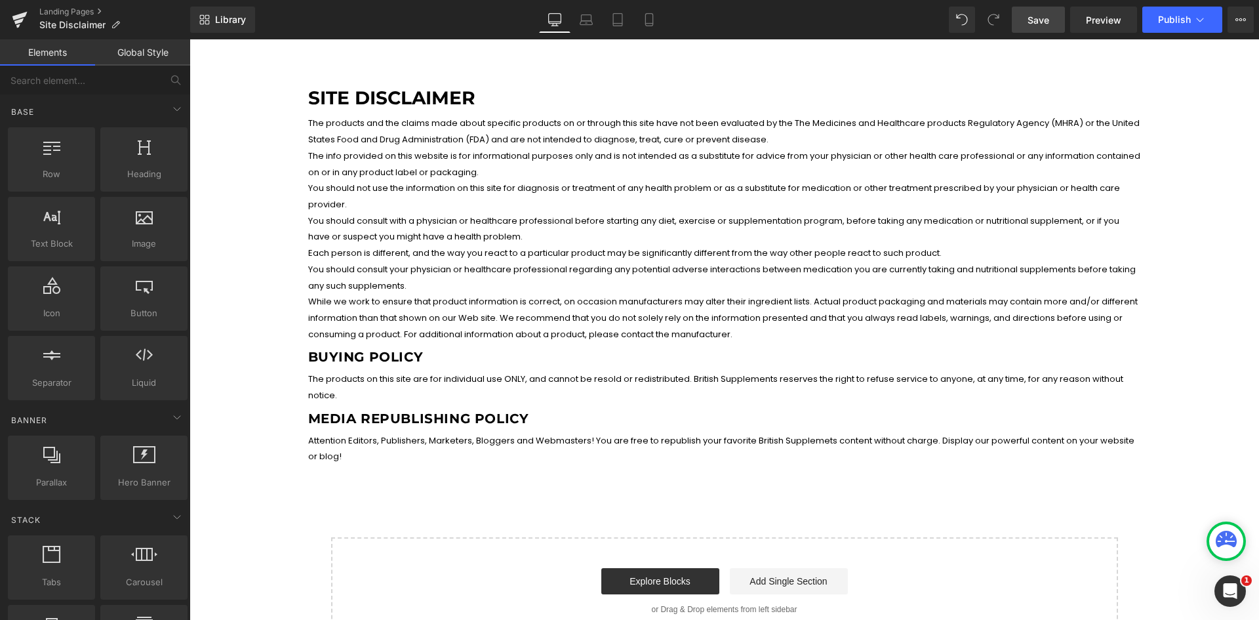
scroll to position [66, 0]
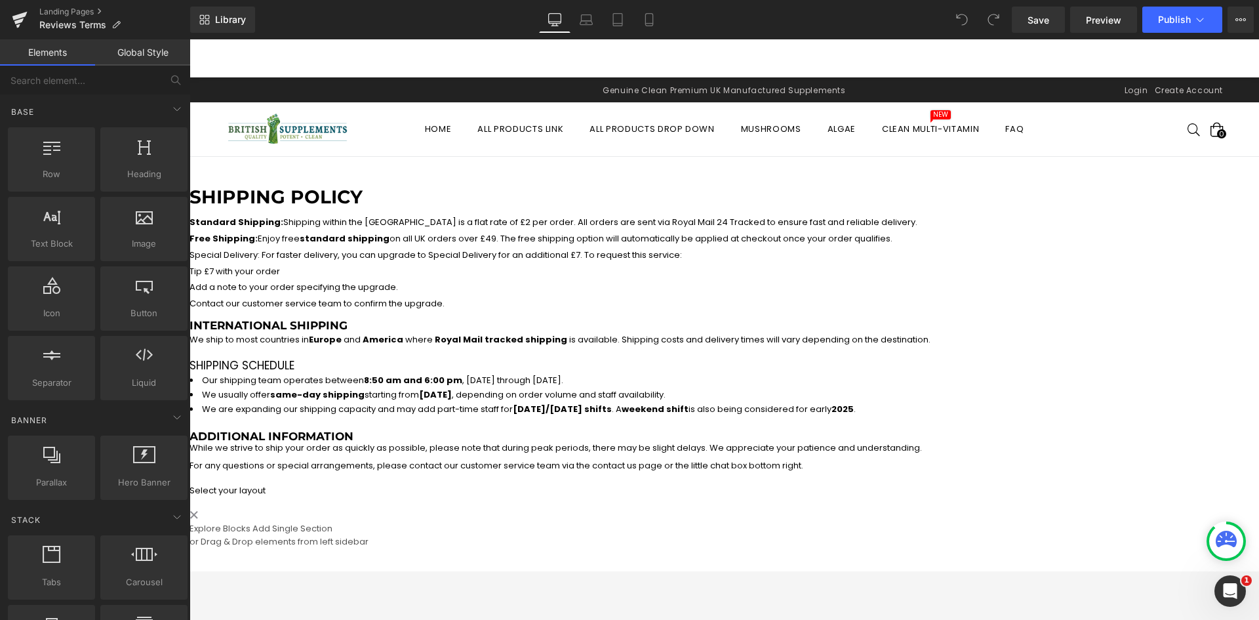
drag, startPoint x: 535, startPoint y: 230, endPoint x: 559, endPoint y: 225, distance: 24.8
click at [535, 214] on div at bounding box center [616, 214] width 853 height 0
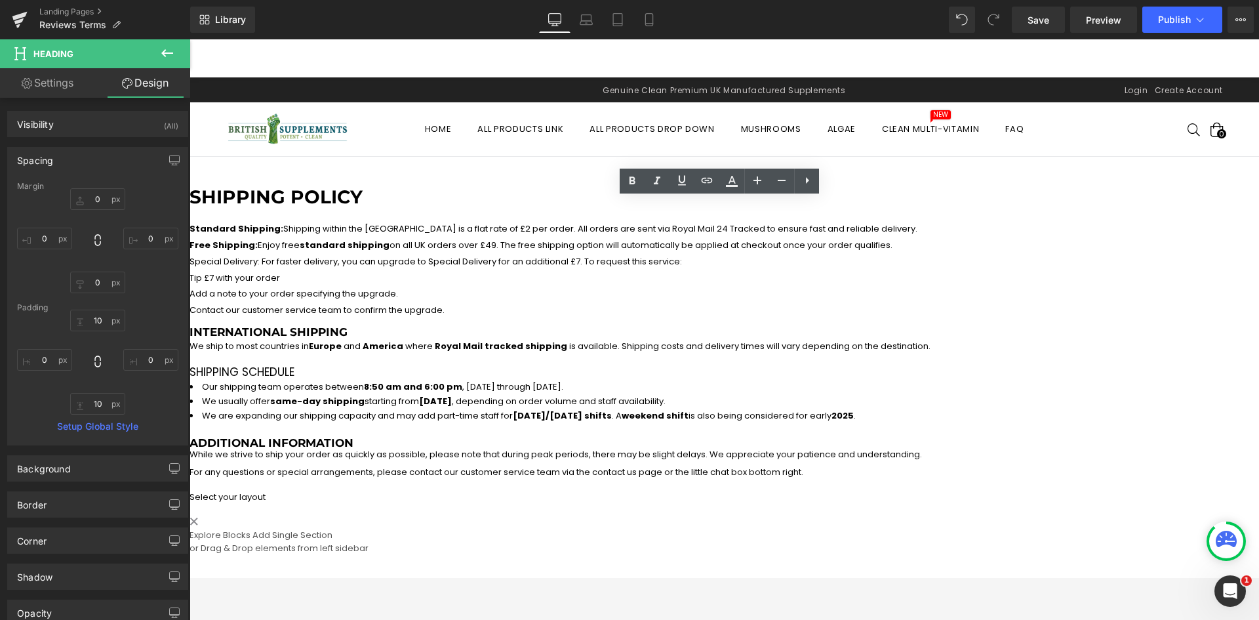
click at [390, 251] on strong "standard shipping" at bounding box center [345, 245] width 90 height 12
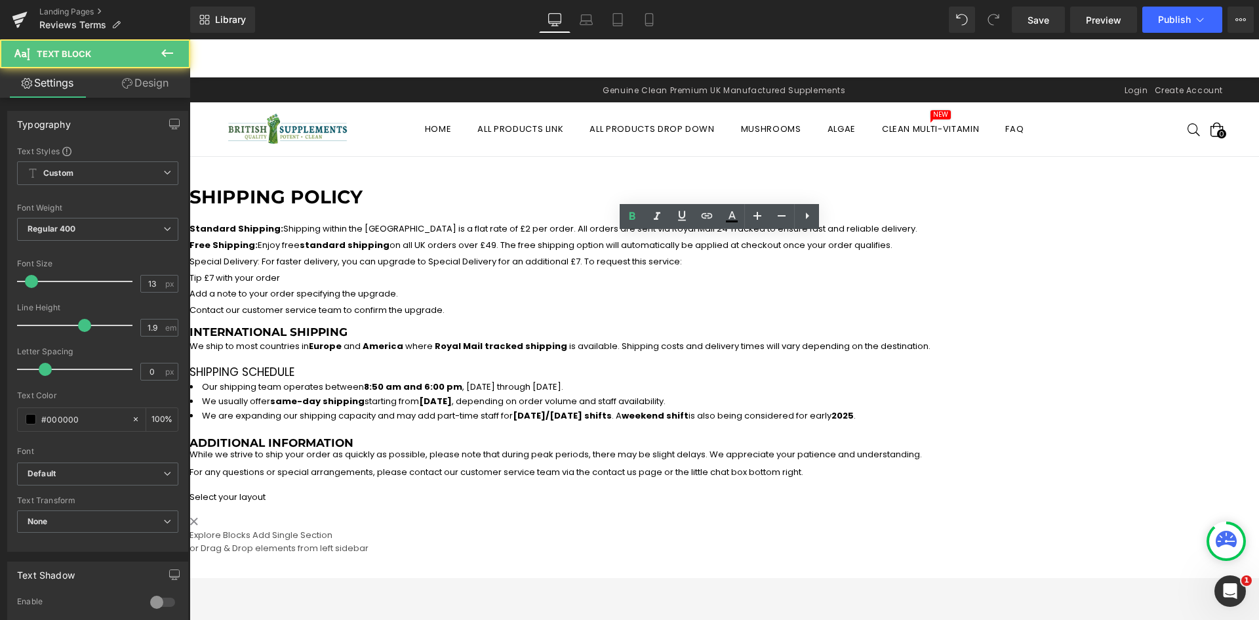
click at [434, 222] on div "Shipping Policy Heading" at bounding box center [616, 201] width 853 height 42
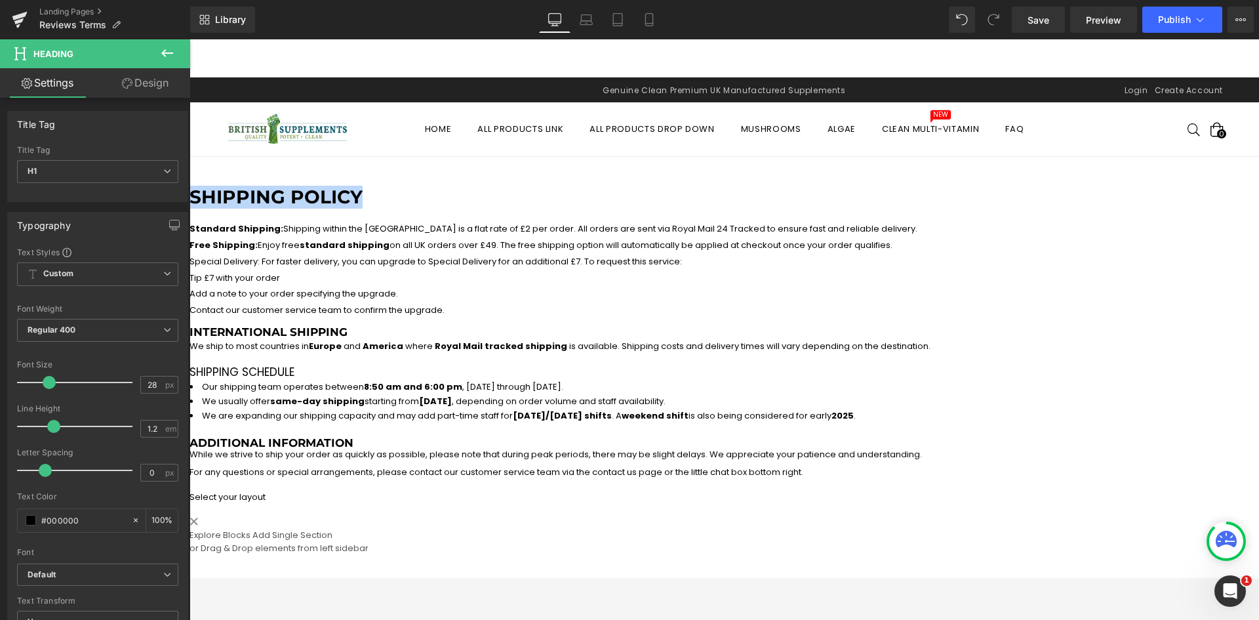
paste div
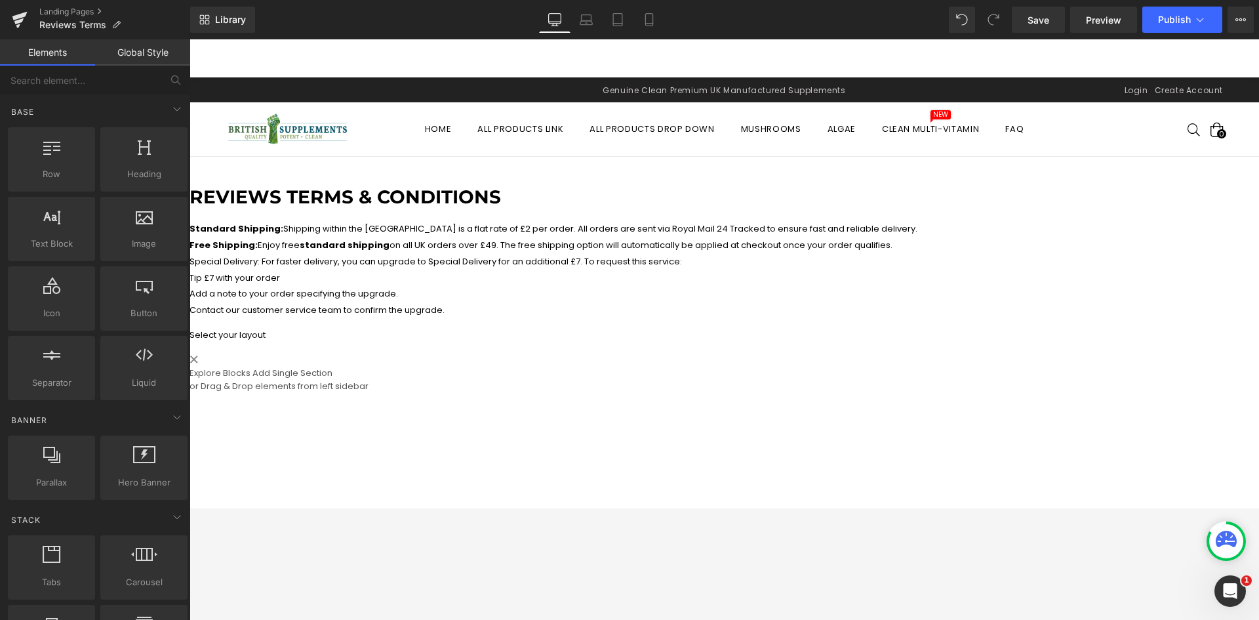
click at [366, 251] on p "Free Shipping: Enjoy free standard shipping on all UK orders over £49. The free…" at bounding box center [616, 245] width 853 height 16
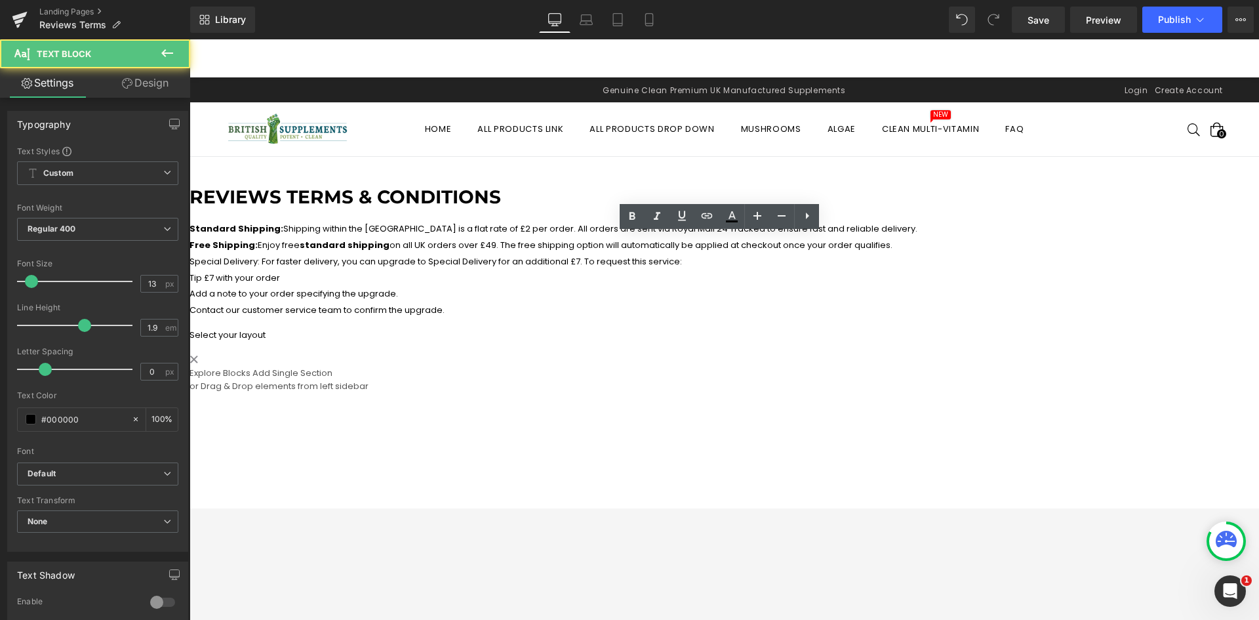
click at [556, 270] on p "Special Delivery: For faster delivery, you can upgrade to Special Delivery for …" at bounding box center [616, 262] width 853 height 16
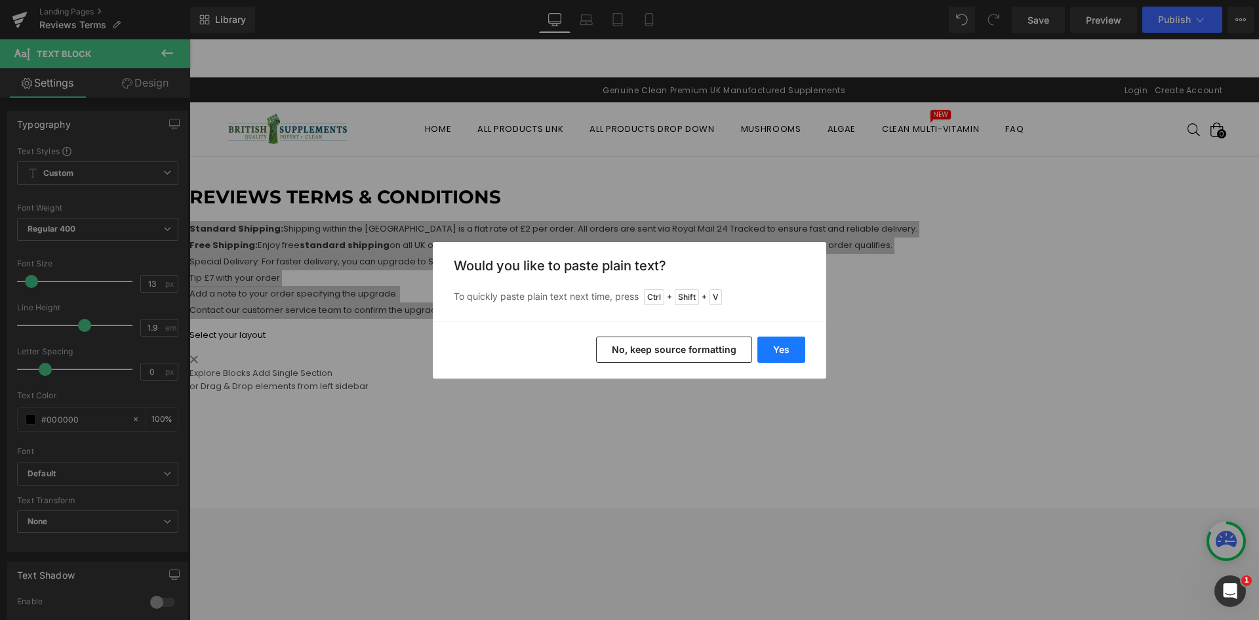
click at [771, 344] on button "Yes" at bounding box center [781, 349] width 48 height 26
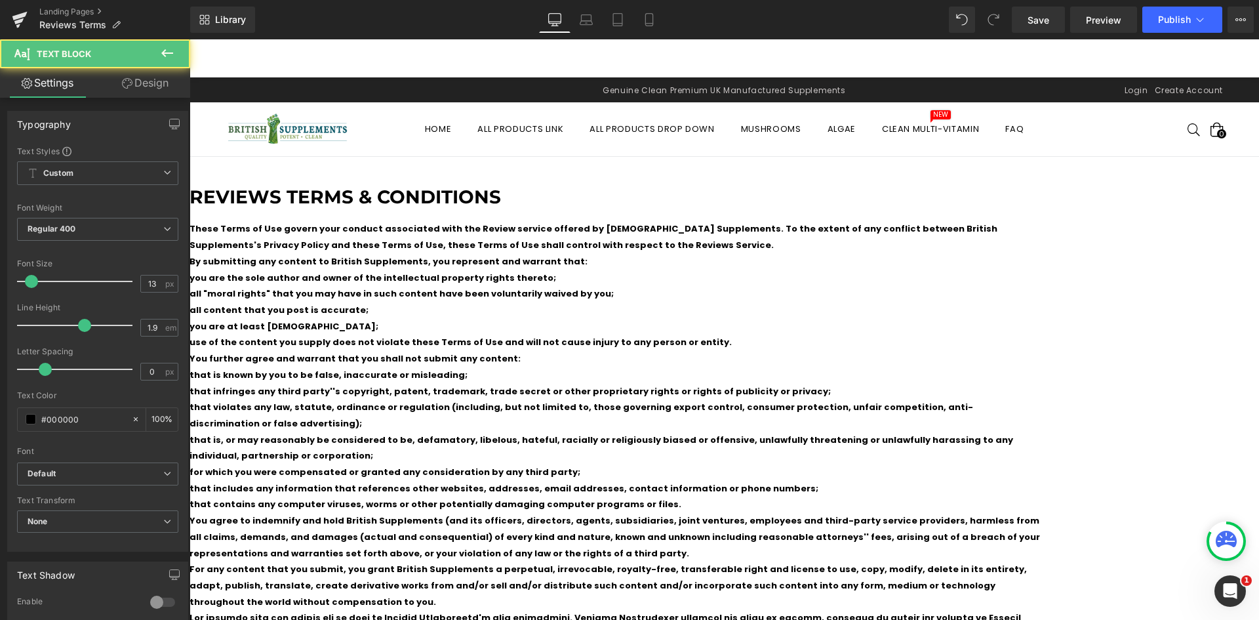
click at [491, 319] on p "all content that you post is accurate;" at bounding box center [616, 310] width 853 height 16
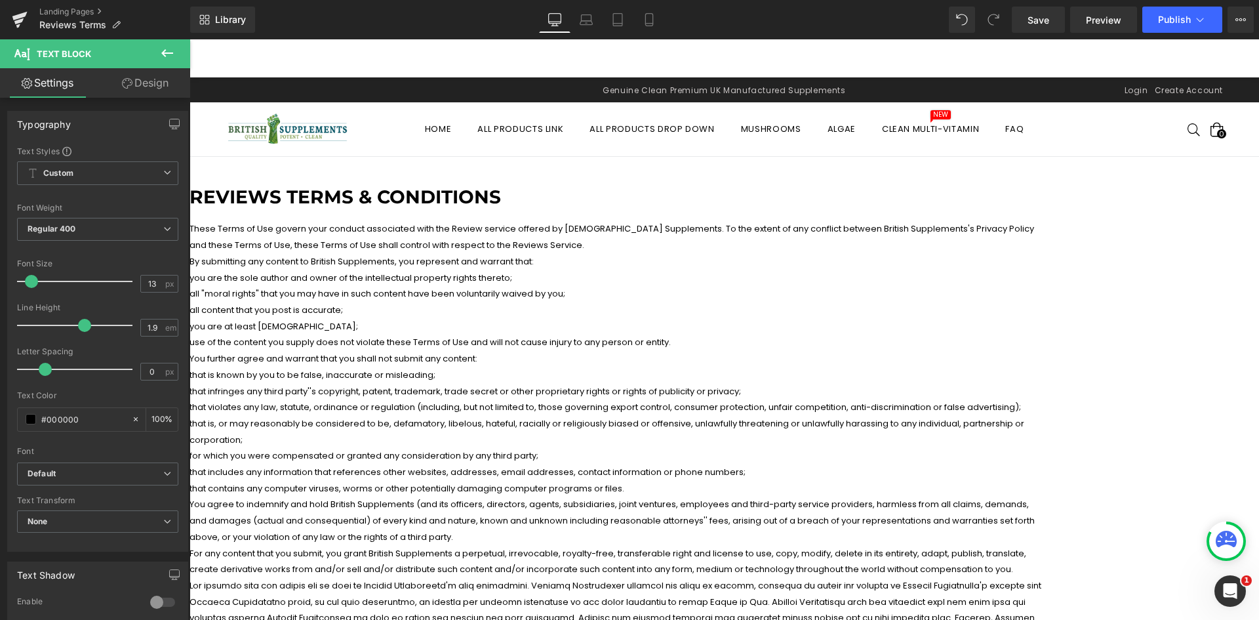
click at [543, 302] on p "all "moral rights" that you may have in such content have been voluntarily waiv…" at bounding box center [616, 294] width 853 height 16
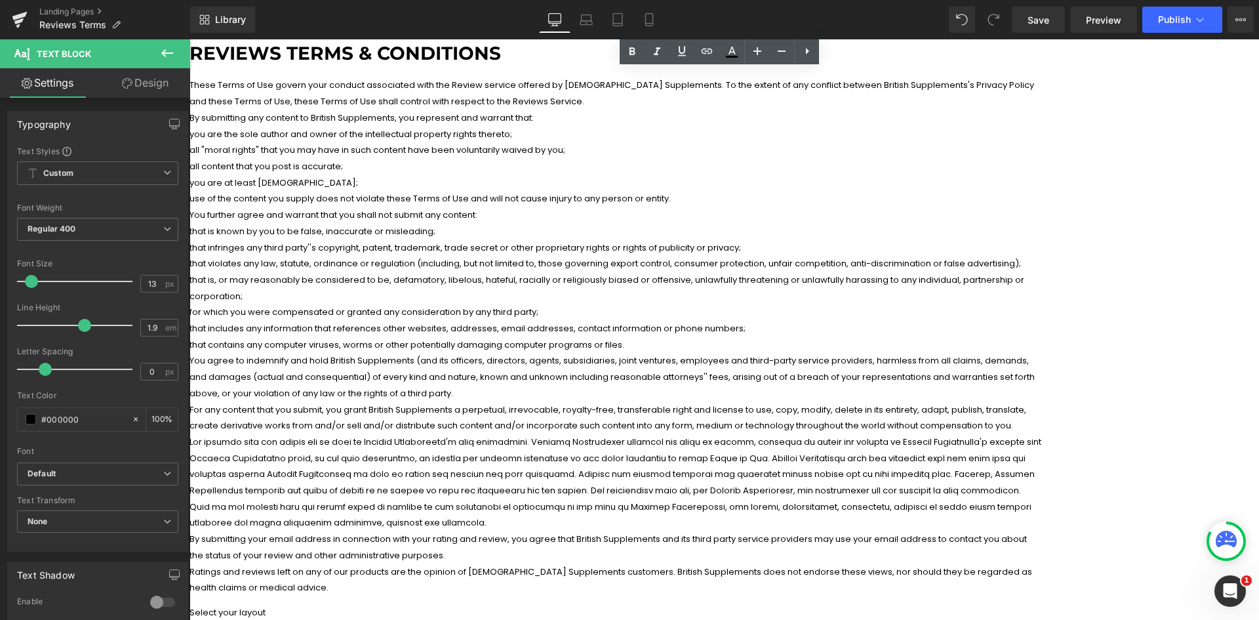
scroll to position [136, 0]
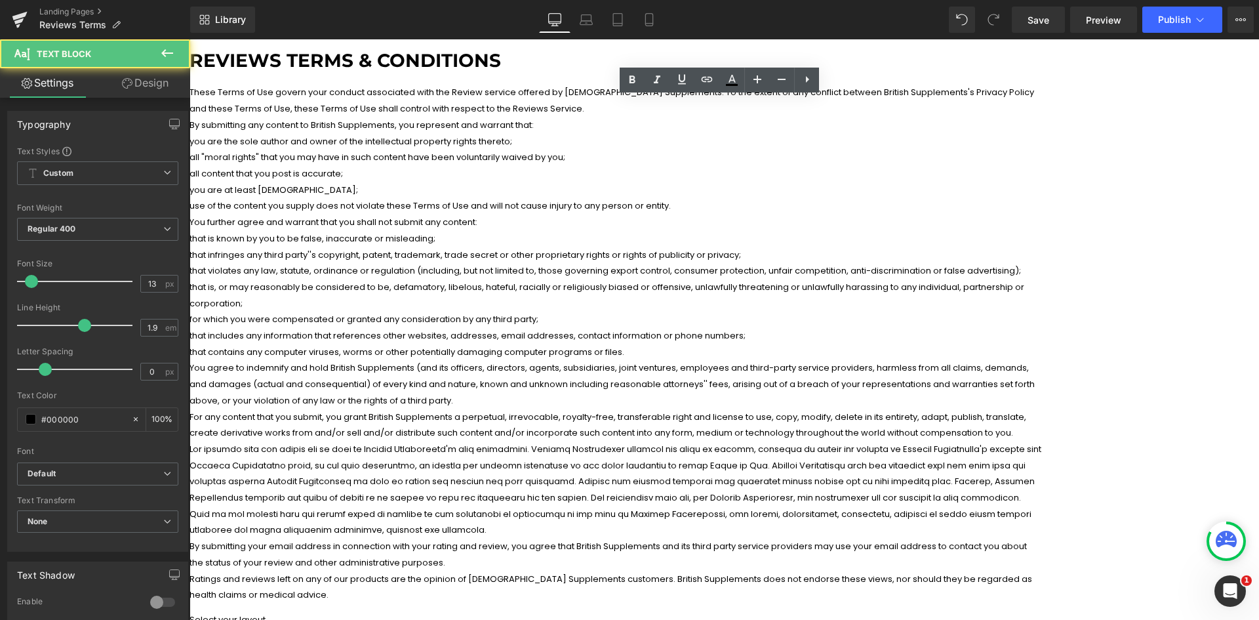
click at [376, 195] on p "you are at least [DEMOGRAPHIC_DATA];" at bounding box center [616, 190] width 853 height 16
click at [390, 150] on p "you are the sole author and owner of the intellectual property rights thereto;" at bounding box center [616, 142] width 853 height 16
click at [1042, 104] on p "These Terms of Use govern your conduct associated with the Review service offer…" at bounding box center [616, 101] width 853 height 32
click at [571, 117] on p "These Terms of Use govern your conduct associated with the Review service offer…" at bounding box center [616, 101] width 853 height 32
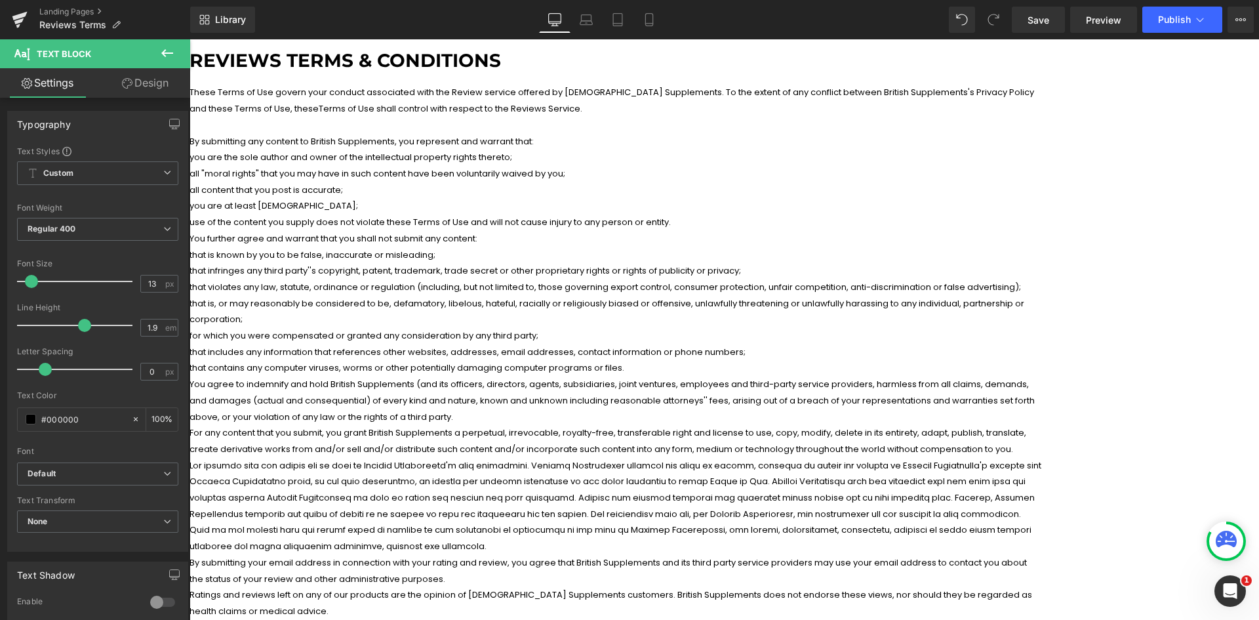
click at [643, 150] on p "By submitting any content to British Supplements, you represent and warrant tha…" at bounding box center [616, 142] width 853 height 16
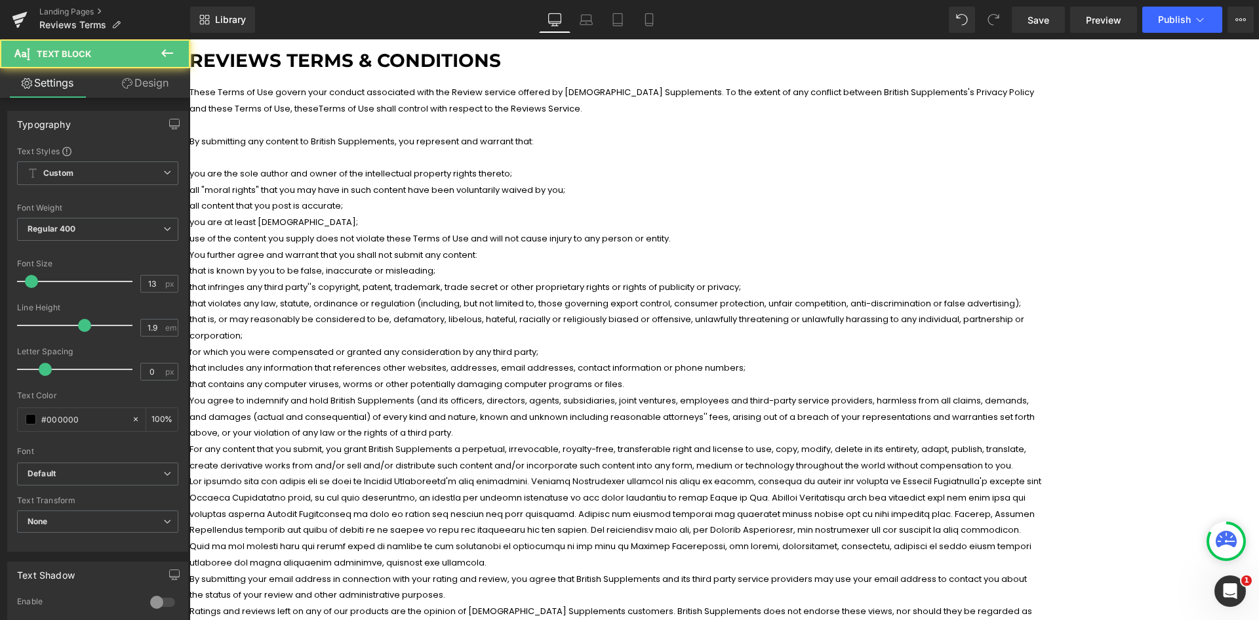
click at [596, 264] on p "You further agree and warrant that you shall not submit any content:" at bounding box center [616, 255] width 853 height 16
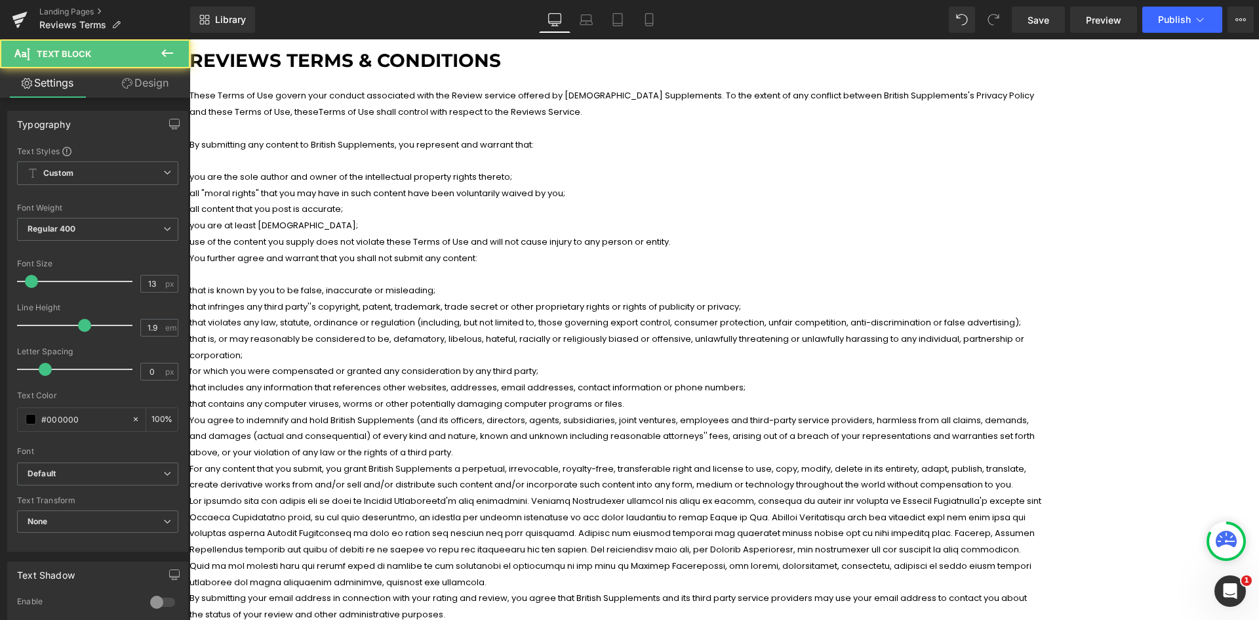
click at [403, 447] on p "You agree to indemnify and hold British Supplements (and its officers, director…" at bounding box center [616, 436] width 853 height 49
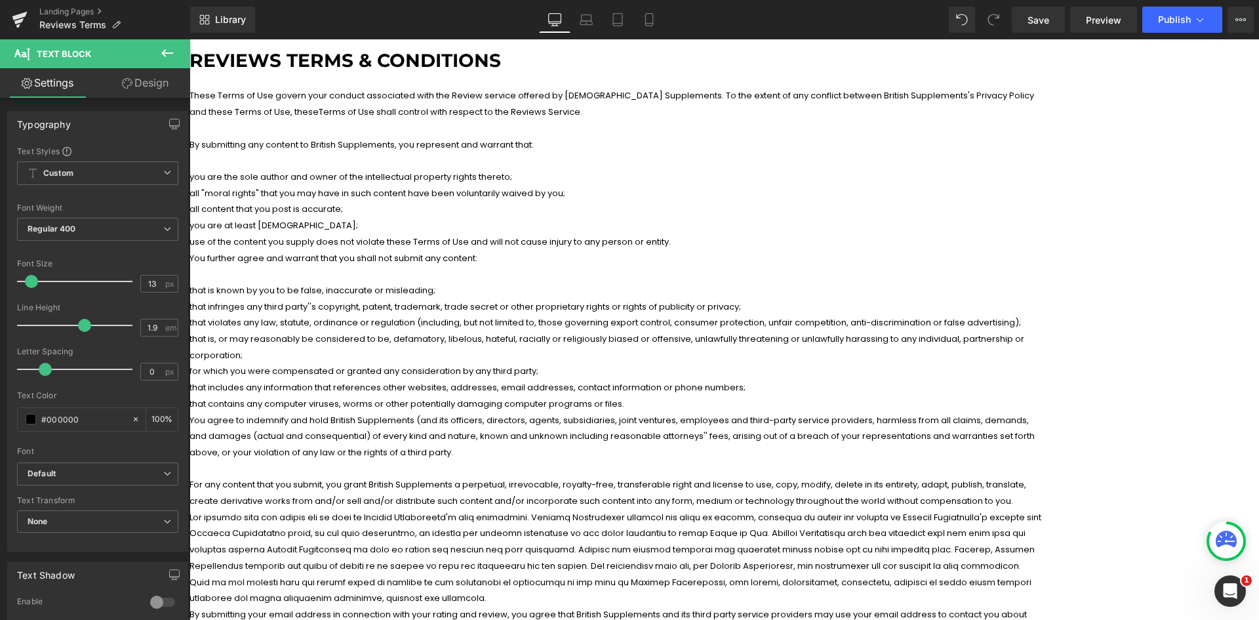
click at [961, 489] on p "For any content that you submit, you grant British Supplements a perpetual, irr…" at bounding box center [616, 493] width 853 height 32
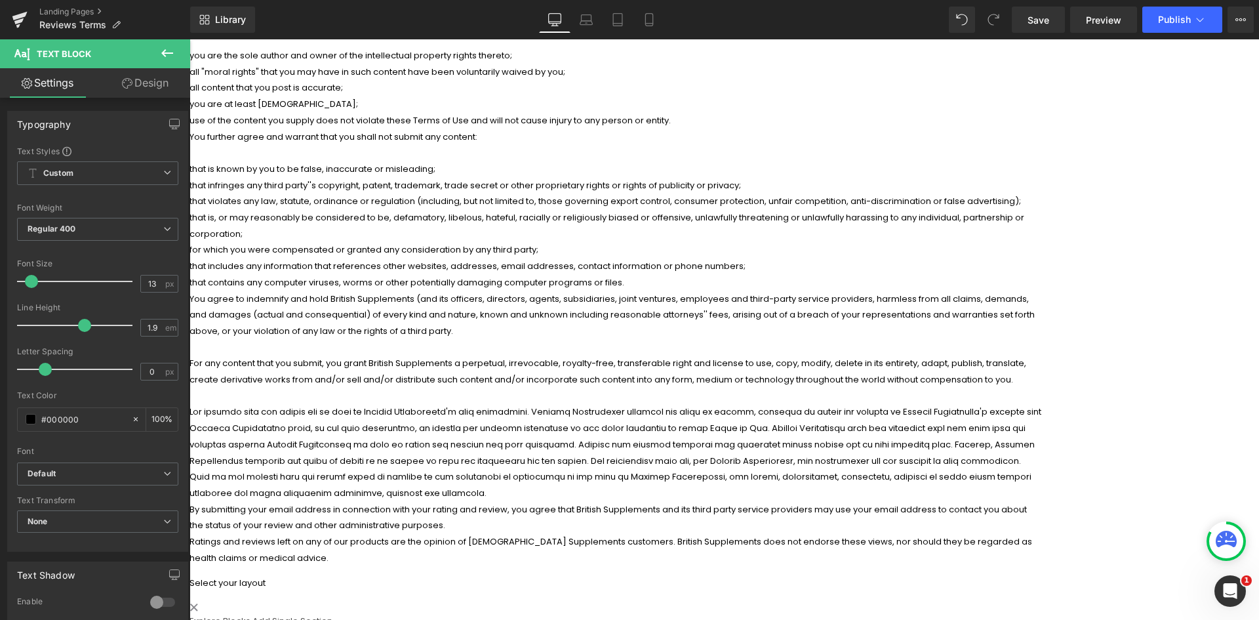
scroll to position [268, 0]
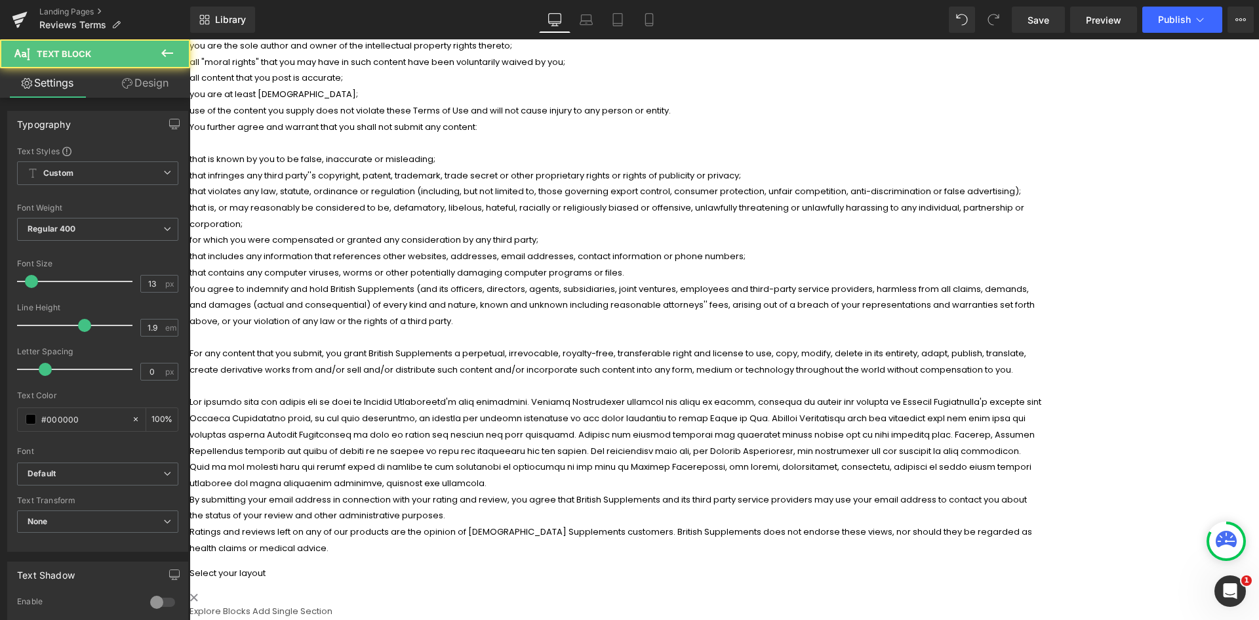
click at [969, 460] on p at bounding box center [616, 442] width 853 height 97
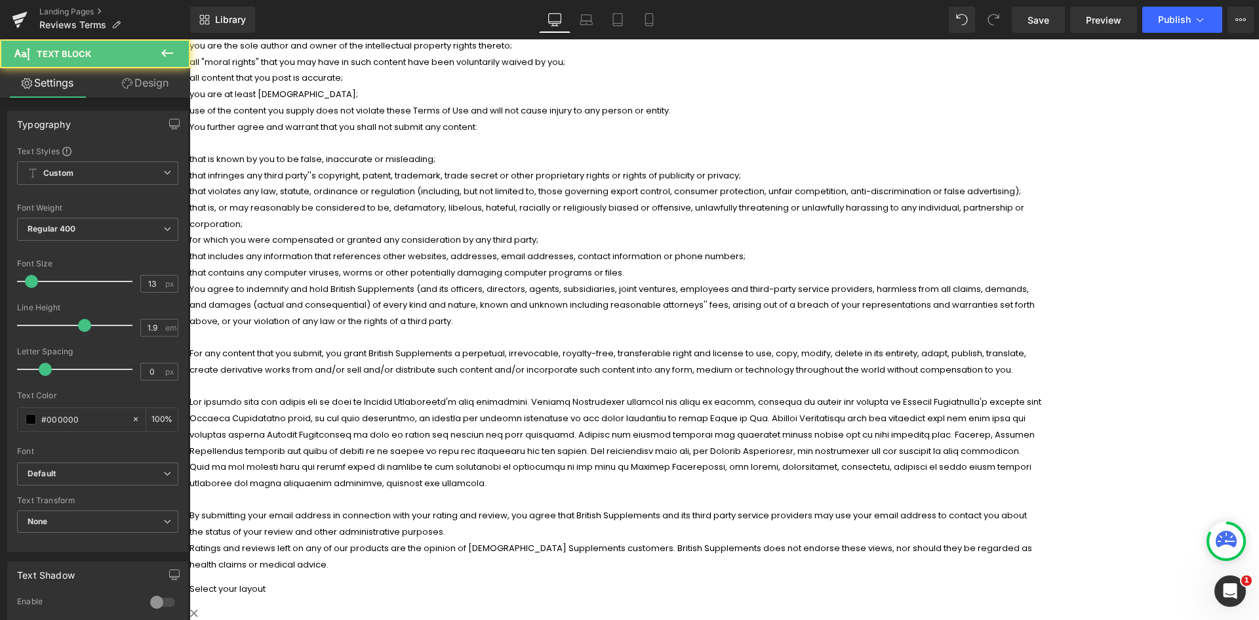
drag, startPoint x: 498, startPoint y: 505, endPoint x: 491, endPoint y: 509, distance: 8.2
click at [498, 508] on p "By submitting your email address in connection with your rating and review, you…" at bounding box center [616, 524] width 853 height 32
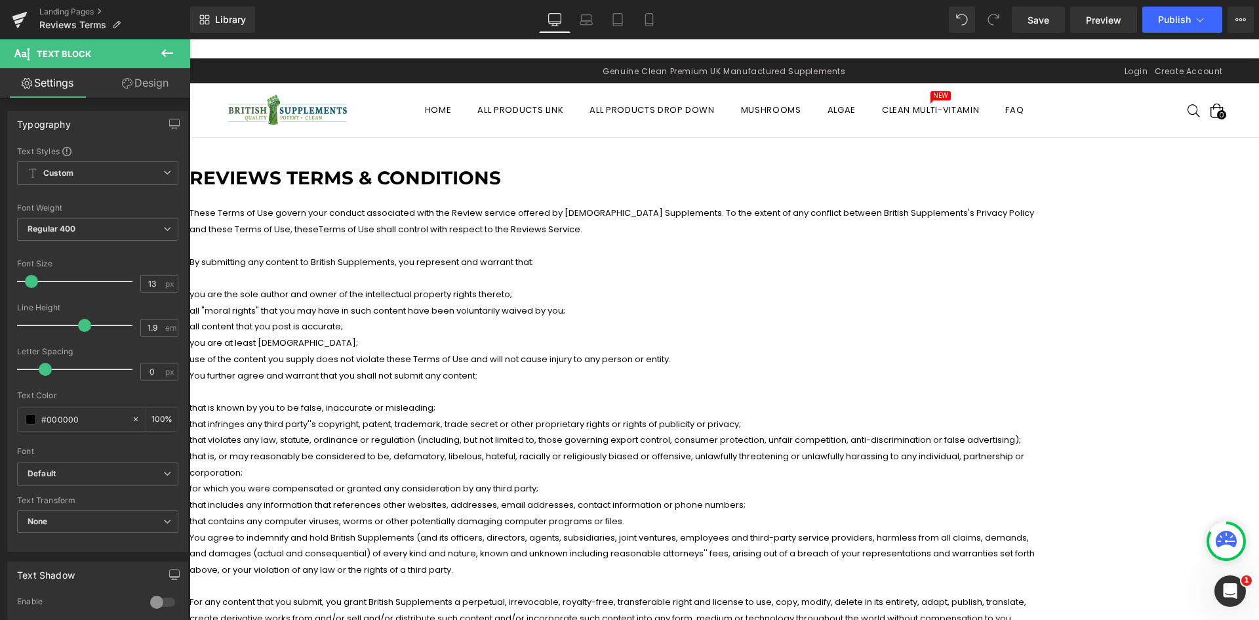
scroll to position [0, 0]
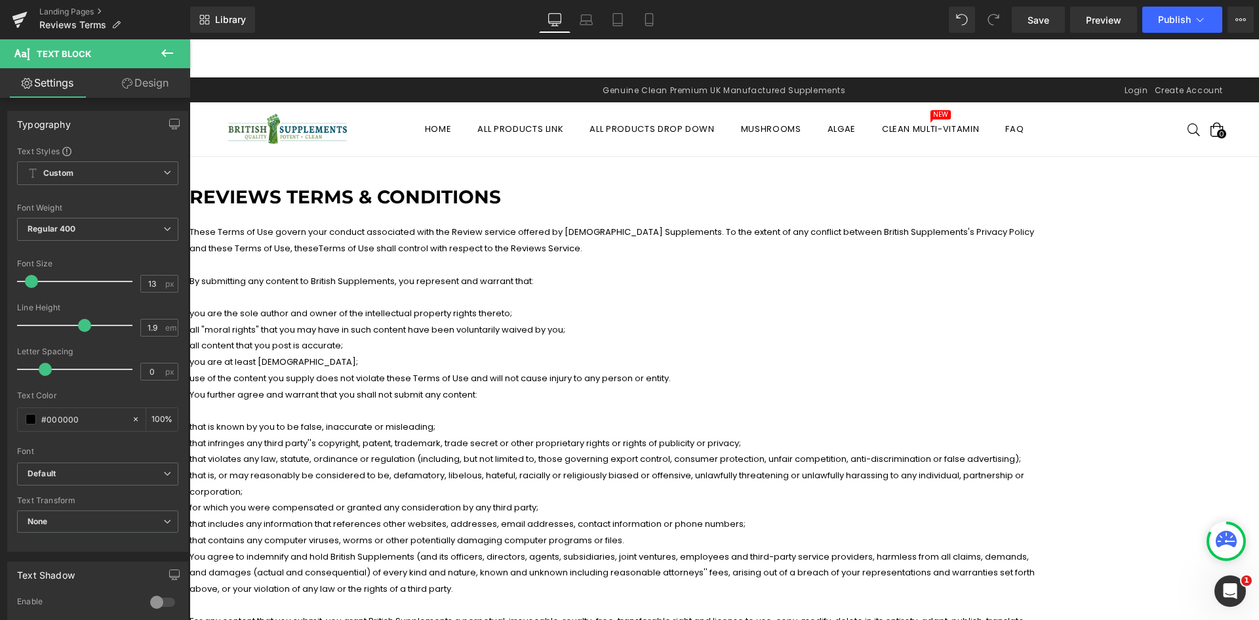
drag, startPoint x: 1038, startPoint y: 20, endPoint x: 1043, endPoint y: 38, distance: 18.5
click at [1038, 20] on span "Save" at bounding box center [1039, 20] width 22 height 14
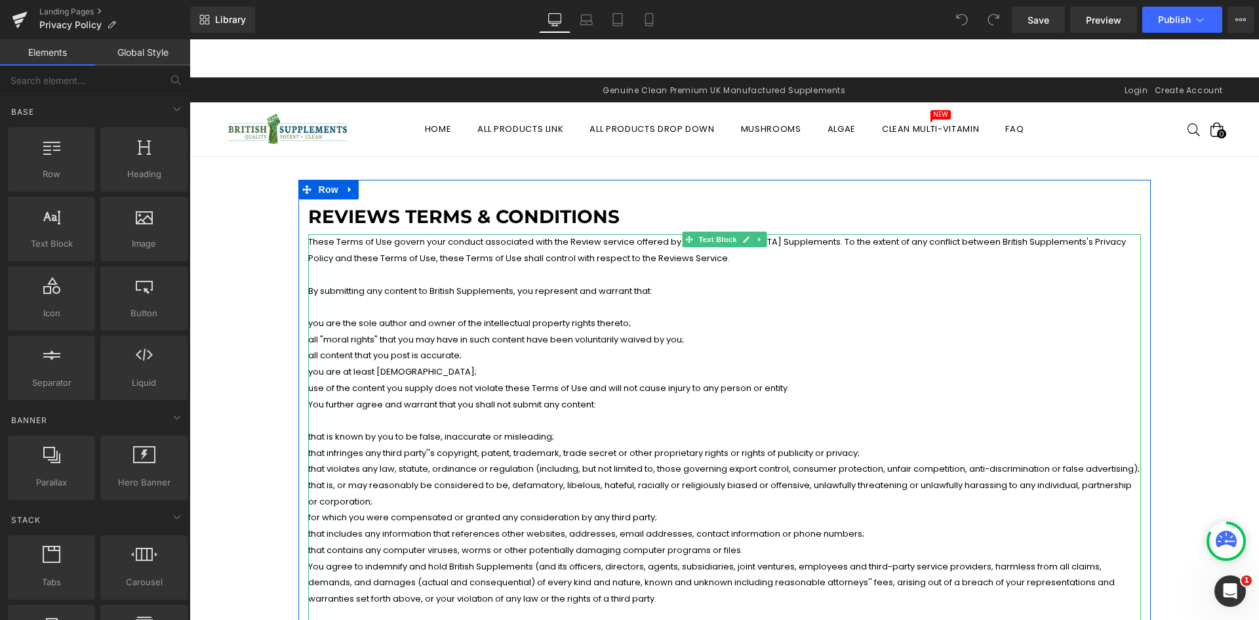
click at [424, 239] on p "These Terms of Use govern your conduct associated with the Review service offer…" at bounding box center [724, 250] width 833 height 32
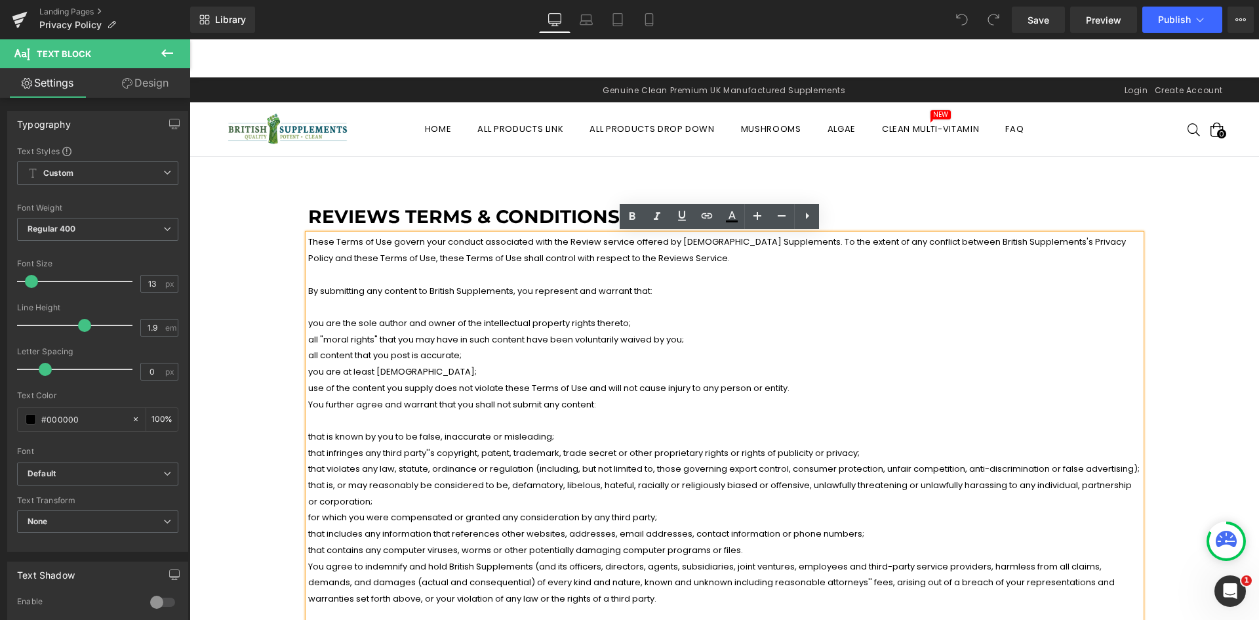
click at [717, 274] on p at bounding box center [724, 275] width 833 height 16
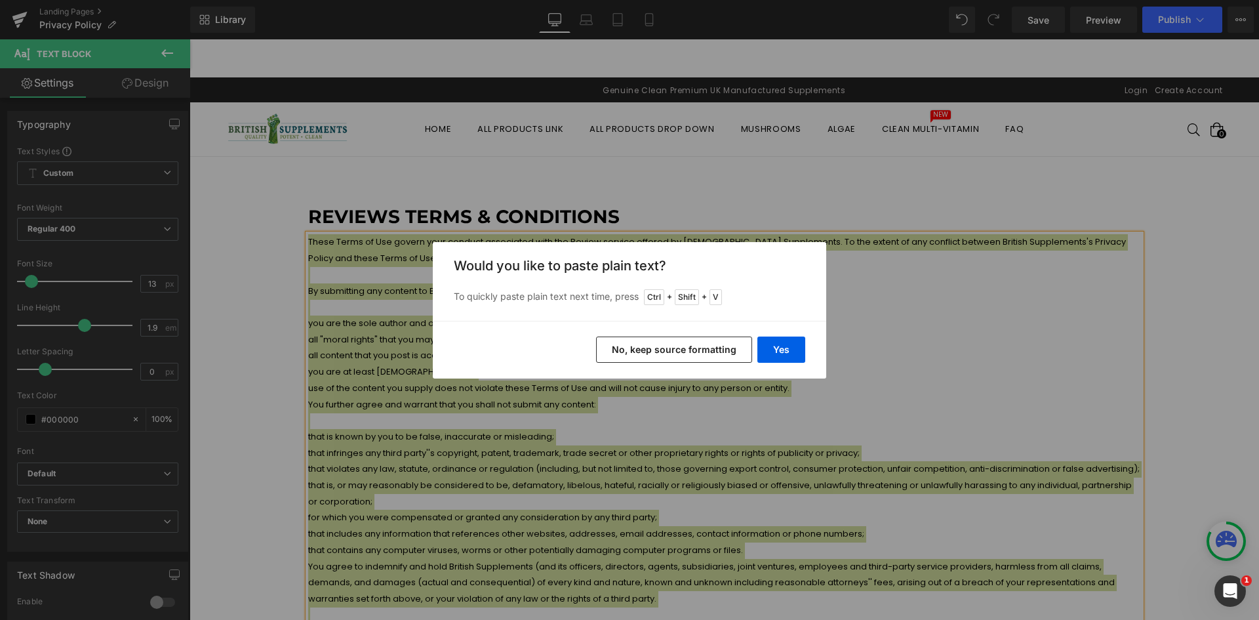
click at [712, 344] on button "No, keep source formatting" at bounding box center [674, 349] width 156 height 26
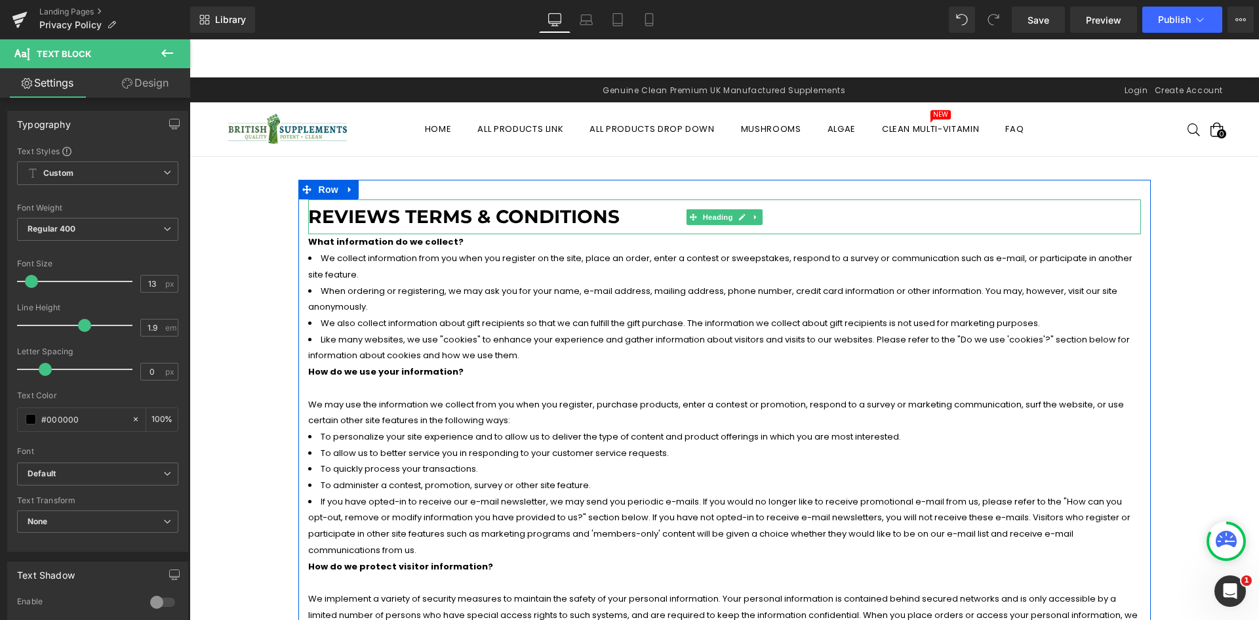
click at [460, 214] on h1 "Reviews Terms & Conditions" at bounding box center [724, 217] width 833 height 22
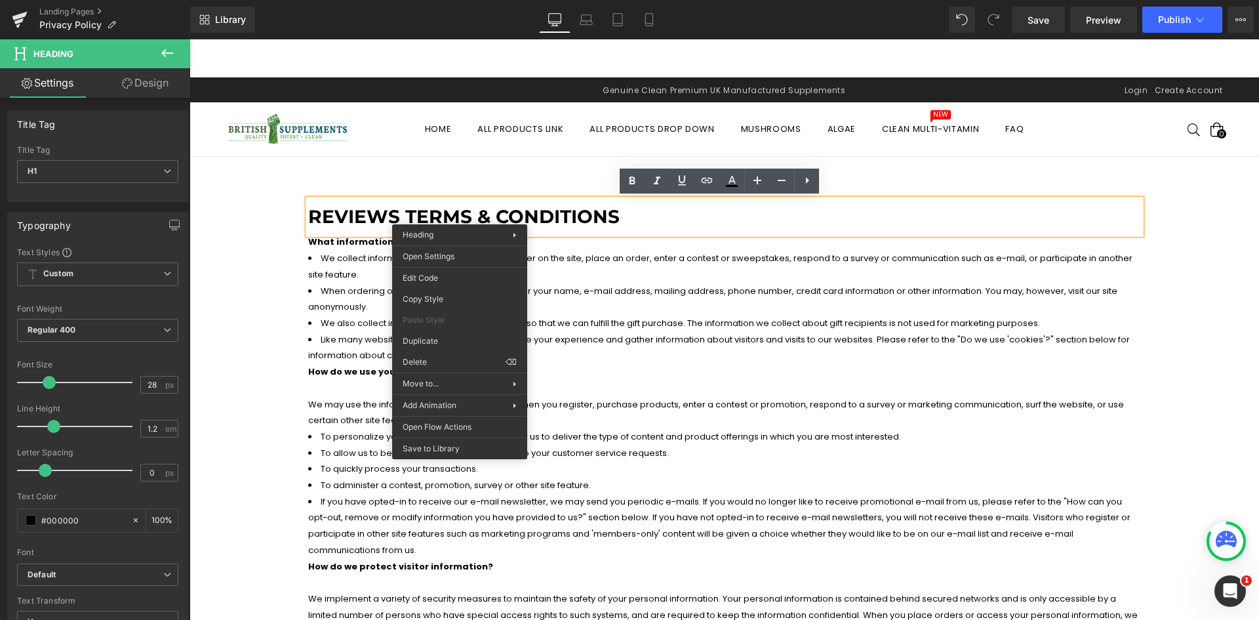
click at [540, 216] on h1 "Reviews Terms & Conditions" at bounding box center [724, 217] width 833 height 22
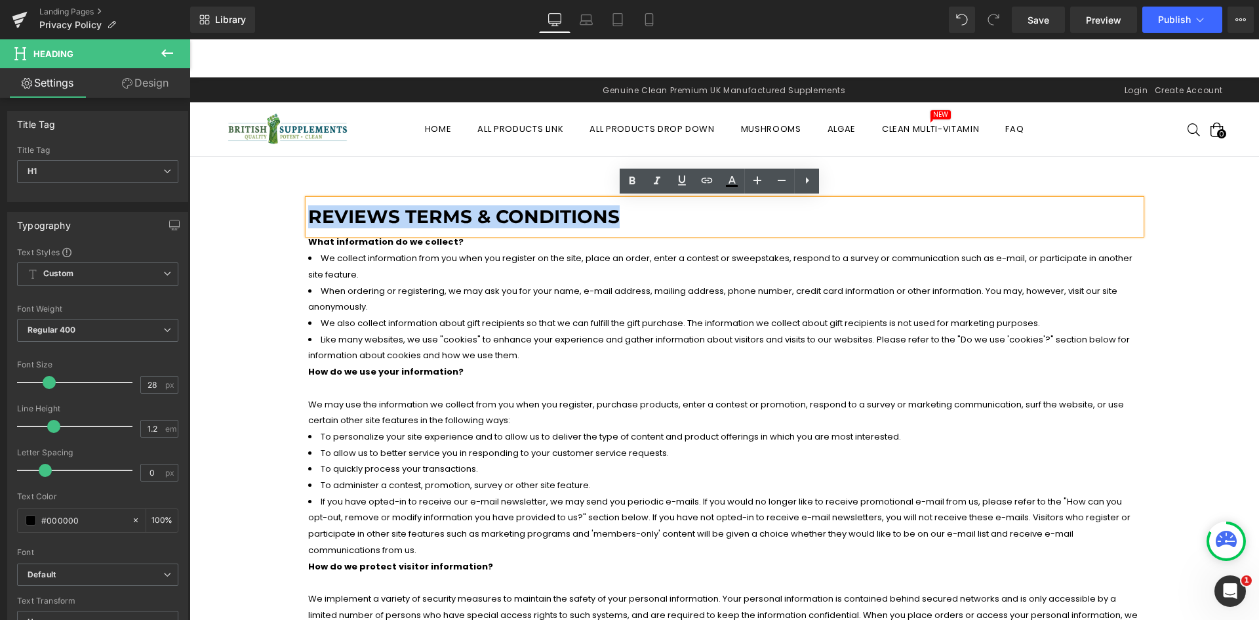
drag, startPoint x: 615, startPoint y: 210, endPoint x: 302, endPoint y: 212, distance: 312.8
click at [308, 209] on h1 "Reviews Terms & Conditions" at bounding box center [724, 217] width 833 height 22
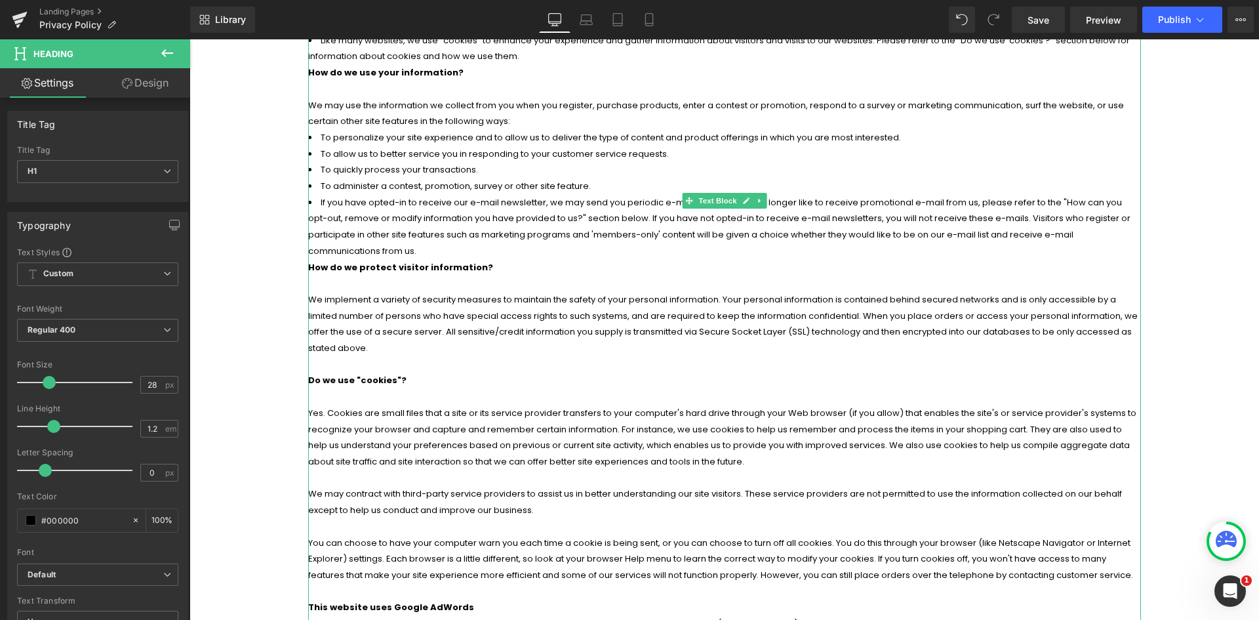
scroll to position [262, 0]
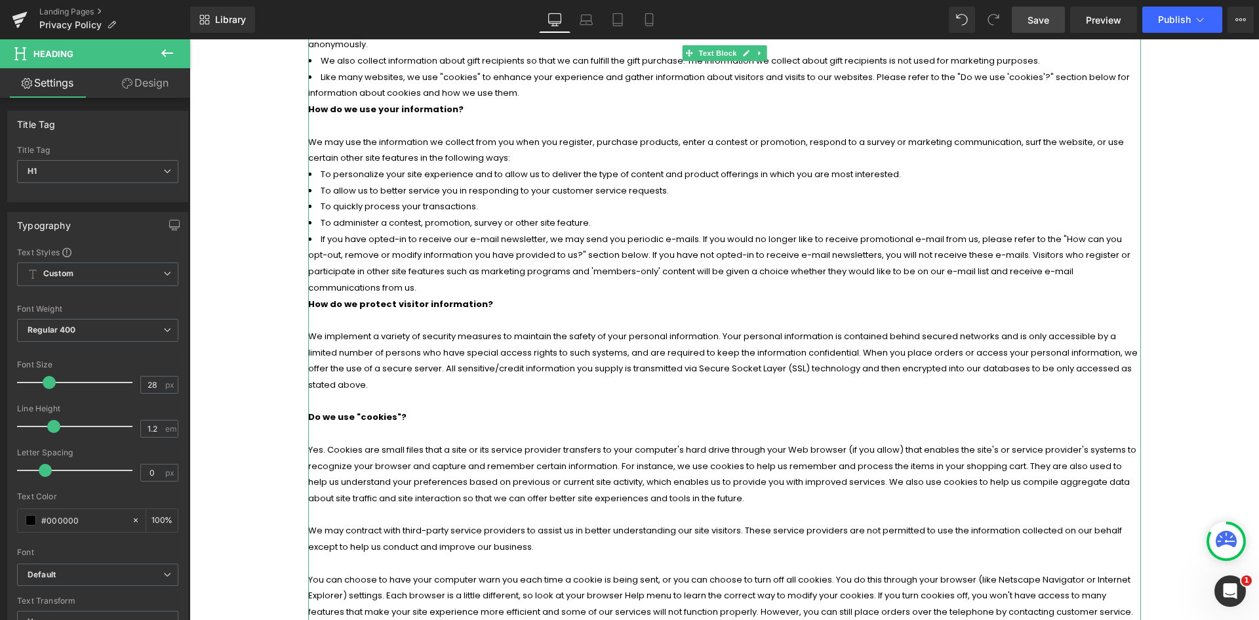
drag, startPoint x: 1036, startPoint y: 32, endPoint x: 852, endPoint y: 0, distance: 187.1
click at [1036, 32] on link "Save" at bounding box center [1038, 20] width 53 height 26
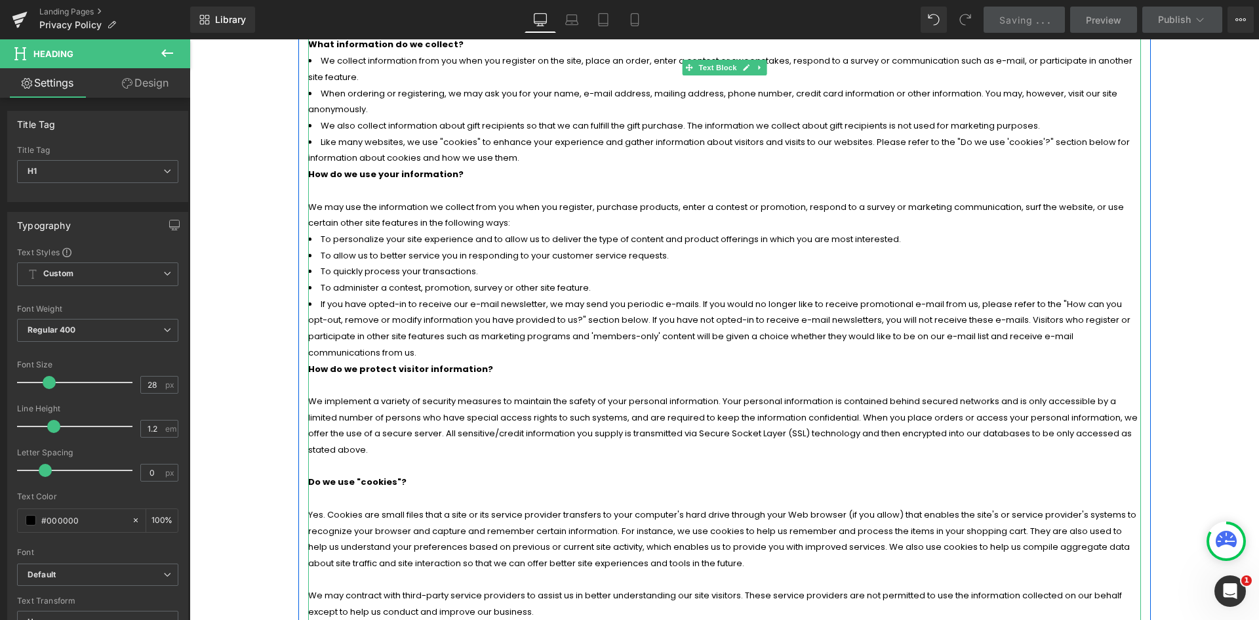
scroll to position [0, 0]
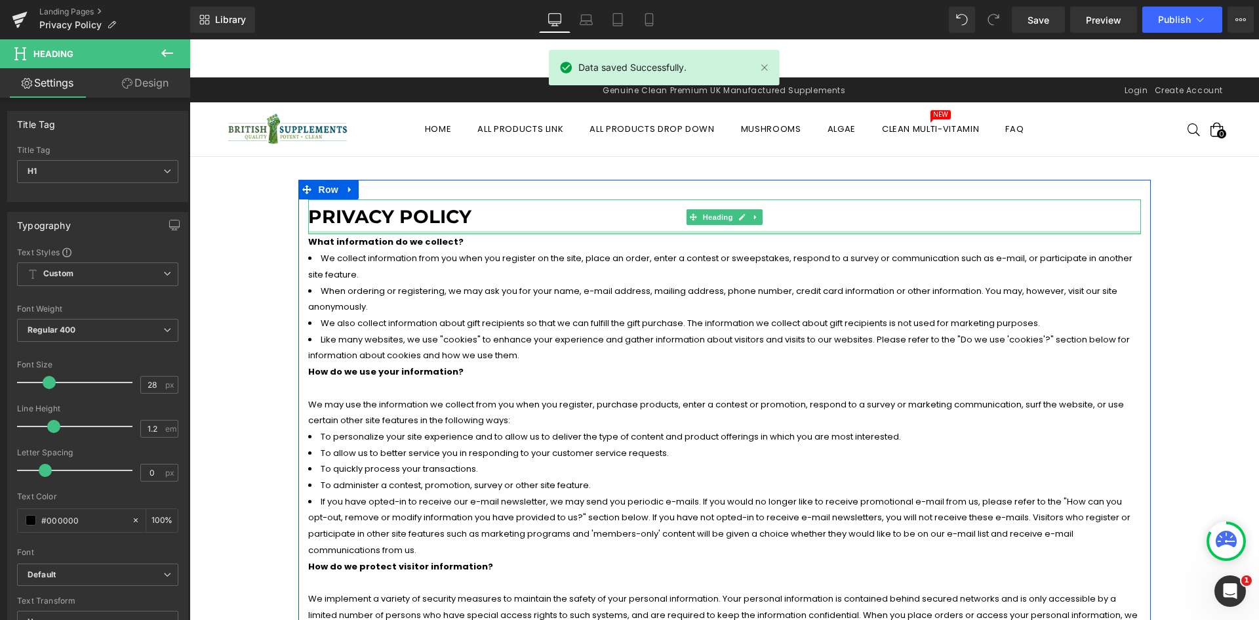
click at [460, 231] on div "privacy Policy Heading" at bounding box center [724, 216] width 833 height 35
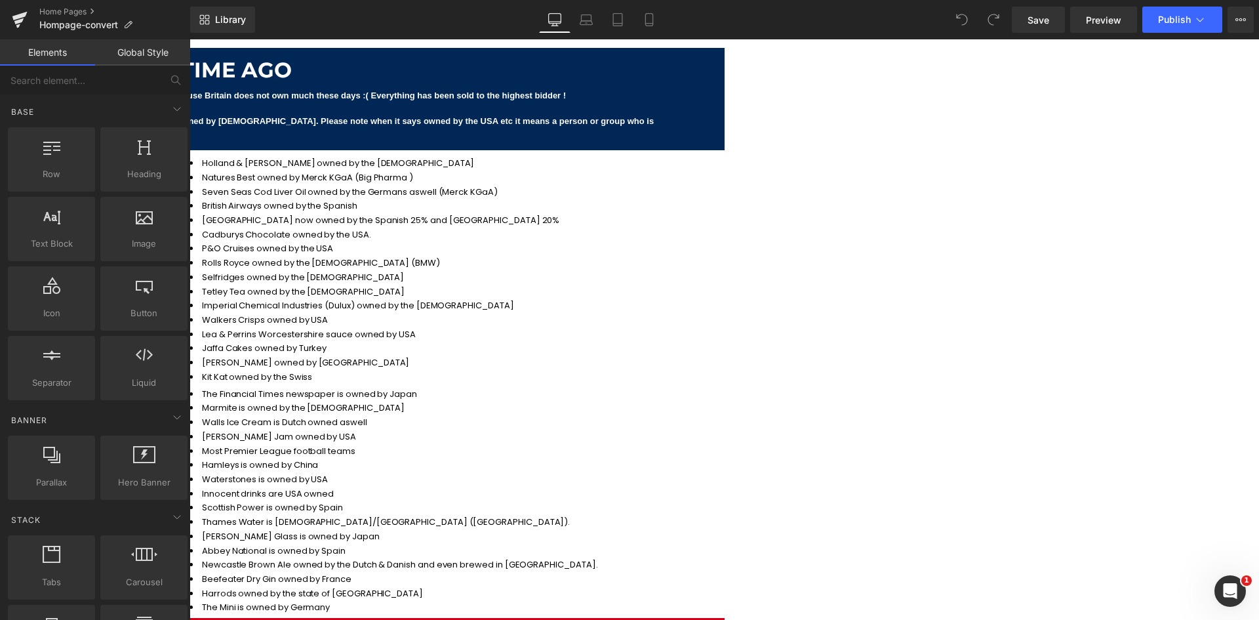
scroll to position [2492, 0]
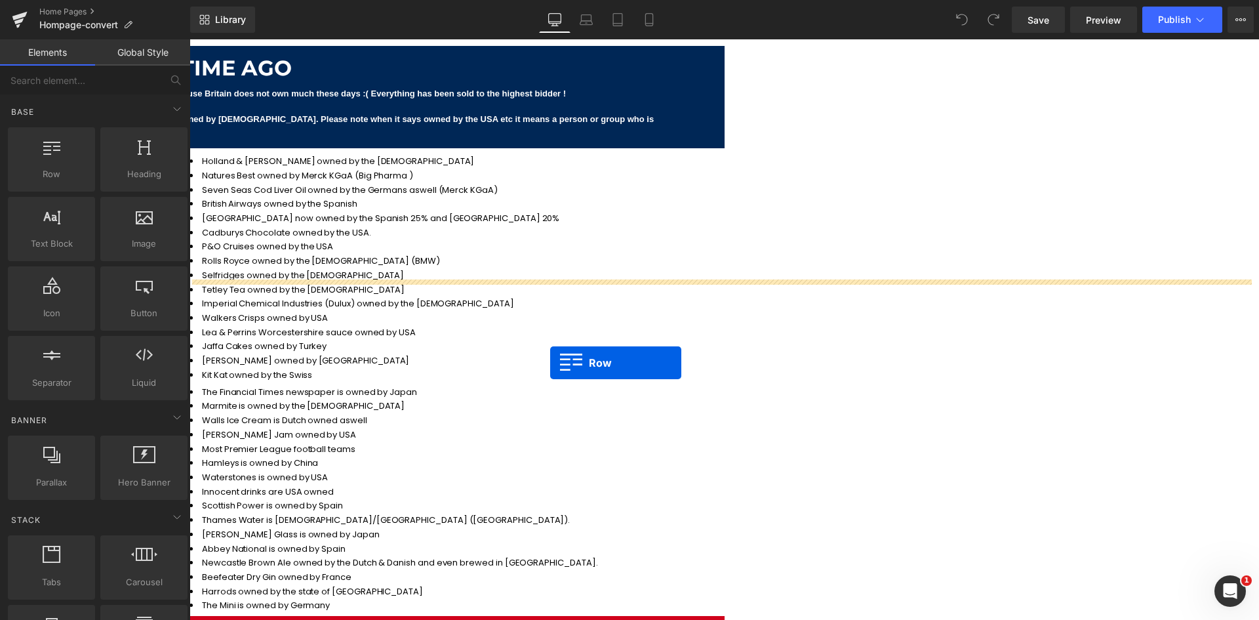
drag, startPoint x: 225, startPoint y: 205, endPoint x: 544, endPoint y: 357, distance: 354.0
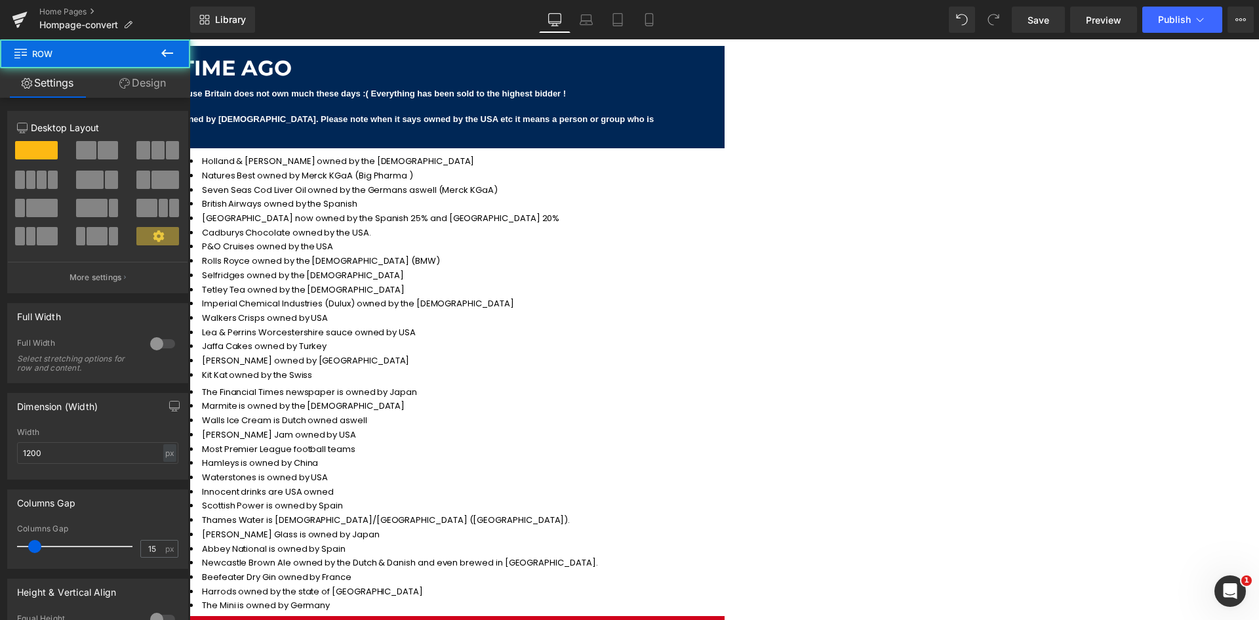
click at [162, 47] on icon at bounding box center [167, 53] width 16 height 16
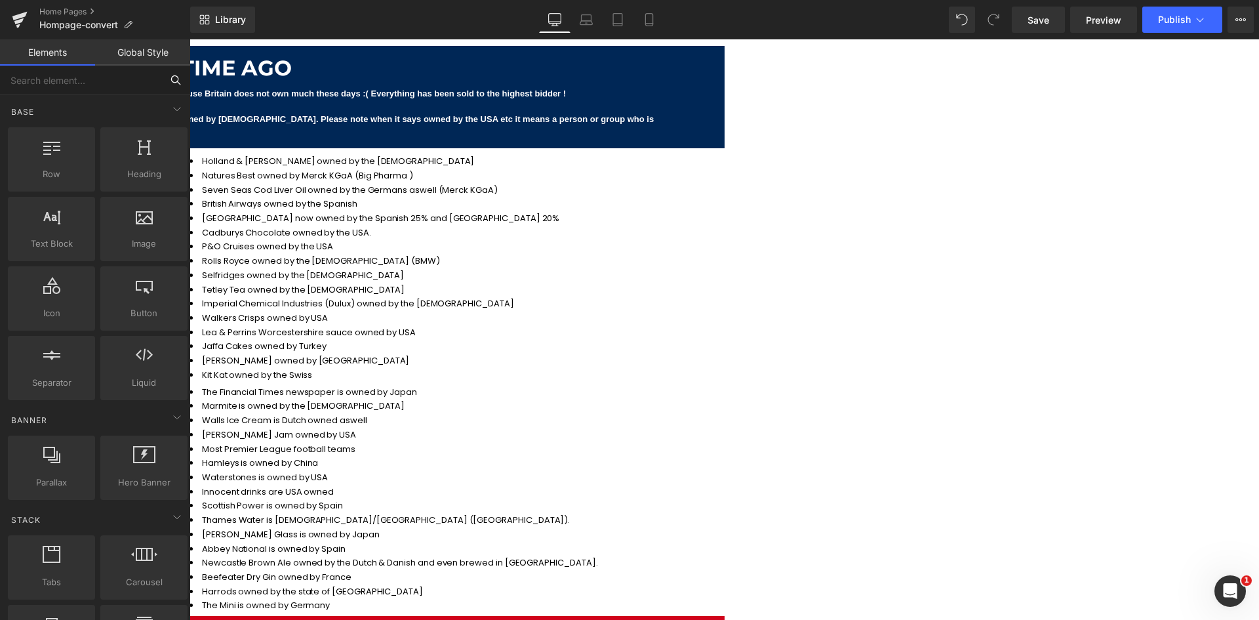
click at [86, 78] on input "text" at bounding box center [80, 80] width 161 height 29
click at [248, 26] on link "Library" at bounding box center [222, 20] width 65 height 26
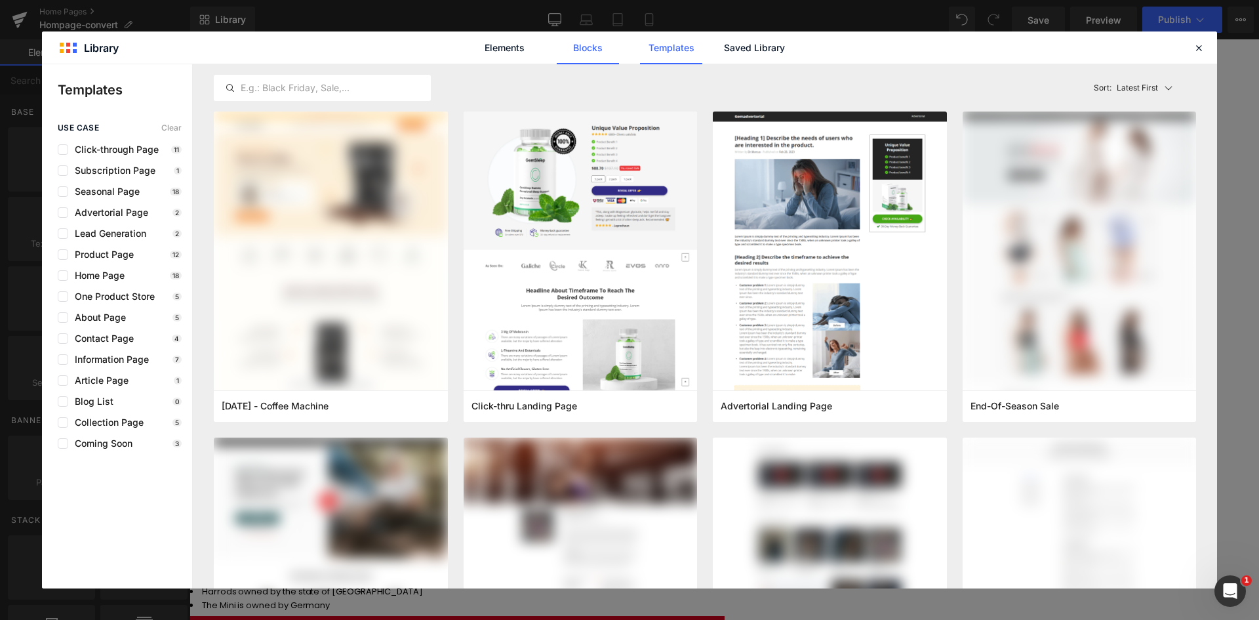
click at [585, 52] on link "Blocks" at bounding box center [588, 47] width 62 height 33
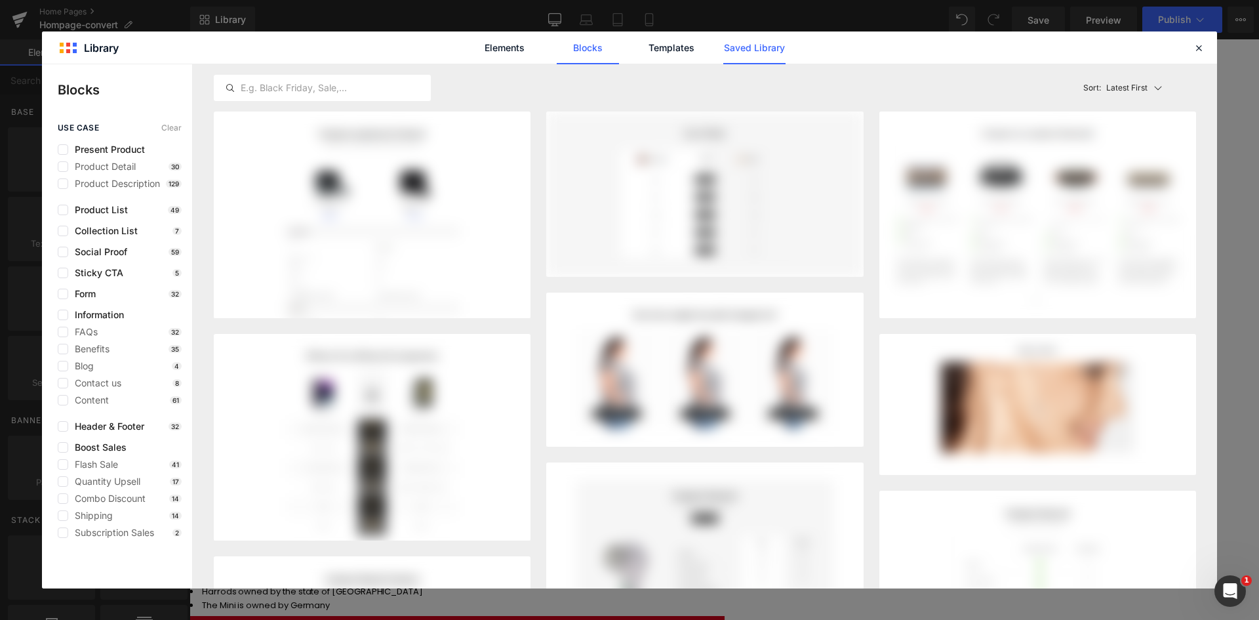
click at [756, 56] on link "Saved Library" at bounding box center [754, 47] width 62 height 33
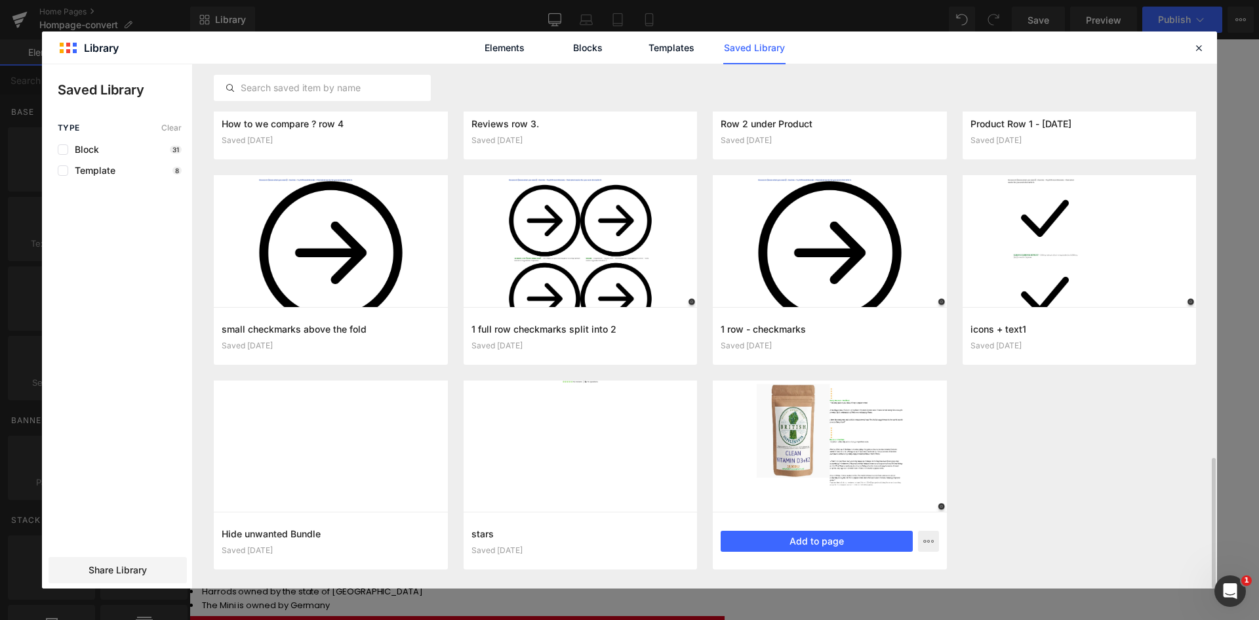
scroll to position [1576, 0]
click at [1192, 56] on div "Elements Blocks Templates Saved Library" at bounding box center [629, 47] width 1175 height 32
click at [1191, 53] on div at bounding box center [1199, 48] width 16 height 16
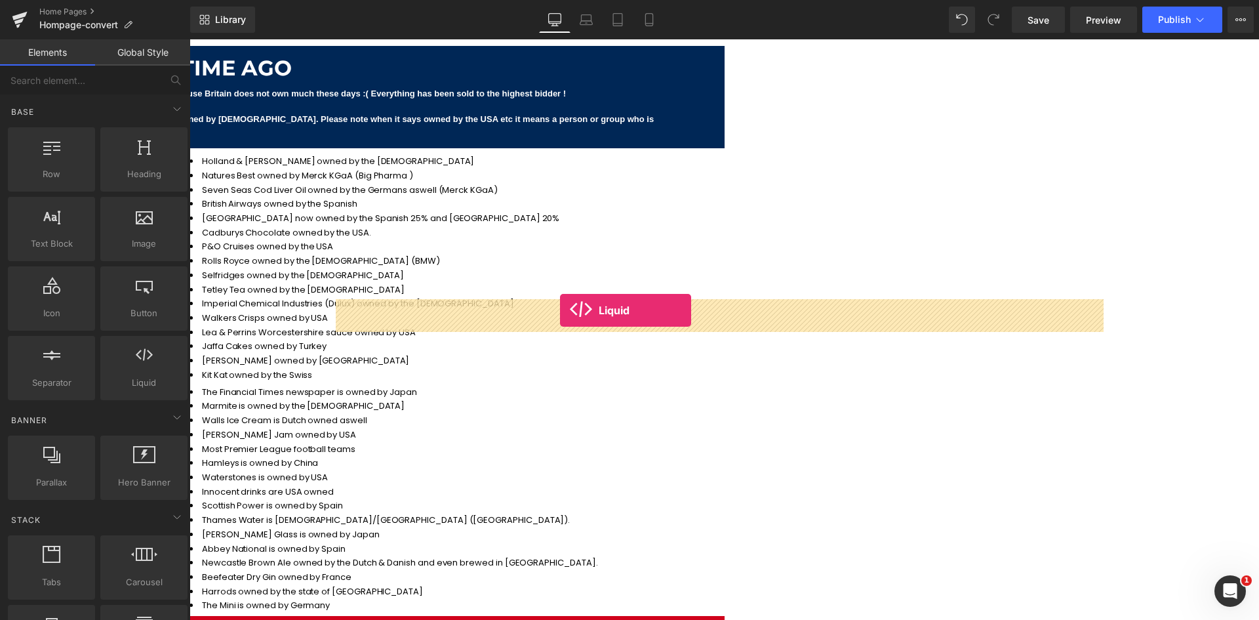
drag, startPoint x: 329, startPoint y: 413, endPoint x: 560, endPoint y: 310, distance: 252.8
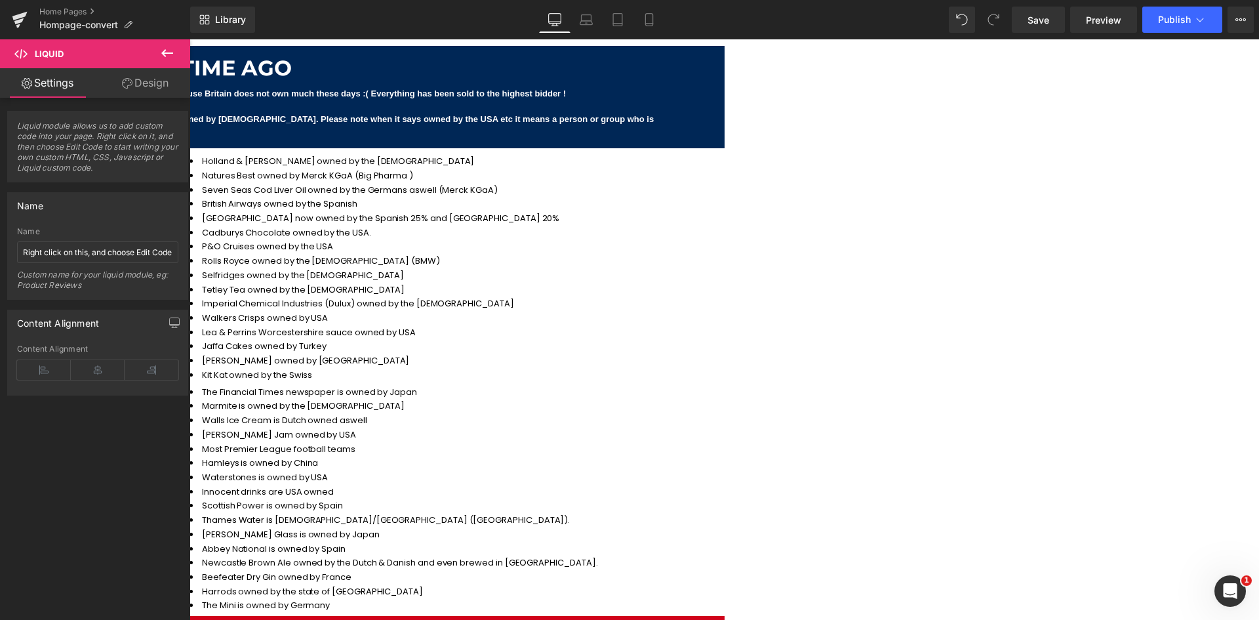
click at [190, 39] on span "Row" at bounding box center [190, 39] width 0 height 0
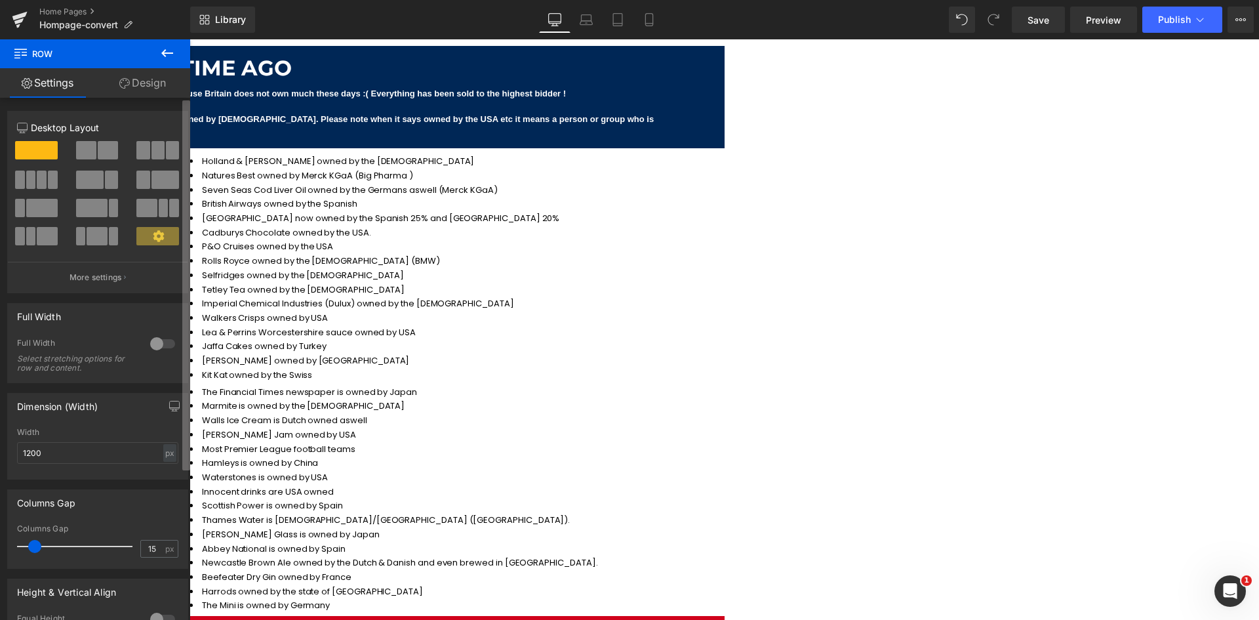
drag, startPoint x: 159, startPoint y: 350, endPoint x: 190, endPoint y: 374, distance: 39.1
click at [160, 350] on div at bounding box center [162, 343] width 31 height 21
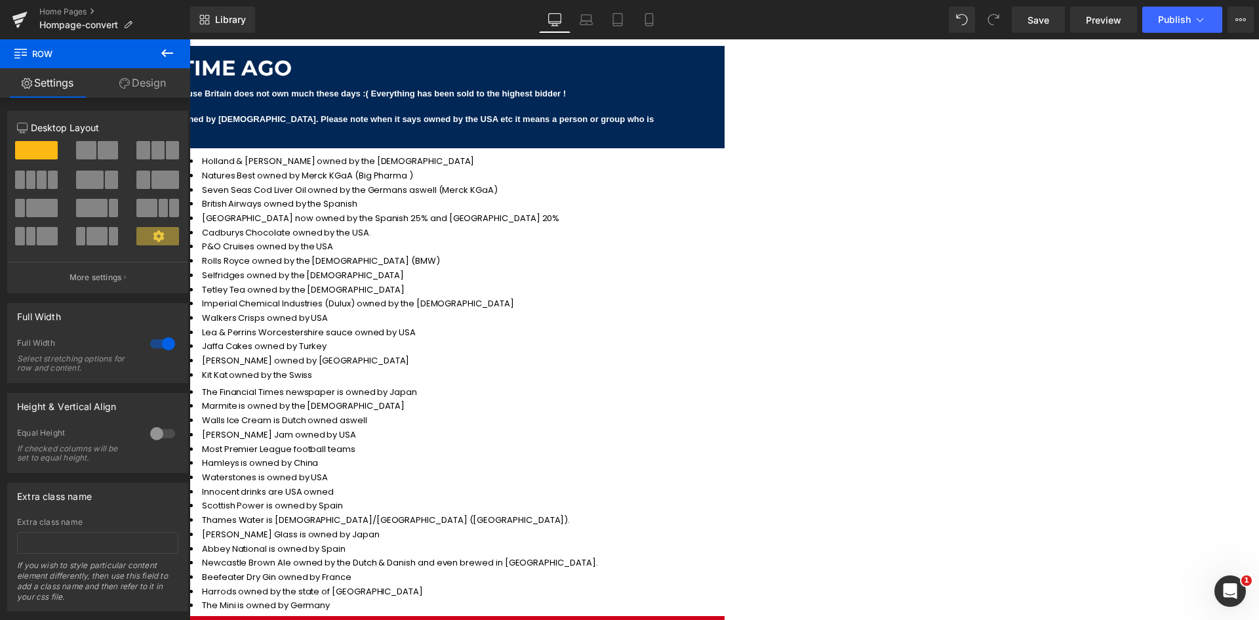
click at [190, 39] on ul "Liquid" at bounding box center [190, 39] width 0 height 0
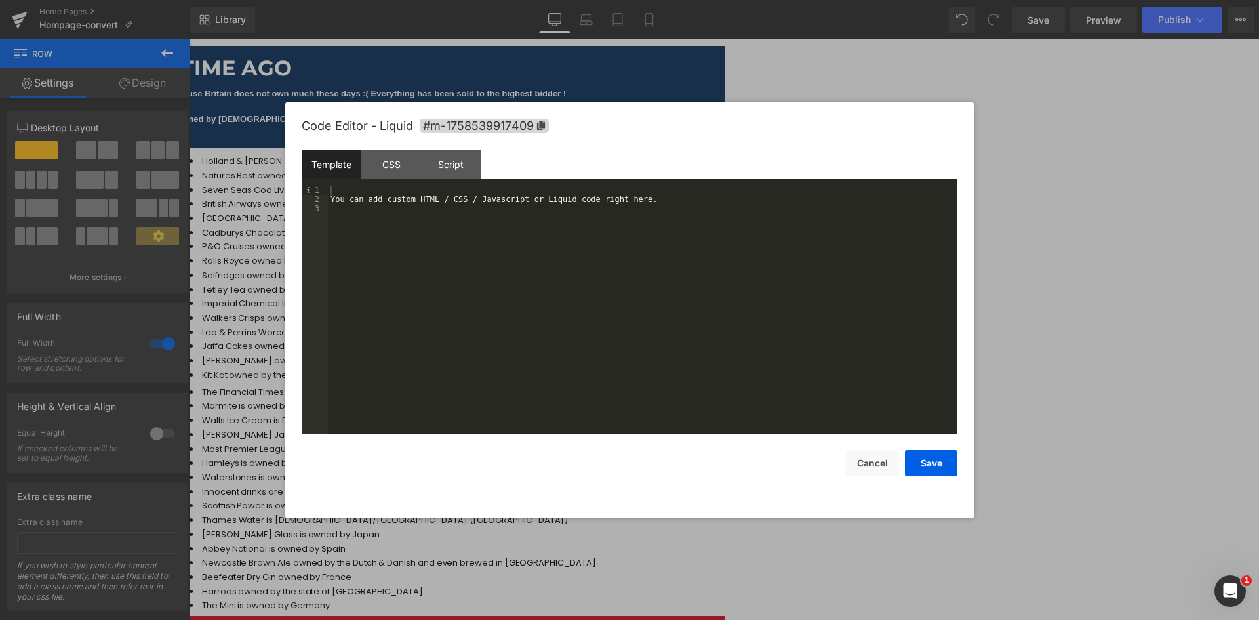
click at [420, 198] on div "You can add custom HTML / CSS / Javascript or Liquid code right here." at bounding box center [643, 319] width 630 height 266
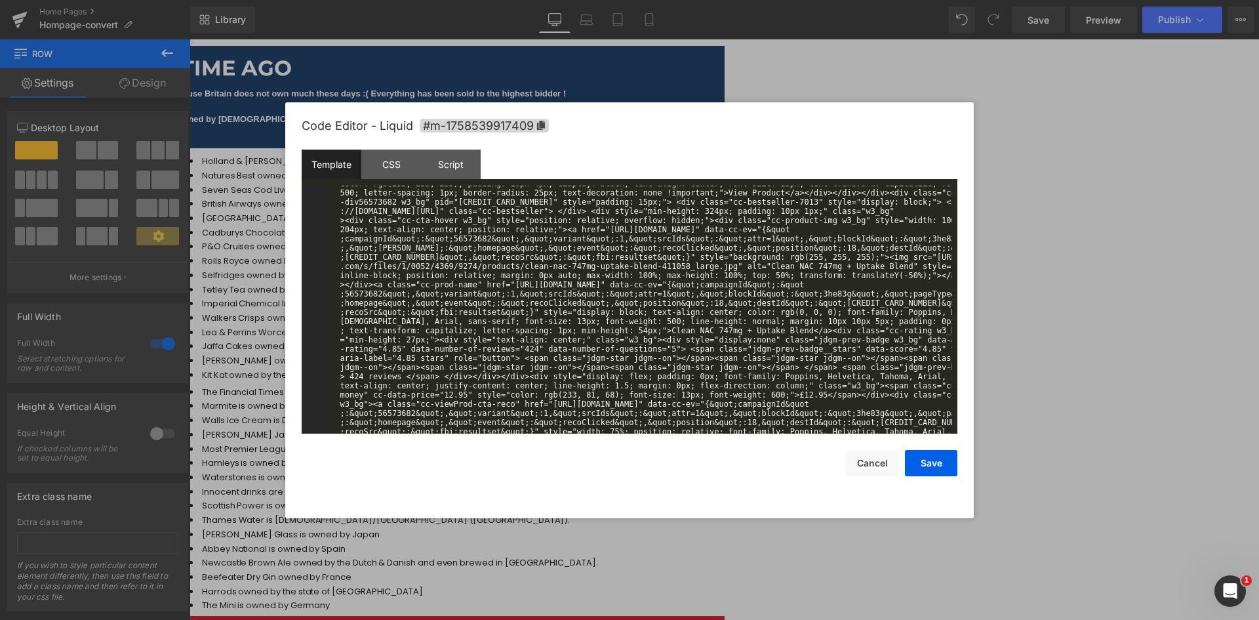
scroll to position [4872, 0]
click at [392, 167] on div "CSS" at bounding box center [391, 165] width 60 height 30
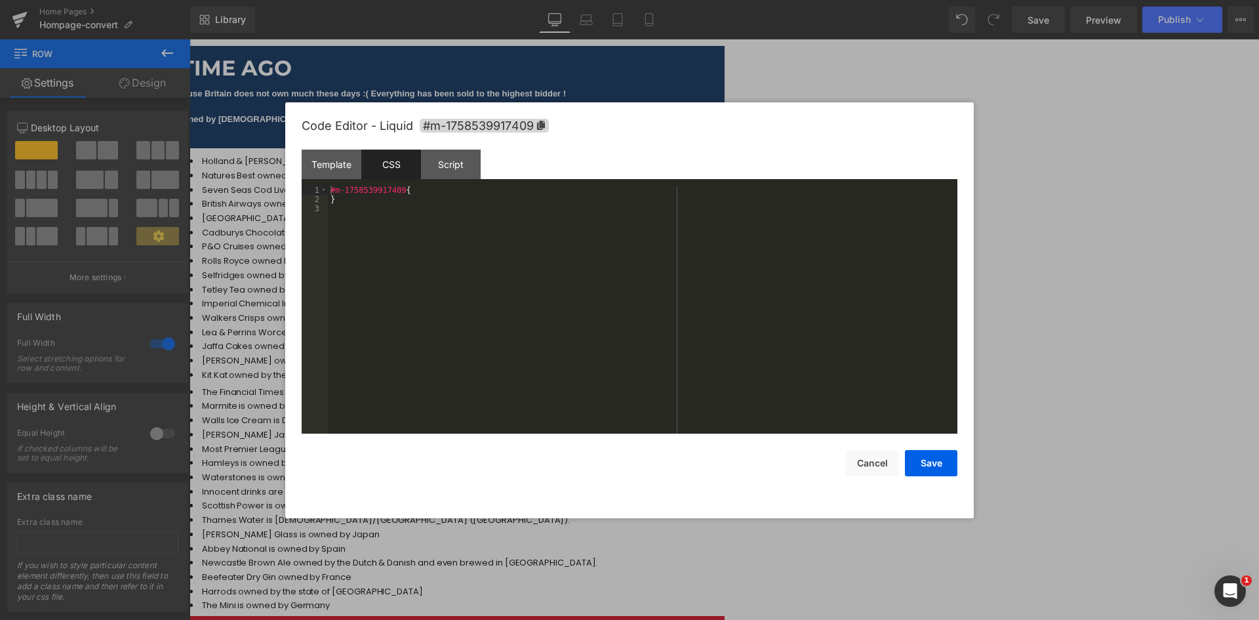
click at [422, 207] on div "#m-1758539917409 { }" at bounding box center [643, 319] width 630 height 266
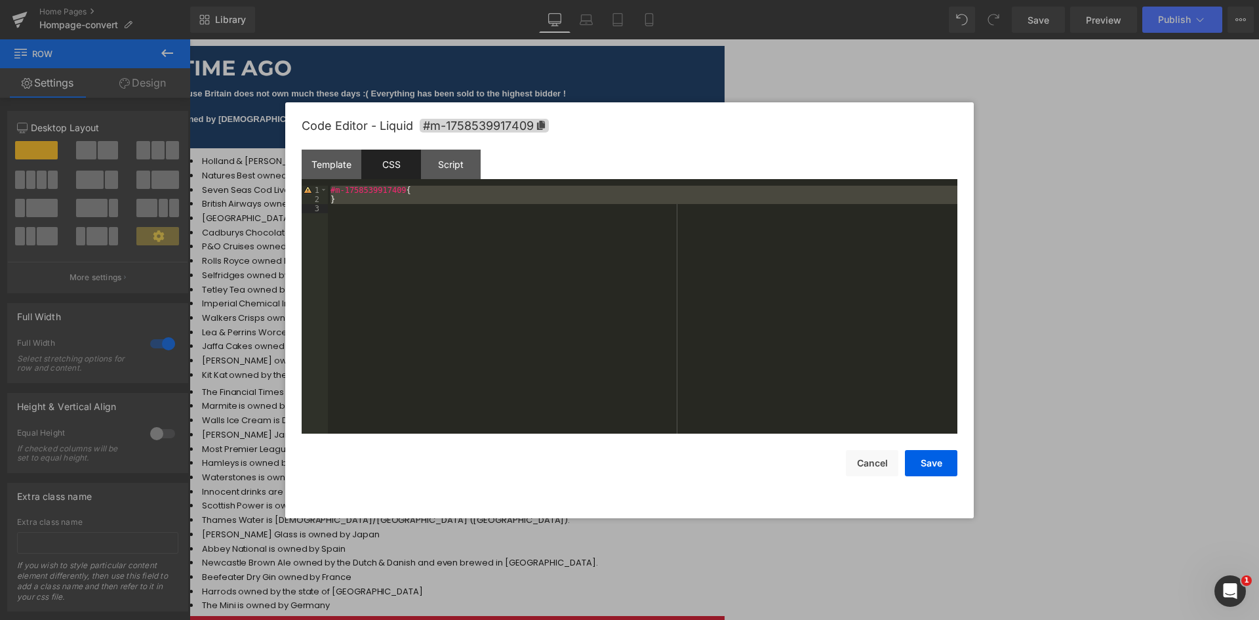
scroll to position [395, 0]
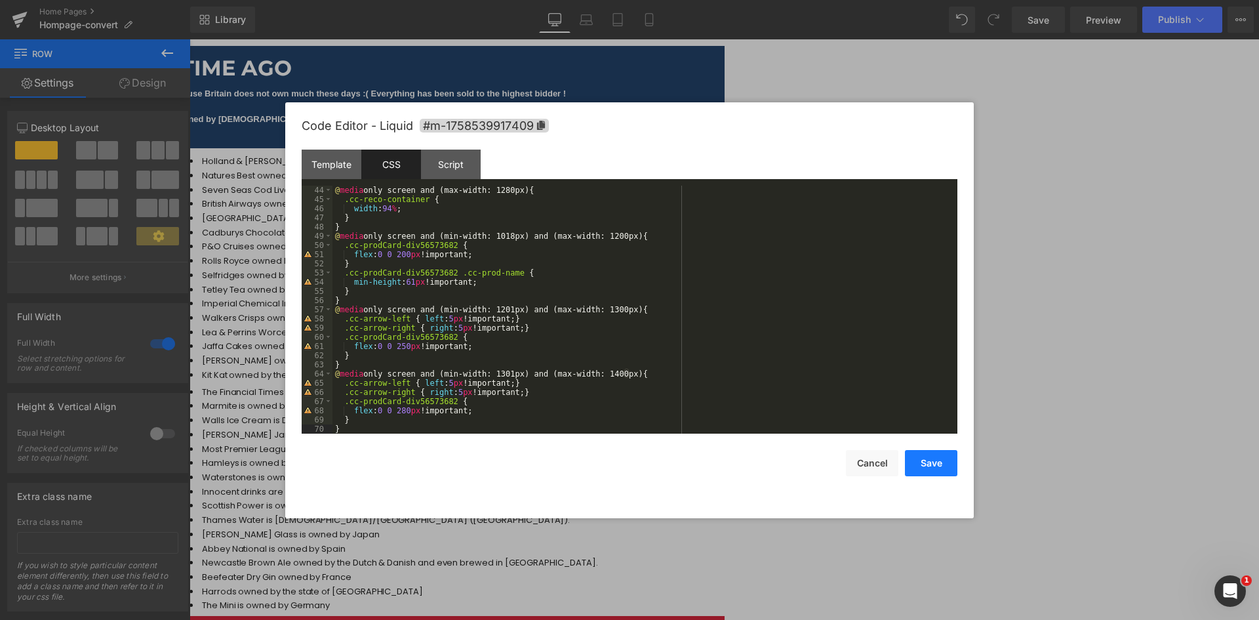
click at [927, 460] on button "Save" at bounding box center [931, 463] width 52 height 26
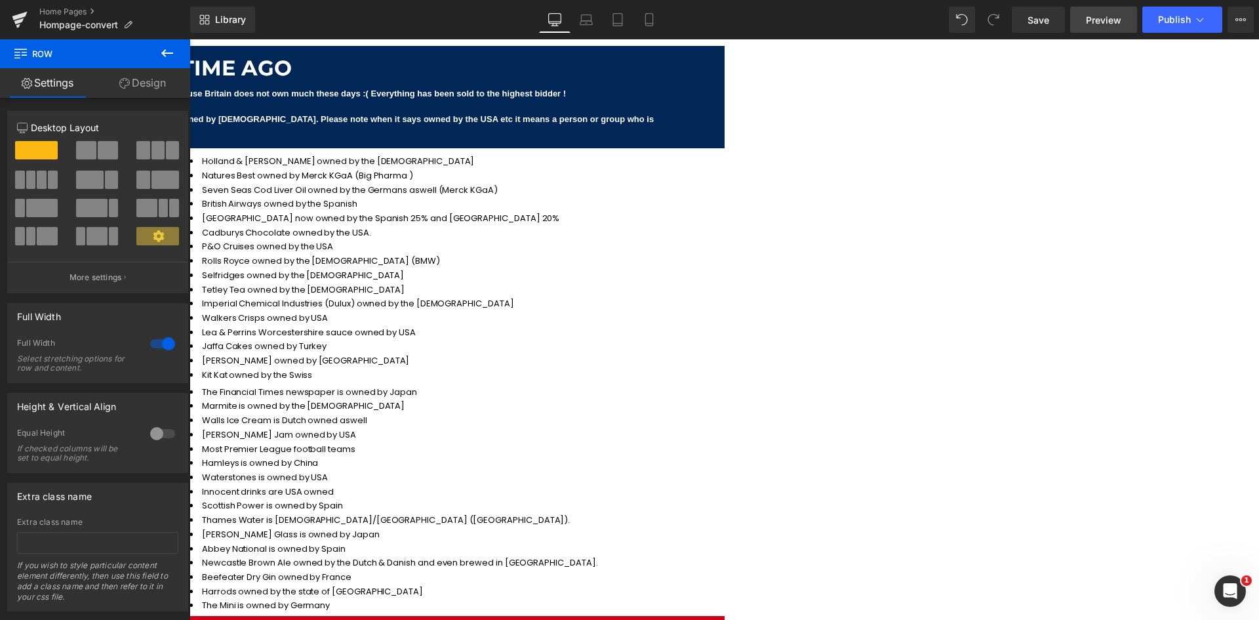
click at [1095, 18] on span "Preview" at bounding box center [1103, 20] width 35 height 14
click at [1024, 20] on link "Save" at bounding box center [1038, 20] width 53 height 26
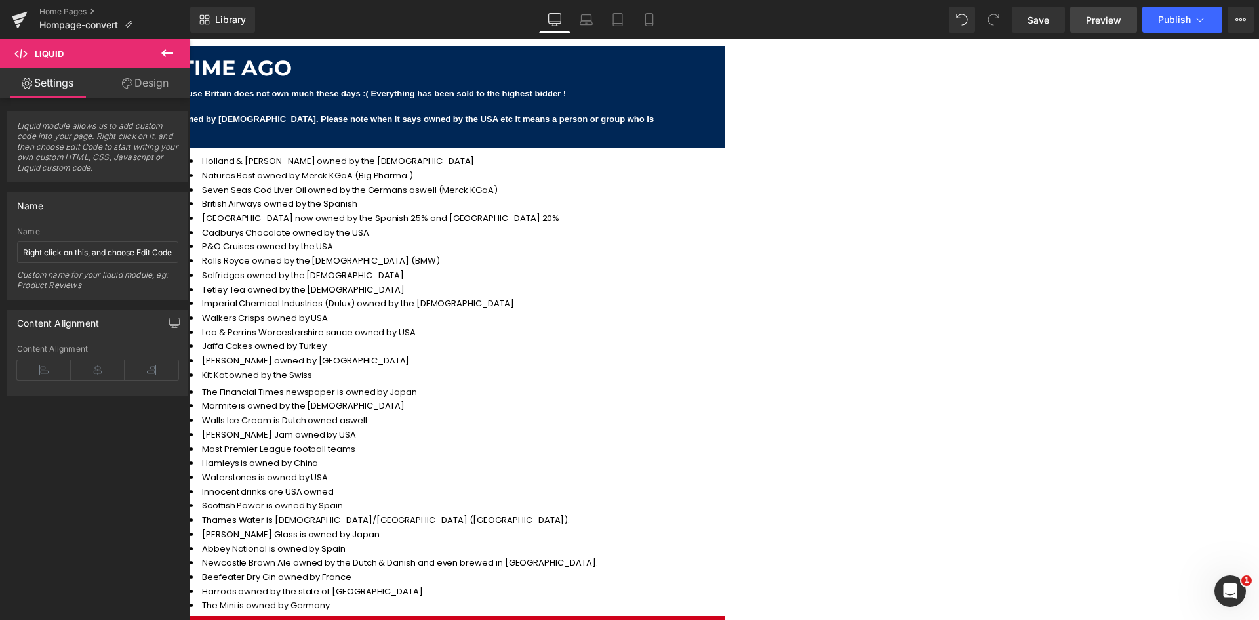
click at [1092, 24] on span "Preview" at bounding box center [1103, 20] width 35 height 14
click at [190, 39] on icon at bounding box center [190, 39] width 0 height 0
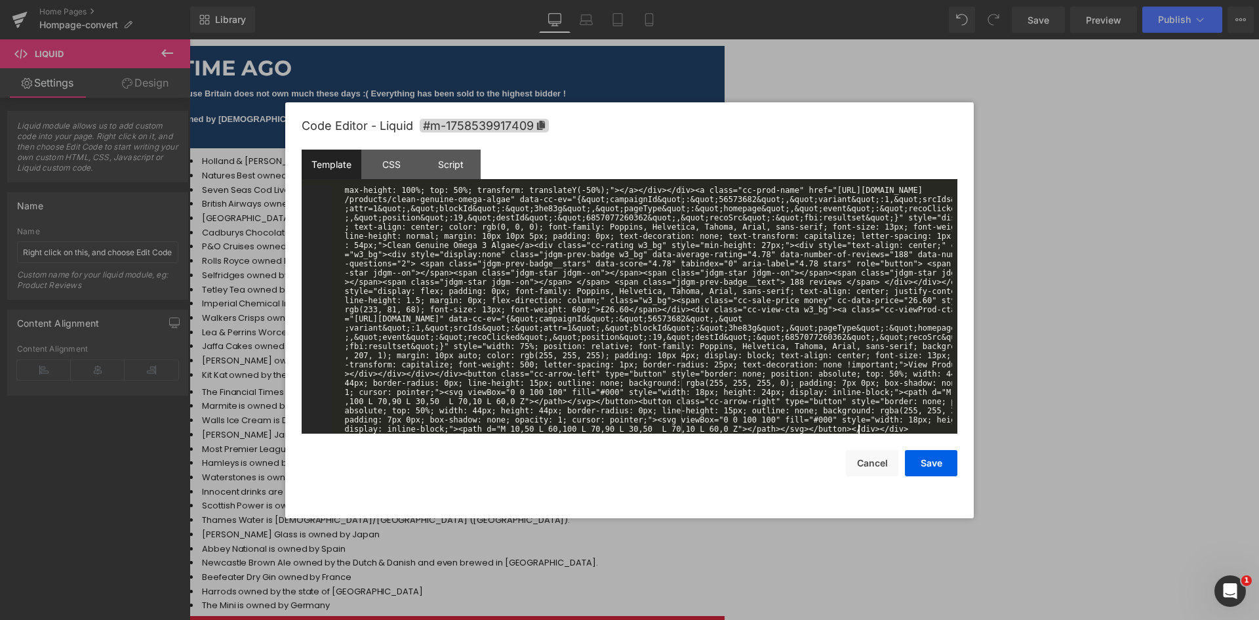
scroll to position [5913, 0]
click at [929, 460] on button "Save" at bounding box center [931, 463] width 52 height 26
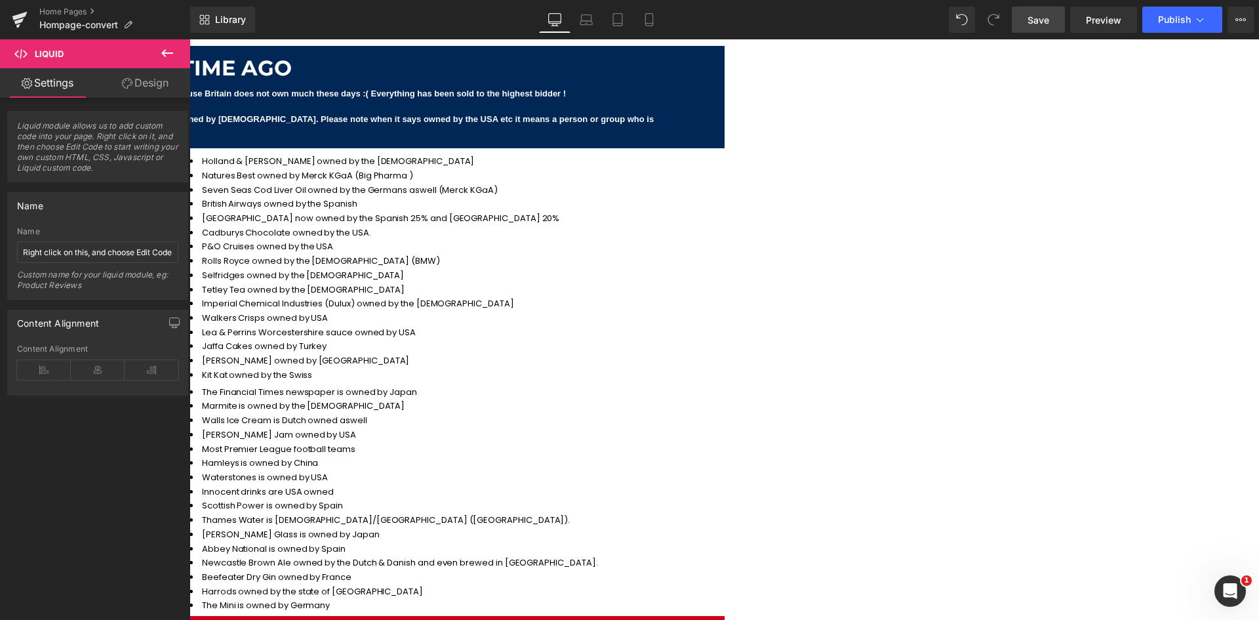
click at [1032, 20] on span "Save" at bounding box center [1039, 20] width 22 height 14
click at [190, 39] on icon at bounding box center [190, 39] width 0 height 0
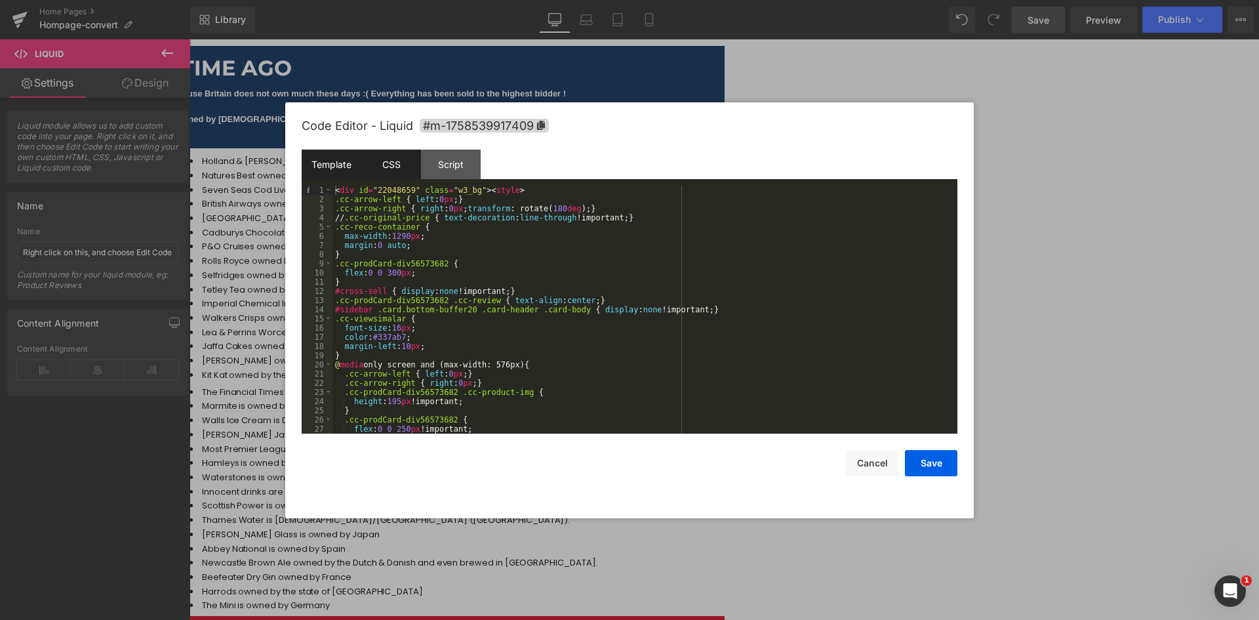
click at [390, 172] on div "CSS" at bounding box center [391, 165] width 60 height 30
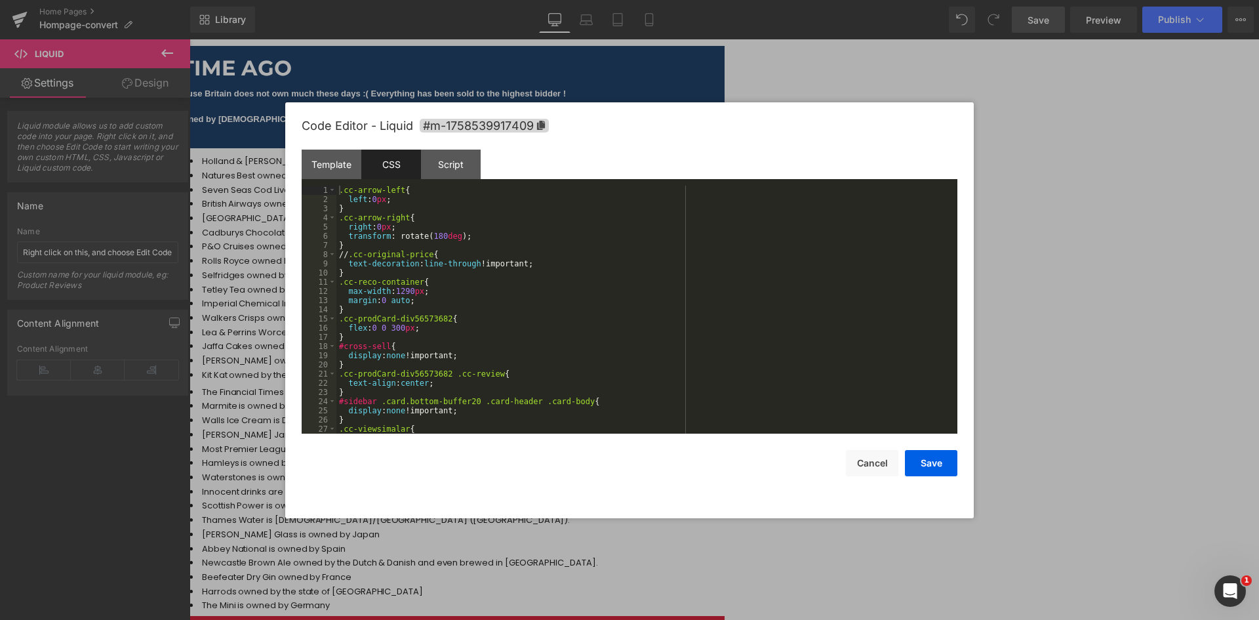
click at [525, 264] on div ".cc-arrow-left { left : 0 px ; } .cc-arrow-right { right : 0 px ; transform : r…" at bounding box center [644, 319] width 616 height 266
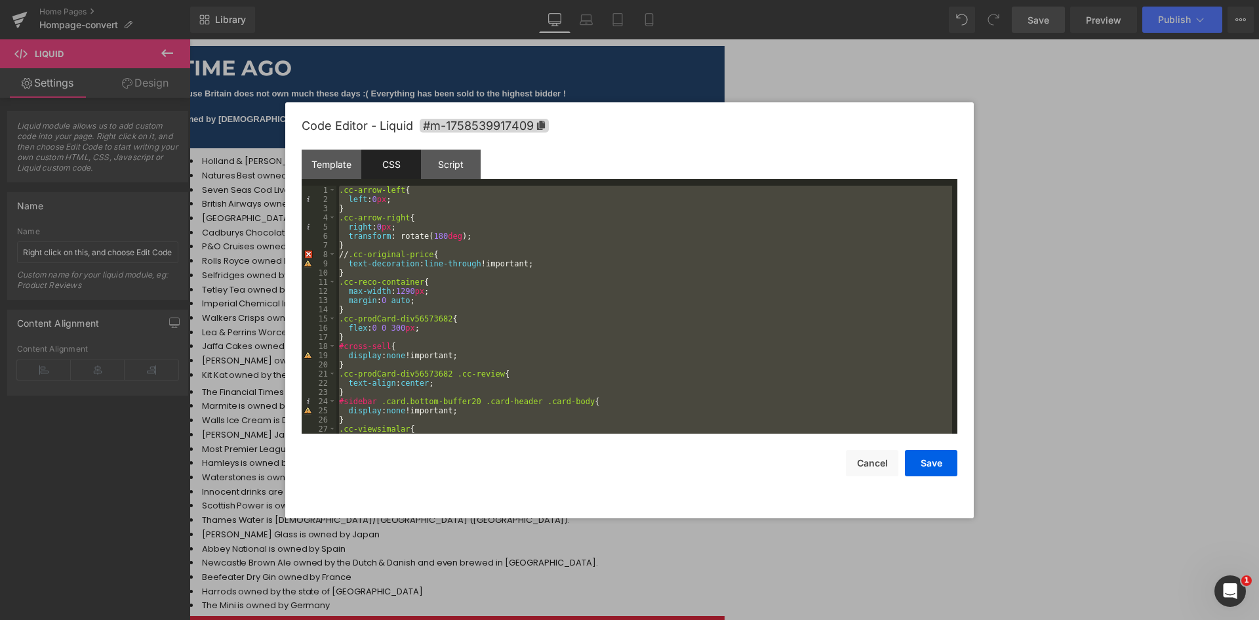
scroll to position [193, 0]
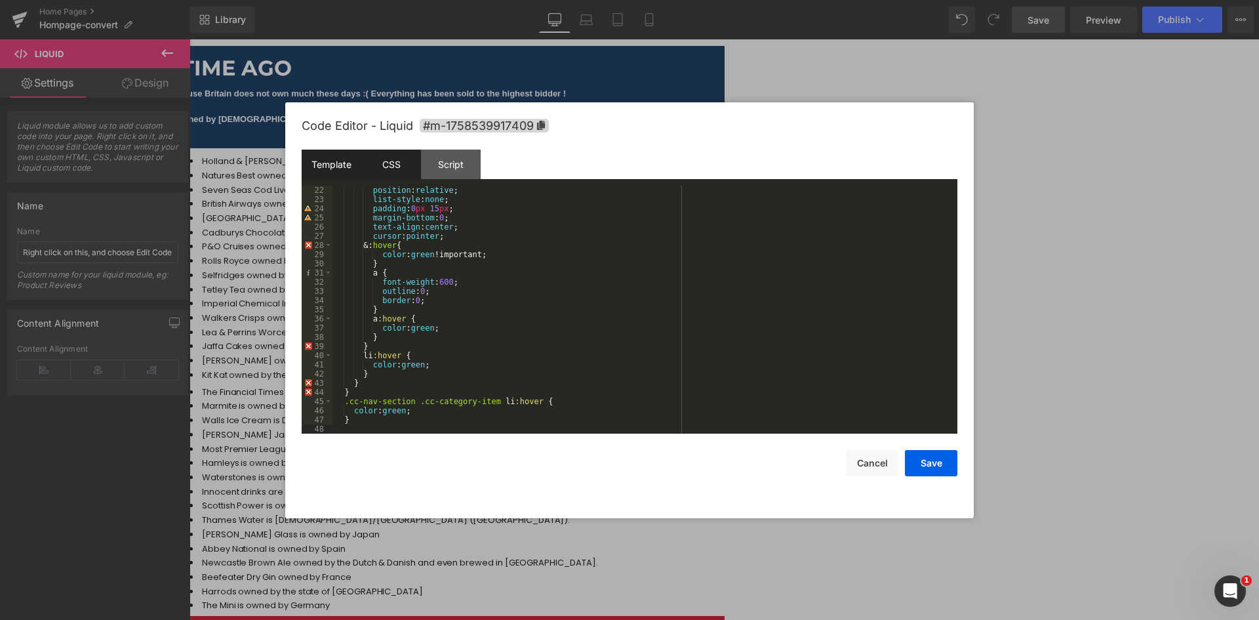
click at [338, 169] on div "Template" at bounding box center [332, 165] width 60 height 30
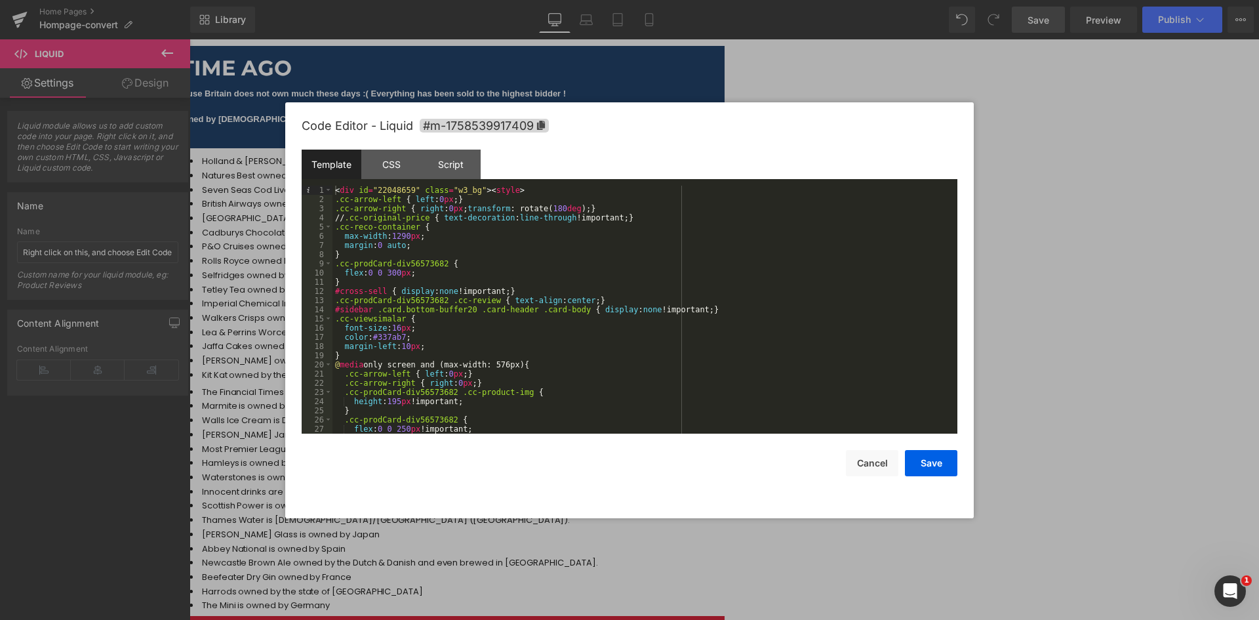
click at [464, 242] on div "< div id = "22048659" class = "w3_bg" > < style > .cc-arrow-left { left : 0 px …" at bounding box center [642, 319] width 620 height 266
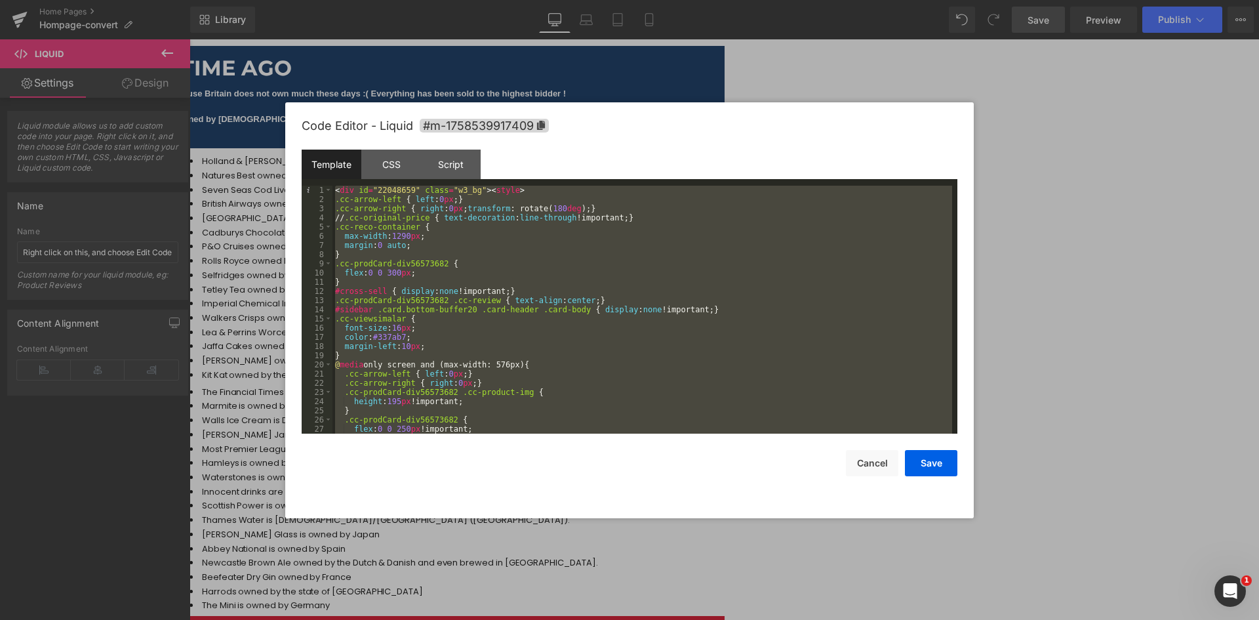
scroll to position [349, 0]
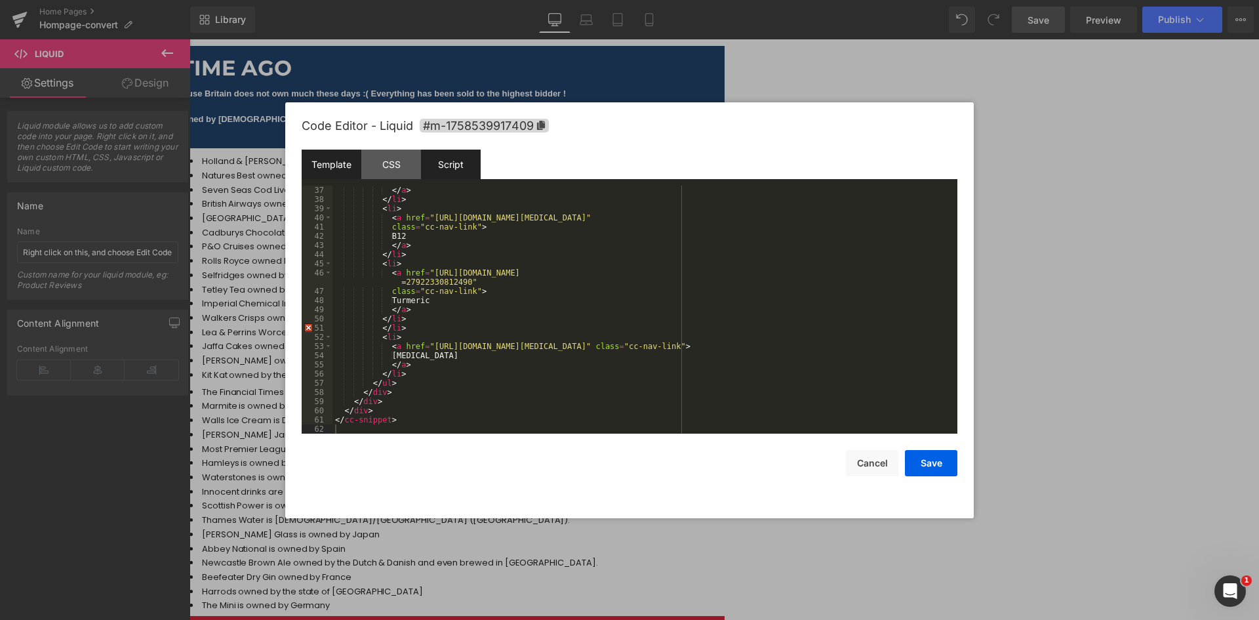
click at [444, 157] on div "Script" at bounding box center [451, 165] width 60 height 30
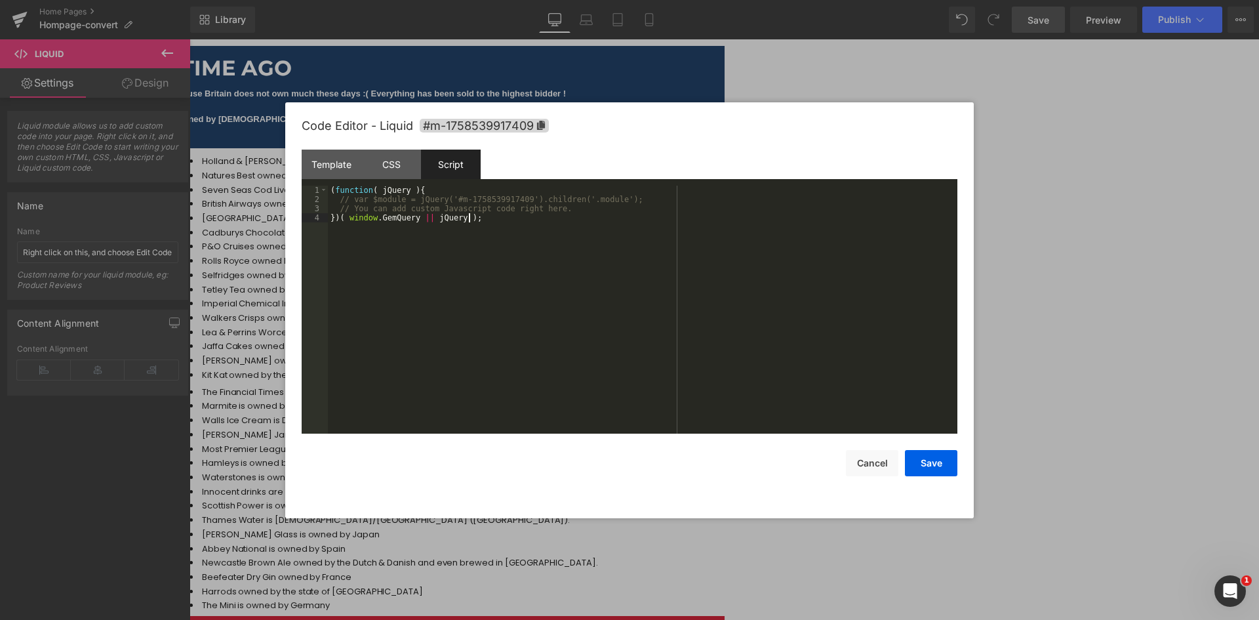
click at [481, 214] on div "( function ( jQuery ) { // var $module = jQuery('#m-1758539917409').children('.…" at bounding box center [643, 319] width 630 height 266
click at [494, 237] on div "const $ = require ( 'zepto' ) ; $ ( '.cc-nav-link' ) . on ( 'click' , function …" at bounding box center [643, 319] width 630 height 266
click at [938, 466] on button "Save" at bounding box center [931, 463] width 52 height 26
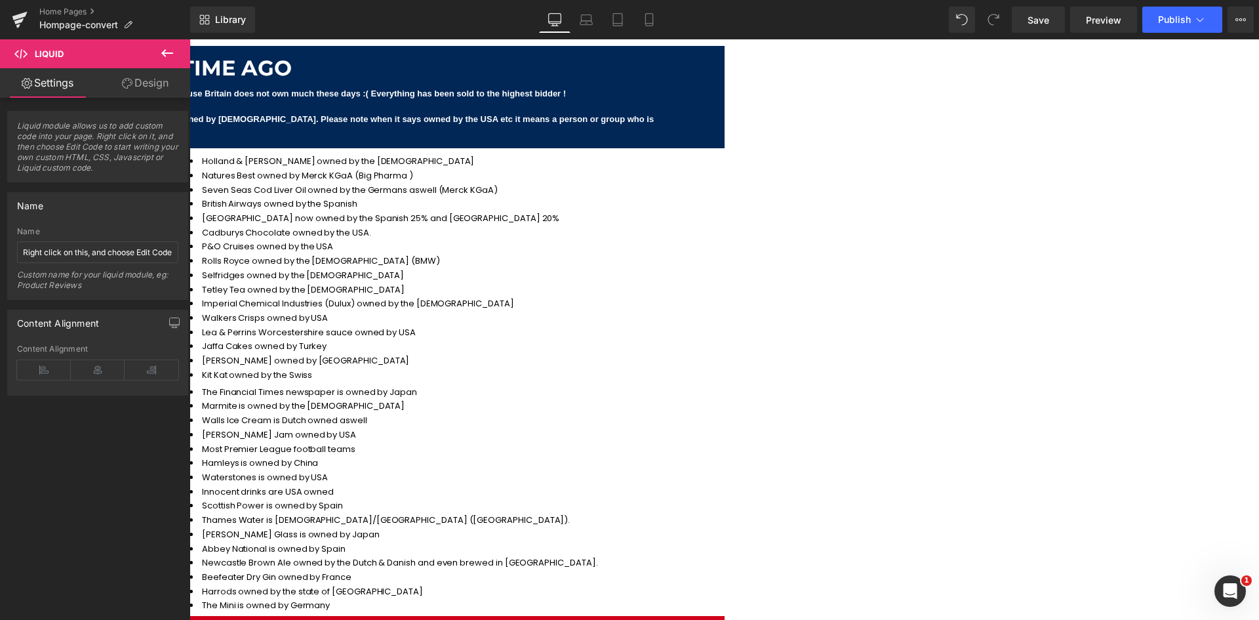
drag, startPoint x: 872, startPoint y: 2, endPoint x: 1060, endPoint y: 39, distance: 191.1
click at [1053, 31] on link "Save" at bounding box center [1038, 20] width 53 height 26
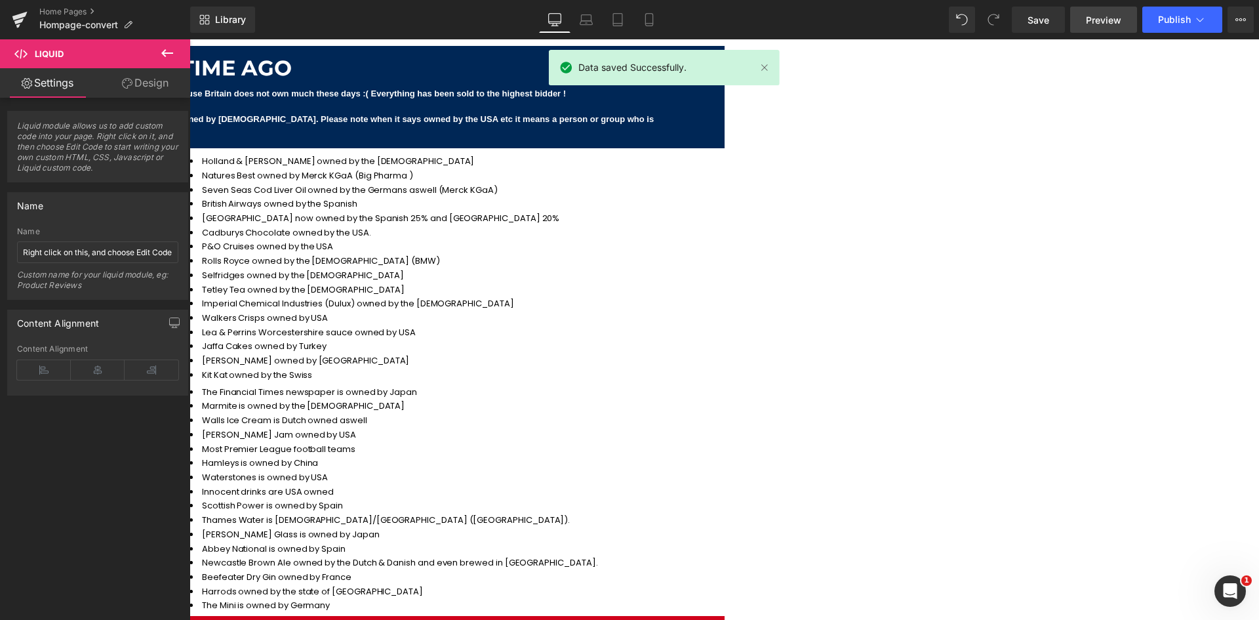
click at [1095, 24] on span "Preview" at bounding box center [1103, 20] width 35 height 14
